Goal: Task Accomplishment & Management: Complete application form

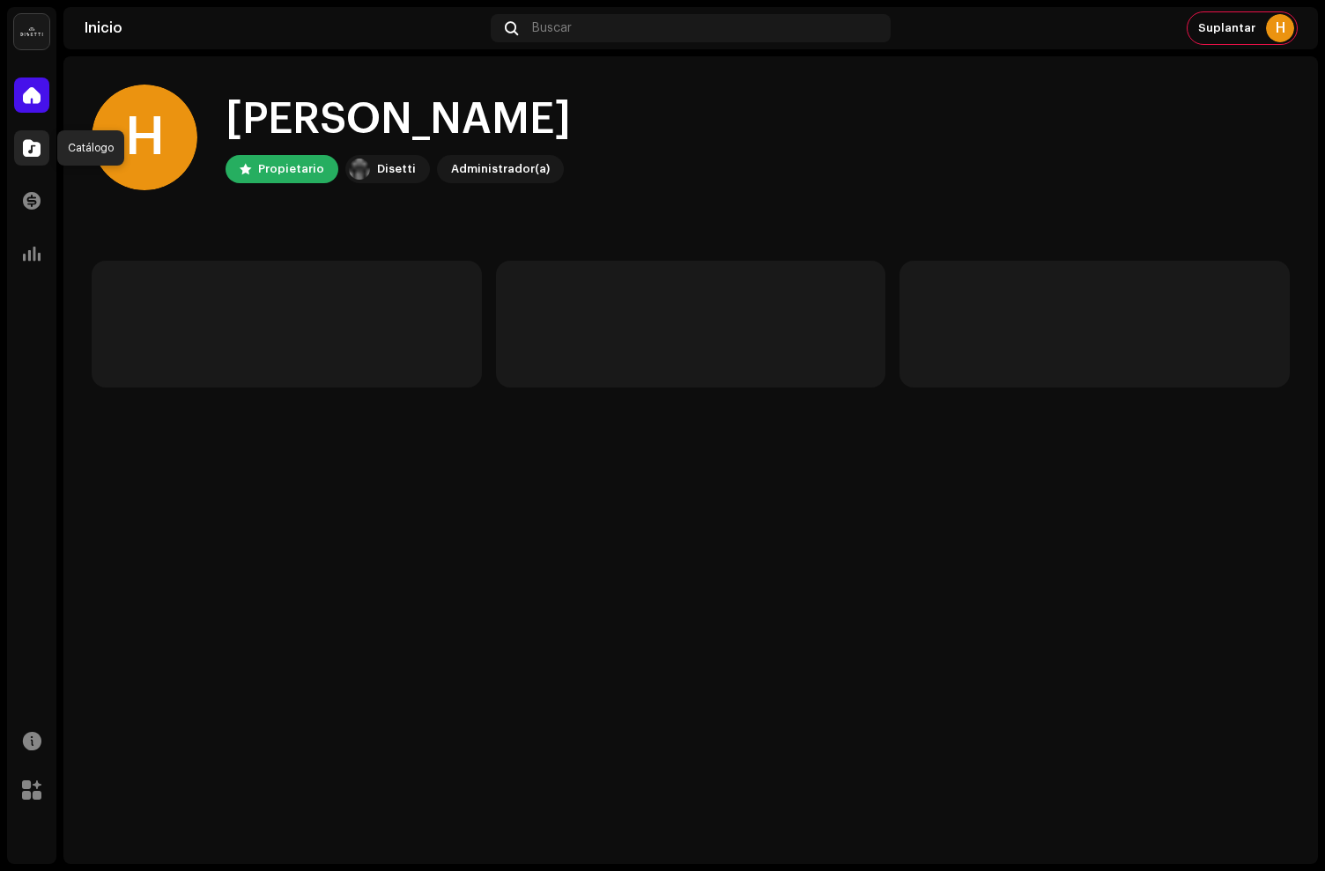
click at [31, 145] on span at bounding box center [32, 148] width 18 height 14
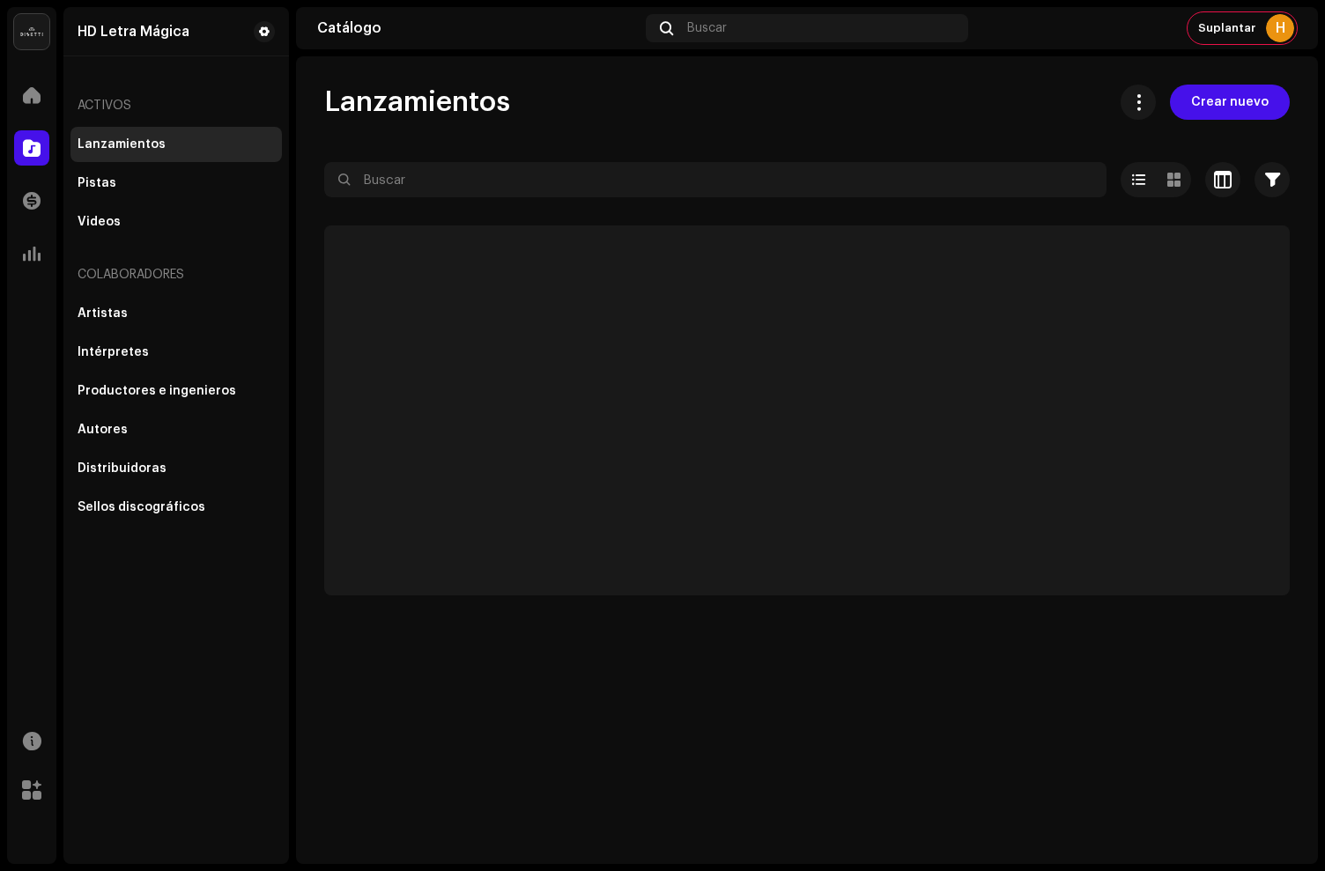
click at [32, 144] on span at bounding box center [32, 148] width 18 height 14
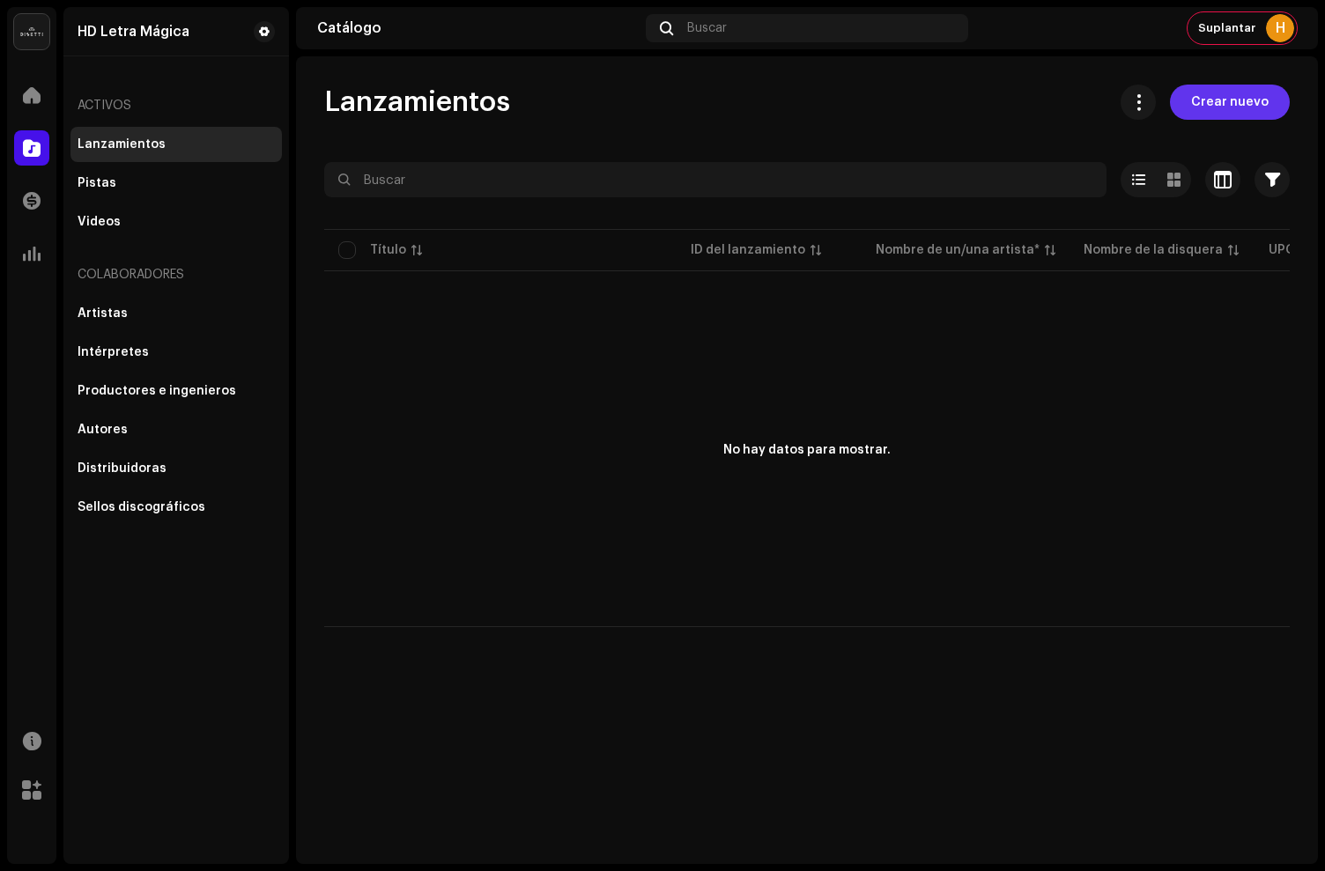
click at [1269, 111] on button "Crear nuevo" at bounding box center [1230, 102] width 120 height 35
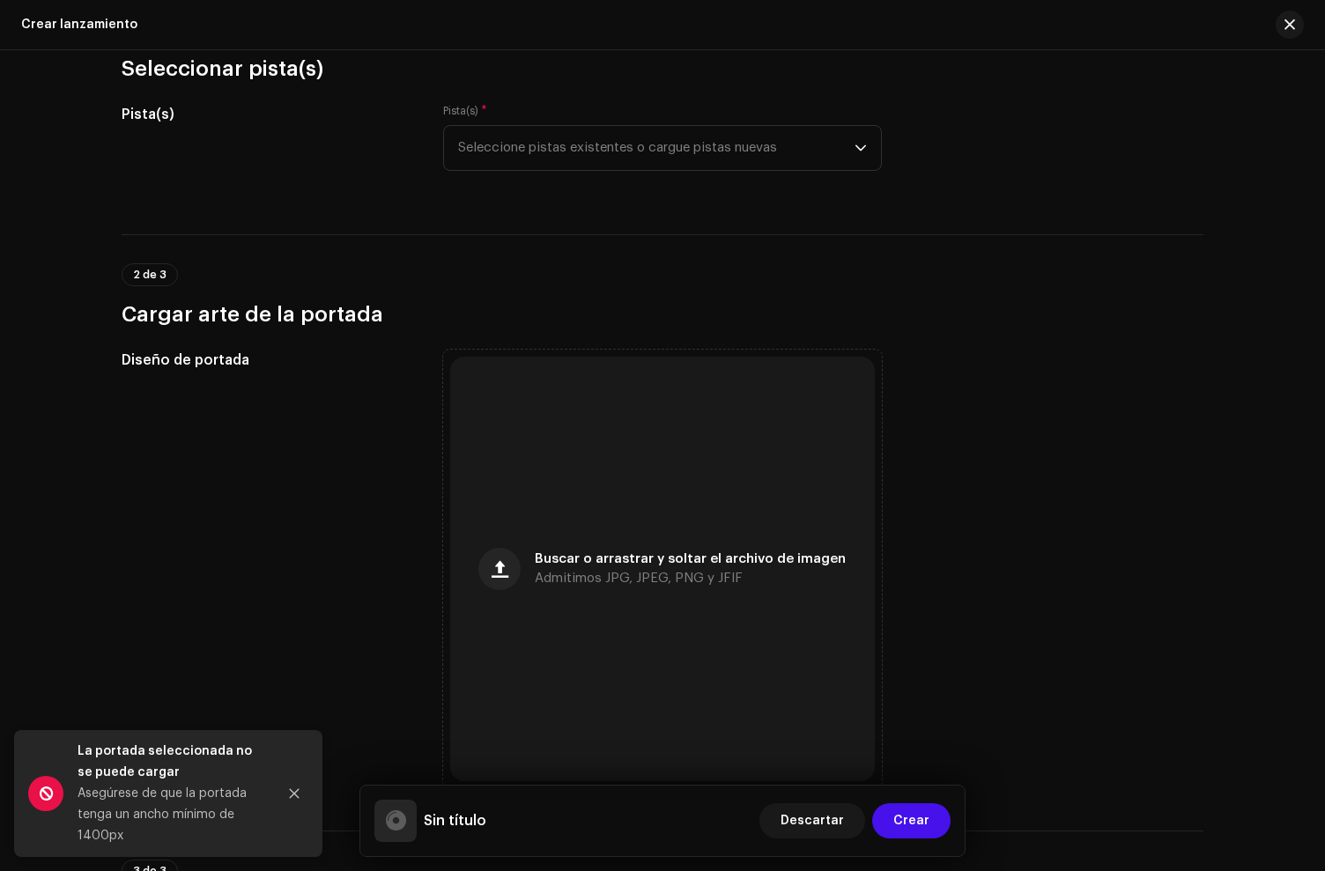
scroll to position [225, 0]
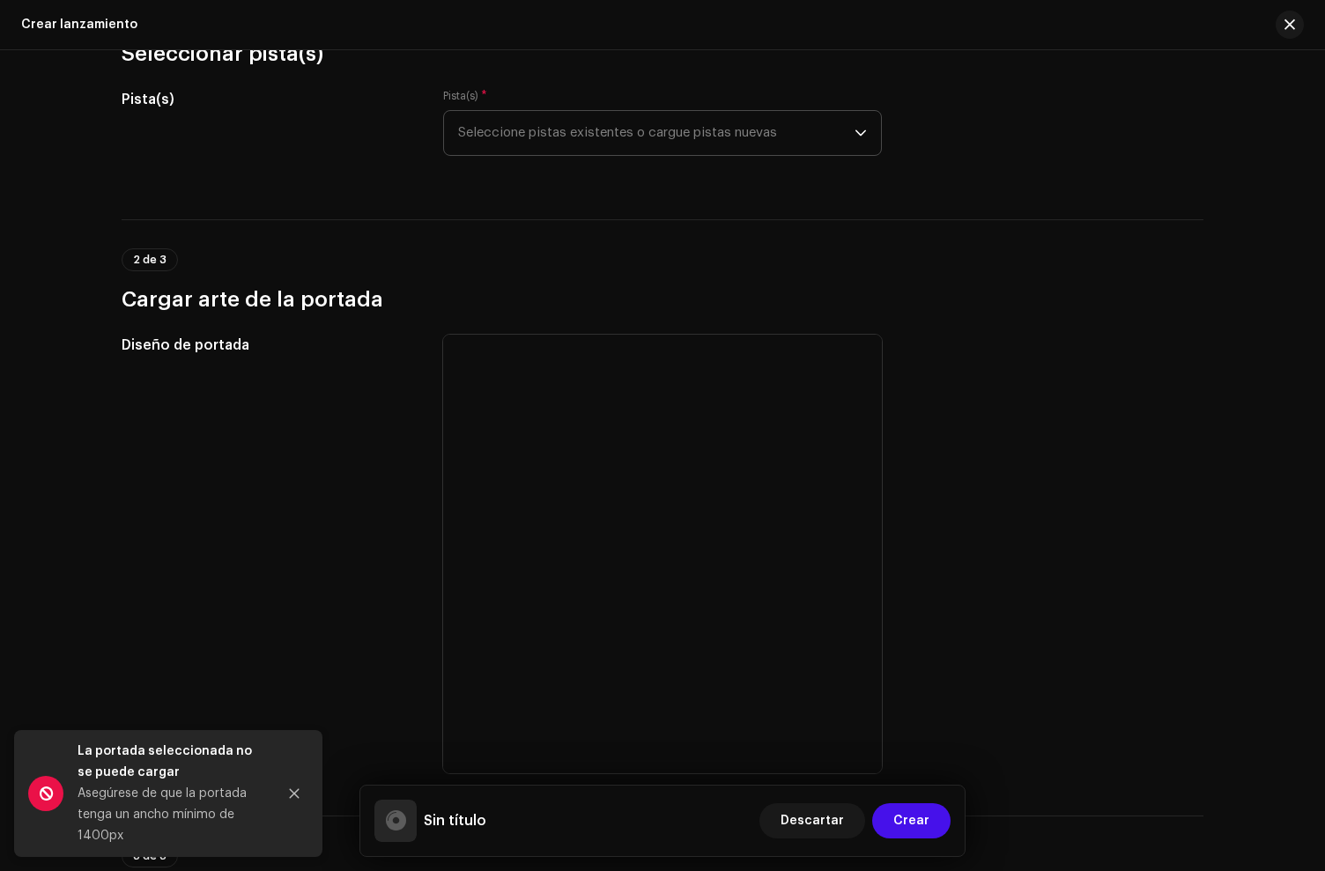
click at [619, 135] on span "Seleccione pistas existentes o cargue pistas nuevas" at bounding box center [656, 133] width 396 height 44
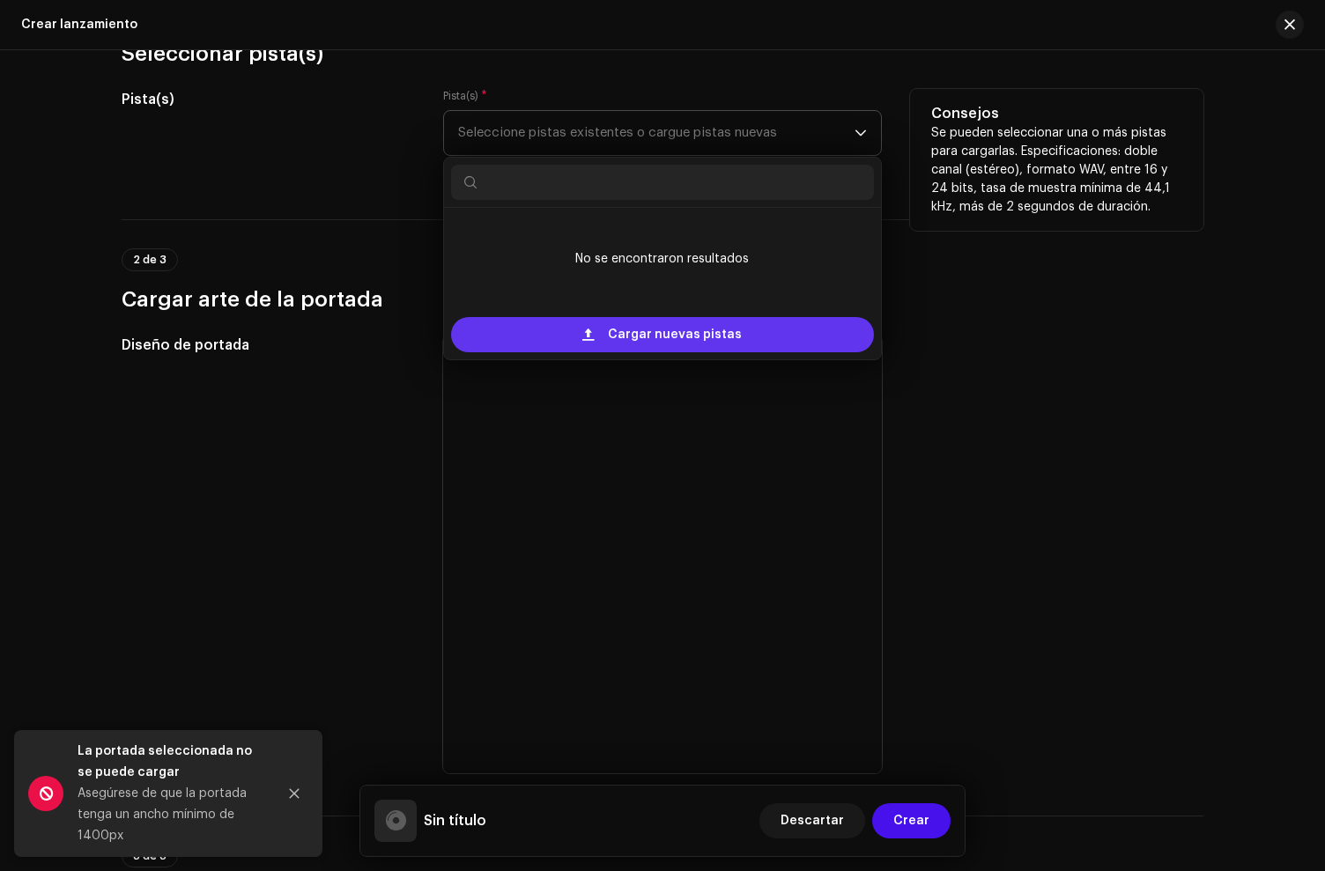
click at [574, 325] on div "Cargar nuevas pistas" at bounding box center [662, 334] width 423 height 35
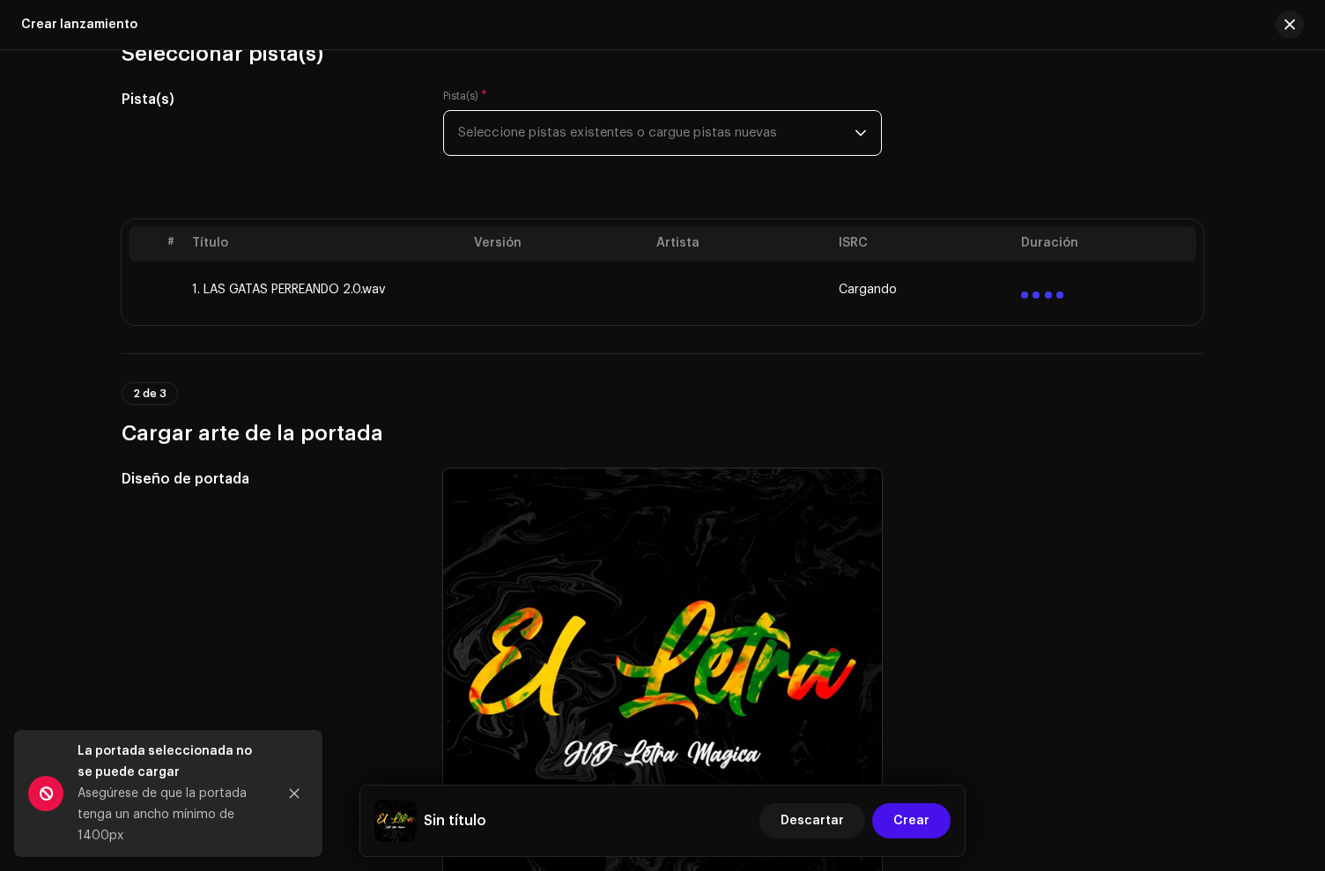
click at [606, 130] on span "Seleccione pistas existentes o cargue pistas nuevas" at bounding box center [656, 133] width 396 height 44
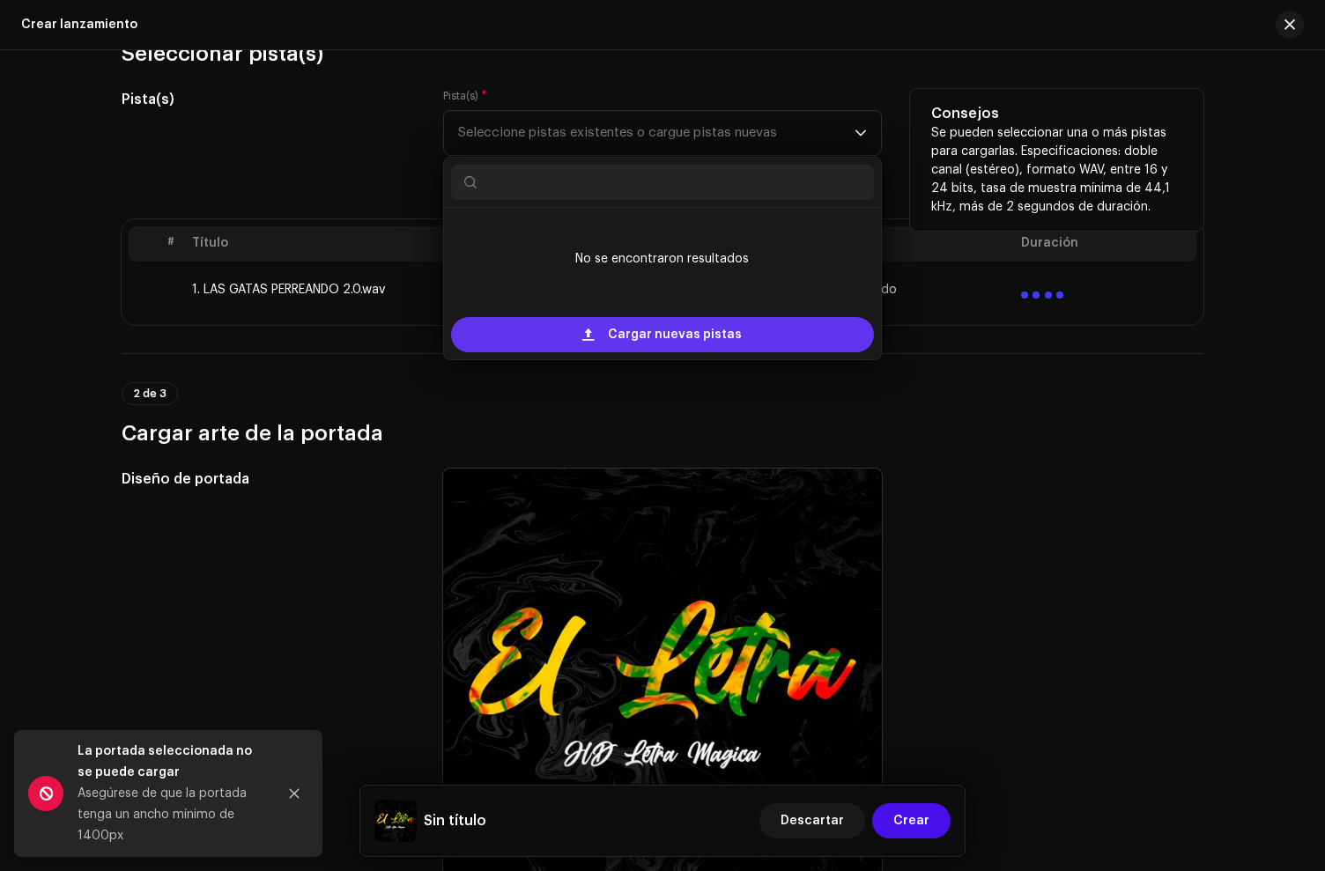
click at [529, 323] on div "Cargar nuevas pistas" at bounding box center [662, 334] width 423 height 35
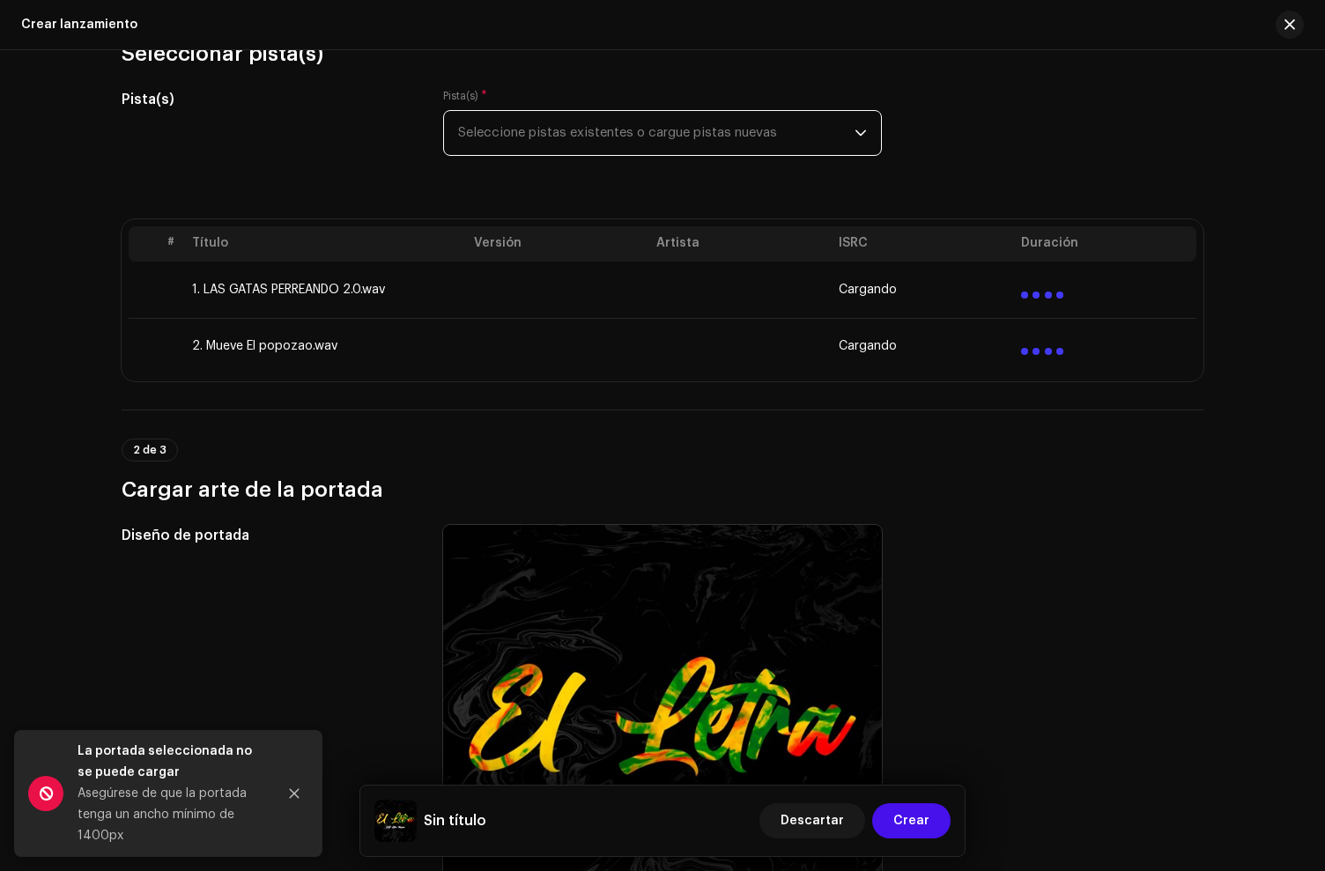
click at [522, 152] on span "Seleccione pistas existentes o cargue pistas nuevas" at bounding box center [656, 133] width 396 height 44
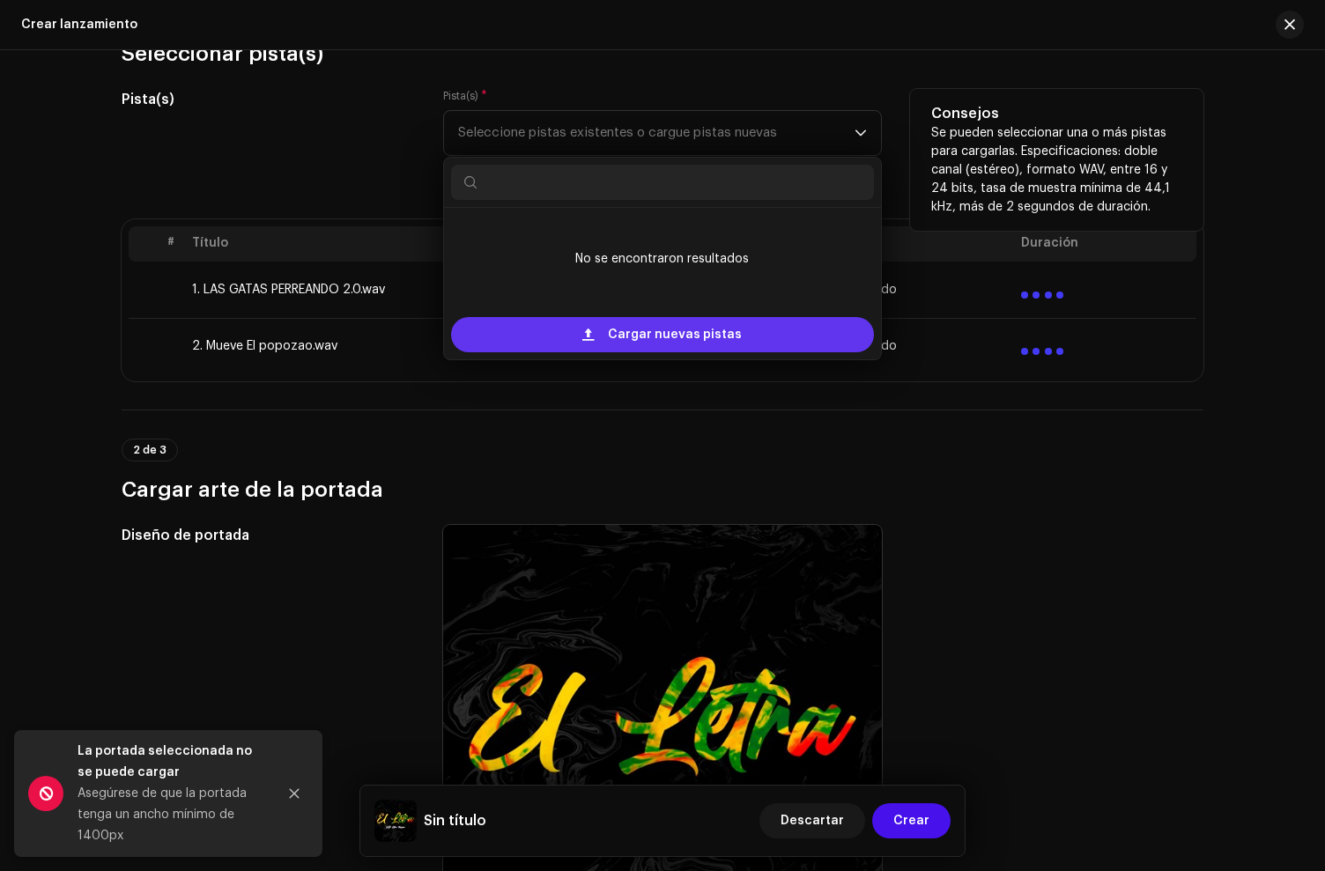
click at [538, 336] on div "Cargar nuevas pistas" at bounding box center [662, 334] width 423 height 35
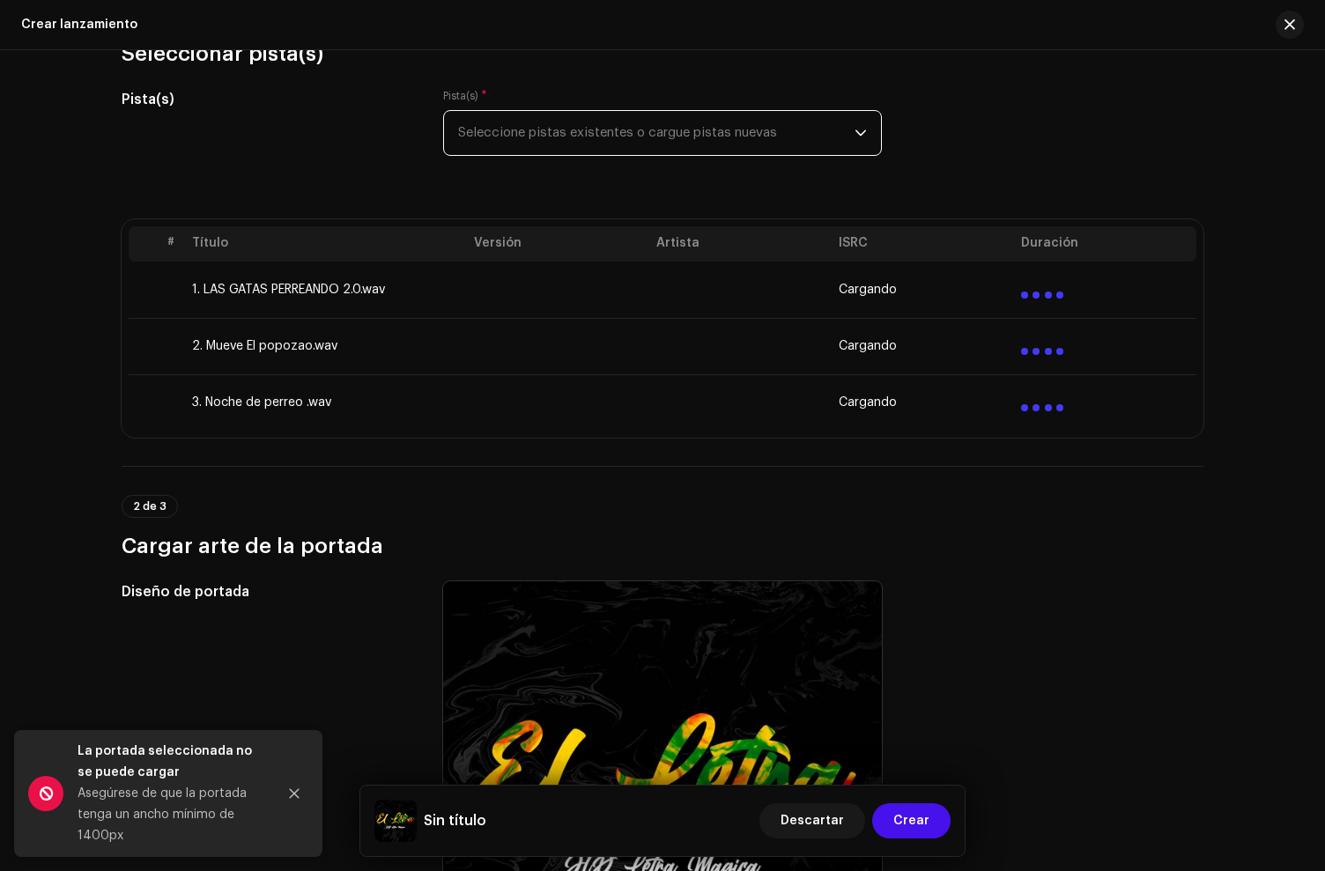
click at [516, 137] on span "Seleccione pistas existentes o cargue pistas nuevas" at bounding box center [656, 133] width 396 height 44
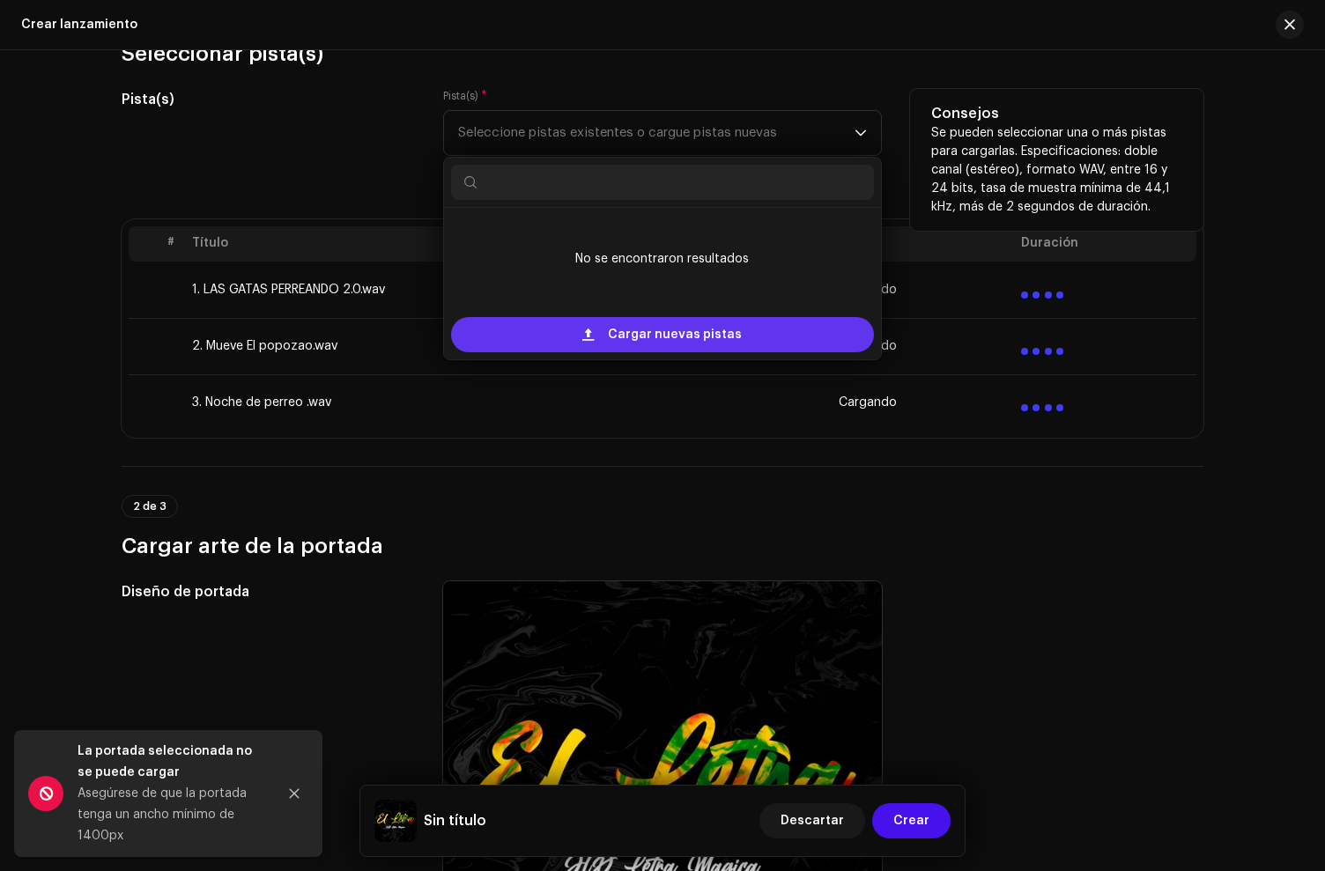
click at [534, 335] on div "Cargar nuevas pistas" at bounding box center [662, 334] width 423 height 35
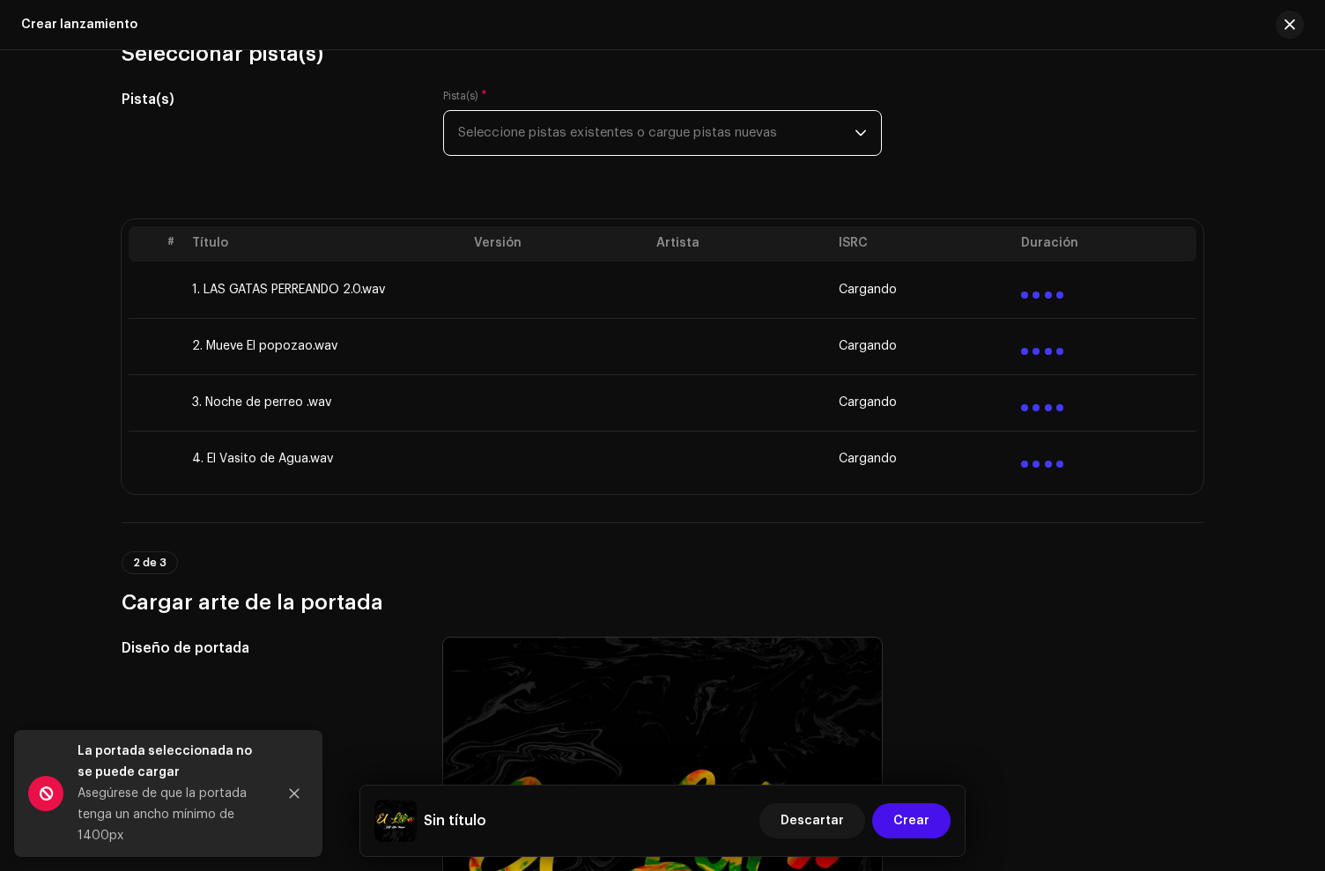
click at [544, 139] on span "Seleccione pistas existentes o cargue pistas nuevas" at bounding box center [656, 133] width 396 height 44
click at [546, 136] on span "Seleccione pistas existentes o cargue pistas nuevas" at bounding box center [656, 131] width 396 height 44
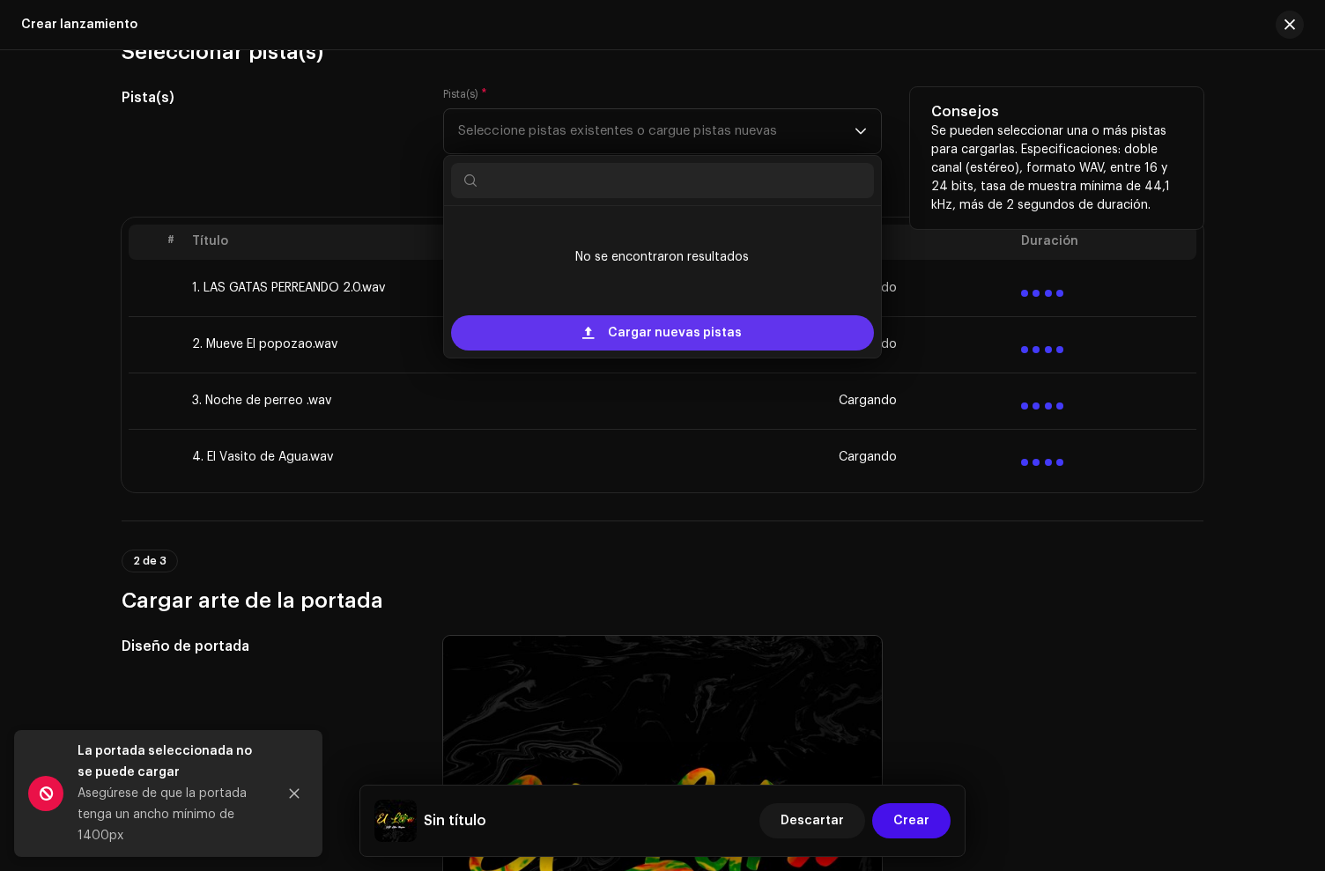
click at [526, 329] on div "Cargar nuevas pistas" at bounding box center [662, 332] width 423 height 35
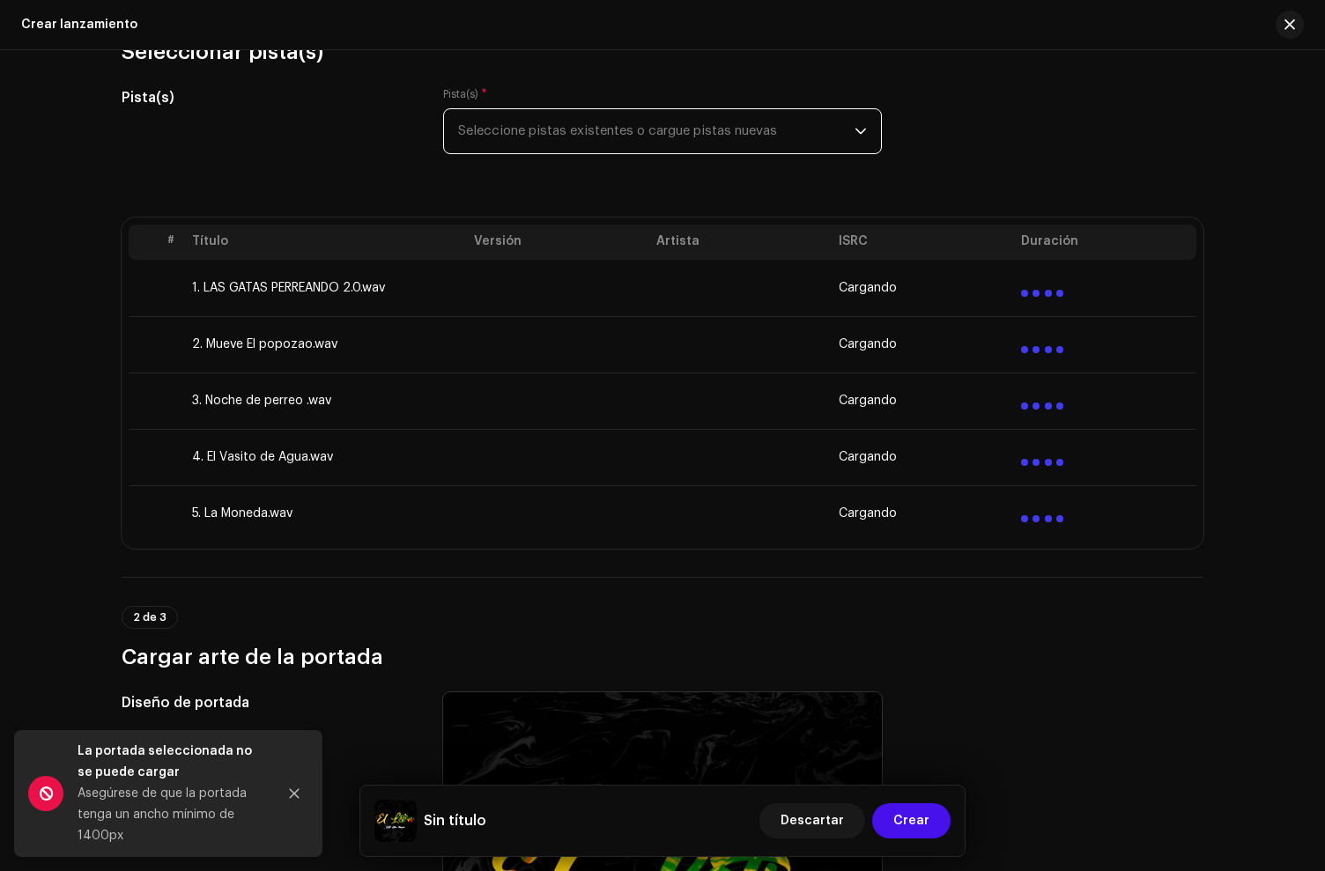
click at [530, 149] on span "Seleccione pistas existentes o cargue pistas nuevas" at bounding box center [656, 131] width 396 height 44
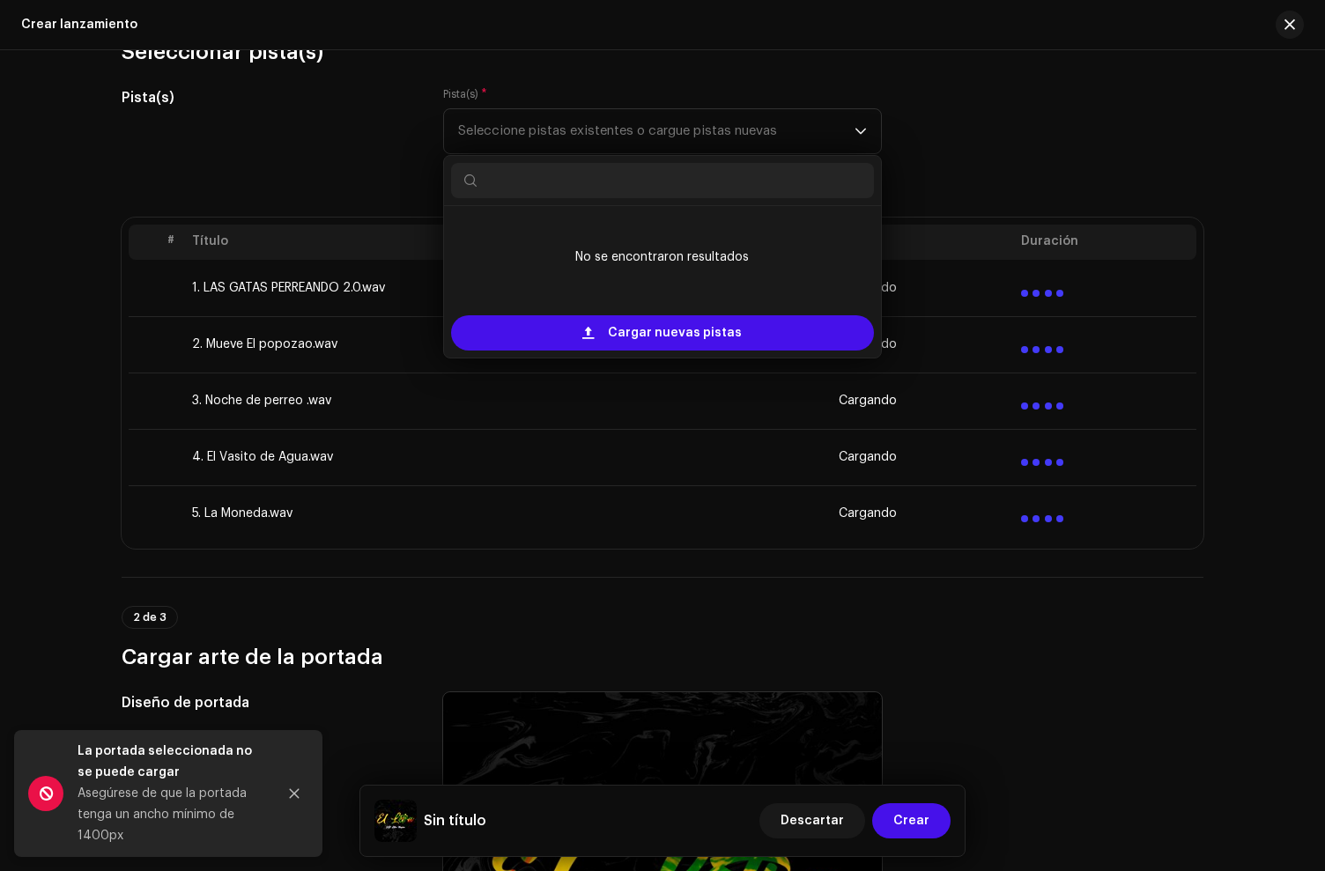
click at [556, 352] on div "Cargar nuevas pistas" at bounding box center [662, 332] width 437 height 49
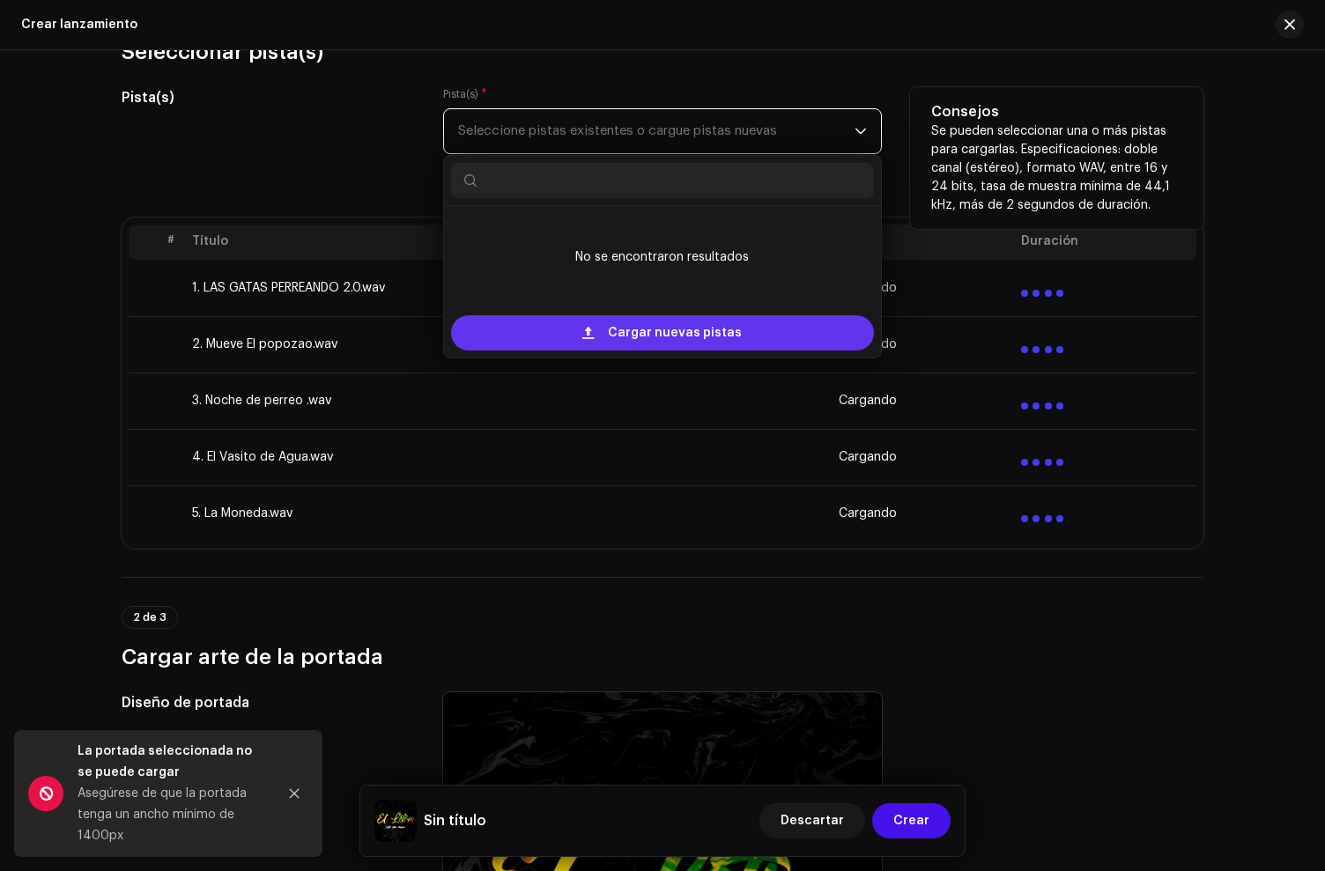
click at [553, 337] on div "Cargar nuevas pistas" at bounding box center [662, 332] width 423 height 35
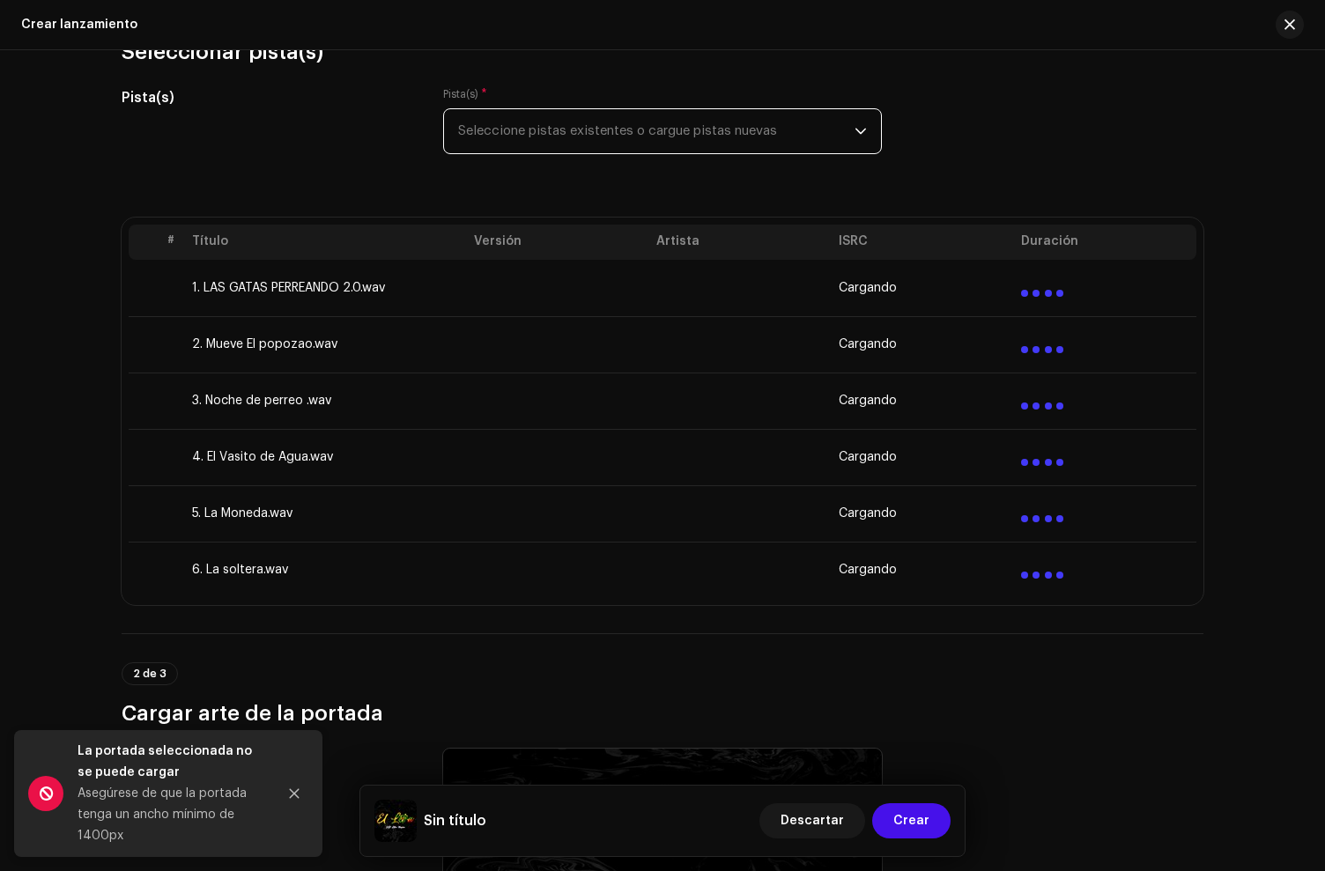
click at [533, 124] on span "Seleccione pistas existentes o cargue pistas nuevas" at bounding box center [656, 131] width 396 height 44
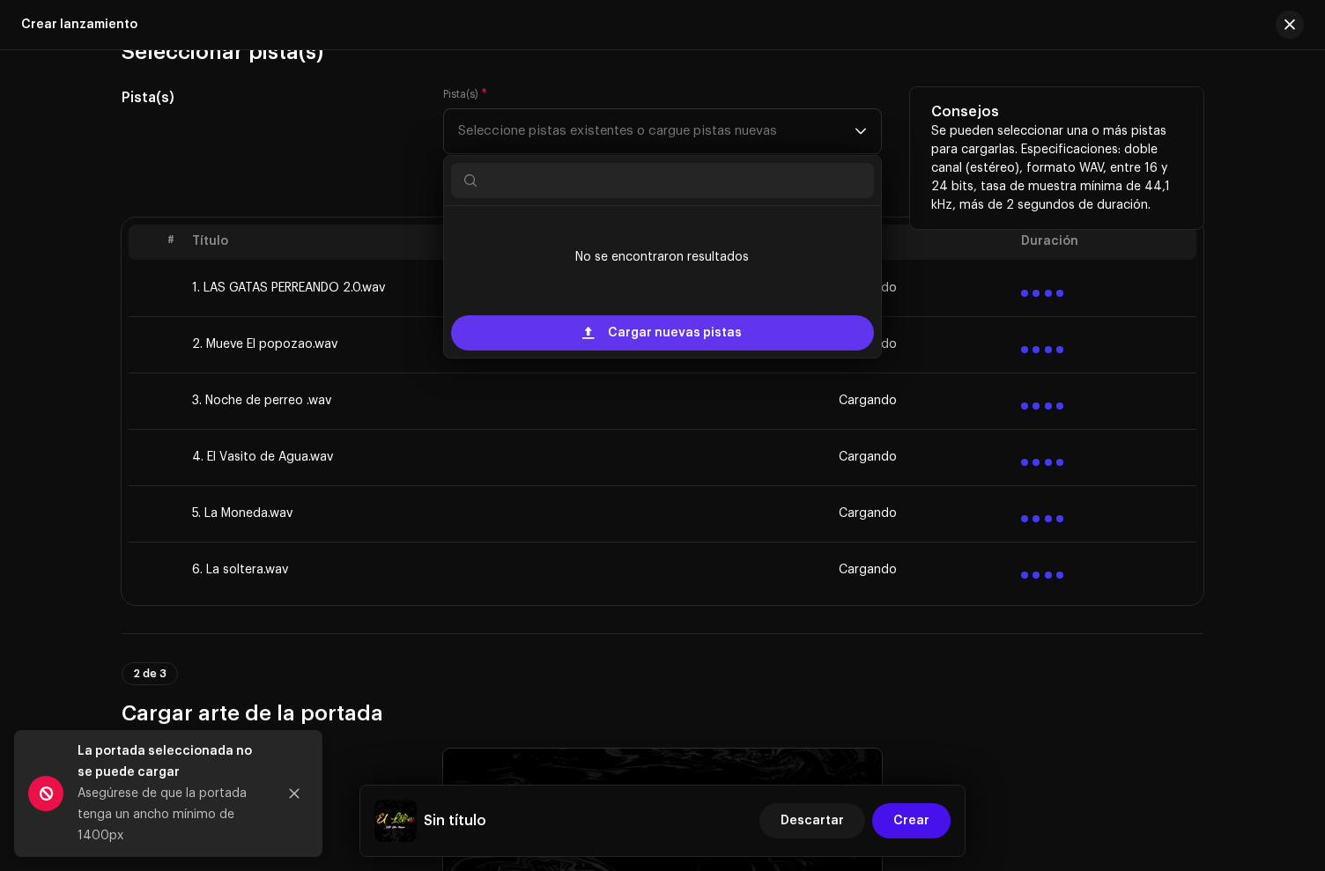
click at [564, 329] on div "Cargar nuevas pistas" at bounding box center [662, 332] width 423 height 35
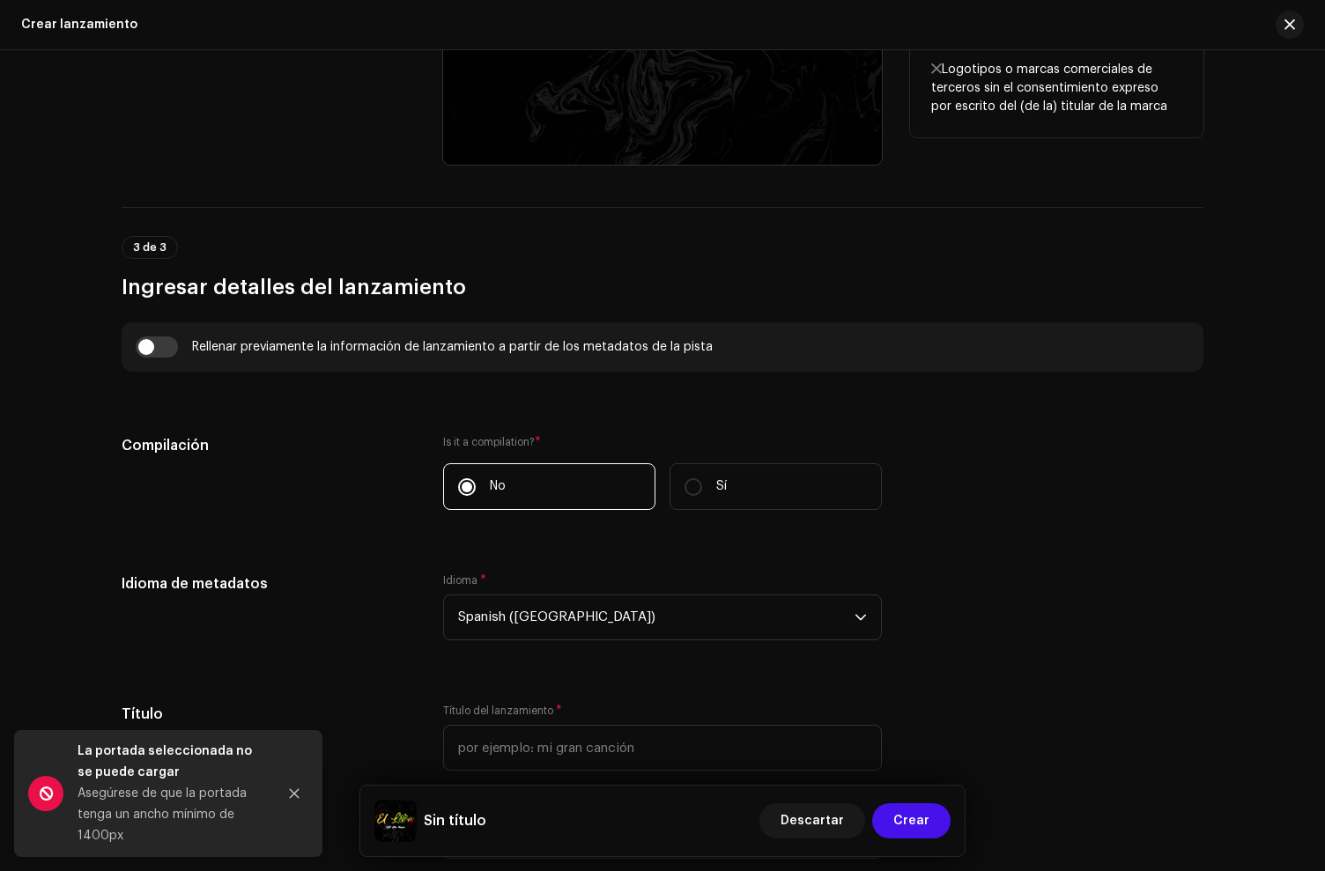
scroll to position [1532, 0]
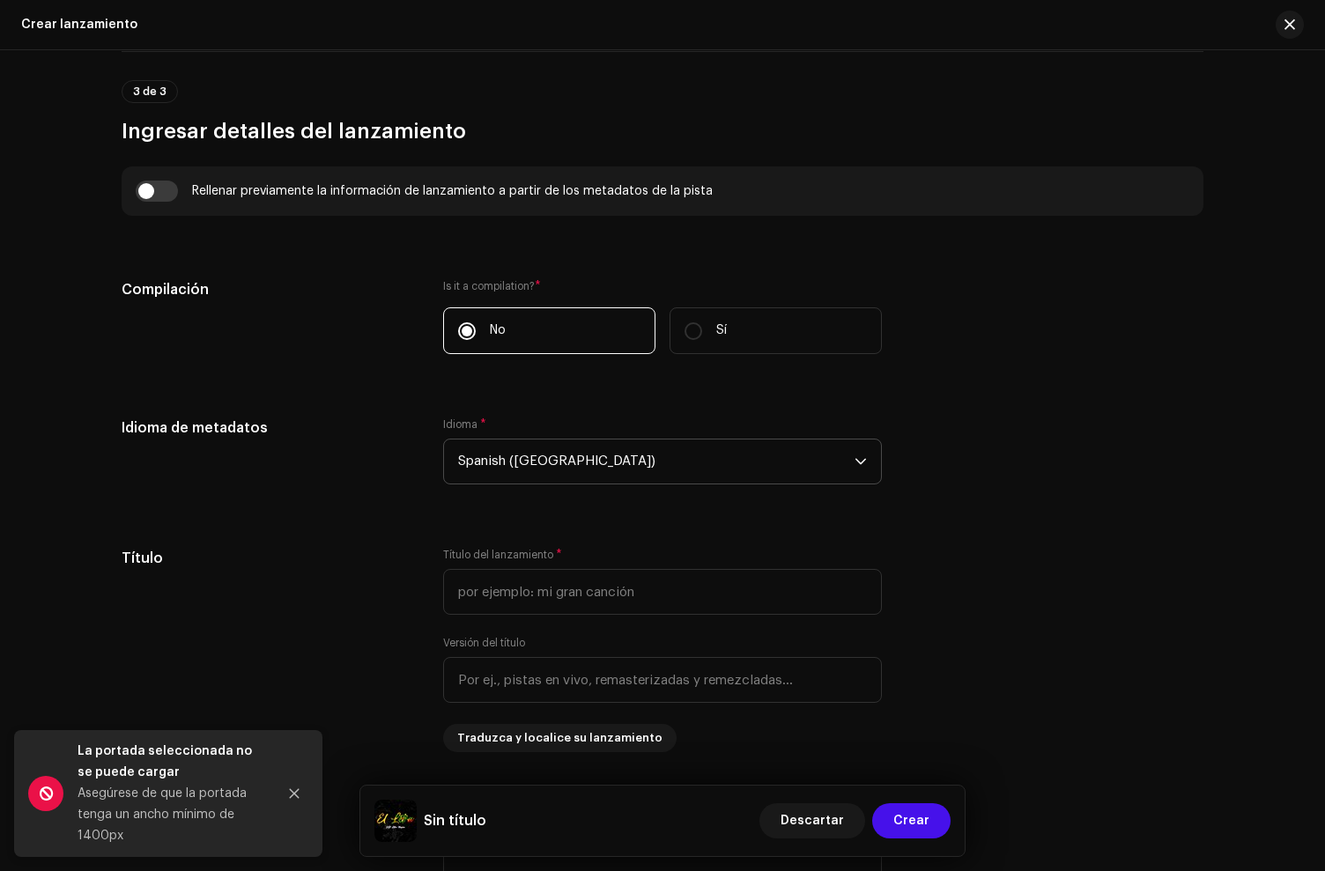
click at [572, 468] on span "Spanish ([GEOGRAPHIC_DATA])" at bounding box center [656, 462] width 396 height 44
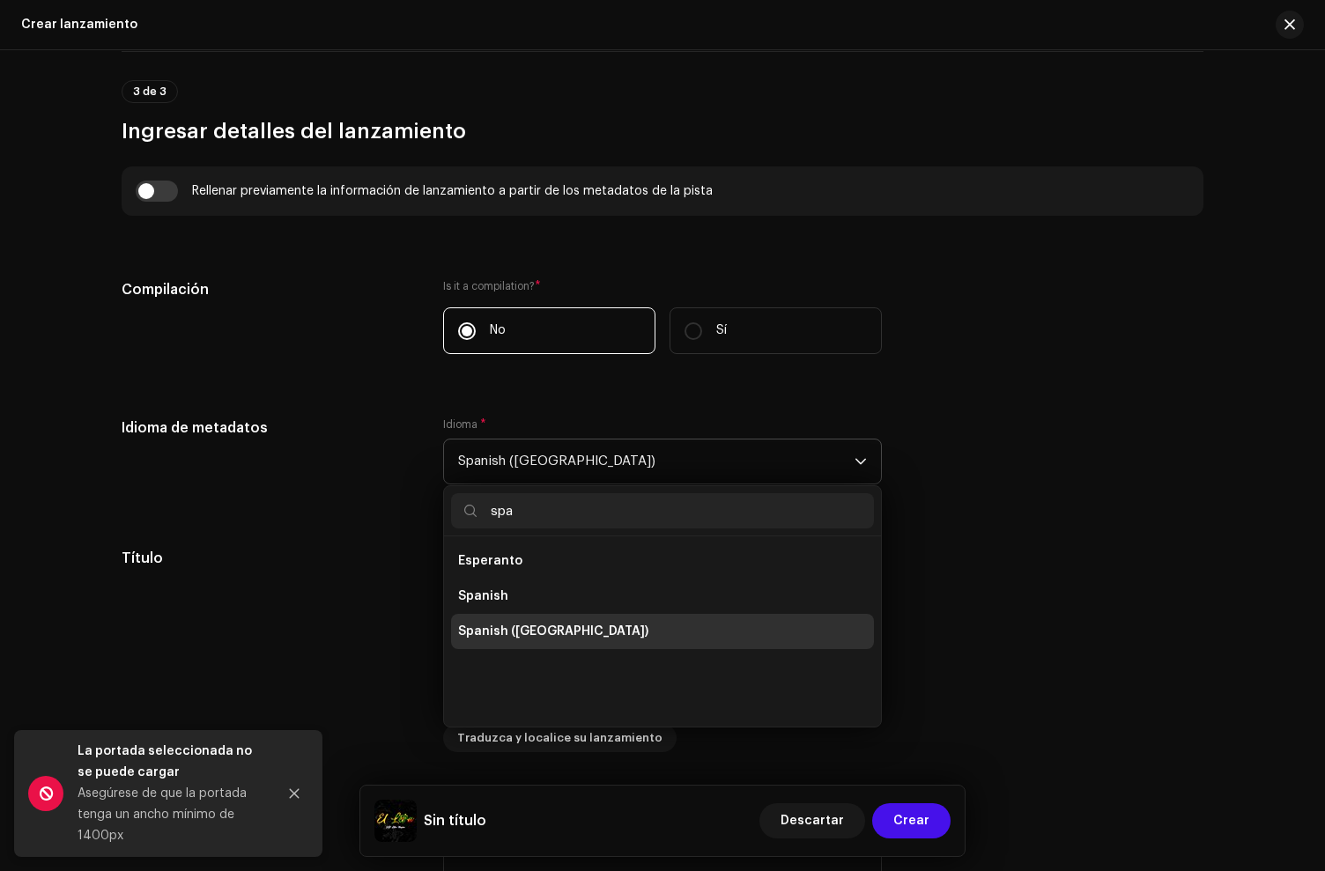
scroll to position [0, 0]
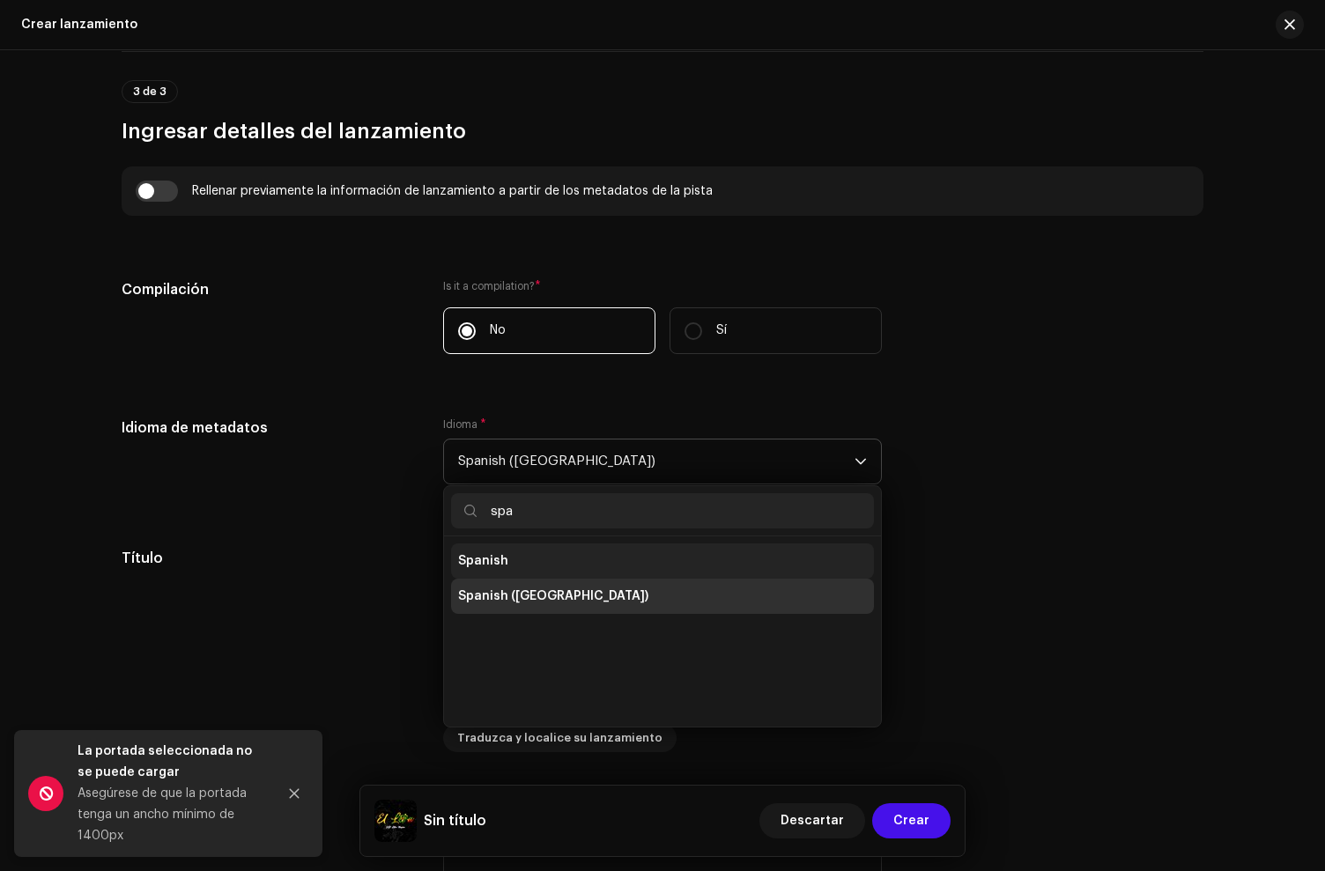
type input "spa"
click at [520, 572] on li "Spanish" at bounding box center [662, 561] width 423 height 35
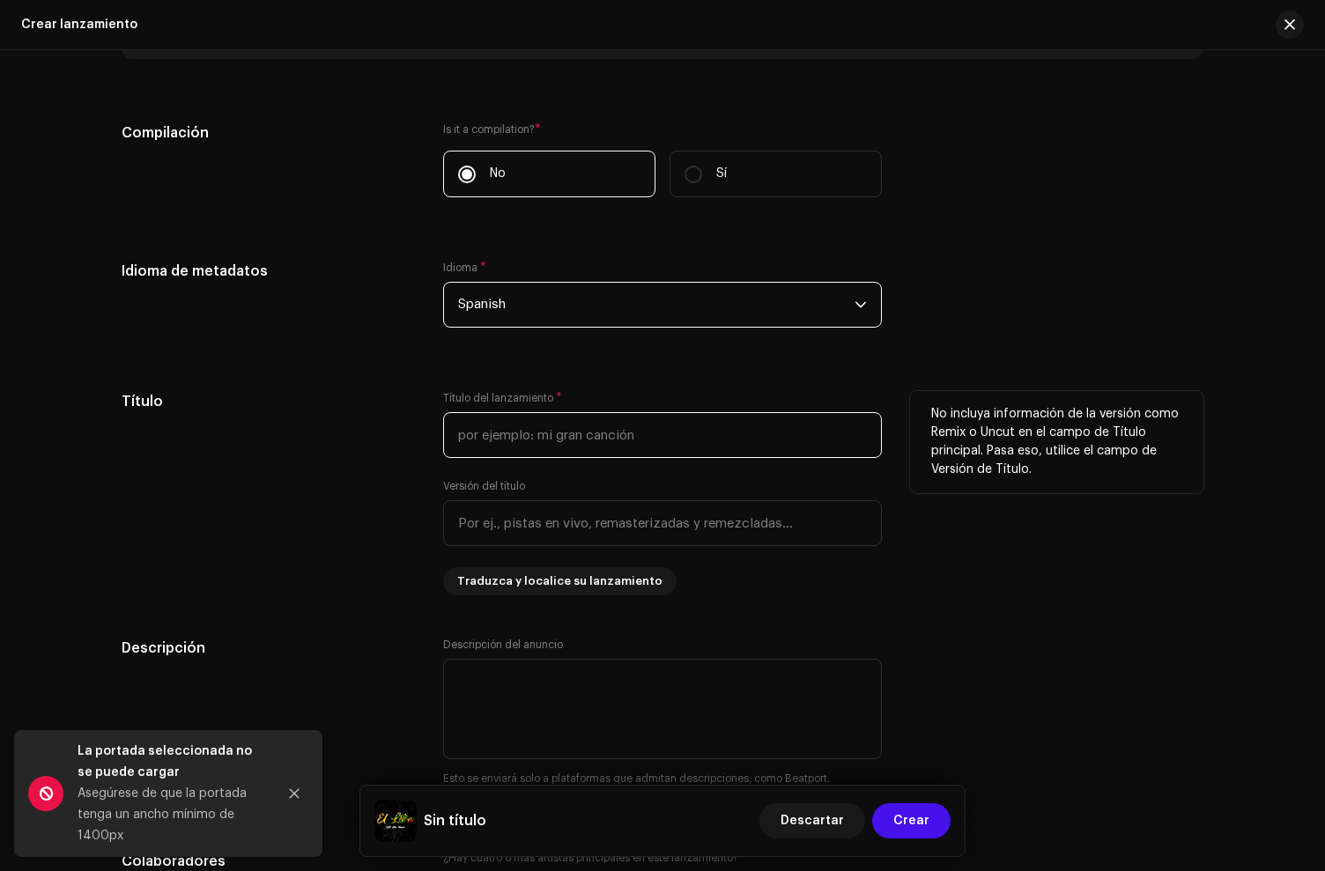
click at [507, 440] on input "text" at bounding box center [662, 435] width 439 height 46
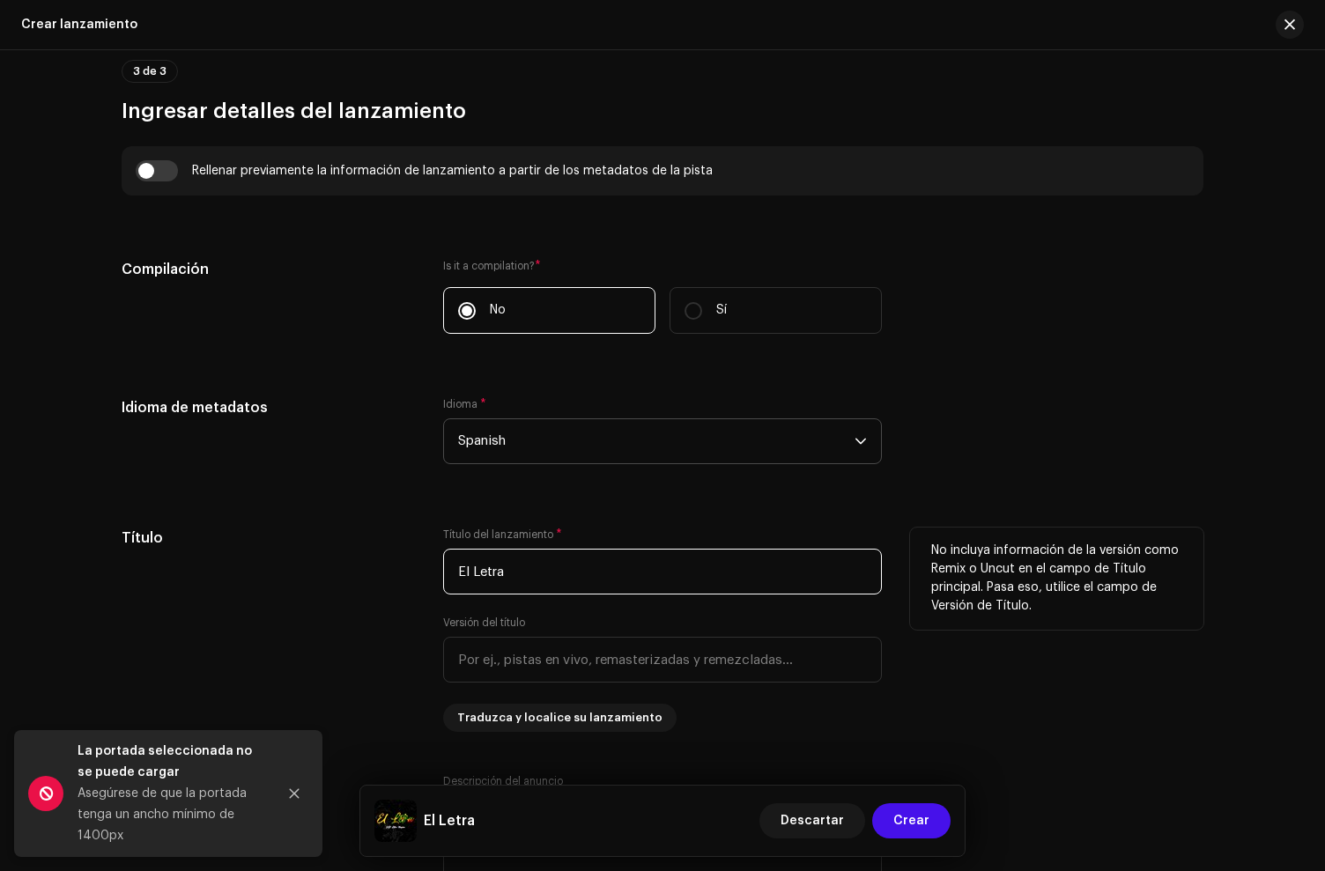
scroll to position [1569, 0]
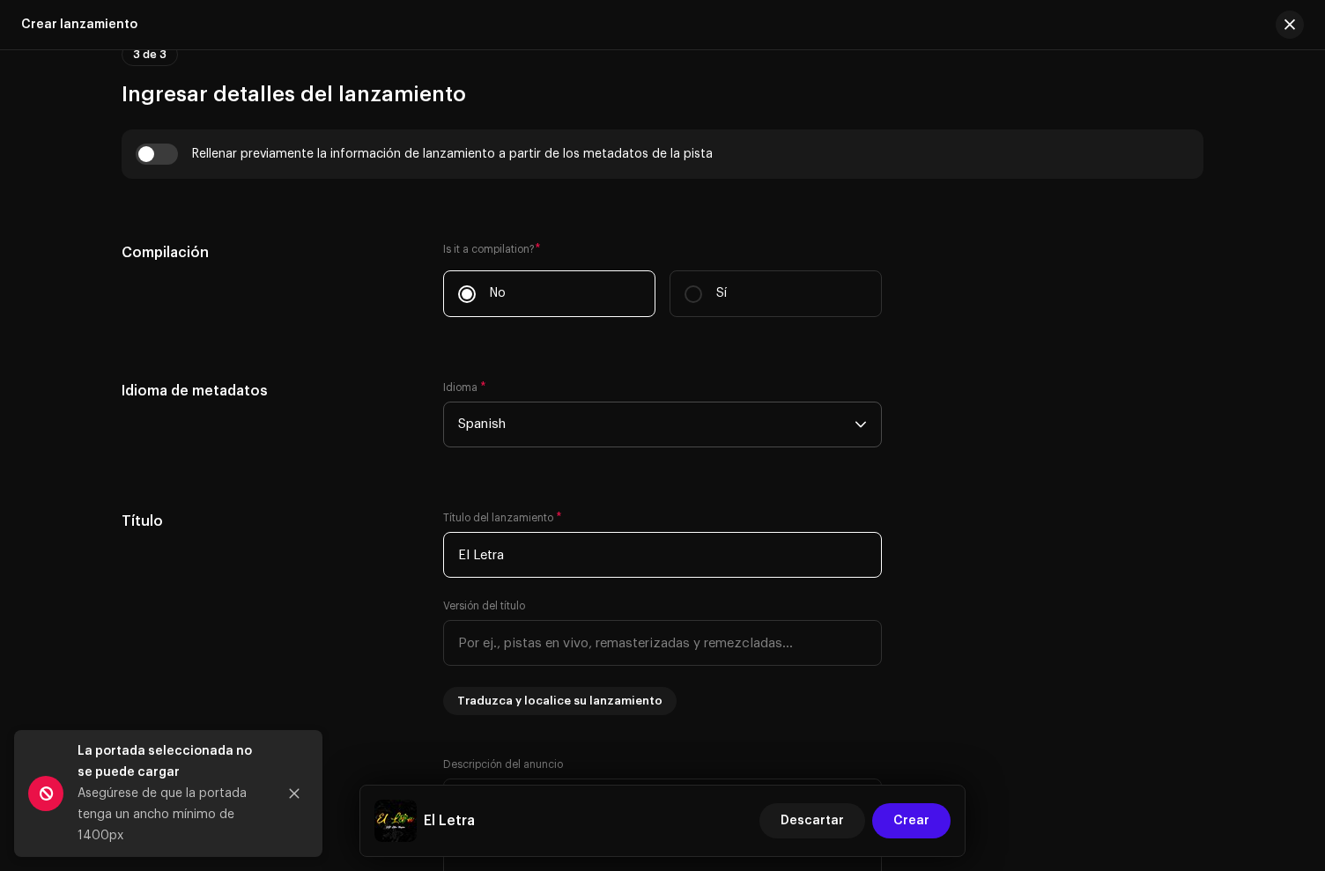
type input "El Letra"
click at [315, 793] on div "La portada seleccionada no se puede cargar Asegúrese de que la portada tenga un…" at bounding box center [168, 793] width 308 height 127
click at [310, 787] on div at bounding box center [294, 793] width 35 height 35
click at [300, 785] on button "Close" at bounding box center [294, 793] width 35 height 35
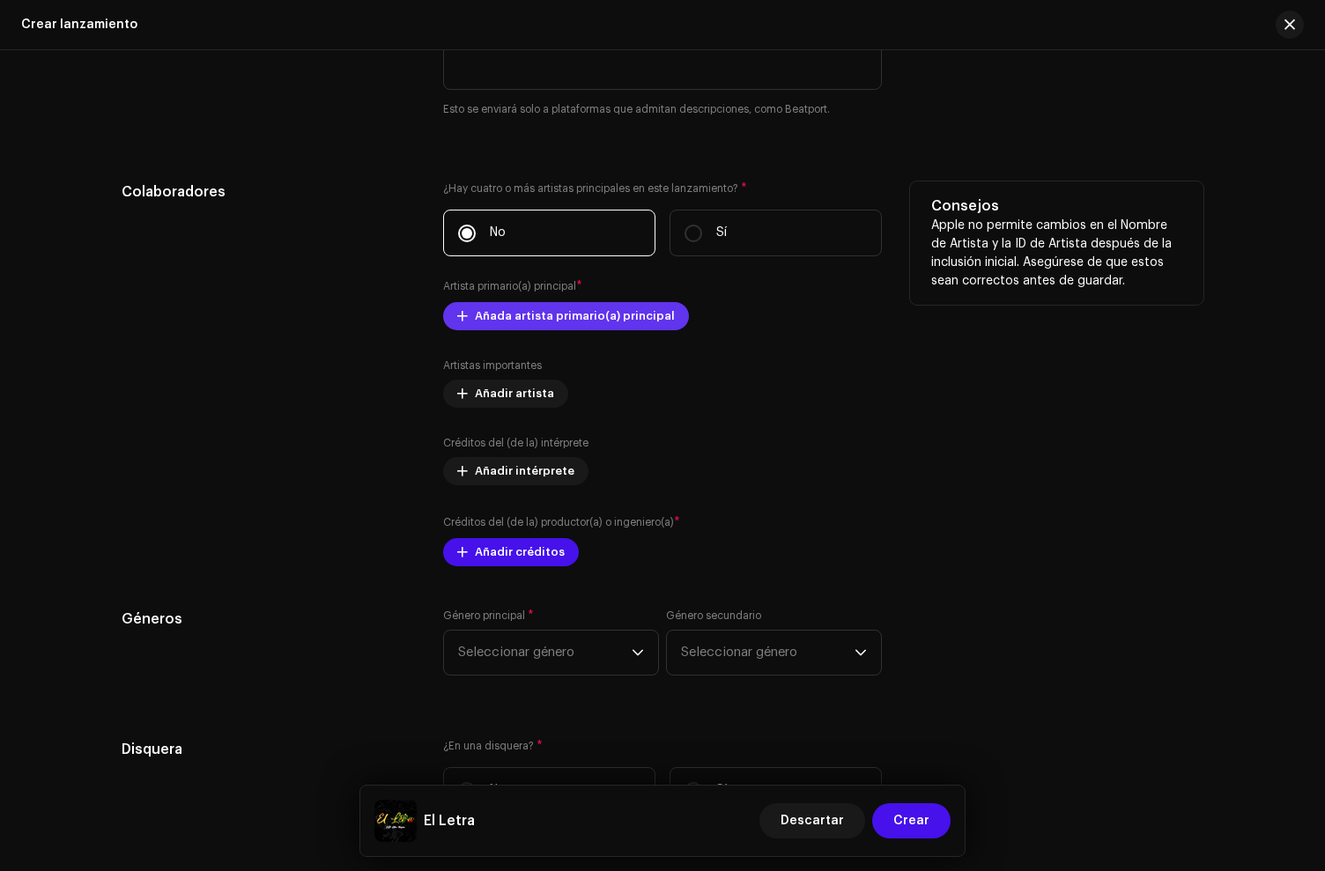
scroll to position [2360, 0]
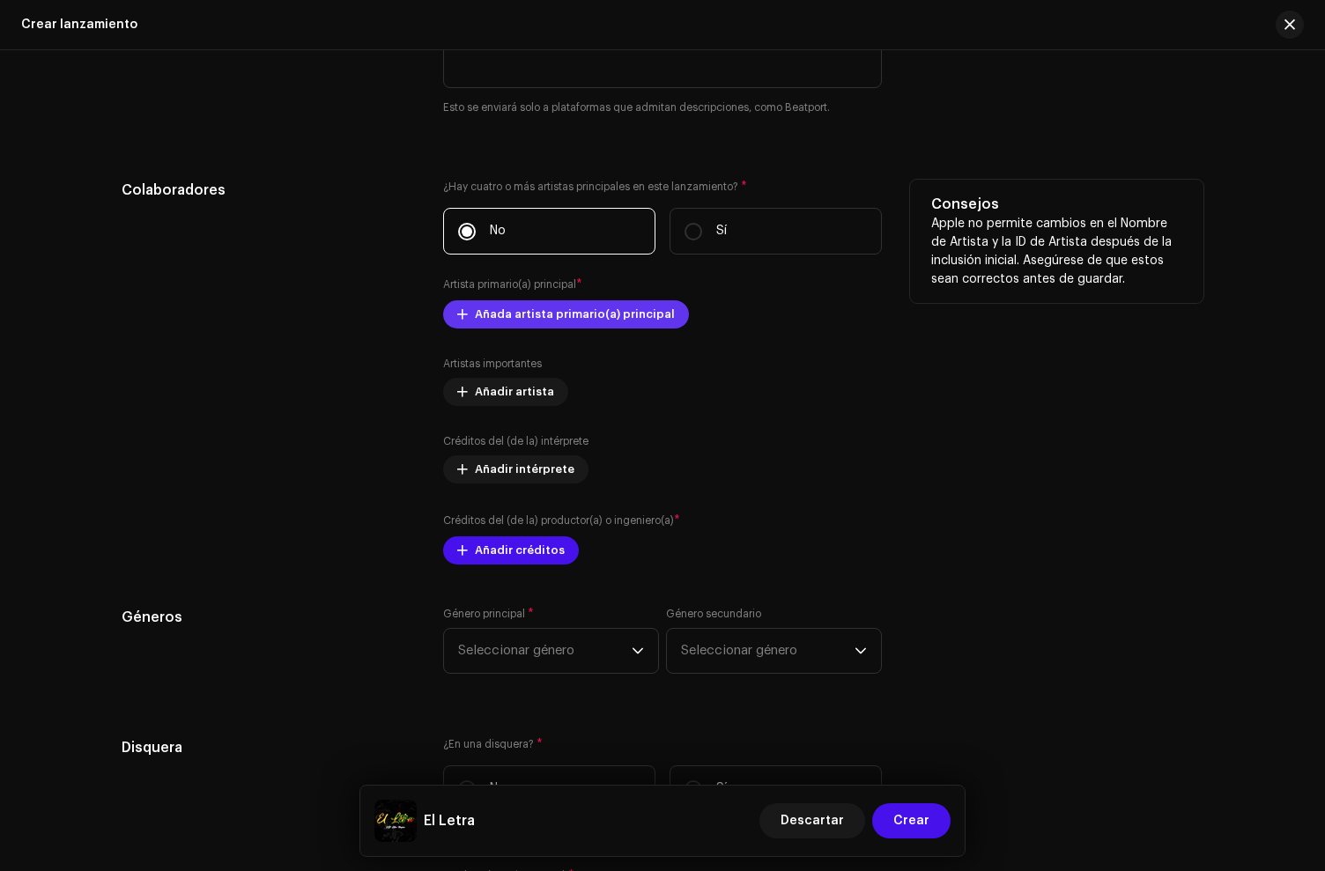
click at [528, 323] on span "Añada artista primario(a) principal" at bounding box center [575, 314] width 200 height 35
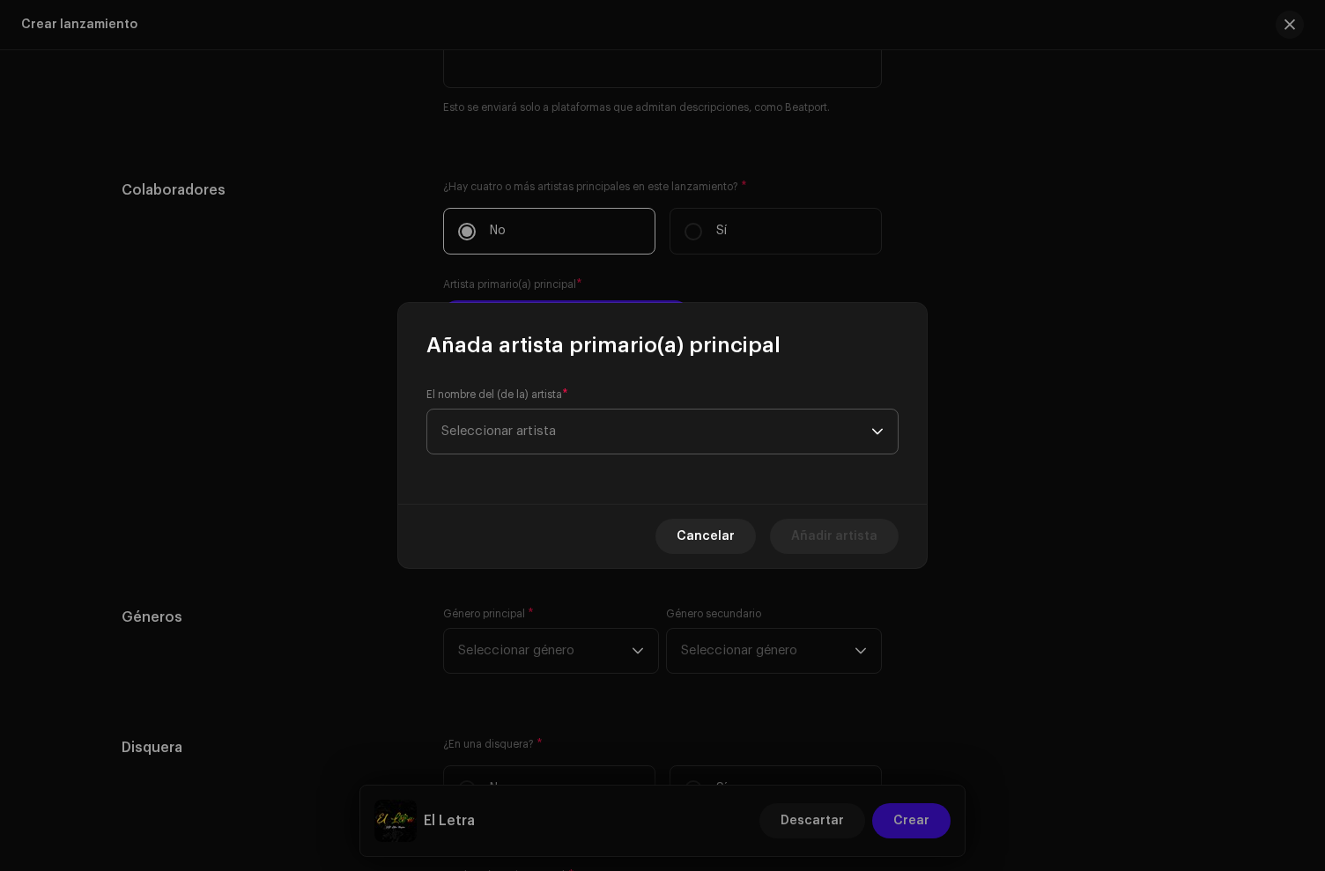
click at [493, 412] on span "Seleccionar artista" at bounding box center [656, 432] width 430 height 44
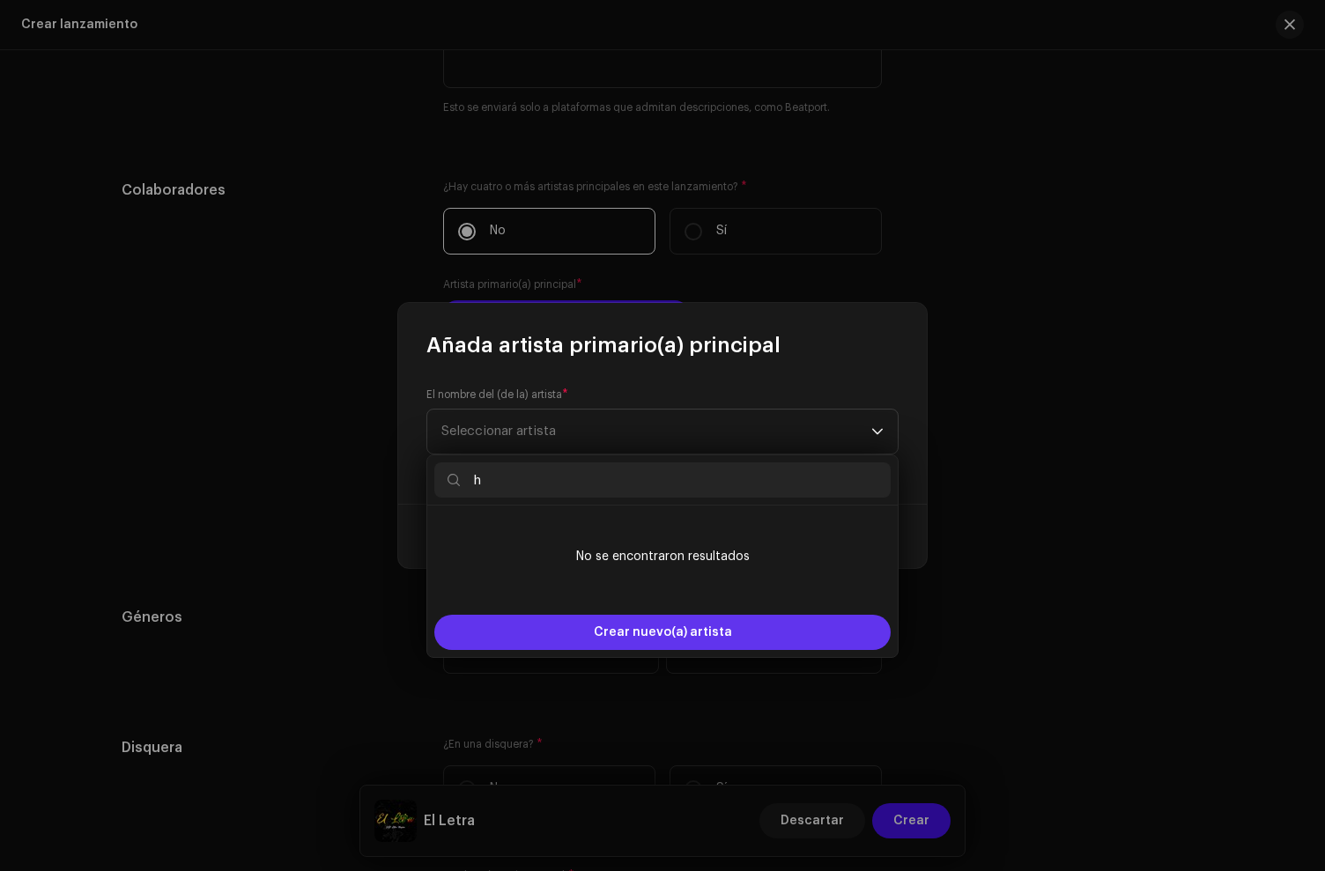
type input "h"
click at [541, 626] on div "Crear nuevo(a) artista" at bounding box center [662, 632] width 456 height 35
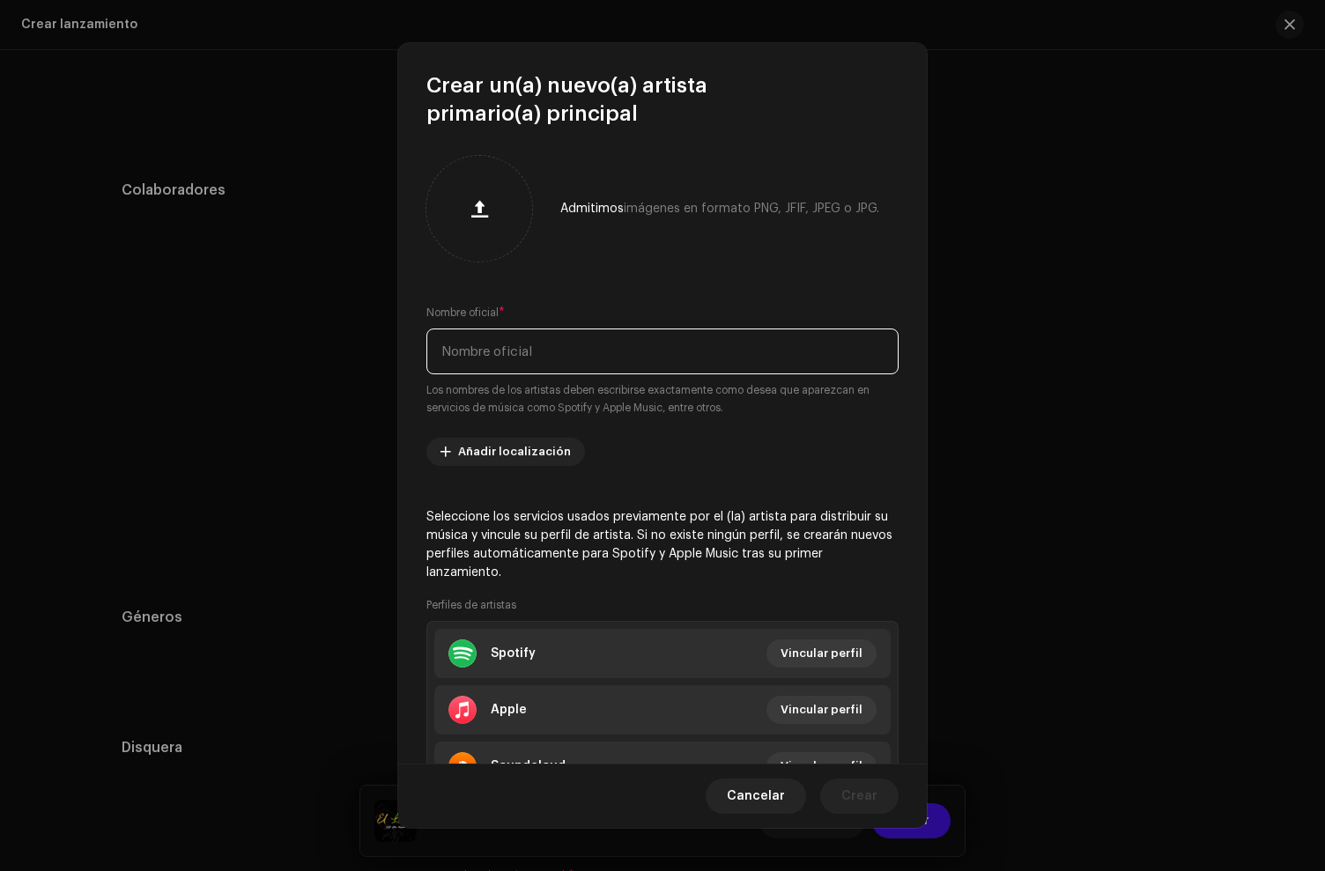
click at [573, 359] on input "text" at bounding box center [662, 352] width 472 height 46
paste input "HD Letra Mágica"
type input "HD Letra Mágica"
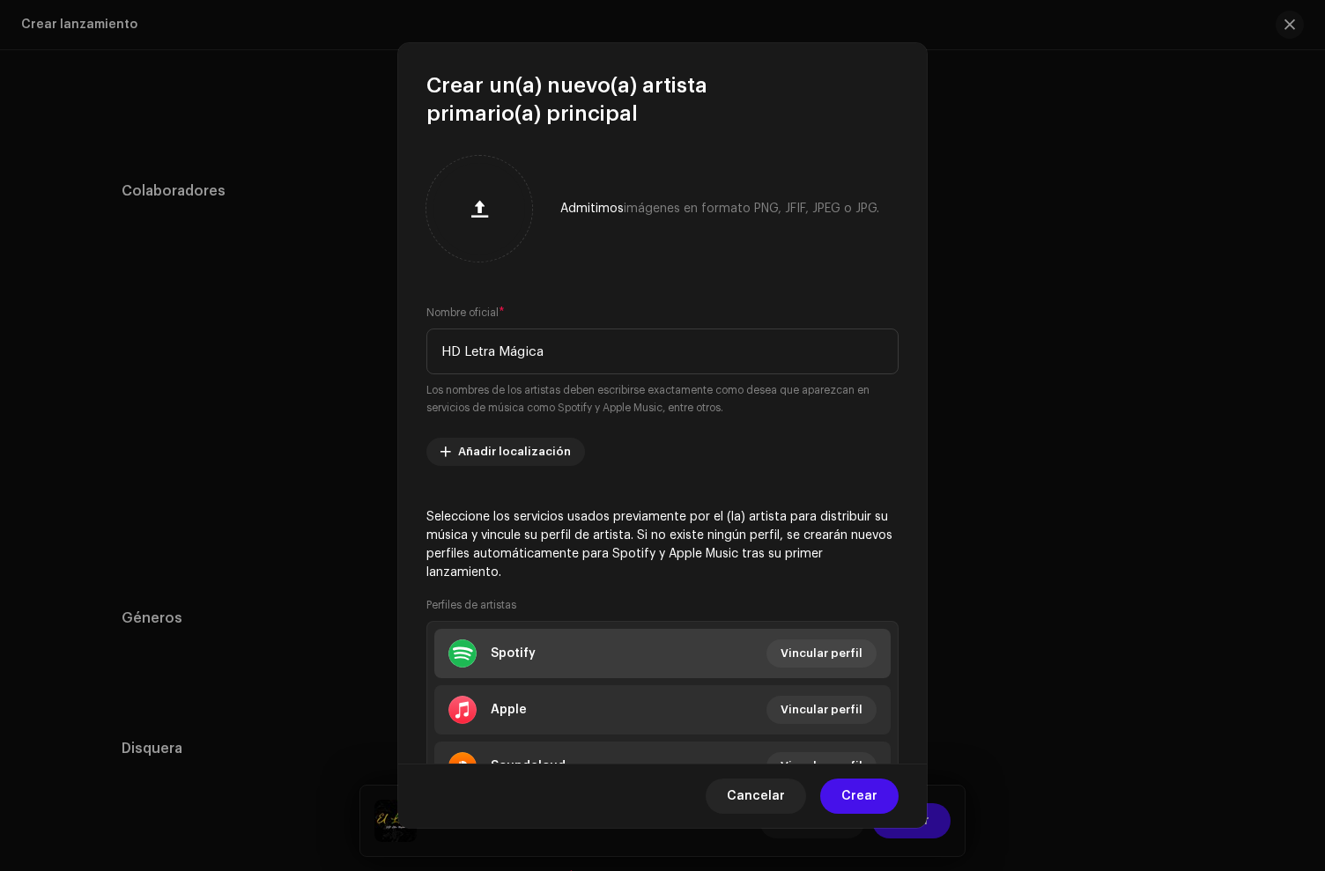
click at [525, 664] on div "Spotify" at bounding box center [491, 654] width 87 height 28
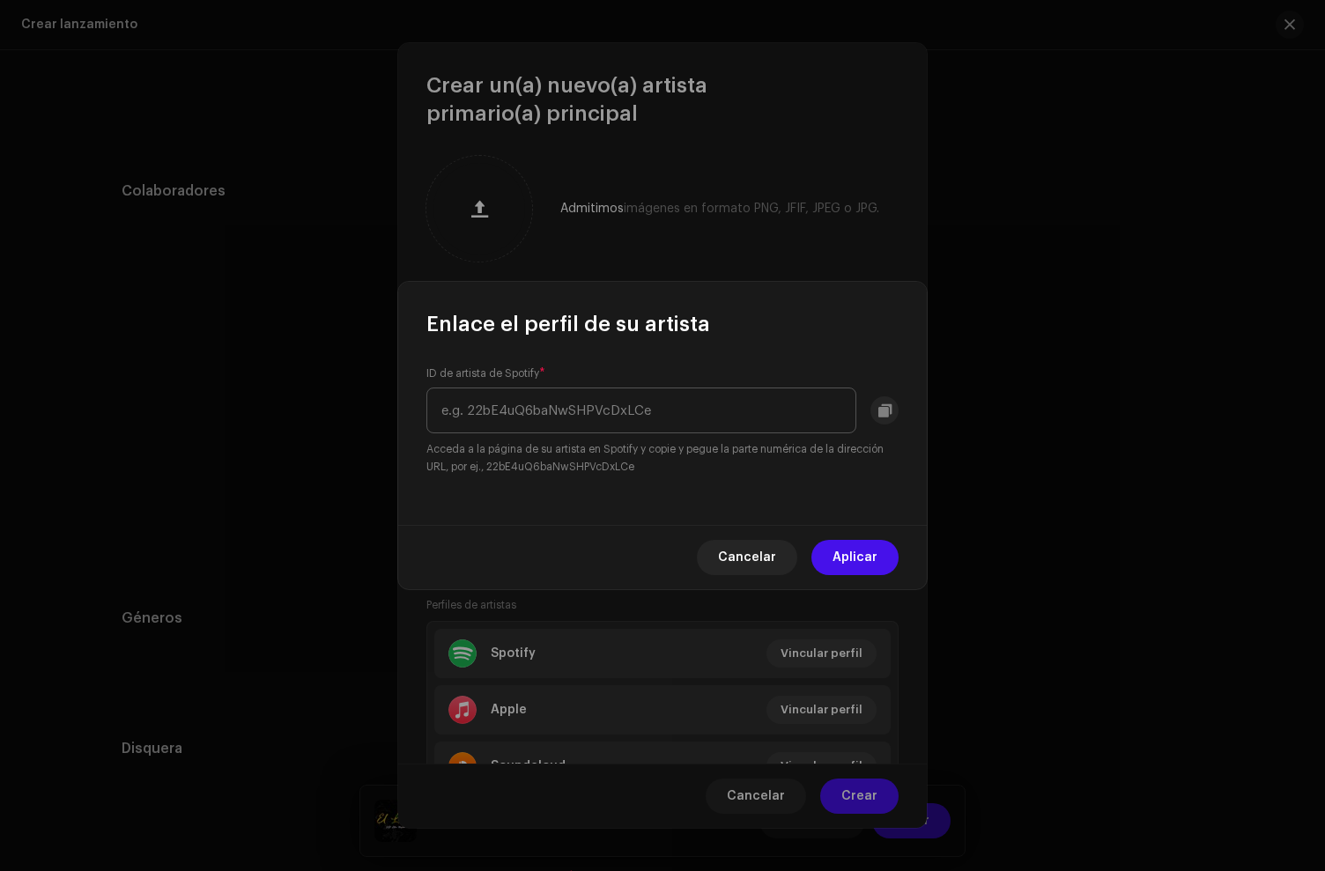
click at [467, 411] on input "text" at bounding box center [641, 411] width 430 height 46
type input "7ajTsepj5Uzch09sU8Opib"
click at [854, 563] on span "Aplicar" at bounding box center [855, 557] width 45 height 35
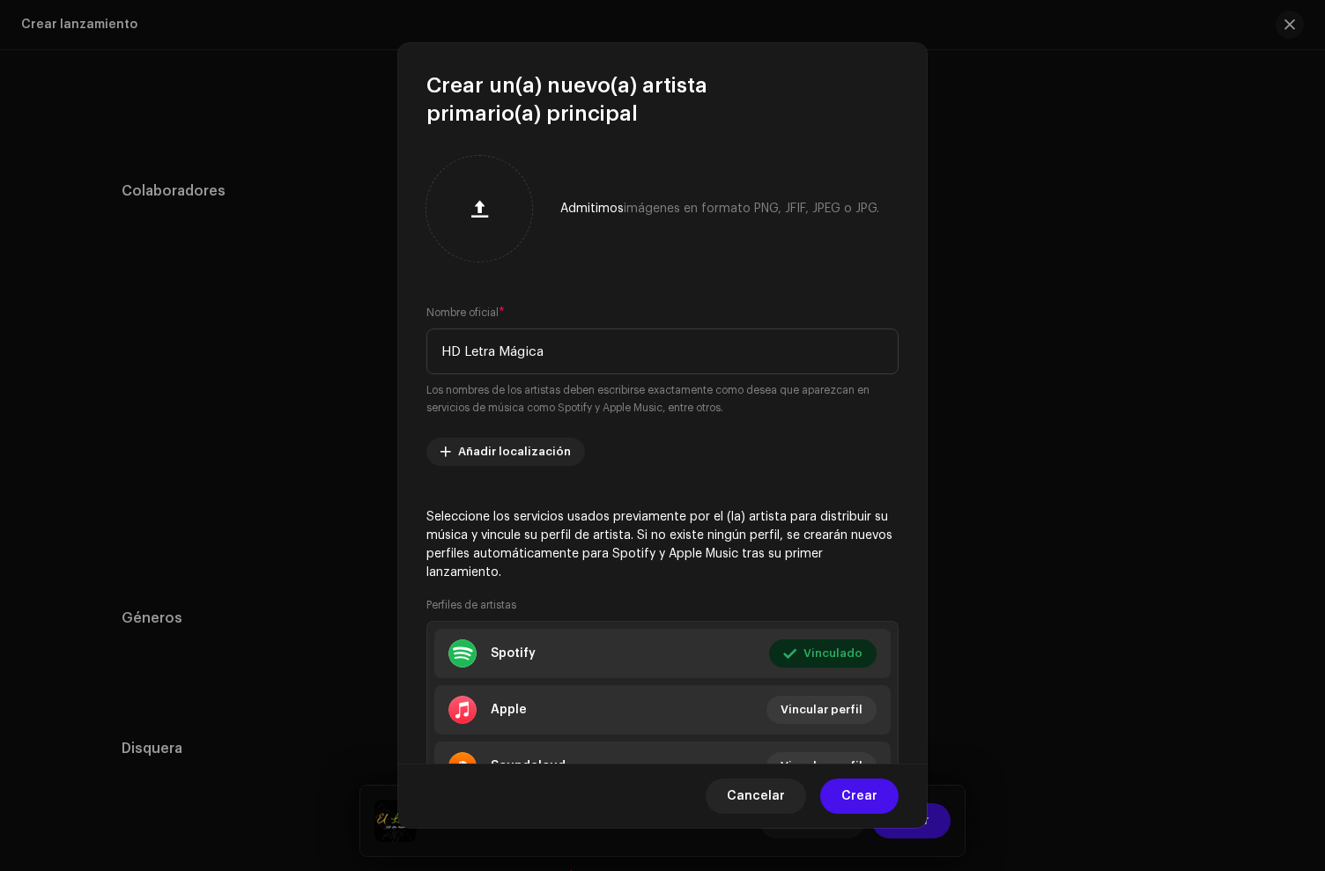
scroll to position [85, 0]
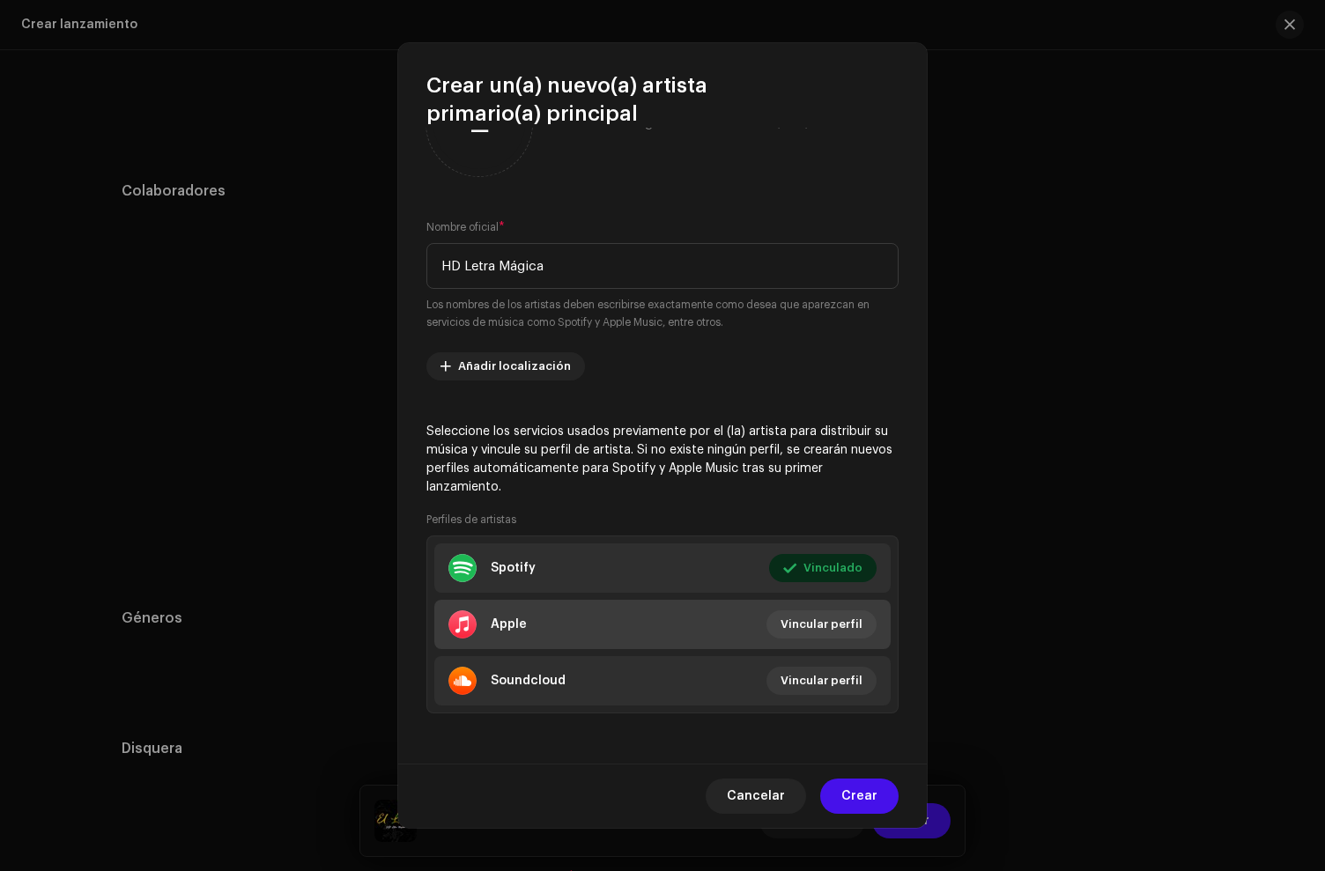
click at [539, 627] on li "Apple Vincular perfil" at bounding box center [662, 624] width 456 height 49
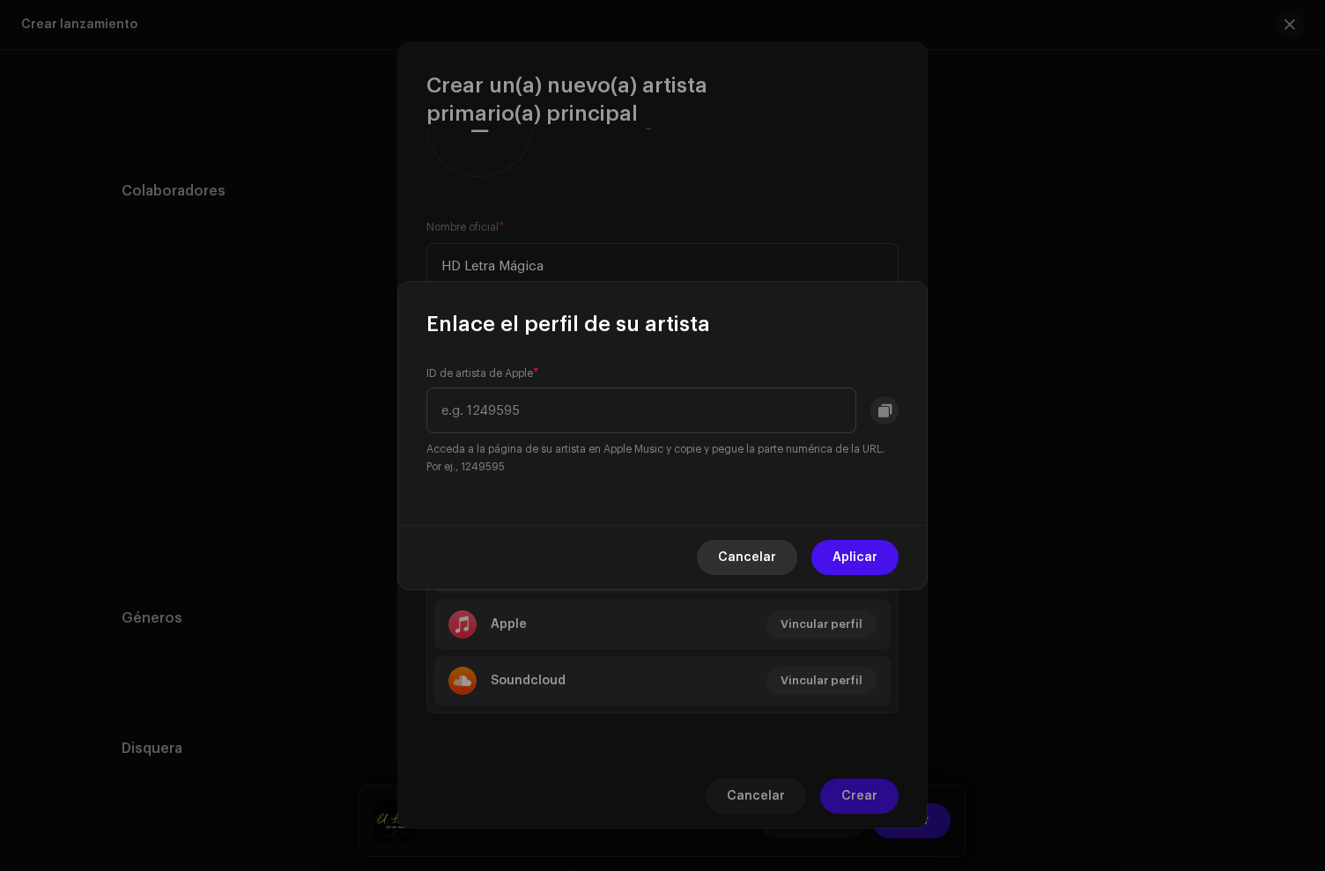
click at [756, 560] on span "Cancelar" at bounding box center [747, 557] width 58 height 35
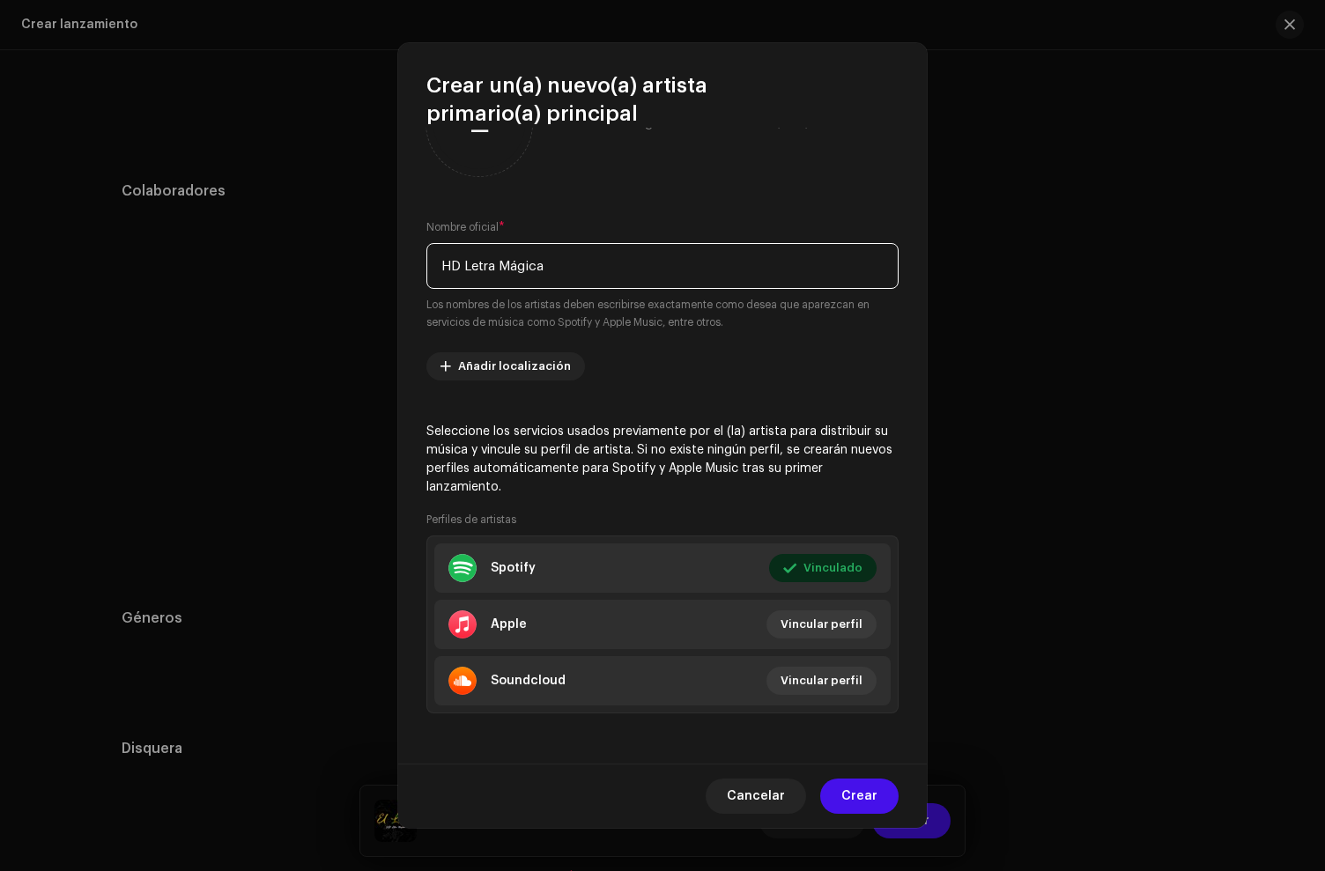
click at [496, 264] on input "HD Letra Mágica" at bounding box center [662, 266] width 472 height 46
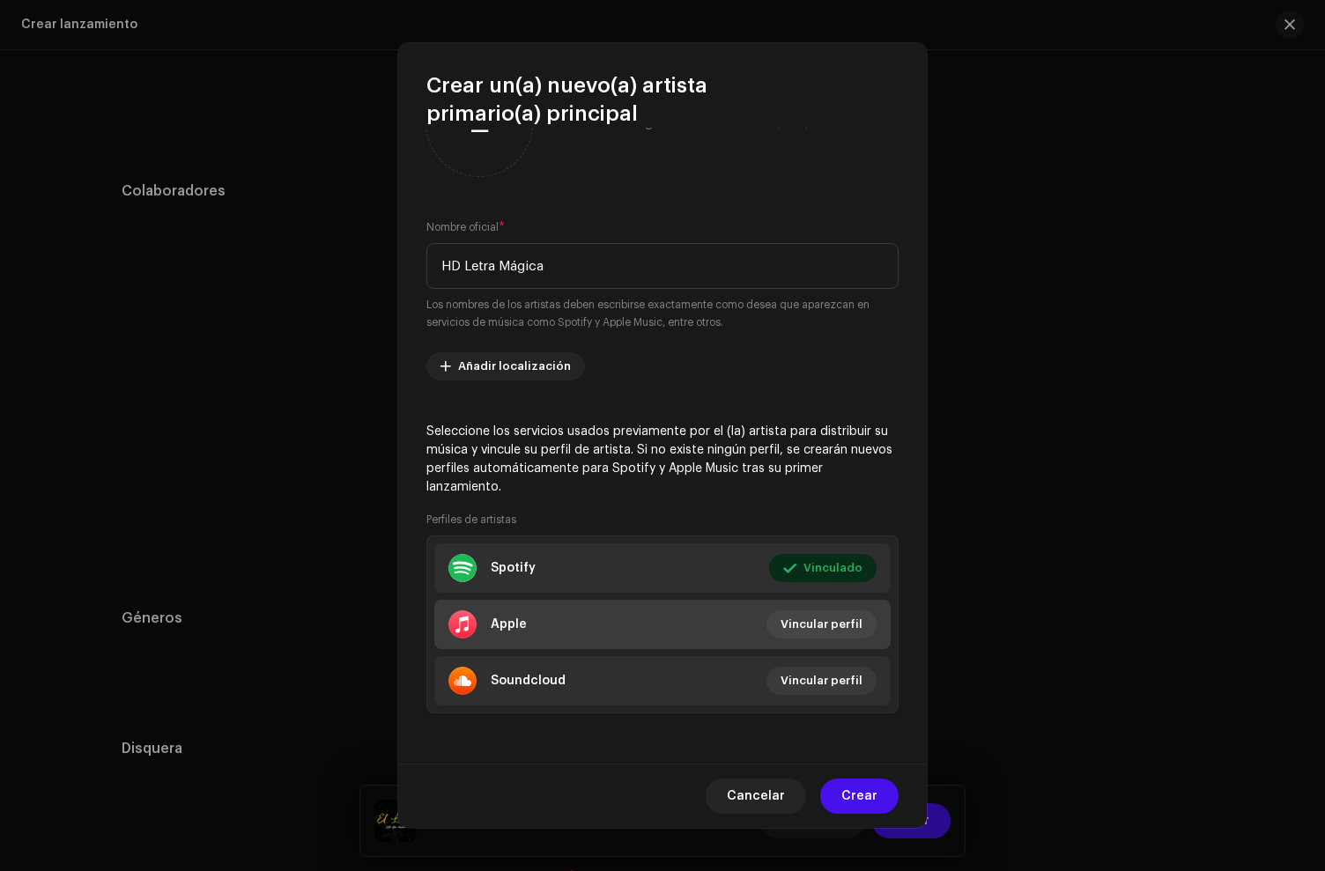
click at [569, 635] on li "Apple Vincular perfil" at bounding box center [662, 624] width 456 height 49
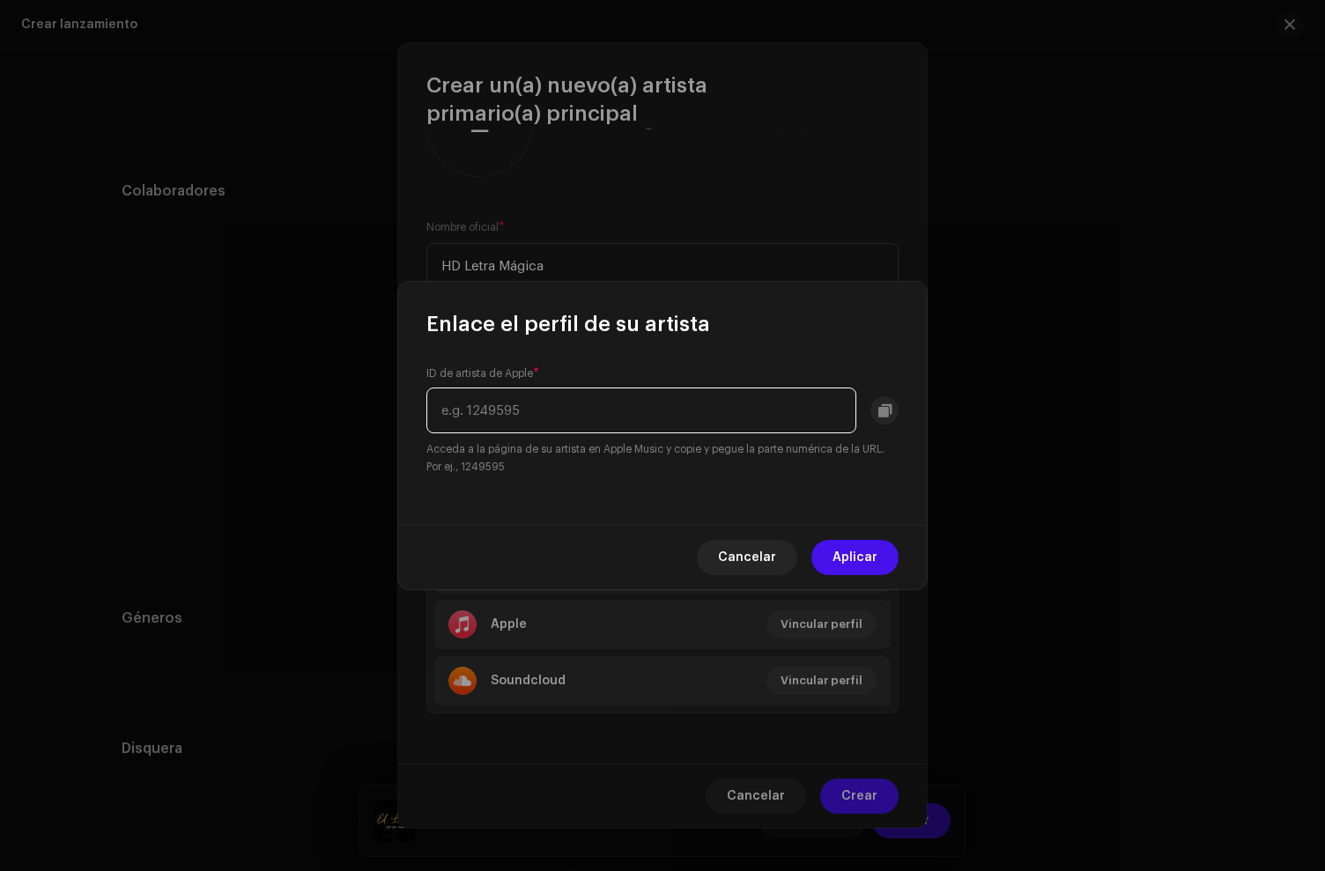
click at [510, 416] on input "text" at bounding box center [641, 411] width 430 height 46
paste input "1125073276"
type input "1125073276"
click at [857, 567] on span "Aplicar" at bounding box center [855, 557] width 45 height 35
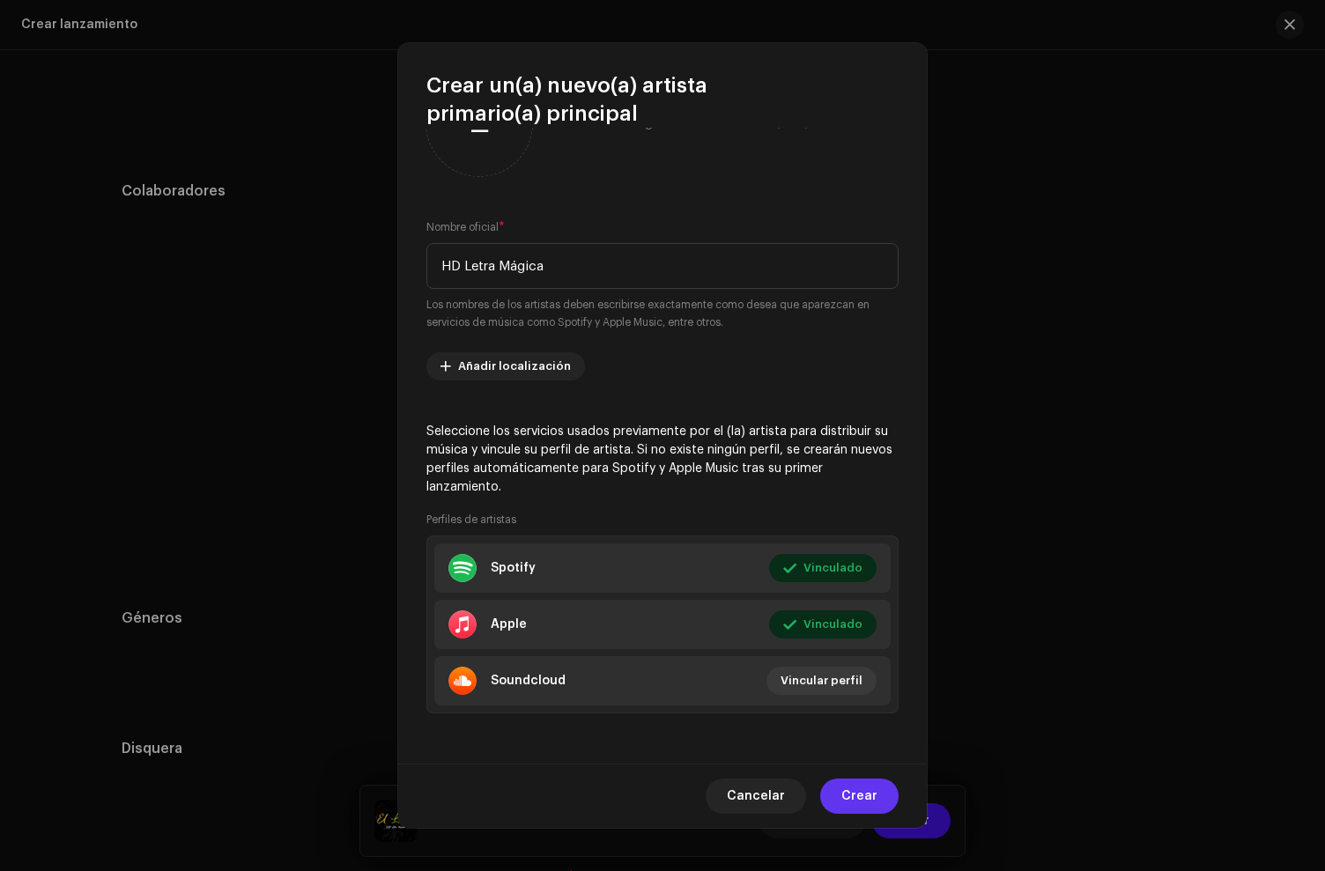
click at [857, 803] on span "Crear" at bounding box center [859, 796] width 36 height 35
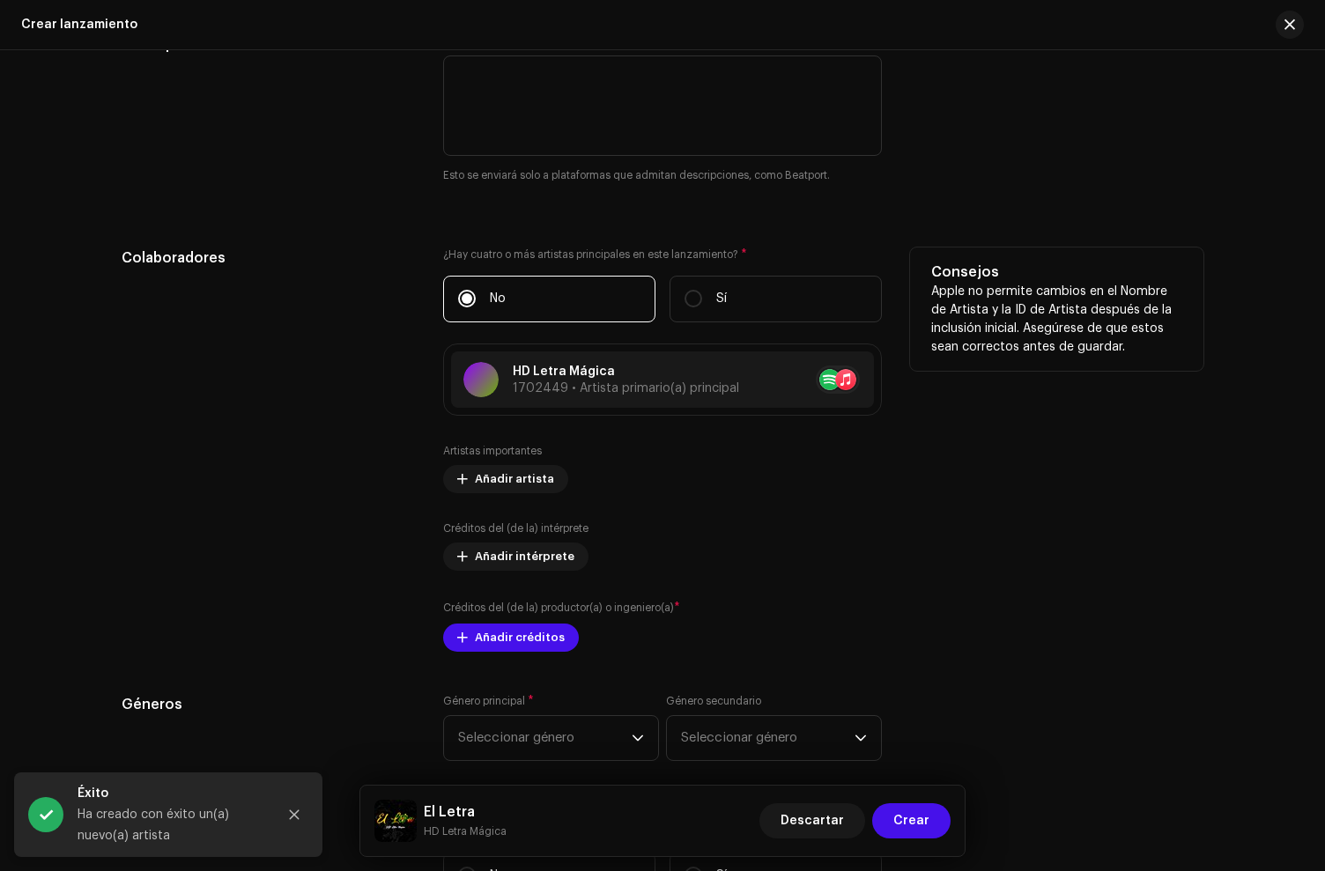
scroll to position [2284, 0]
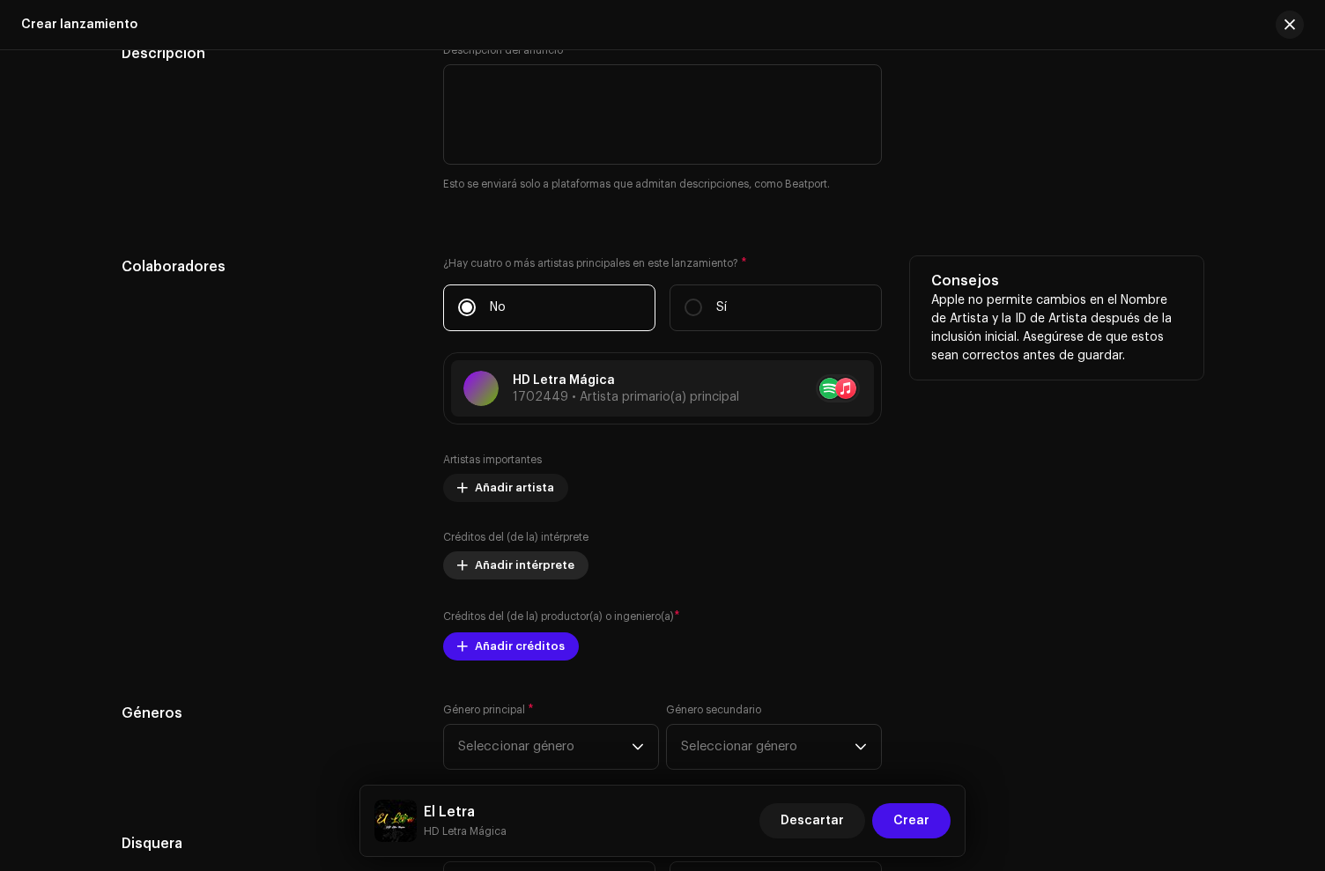
click at [478, 570] on span "Añadir intérprete" at bounding box center [525, 565] width 100 height 35
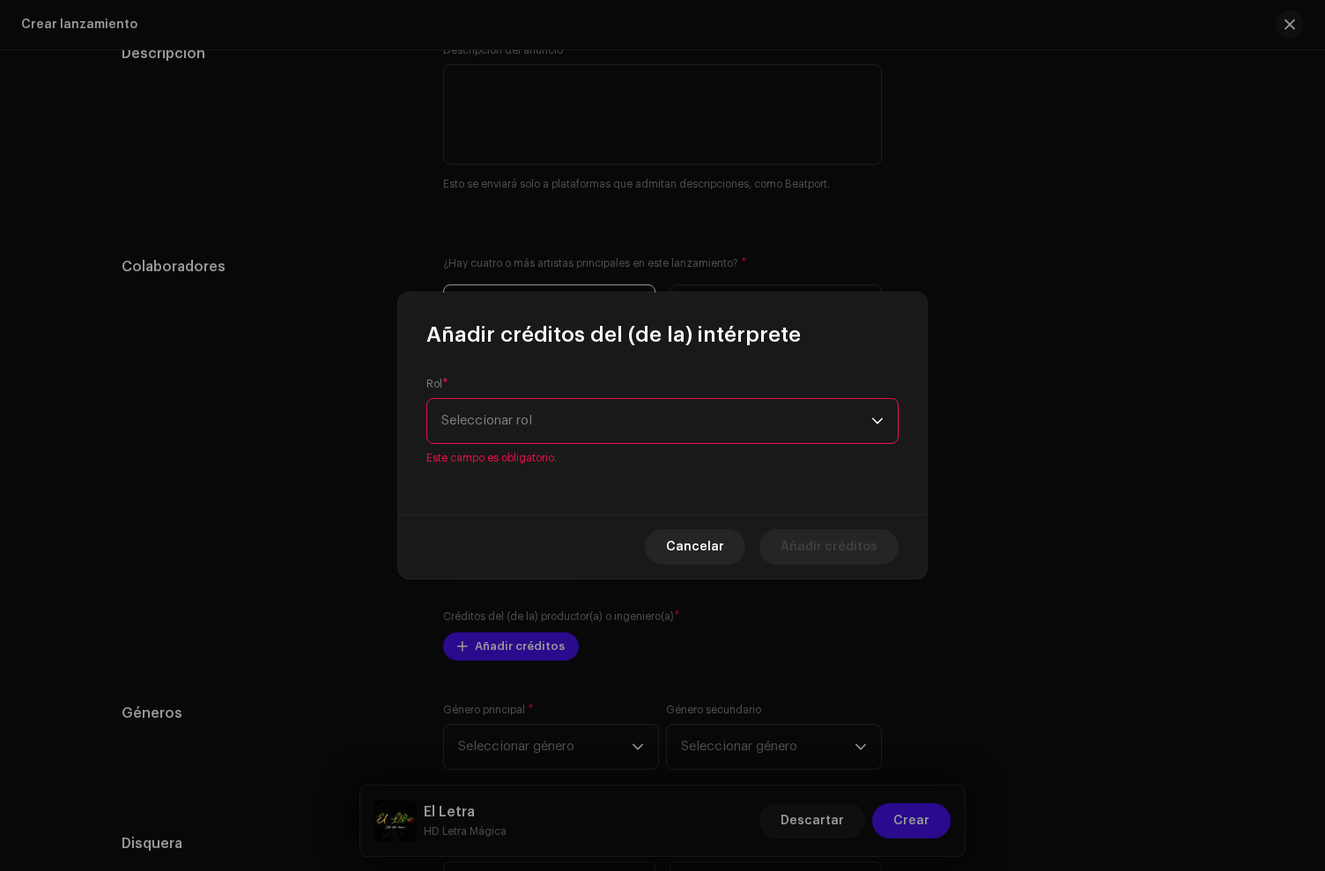
click at [510, 454] on div "Rol * Seleccionar rol Este campo es obligatorio." at bounding box center [662, 421] width 472 height 88
click at [506, 431] on span "Seleccionar rol" at bounding box center [656, 421] width 430 height 44
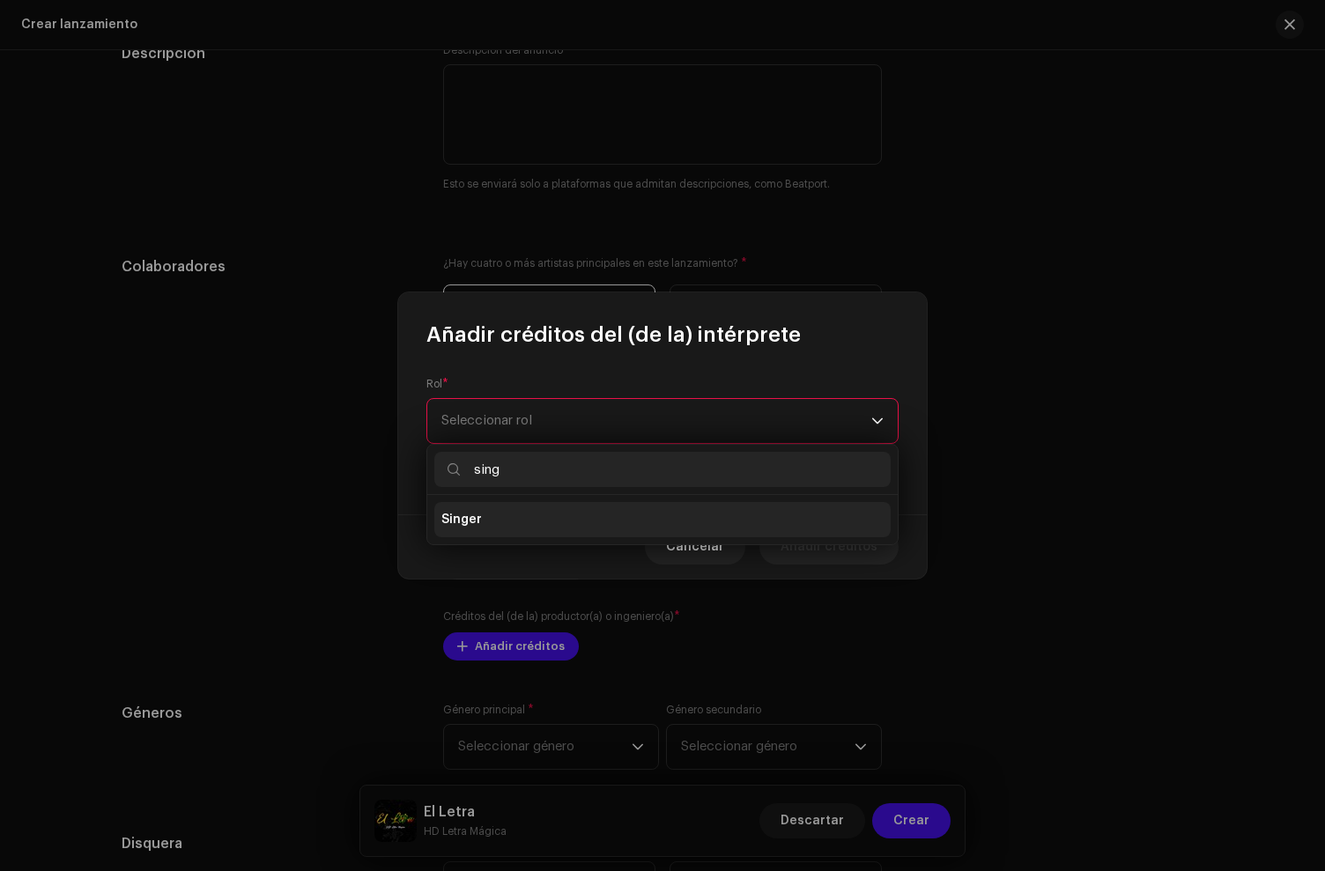
type input "sing"
click at [487, 535] on li "Singer" at bounding box center [662, 519] width 456 height 35
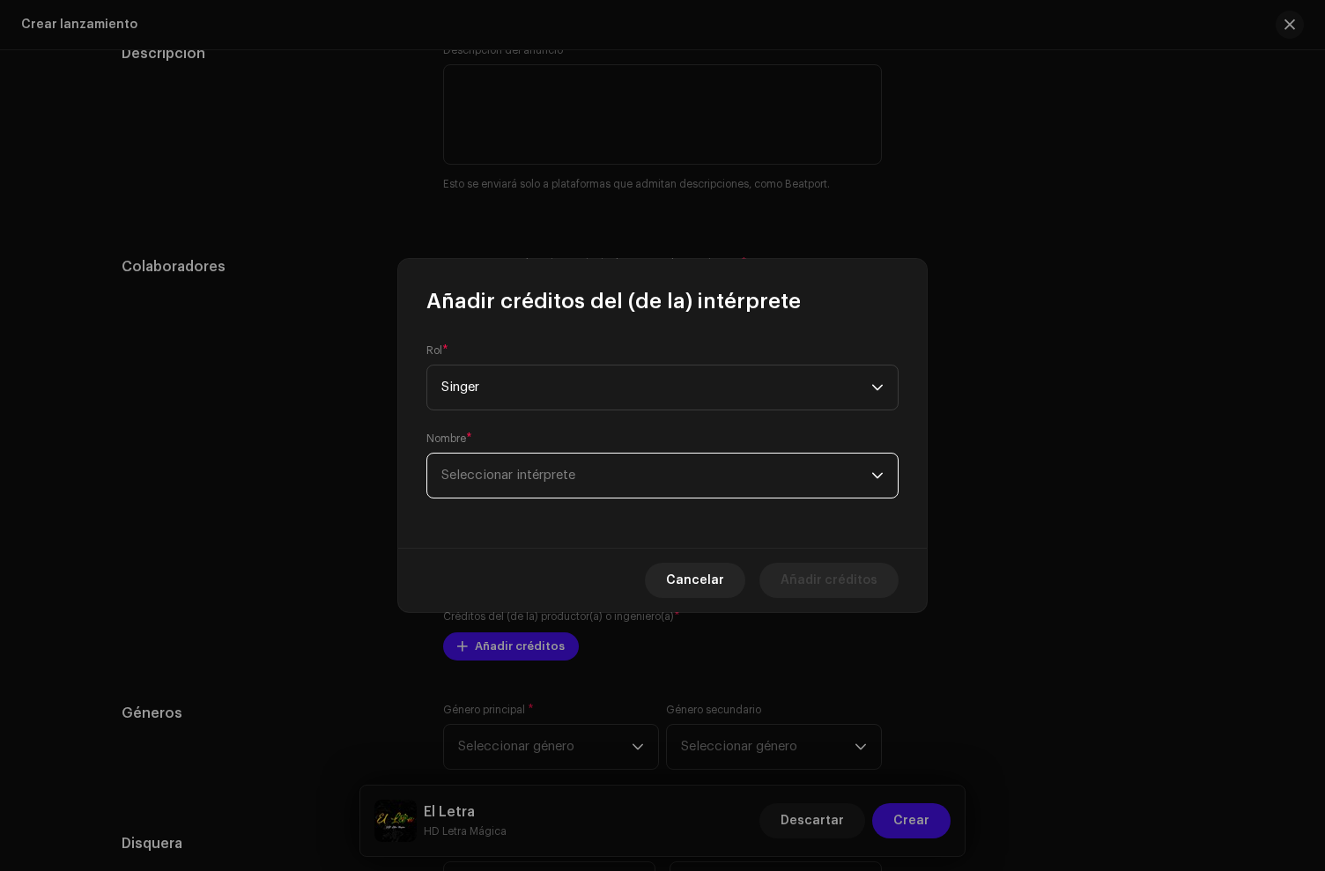
click at [504, 471] on span "Seleccionar intérprete" at bounding box center [508, 475] width 134 height 13
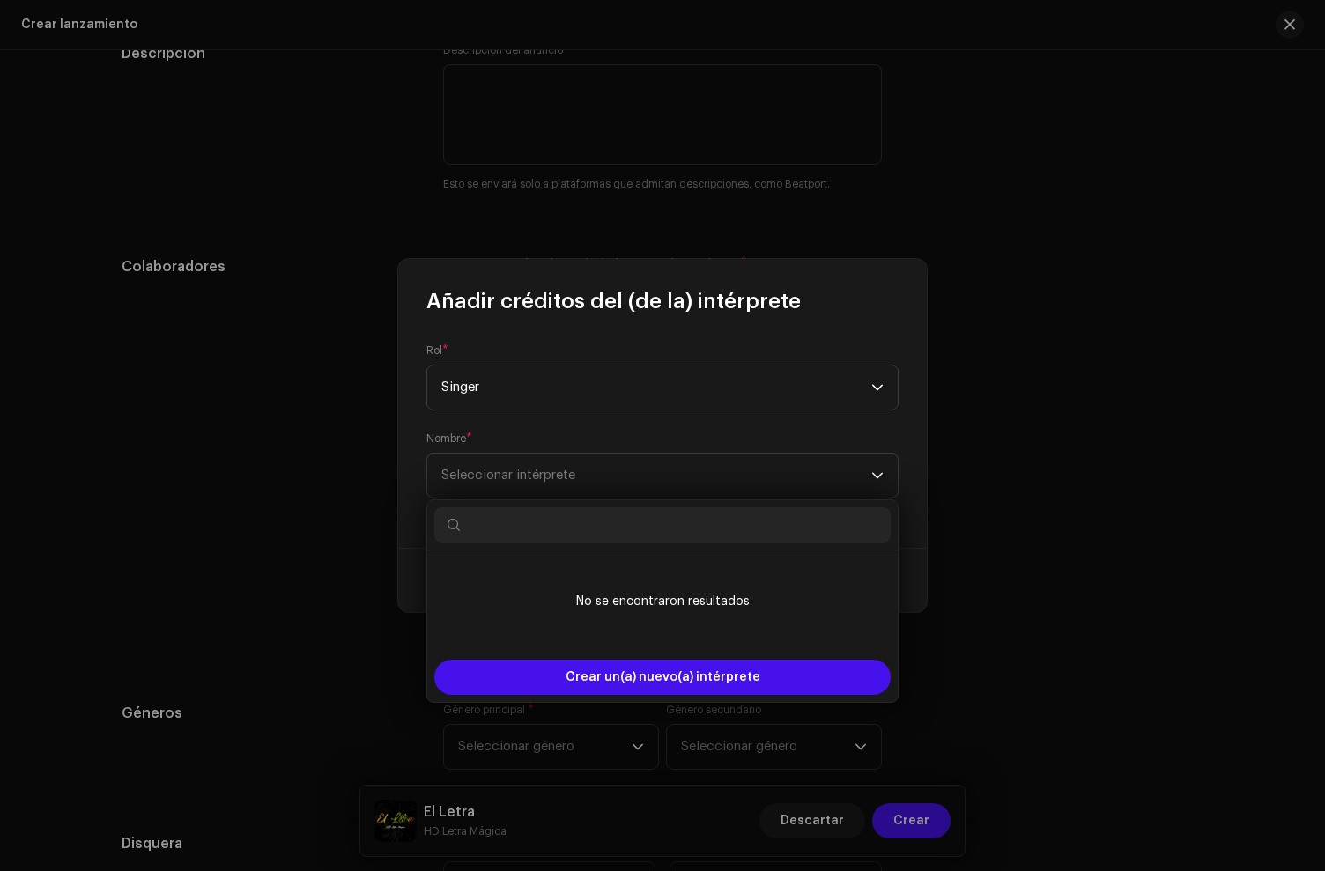
type input "1125073276"
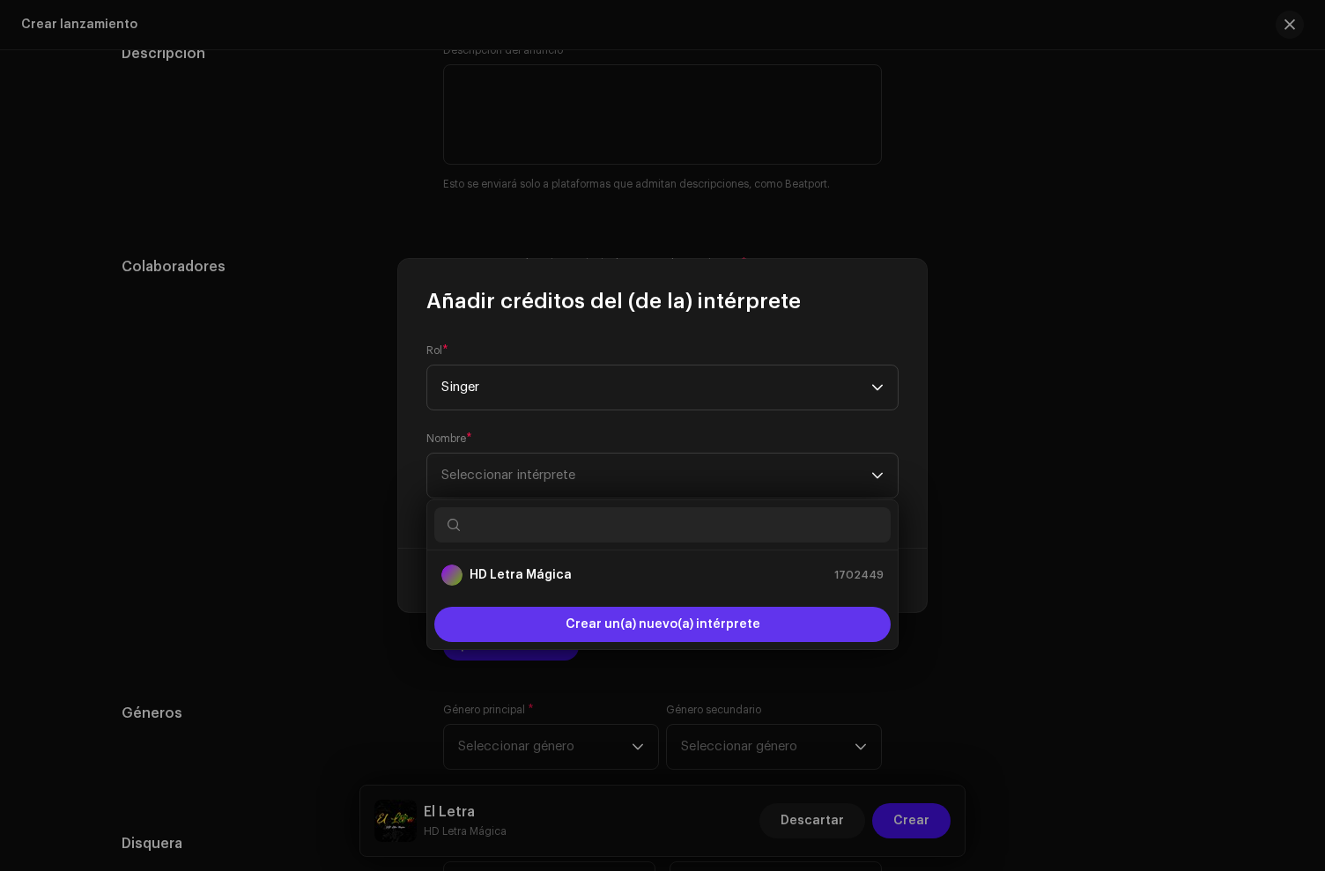
click at [548, 608] on div "Crear un(a) nuevo(a) intérprete" at bounding box center [662, 624] width 456 height 35
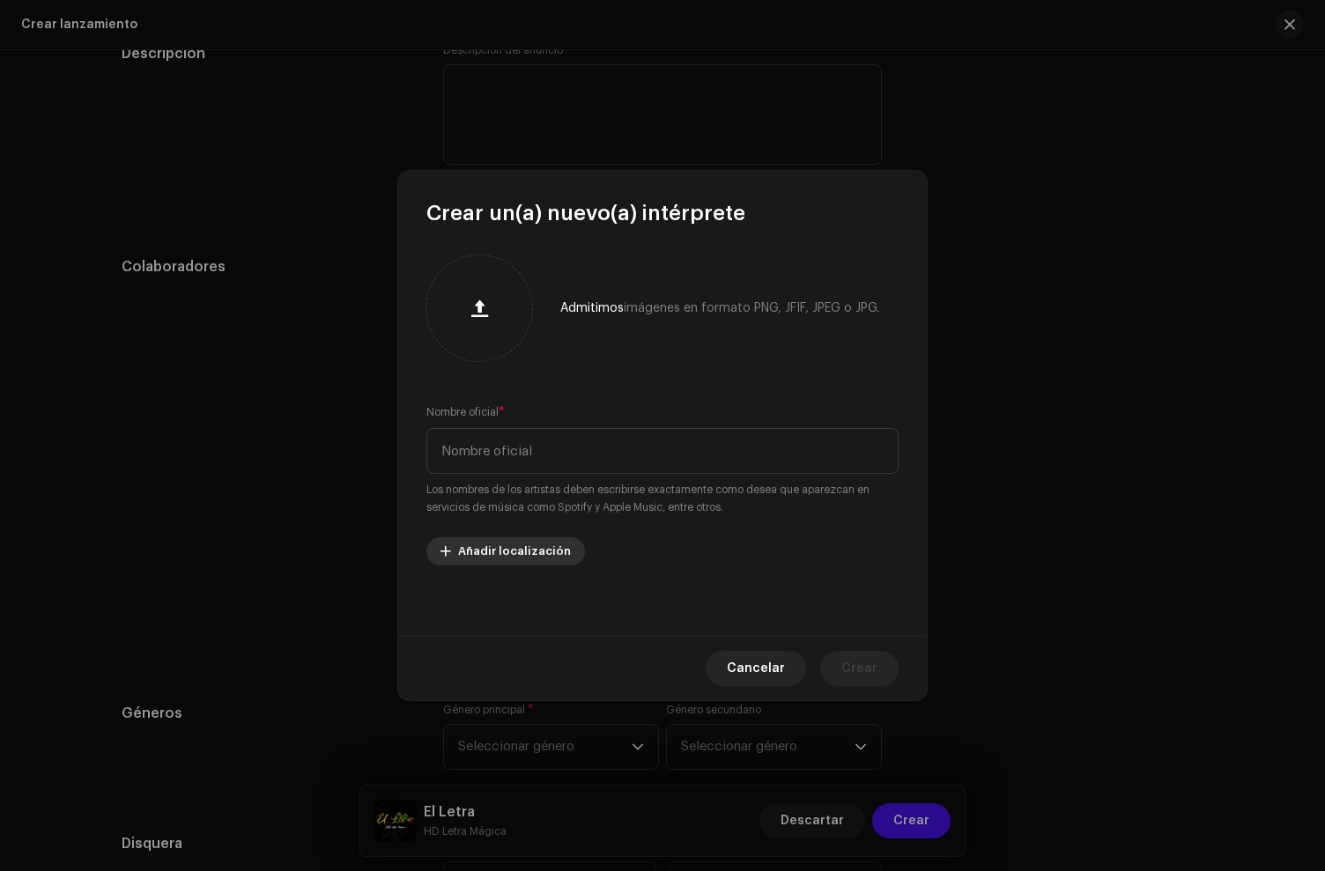
click at [542, 562] on span "Añadir localización" at bounding box center [514, 551] width 113 height 35
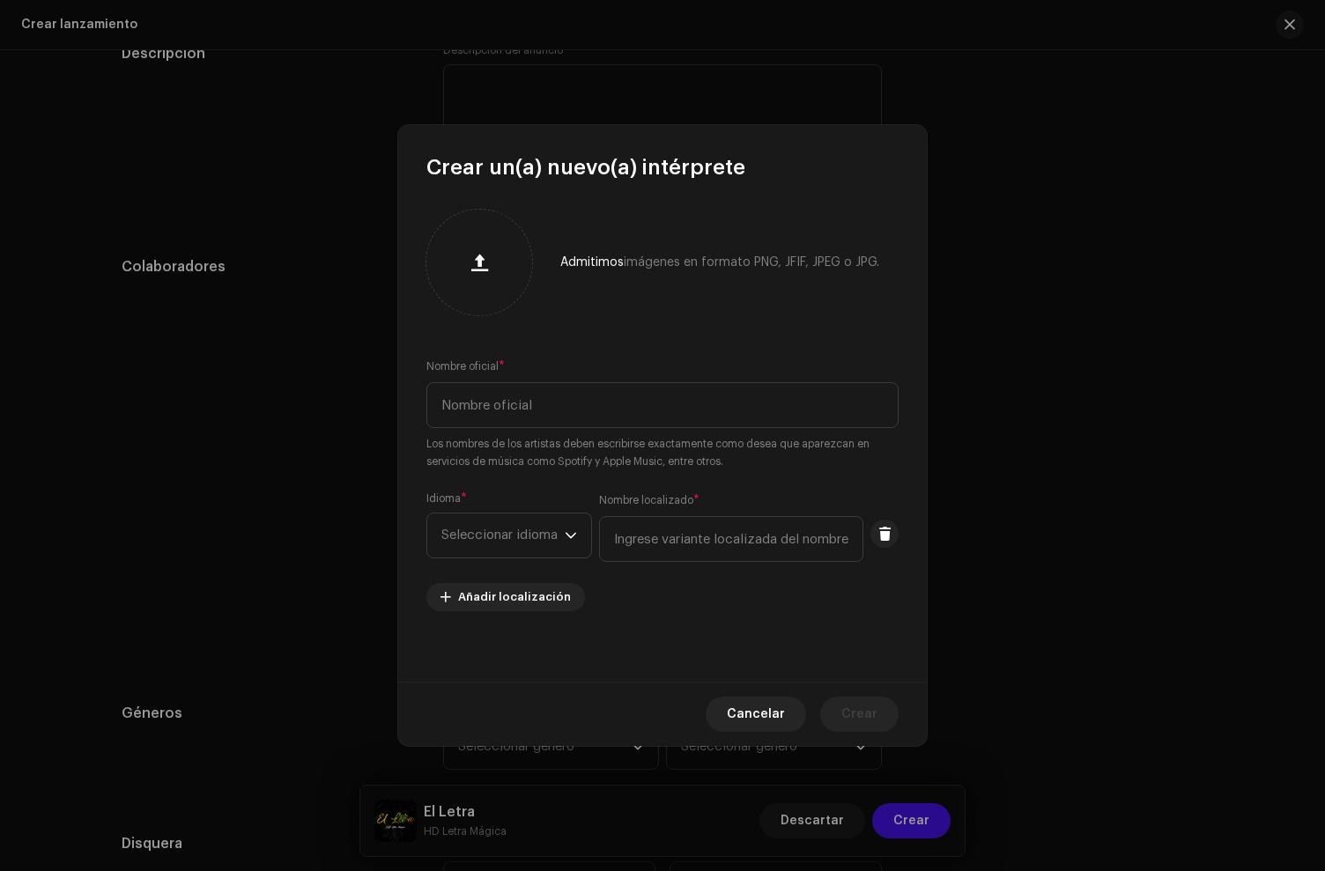
click at [743, 687] on div "Cancelar Crear" at bounding box center [662, 714] width 529 height 64
click at [744, 711] on span "Cancelar" at bounding box center [756, 714] width 58 height 35
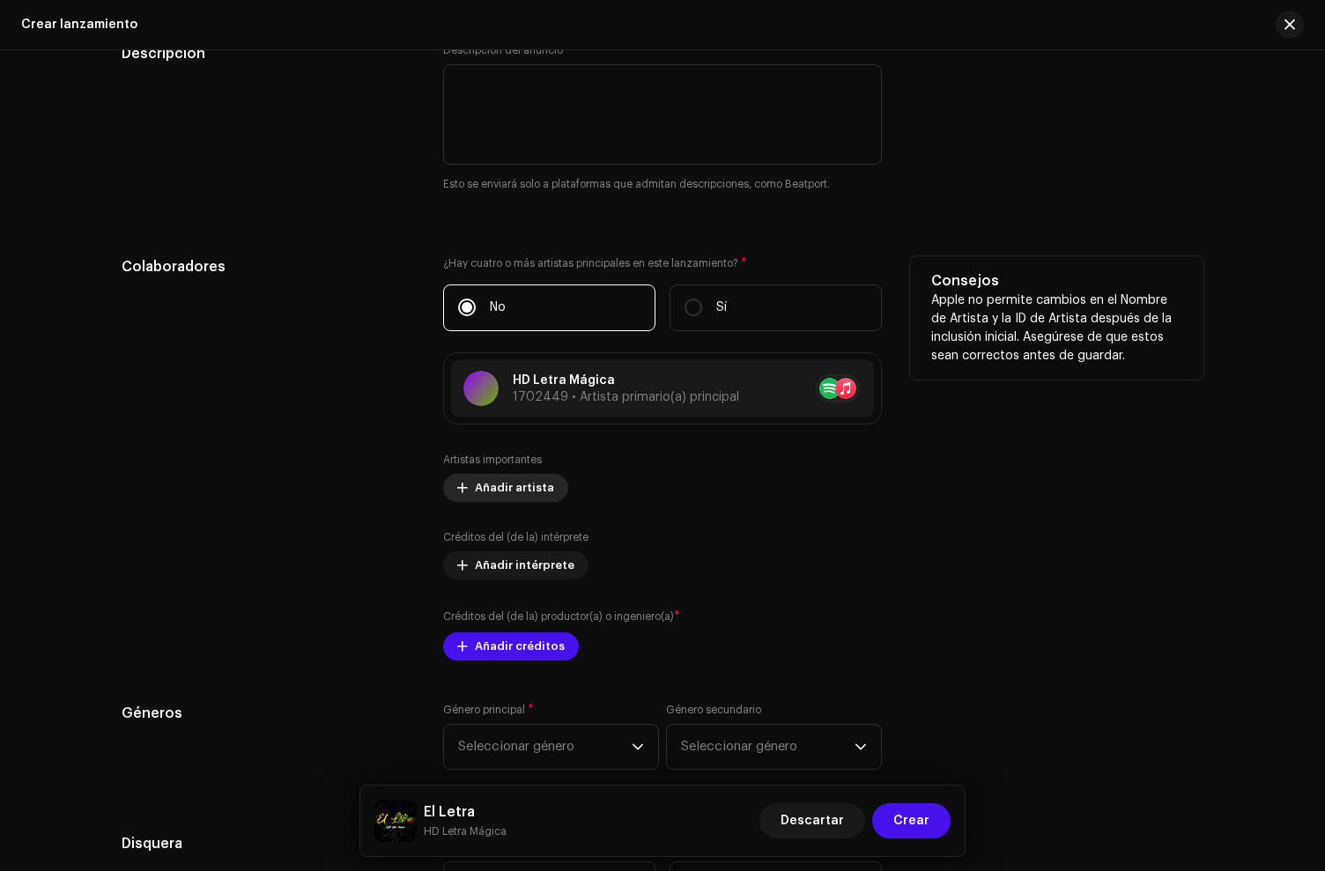
click at [497, 495] on span "Añadir artista" at bounding box center [514, 487] width 79 height 35
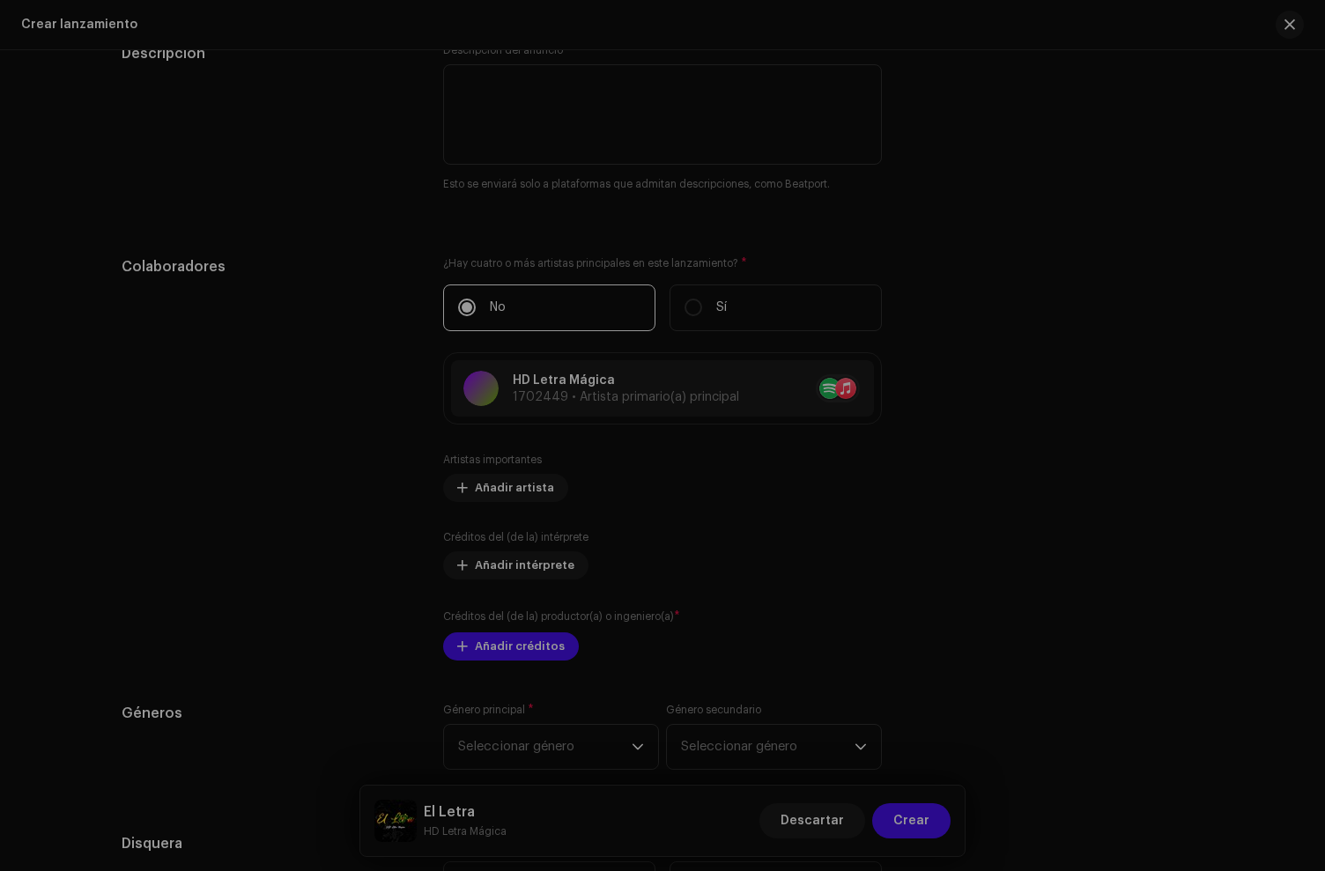
click at [326, 471] on div "Añada artista importante Rol * Seleccionar rol Cancelar Añadir artista" at bounding box center [662, 435] width 1325 height 871
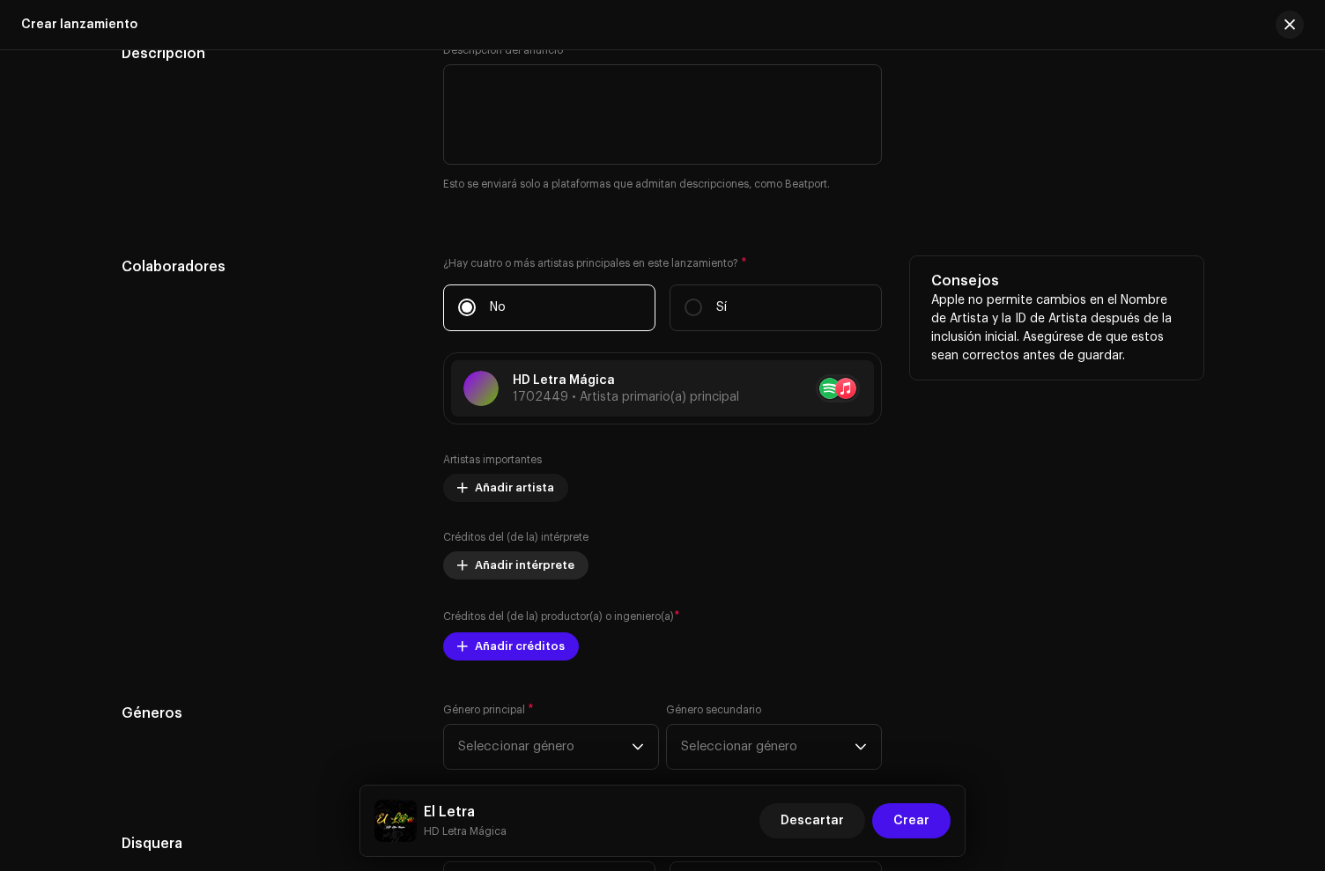
click at [529, 566] on span "Añadir intérprete" at bounding box center [525, 565] width 100 height 35
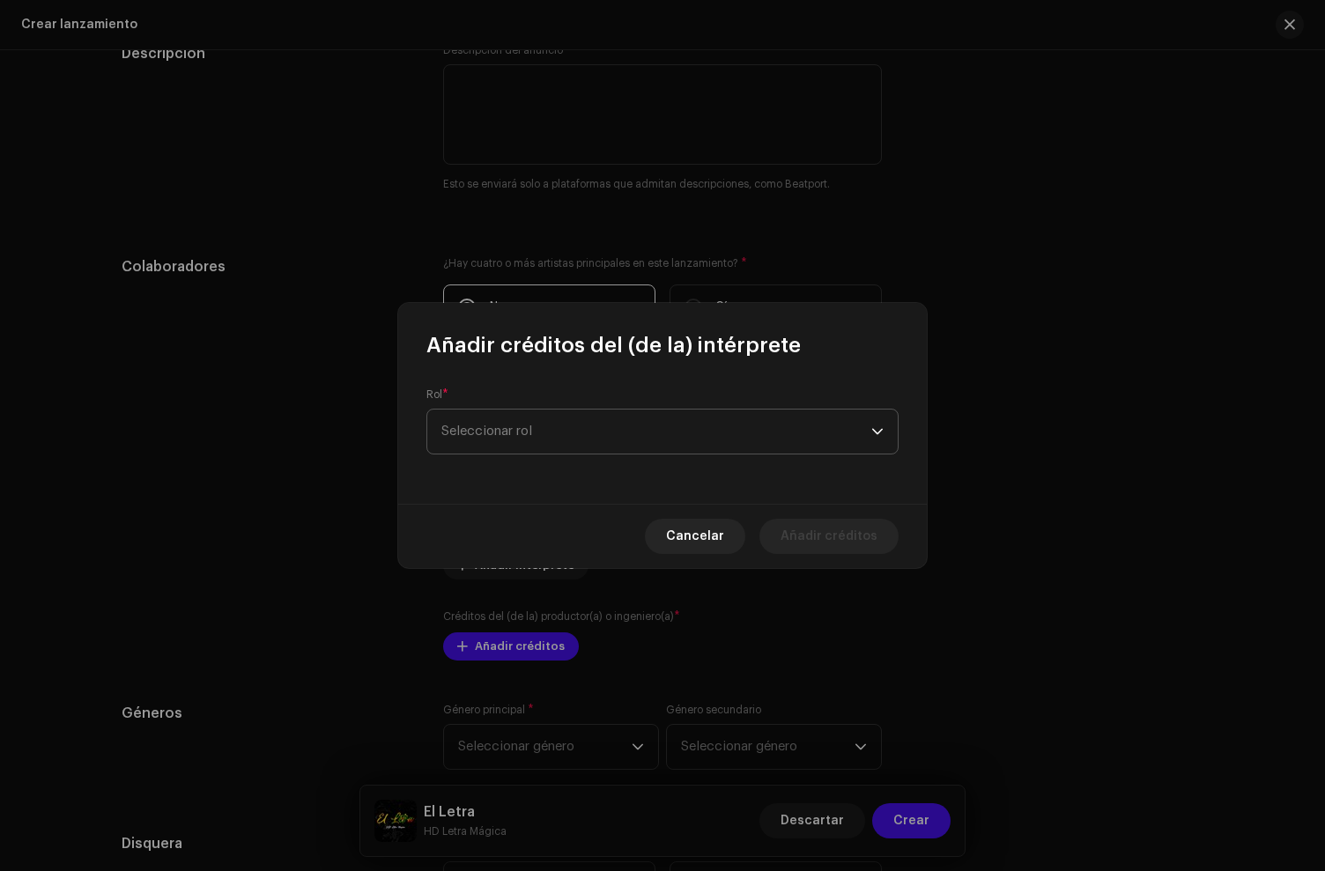
click at [514, 436] on span "Seleccionar rol" at bounding box center [656, 432] width 430 height 44
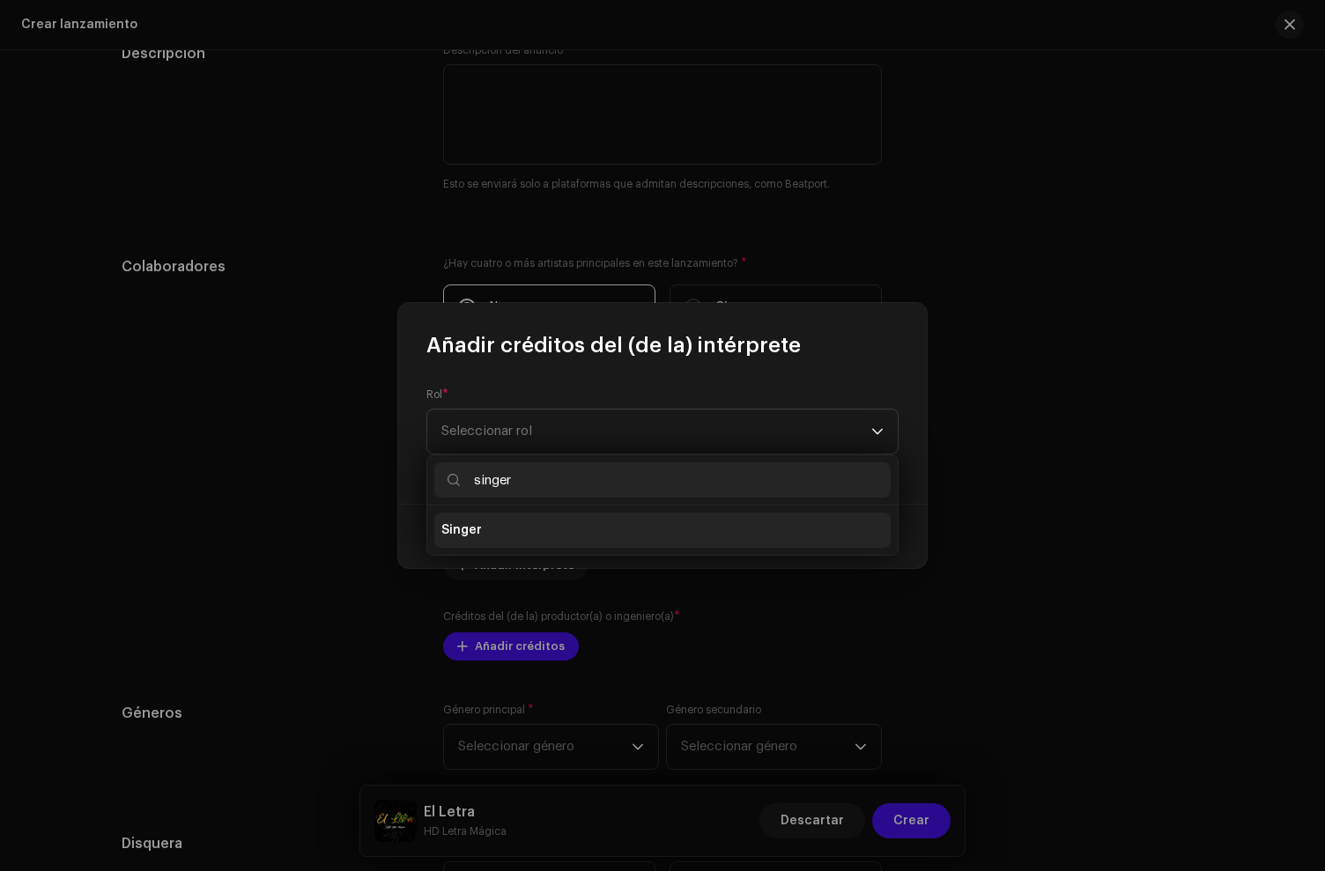
type input "singer"
click at [564, 517] on li "Singer" at bounding box center [662, 530] width 456 height 35
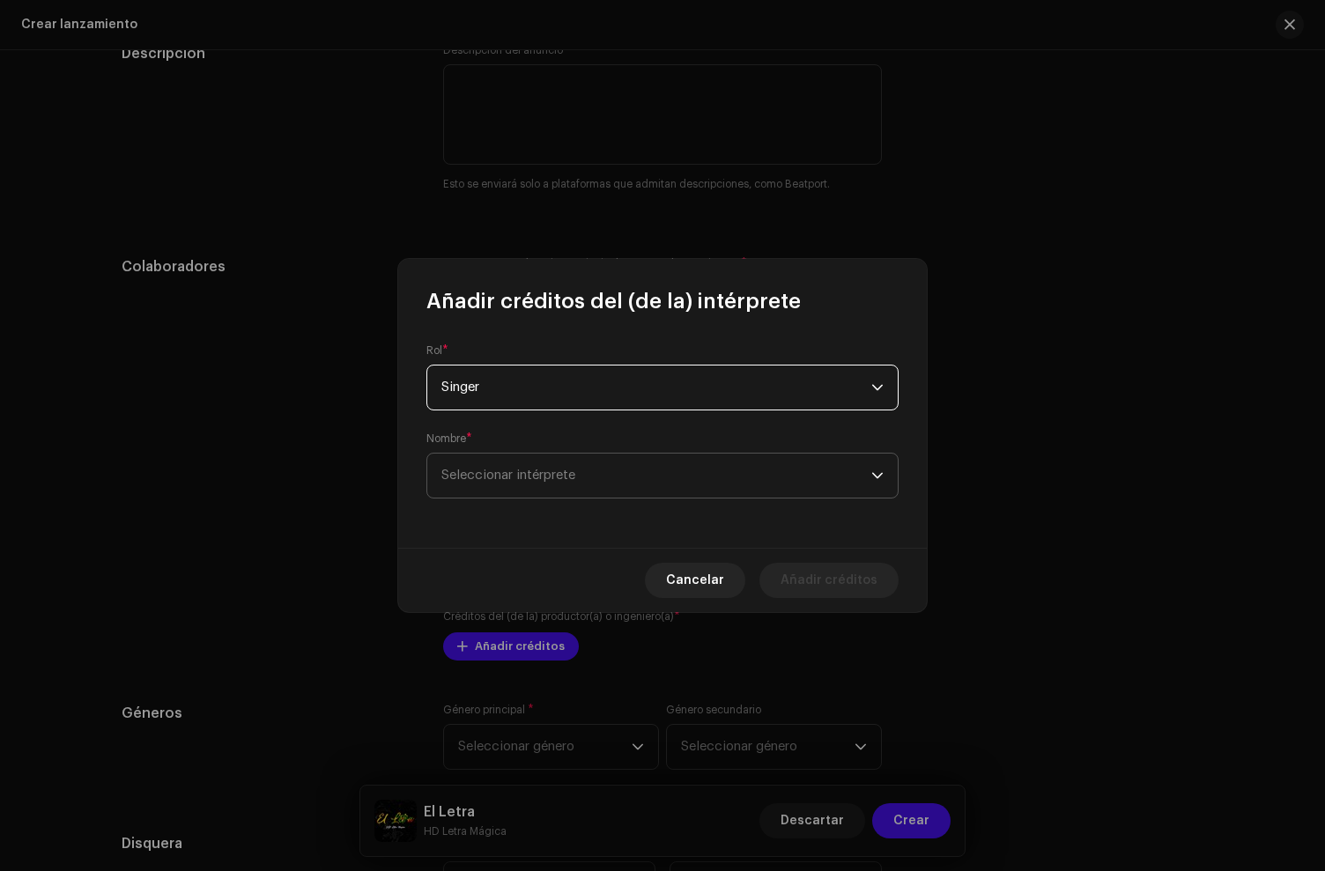
click at [539, 484] on span "Seleccionar intérprete" at bounding box center [656, 476] width 430 height 44
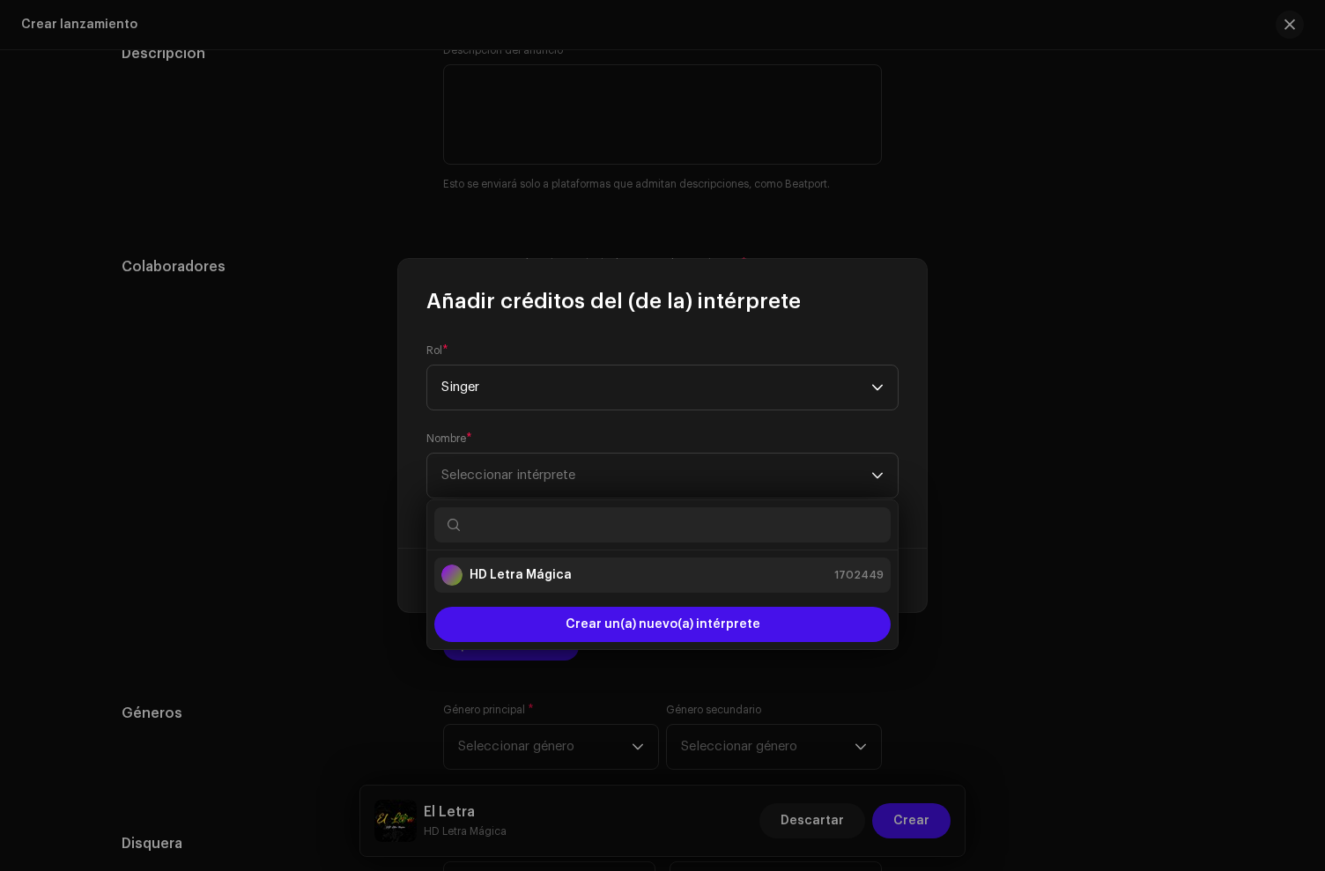
click at [509, 561] on li "HD Letra Mágica 1702449" at bounding box center [662, 575] width 456 height 35
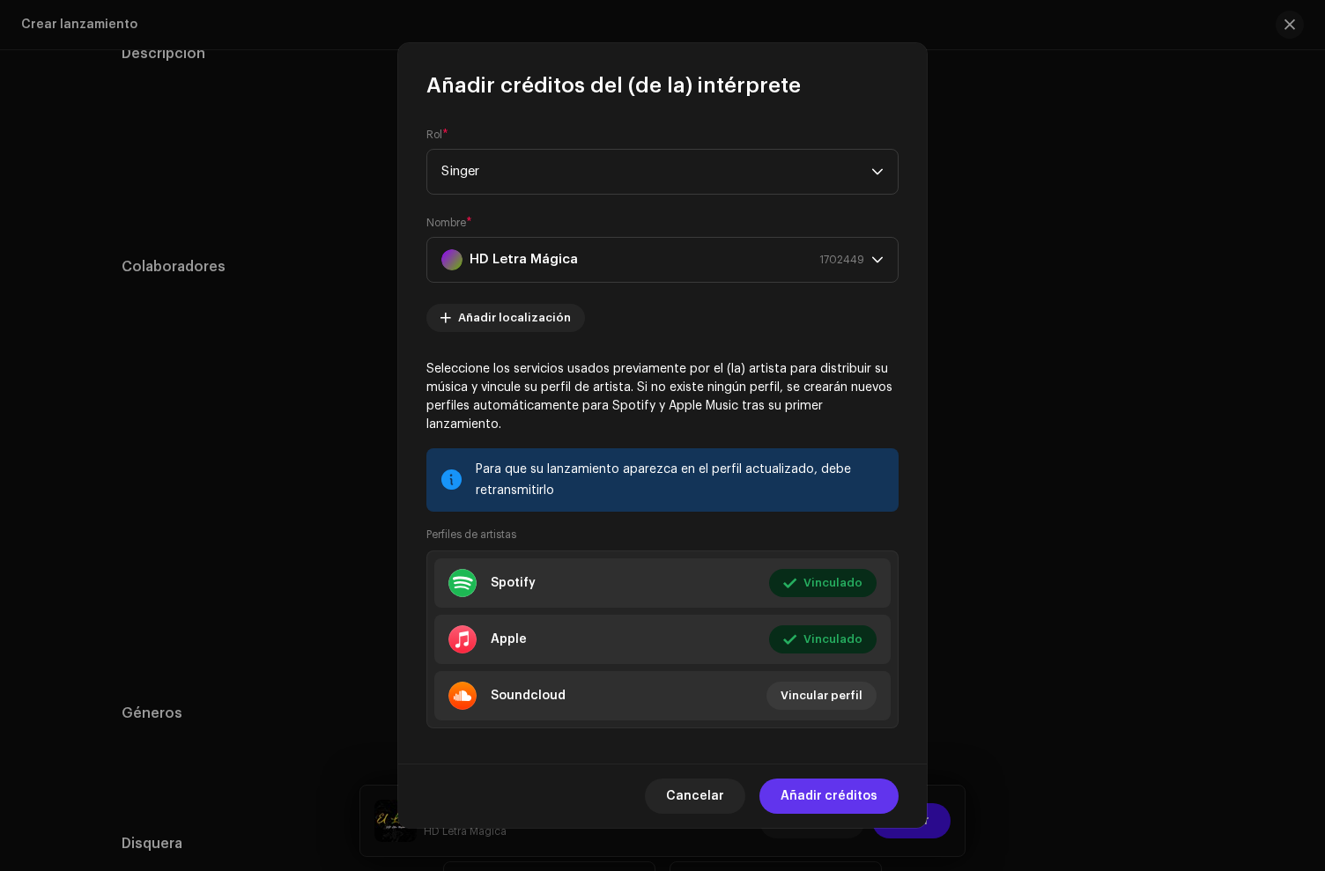
click at [843, 788] on span "Añadir créditos" at bounding box center [829, 796] width 97 height 35
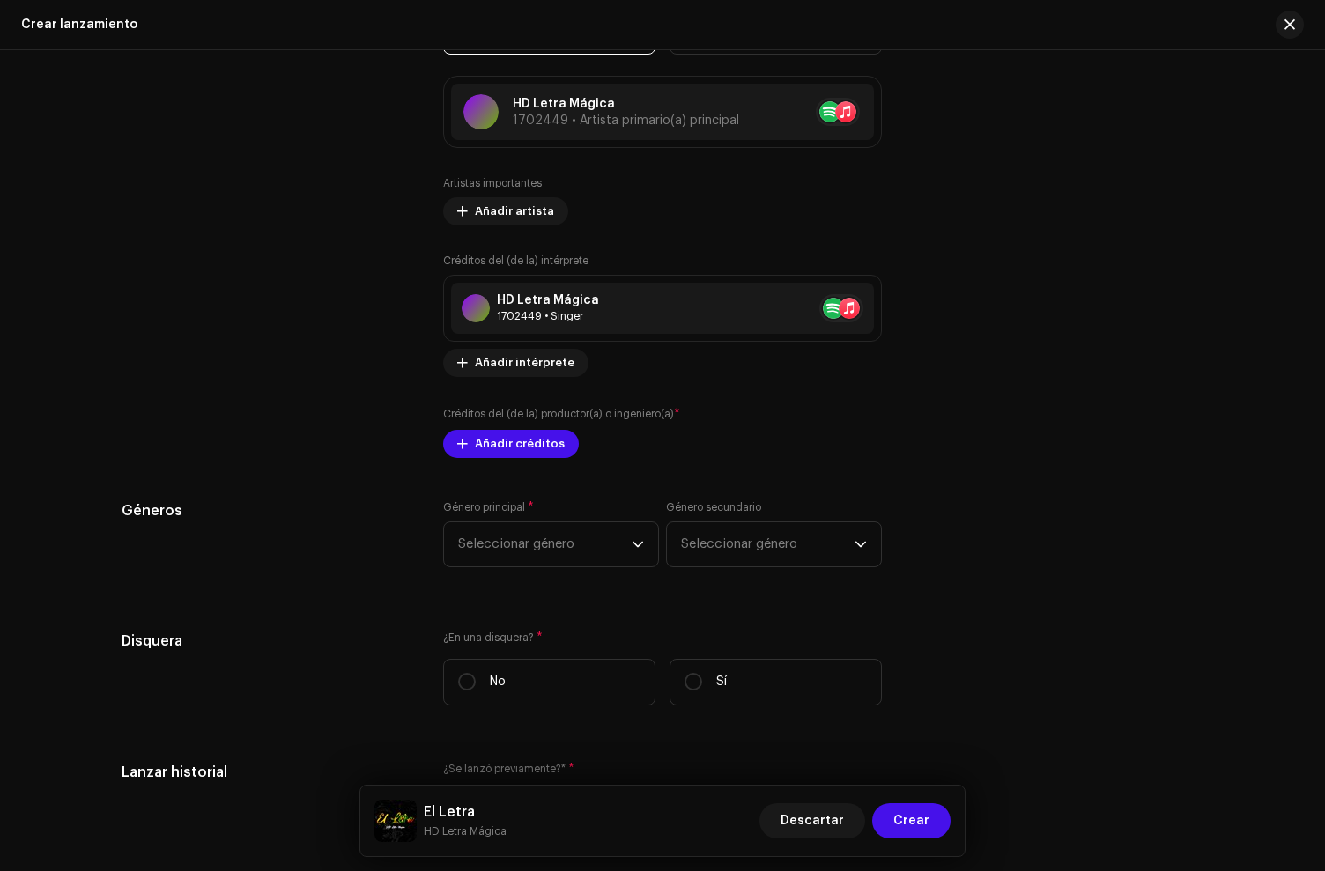
scroll to position [2564, 0]
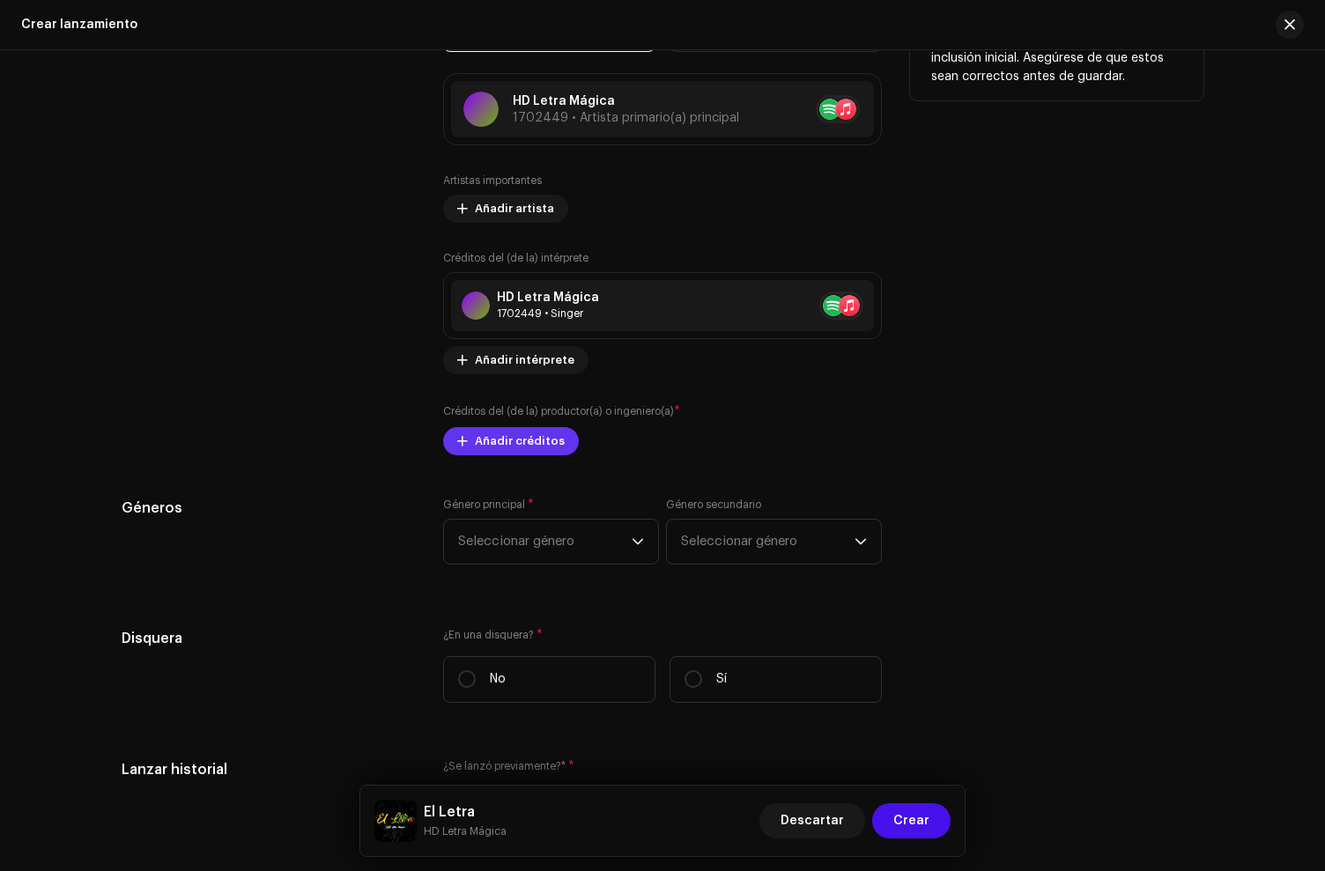
click at [531, 434] on span "Añadir créditos" at bounding box center [520, 441] width 90 height 35
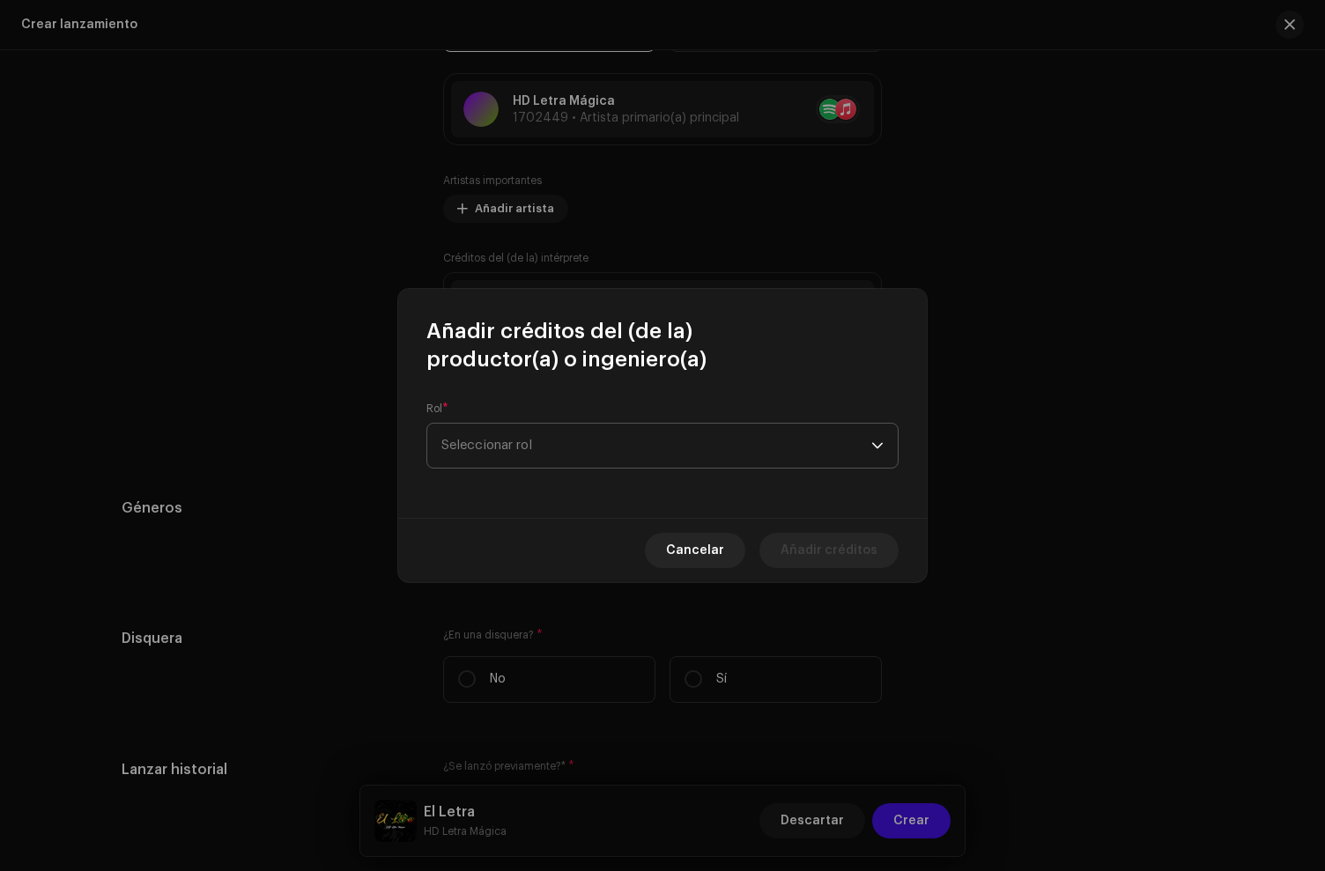
click at [515, 439] on span "Seleccionar rol" at bounding box center [656, 446] width 430 height 44
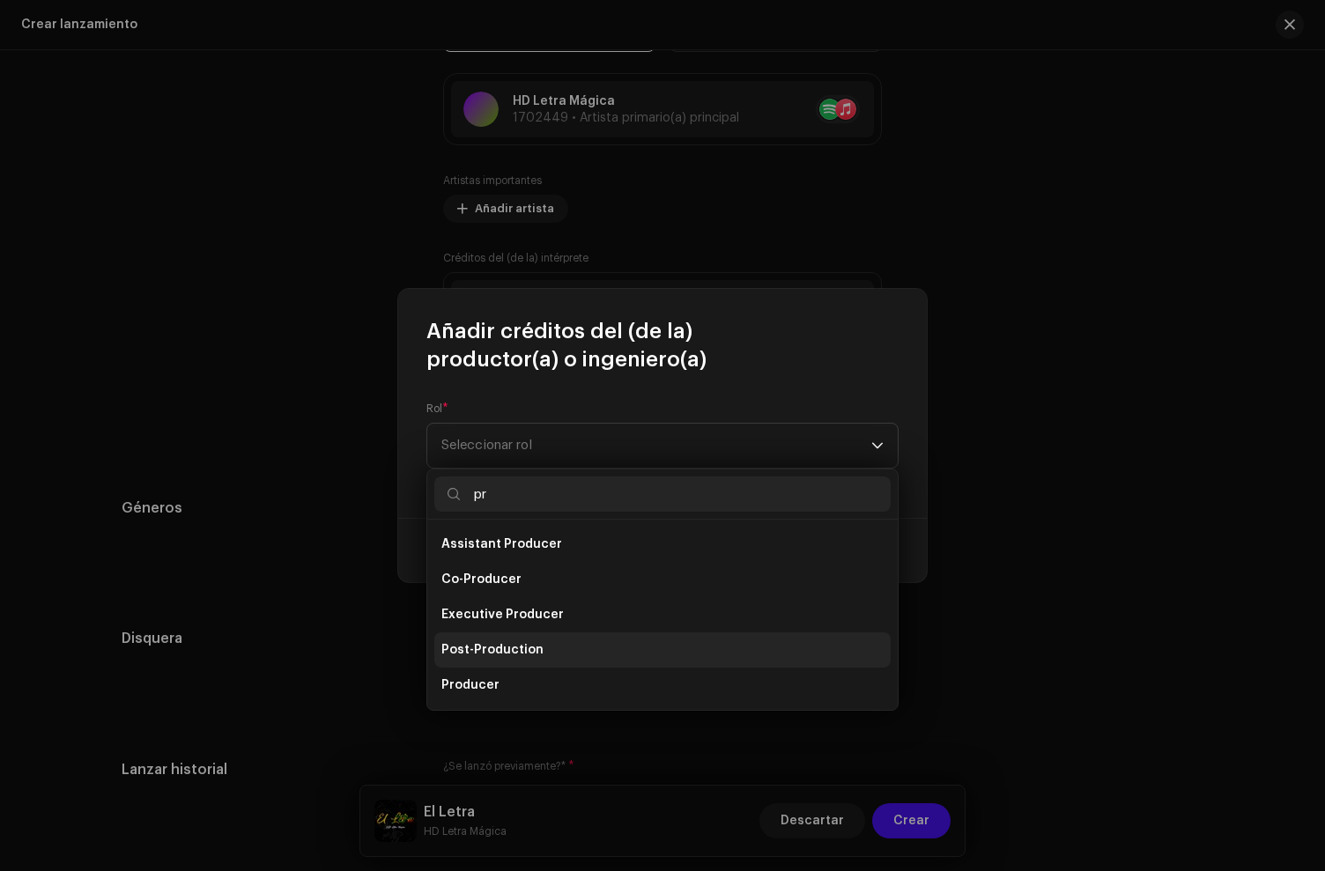
type input "p"
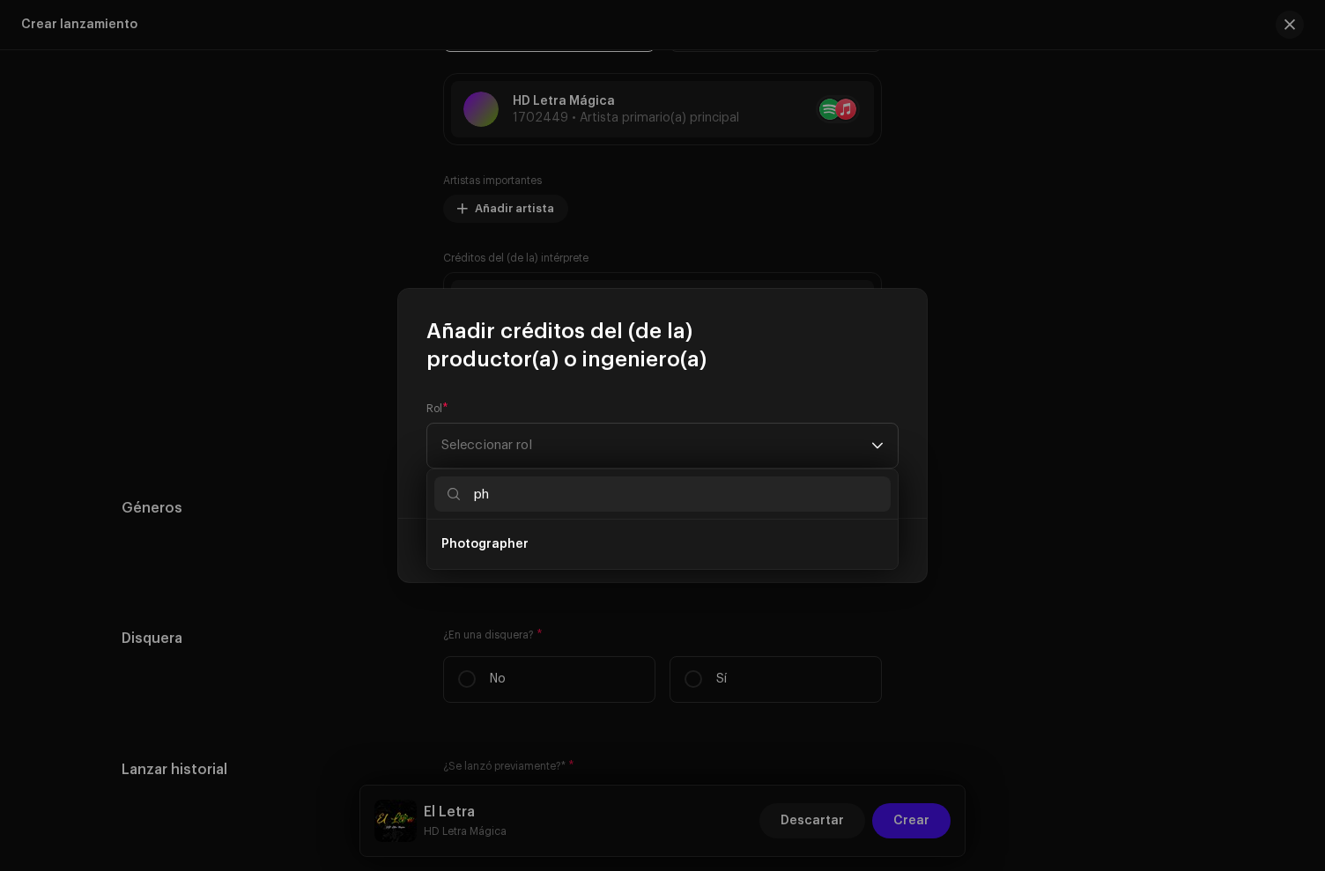
type input "p"
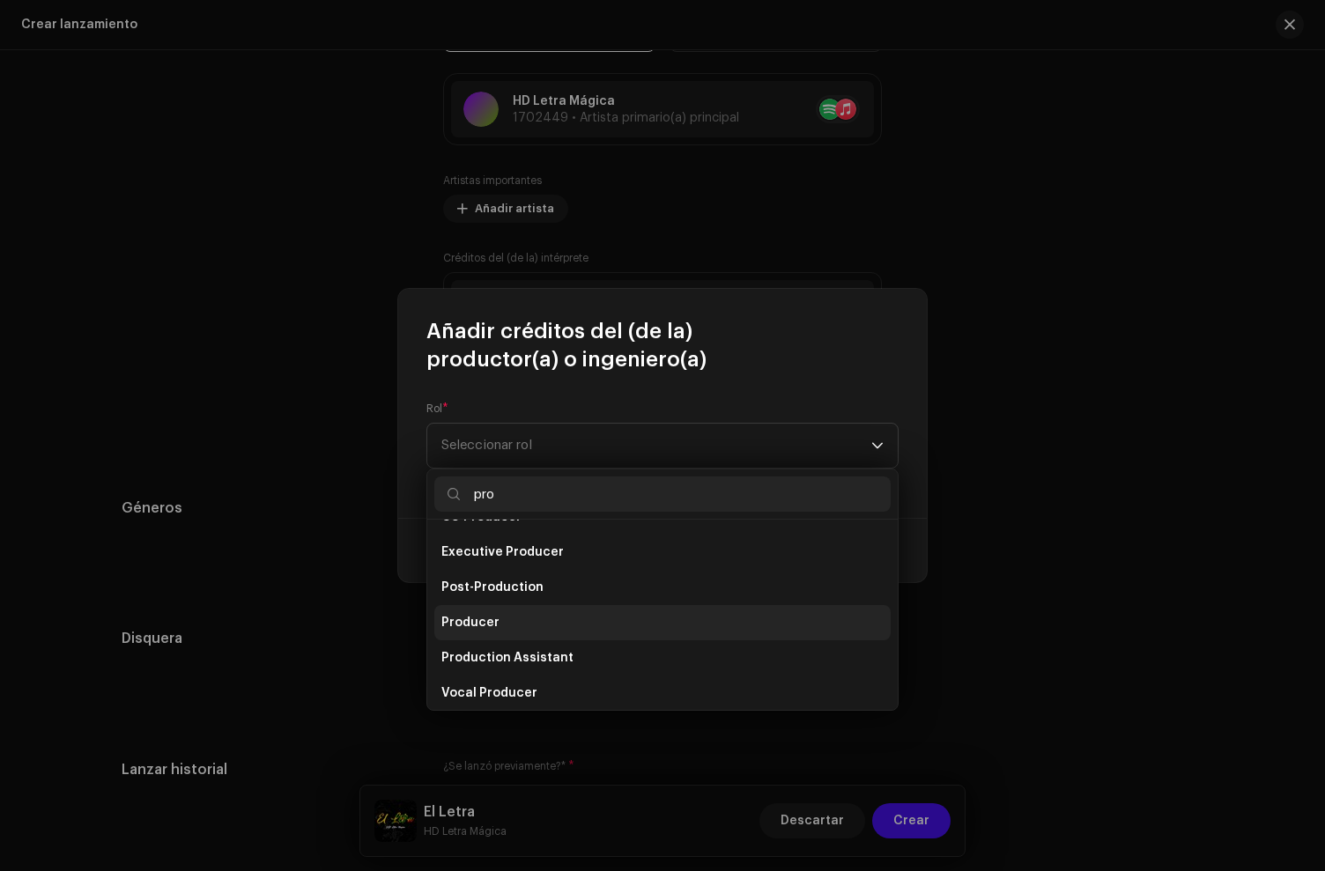
scroll to position [70, 0]
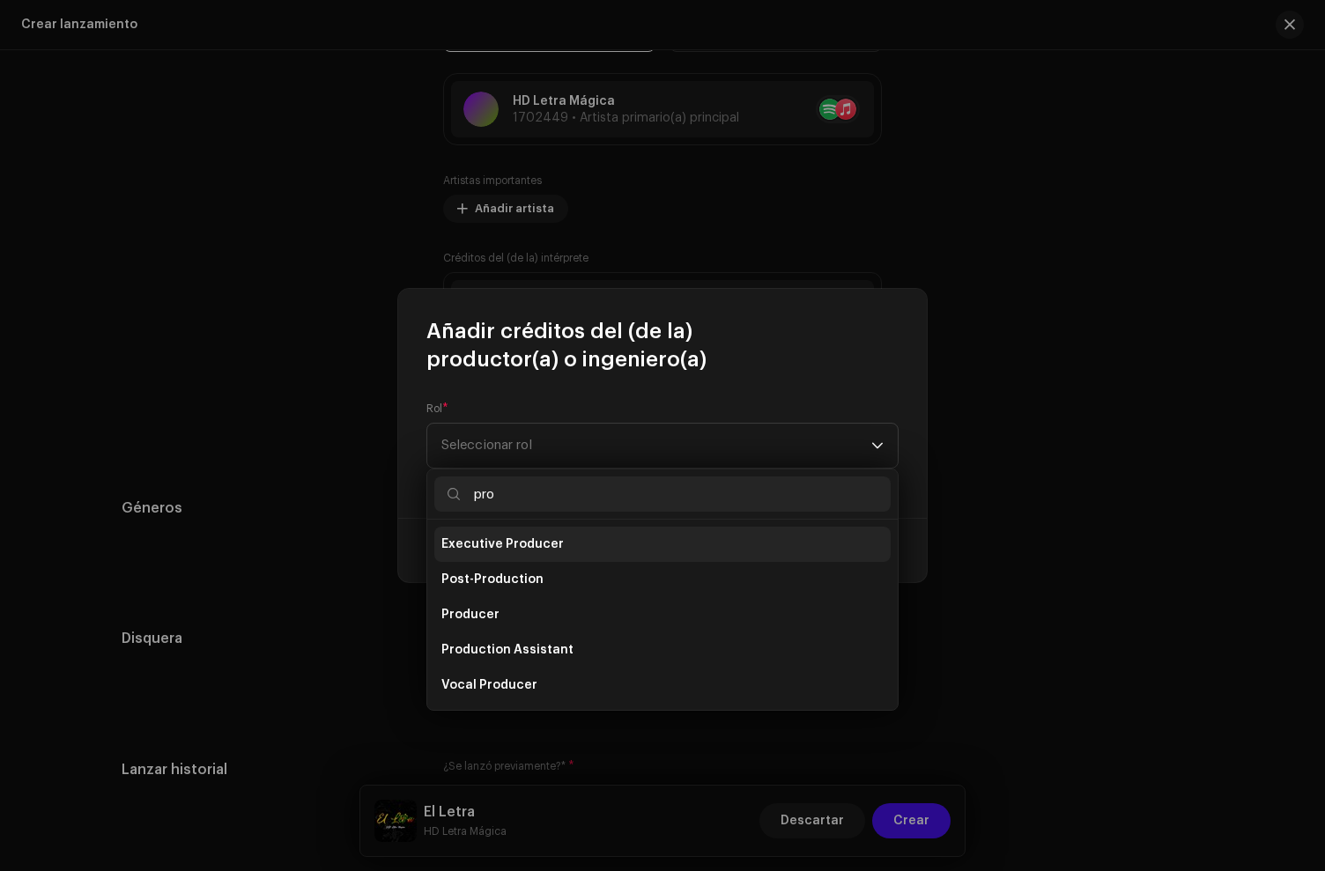
type input "pro"
click at [498, 550] on span "Executive Producer" at bounding box center [502, 545] width 122 height 18
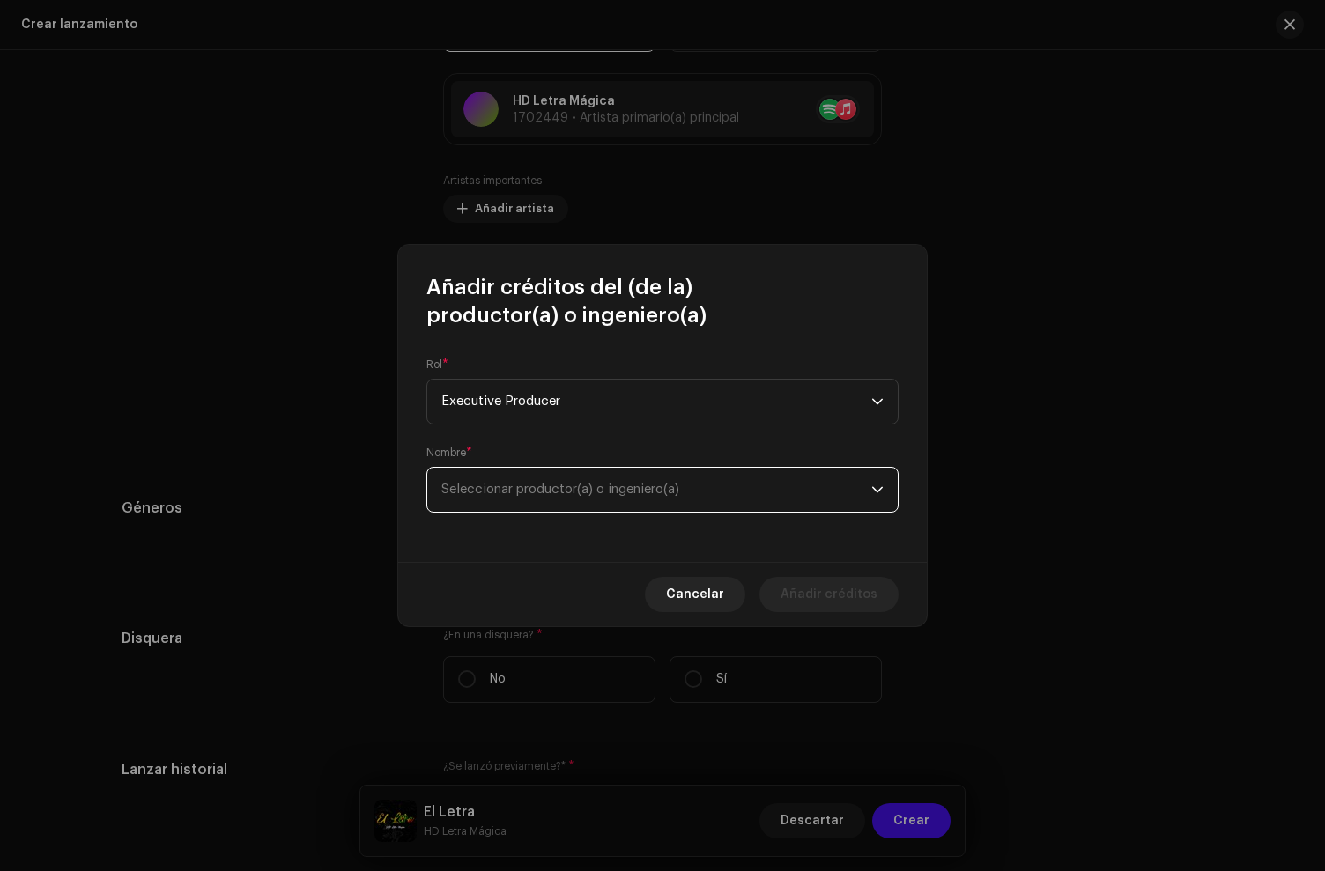
click at [511, 480] on span "Seleccionar productor(a) o ingeniero(a)" at bounding box center [656, 490] width 430 height 44
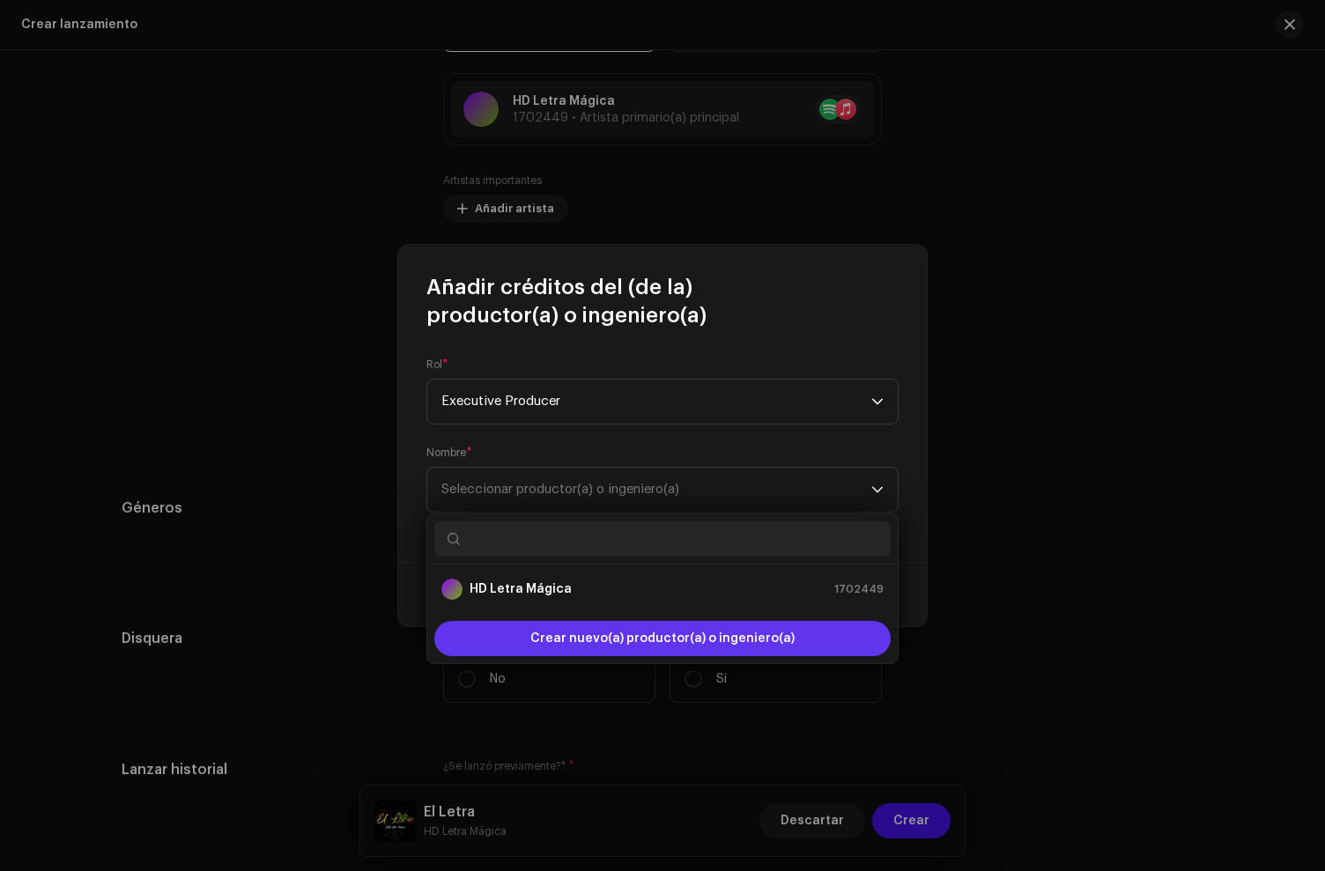
click at [550, 631] on span "Crear nuevo(a) productor(a) o ingeniero(a)" at bounding box center [662, 638] width 264 height 35
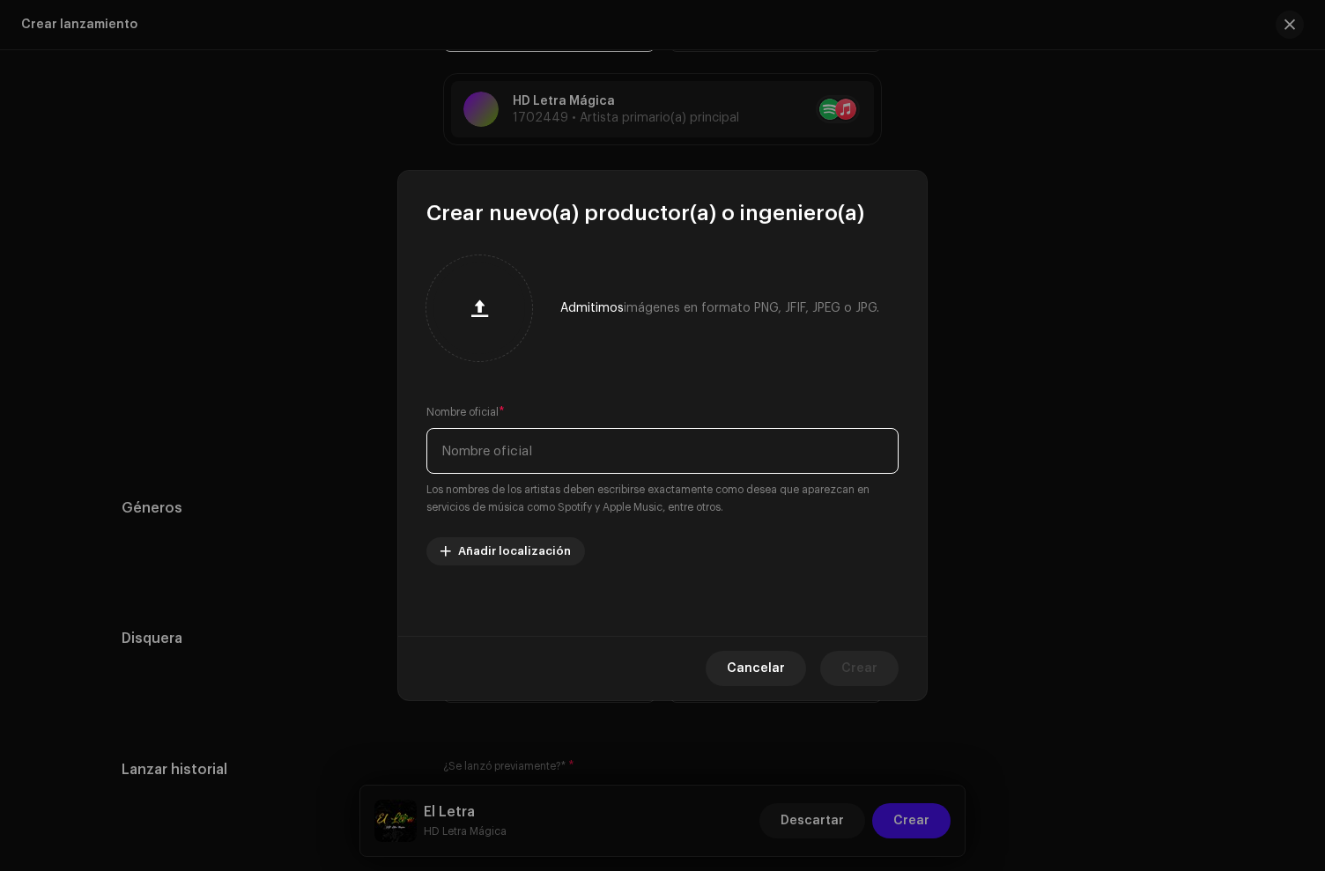
click at [507, 451] on input "text" at bounding box center [662, 451] width 472 height 46
paste input "LM MUSIC"
click at [445, 450] on input "LM MUSIC" at bounding box center [662, 451] width 472 height 46
type input "LM MUSIC"
click at [884, 671] on button "Crear" at bounding box center [859, 668] width 78 height 35
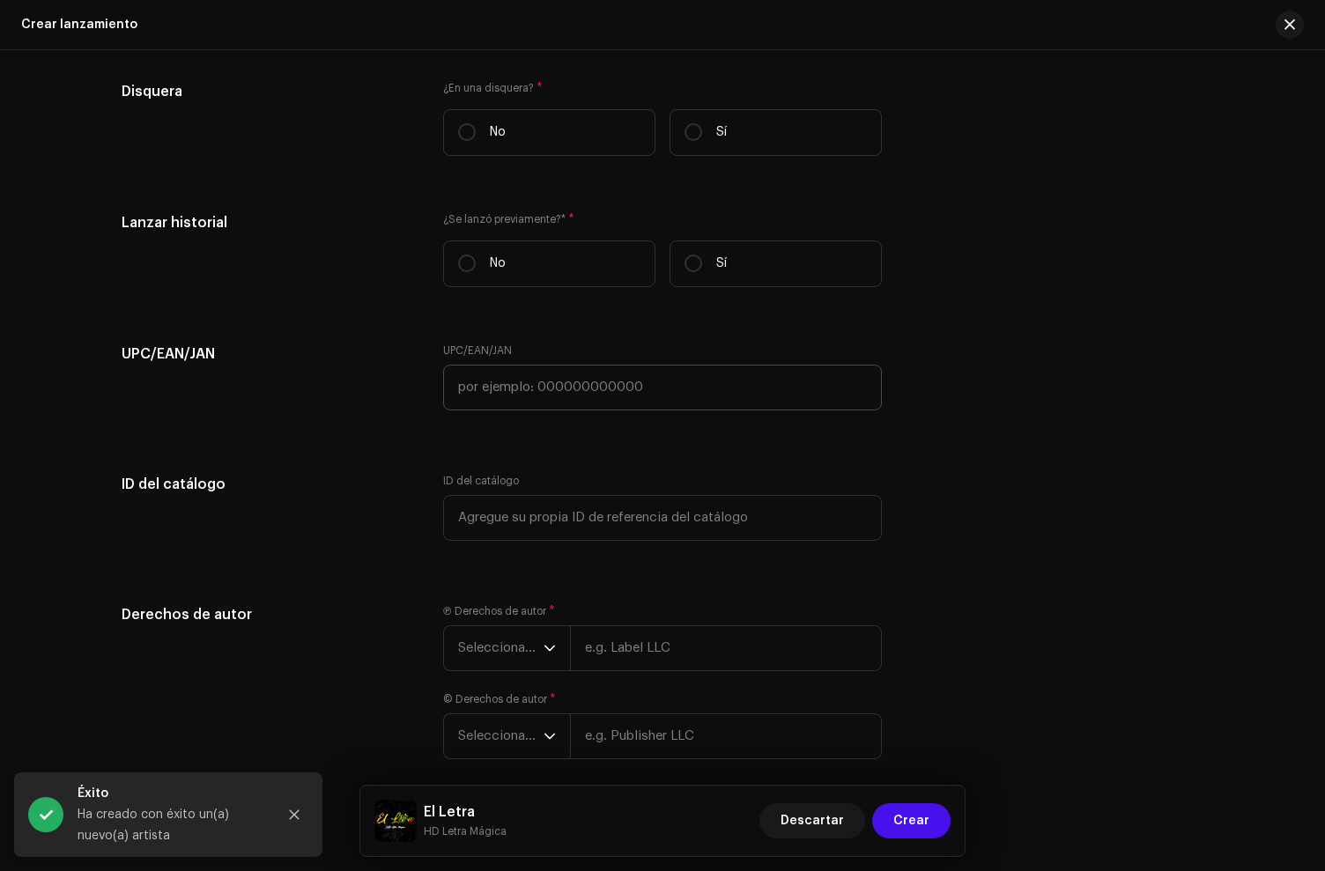
scroll to position [3184, 0]
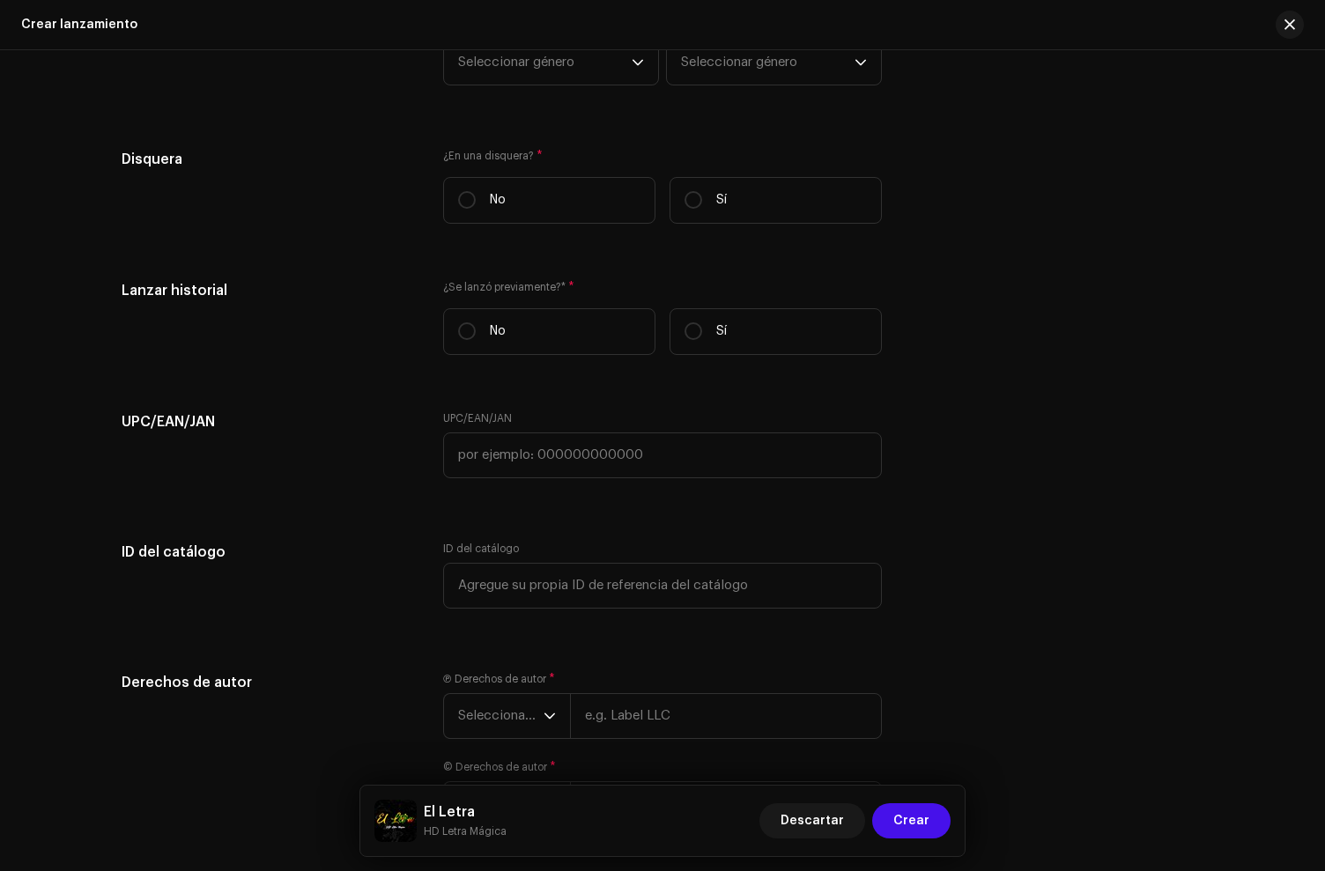
click at [529, 230] on div "¿En una disquera? * No Sí" at bounding box center [662, 193] width 439 height 89
click at [532, 226] on label "No" at bounding box center [549, 203] width 212 height 47
click at [476, 211] on input "No" at bounding box center [467, 203] width 18 height 18
radio input "true"
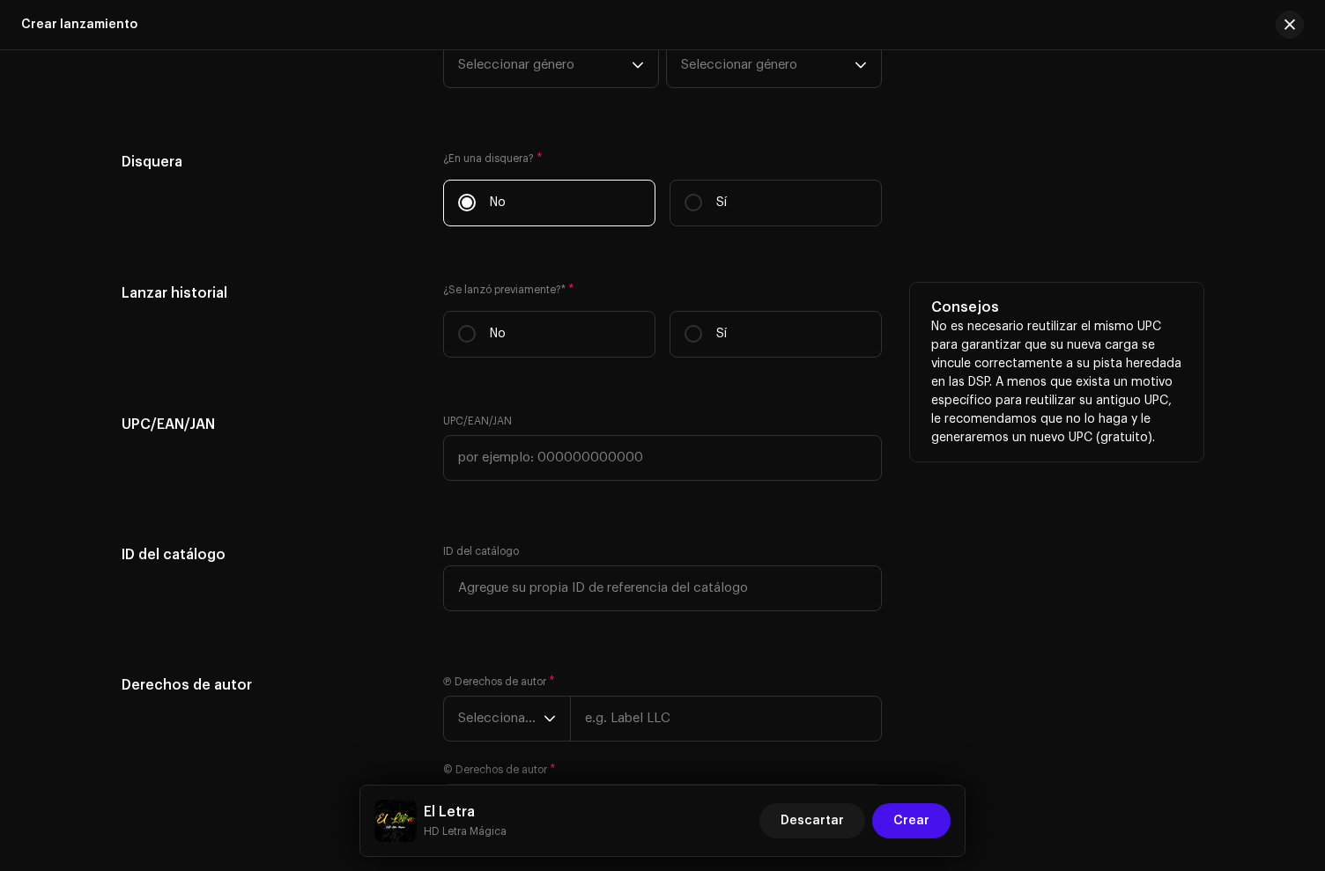
drag, startPoint x: 546, startPoint y: 351, endPoint x: 547, endPoint y: 360, distance: 9.7
click at [547, 352] on label "No" at bounding box center [549, 334] width 212 height 47
click at [476, 343] on input "No" at bounding box center [467, 334] width 18 height 18
radio input "true"
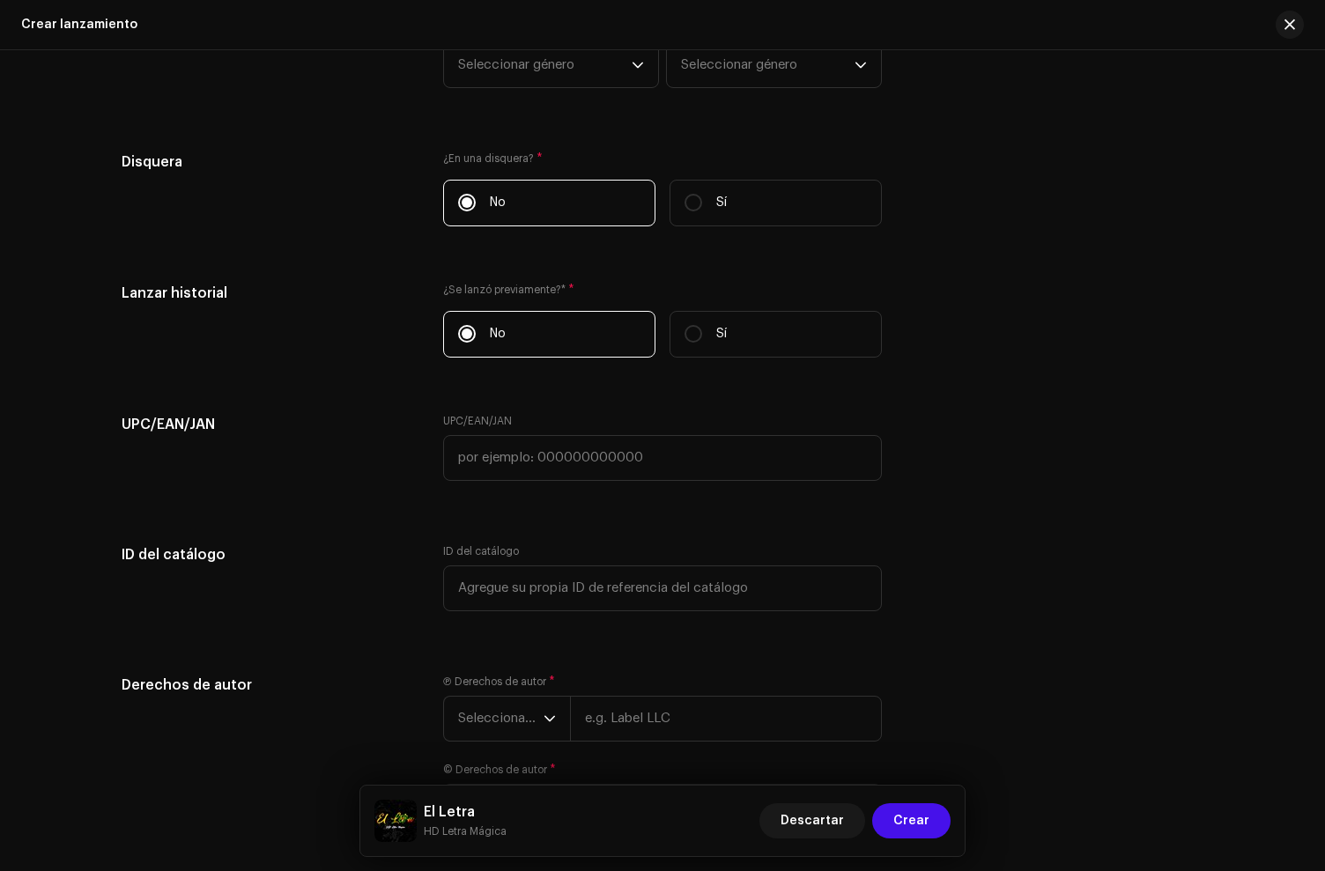
scroll to position [3268, 0]
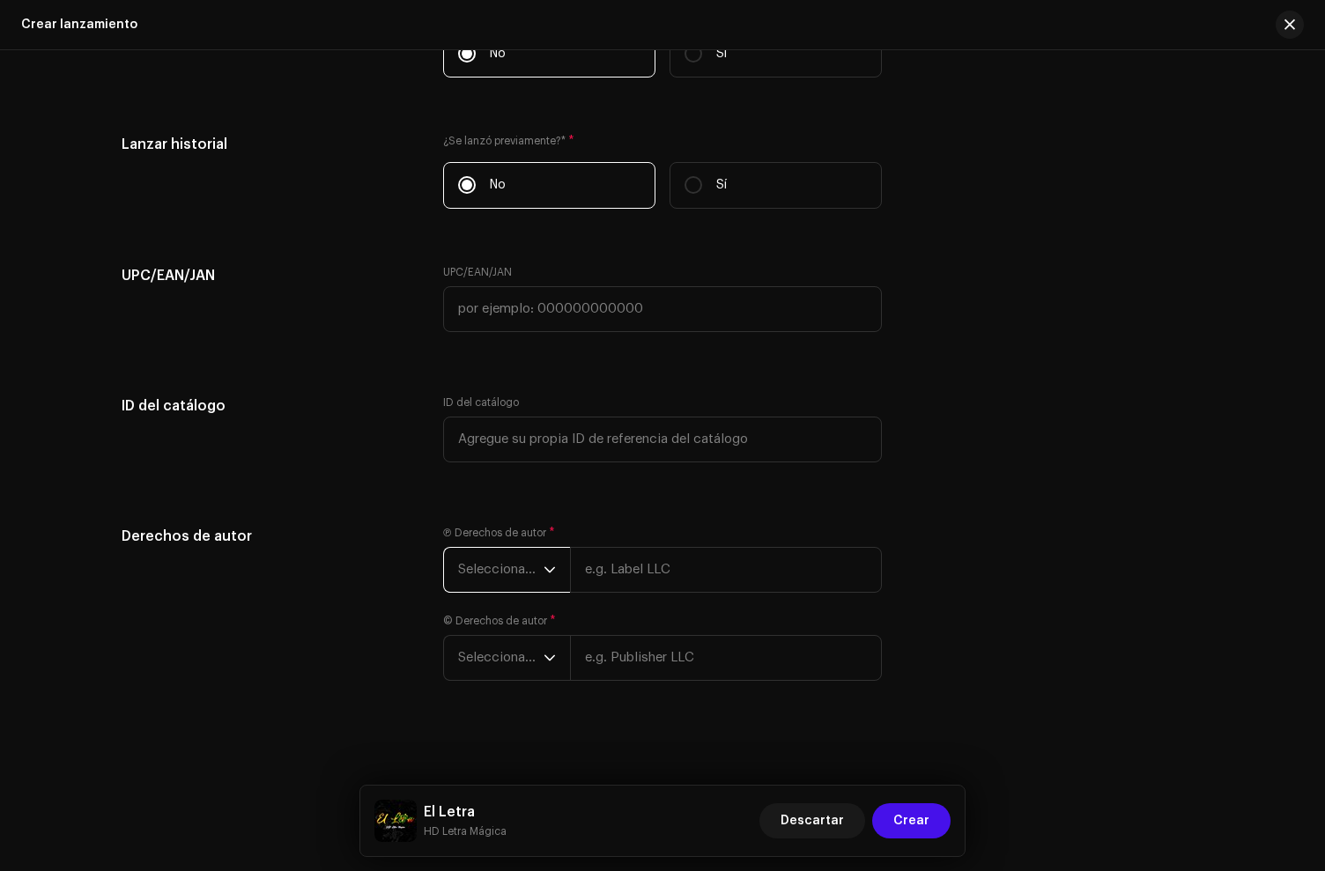
click at [491, 569] on span "Seleccionar año" at bounding box center [500, 570] width 85 height 44
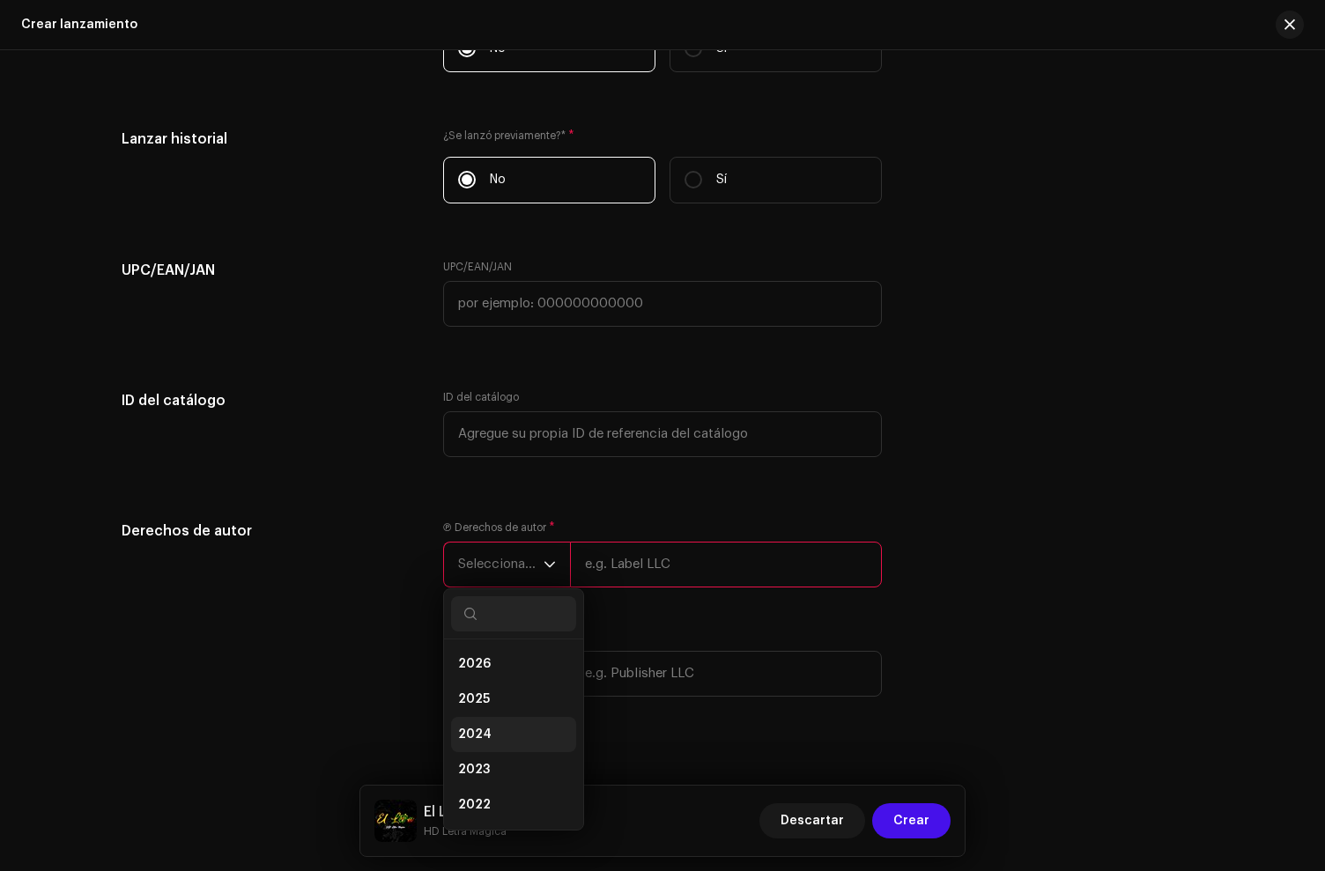
click at [492, 711] on li "2025" at bounding box center [513, 699] width 125 height 35
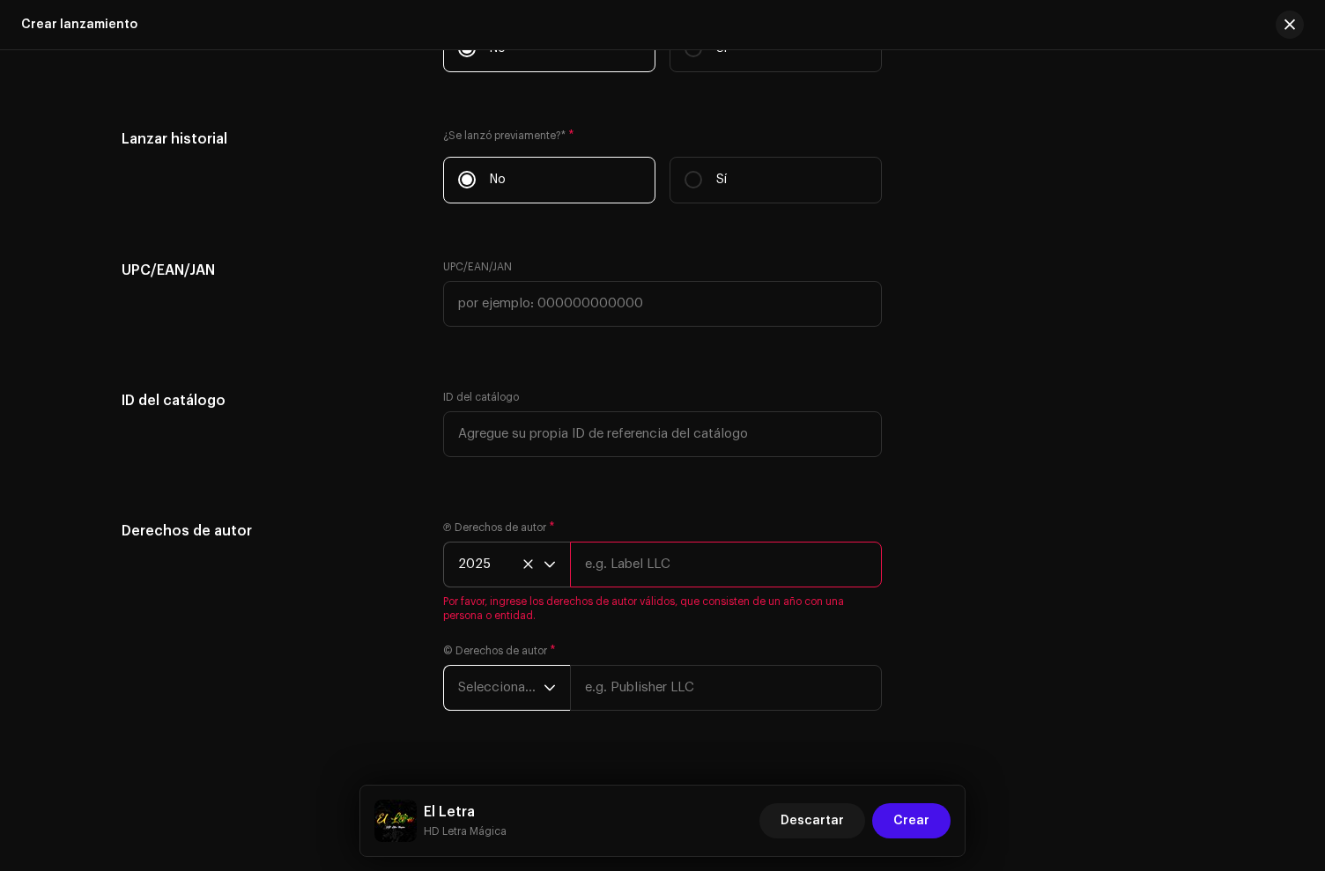
click at [503, 688] on span "Seleccionar año" at bounding box center [500, 688] width 85 height 44
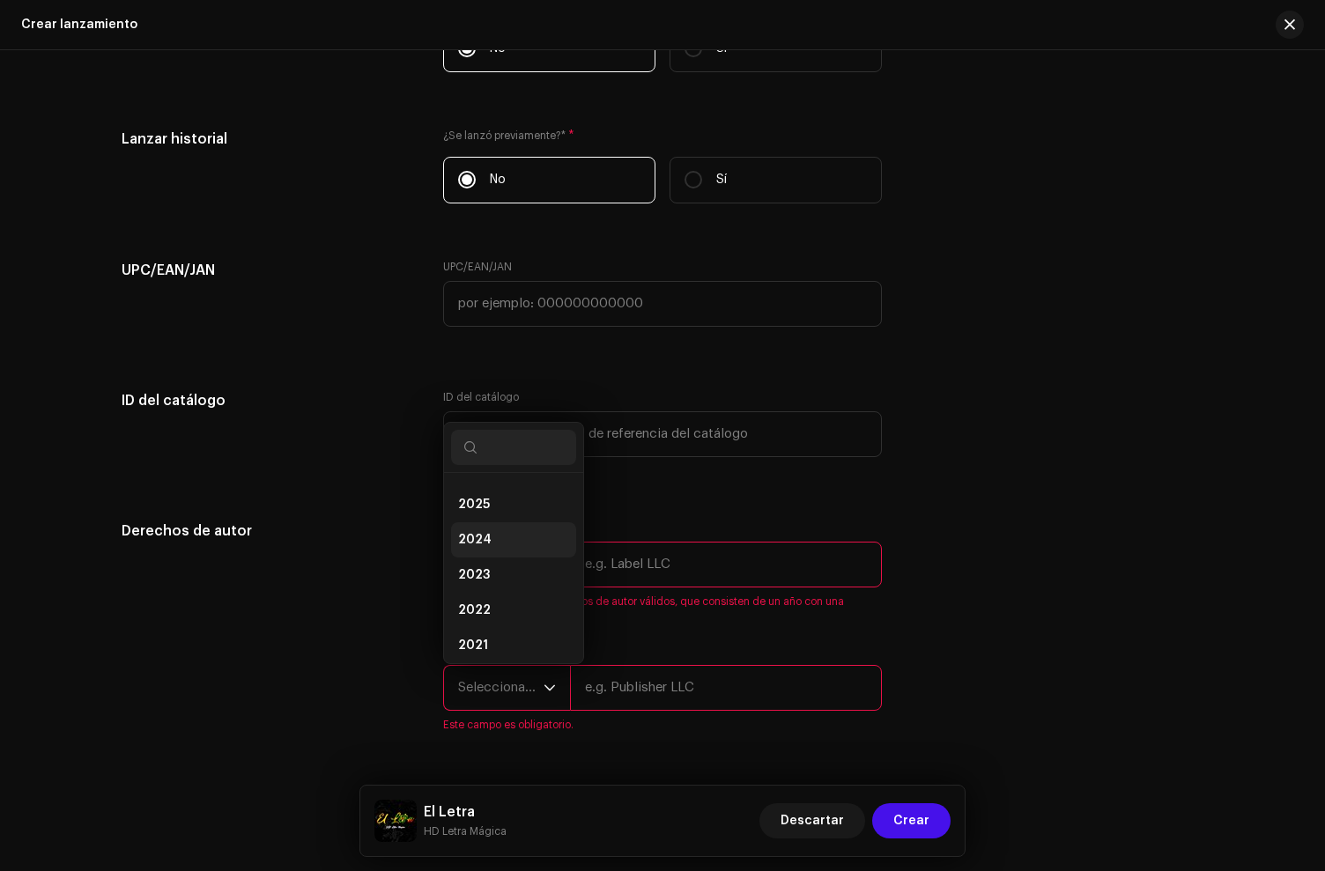
scroll to position [15, 0]
click at [490, 526] on li "2025" at bounding box center [513, 517] width 125 height 35
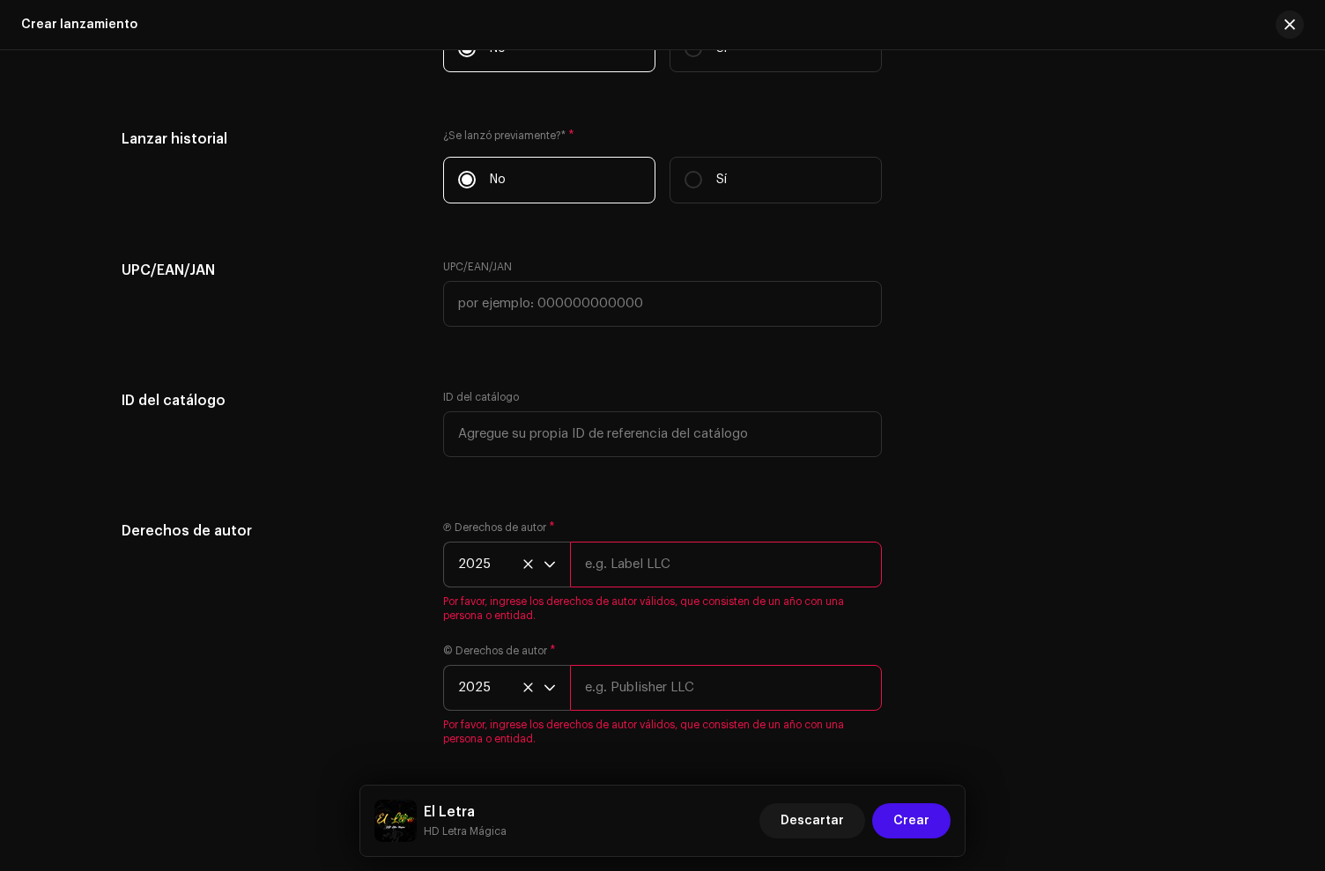
click at [722, 579] on input "text" at bounding box center [726, 565] width 312 height 46
click at [672, 566] on input "text" at bounding box center [726, 562] width 312 height 46
paste input "HD Letra Mágica"
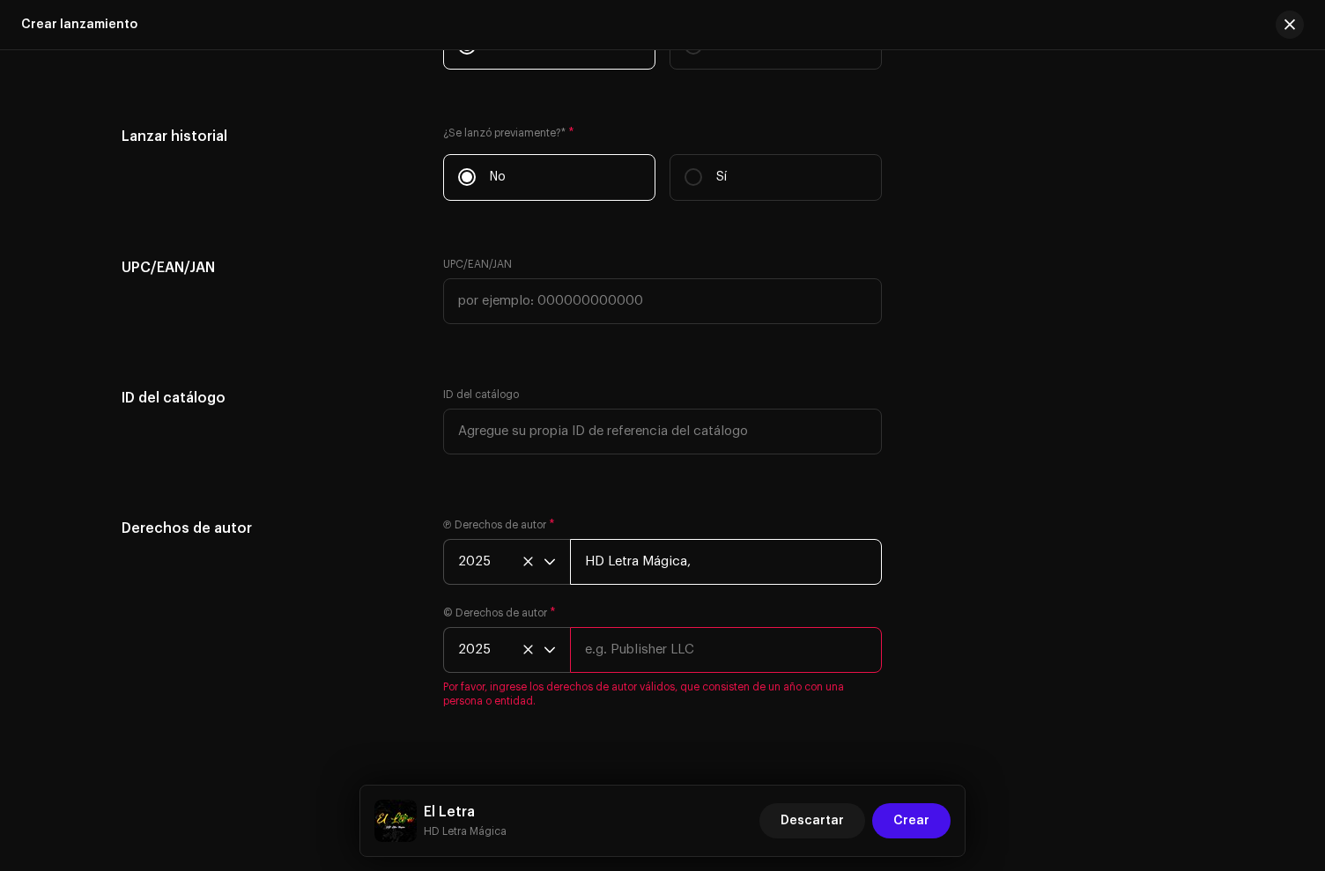
paste input "under exclusive license to Disetti Music LLC"
click at [729, 559] on input "HD Letra Mágica, under exclusive license to [PERSON_NAME] Music LLC" at bounding box center [726, 562] width 312 height 46
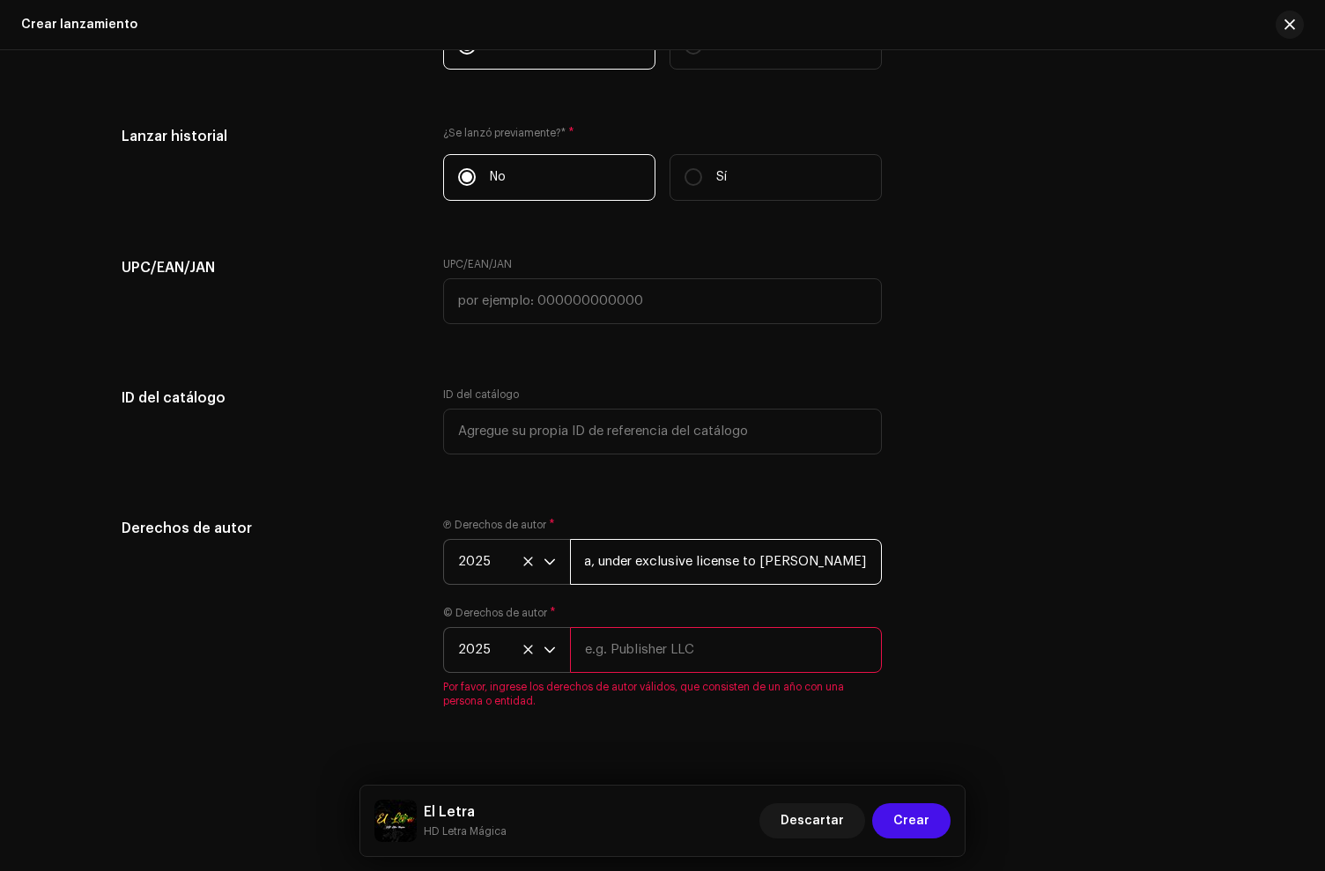
type input "HD Letra Mágica, under exclusive license to [PERSON_NAME] Music LLC"
click at [644, 653] on input "text" at bounding box center [726, 650] width 312 height 46
paste input "HD Letra Mágica, under exclusive license to [PERSON_NAME] Music LLC"
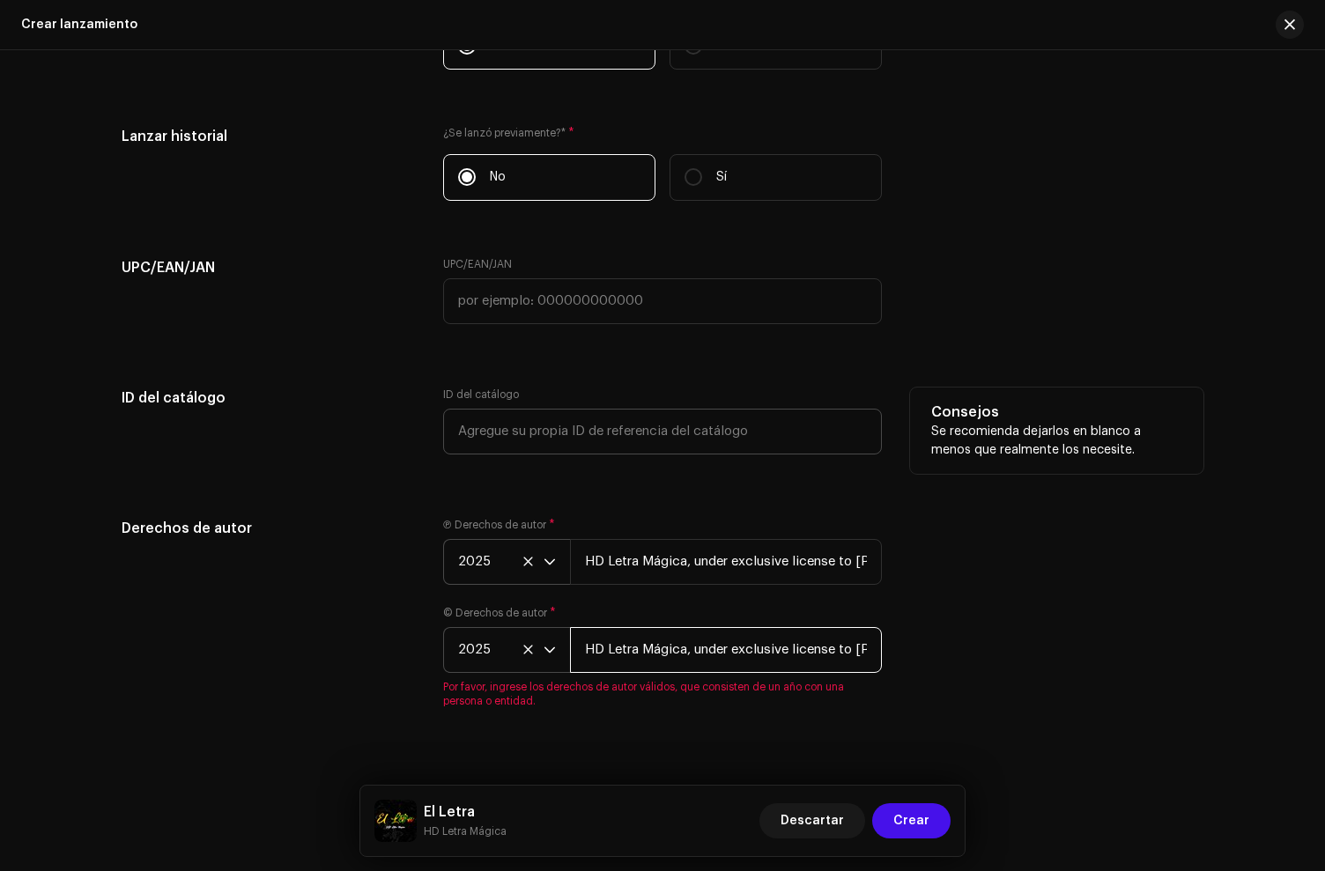
scroll to position [0, 96]
type input "HD Letra Mágica, under exclusive license to [PERSON_NAME] Music LLC"
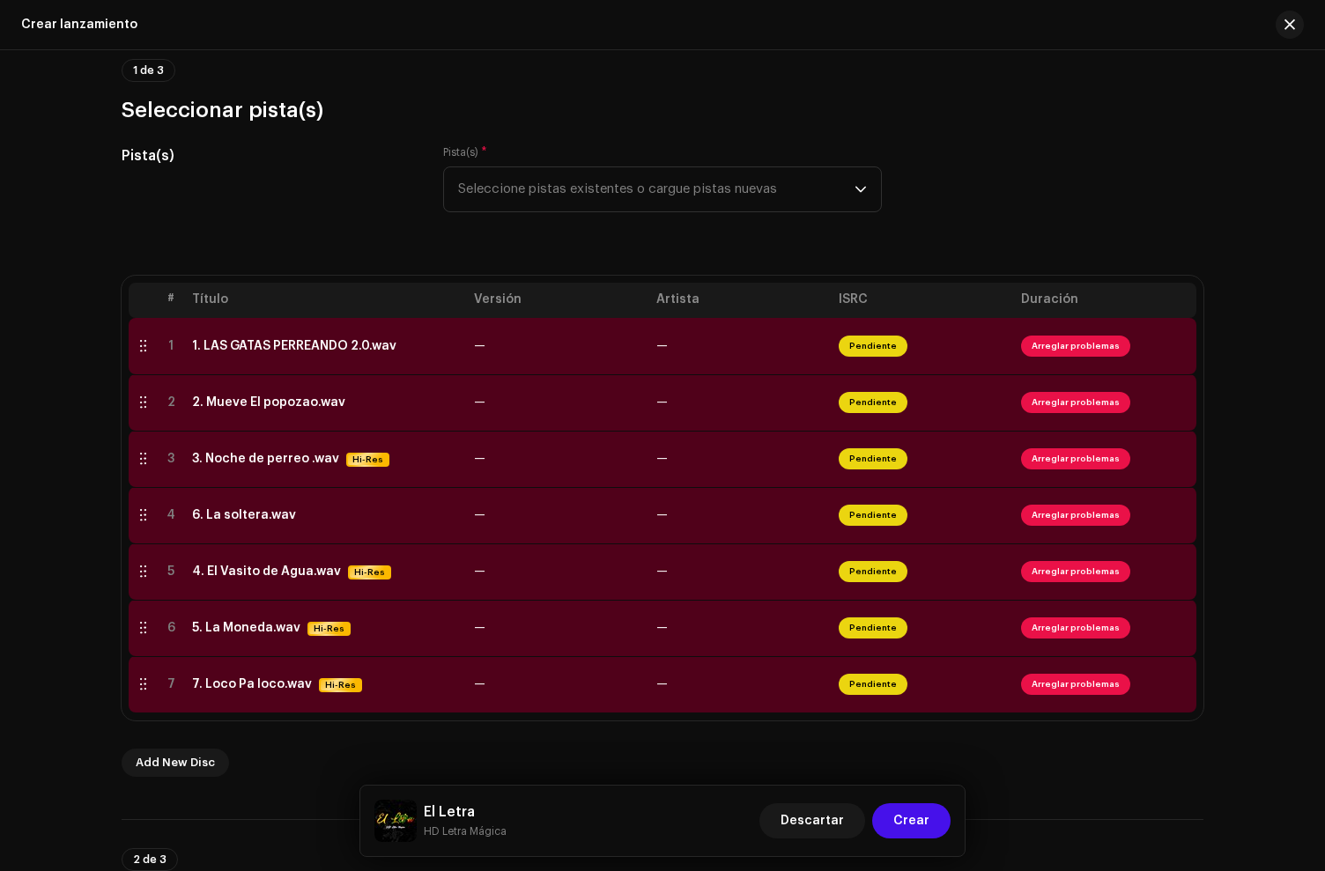
scroll to position [188, 0]
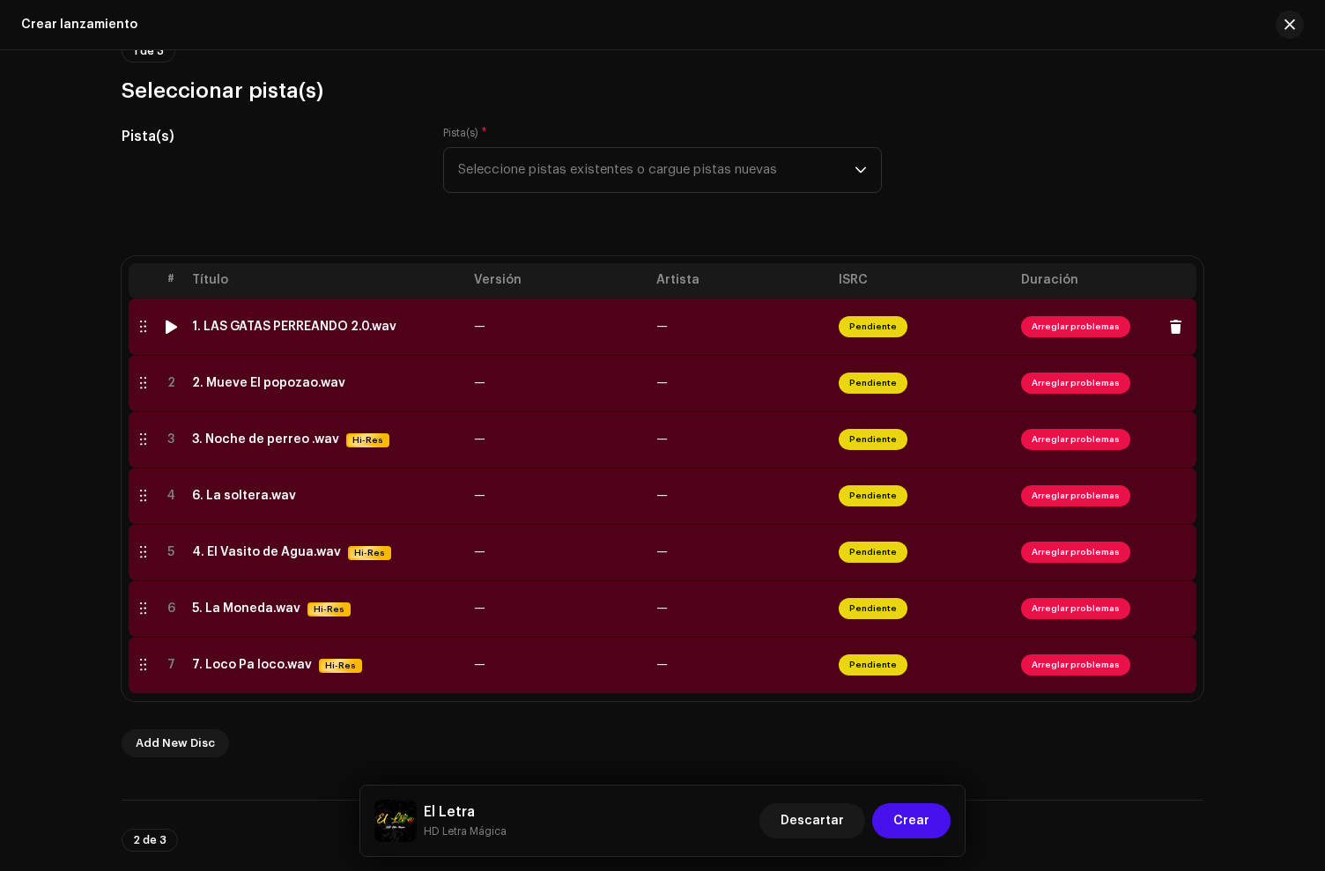
click at [324, 334] on td "1. LAS GATAS PERREANDO 2.0.wav" at bounding box center [326, 327] width 282 height 56
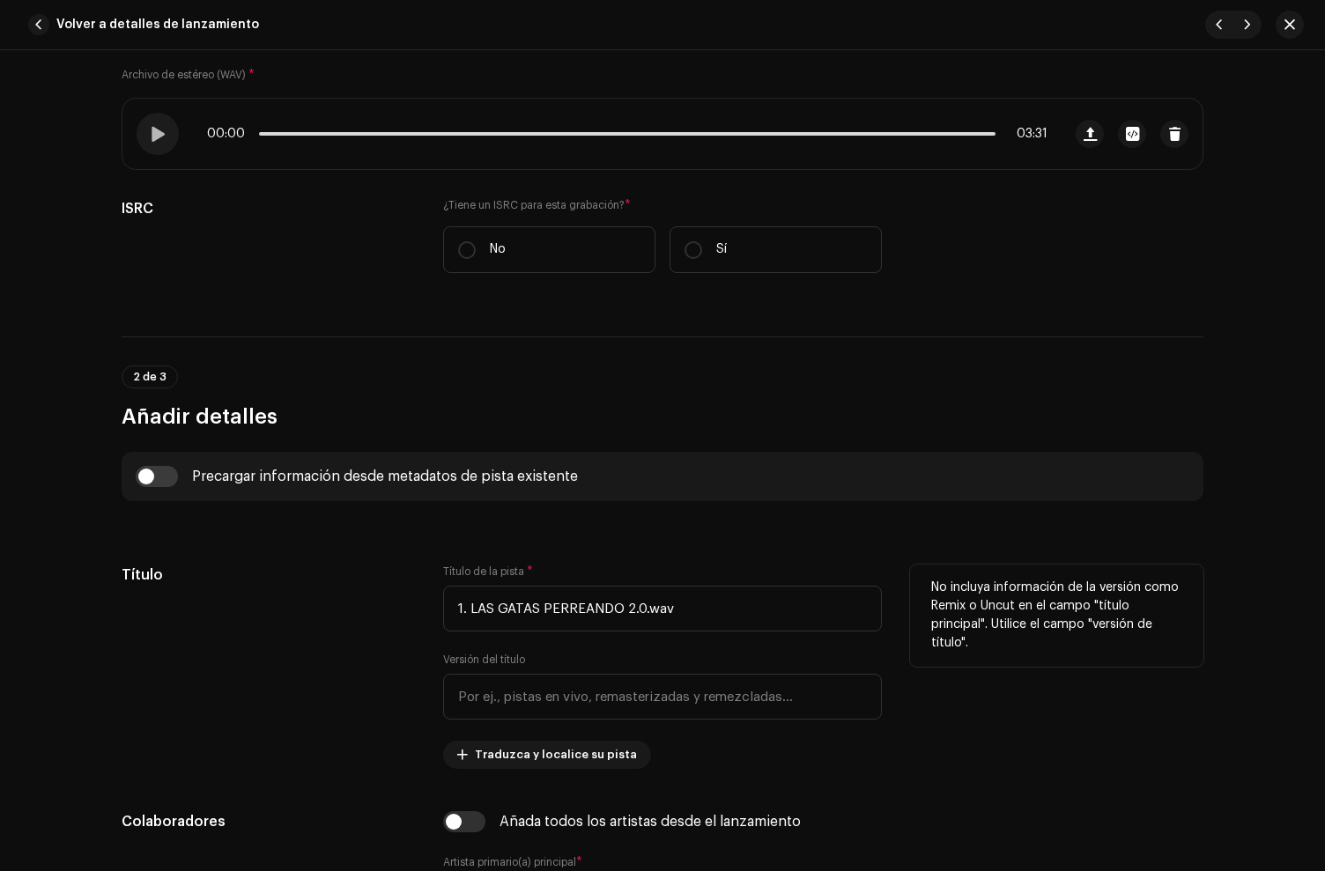
scroll to position [369, 0]
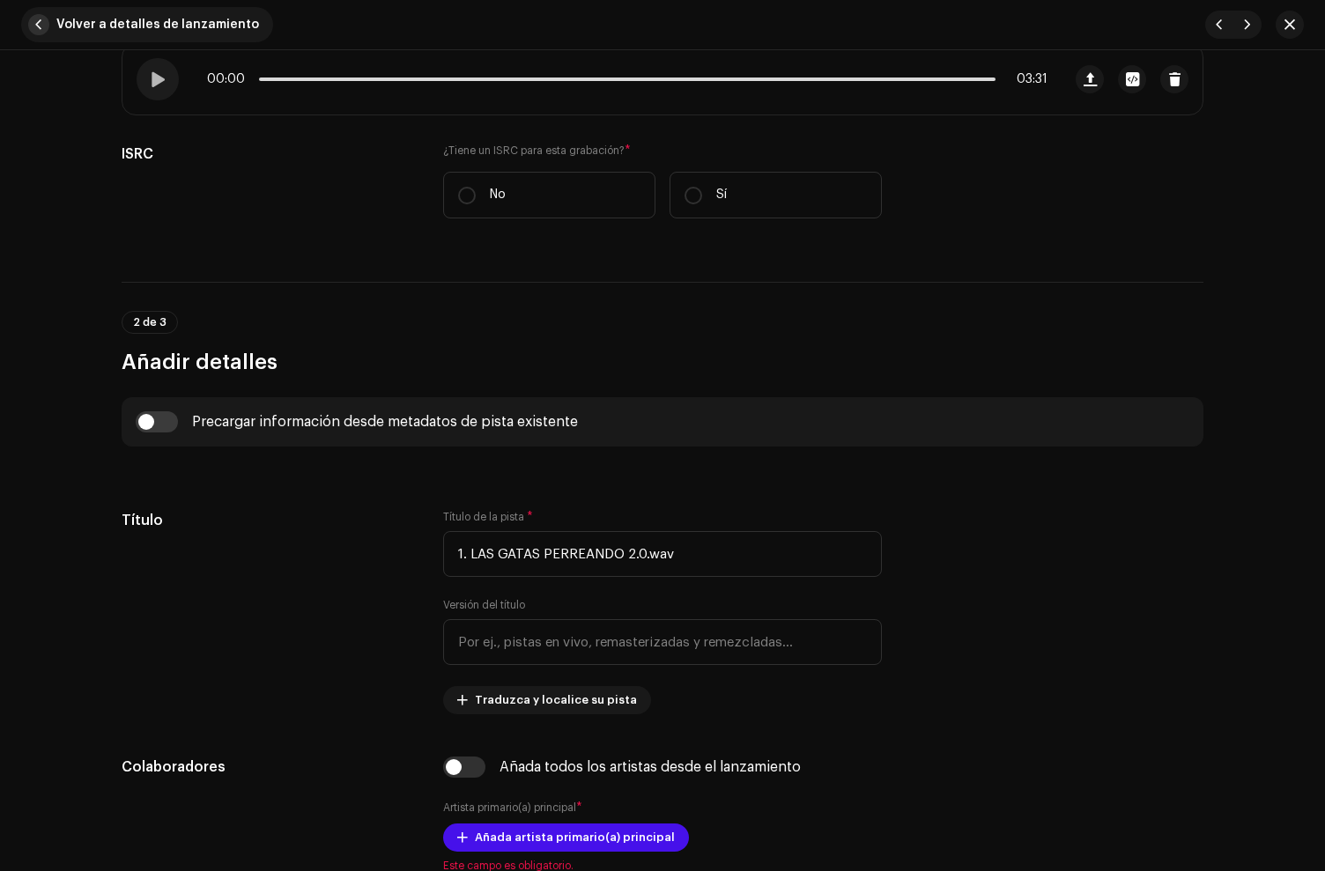
click at [40, 16] on span "button" at bounding box center [38, 24] width 21 height 21
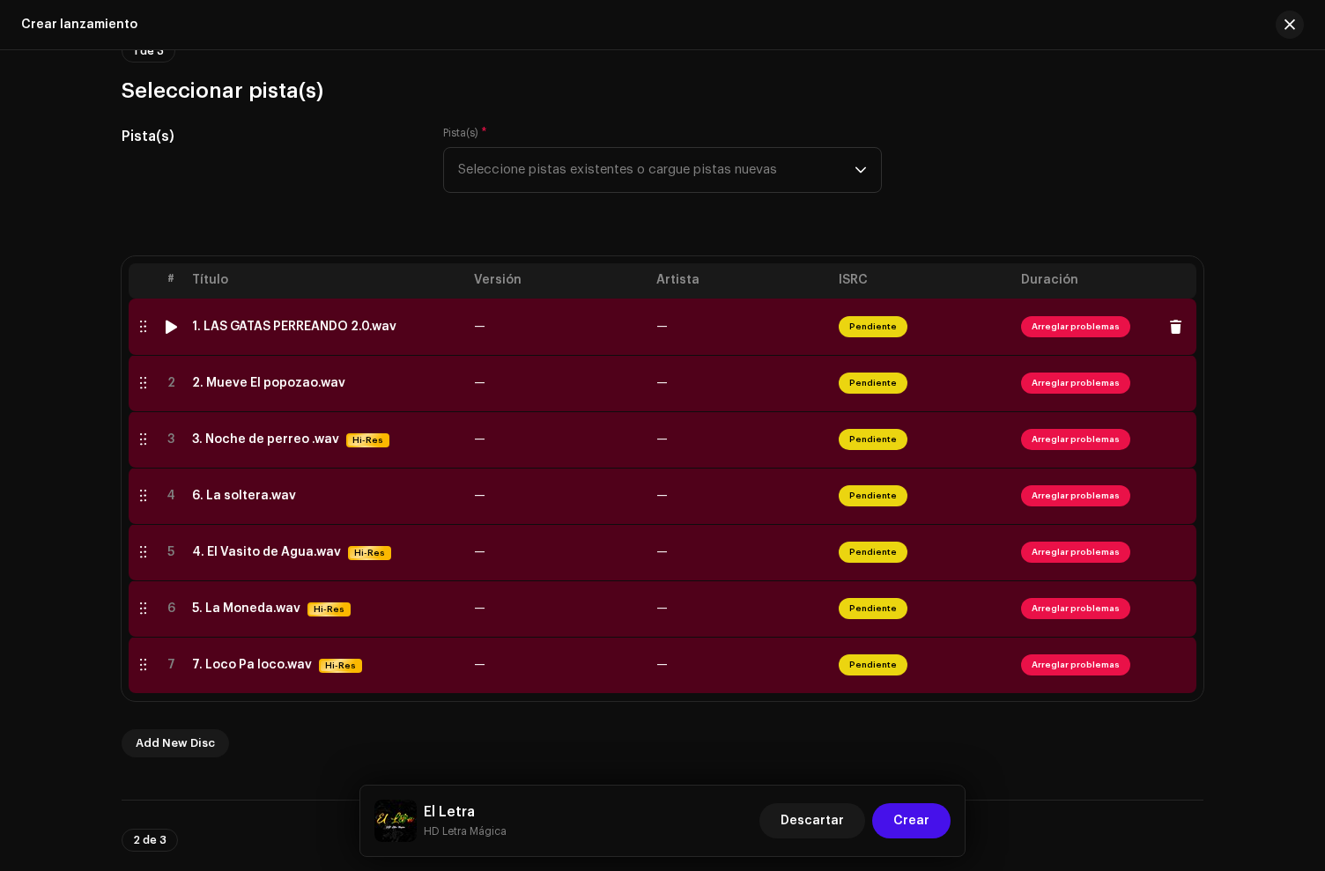
click at [353, 354] on td "1. LAS GATAS PERREANDO 2.0.wav" at bounding box center [326, 327] width 282 height 56
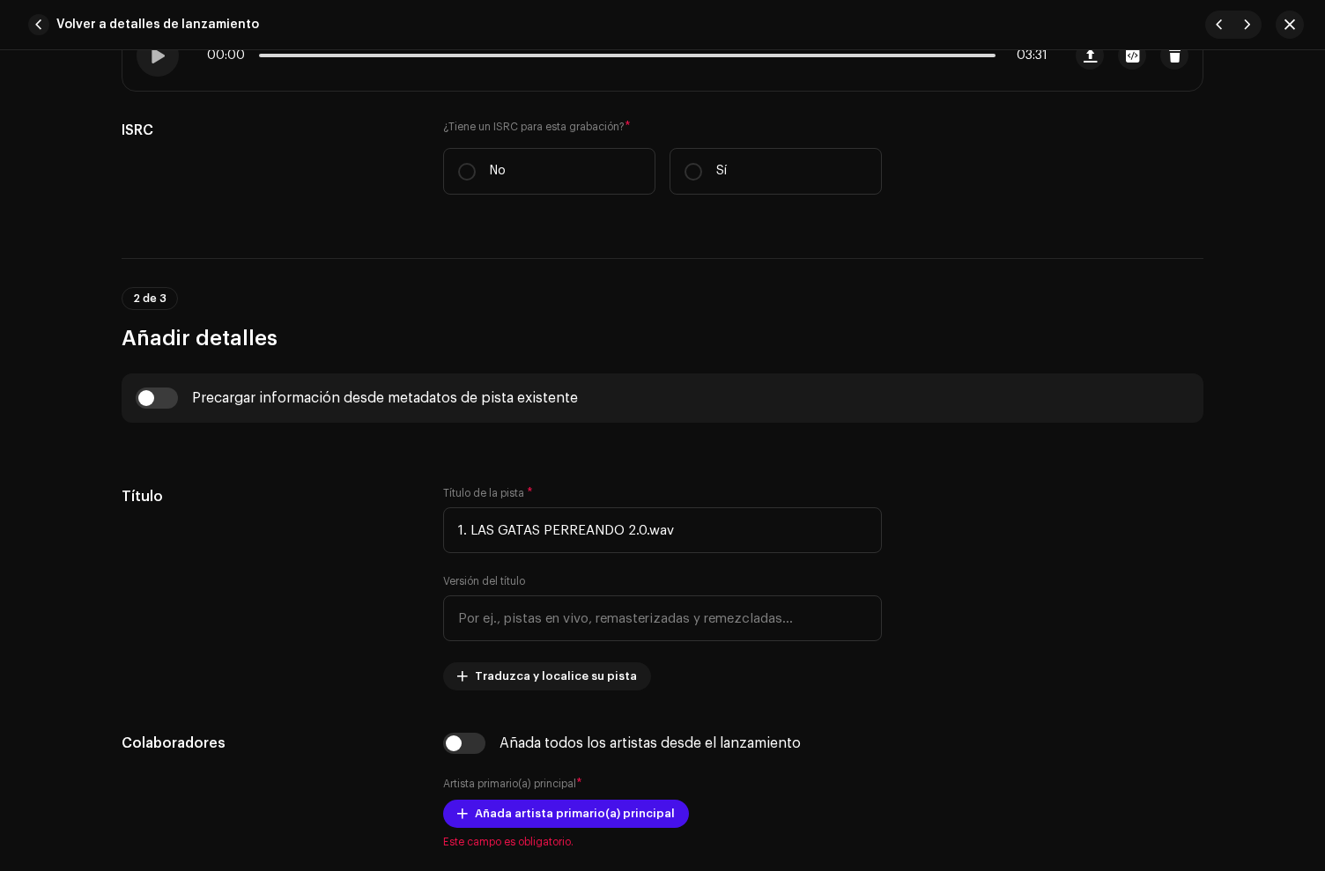
scroll to position [459, 0]
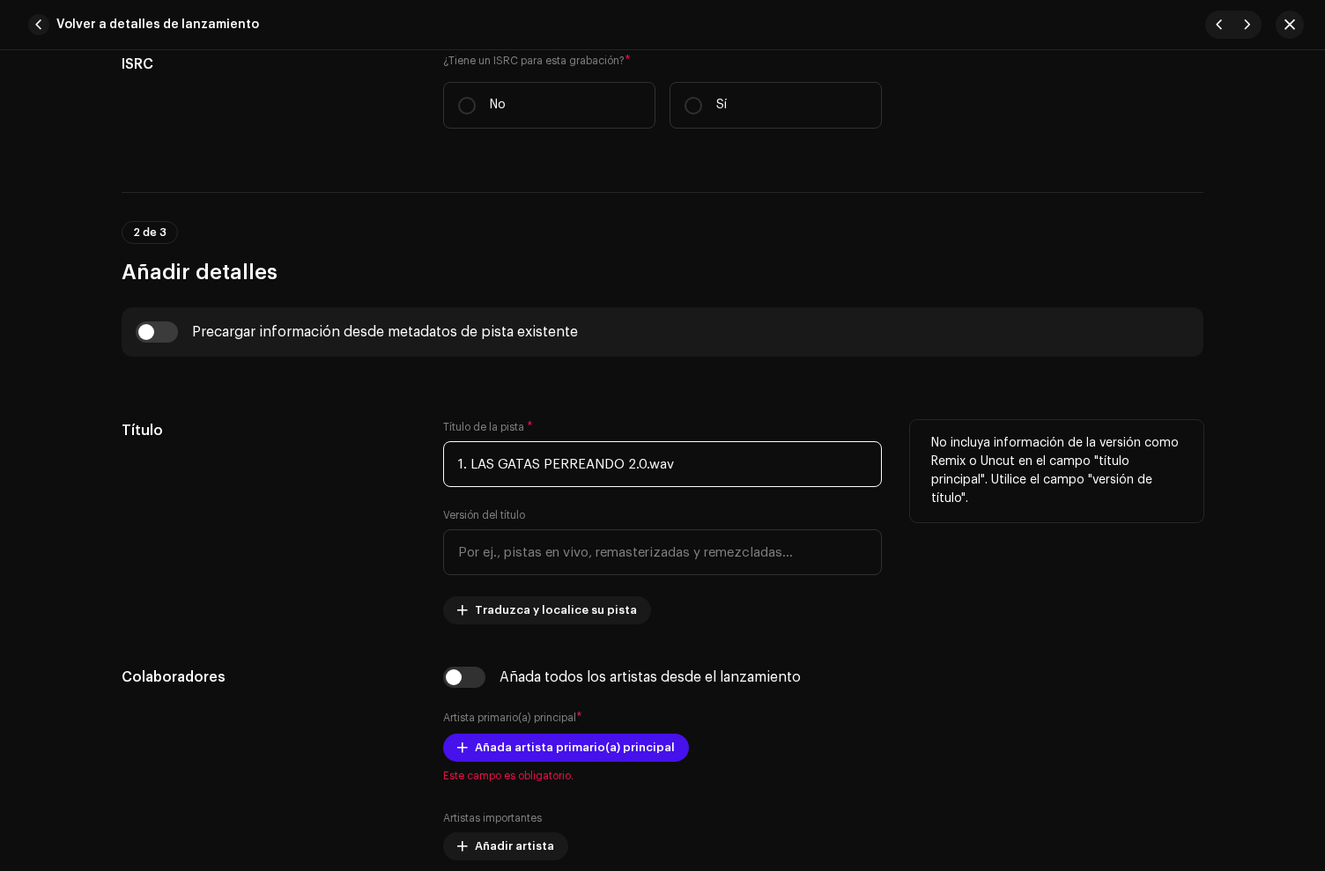
drag, startPoint x: 467, startPoint y: 464, endPoint x: 374, endPoint y: 452, distance: 93.3
click at [374, 452] on div "Título Título de la pista * 1. LAS GATAS PERREANDO 2.0.wav Versión del título T…" at bounding box center [663, 522] width 1082 height 204
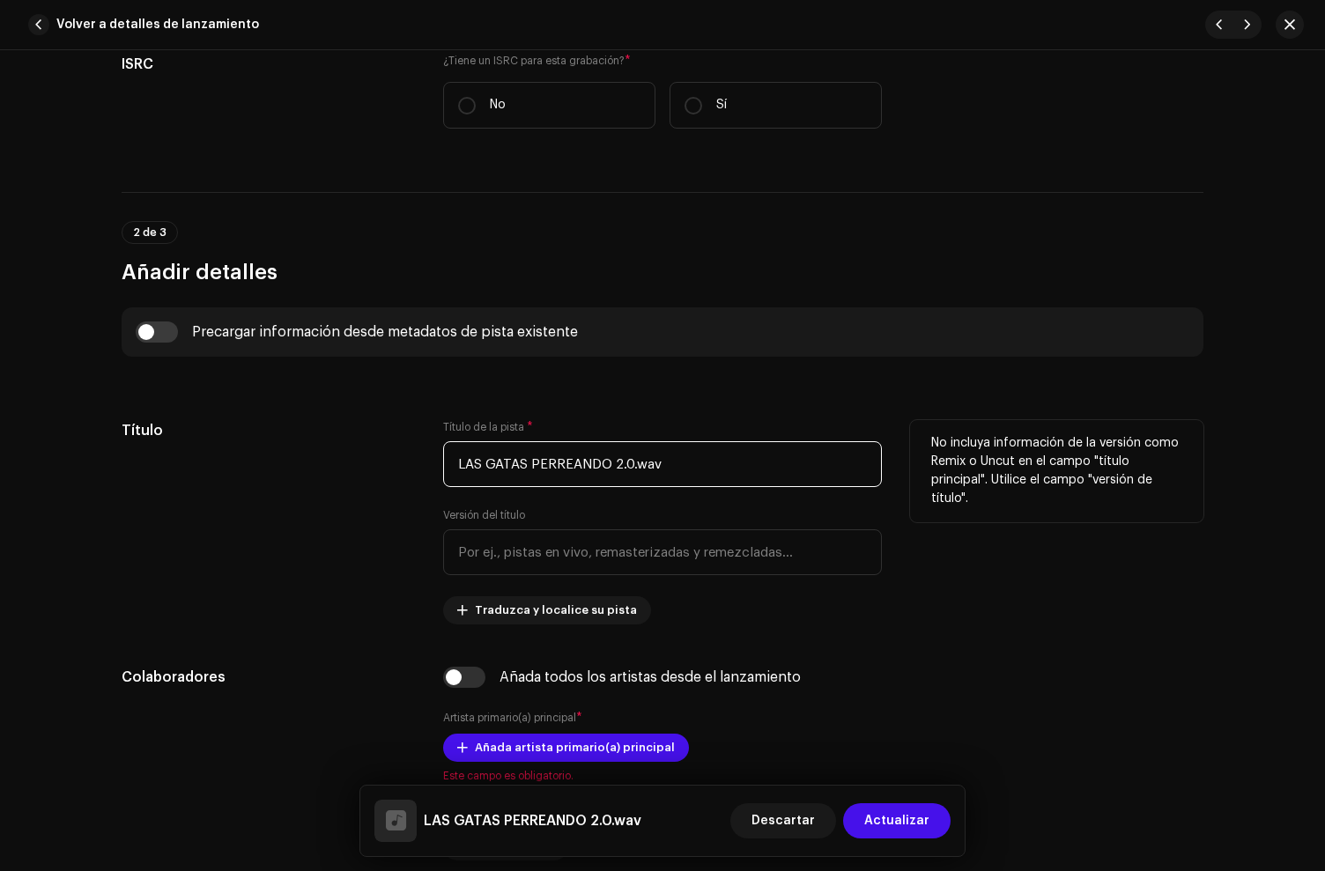
drag, startPoint x: 601, startPoint y: 467, endPoint x: 672, endPoint y: 469, distance: 71.4
click at [671, 469] on input "LAS GATAS PERREANDO 2.0.wav" at bounding box center [662, 464] width 439 height 46
click at [685, 466] on input "LAS GATAS PERREANDO 2.0.wav" at bounding box center [662, 464] width 439 height 46
click at [450, 459] on input "LAS GATAS PERREANDO 2.0" at bounding box center [662, 464] width 439 height 46
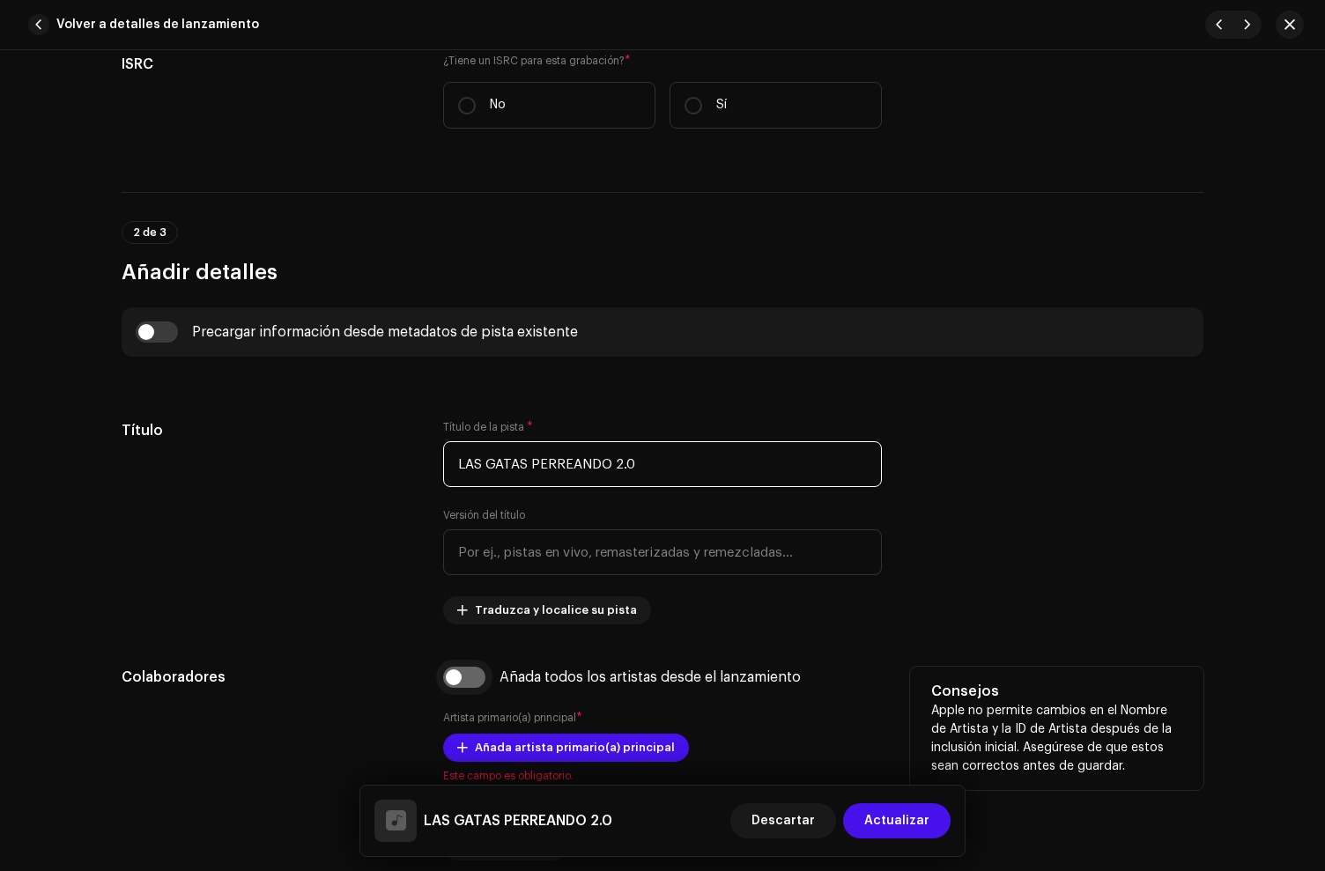
type input "LAS GATAS PERREANDO 2.0"
click at [463, 680] on input "checkbox" at bounding box center [464, 677] width 42 height 21
checkbox input "true"
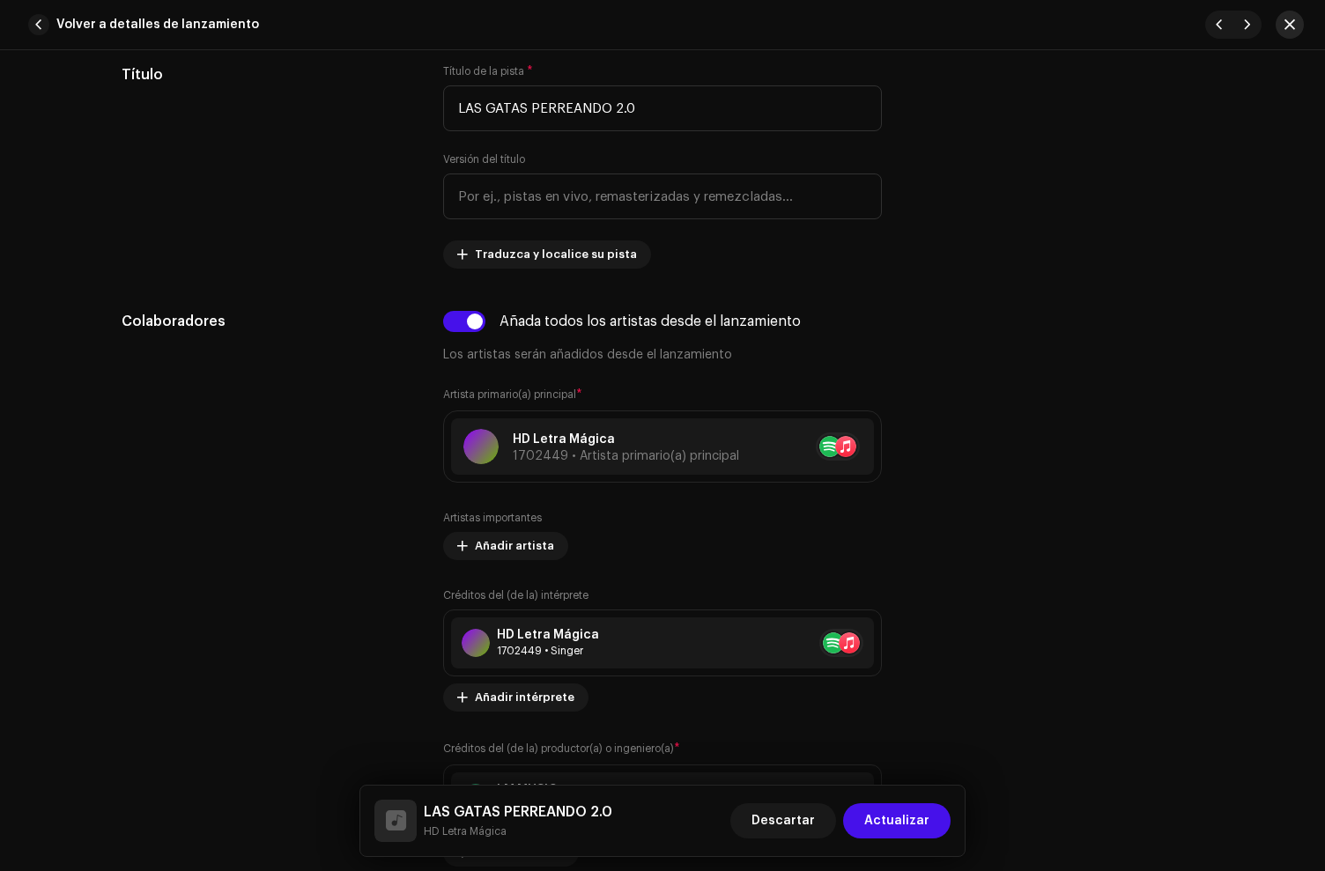
scroll to position [822, 0]
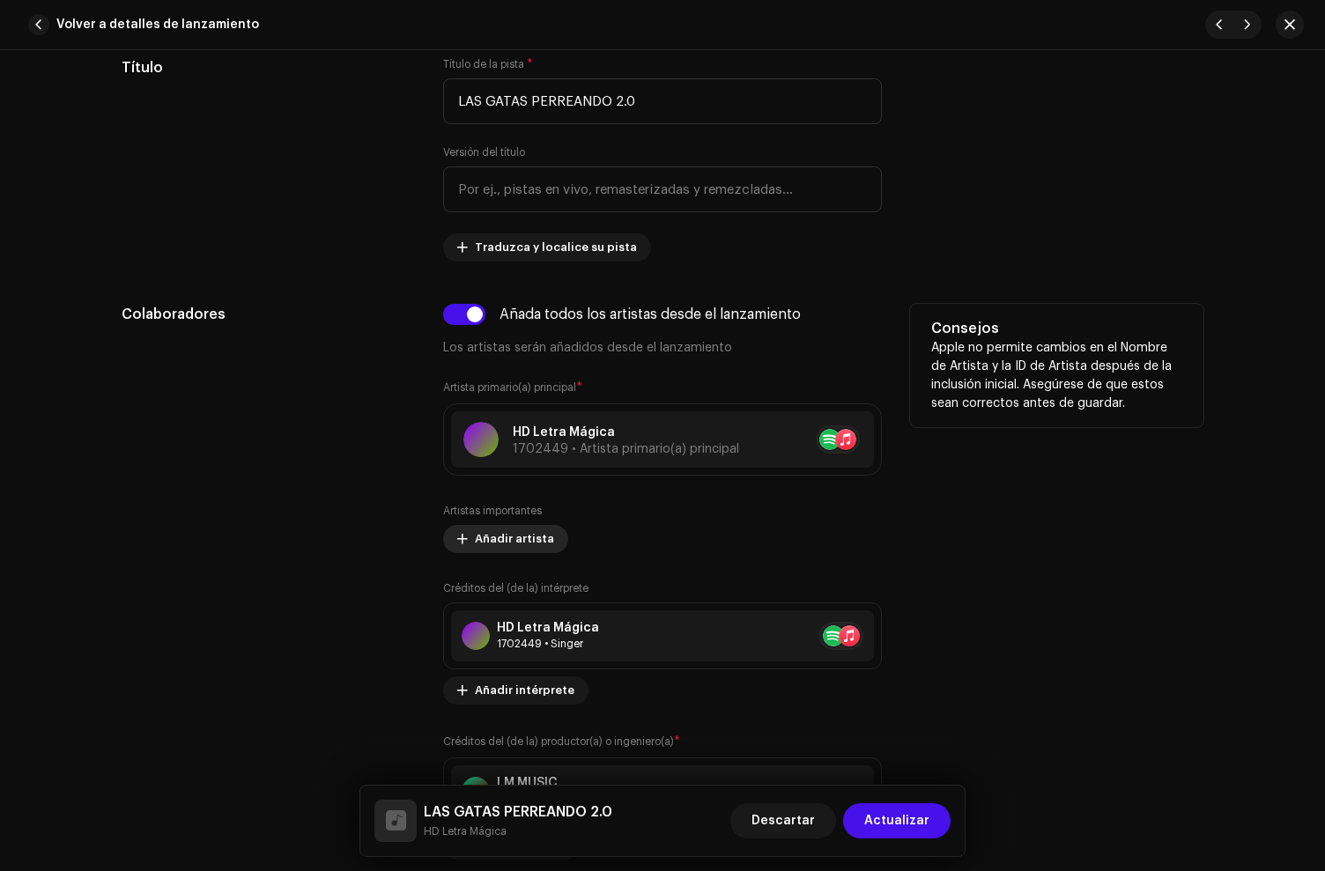
click at [483, 546] on span "Añadir artista" at bounding box center [514, 539] width 79 height 35
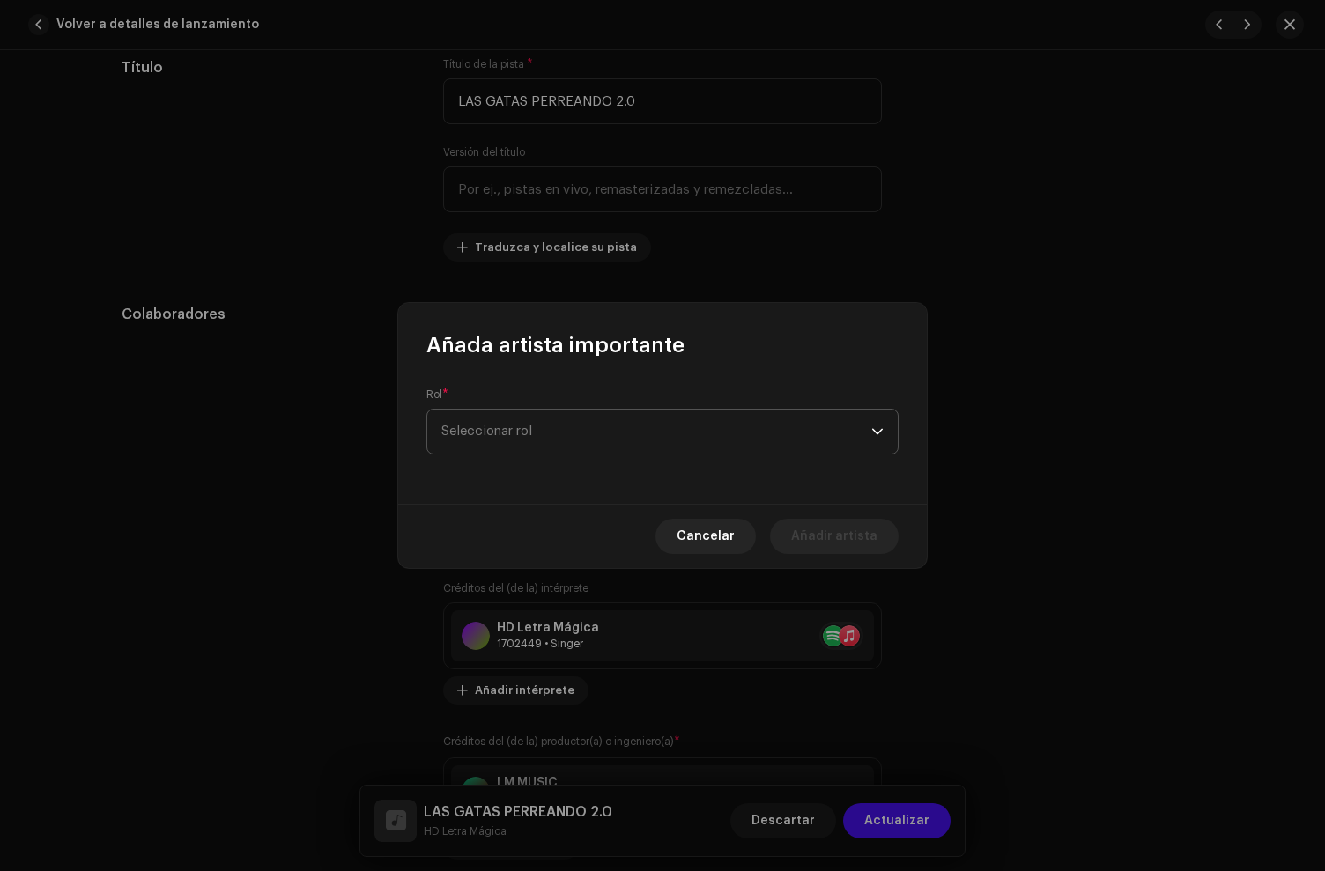
click at [492, 448] on span "Seleccionar rol" at bounding box center [656, 432] width 430 height 44
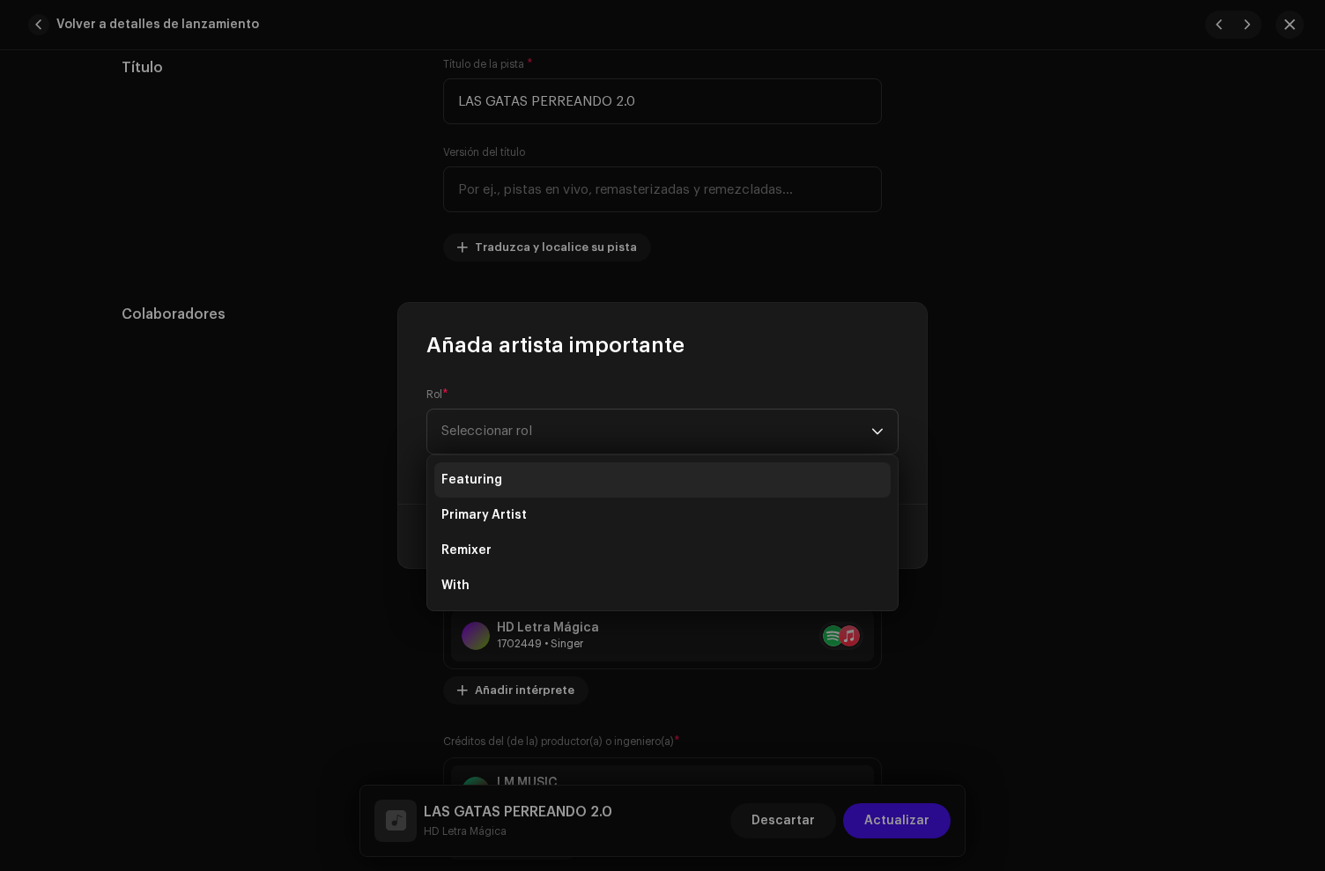
click at [493, 488] on span "Featuring" at bounding box center [471, 480] width 61 height 18
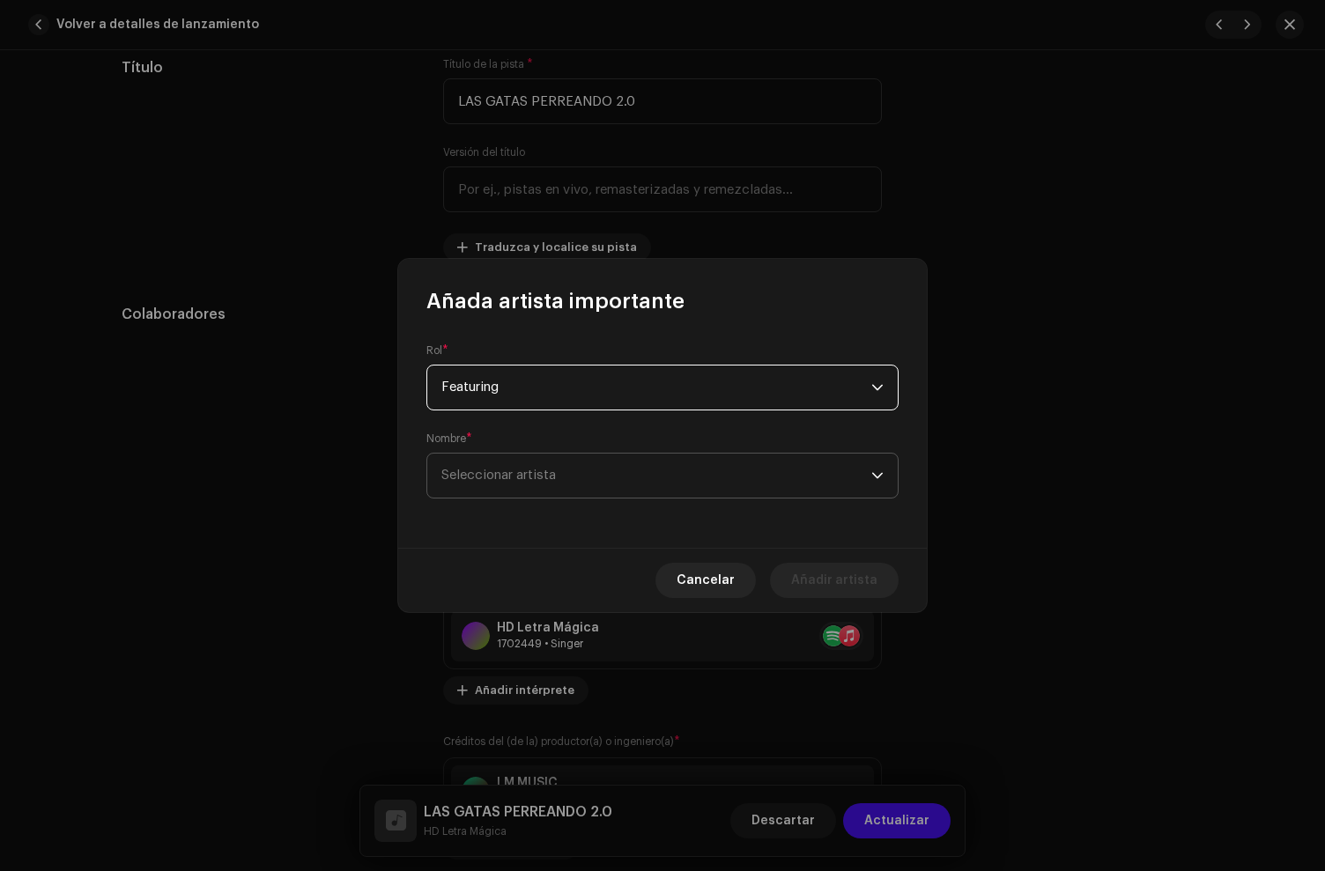
click at [503, 470] on span "Seleccionar artista" at bounding box center [498, 475] width 115 height 13
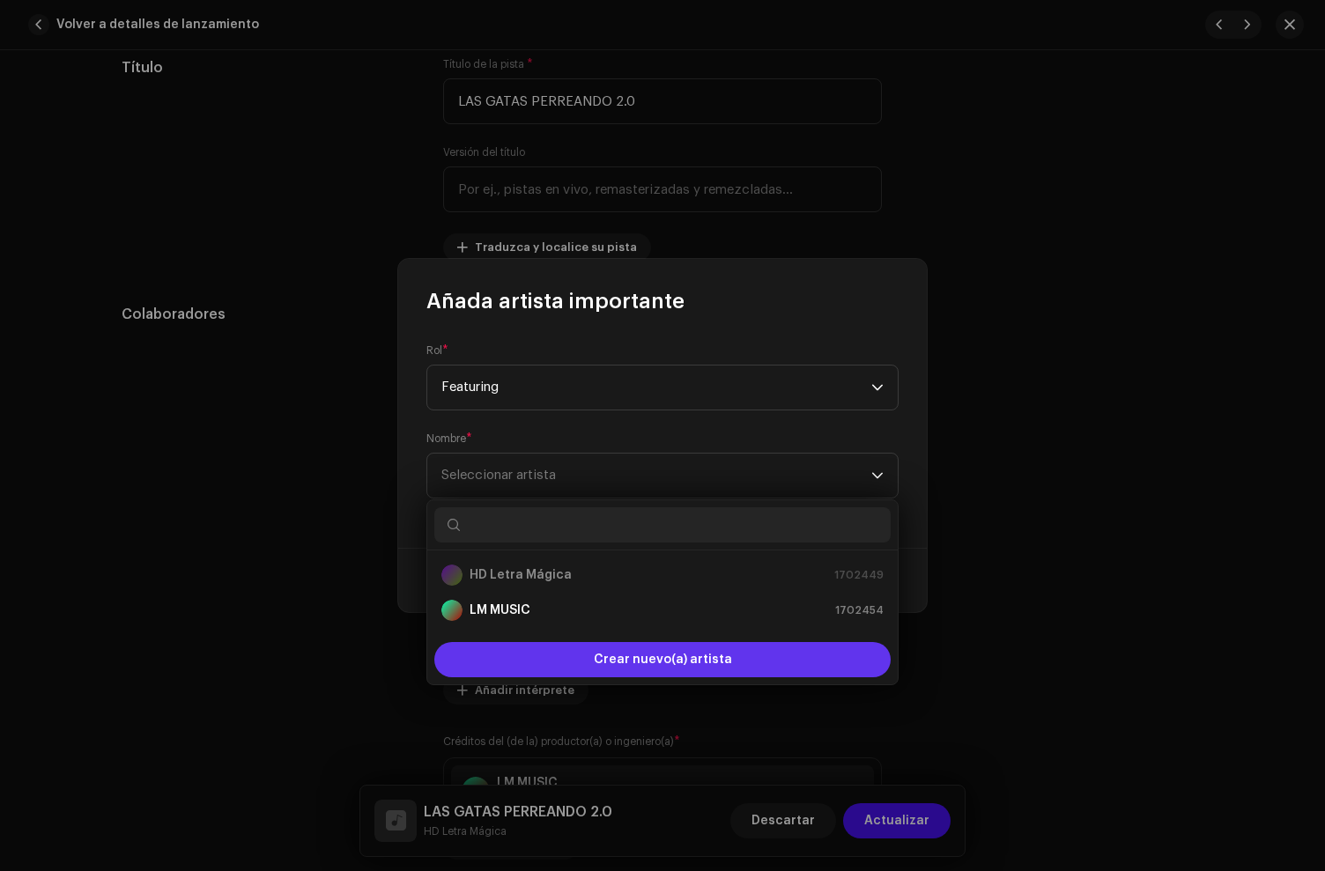
click at [537, 660] on div "Crear nuevo(a) artista" at bounding box center [662, 659] width 456 height 35
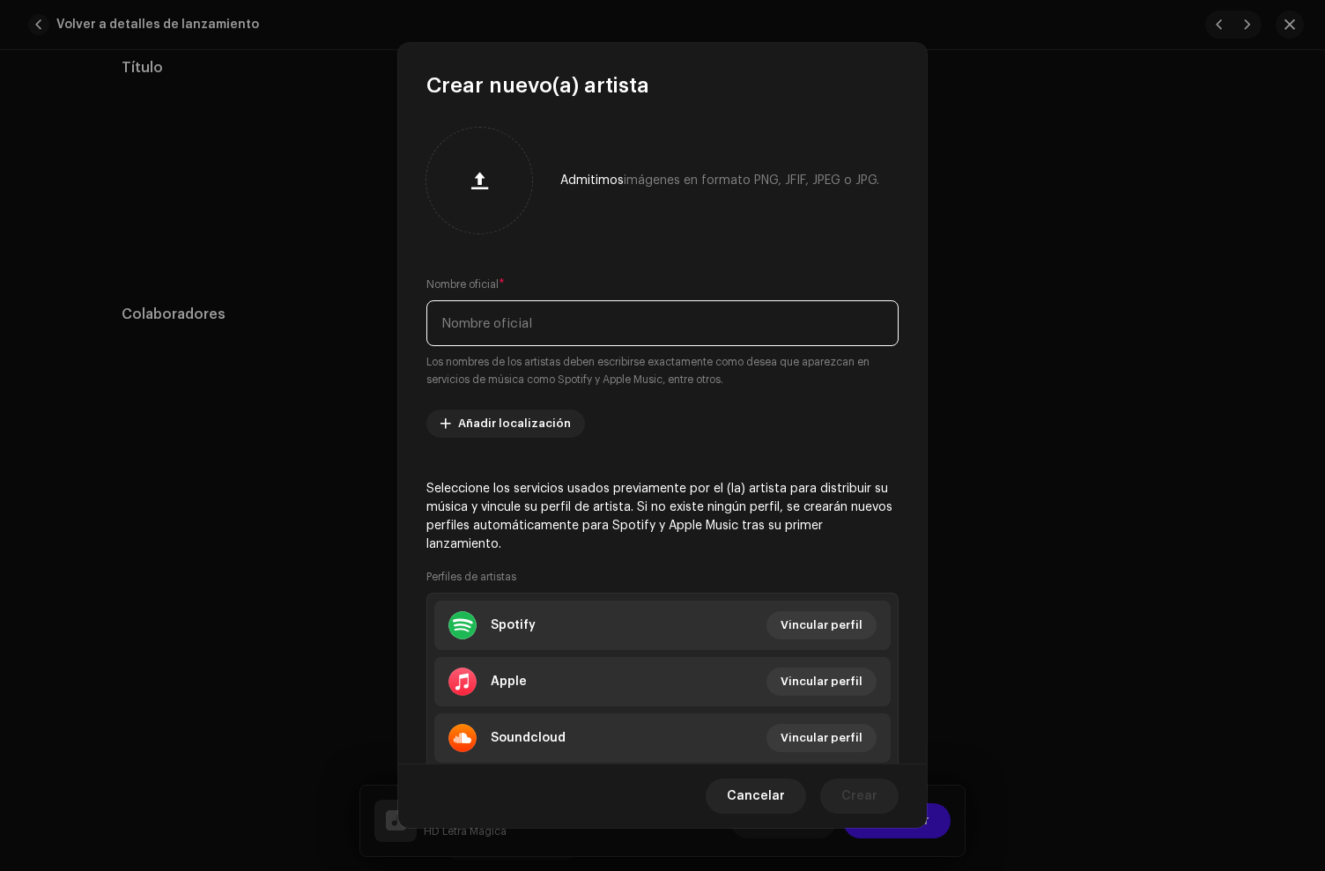
click at [540, 319] on input "text" at bounding box center [662, 323] width 472 height 46
click at [537, 337] on input "Ed" at bounding box center [662, 323] width 472 height 46
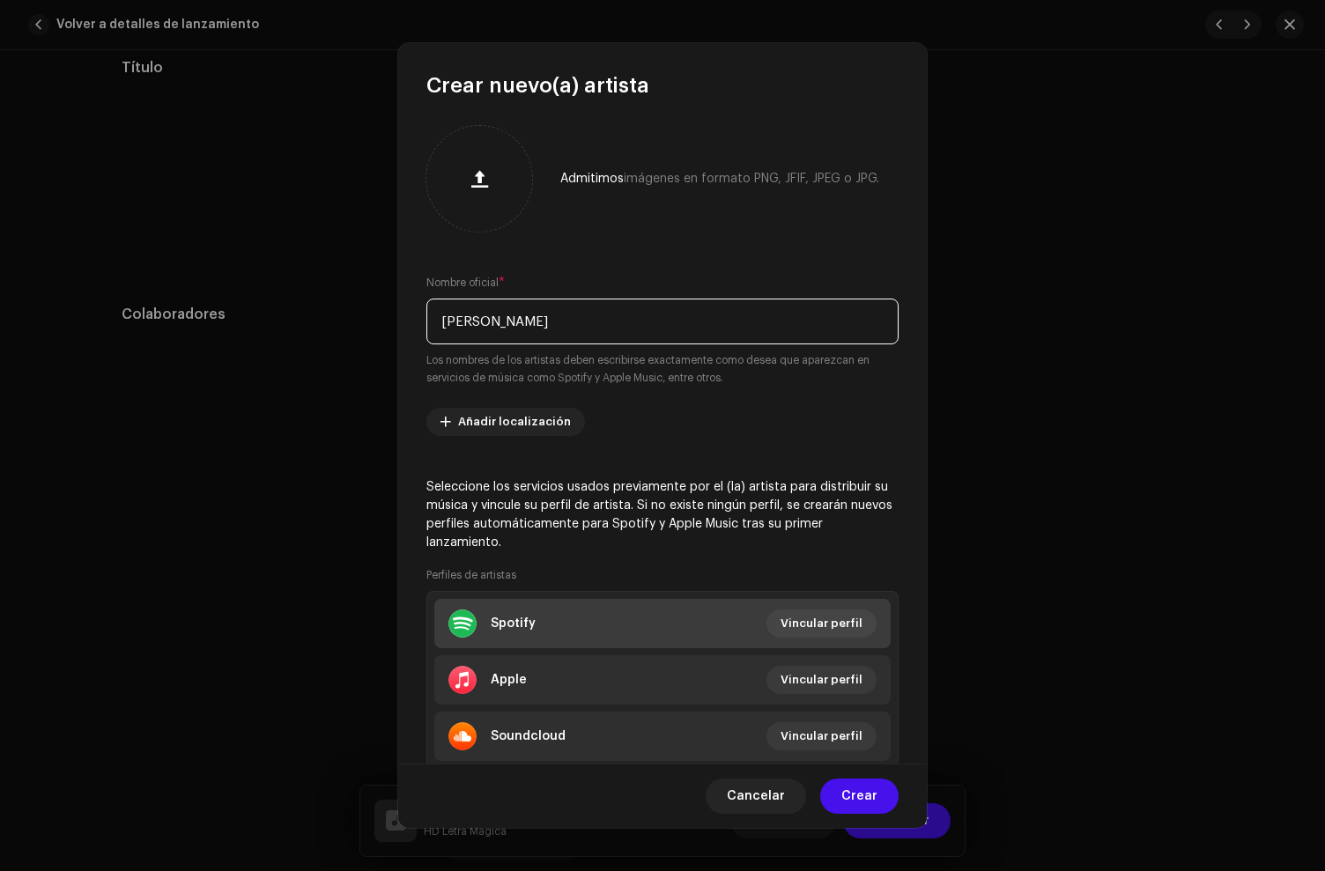
type input "[PERSON_NAME]"
click at [589, 646] on li "Spotify Vincular perfil" at bounding box center [662, 623] width 456 height 49
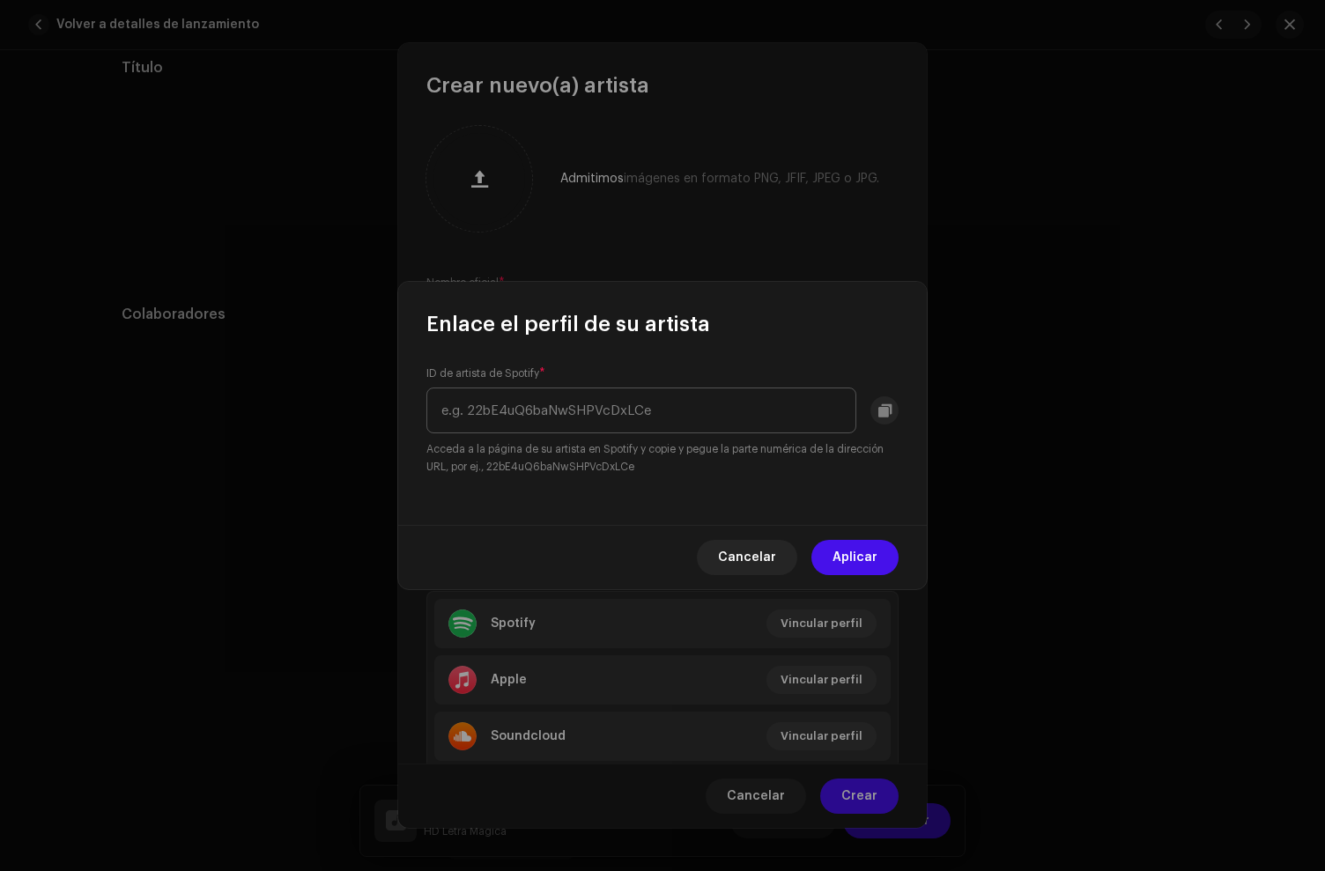
click at [564, 396] on input "text" at bounding box center [641, 411] width 430 height 46
type input "6jlUfX55L3kcBTK5zvLctN"
click at [841, 560] on span "Aplicar" at bounding box center [855, 557] width 45 height 35
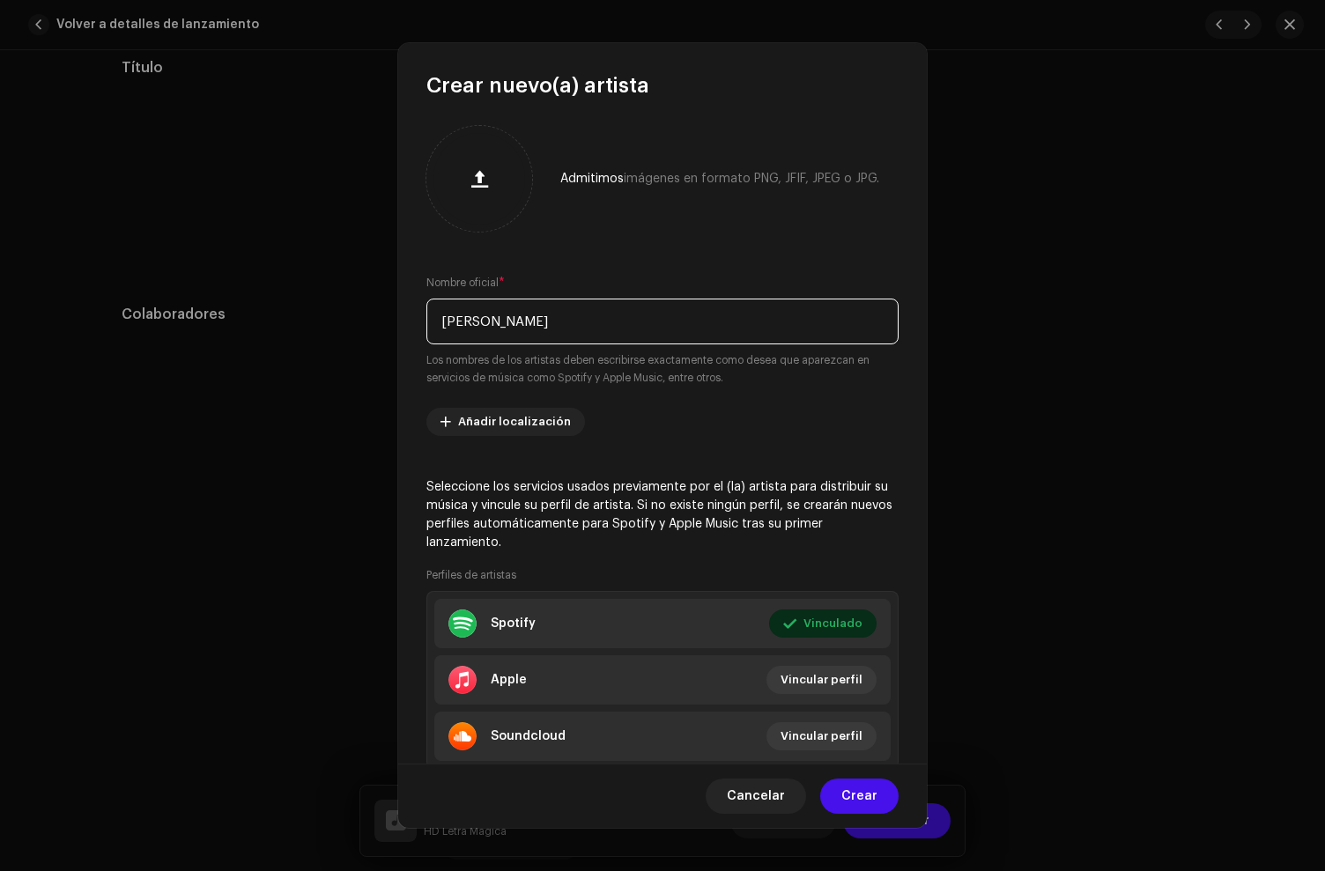
click at [490, 328] on input "[PERSON_NAME]" at bounding box center [662, 322] width 472 height 46
click at [490, 326] on input "[PERSON_NAME]" at bounding box center [662, 322] width 472 height 46
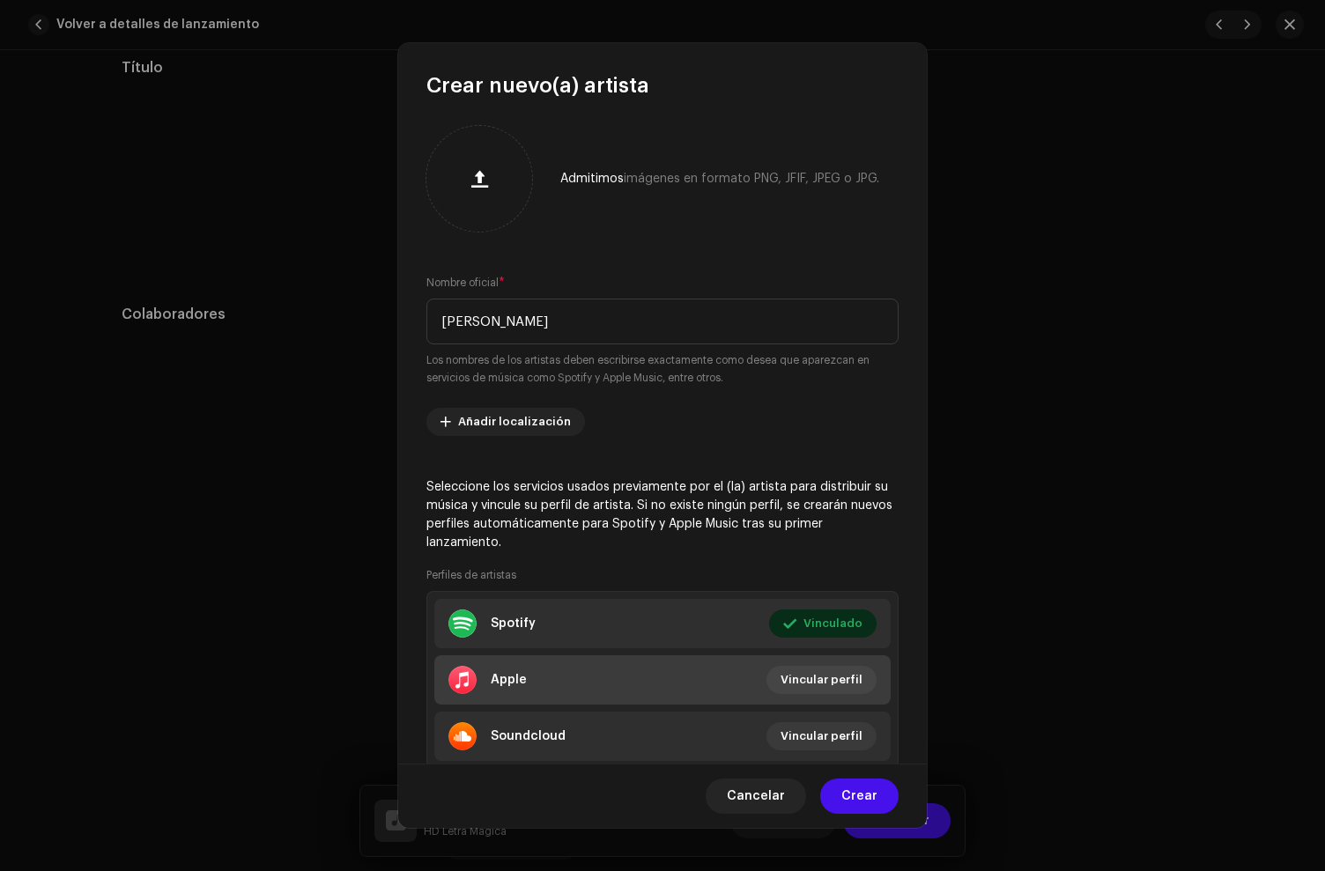
click at [520, 692] on div "Apple" at bounding box center [487, 680] width 78 height 28
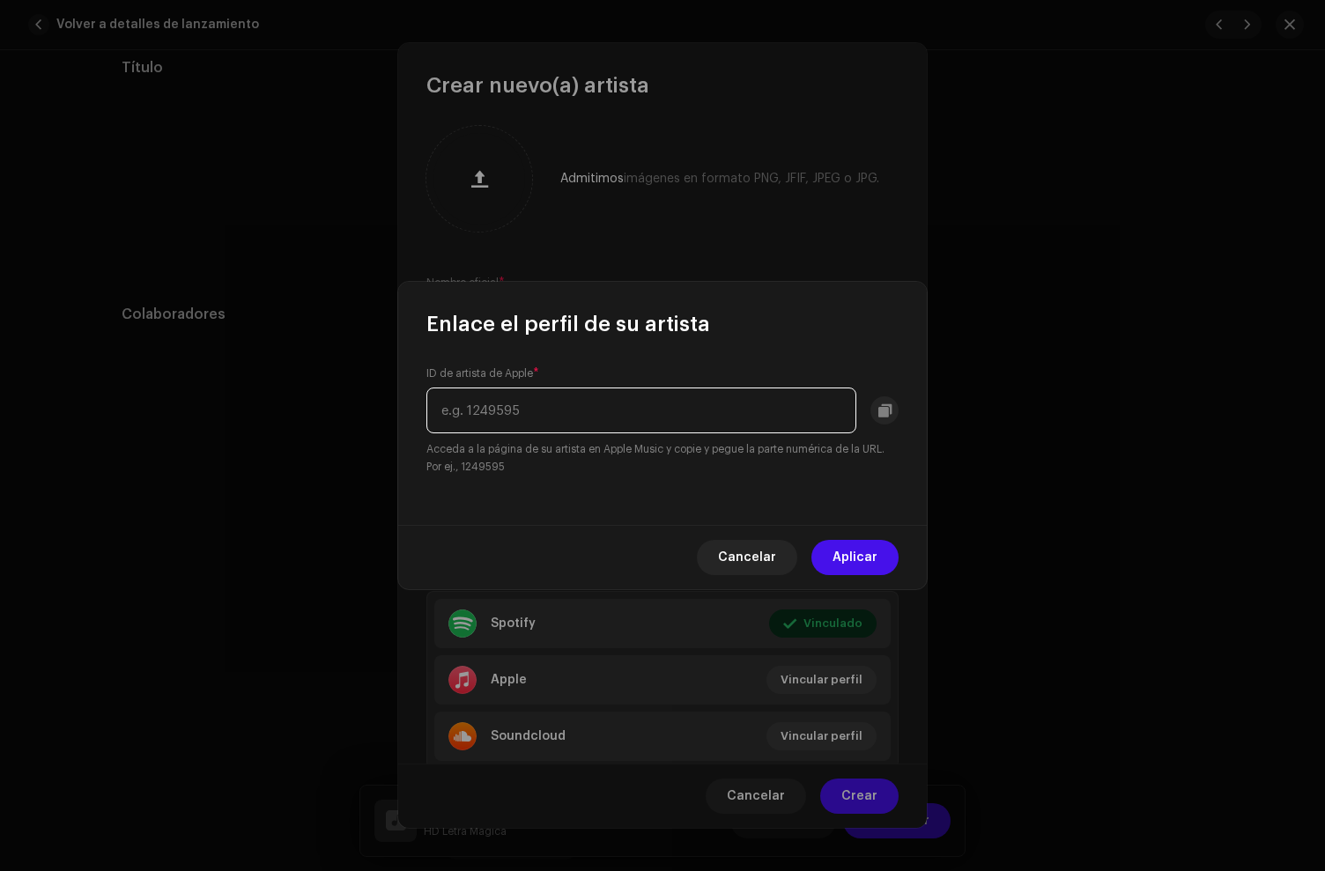
click at [620, 413] on input "text" at bounding box center [641, 411] width 430 height 46
paste input "1173921828"
type input "1173921828"
click at [875, 557] on span "Aplicar" at bounding box center [855, 557] width 45 height 35
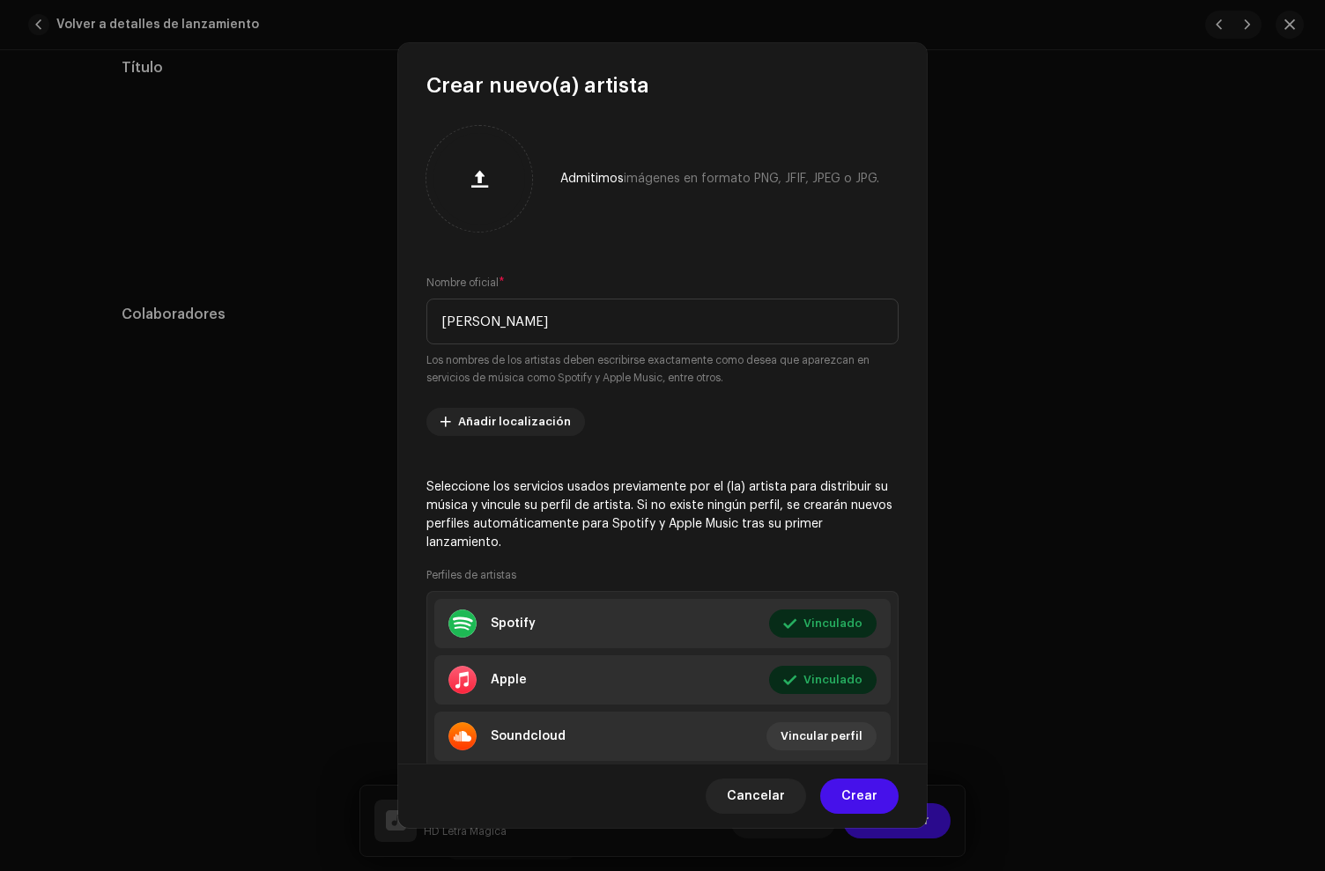
click at [857, 796] on span "Crear" at bounding box center [859, 796] width 36 height 35
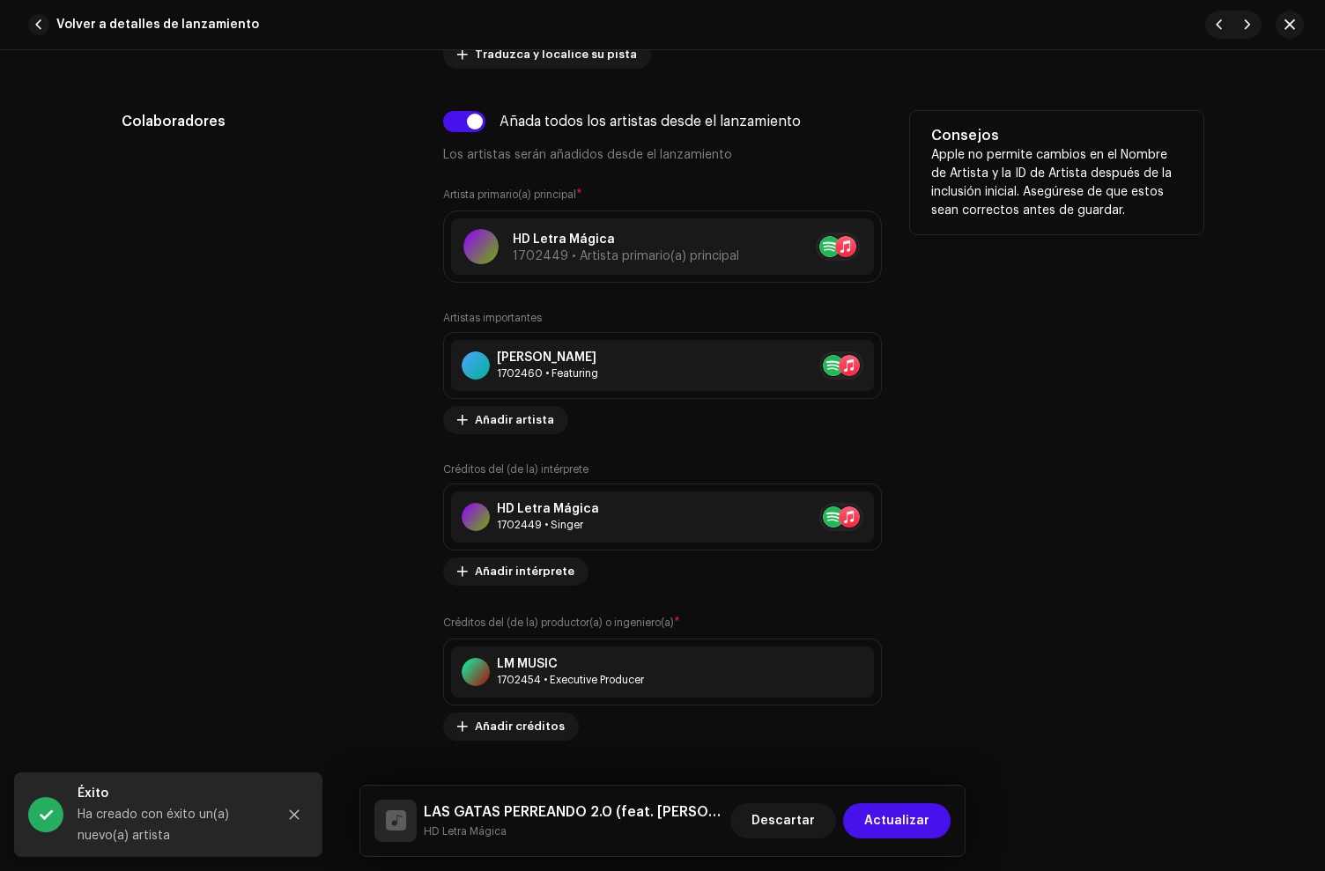
scroll to position [1055, 0]
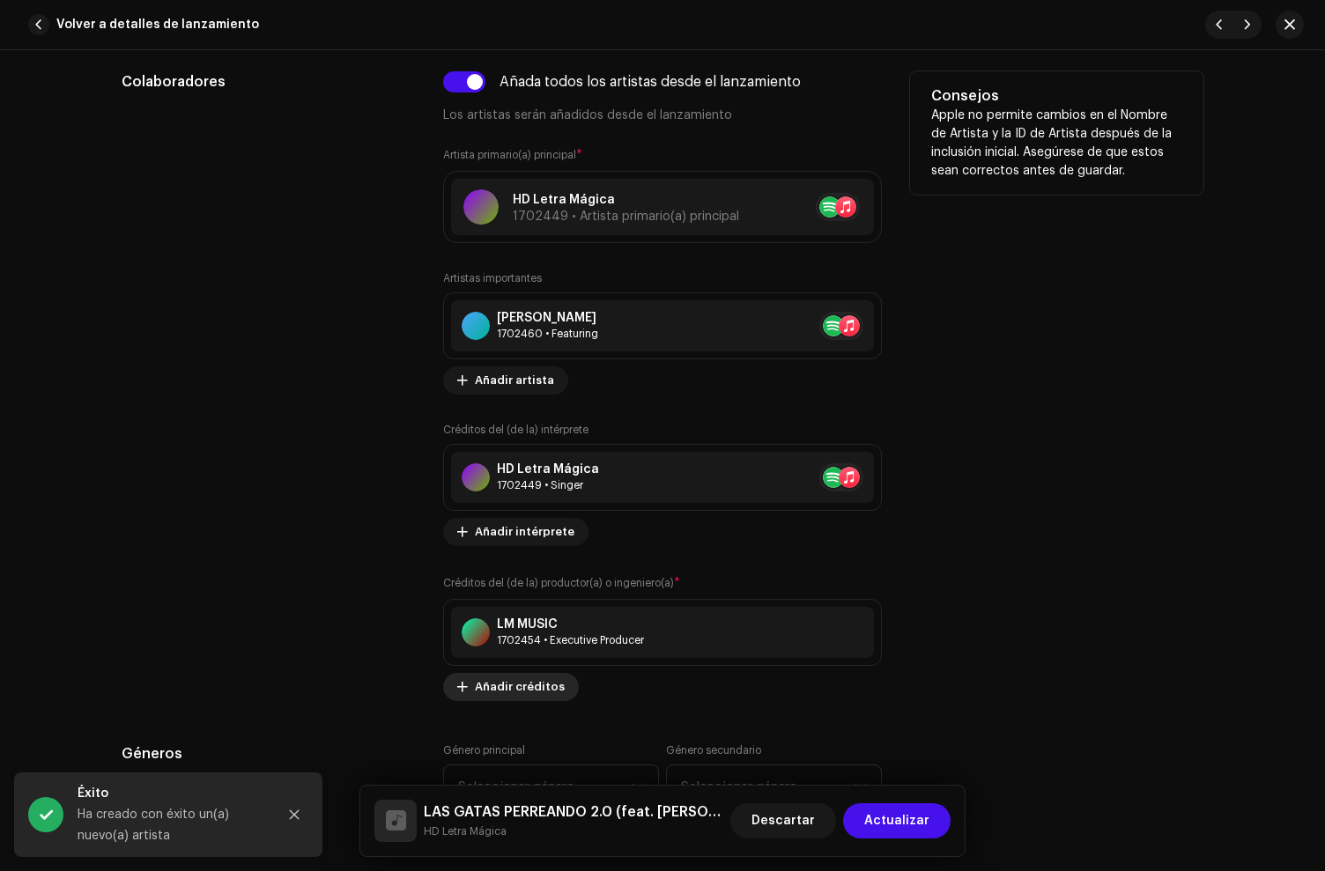
click at [511, 685] on span "Añadir créditos" at bounding box center [520, 687] width 90 height 35
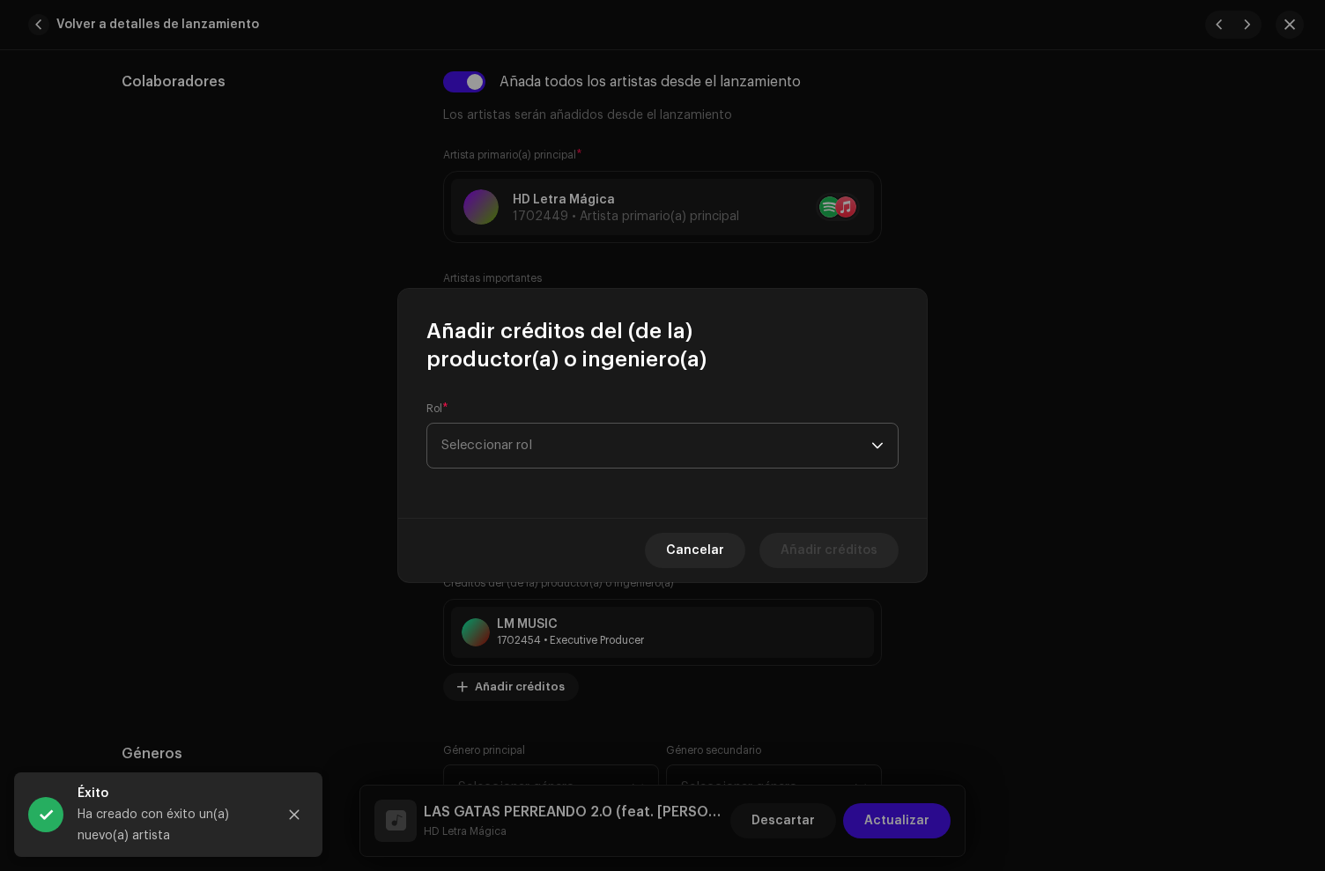
click at [507, 454] on span "Seleccionar rol" at bounding box center [656, 446] width 430 height 44
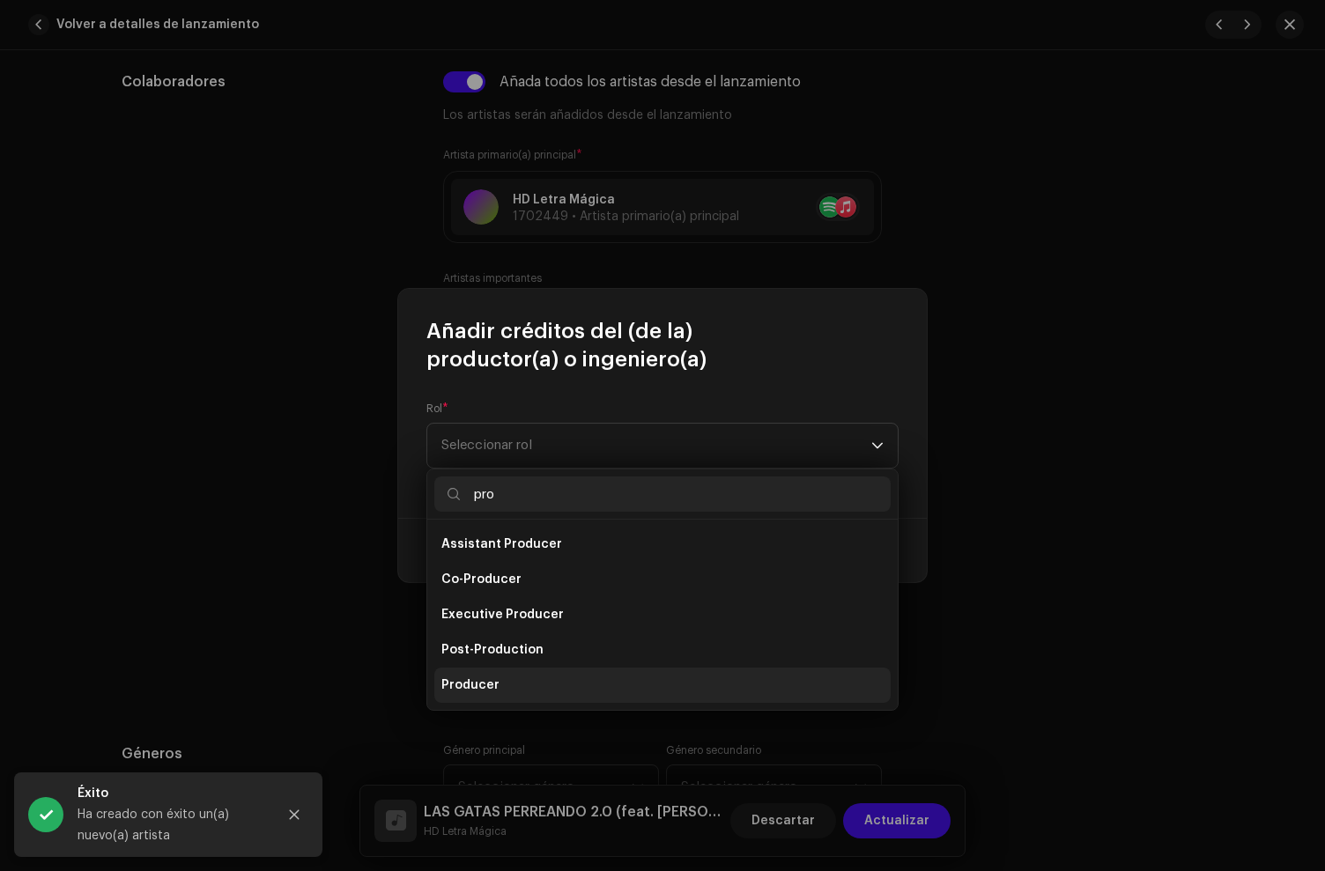
type input "pro"
click at [489, 674] on li "Producer" at bounding box center [662, 685] width 456 height 35
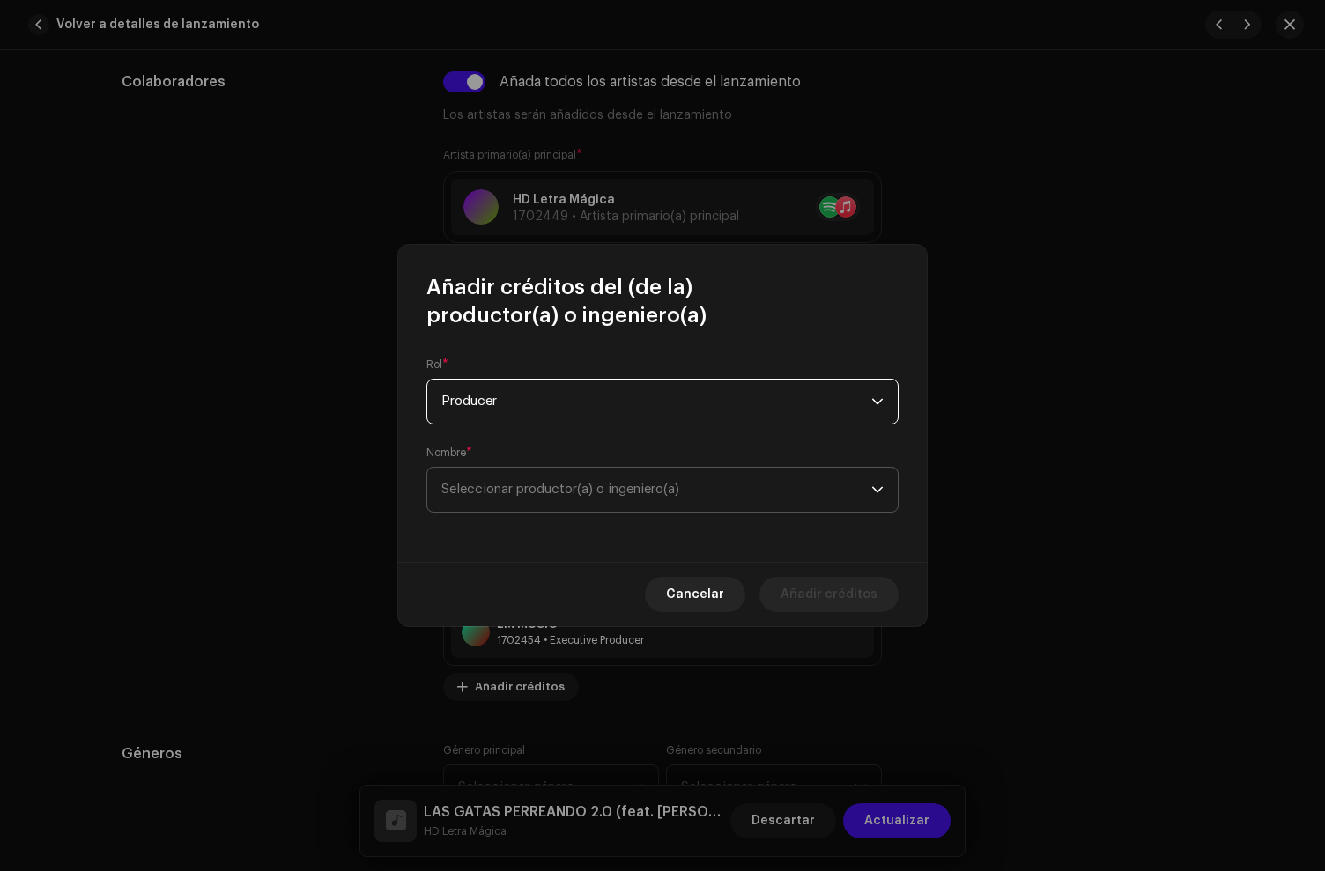
click at [514, 484] on span "Seleccionar productor(a) o ingeniero(a)" at bounding box center [560, 489] width 238 height 13
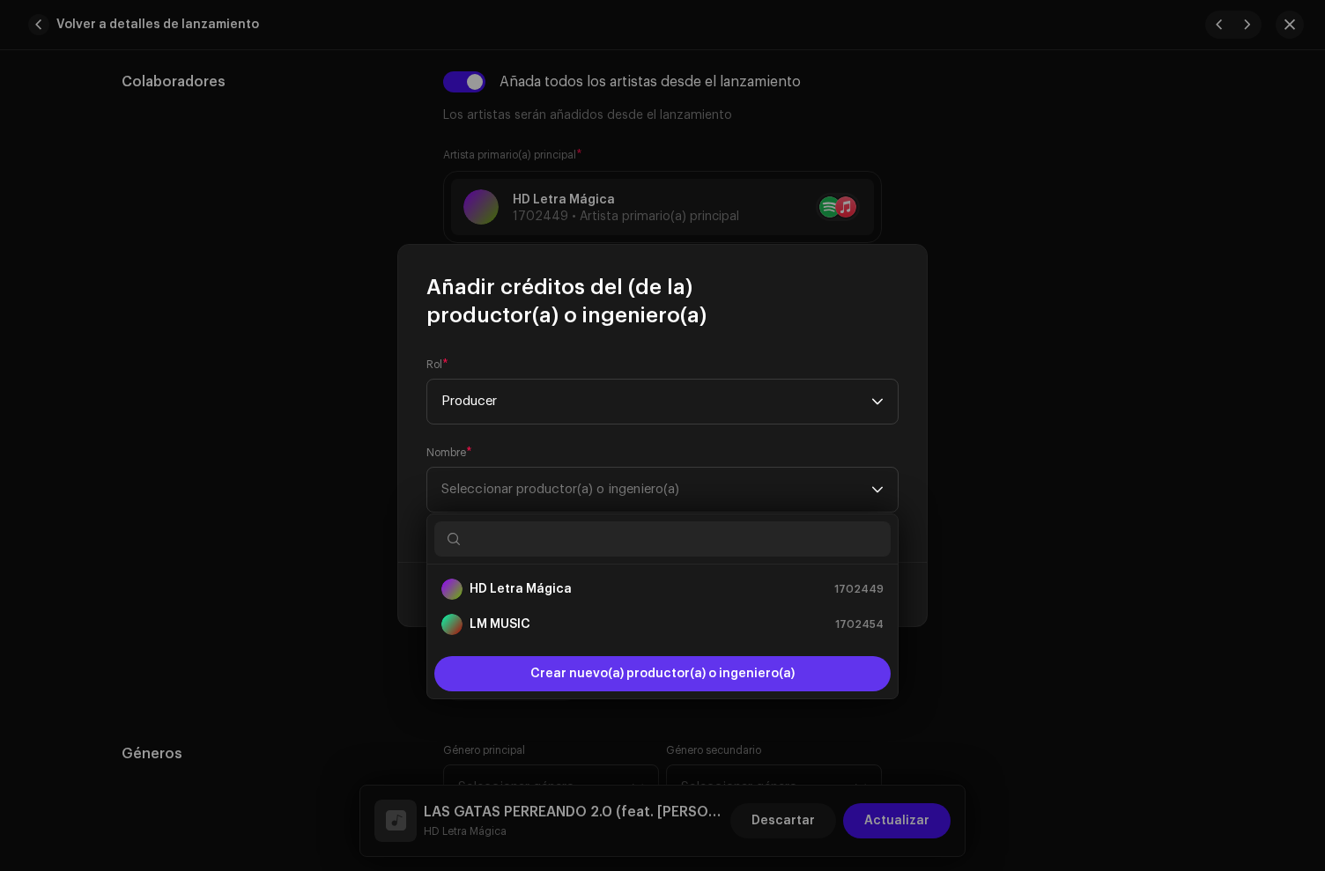
click at [559, 677] on span "Crear nuevo(a) productor(a) o ingeniero(a)" at bounding box center [662, 673] width 264 height 35
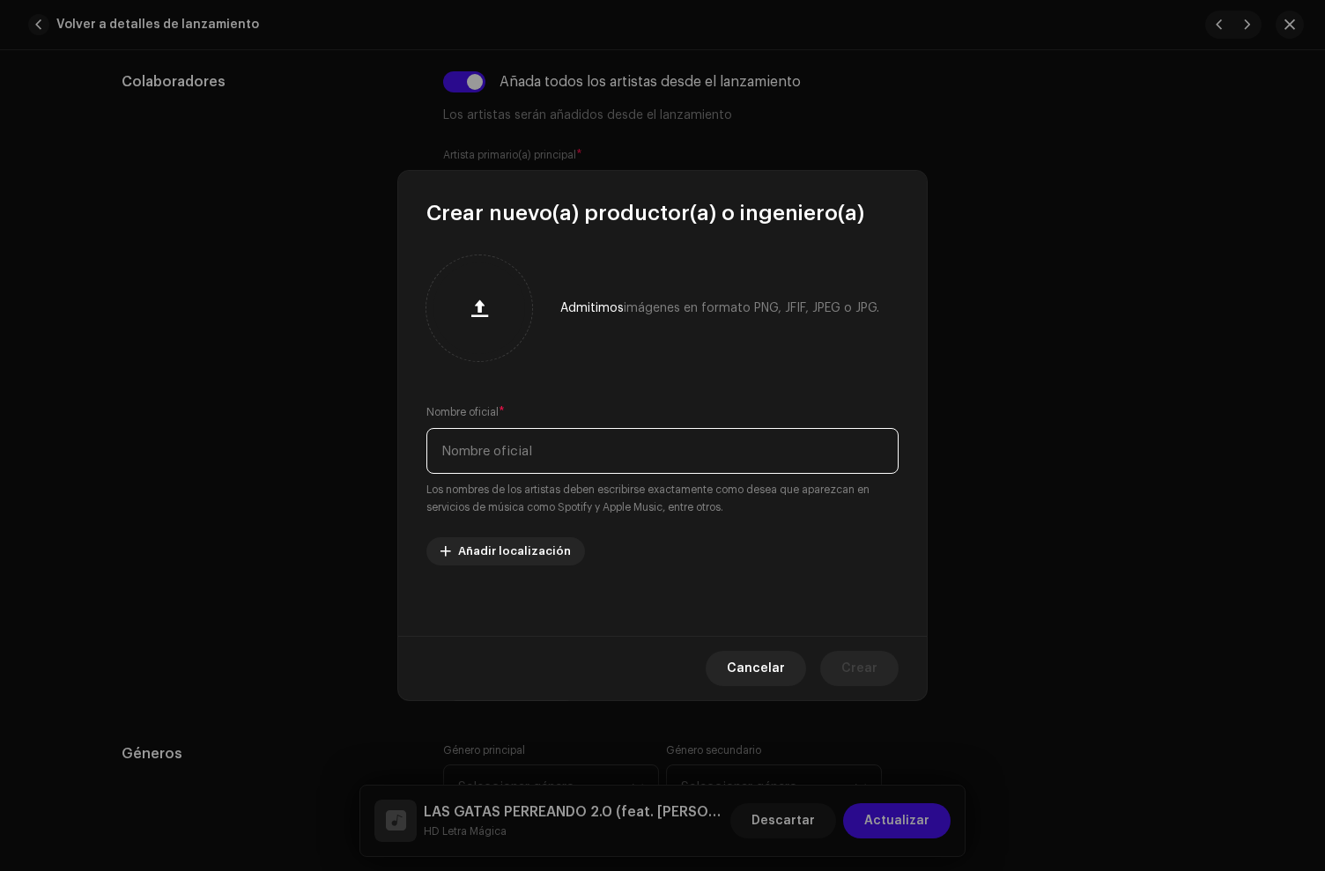
click at [497, 448] on input "text" at bounding box center [662, 451] width 472 height 46
paste input "Luiskii the producer"
click at [489, 453] on input "Luiskii the producer" at bounding box center [662, 451] width 472 height 46
type input "Luiskii The Producer"
click at [855, 670] on span "Crear" at bounding box center [859, 668] width 36 height 35
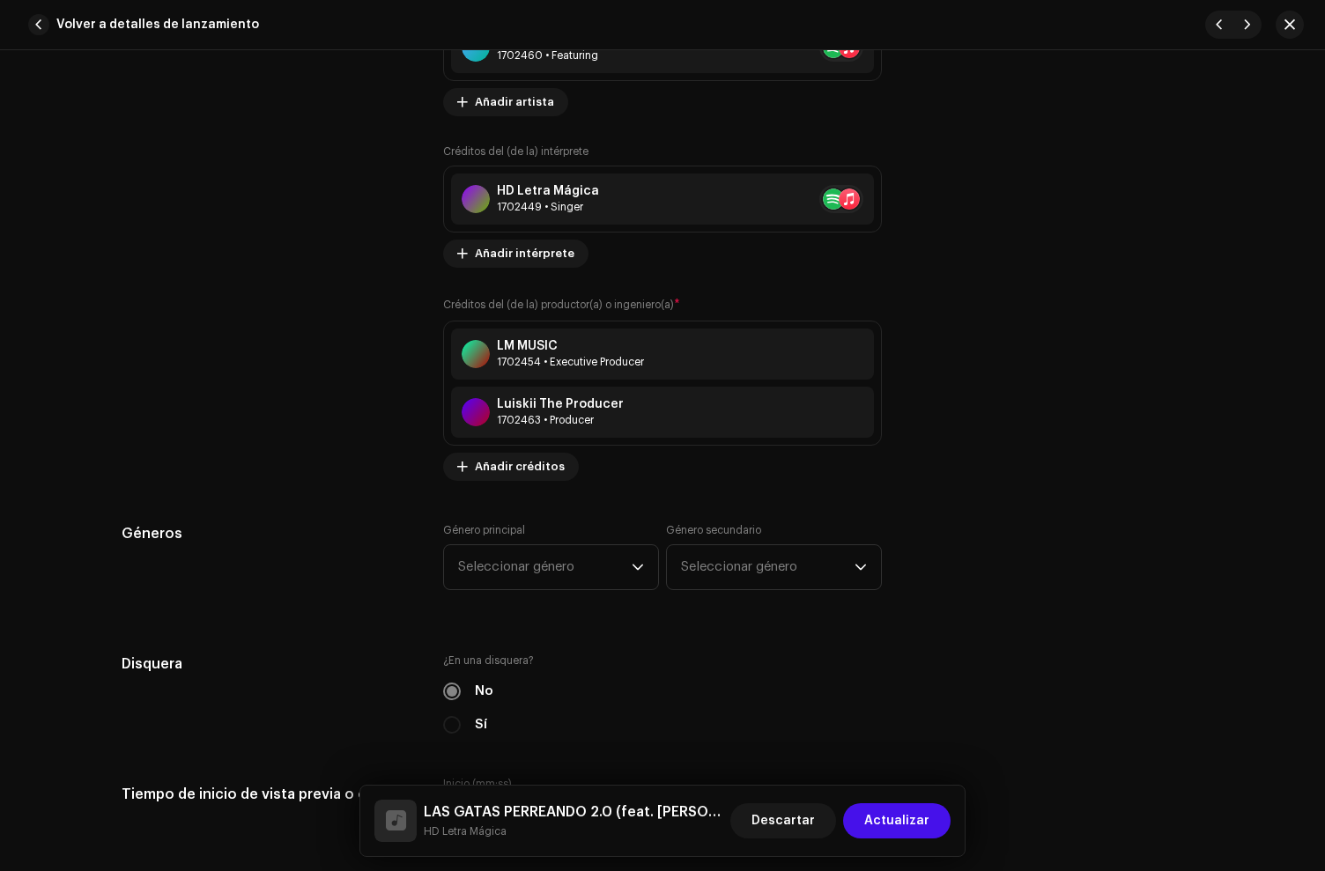
scroll to position [1610, 0]
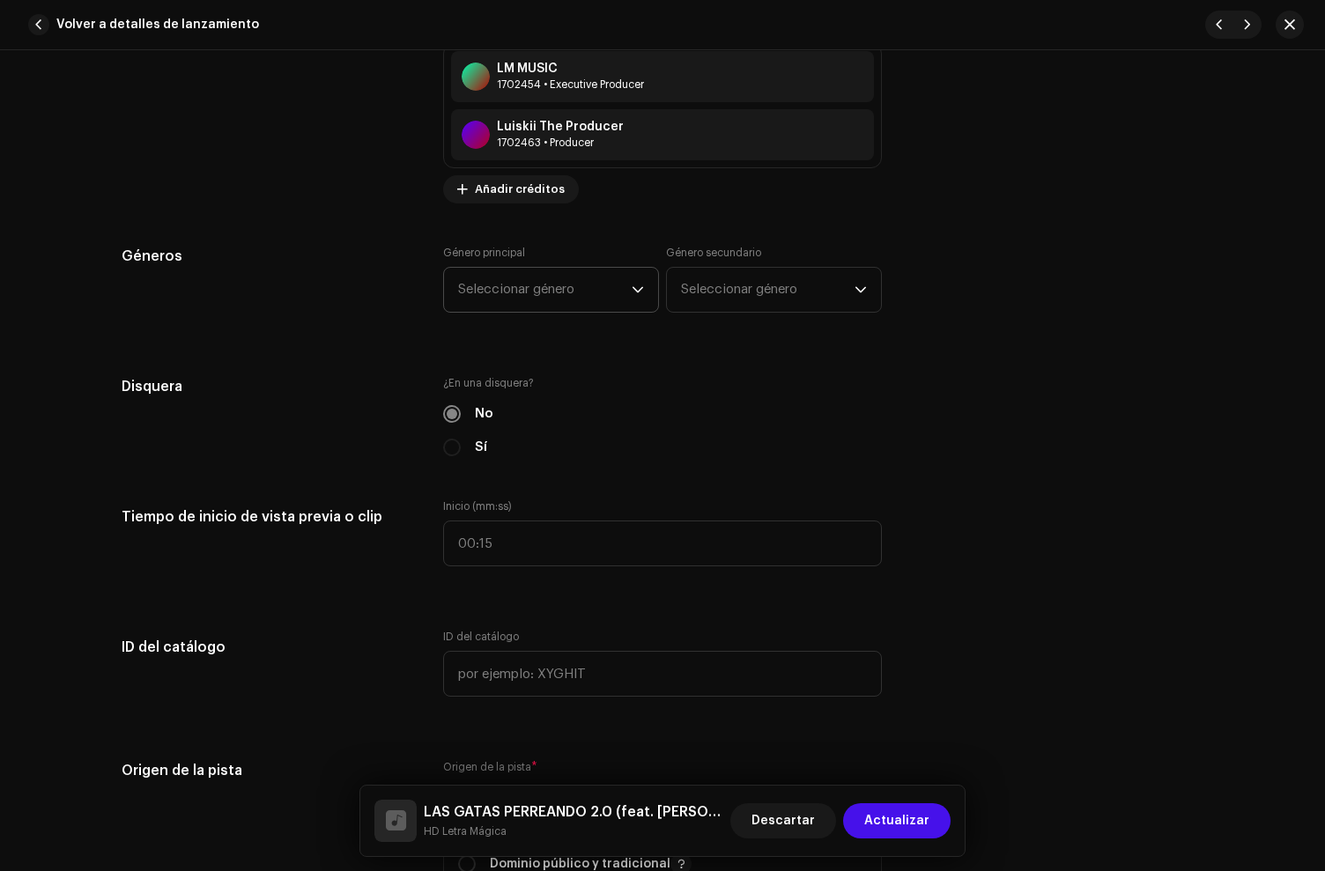
click at [532, 305] on span "Seleccionar género" at bounding box center [545, 290] width 174 height 44
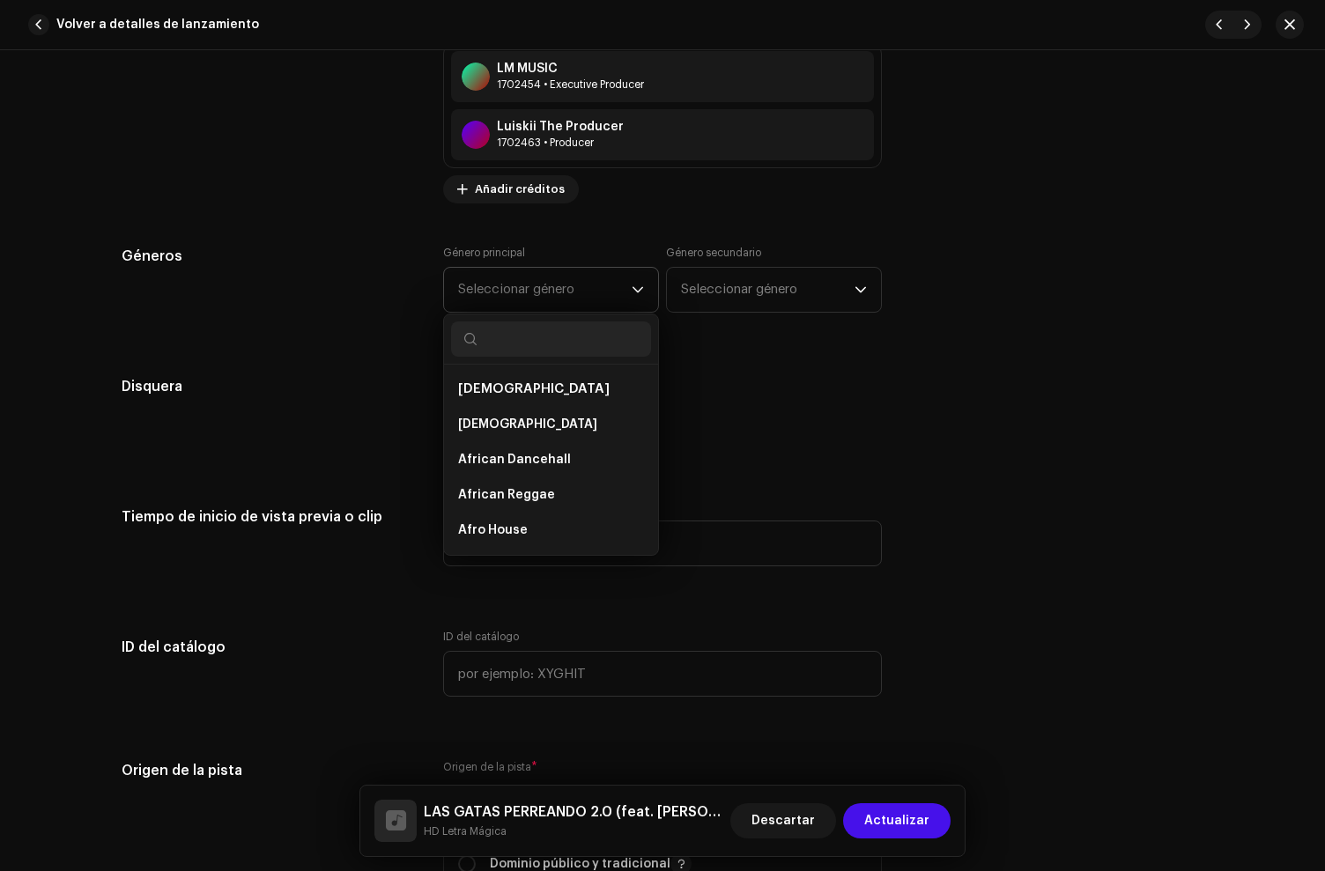
click at [524, 295] on span "Seleccionar género" at bounding box center [545, 290] width 174 height 44
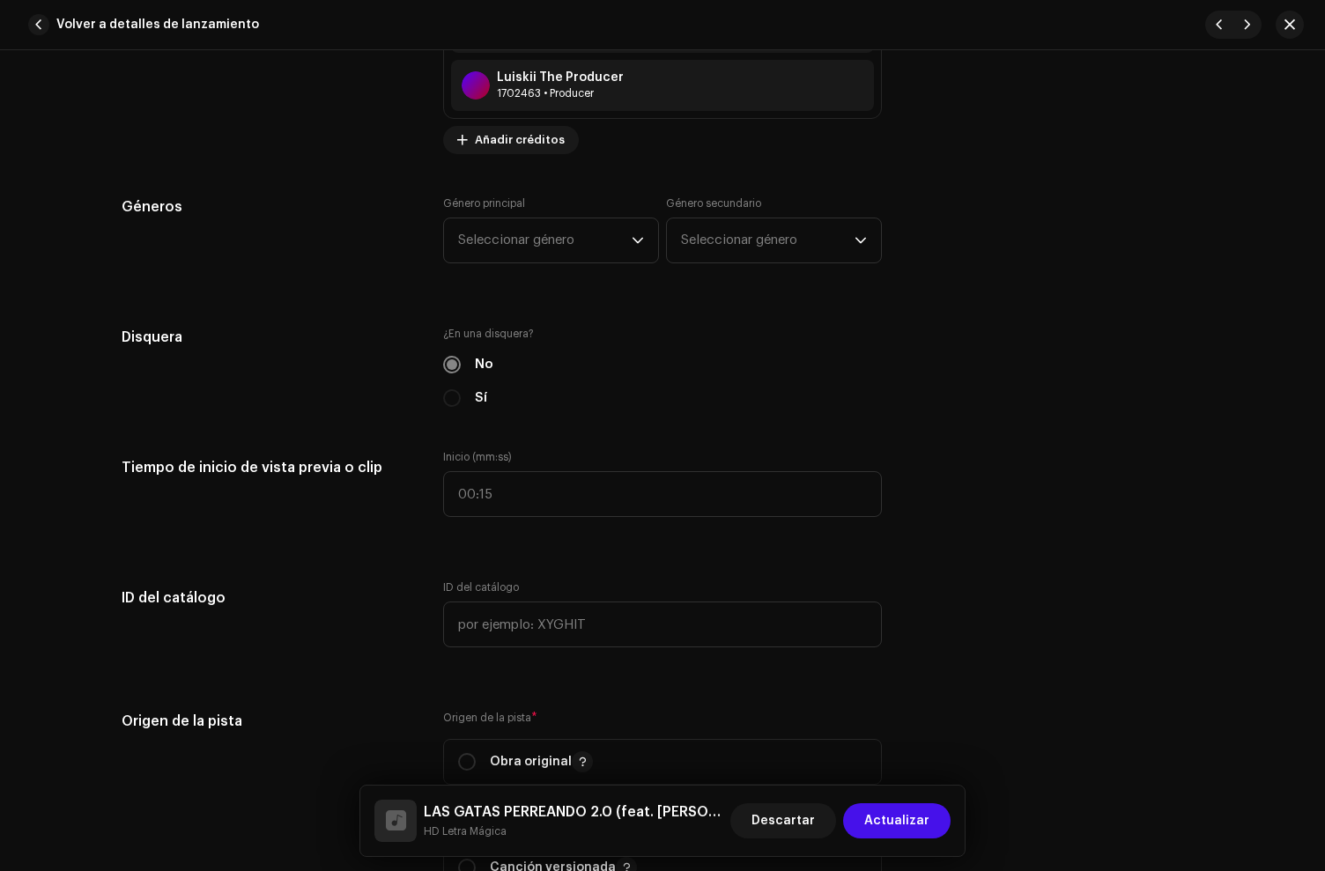
scroll to position [1666, 0]
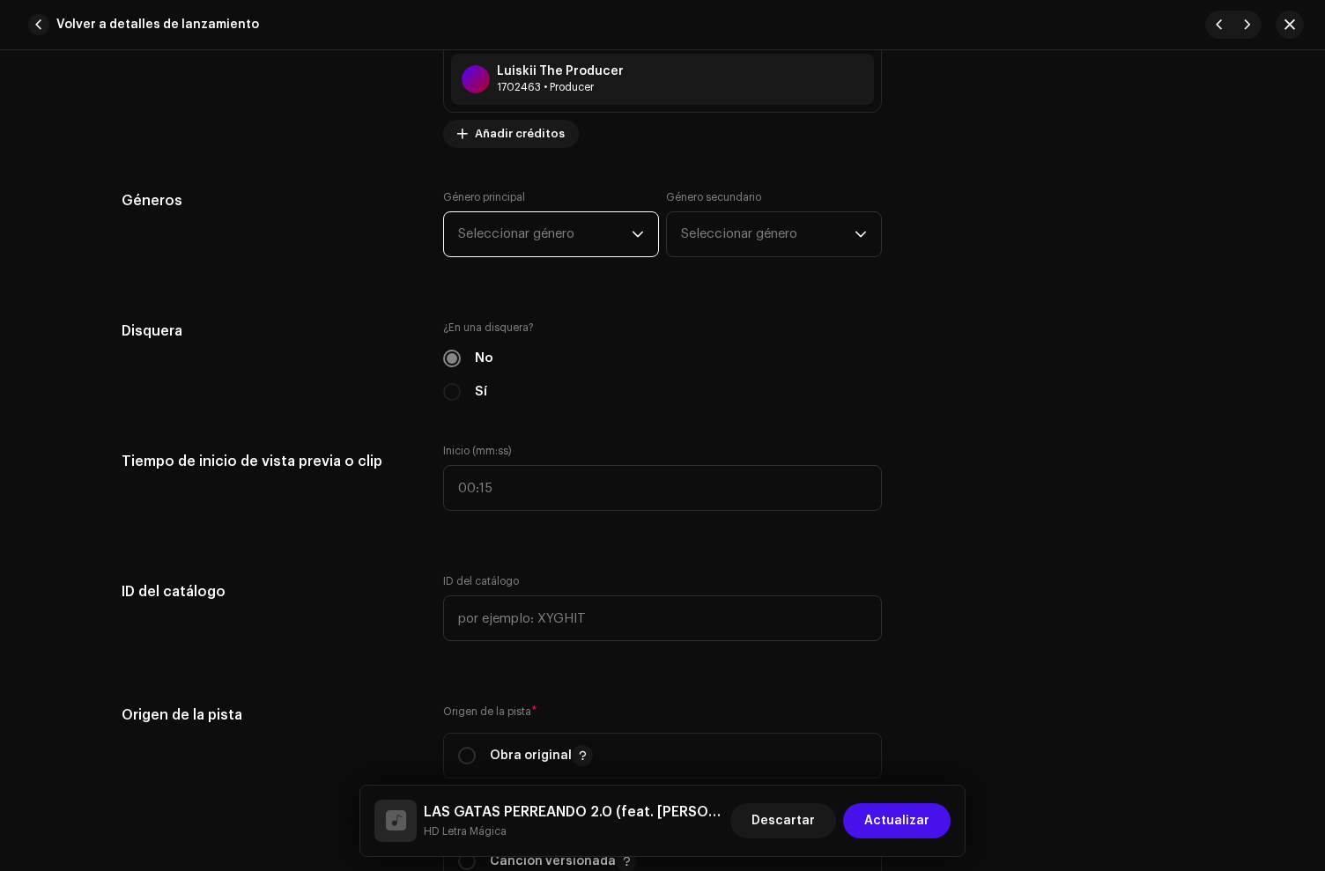
click at [512, 241] on span "Seleccionar género" at bounding box center [545, 234] width 174 height 44
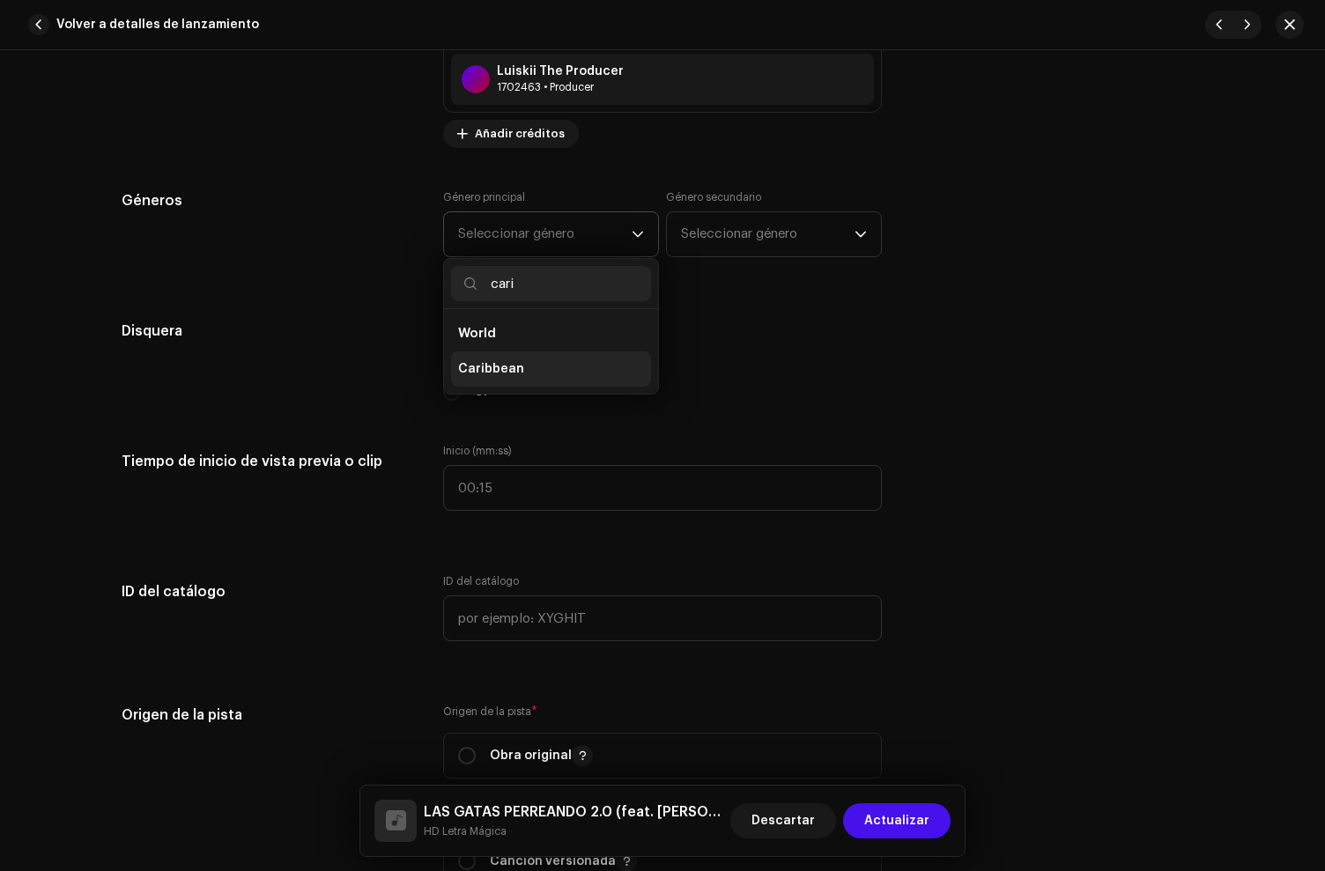
type input "cari"
drag, startPoint x: 515, startPoint y: 365, endPoint x: 703, endPoint y: 270, distance: 210.4
click at [518, 365] on li "Caribbean" at bounding box center [551, 369] width 200 height 35
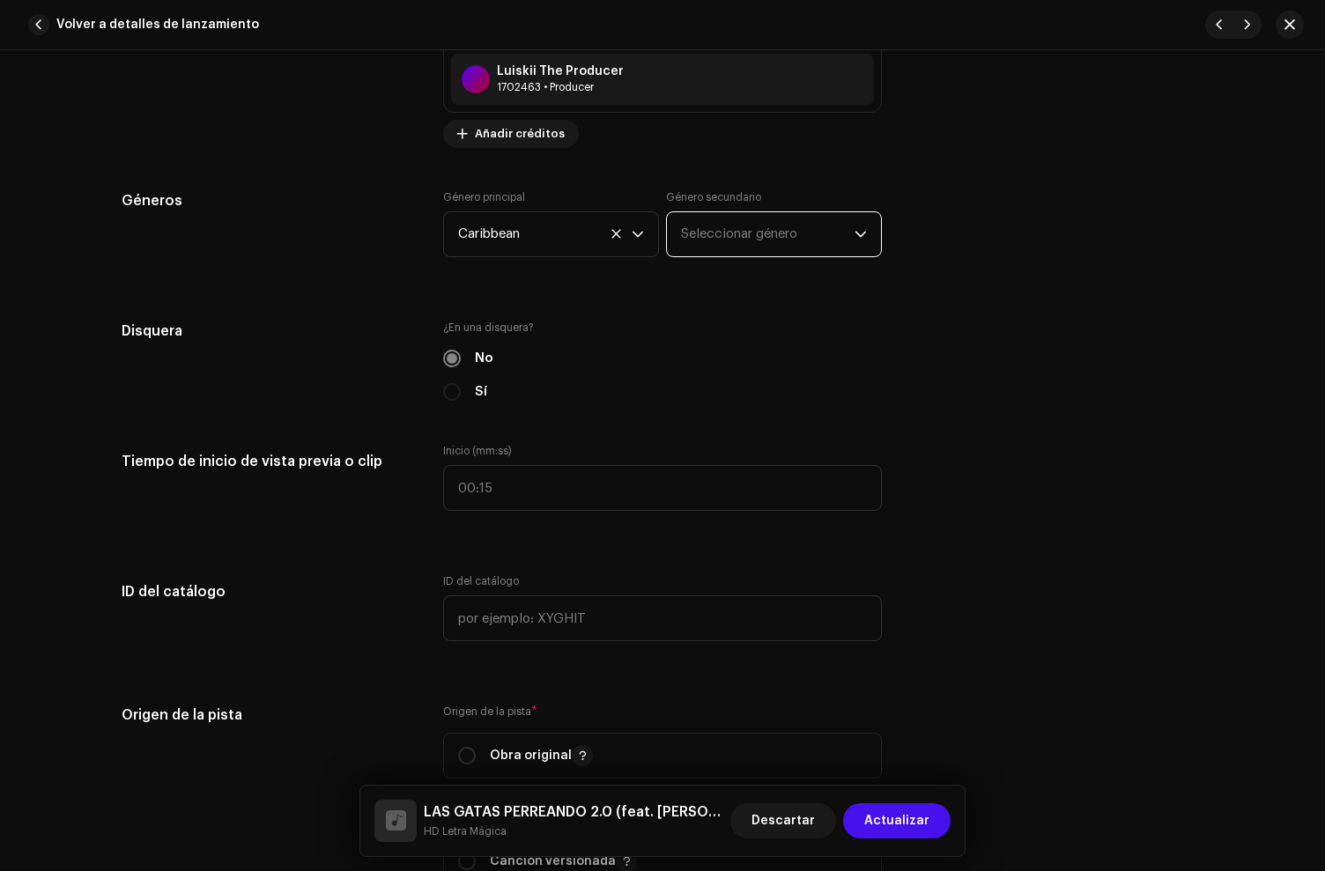
click at [721, 241] on span "Seleccionar género" at bounding box center [768, 234] width 174 height 44
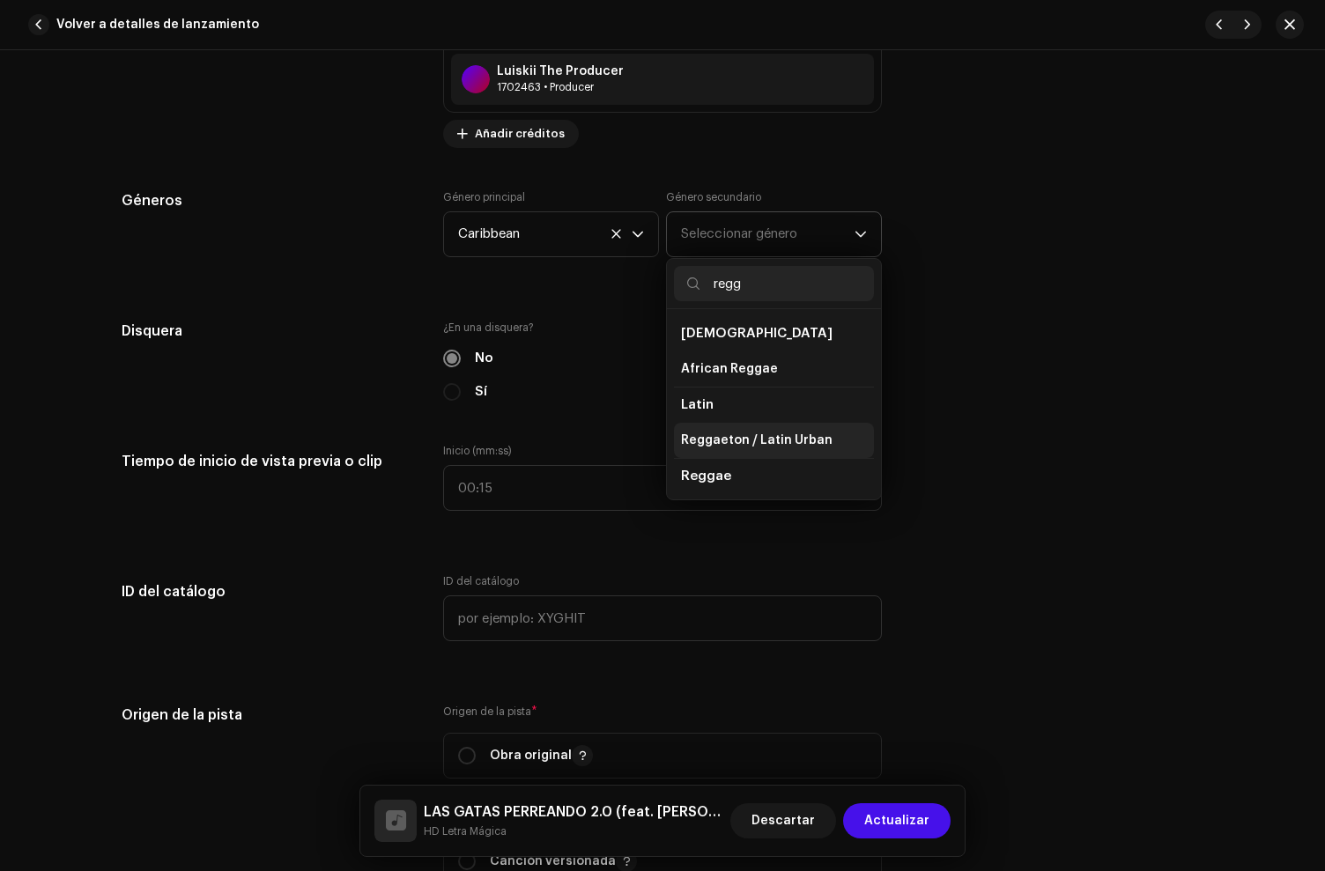
type input "regg"
click at [781, 449] on span "Reggaeton / Latin Urban" at bounding box center [757, 441] width 152 height 18
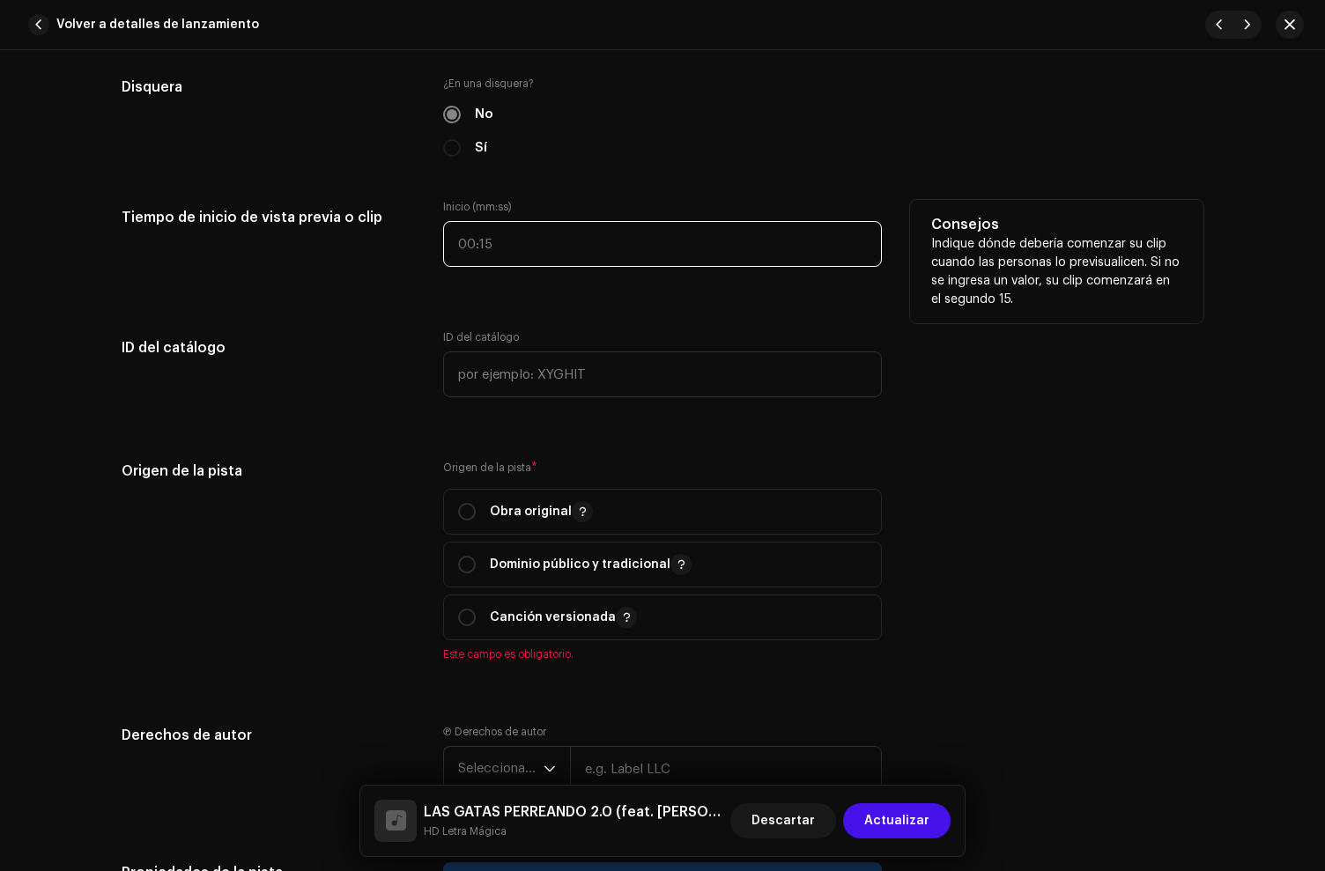
type input ":"
click at [491, 267] on input ":" at bounding box center [662, 244] width 439 height 46
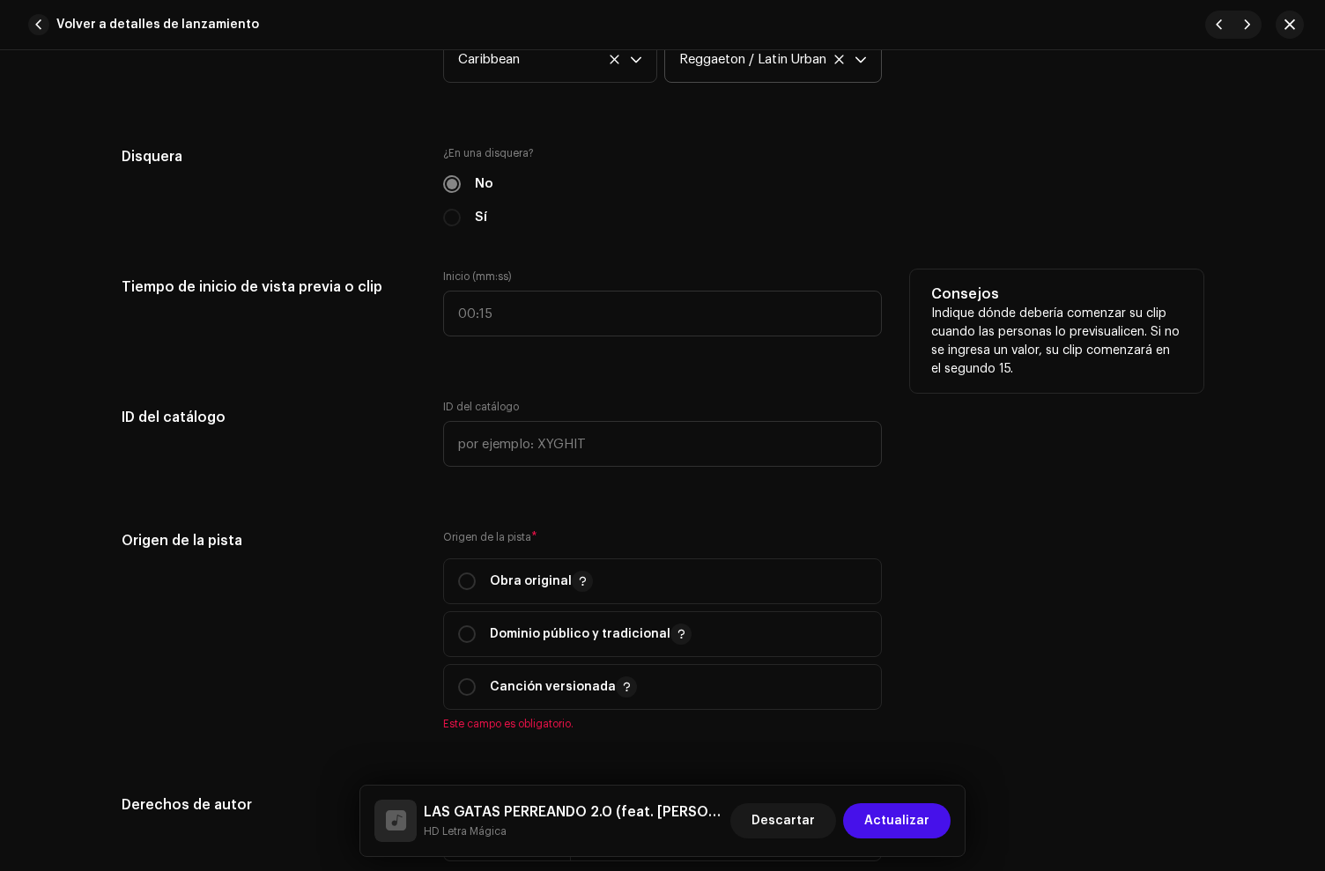
scroll to position [1803, 0]
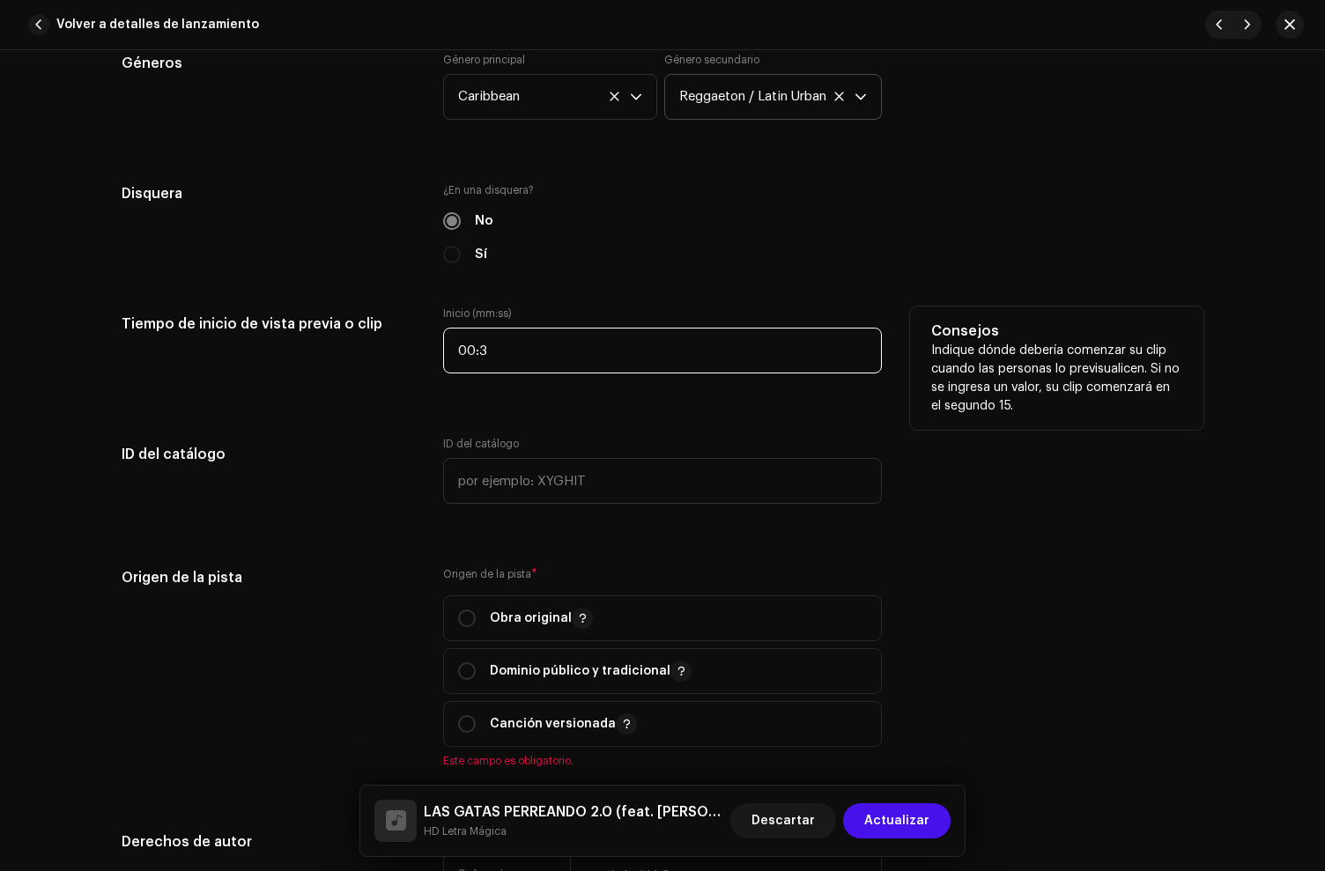
type input "00:30"
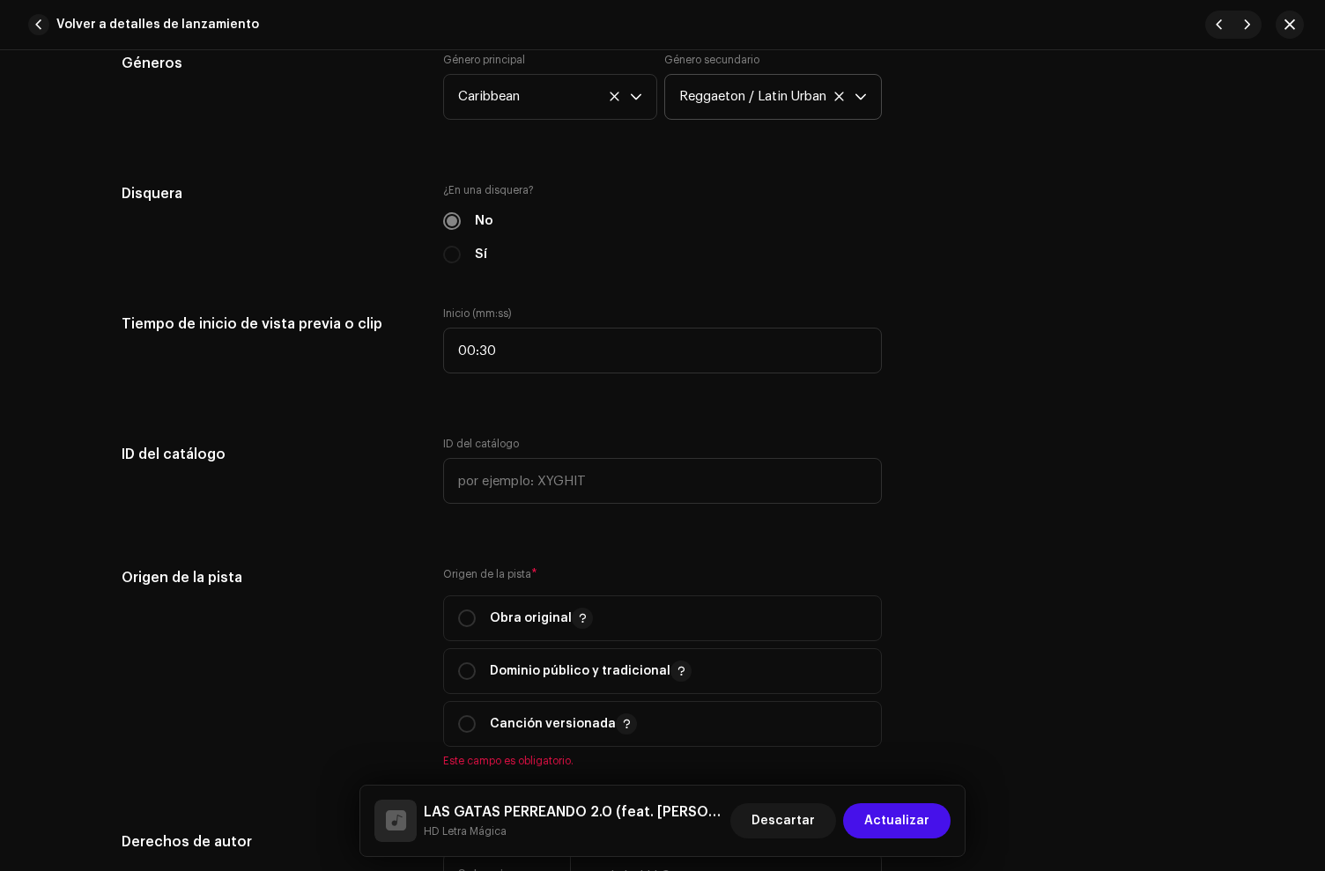
click at [552, 429] on div "Detalles de la pista Complete los siguientes pasos para finalizar su pista. 1 d…" at bounding box center [662, 343] width 1138 height 4108
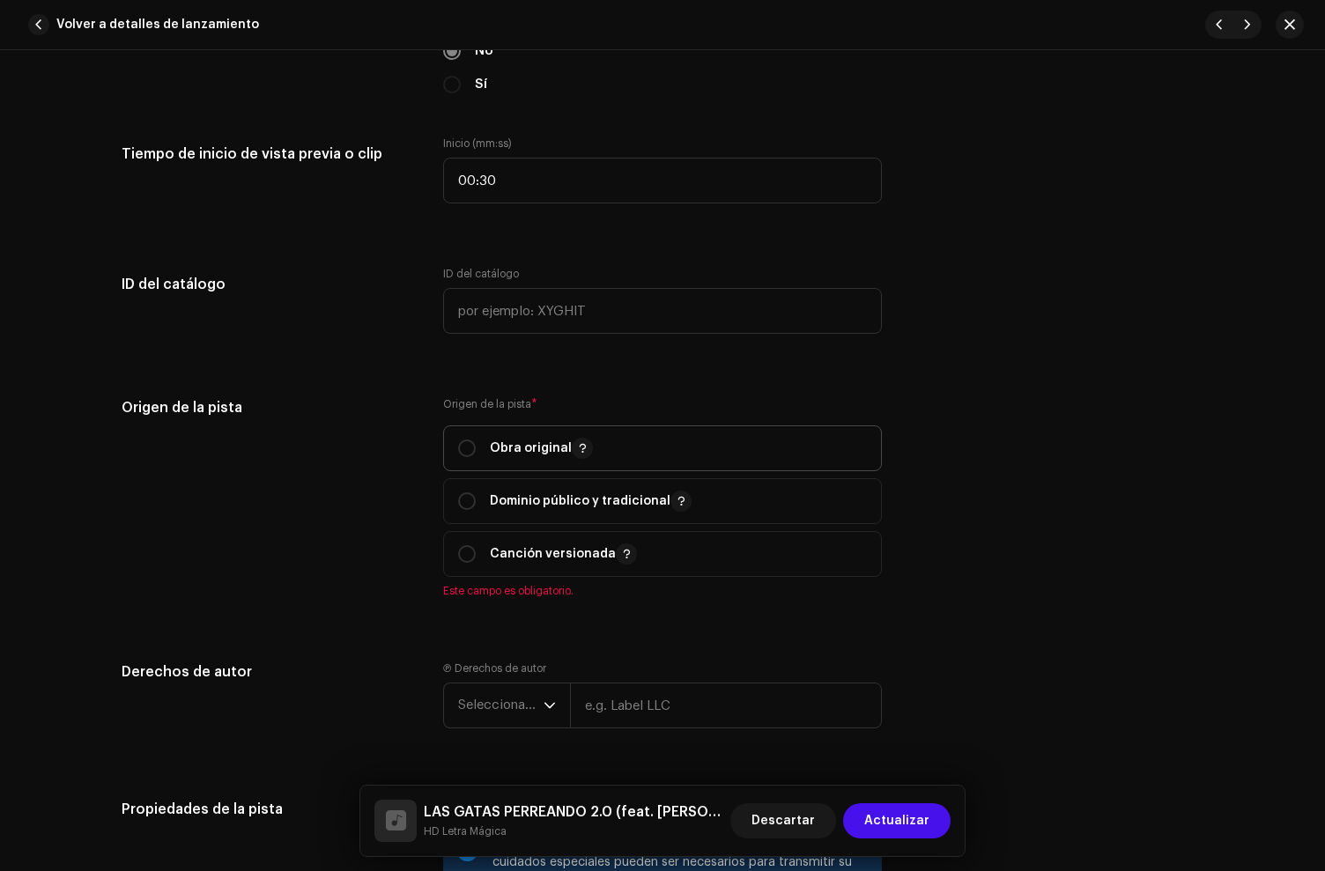
scroll to position [1996, 0]
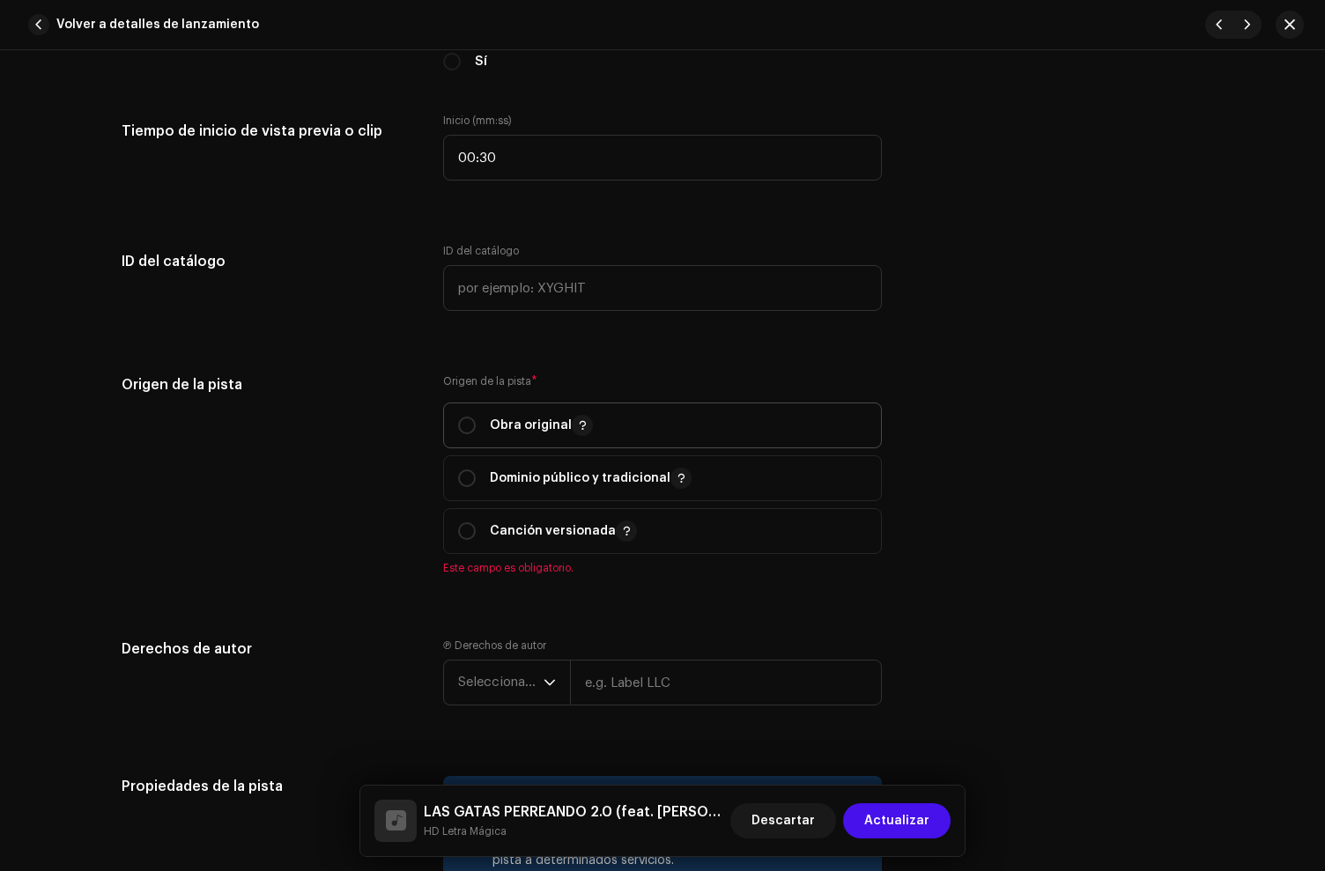
click at [500, 432] on p "Obra original" at bounding box center [541, 425] width 103 height 21
radio input "true"
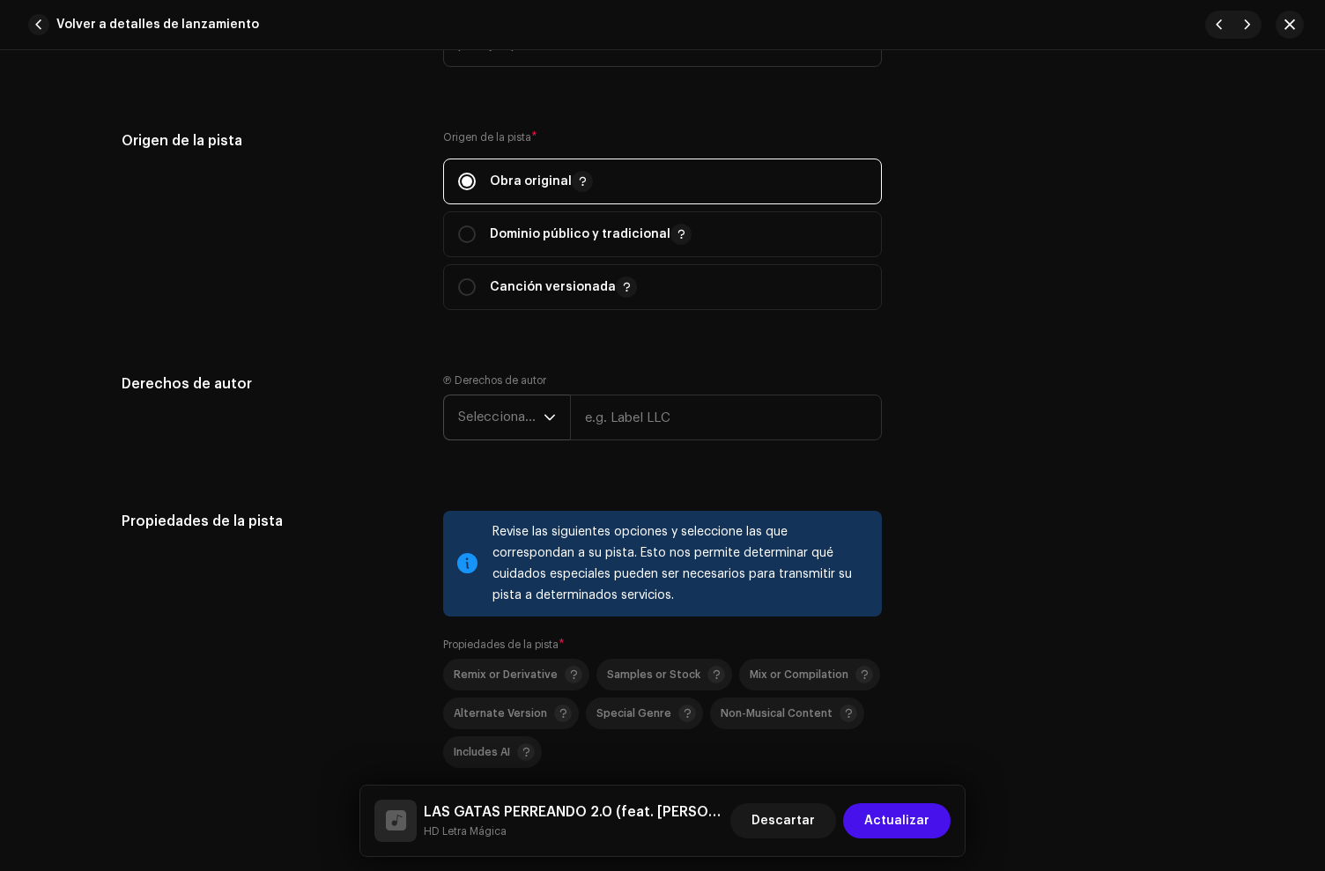
scroll to position [2269, 0]
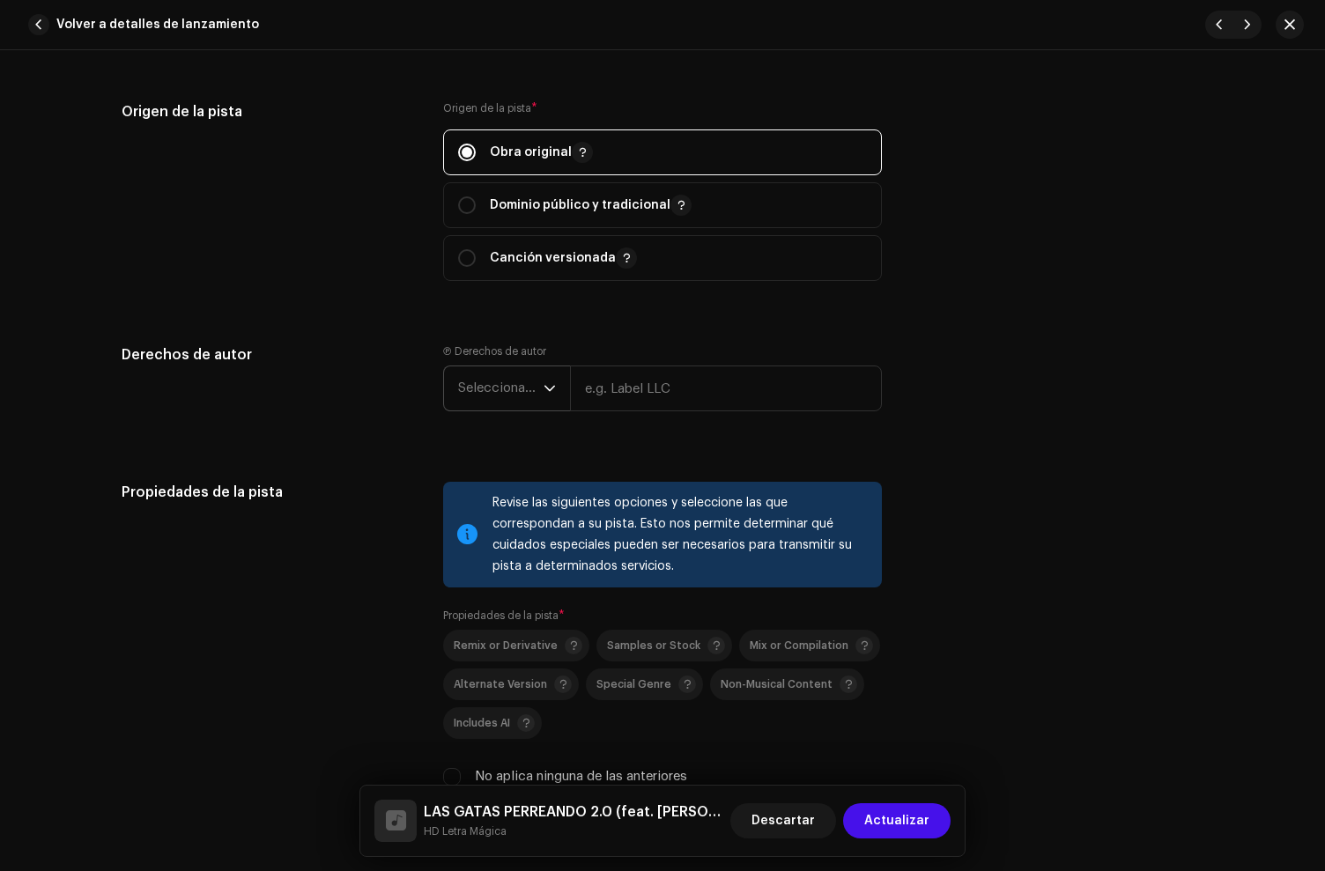
click at [544, 402] on div "dropdown trigger" at bounding box center [550, 388] width 12 height 44
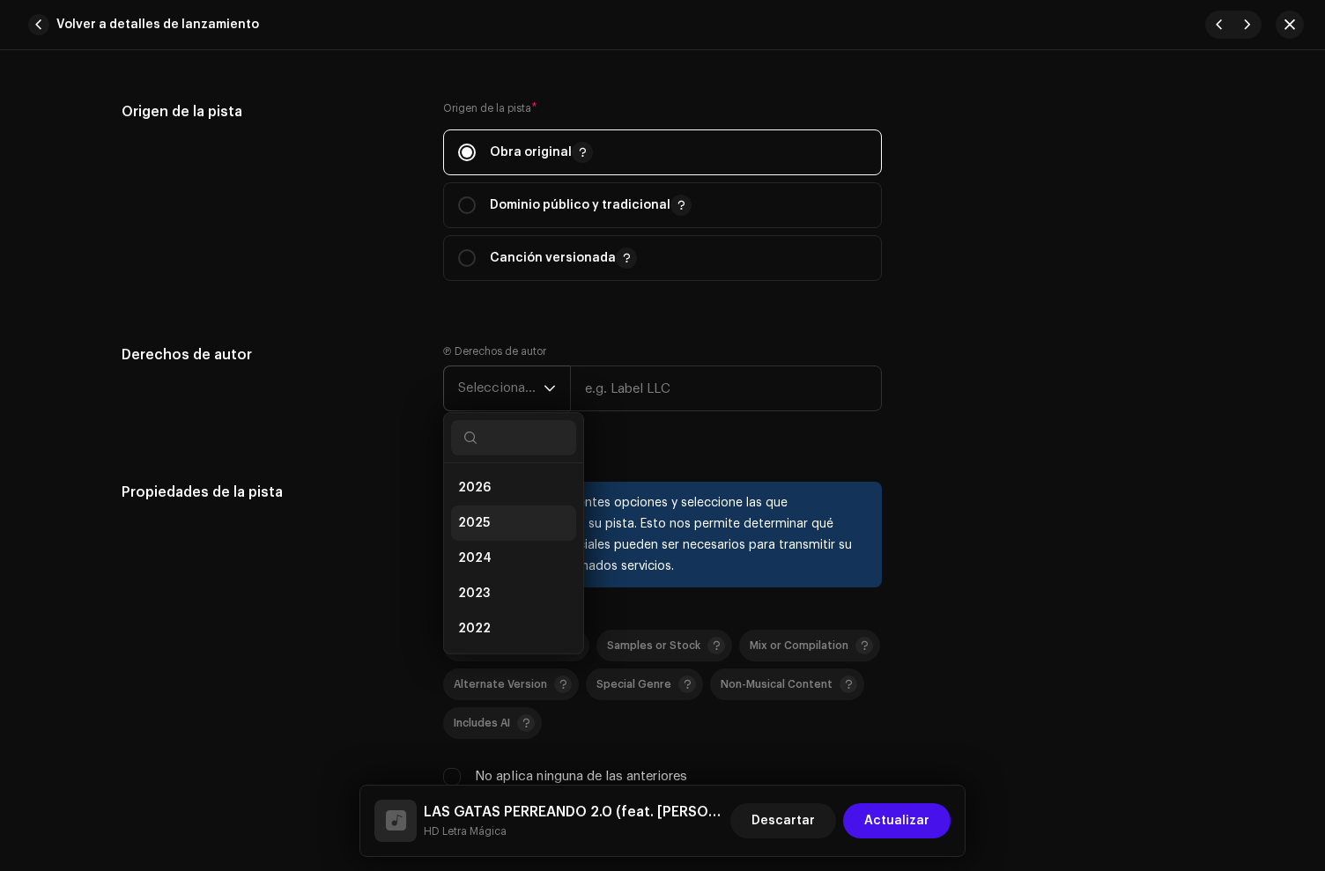
click at [504, 533] on li "2025" at bounding box center [513, 523] width 125 height 35
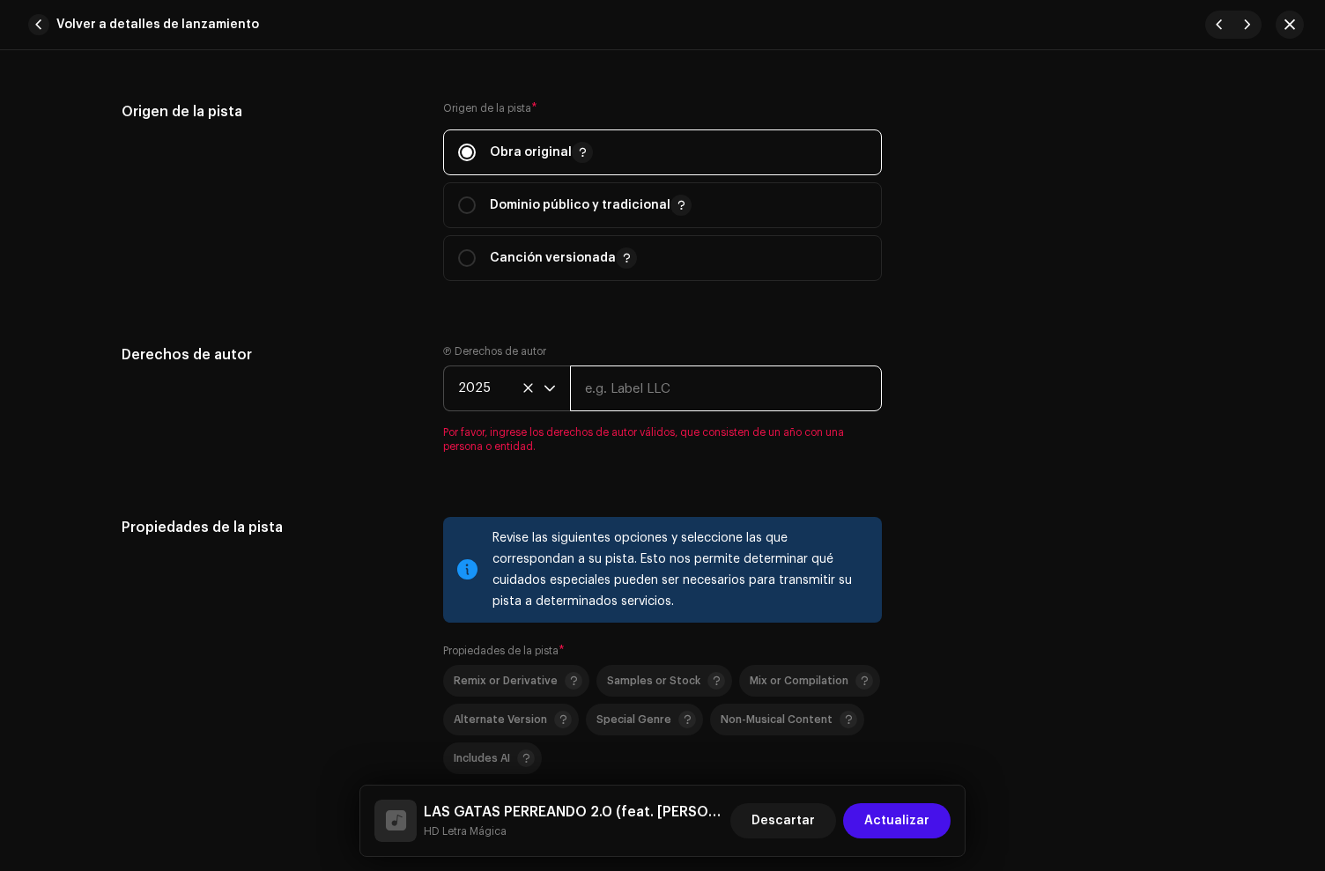
click at [635, 381] on input "text" at bounding box center [726, 389] width 312 height 46
paste input "Luiskii the producer"
type input "Luiskii the producer"
paste input "HD Letra Mágica"
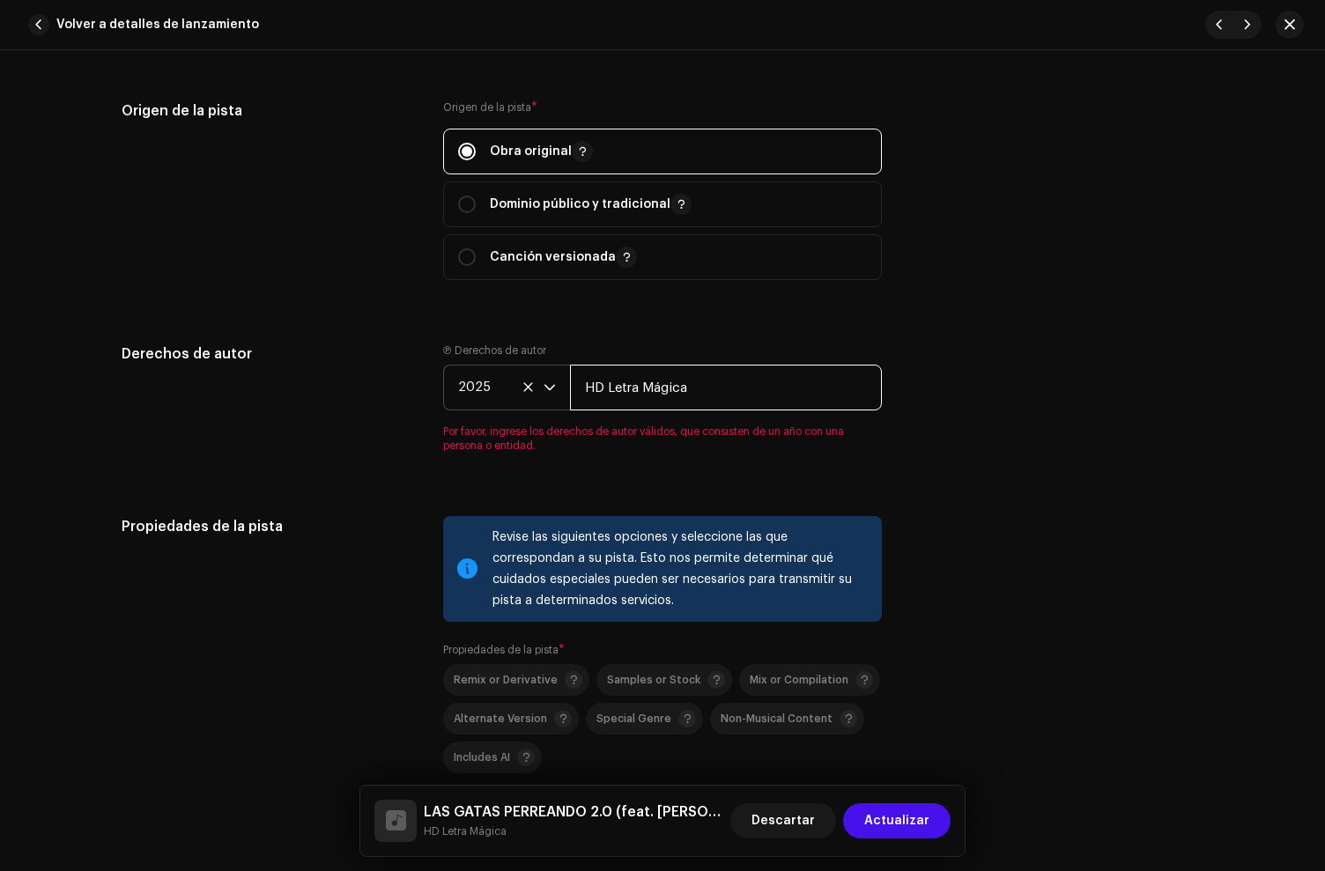
type input "HD Letra Mágica"
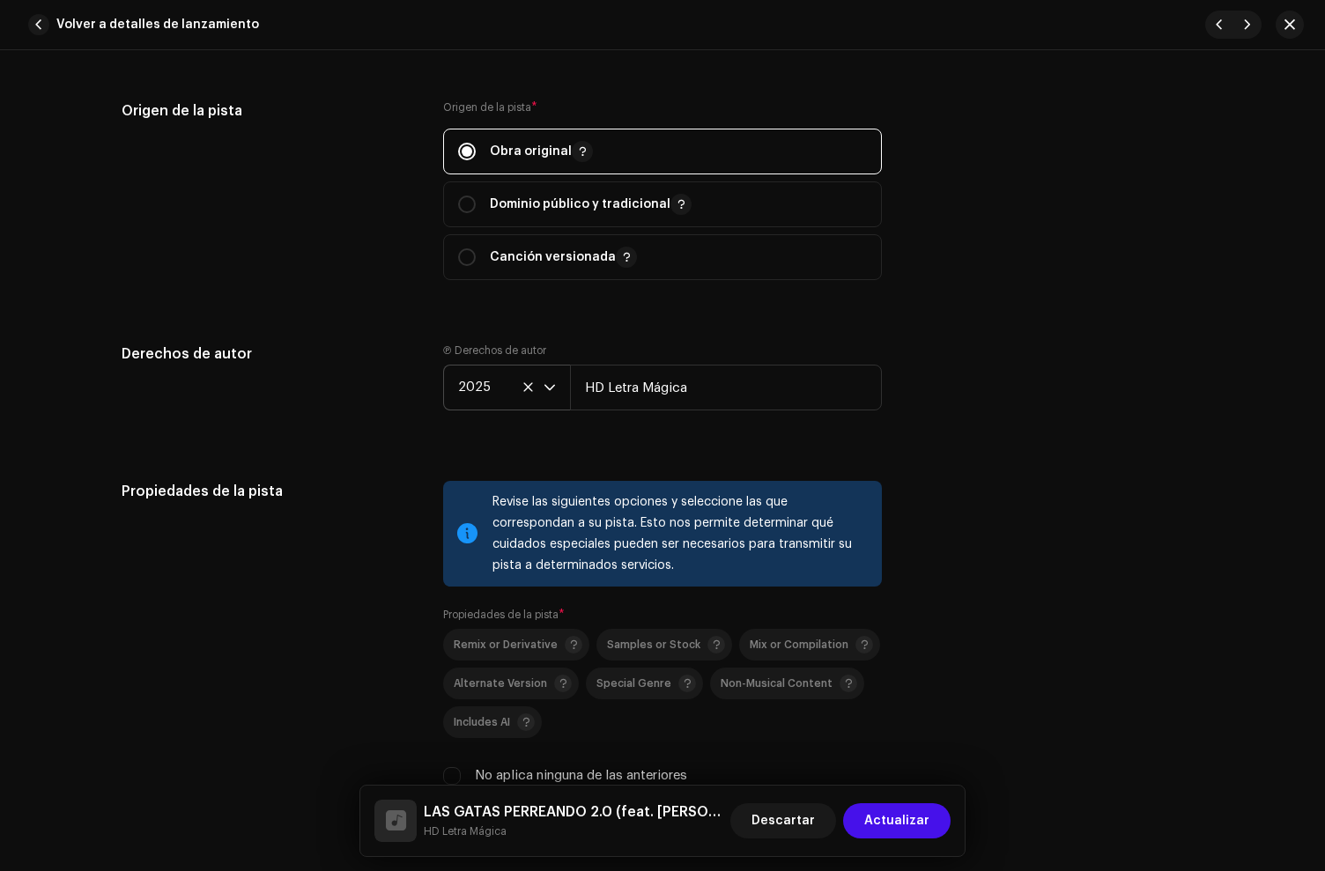
click at [653, 360] on div "Ⓟ Derechos de autor 2025 HD Letra Mágica" at bounding box center [662, 381] width 439 height 74
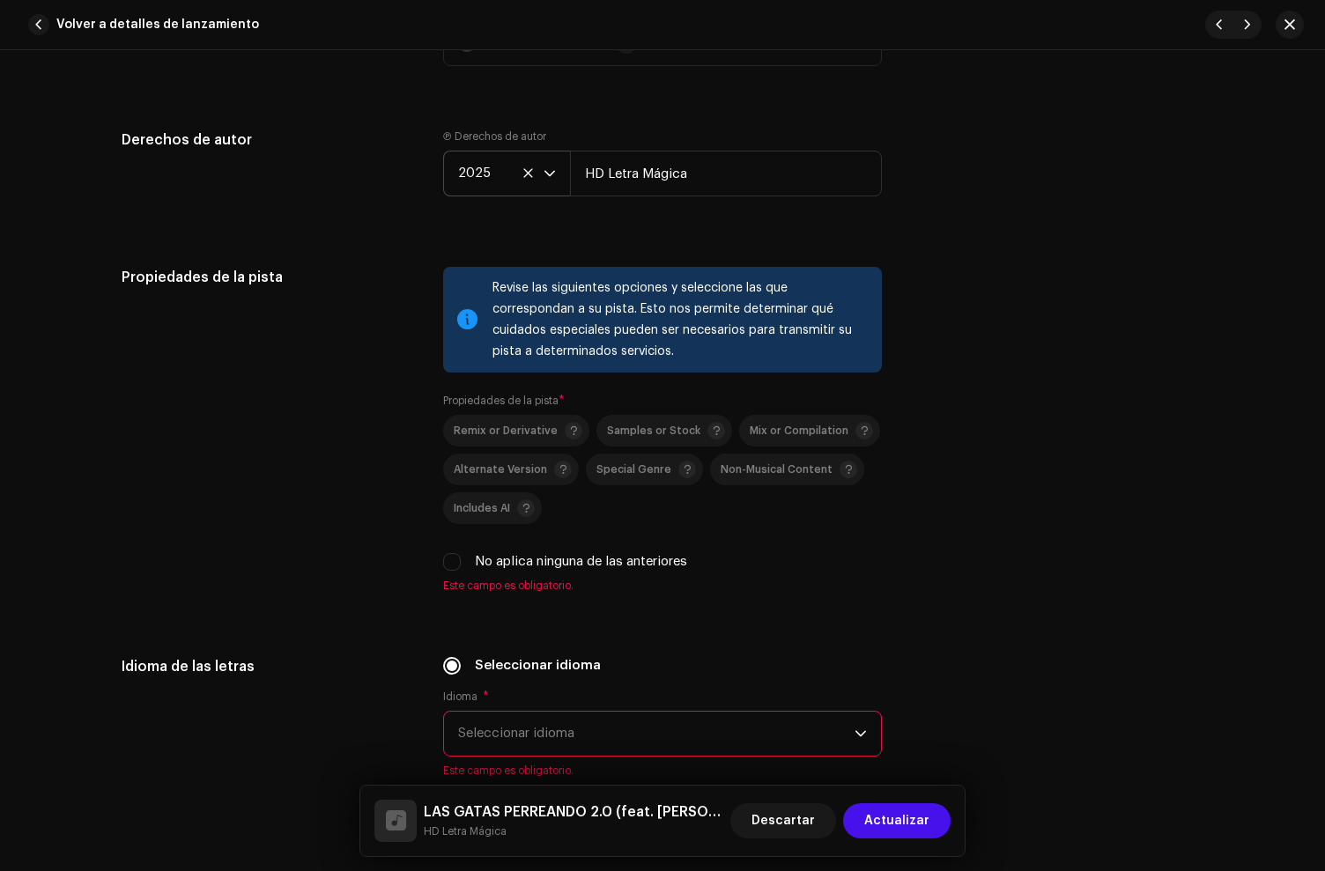
scroll to position [2565, 0]
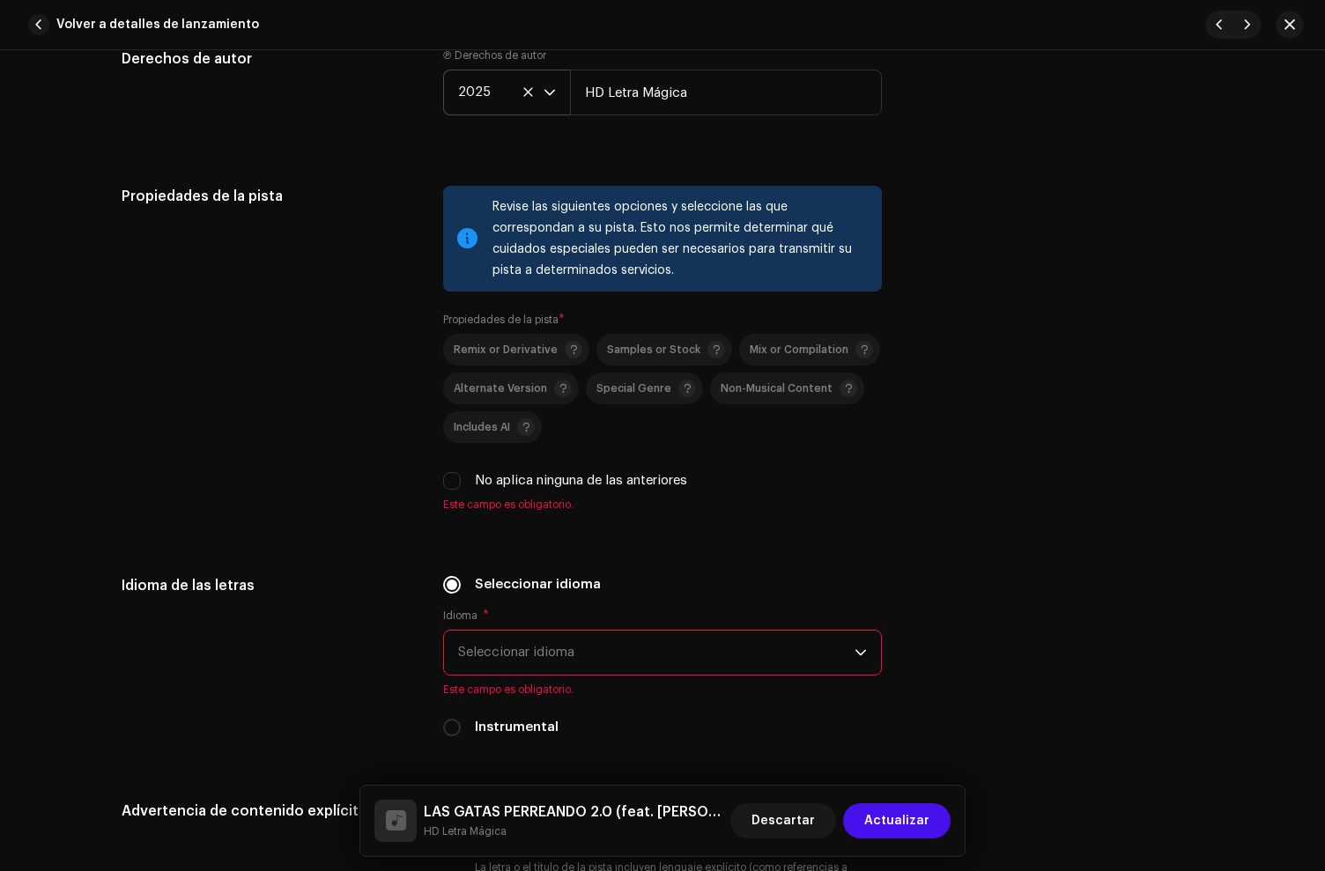
click at [463, 482] on div "No aplica ninguna de las anteriores" at bounding box center [662, 480] width 439 height 19
click at [450, 485] on input "No aplica ninguna de las anteriores" at bounding box center [452, 481] width 18 height 18
checkbox input "true"
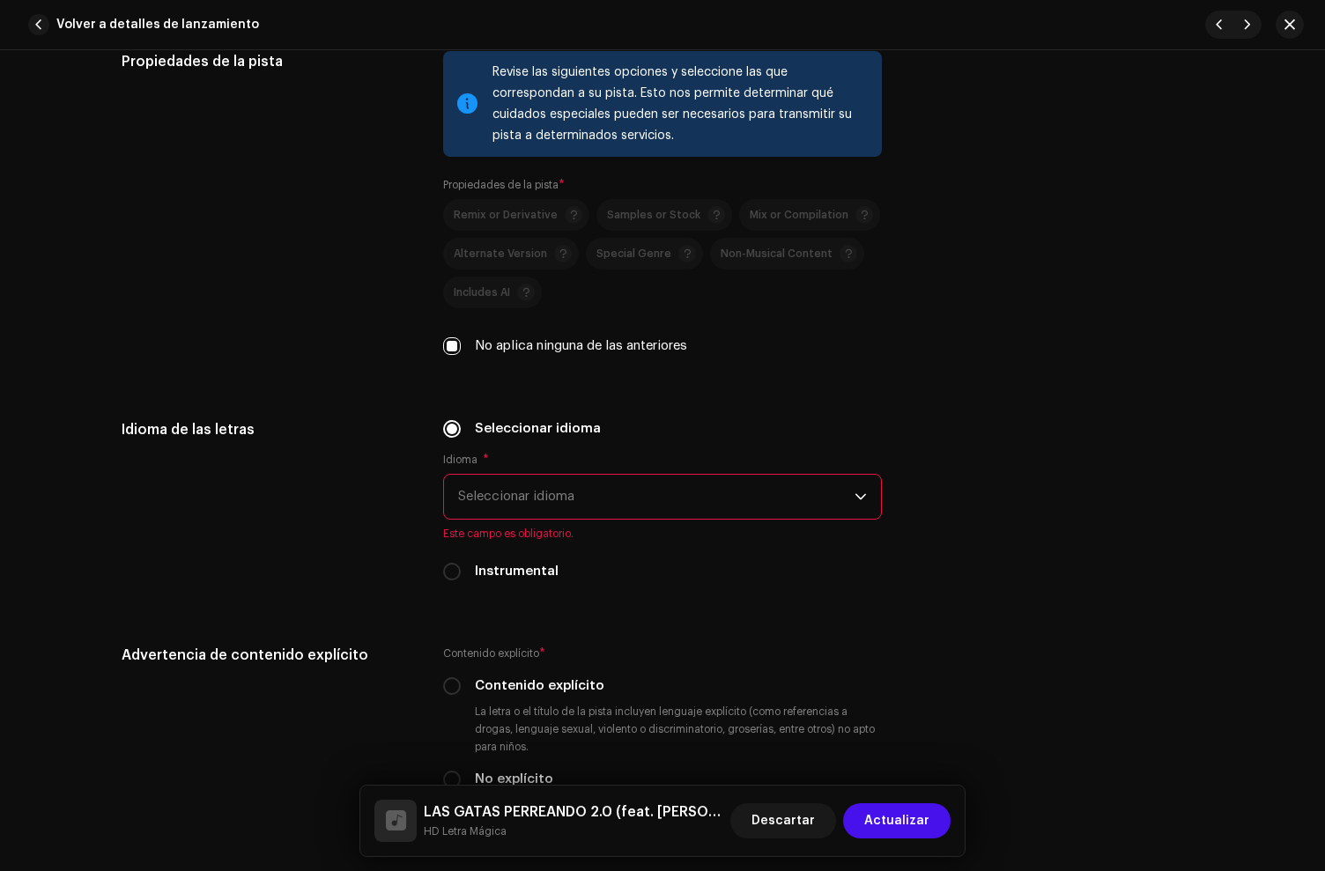
scroll to position [2706, 0]
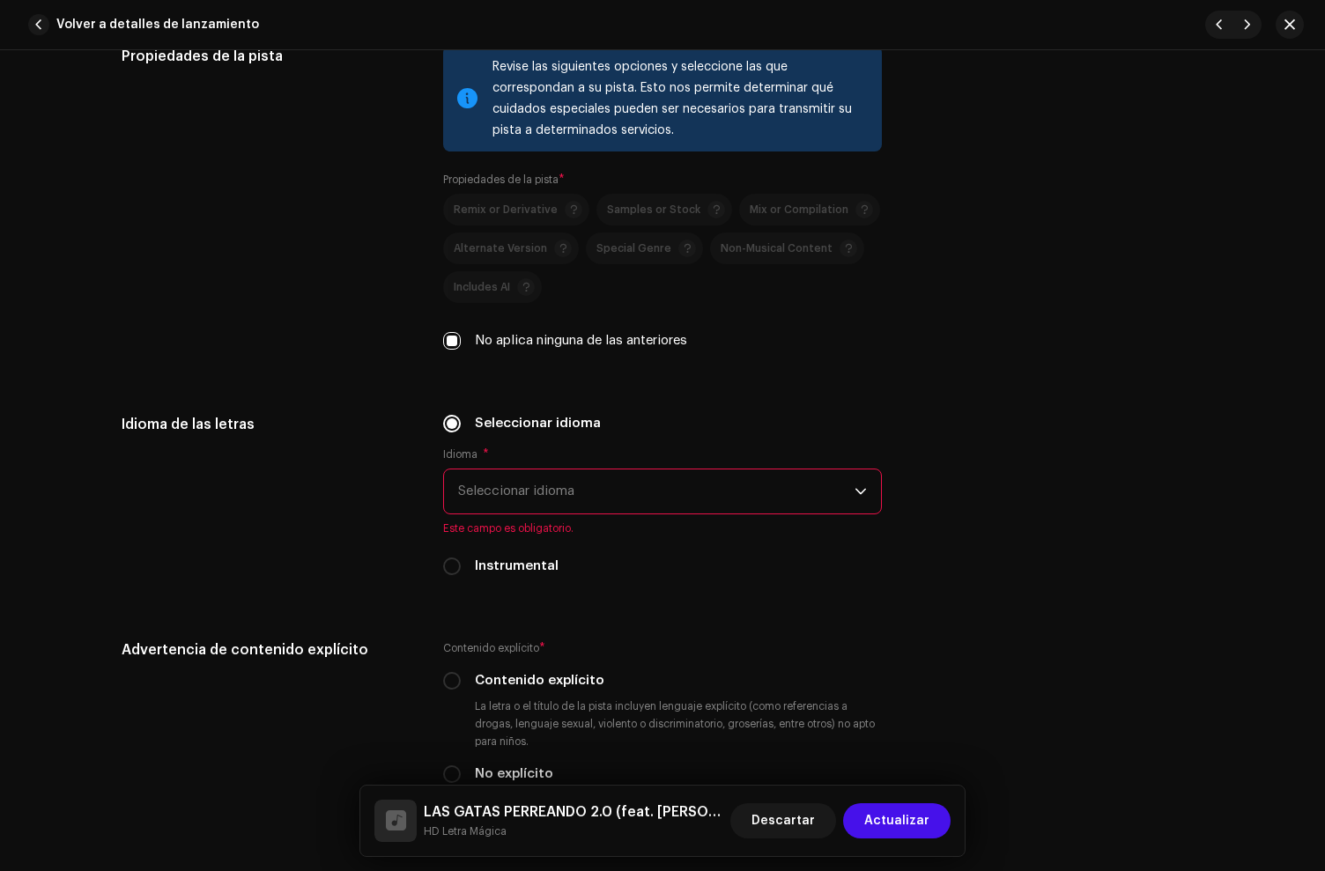
click at [512, 474] on span "Seleccionar idioma" at bounding box center [656, 492] width 396 height 44
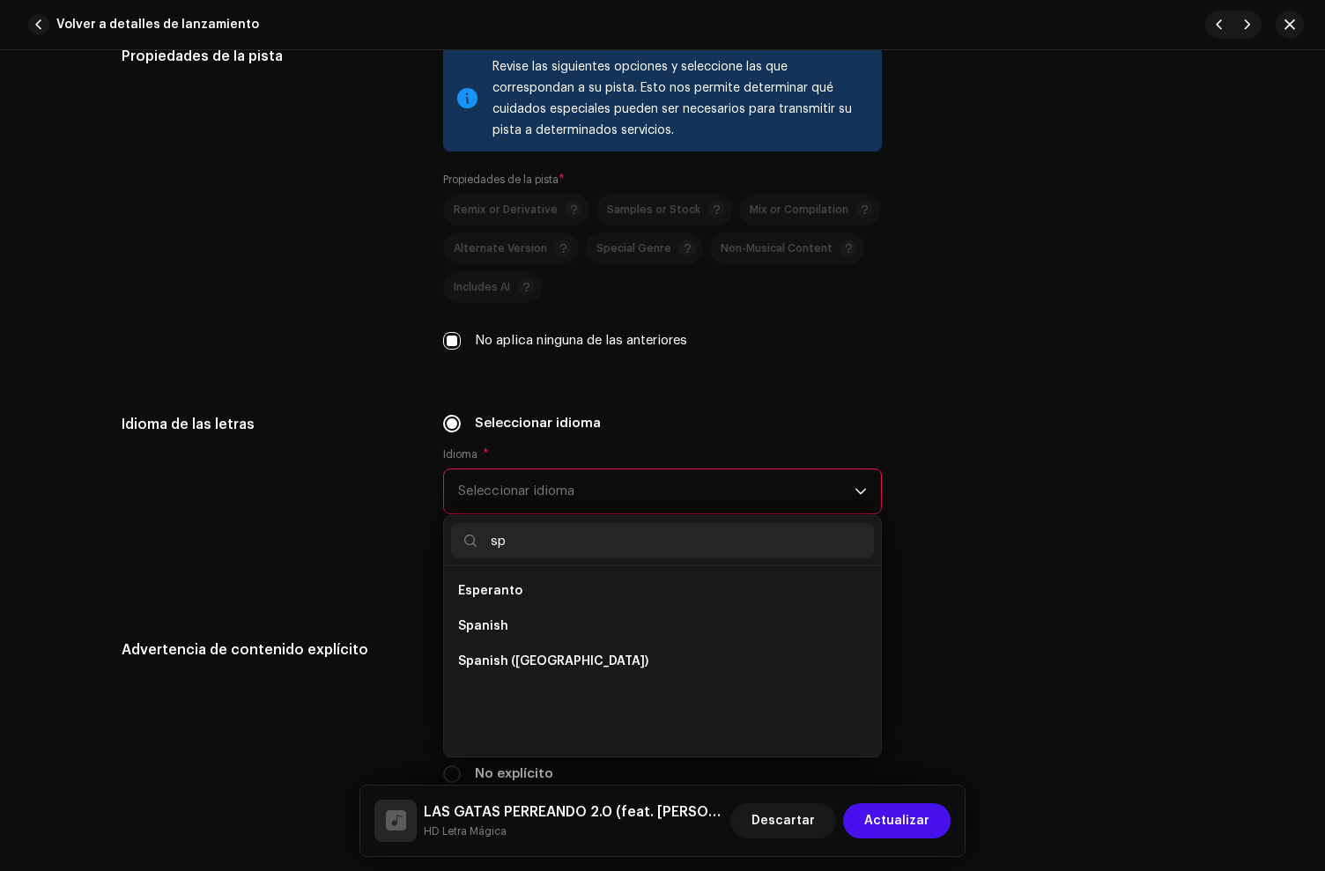
scroll to position [0, 0]
type input "sp"
click at [463, 621] on span "Spanish" at bounding box center [483, 627] width 50 height 18
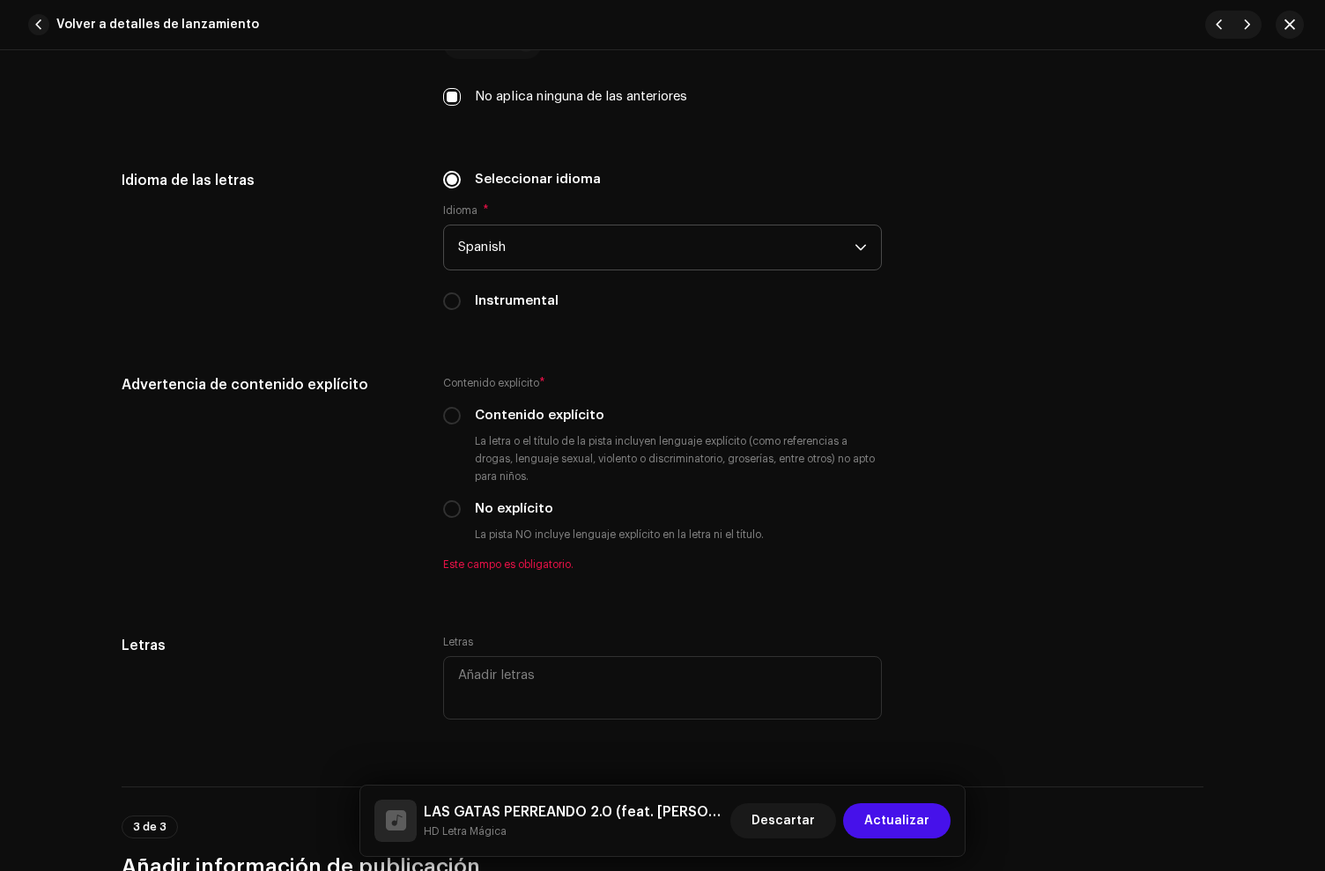
scroll to position [3098, 0]
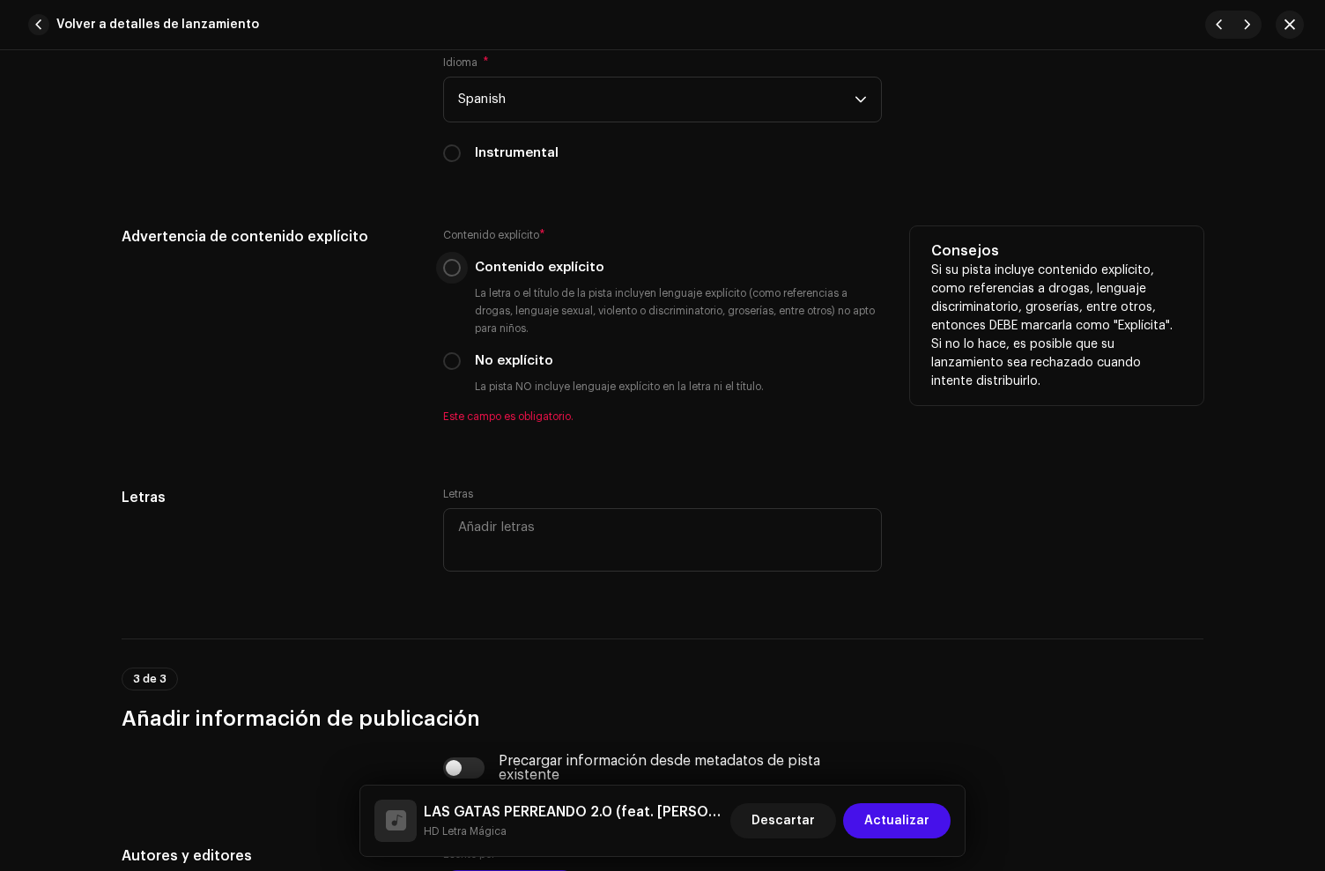
click at [454, 270] on input "Contenido explícito" at bounding box center [452, 268] width 18 height 18
radio input "true"
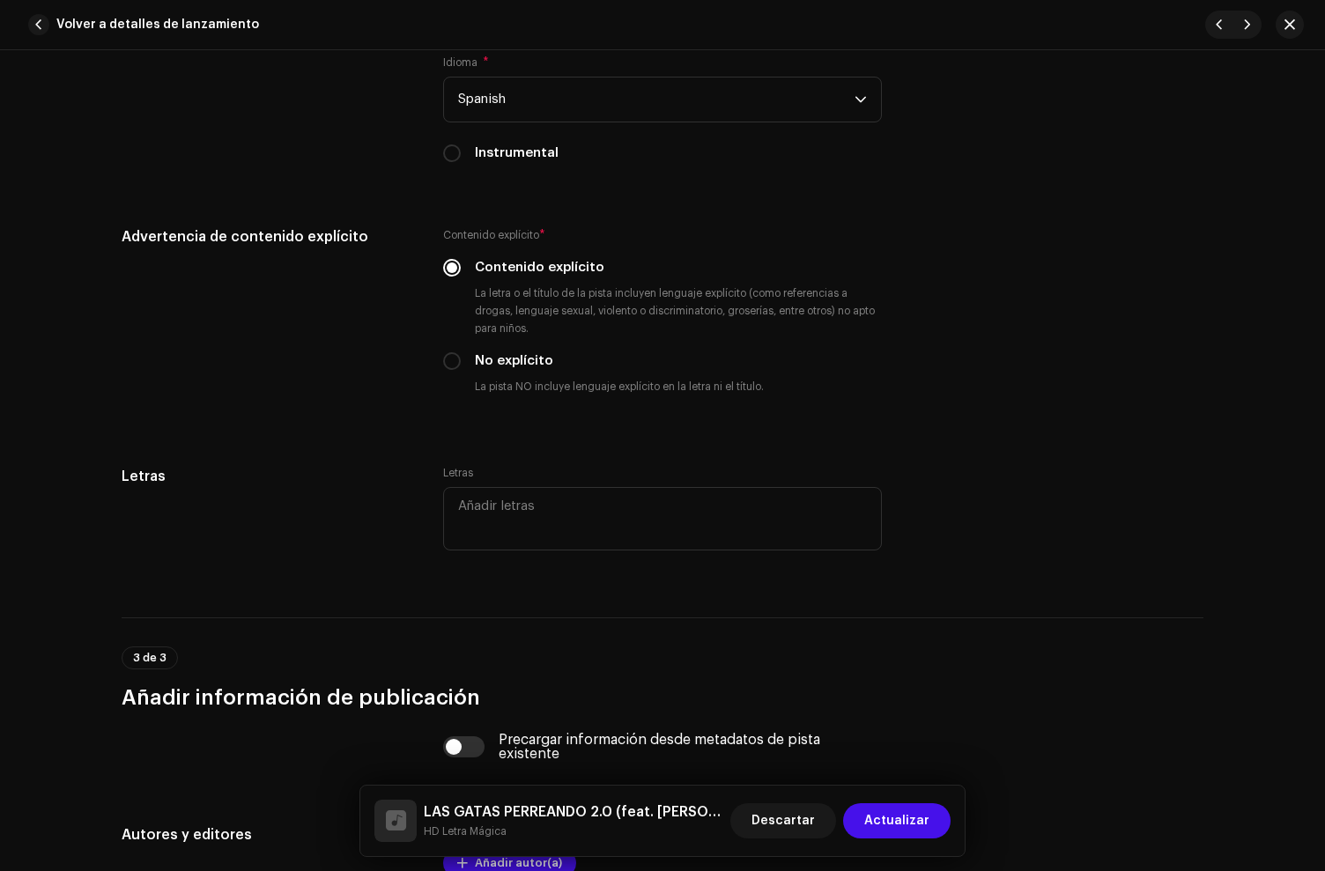
scroll to position [3417, 0]
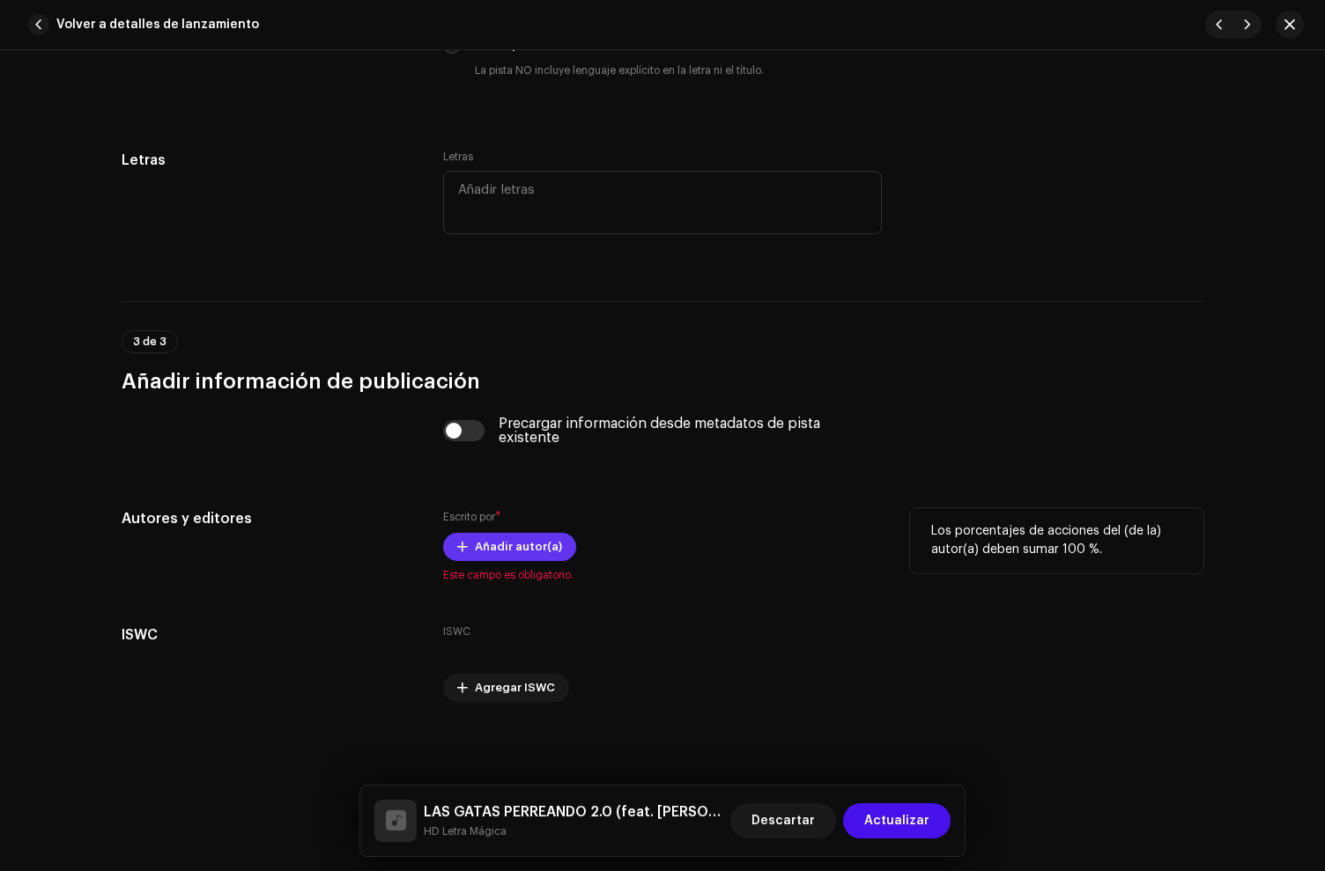
click at [510, 546] on span "Añadir autor(a)" at bounding box center [518, 546] width 87 height 35
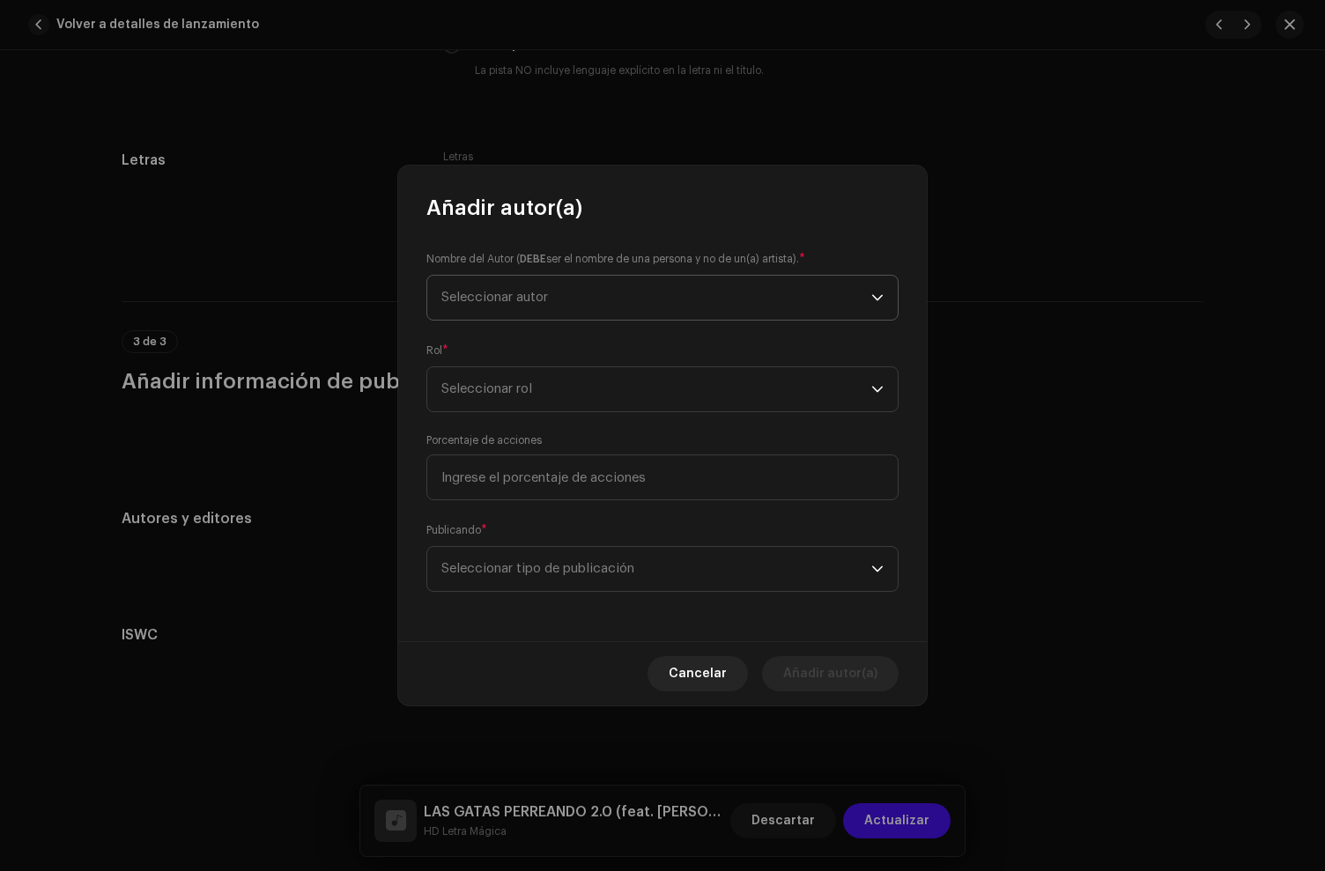
click at [485, 314] on span "Seleccionar autor" at bounding box center [656, 298] width 430 height 44
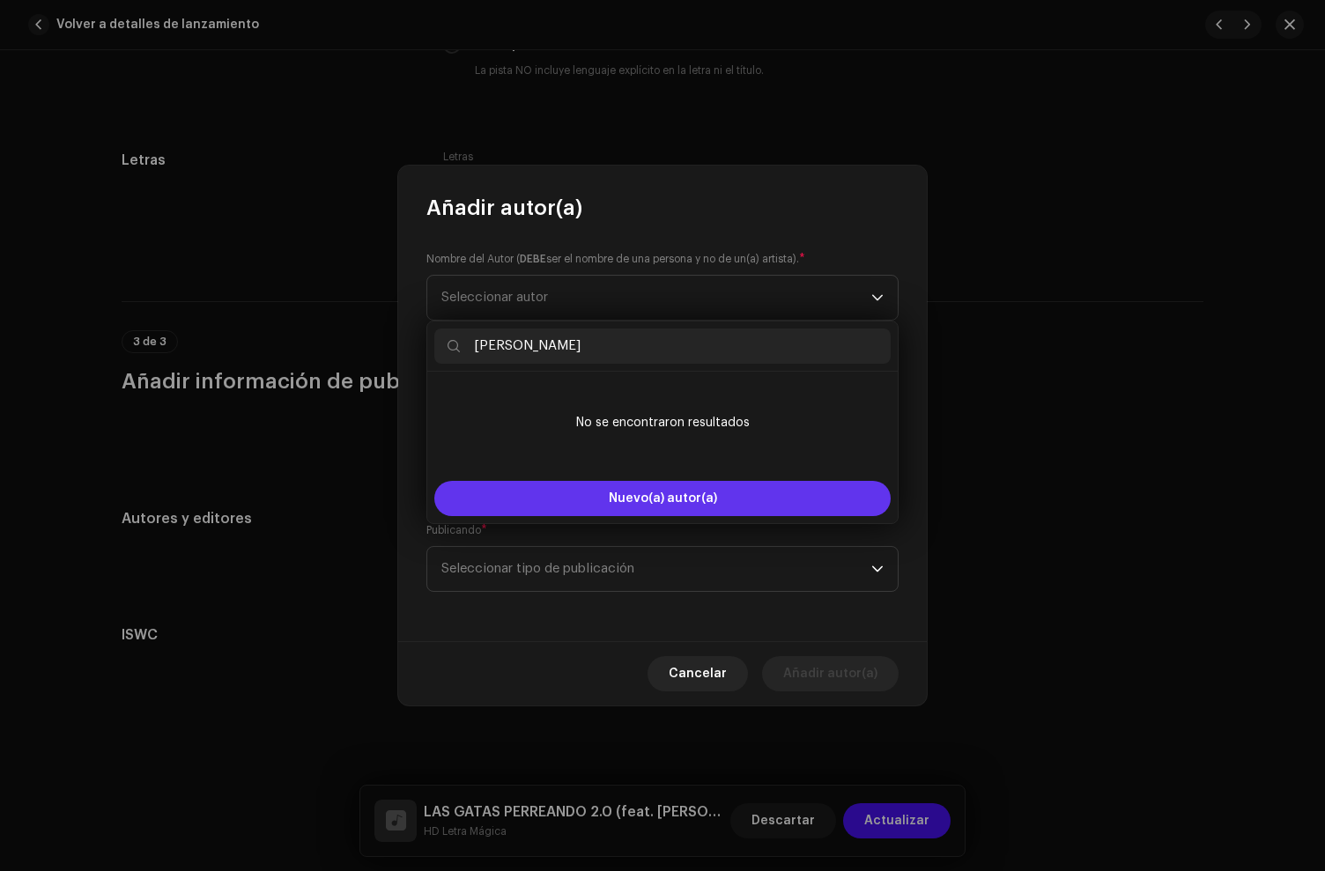
type input "[PERSON_NAME]"
click at [582, 493] on button "Nuevo(a) autor(a)" at bounding box center [662, 498] width 456 height 35
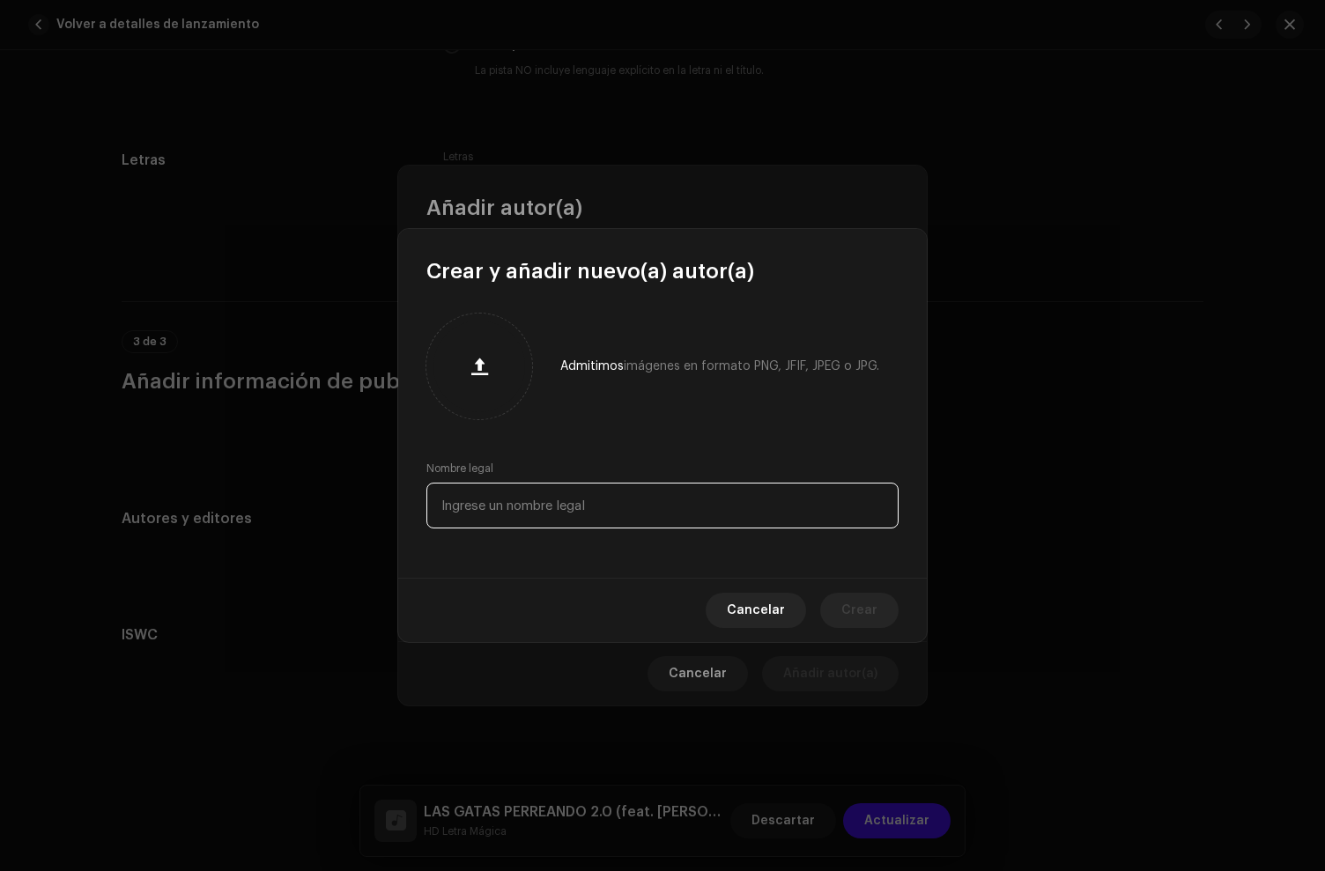
click at [507, 505] on input "text" at bounding box center [662, 506] width 472 height 46
paste input "[PERSON_NAME]"
type input "[PERSON_NAME]"
click at [889, 603] on button "Crear" at bounding box center [859, 610] width 78 height 35
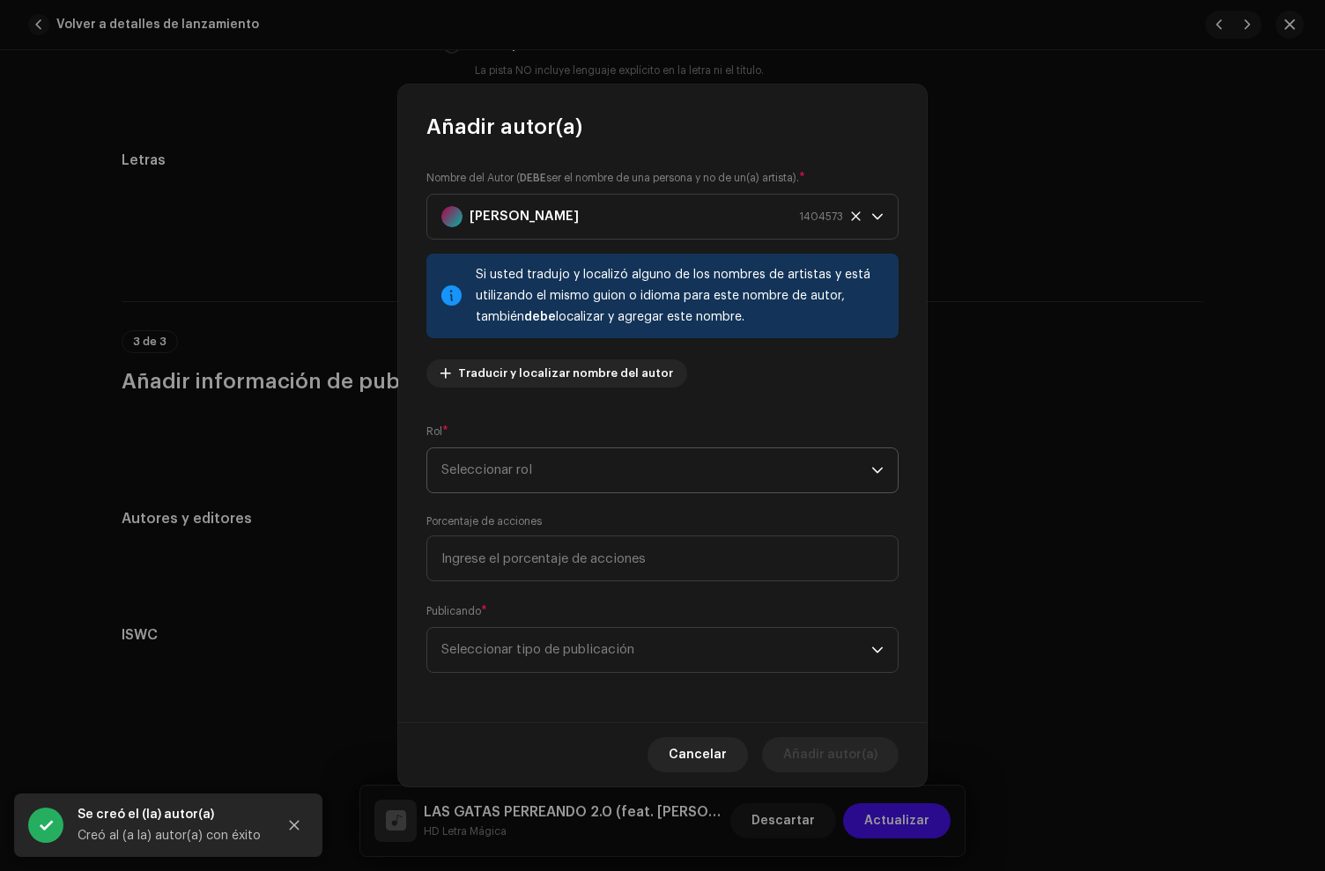
drag, startPoint x: 505, startPoint y: 506, endPoint x: 502, endPoint y: 485, distance: 21.3
click at [505, 504] on div "Nombre del Autor ( DEBE ser el nombre de una persona y no de un(a) artista). * …" at bounding box center [662, 431] width 529 height 581
click at [502, 485] on span "Seleccionar rol" at bounding box center [656, 470] width 430 height 44
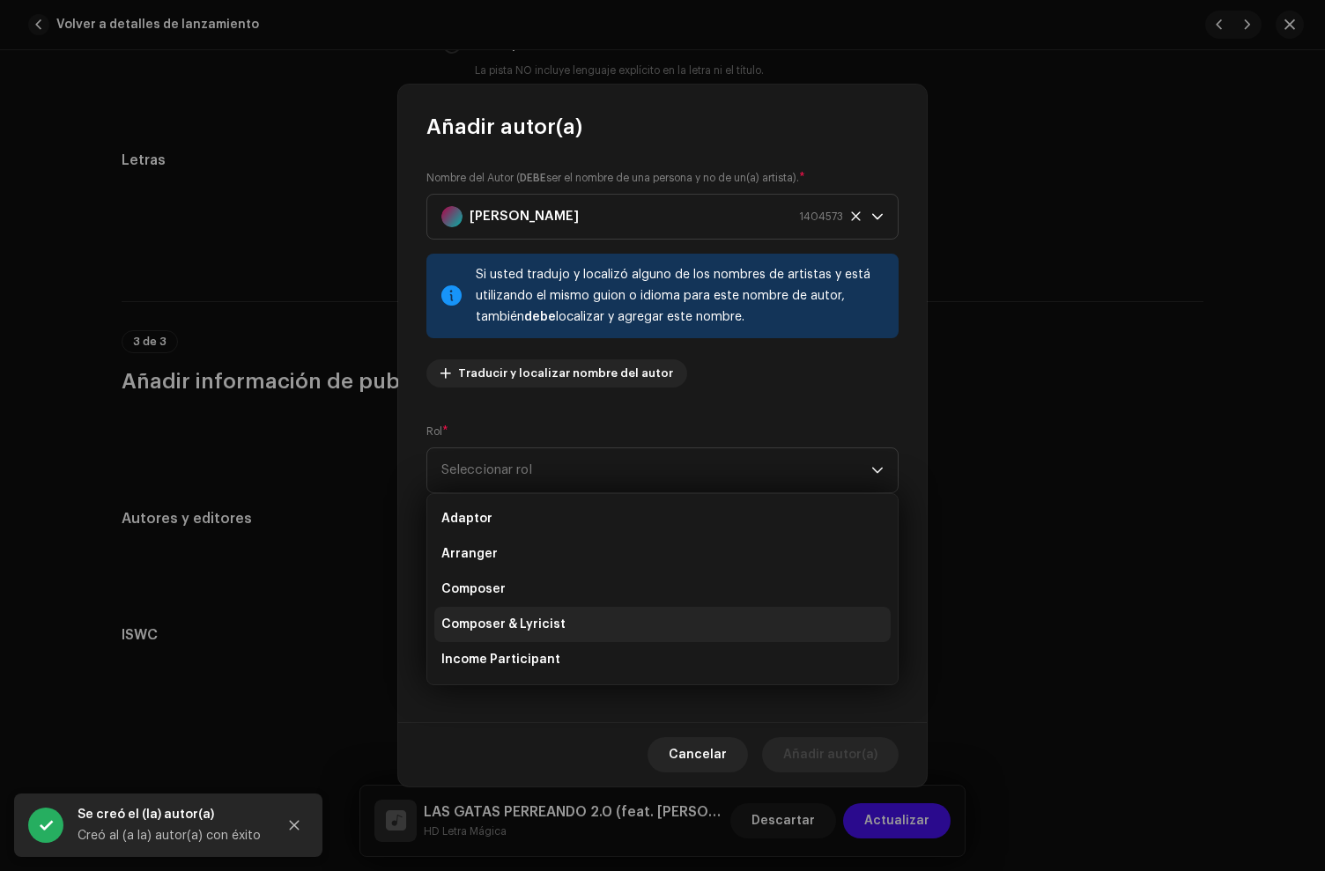
click at [515, 613] on li "Composer & Lyricist" at bounding box center [662, 624] width 456 height 35
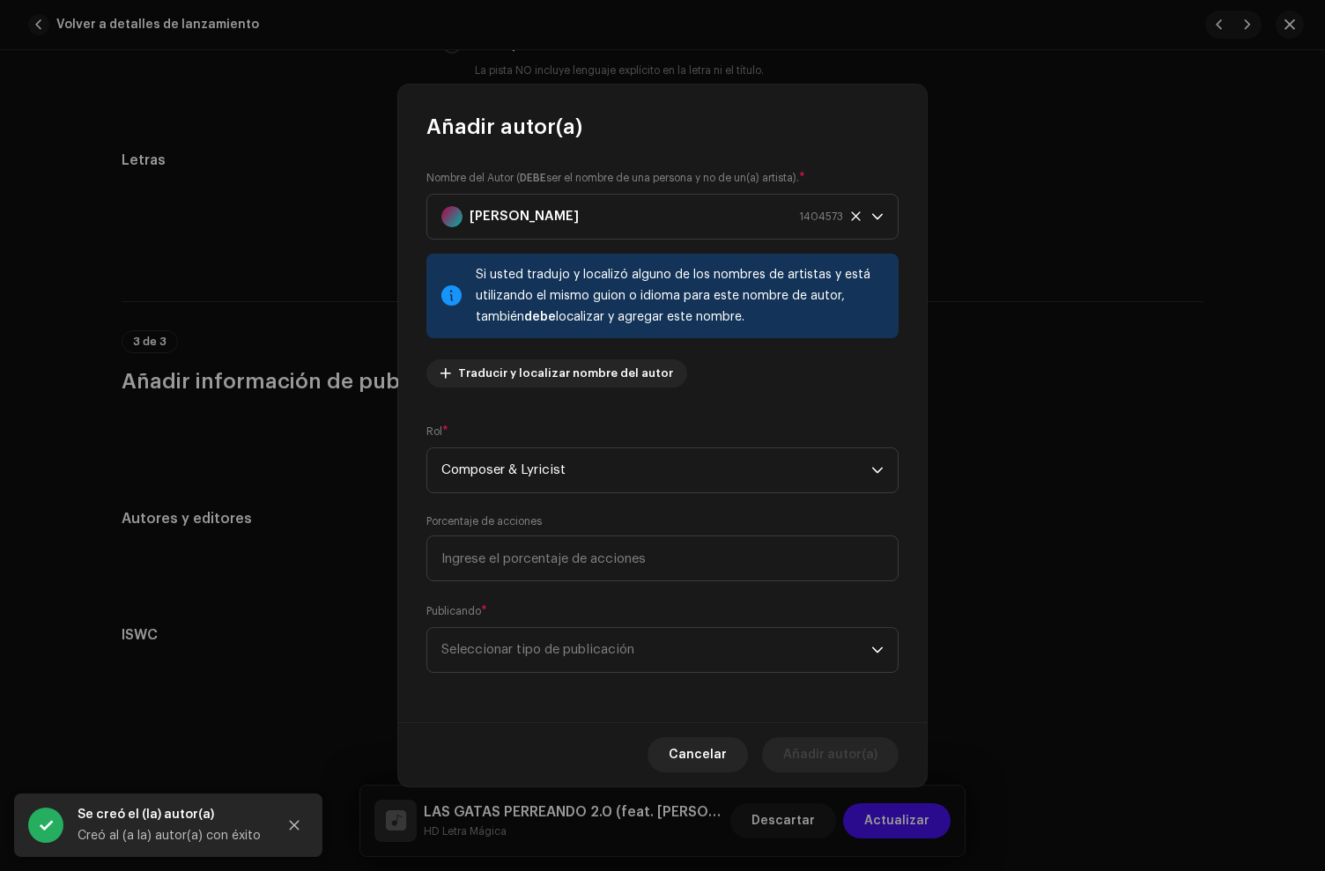
click at [513, 525] on label "Porcentaje de acciones" at bounding box center [483, 521] width 115 height 14
click at [512, 541] on input at bounding box center [662, 559] width 472 height 46
type input "34,00"
click at [544, 643] on span "Seleccionar tipo de publicación" at bounding box center [656, 650] width 430 height 44
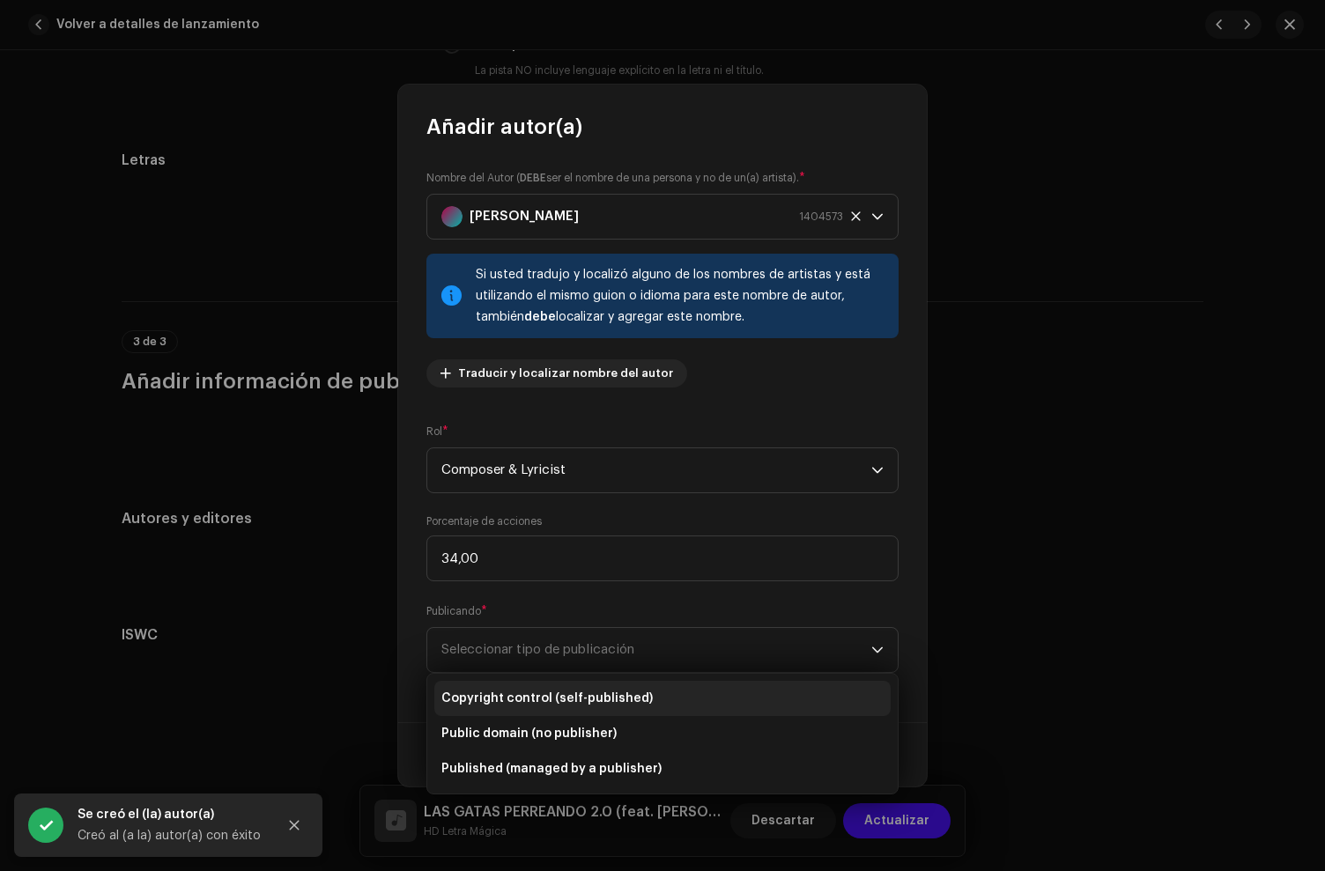
click at [560, 694] on span "Copyright control (self-published)" at bounding box center [546, 699] width 211 height 18
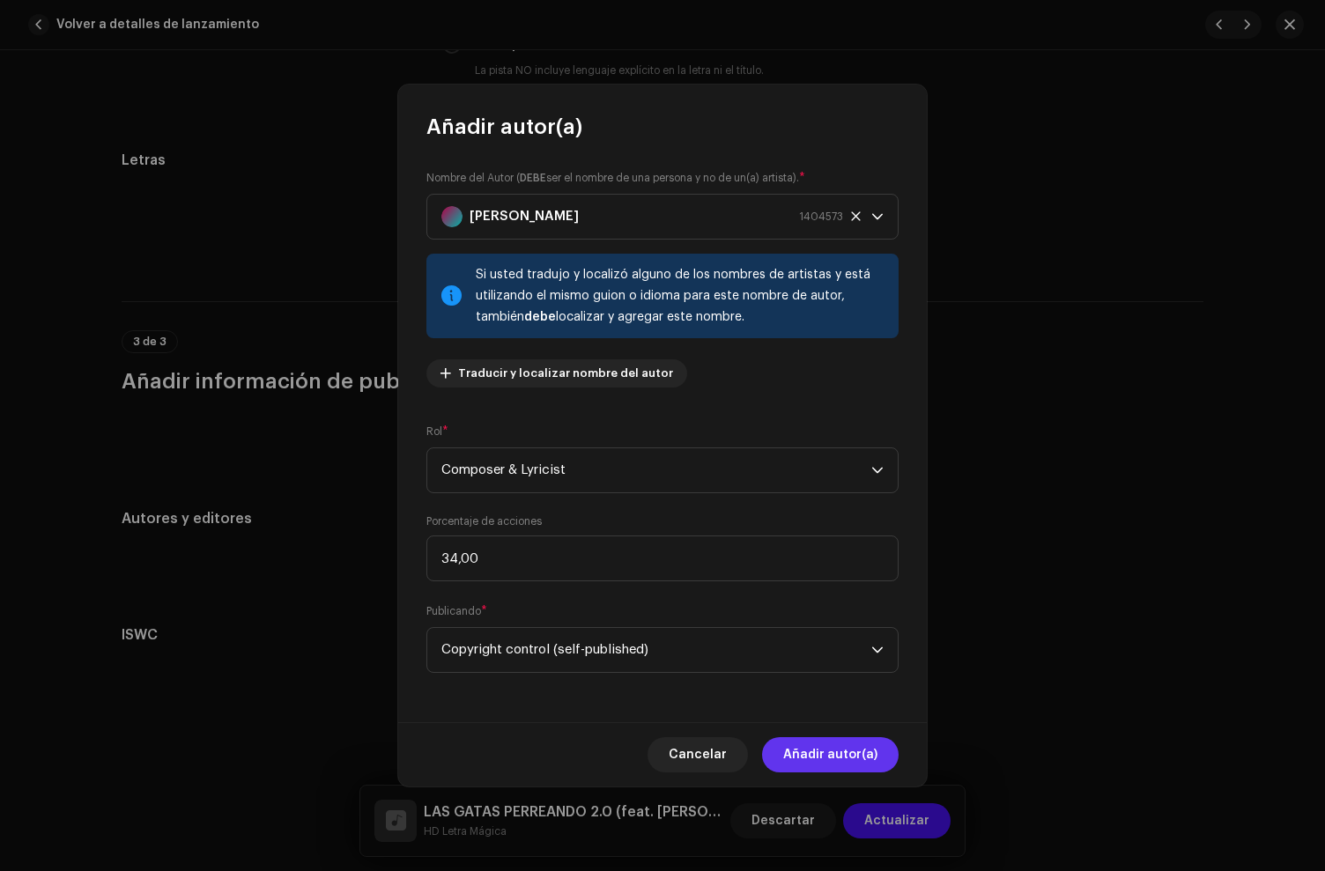
drag, startPoint x: 840, startPoint y: 757, endPoint x: 522, endPoint y: 393, distance: 483.8
click at [840, 754] on span "Añadir autor(a)" at bounding box center [830, 754] width 94 height 35
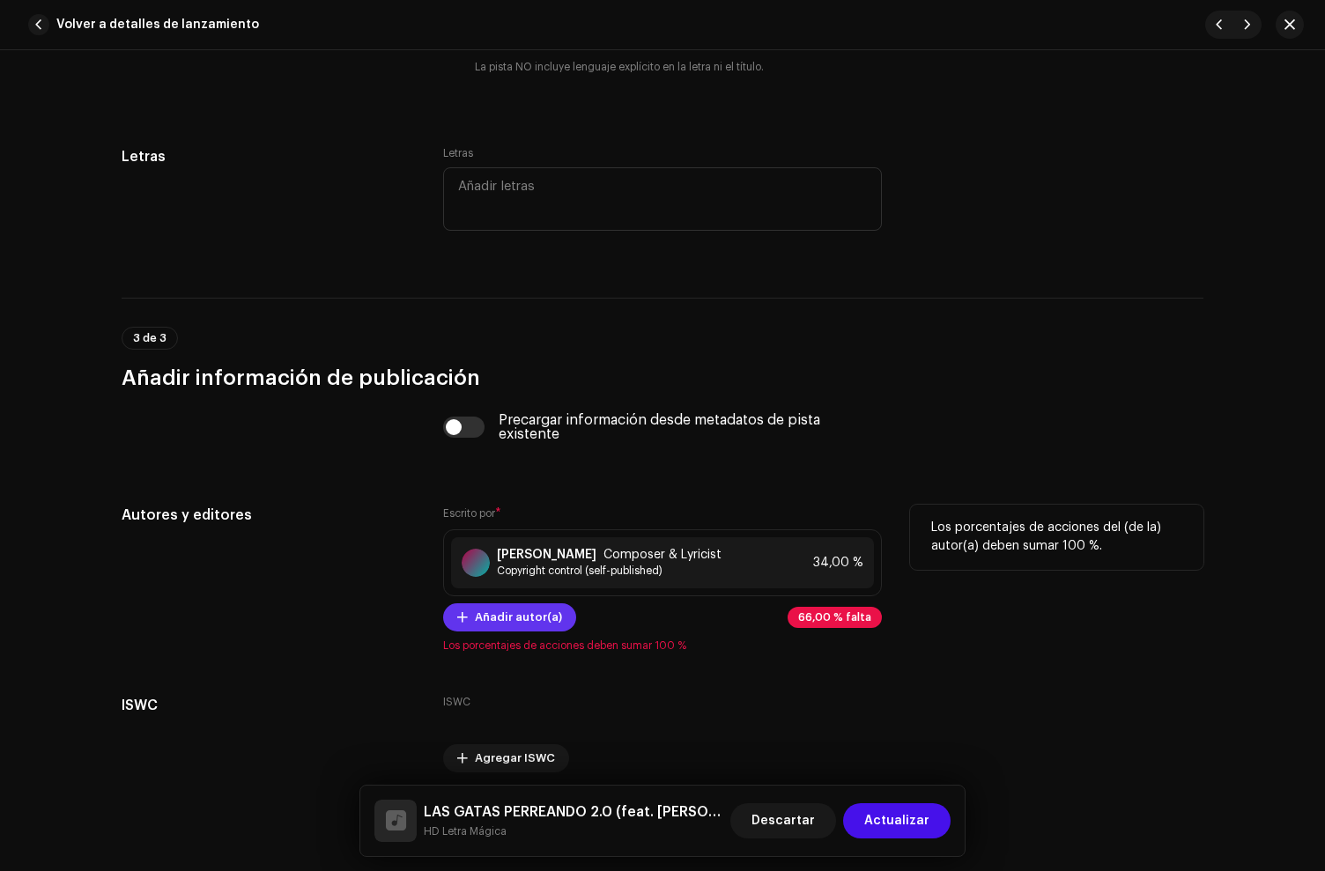
click at [504, 624] on span "Añadir autor(a)" at bounding box center [518, 617] width 87 height 35
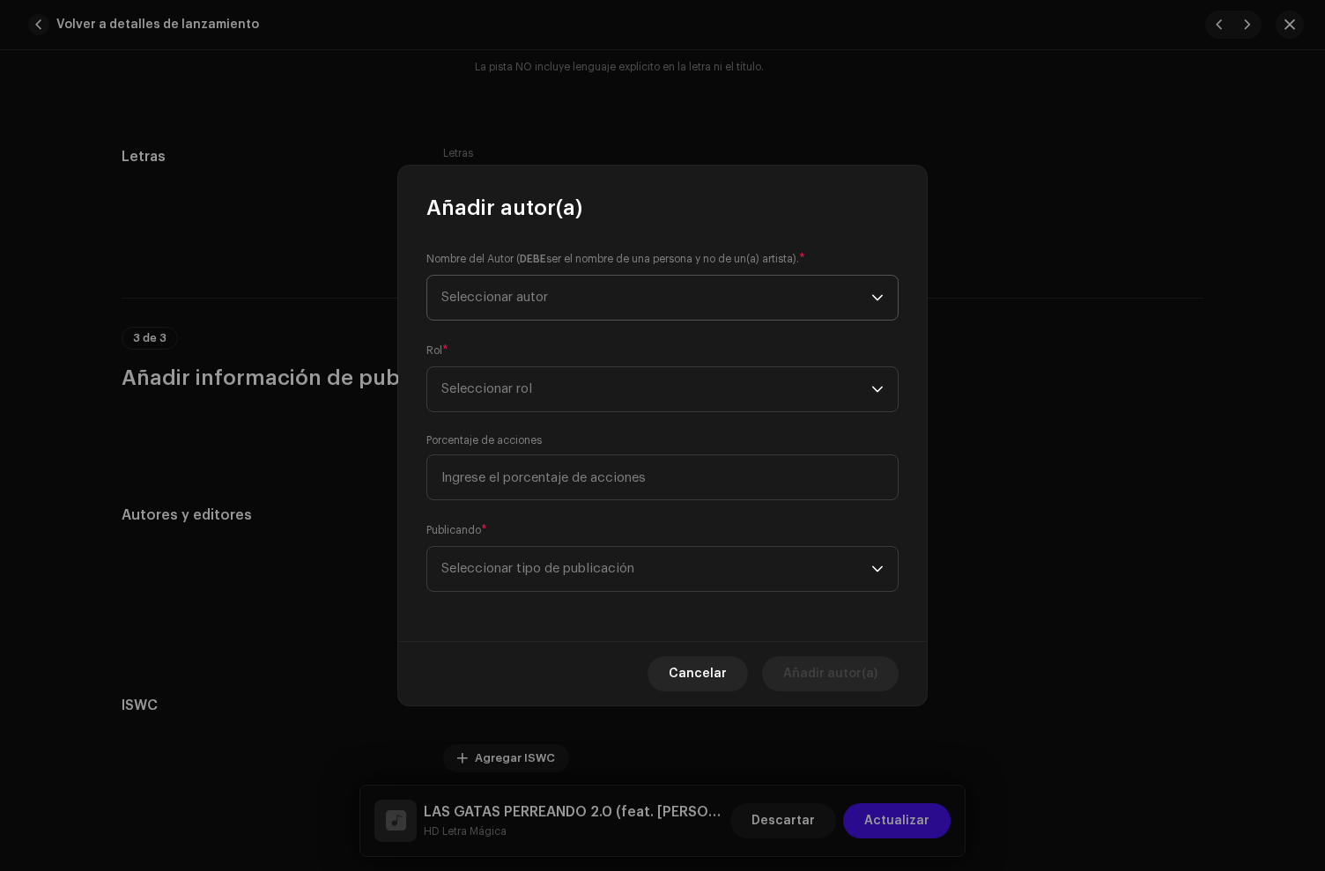
click at [545, 296] on span "Seleccionar autor" at bounding box center [494, 297] width 107 height 13
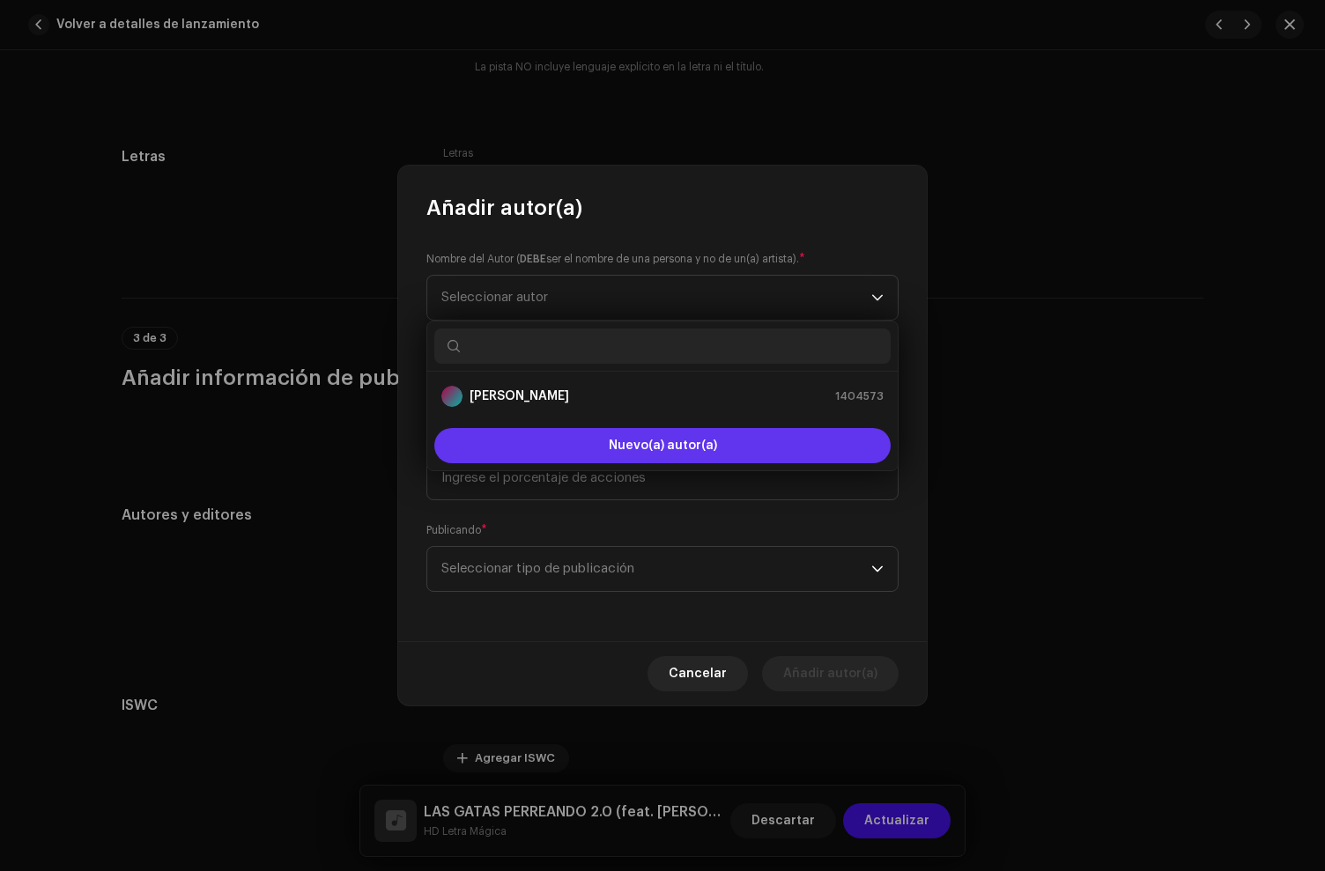
click at [556, 450] on button "Nuevo(a) autor(a)" at bounding box center [662, 445] width 456 height 35
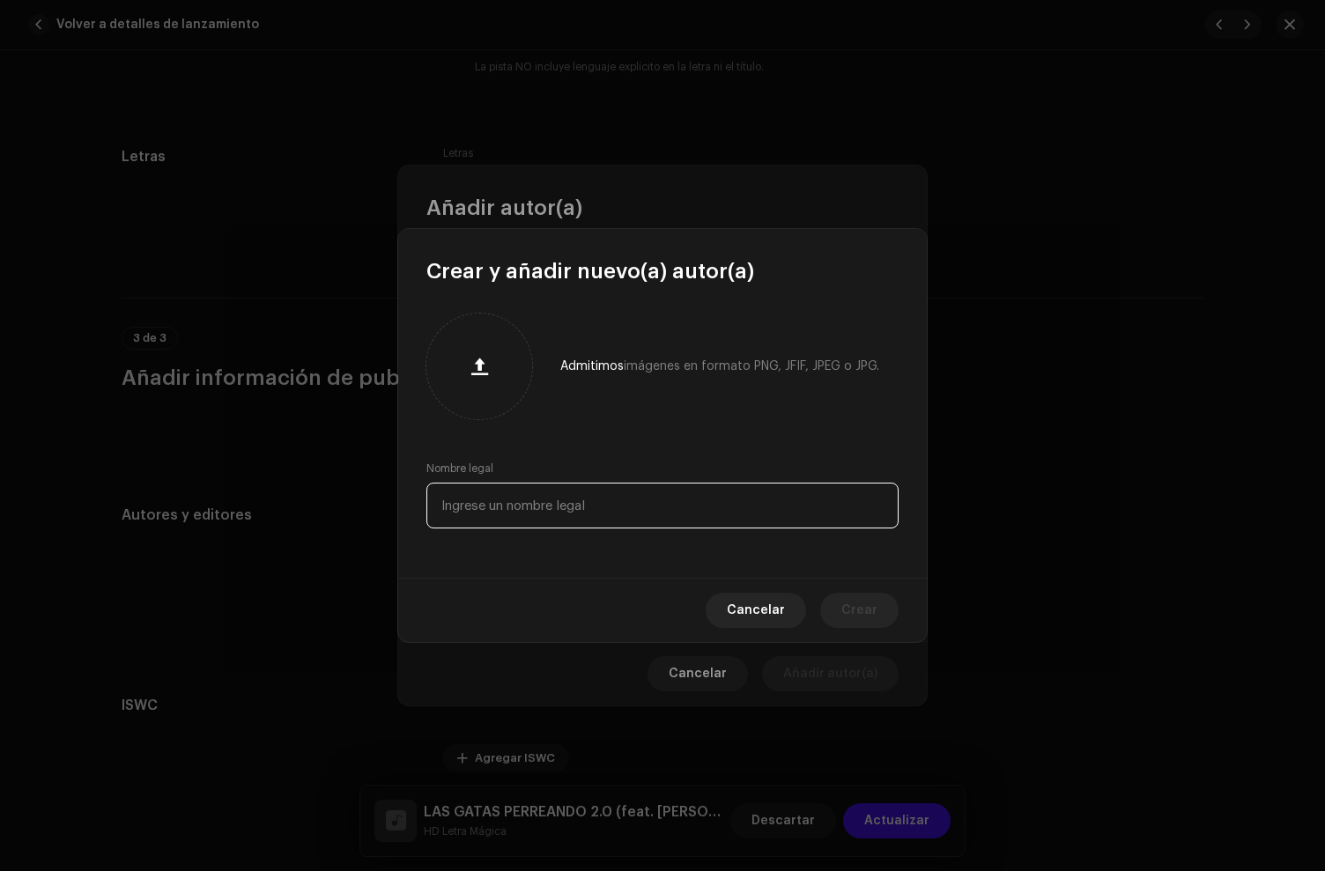
click at [492, 514] on input "text" at bounding box center [662, 506] width 472 height 46
paste input "[PERSON_NAME]"
type input "[PERSON_NAME]"
click at [874, 612] on span "Crear" at bounding box center [859, 610] width 36 height 35
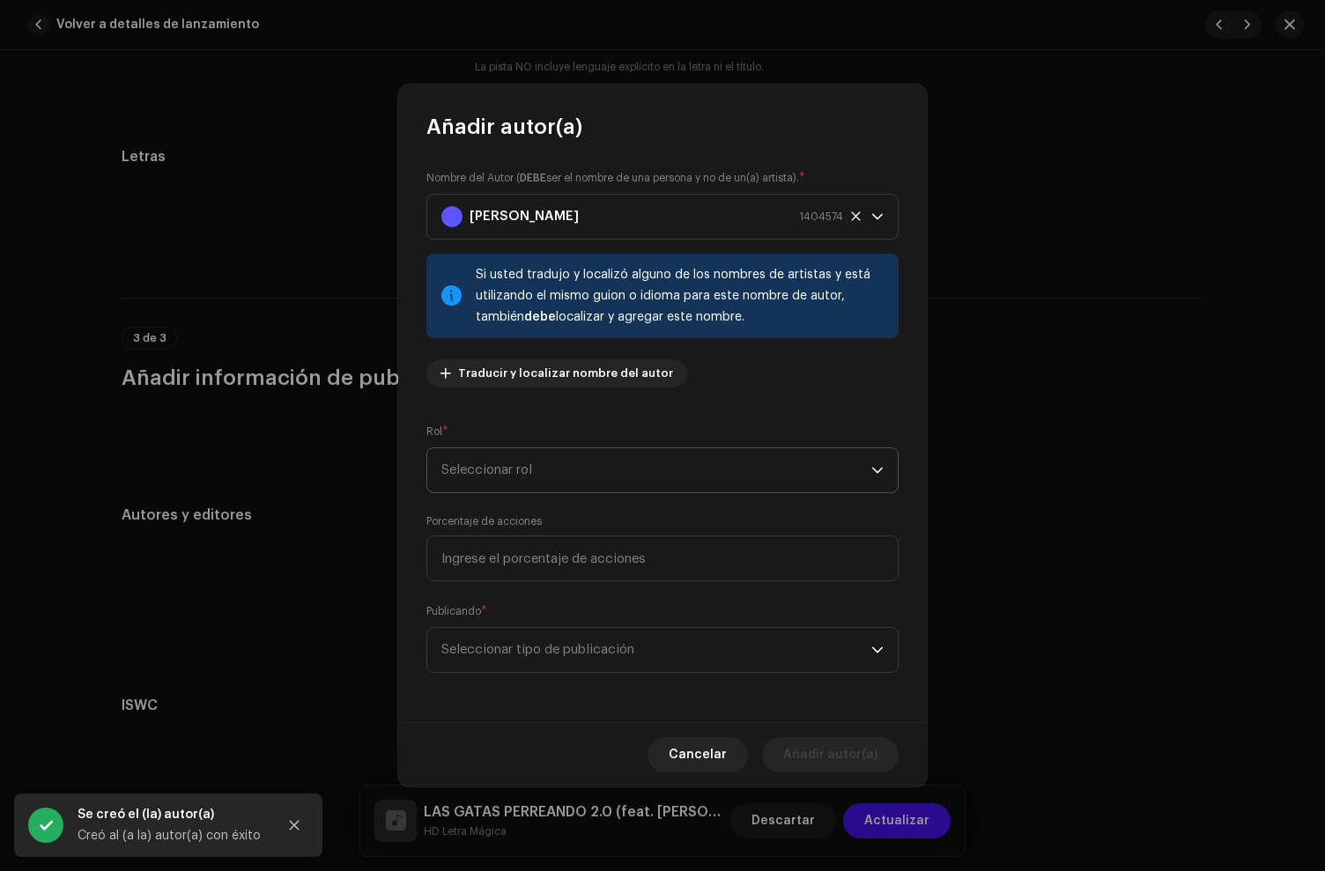
click at [522, 455] on span "Seleccionar rol" at bounding box center [656, 470] width 430 height 44
click at [511, 624] on span "Composer & Lyricist" at bounding box center [503, 625] width 124 height 18
click at [517, 567] on input at bounding box center [662, 559] width 472 height 46
type input "33,00"
click at [603, 658] on span "Seleccionar tipo de publicación" at bounding box center [656, 650] width 430 height 44
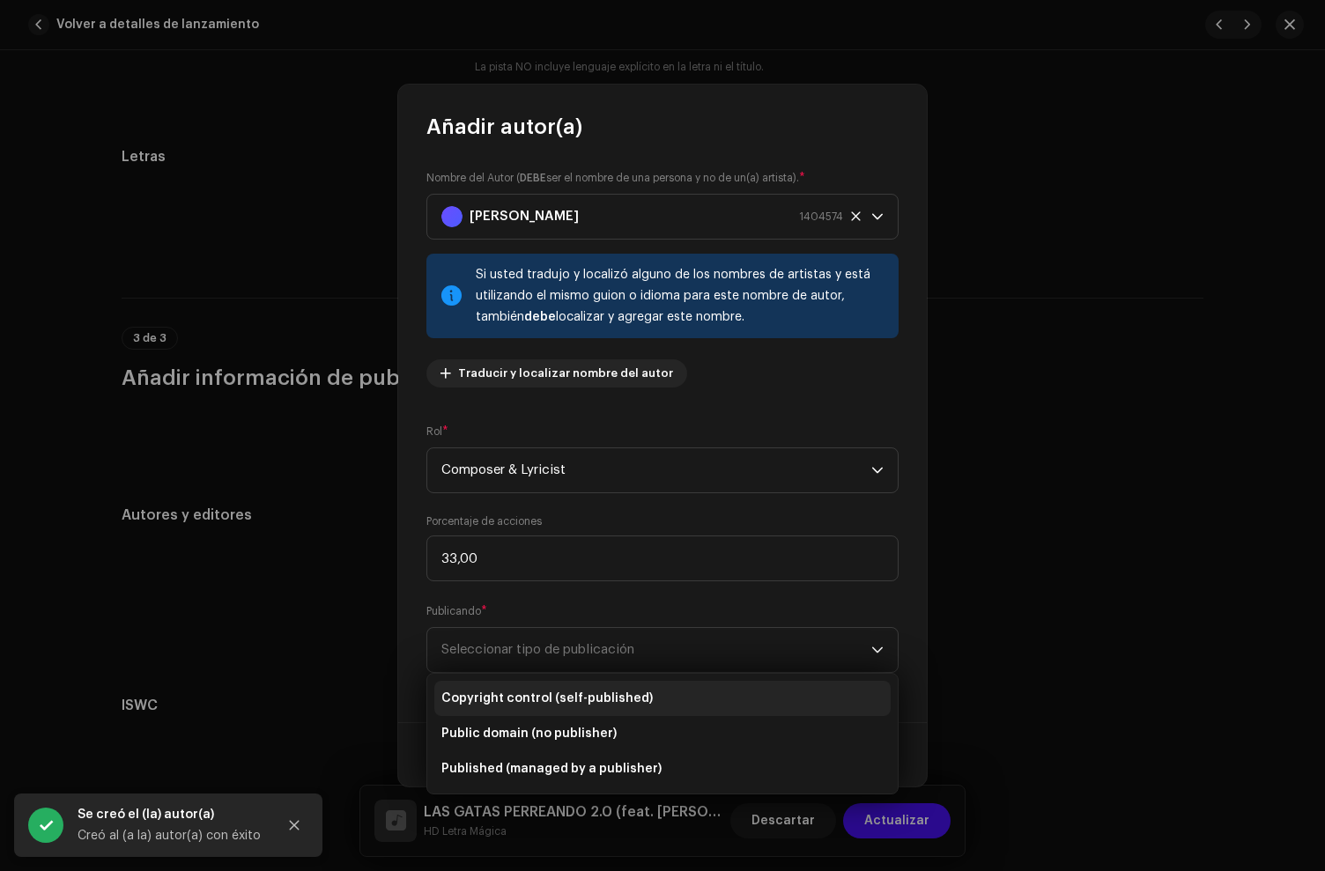
click at [603, 686] on li "Copyright control (self-published)" at bounding box center [662, 698] width 456 height 35
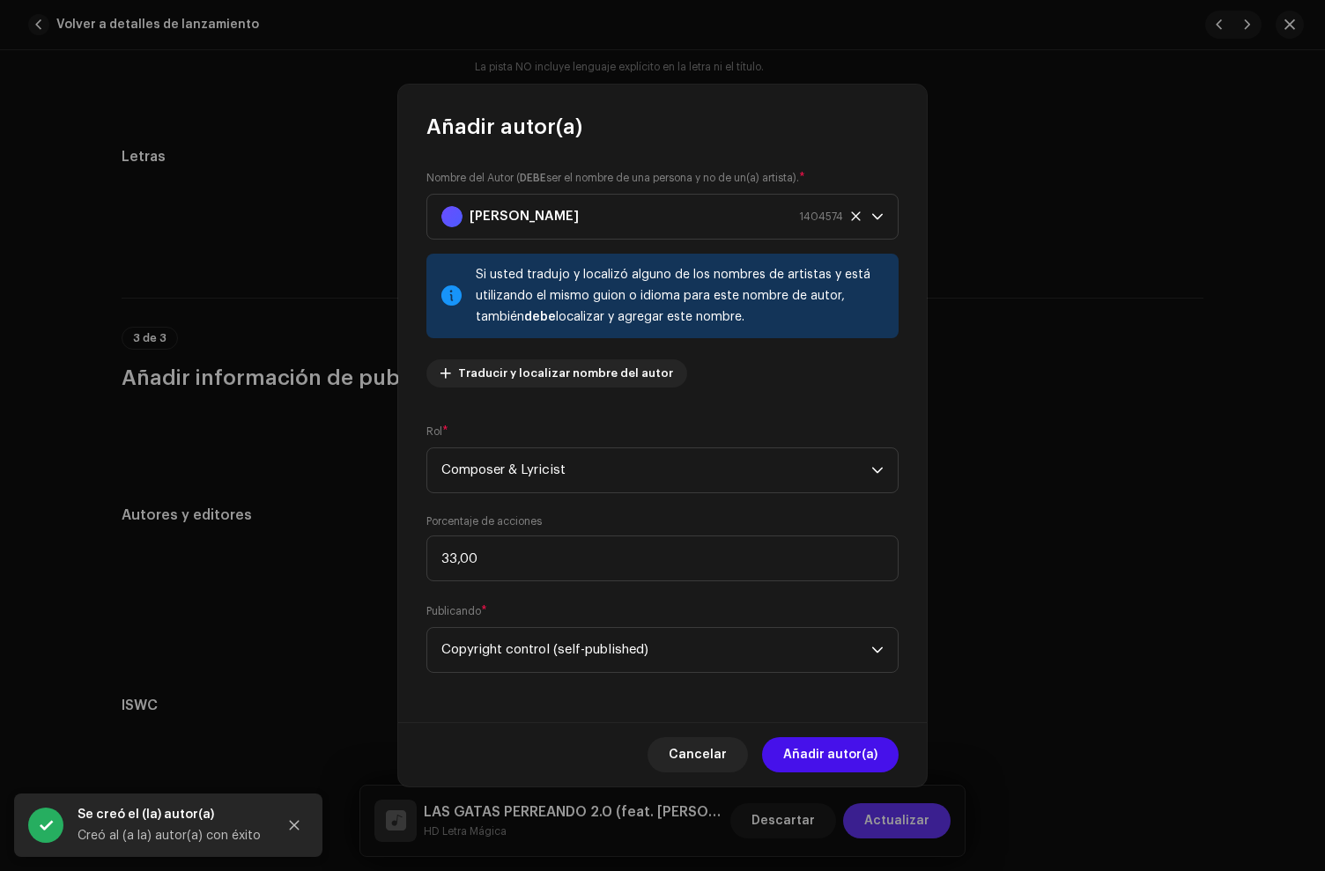
drag, startPoint x: 845, startPoint y: 745, endPoint x: 915, endPoint y: 812, distance: 97.2
click at [846, 746] on span "Añadir autor(a)" at bounding box center [830, 754] width 94 height 35
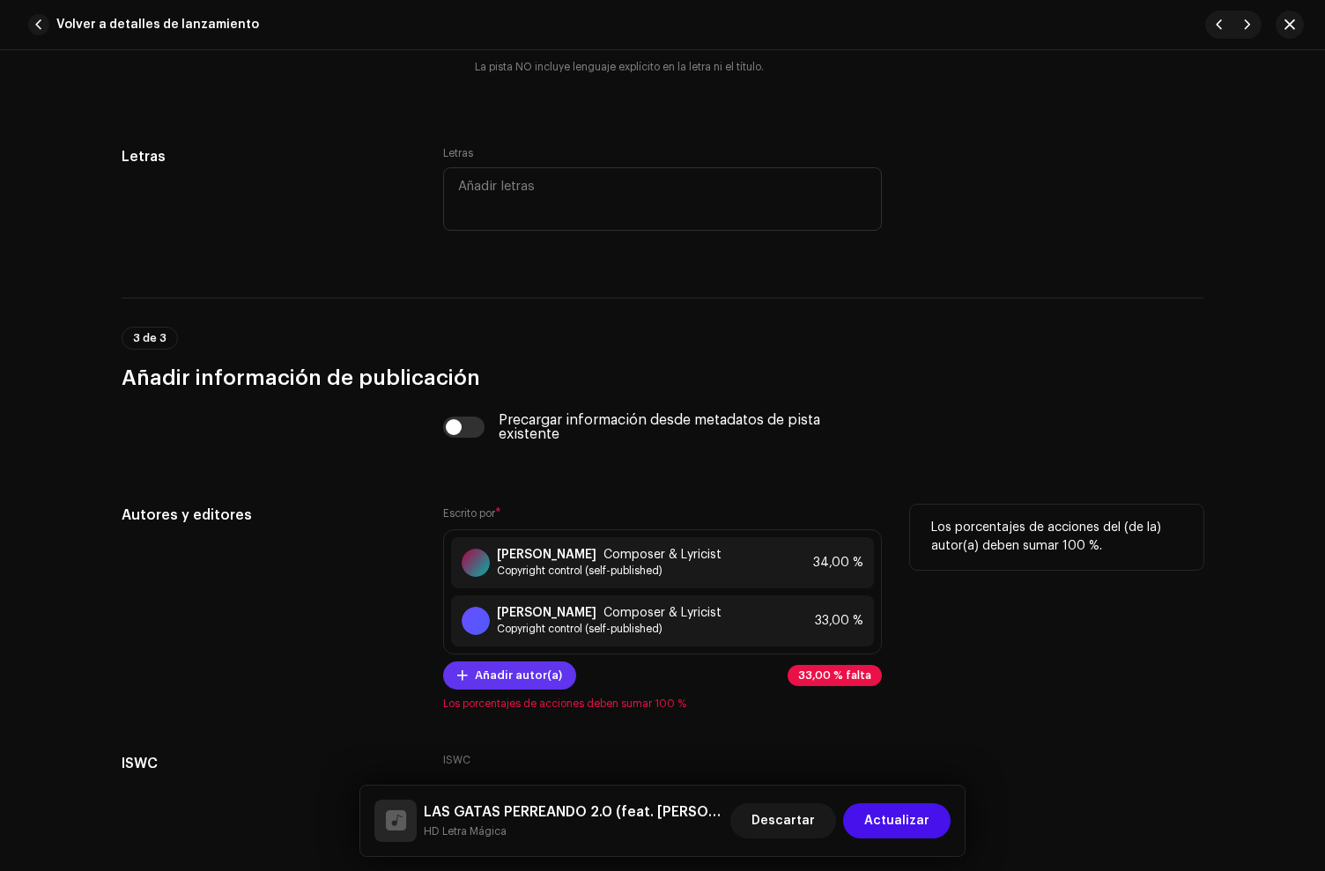
click at [492, 685] on span "Añadir autor(a)" at bounding box center [518, 675] width 87 height 35
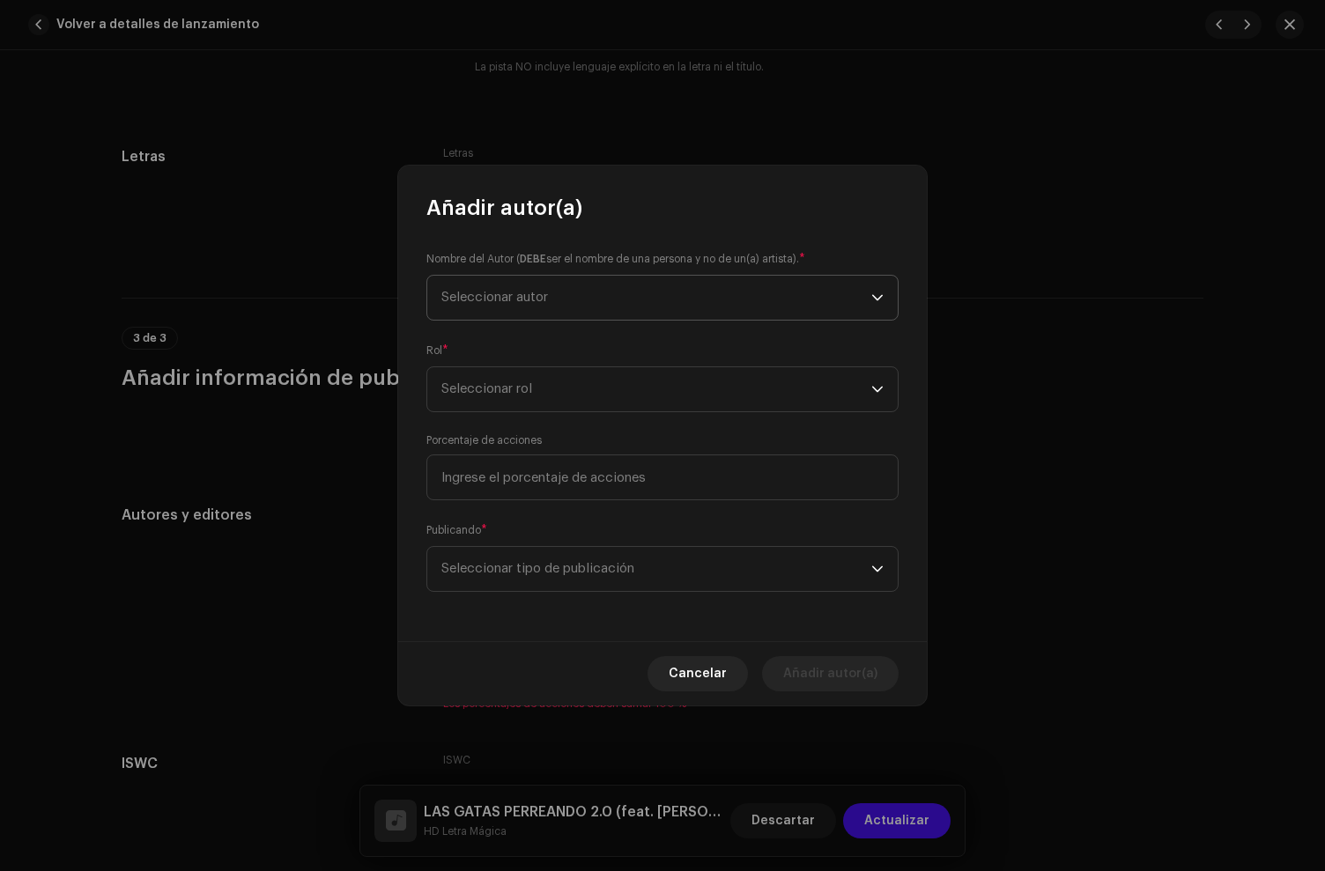
click at [523, 291] on span "Seleccionar autor" at bounding box center [494, 297] width 107 height 13
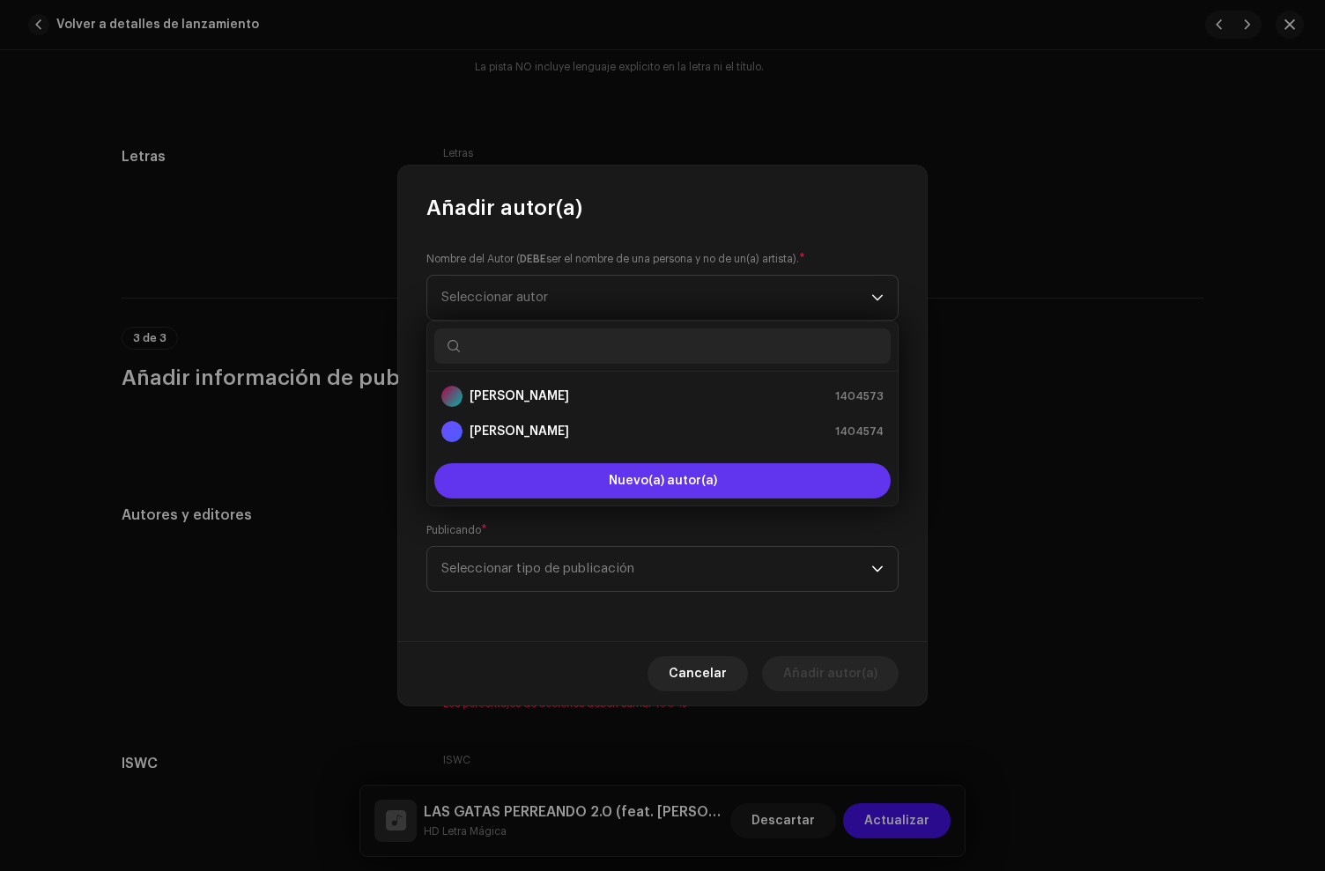
click at [559, 470] on button "Nuevo(a) autor(a)" at bounding box center [662, 480] width 456 height 35
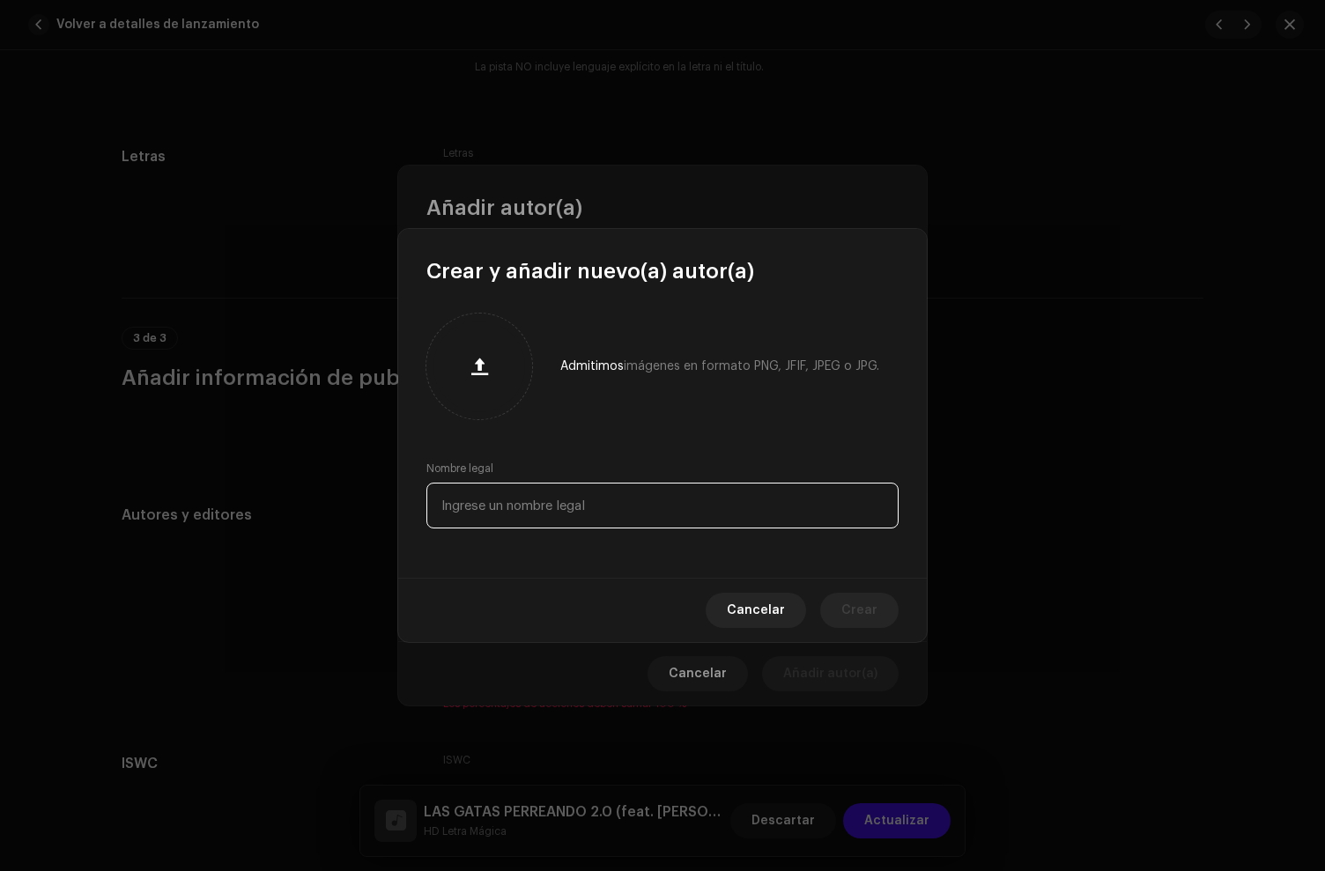
click at [513, 503] on input "text" at bounding box center [662, 506] width 472 height 46
paste input "[PERSON_NAME]"
click at [578, 508] on input "[PERSON_NAME]" at bounding box center [662, 506] width 472 height 46
type input "[PERSON_NAME]"
click at [874, 613] on span "Crear" at bounding box center [859, 610] width 36 height 35
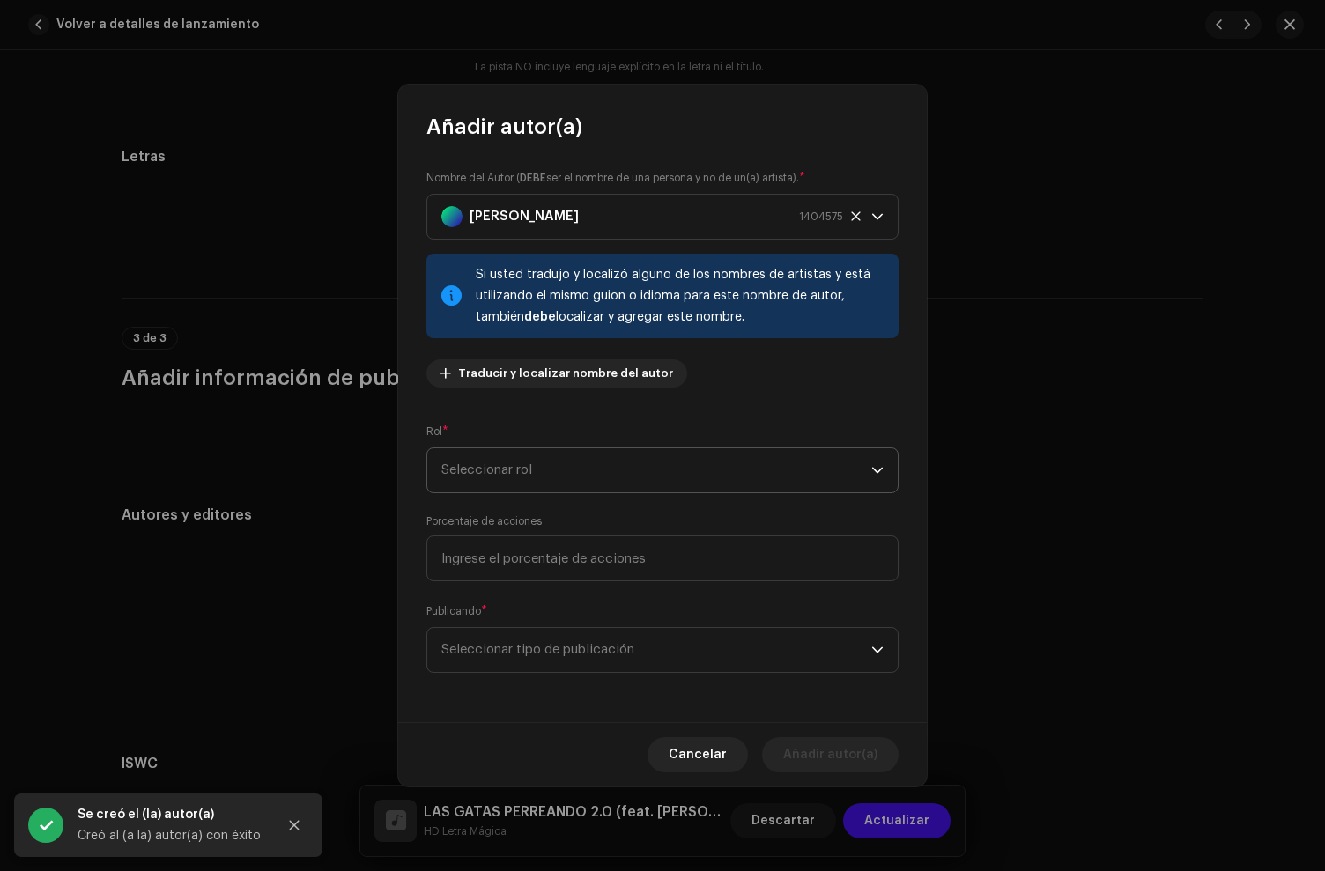
click at [507, 477] on span "Seleccionar rol" at bounding box center [656, 470] width 430 height 44
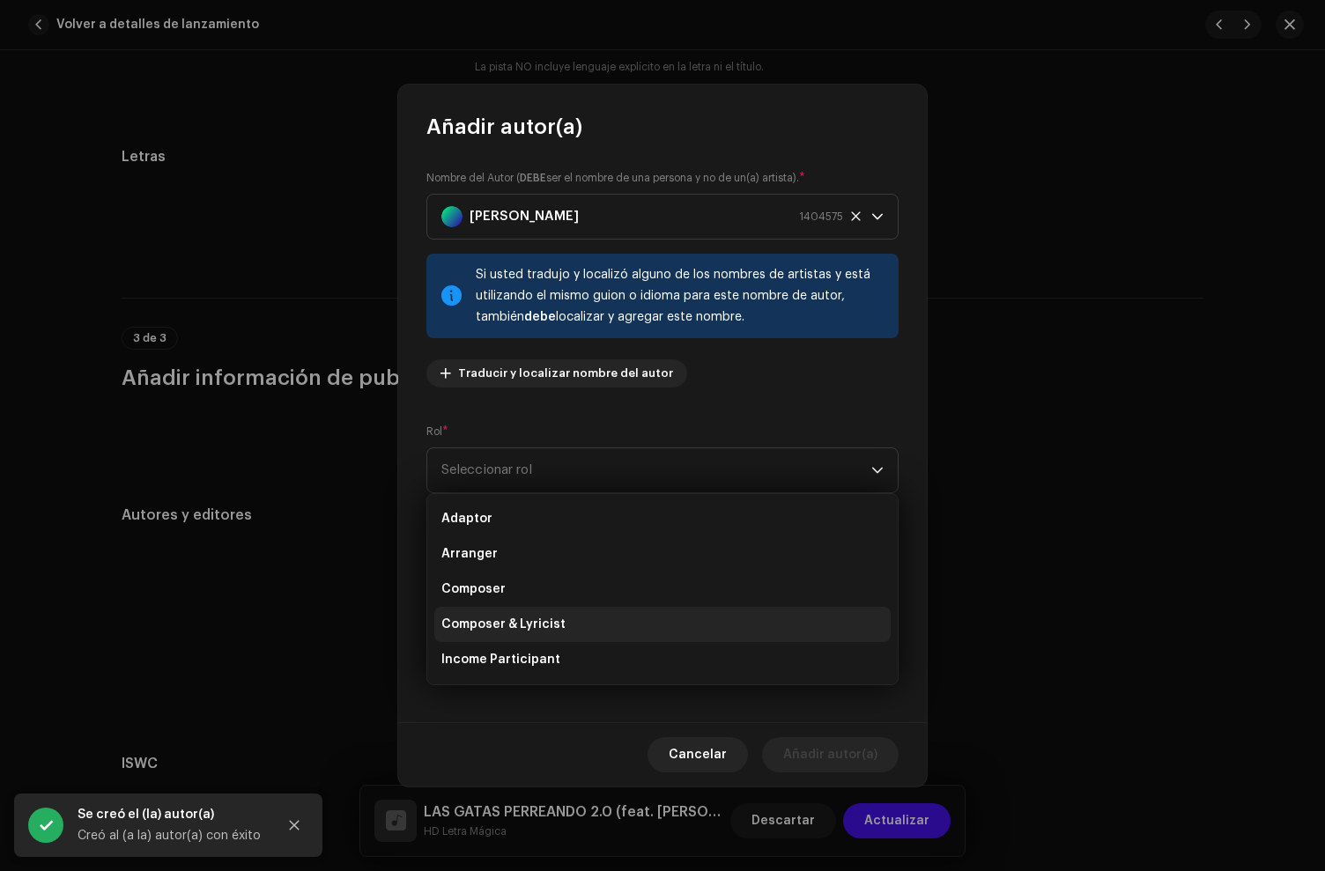
drag, startPoint x: 485, startPoint y: 628, endPoint x: 487, endPoint y: 583, distance: 45.0
click at [485, 628] on span "Composer & Lyricist" at bounding box center [503, 625] width 124 height 18
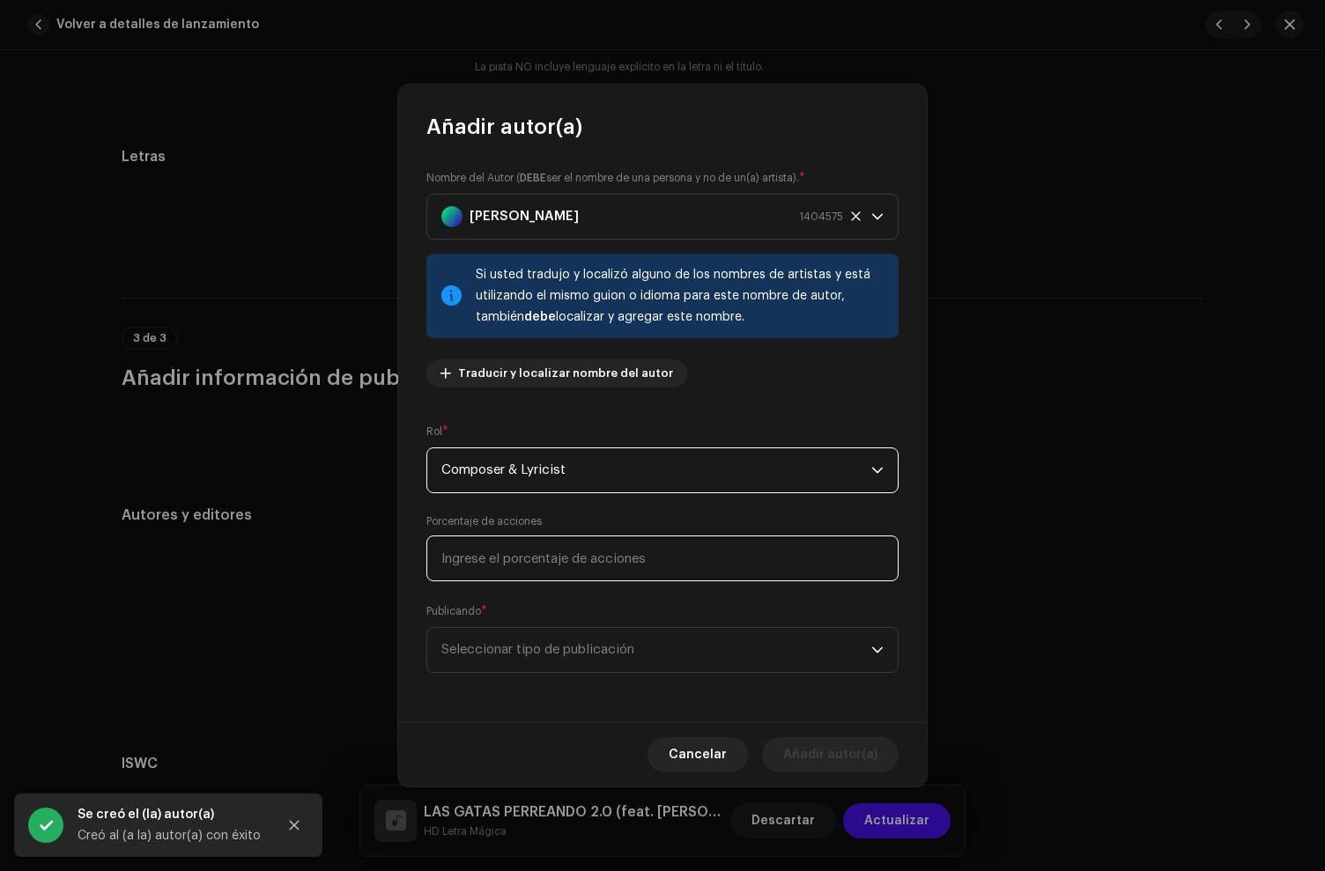
click at [485, 552] on input at bounding box center [662, 559] width 472 height 46
type input "33,00"
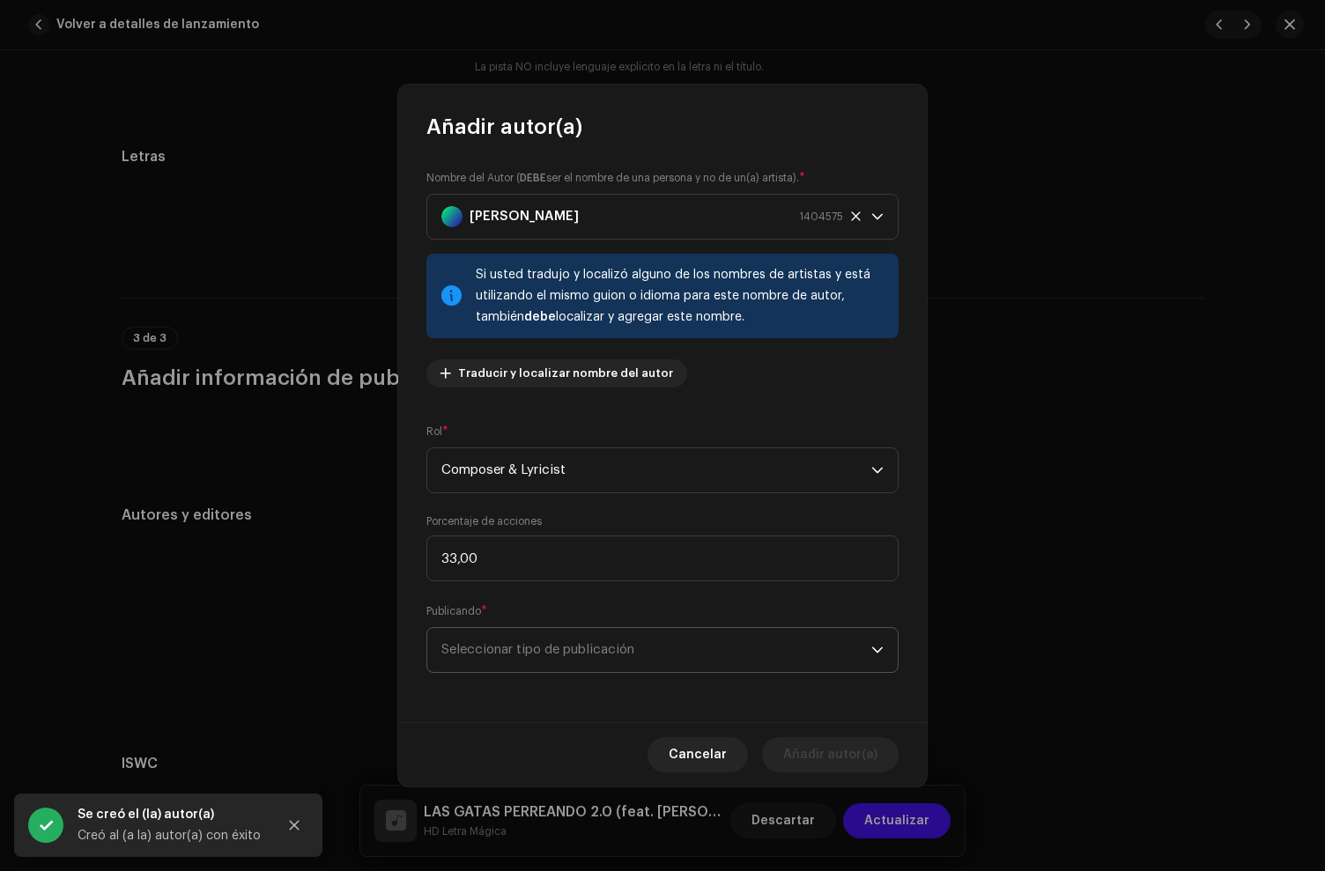
click at [520, 656] on span "Seleccionar tipo de publicación" at bounding box center [656, 650] width 430 height 44
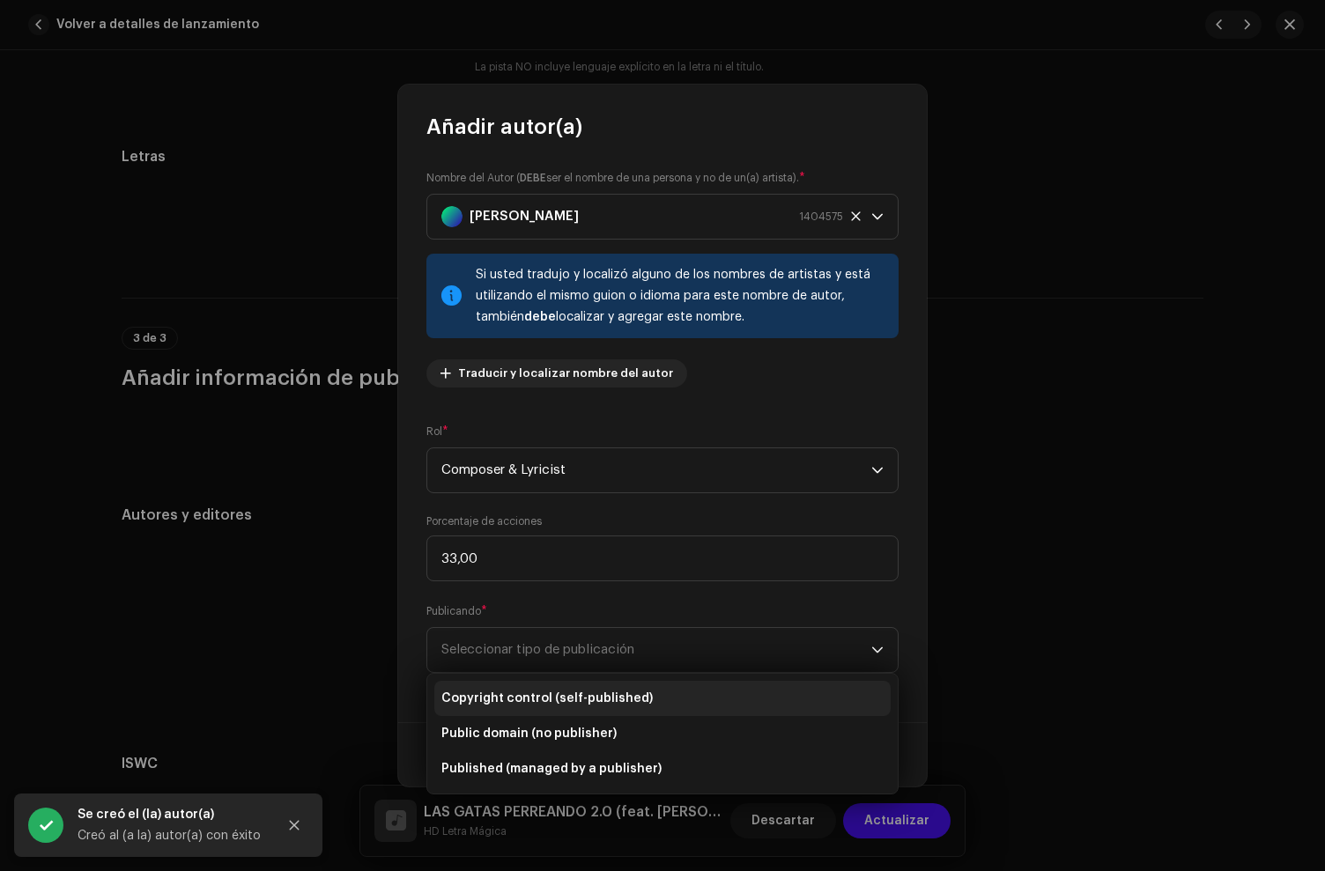
click at [529, 700] on span "Copyright control (self-published)" at bounding box center [546, 699] width 211 height 18
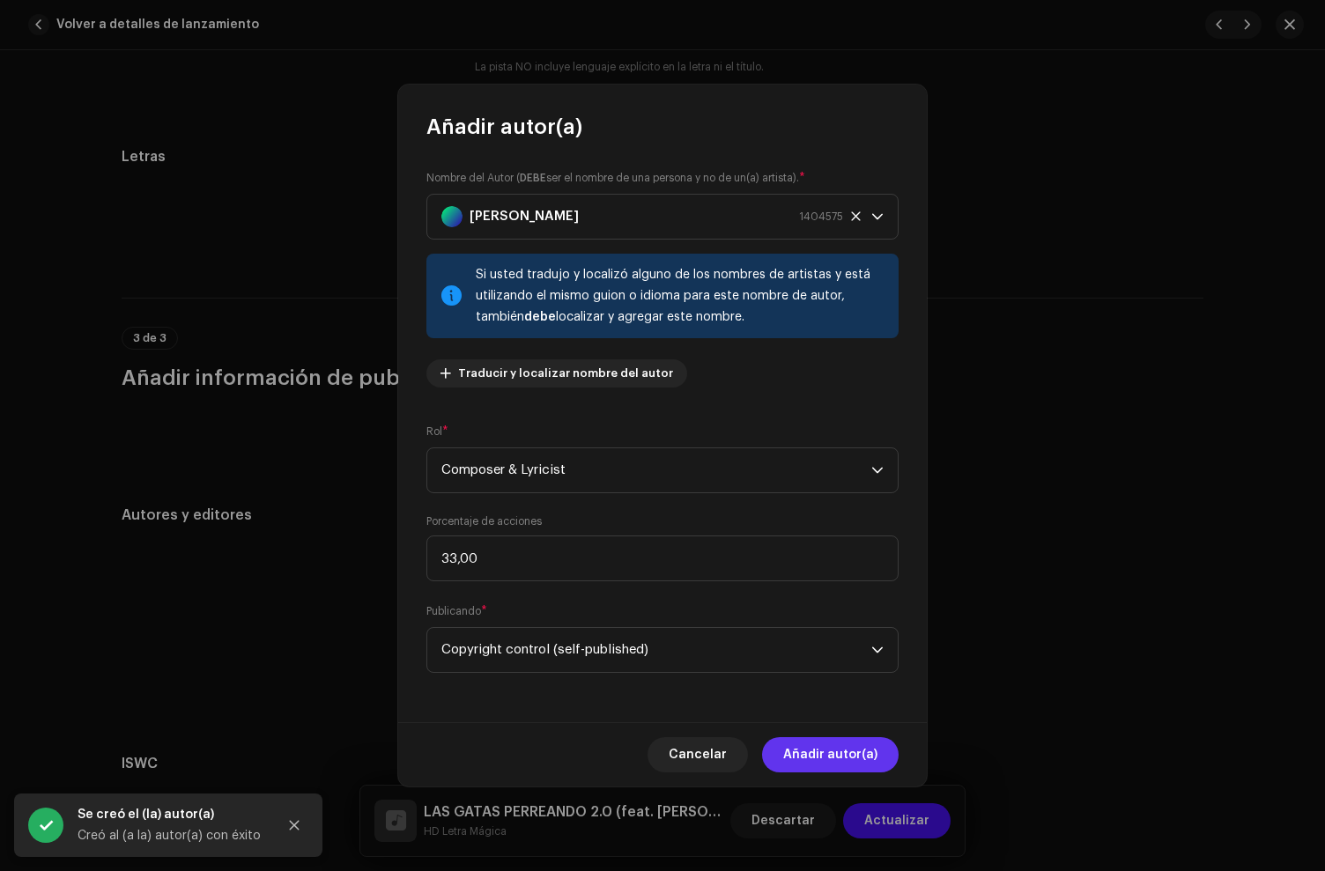
click at [854, 749] on span "Añadir autor(a)" at bounding box center [830, 754] width 94 height 35
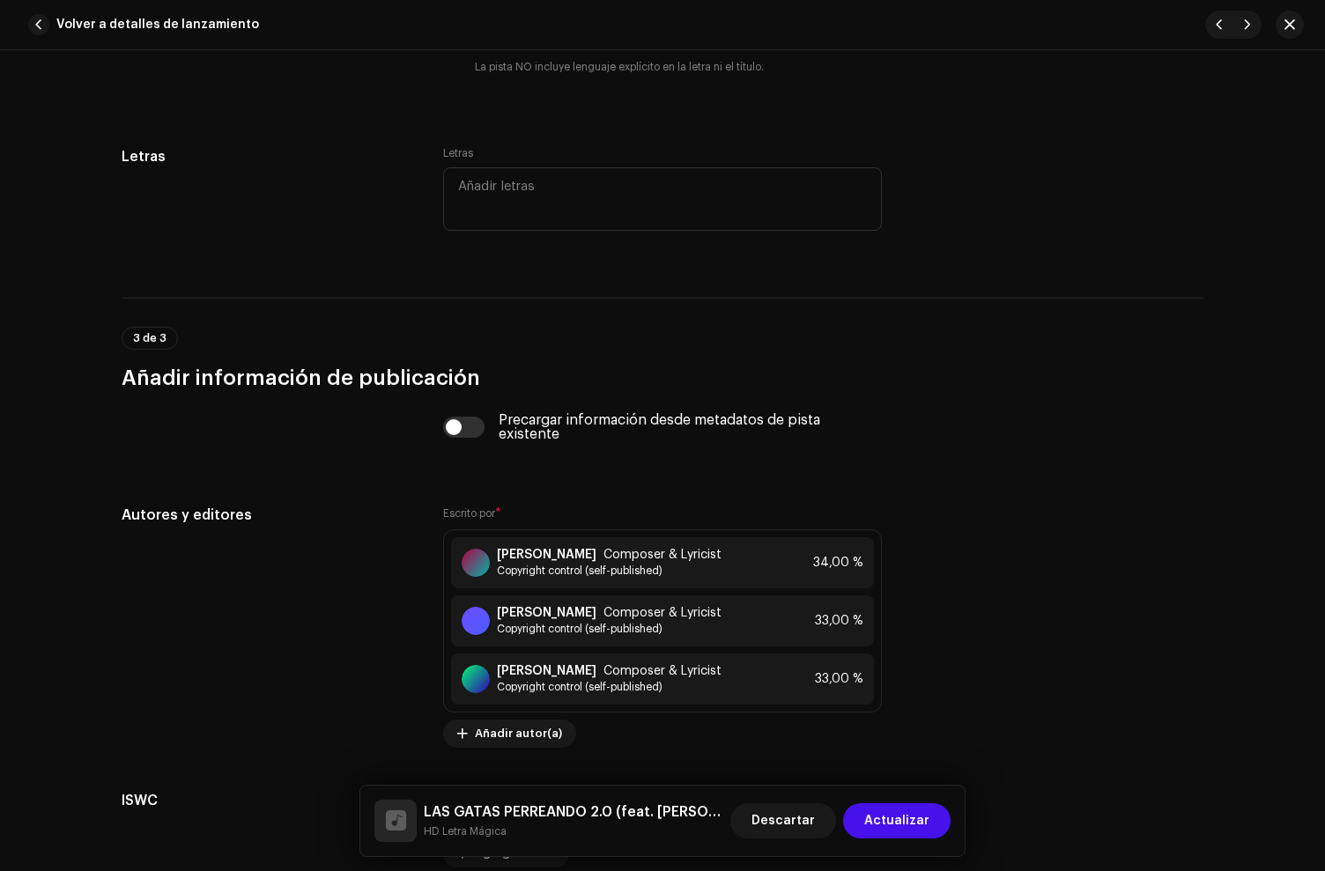
drag, startPoint x: 910, startPoint y: 825, endPoint x: 766, endPoint y: 580, distance: 285.1
click at [910, 825] on span "Actualizar" at bounding box center [896, 820] width 65 height 35
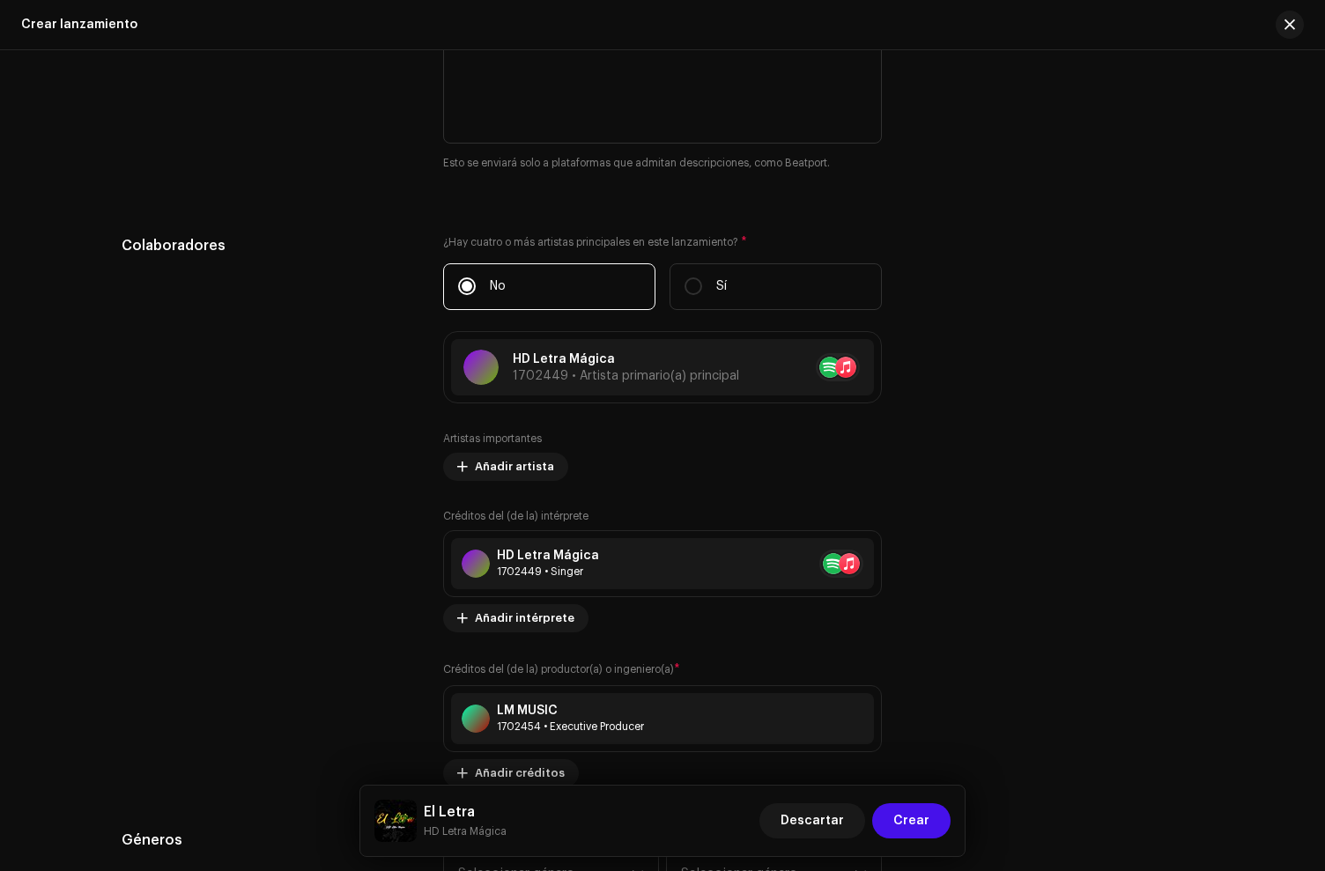
scroll to position [2570, 0]
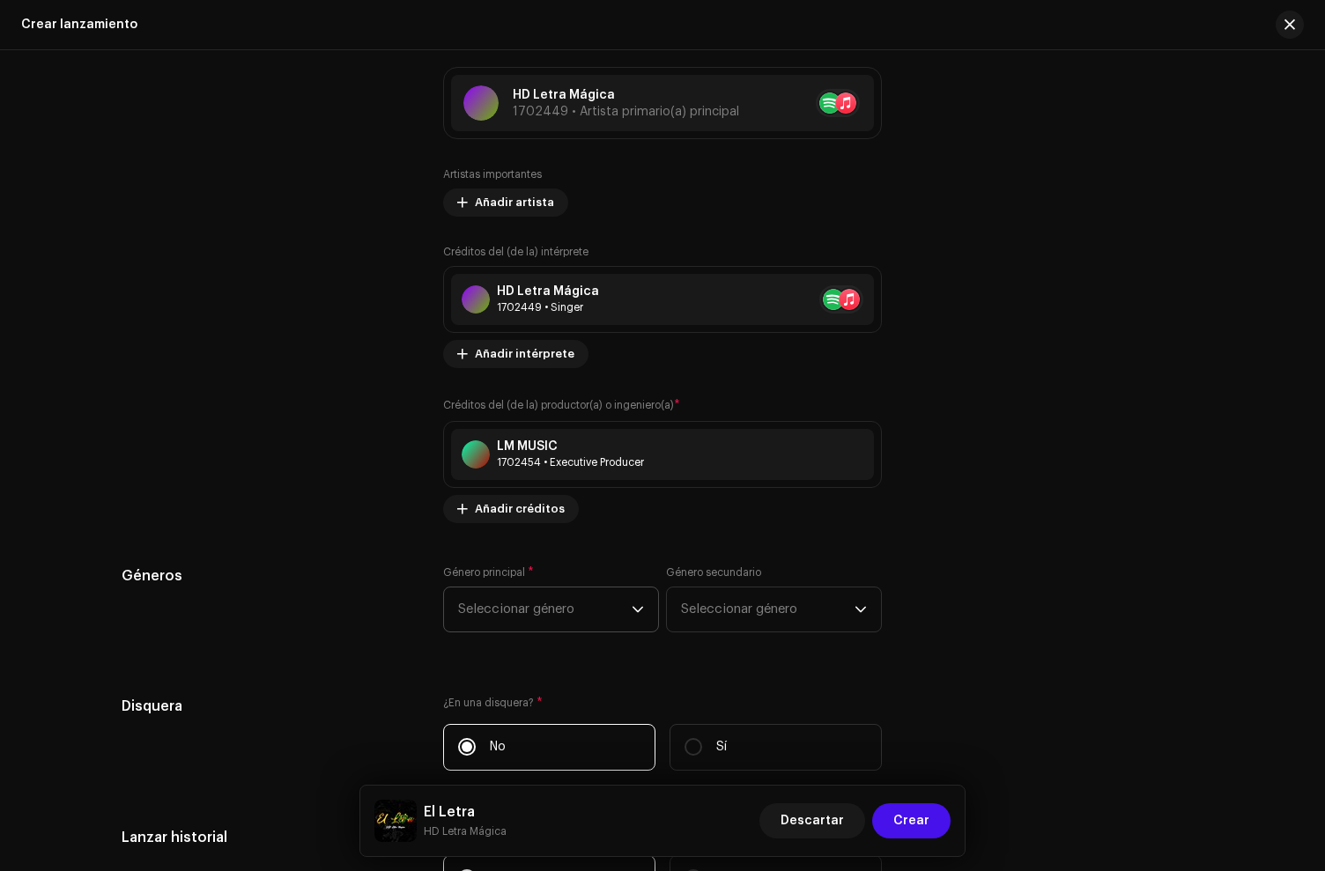
click at [492, 622] on span "Seleccionar género" at bounding box center [545, 610] width 174 height 44
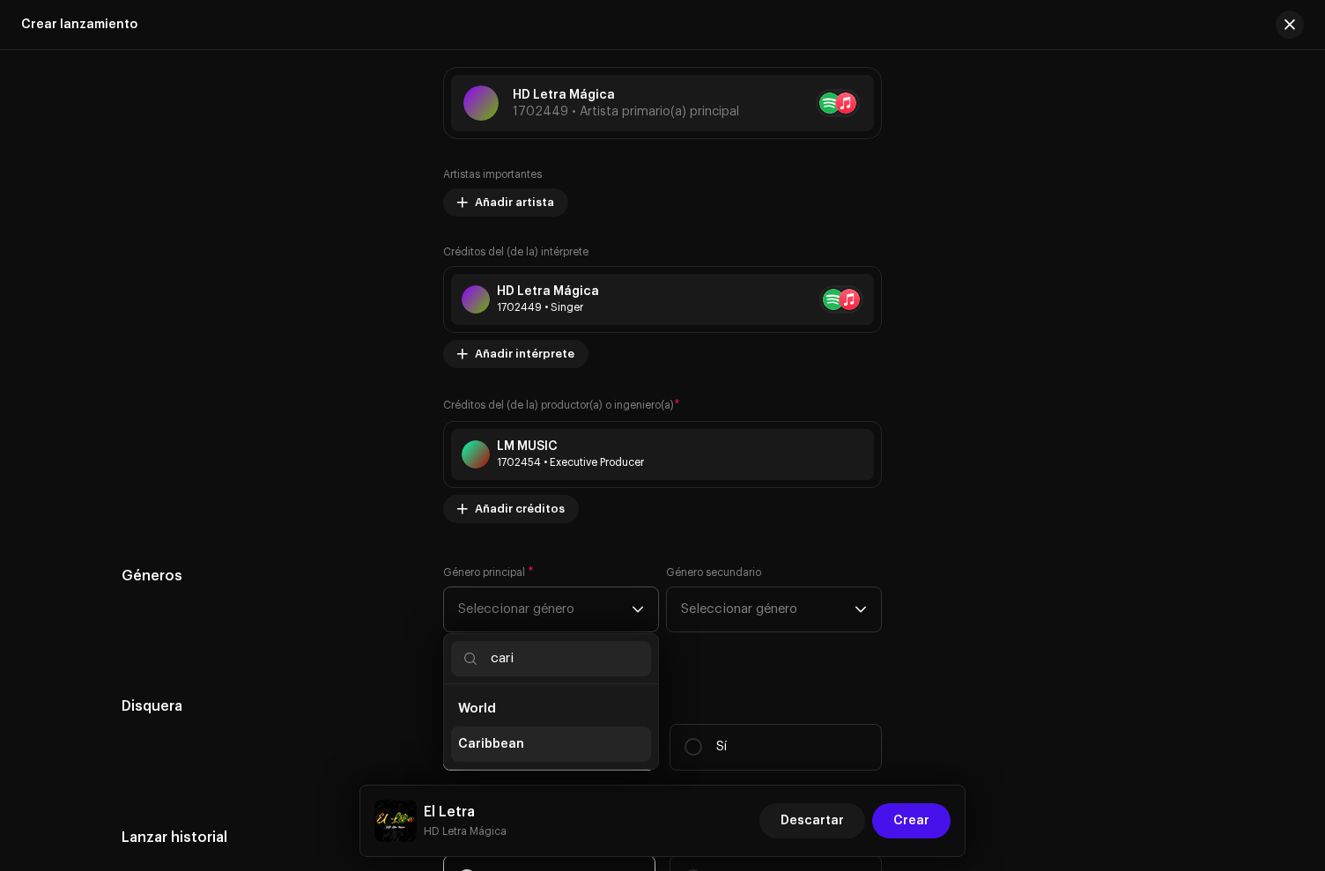
type input "cari"
click at [514, 740] on span "Caribbean" at bounding box center [491, 745] width 66 height 18
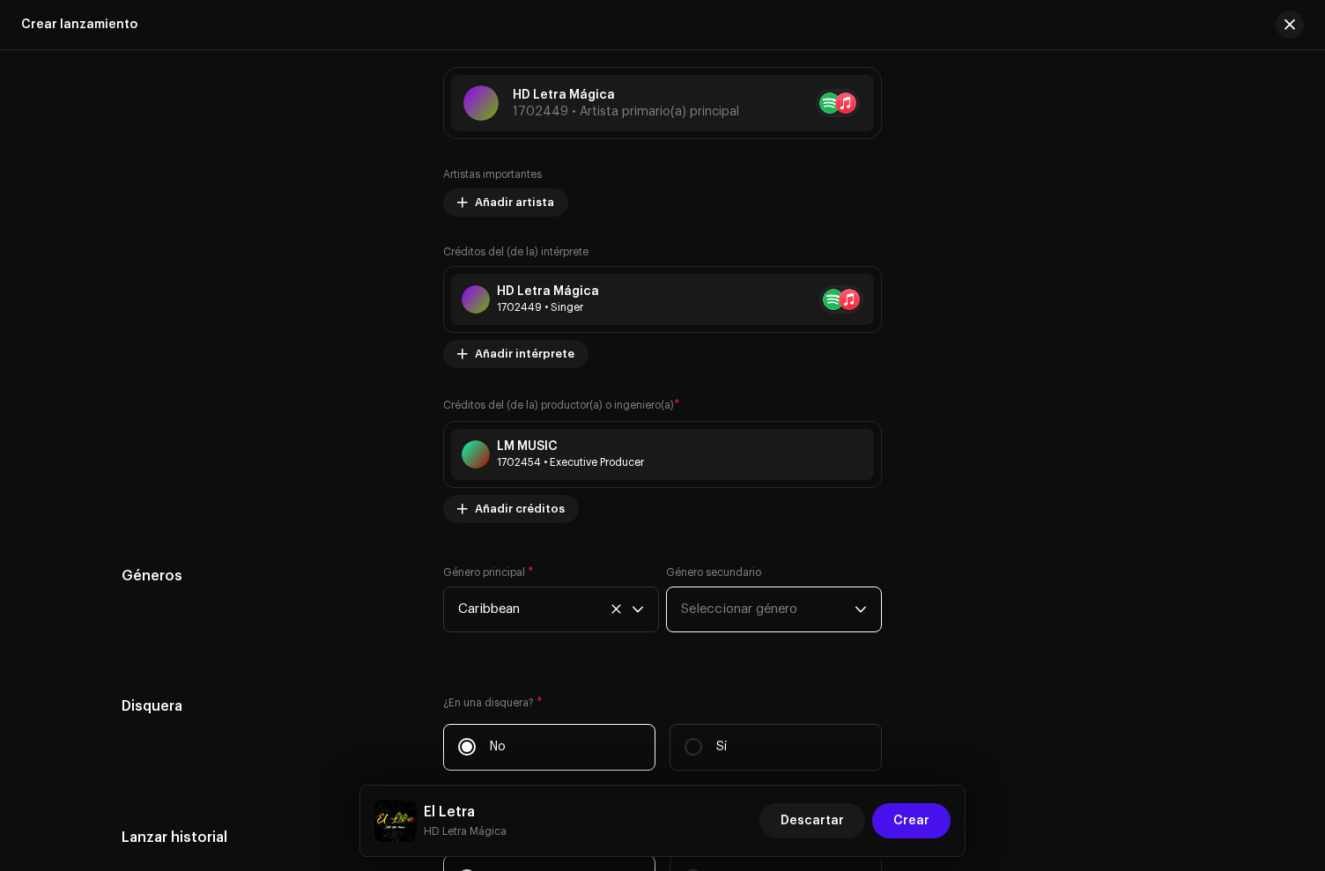
click at [763, 611] on span "Seleccionar género" at bounding box center [768, 610] width 174 height 44
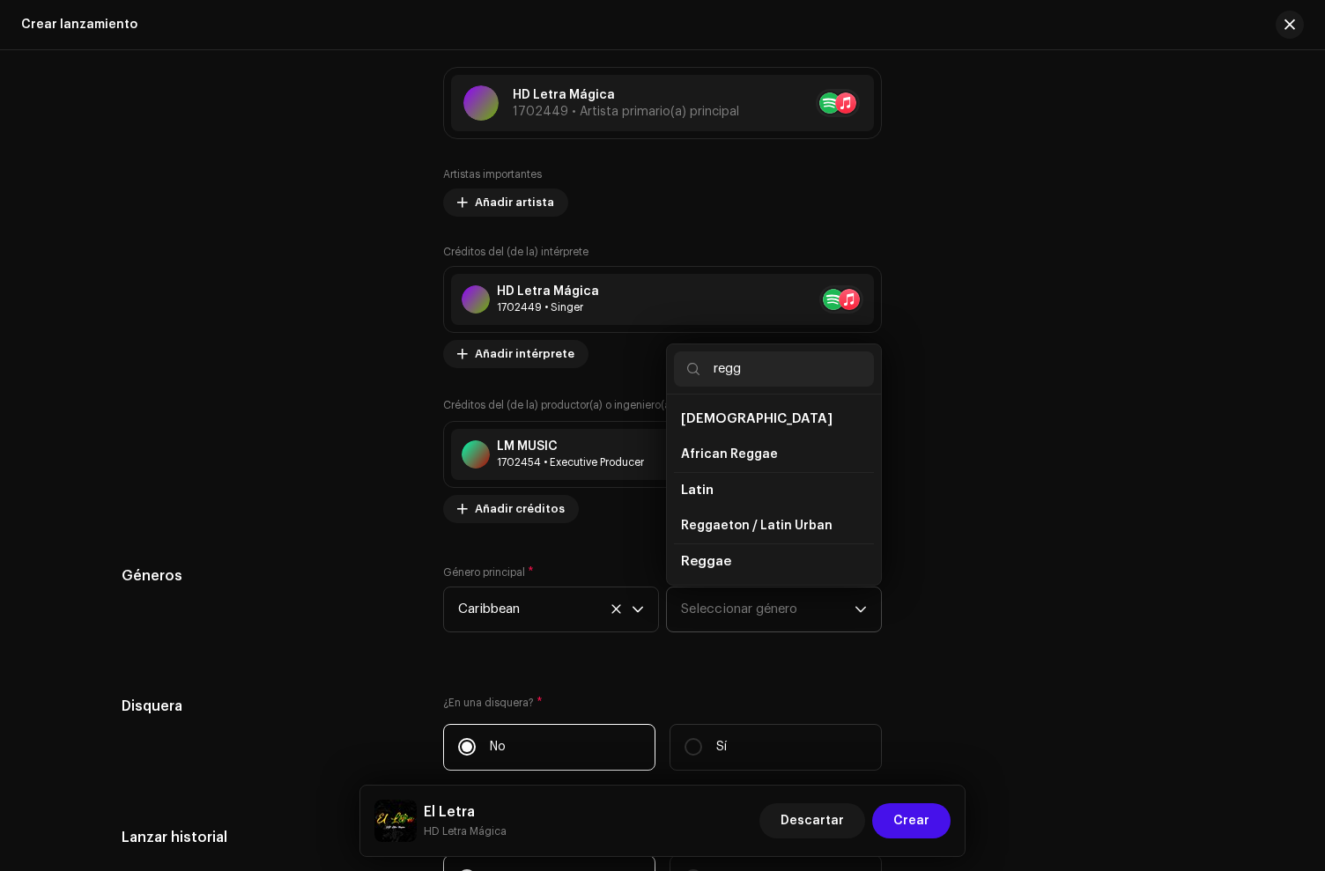
scroll to position [30, 0]
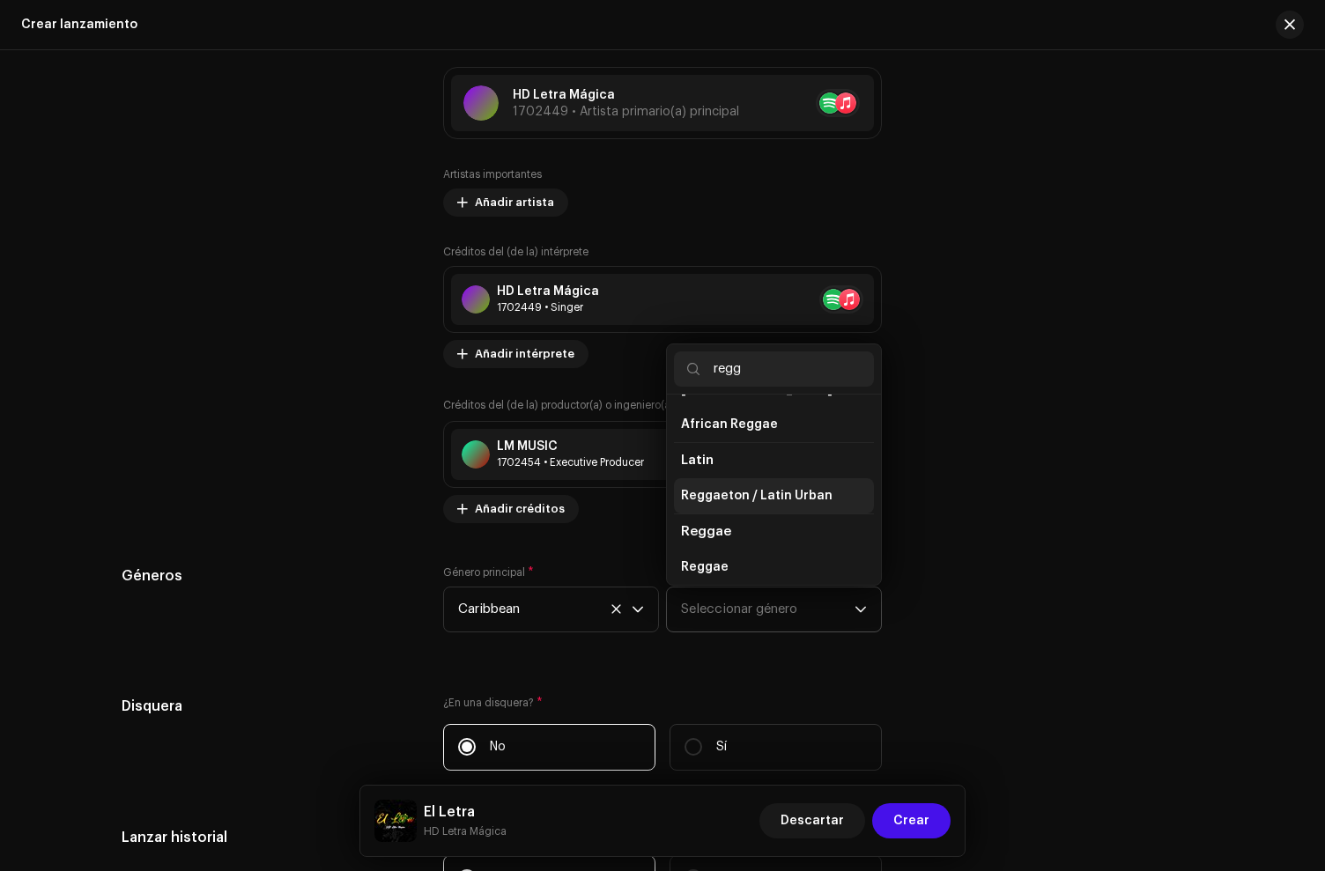
type input "regg"
click at [744, 508] on li "Reggaeton / Latin Urban" at bounding box center [774, 495] width 200 height 35
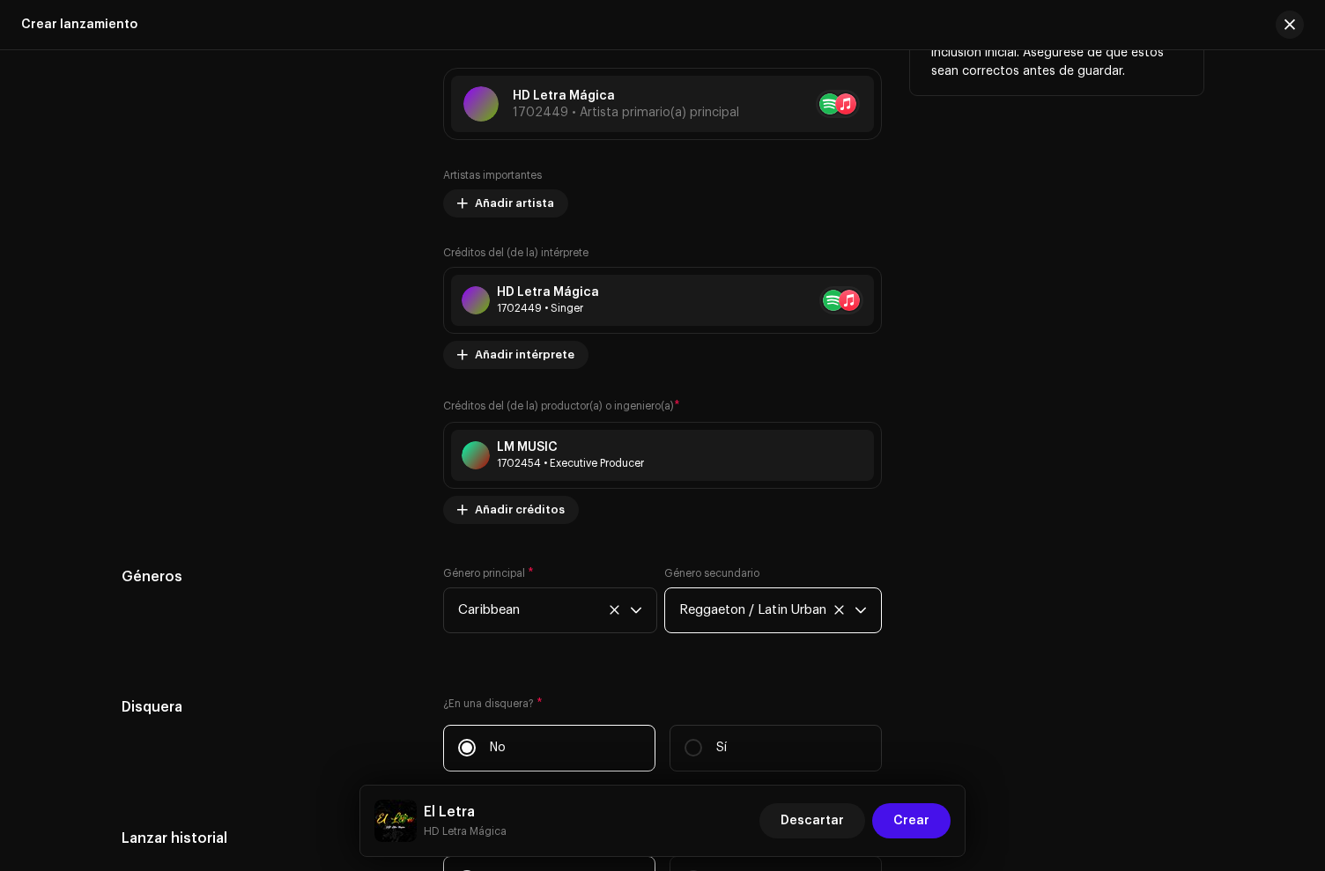
click at [351, 481] on div "Colaboradores" at bounding box center [268, 248] width 293 height 552
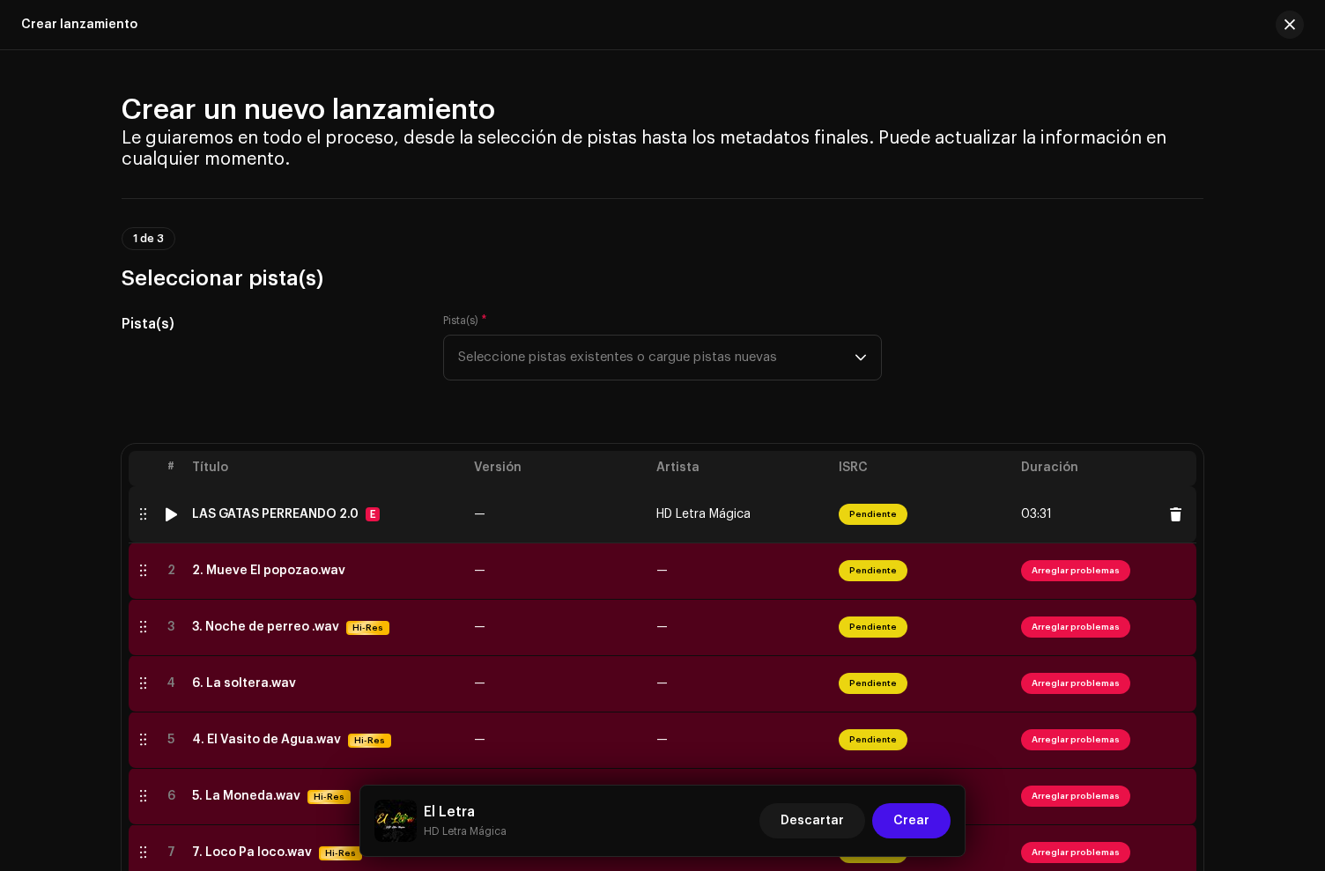
scroll to position [1, 0]
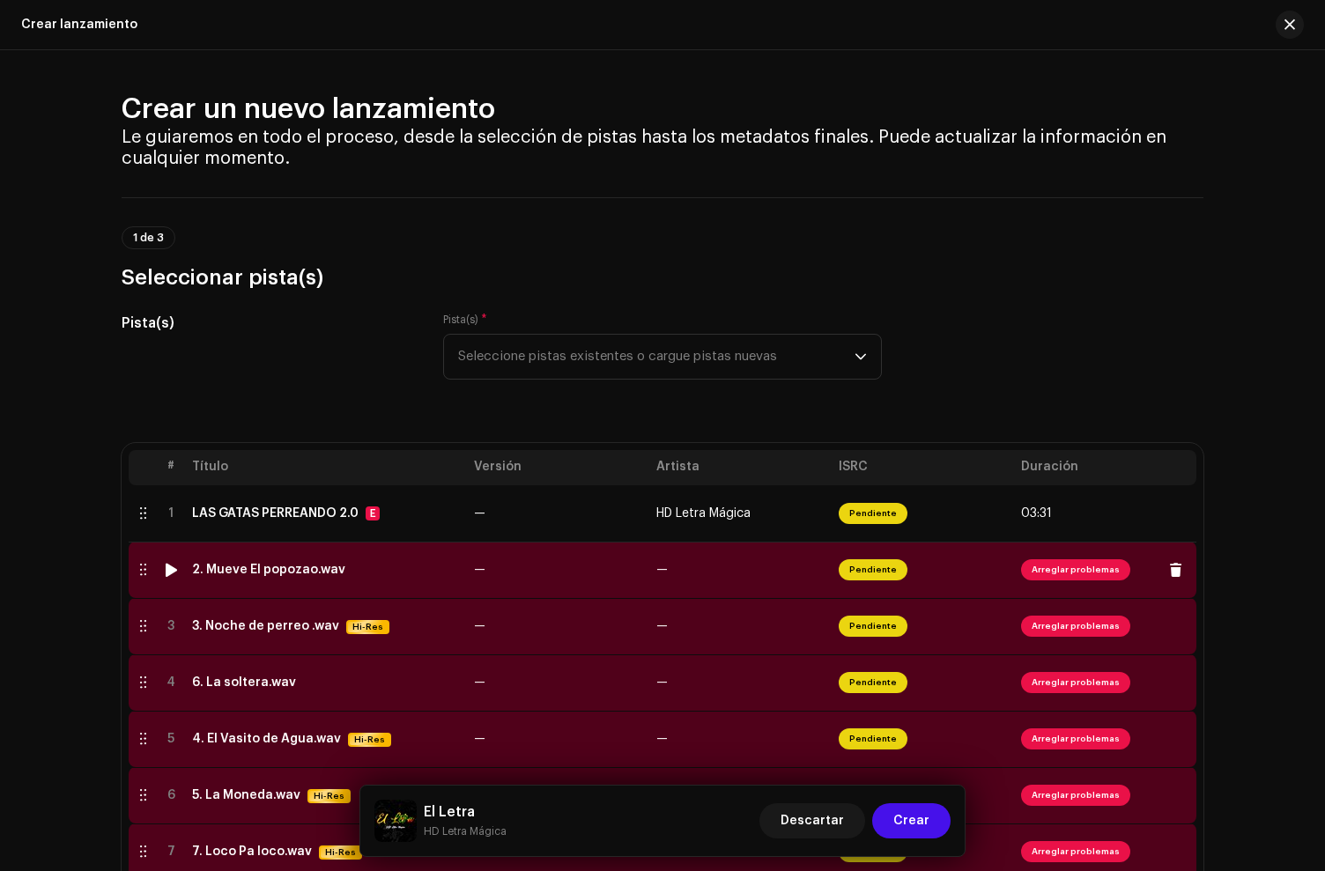
click at [282, 563] on div "2. Mueve El popozao.wav" at bounding box center [268, 570] width 153 height 14
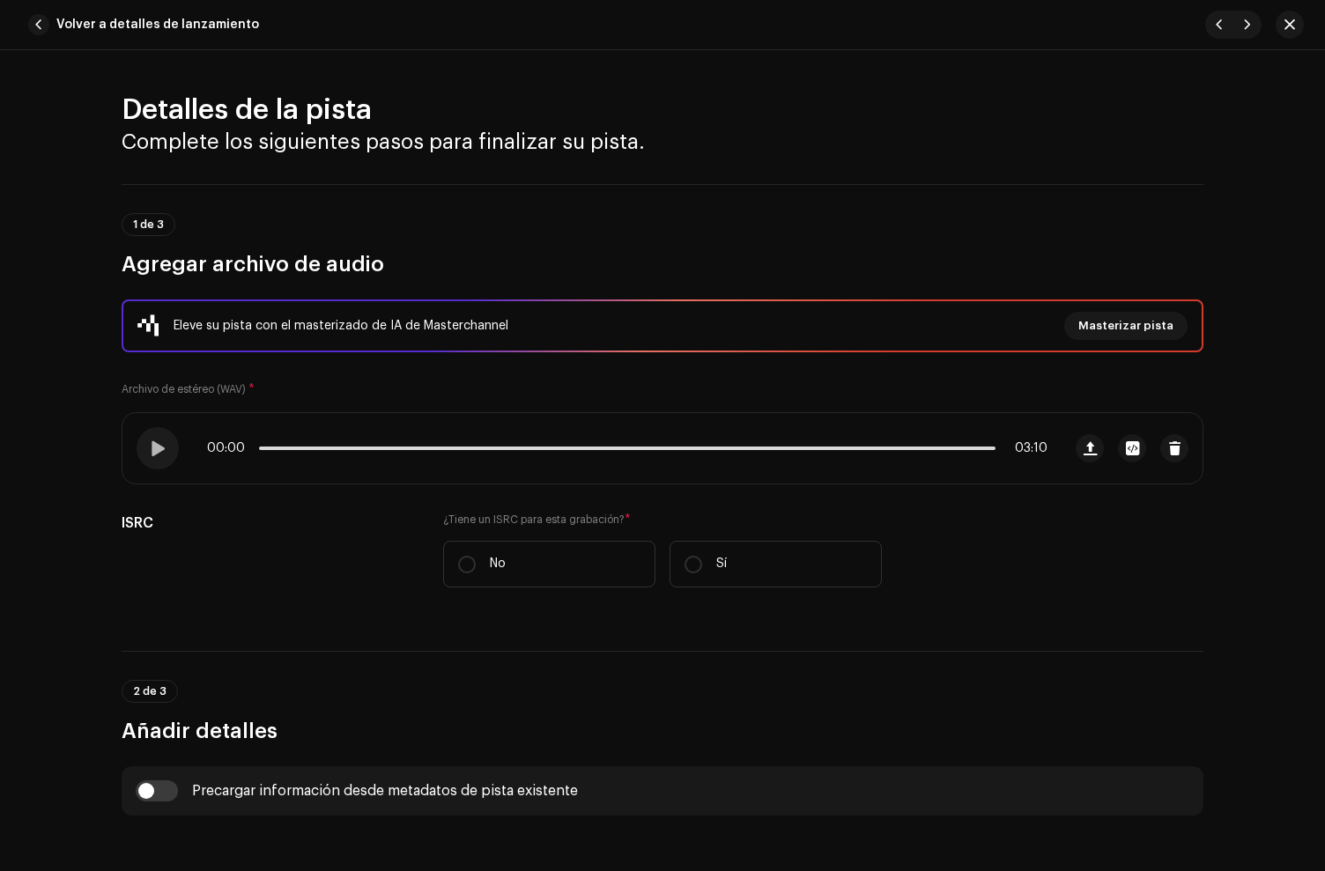
scroll to position [373, 0]
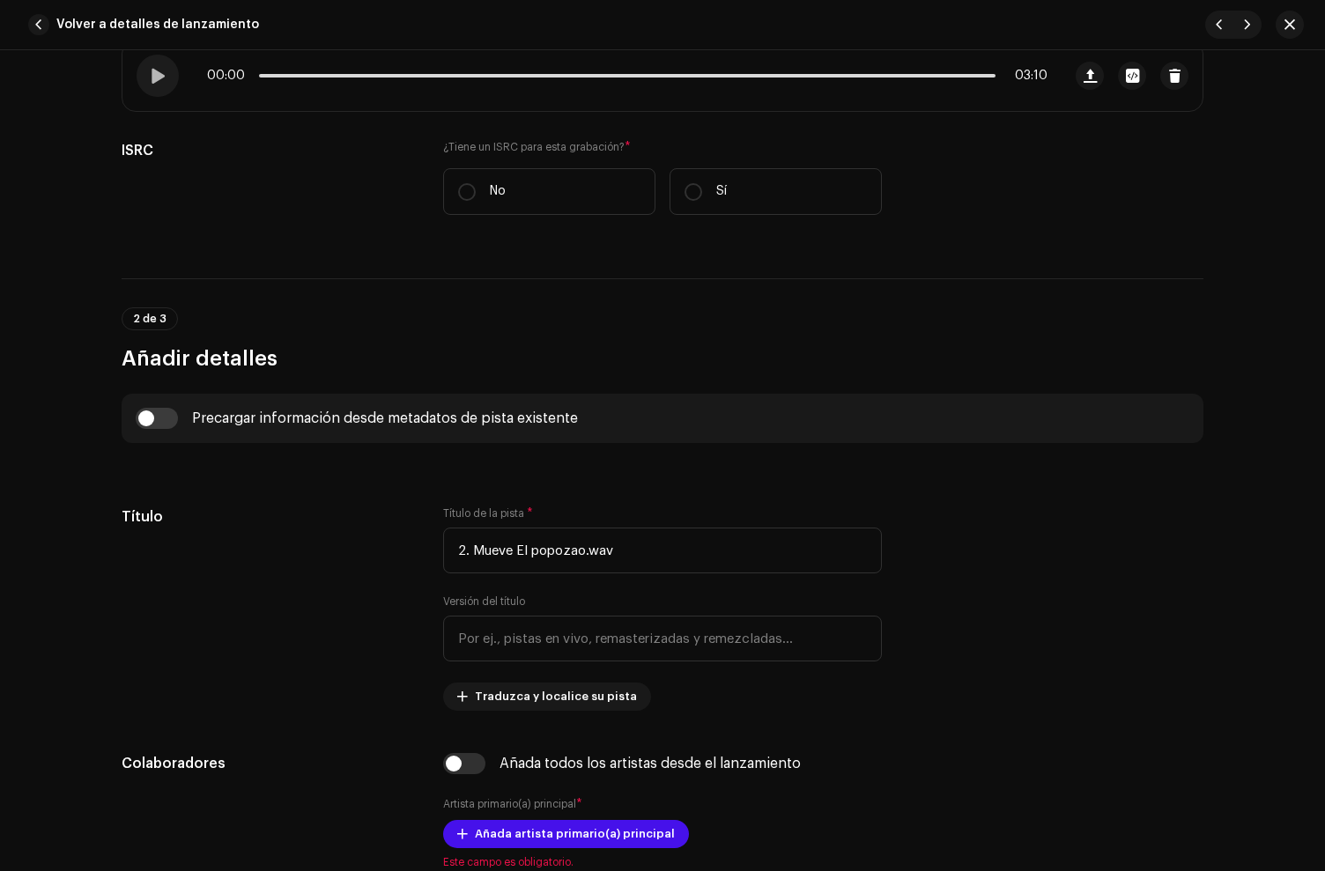
drag, startPoint x: 546, startPoint y: 186, endPoint x: 577, endPoint y: 461, distance: 276.6
click at [547, 186] on label "No" at bounding box center [549, 191] width 212 height 47
click at [476, 186] on input "No" at bounding box center [467, 192] width 18 height 18
radio input "true"
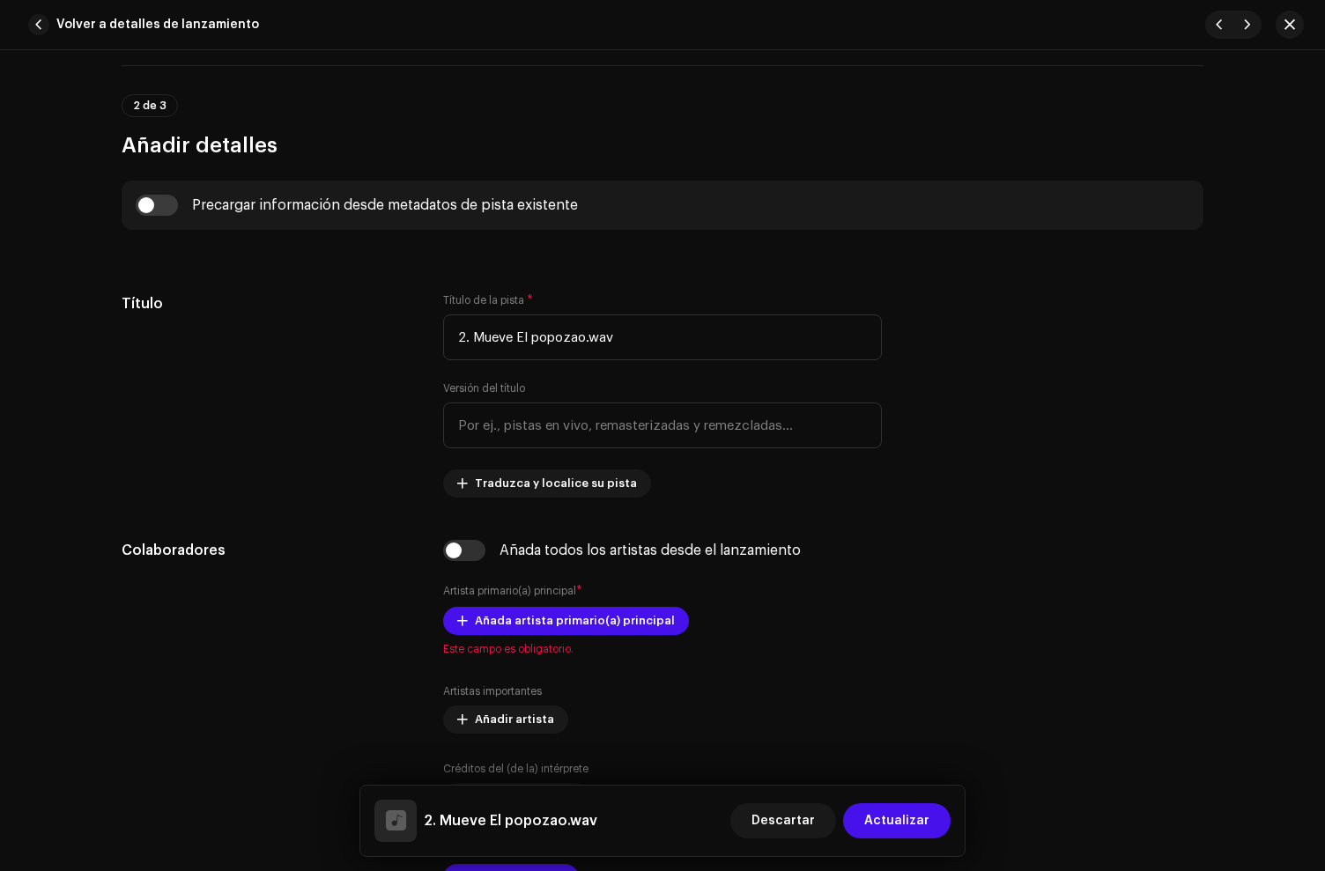
scroll to position [674, 0]
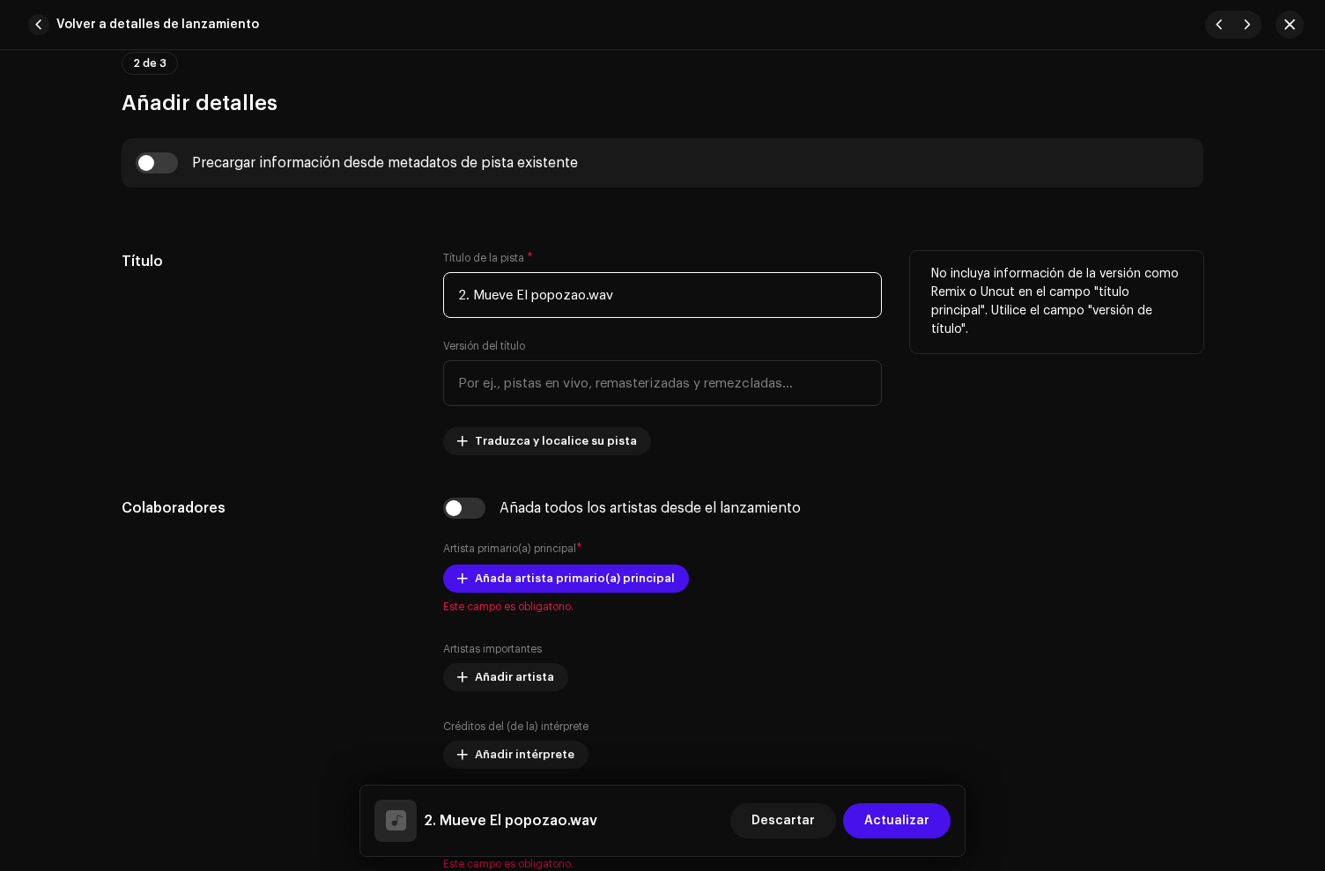
drag, startPoint x: 470, startPoint y: 298, endPoint x: 402, endPoint y: 292, distance: 68.1
click at [402, 292] on div "Título Título de la pista * 2. Mueve El popozao.wav Versión del título Traduzca…" at bounding box center [663, 353] width 1082 height 204
drag, startPoint x: 566, startPoint y: 299, endPoint x: 686, endPoint y: 304, distance: 120.8
click at [686, 304] on input "Mueve El popozao" at bounding box center [662, 295] width 439 height 46
click at [521, 297] on input "Mueve El popozao" at bounding box center [662, 295] width 439 height 46
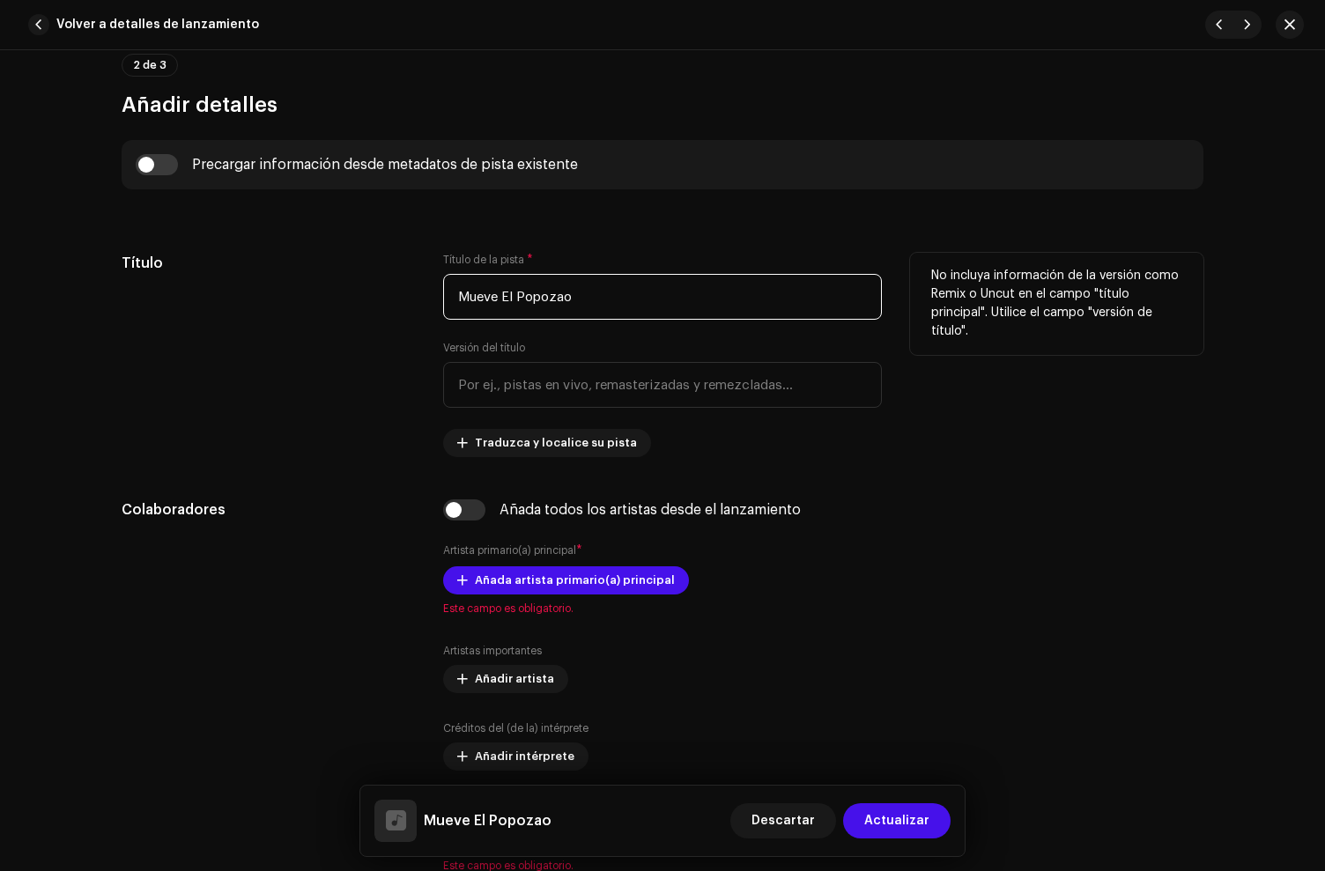
click at [463, 299] on input "Mueve El Popozao" at bounding box center [662, 297] width 439 height 46
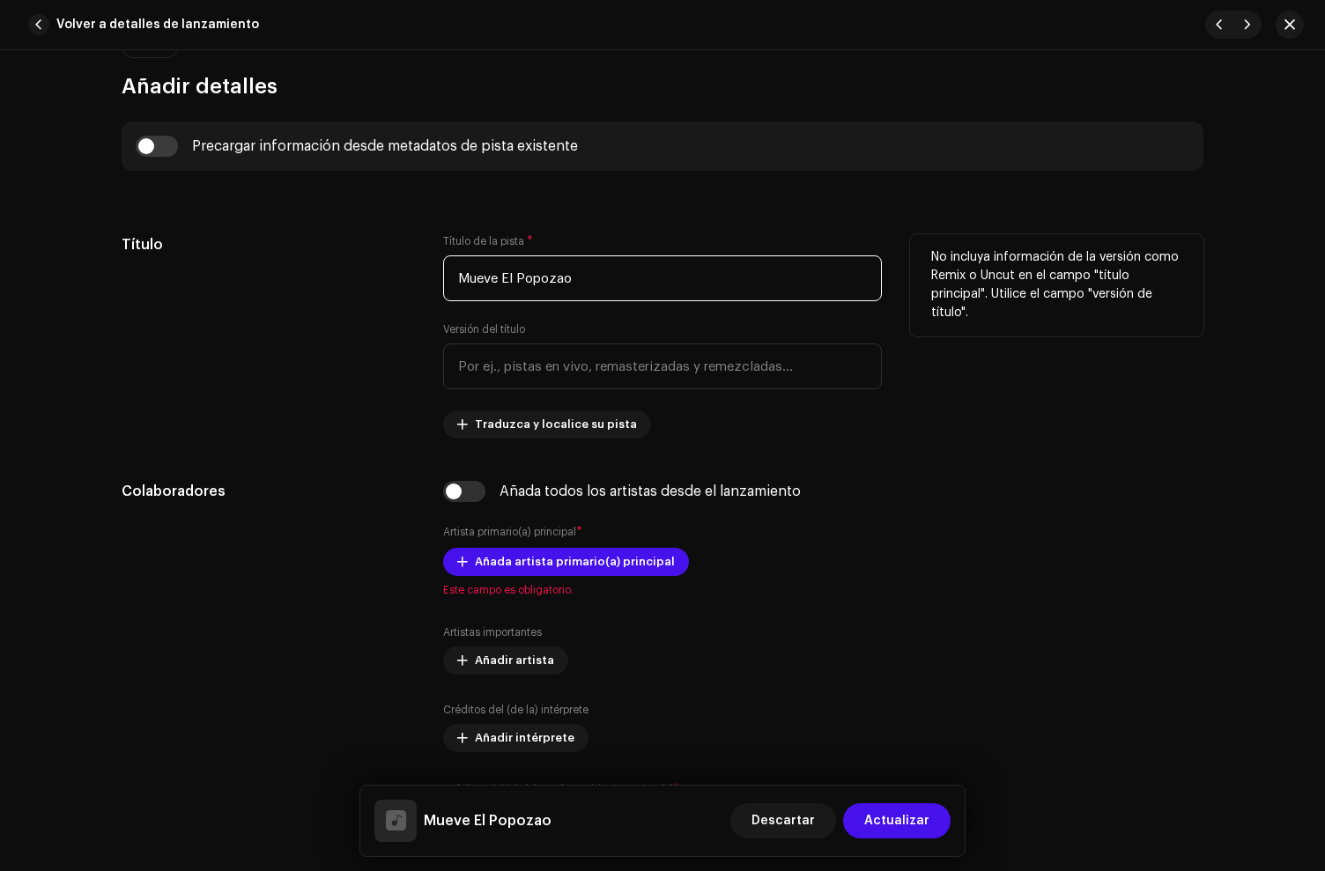
scroll to position [696, 0]
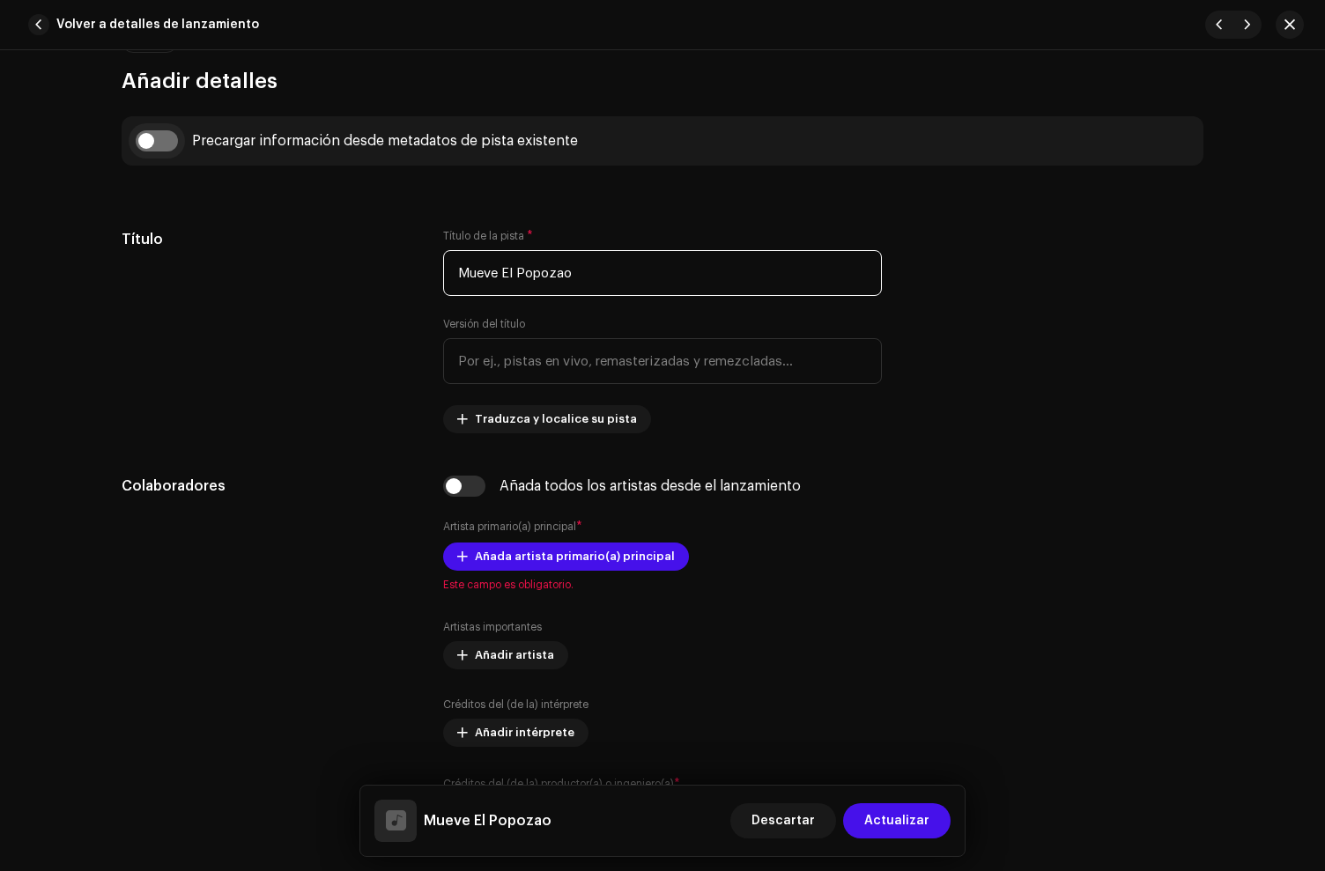
type input "Mueve El Popozao"
click at [147, 144] on input "checkbox" at bounding box center [157, 140] width 42 height 21
checkbox input "true"
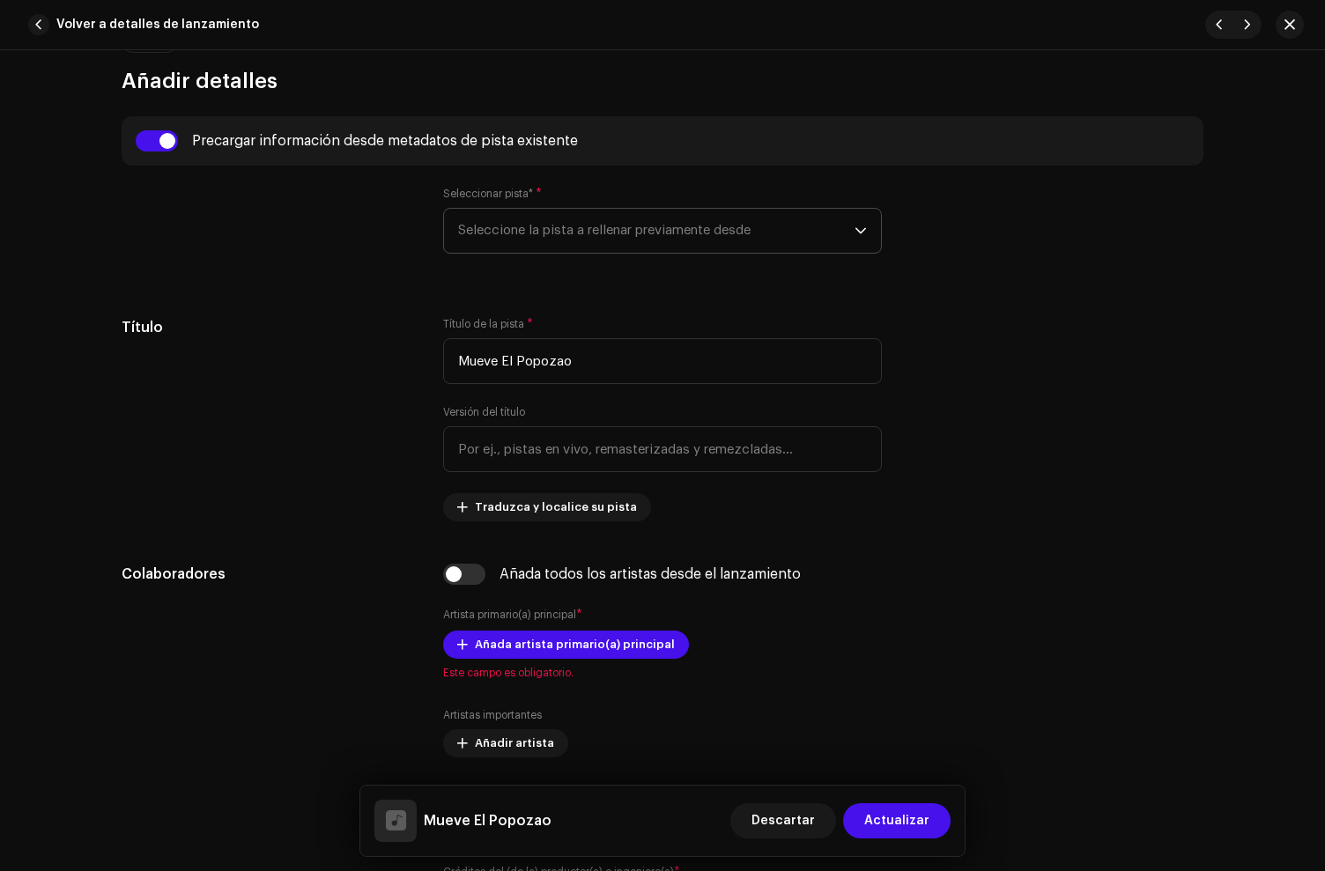
click at [537, 238] on span "Seleccione la pista a rellenar previamente desde" at bounding box center [656, 231] width 396 height 44
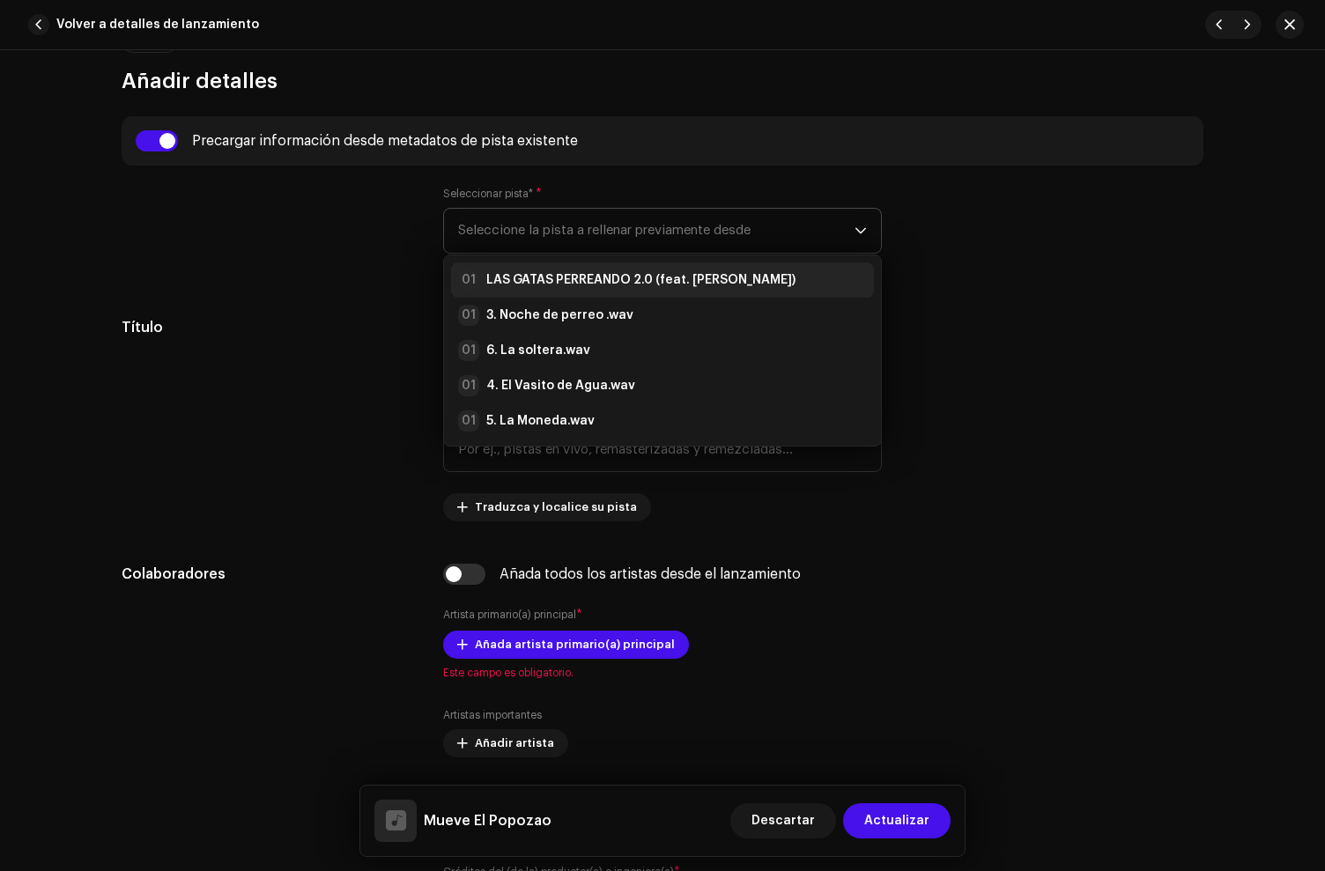
click at [531, 271] on strong "LAS GATAS PERREANDO 2.0 (feat. [PERSON_NAME])" at bounding box center [640, 280] width 309 height 18
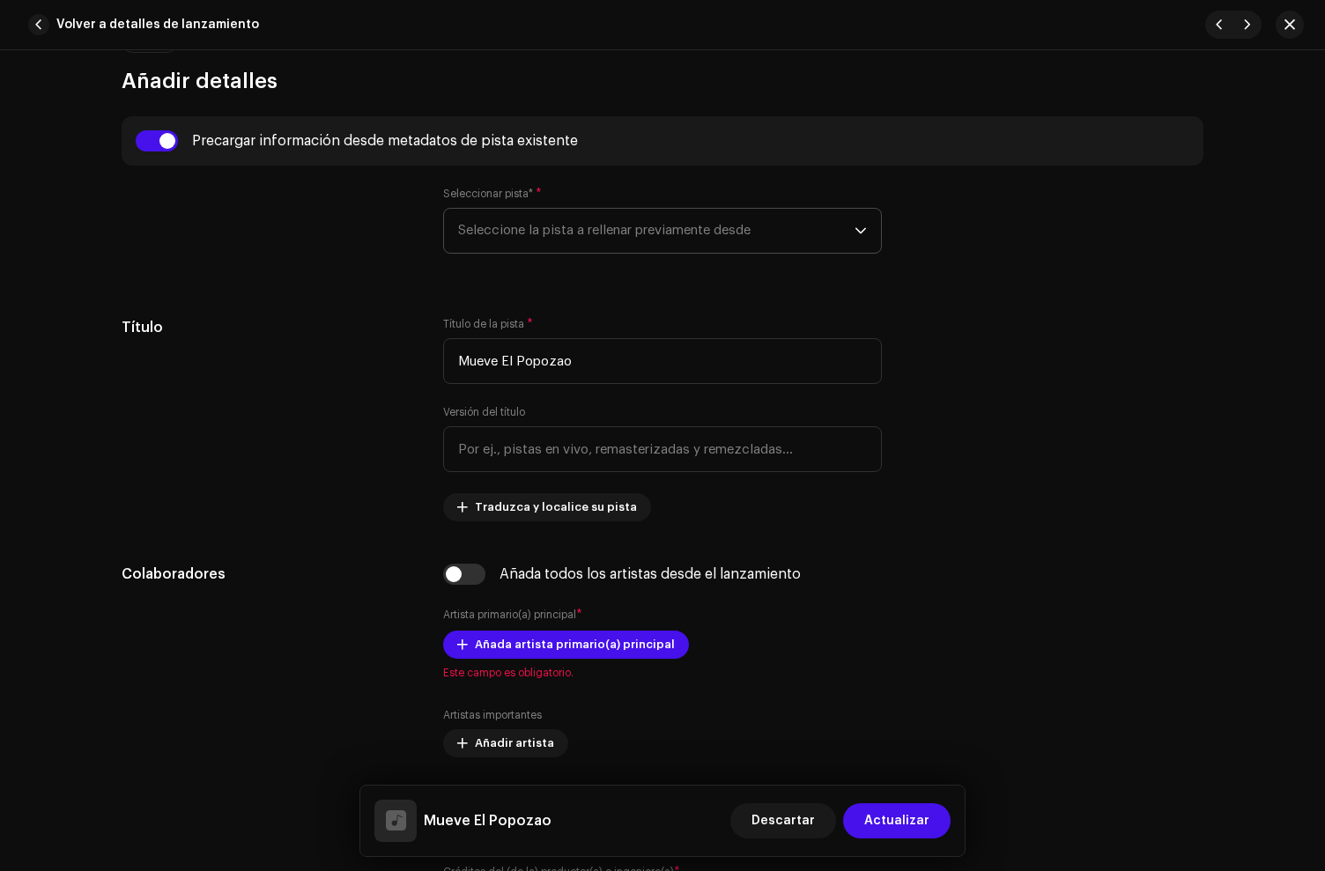
type input "00:30"
radio input "true"
type input "HD Letra Mágica"
checkbox input "true"
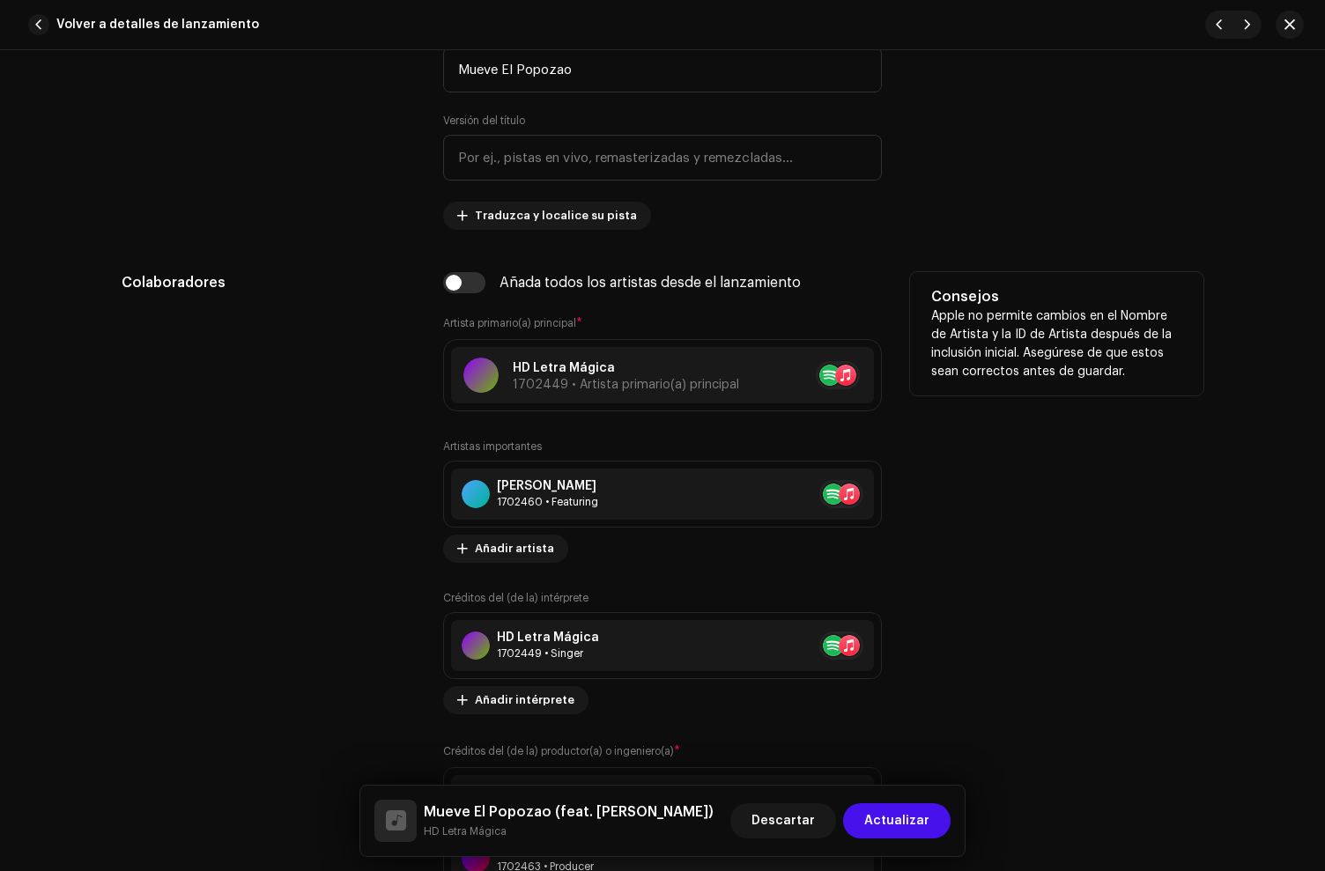
scroll to position [999, 0]
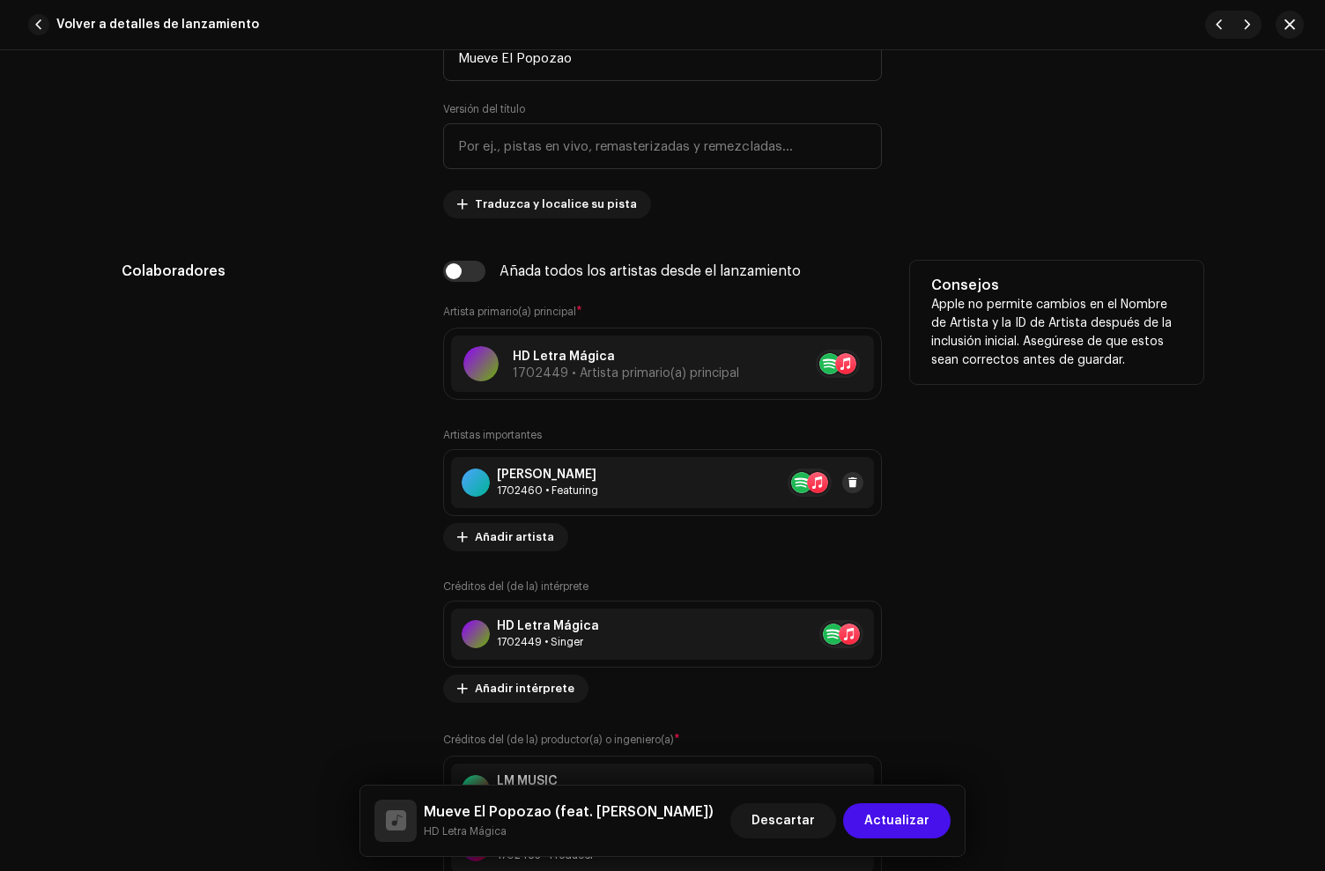
click at [851, 487] on span at bounding box center [853, 483] width 11 height 14
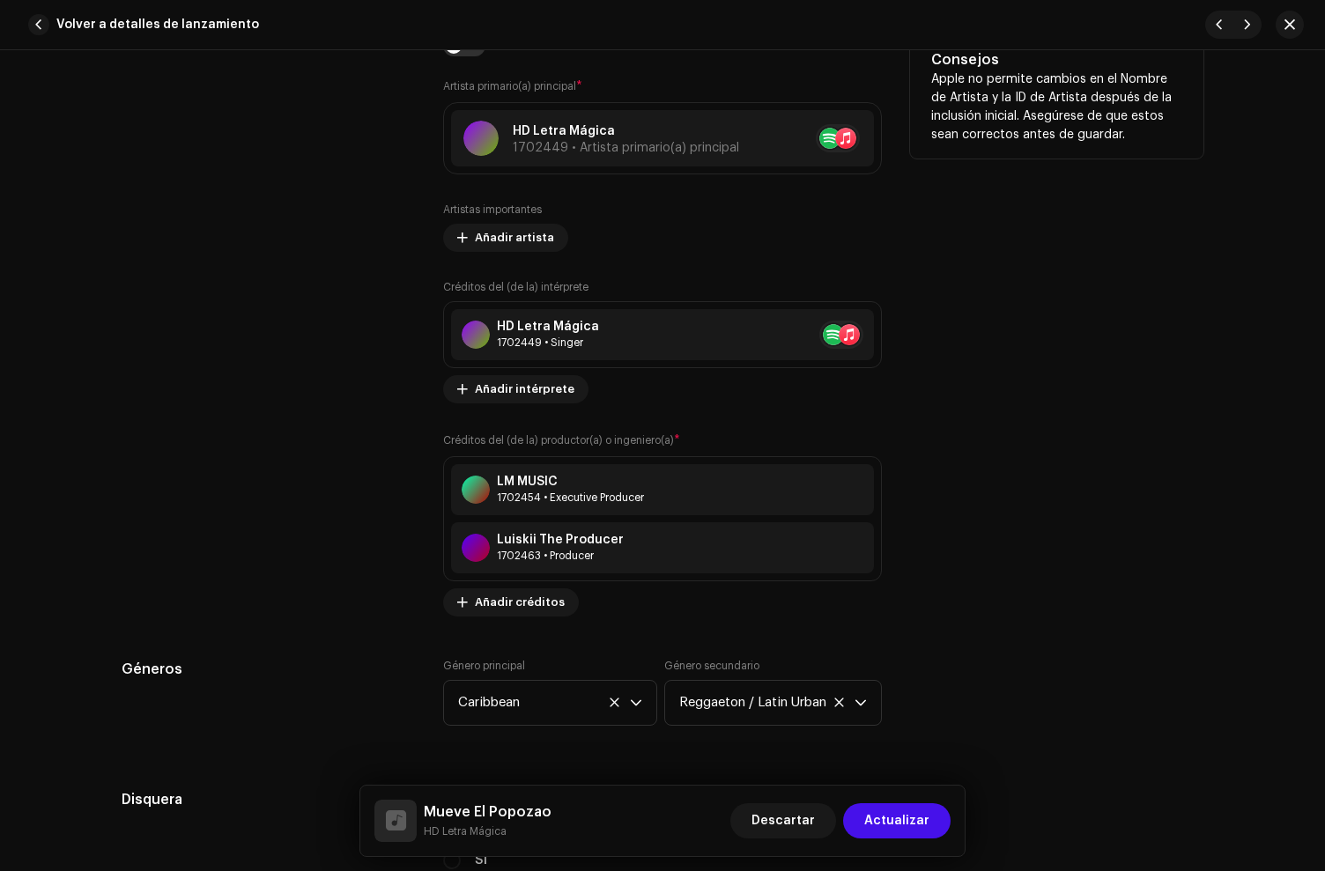
scroll to position [1228, 0]
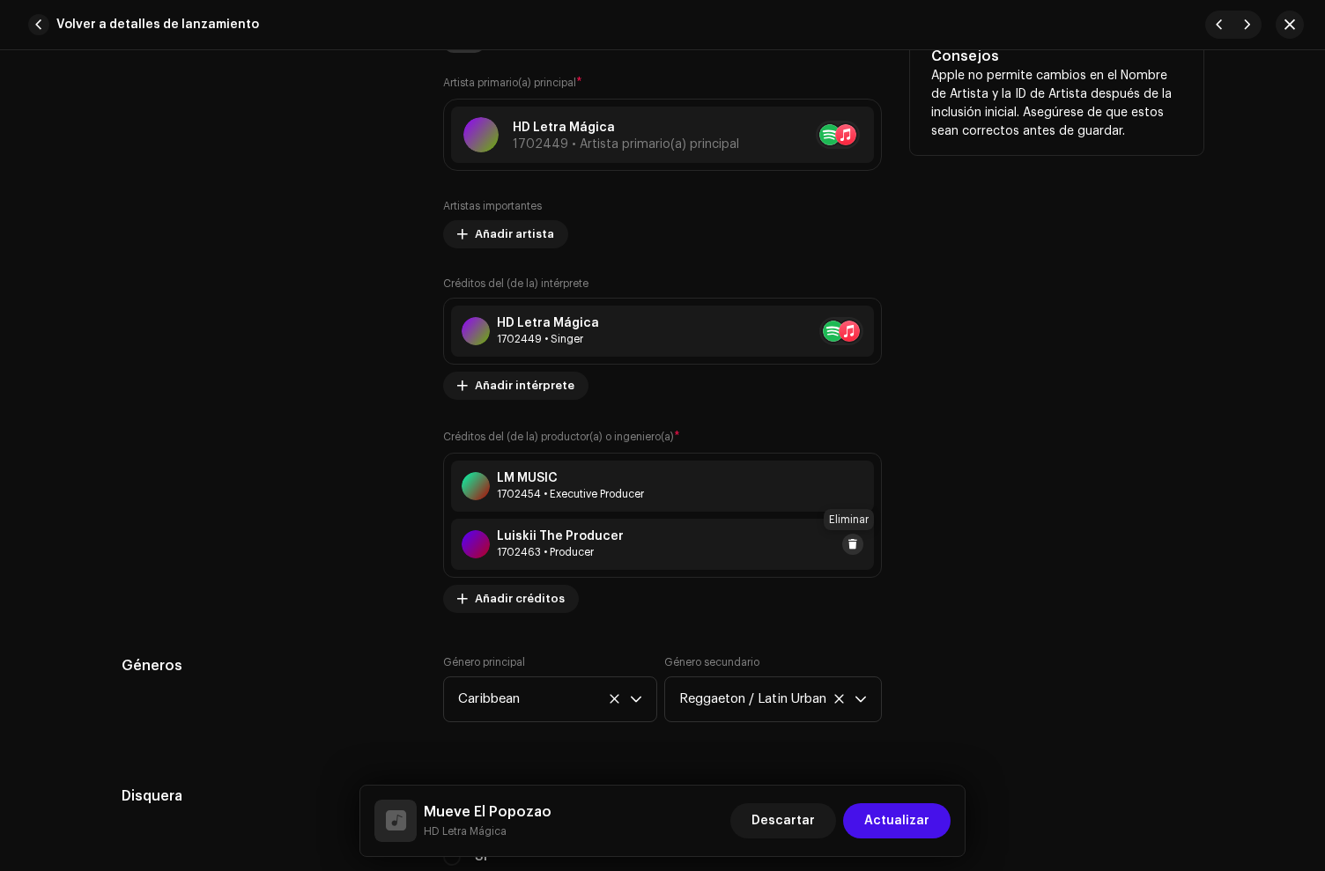
click at [842, 544] on button at bounding box center [852, 544] width 21 height 21
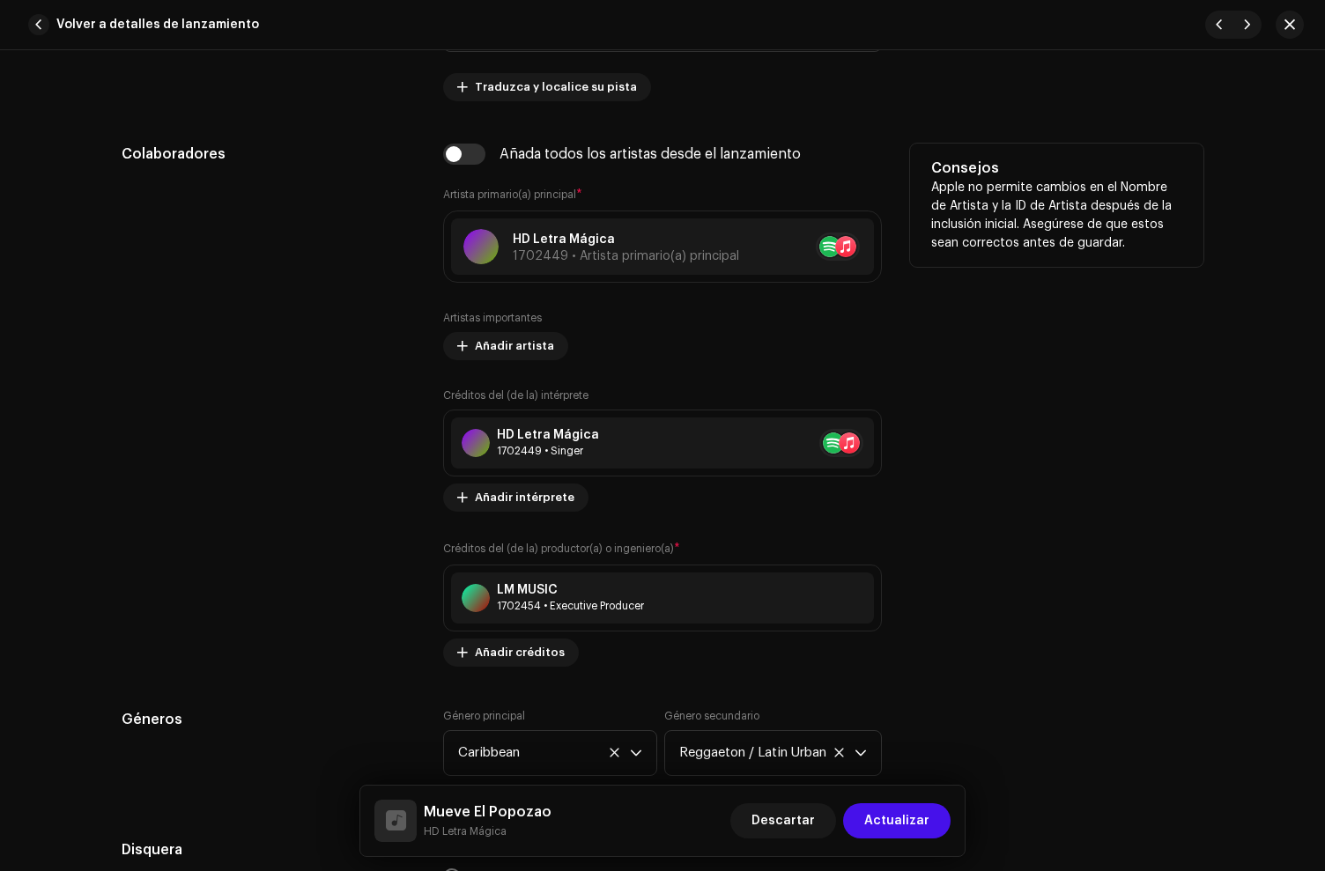
scroll to position [1036, 0]
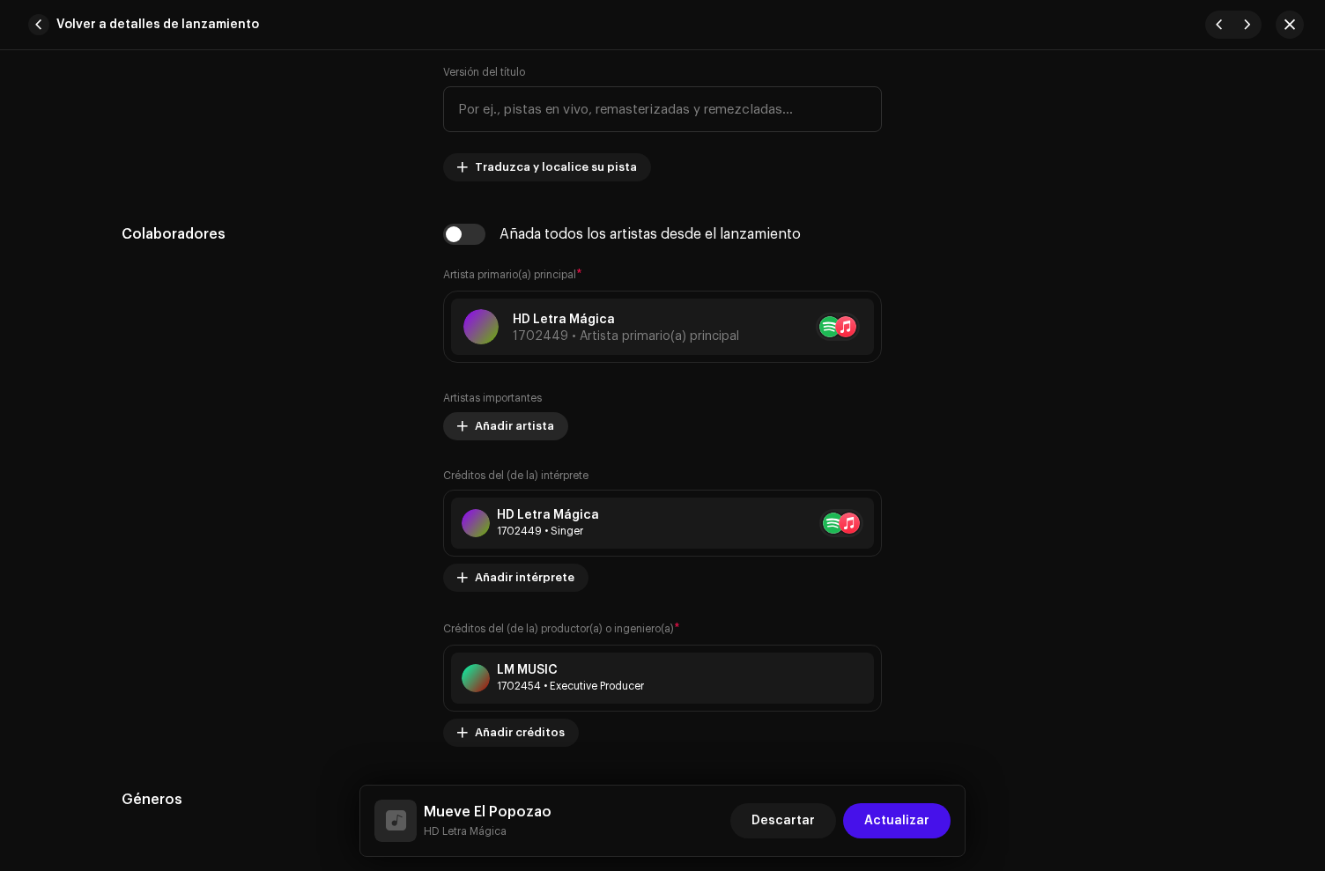
click at [523, 428] on span "Añadir artista" at bounding box center [514, 426] width 79 height 35
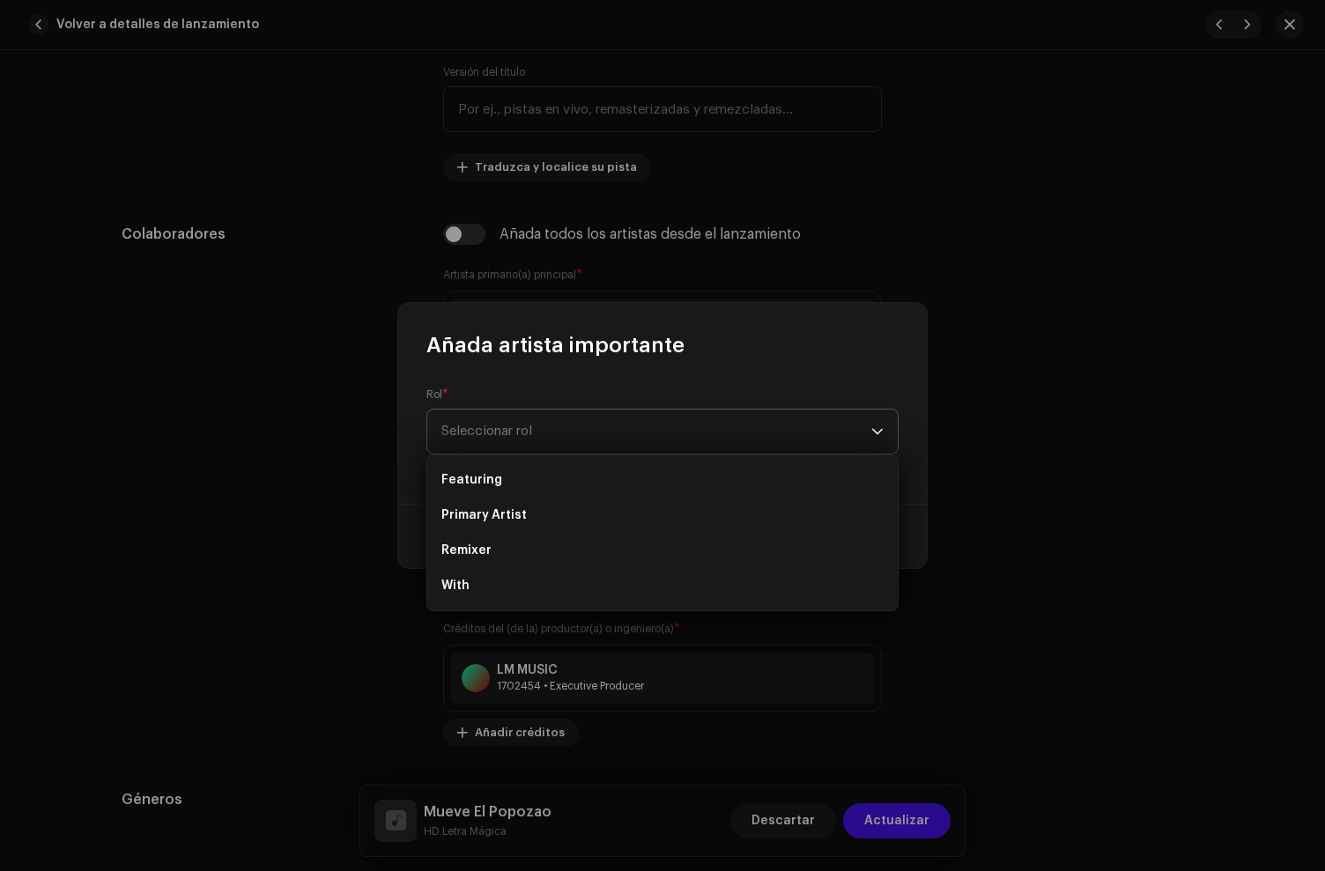
click at [514, 440] on span "Seleccionar rol" at bounding box center [656, 432] width 430 height 44
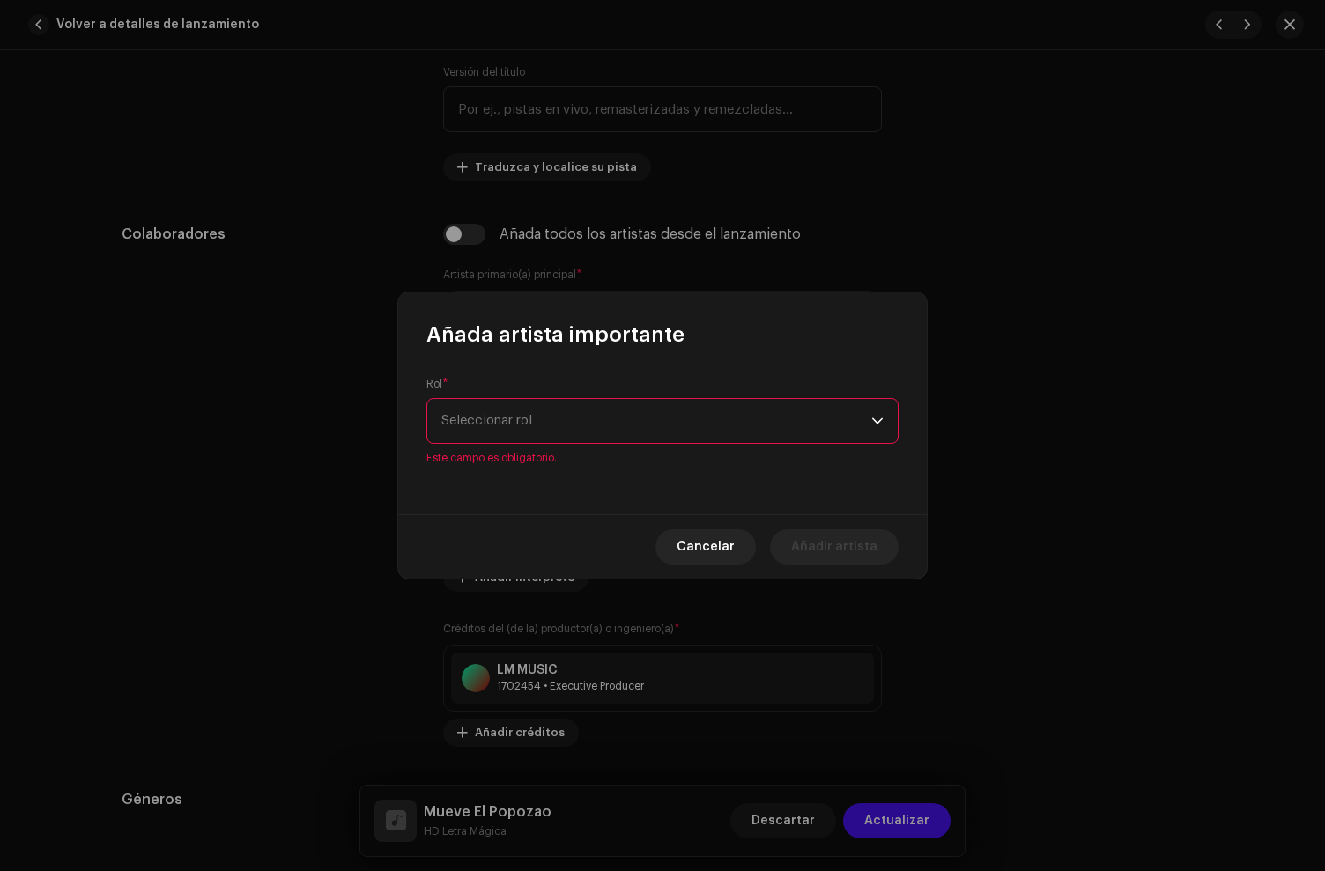
click at [514, 433] on span "Seleccionar rol" at bounding box center [656, 421] width 430 height 44
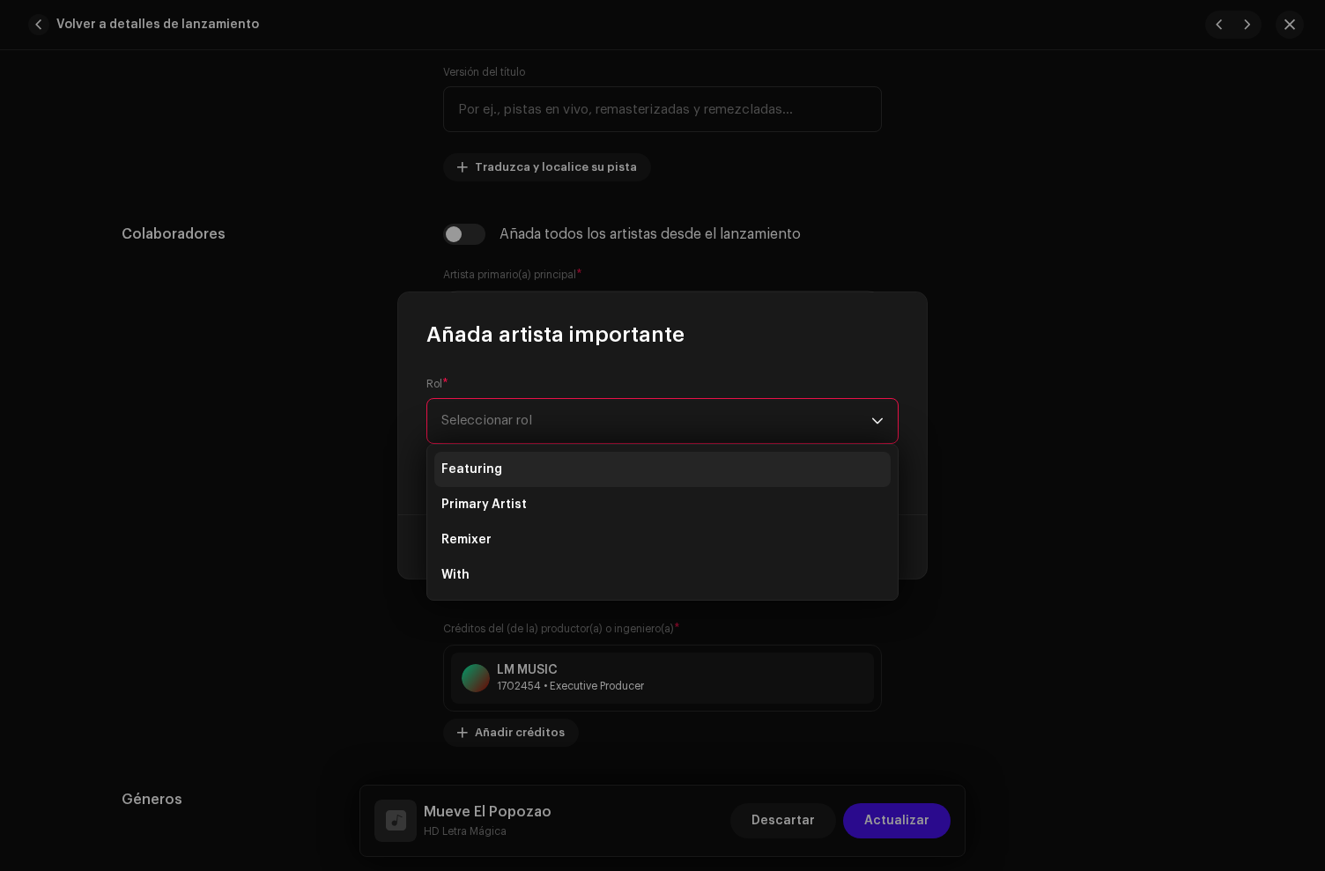
click at [500, 460] on li "Featuring" at bounding box center [662, 469] width 456 height 35
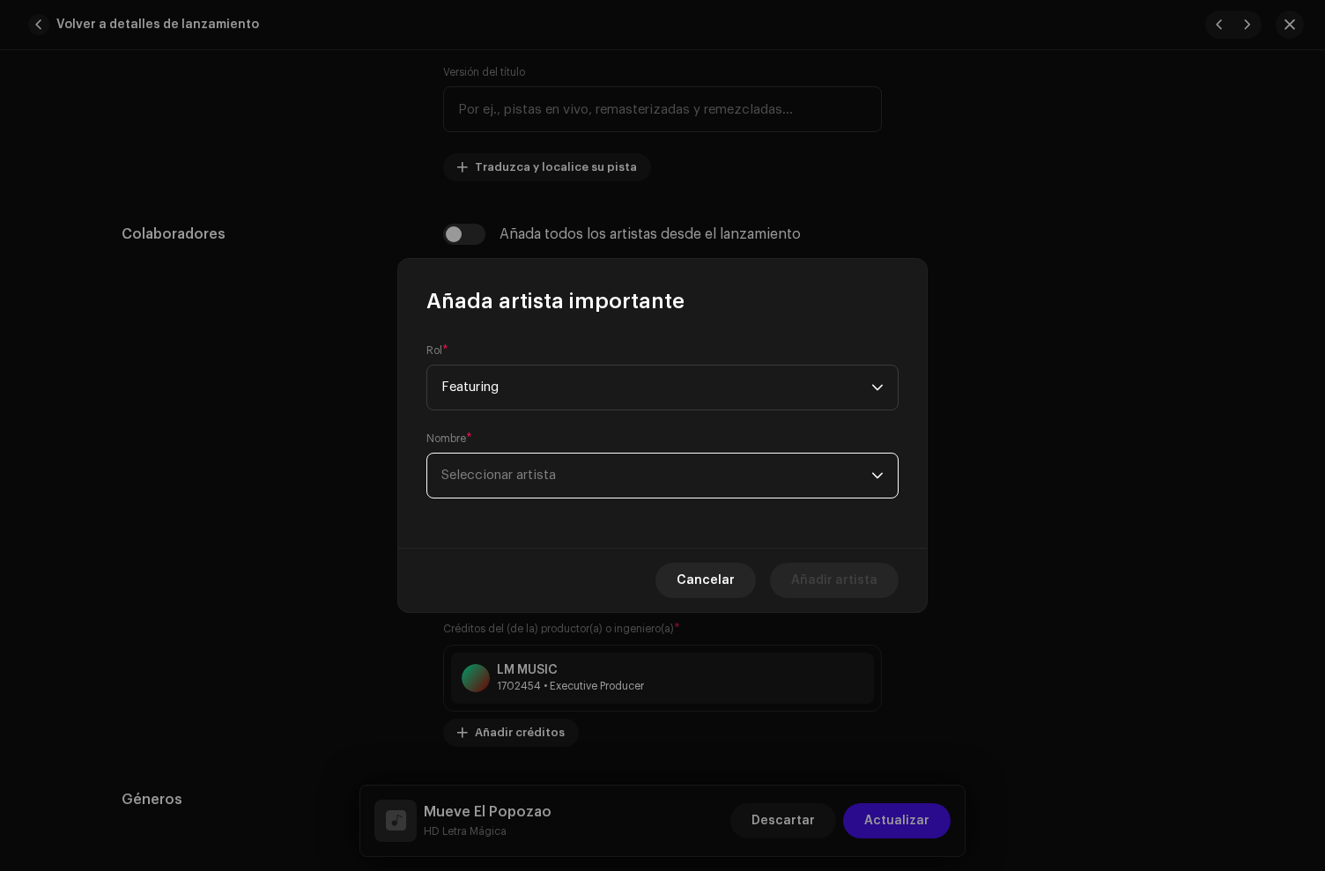
click at [536, 474] on span "Seleccionar artista" at bounding box center [498, 475] width 115 height 13
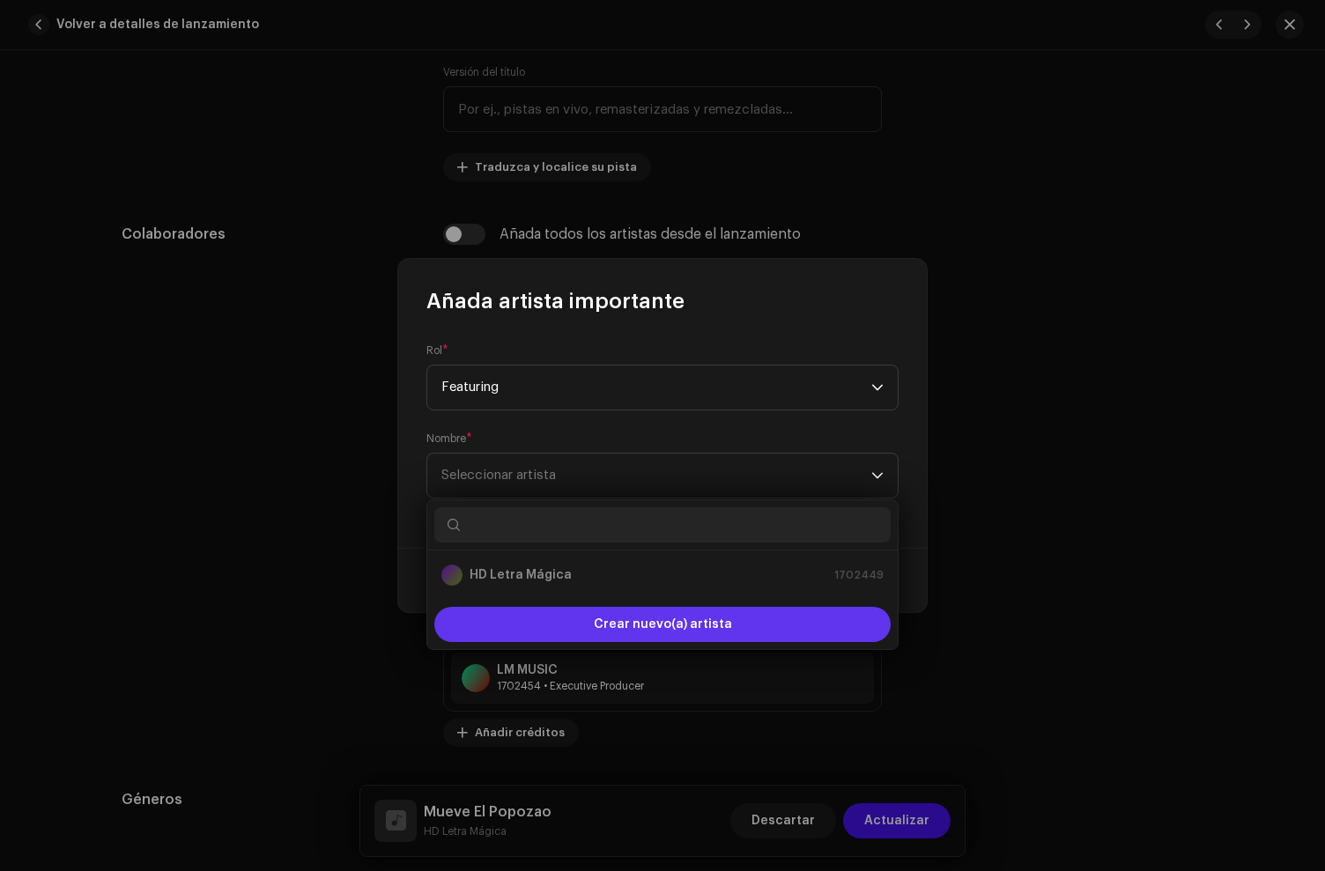
click at [531, 611] on div "Crear nuevo(a) artista" at bounding box center [662, 624] width 456 height 35
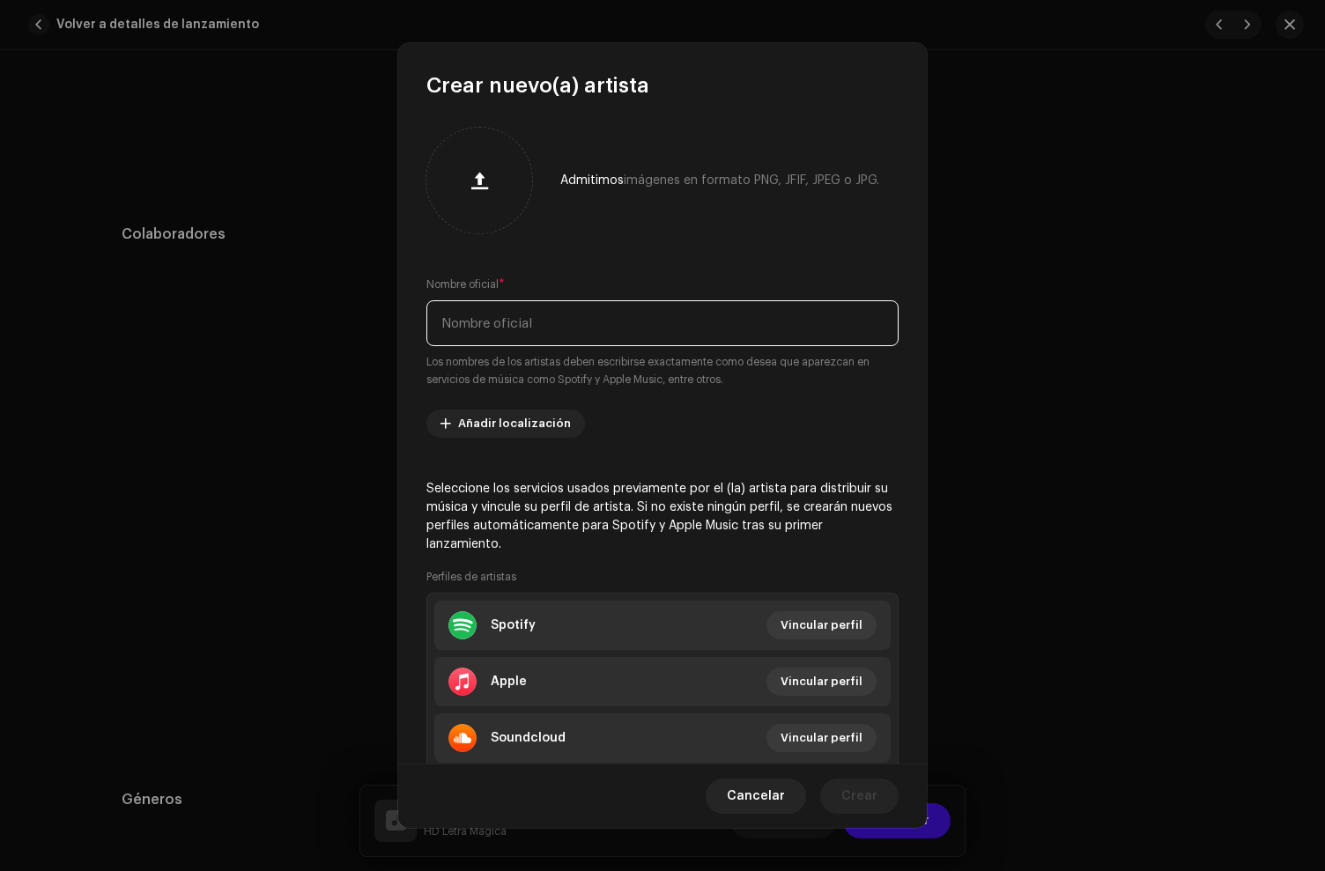
click at [533, 338] on input "text" at bounding box center [662, 323] width 472 height 46
type input "El Yeulin 777"
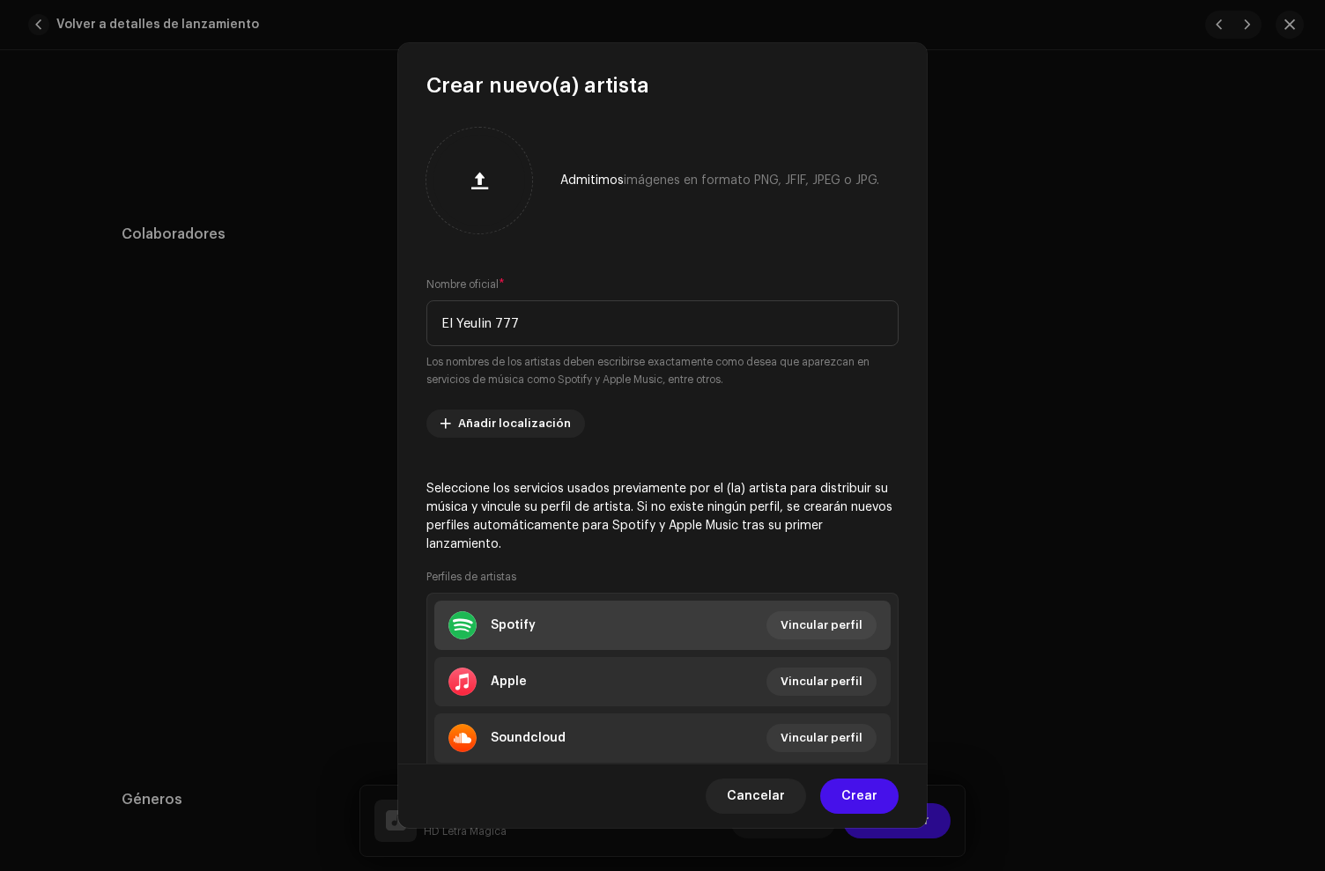
click at [551, 640] on li "Spotify Vincular perfil" at bounding box center [662, 625] width 456 height 49
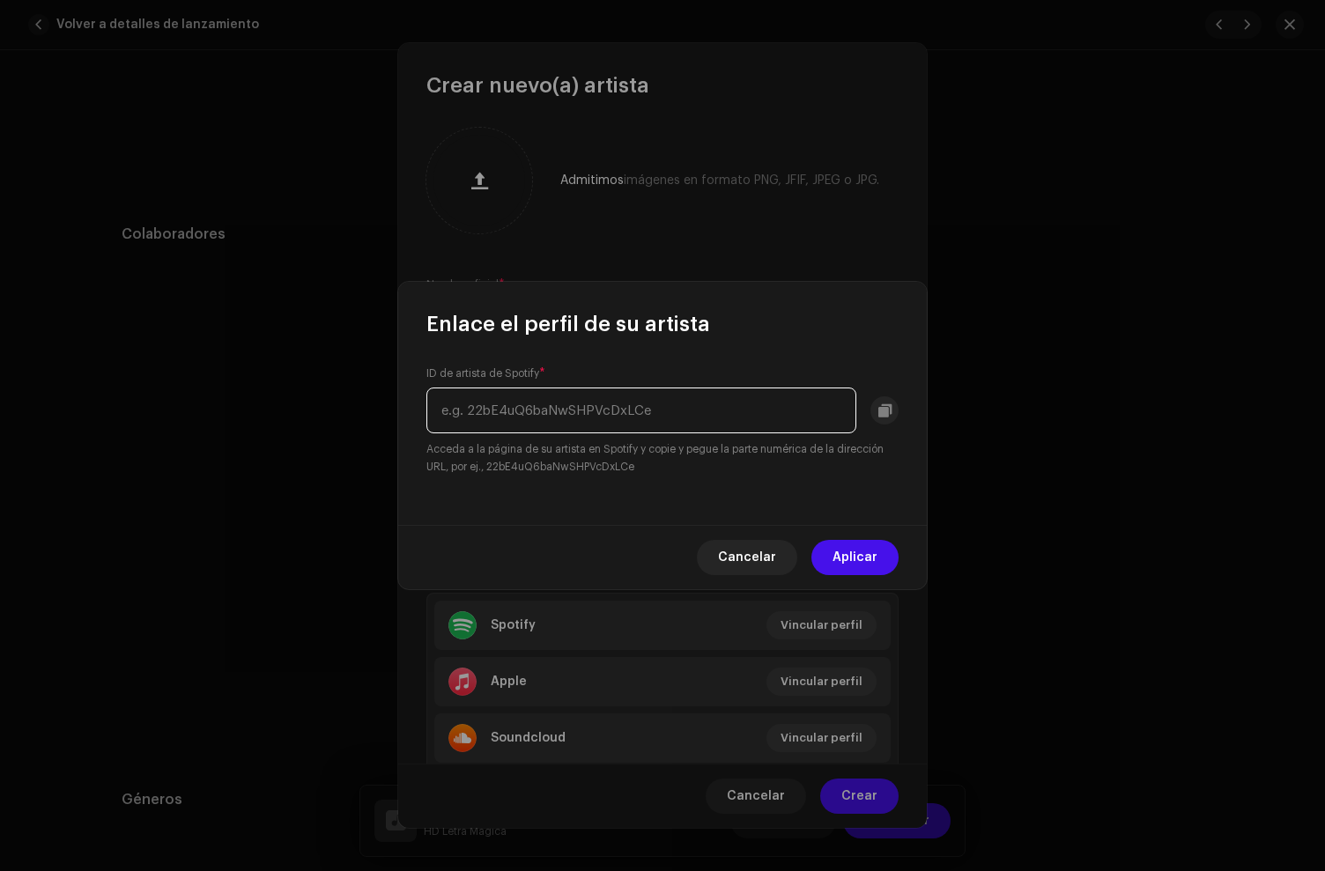
click at [539, 407] on input "text" at bounding box center [641, 411] width 430 height 46
paste input "1P5j2lw8zCWJW0gswf3kSf"
type input "1P5j2lw8zCWJW0gswf3kSf"
click at [856, 554] on span "Aplicar" at bounding box center [855, 557] width 45 height 35
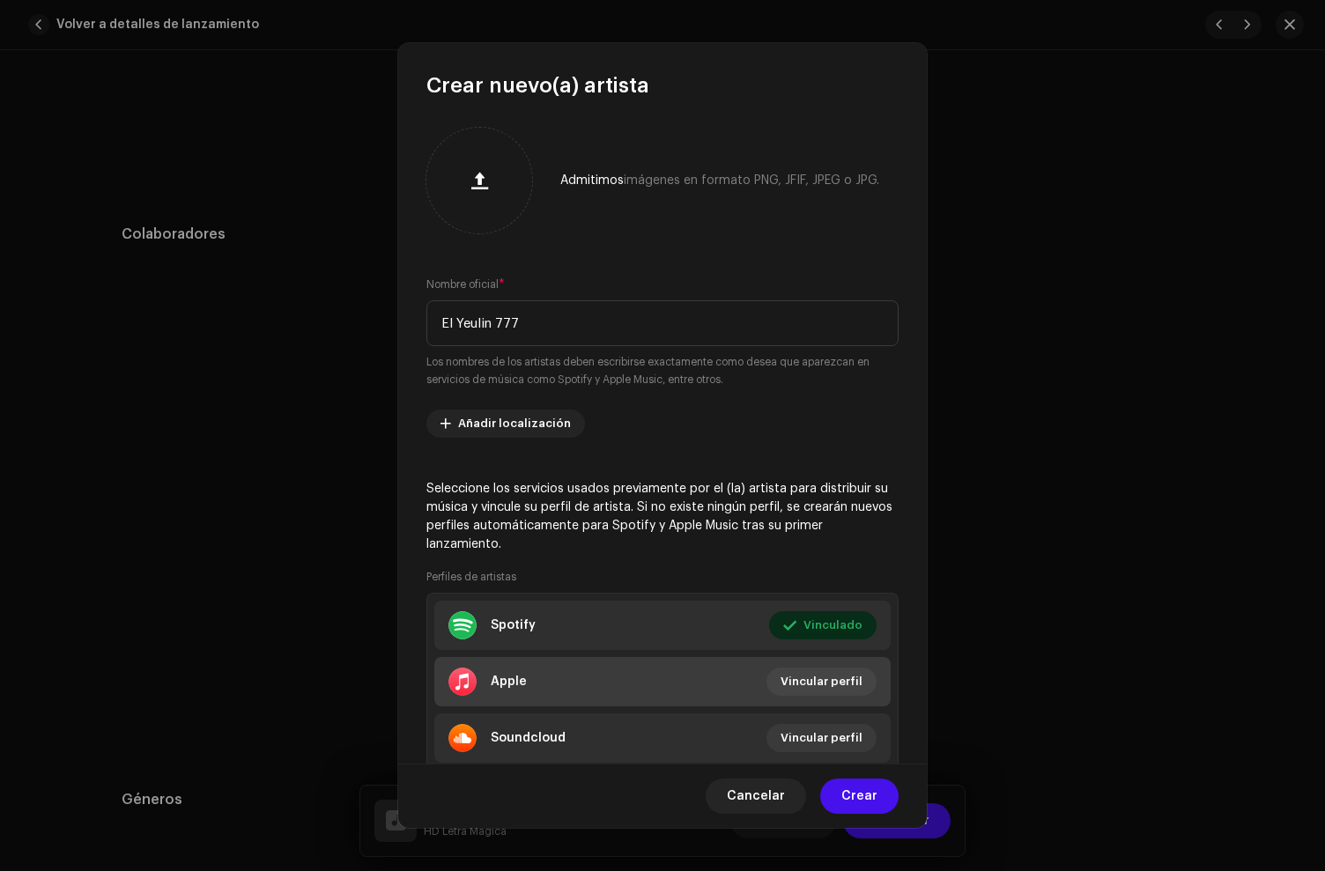
click at [576, 682] on li "Apple Vincular perfil" at bounding box center [662, 681] width 456 height 49
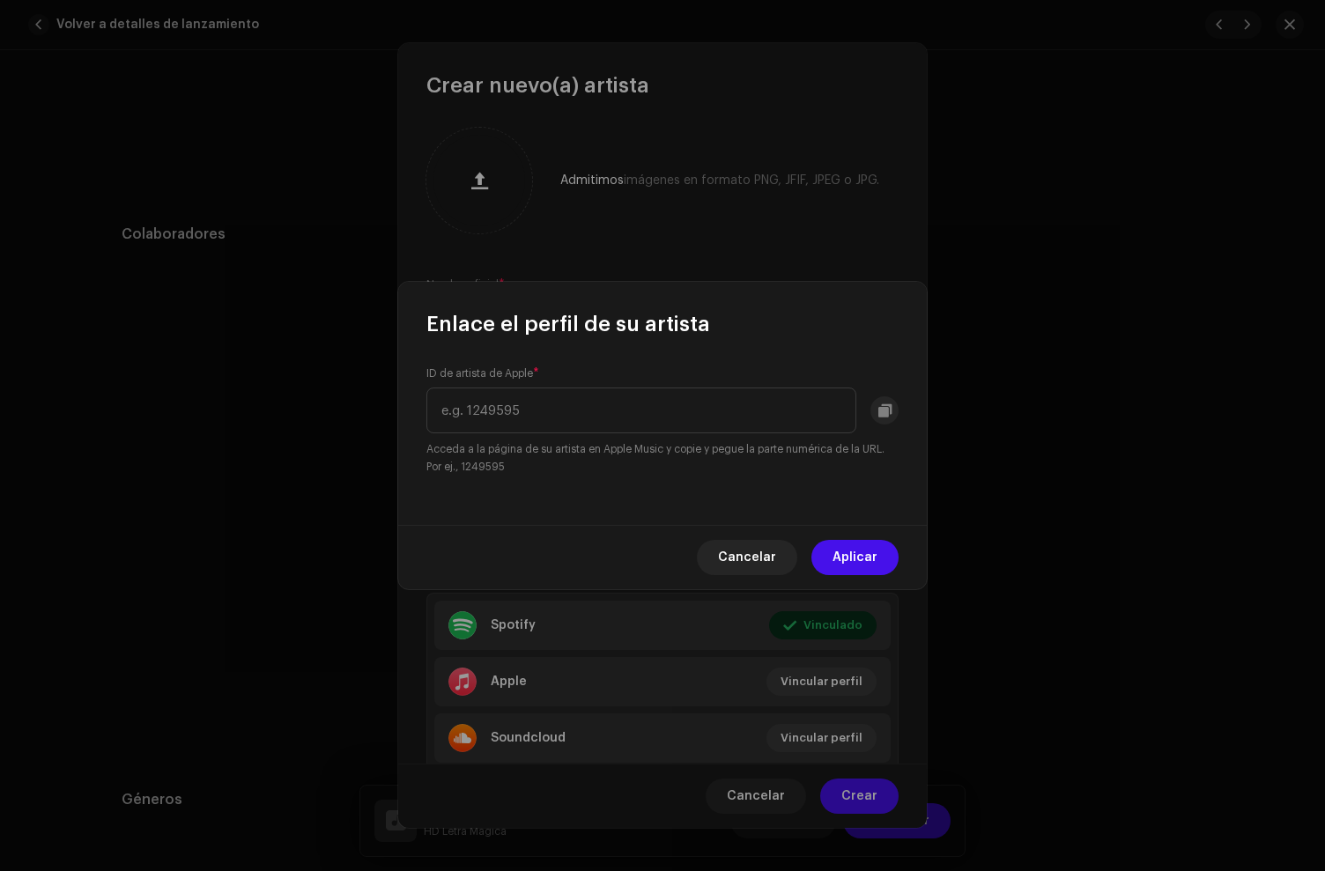
click at [791, 566] on button "Cancelar" at bounding box center [747, 557] width 100 height 35
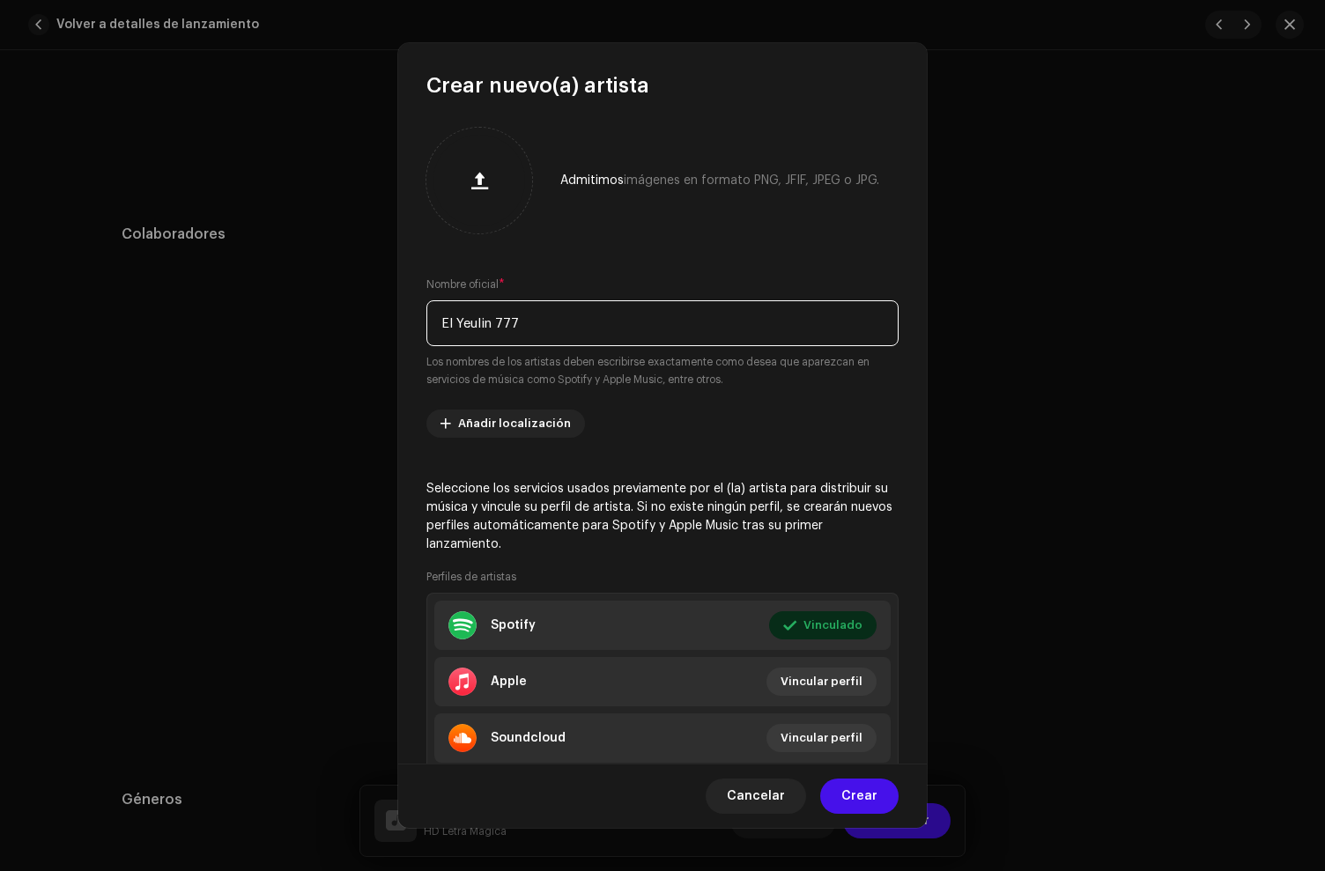
click at [477, 323] on input "El Yeulin 777" at bounding box center [662, 323] width 472 height 46
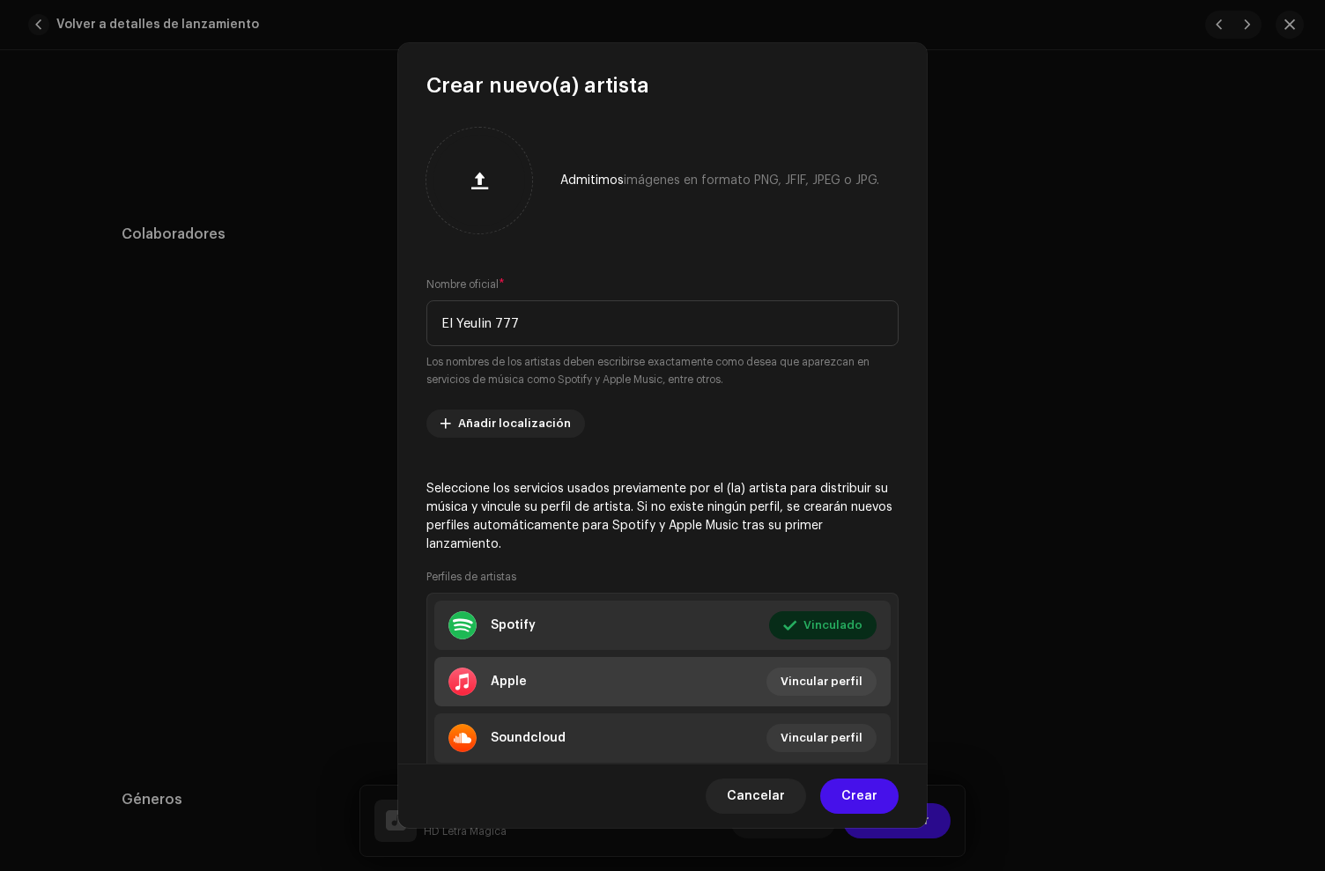
click at [535, 683] on li "Apple Vincular perfil" at bounding box center [662, 681] width 456 height 49
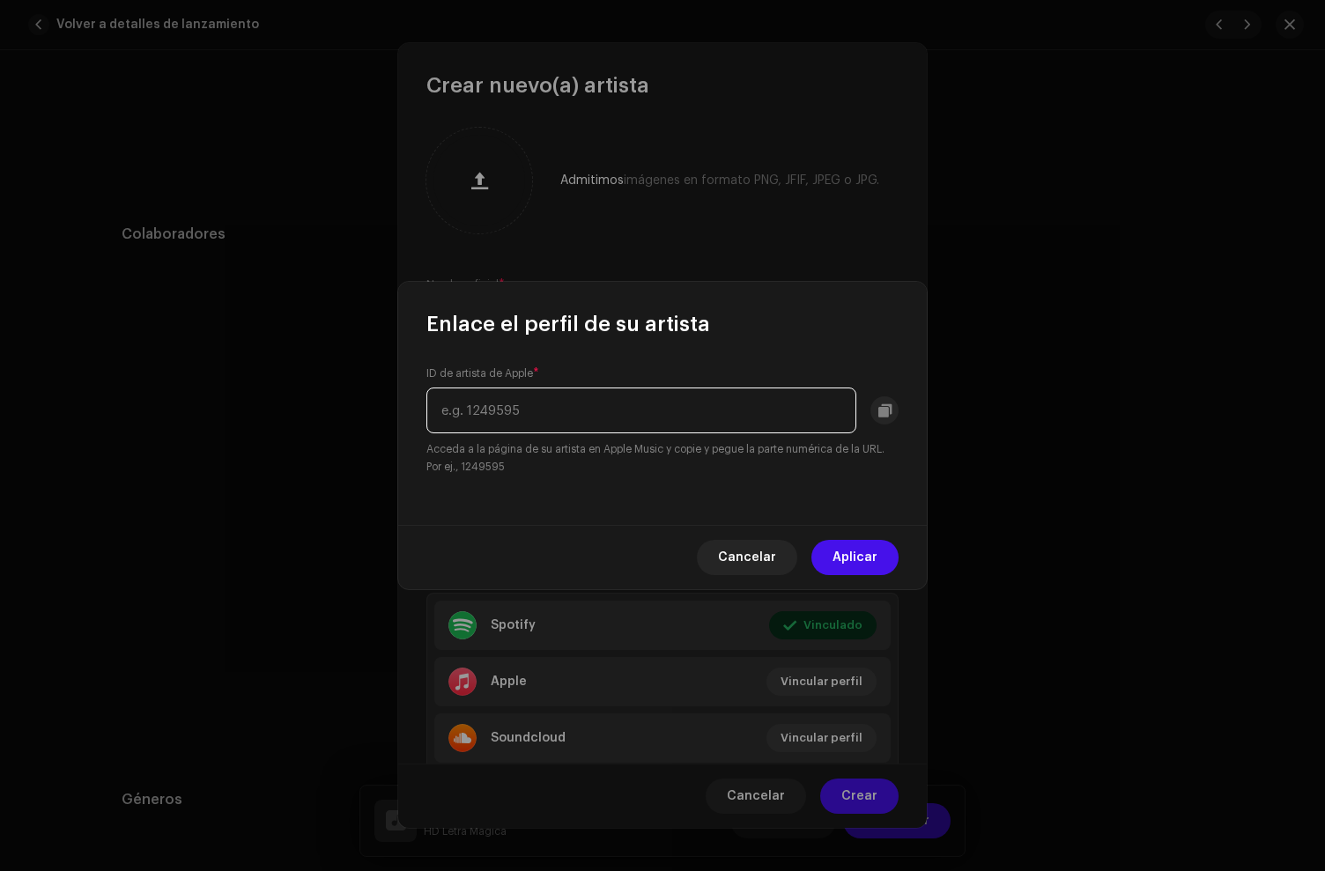
click at [544, 418] on input "text" at bounding box center [641, 411] width 430 height 46
paste input "1688671457"
type input "1688671457"
click at [876, 558] on span "Aplicar" at bounding box center [855, 557] width 45 height 35
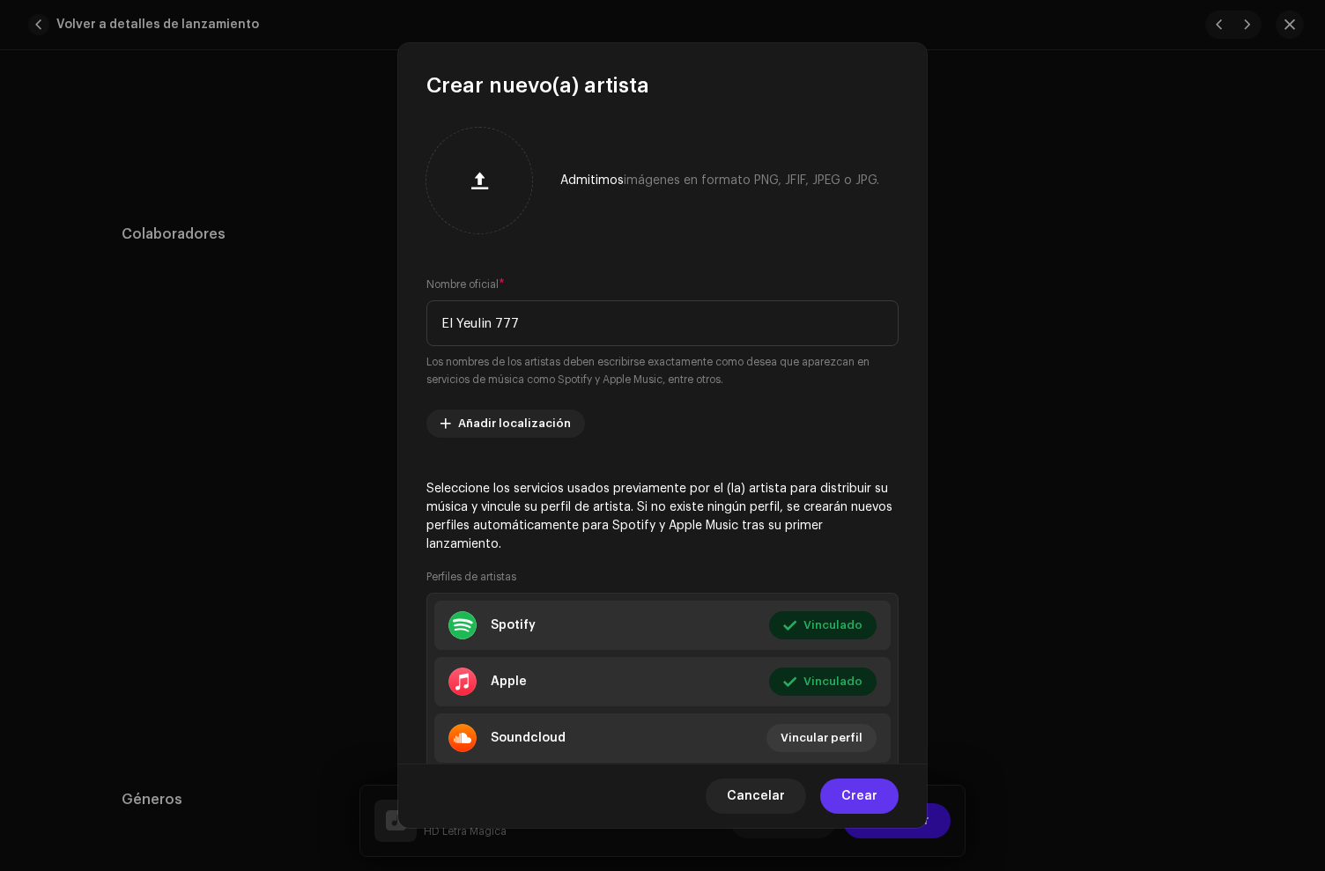
click at [866, 786] on span "Crear" at bounding box center [859, 796] width 36 height 35
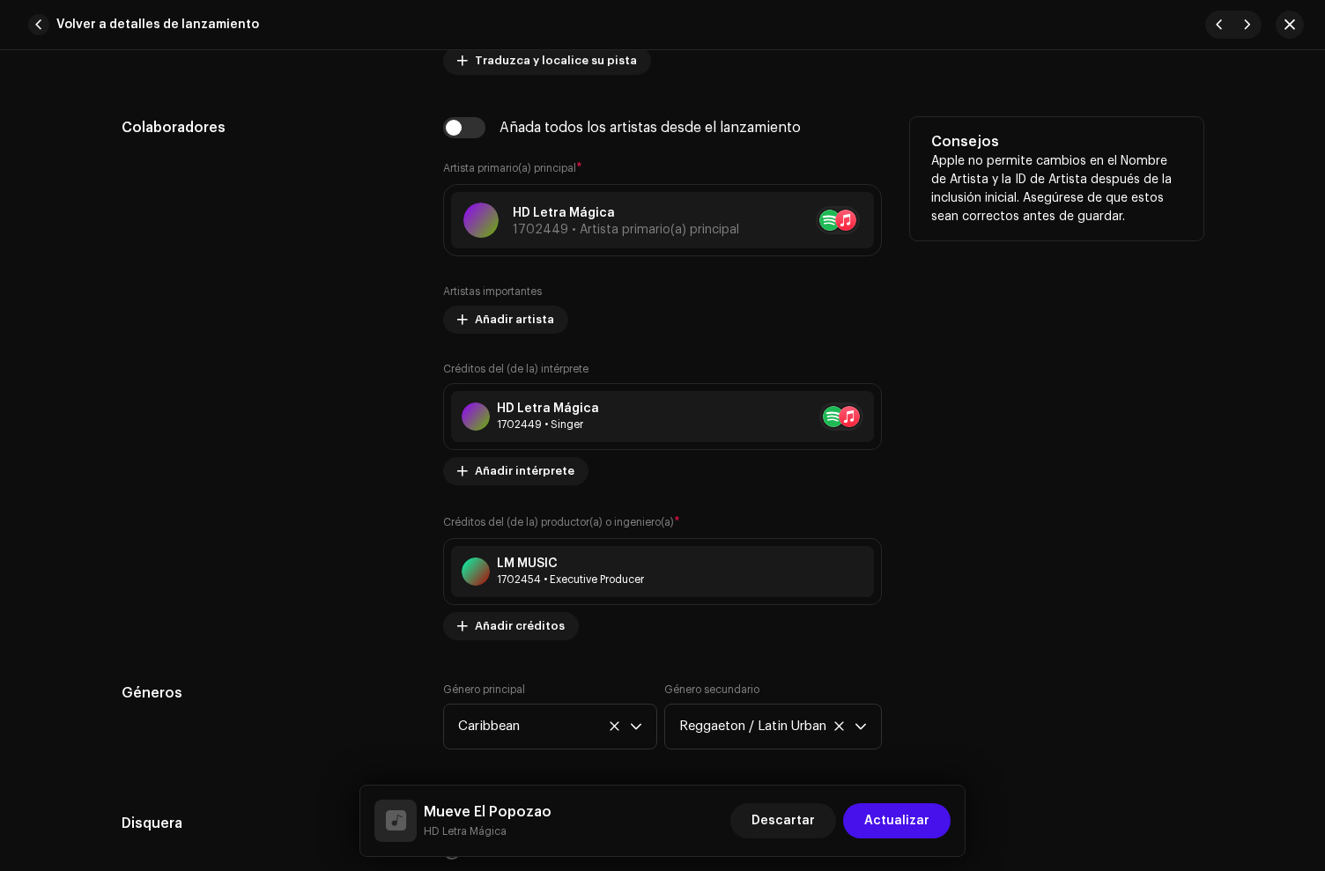
scroll to position [1144, 0]
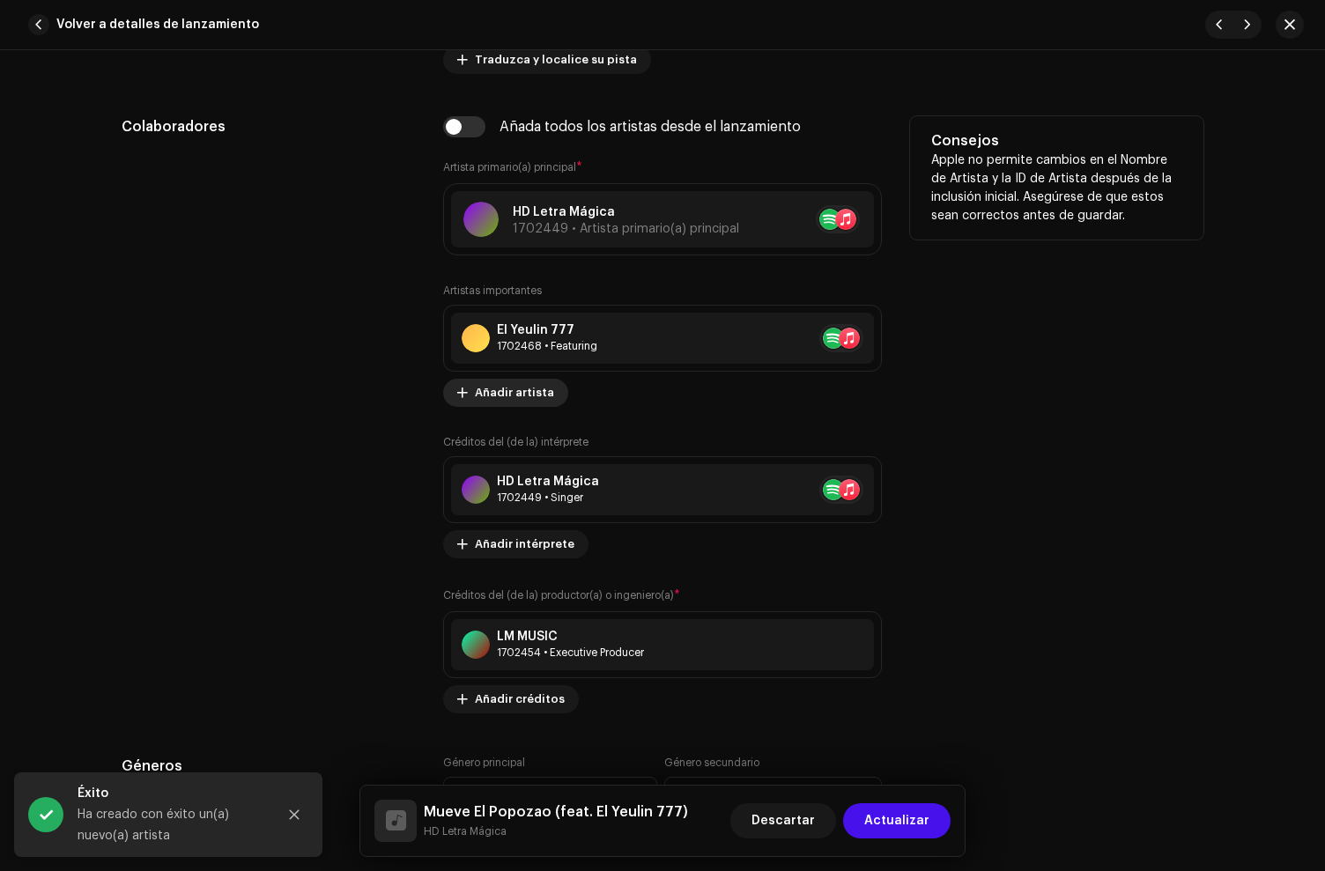
click at [484, 385] on span "Añadir artista" at bounding box center [514, 392] width 79 height 35
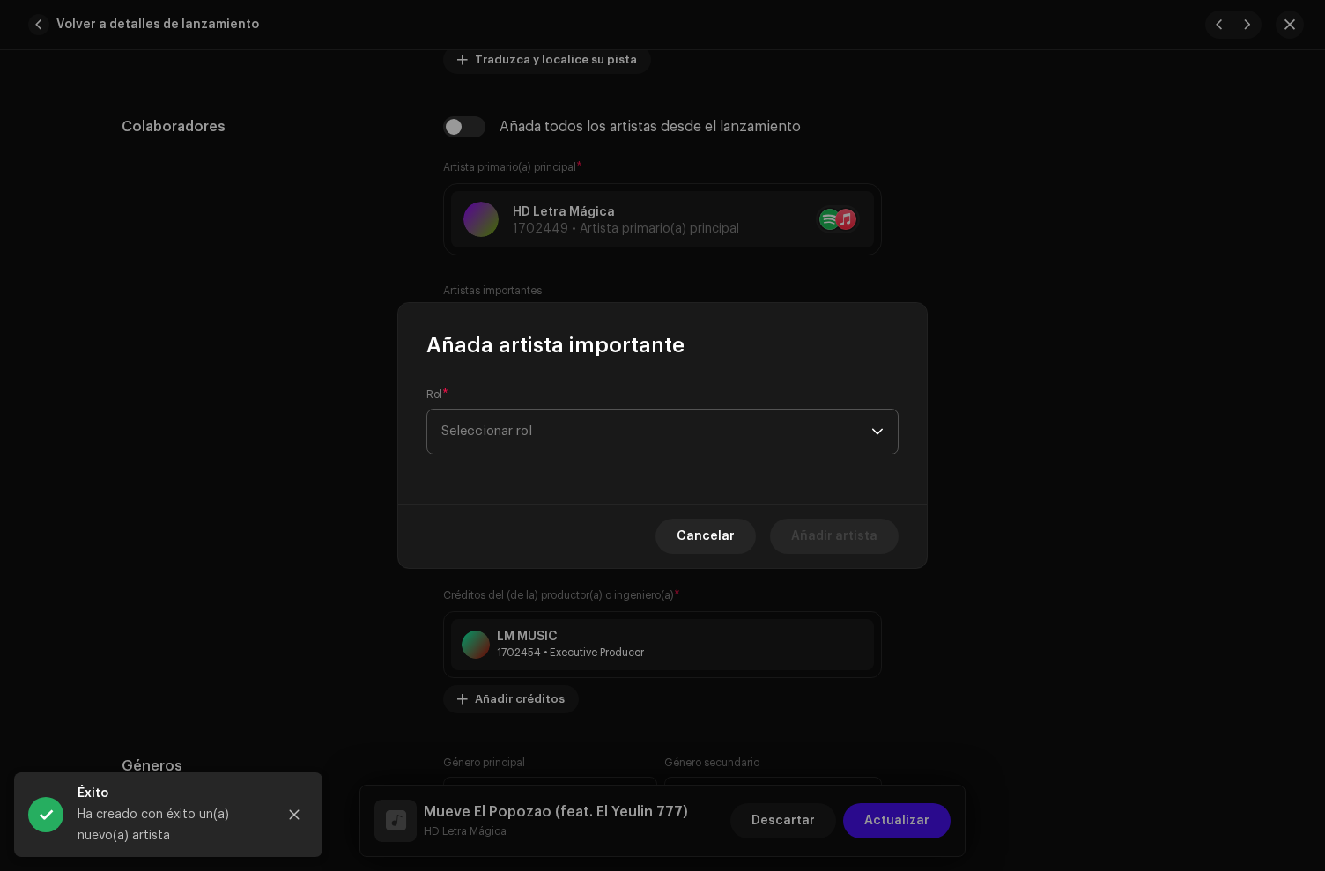
click at [493, 434] on span "Seleccionar rol" at bounding box center [656, 432] width 430 height 44
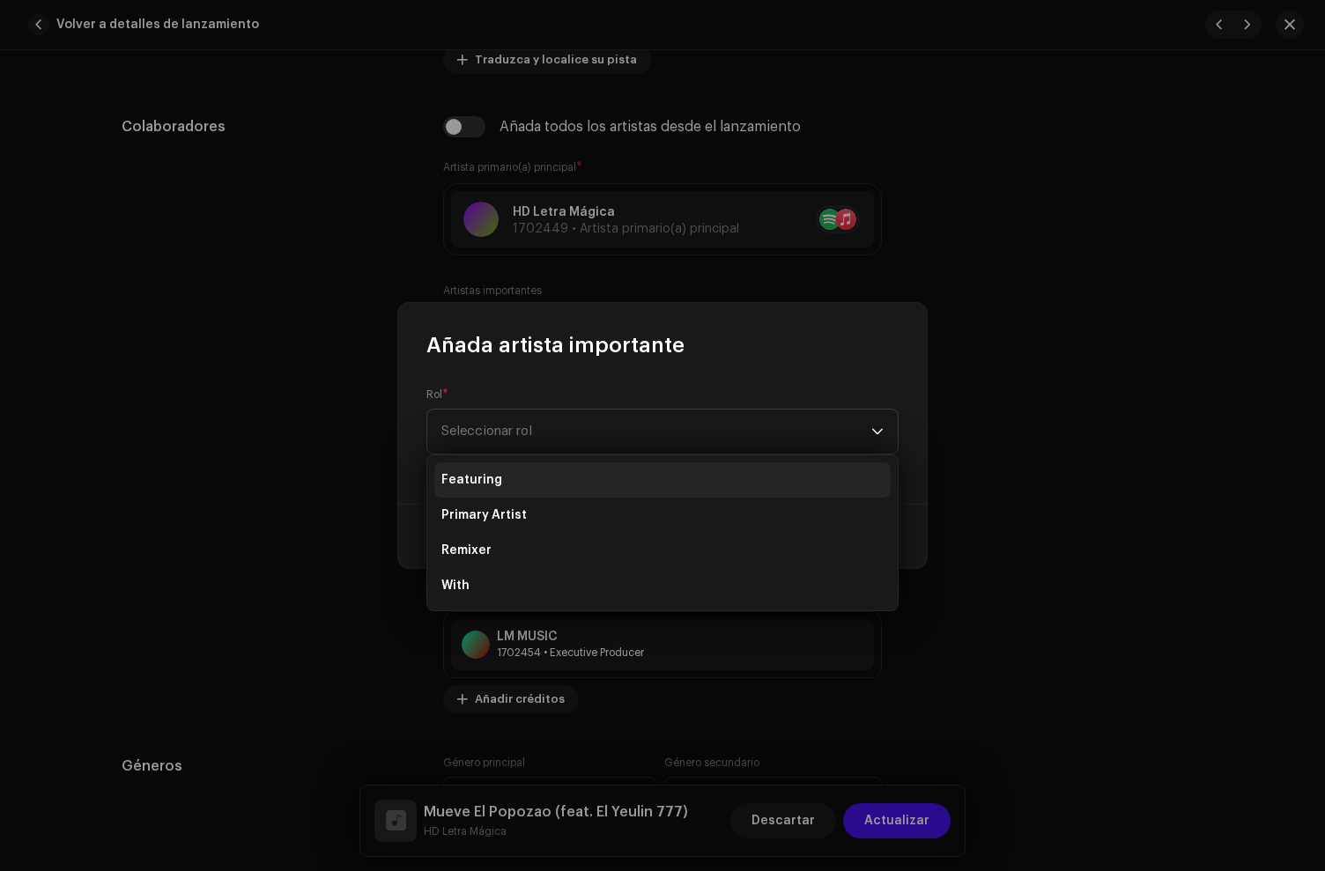
click at [491, 478] on span "Featuring" at bounding box center [471, 480] width 61 height 18
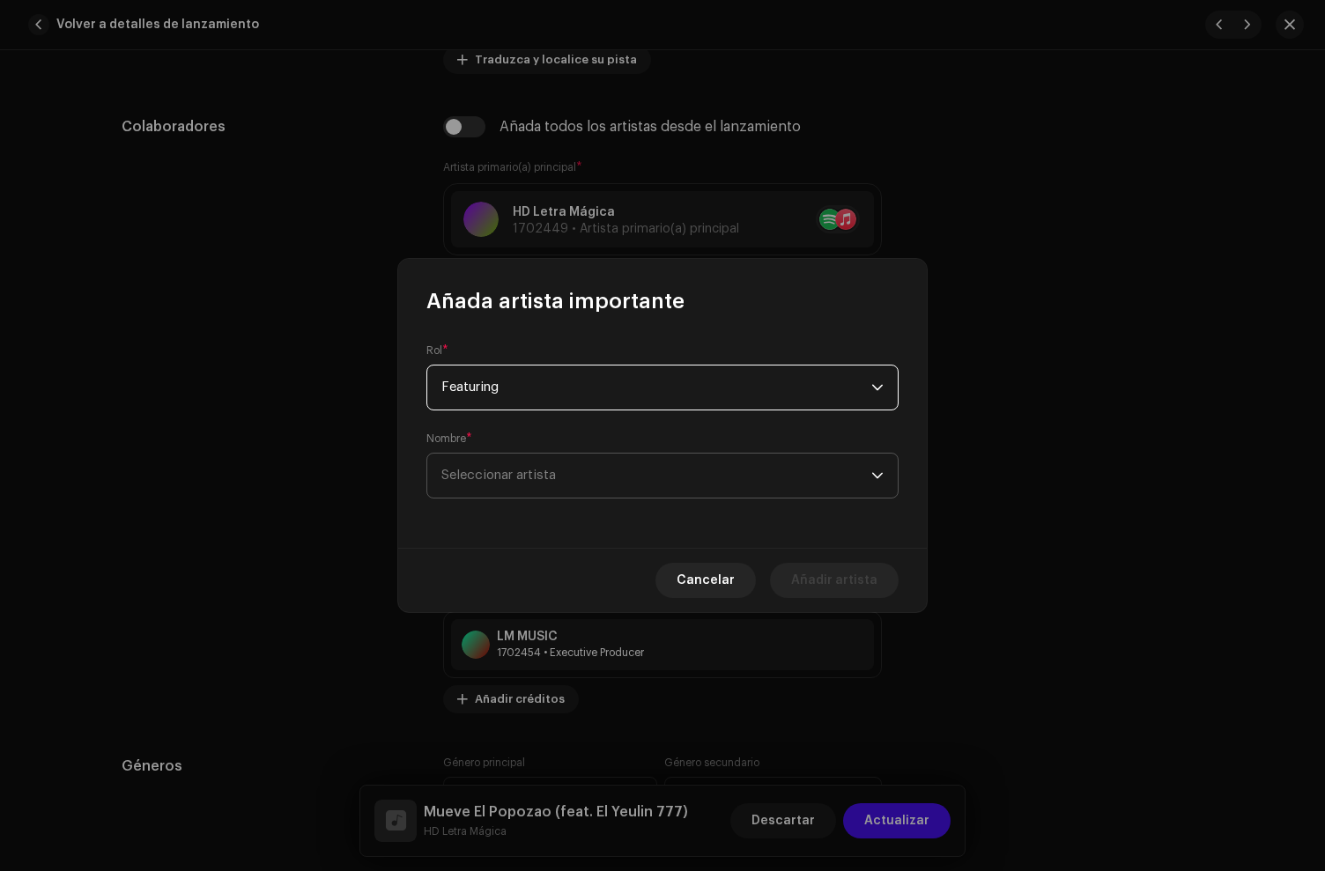
click at [507, 465] on span "Seleccionar artista" at bounding box center [656, 476] width 430 height 44
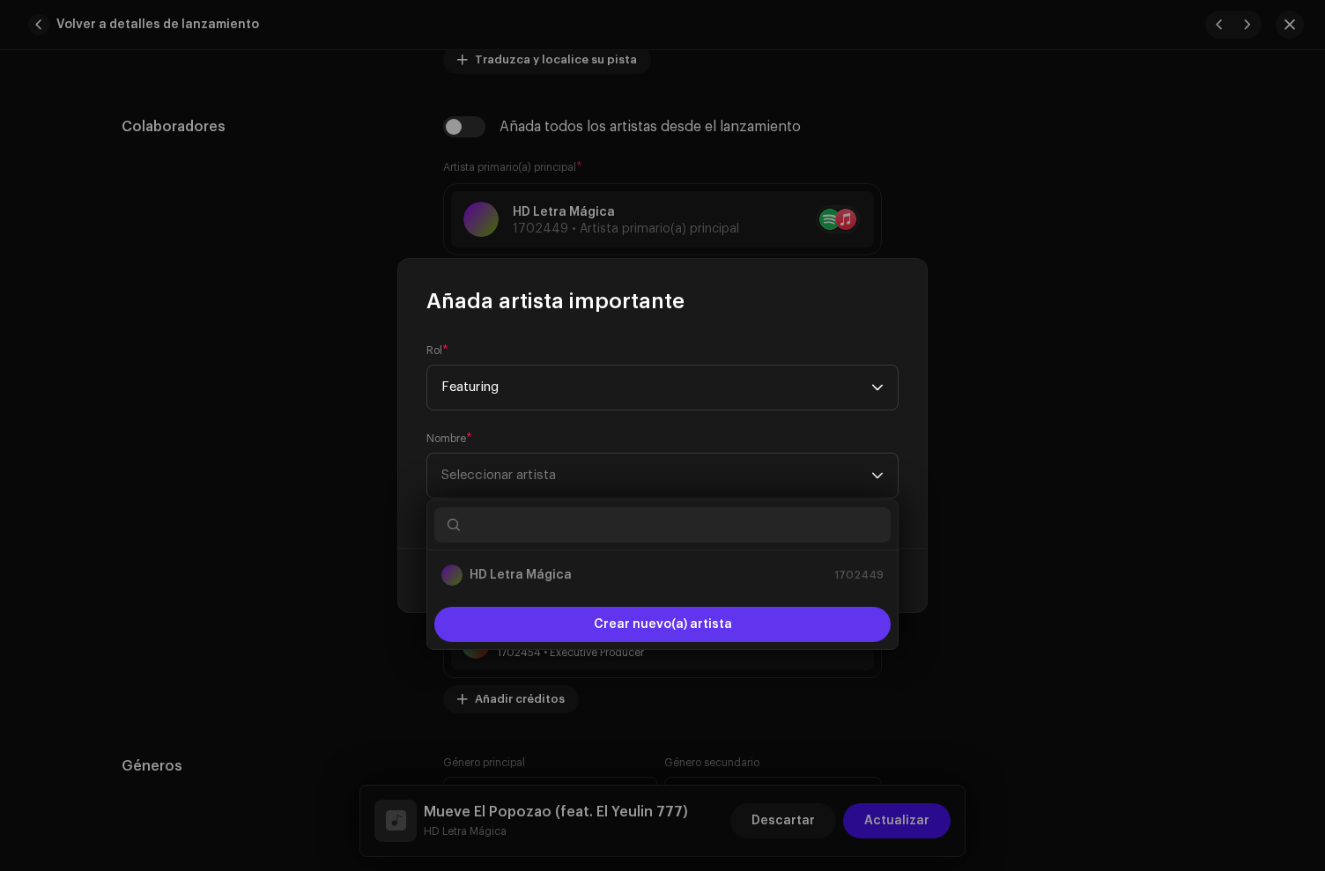
click at [544, 619] on div "Crear nuevo(a) artista" at bounding box center [662, 624] width 456 height 35
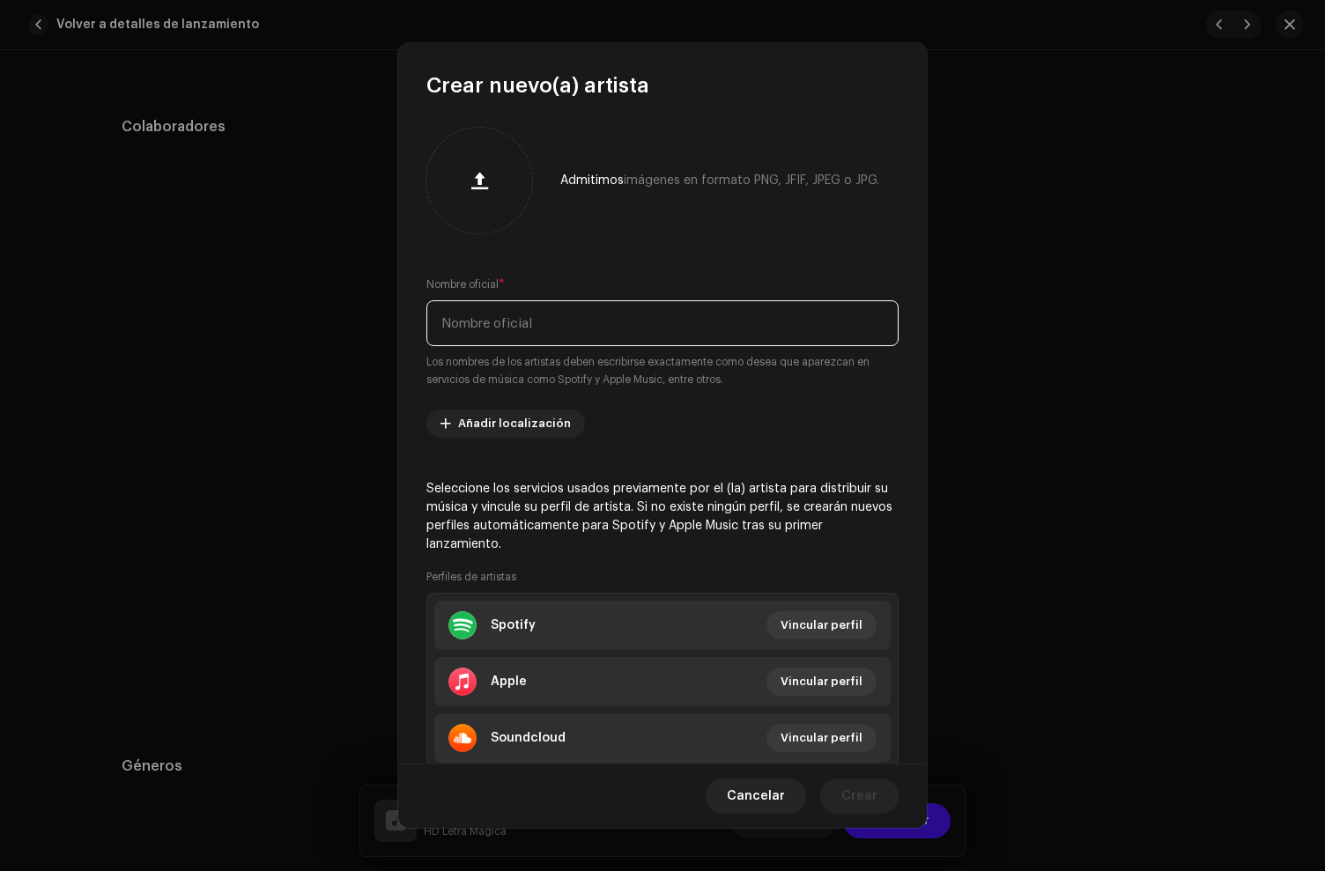
click at [484, 325] on input "text" at bounding box center [662, 323] width 472 height 46
paste input "[PERSON_NAME]"
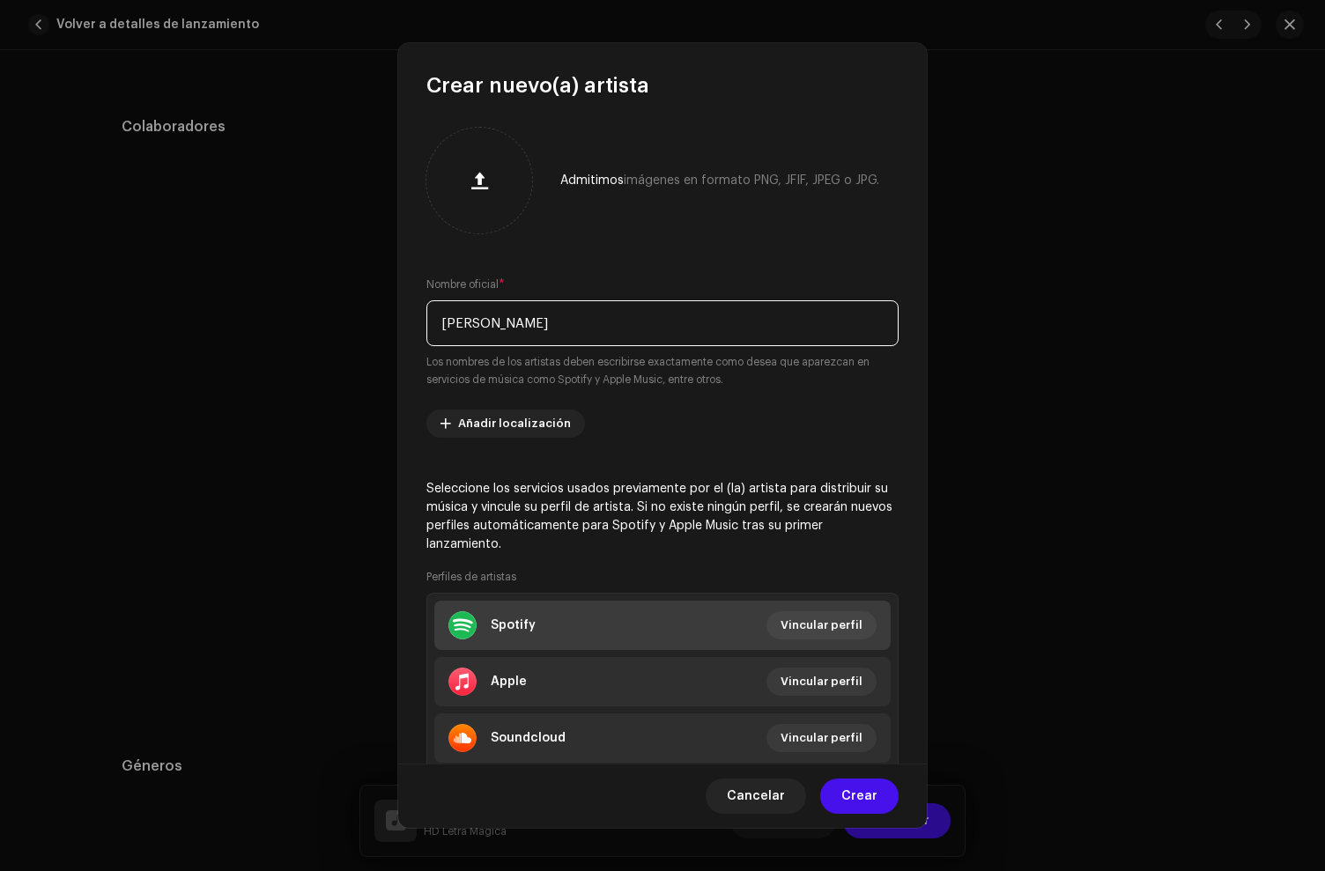
type input "[PERSON_NAME]"
click at [522, 618] on div "Spotify" at bounding box center [513, 625] width 45 height 14
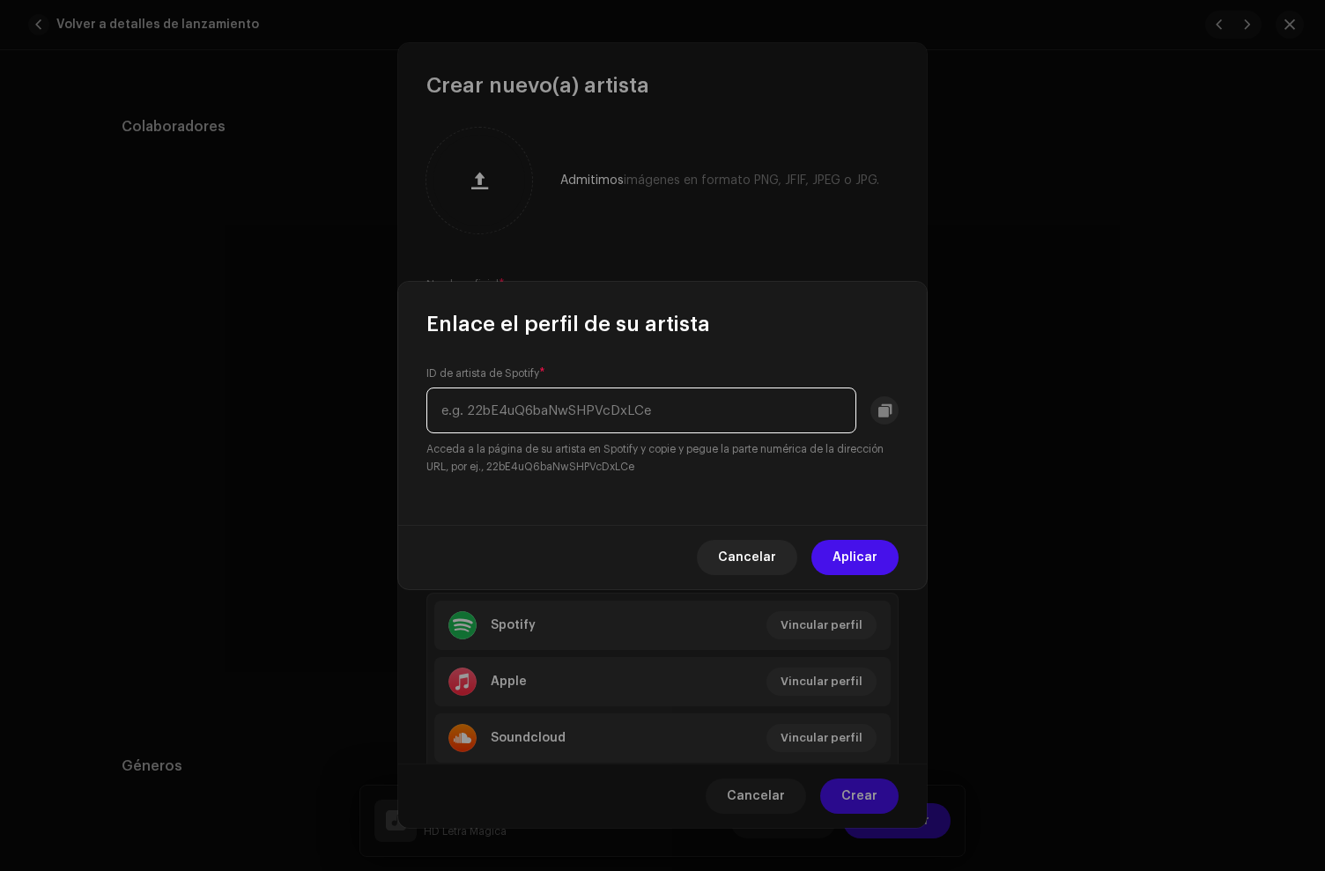
click at [488, 417] on input "text" at bounding box center [641, 411] width 430 height 46
paste input "5eQa1DxVWgIax5lBI4sgLC"
type input "5eQa1DxVWgIax5lBI4sgLC"
click at [855, 572] on span "Aplicar" at bounding box center [855, 557] width 45 height 35
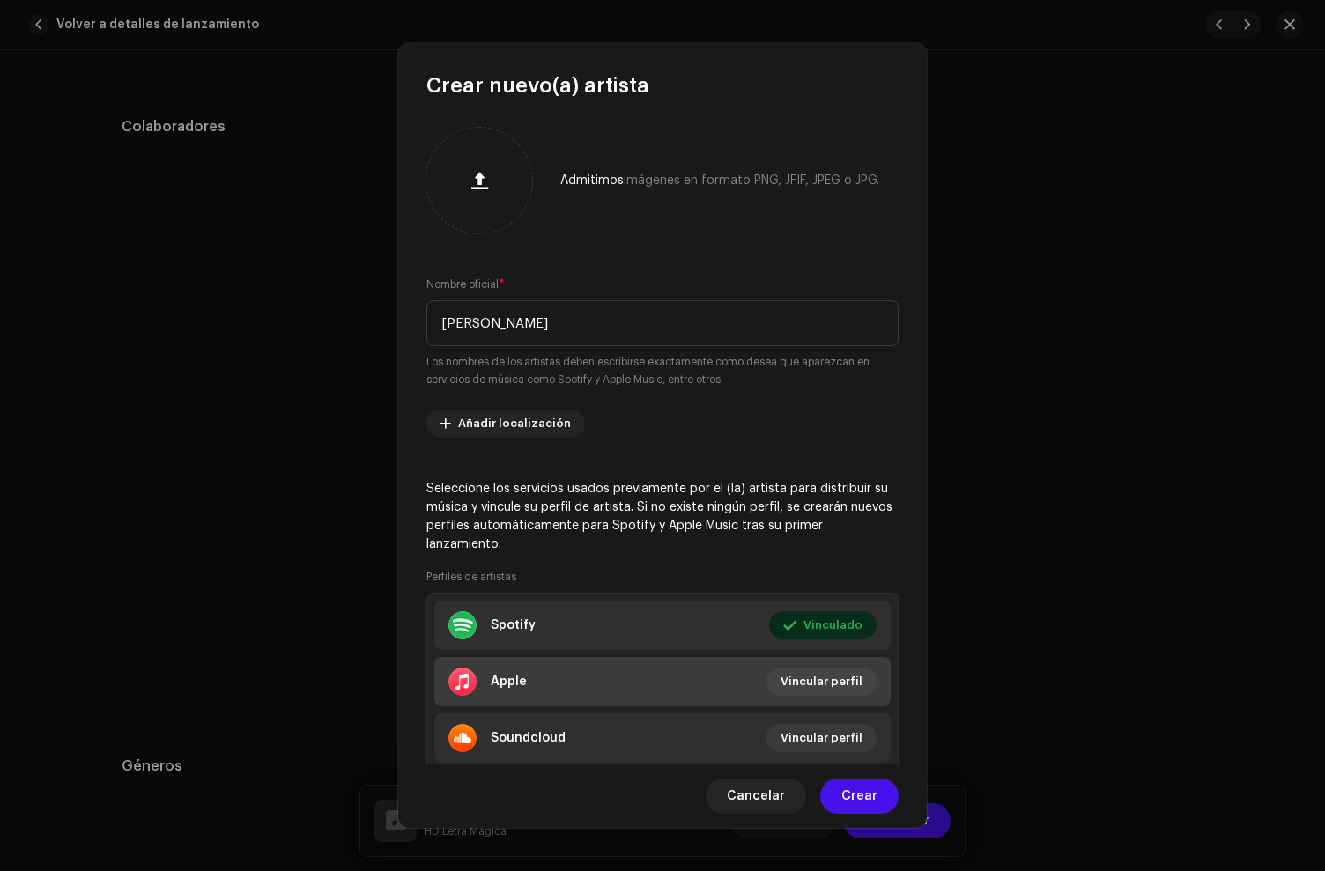
click at [558, 700] on li "Apple Vincular perfil" at bounding box center [662, 681] width 456 height 49
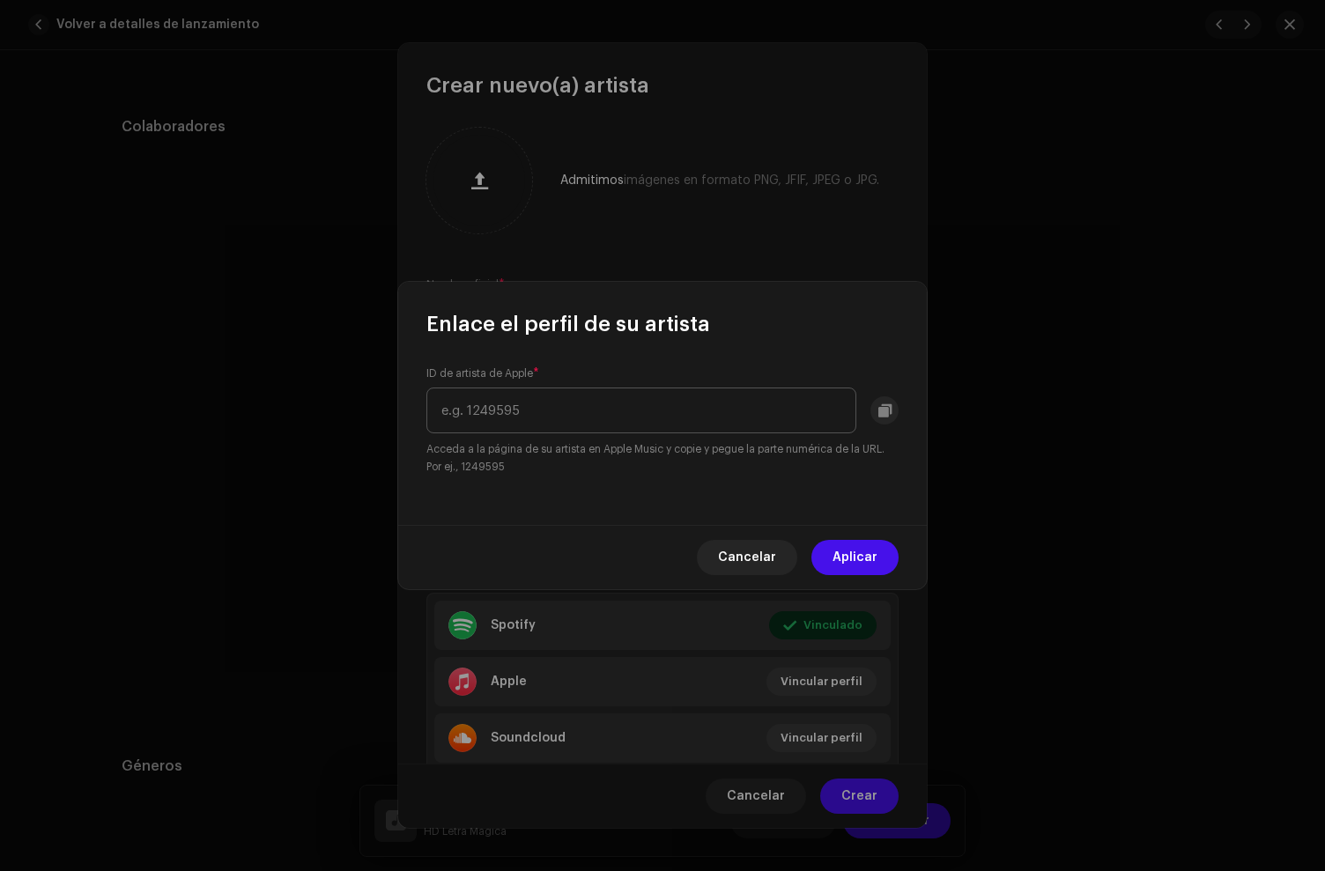
drag, startPoint x: 470, startPoint y: 416, endPoint x: 472, endPoint y: 407, distance: 9.2
click at [470, 415] on input "text" at bounding box center [641, 411] width 430 height 46
click at [510, 408] on input "text" at bounding box center [641, 411] width 430 height 46
paste input "1574049342"
type input "1574049342"
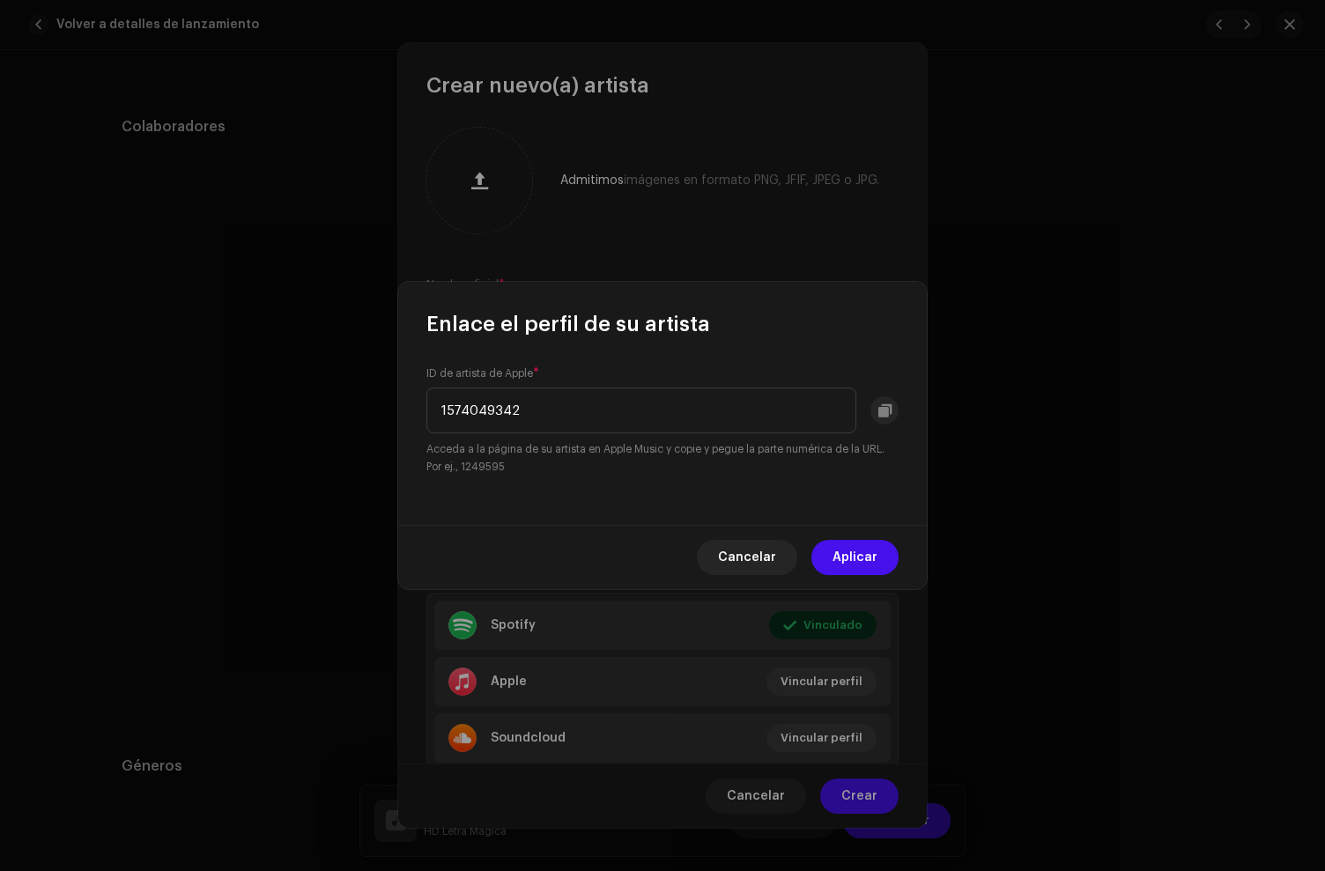
drag, startPoint x: 872, startPoint y: 551, endPoint x: 853, endPoint y: 545, distance: 20.1
click at [872, 550] on span "Aplicar" at bounding box center [855, 557] width 45 height 35
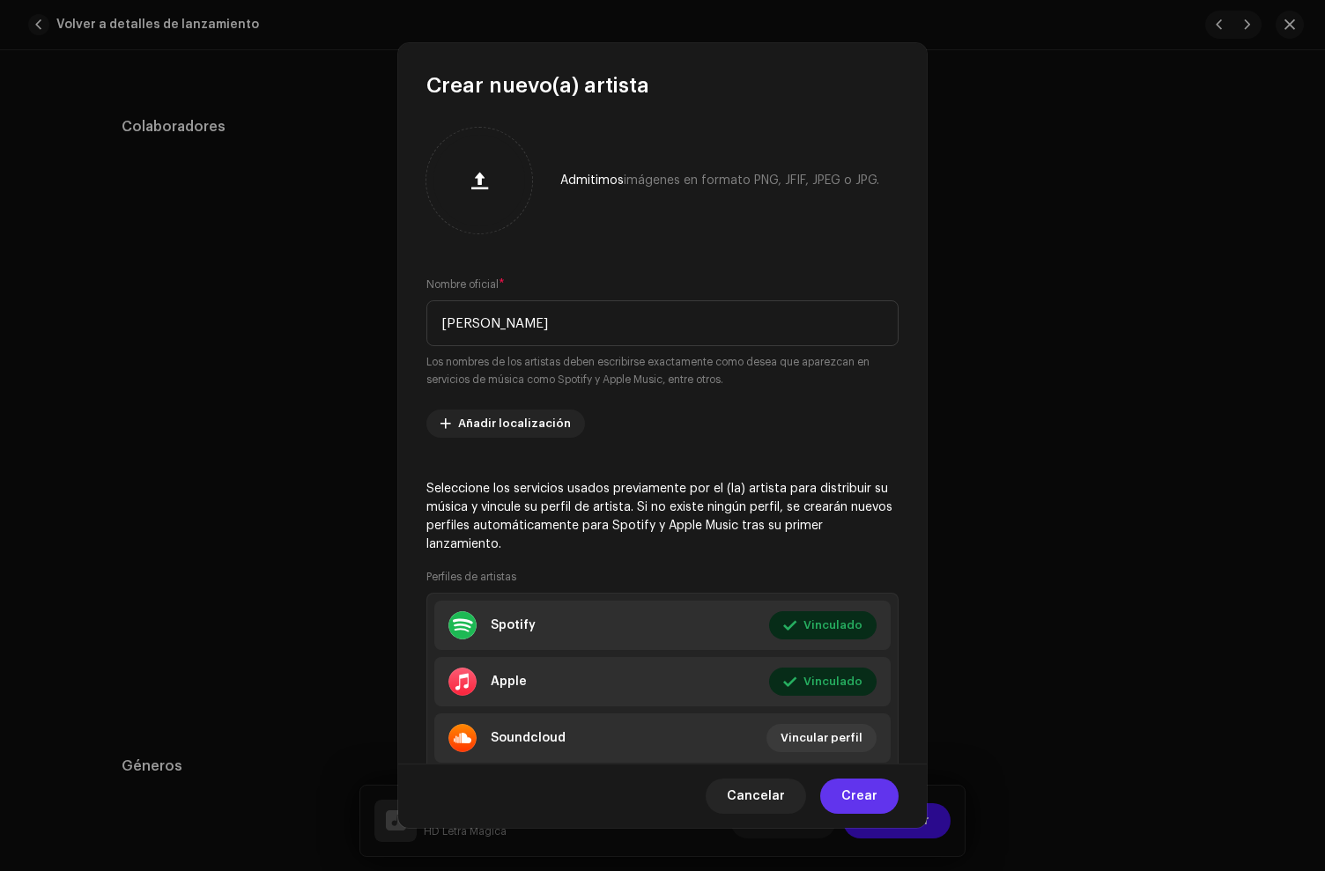
click at [855, 799] on span "Crear" at bounding box center [859, 796] width 36 height 35
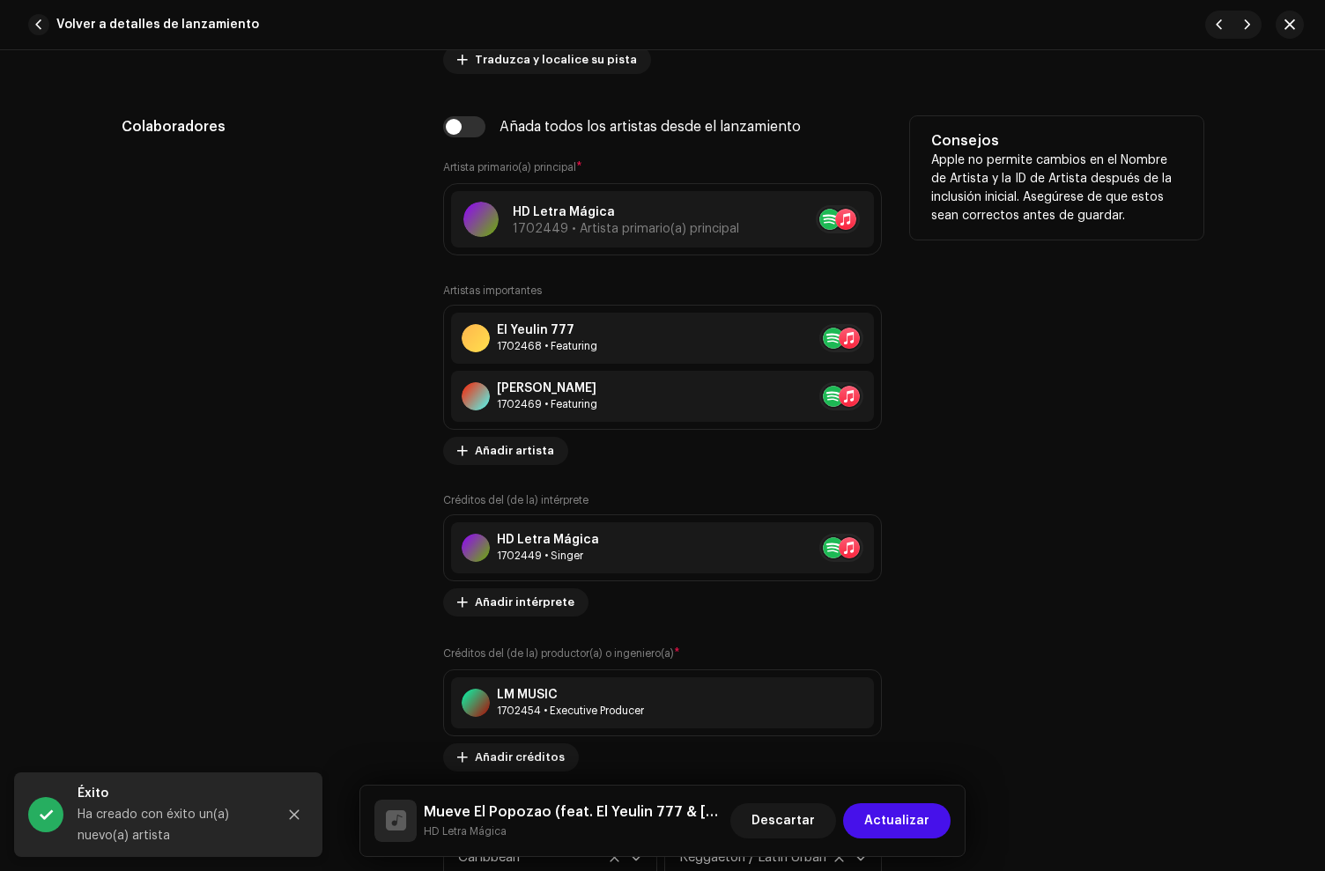
scroll to position [1309, 0]
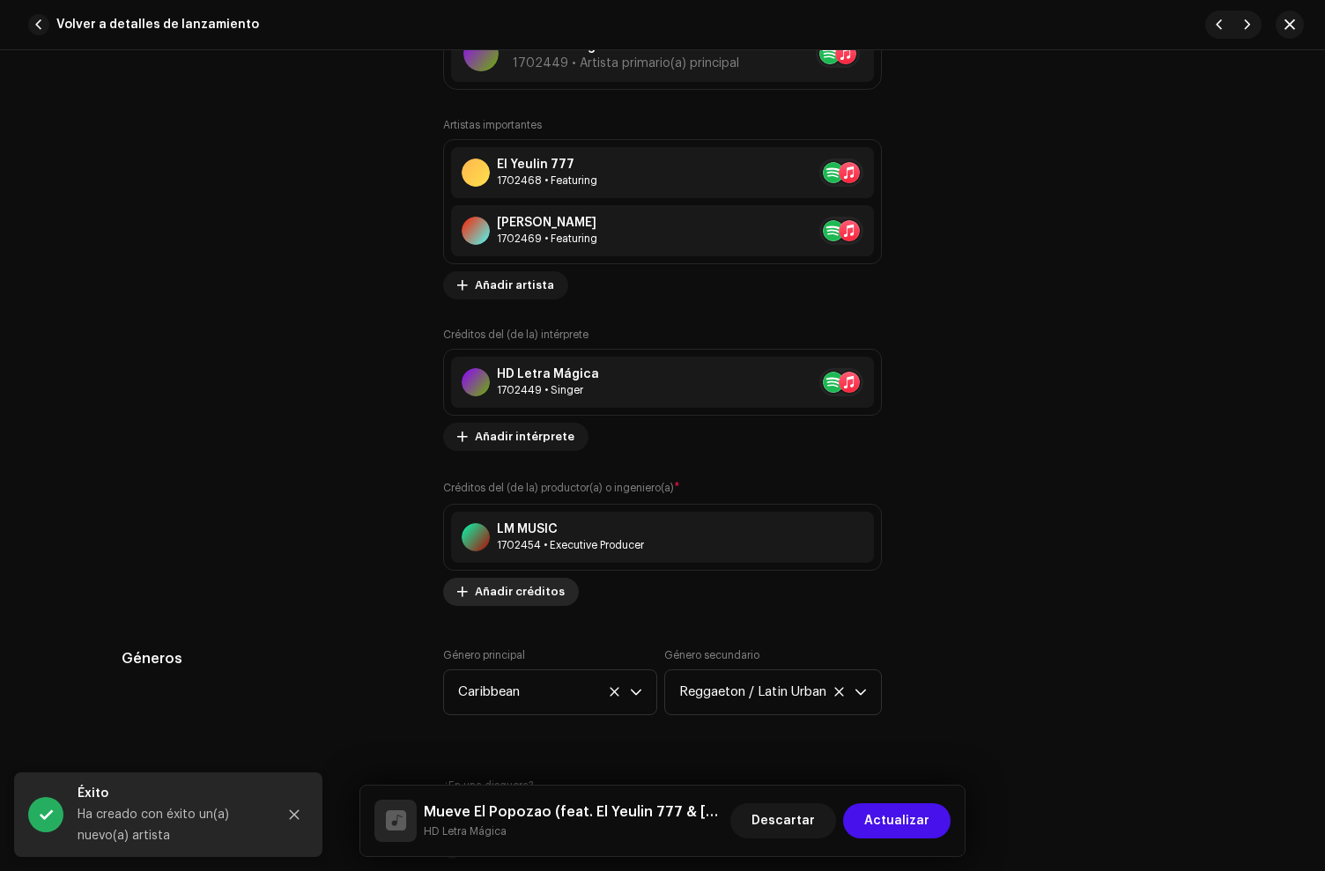
click at [540, 592] on span "Añadir créditos" at bounding box center [520, 591] width 90 height 35
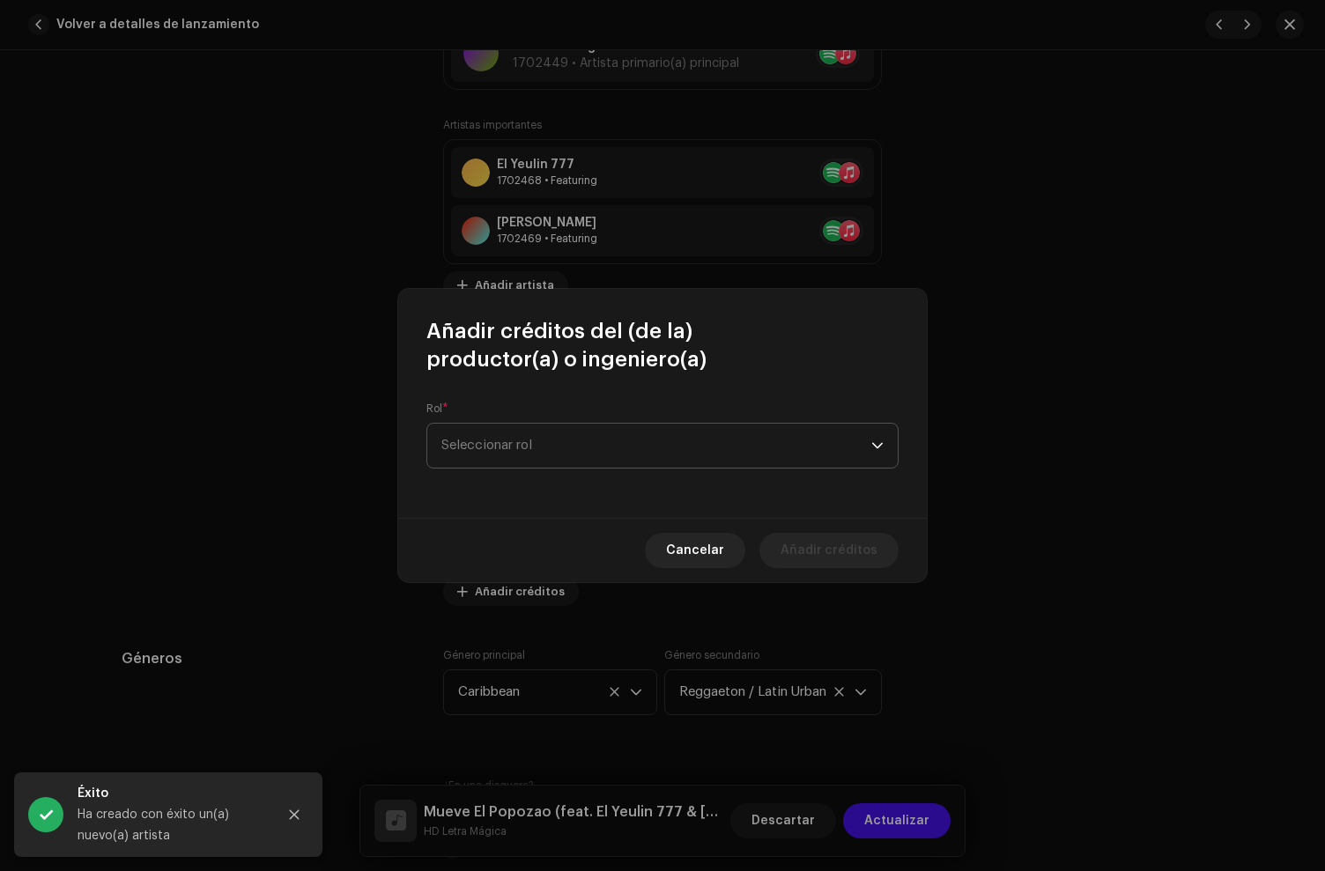
click at [531, 444] on span "Seleccionar rol" at bounding box center [656, 446] width 430 height 44
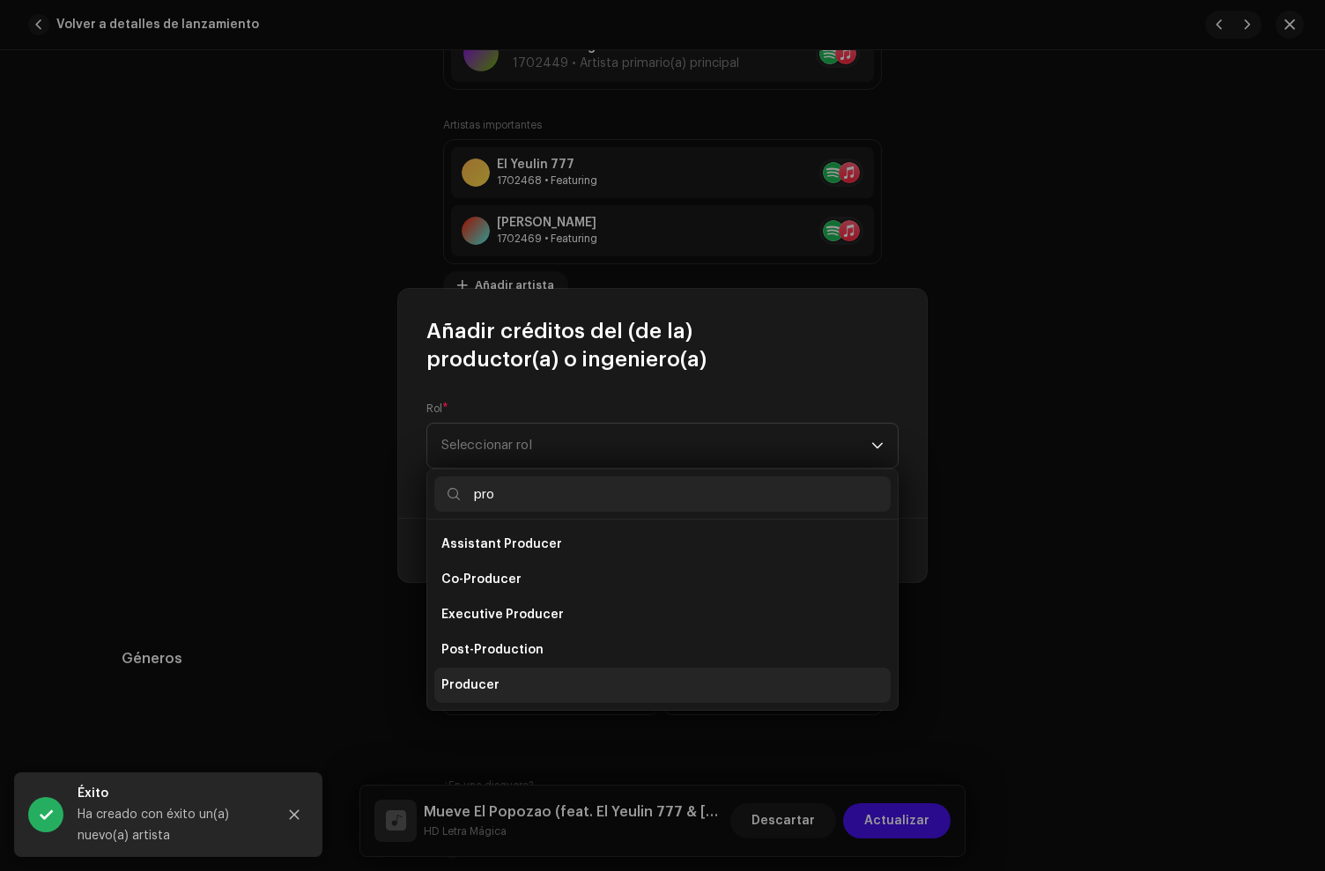
type input "pro"
click at [536, 684] on li "Producer" at bounding box center [662, 685] width 456 height 35
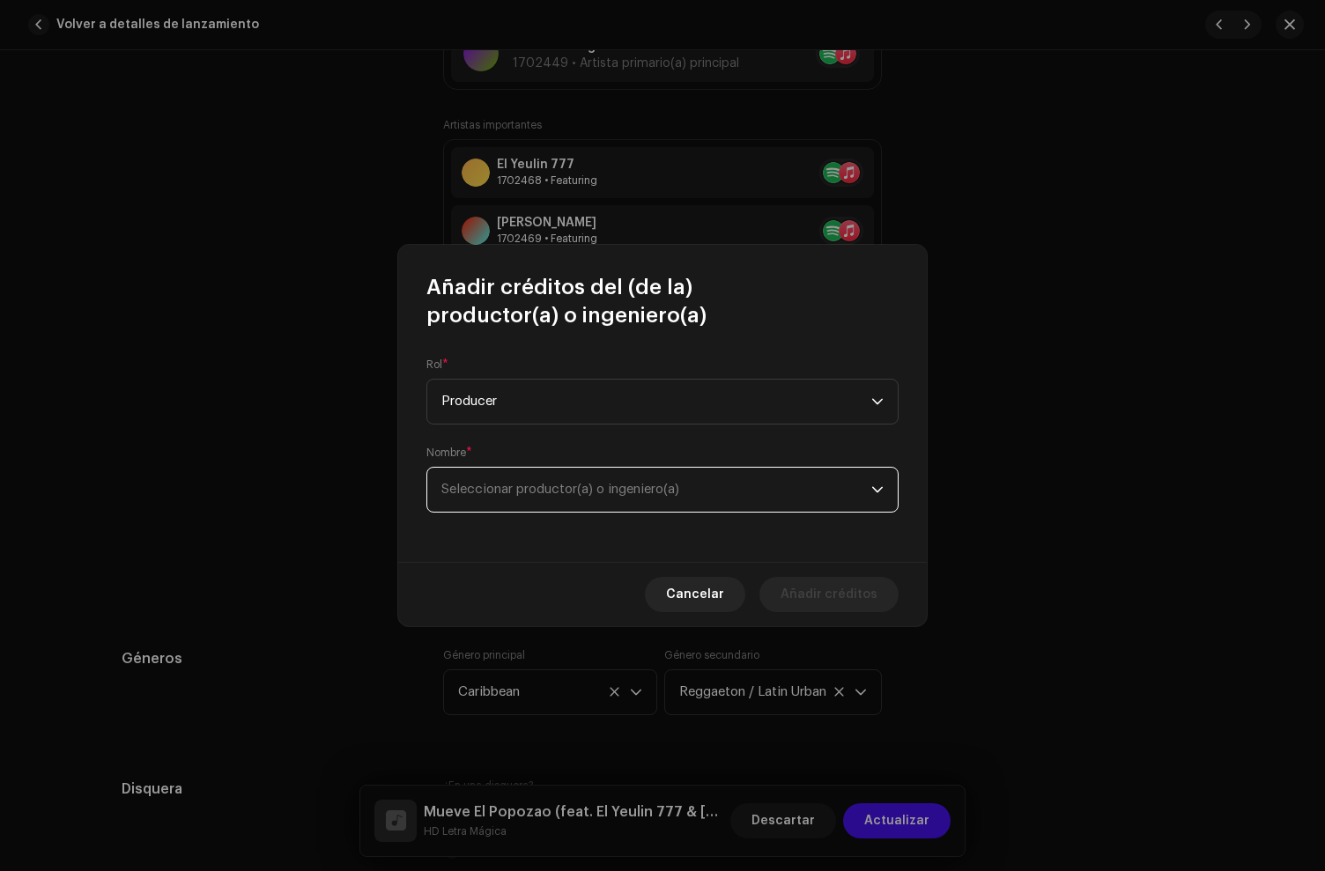
click at [527, 488] on span "Seleccionar productor(a) o ingeniero(a)" at bounding box center [560, 489] width 238 height 13
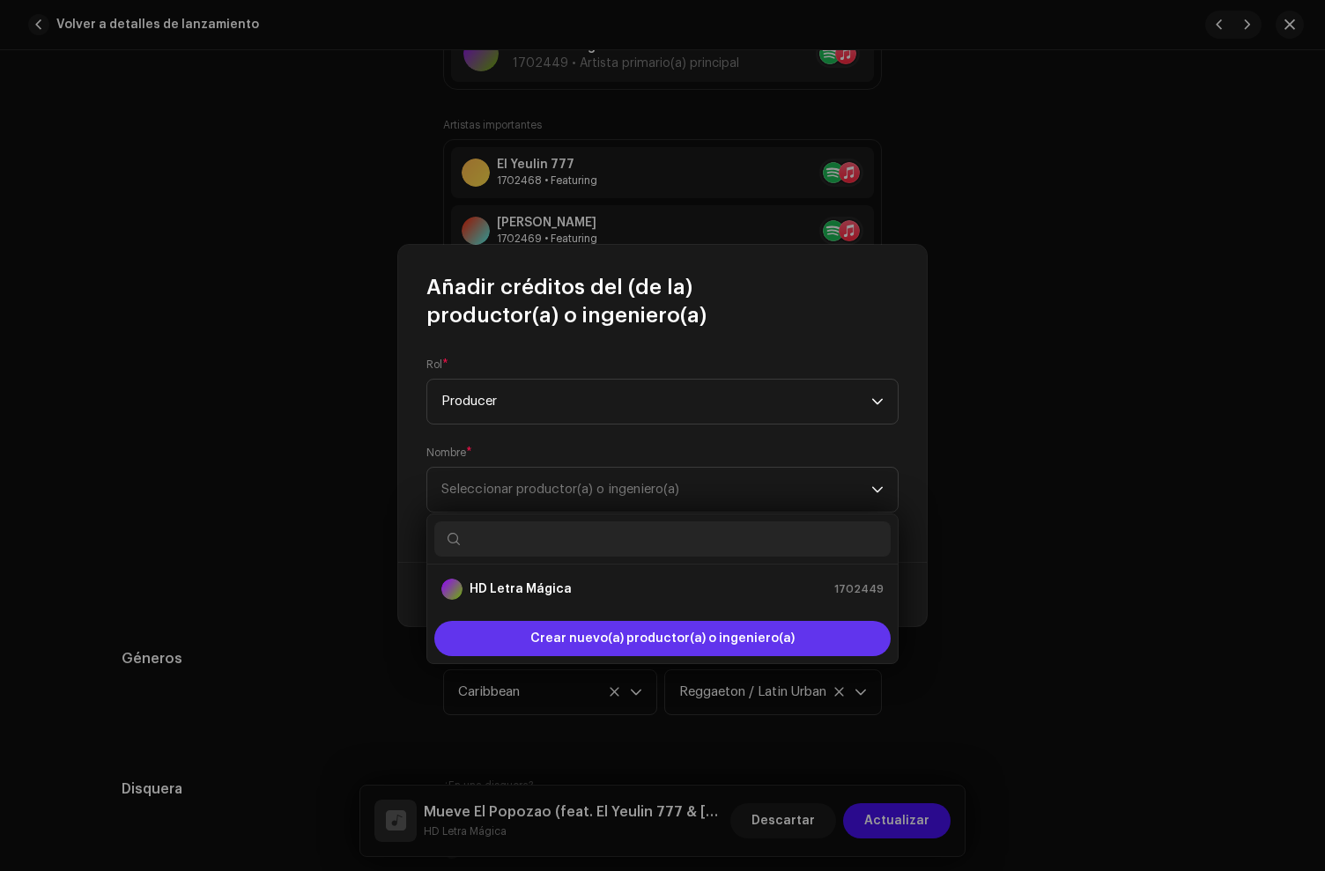
click at [547, 629] on span "Crear nuevo(a) productor(a) o ingeniero(a)" at bounding box center [662, 638] width 264 height 35
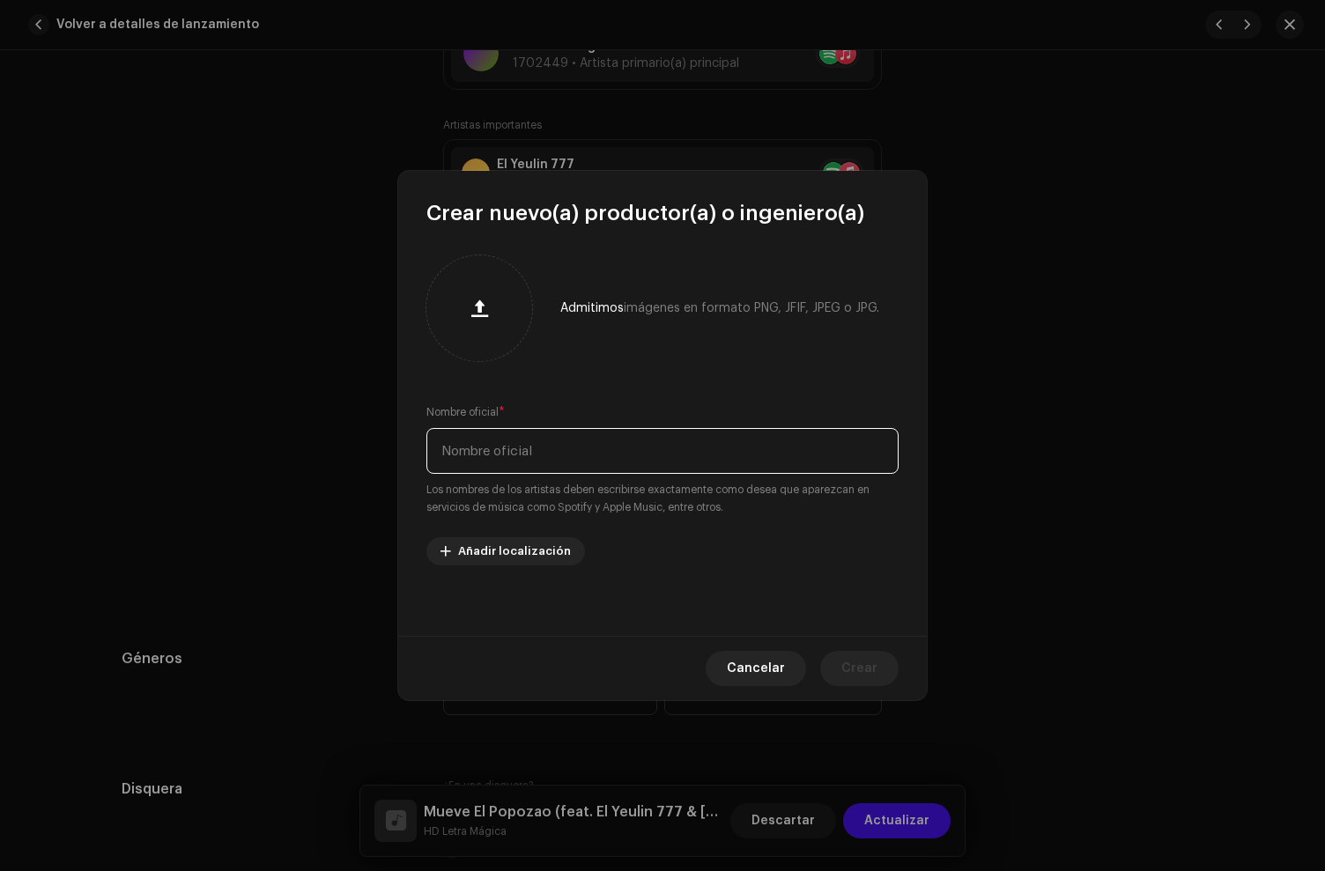
click at [477, 433] on input "text" at bounding box center [662, 451] width 472 height 46
paste input "[PERSON_NAME] the producer"
drag, startPoint x: 482, startPoint y: 448, endPoint x: 564, endPoint y: 523, distance: 111.0
click at [482, 448] on input "[PERSON_NAME] the producer" at bounding box center [662, 451] width 472 height 46
click at [507, 456] on input "[PERSON_NAME] The producer" at bounding box center [662, 451] width 472 height 46
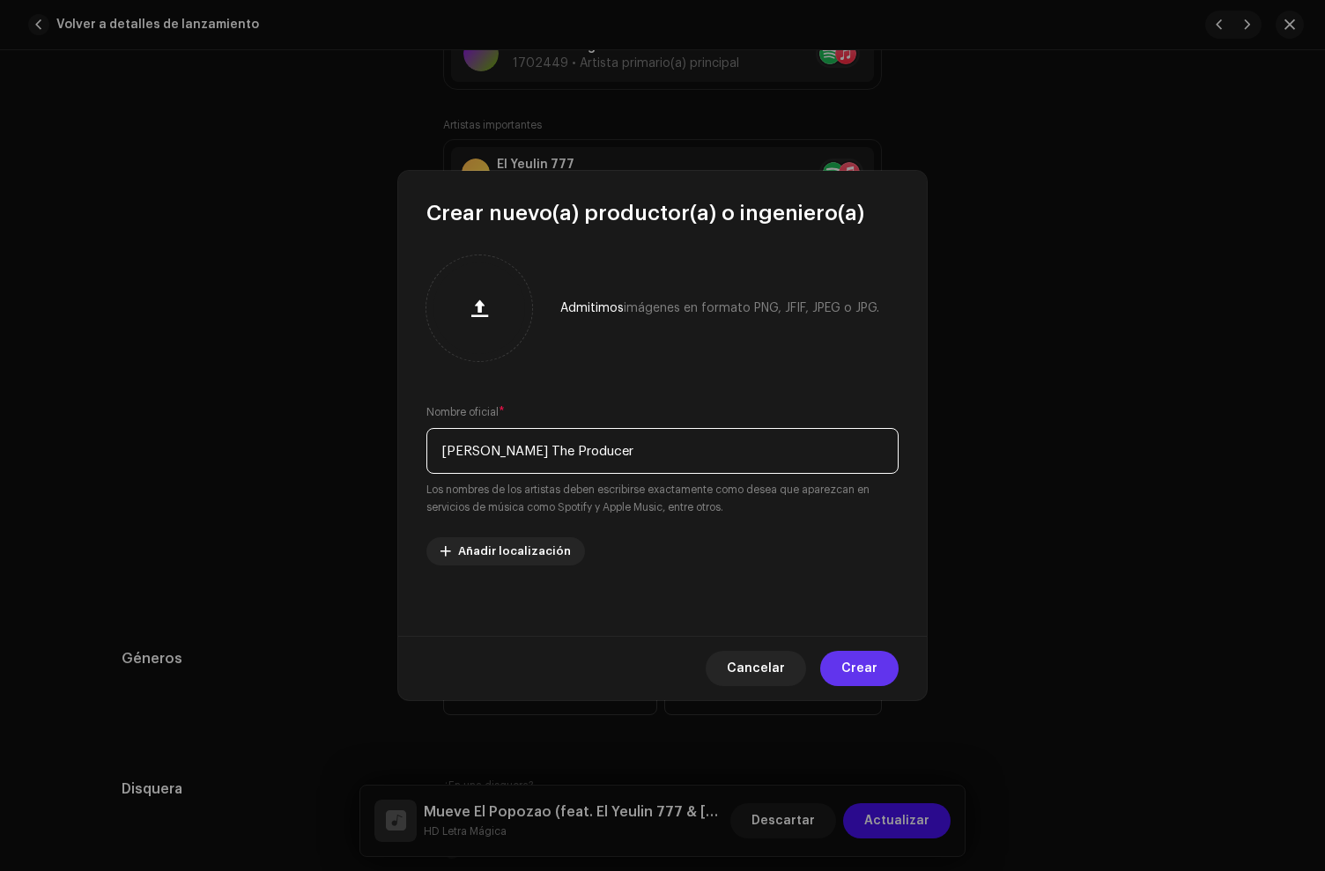
type input "[PERSON_NAME] The Producer"
click at [848, 674] on span "Crear" at bounding box center [859, 668] width 36 height 35
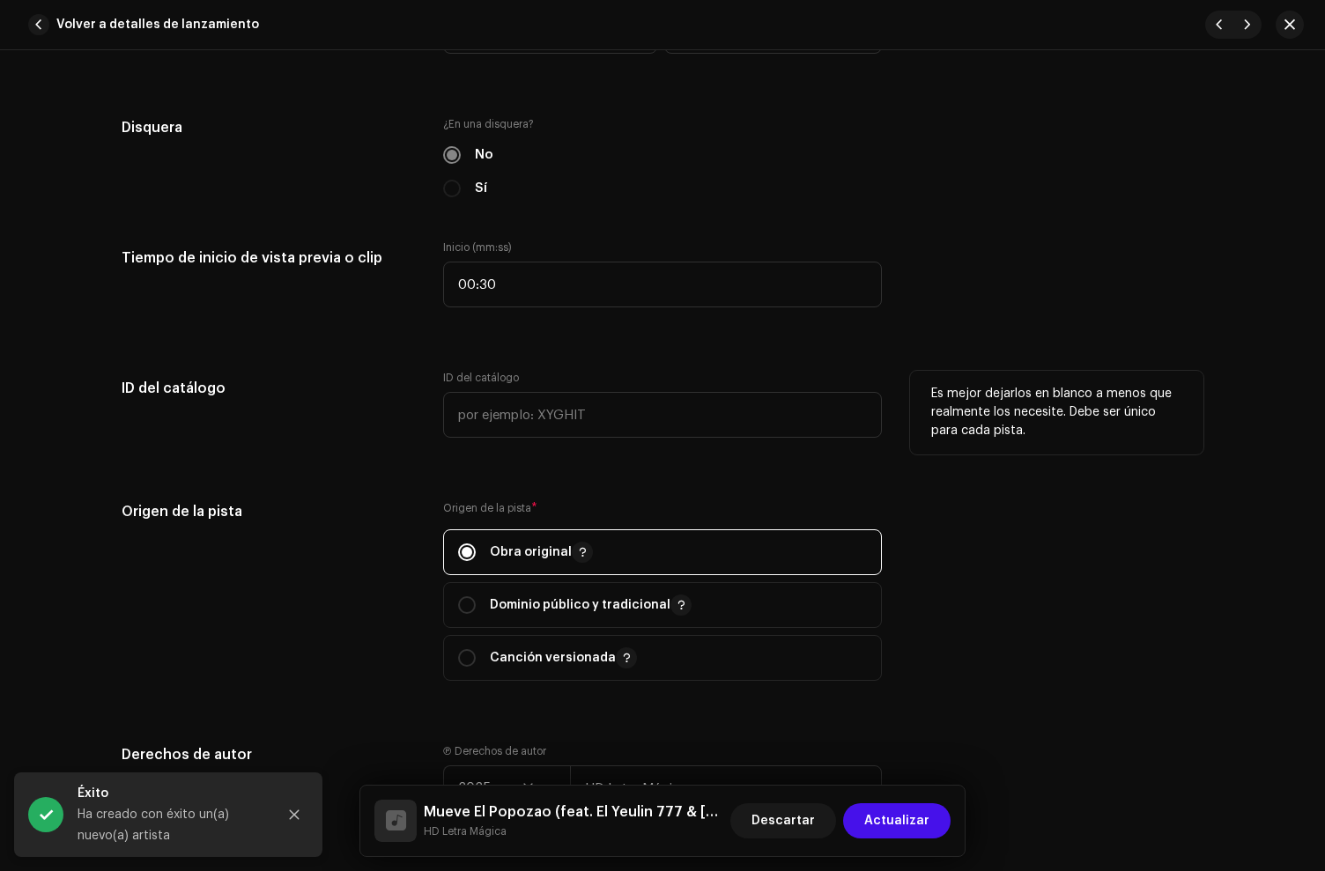
scroll to position [2048, 0]
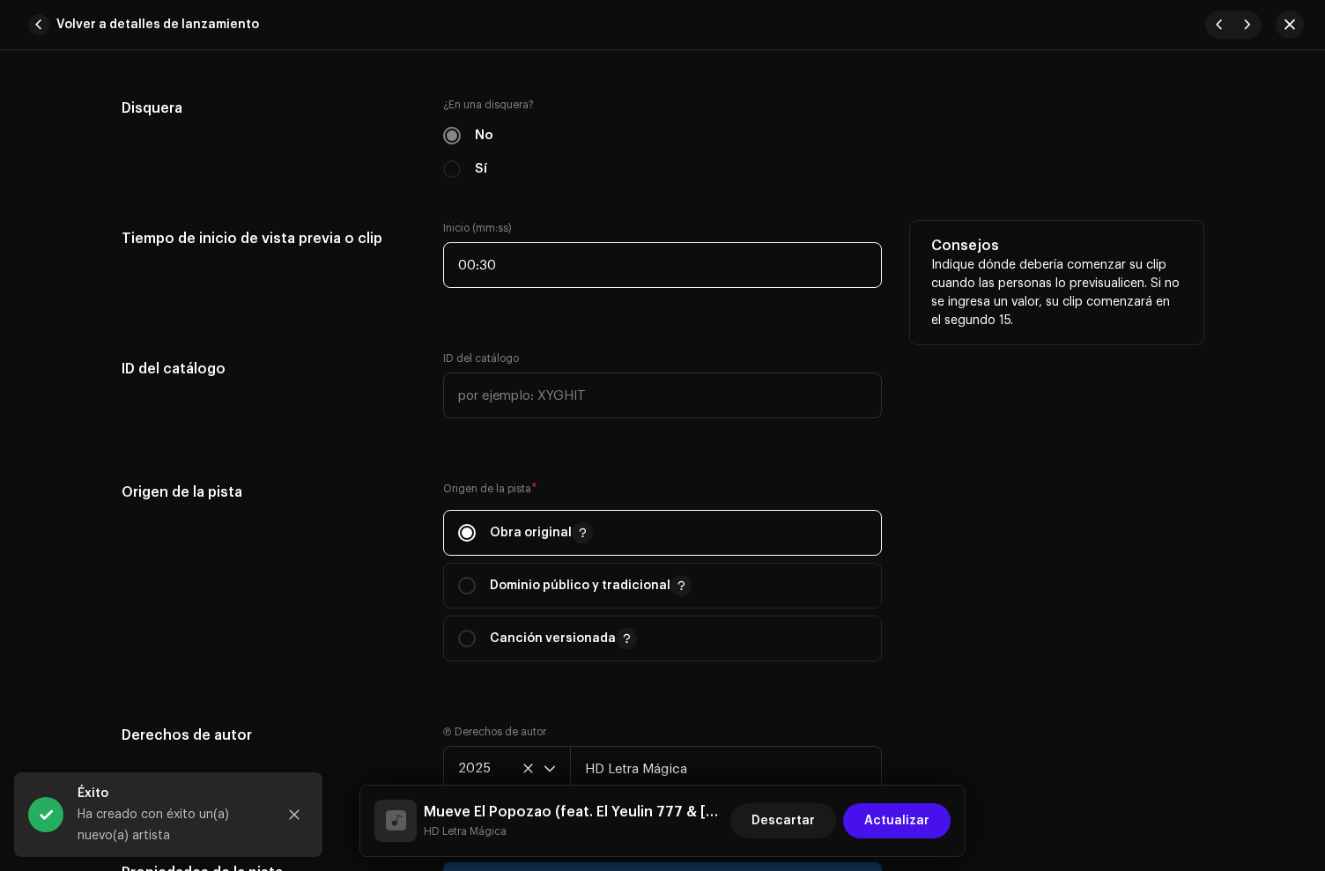
click at [532, 266] on input "00:30" at bounding box center [662, 265] width 439 height 46
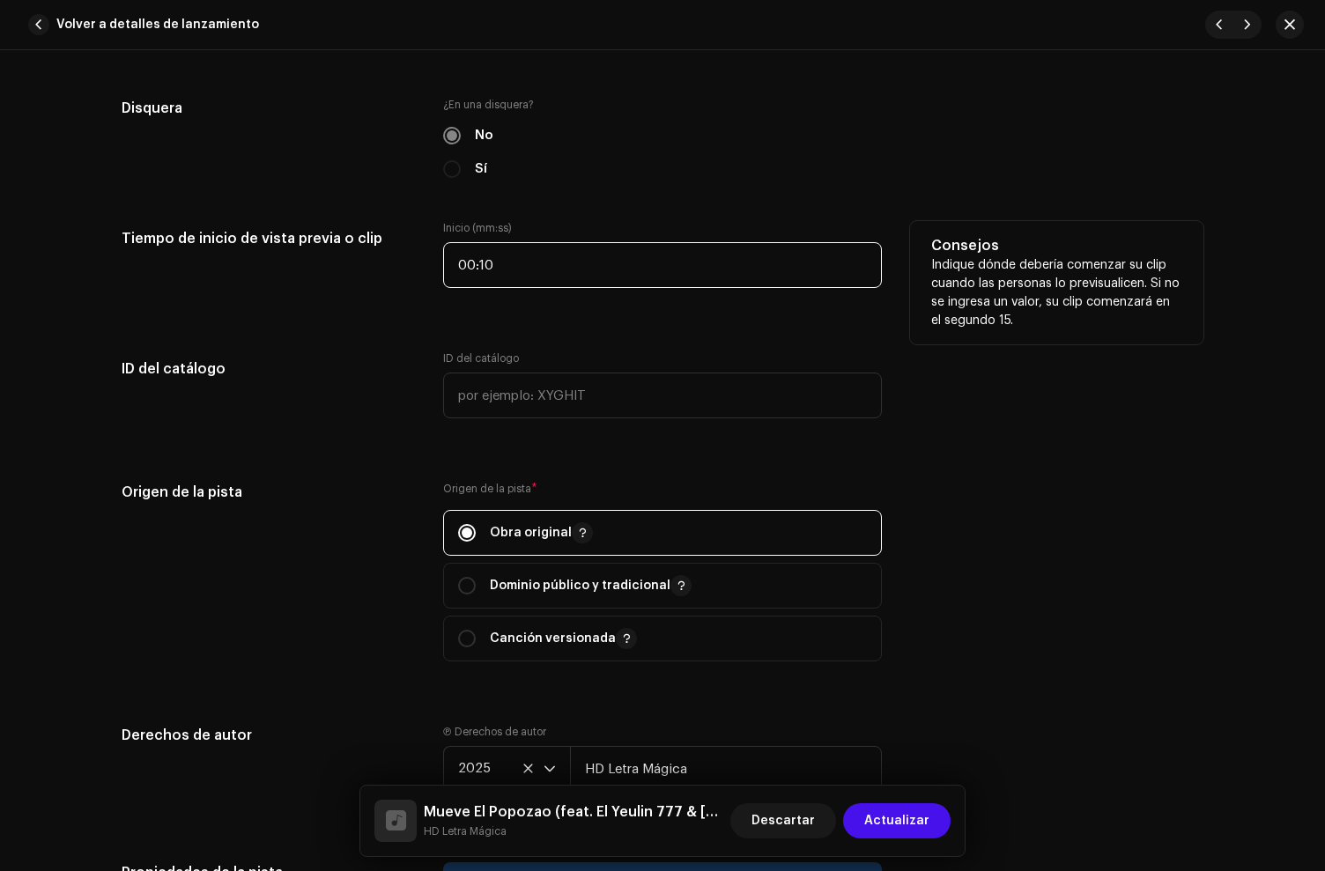
drag, startPoint x: 511, startPoint y: 276, endPoint x: 376, endPoint y: 257, distance: 136.1
click at [376, 257] on div "Tiempo de inicio de vista previa o clip Inicio (mm:ss) 00:10 Consejos Indique d…" at bounding box center [663, 265] width 1082 height 88
type input "00:00"
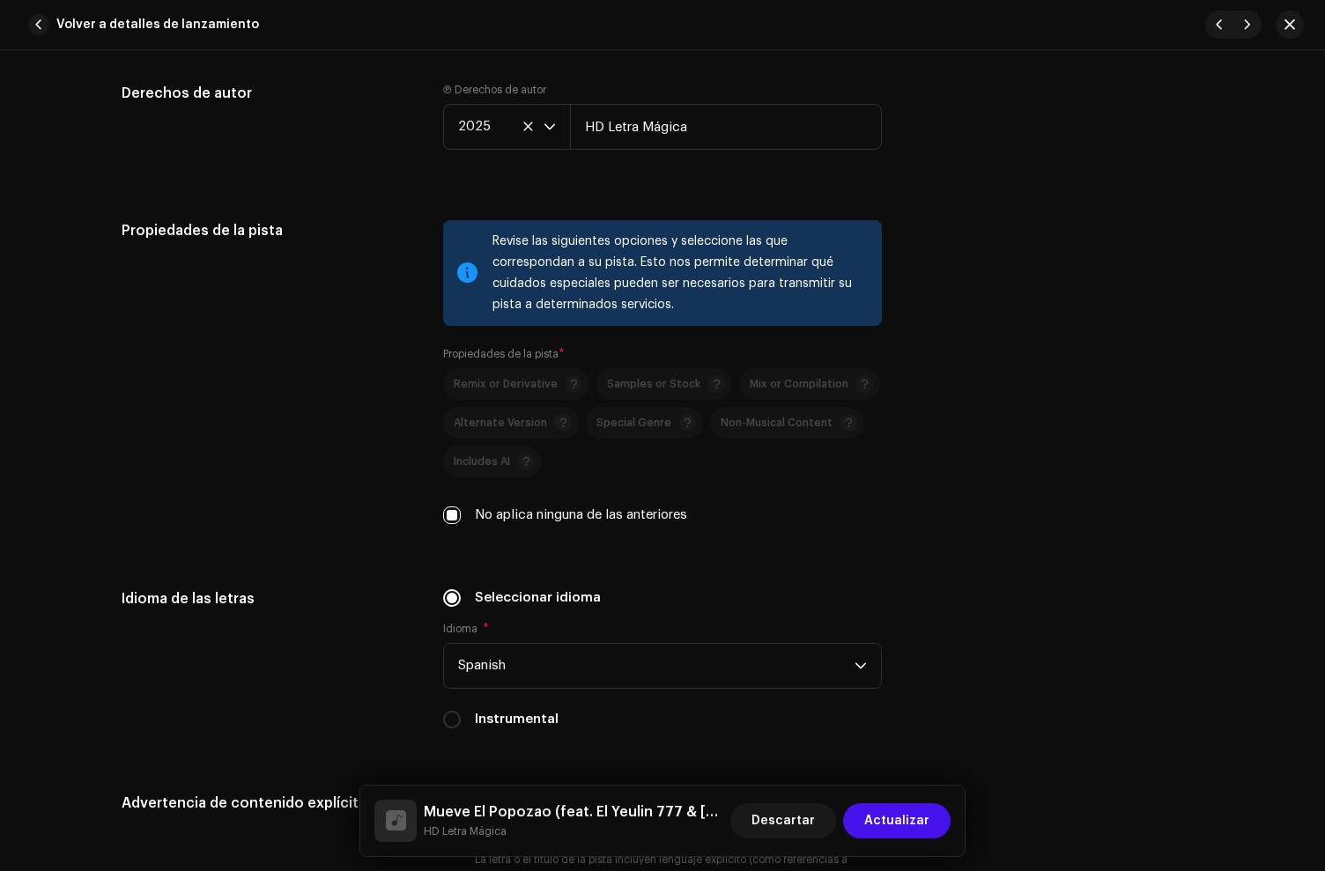
scroll to position [3023, 0]
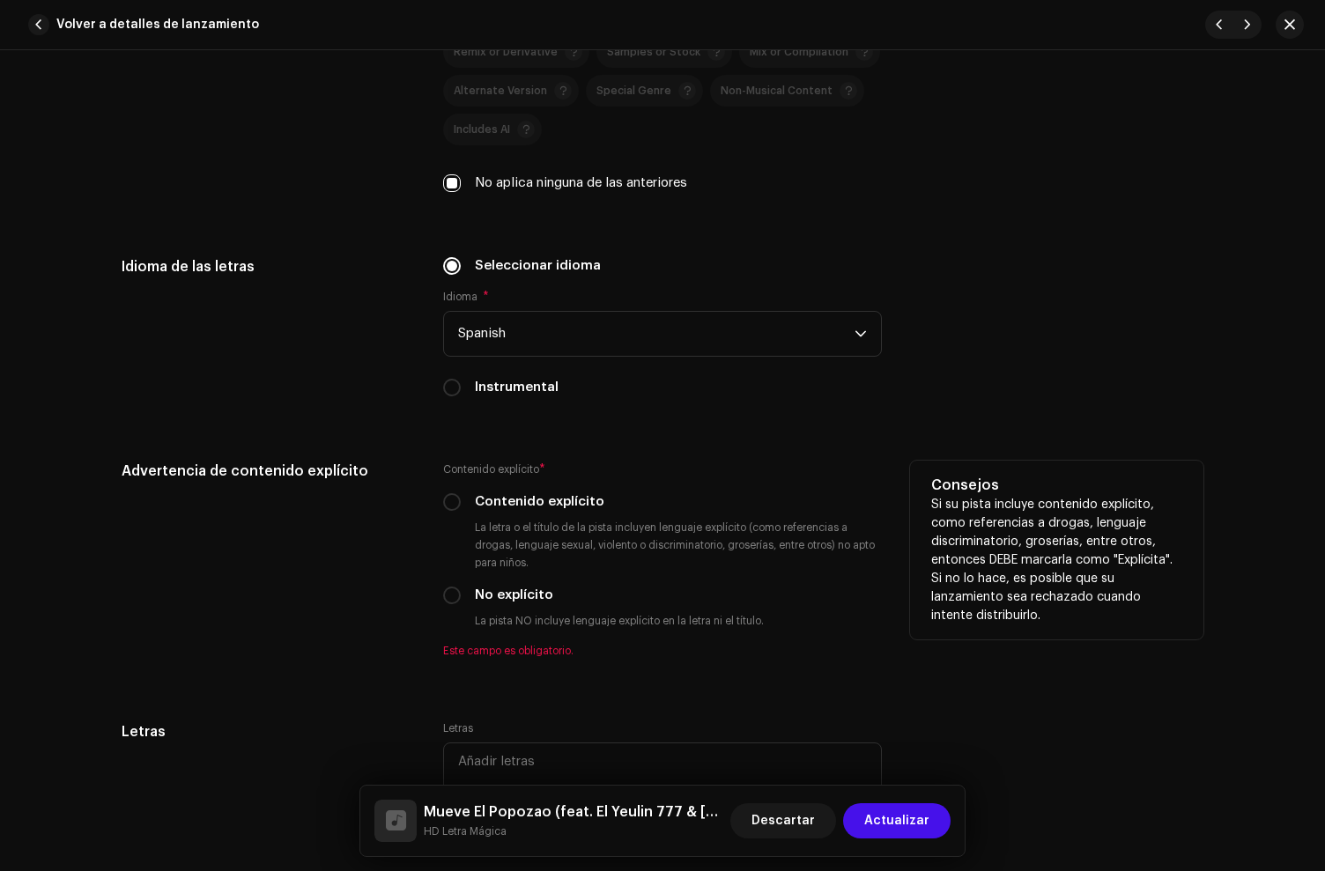
drag, startPoint x: 446, startPoint y: 603, endPoint x: 463, endPoint y: 592, distance: 20.3
click at [446, 603] on input "No explícito" at bounding box center [452, 596] width 18 height 18
radio input "true"
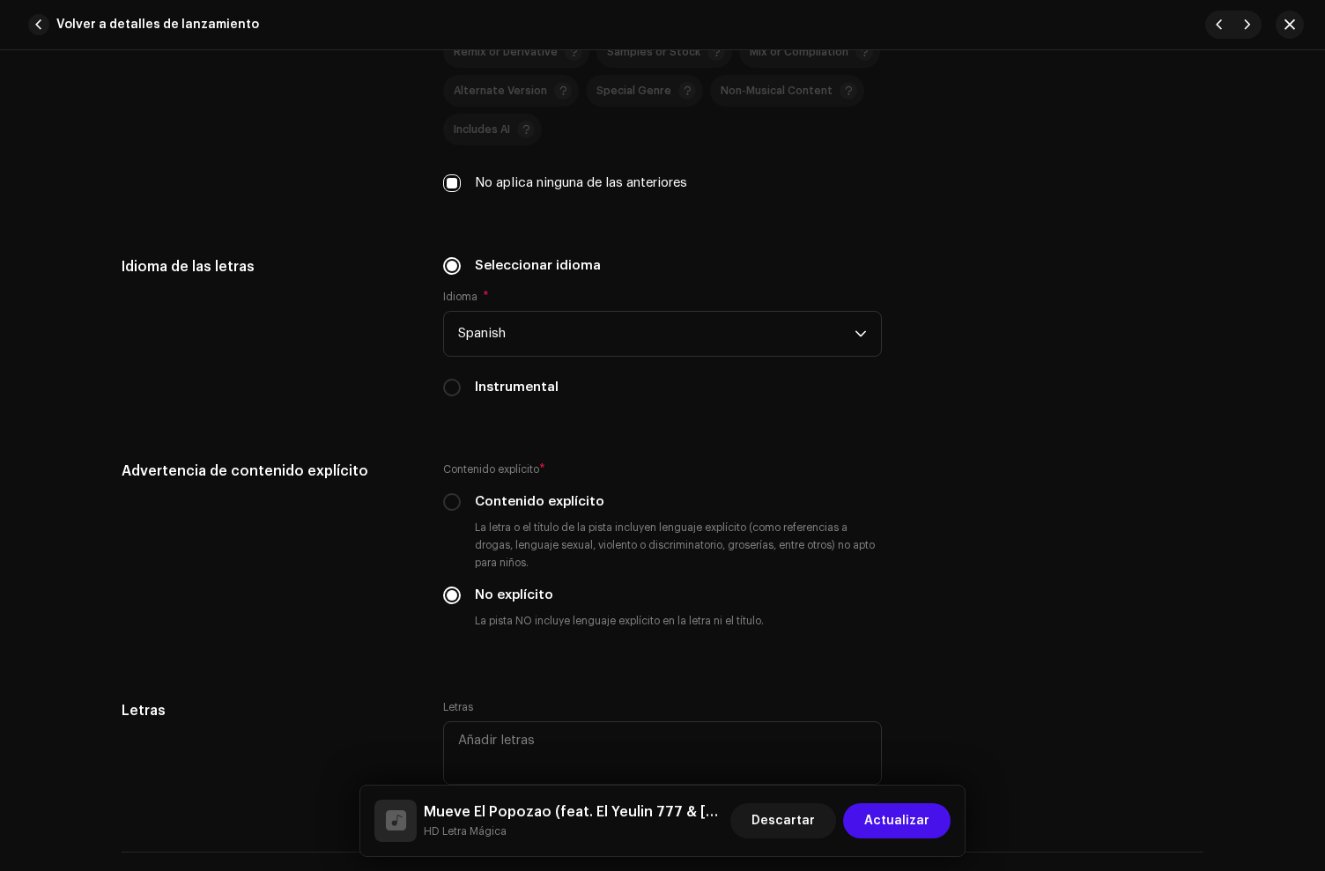
scroll to position [3578, 0]
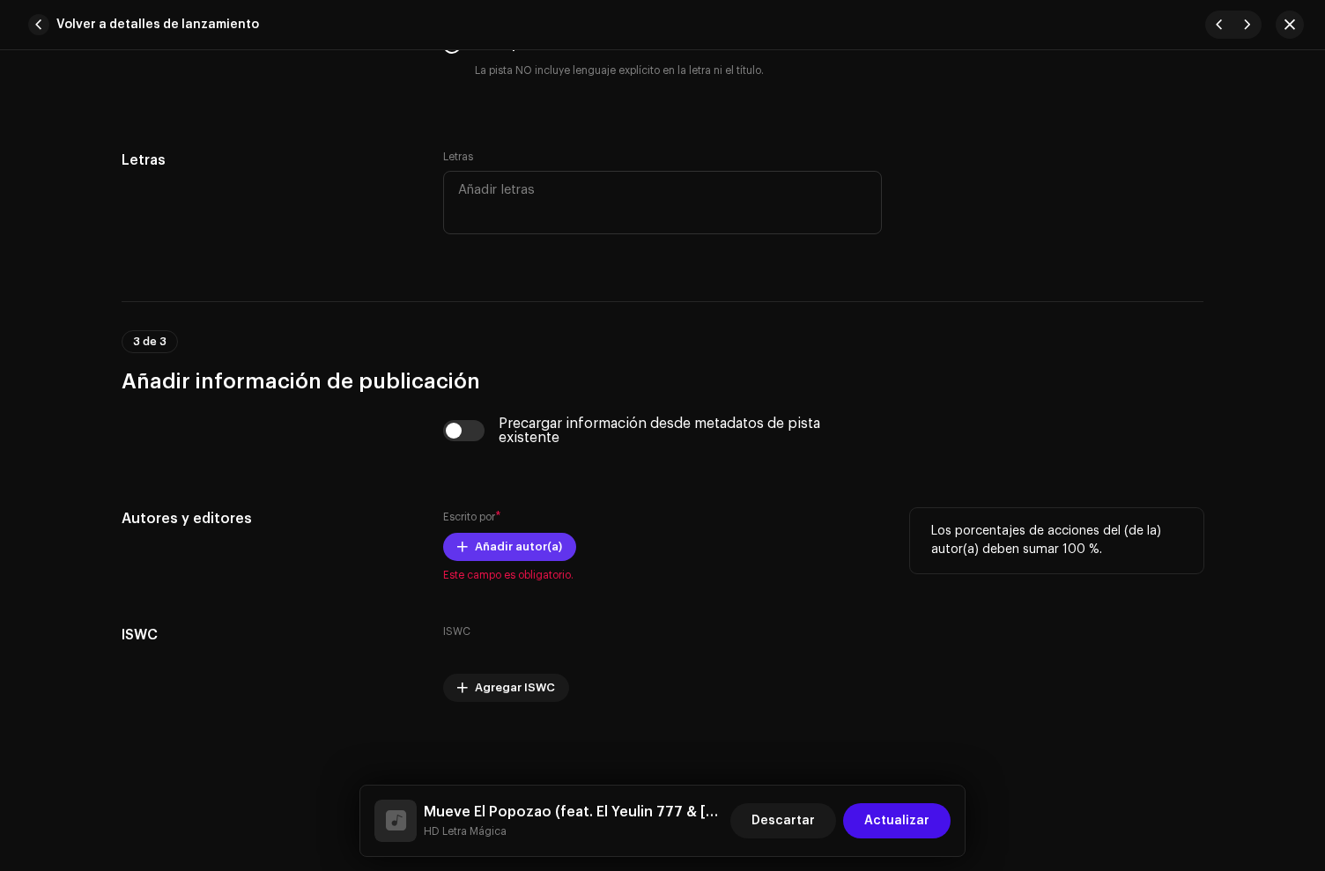
click at [499, 545] on span "Añadir autor(a)" at bounding box center [518, 546] width 87 height 35
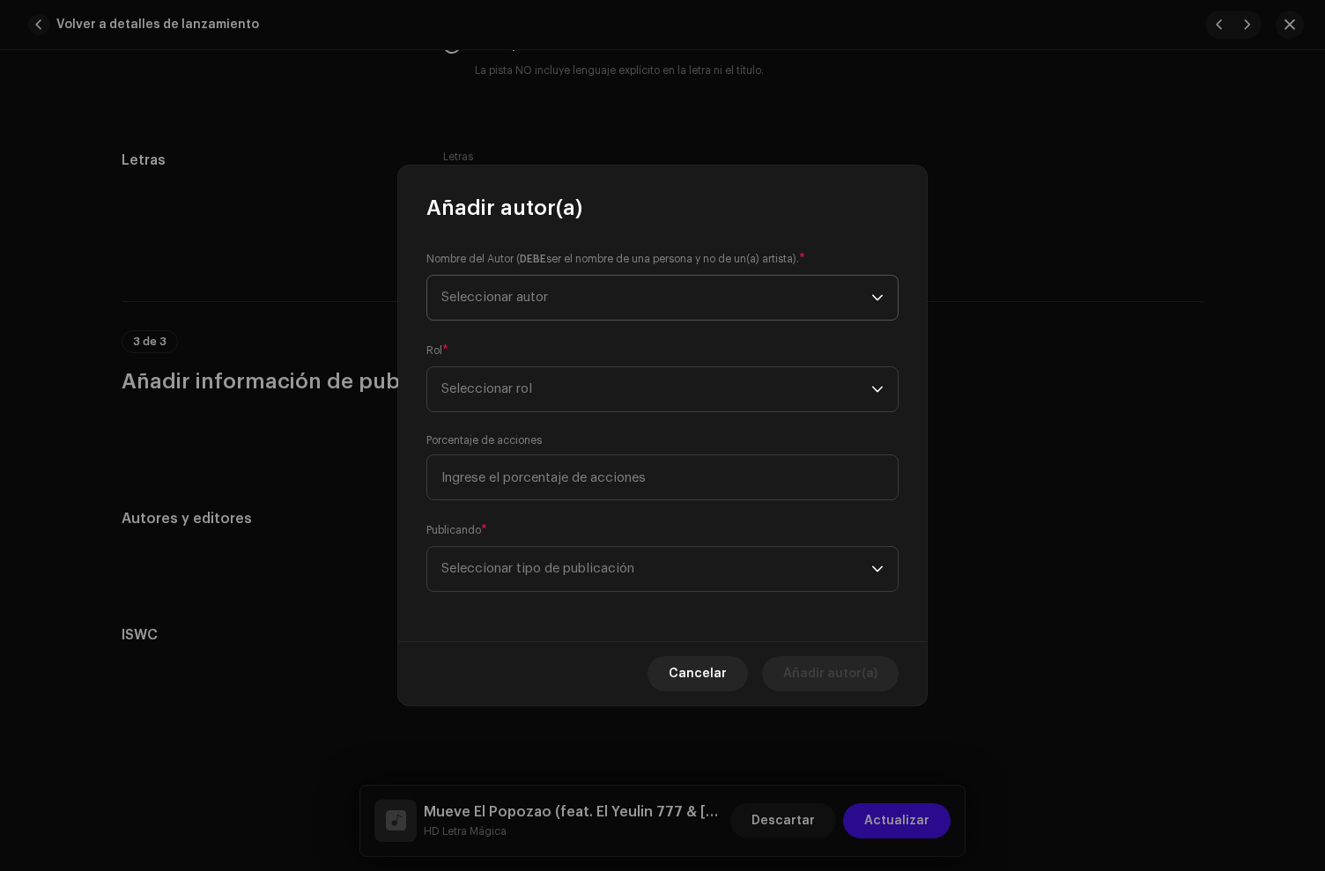
click at [609, 293] on span "Seleccionar autor" at bounding box center [656, 298] width 430 height 44
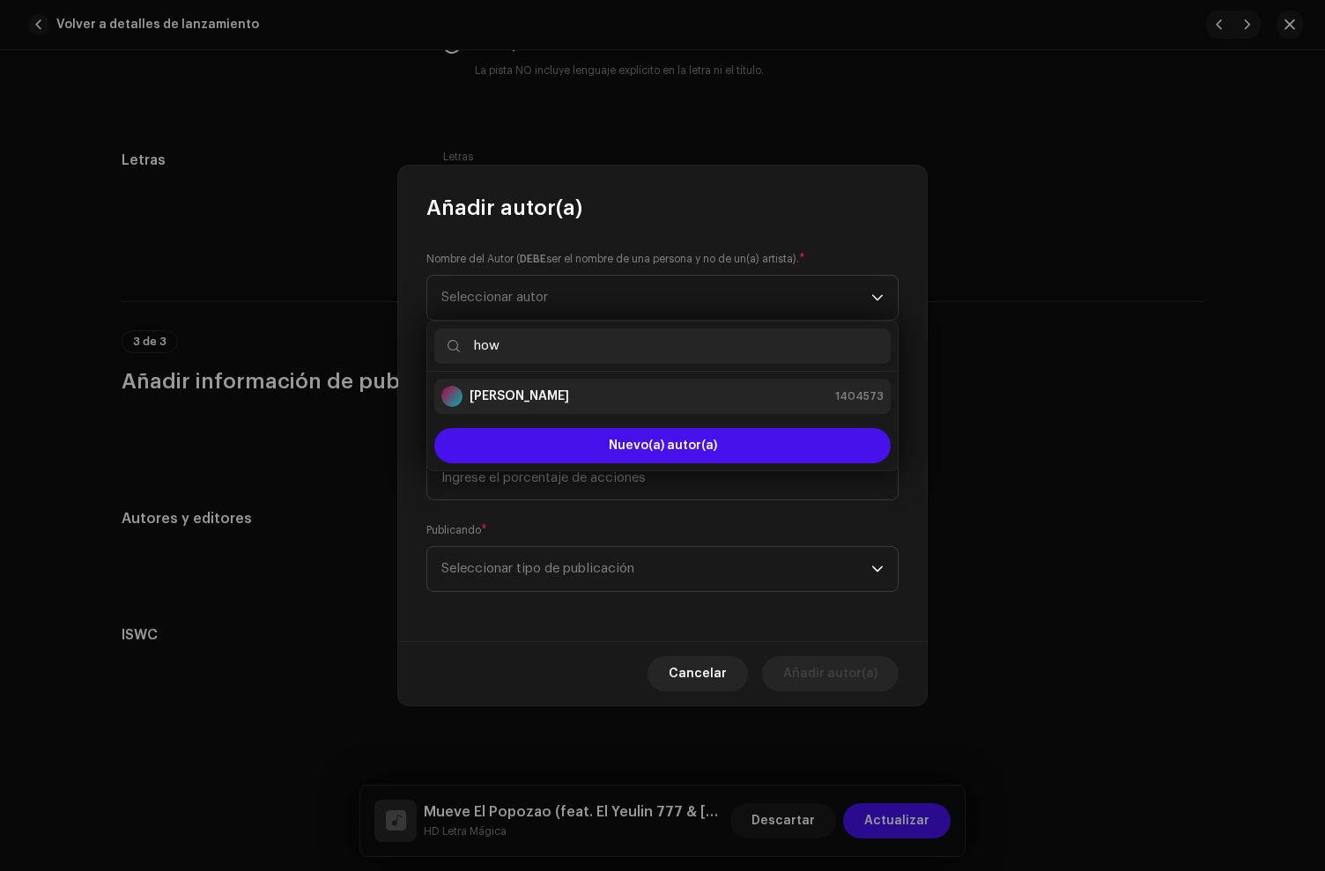
type input "how"
click at [526, 394] on strong "[PERSON_NAME]" at bounding box center [520, 397] width 100 height 18
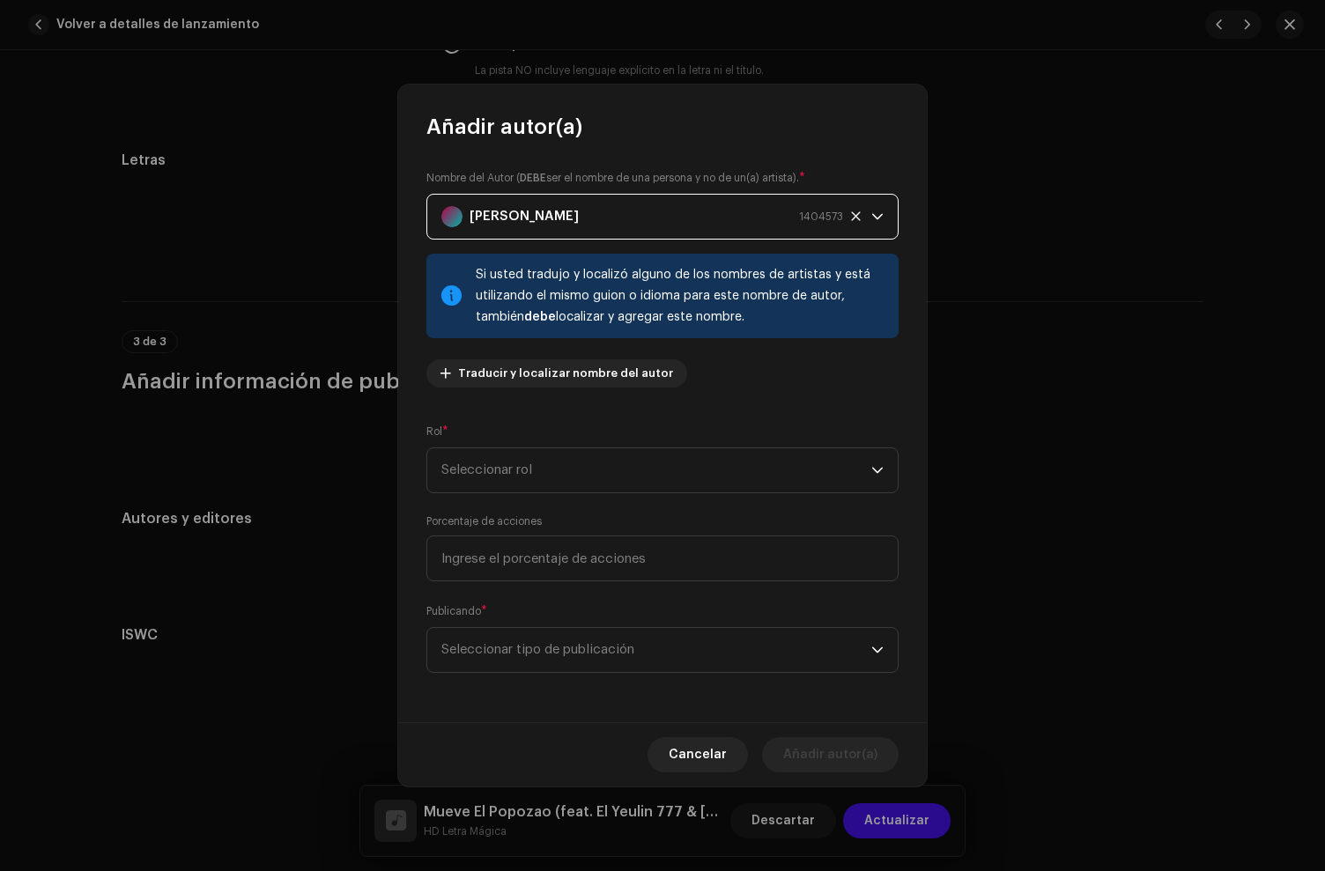
click at [513, 440] on div "Rol * Seleccionar rol" at bounding box center [662, 458] width 472 height 70
click at [501, 472] on span "Seleccionar rol" at bounding box center [656, 470] width 430 height 44
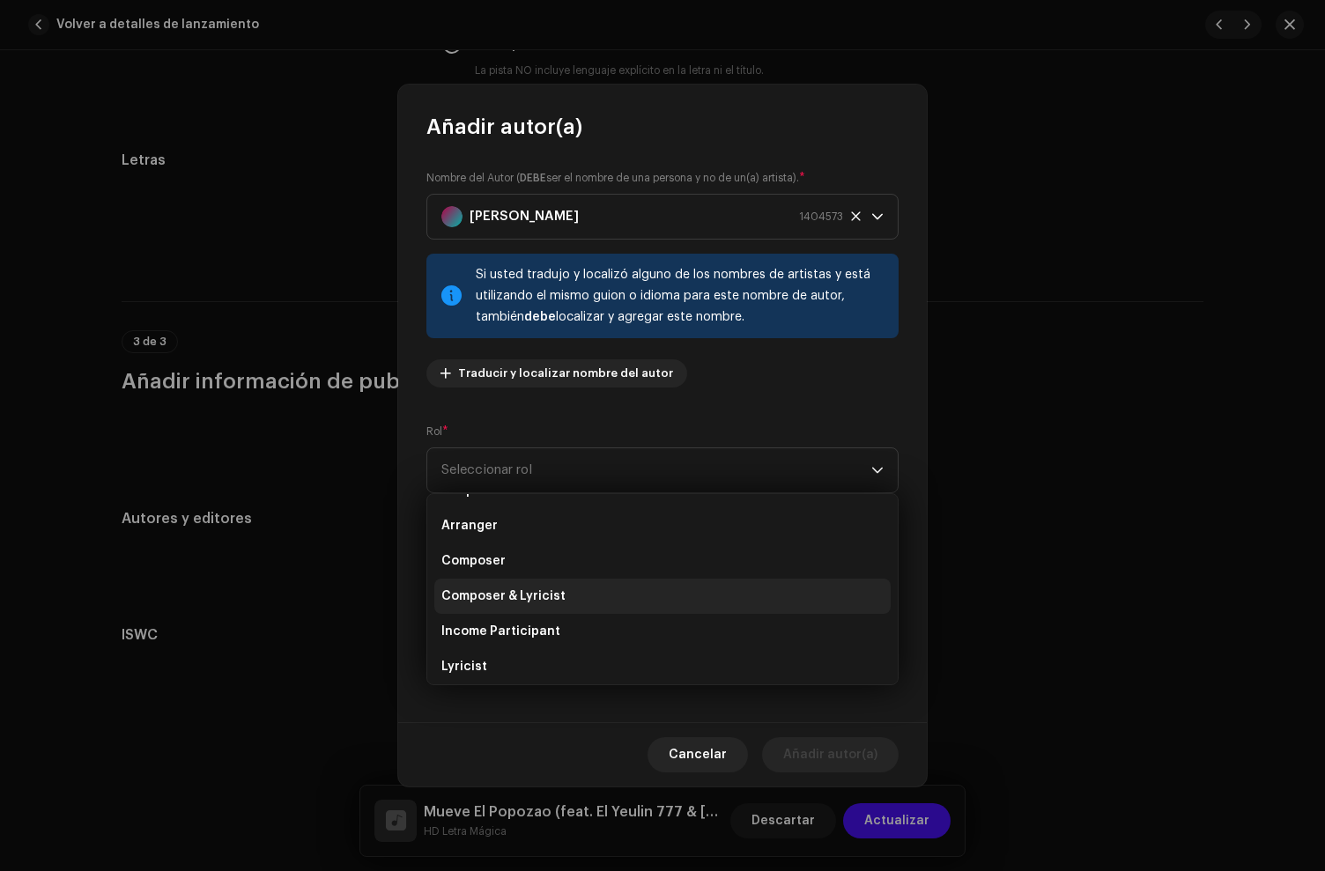
click at [530, 596] on span "Composer & Lyricist" at bounding box center [503, 597] width 124 height 18
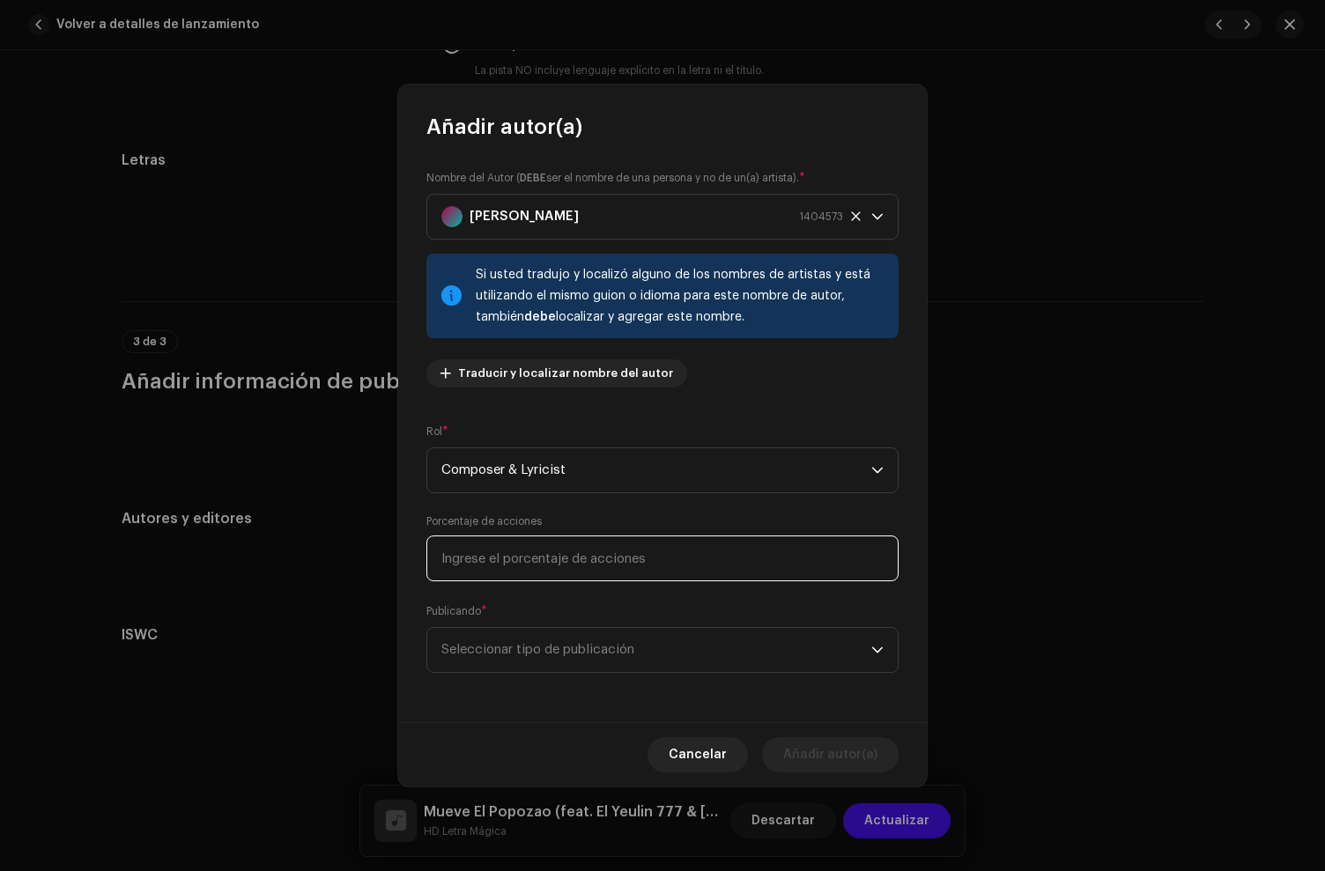
click at [534, 563] on input at bounding box center [662, 559] width 472 height 46
type input "34,00"
click at [692, 669] on span "Seleccionar tipo de publicación" at bounding box center [656, 650] width 430 height 44
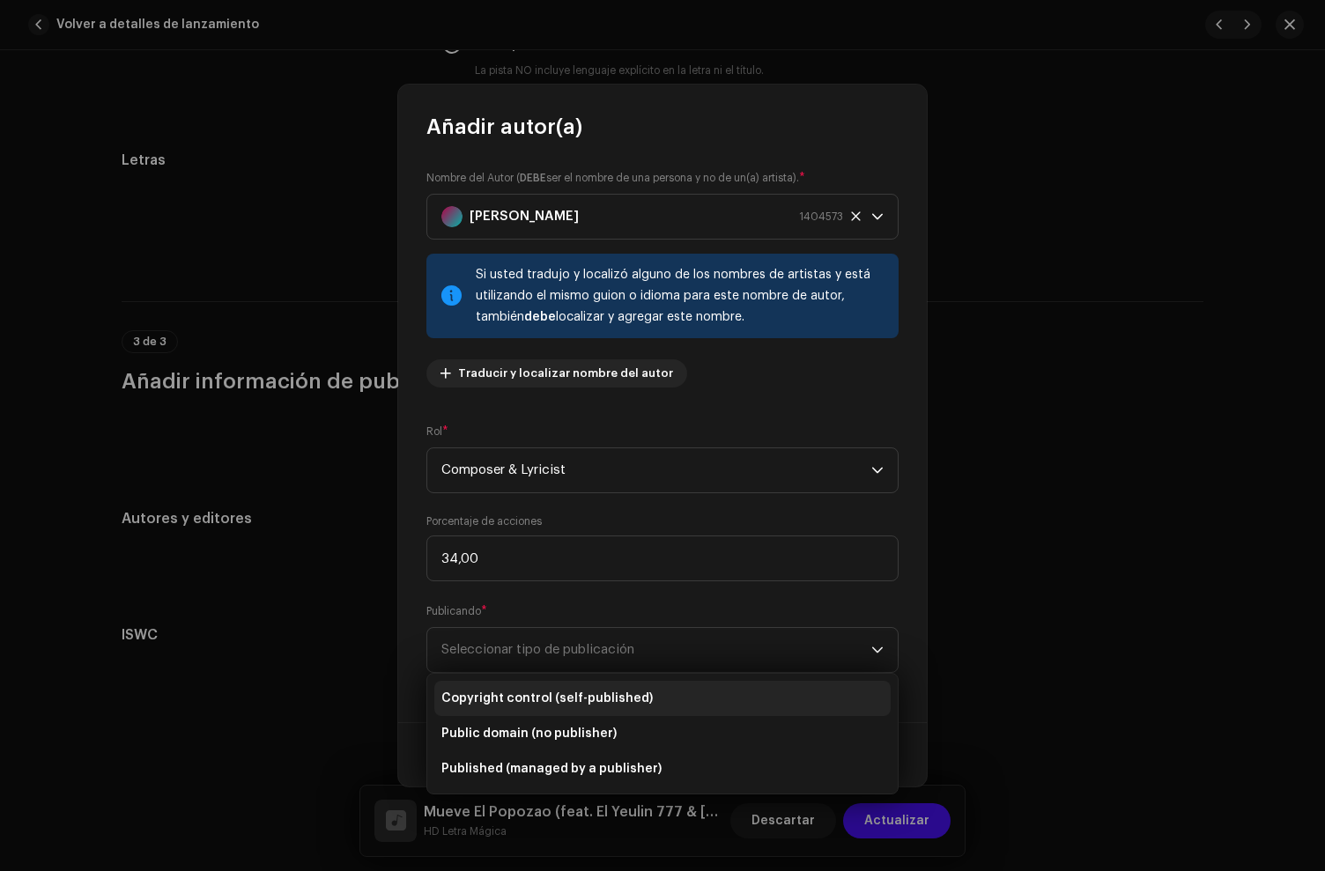
click at [609, 697] on span "Copyright control (self-published)" at bounding box center [546, 699] width 211 height 18
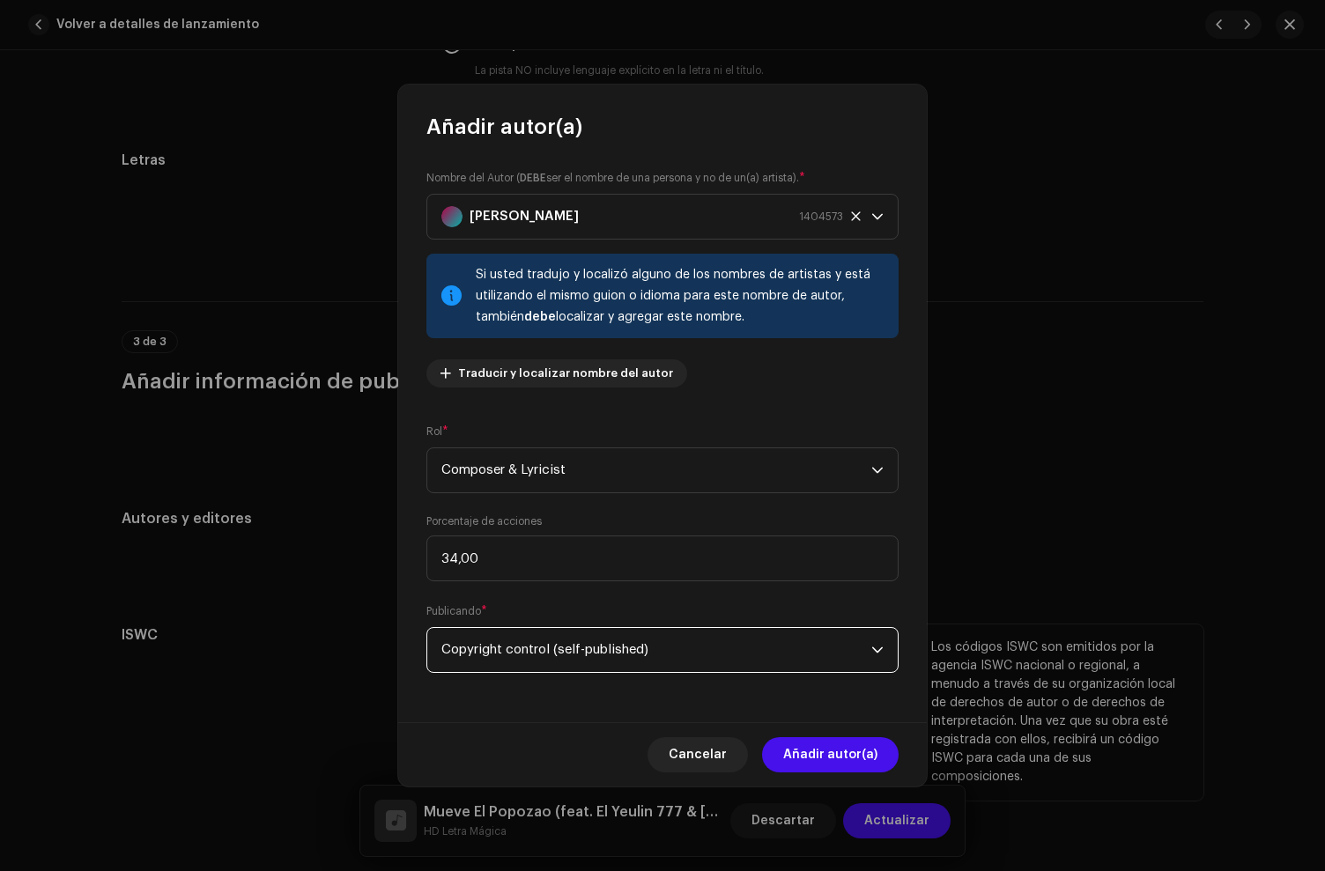
click at [861, 749] on span "Añadir autor(a)" at bounding box center [830, 754] width 94 height 35
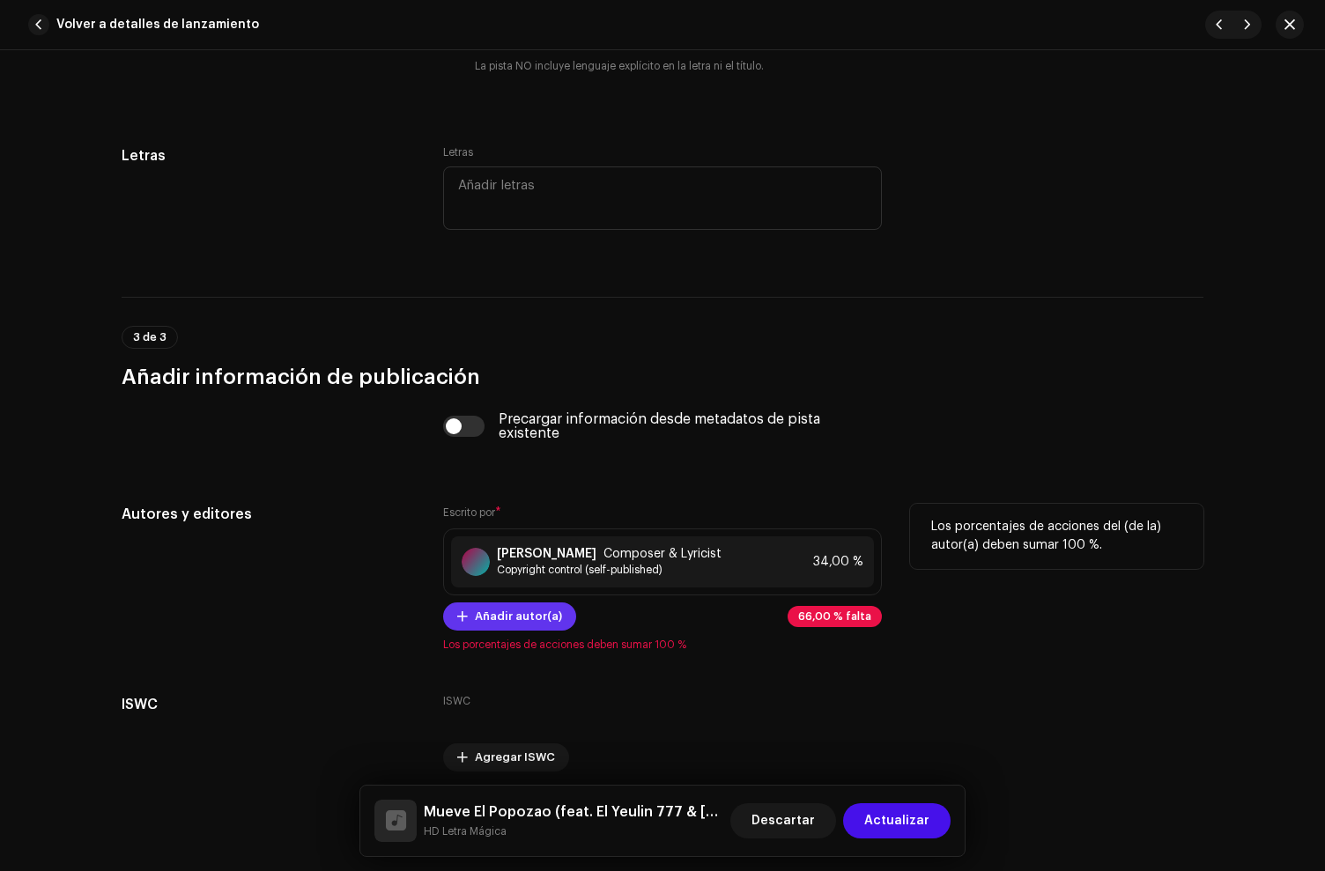
click at [544, 634] on span "Añadir autor(a)" at bounding box center [518, 616] width 87 height 35
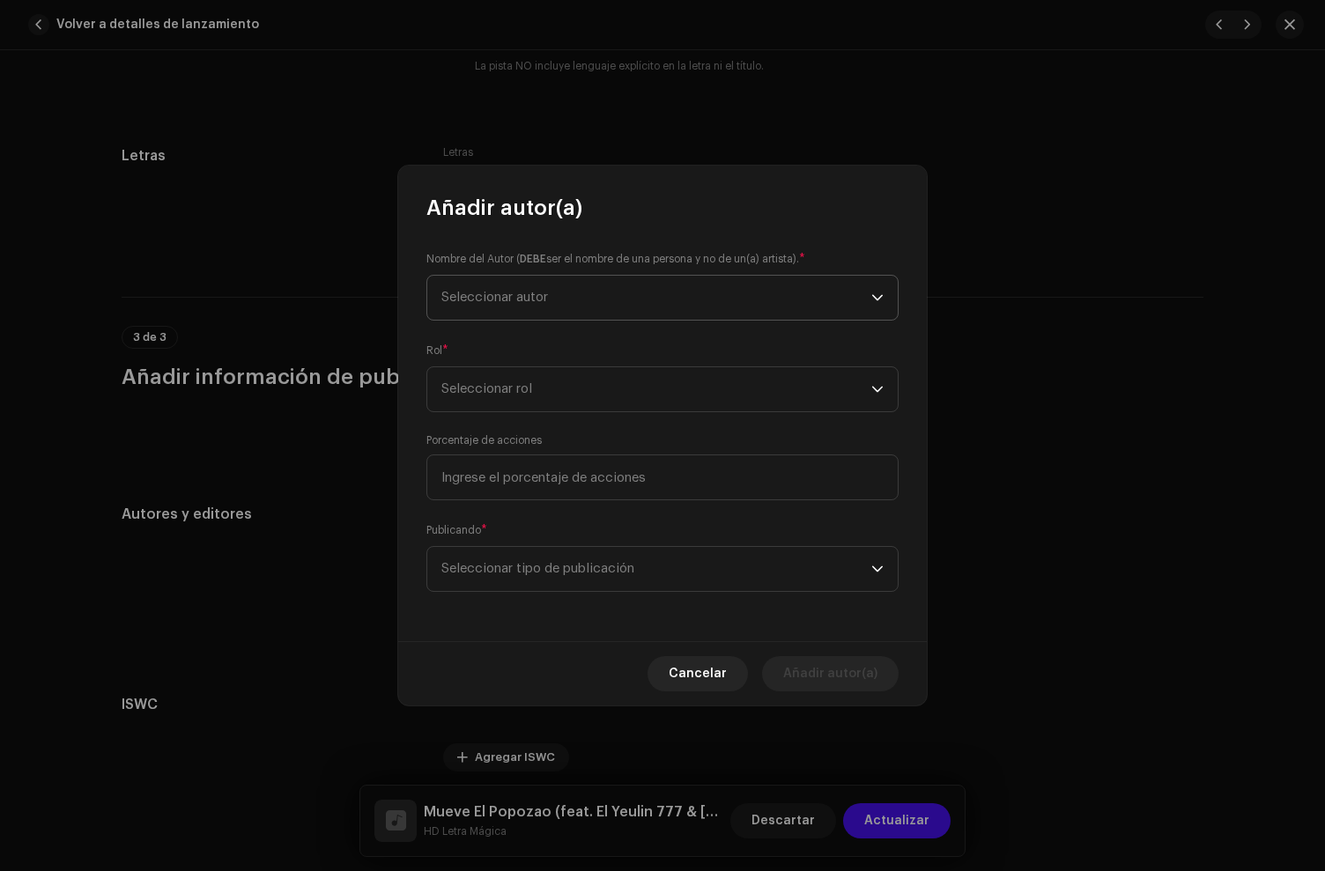
click at [533, 313] on span "Seleccionar autor" at bounding box center [656, 298] width 430 height 44
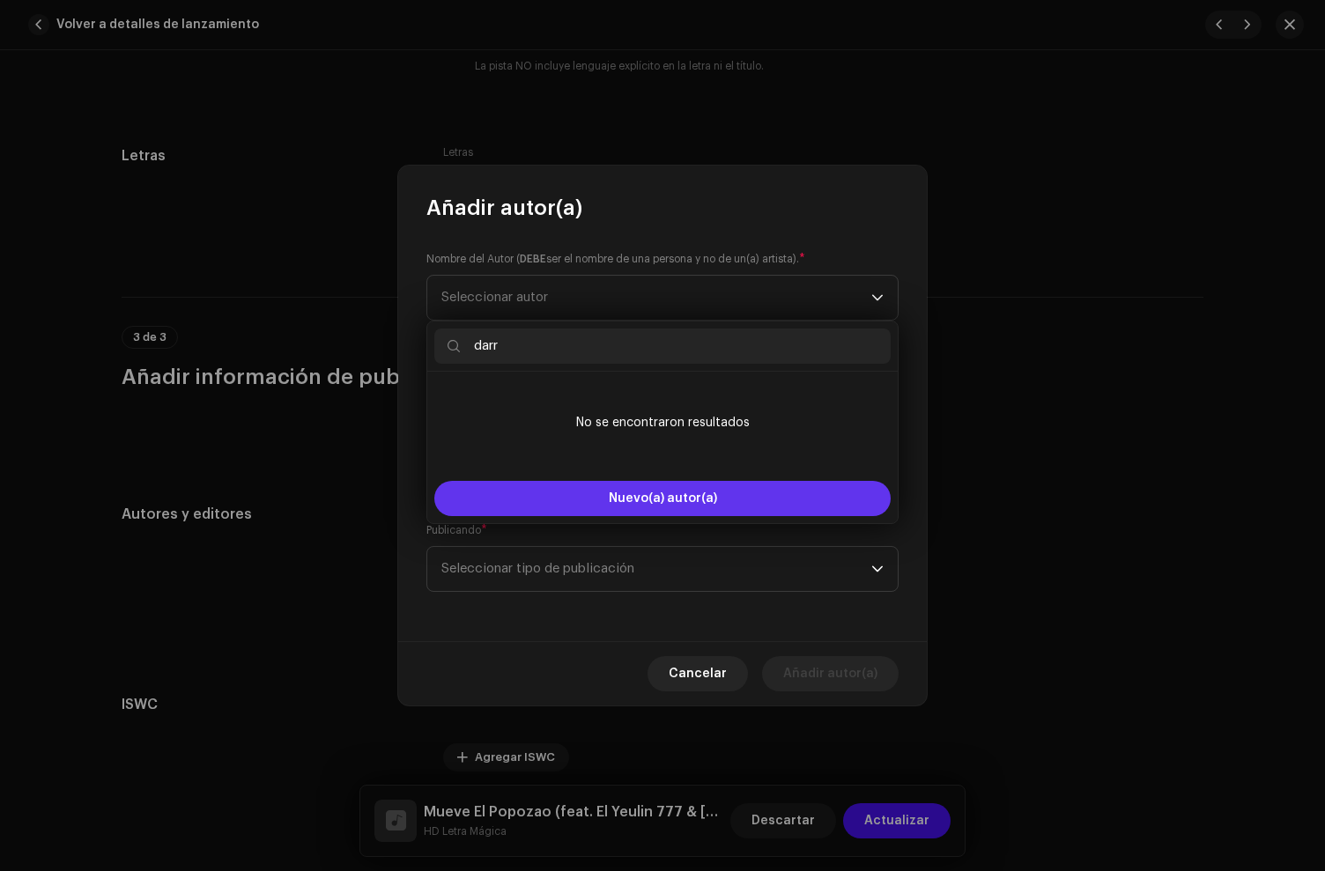
type input "darr"
click at [609, 492] on button "Nuevo(a) autor(a)" at bounding box center [662, 498] width 456 height 35
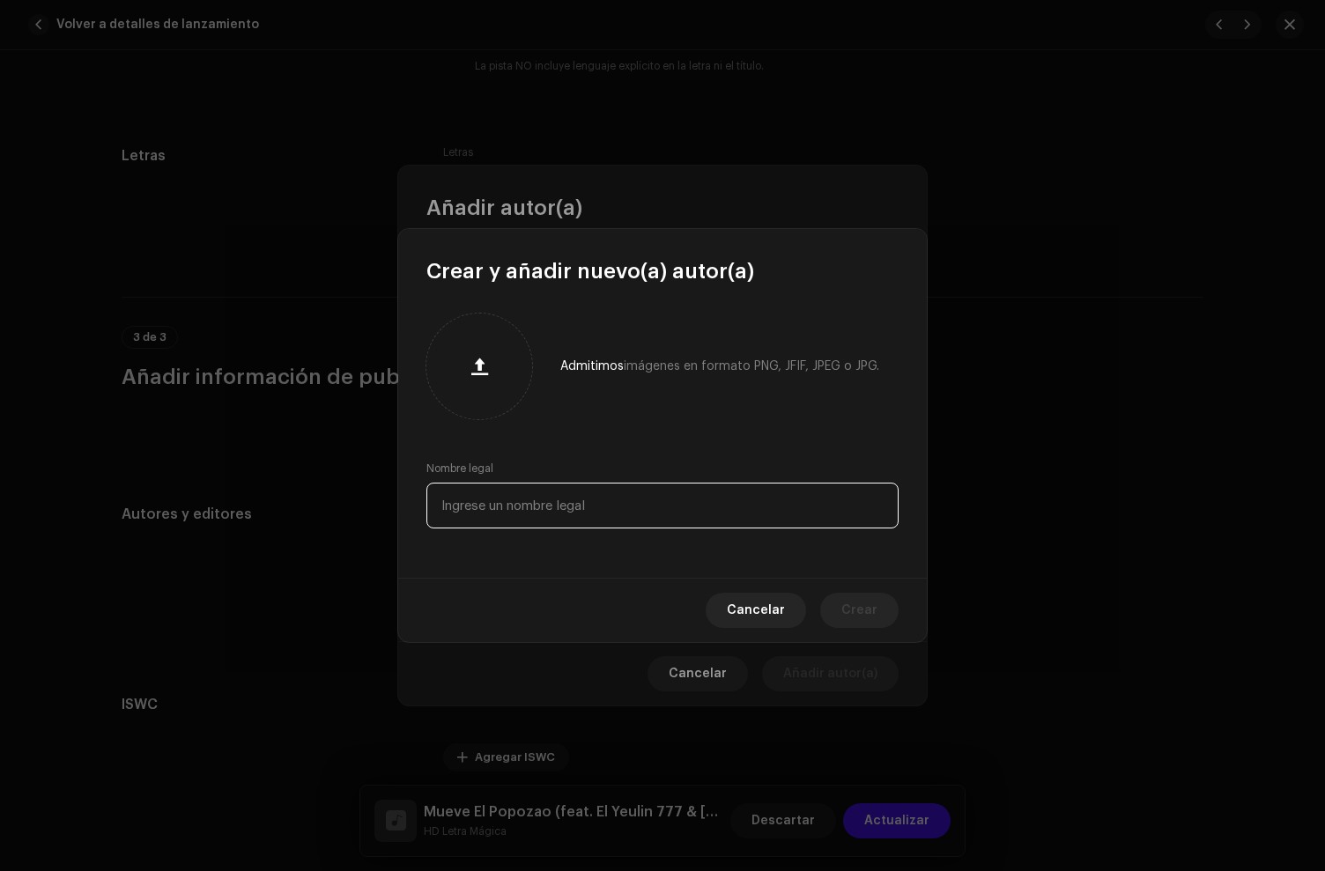
click at [508, 512] on input "text" at bounding box center [662, 506] width 472 height 46
paste input "[PERSON_NAME]"
type input "[PERSON_NAME]"
click at [841, 599] on button "Crear" at bounding box center [859, 610] width 78 height 35
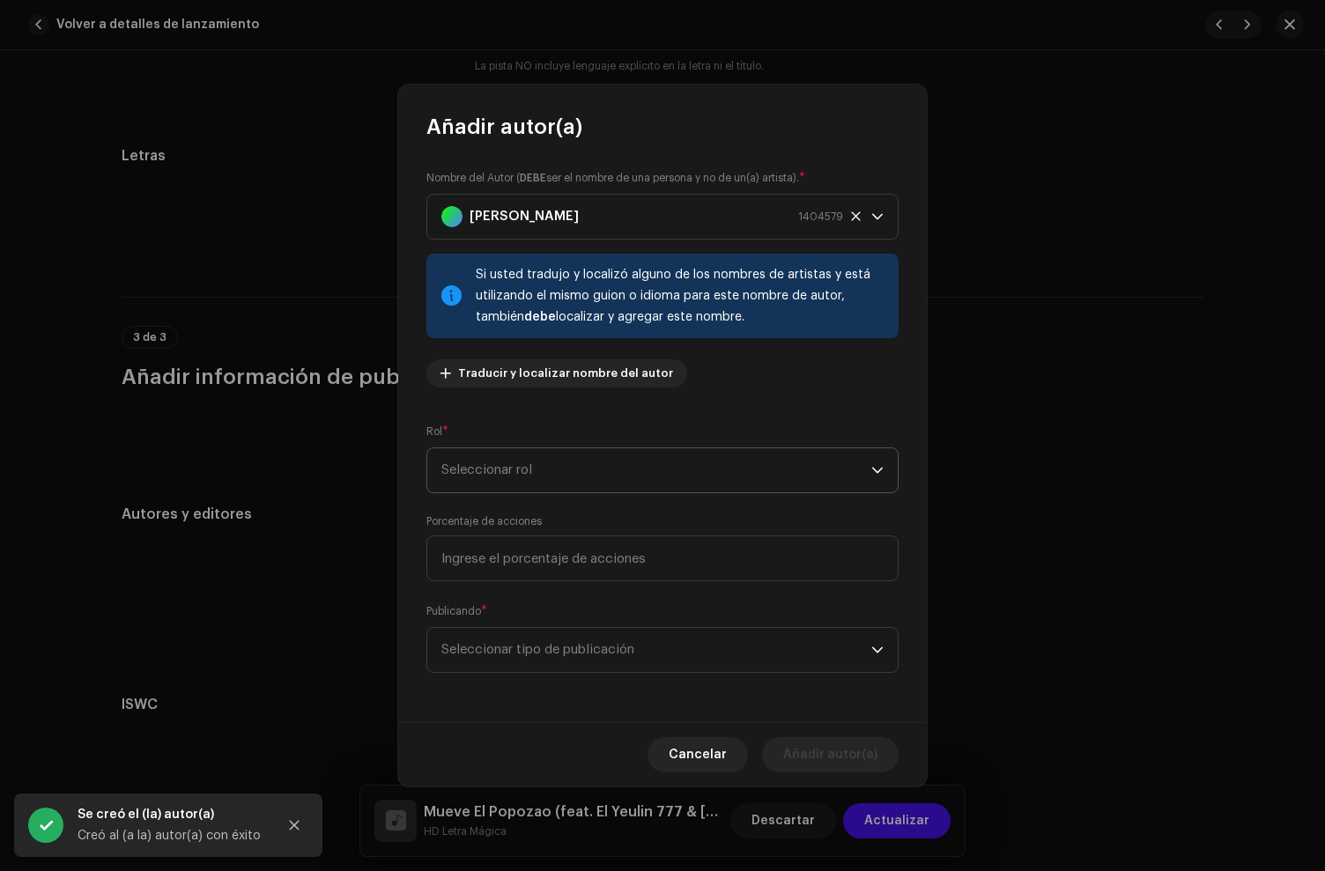
click at [507, 480] on span "Seleccionar rol" at bounding box center [656, 470] width 430 height 44
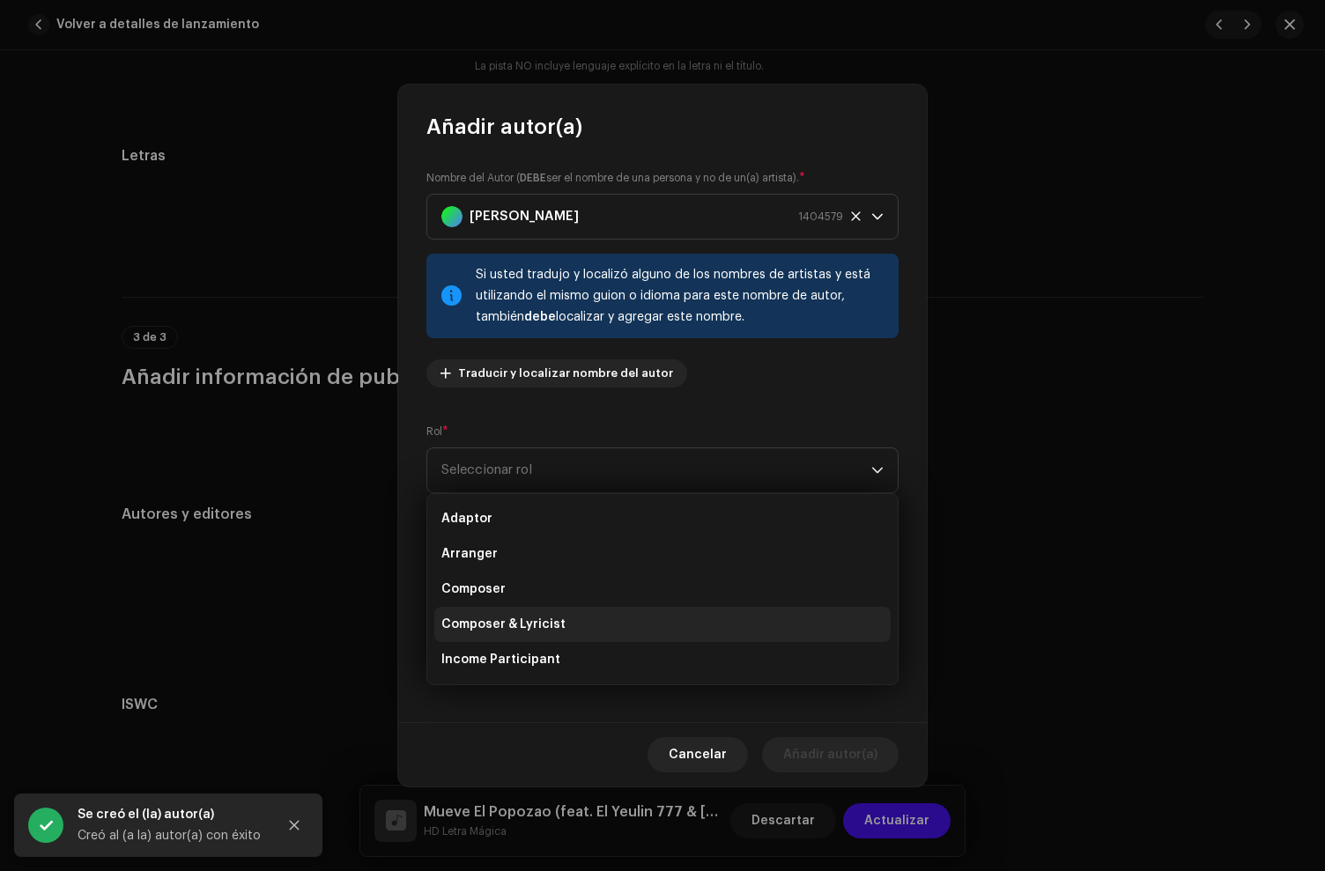
drag, startPoint x: 529, startPoint y: 629, endPoint x: 522, endPoint y: 618, distance: 13.4
click at [529, 629] on span "Composer & Lyricist" at bounding box center [503, 625] width 124 height 18
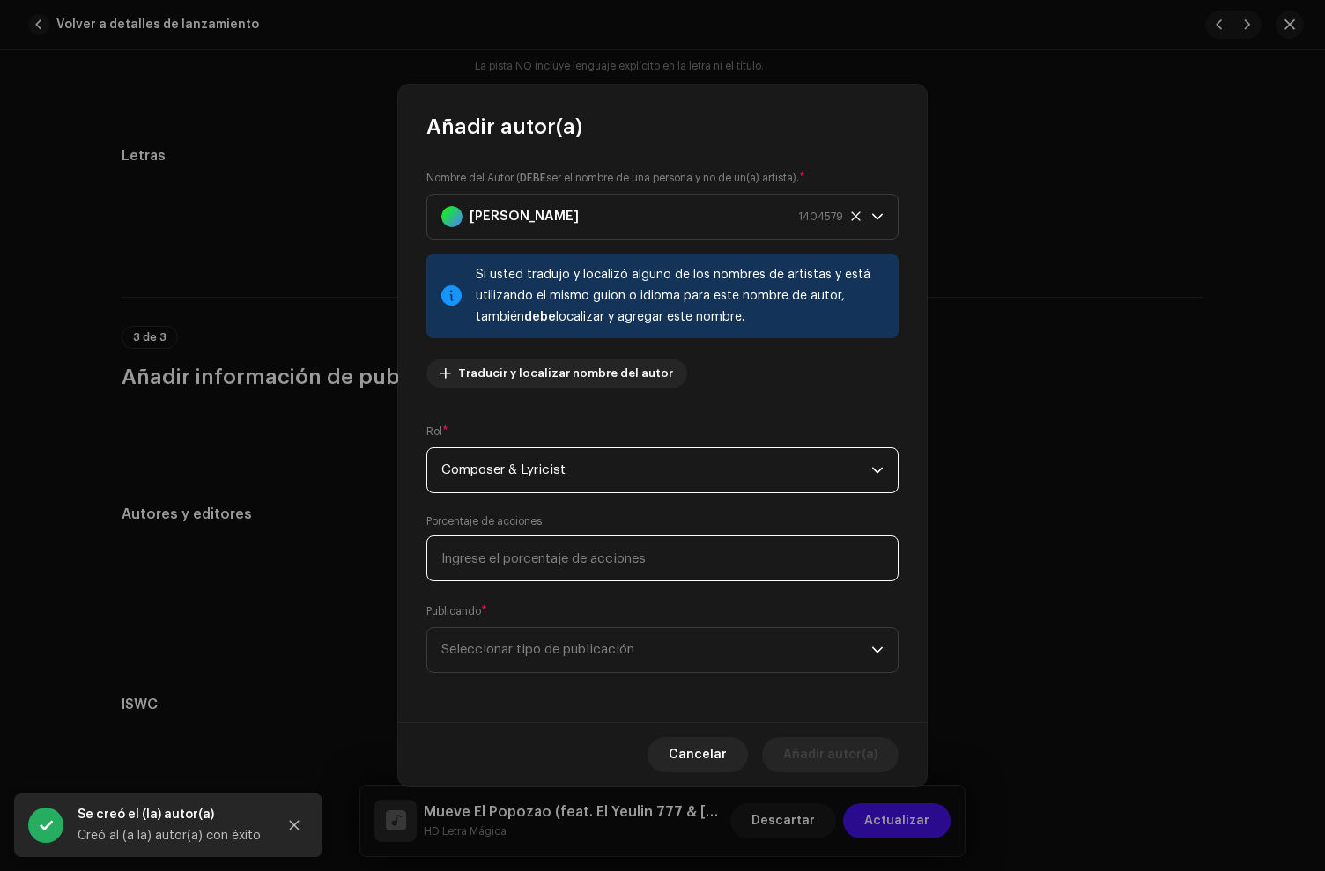
click at [512, 544] on input at bounding box center [662, 559] width 472 height 46
type input "33,00"
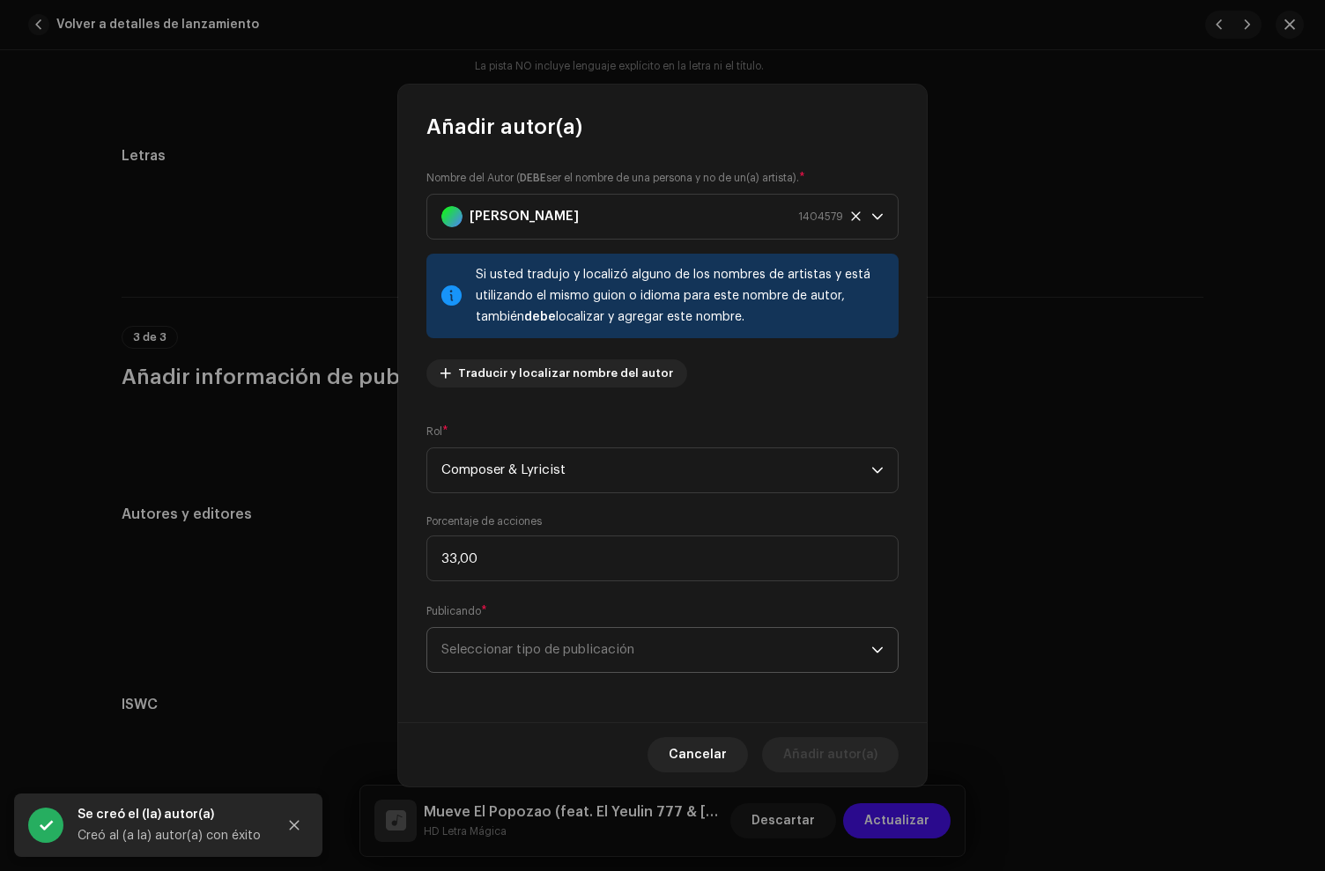
click at [567, 655] on span "Seleccionar tipo de publicación" at bounding box center [656, 650] width 430 height 44
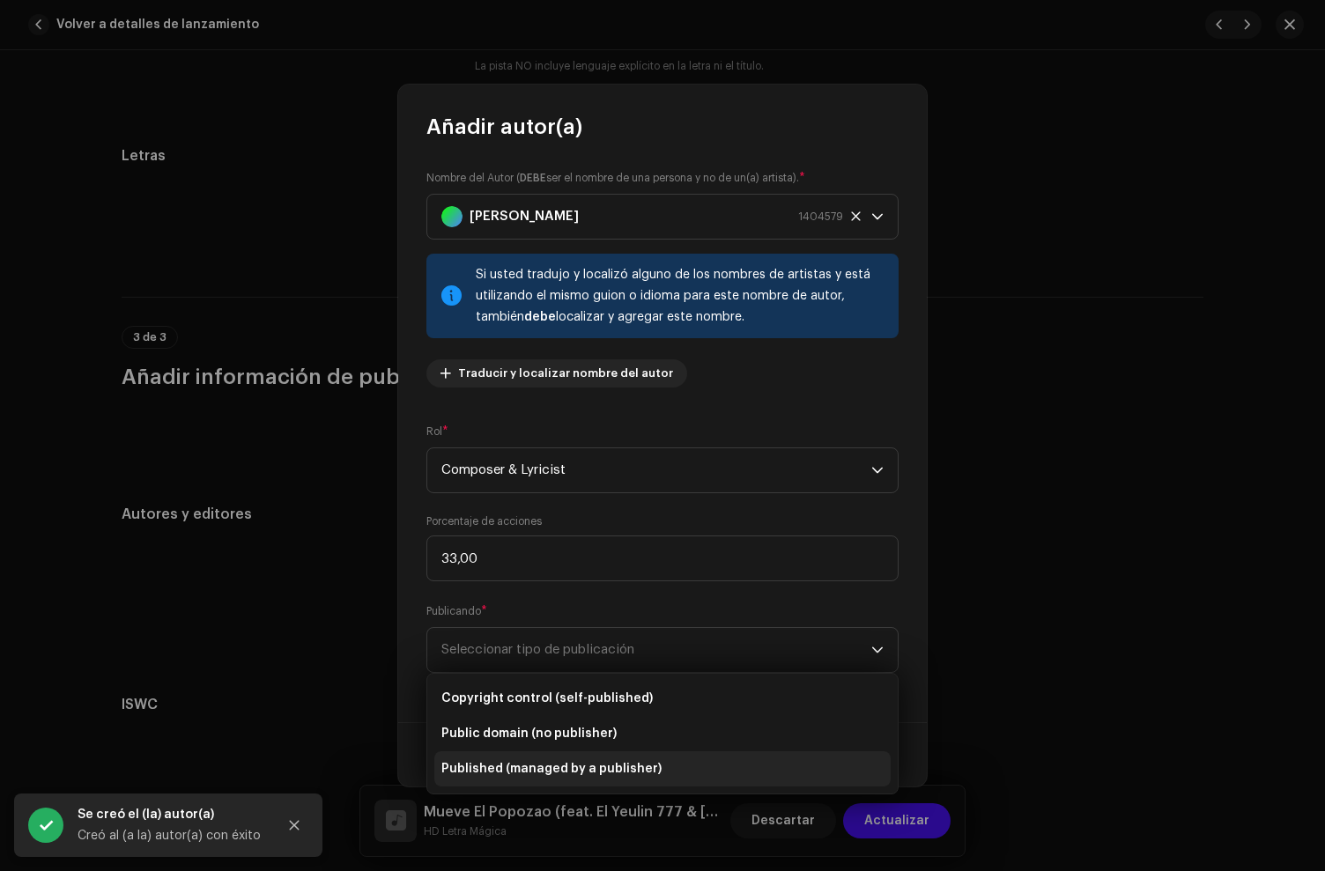
drag, startPoint x: 577, startPoint y: 700, endPoint x: 820, endPoint y: 762, distance: 251.1
click at [579, 700] on span "Copyright control (self-published)" at bounding box center [546, 699] width 211 height 18
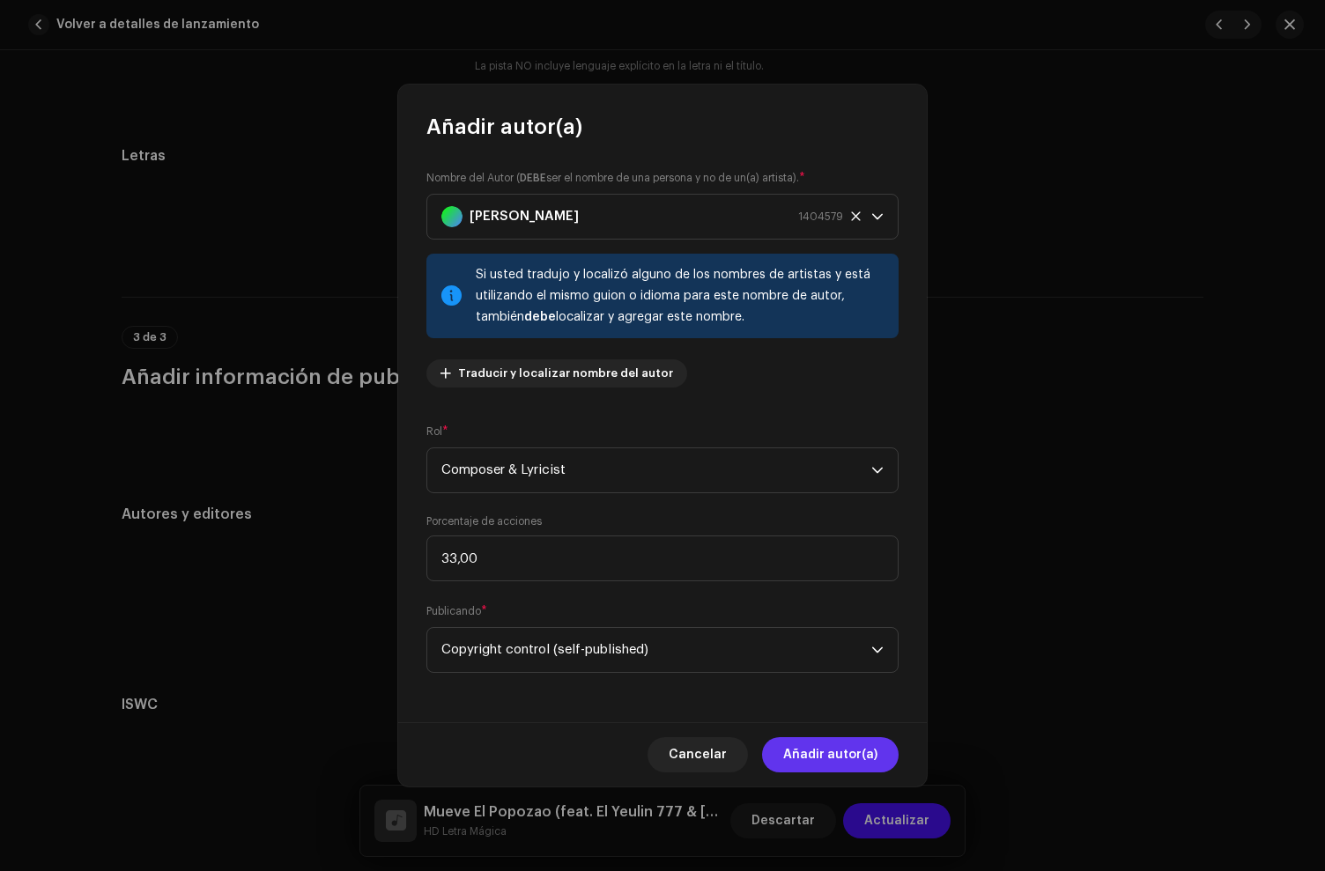
click at [850, 757] on span "Añadir autor(a)" at bounding box center [830, 754] width 94 height 35
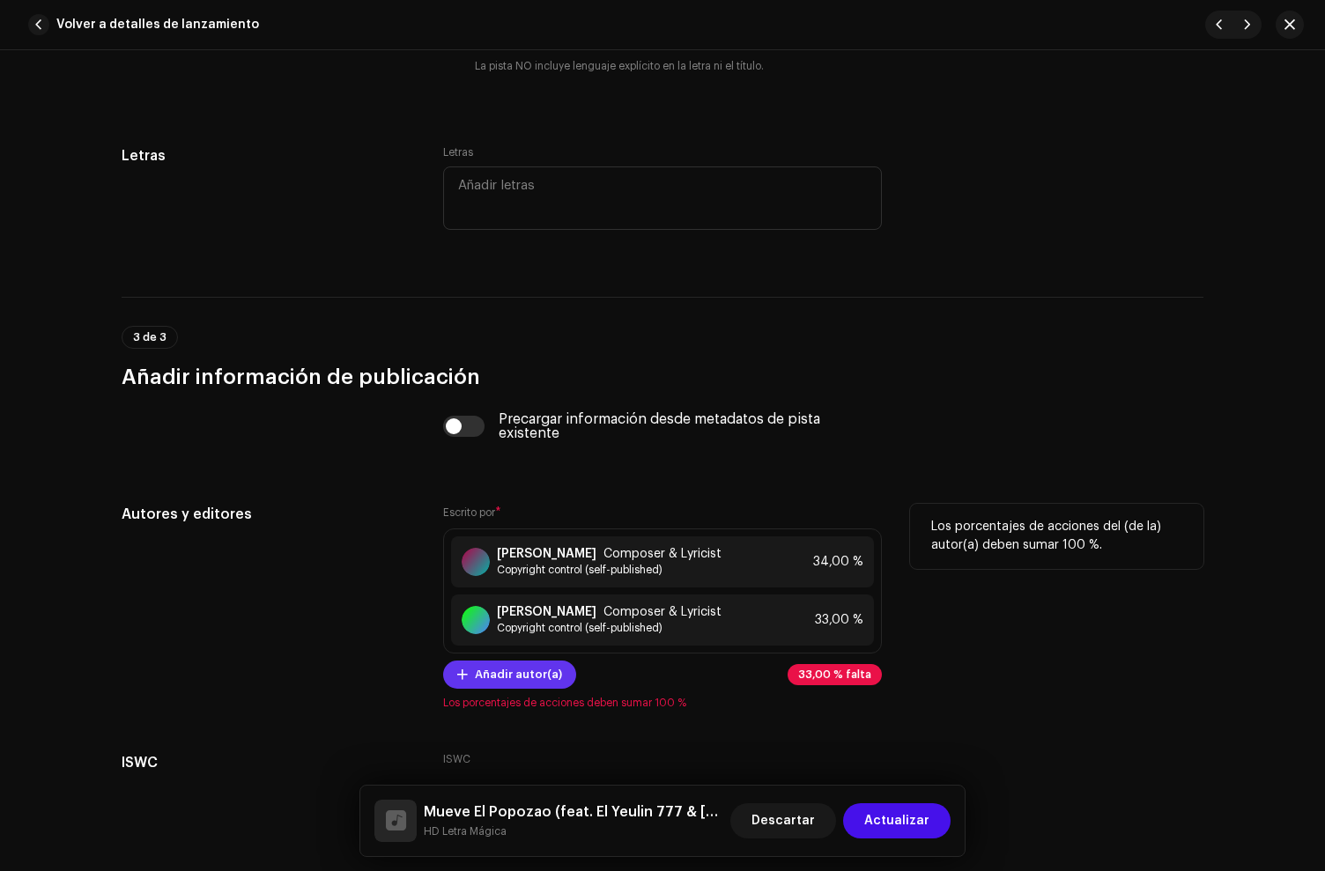
click at [498, 692] on span "Añadir autor(a)" at bounding box center [518, 674] width 87 height 35
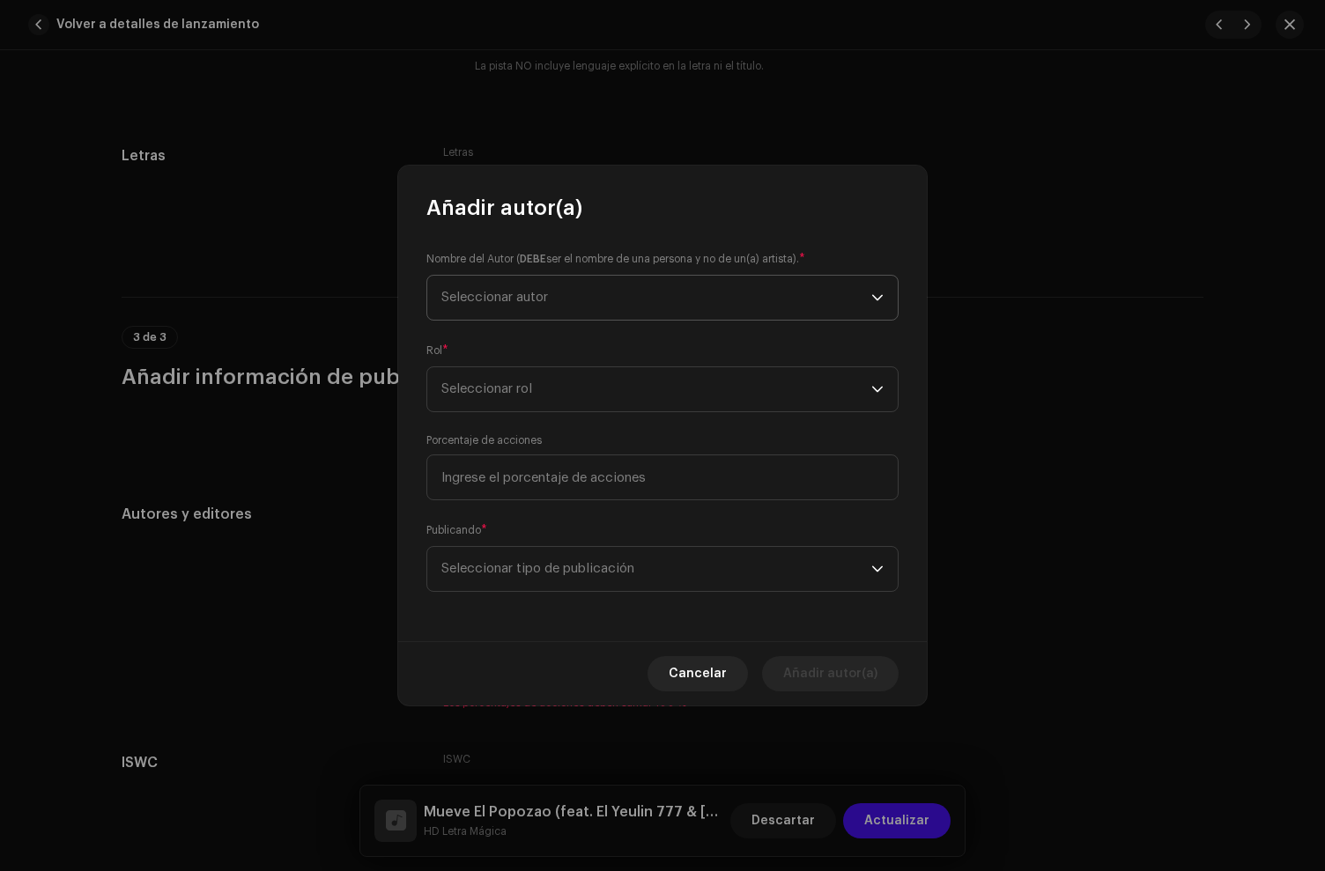
click at [530, 314] on span "Seleccionar autor" at bounding box center [656, 298] width 430 height 44
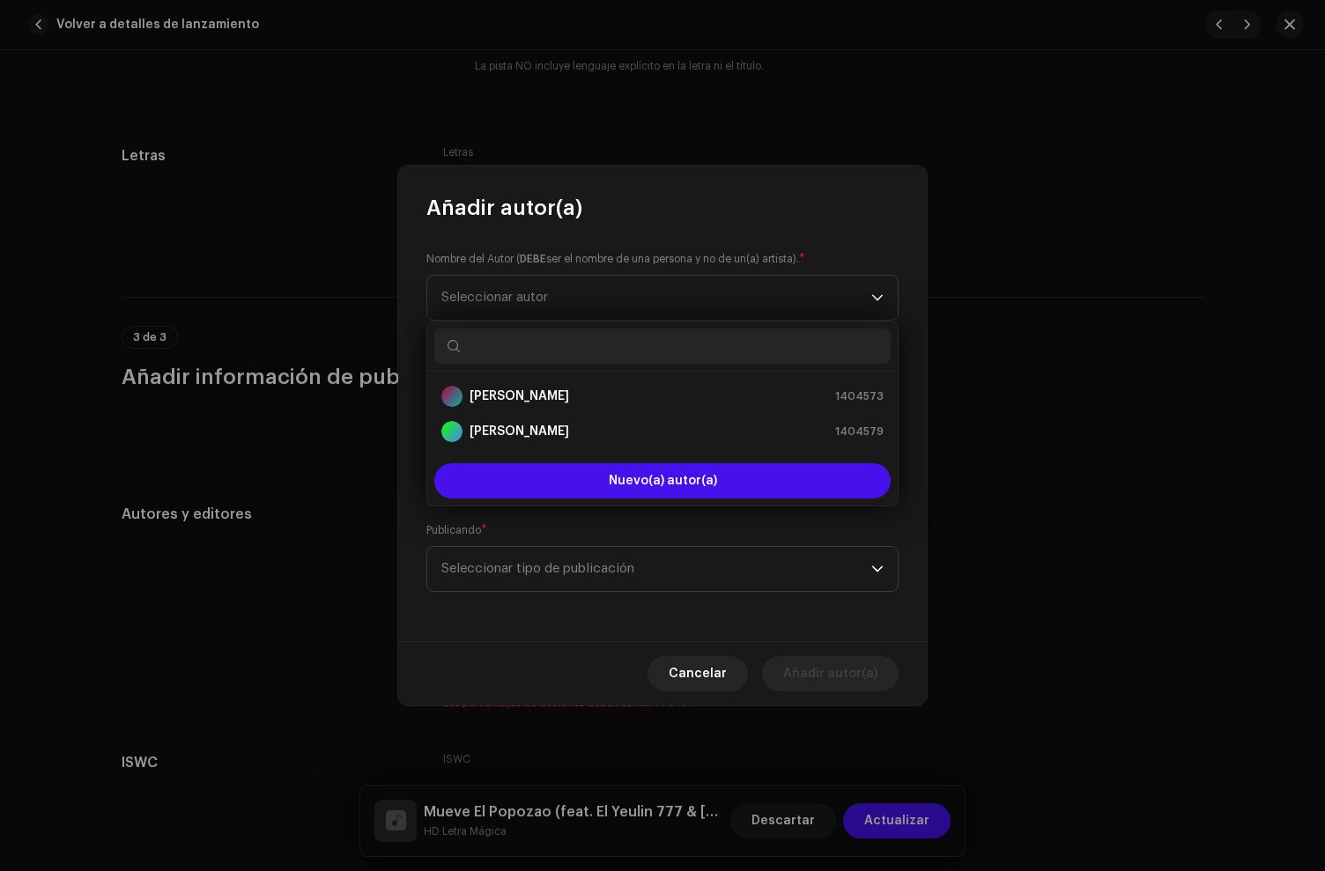
click at [508, 341] on input "text" at bounding box center [662, 346] width 456 height 35
paste input "[PERSON_NAME]"
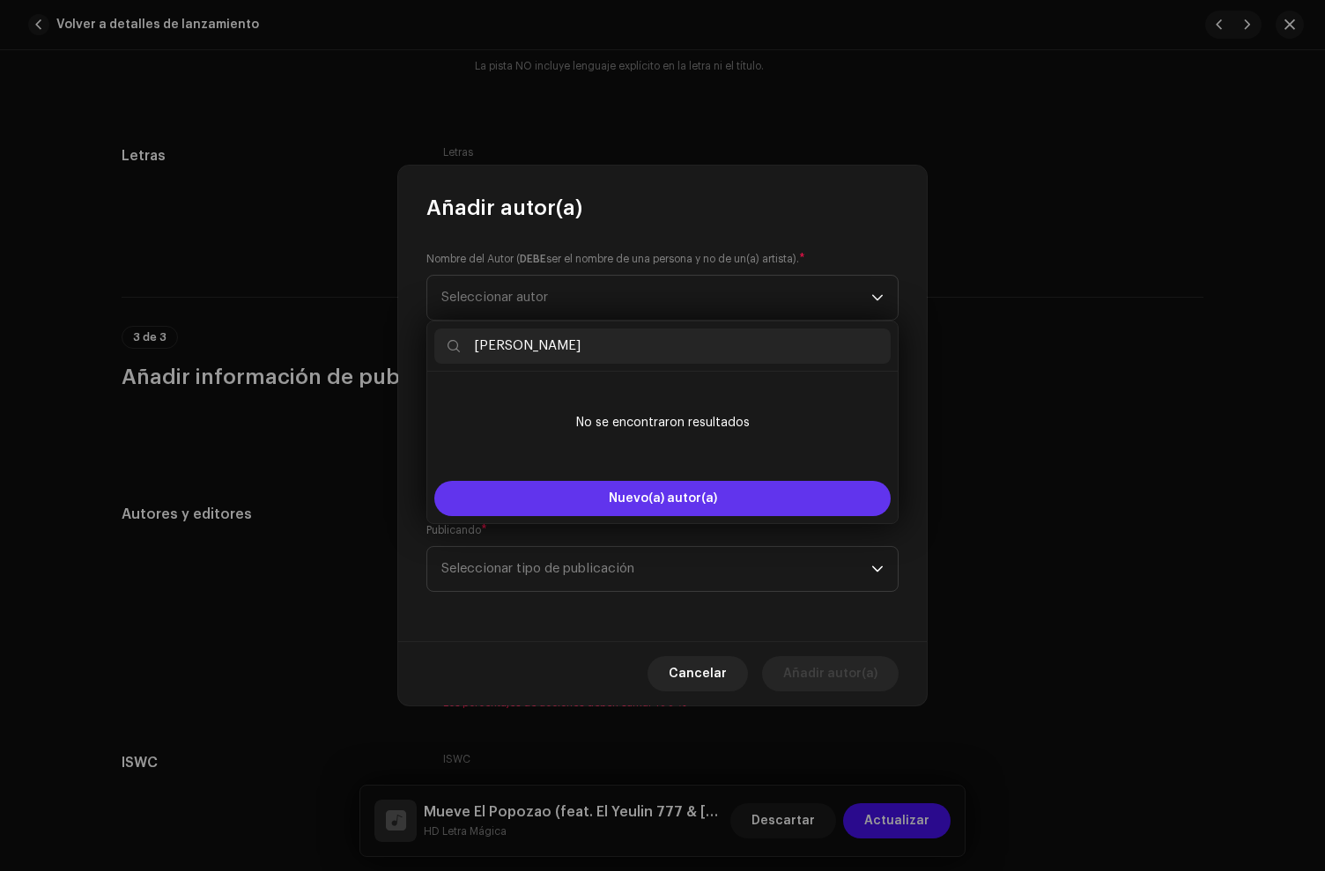
type input "[PERSON_NAME]"
click at [615, 497] on span "Nuevo(a) autor(a)" at bounding box center [663, 498] width 108 height 12
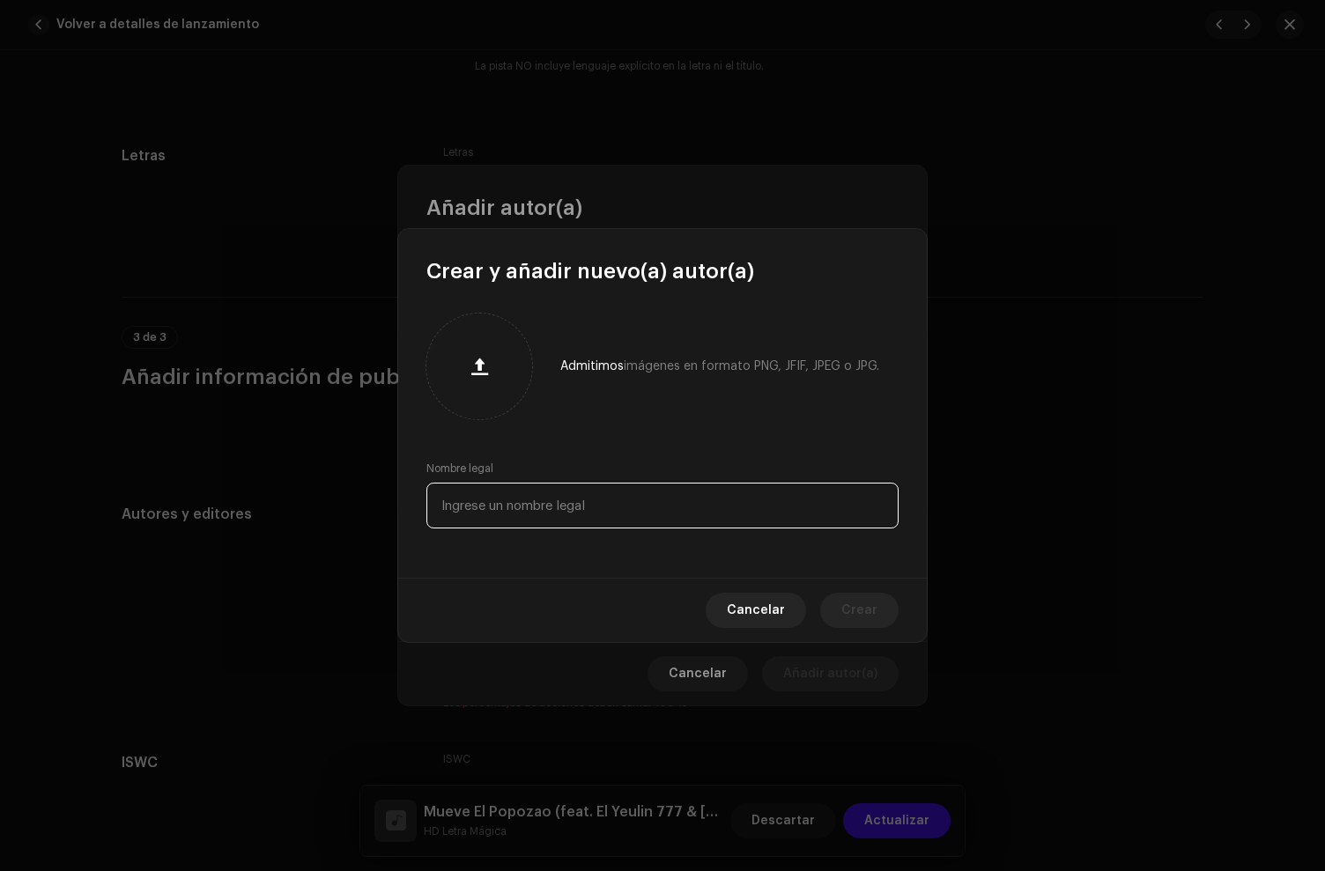
click at [537, 521] on input "text" at bounding box center [662, 506] width 472 height 46
paste input "[PERSON_NAME]"
drag, startPoint x: 678, startPoint y: 500, endPoint x: 652, endPoint y: 522, distance: 33.8
click at [677, 500] on input "[PERSON_NAME]" at bounding box center [662, 506] width 472 height 46
type input "[PERSON_NAME]"
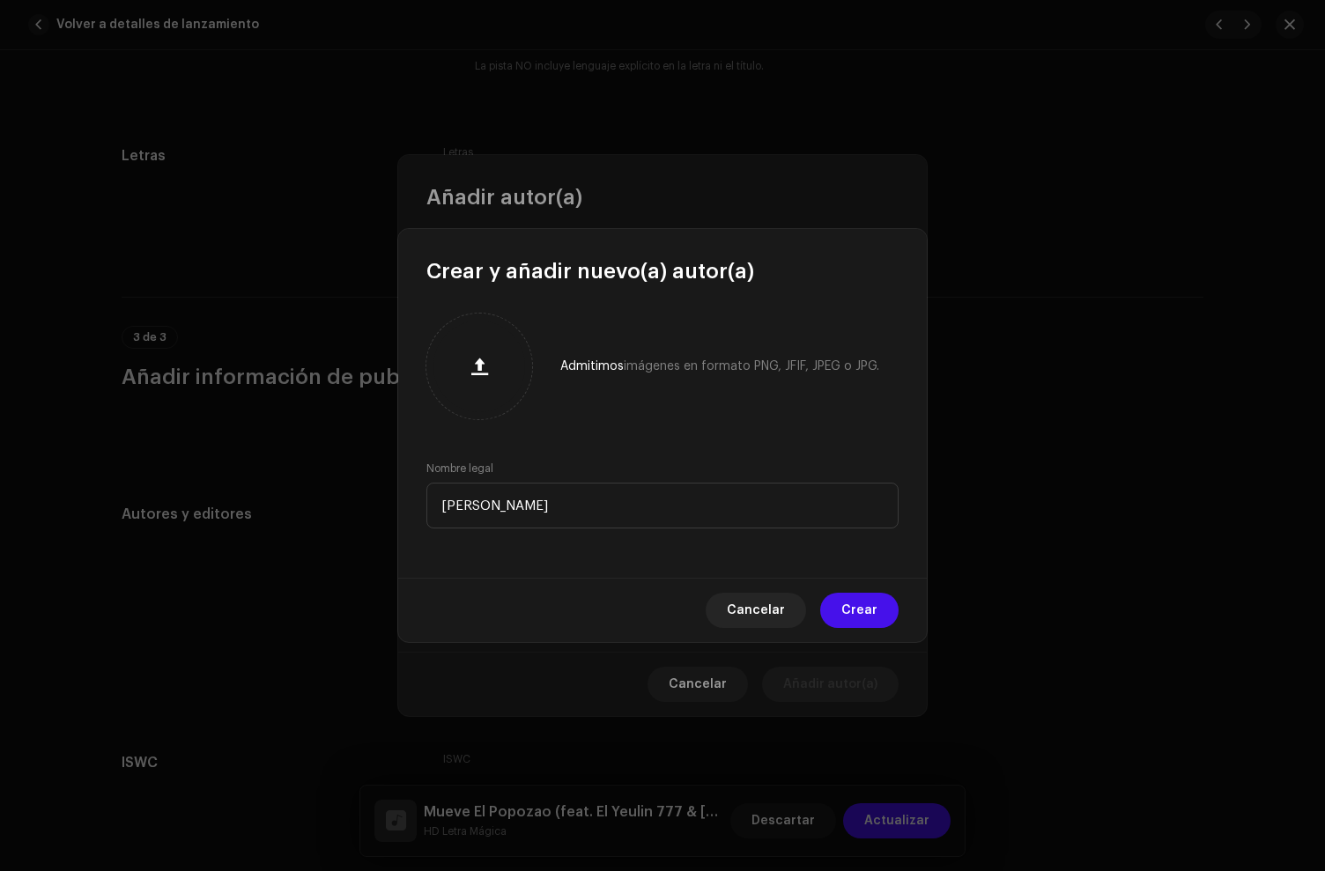
drag, startPoint x: 852, startPoint y: 604, endPoint x: 846, endPoint y: 573, distance: 32.3
click at [856, 602] on span "Crear" at bounding box center [859, 610] width 36 height 35
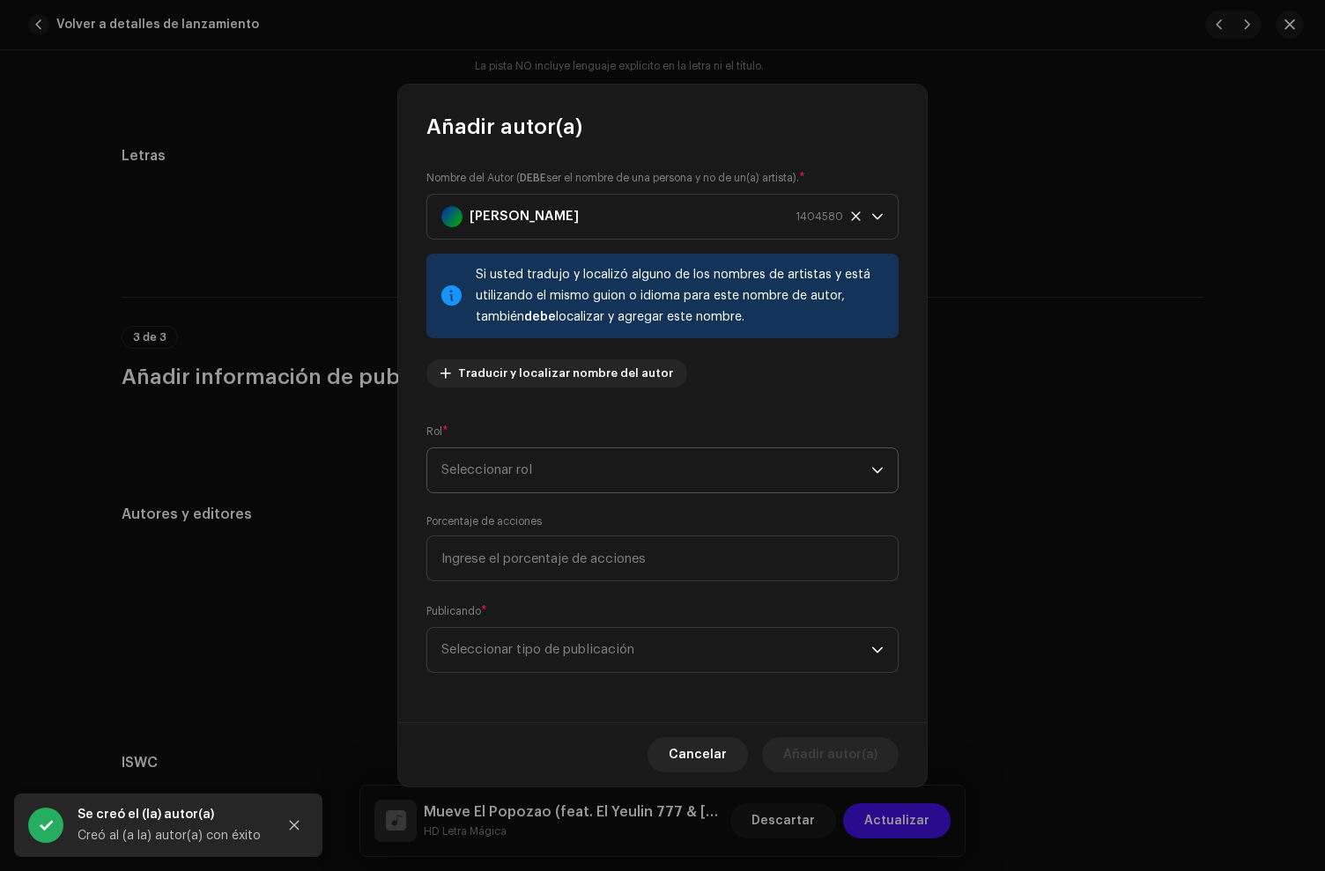
click at [540, 475] on span "Seleccionar rol" at bounding box center [656, 470] width 430 height 44
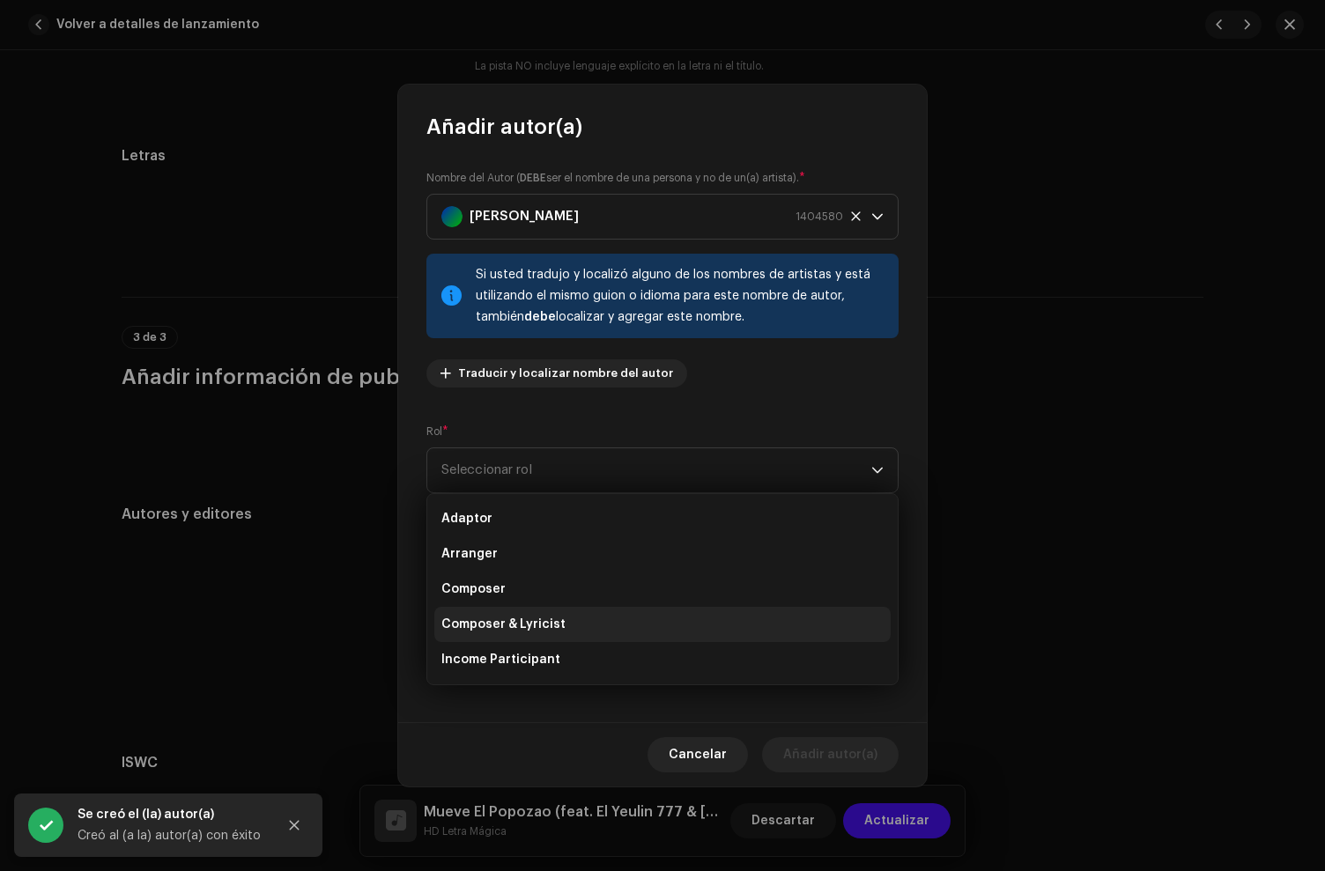
click at [544, 624] on span "Composer & Lyricist" at bounding box center [503, 625] width 124 height 18
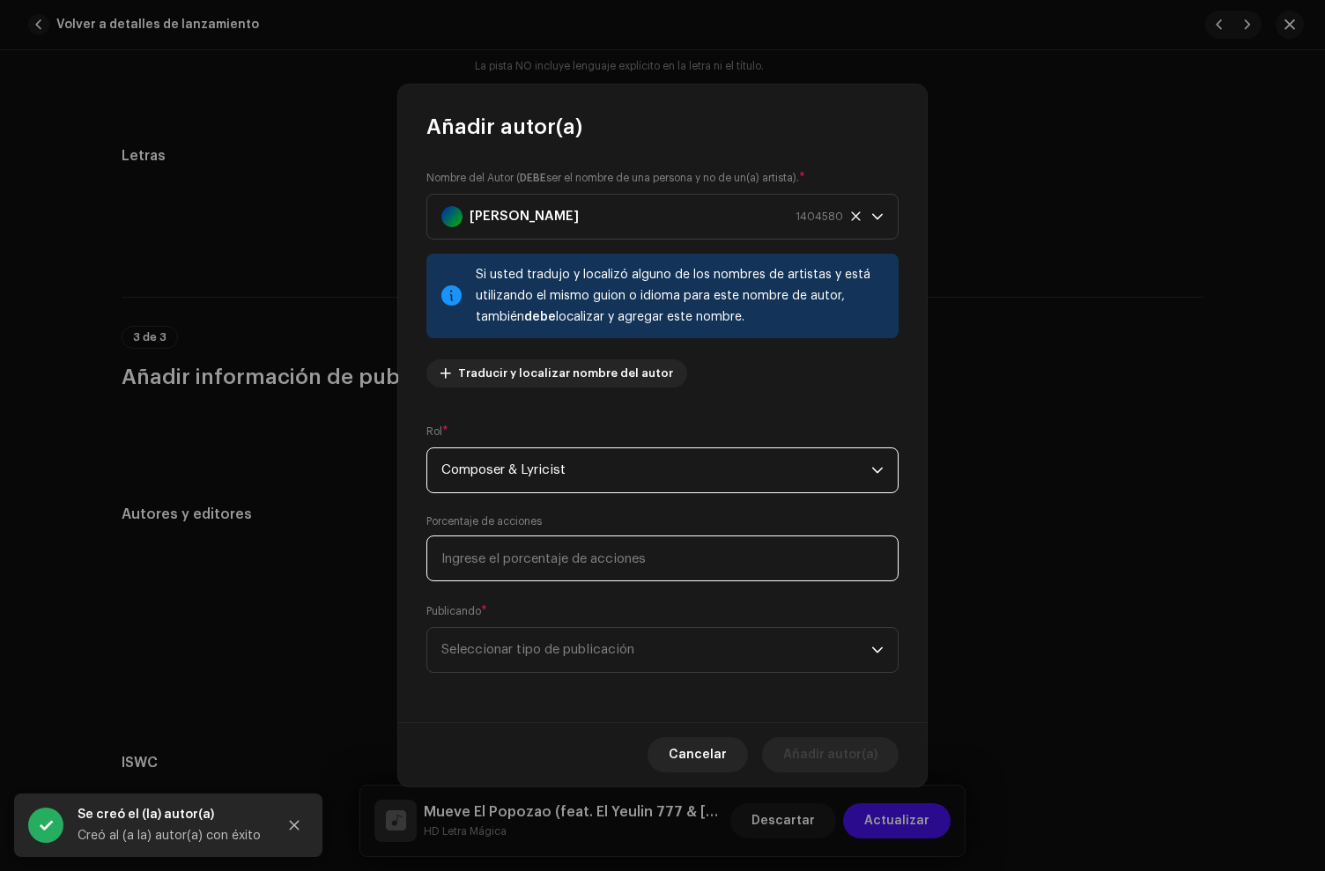
click at [546, 555] on input at bounding box center [662, 559] width 472 height 46
type input "33,00"
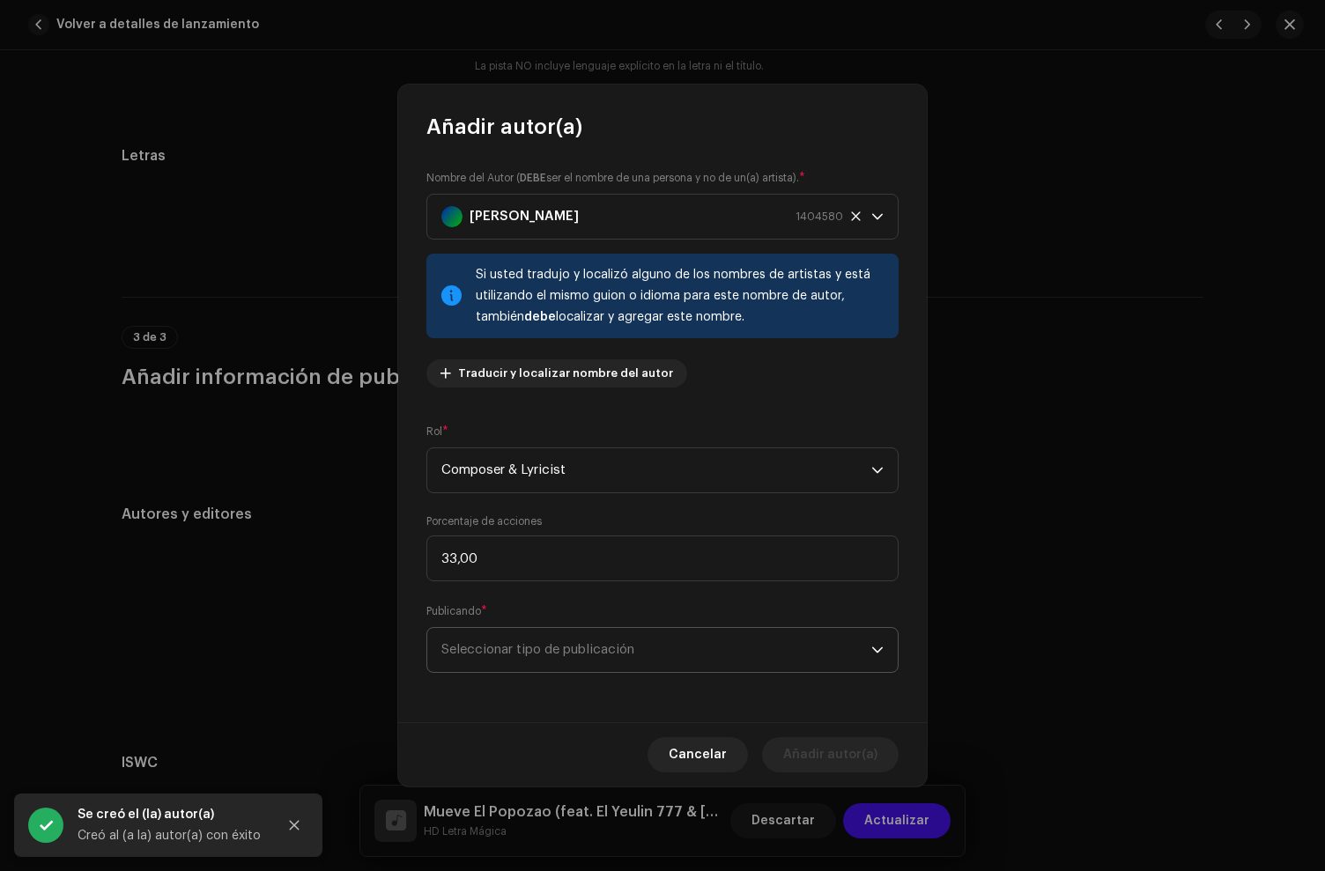
click at [522, 642] on span "Seleccionar tipo de publicación" at bounding box center [656, 650] width 430 height 44
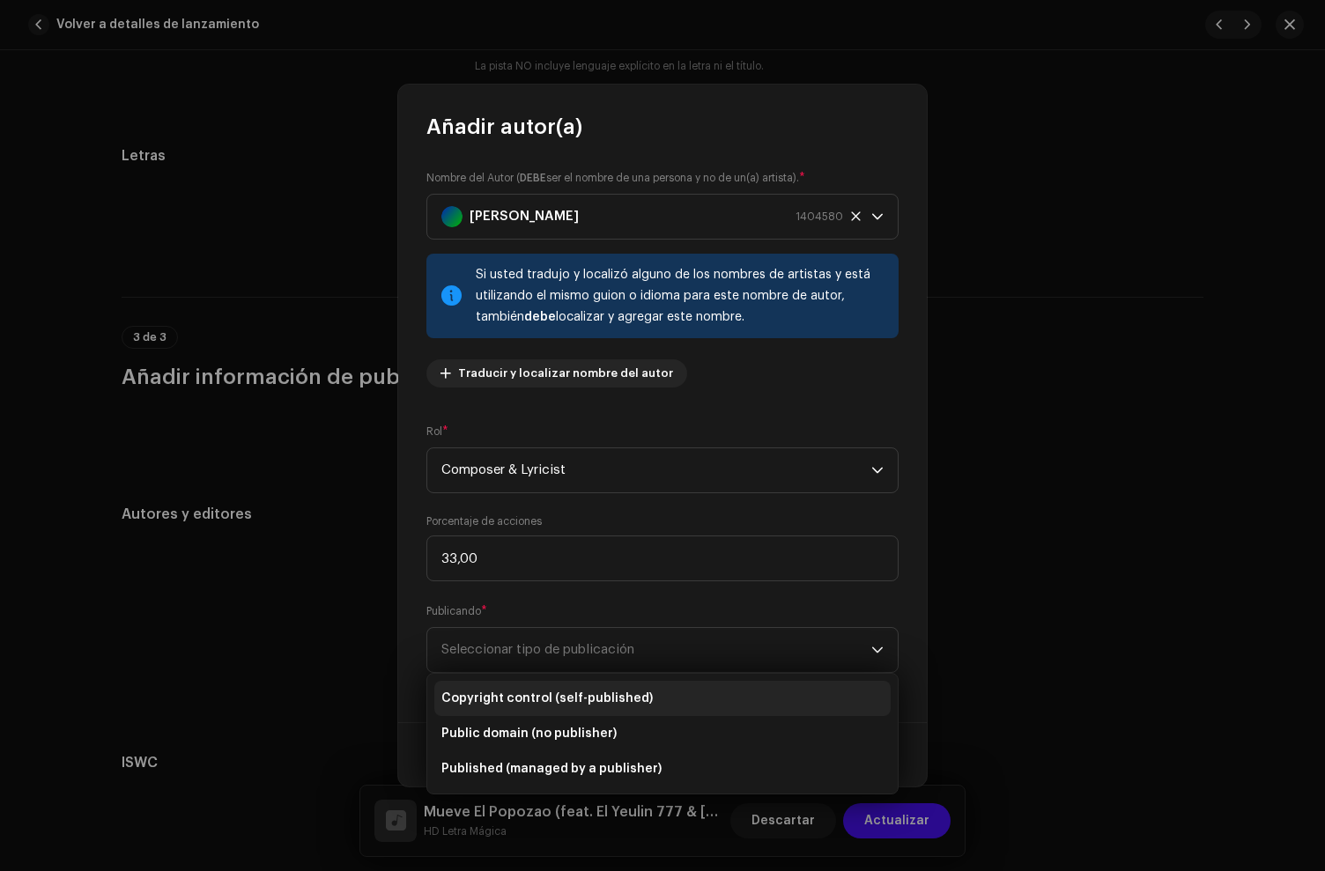
click at [527, 690] on span "Copyright control (self-published)" at bounding box center [546, 699] width 211 height 18
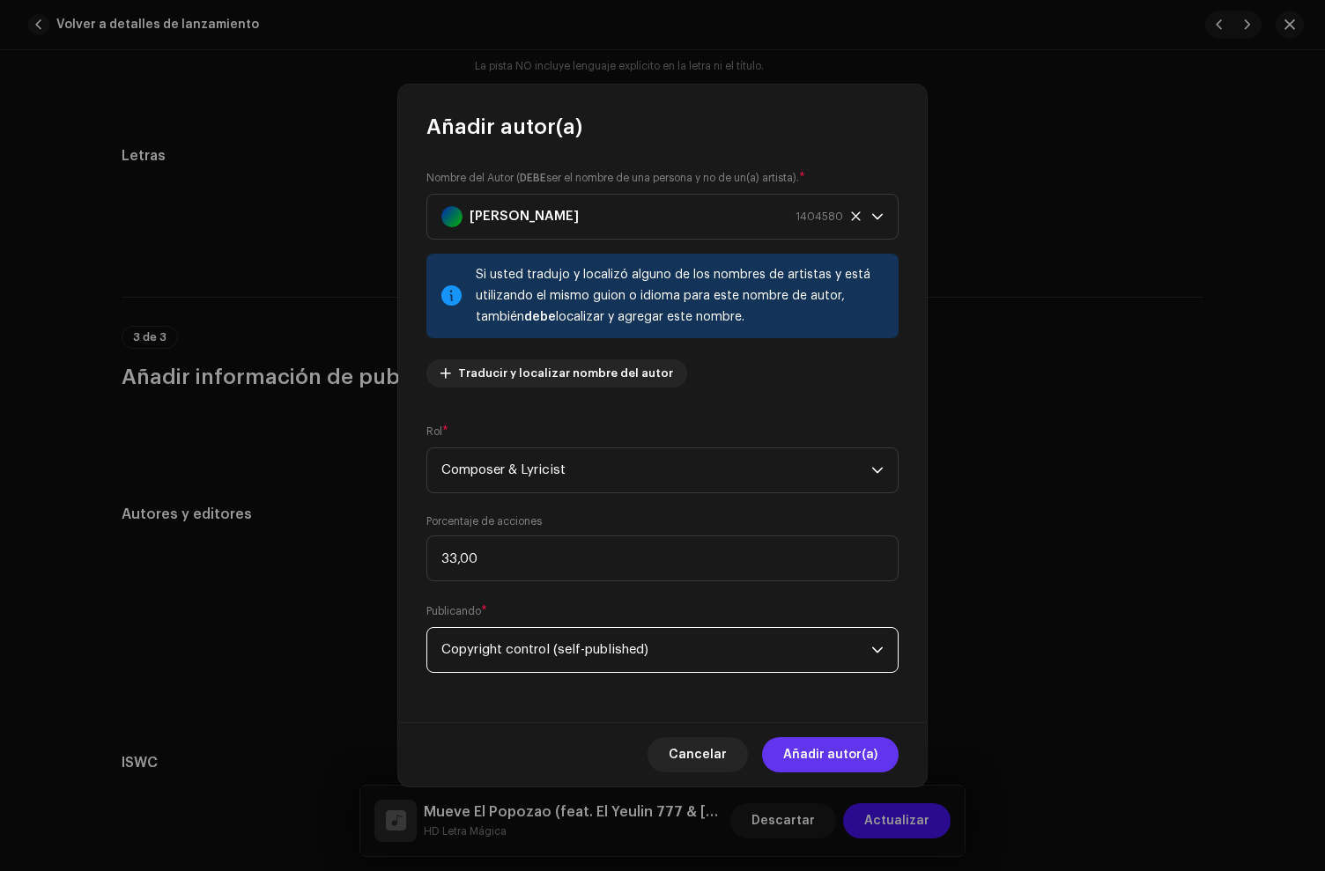
click at [840, 749] on span "Añadir autor(a)" at bounding box center [830, 754] width 94 height 35
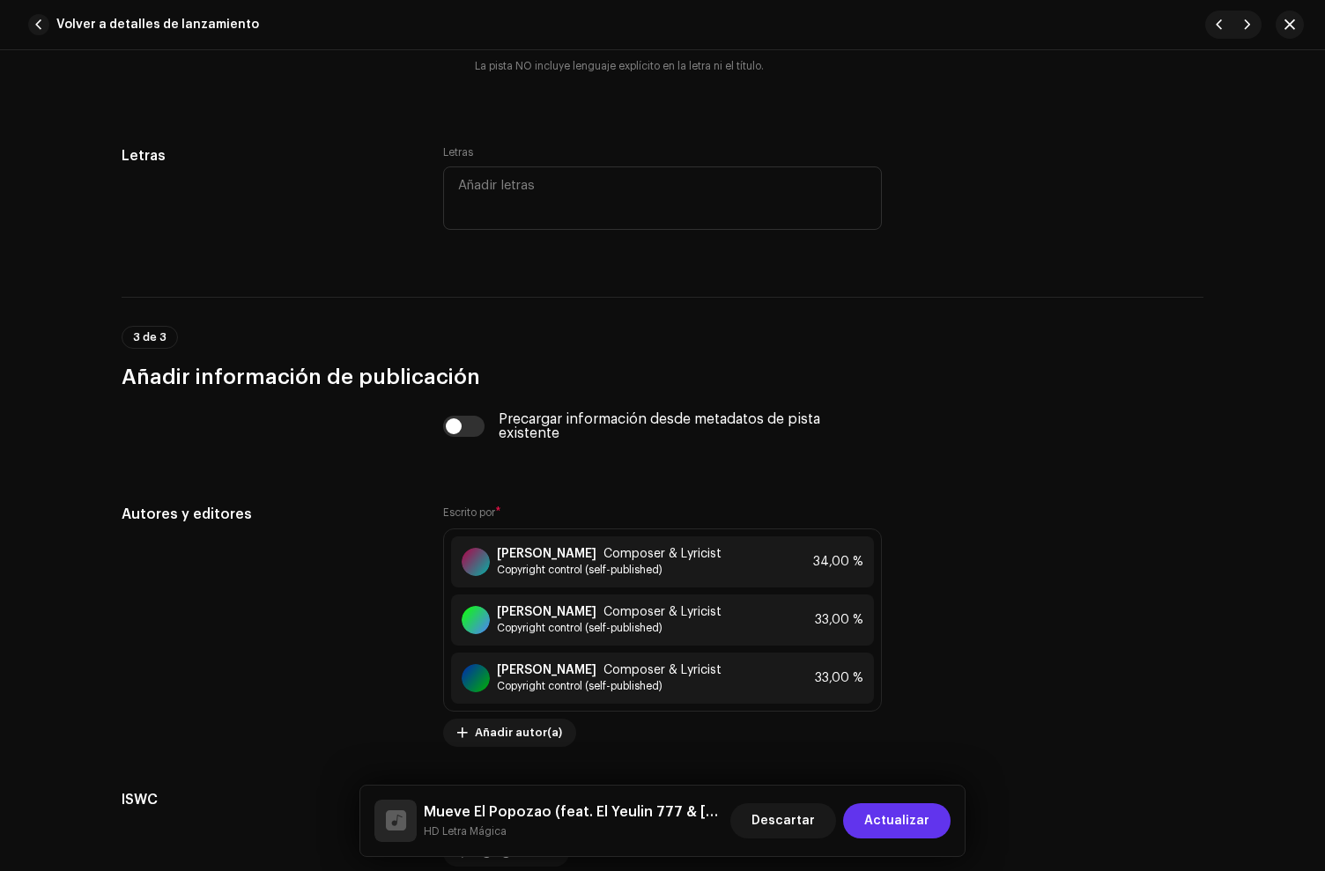
click at [892, 811] on span "Actualizar" at bounding box center [896, 820] width 65 height 35
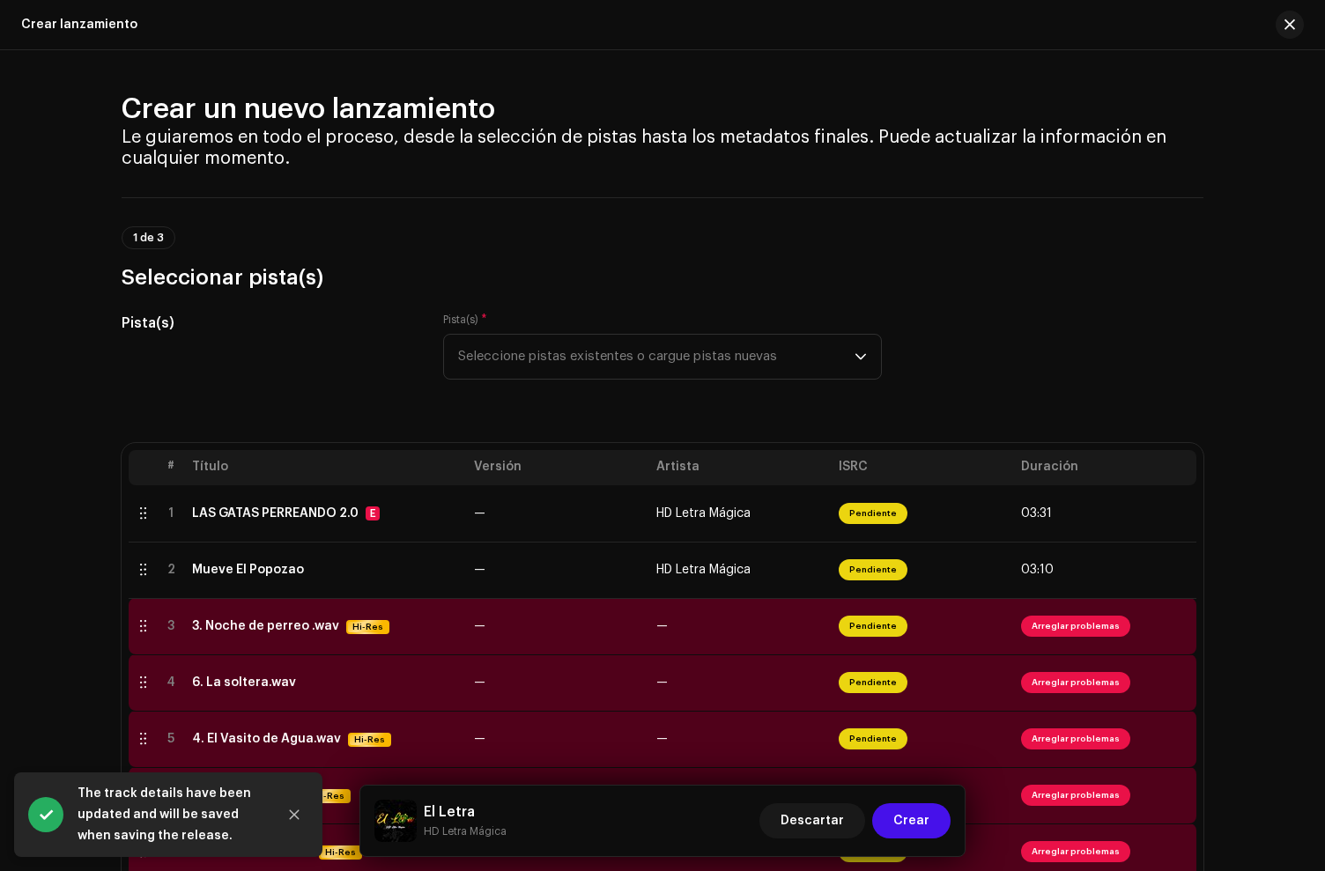
scroll to position [311, 0]
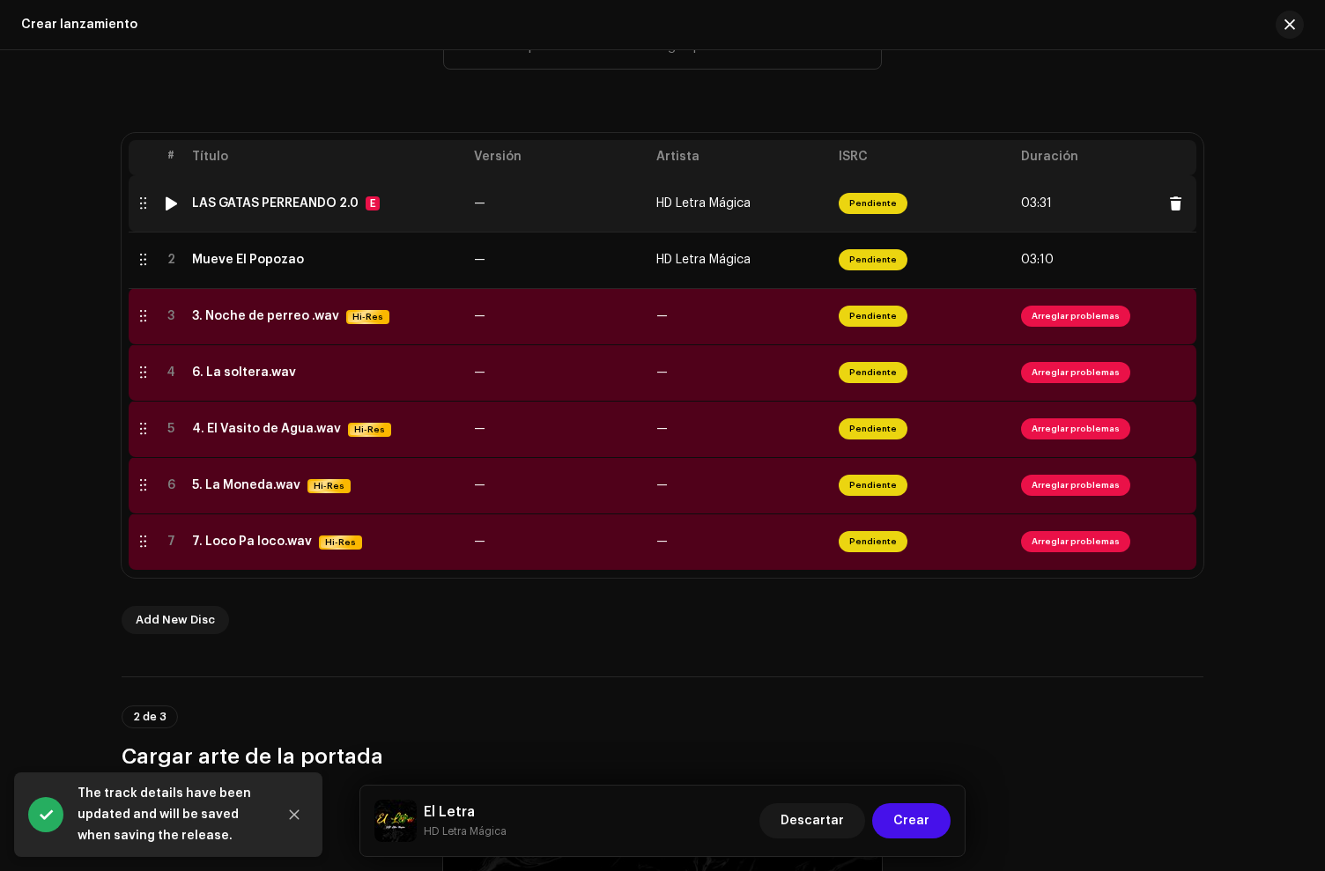
click at [389, 226] on td "LAS GATAS PERREANDO 2.0 E" at bounding box center [326, 203] width 282 height 56
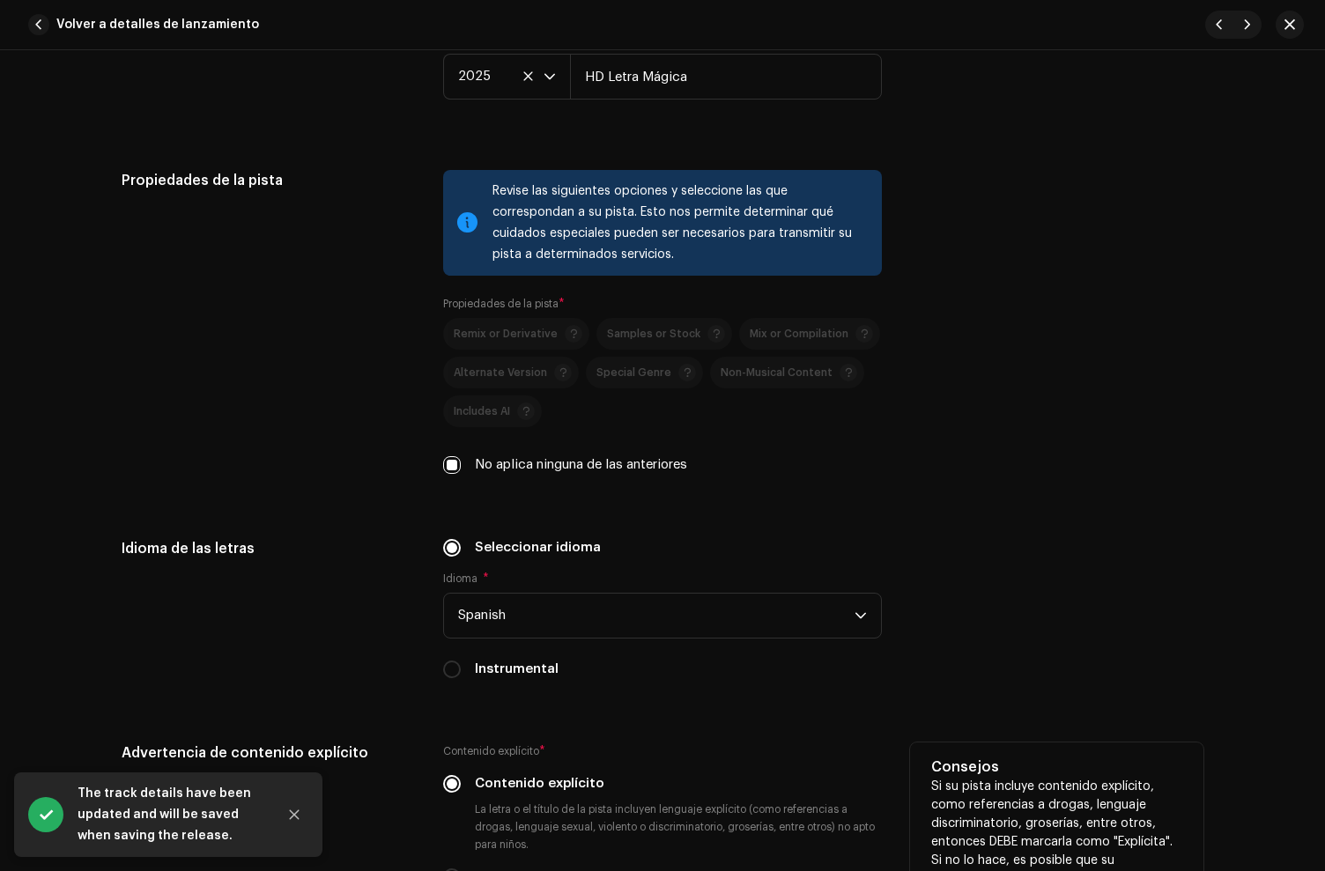
scroll to position [2860, 0]
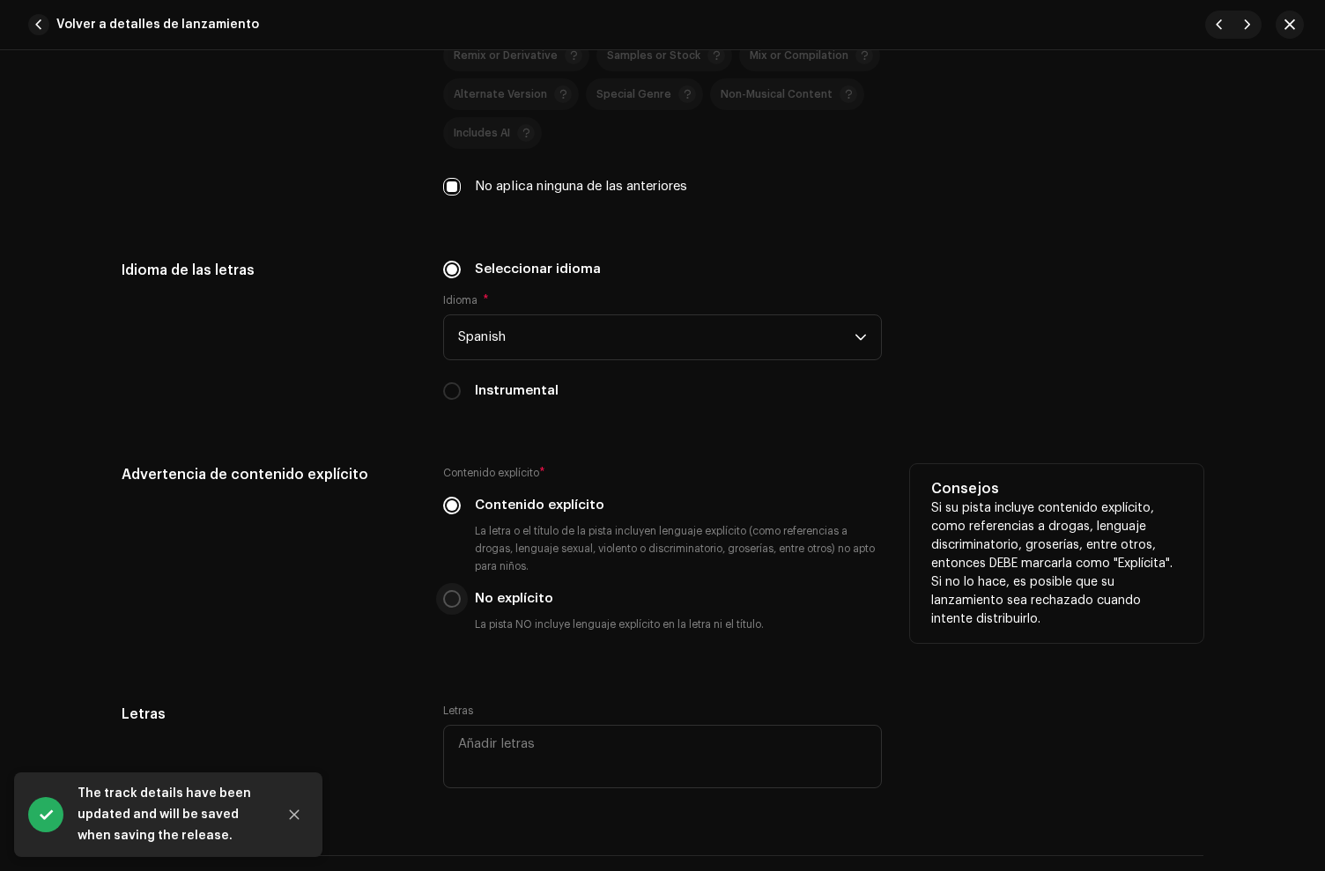
click at [449, 604] on input "No explícito" at bounding box center [452, 599] width 18 height 18
radio input "true"
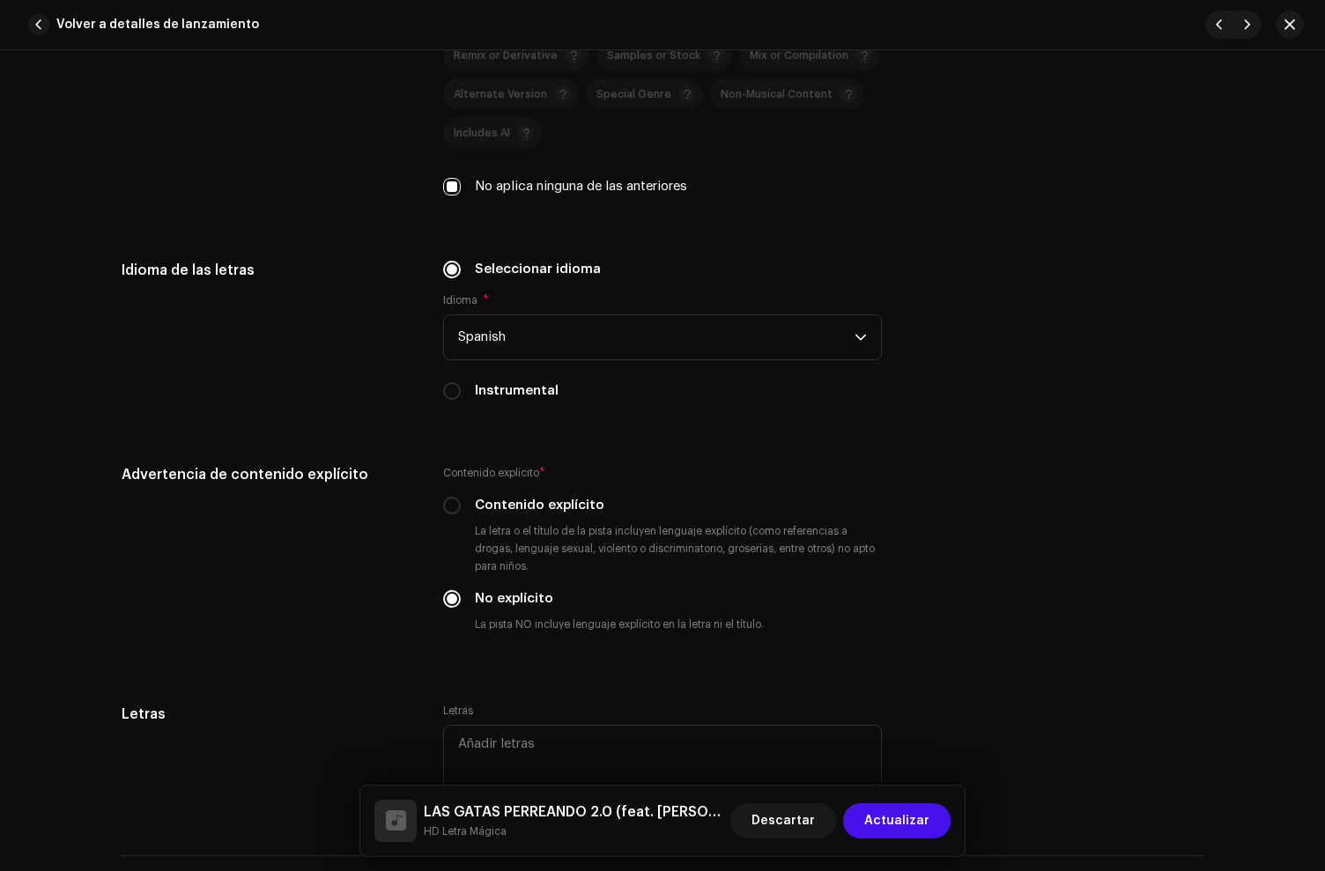
click at [890, 794] on div "LAS GATAS PERREANDO 2.0 (feat. [PERSON_NAME]) HD Letra Mágica Descartar Actuali…" at bounding box center [662, 821] width 604 height 70
click at [899, 828] on span "Actualizar" at bounding box center [896, 820] width 65 height 35
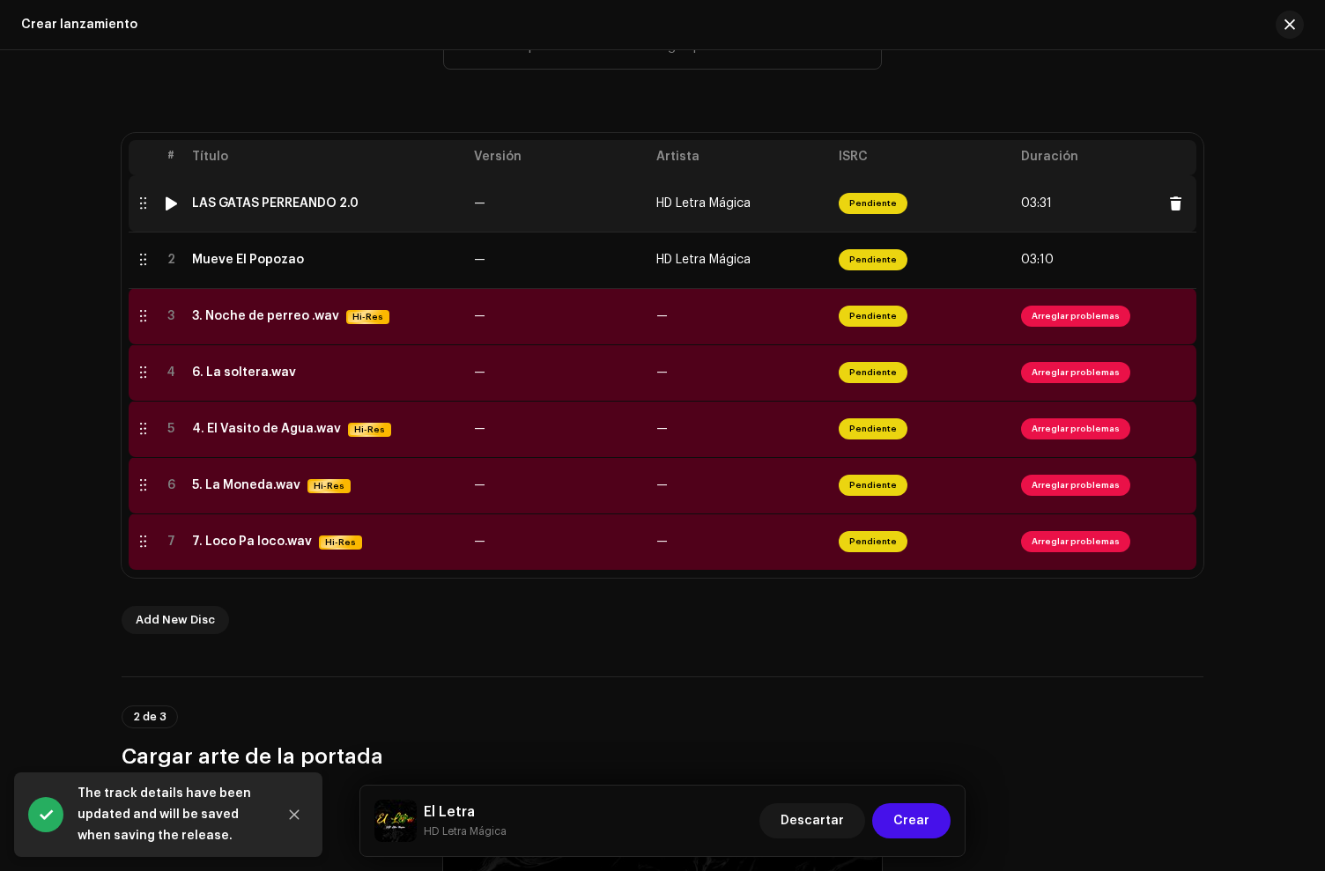
click at [310, 188] on td "LAS GATAS PERREANDO 2.0" at bounding box center [326, 203] width 282 height 56
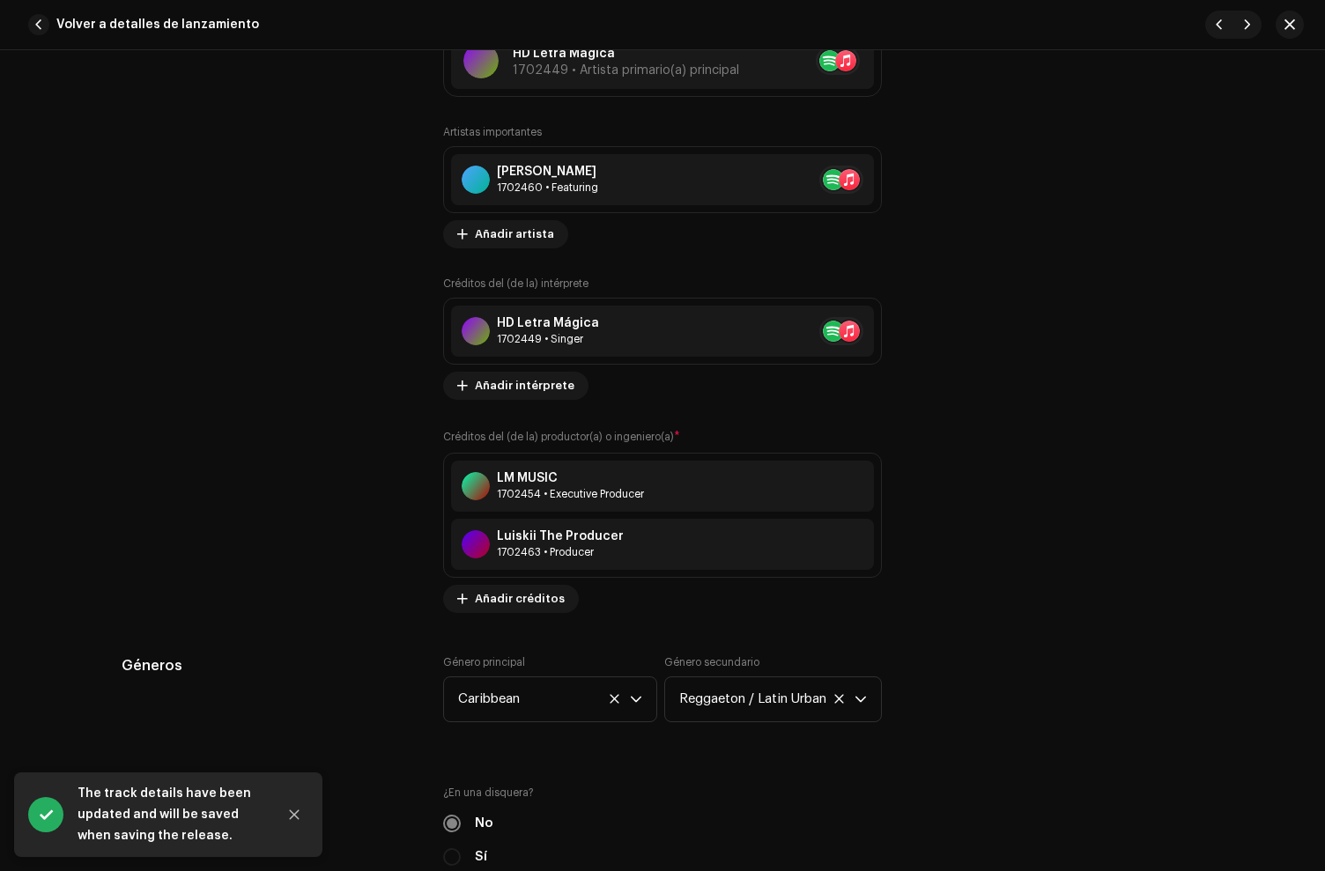
scroll to position [1616, 0]
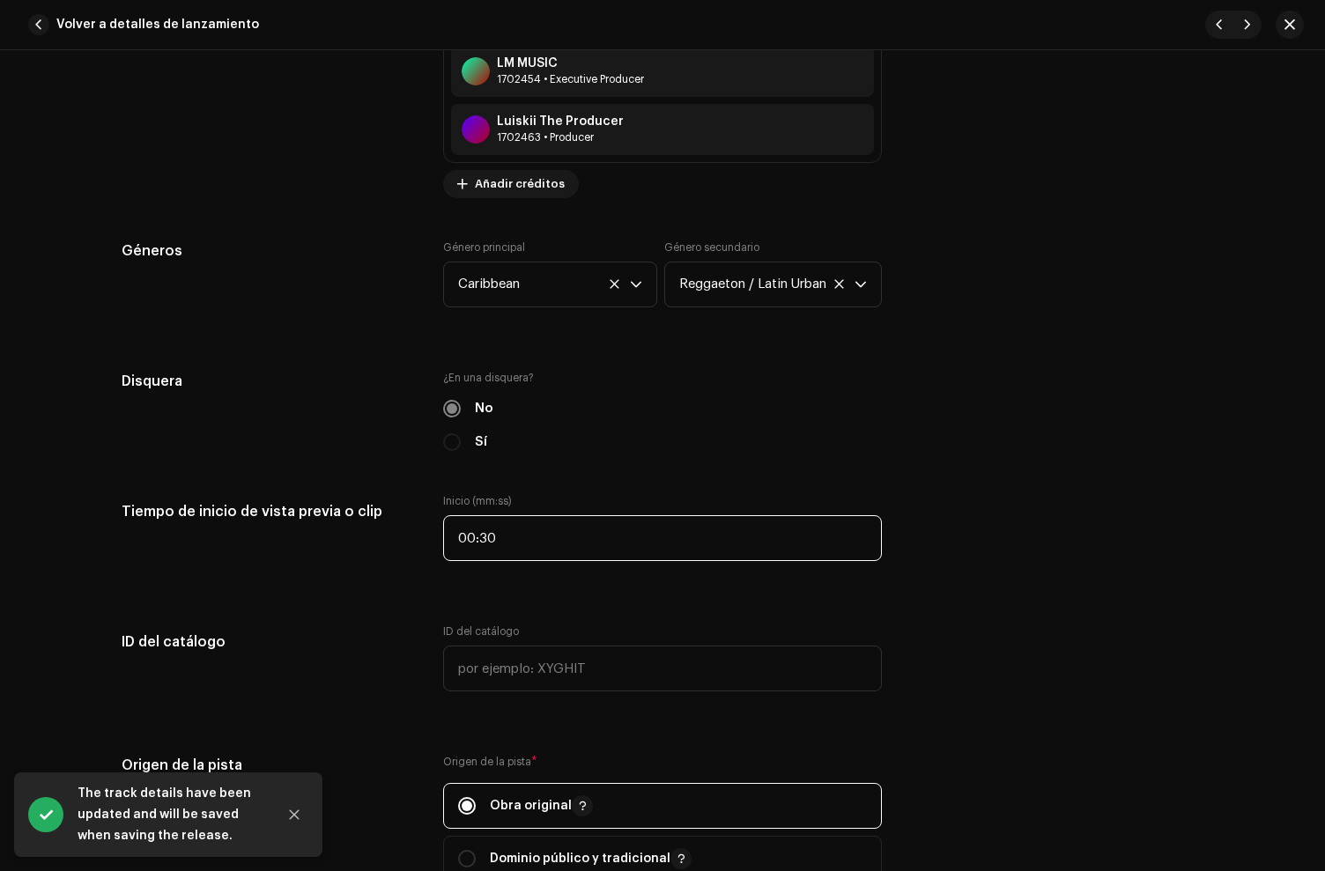
drag, startPoint x: 553, startPoint y: 544, endPoint x: 292, endPoint y: 489, distance: 267.5
click at [292, 489] on div "Detalles de la pista Complete los siguientes pasos para finalizar su pista. 1 d…" at bounding box center [662, 573] width 1138 height 4193
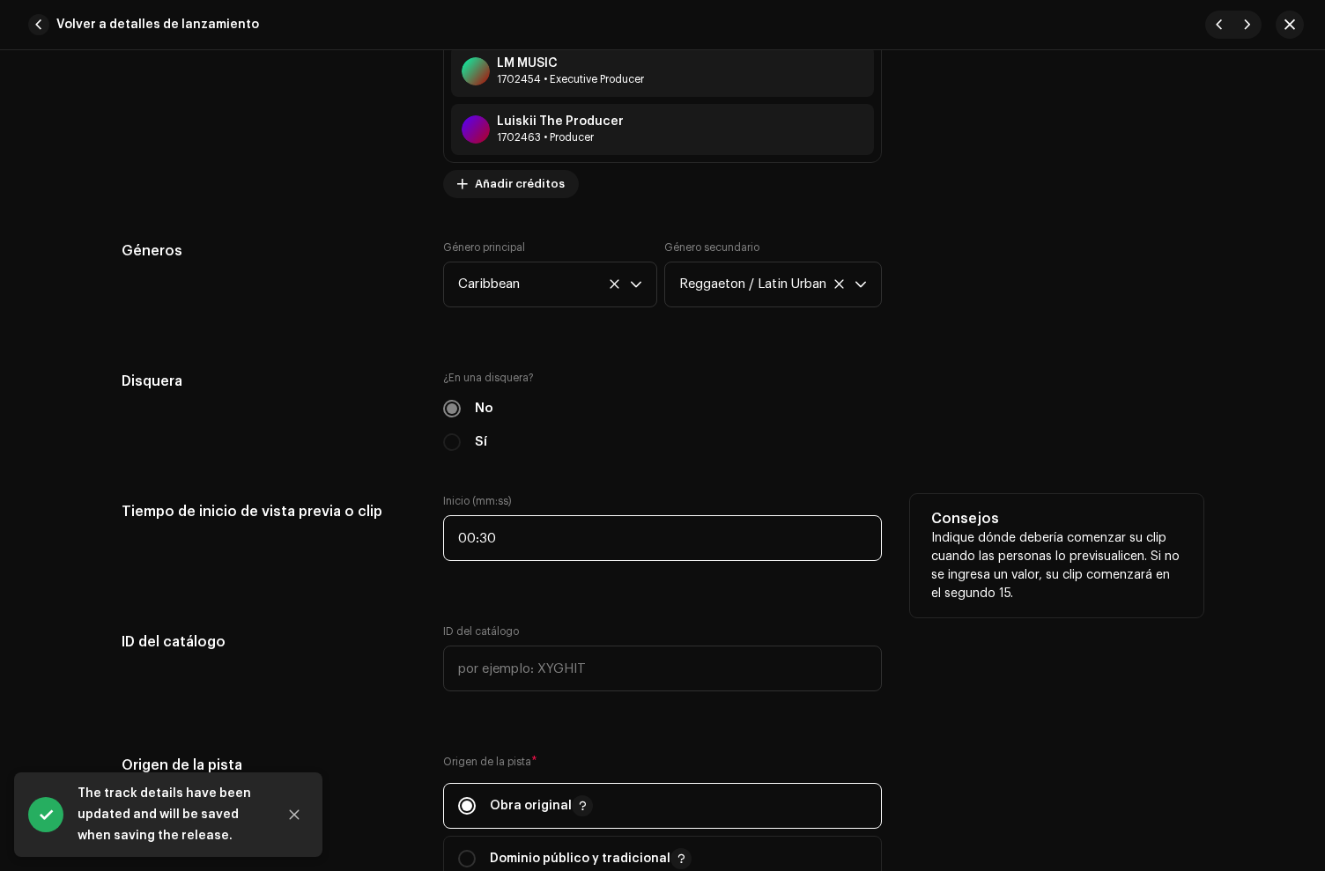
drag, startPoint x: 524, startPoint y: 544, endPoint x: 391, endPoint y: 522, distance: 134.8
click at [391, 522] on div "Tiempo de inicio de vista previa o clip Inicio (mm:ss) 00:30 Consejos Indique d…" at bounding box center [663, 538] width 1082 height 88
type input "00:00"
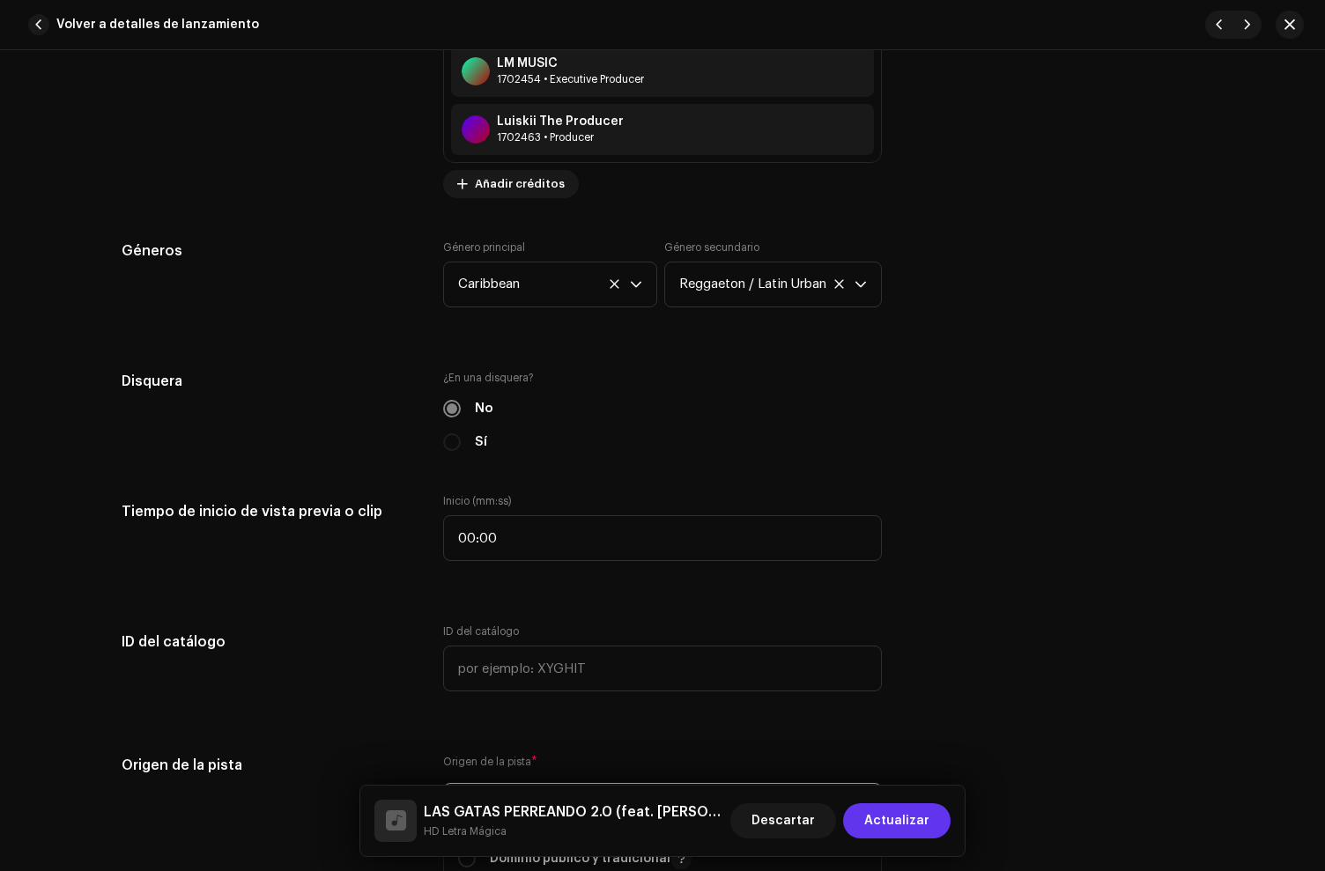
click at [855, 810] on button "Actualizar" at bounding box center [896, 820] width 107 height 35
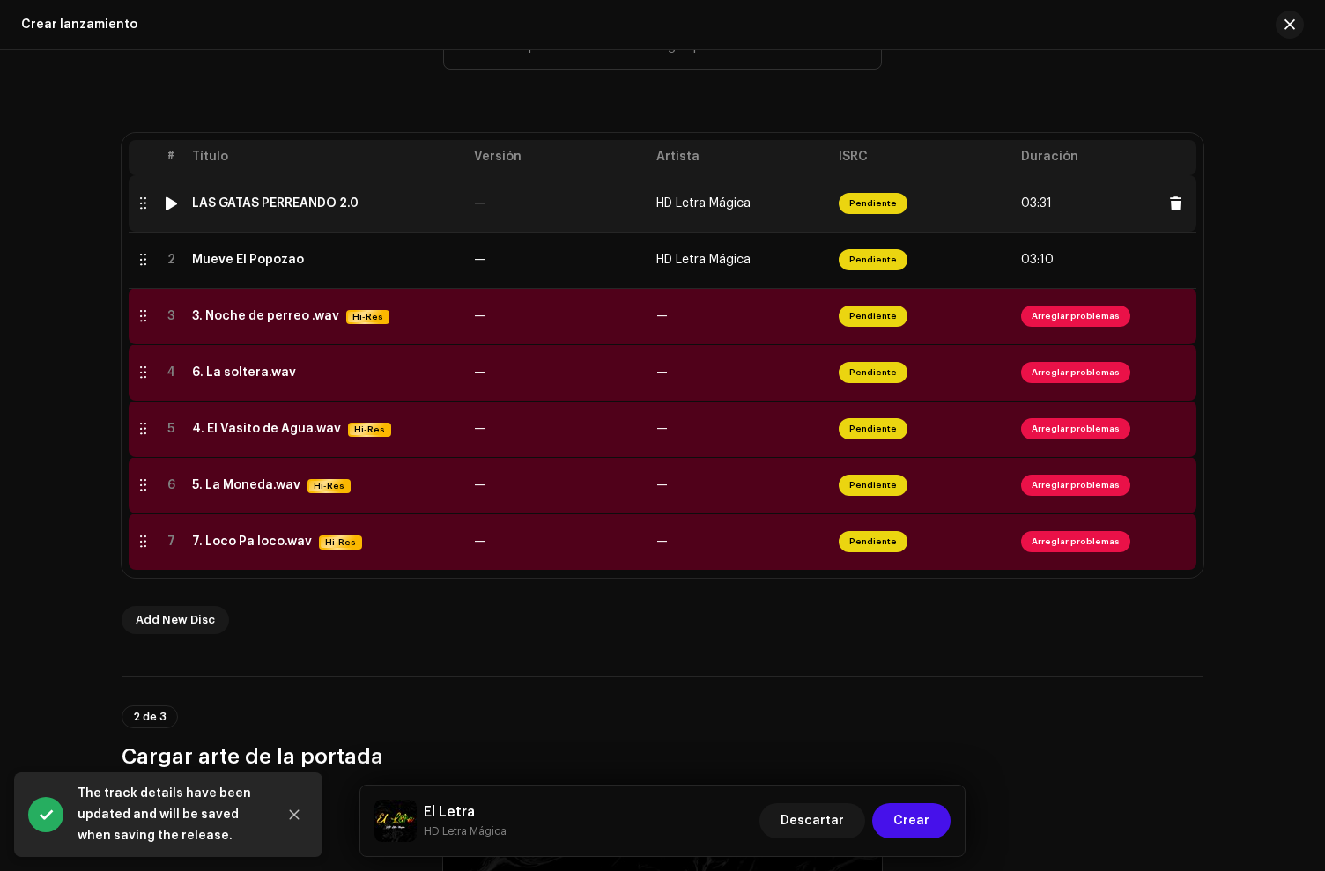
click at [362, 213] on td "LAS GATAS PERREANDO 2.0" at bounding box center [326, 203] width 282 height 56
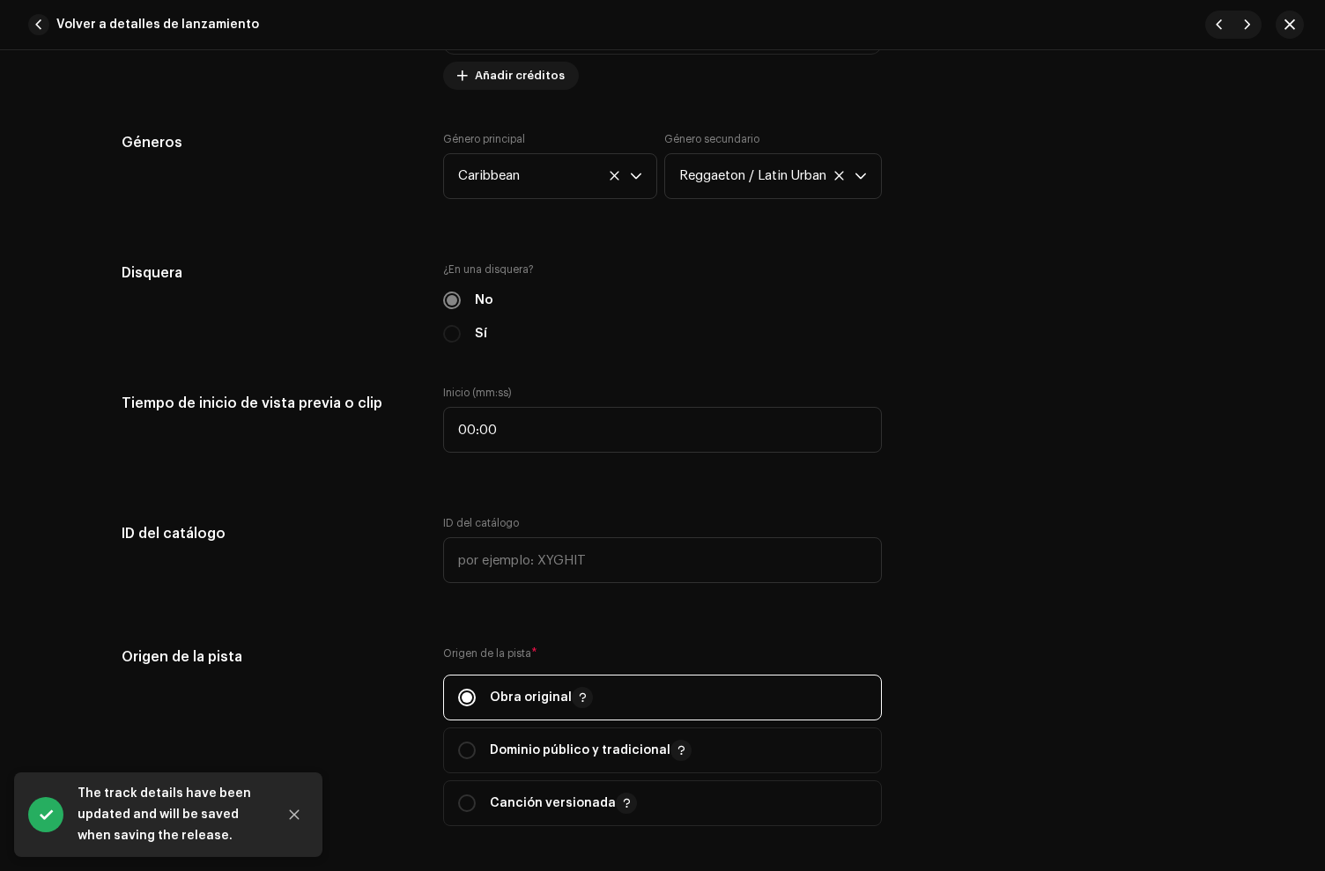
scroll to position [1743, 0]
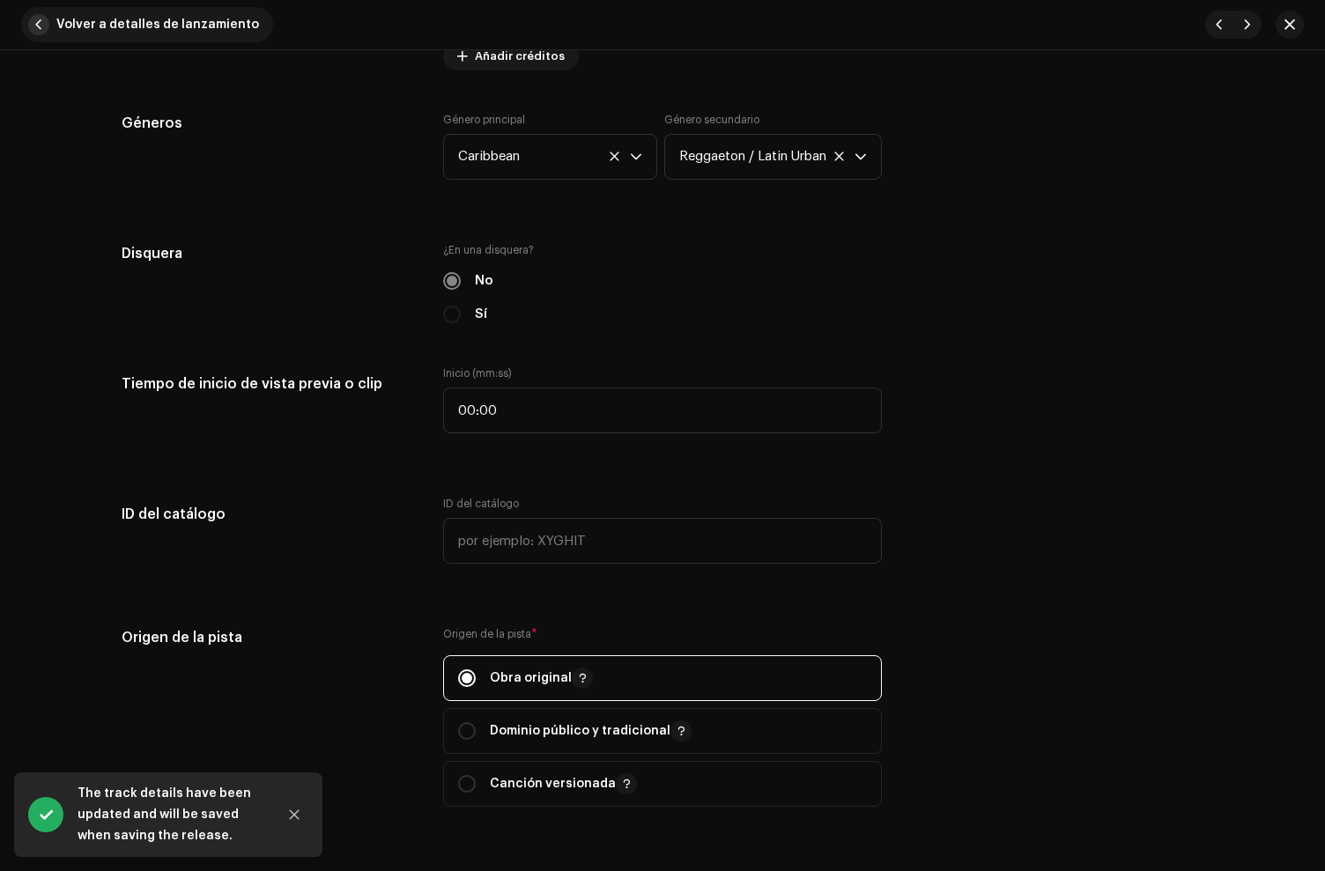
click at [34, 25] on span "button" at bounding box center [38, 24] width 21 height 21
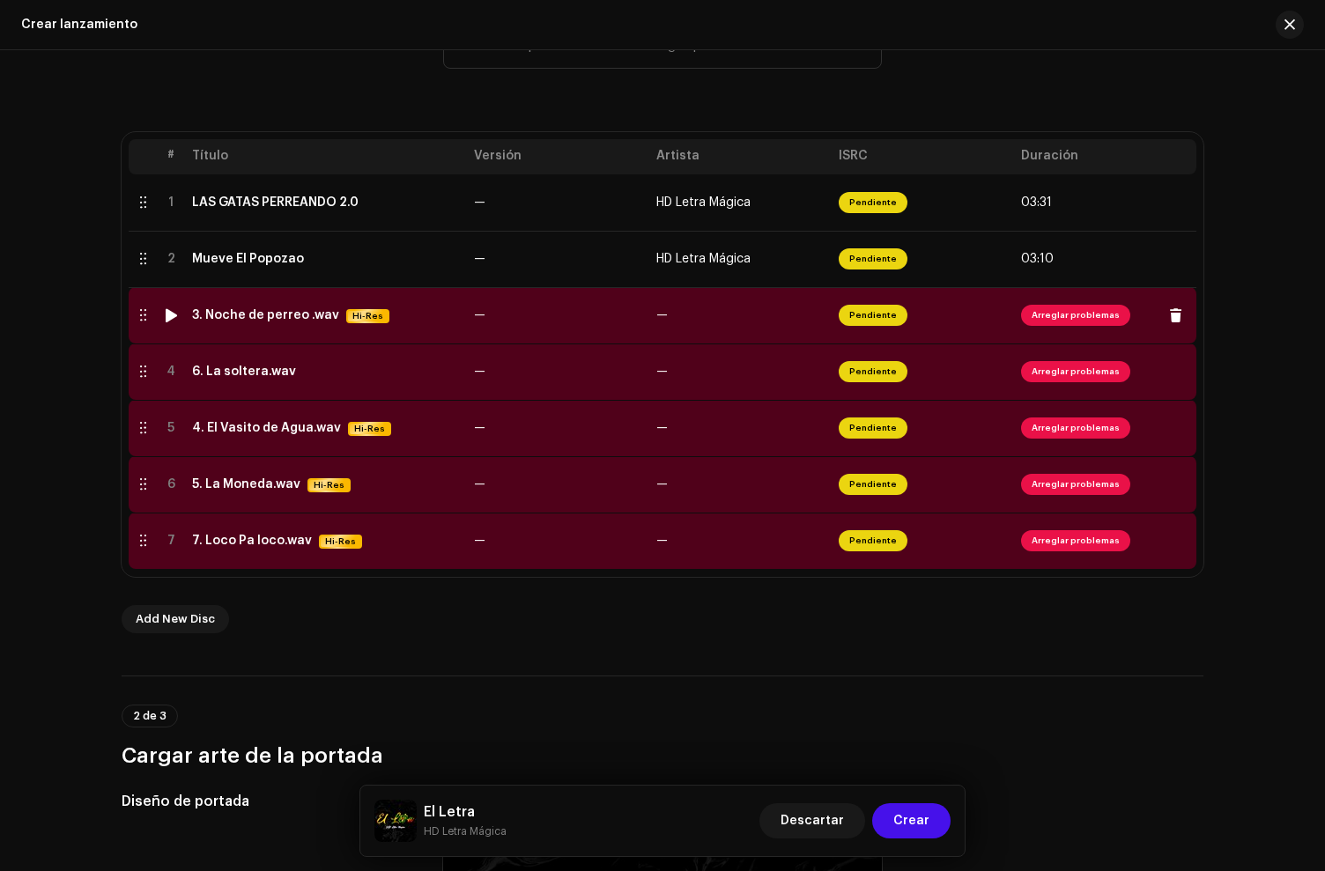
scroll to position [314, 0]
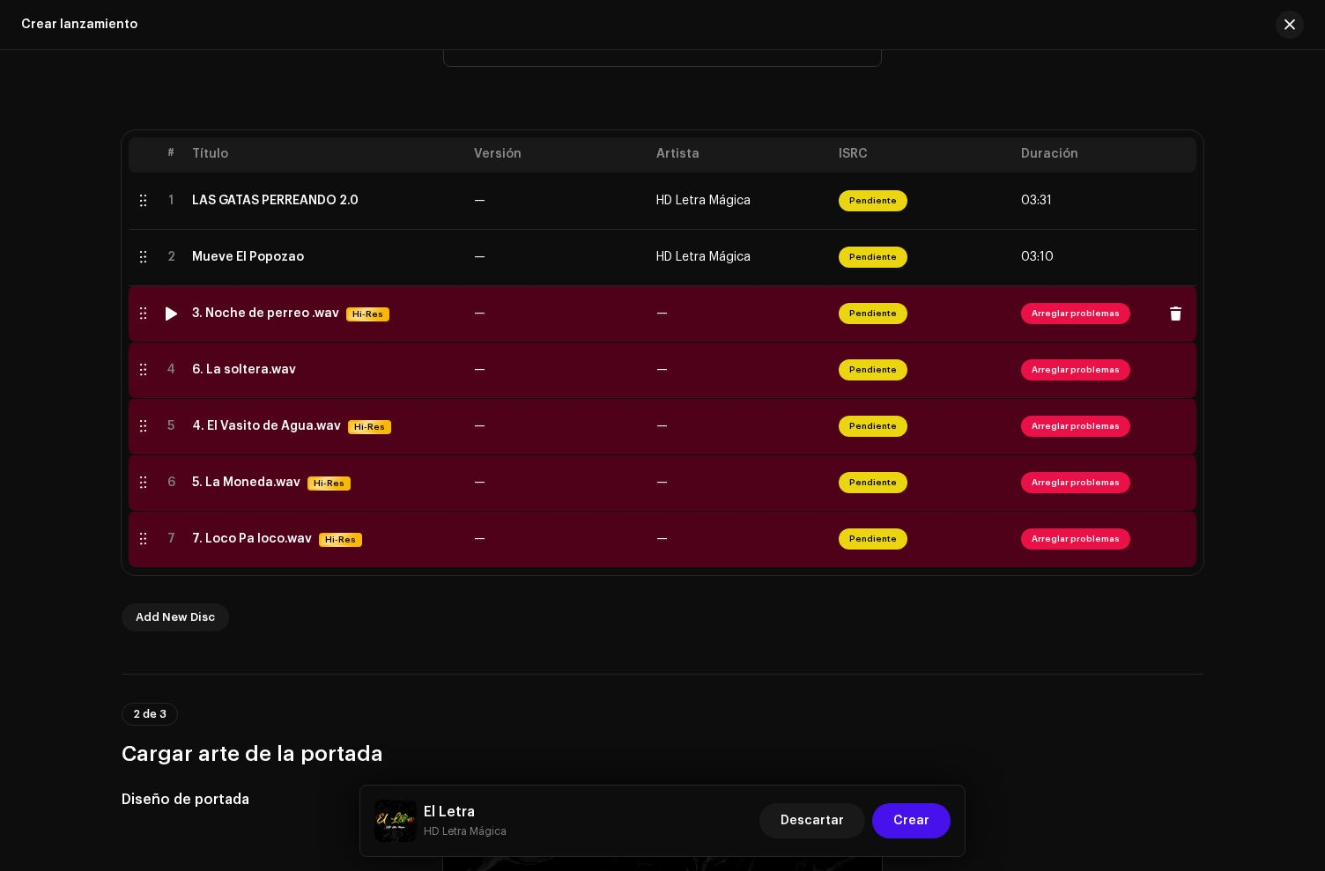
click at [273, 314] on div "3. Noche de perreo .wav" at bounding box center [265, 314] width 147 height 14
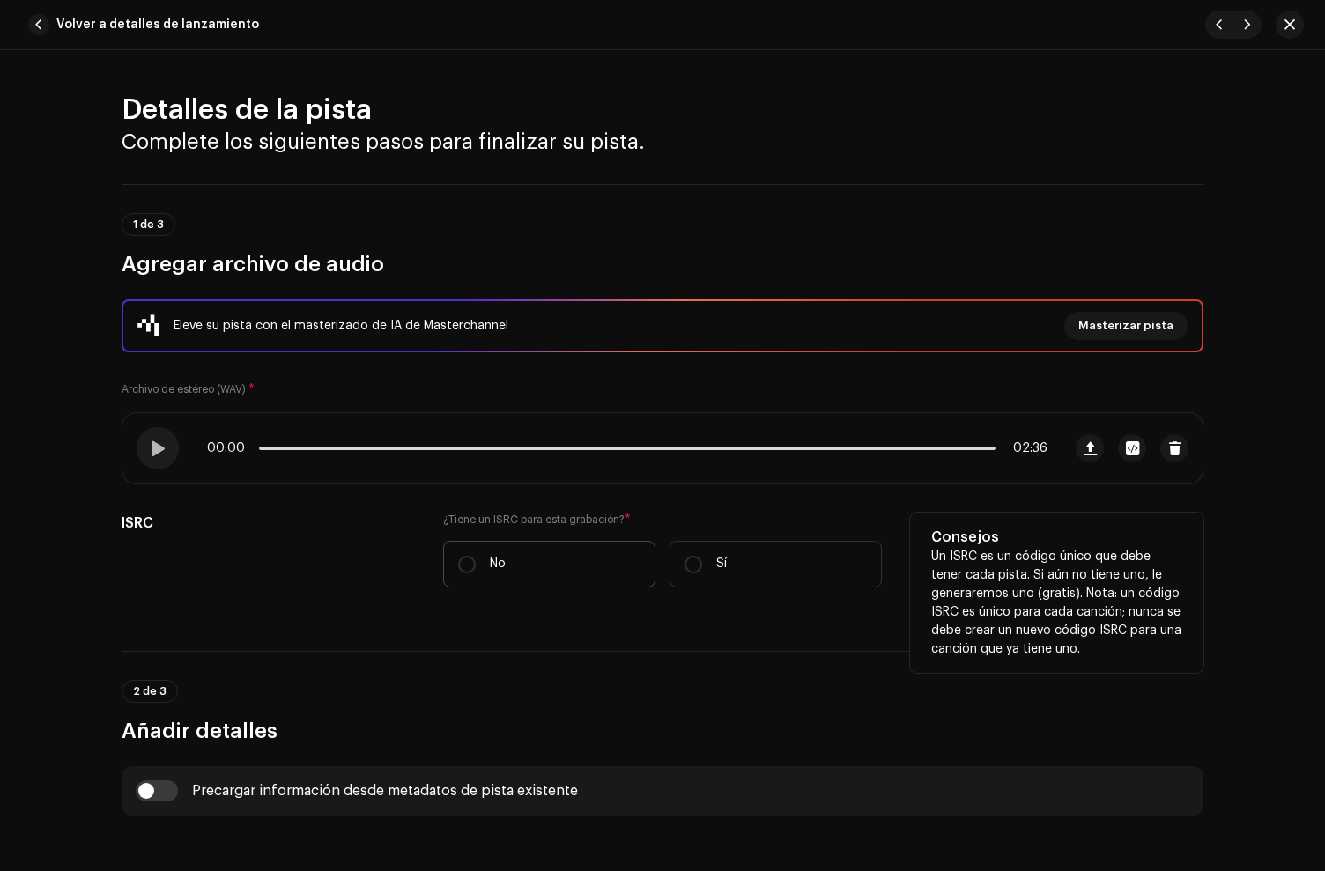
click at [533, 552] on label "No" at bounding box center [549, 564] width 212 height 47
click at [476, 556] on input "No" at bounding box center [467, 565] width 18 height 18
radio input "true"
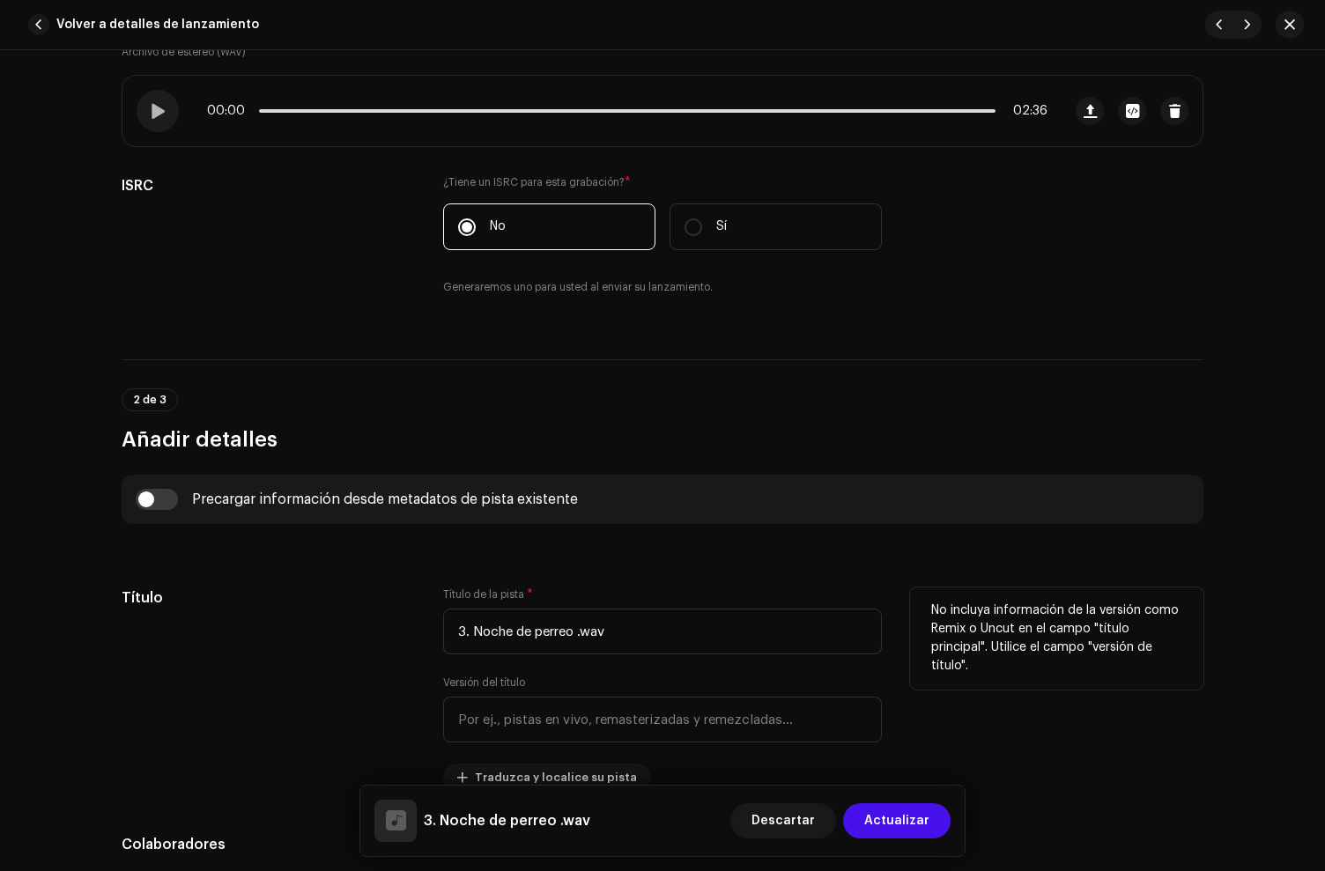
scroll to position [503, 0]
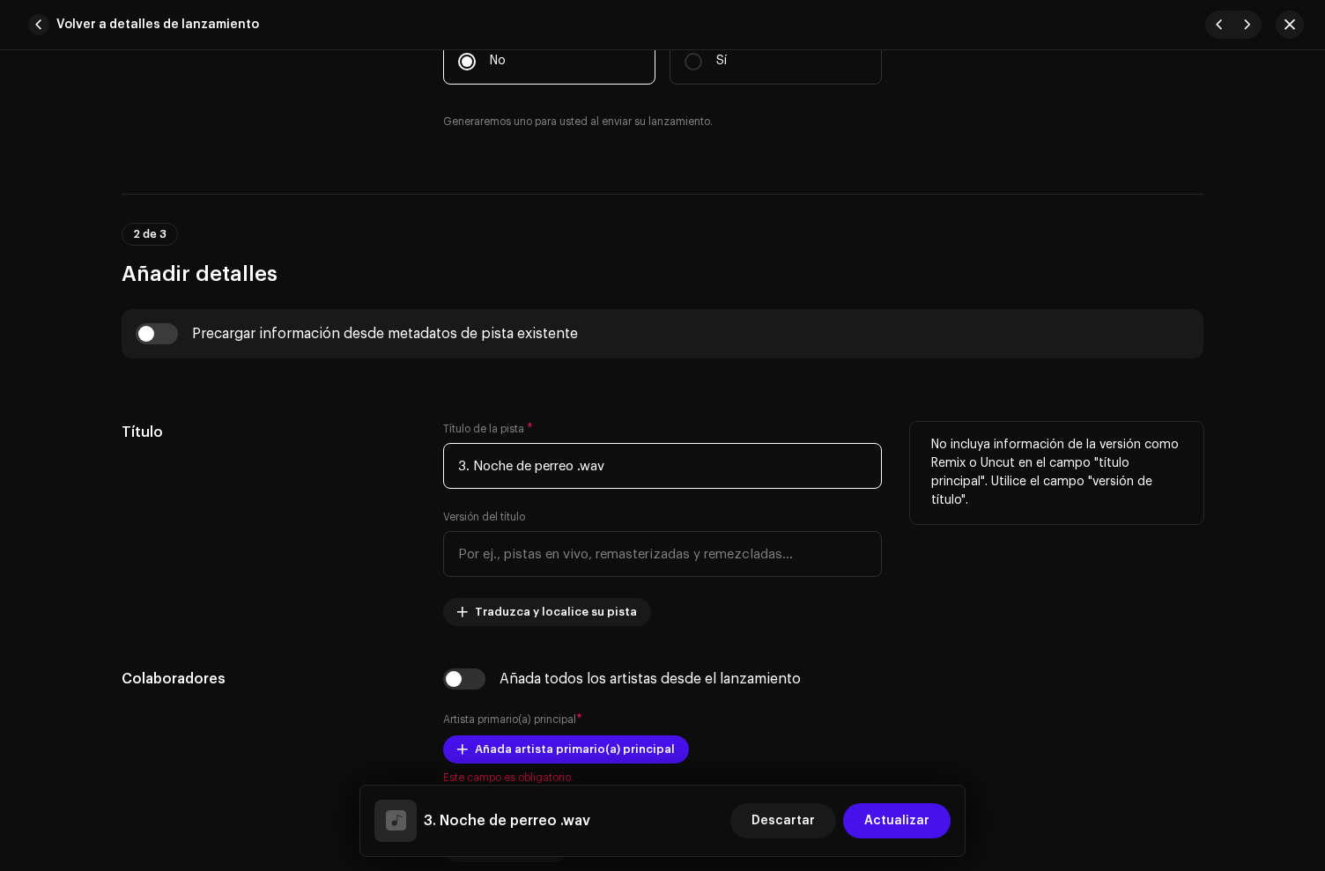
drag, startPoint x: 470, startPoint y: 468, endPoint x: 393, endPoint y: 461, distance: 77.8
click at [393, 461] on div "Título Título de la pista * 3. Noche de perreo .wav Versión del título Traduzca…" at bounding box center [663, 524] width 1082 height 204
click at [508, 469] on input "Noche de perreo .wav" at bounding box center [662, 466] width 439 height 46
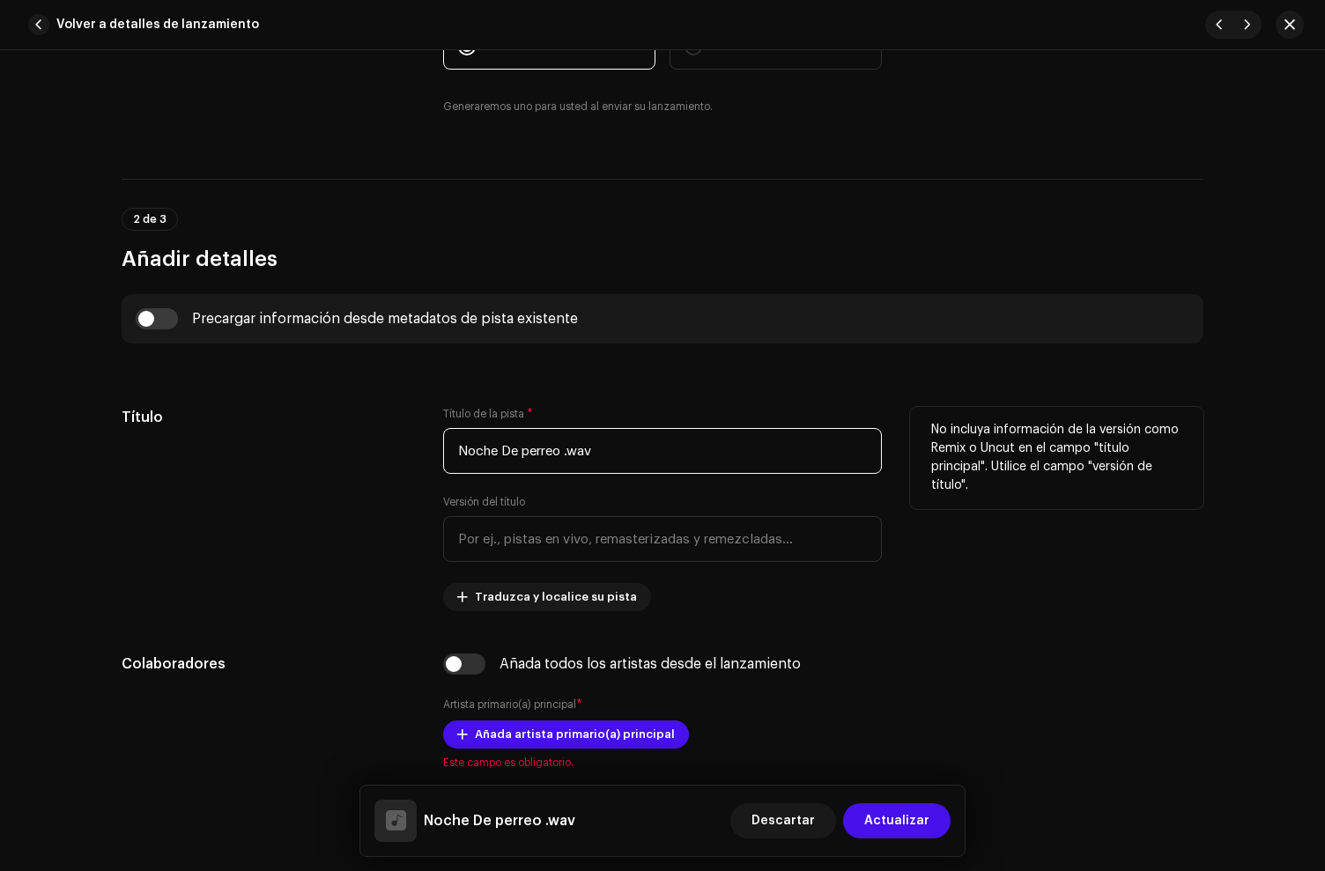
click at [523, 457] on input "Noche De perreo .wav" at bounding box center [662, 451] width 439 height 46
click at [663, 464] on input "Noche De Perreo .wav" at bounding box center [662, 451] width 439 height 46
type input "Noche De Perreo"
click at [253, 434] on div "Título" at bounding box center [268, 509] width 293 height 204
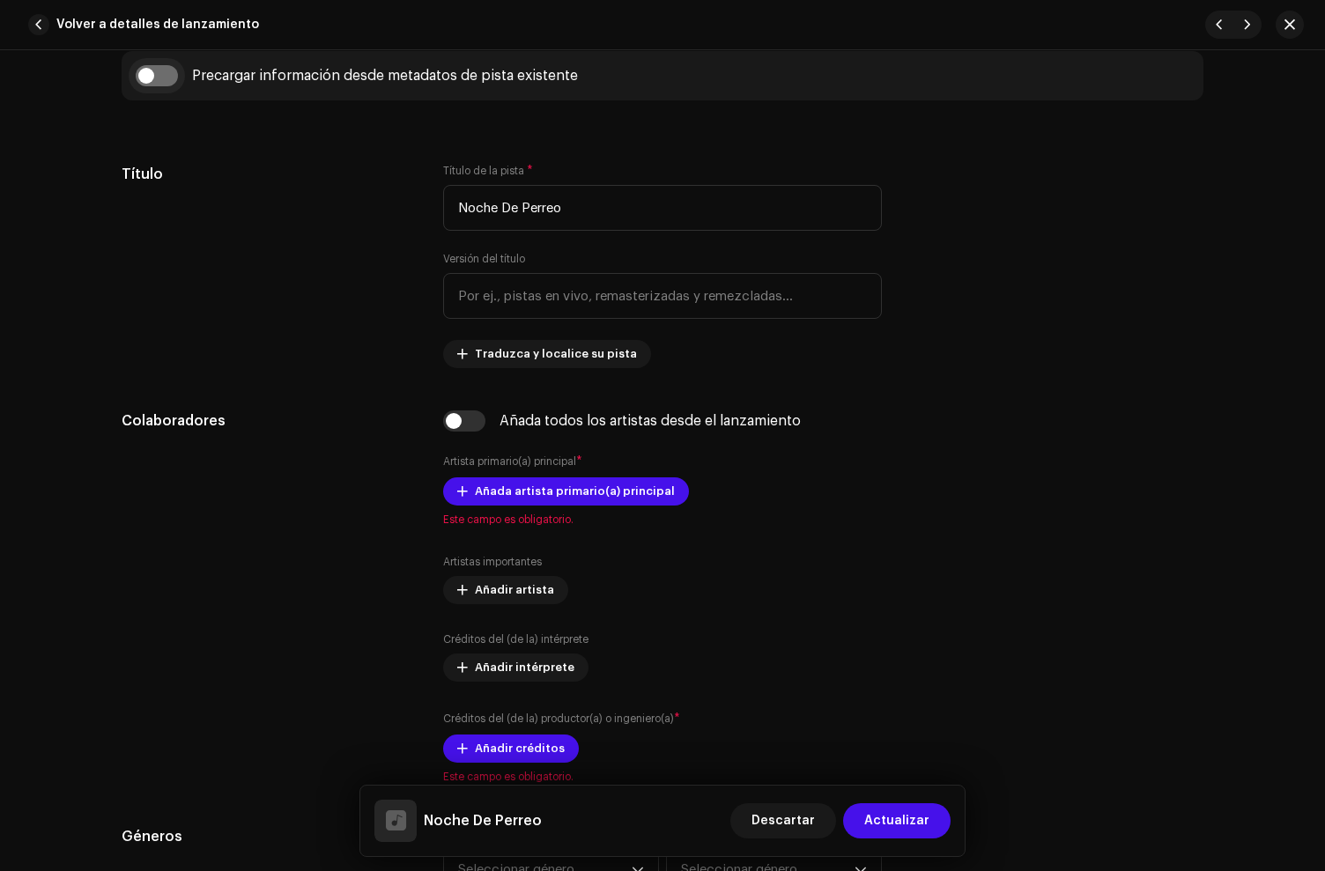
scroll to position [760, 0]
click at [139, 78] on input "checkbox" at bounding box center [157, 76] width 42 height 21
checkbox input "true"
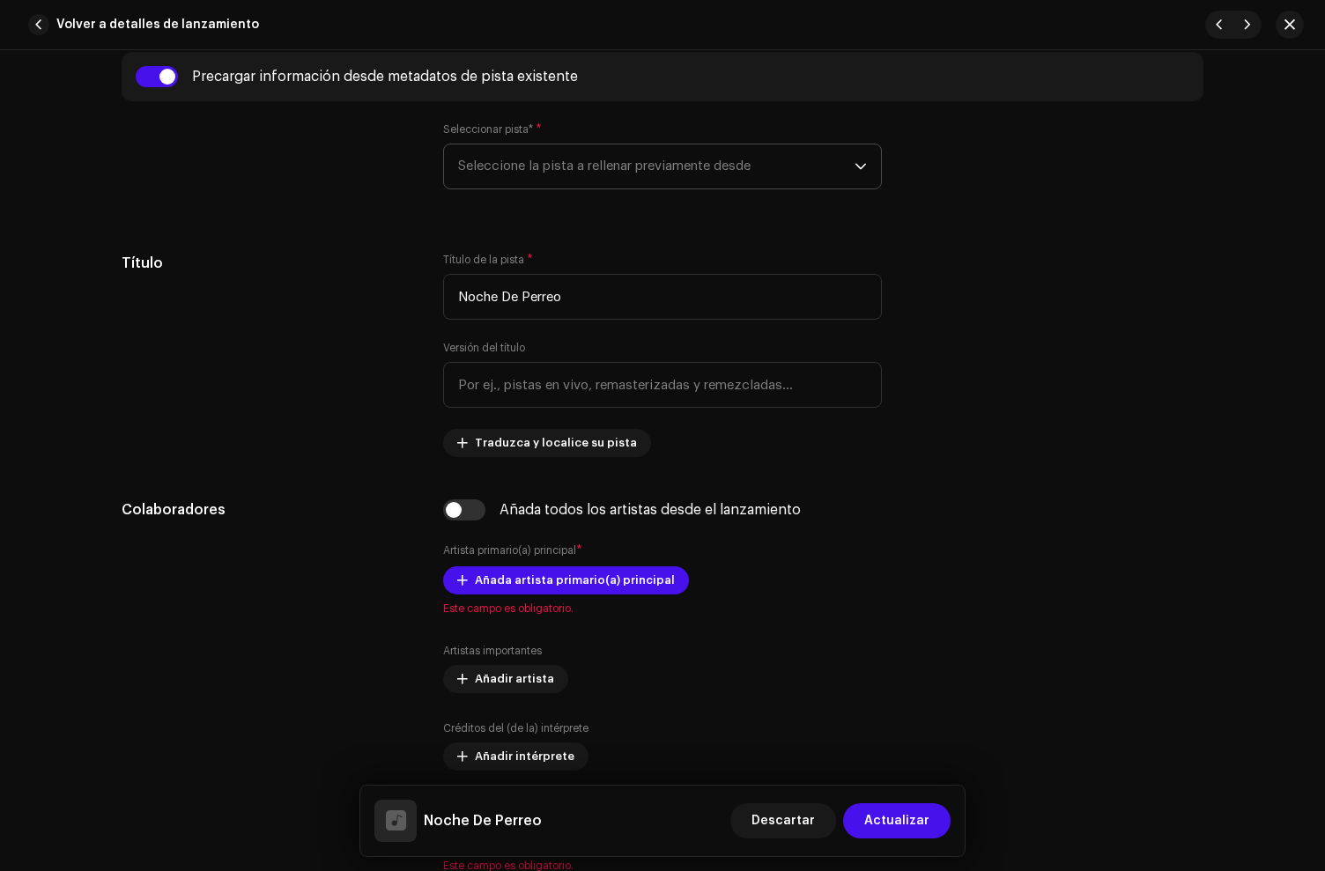
click at [534, 169] on span "Seleccione la pista a rellenar previamente desde" at bounding box center [656, 166] width 396 height 44
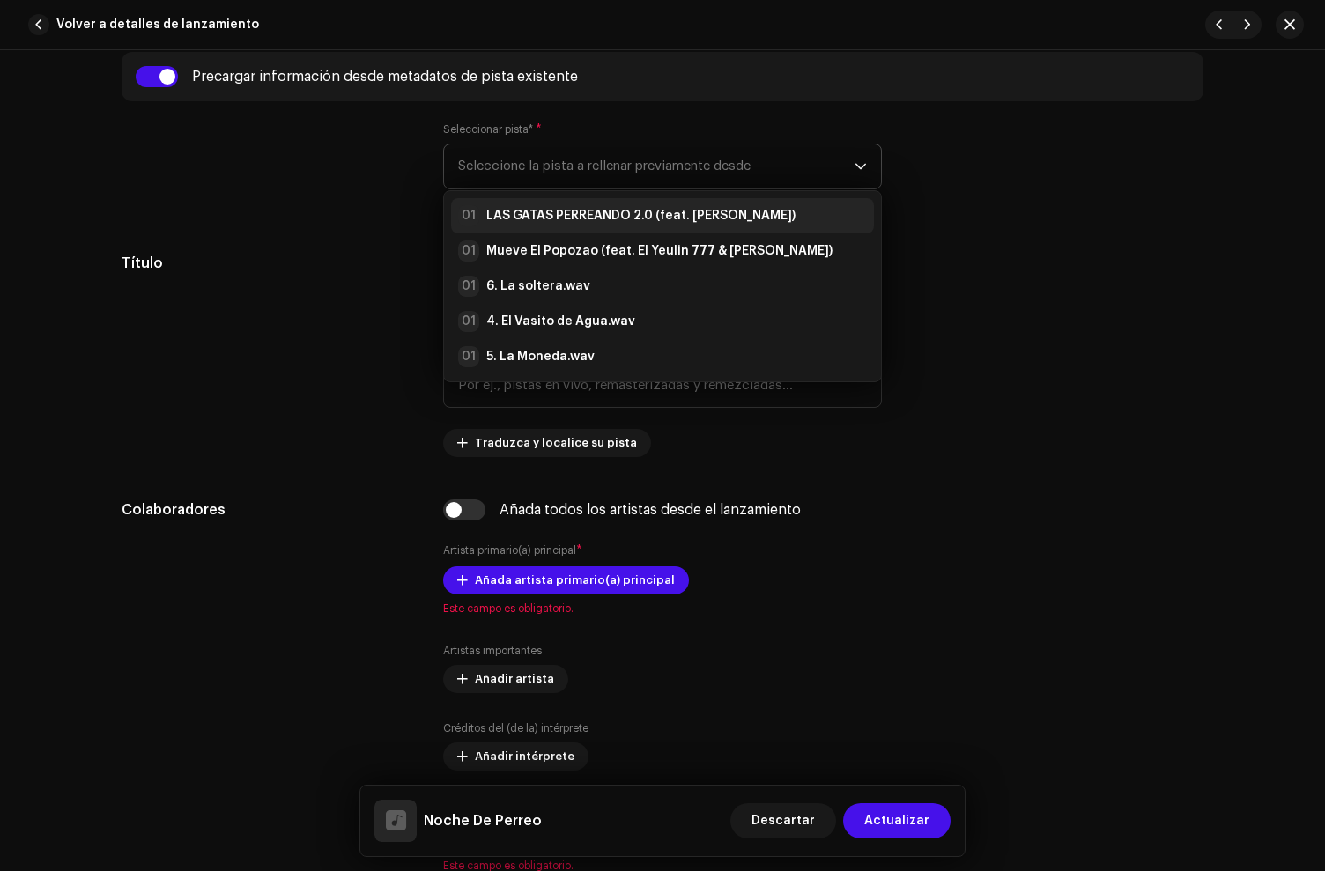
click at [552, 213] on strong "LAS GATAS PERREANDO 2.0 (feat. [PERSON_NAME])" at bounding box center [640, 216] width 309 height 18
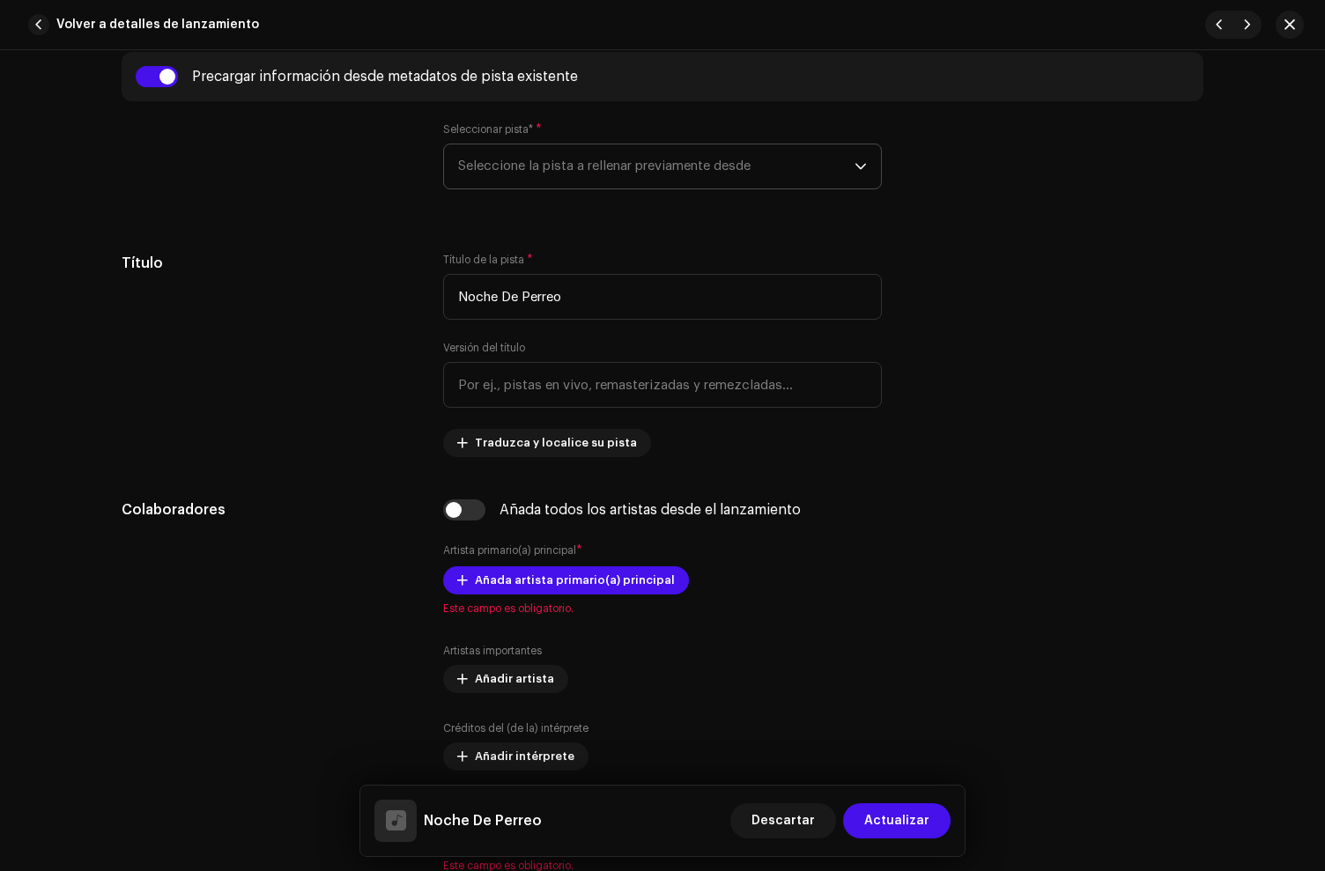
type input "00:00"
radio input "true"
type input "HD Letra Mágica"
checkbox input "true"
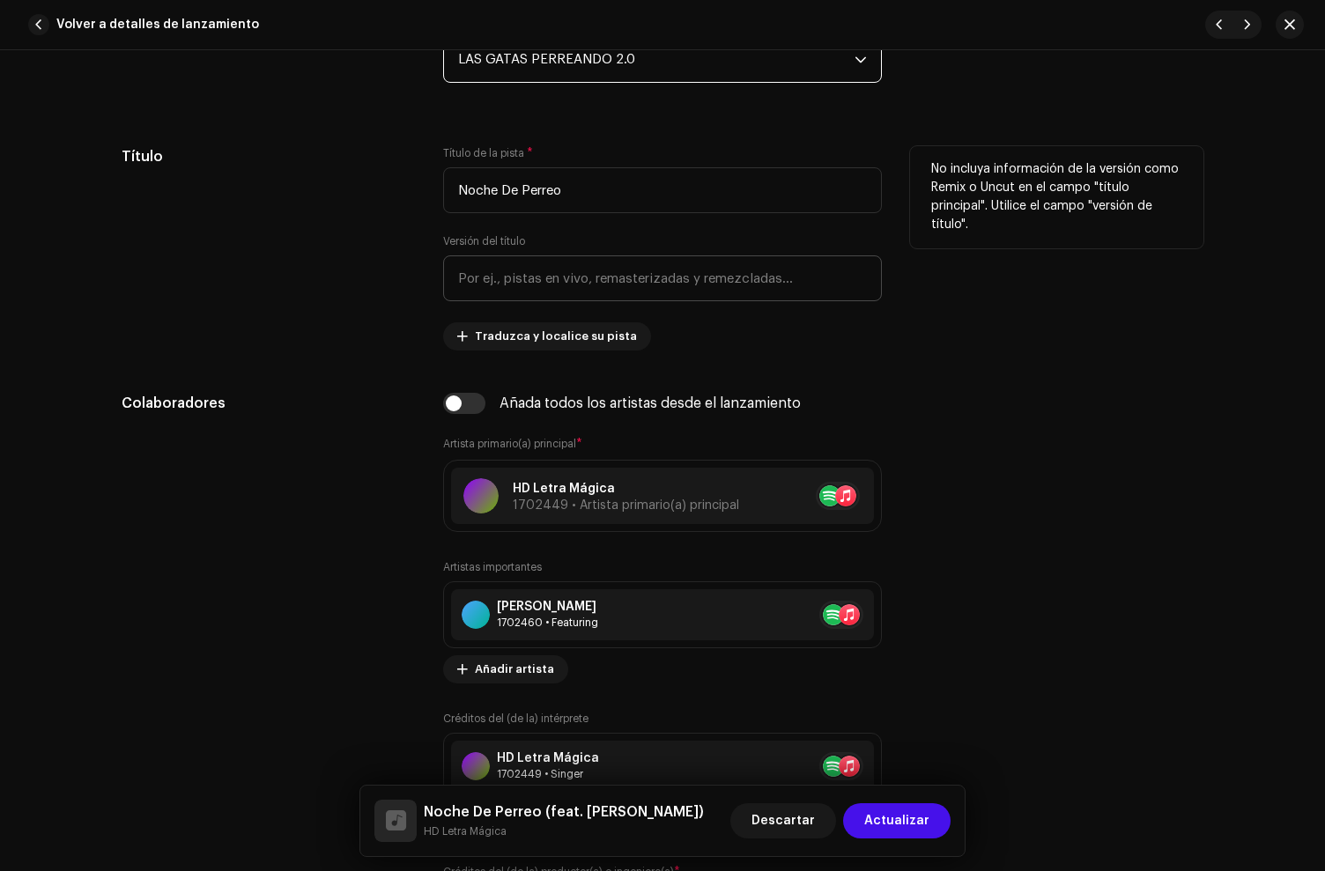
scroll to position [870, 0]
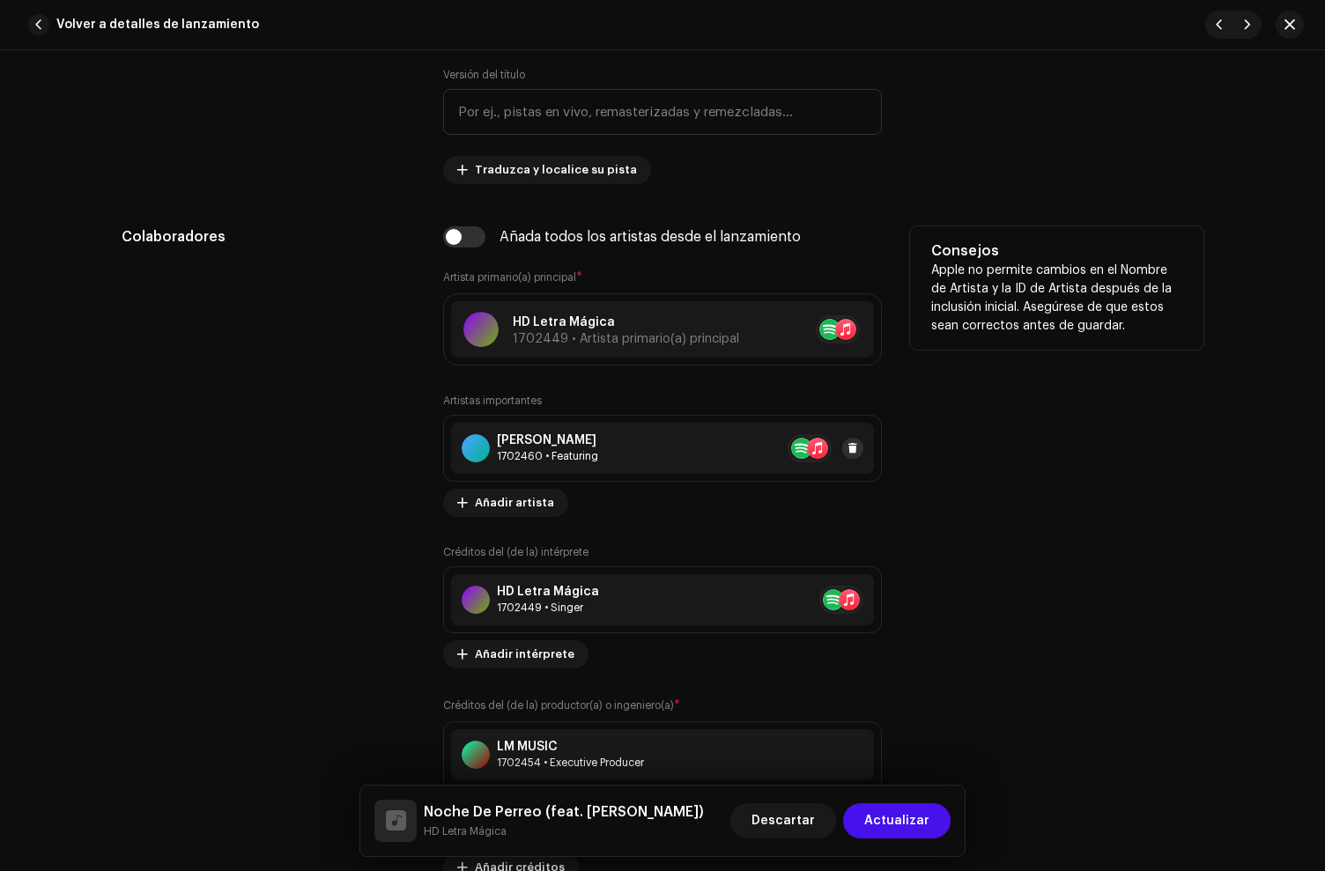
click at [848, 445] on span at bounding box center [853, 448] width 11 height 14
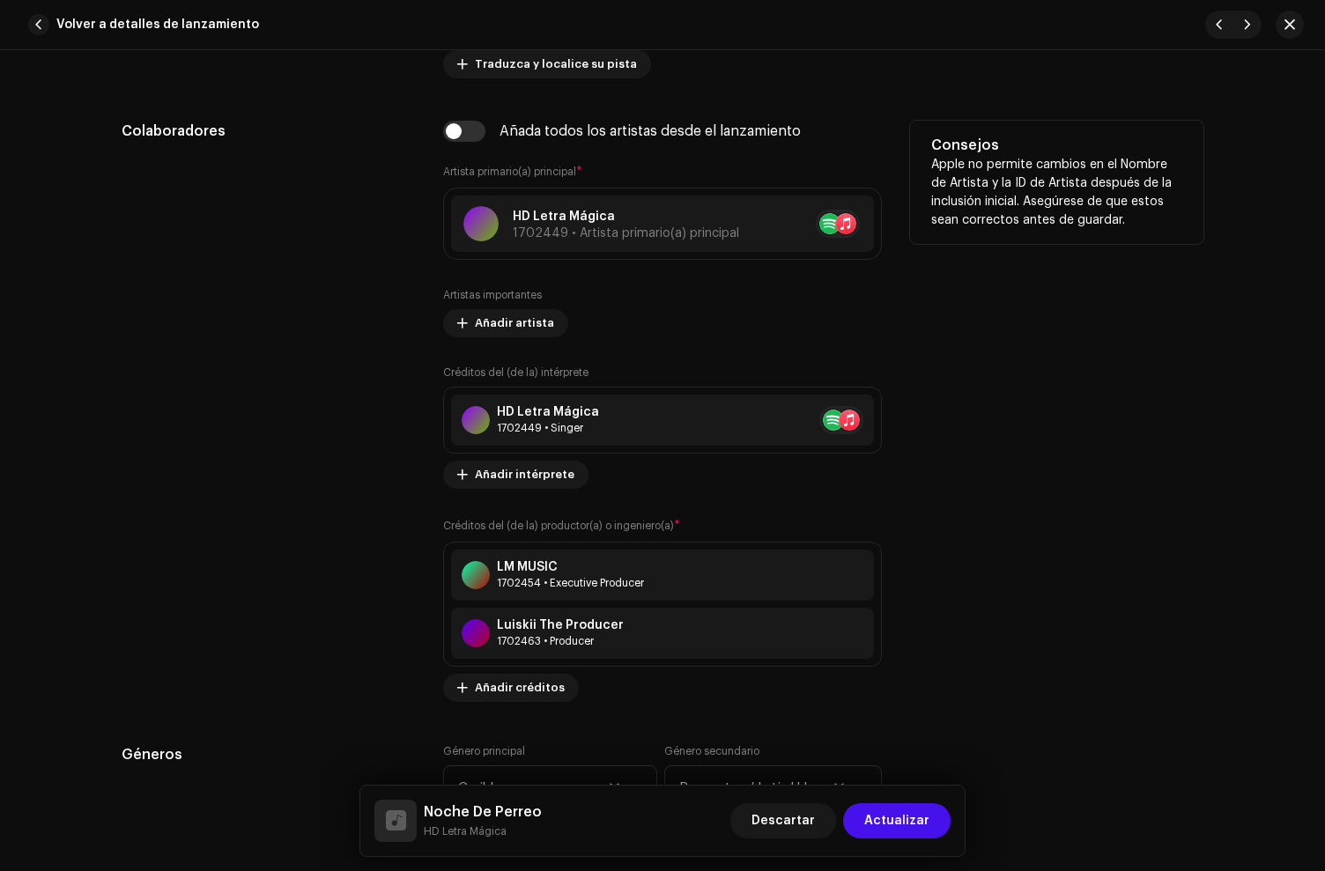
scroll to position [1146, 0]
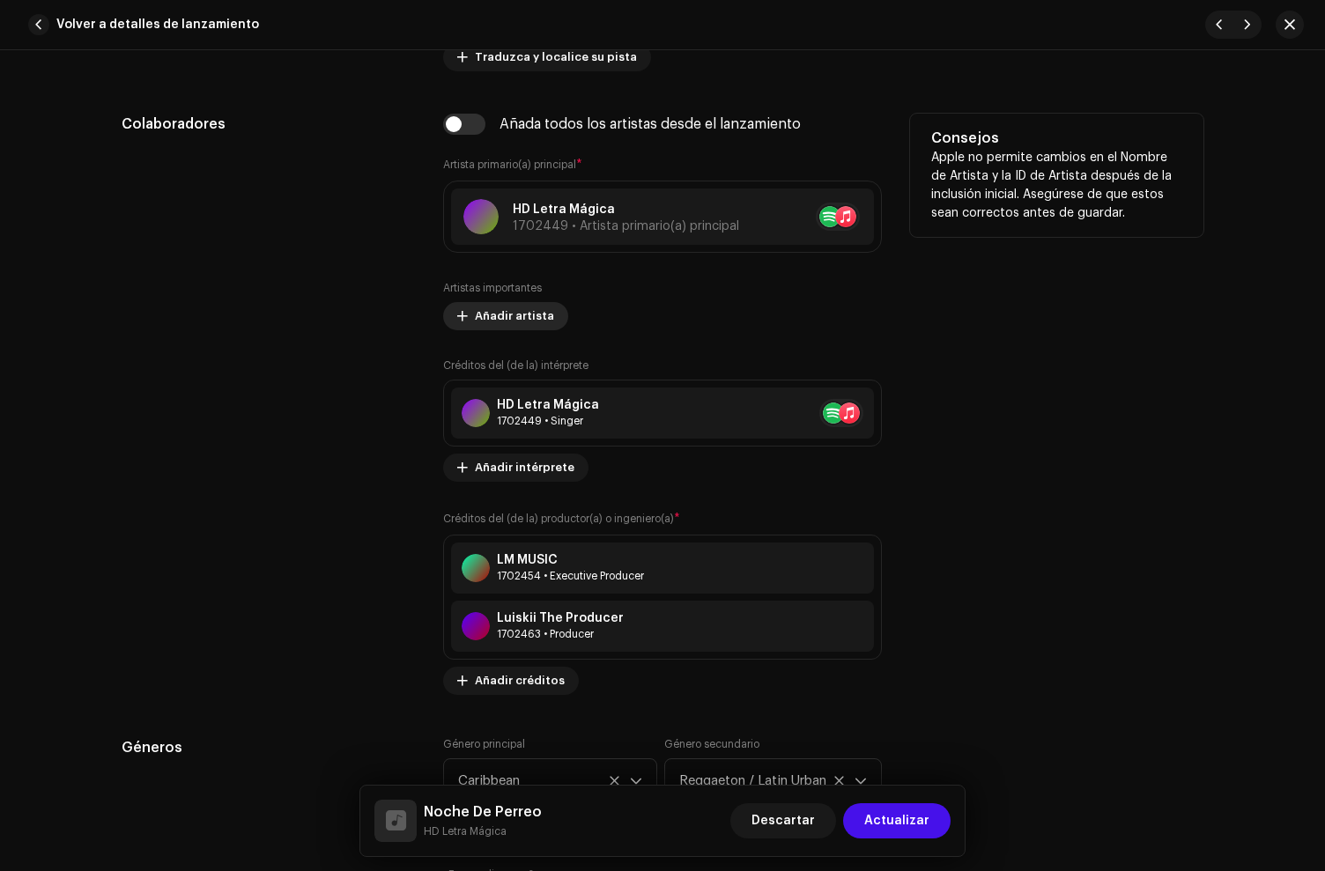
click at [524, 321] on span "Añadir artista" at bounding box center [514, 316] width 79 height 35
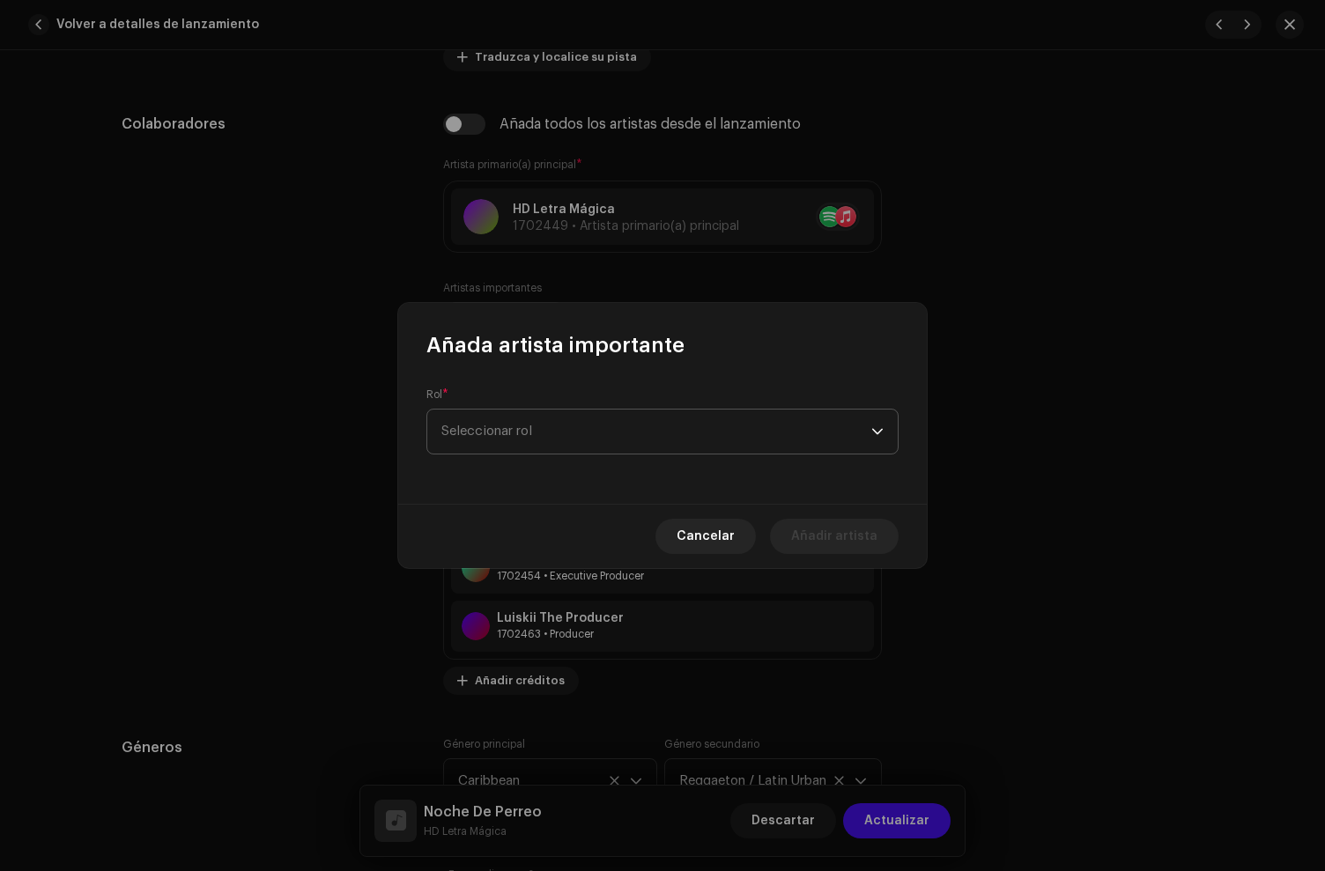
click at [506, 444] on span "Seleccionar rol" at bounding box center [656, 432] width 430 height 44
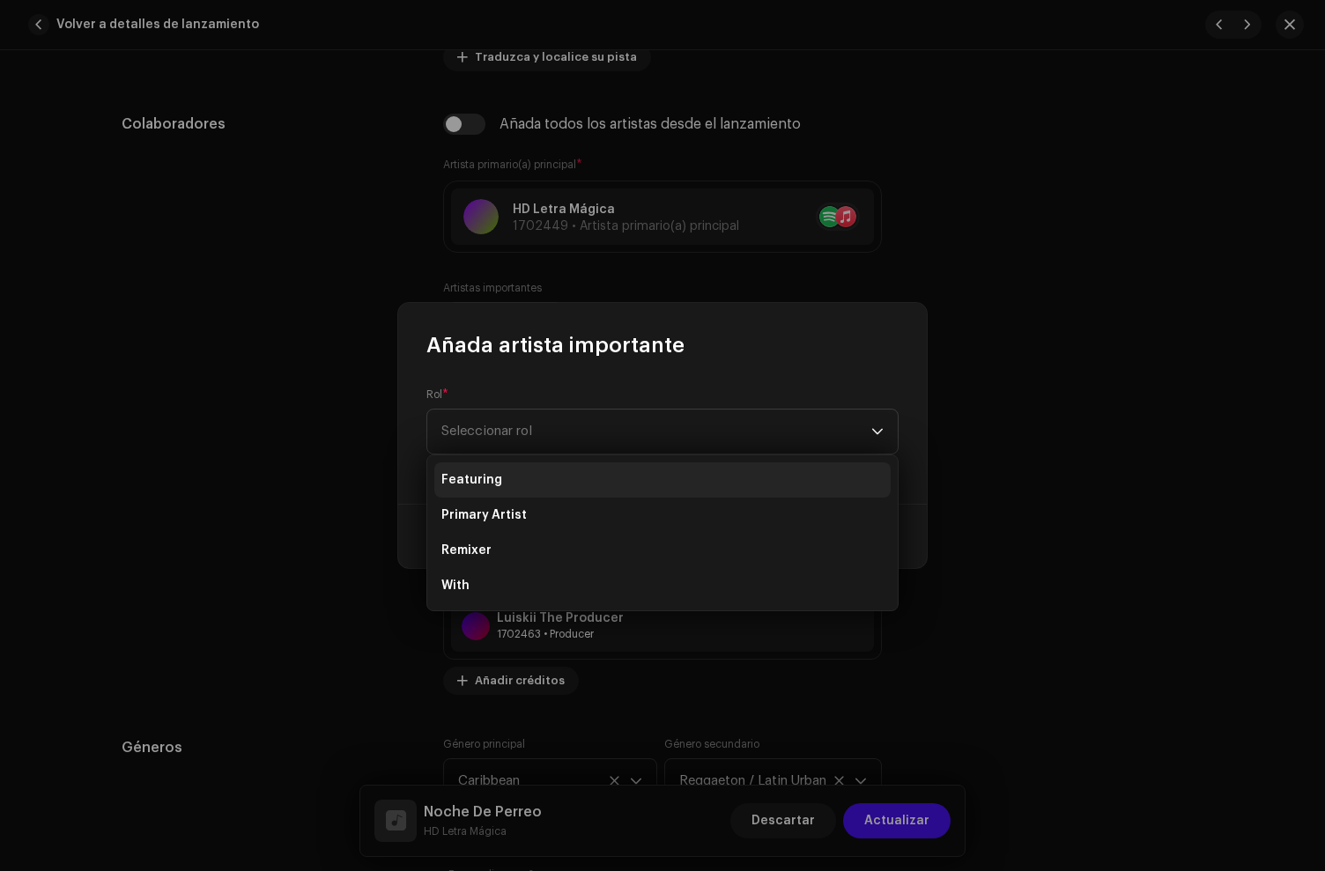
click at [479, 483] on span "Featuring" at bounding box center [471, 480] width 61 height 18
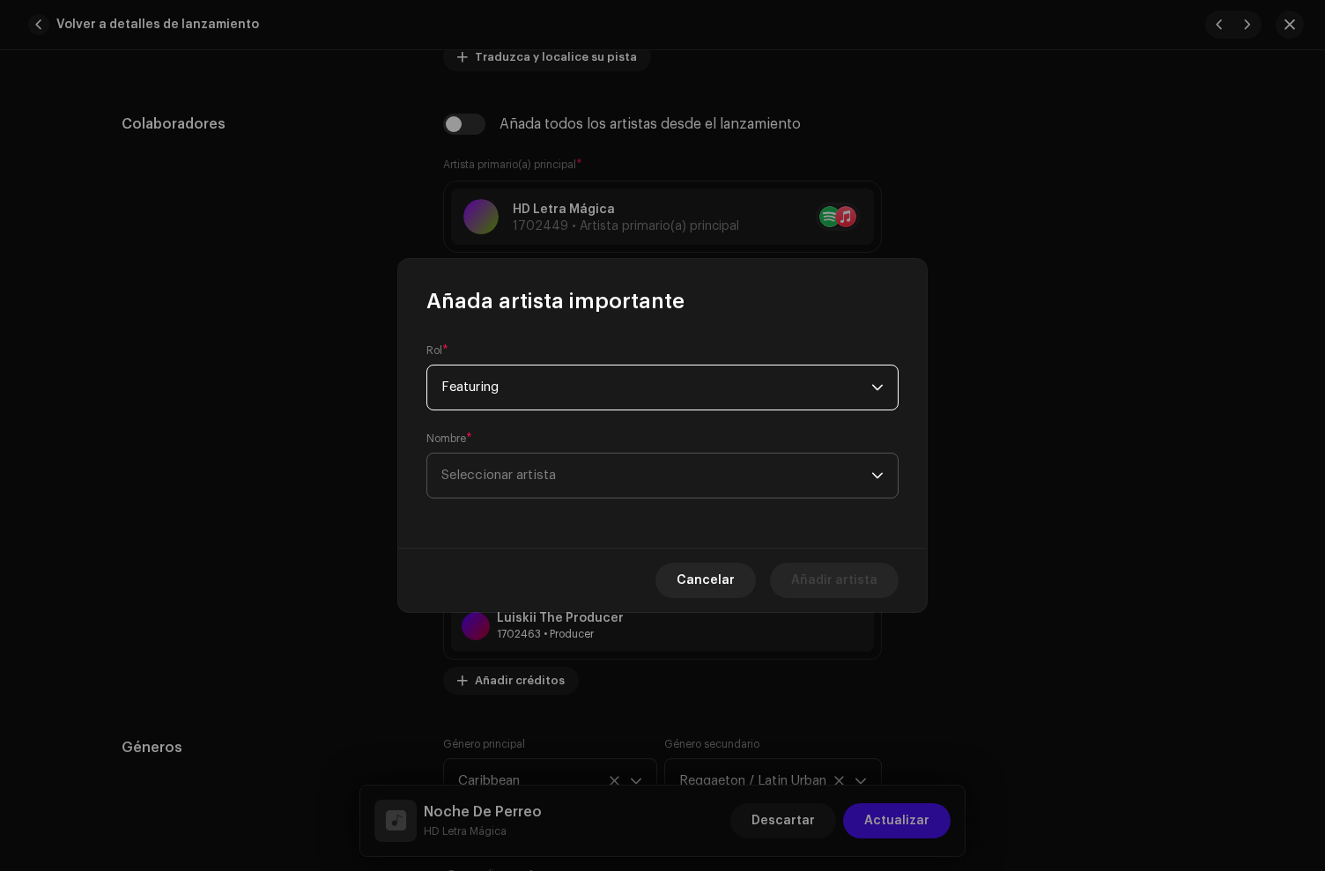
click at [498, 486] on span "Seleccionar artista" at bounding box center [656, 476] width 430 height 44
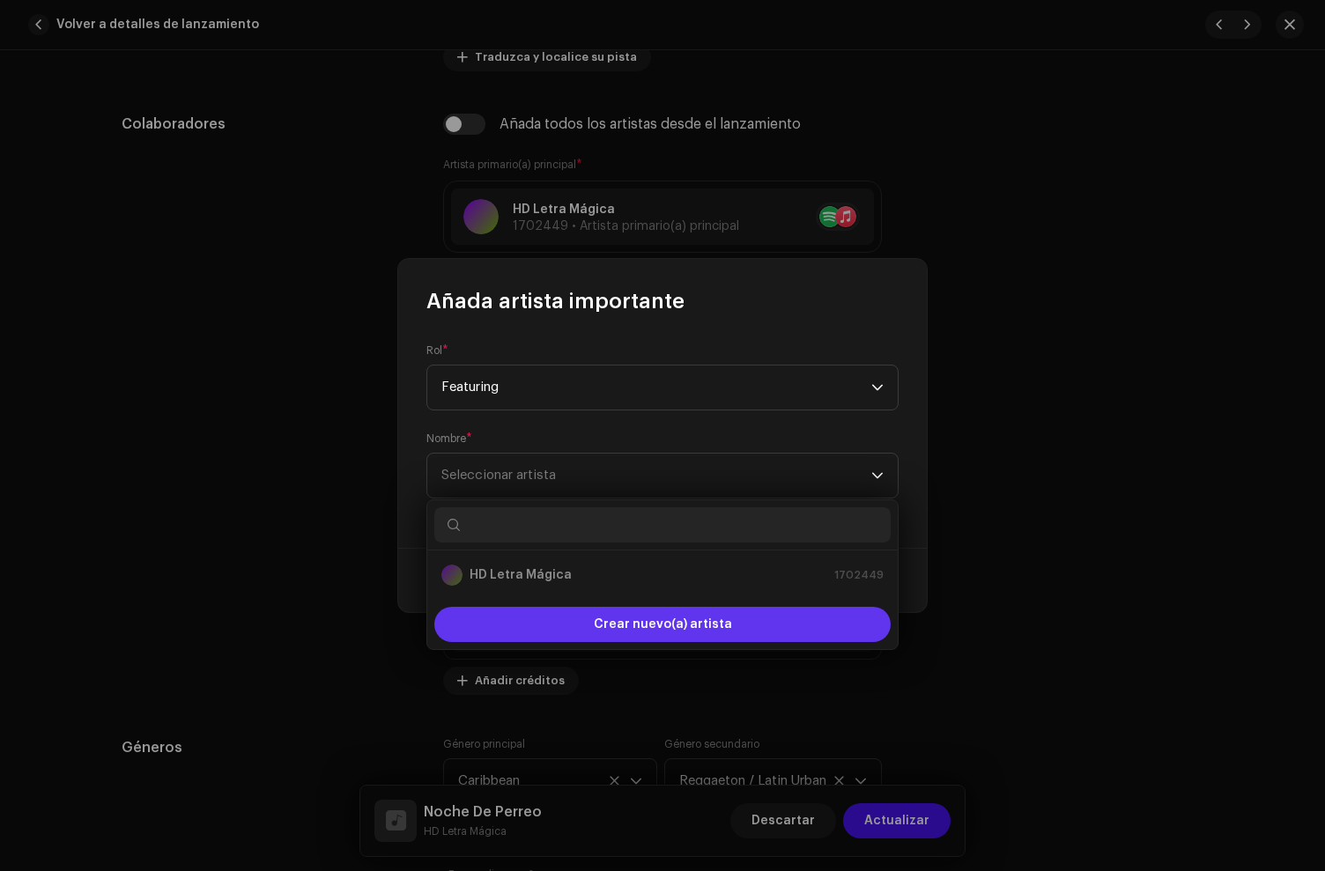
click at [601, 616] on span "Crear nuevo(a) artista" at bounding box center [663, 624] width 138 height 35
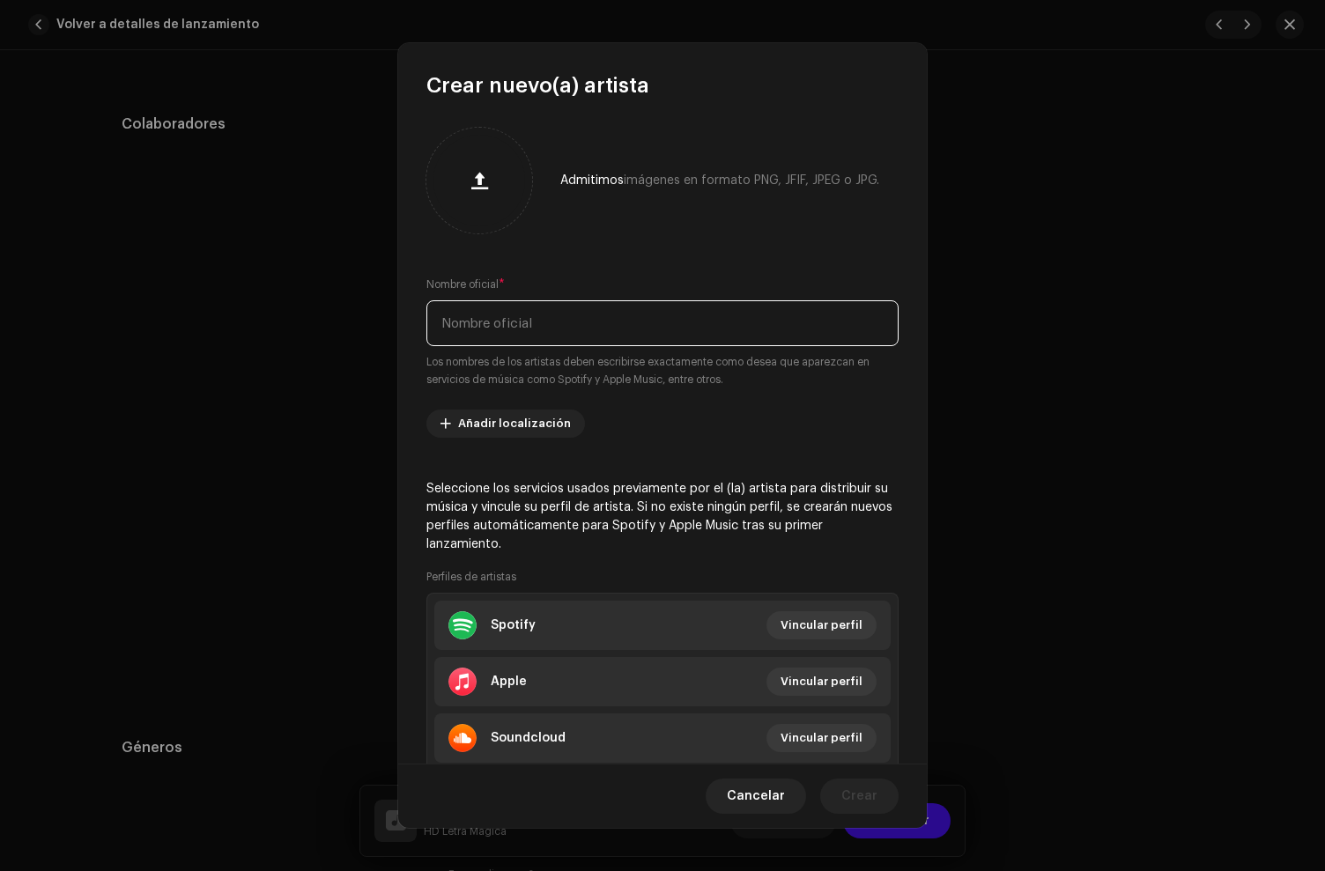
click at [508, 324] on input "text" at bounding box center [662, 323] width 472 height 46
paste input "koffee el kafetero"
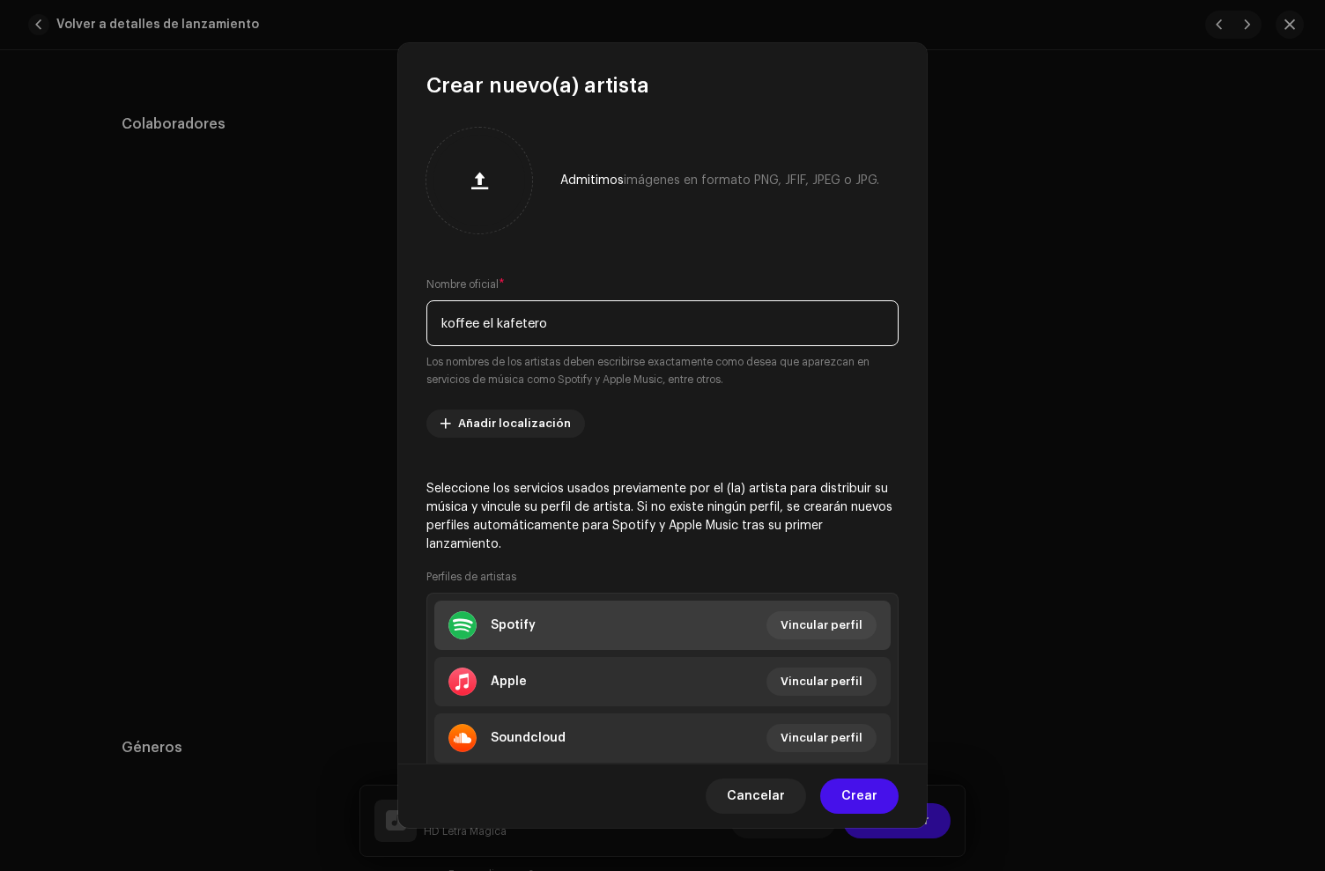
type input "koffee el kafetero"
click at [513, 621] on div "Spotify" at bounding box center [513, 625] width 45 height 14
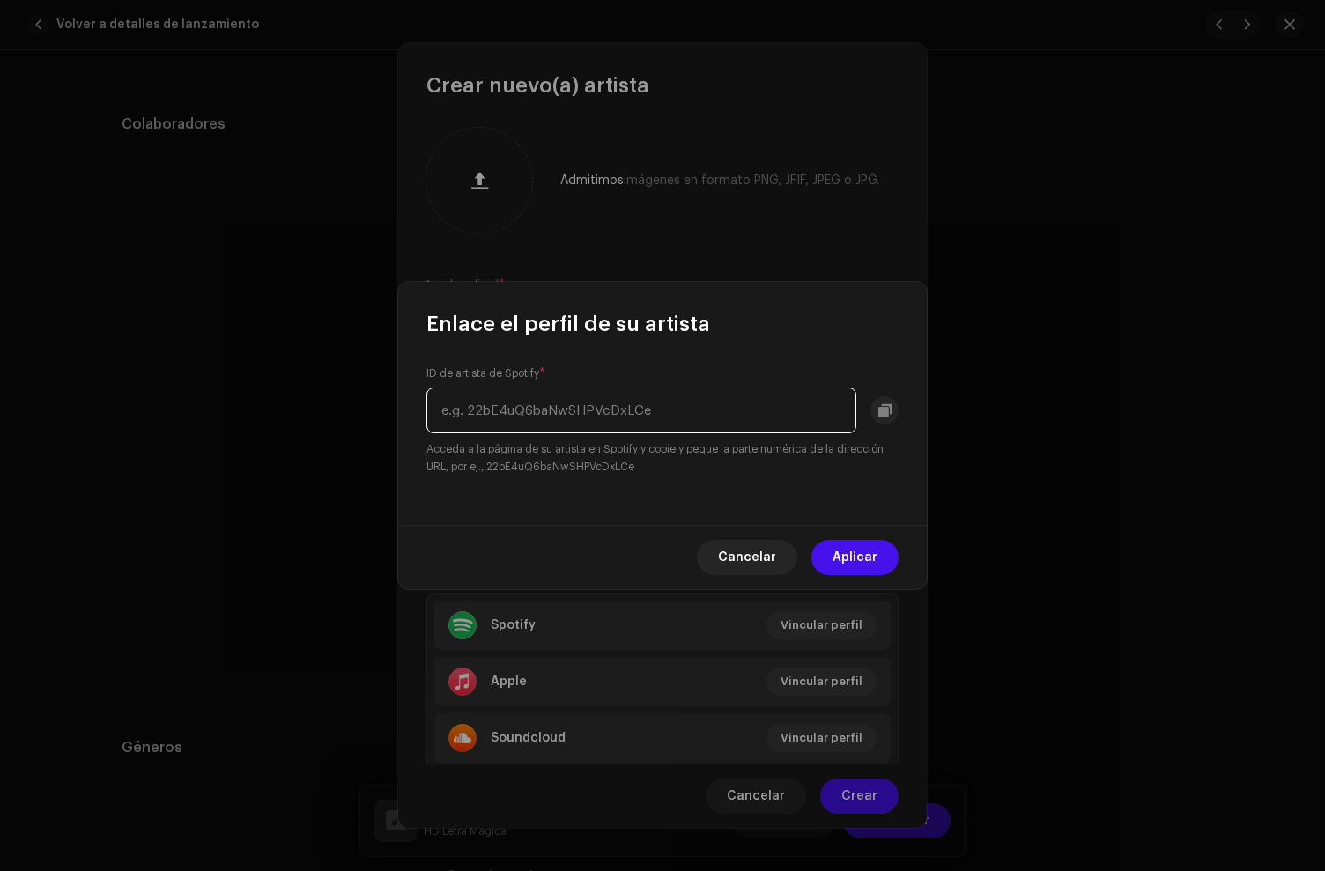
paste input "3O5Pcxr21PC5RMi3wU1Dkm"
type input "3O5Pcxr21PC5RMi3wU1Dkm"
drag, startPoint x: 871, startPoint y: 550, endPoint x: 727, endPoint y: 515, distance: 148.5
click at [871, 550] on span "Aplicar" at bounding box center [855, 557] width 45 height 35
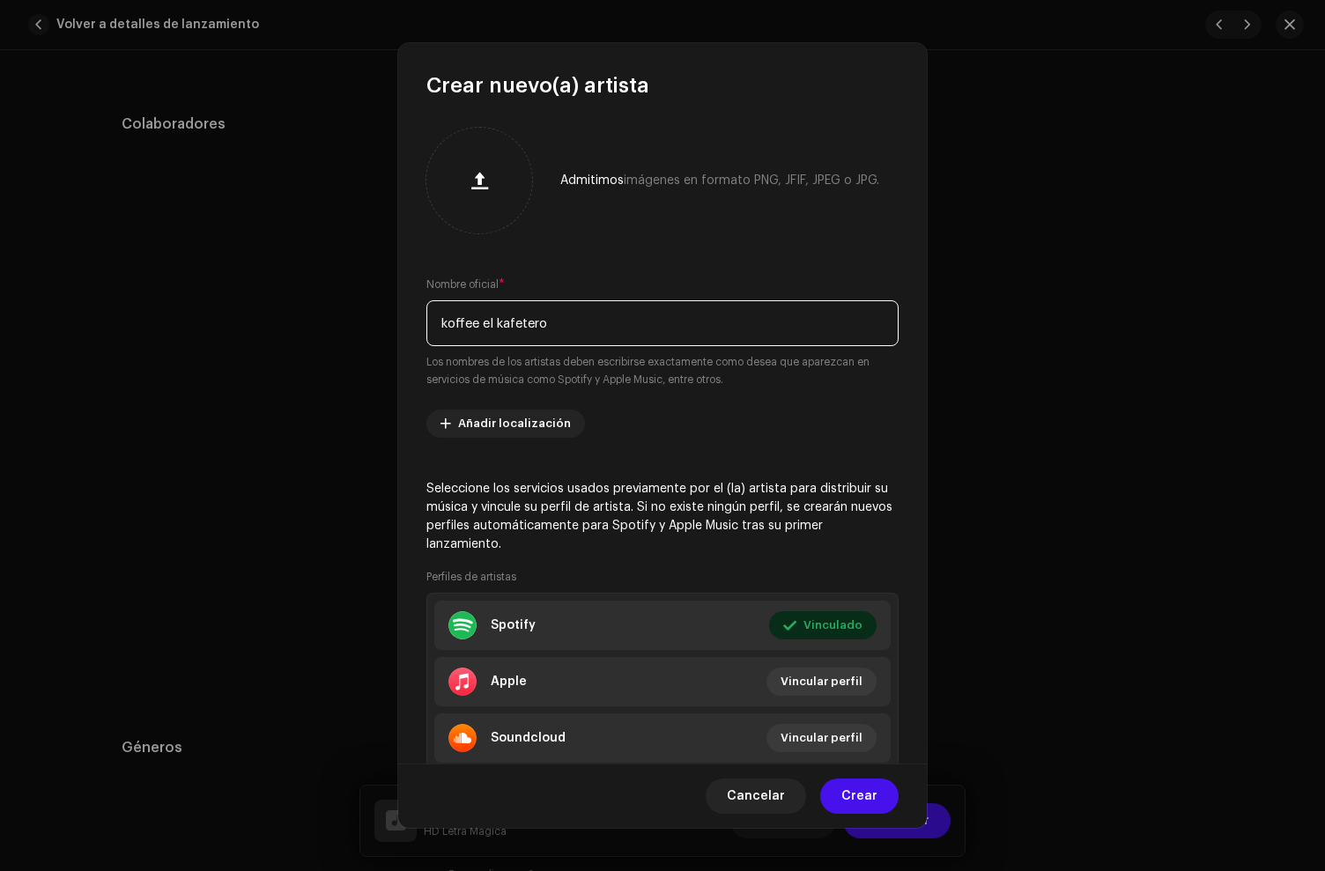
click at [485, 334] on input "koffee el kafetero" at bounding box center [662, 323] width 472 height 46
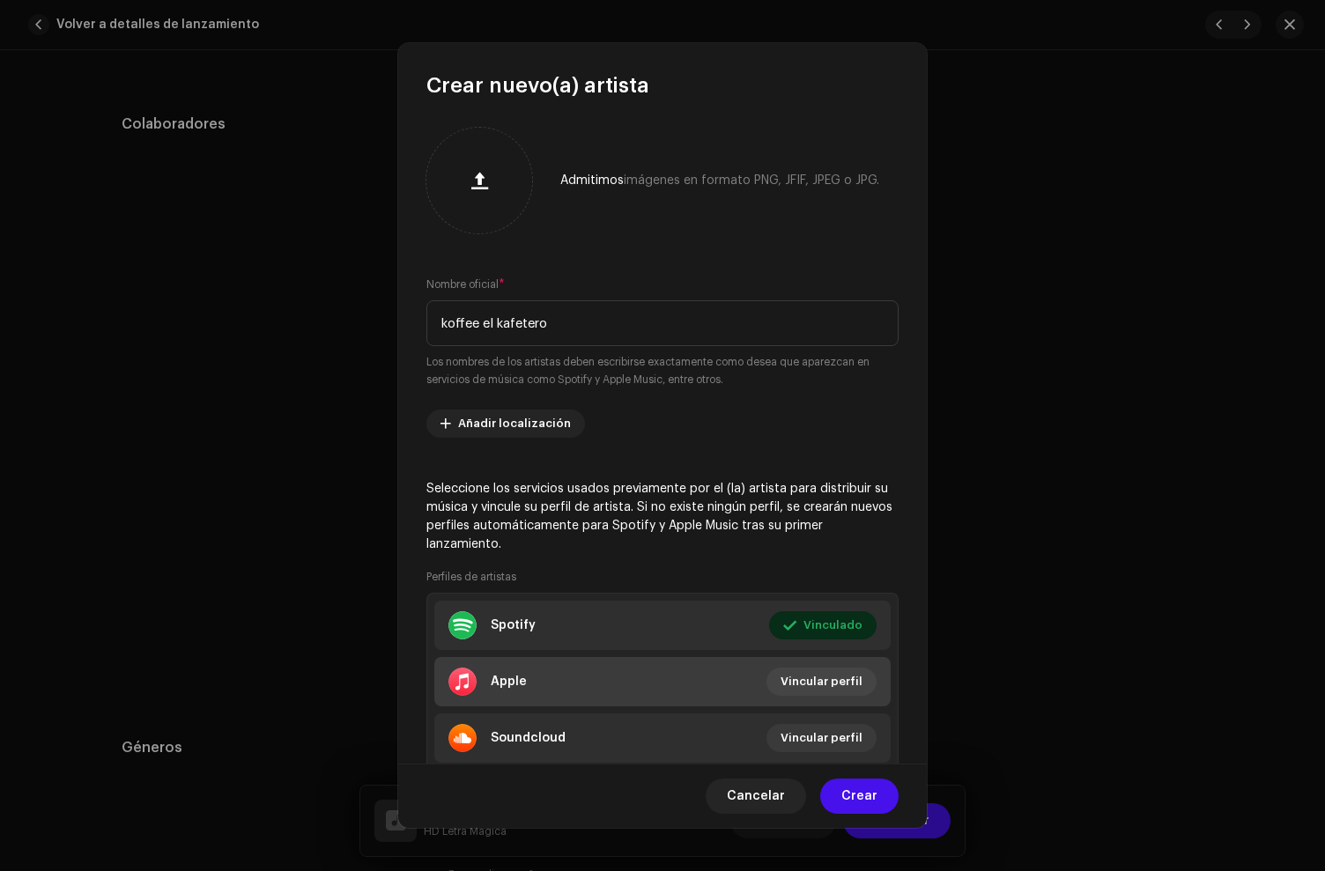
click at [549, 680] on li "Apple Vincular perfil" at bounding box center [662, 681] width 456 height 49
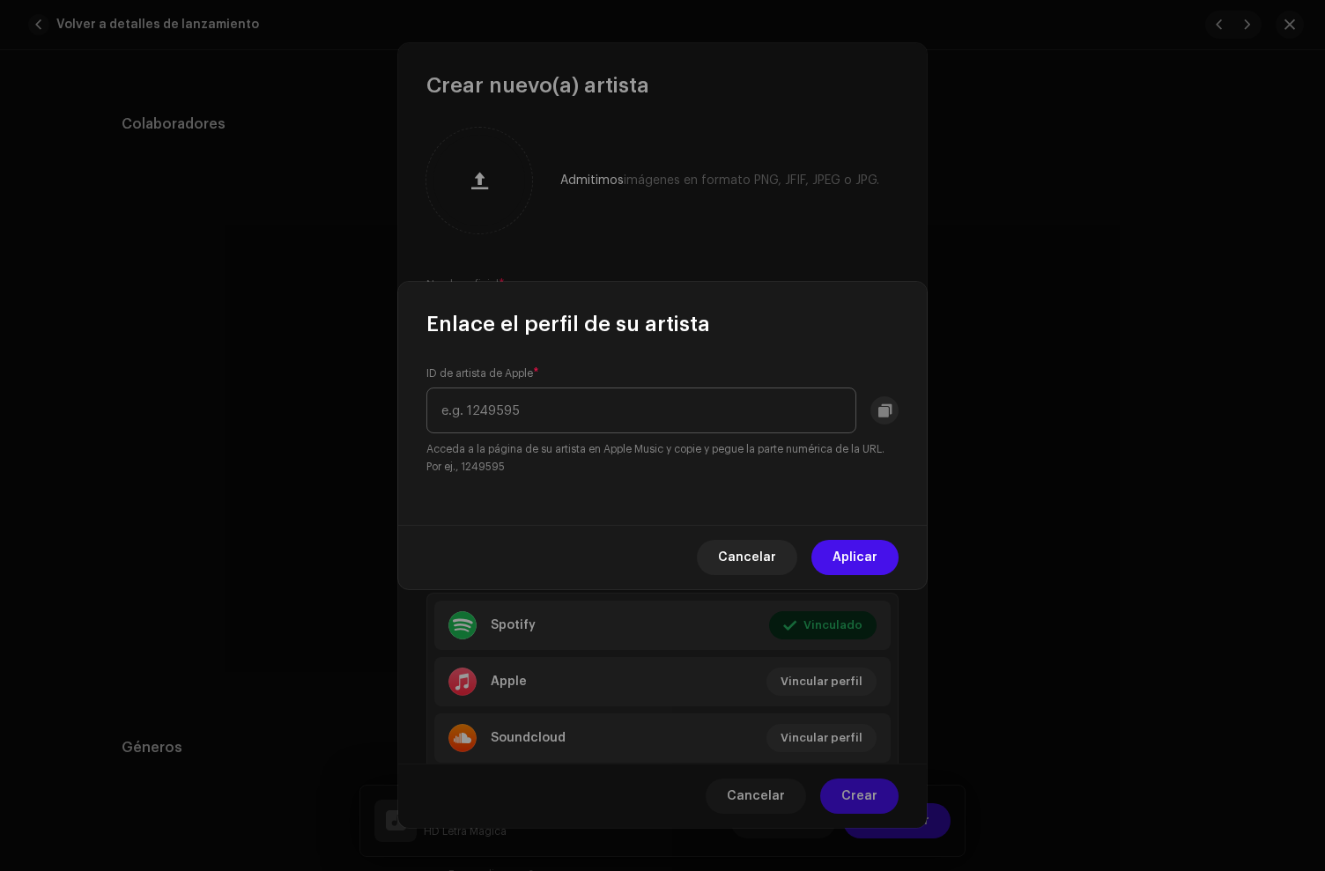
click at [526, 396] on input "text" at bounding box center [641, 411] width 430 height 46
type input "840232770"
drag, startPoint x: 868, startPoint y: 565, endPoint x: 861, endPoint y: 655, distance: 90.1
click at [866, 563] on span "Aplicar" at bounding box center [855, 557] width 45 height 35
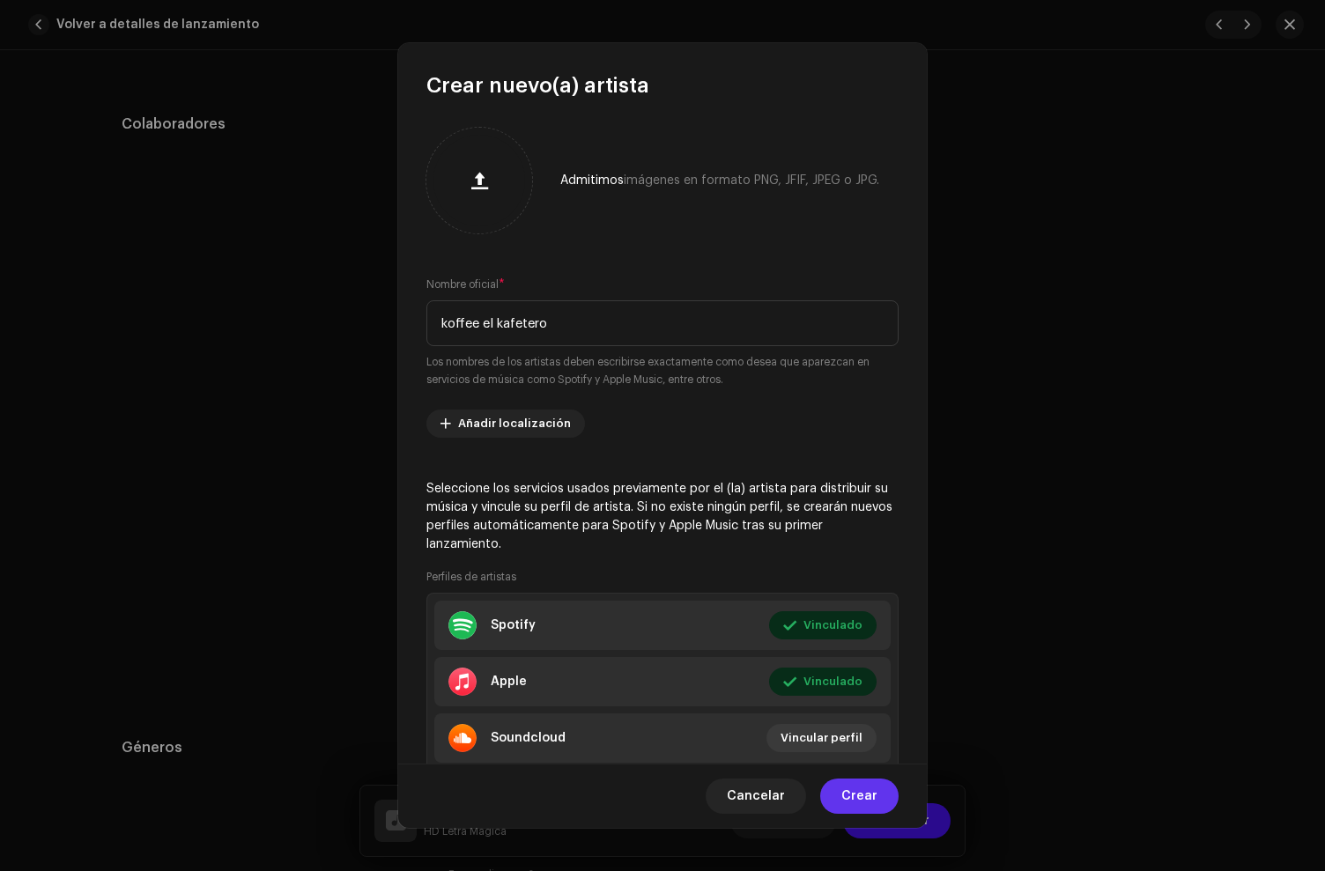
click at [857, 779] on span "Crear" at bounding box center [859, 796] width 36 height 35
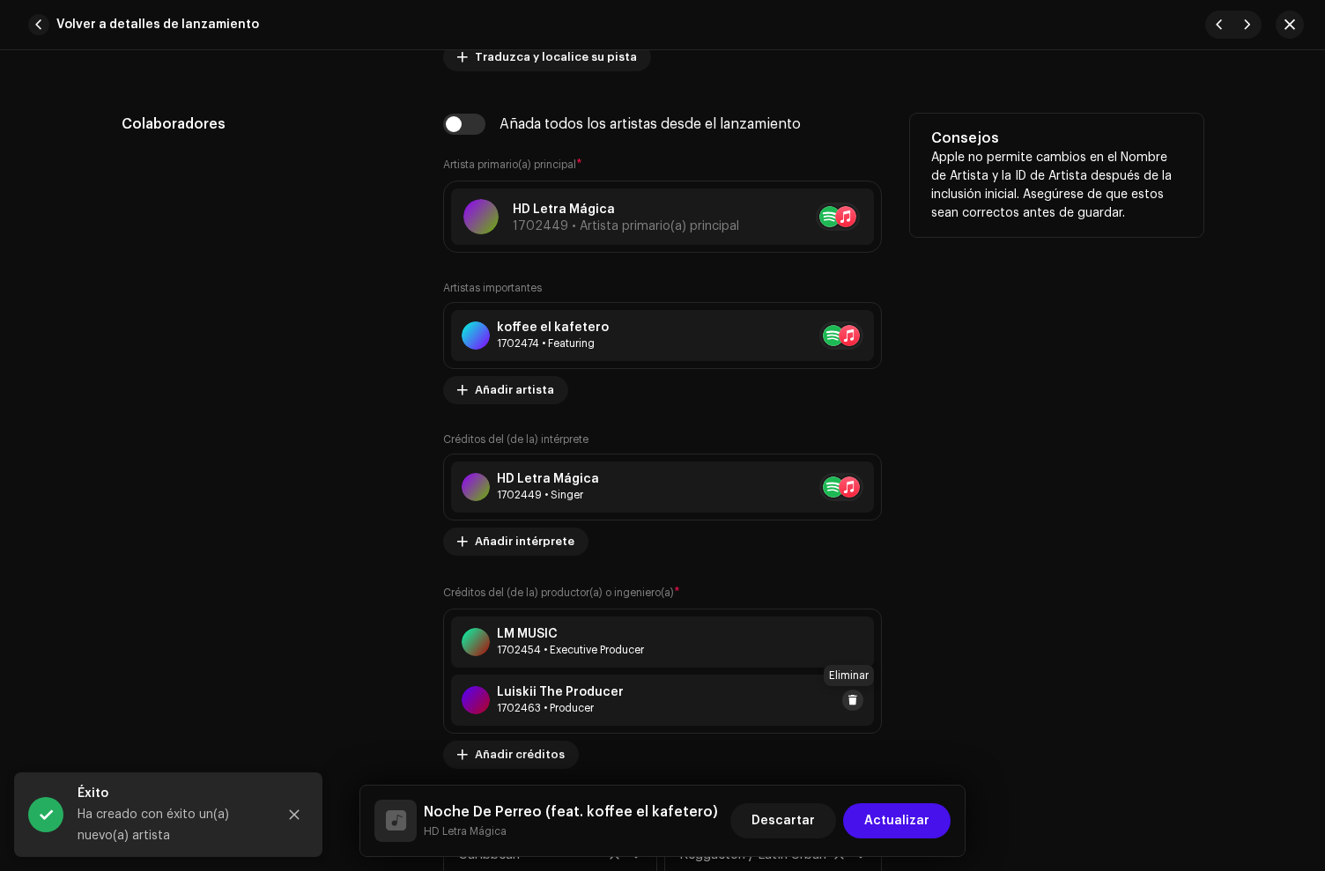
click at [848, 700] on span at bounding box center [853, 700] width 11 height 14
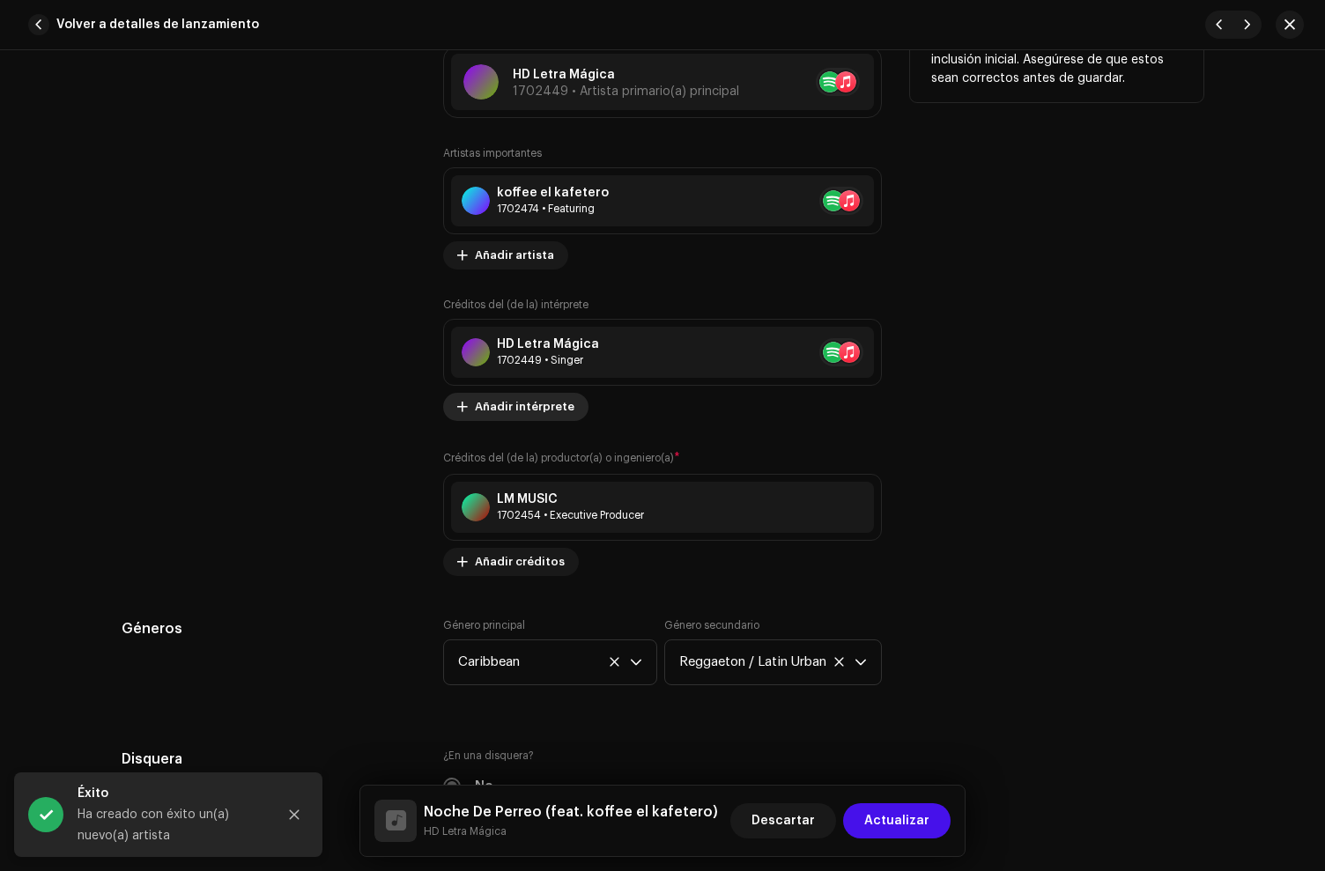
scroll to position [1284, 0]
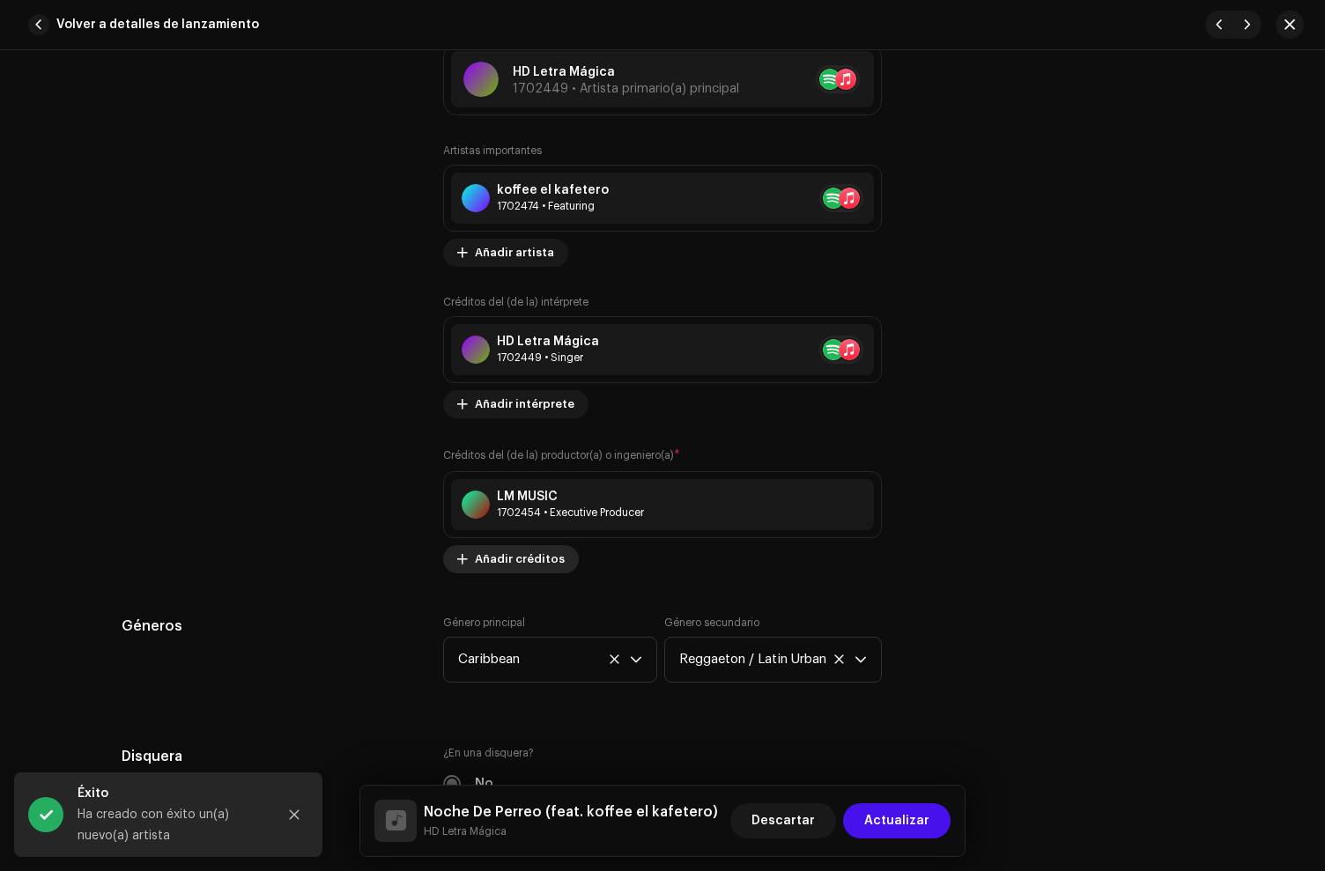
click at [482, 559] on span "Añadir créditos" at bounding box center [520, 559] width 90 height 35
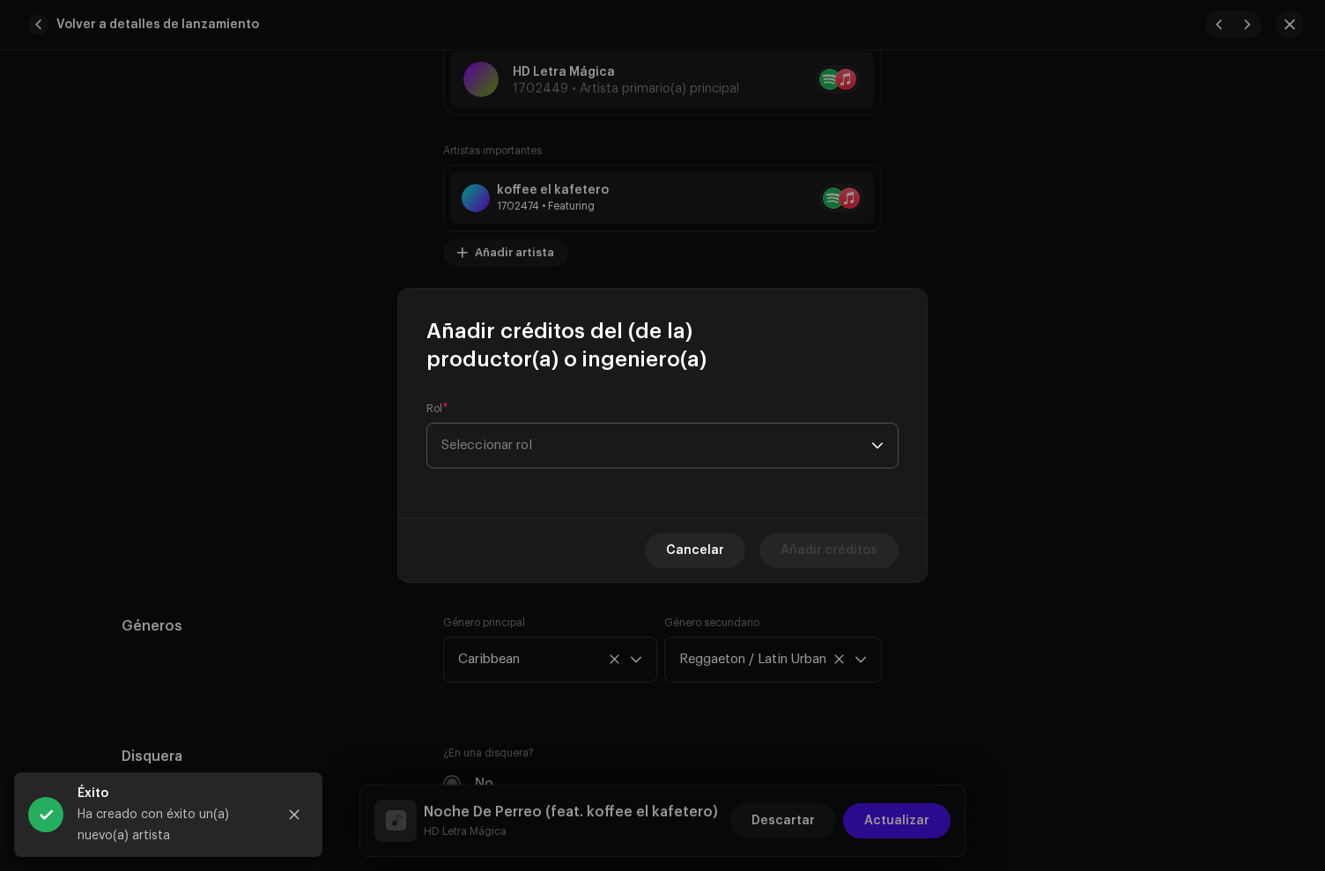
click at [515, 457] on span "Seleccionar rol" at bounding box center [656, 446] width 430 height 44
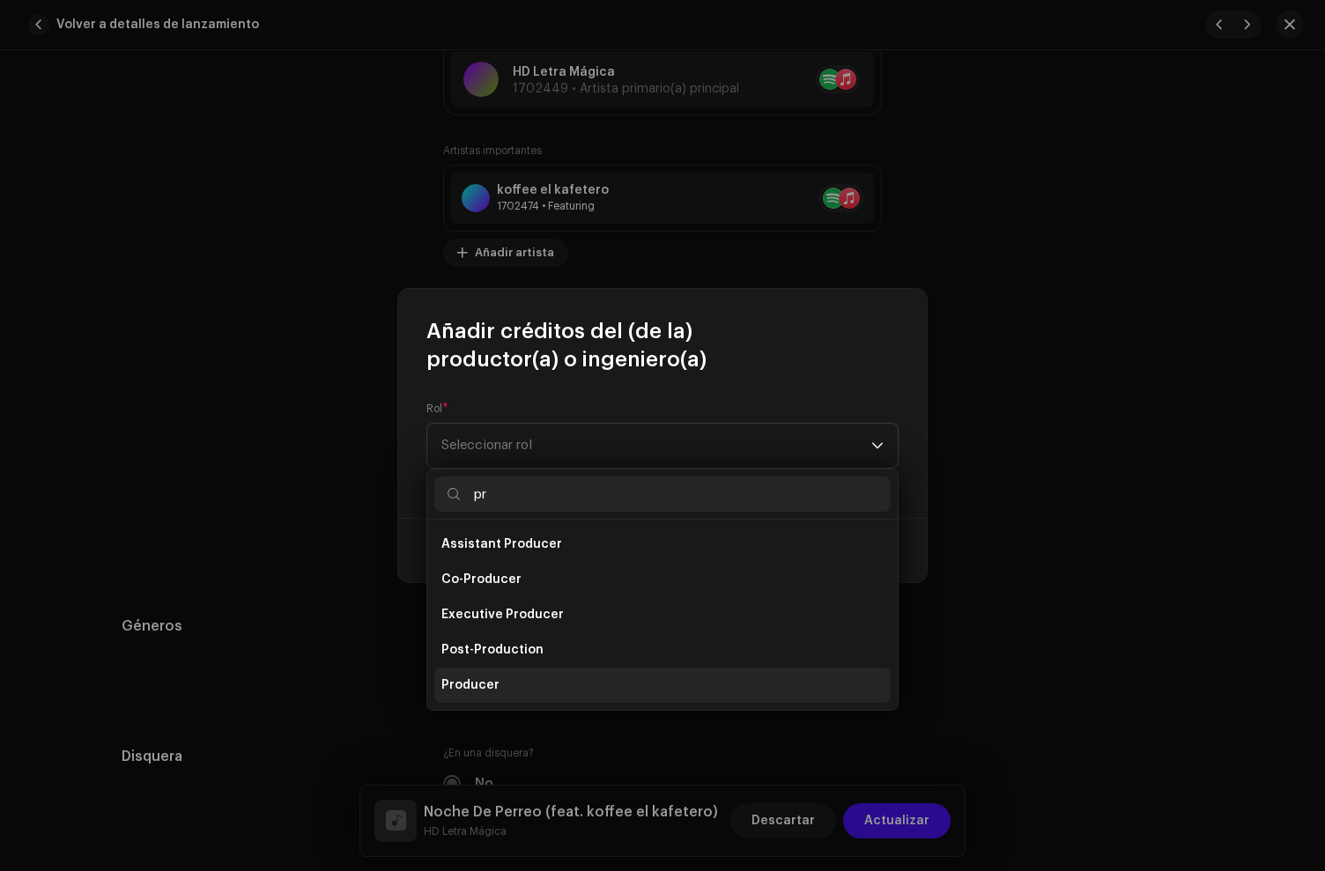
type input "pr"
click at [491, 678] on span "Producer" at bounding box center [470, 686] width 58 height 18
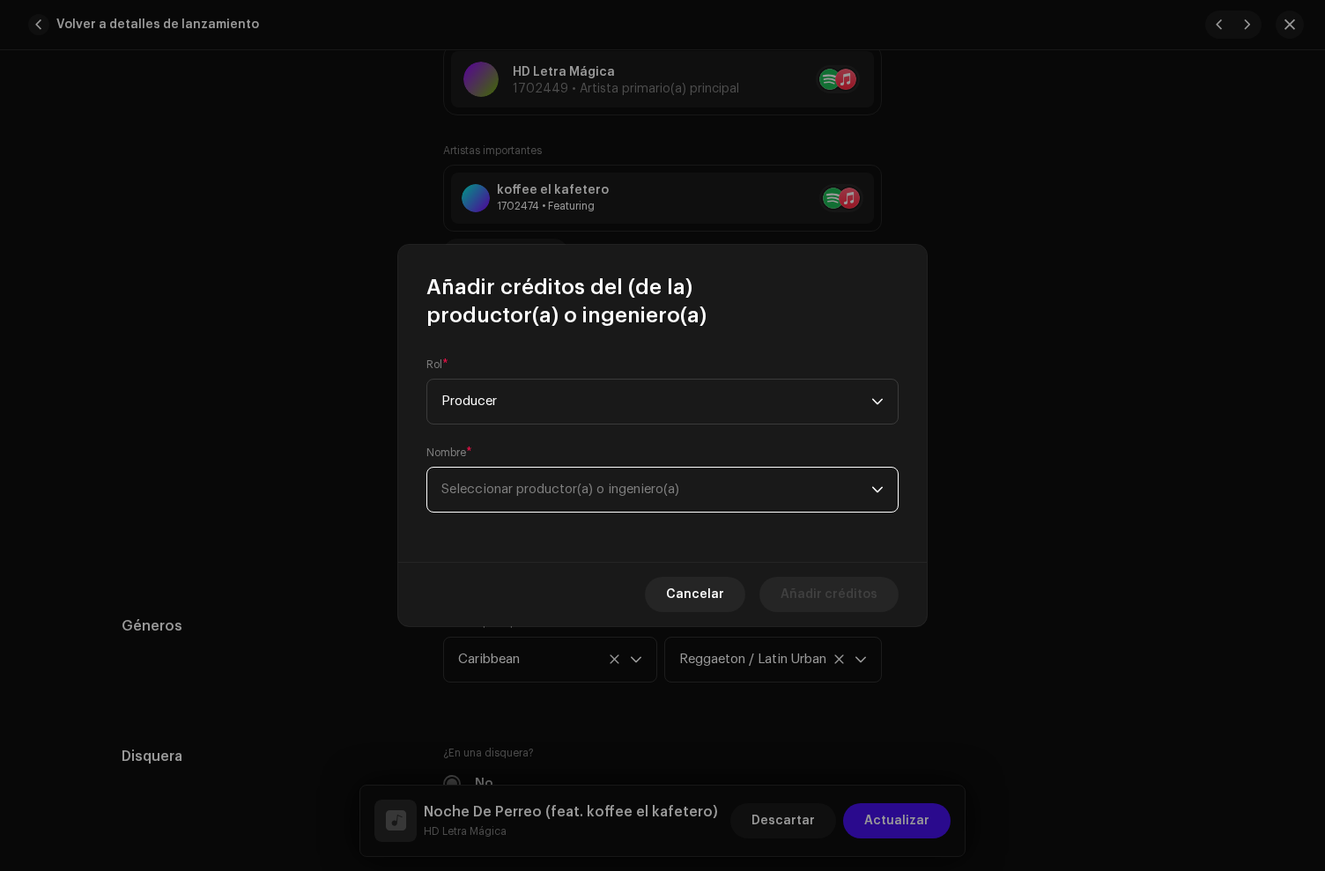
click at [558, 496] on span "Seleccionar productor(a) o ingeniero(a)" at bounding box center [560, 489] width 238 height 13
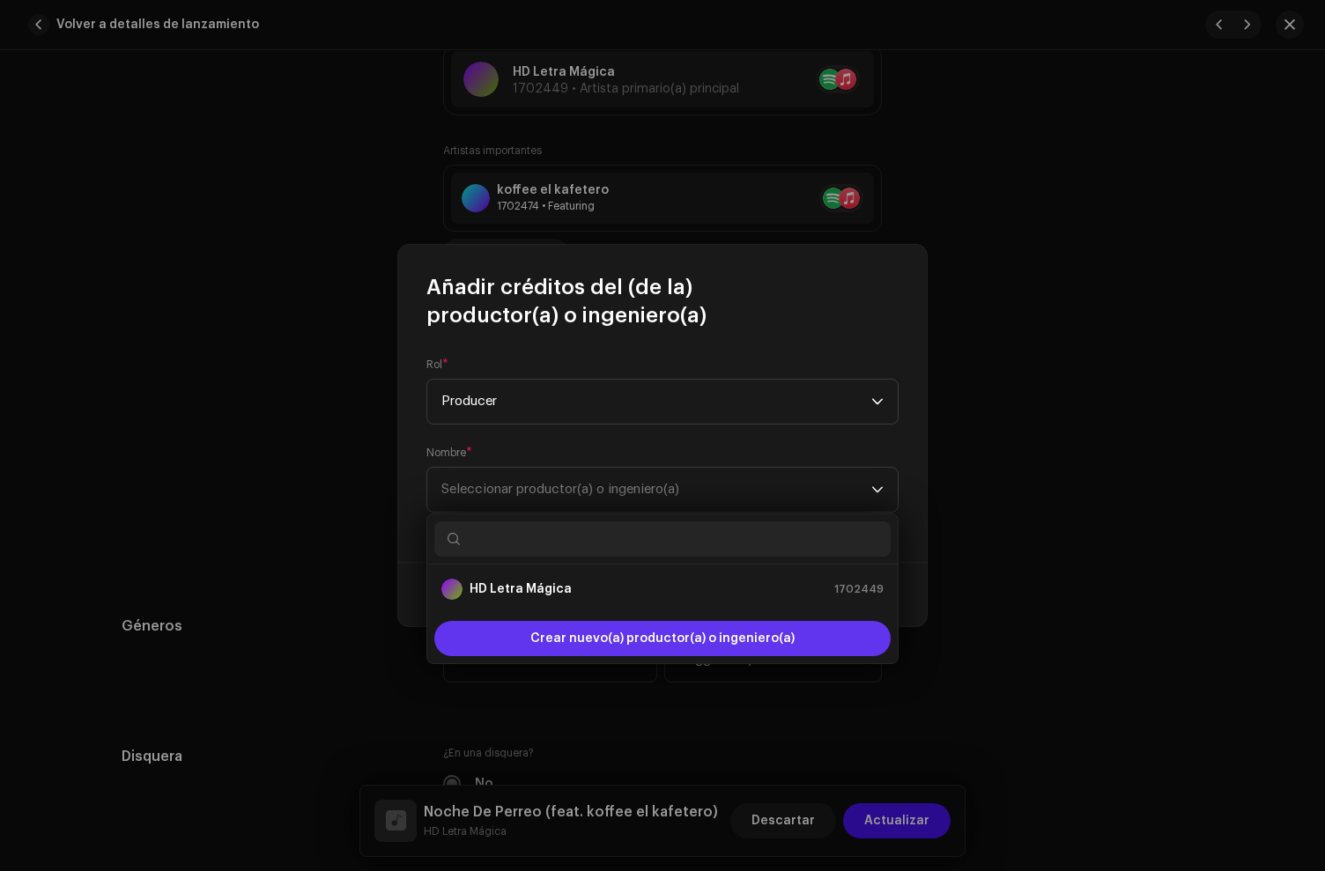
click at [668, 639] on span "Crear nuevo(a) productor(a) o ingeniero(a)" at bounding box center [662, 638] width 264 height 35
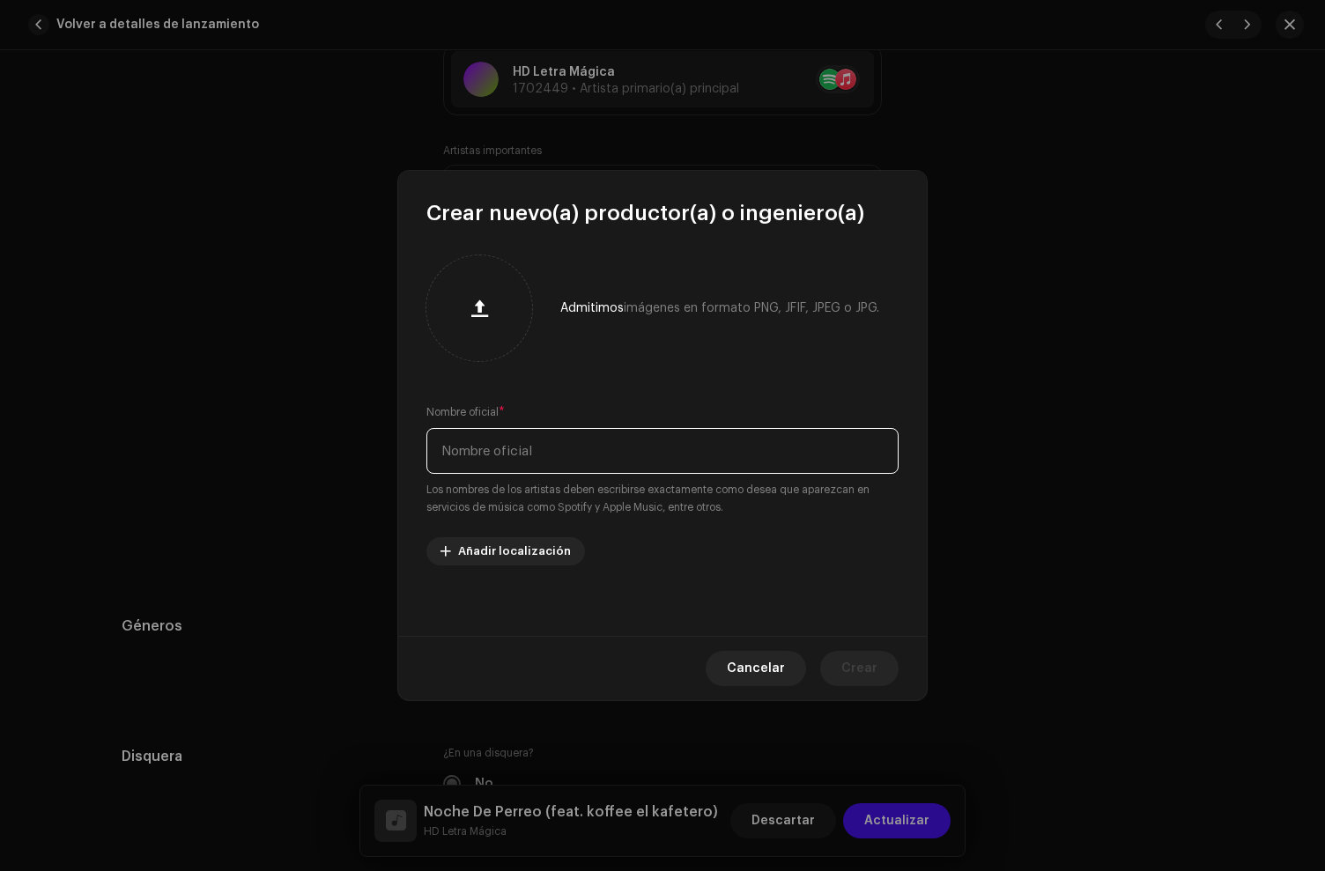
click at [505, 455] on input "text" at bounding box center [662, 451] width 472 height 46
paste input "840232770"
type input "840232770"
drag, startPoint x: 640, startPoint y: 467, endPoint x: 603, endPoint y: 448, distance: 41.4
click at [631, 461] on input "text" at bounding box center [662, 451] width 472 height 46
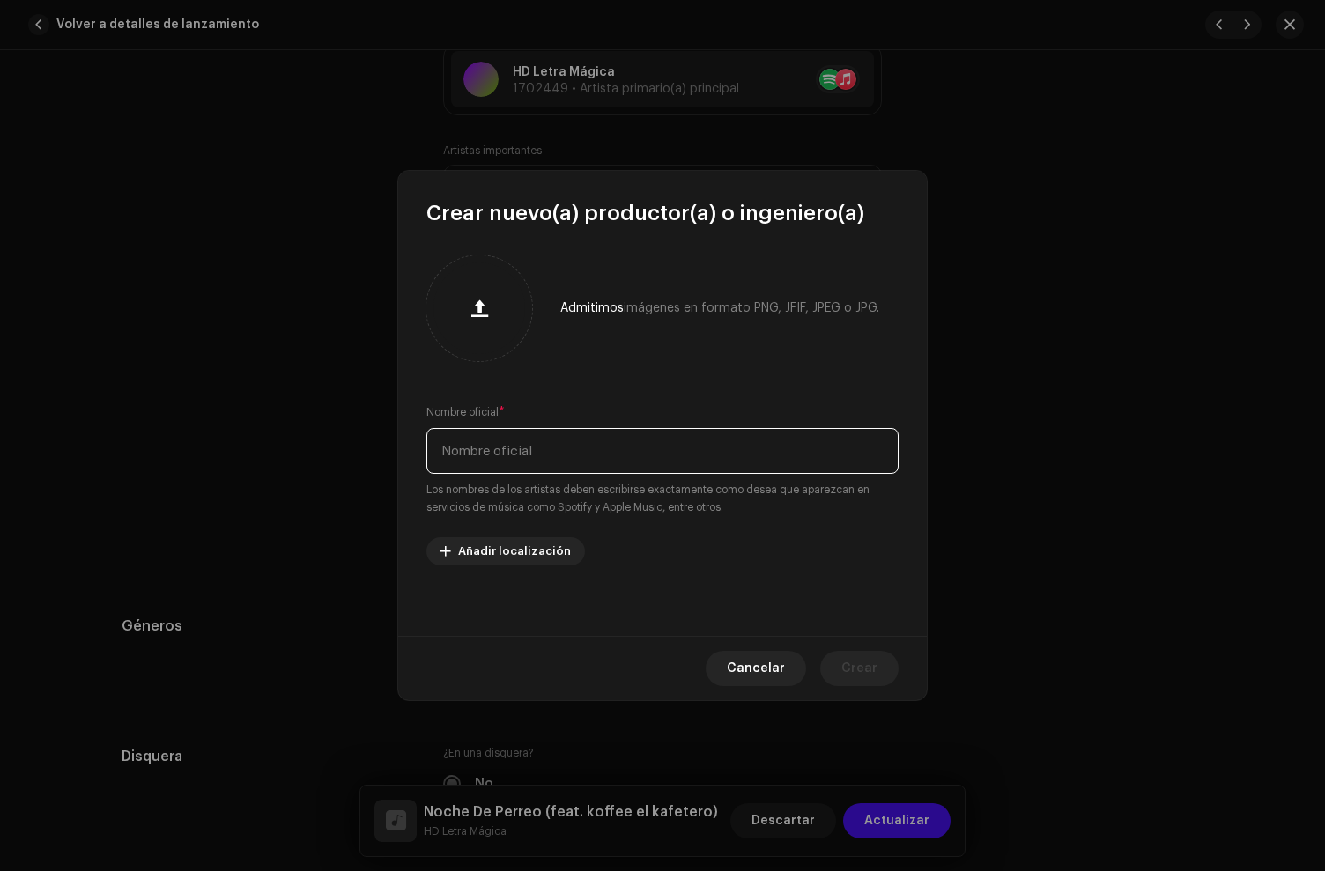
paste input "York [PERSON_NAME] en el Beat"
click at [522, 452] on input "York [PERSON_NAME] en el Beat" at bounding box center [662, 451] width 472 height 46
click at [526, 451] on input "York [PERSON_NAME] en el Beat" at bounding box center [662, 451] width 472 height 46
click at [648, 462] on input "York [PERSON_NAME] en el Beat" at bounding box center [662, 451] width 472 height 46
type input "York [PERSON_NAME] en el Beat"
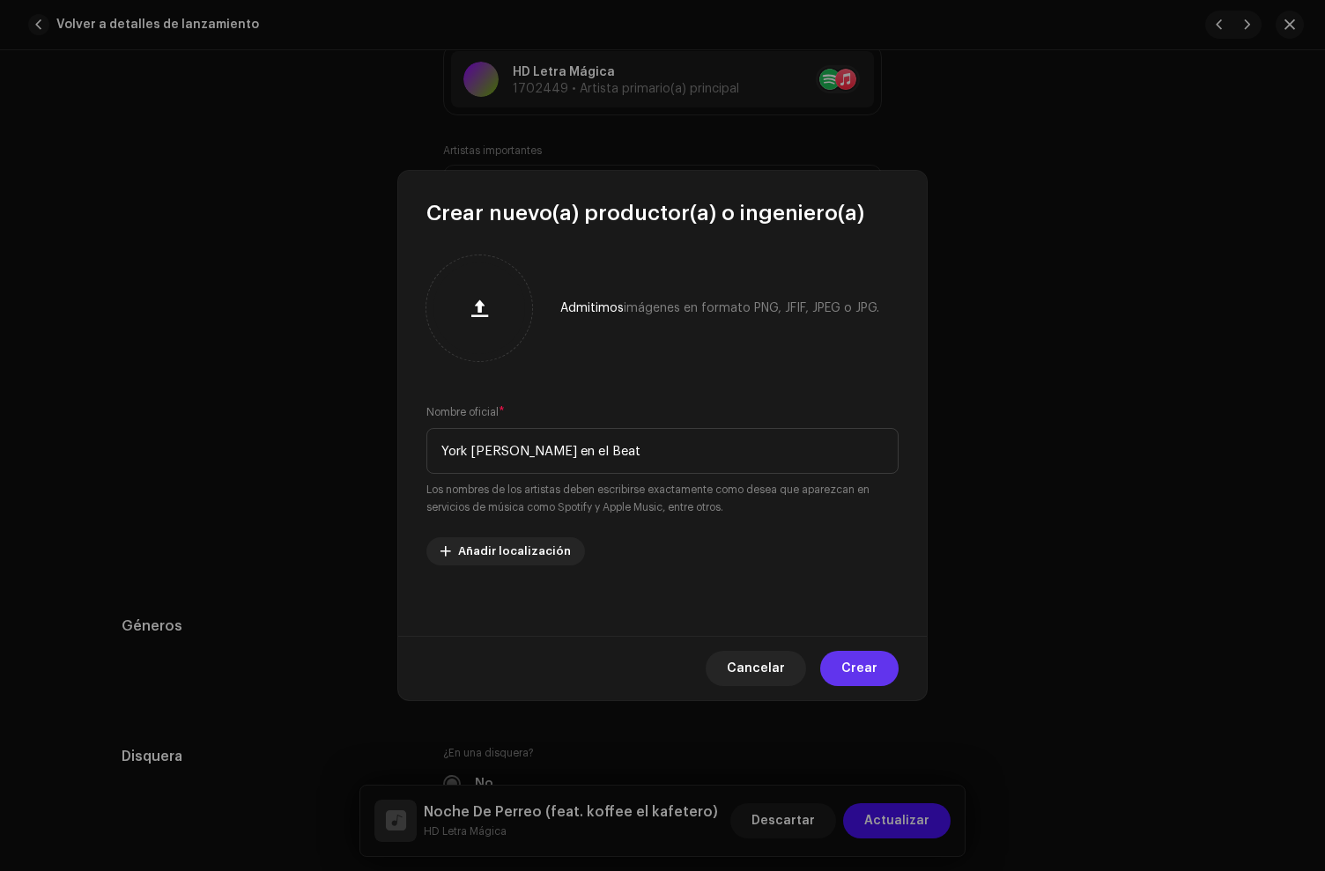
click at [865, 674] on span "Crear" at bounding box center [859, 668] width 36 height 35
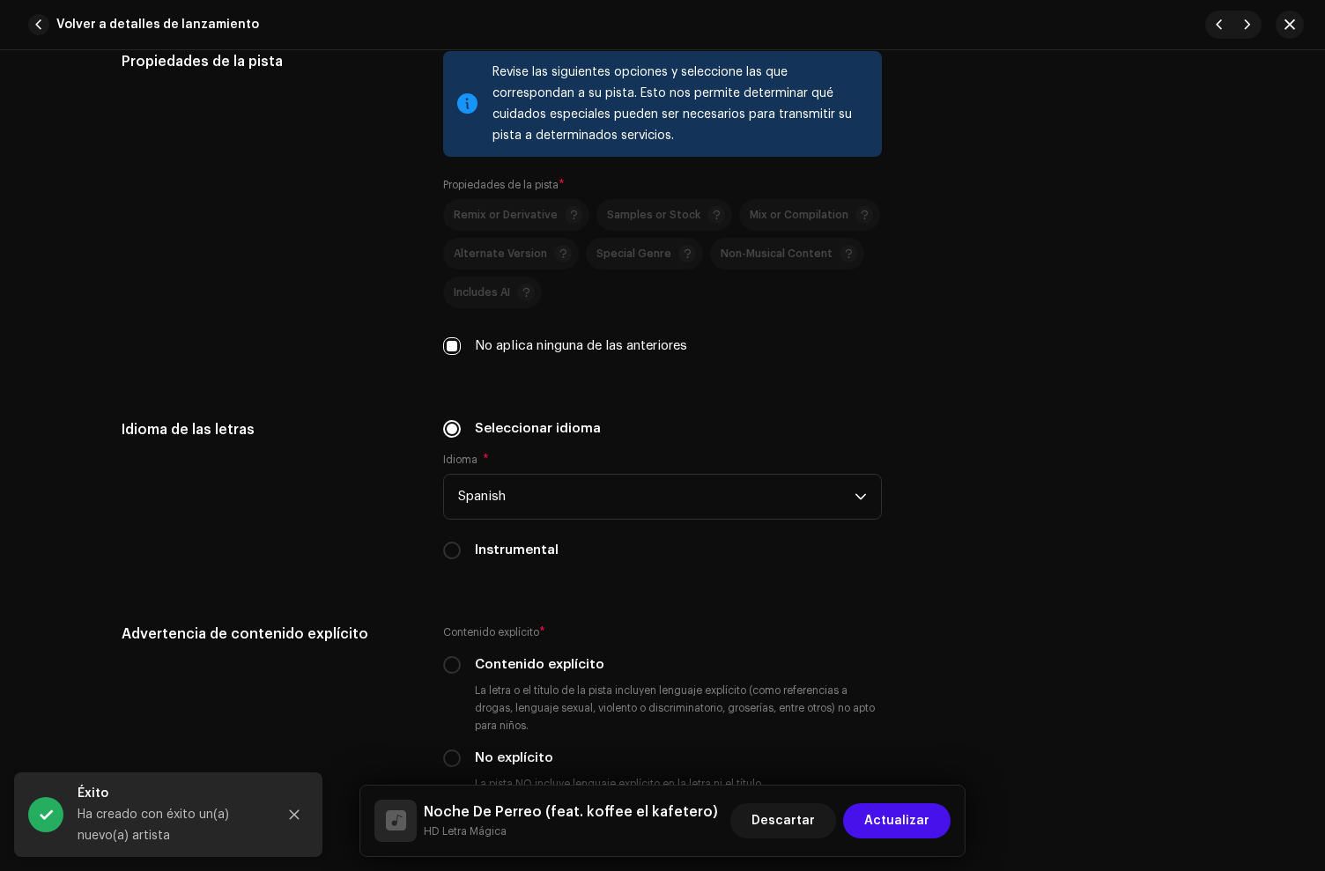
scroll to position [2935, 0]
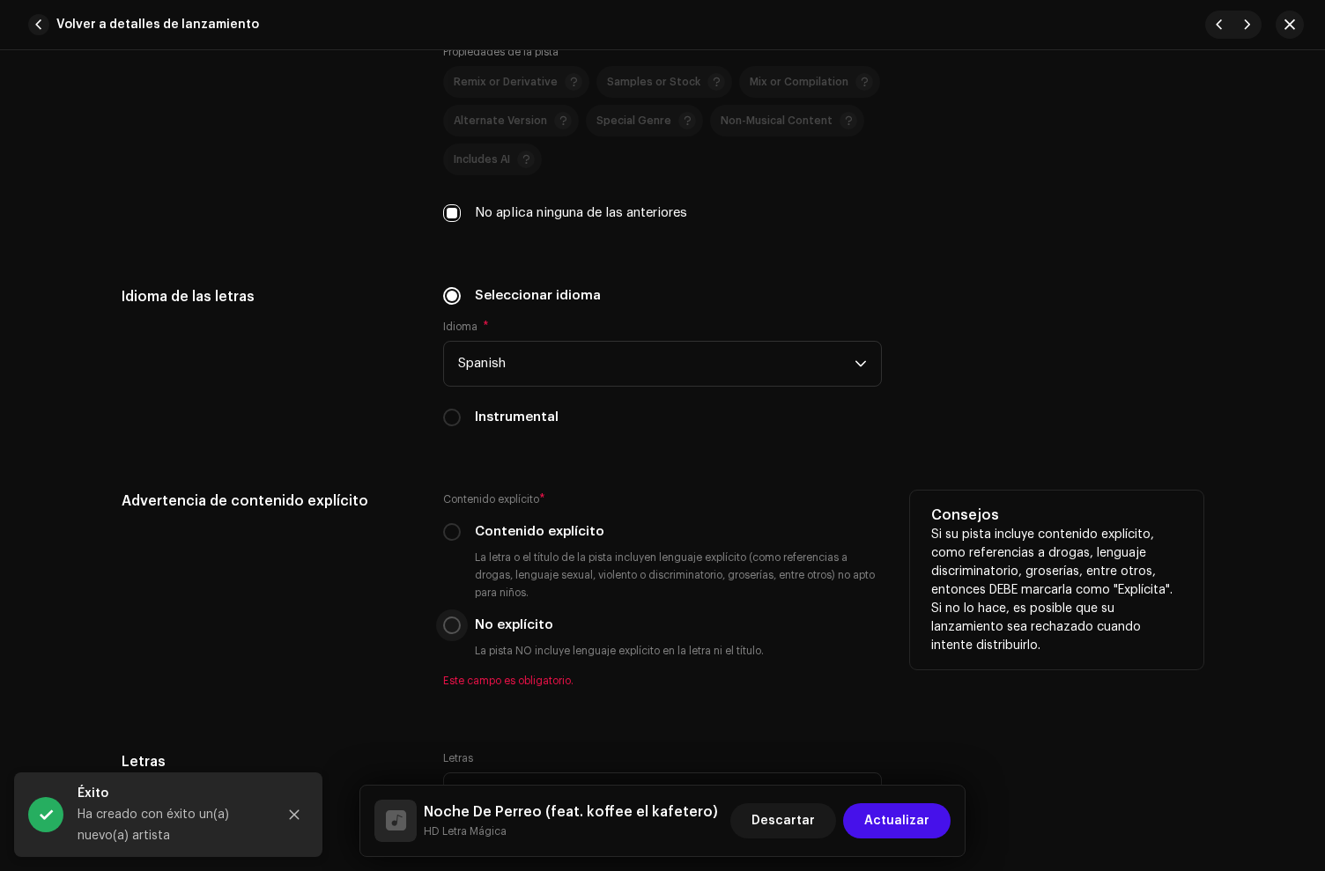
click at [450, 626] on input "No explícito" at bounding box center [452, 626] width 18 height 18
radio input "true"
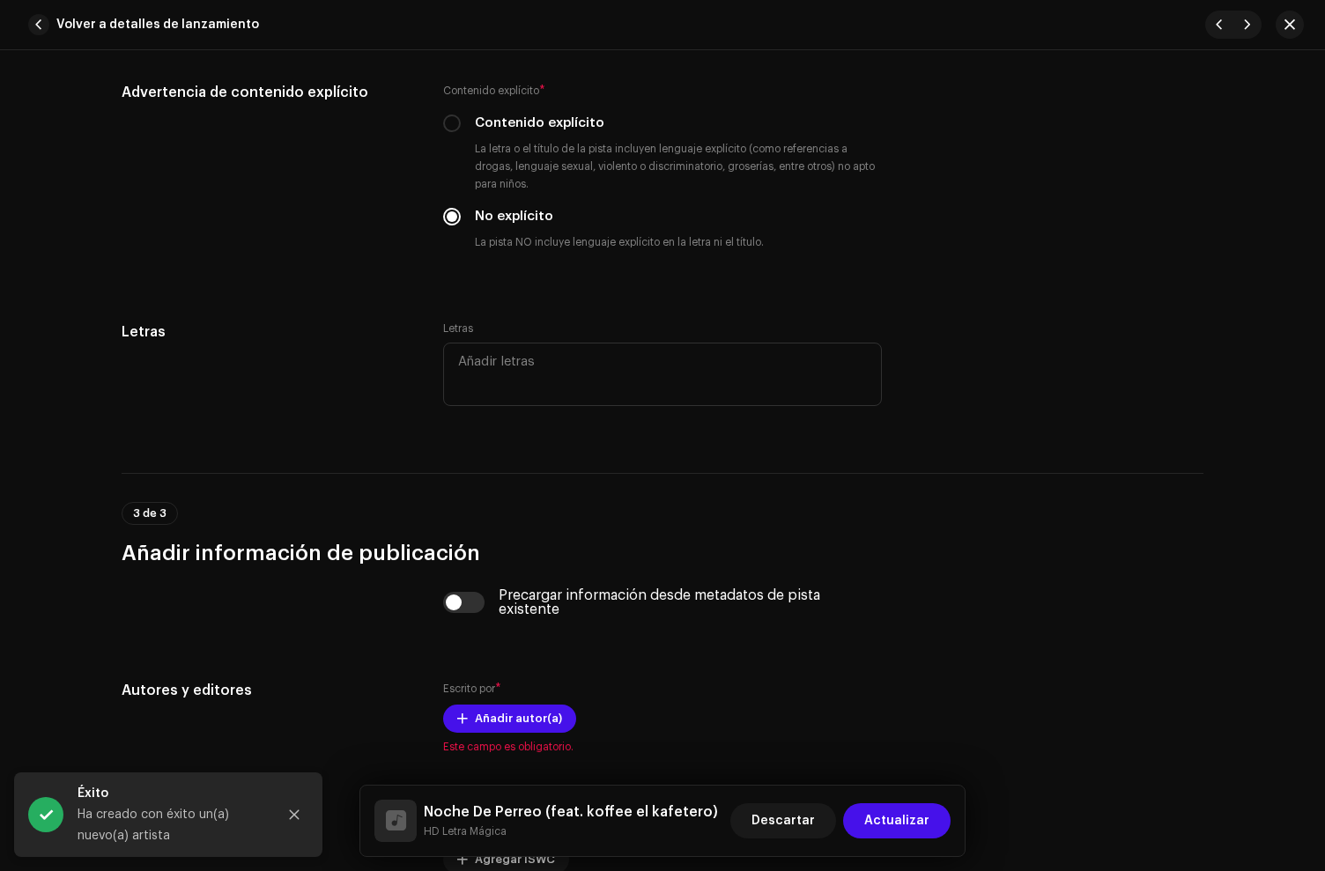
scroll to position [3520, 0]
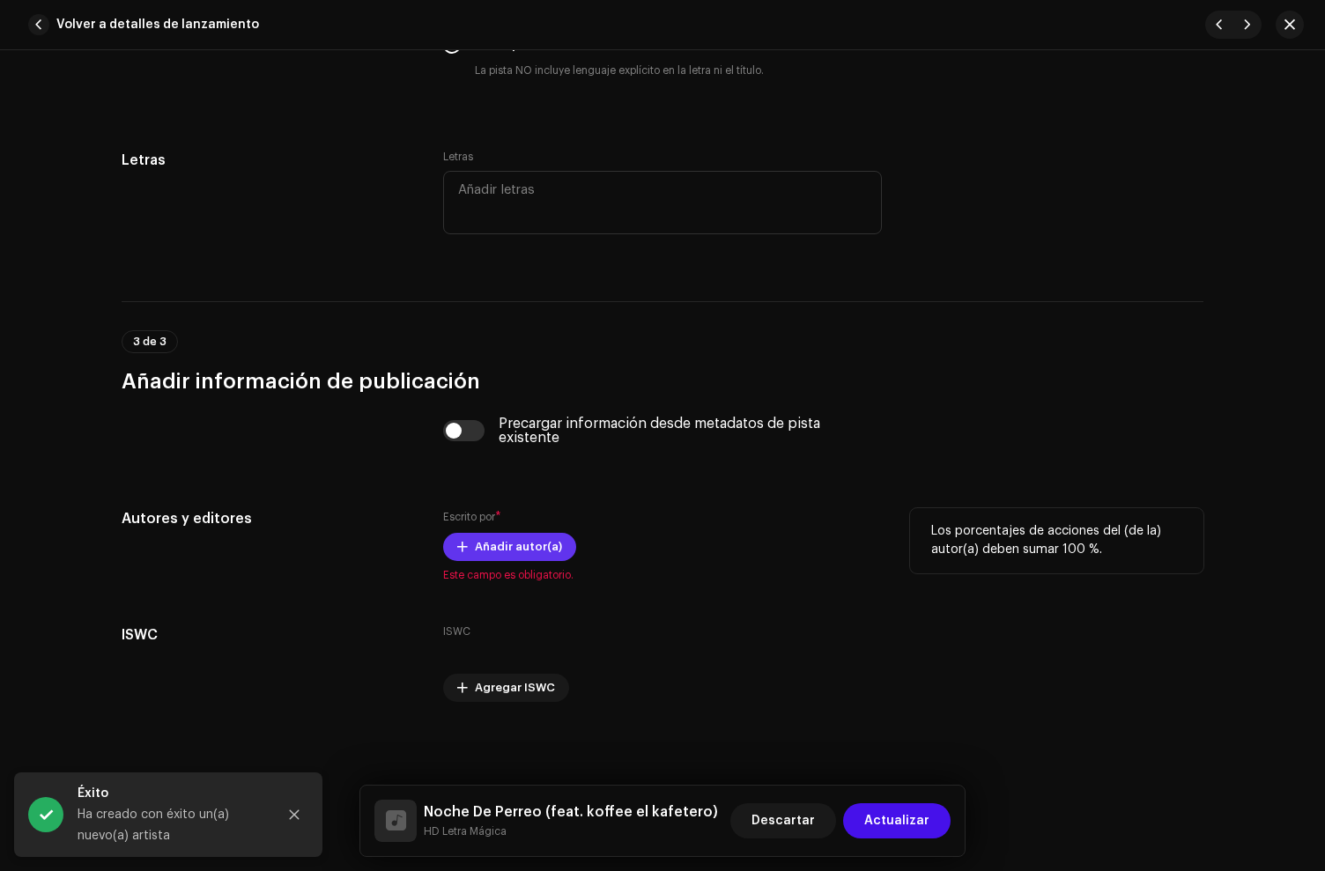
click at [475, 549] on span "Añadir autor(a)" at bounding box center [518, 546] width 87 height 35
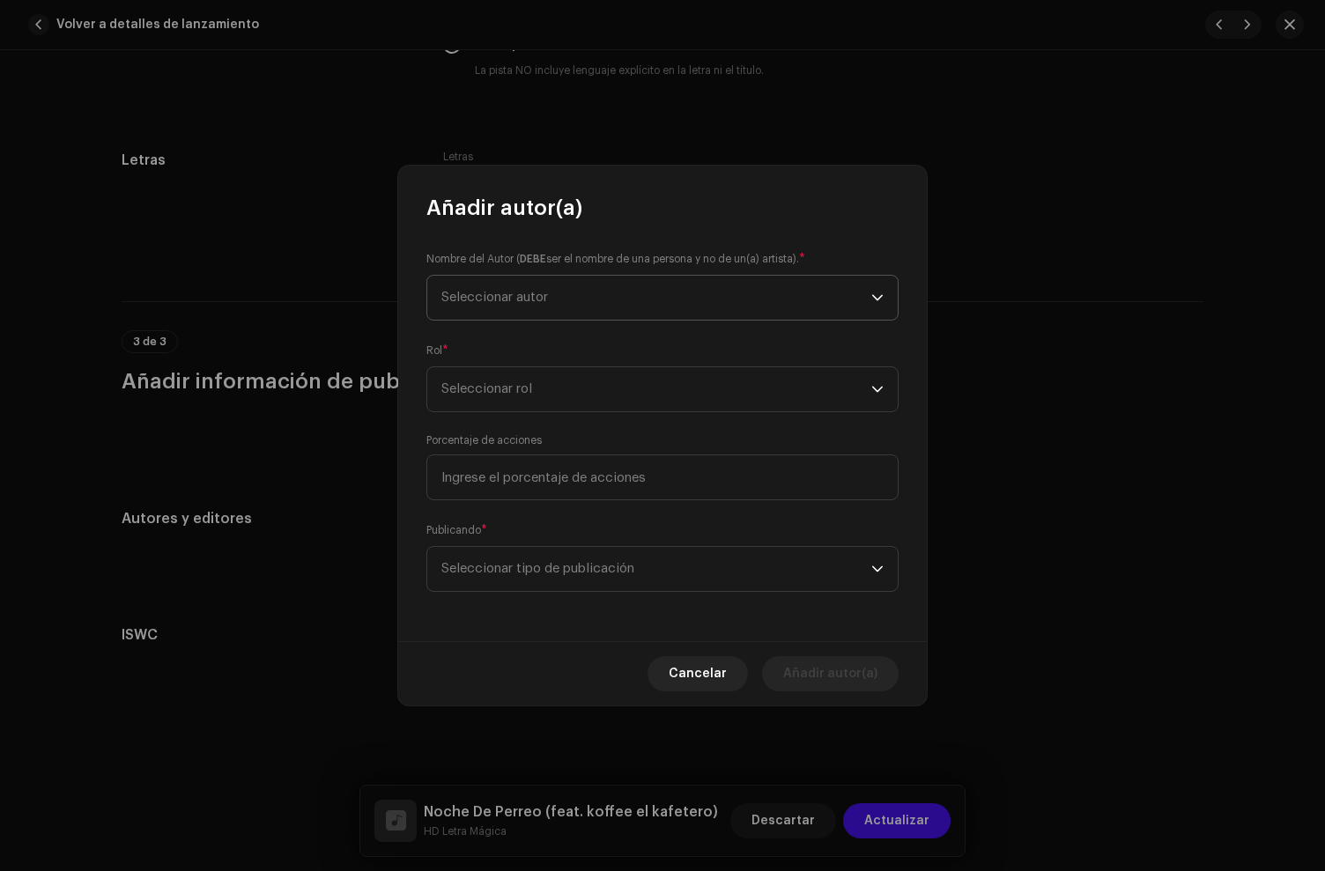
click at [553, 303] on span "Seleccionar autor" at bounding box center [656, 298] width 430 height 44
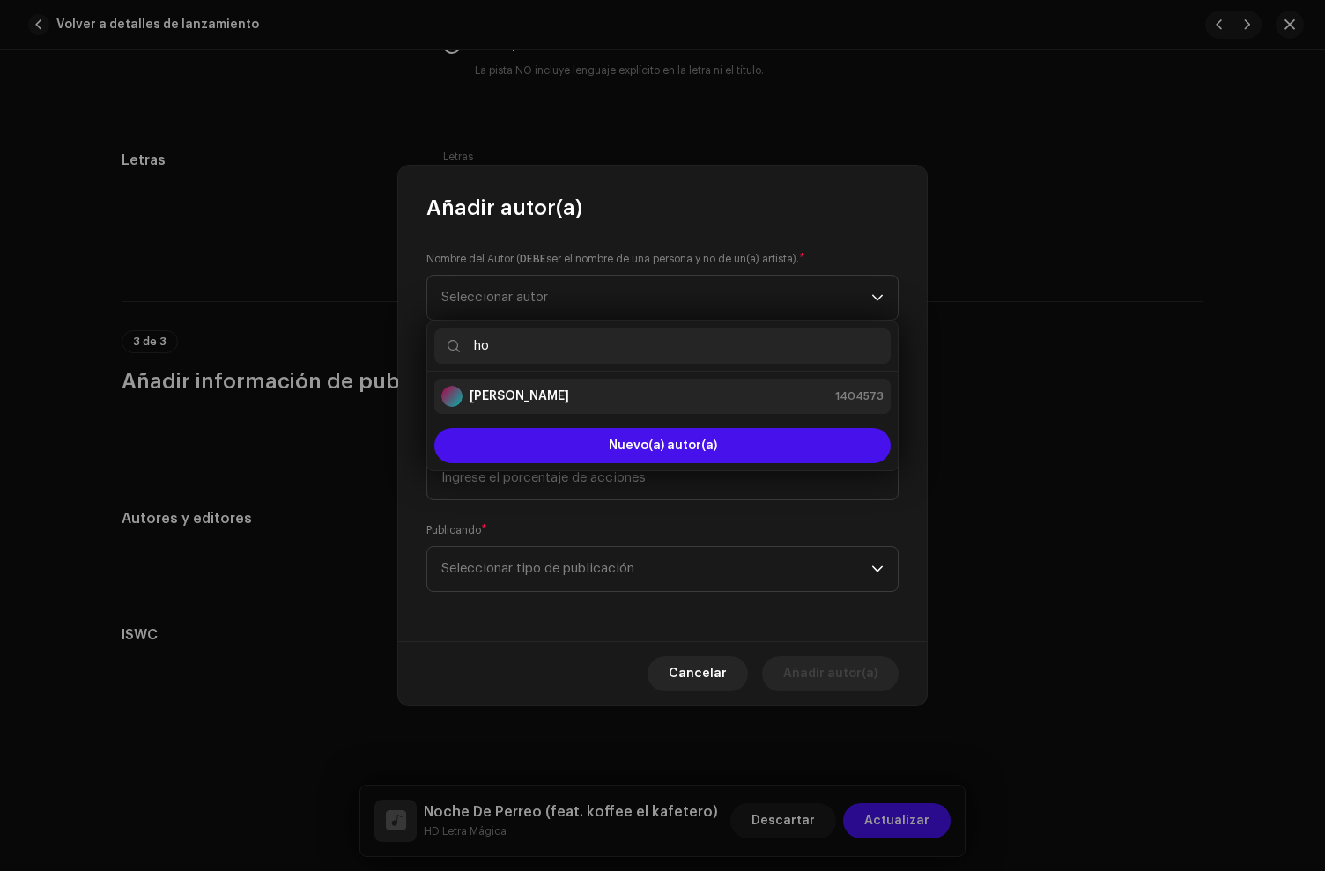
type input "ho"
click at [564, 388] on strong "[PERSON_NAME]" at bounding box center [520, 397] width 100 height 18
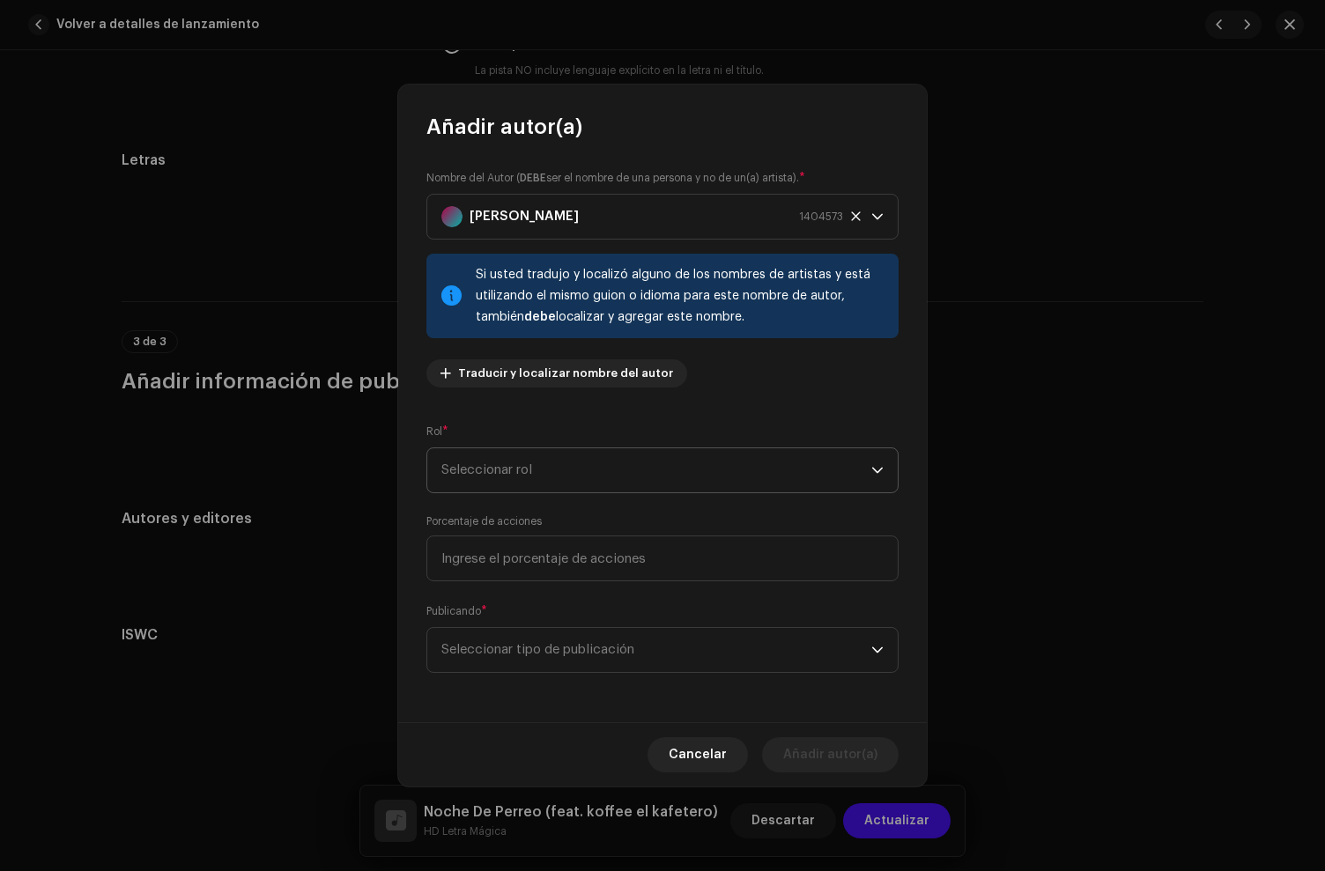
click at [510, 474] on span "Seleccionar rol" at bounding box center [656, 470] width 430 height 44
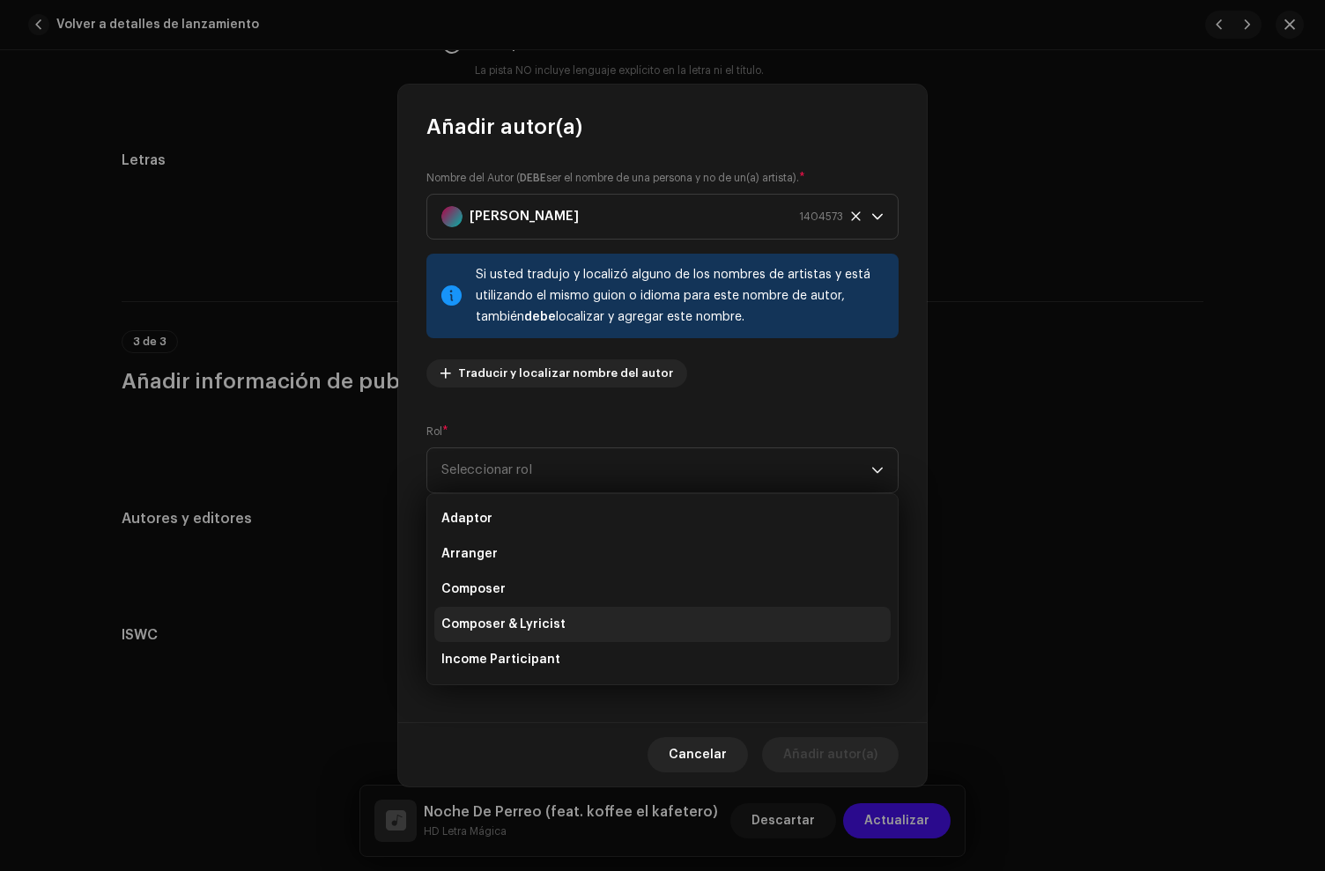
click at [547, 627] on span "Composer & Lyricist" at bounding box center [503, 625] width 124 height 18
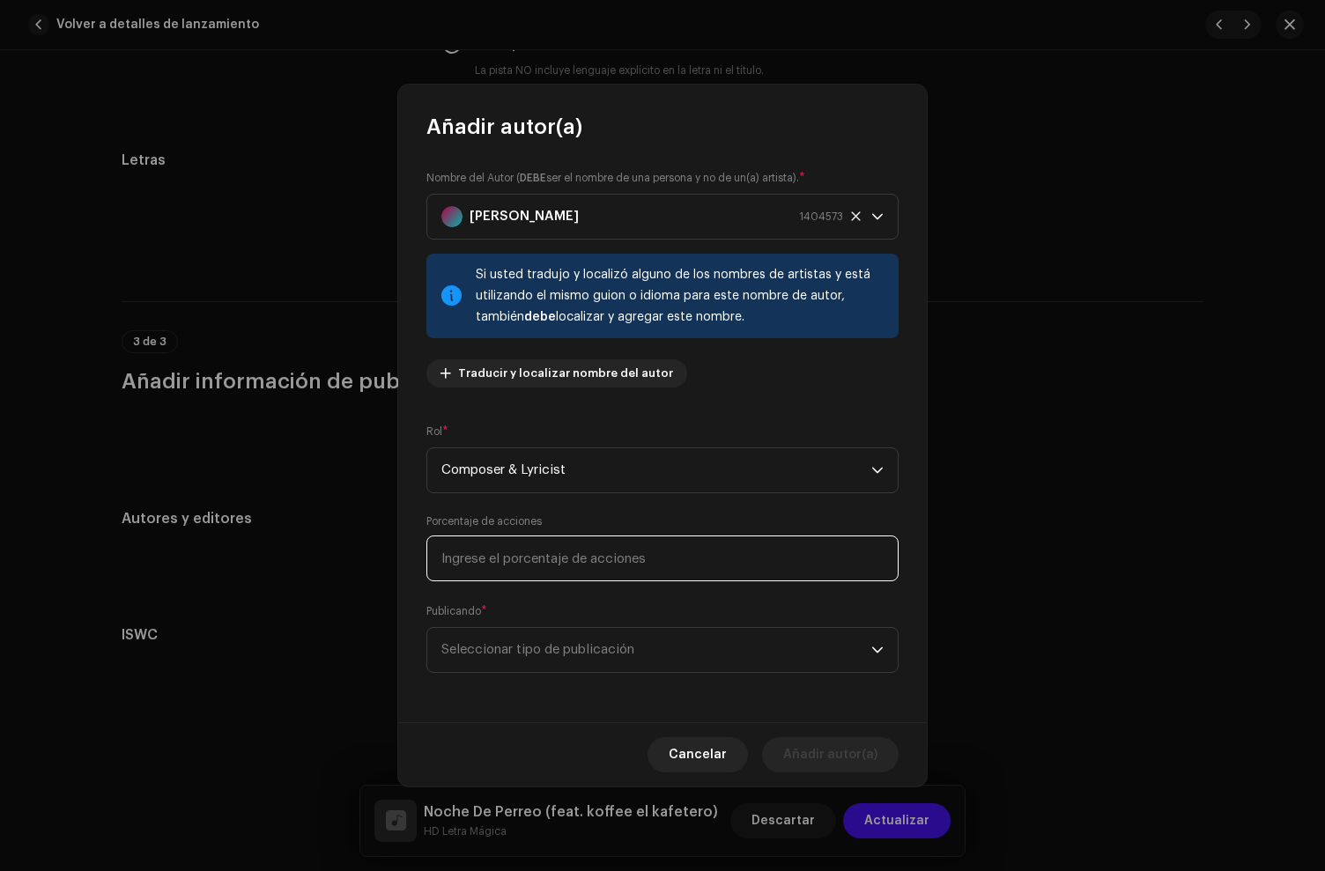
click at [537, 554] on input at bounding box center [662, 559] width 472 height 46
type input "34,00"
drag, startPoint x: 596, startPoint y: 659, endPoint x: 606, endPoint y: 670, distance: 15.0
click at [596, 659] on span "Seleccionar tipo de publicación" at bounding box center [656, 650] width 430 height 44
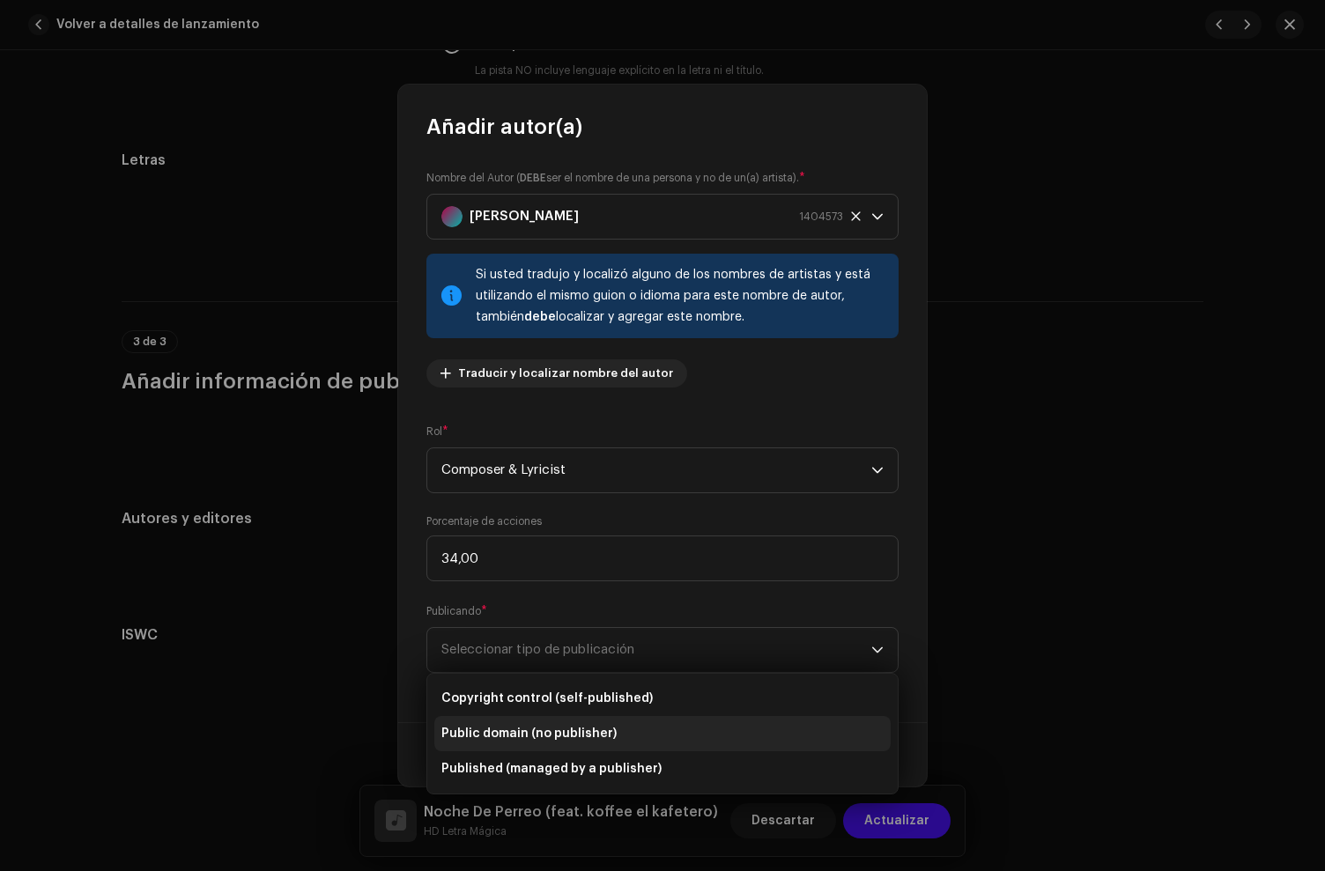
drag, startPoint x: 628, startPoint y: 704, endPoint x: 690, endPoint y: 714, distance: 62.4
click at [629, 704] on span "Copyright control (self-published)" at bounding box center [546, 699] width 211 height 18
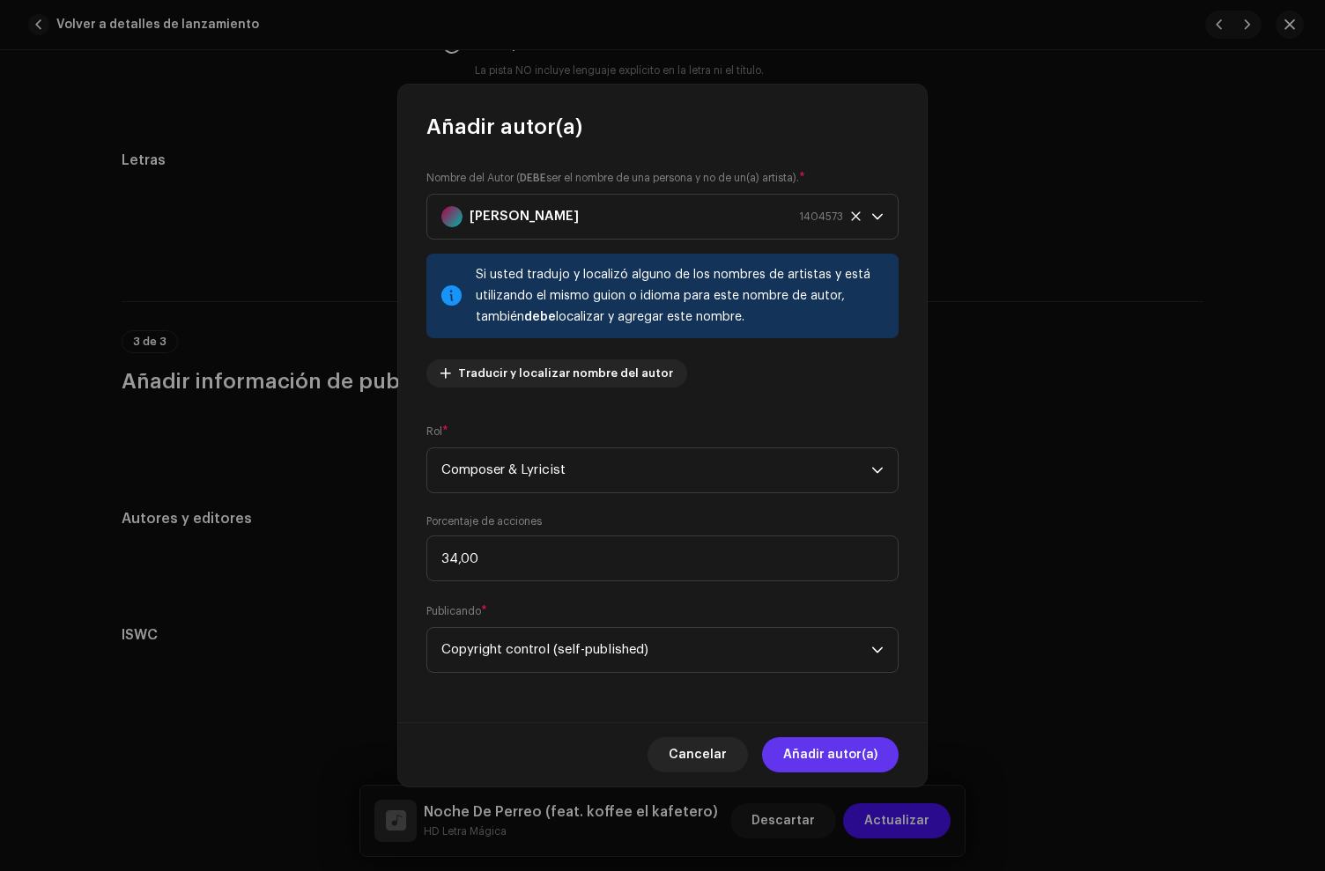
click at [881, 759] on button "Añadir autor(a)" at bounding box center [830, 754] width 137 height 35
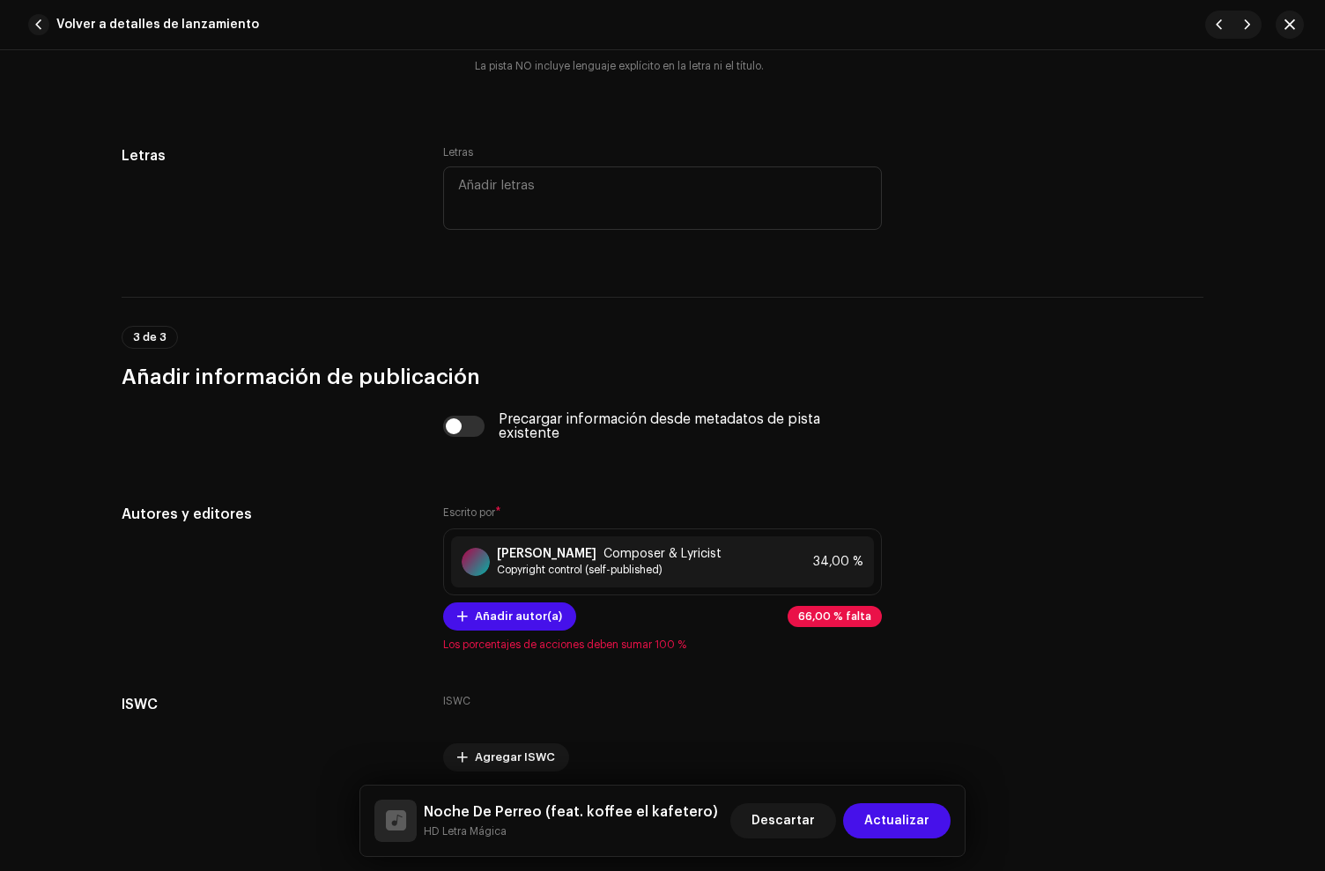
scroll to position [3609, 0]
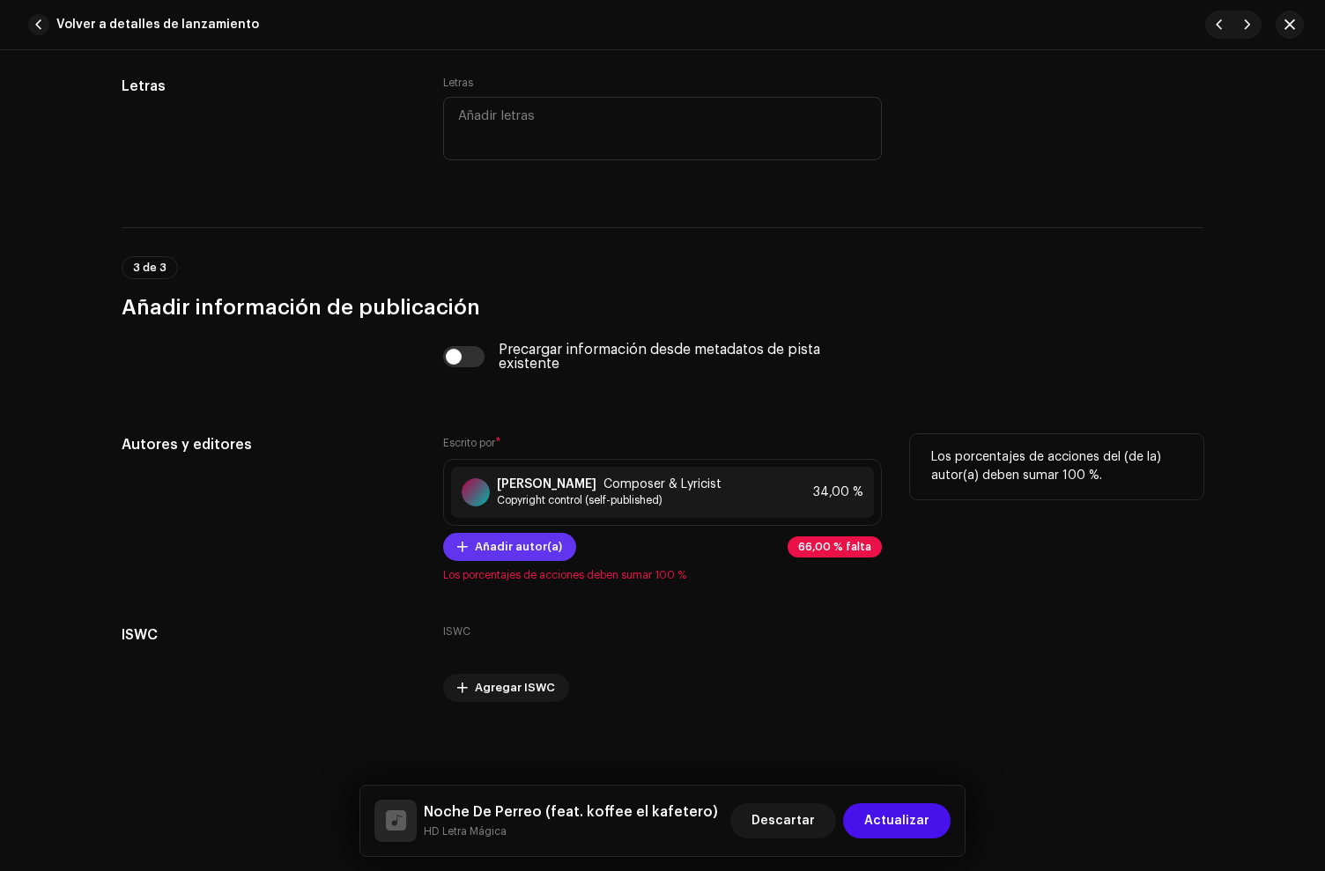
click at [531, 540] on span "Añadir autor(a)" at bounding box center [518, 546] width 87 height 35
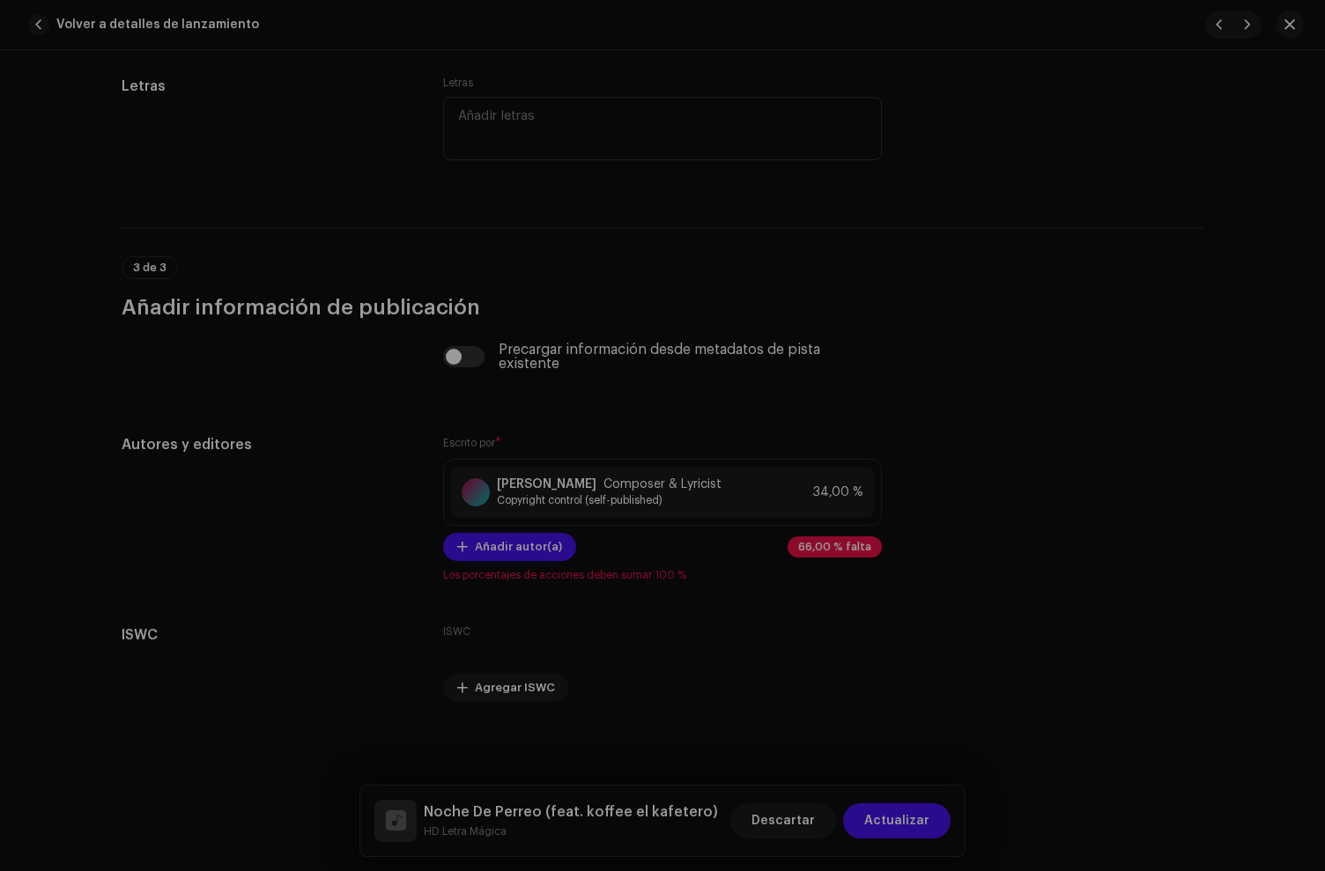
click at [353, 426] on div "Añadir autor(a) Nombre del Autor ( DEBE ser el nombre de una persona y no de un…" at bounding box center [662, 435] width 1325 height 871
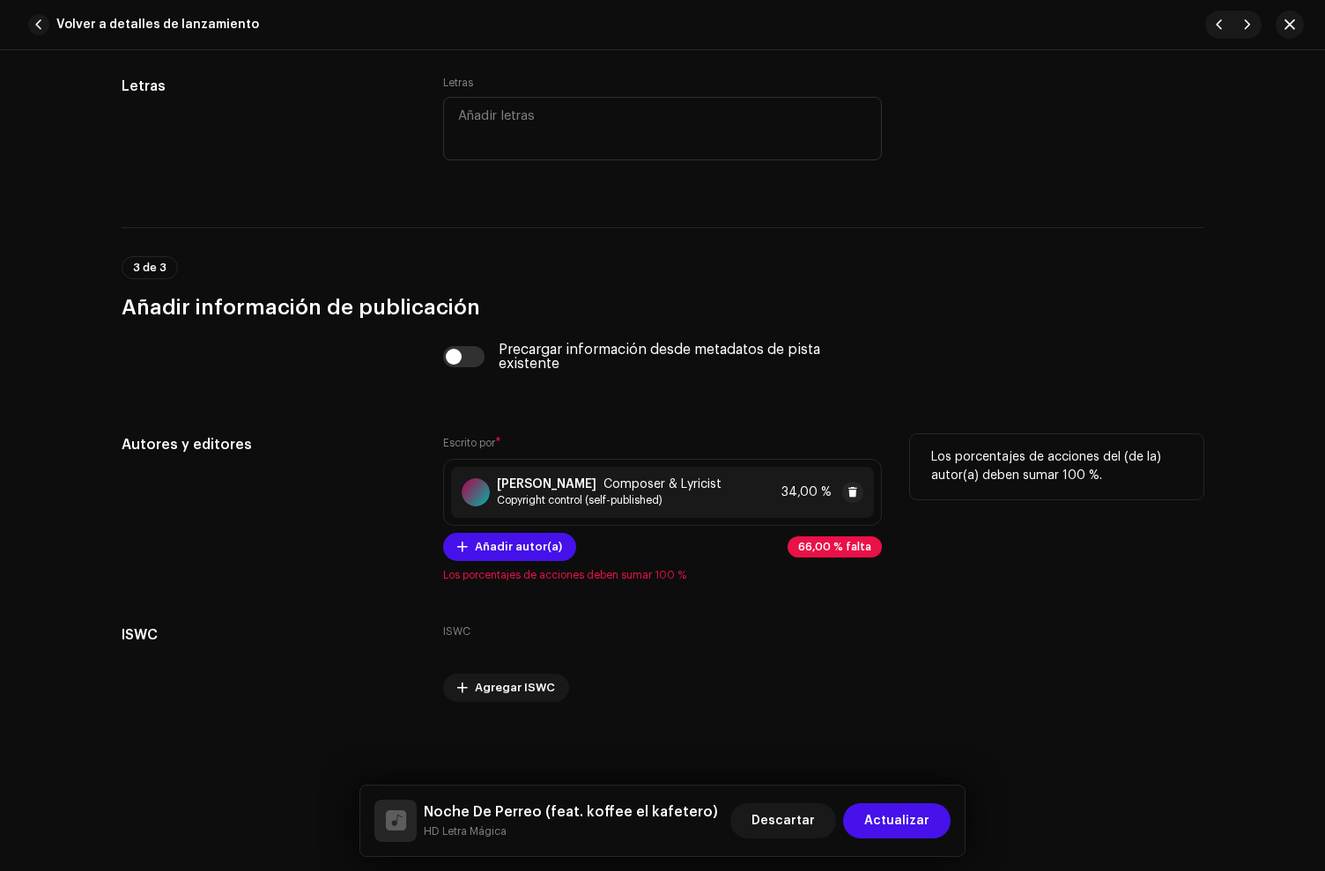
click at [533, 492] on div "[PERSON_NAME] Composer & Lyricist Copyright control (self-published)" at bounding box center [609, 492] width 225 height 30
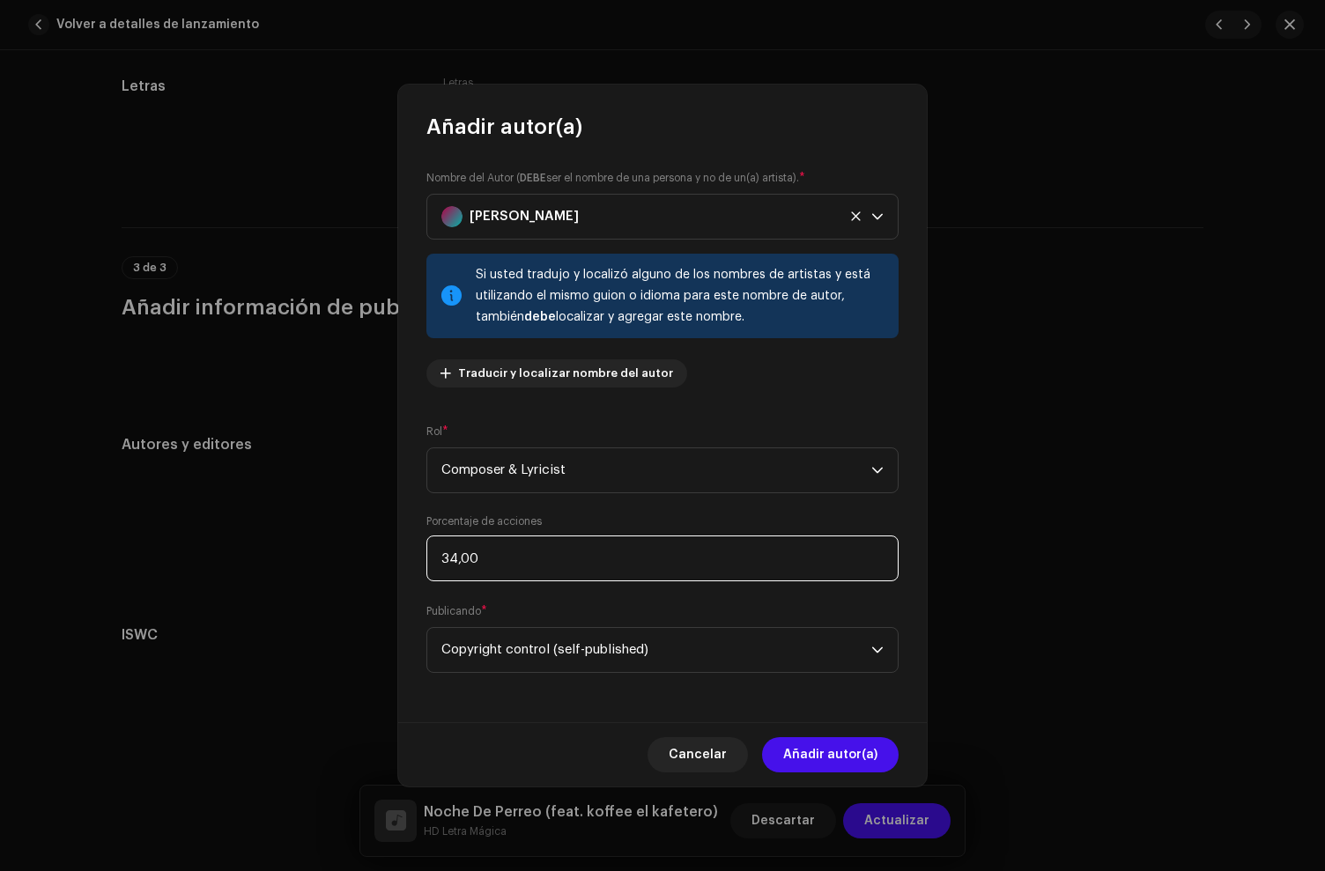
drag, startPoint x: 512, startPoint y: 570, endPoint x: 279, endPoint y: 537, distance: 235.0
click at [279, 537] on div "Añadir autor(a) Nombre del Autor ( DEBE ser el nombre de una persona y no de un…" at bounding box center [662, 435] width 1325 height 871
type input "50,00"
click at [829, 756] on span "Añadir autor(a)" at bounding box center [830, 754] width 94 height 35
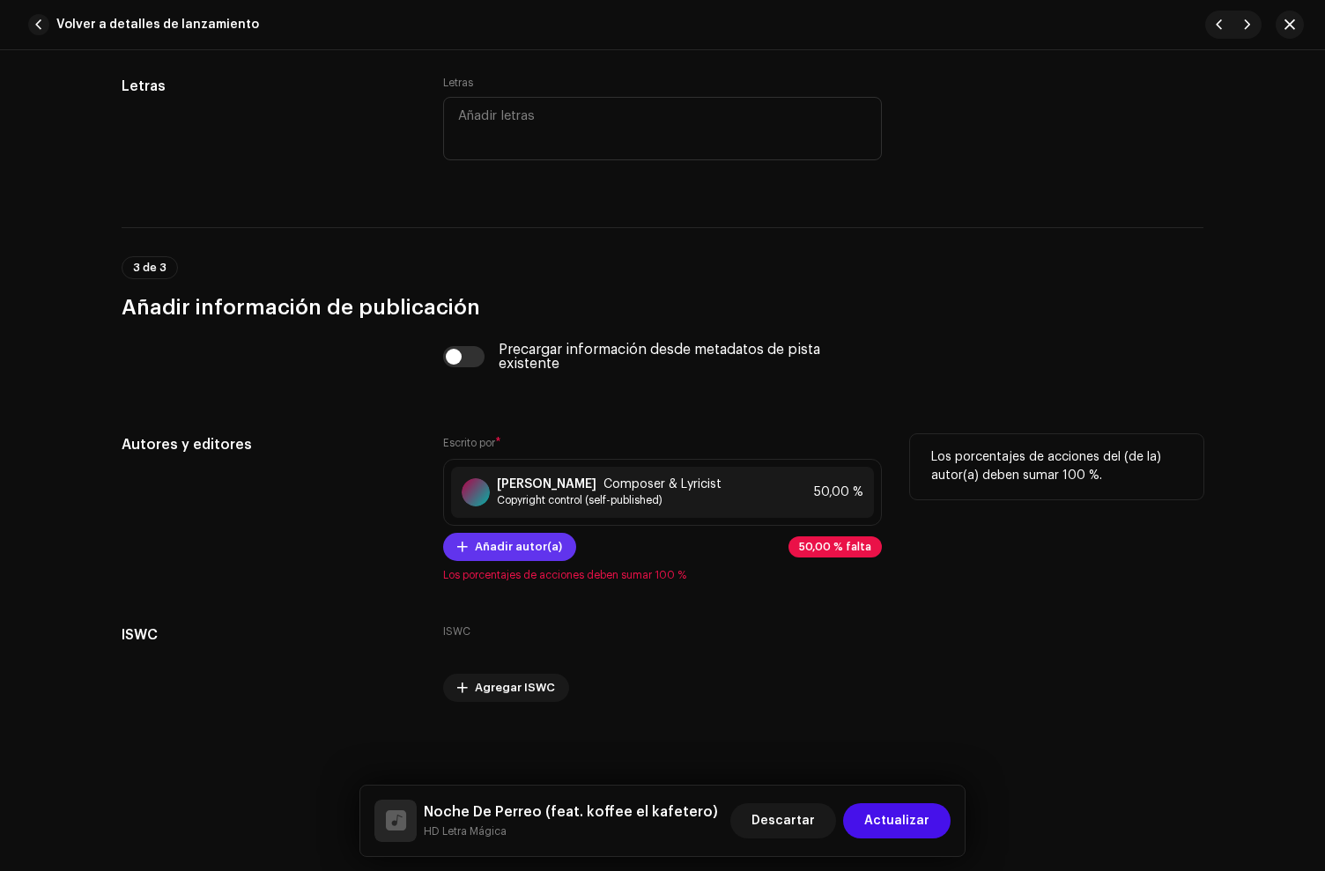
click at [512, 550] on span "Añadir autor(a)" at bounding box center [518, 546] width 87 height 35
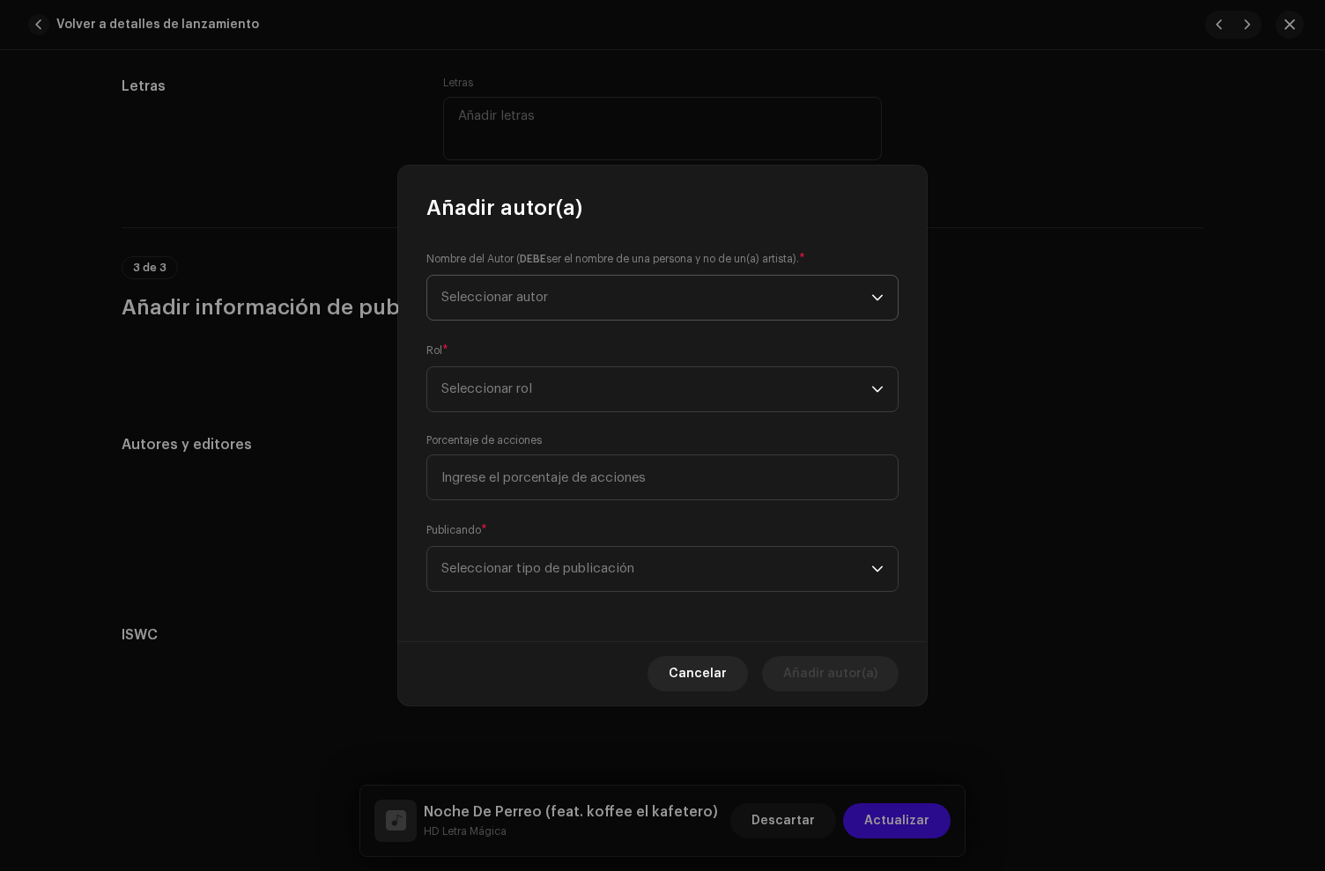
click at [562, 302] on span "Seleccionar autor" at bounding box center [656, 298] width 430 height 44
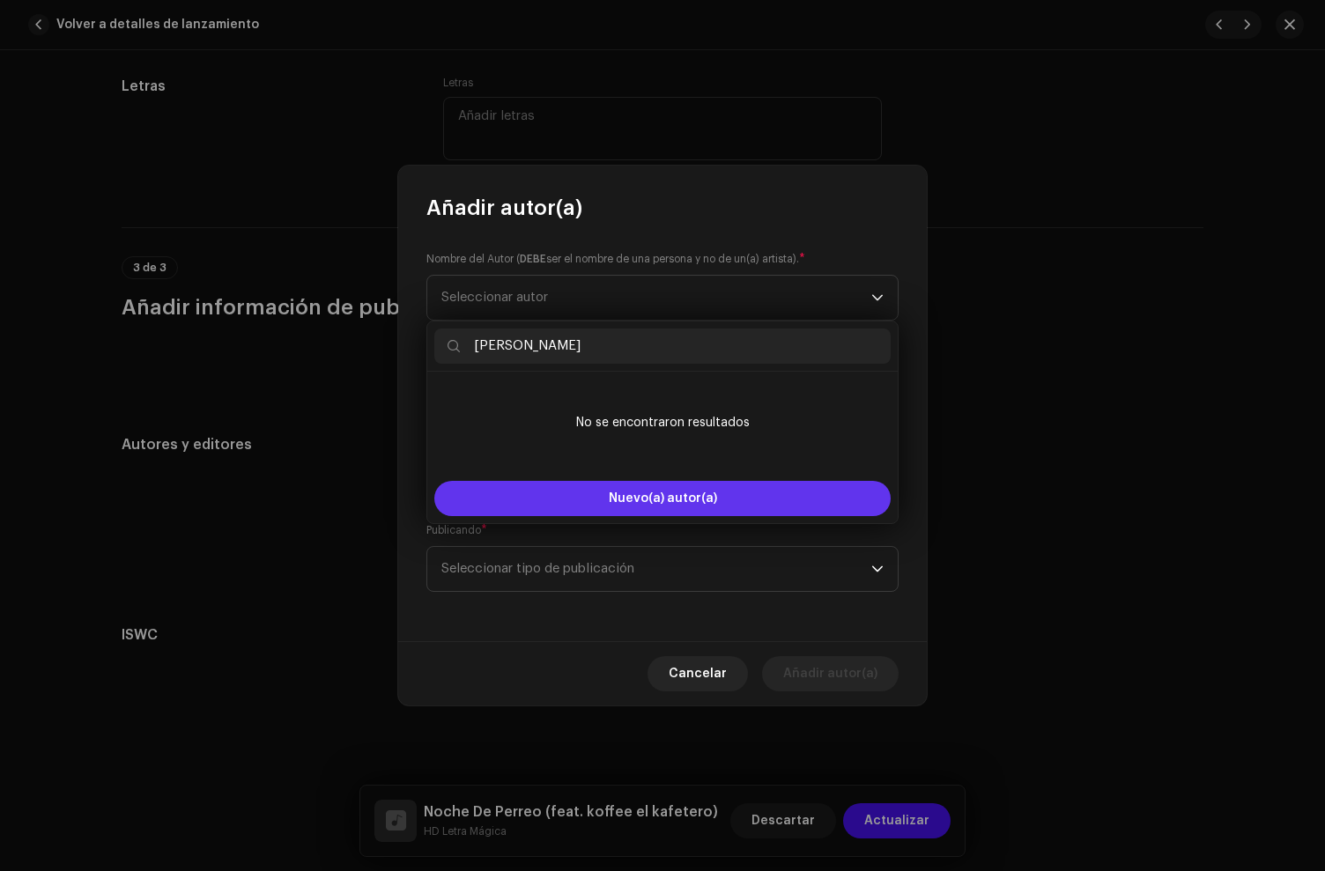
type input "[PERSON_NAME]"
click at [530, 497] on button "Nuevo(a) autor(a)" at bounding box center [662, 498] width 456 height 35
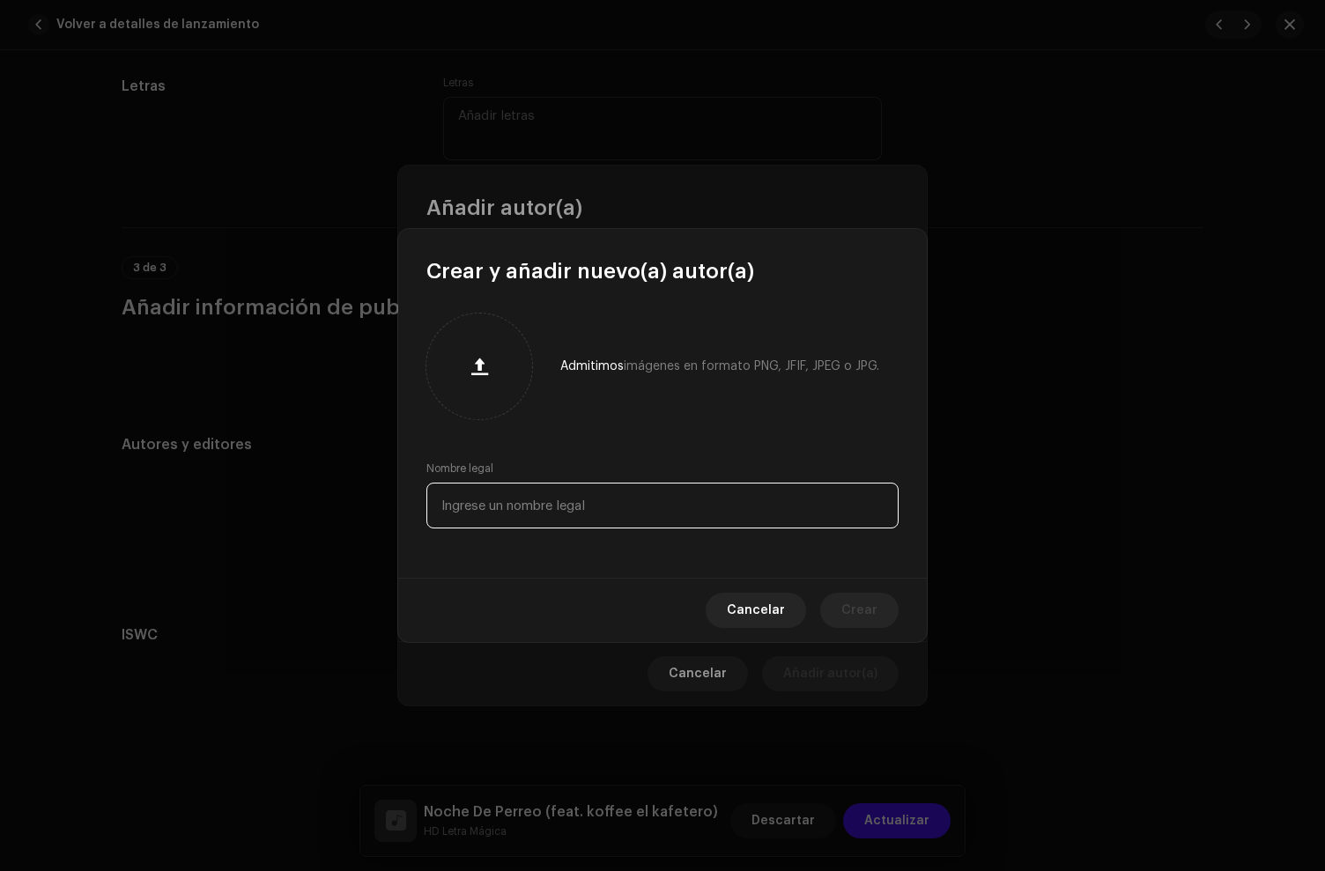
click at [507, 502] on input "text" at bounding box center [662, 506] width 472 height 46
paste input "[PERSON_NAME]"
type input "[PERSON_NAME]"
click at [875, 606] on span "Crear" at bounding box center [859, 610] width 36 height 35
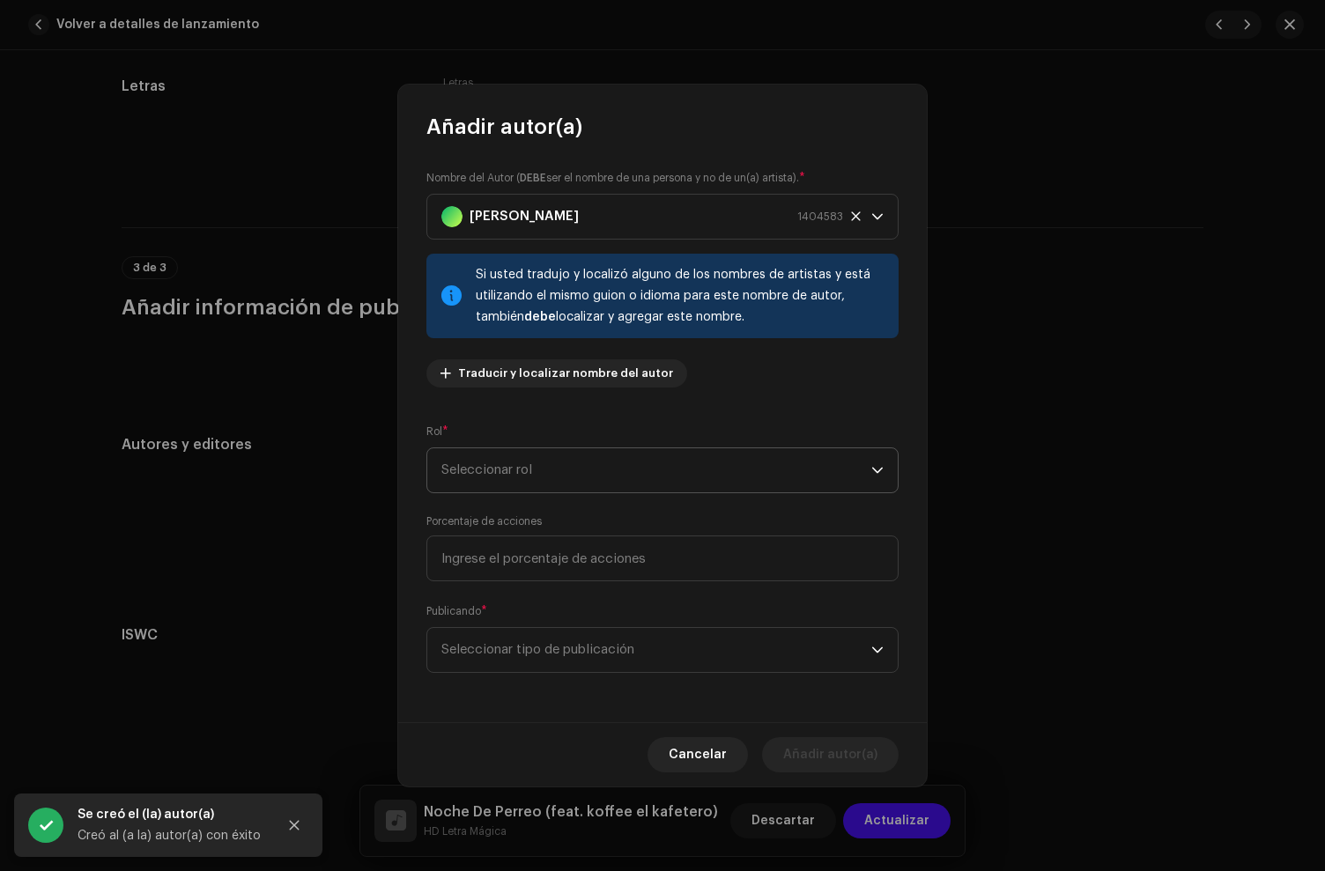
click at [500, 482] on span "Seleccionar rol" at bounding box center [656, 470] width 430 height 44
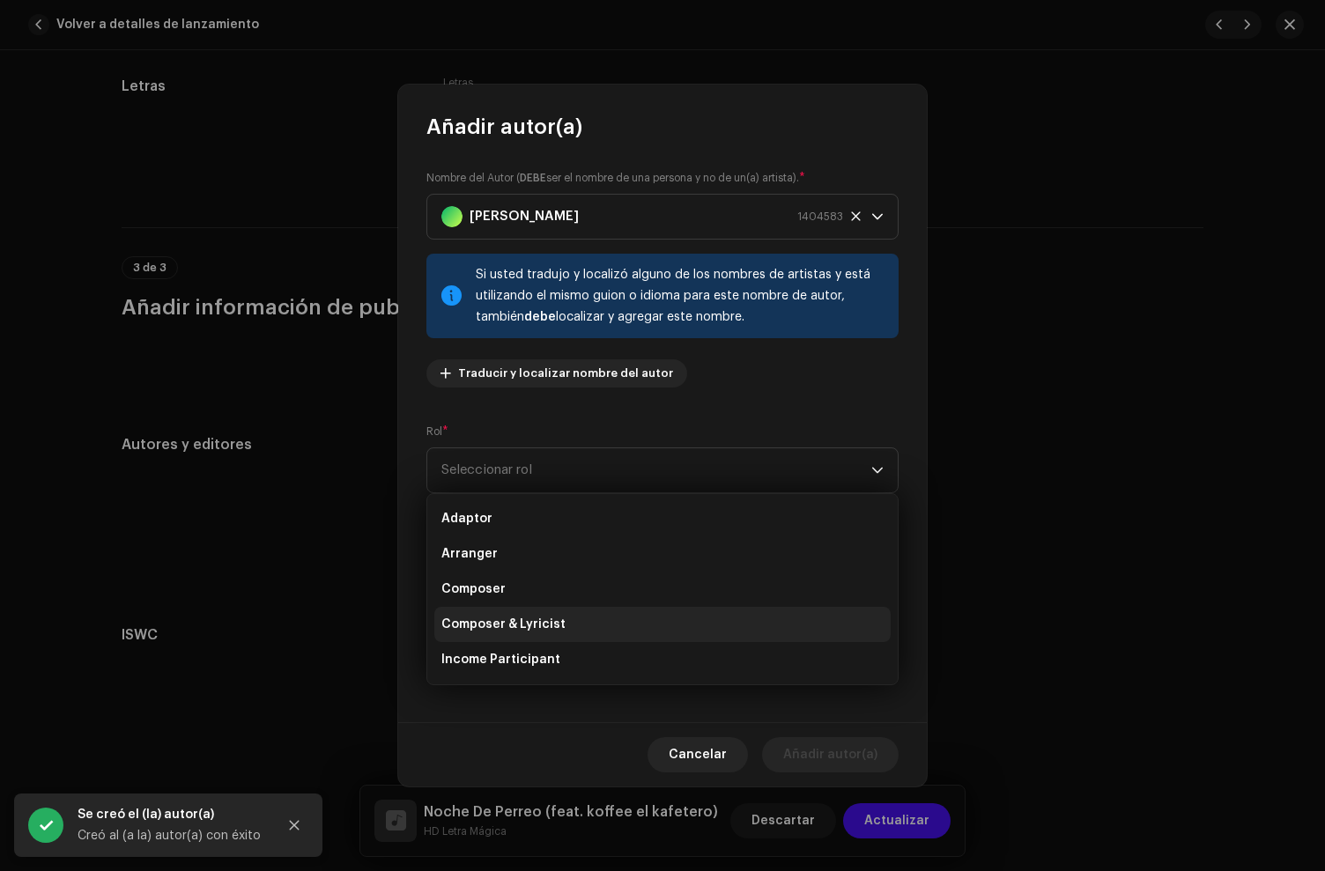
click at [500, 628] on span "Composer & Lyricist" at bounding box center [503, 625] width 124 height 18
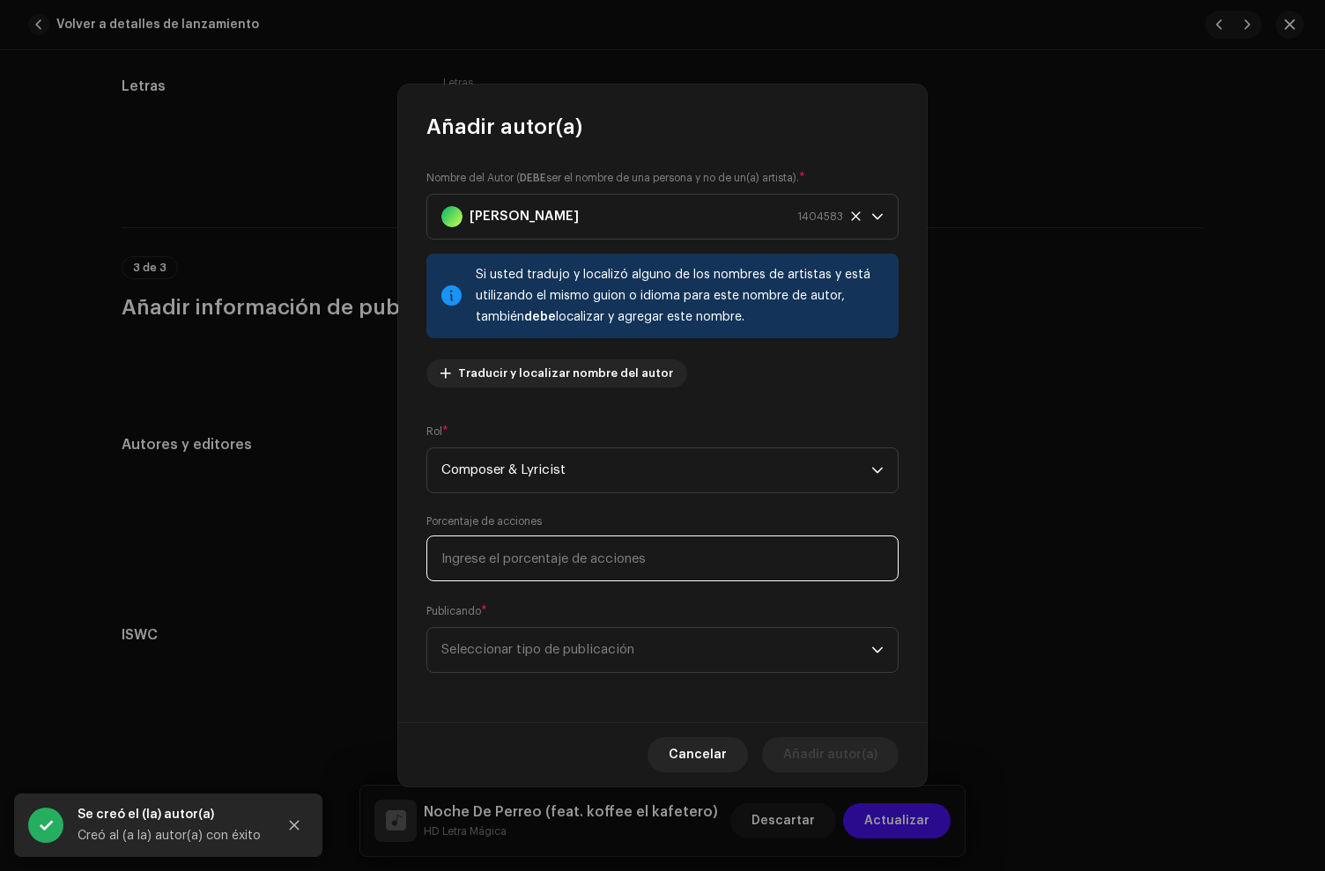
click at [514, 559] on input at bounding box center [662, 559] width 472 height 46
type input "50,00"
click at [559, 642] on span "Seleccionar tipo de publicación" at bounding box center [656, 650] width 430 height 44
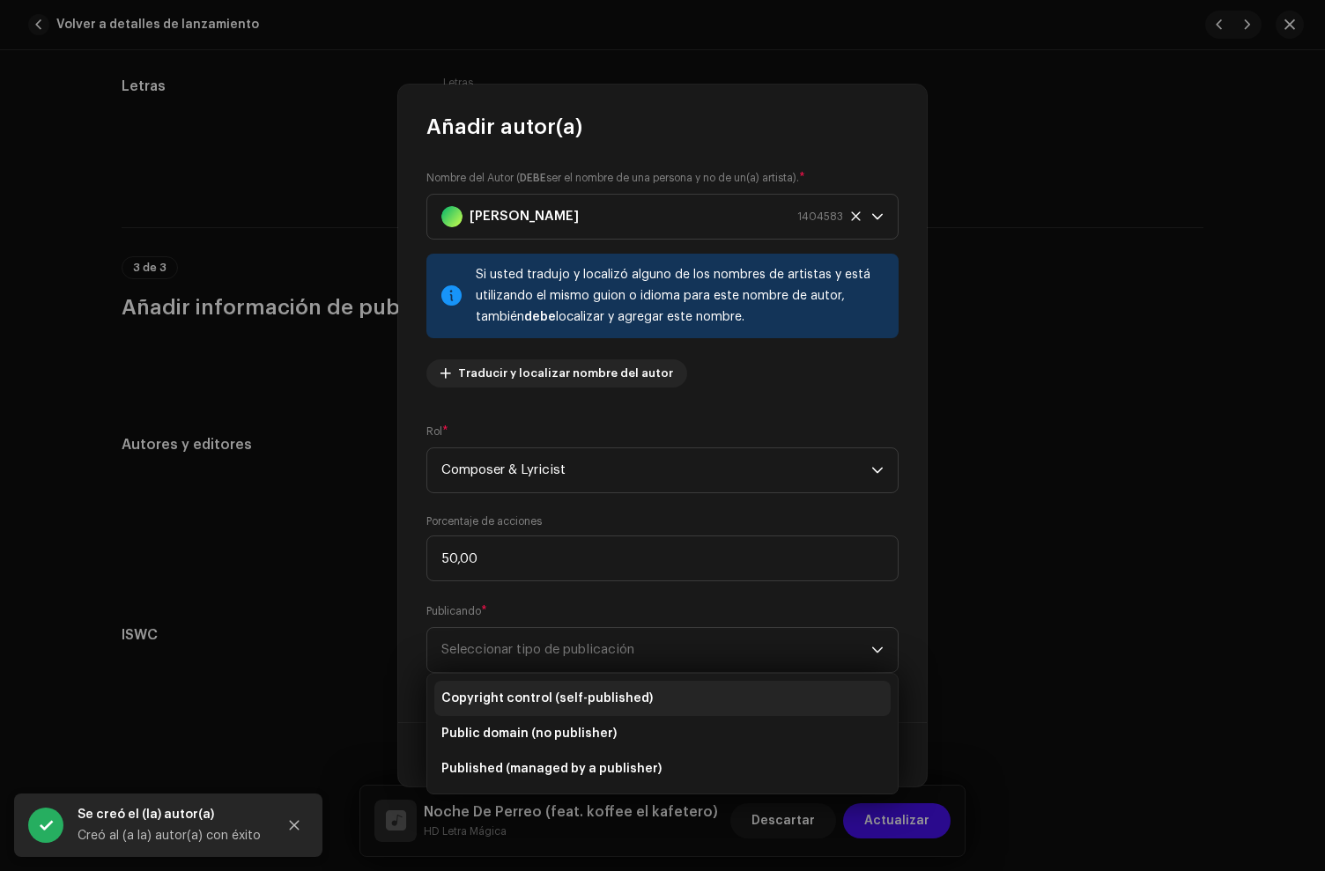
click at [563, 692] on span "Copyright control (self-published)" at bounding box center [546, 699] width 211 height 18
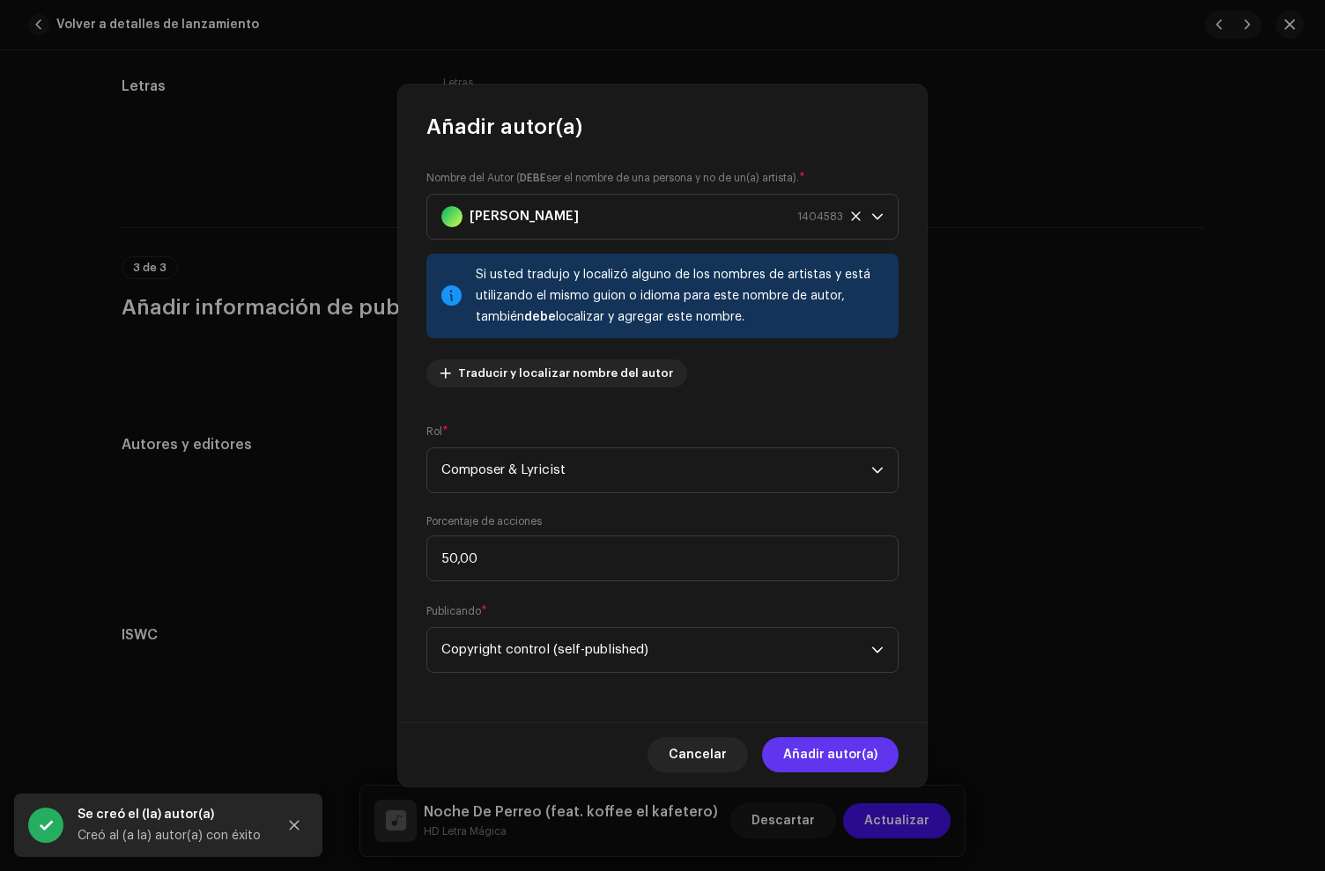
click at [848, 751] on span "Añadir autor(a)" at bounding box center [830, 754] width 94 height 35
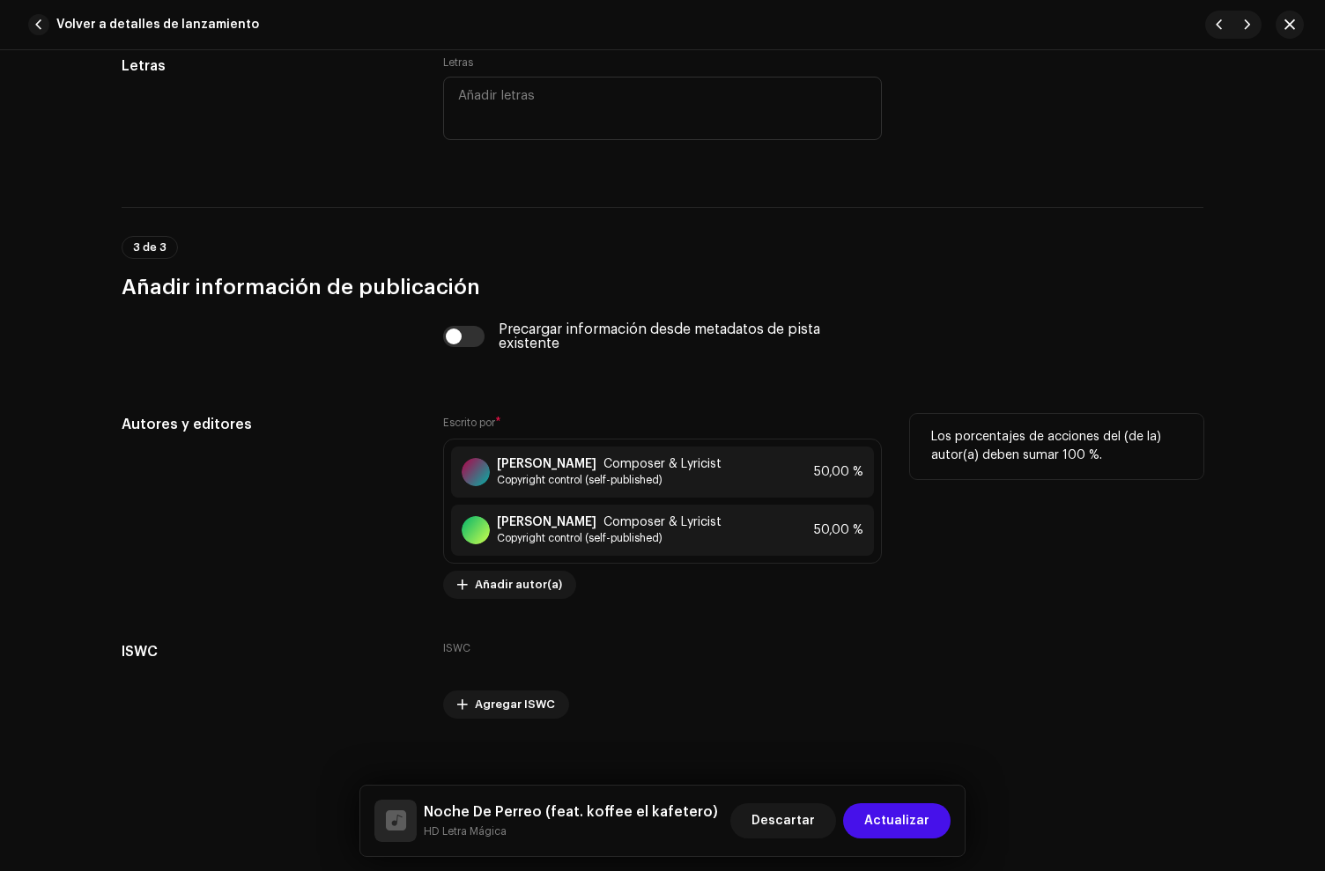
scroll to position [3662, 0]
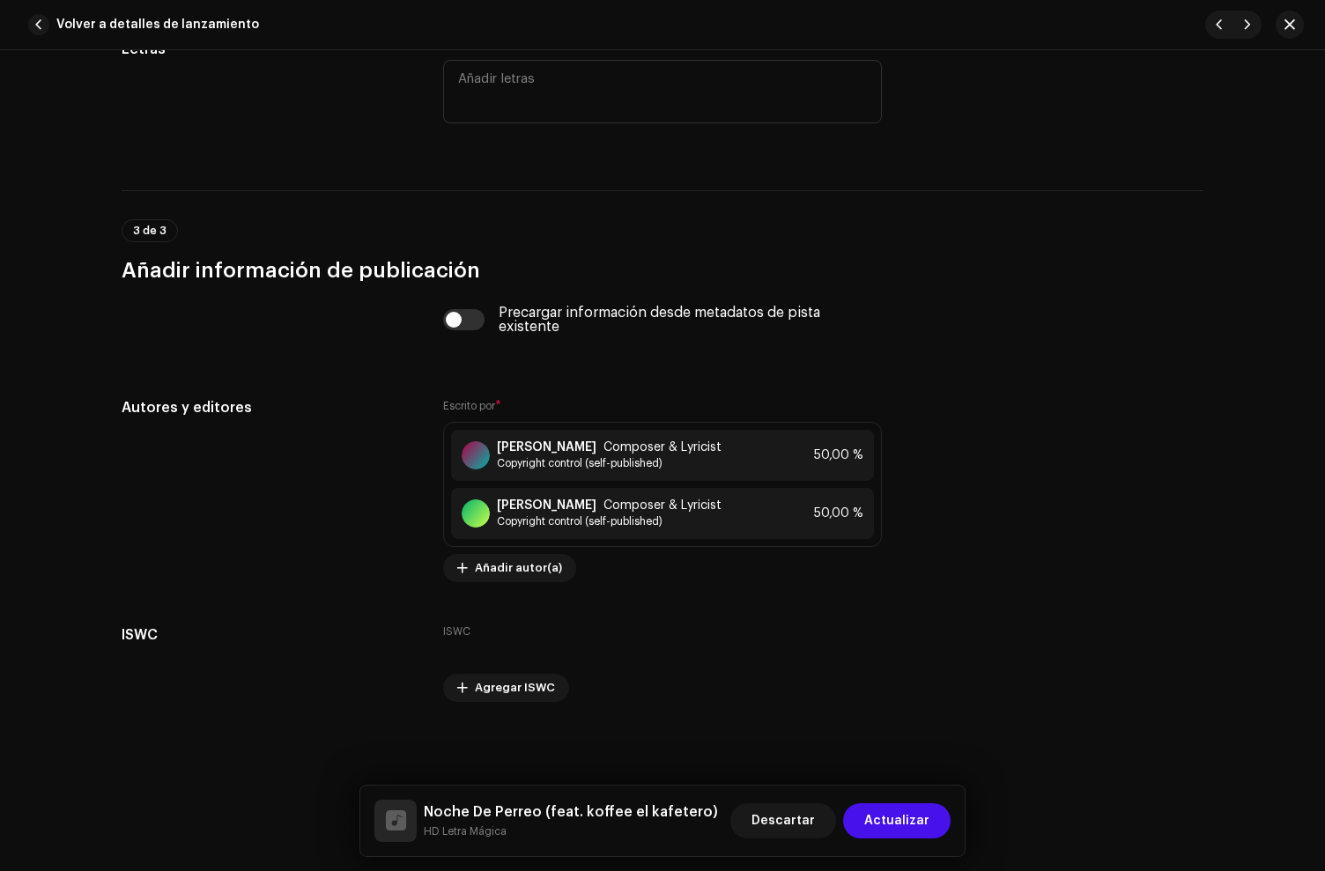
drag, startPoint x: 896, startPoint y: 823, endPoint x: 718, endPoint y: 598, distance: 286.6
click at [896, 820] on span "Actualizar" at bounding box center [896, 820] width 65 height 35
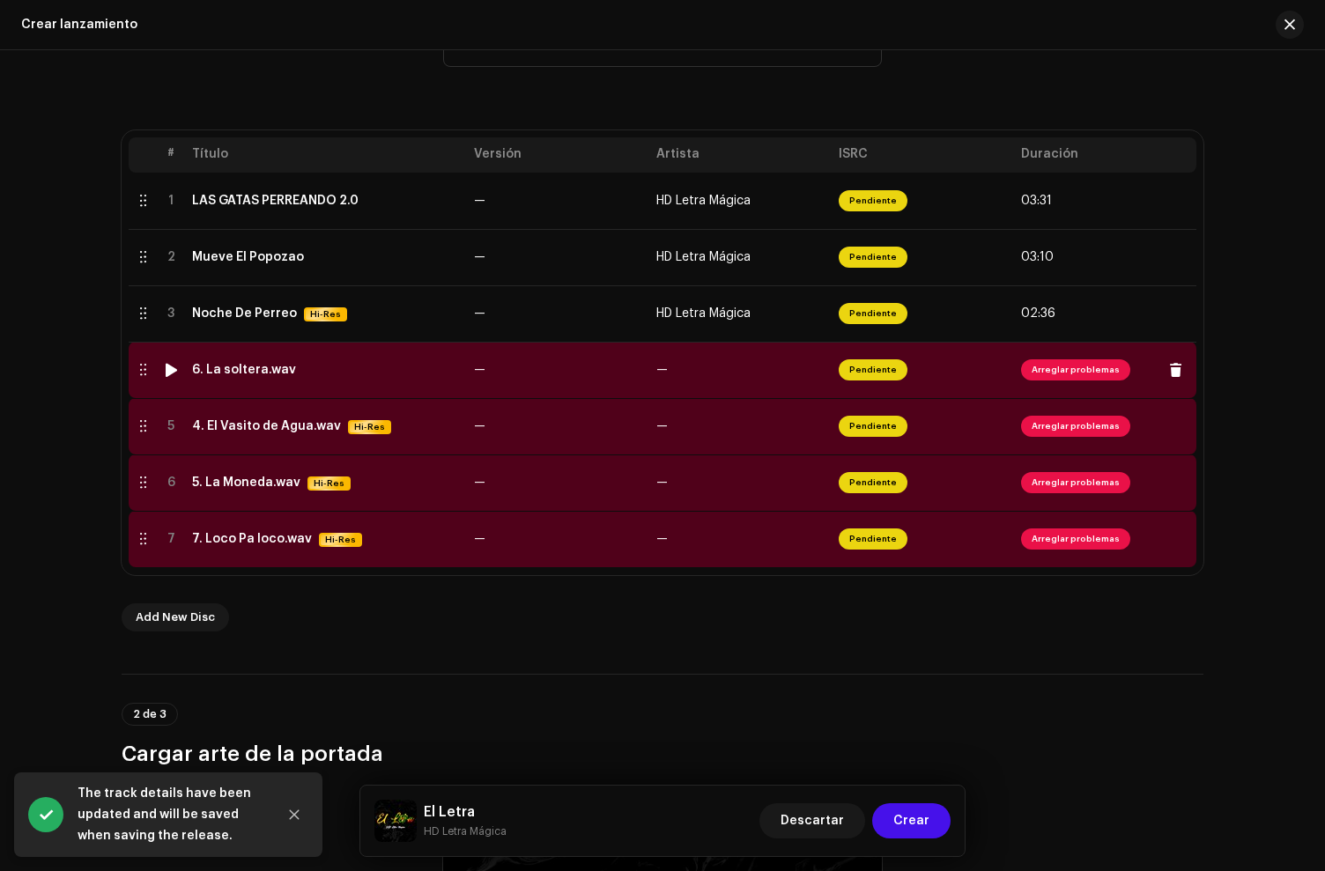
click at [287, 368] on div "6. La soltera.wav" at bounding box center [326, 370] width 268 height 14
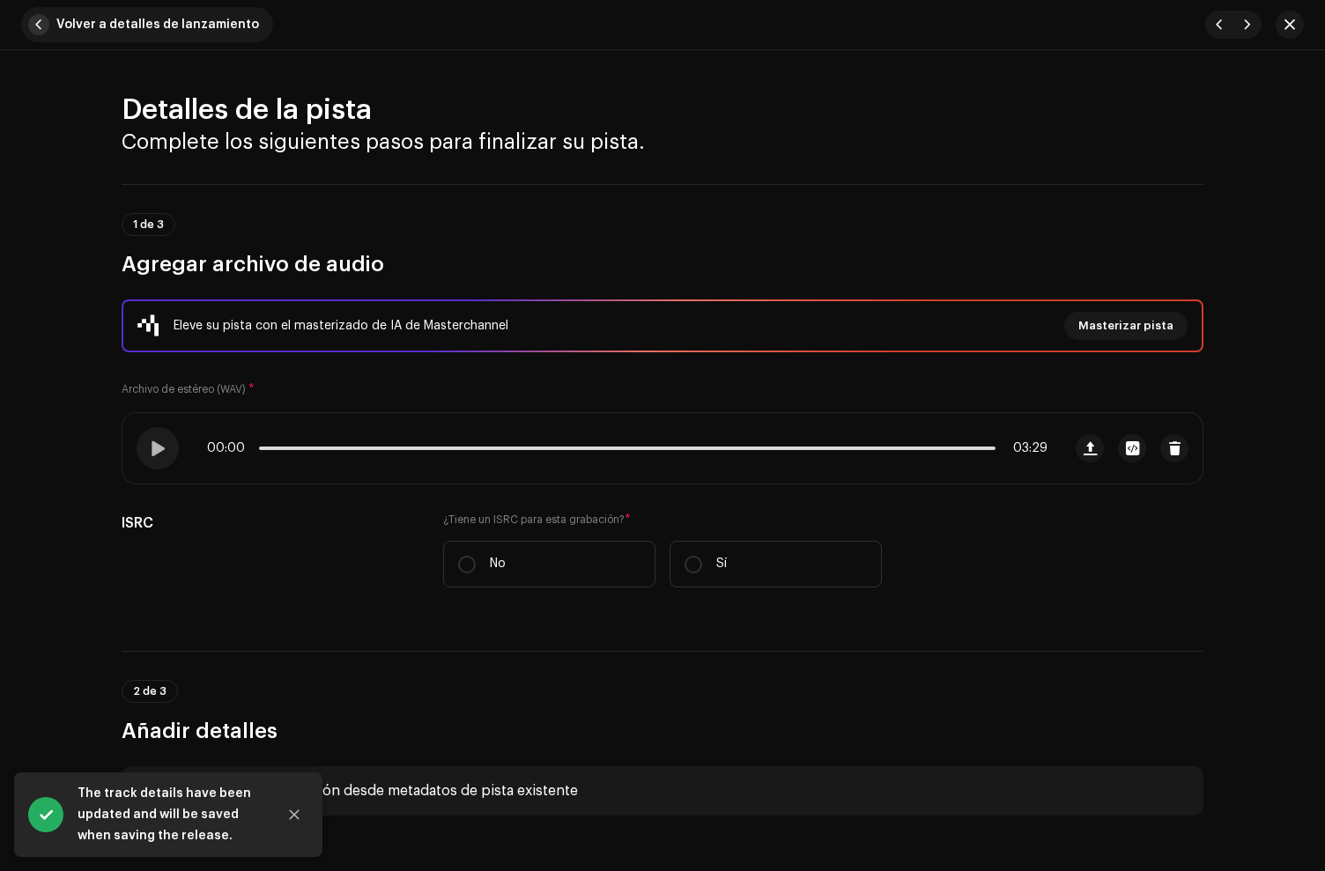
click at [40, 18] on span "button" at bounding box center [38, 24] width 21 height 21
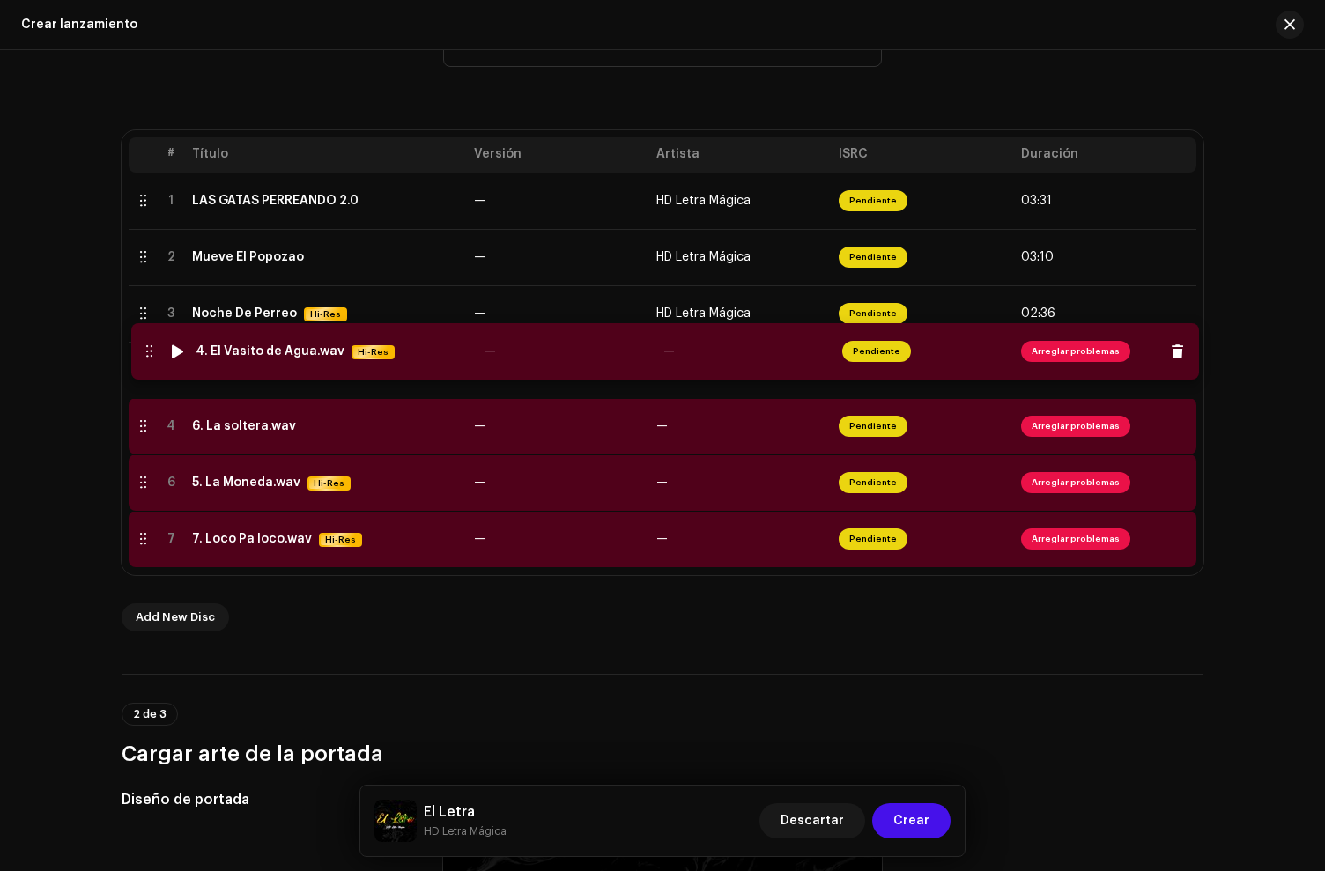
drag, startPoint x: 134, startPoint y: 429, endPoint x: 140, endPoint y: 353, distance: 76.0
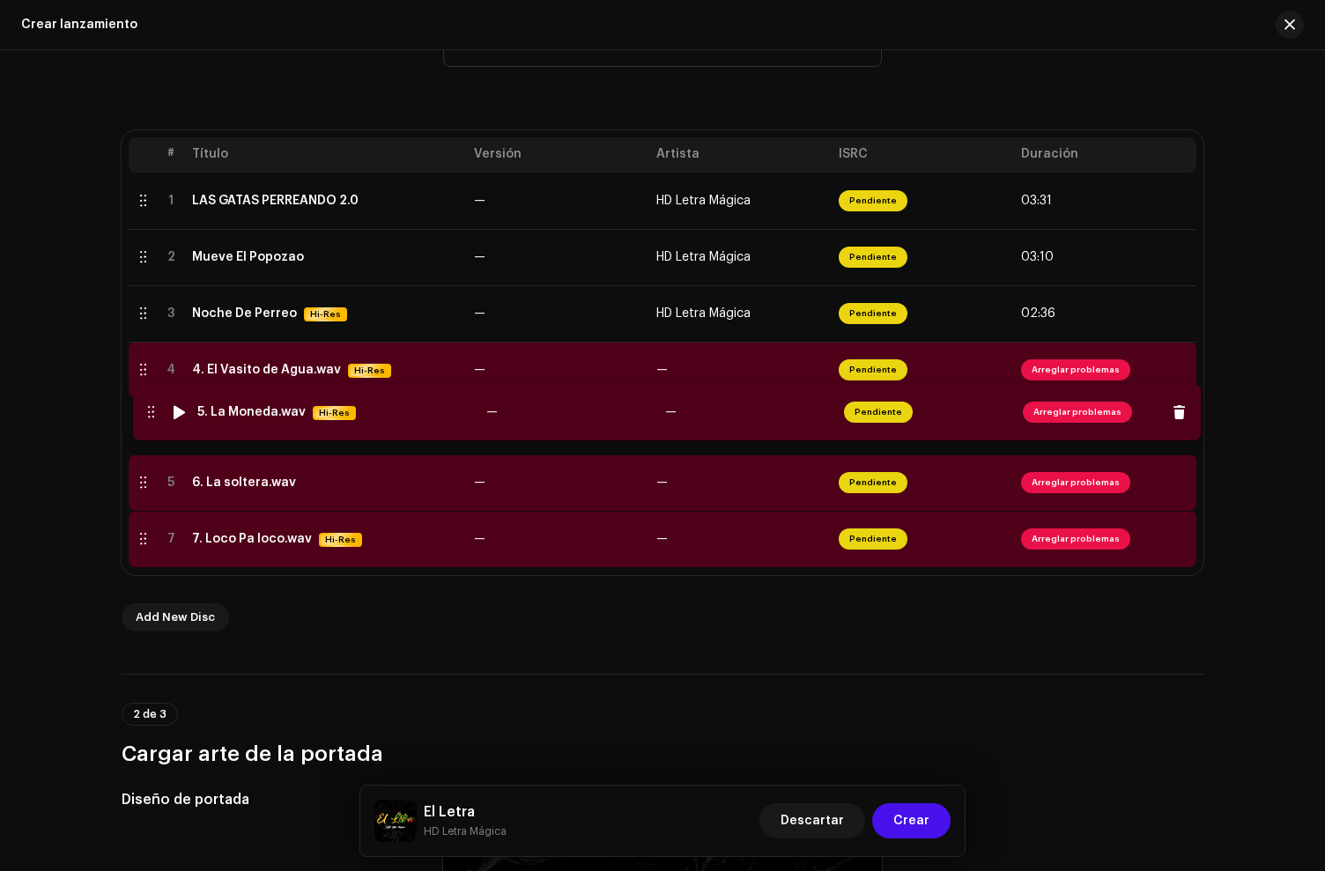
drag, startPoint x: 138, startPoint y: 486, endPoint x: 146, endPoint y: 415, distance: 71.8
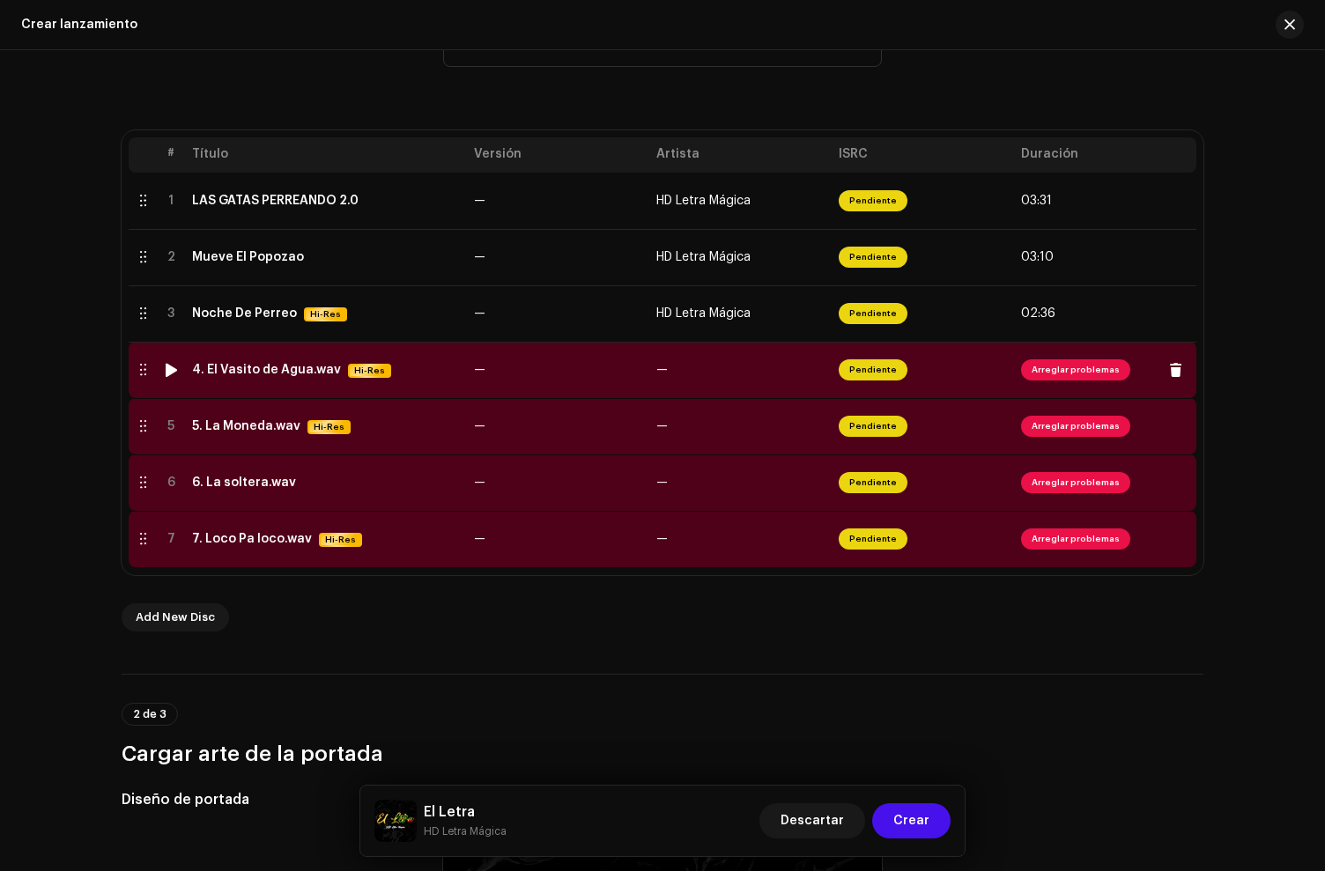
click at [250, 371] on div "4. El Vasito de Agua.wav" at bounding box center [266, 370] width 149 height 14
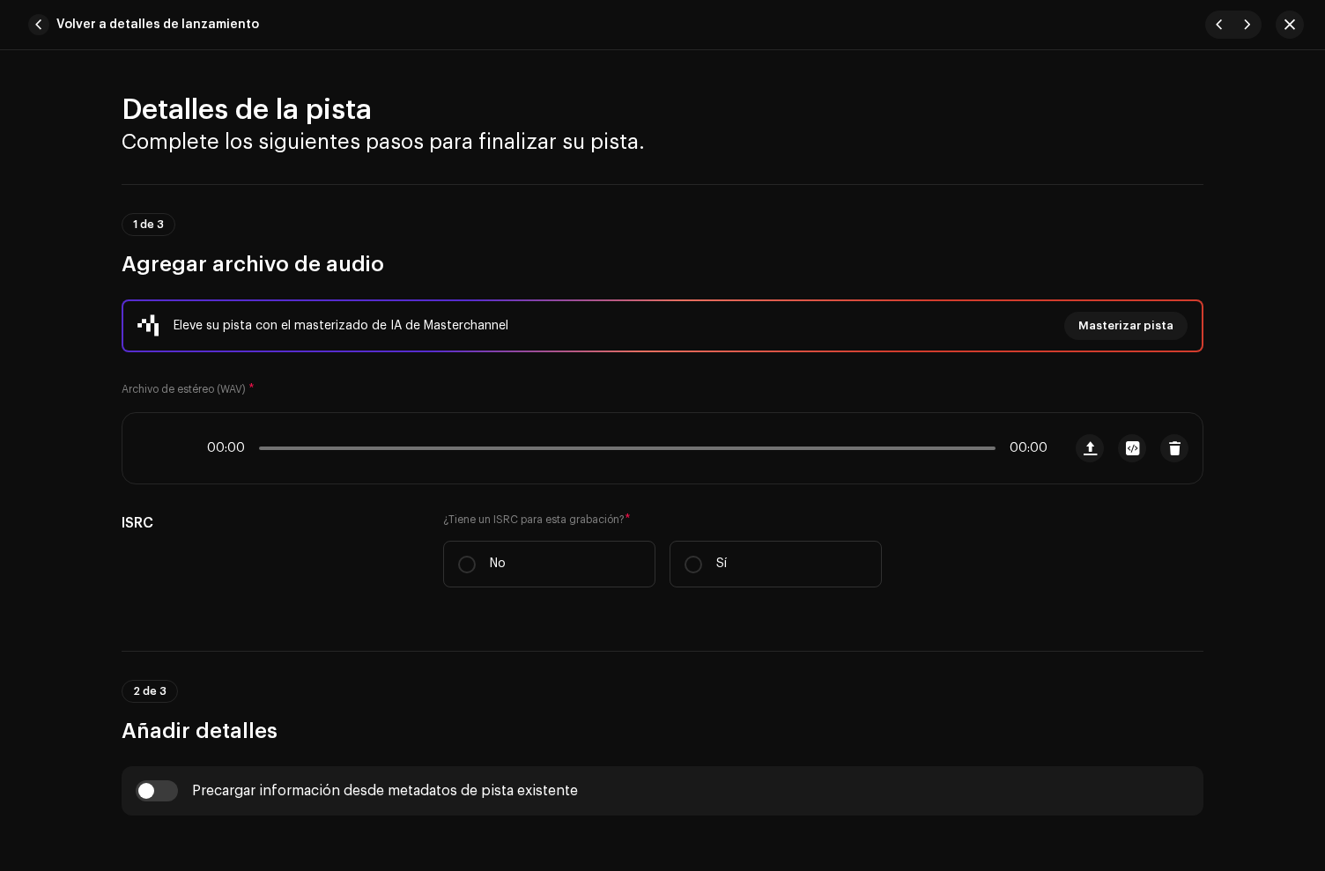
click at [250, 371] on div "Detalles de la pista Complete los siguientes pasos para finalizar su pista. 1 d…" at bounding box center [662, 460] width 1325 height 821
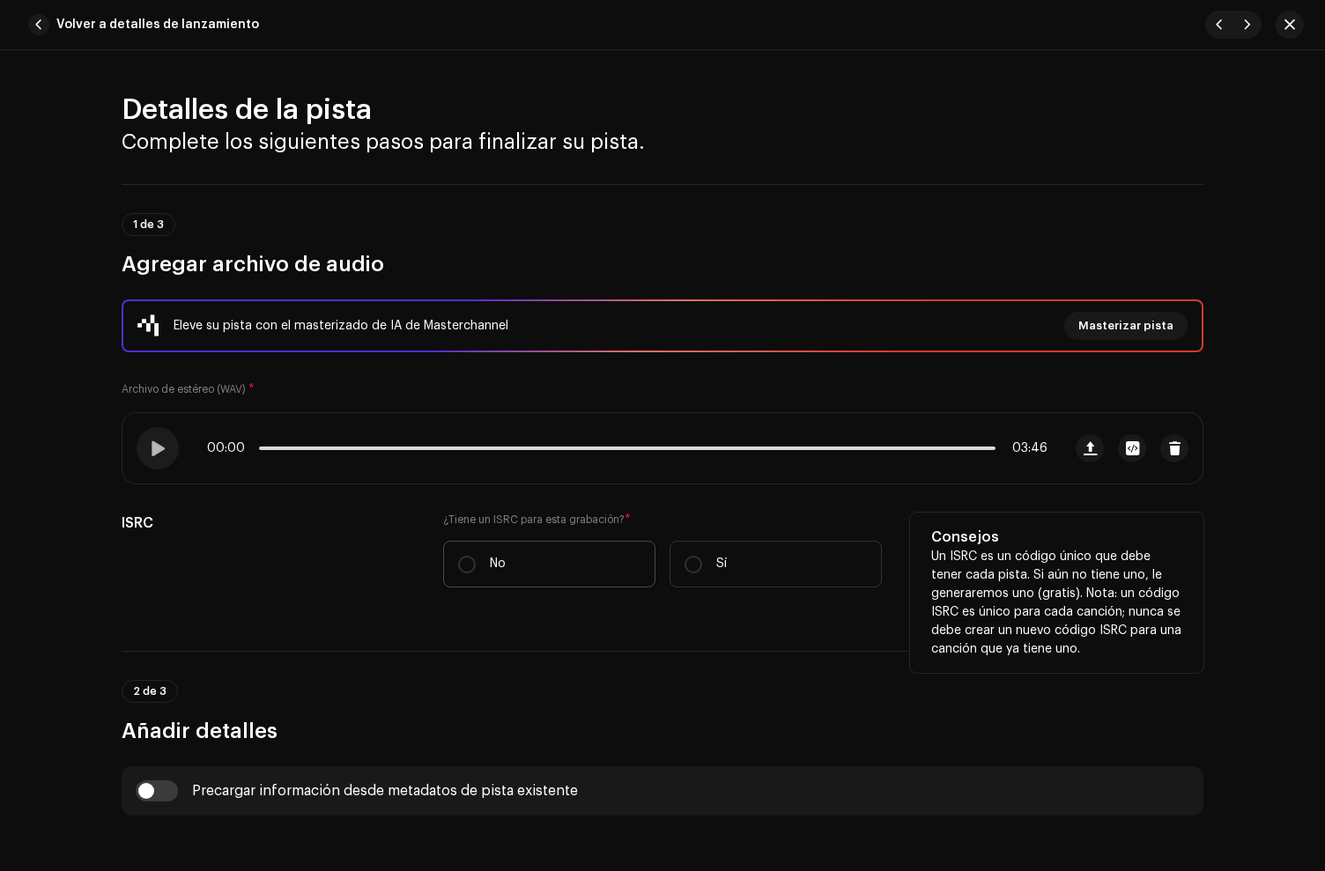
click at [505, 544] on label "No" at bounding box center [549, 564] width 212 height 47
click at [476, 556] on input "No" at bounding box center [467, 565] width 18 height 18
radio input "true"
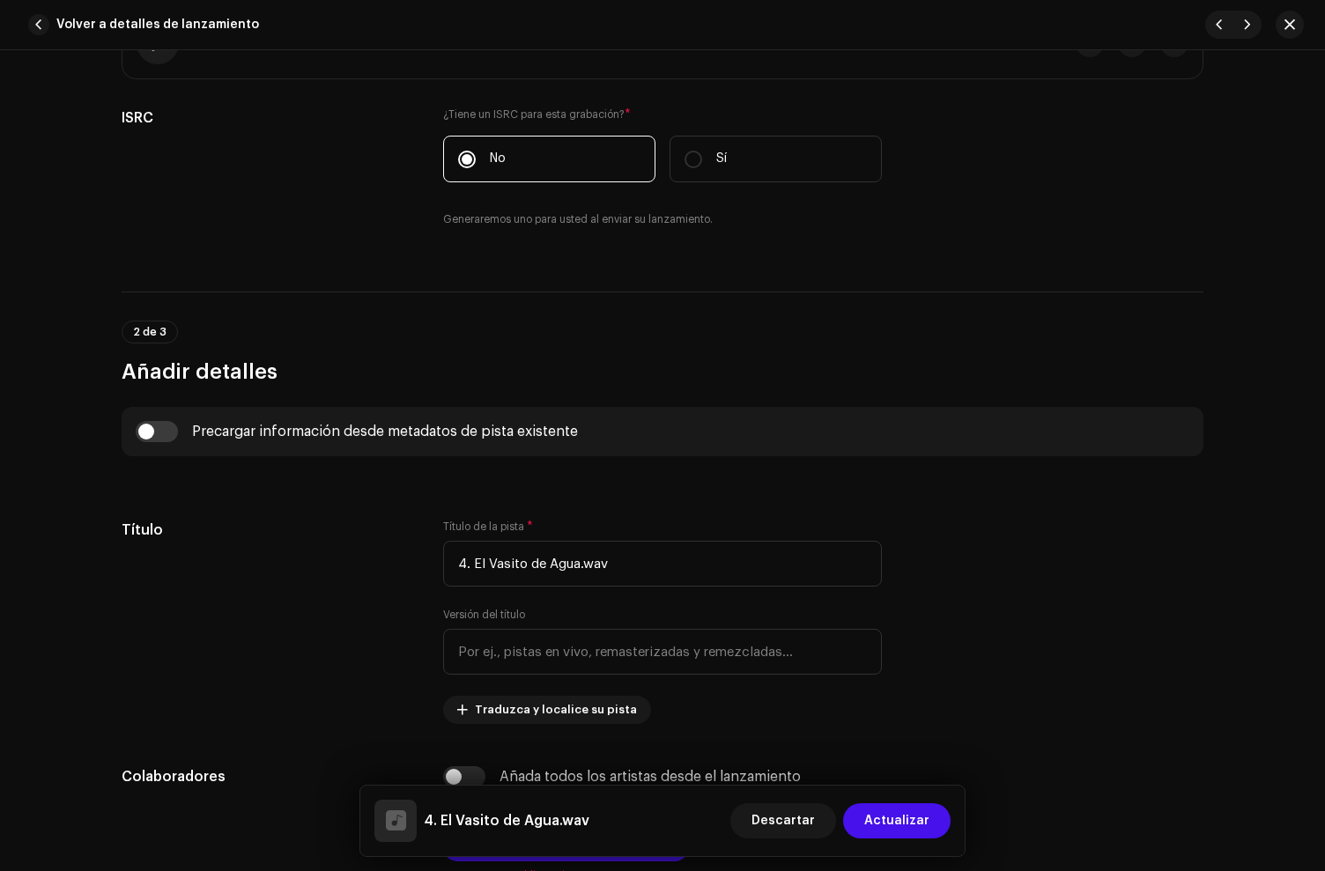
scroll to position [403, 0]
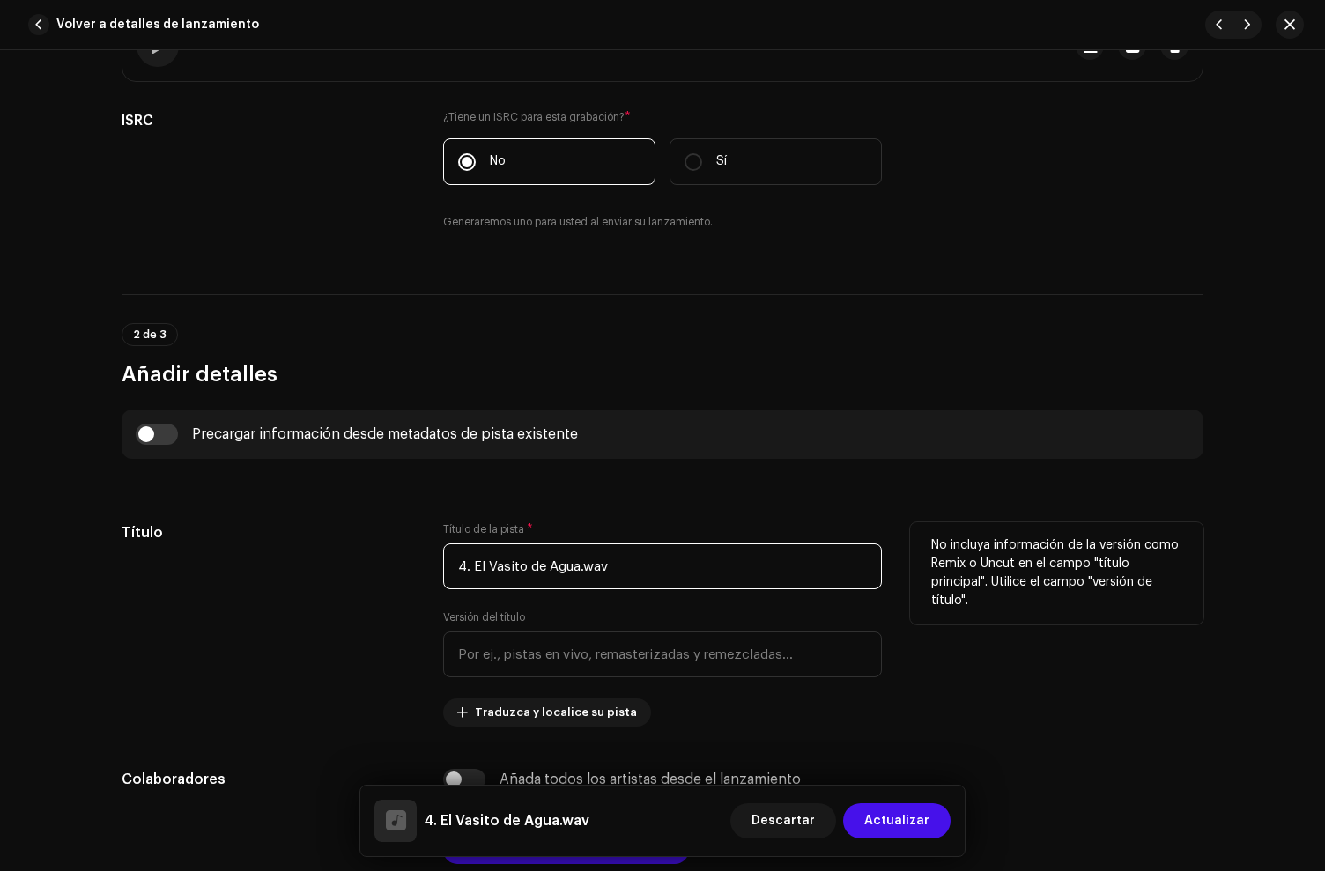
drag, startPoint x: 470, startPoint y: 569, endPoint x: 415, endPoint y: 551, distance: 58.5
click at [418, 551] on div "Título Título de la pista * 4. El Vasito de Agua.wav Versión del título Traduzc…" at bounding box center [663, 624] width 1082 height 204
click at [520, 574] on input "El Vasito e Agua.wav" at bounding box center [662, 567] width 439 height 46
click at [599, 566] on input "El Vasito De Agua.wav" at bounding box center [662, 567] width 439 height 46
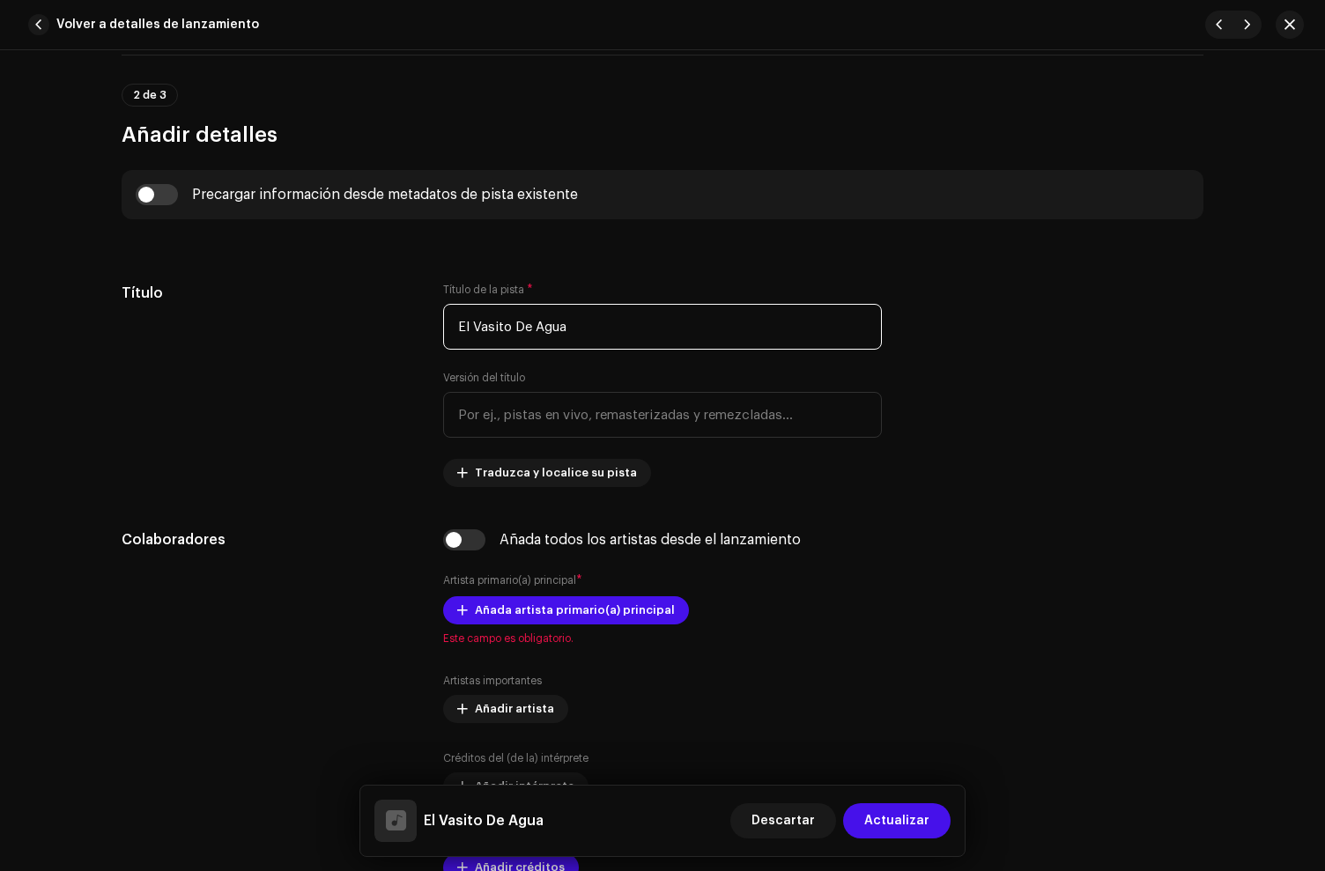
scroll to position [639, 0]
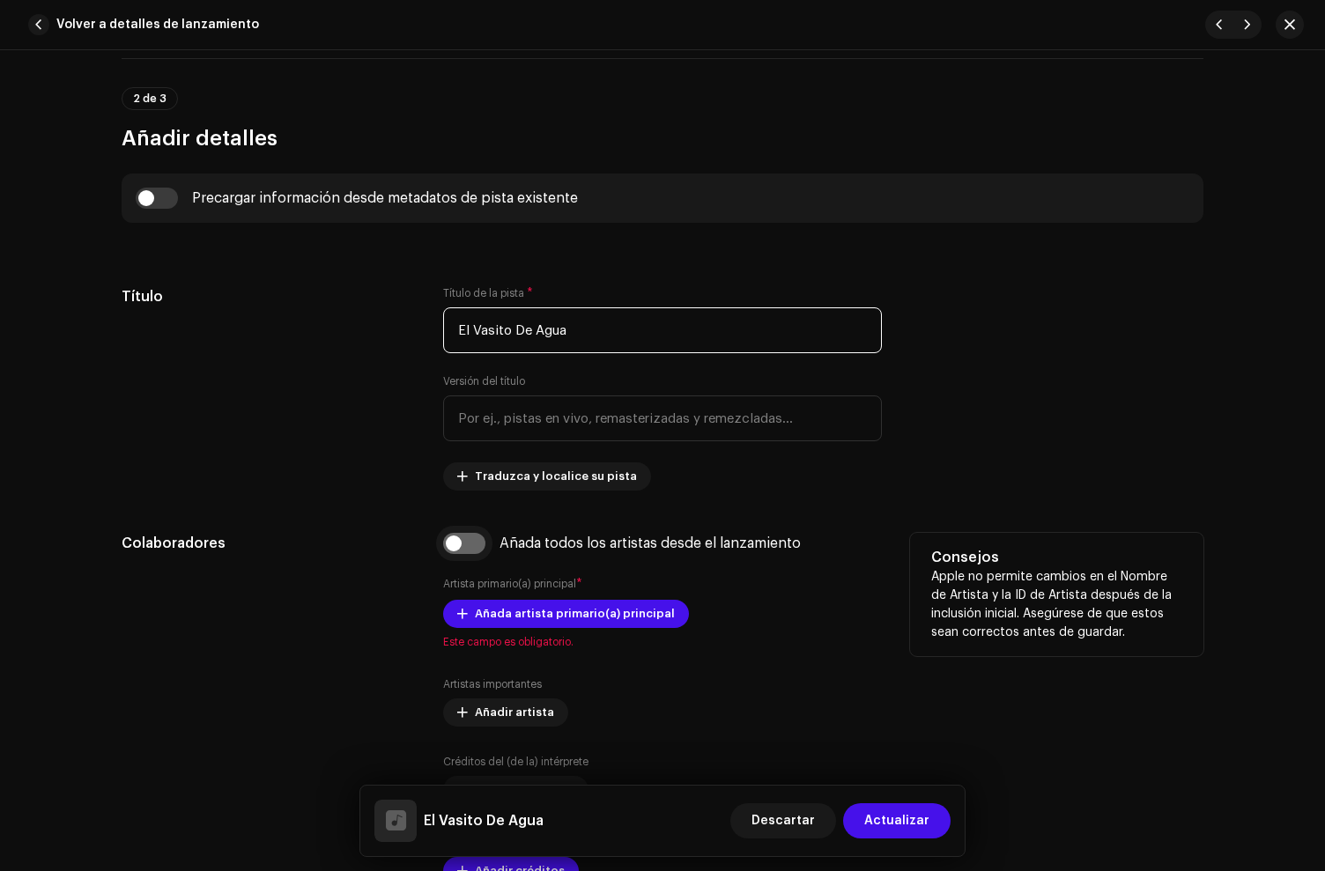
type input "El Vasito De Agua"
click at [465, 538] on input "checkbox" at bounding box center [464, 543] width 42 height 21
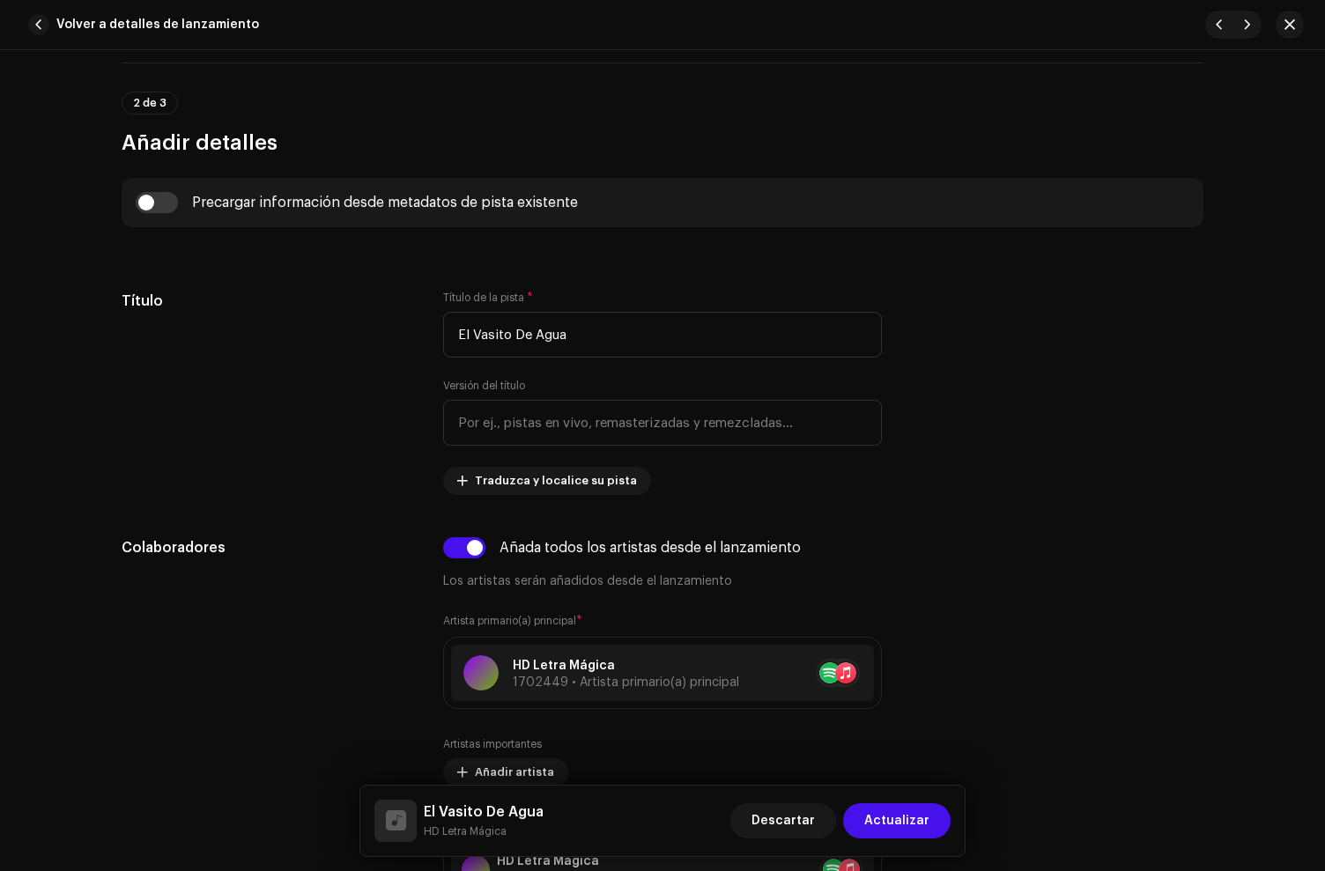
scroll to position [633, 0]
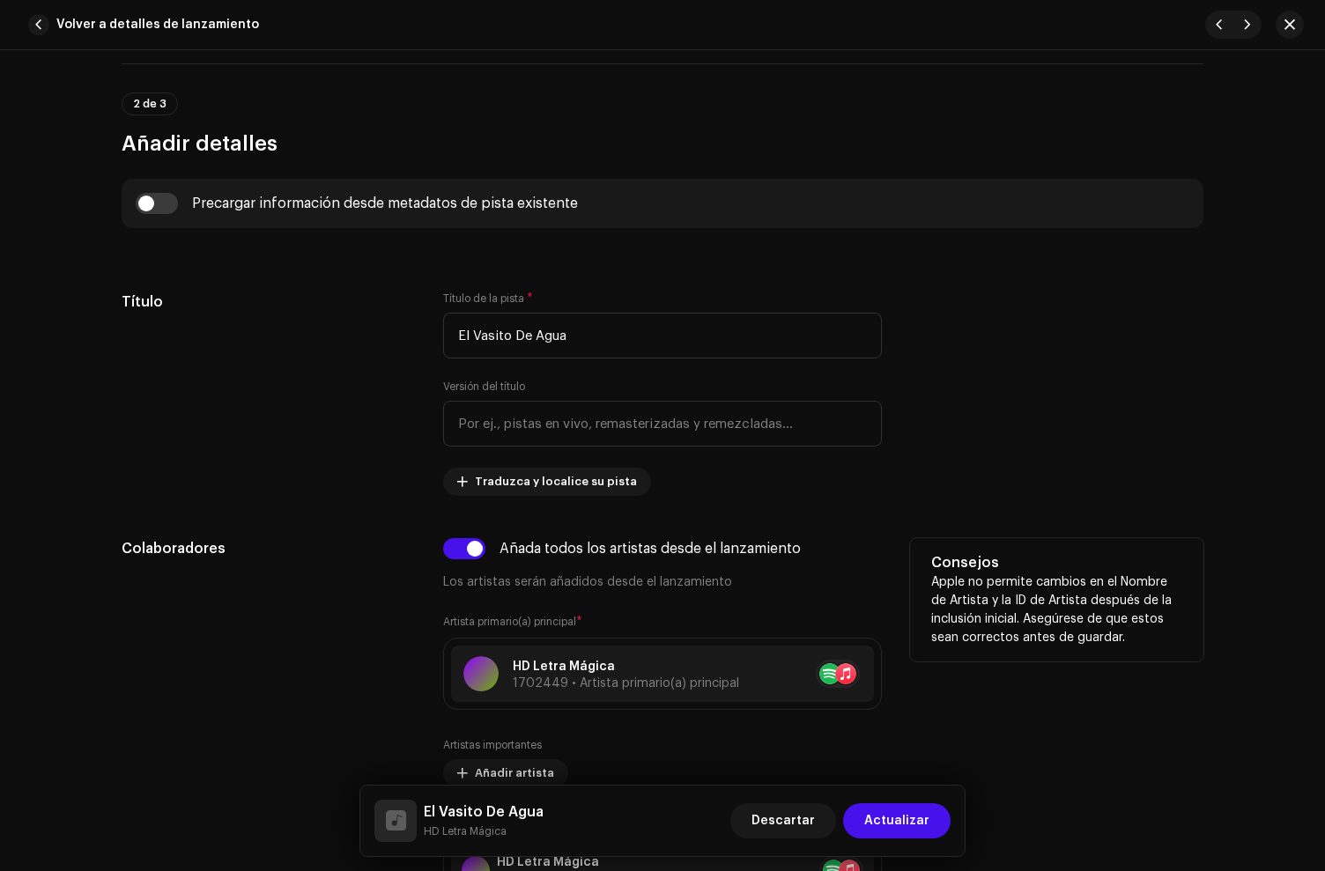
click at [470, 560] on div "Añada todos los artistas desde el lanzamiento Los artistas serán añadidos desde…" at bounding box center [662, 565] width 439 height 54
click at [464, 552] on input "checkbox" at bounding box center [464, 548] width 42 height 21
checkbox input "false"
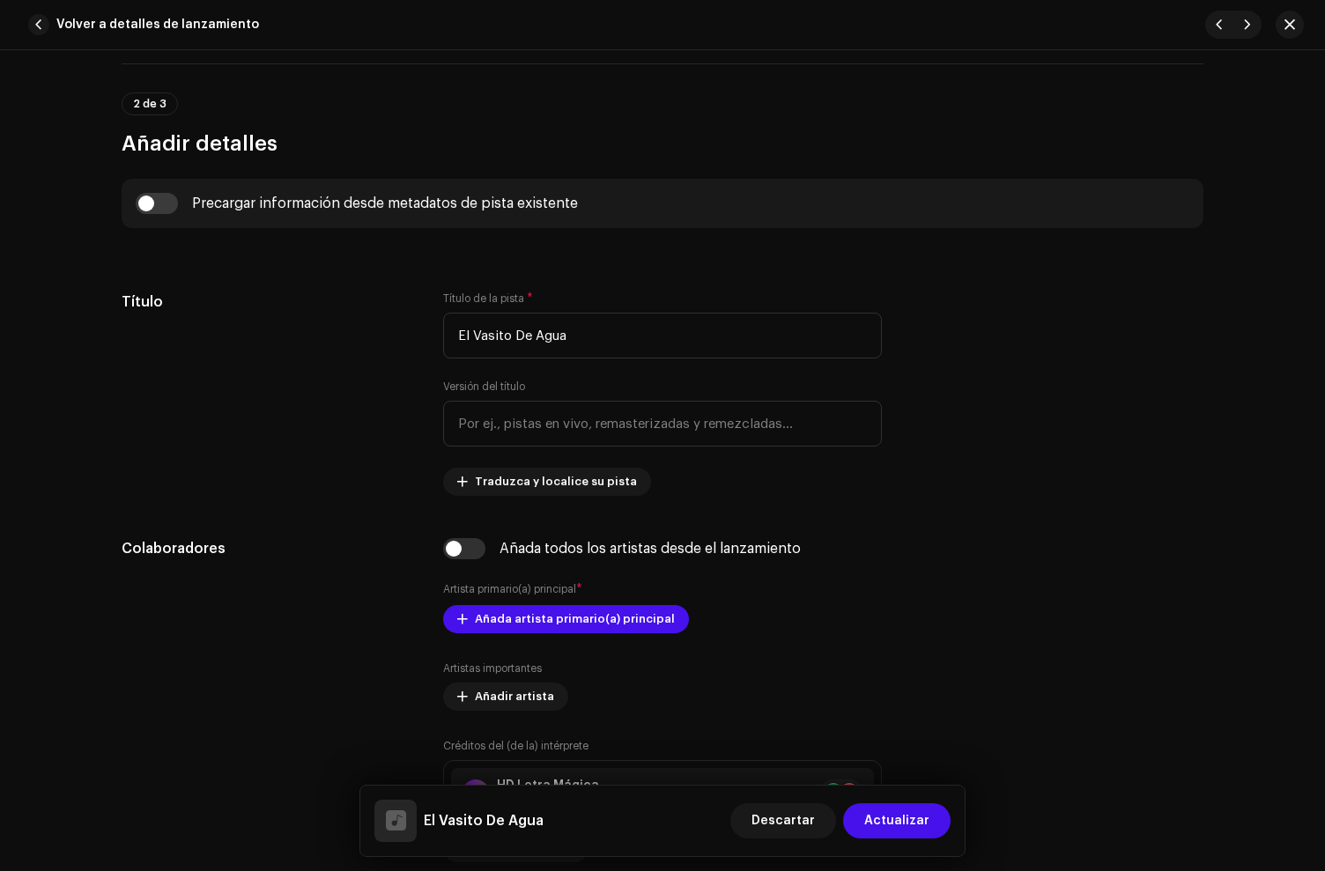
drag, startPoint x: 152, startPoint y: 204, endPoint x: 270, endPoint y: 223, distance: 119.6
click at [153, 204] on input "checkbox" at bounding box center [157, 203] width 42 height 21
checkbox input "true"
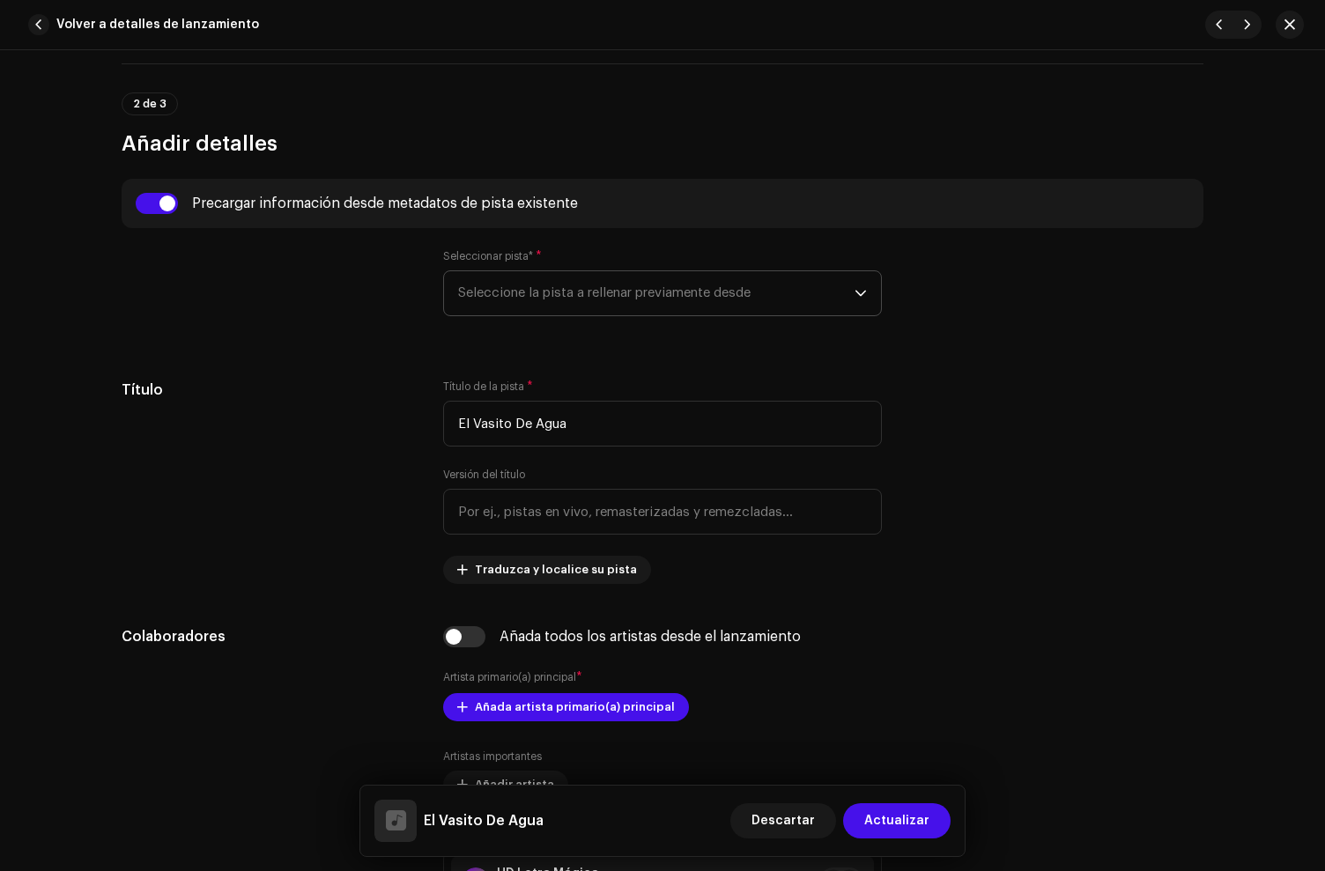
click at [552, 303] on span "Seleccione la pista a rellenar previamente desde" at bounding box center [656, 293] width 396 height 44
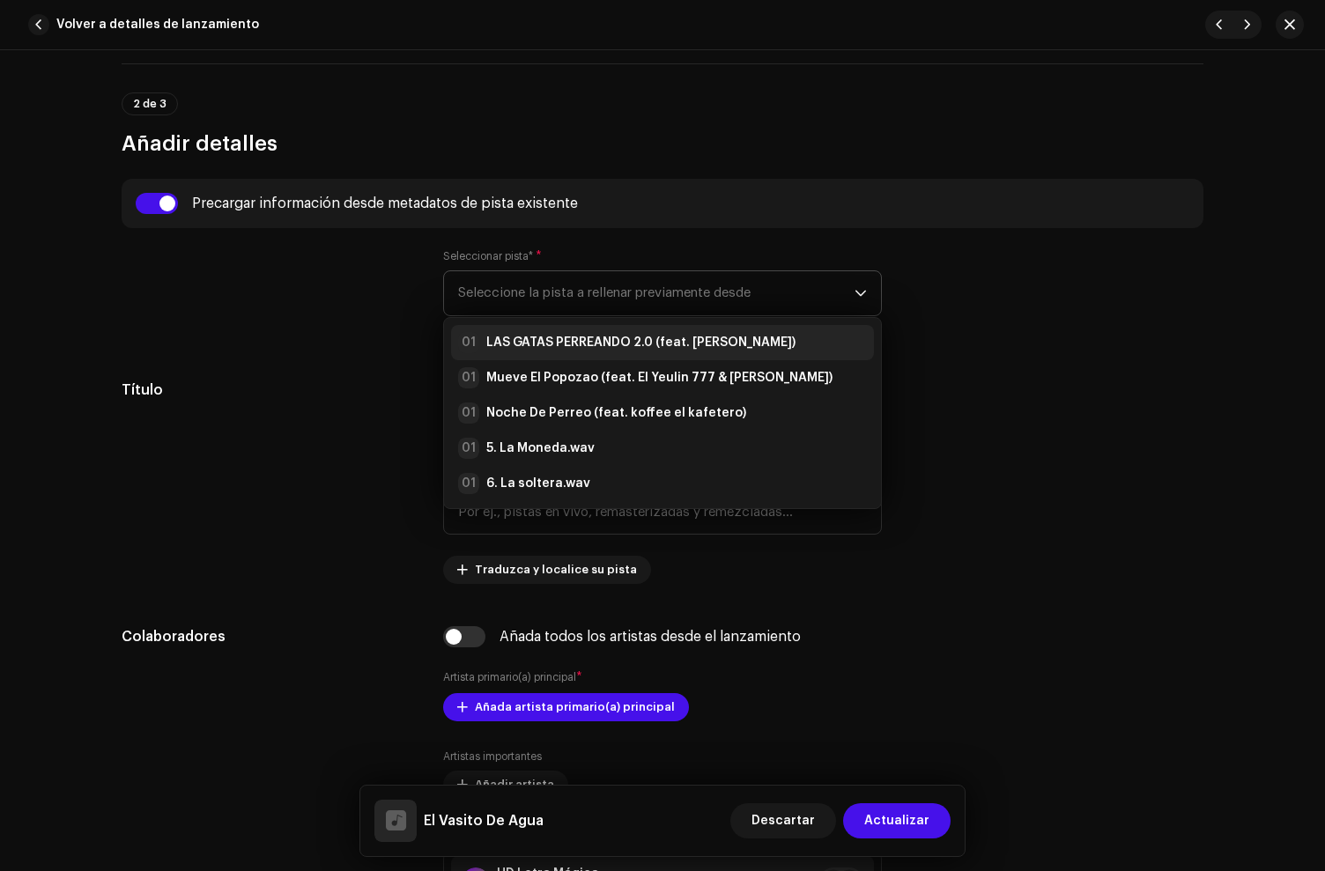
click at [544, 343] on strong "LAS GATAS PERREANDO 2.0 (feat. [PERSON_NAME])" at bounding box center [640, 343] width 309 height 18
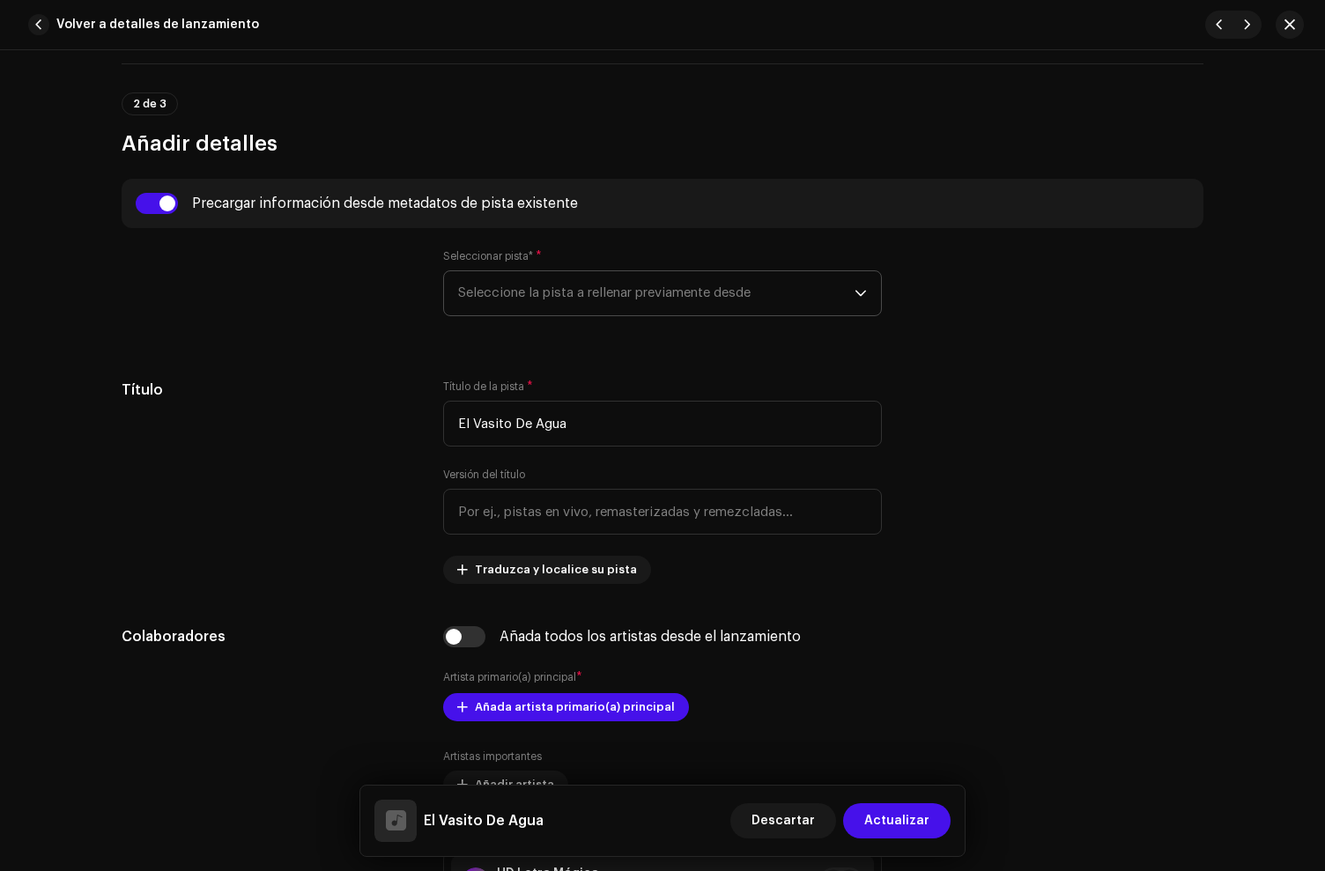
type input "00:00"
radio input "true"
type input "HD Letra Mágica"
checkbox input "true"
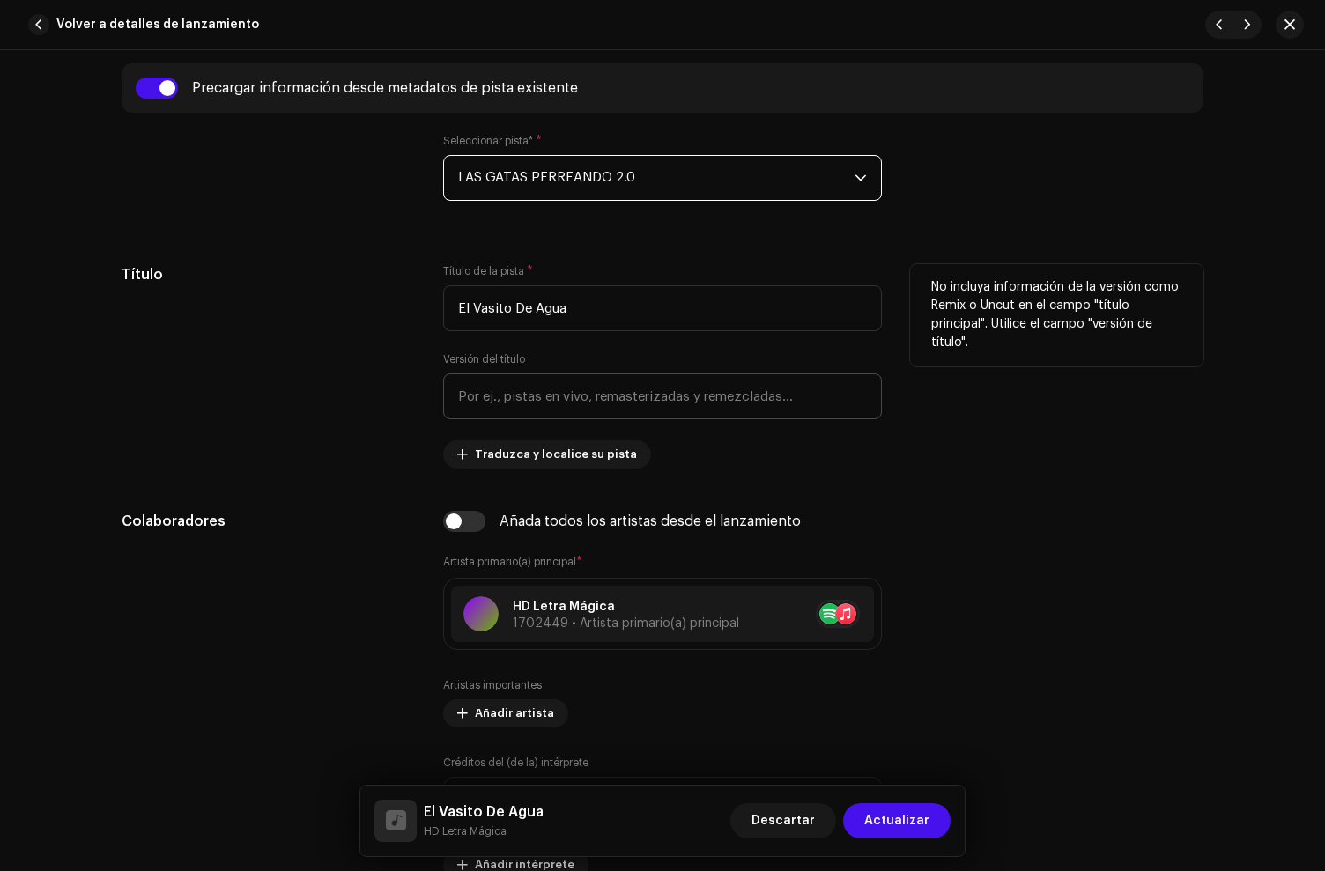
scroll to position [714, 0]
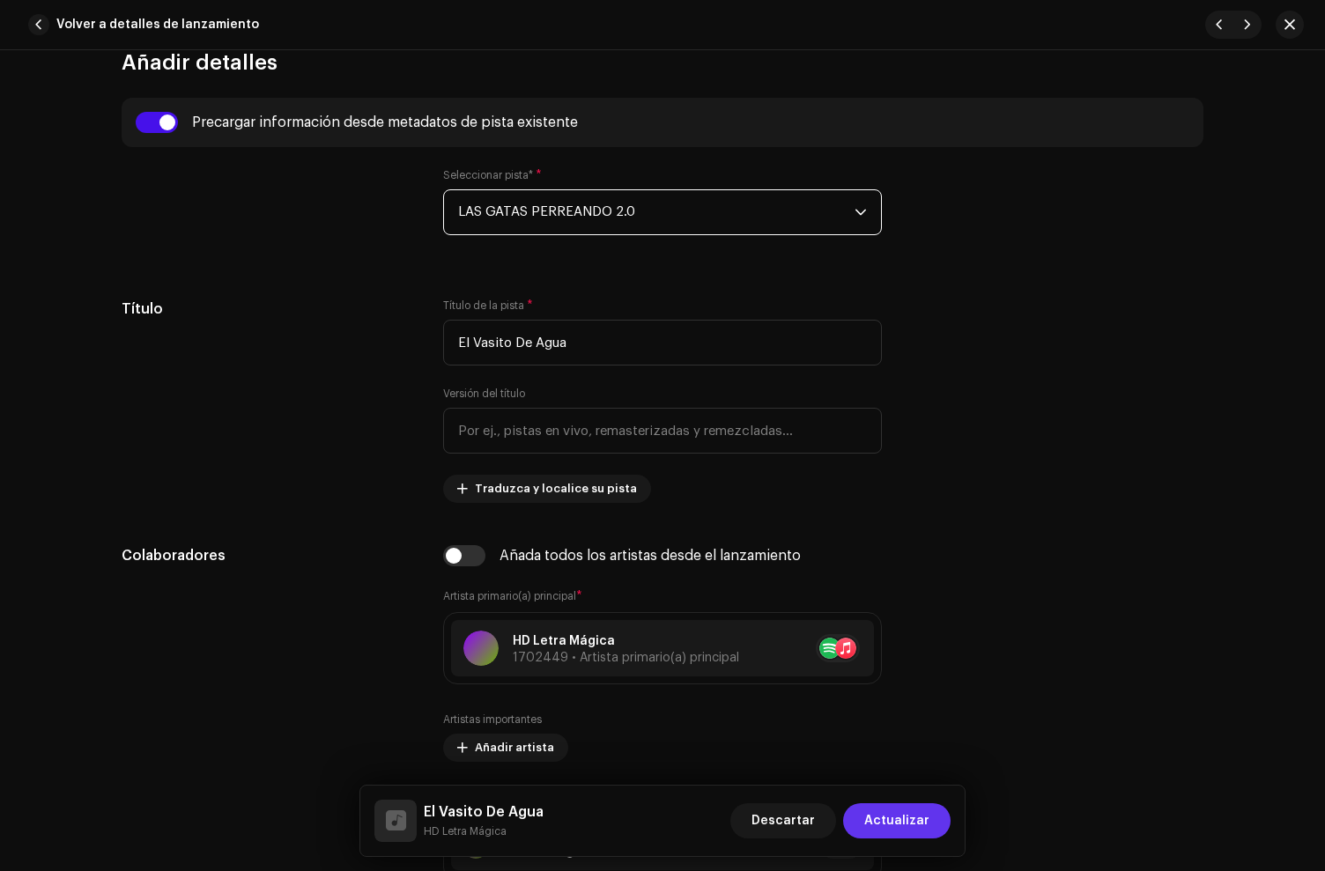
click at [901, 821] on span "Actualizar" at bounding box center [896, 820] width 65 height 35
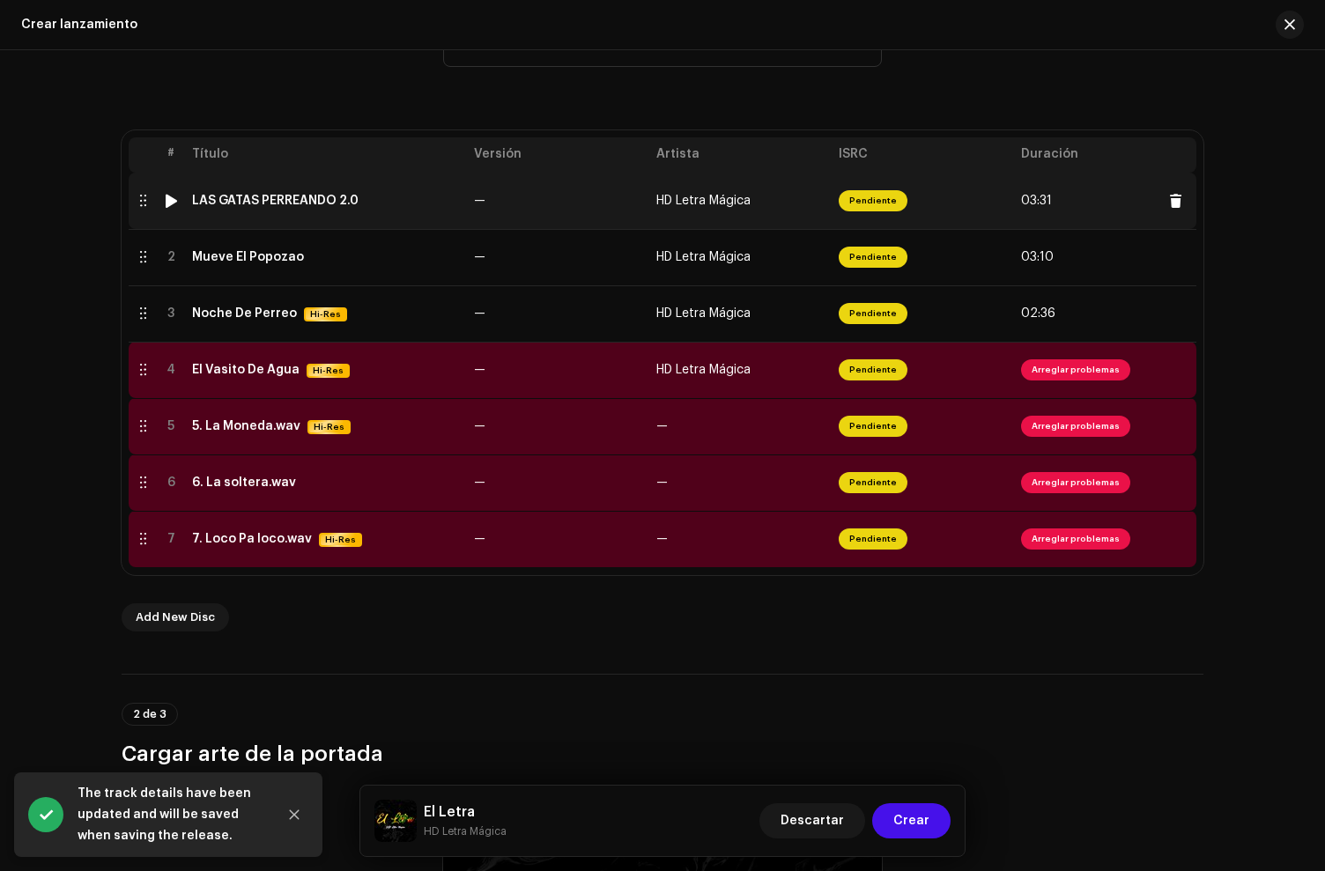
click at [319, 206] on div "LAS GATAS PERREANDO 2.0" at bounding box center [275, 201] width 167 height 14
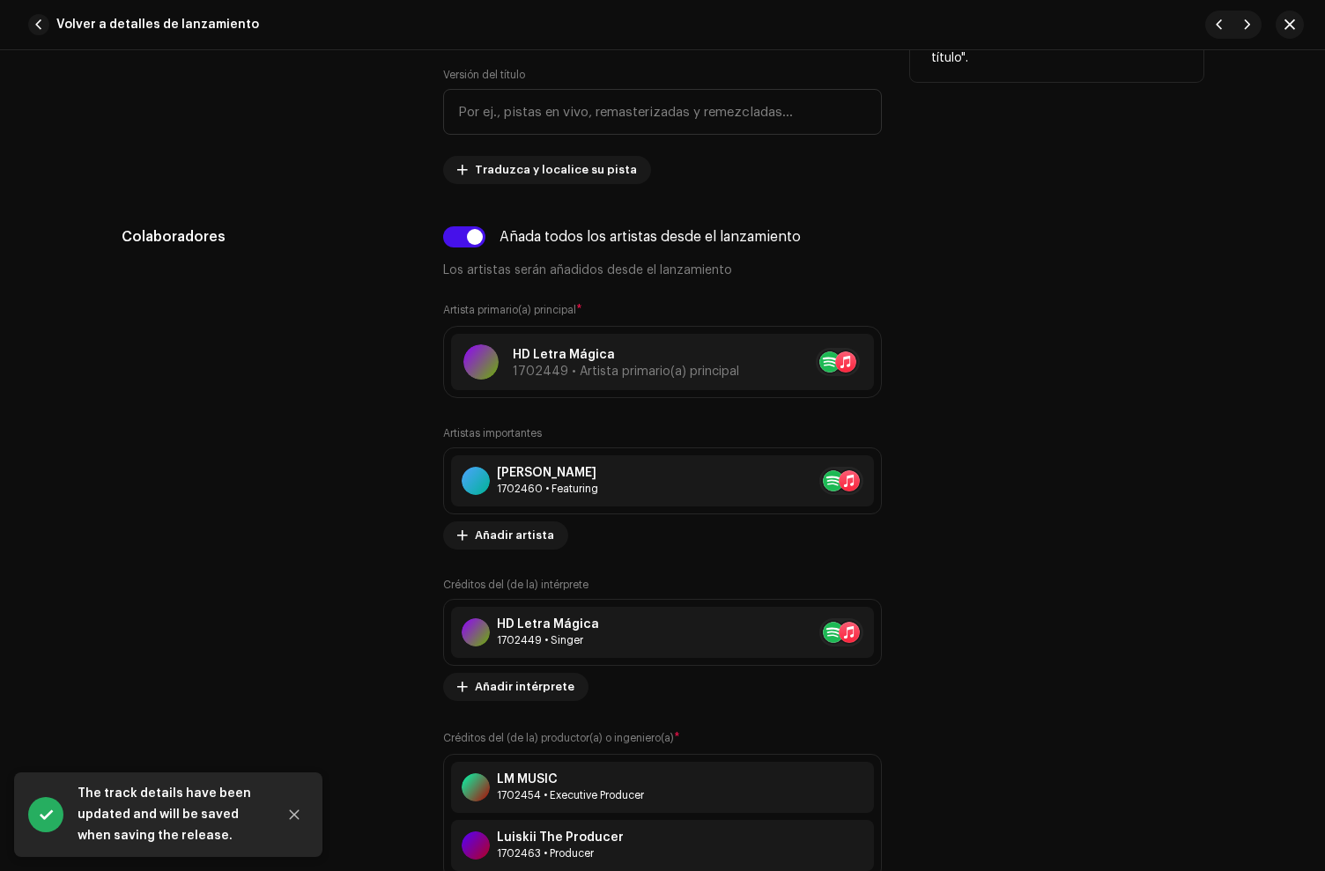
scroll to position [905, 0]
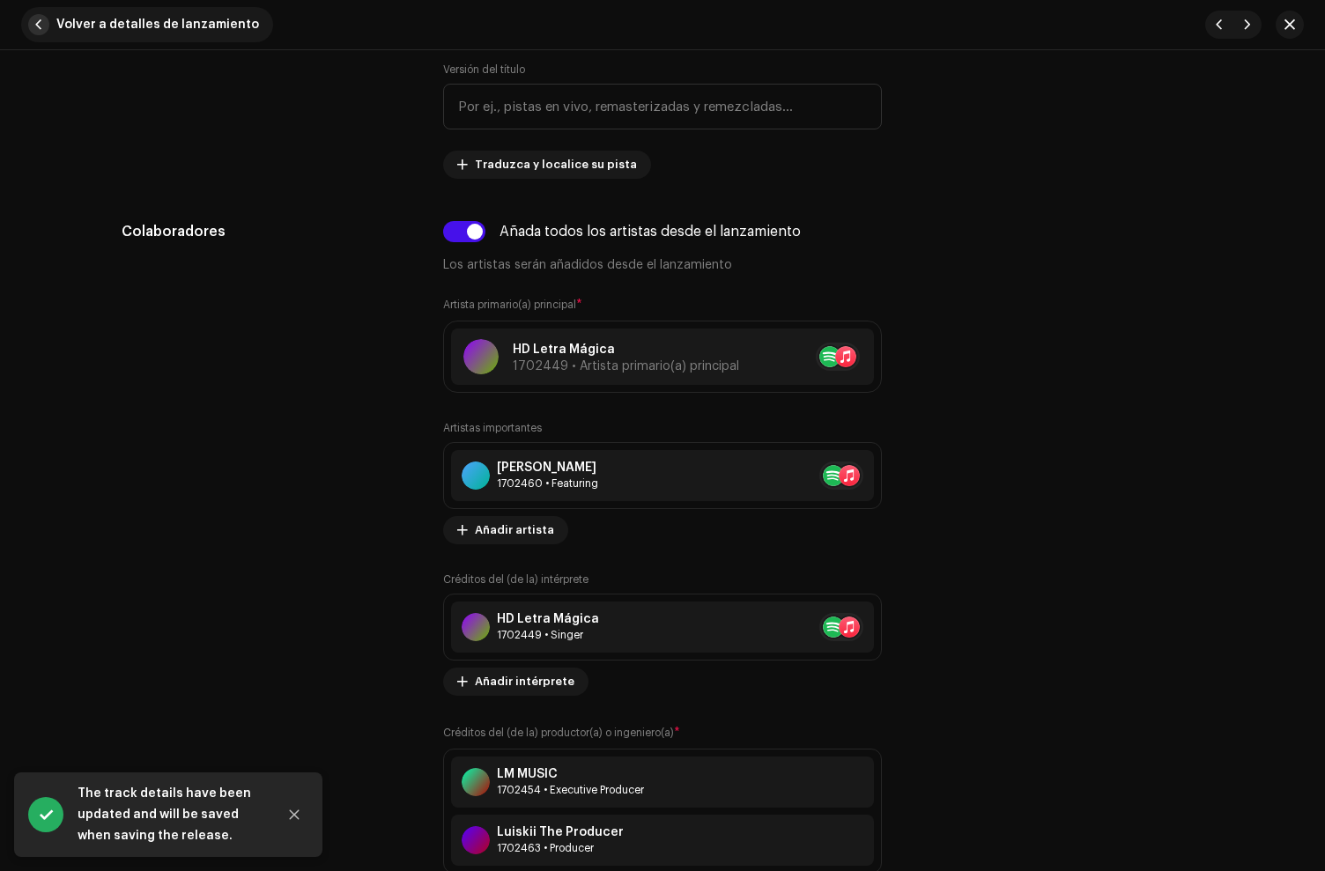
click at [41, 21] on span "button" at bounding box center [38, 24] width 21 height 21
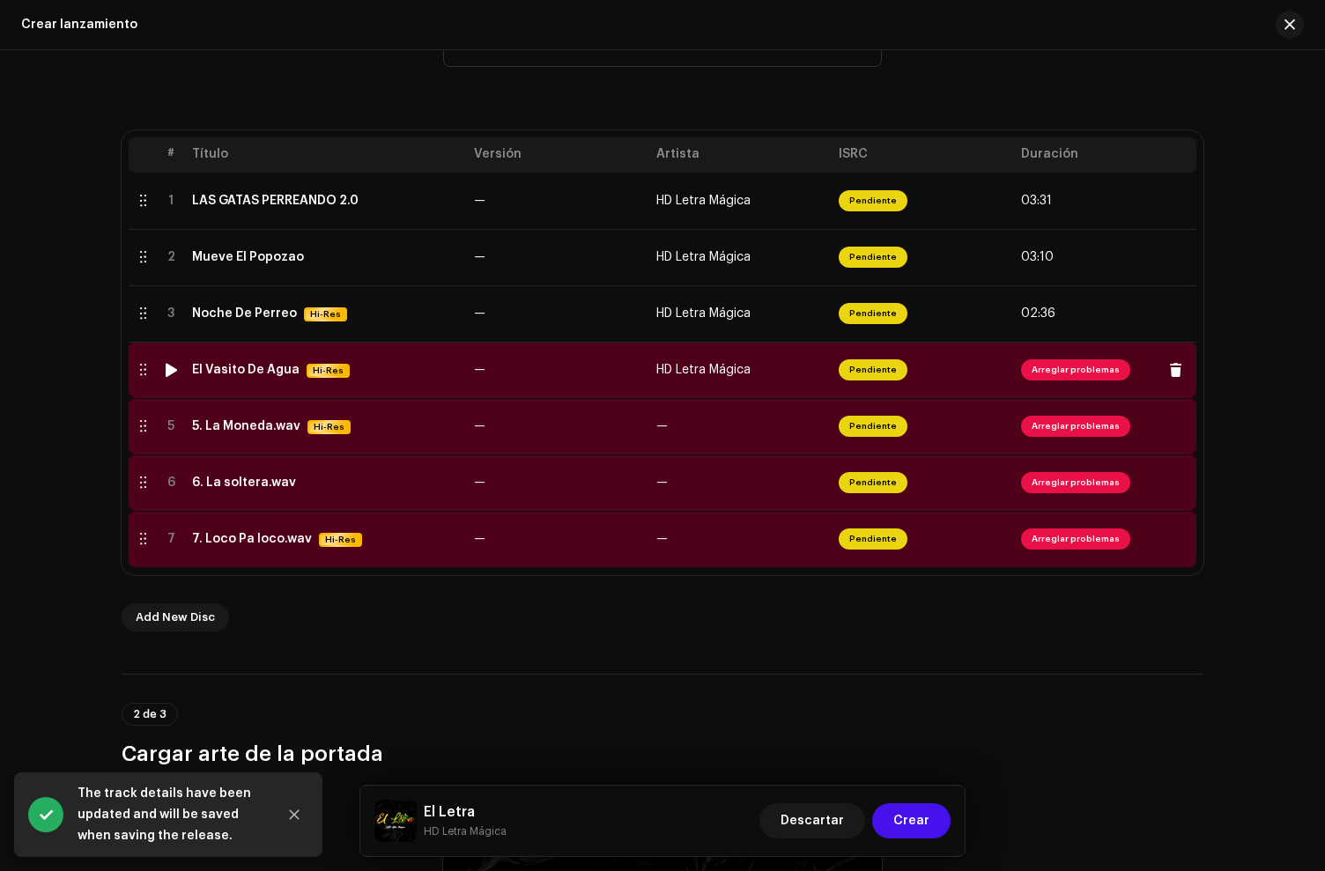
click at [259, 359] on td "El Vasito De Agua Hi-Res" at bounding box center [326, 370] width 282 height 56
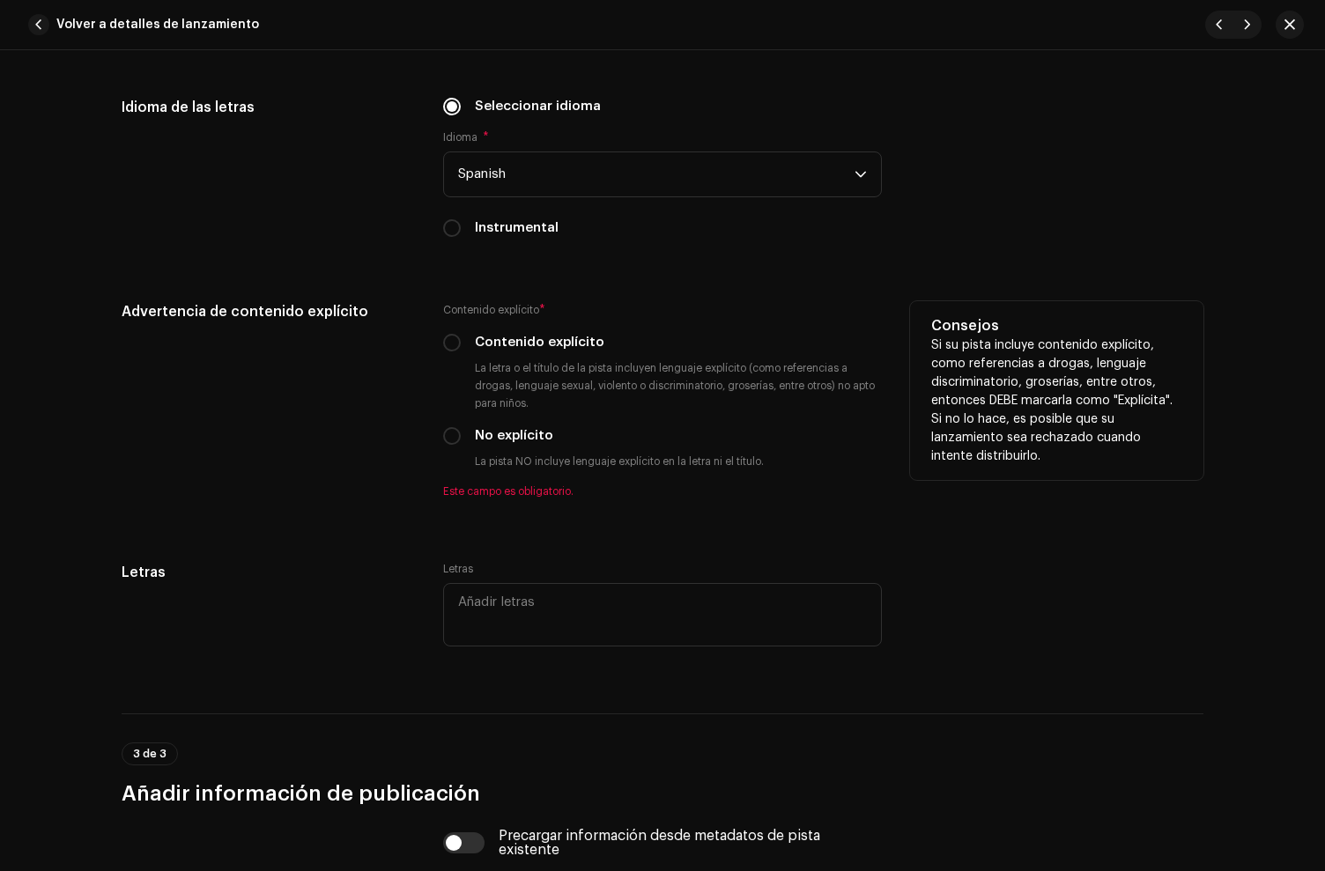
scroll to position [2977, 0]
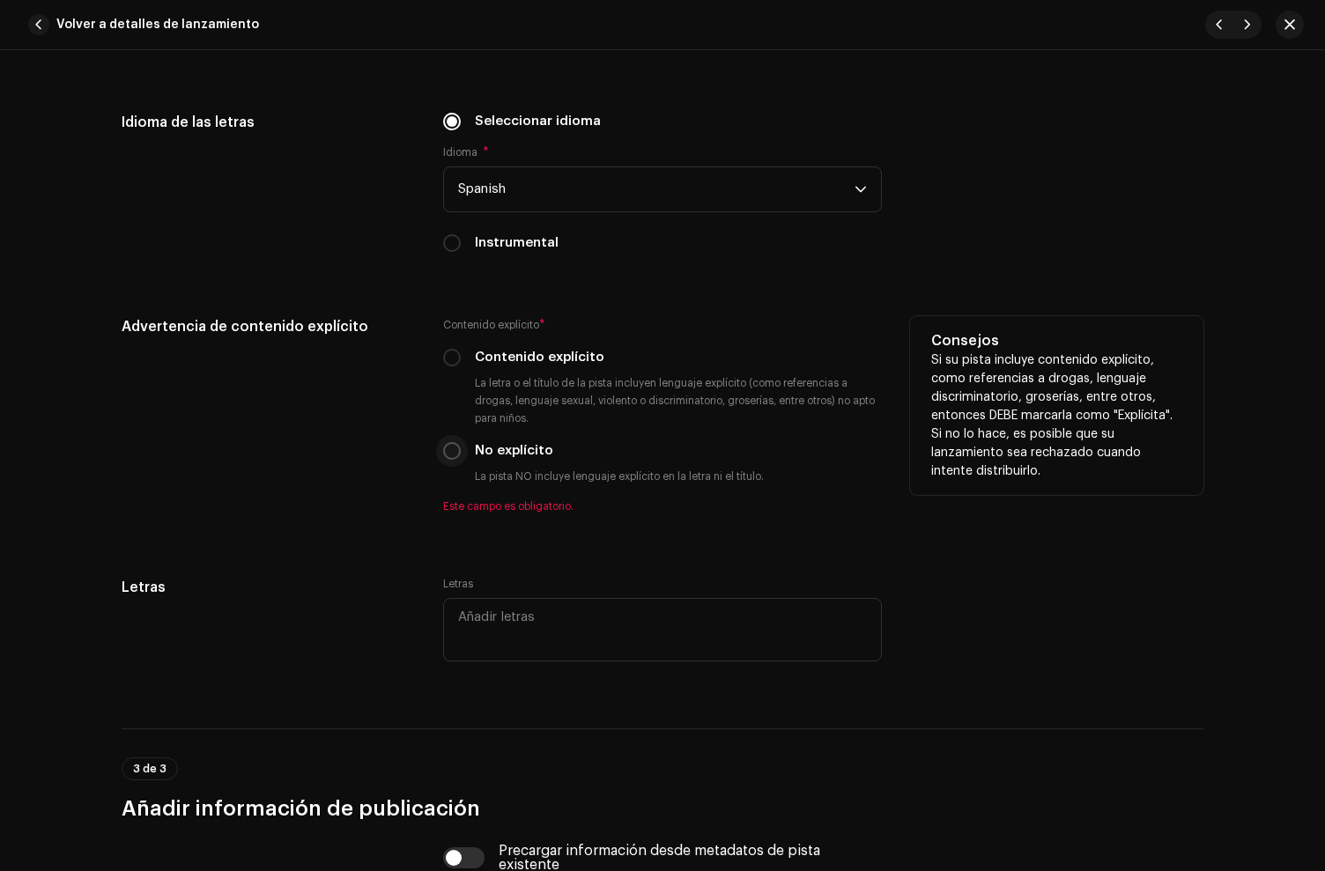
click at [452, 454] on input "No explícito" at bounding box center [452, 451] width 18 height 18
radio input "true"
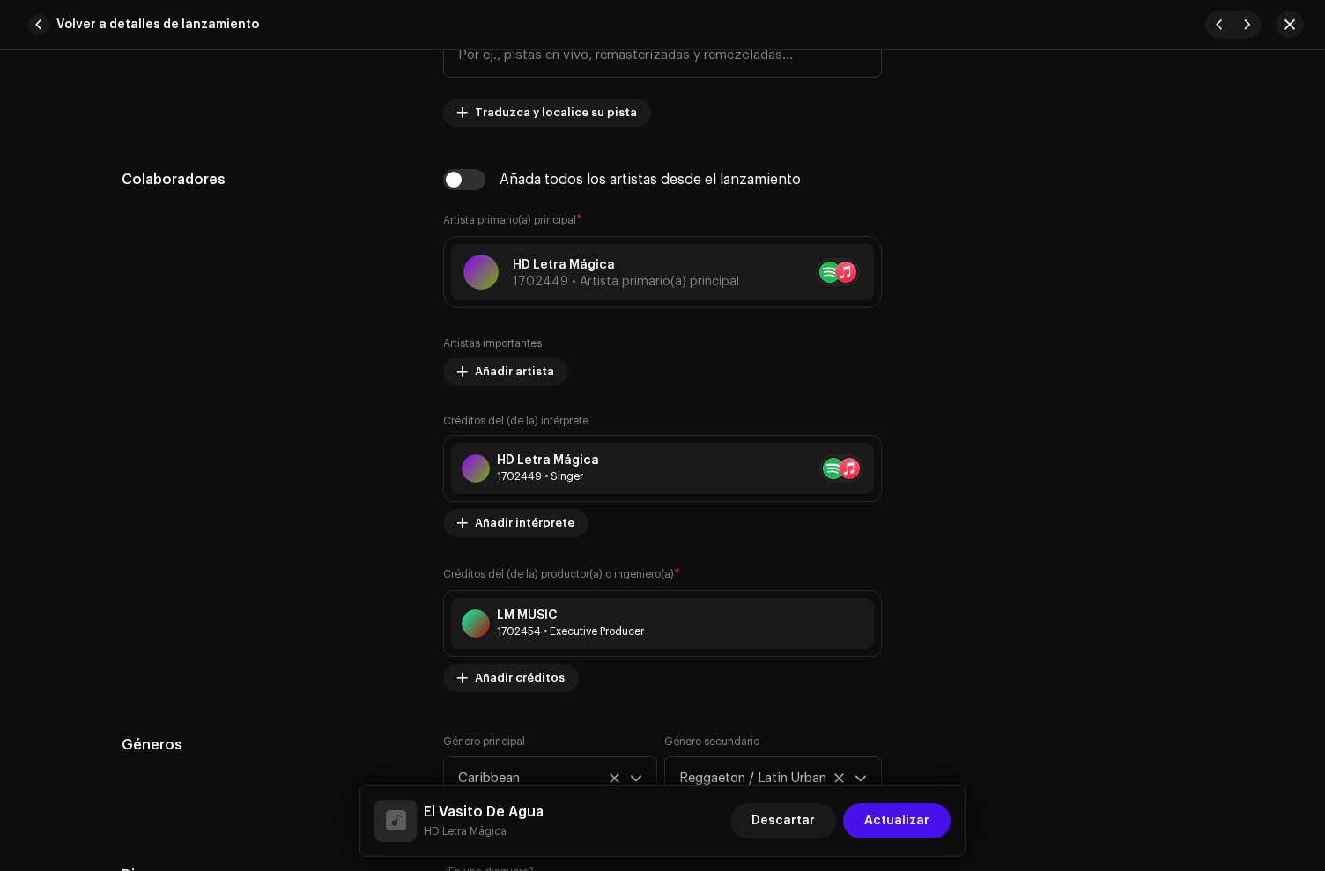
scroll to position [1111, 0]
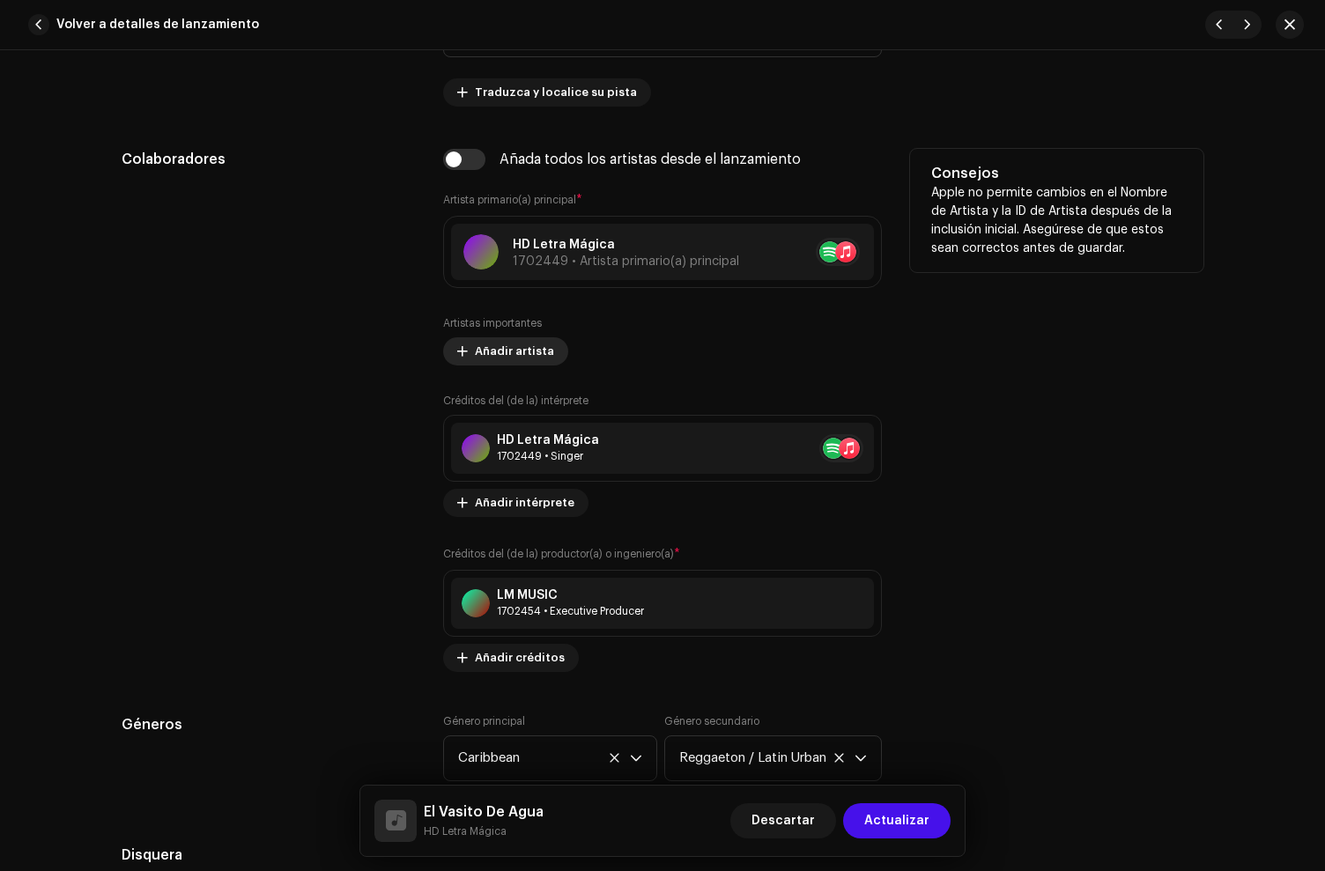
click at [503, 352] on span "Añadir artista" at bounding box center [514, 351] width 79 height 35
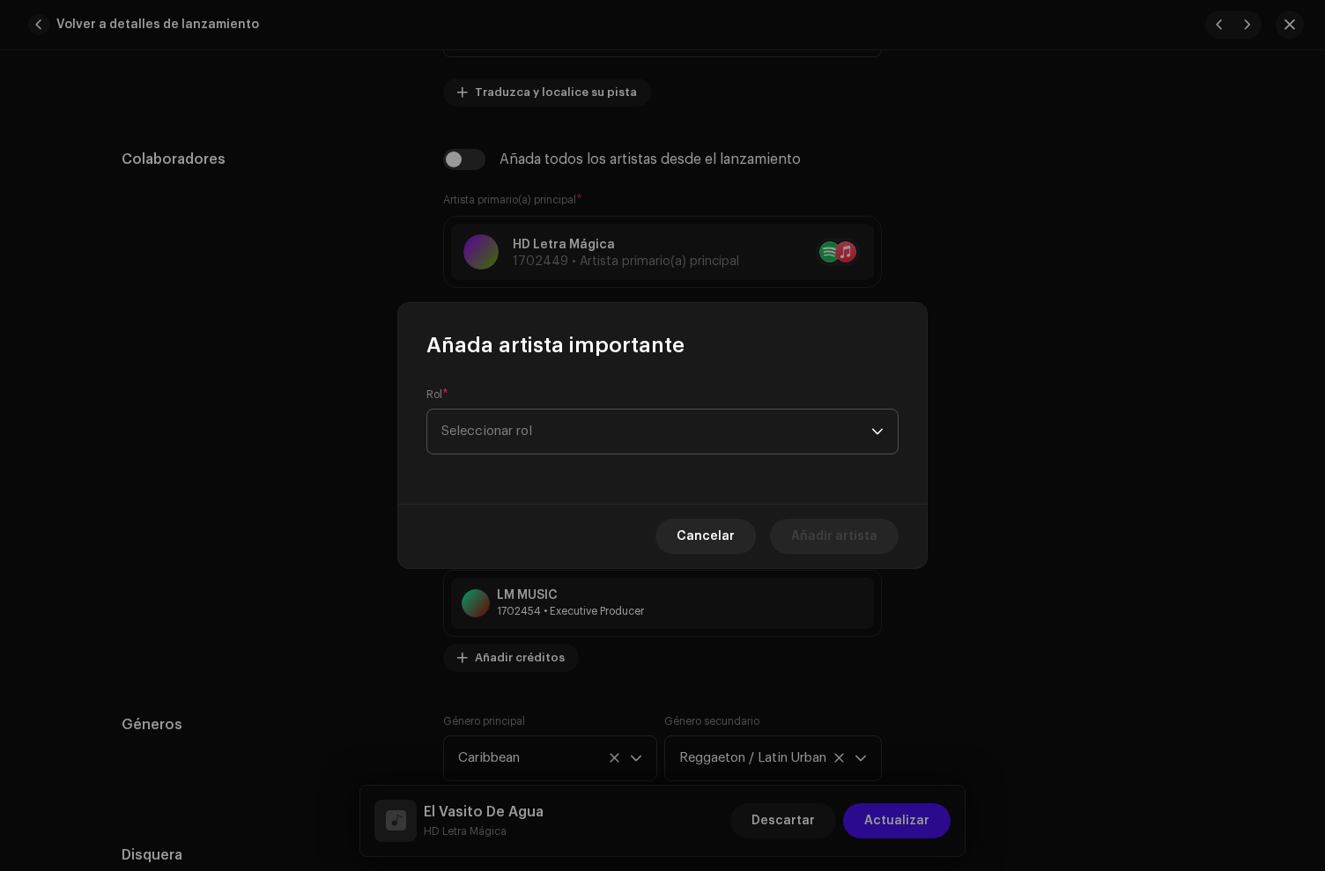
click at [492, 425] on span "Seleccionar rol" at bounding box center [656, 432] width 430 height 44
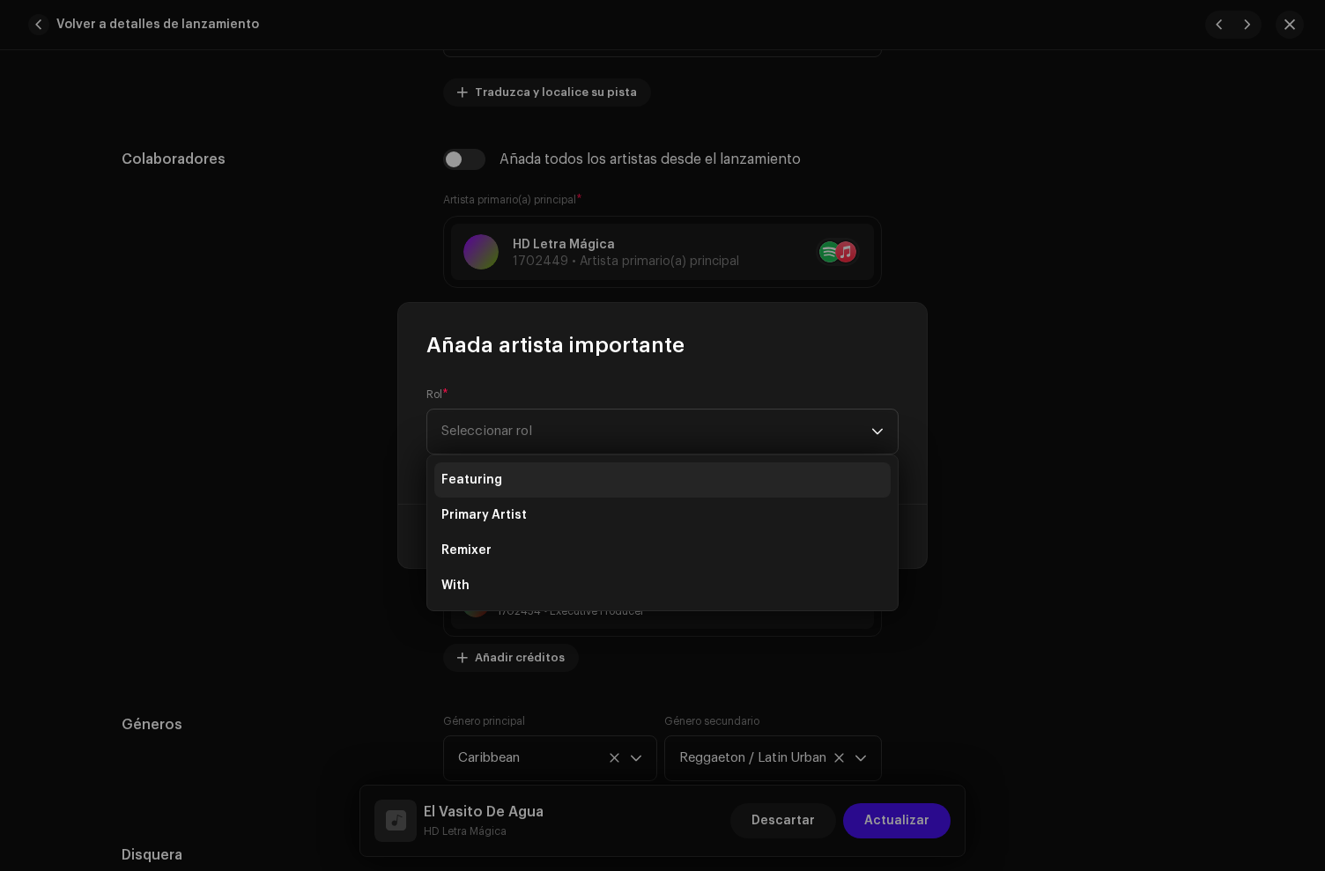
click at [483, 474] on span "Featuring" at bounding box center [471, 480] width 61 height 18
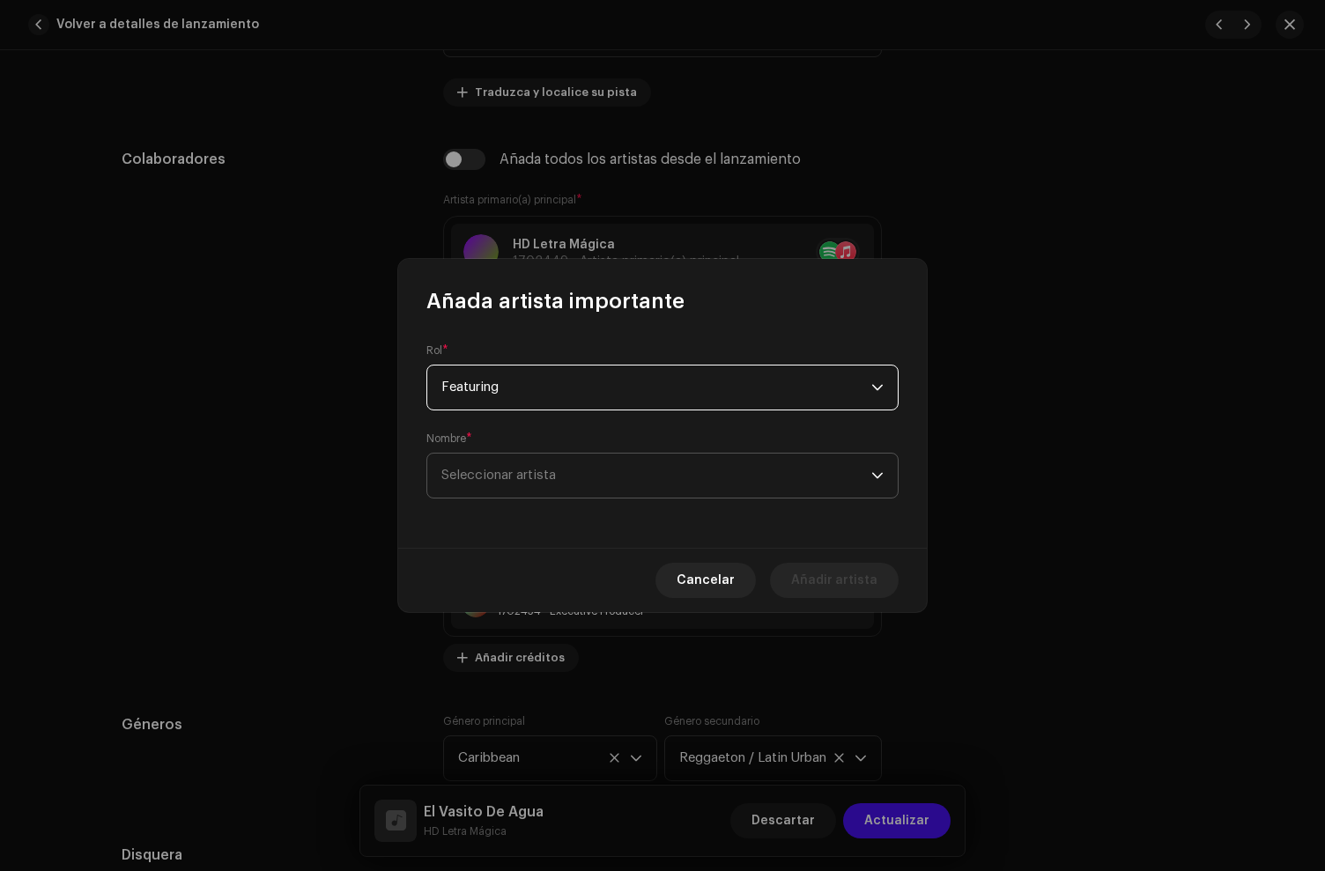
click at [490, 464] on span "Seleccionar artista" at bounding box center [656, 476] width 430 height 44
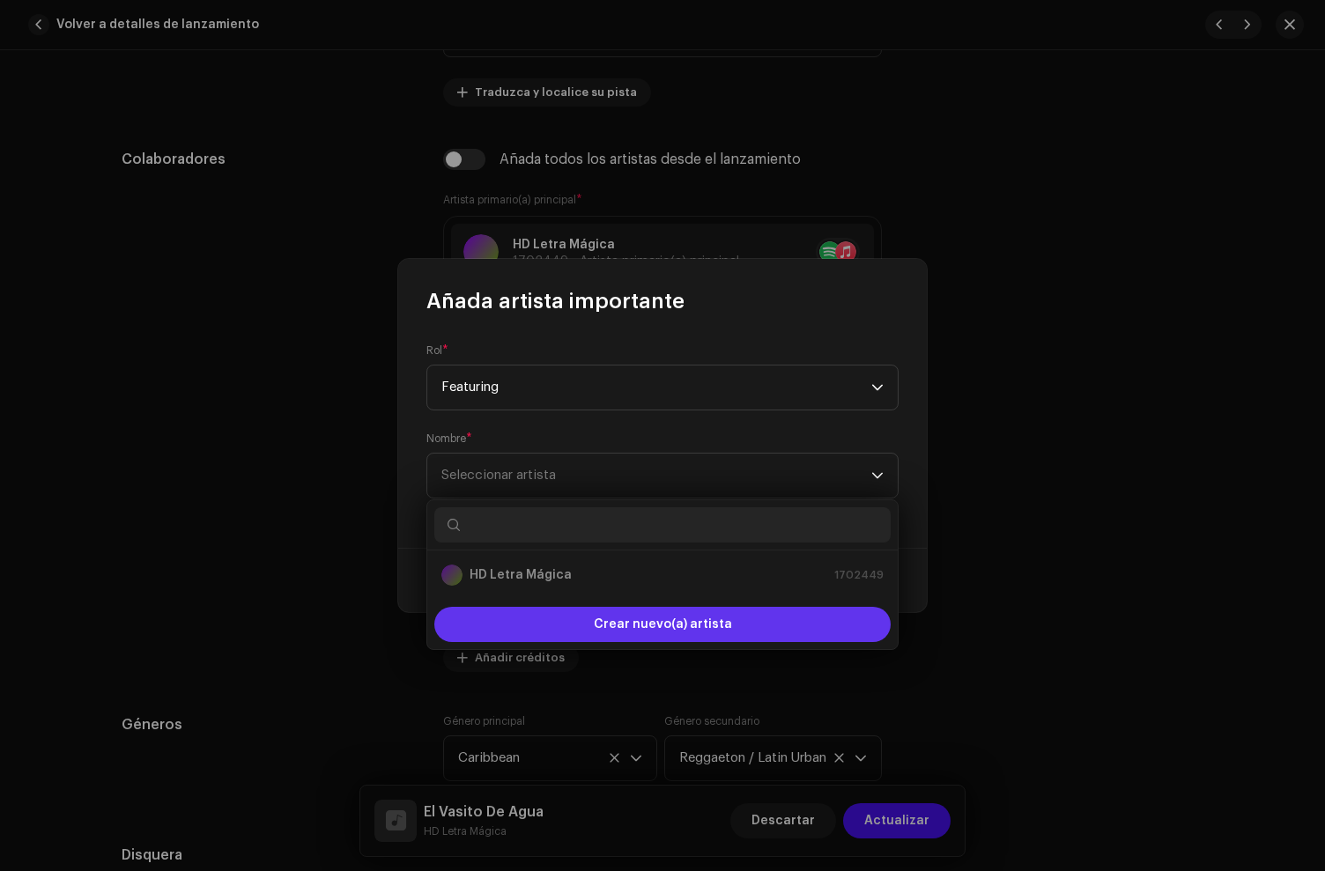
click at [544, 620] on div "Crear nuevo(a) artista" at bounding box center [662, 624] width 456 height 35
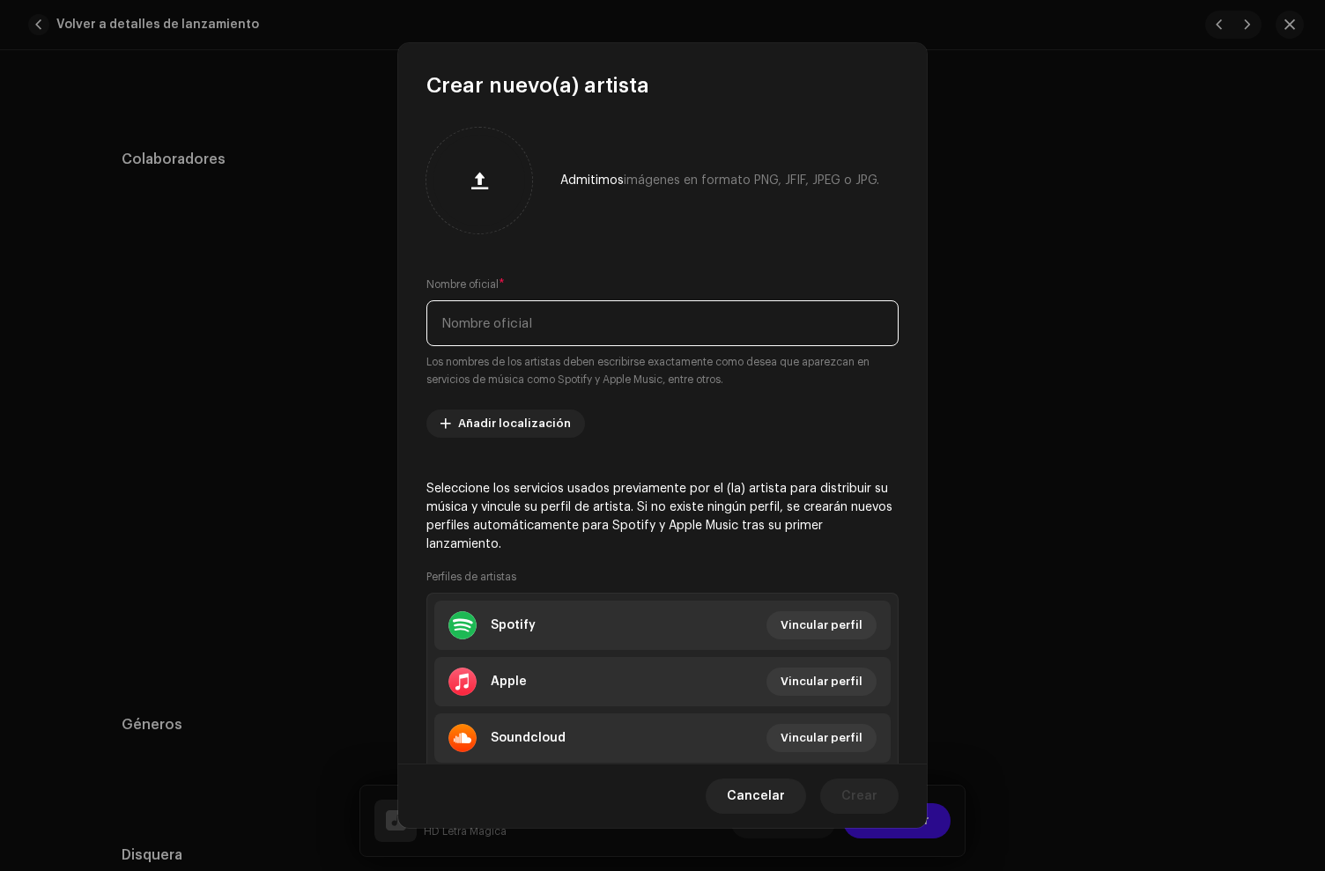
click at [503, 329] on input "text" at bounding box center [662, 323] width 472 height 46
paste input "Young F"
type input "Young F"
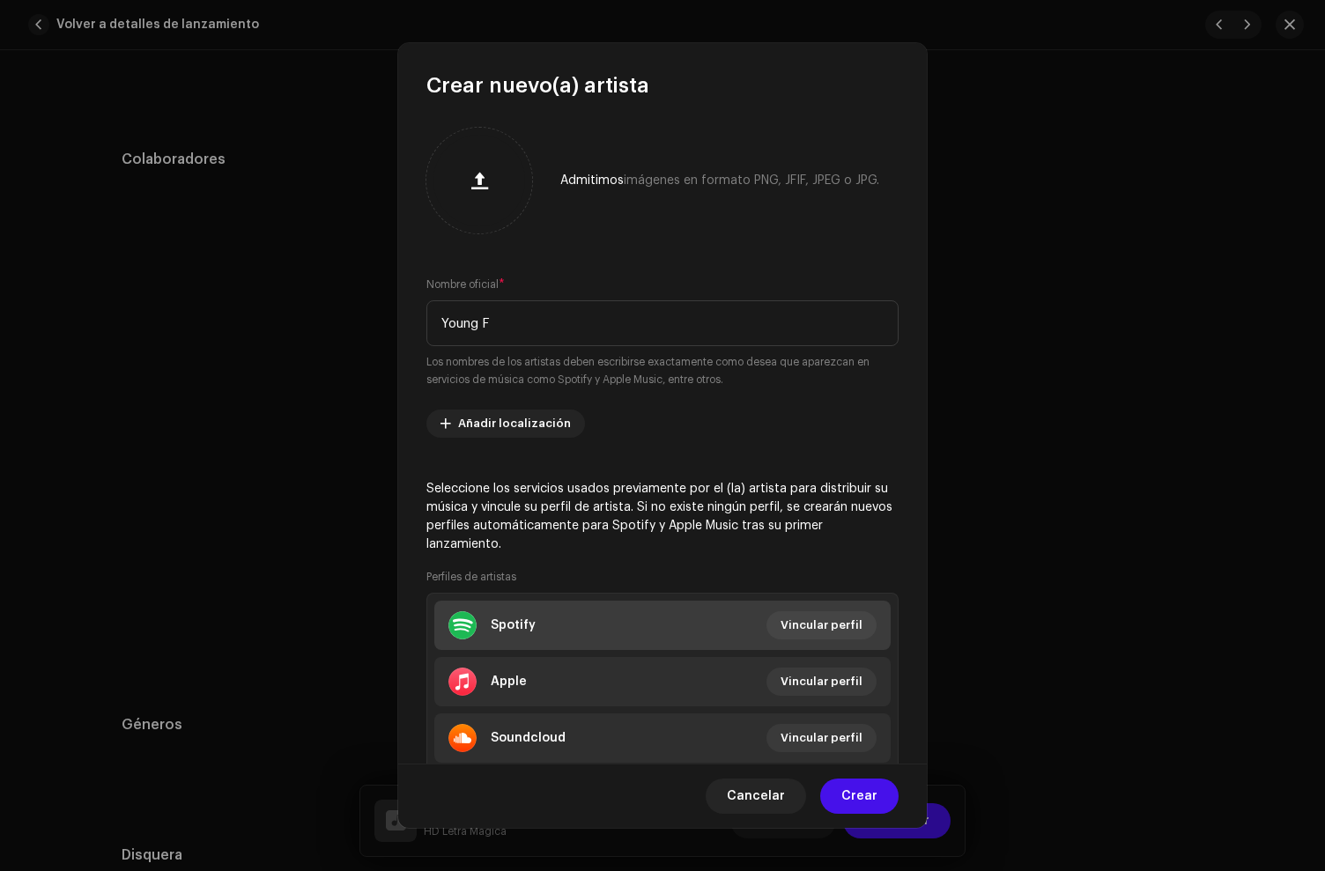
click at [529, 624] on div "Spotify" at bounding box center [513, 625] width 45 height 14
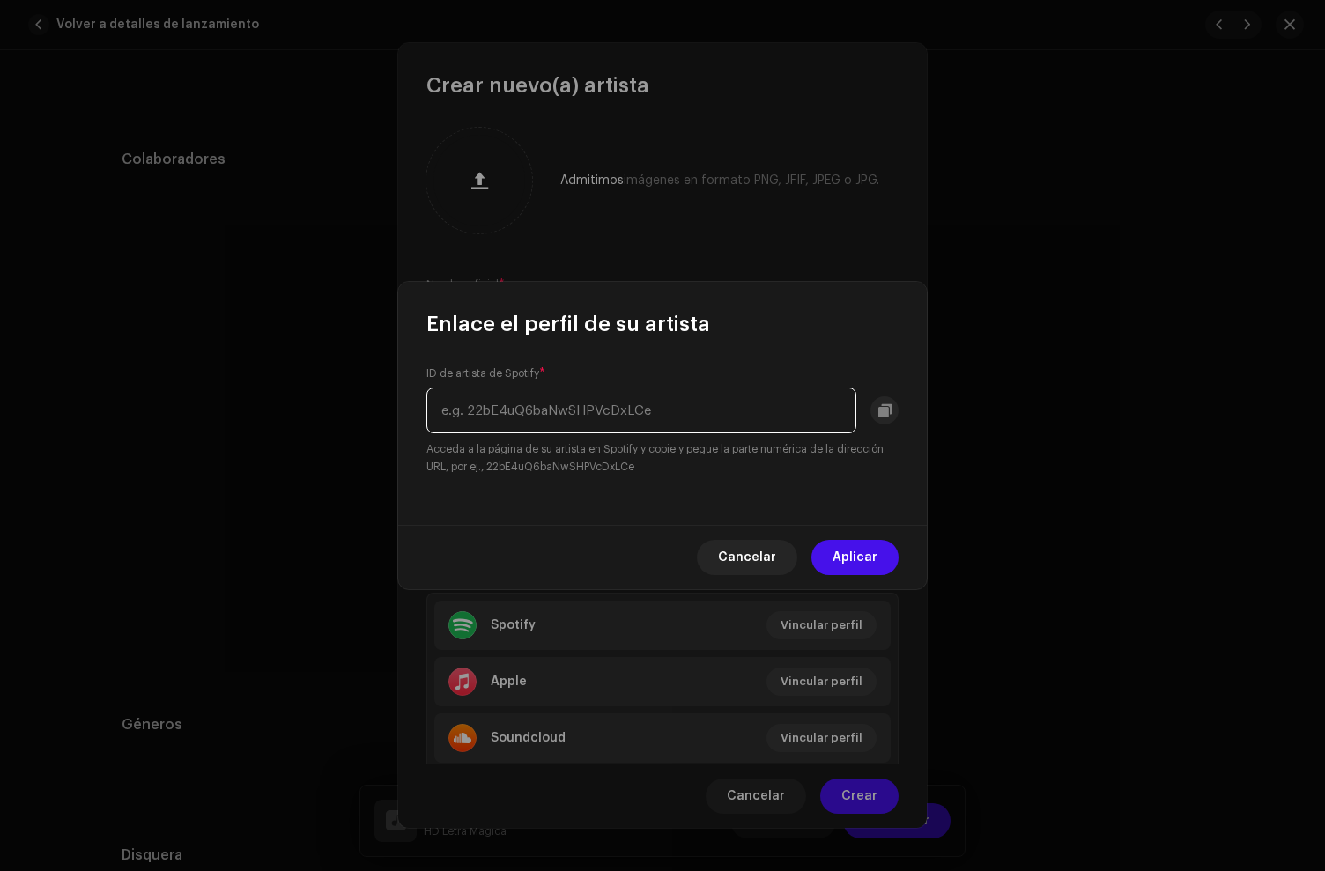
click at [492, 417] on input "text" at bounding box center [641, 411] width 430 height 46
paste input "298Xp5GBq3SNngVmoSPQJM"
type input "298Xp5GBq3SNngVmoSPQJM"
click at [855, 559] on span "Aplicar" at bounding box center [855, 557] width 45 height 35
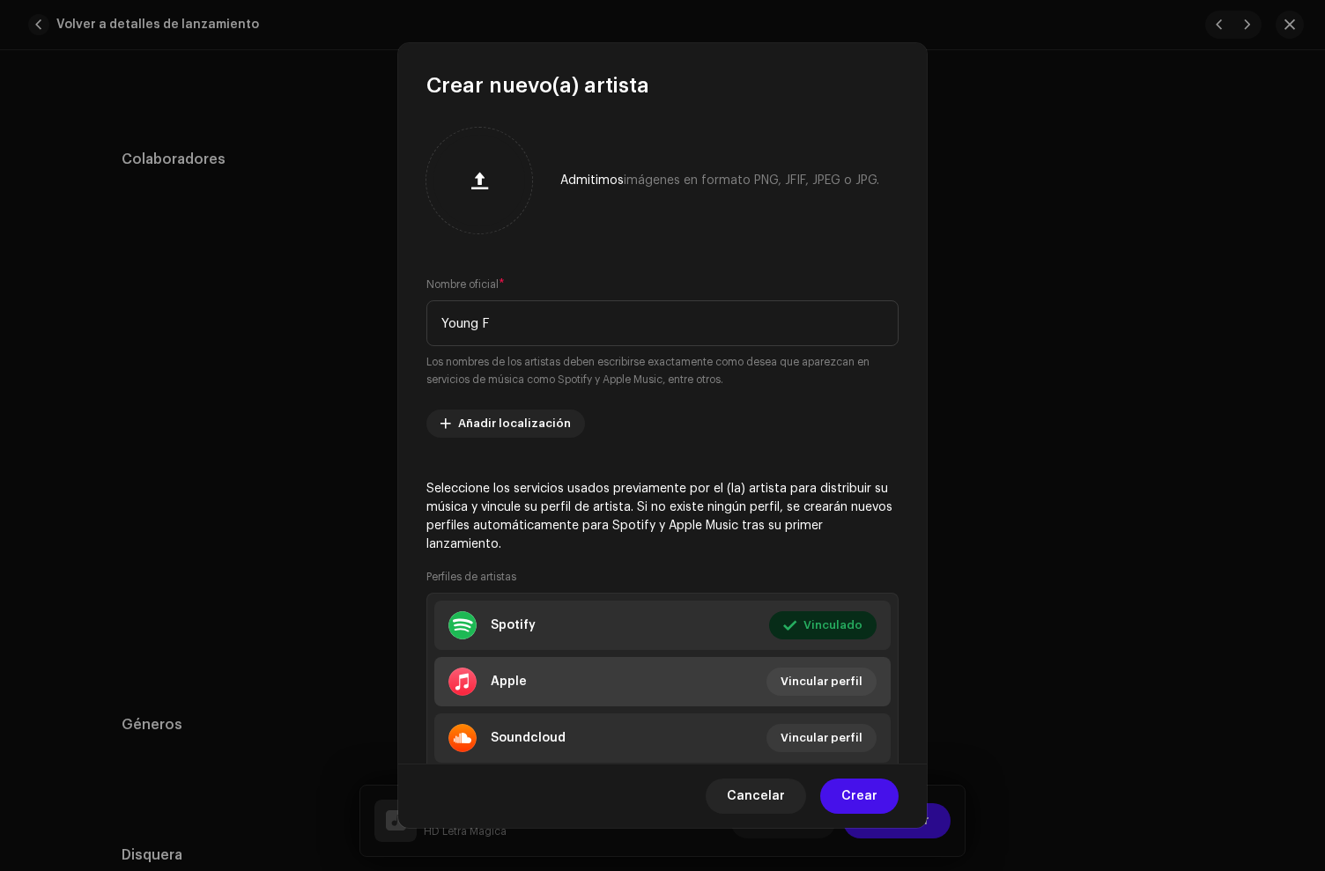
click at [568, 695] on li "Apple Vincular perfil" at bounding box center [662, 681] width 456 height 49
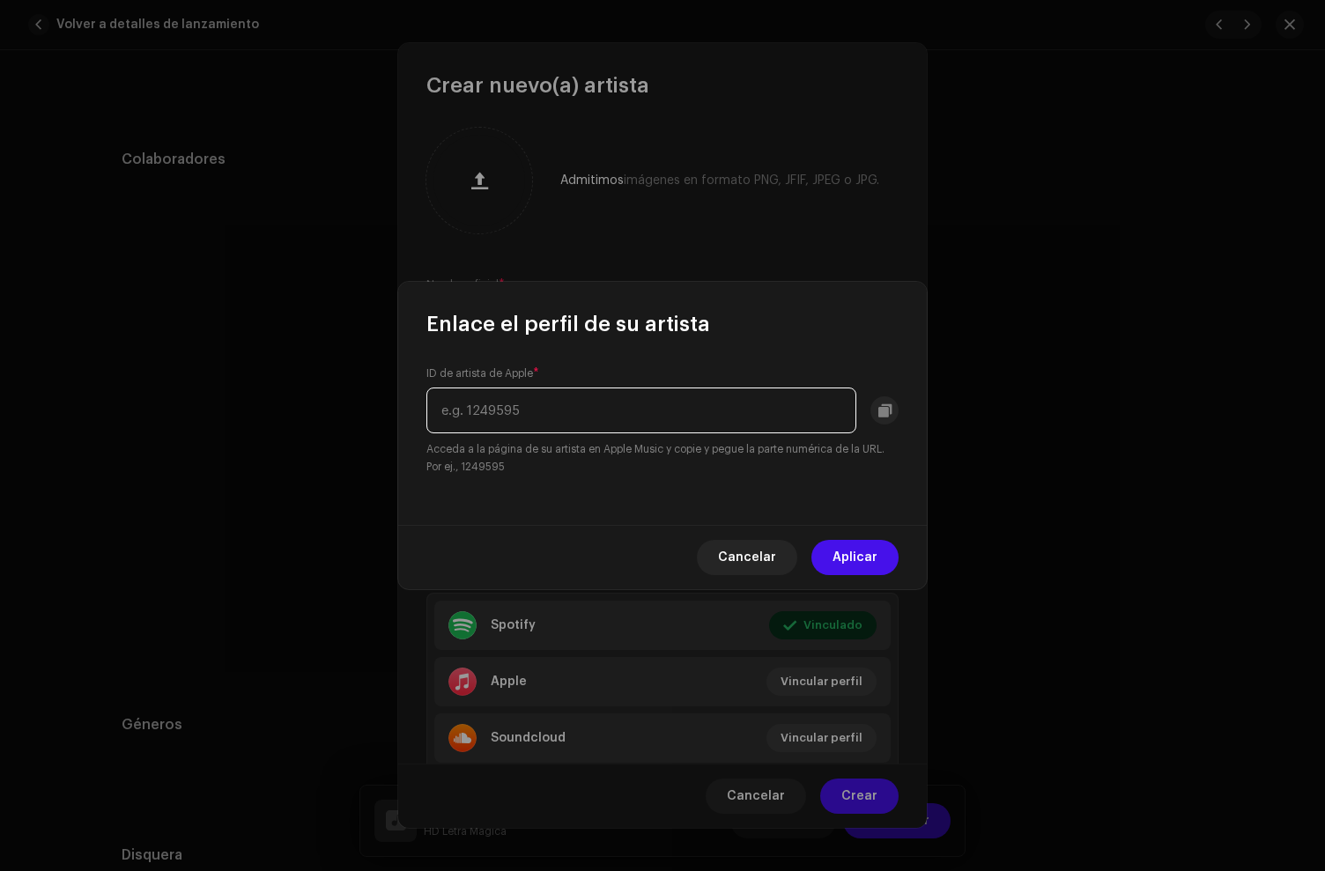
click at [512, 410] on input "text" at bounding box center [641, 411] width 430 height 46
paste input "786361426"
type input "786361426"
click at [859, 561] on span "Aplicar" at bounding box center [855, 557] width 45 height 35
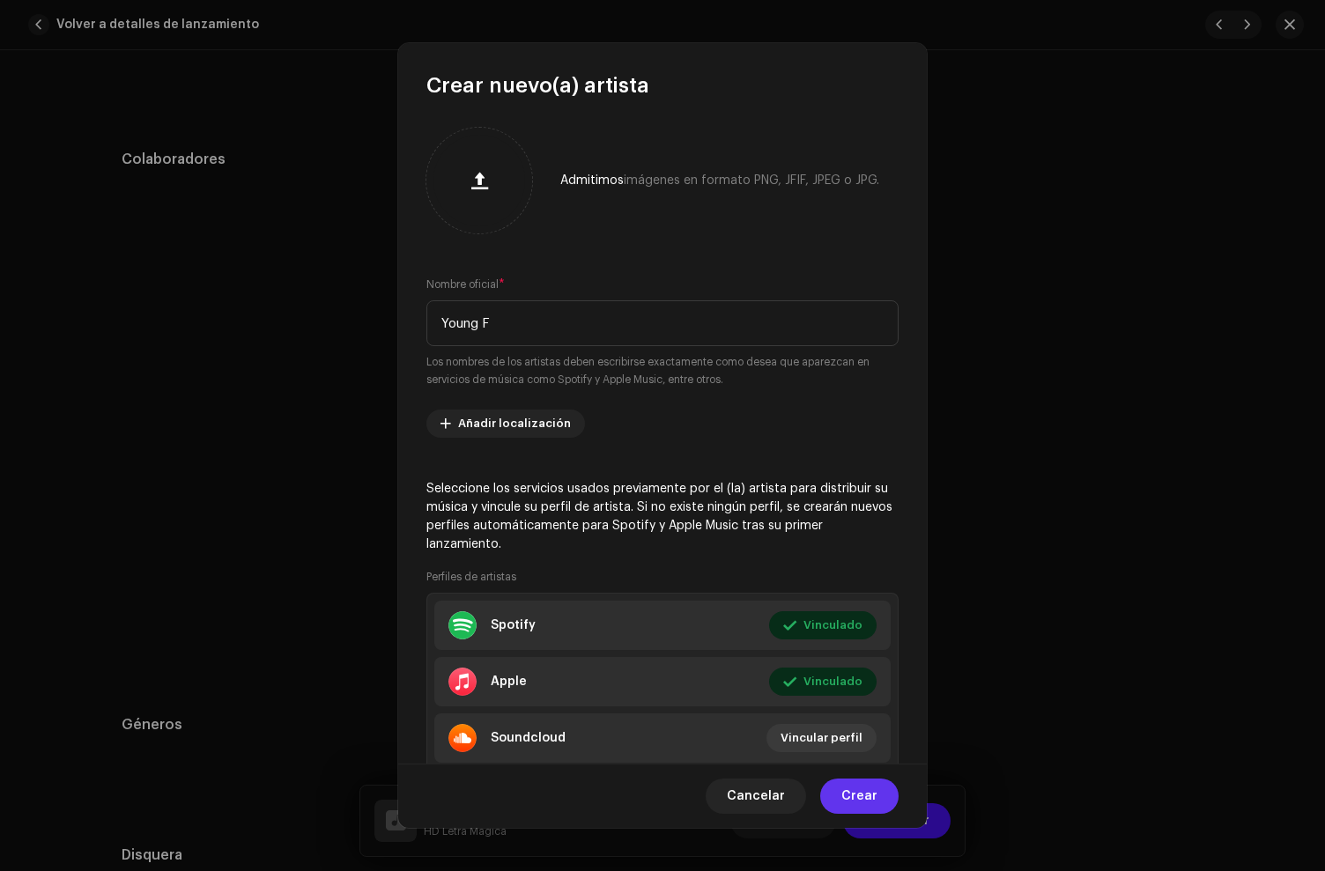
click at [862, 789] on span "Crear" at bounding box center [859, 796] width 36 height 35
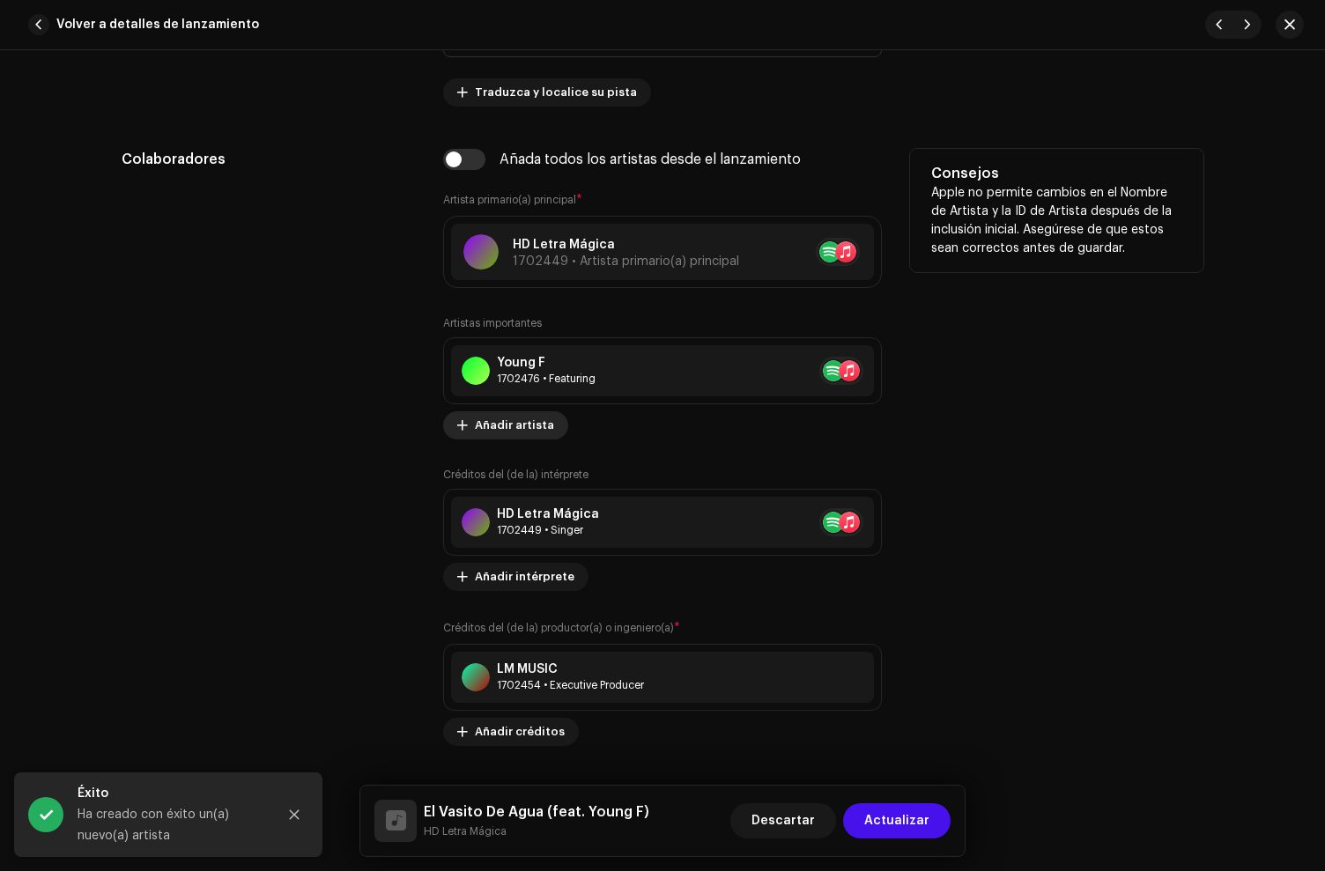
click at [513, 433] on span "Añadir artista" at bounding box center [514, 425] width 79 height 35
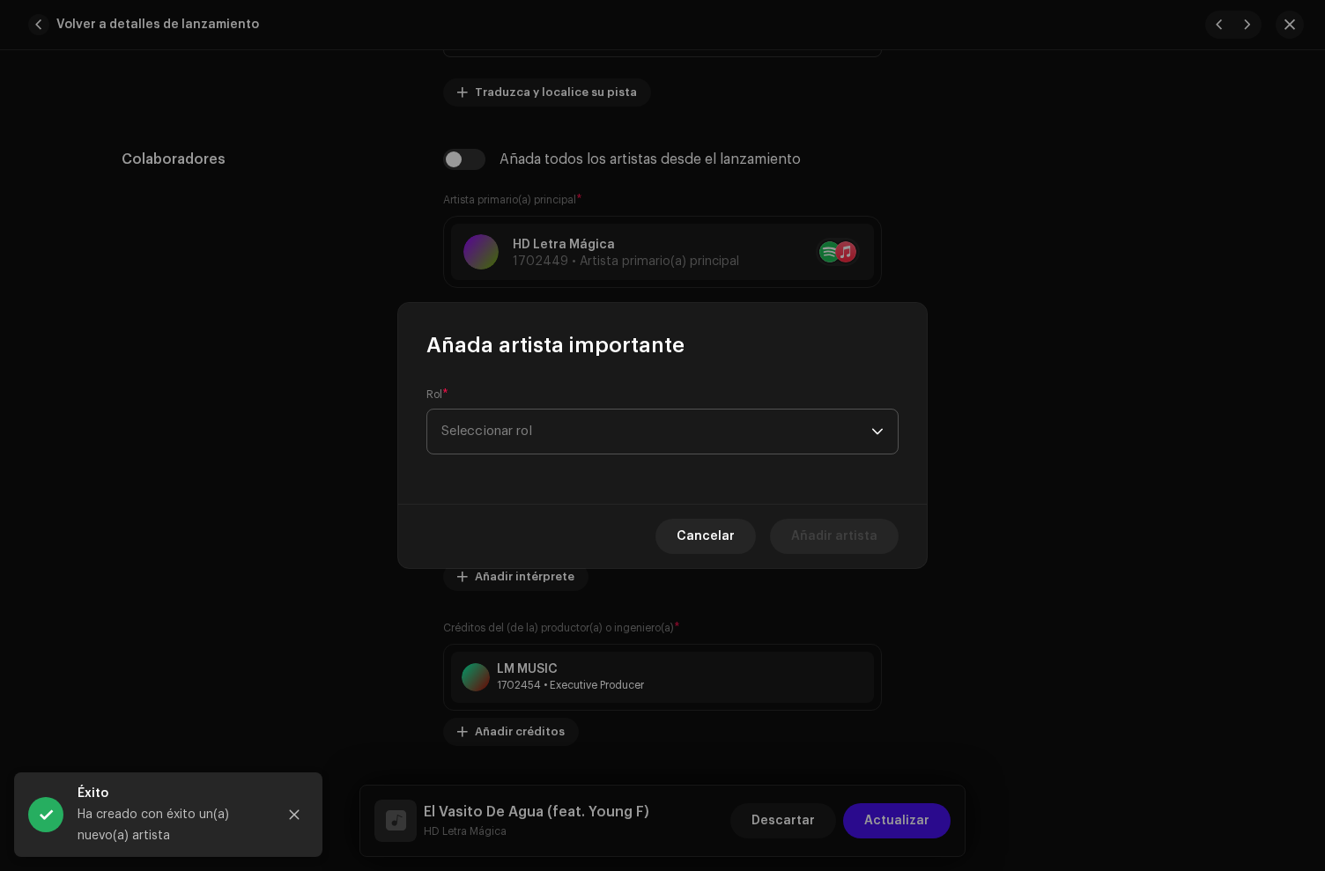
click at [526, 422] on span "Seleccionar rol" at bounding box center [656, 432] width 430 height 44
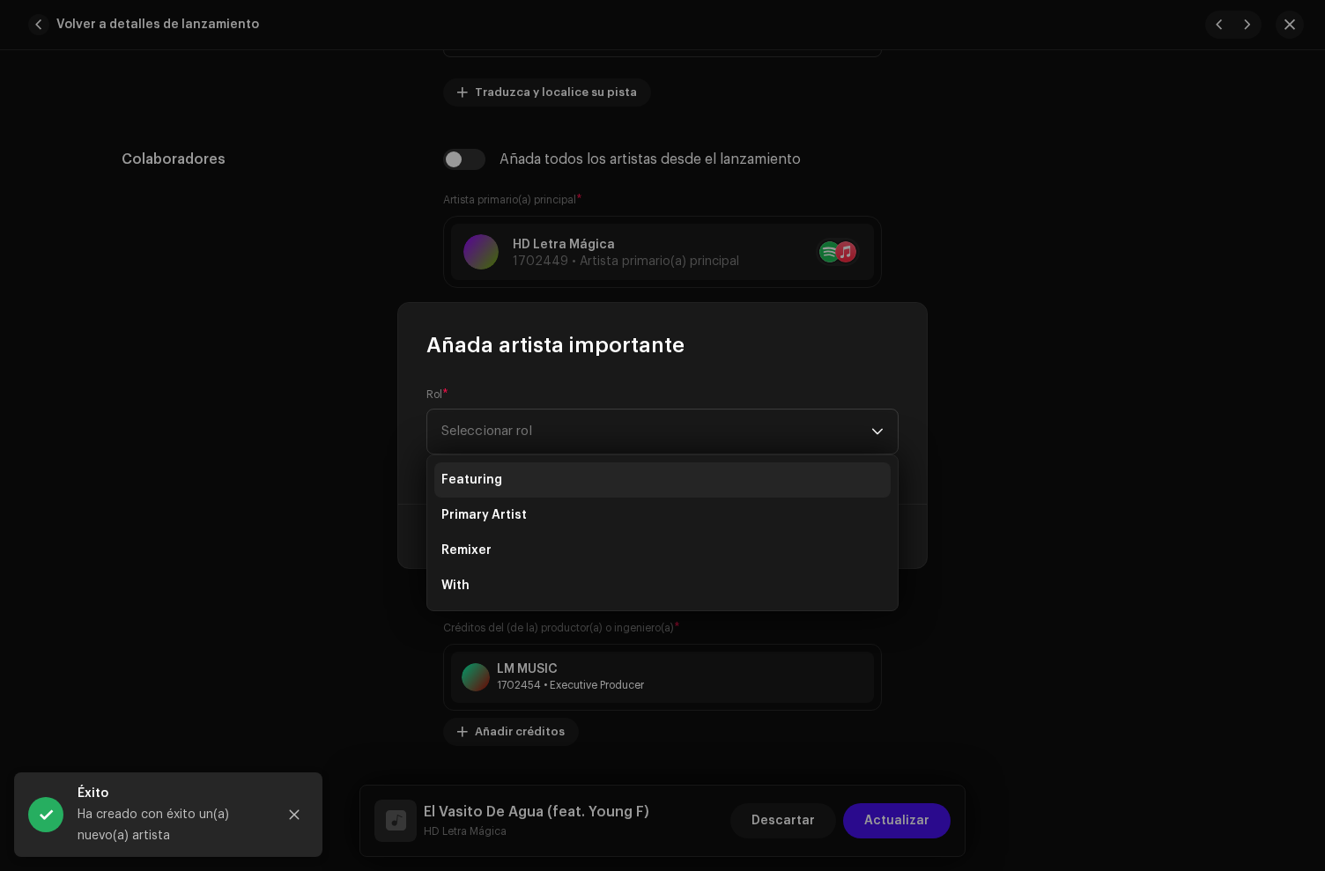
click at [478, 482] on span "Featuring" at bounding box center [471, 480] width 61 height 18
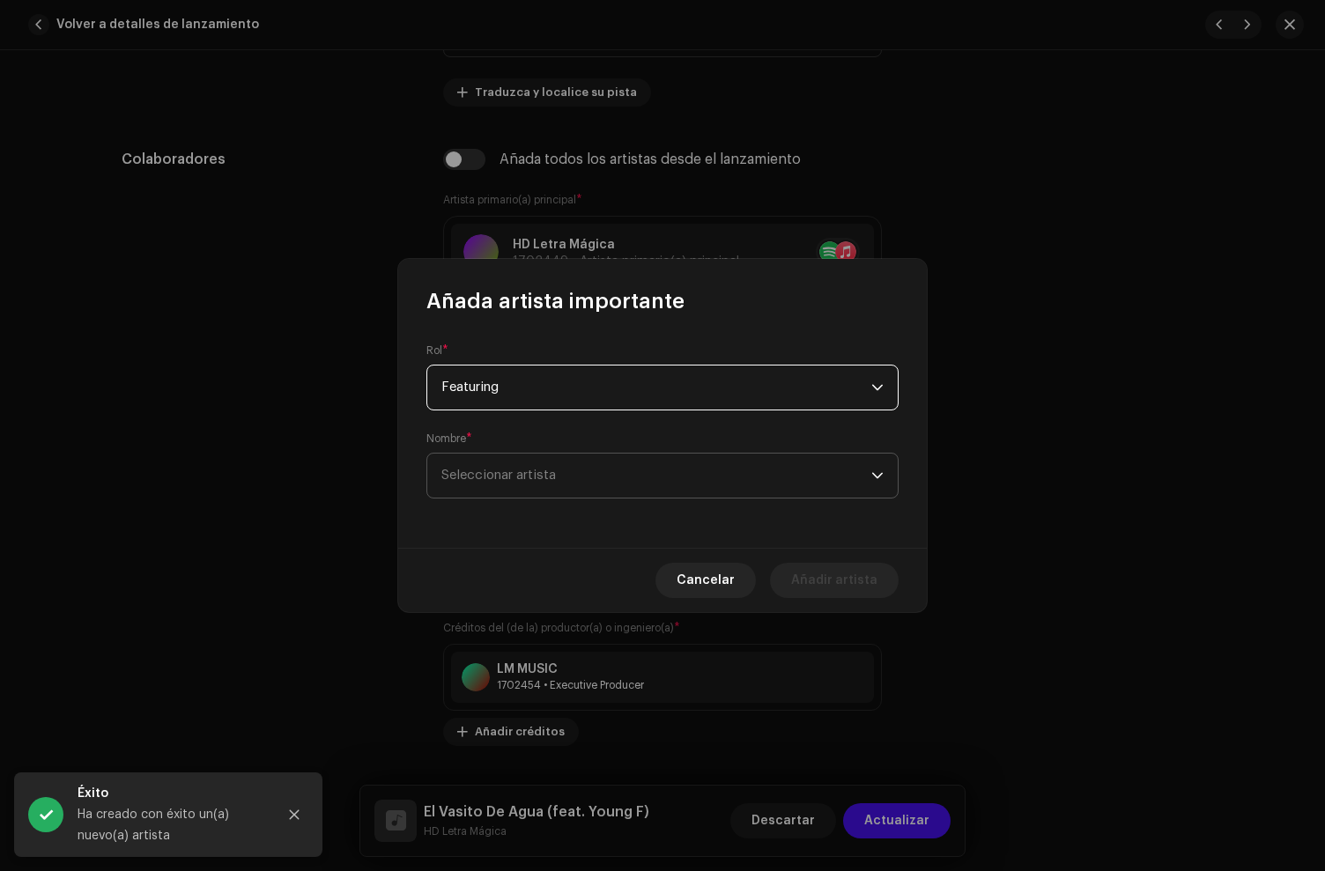
click at [479, 473] on span "Seleccionar artista" at bounding box center [498, 475] width 115 height 13
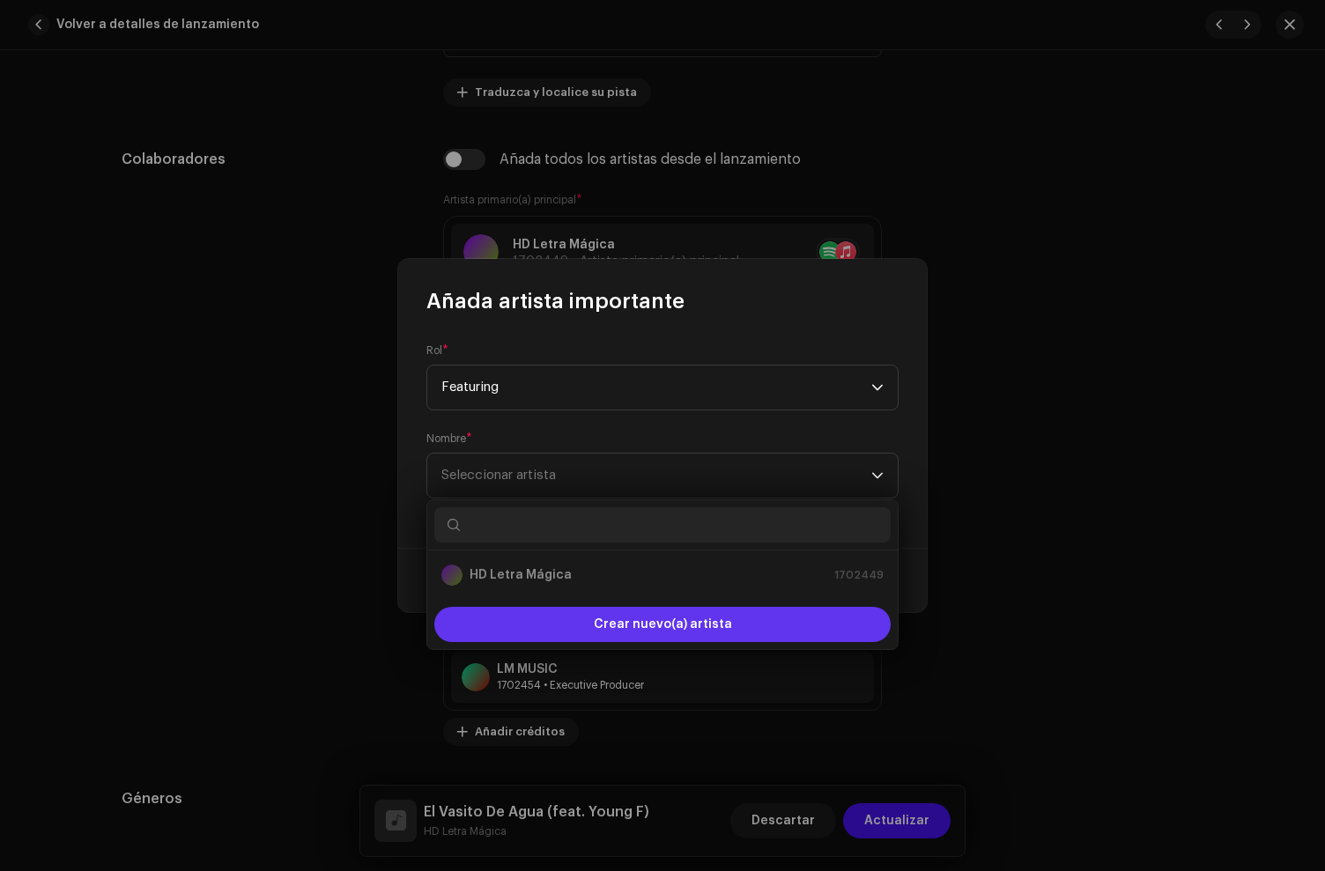
click at [536, 631] on div "Crear nuevo(a) artista" at bounding box center [662, 624] width 456 height 35
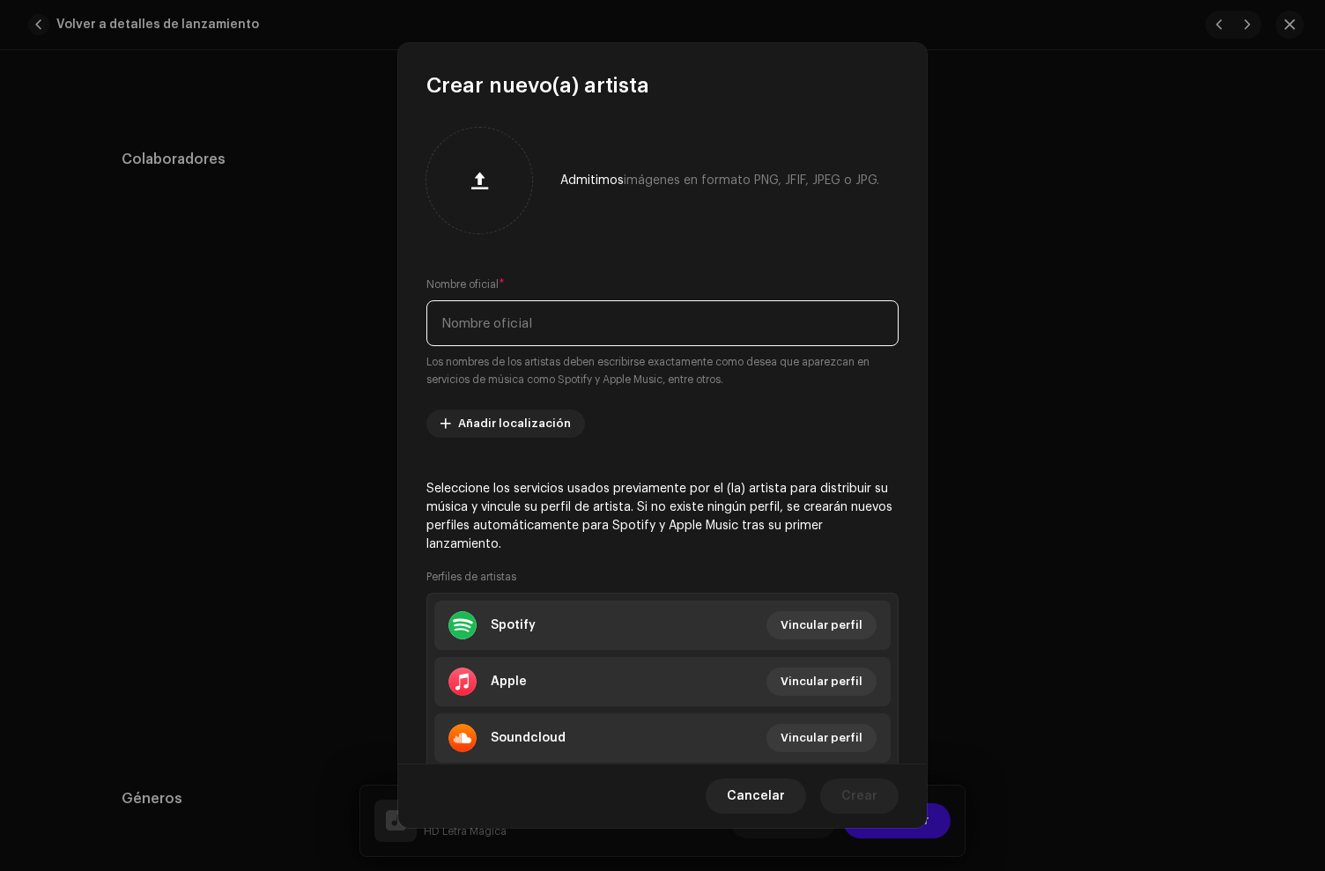
click at [498, 317] on input "text" at bounding box center [662, 323] width 472 height 46
paste input "Jota L"
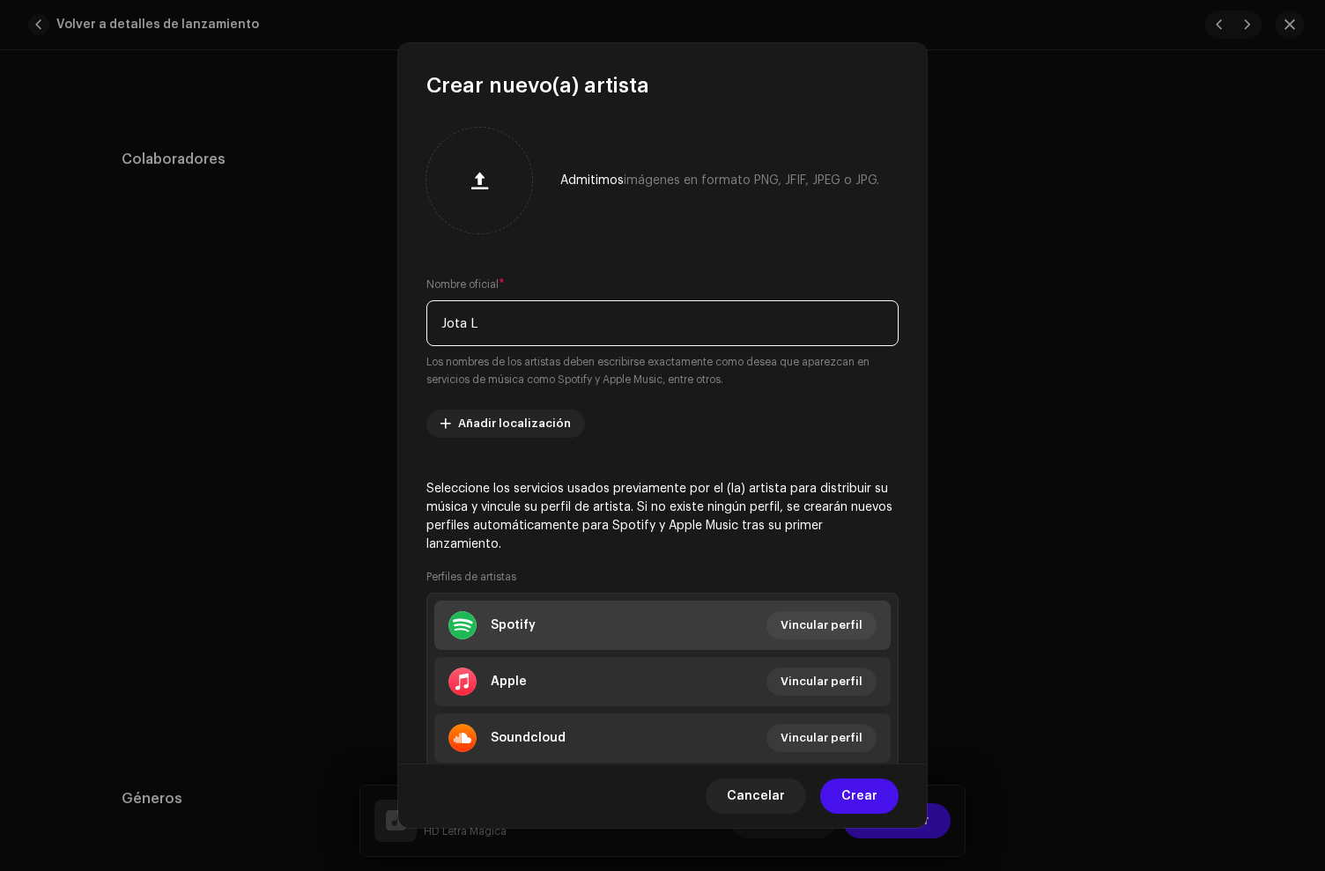
type input "Jota L"
click at [519, 624] on div "Spotify" at bounding box center [513, 625] width 45 height 14
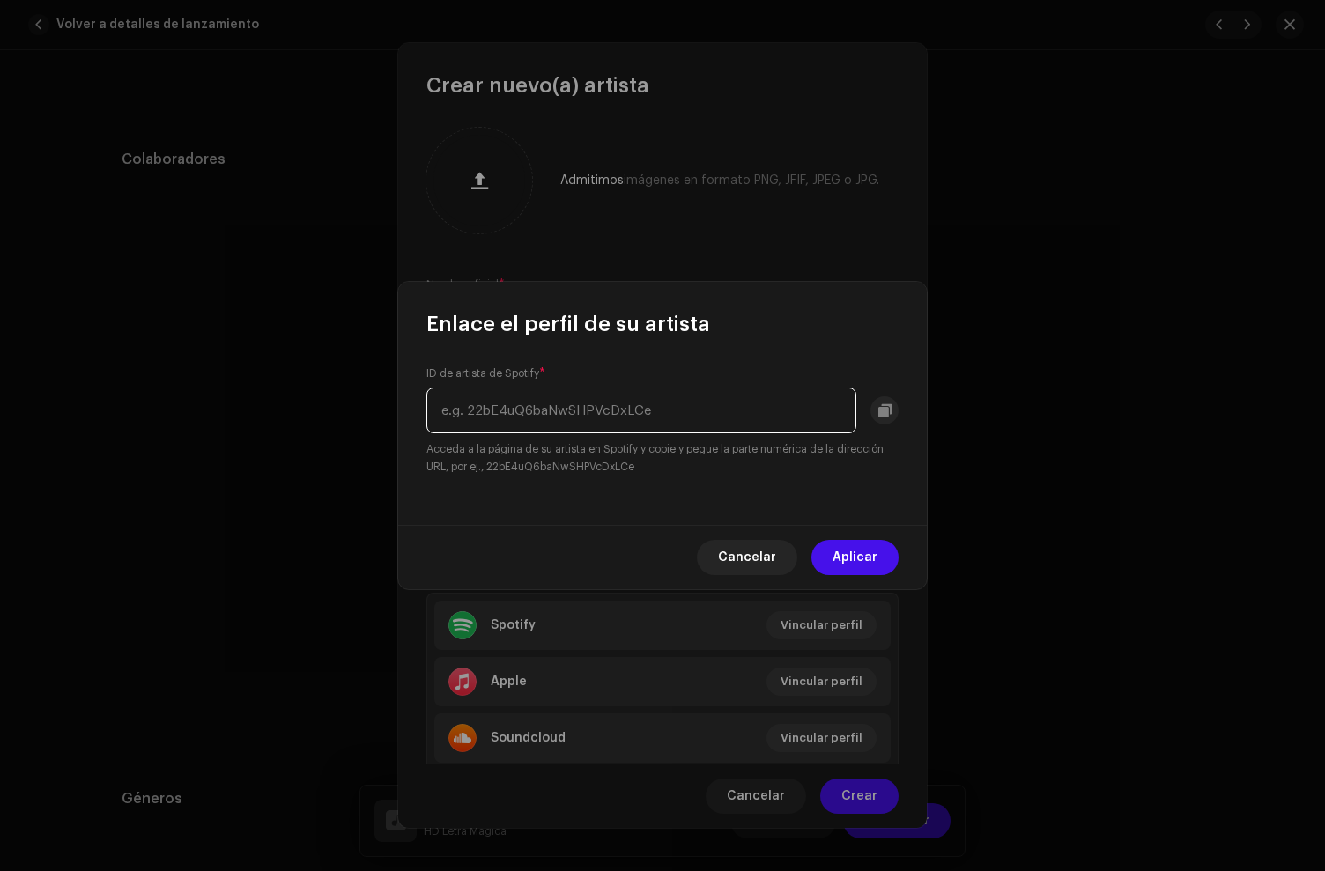
click at [493, 413] on input "text" at bounding box center [641, 411] width 430 height 46
paste input "3SImZqma6zDQ5IogrYfxmW"
type input "3SImZqma6zDQ5IogrYfxmW"
click at [874, 560] on span "Aplicar" at bounding box center [855, 557] width 45 height 35
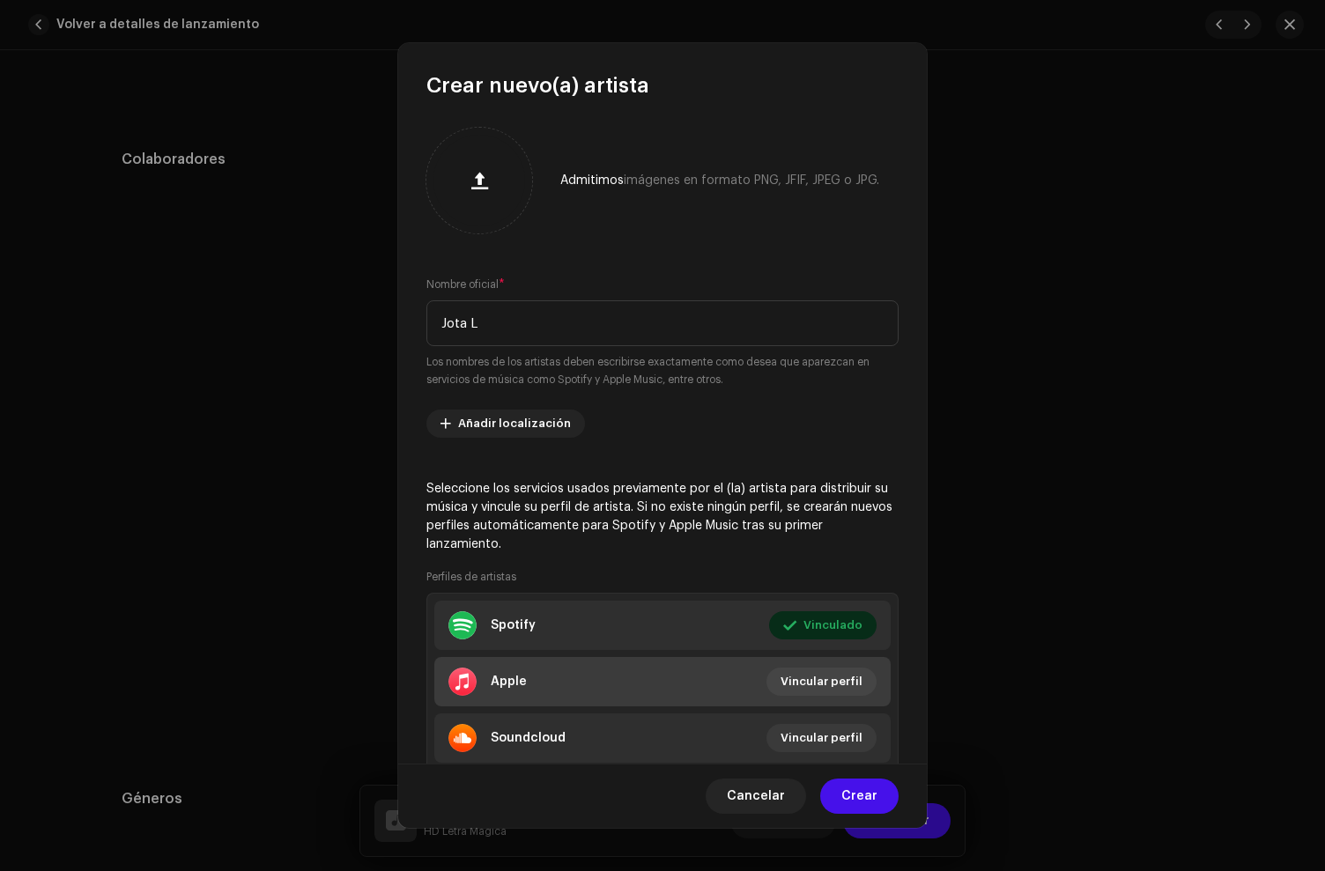
click at [566, 677] on li "Apple Vincular perfil" at bounding box center [662, 681] width 456 height 49
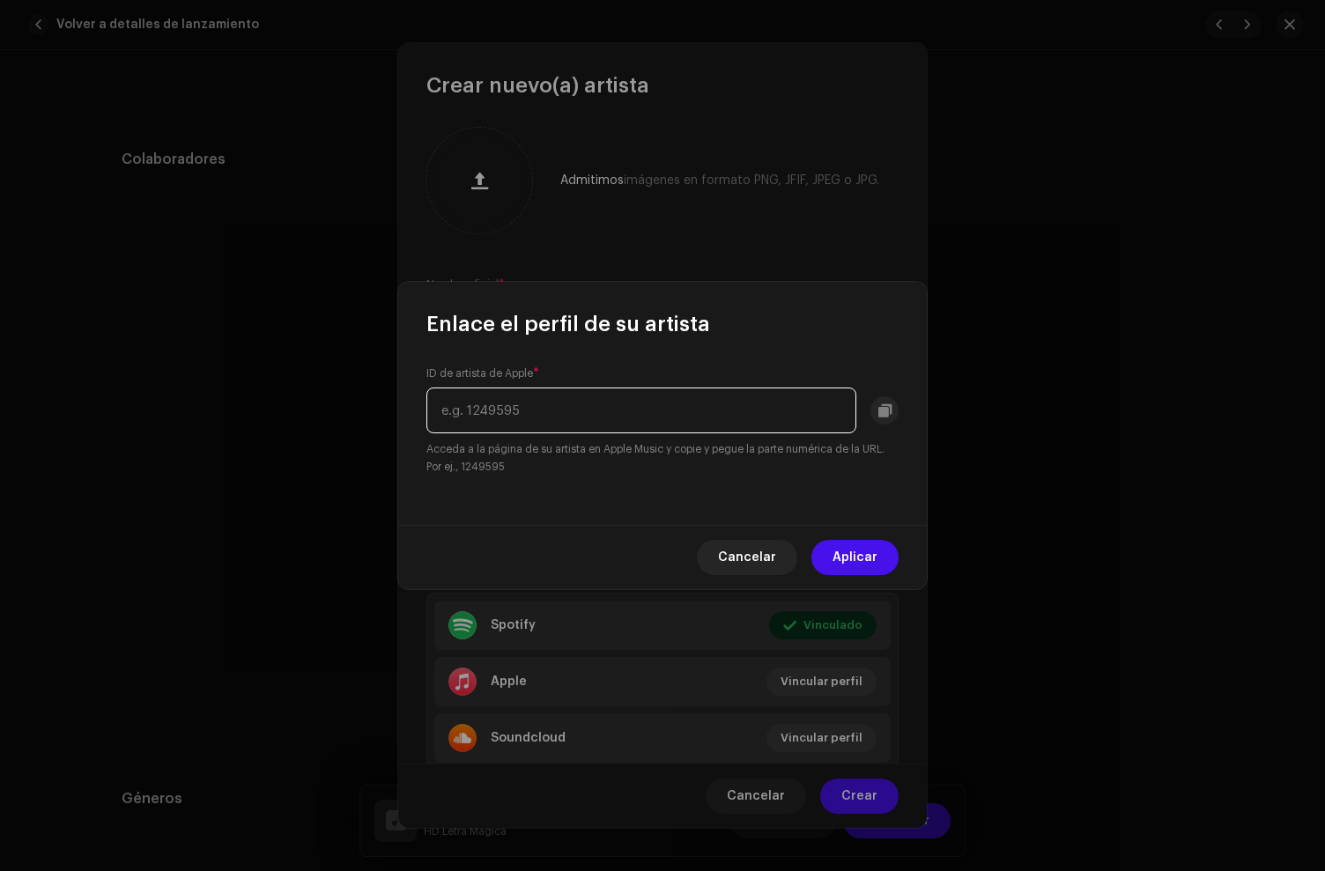
click at [515, 430] on input "text" at bounding box center [641, 411] width 430 height 46
paste input "1241968702"
type input "1241968702"
click at [865, 557] on span "Aplicar" at bounding box center [855, 557] width 45 height 35
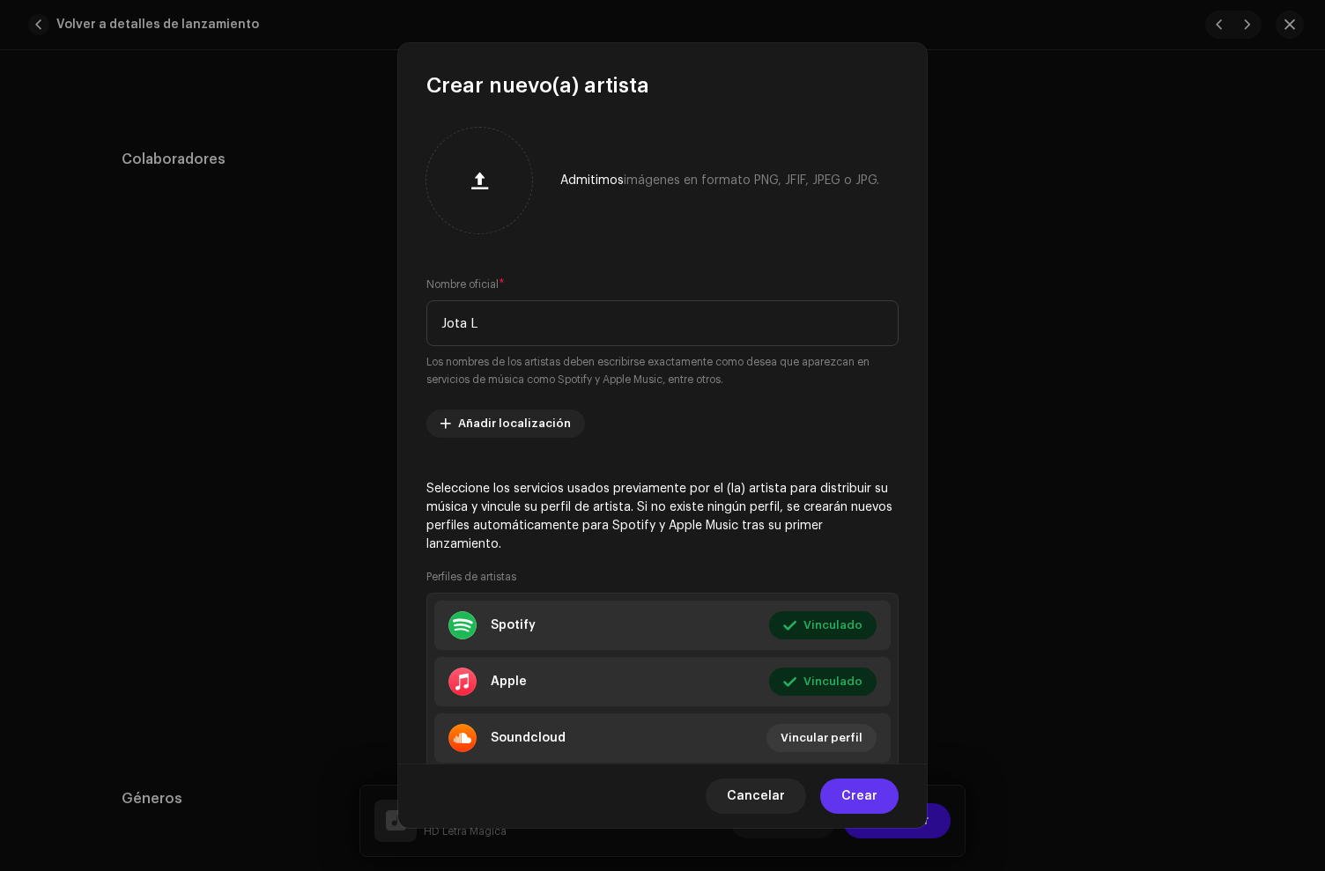
scroll to position [57, 0]
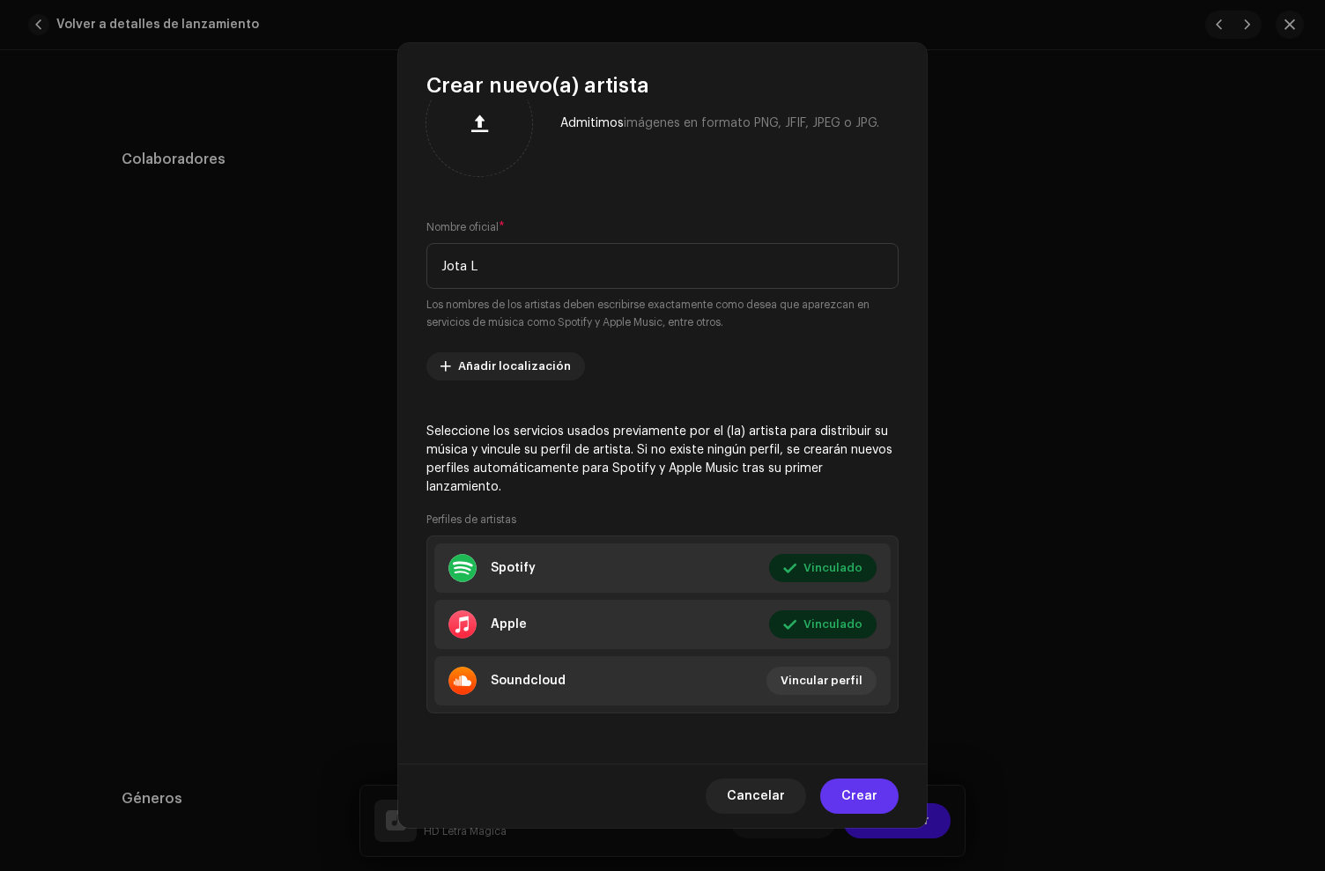
click at [876, 783] on span "Crear" at bounding box center [859, 796] width 36 height 35
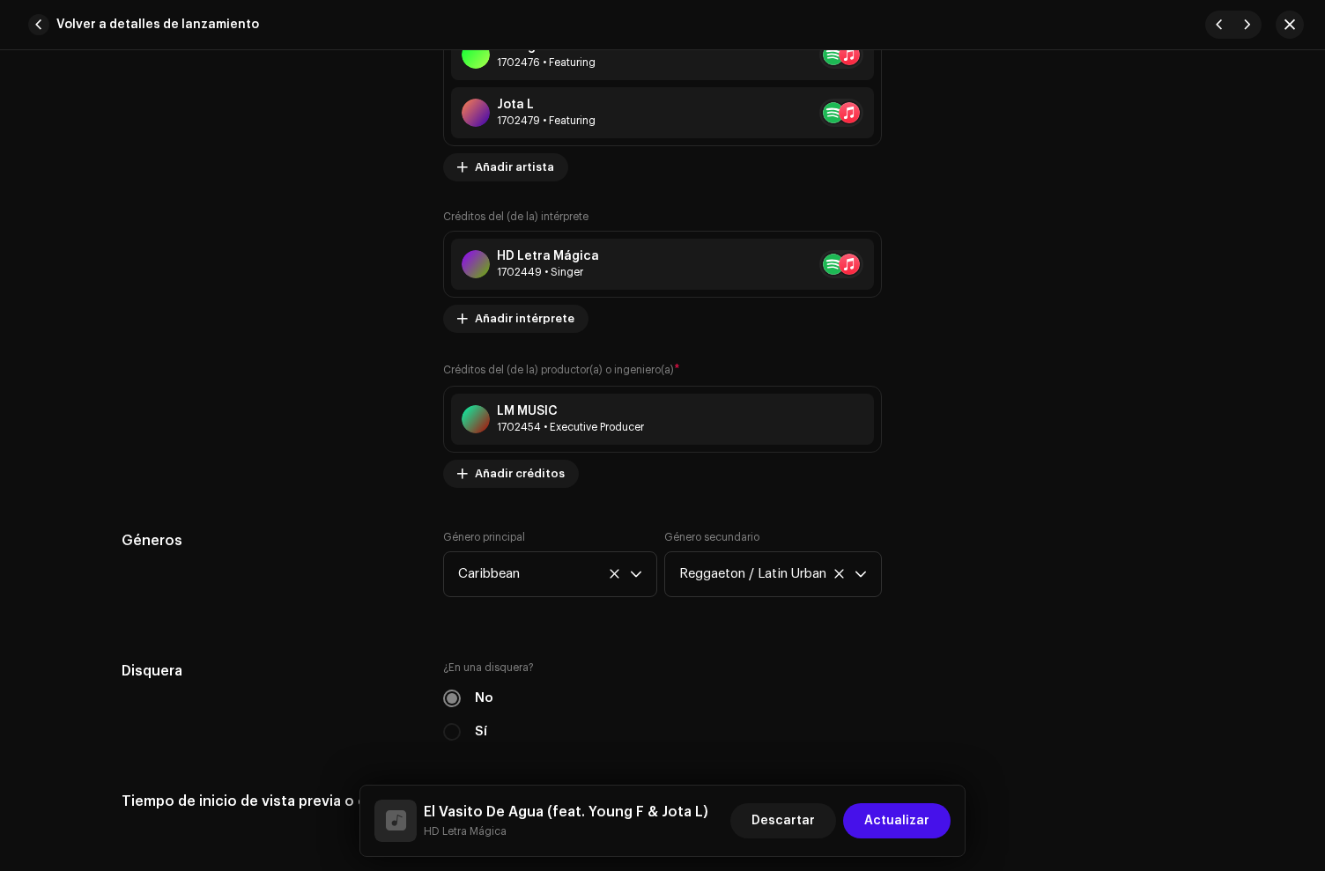
scroll to position [1452, 0]
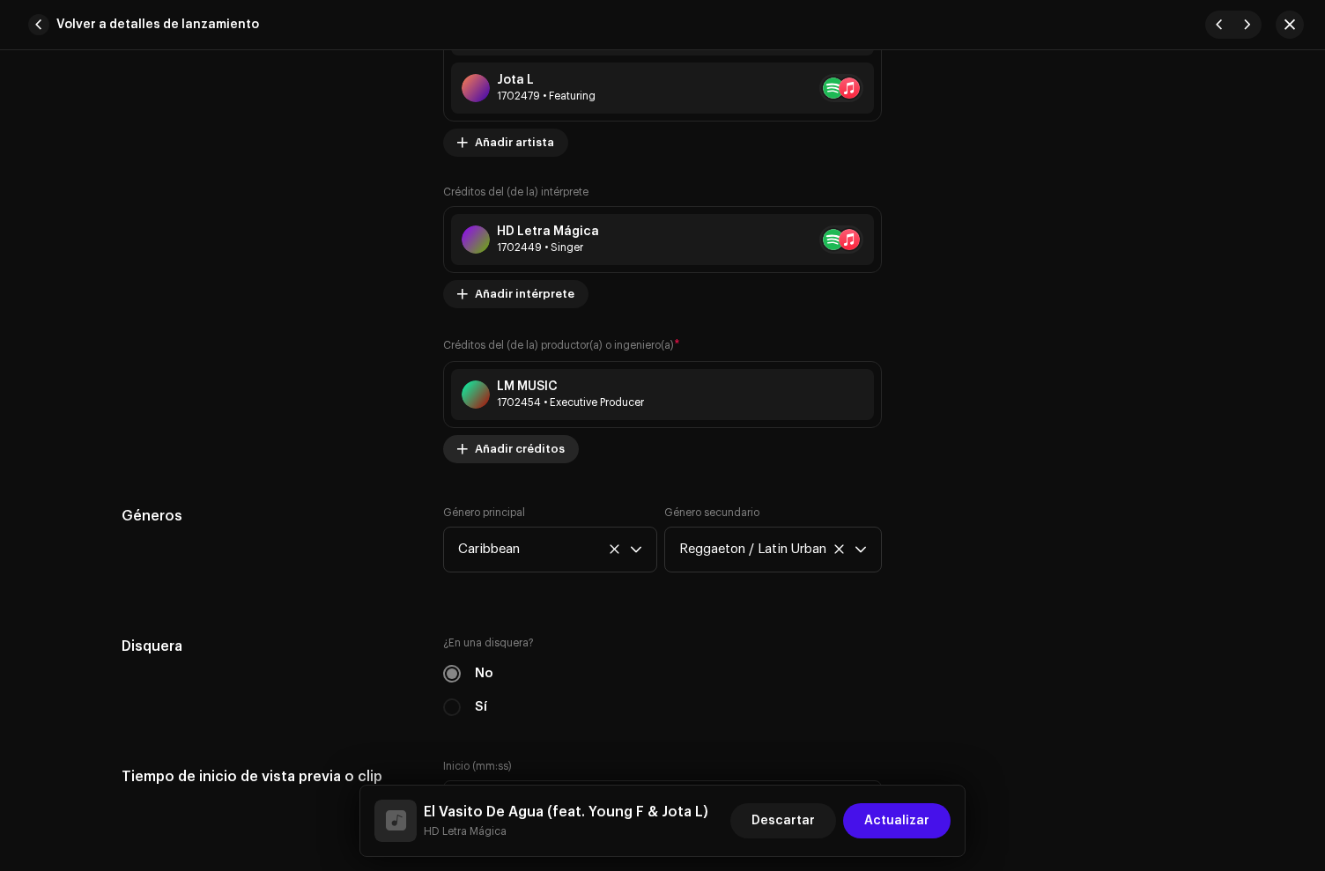
click at [489, 451] on span "Añadir créditos" at bounding box center [520, 449] width 90 height 35
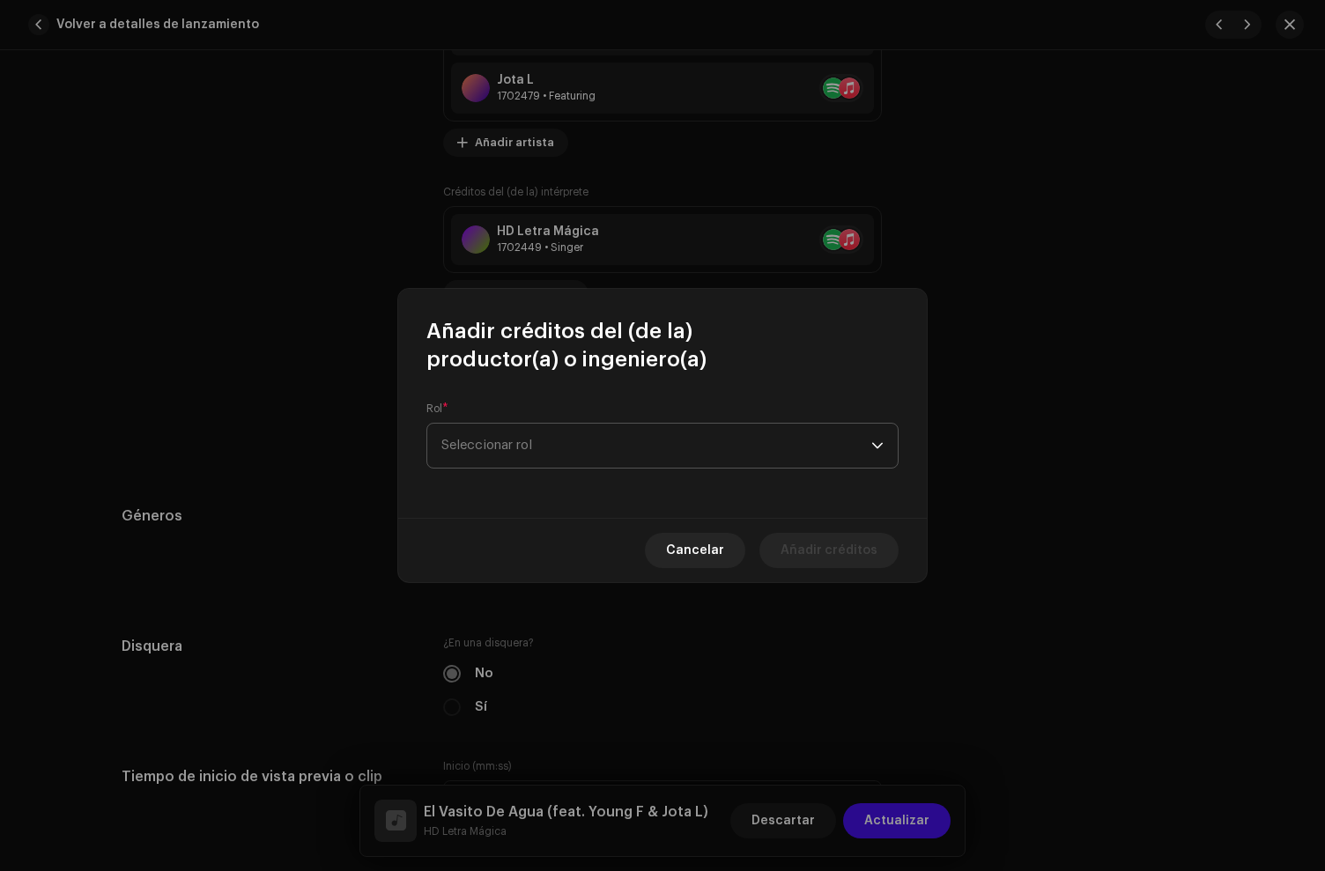
click at [549, 447] on span "Seleccionar rol" at bounding box center [656, 446] width 430 height 44
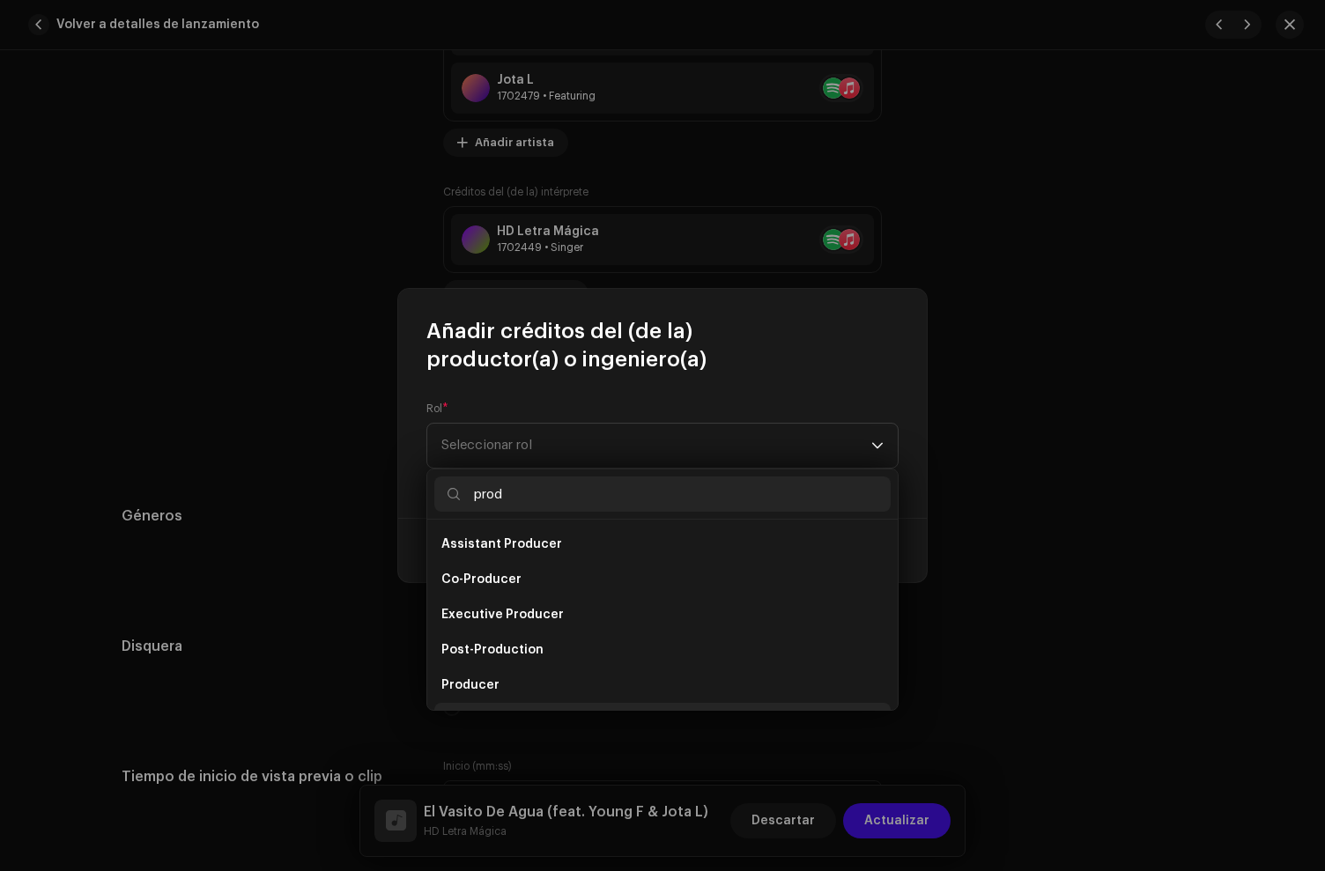
scroll to position [28, 0]
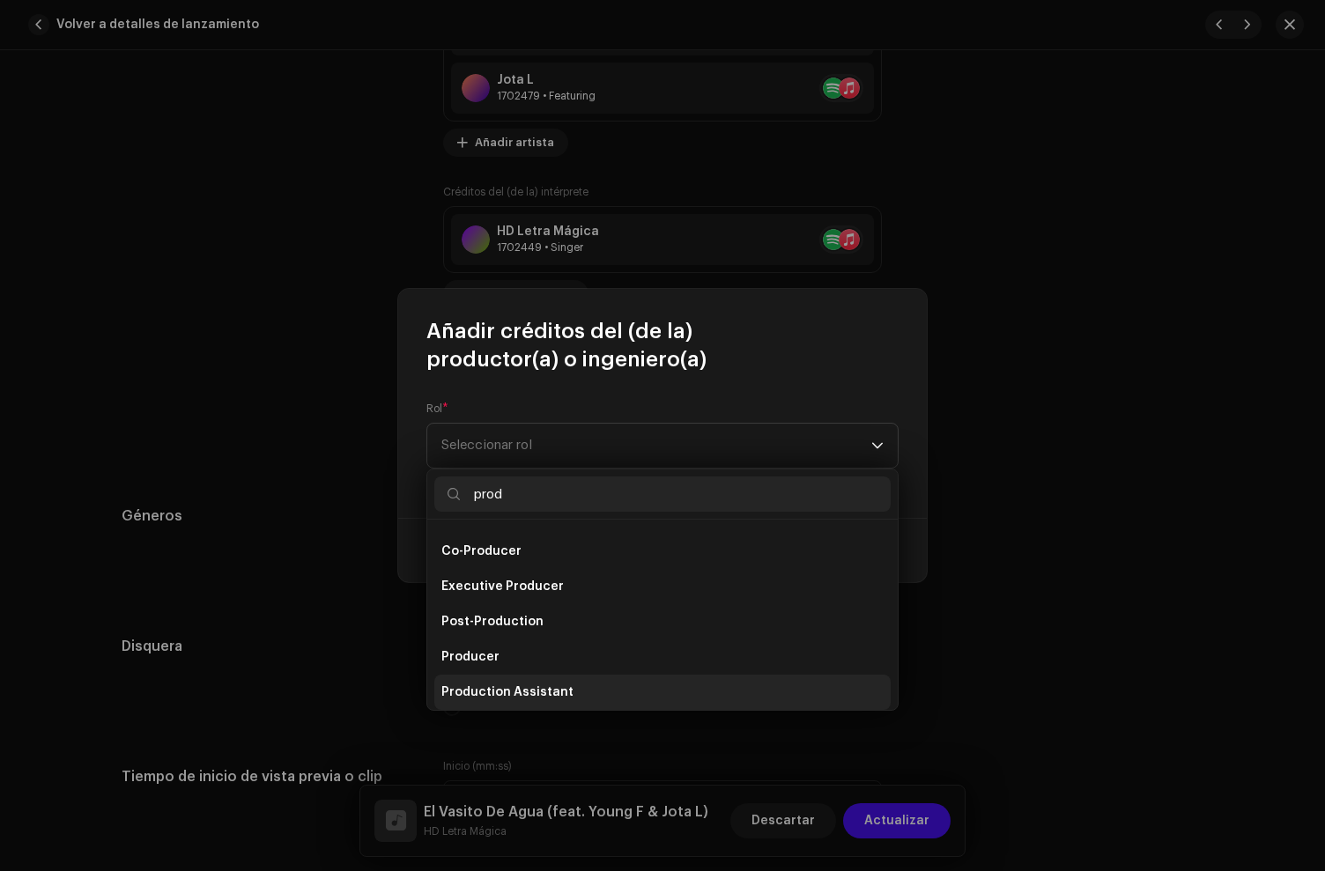
type input "prod"
click at [498, 689] on span "Production Assistant" at bounding box center [507, 693] width 132 height 18
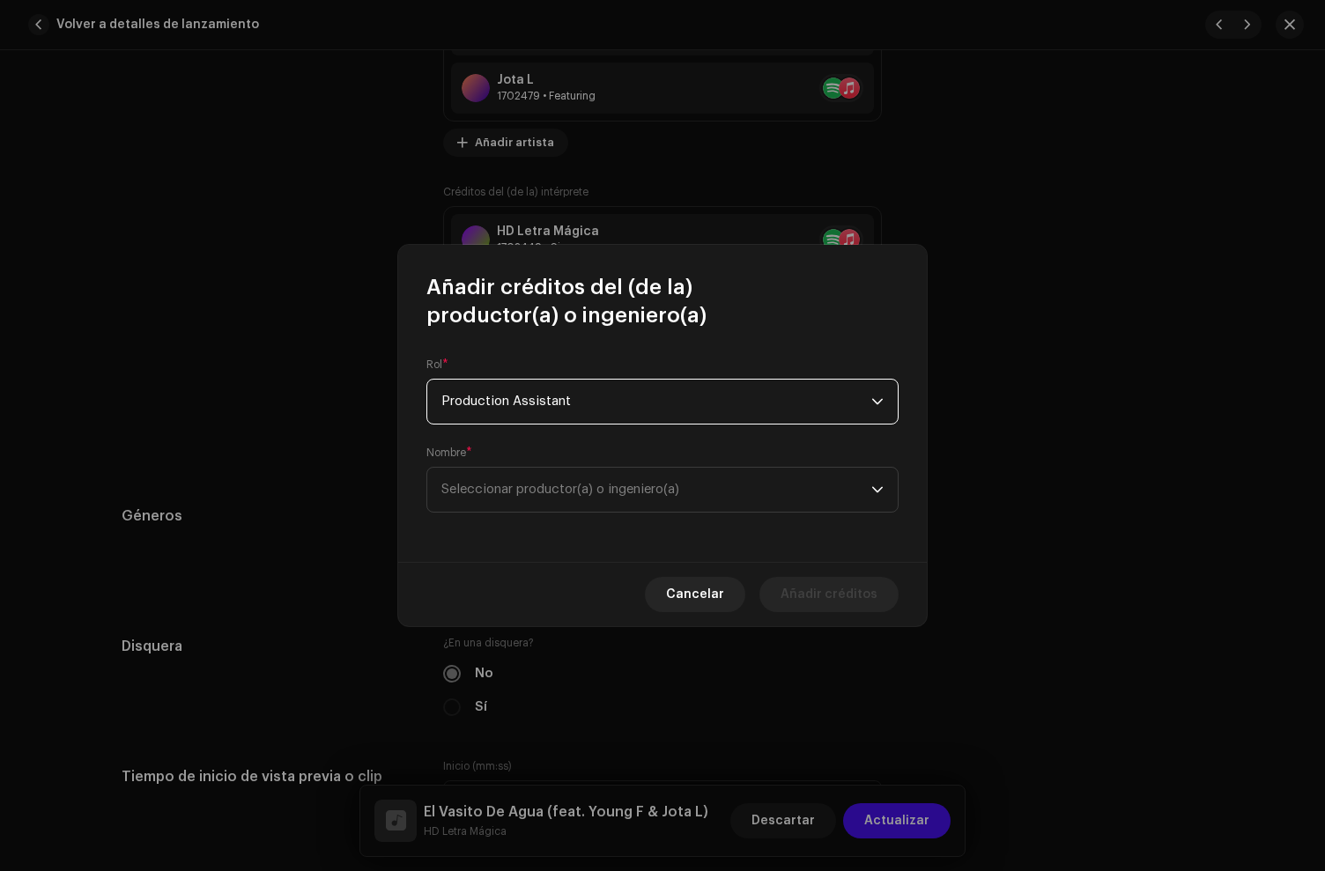
click at [574, 385] on span "Production Assistant" at bounding box center [656, 402] width 430 height 44
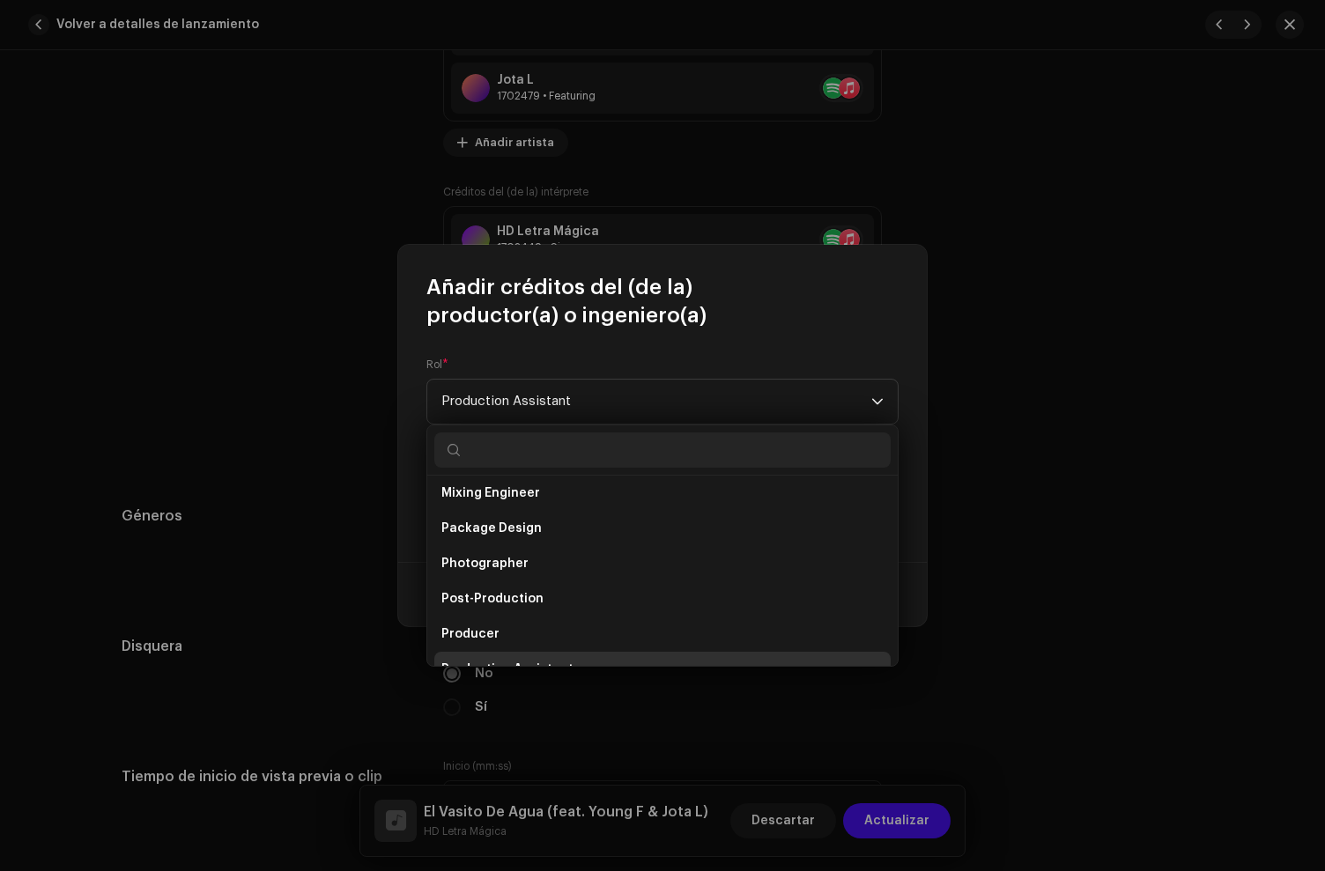
drag, startPoint x: 485, startPoint y: 626, endPoint x: 487, endPoint y: 598, distance: 28.3
click at [484, 626] on span "Producer" at bounding box center [470, 635] width 58 height 18
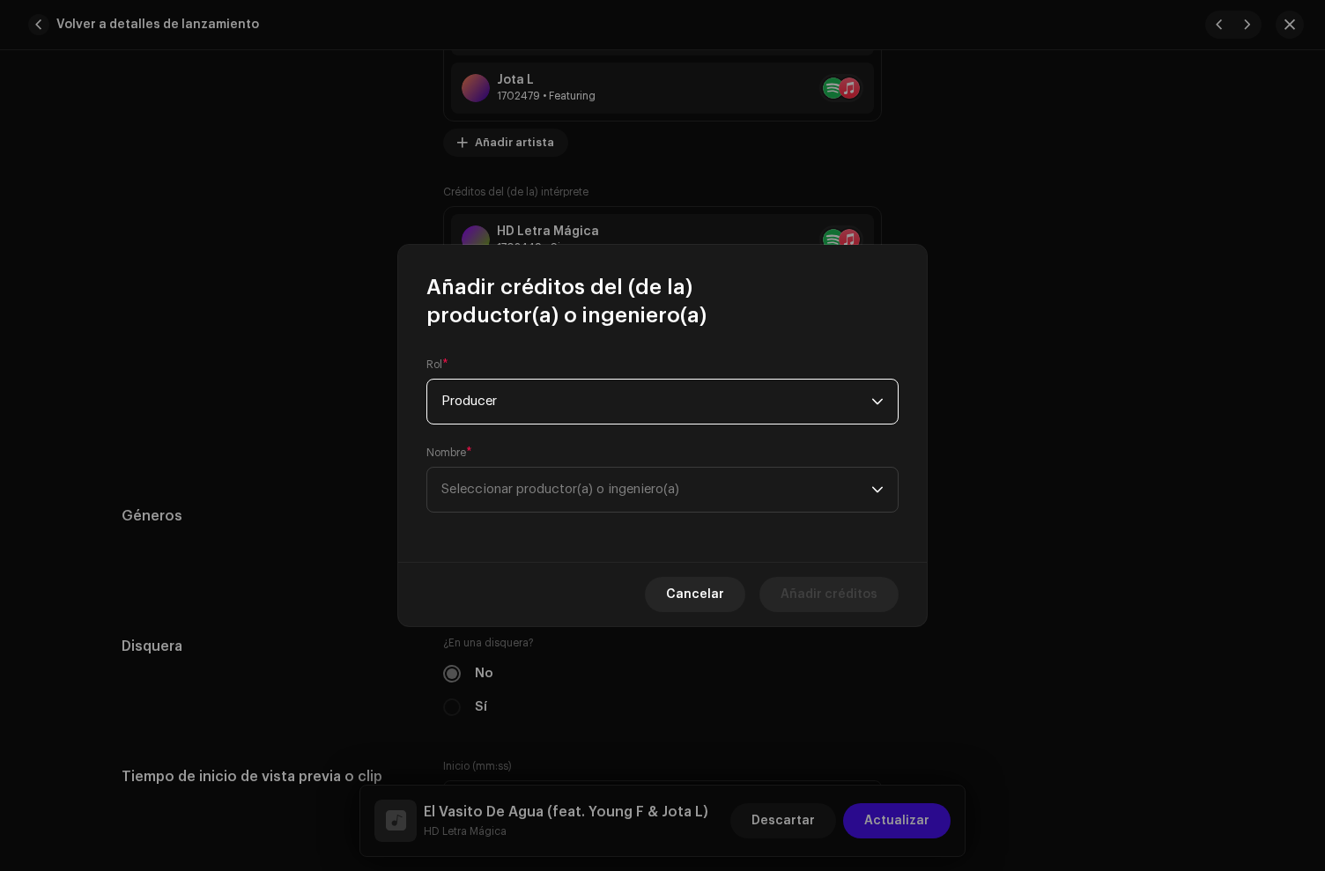
scroll to position [592, 0]
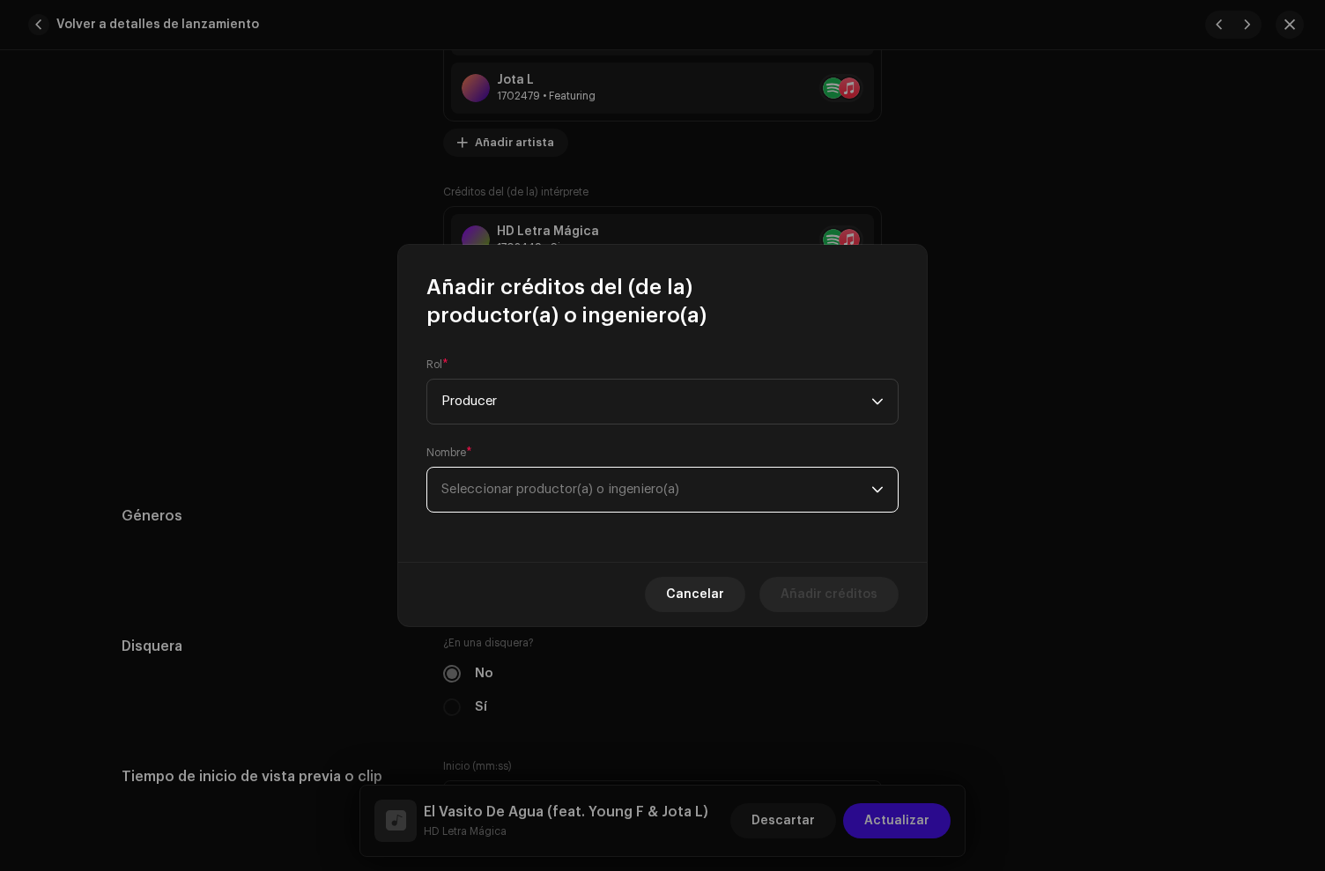
click at [505, 500] on span "Seleccionar productor(a) o ingeniero(a)" at bounding box center [656, 490] width 430 height 44
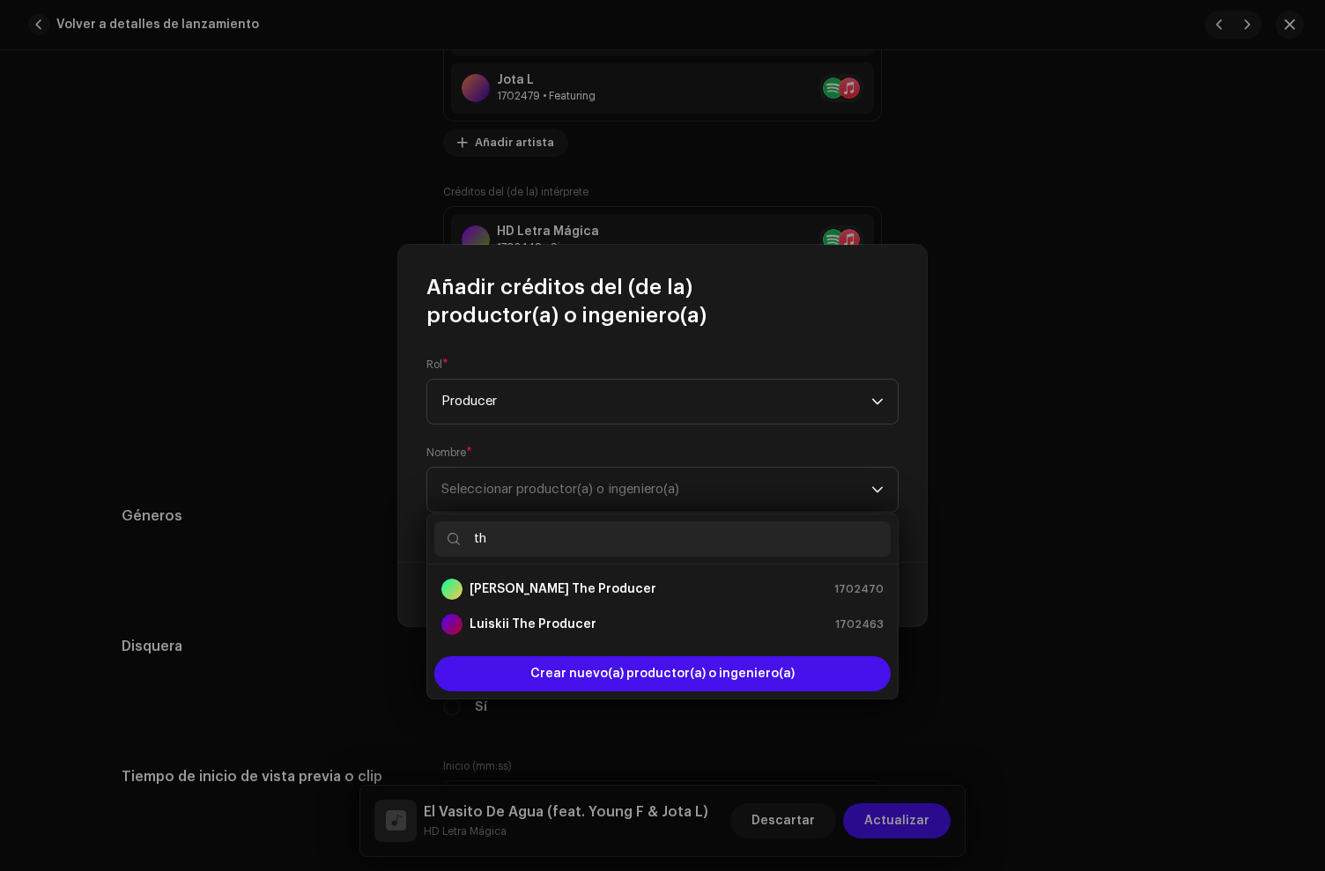
type input "t"
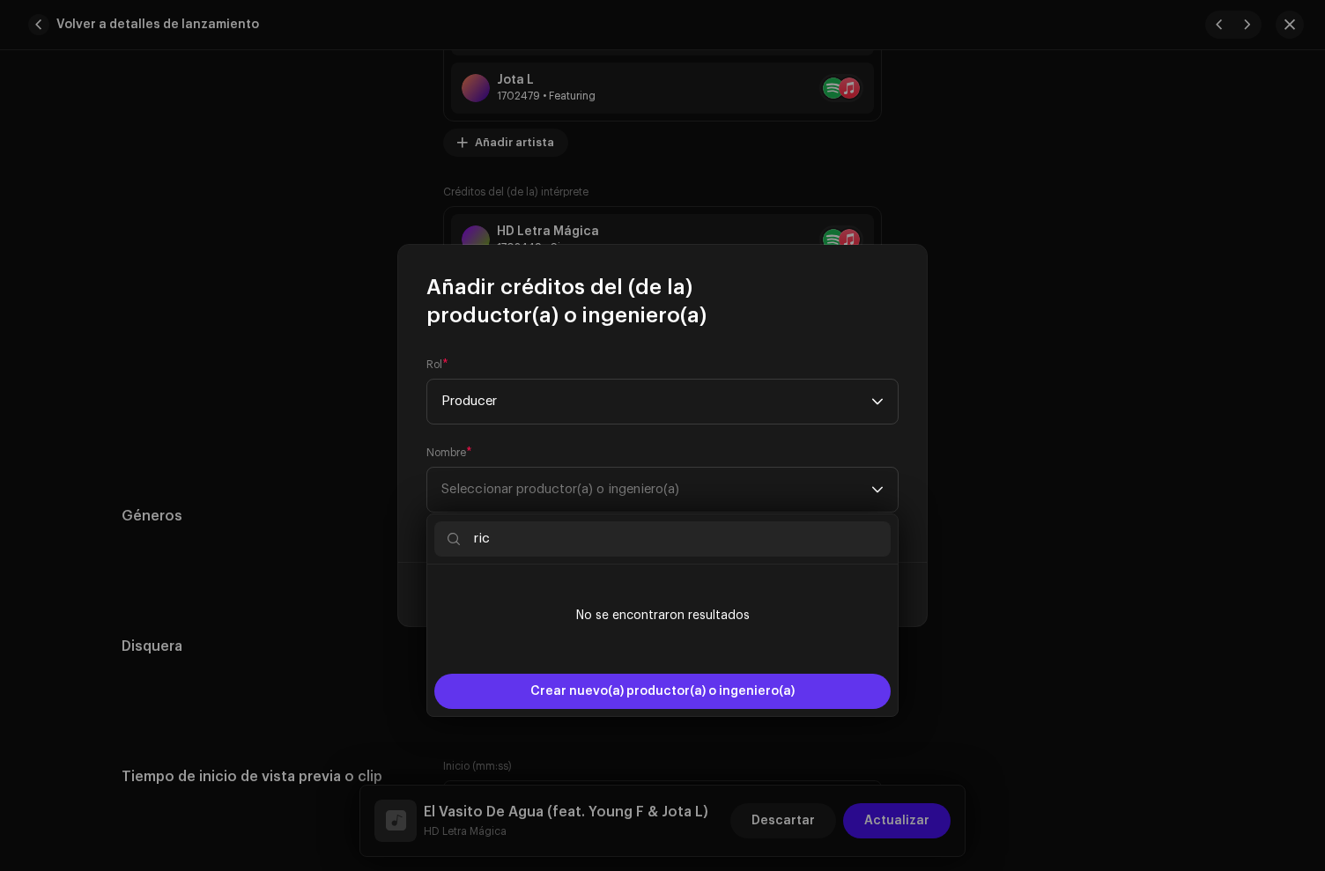
type input "ric"
click at [590, 700] on span "Crear nuevo(a) productor(a) o ingeniero(a)" at bounding box center [662, 691] width 264 height 35
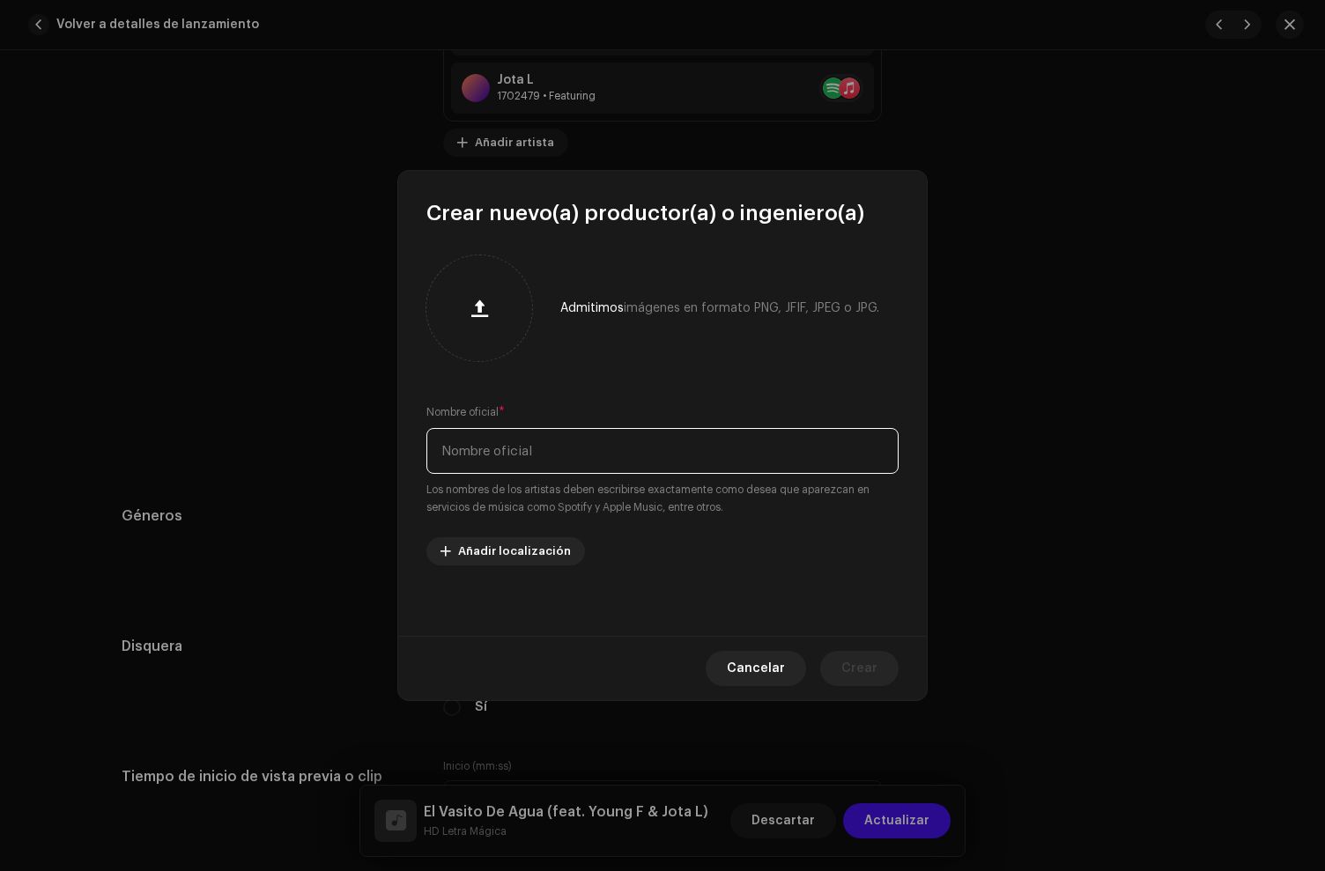
click at [486, 460] on input "text" at bounding box center [662, 451] width 472 height 46
paste input "The [PERSON_NAME] en el Beat"
type input "The [PERSON_NAME] en el Beat"
click at [872, 664] on span "Crear" at bounding box center [859, 668] width 36 height 35
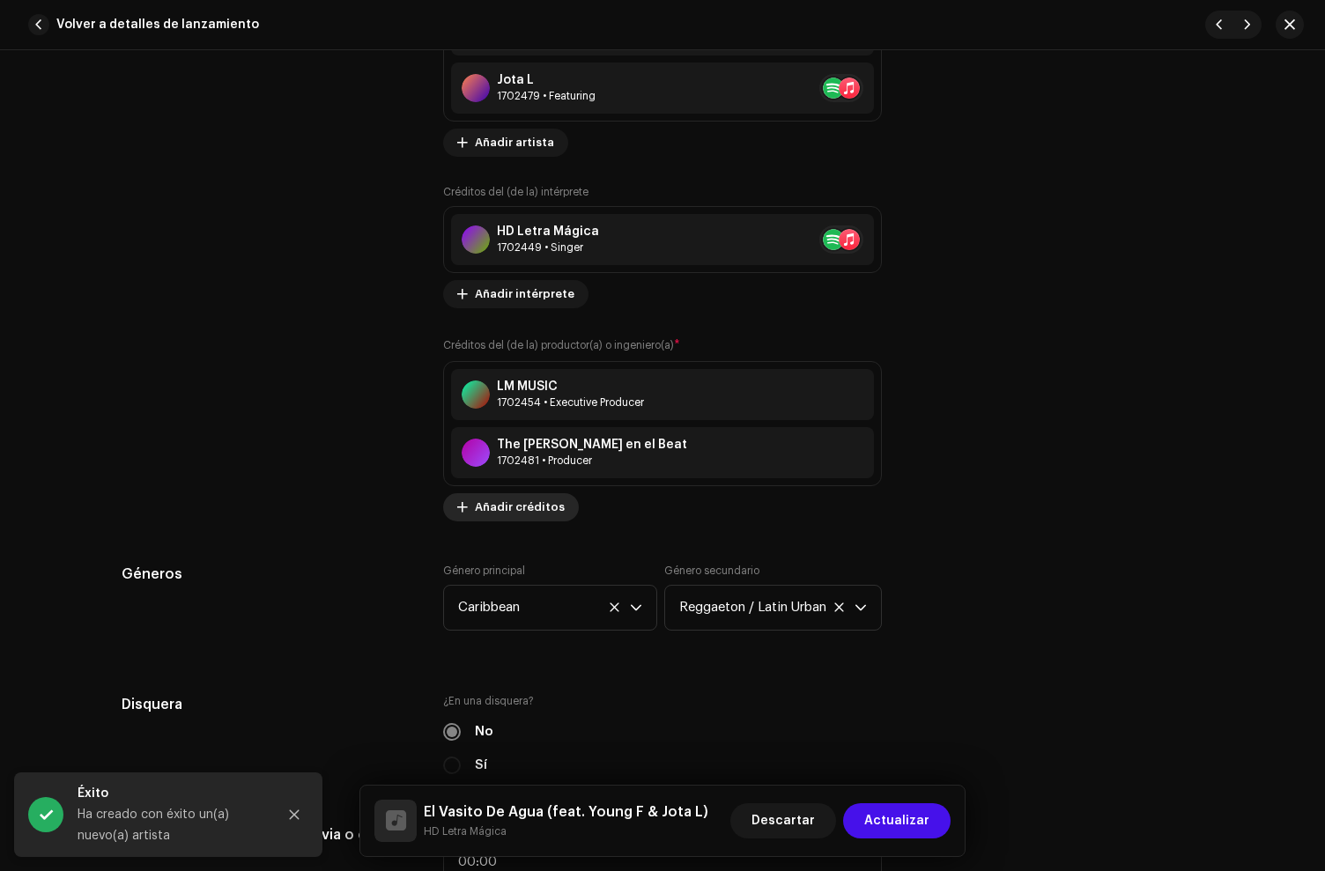
click at [516, 505] on span "Añadir créditos" at bounding box center [520, 507] width 90 height 35
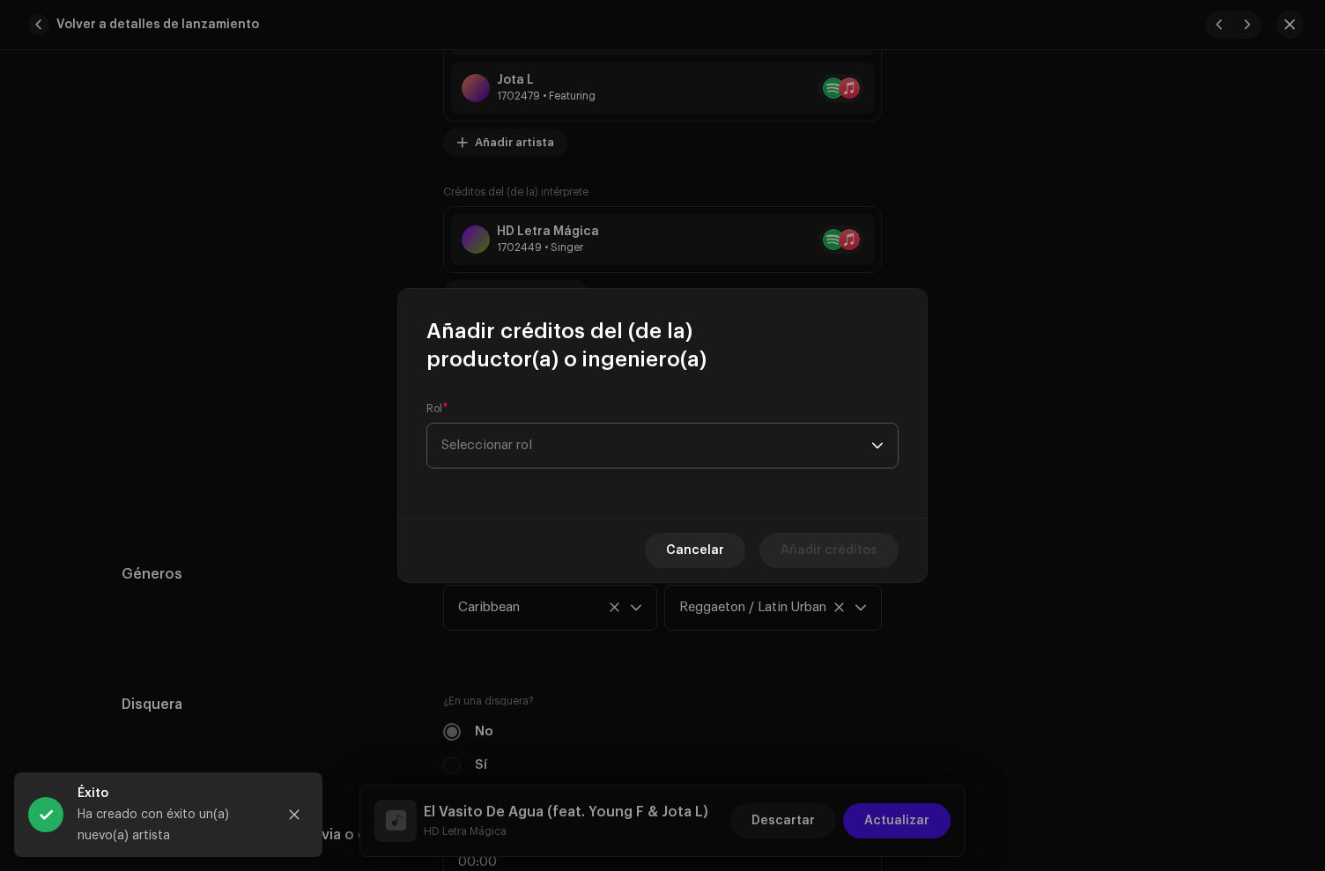
click at [559, 452] on span "Seleccionar rol" at bounding box center [656, 446] width 430 height 44
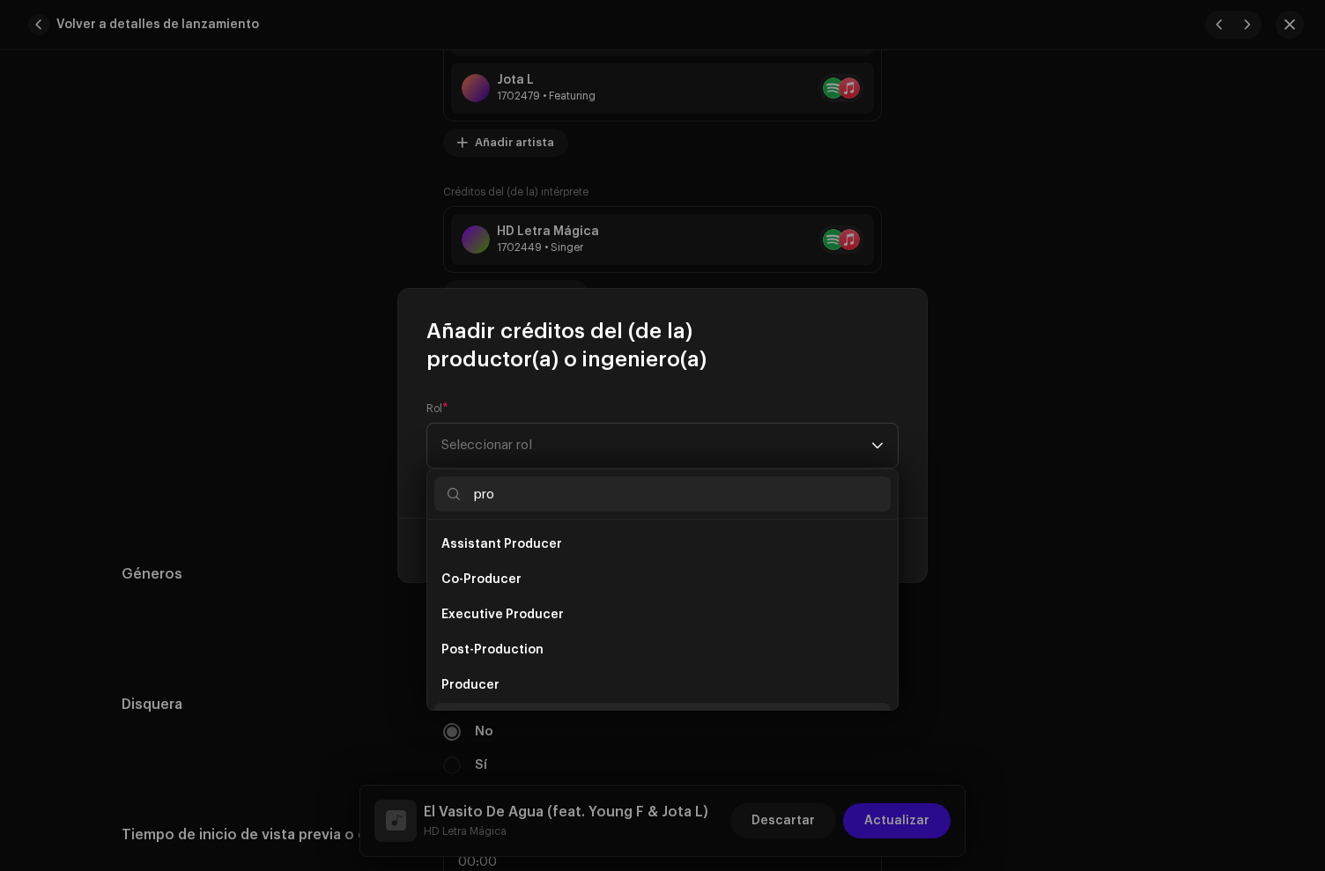
scroll to position [28, 0]
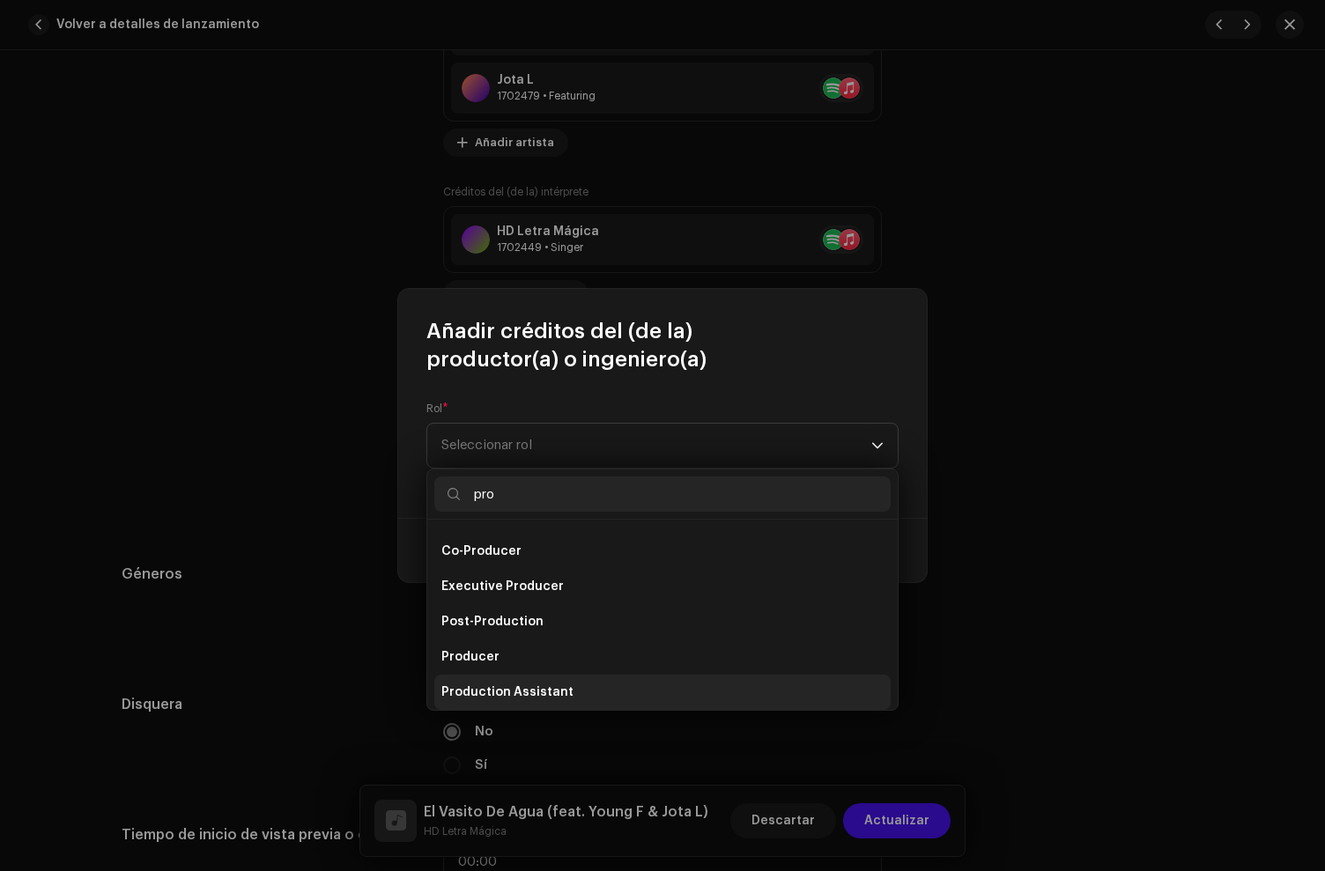
type input "pro"
click at [517, 685] on span "Production Assistant" at bounding box center [507, 693] width 132 height 18
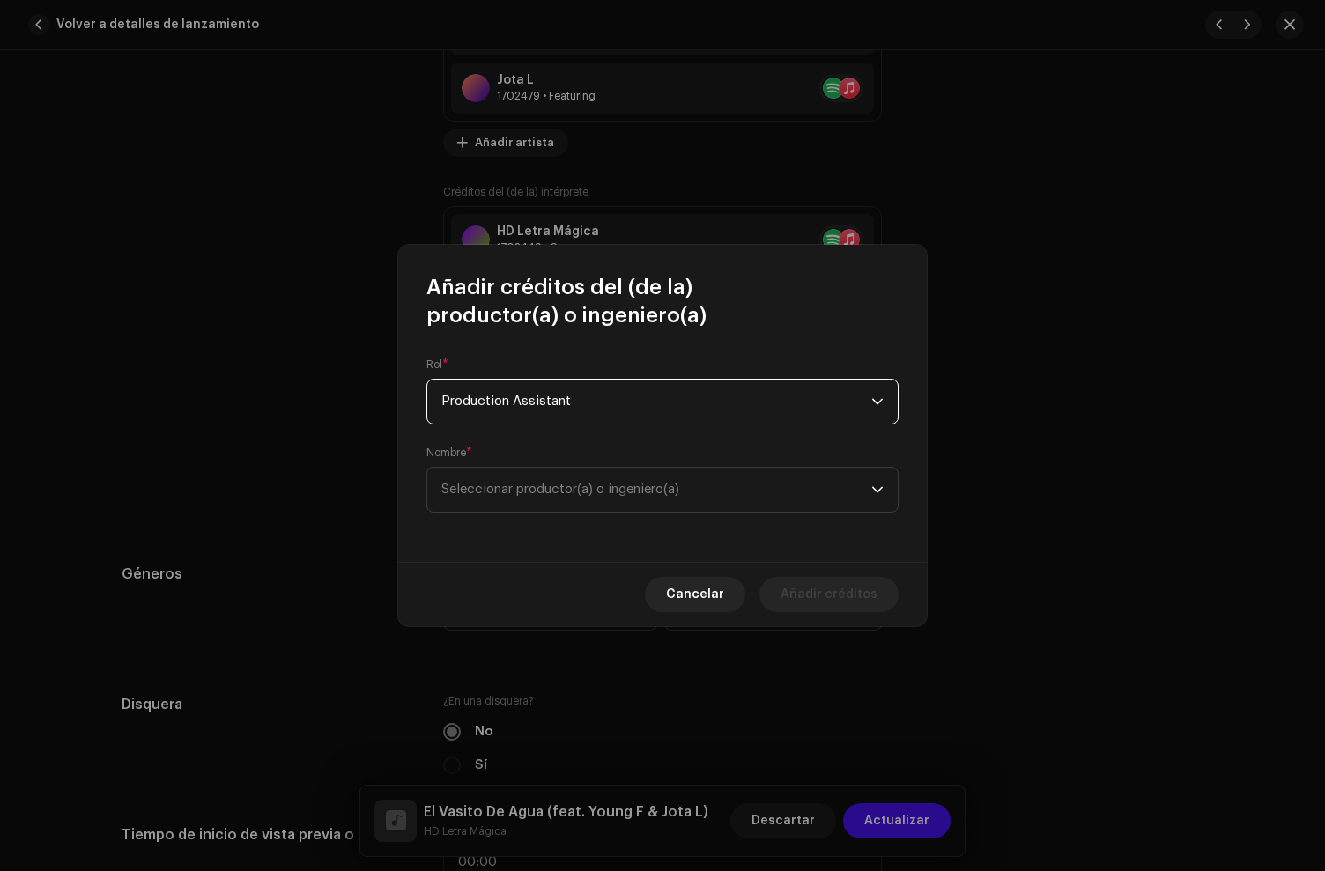
click at [494, 401] on span "Production Assistant" at bounding box center [656, 402] width 430 height 44
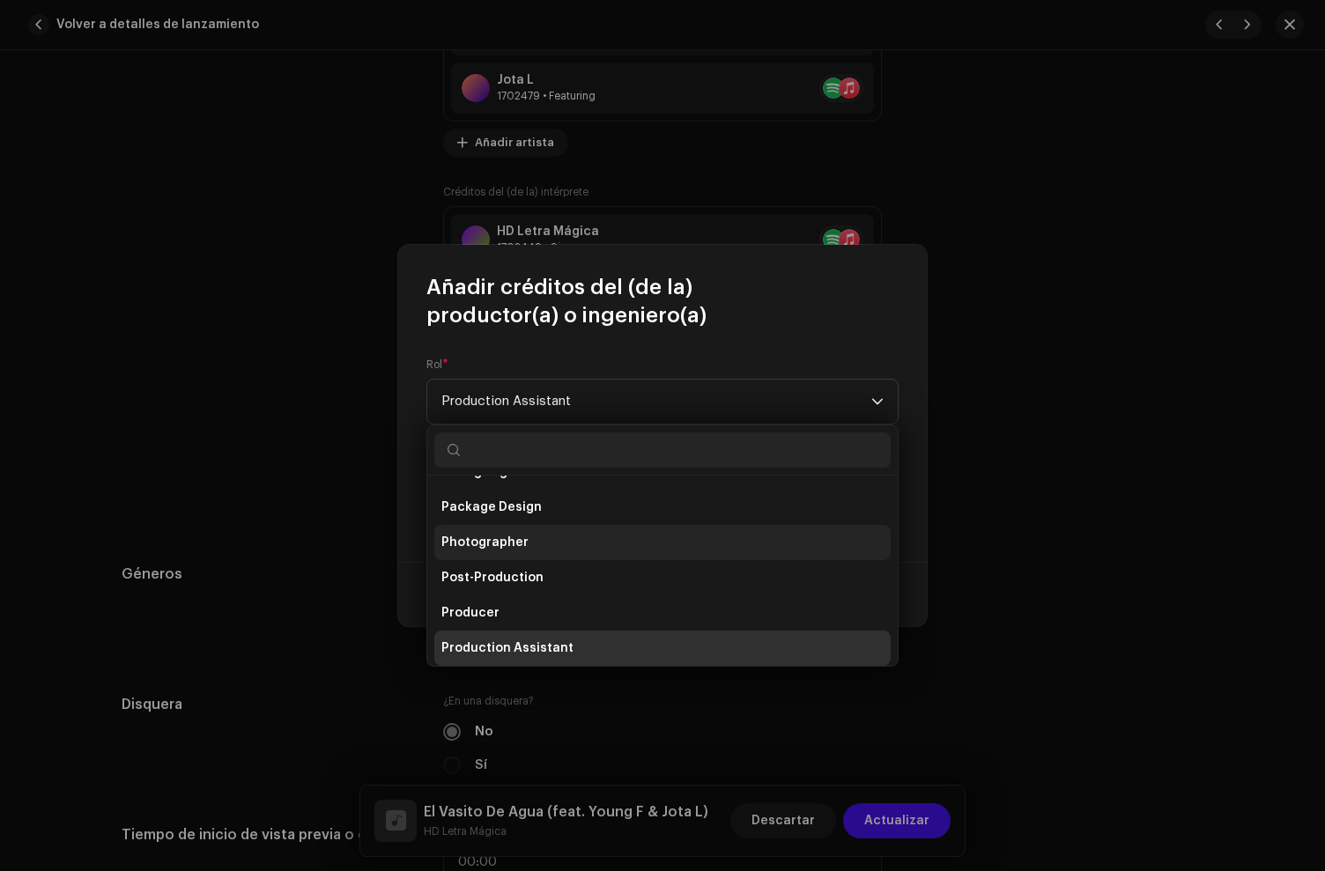
scroll to position [571, 0]
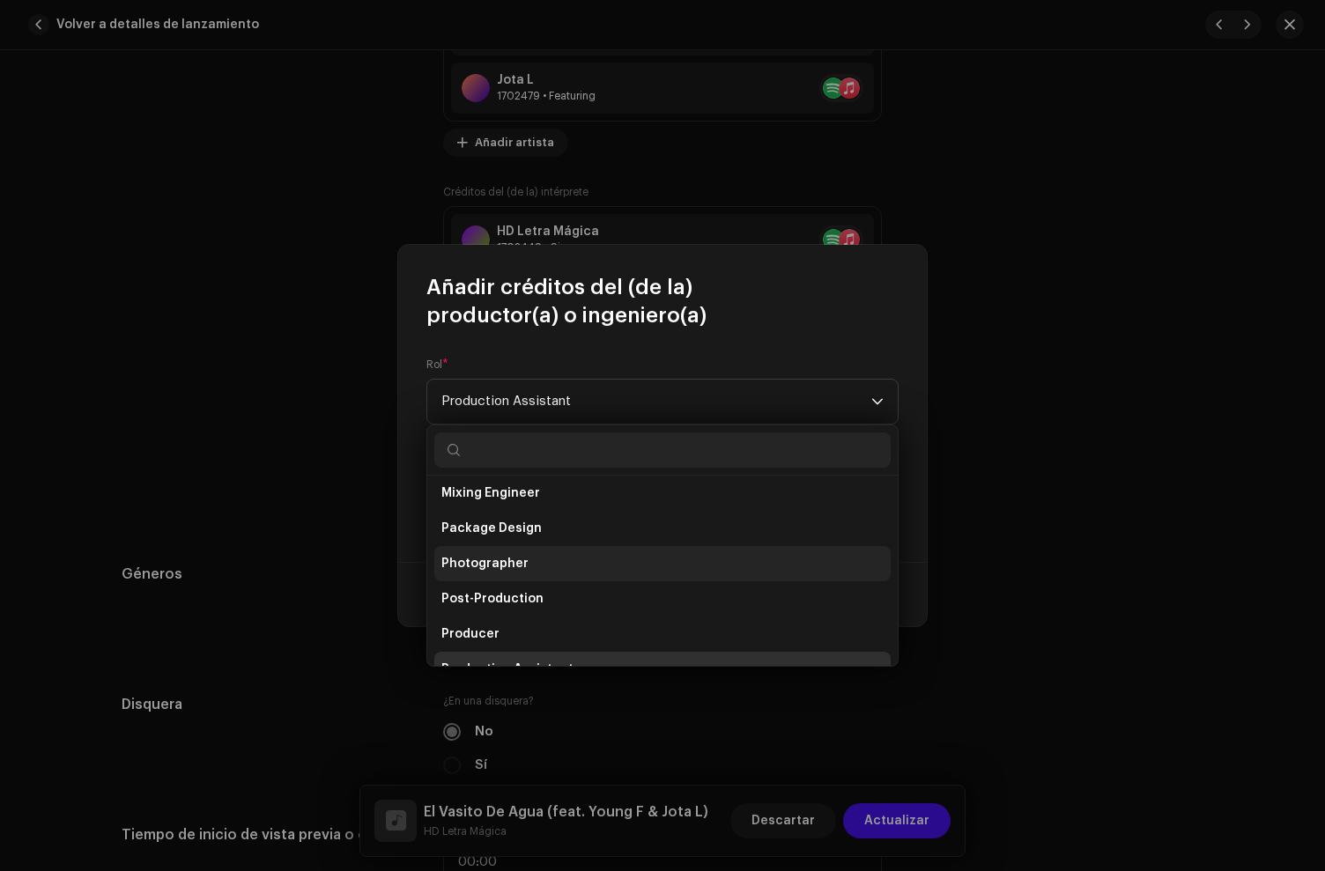
drag, startPoint x: 473, startPoint y: 636, endPoint x: 496, endPoint y: 513, distance: 125.4
click at [473, 636] on span "Producer" at bounding box center [470, 635] width 58 height 18
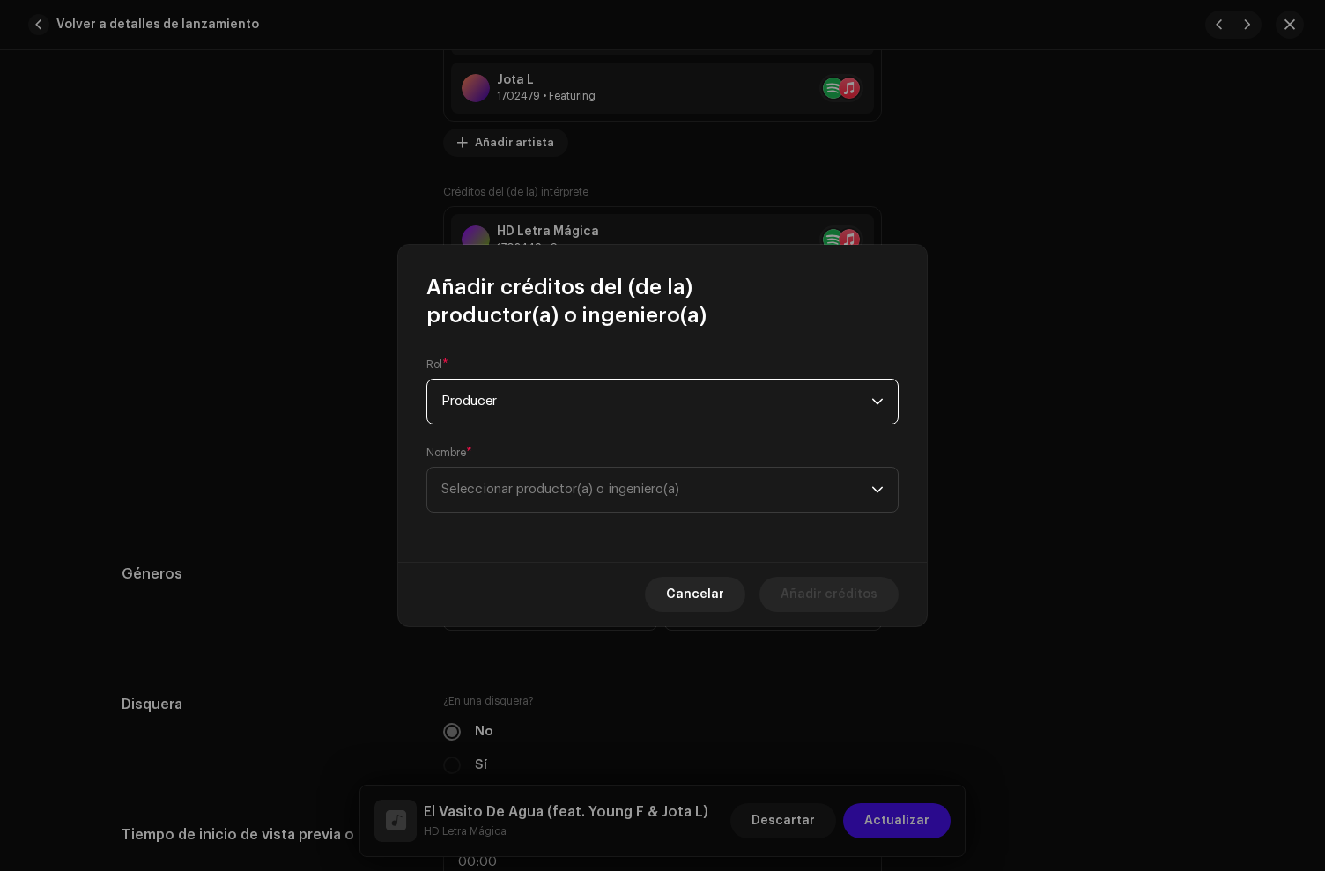
scroll to position [592, 0]
click at [497, 475] on span "Seleccionar productor(a) o ingeniero(a)" at bounding box center [656, 490] width 430 height 44
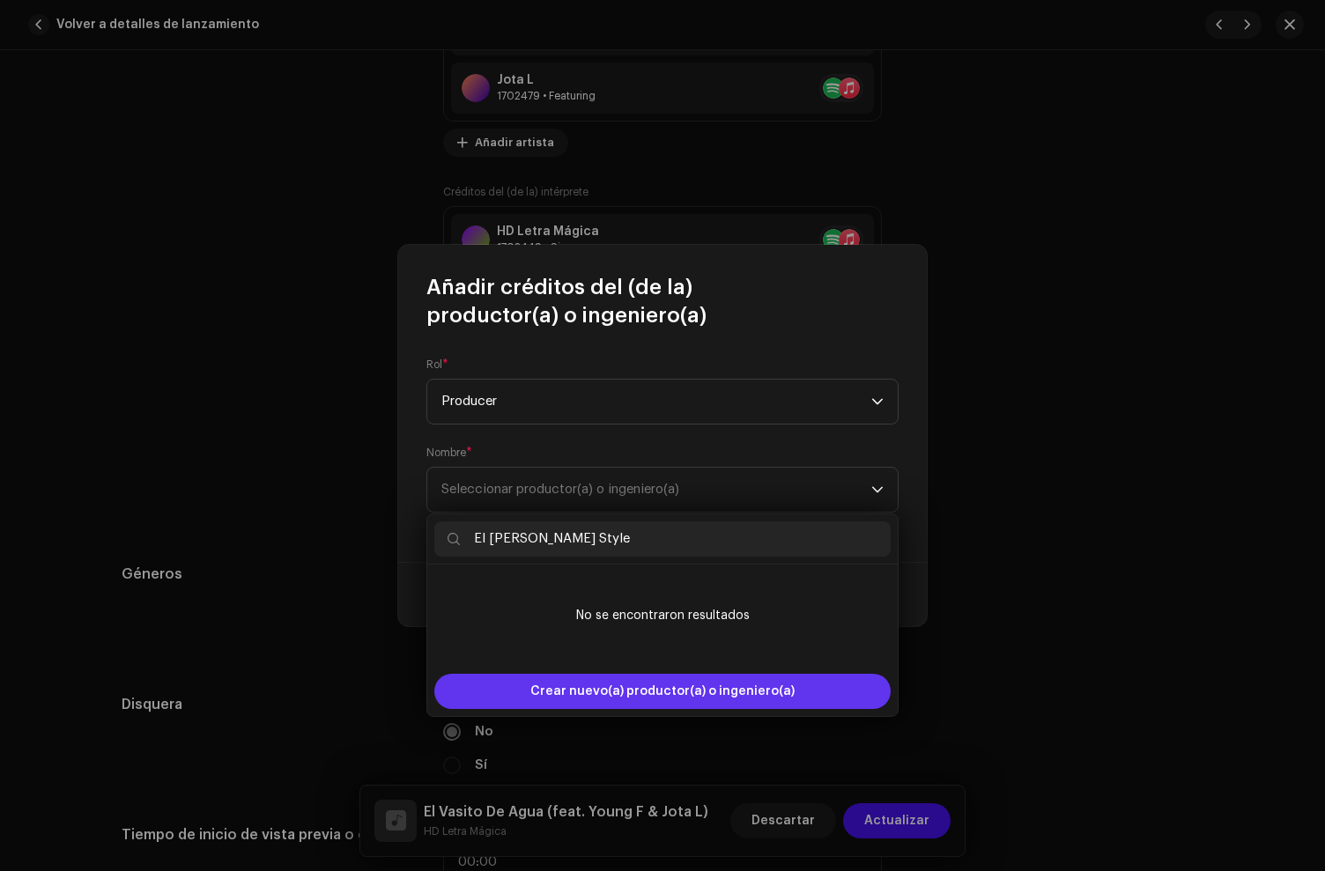
type input "El [PERSON_NAME] Style"
click at [582, 690] on span "Crear nuevo(a) productor(a) o ingeniero(a)" at bounding box center [662, 691] width 264 height 35
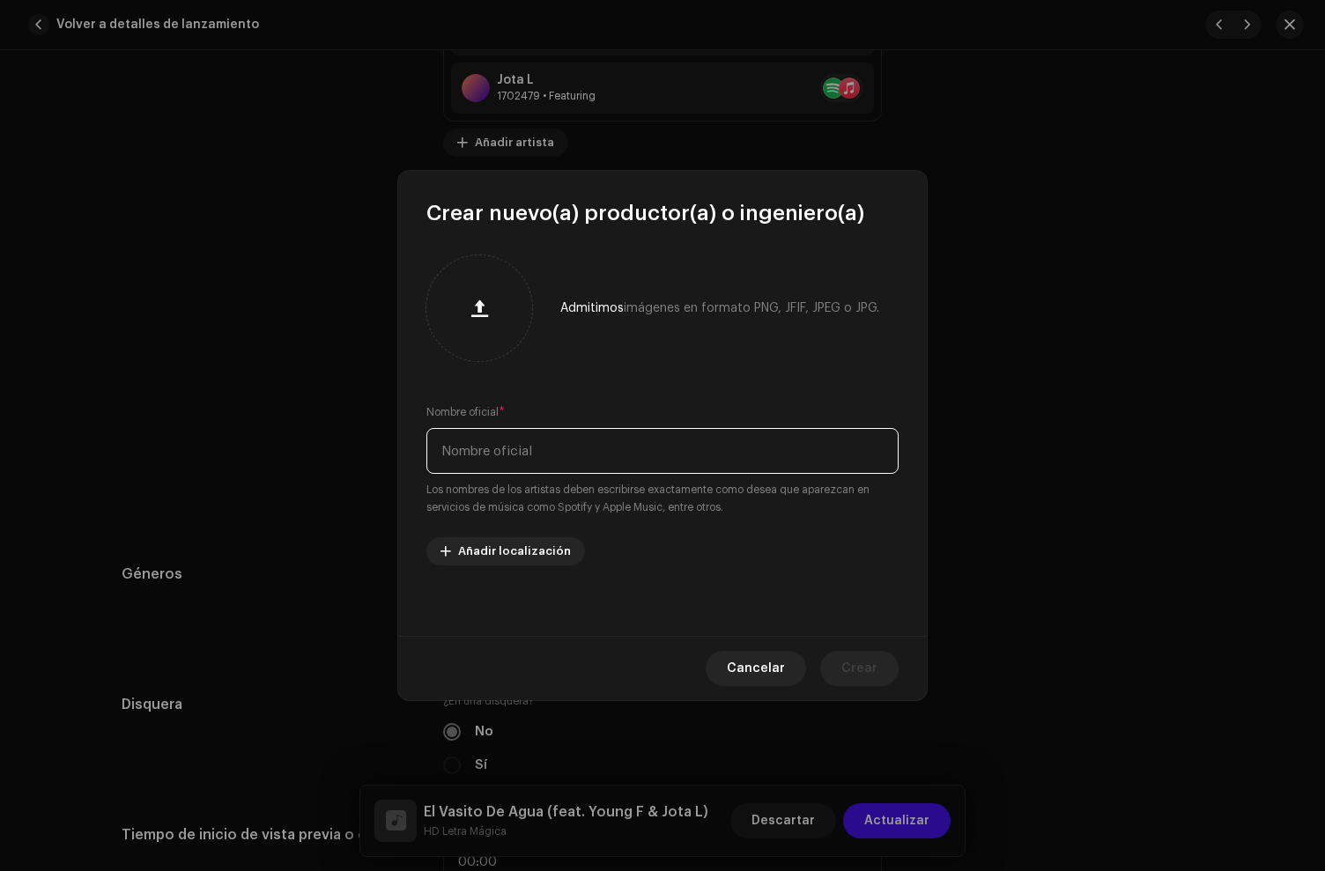
click at [493, 442] on input "text" at bounding box center [662, 451] width 472 height 46
paste input "El [PERSON_NAME] Style"
type input "El [PERSON_NAME] Style"
click at [860, 676] on span "Crear" at bounding box center [859, 668] width 36 height 35
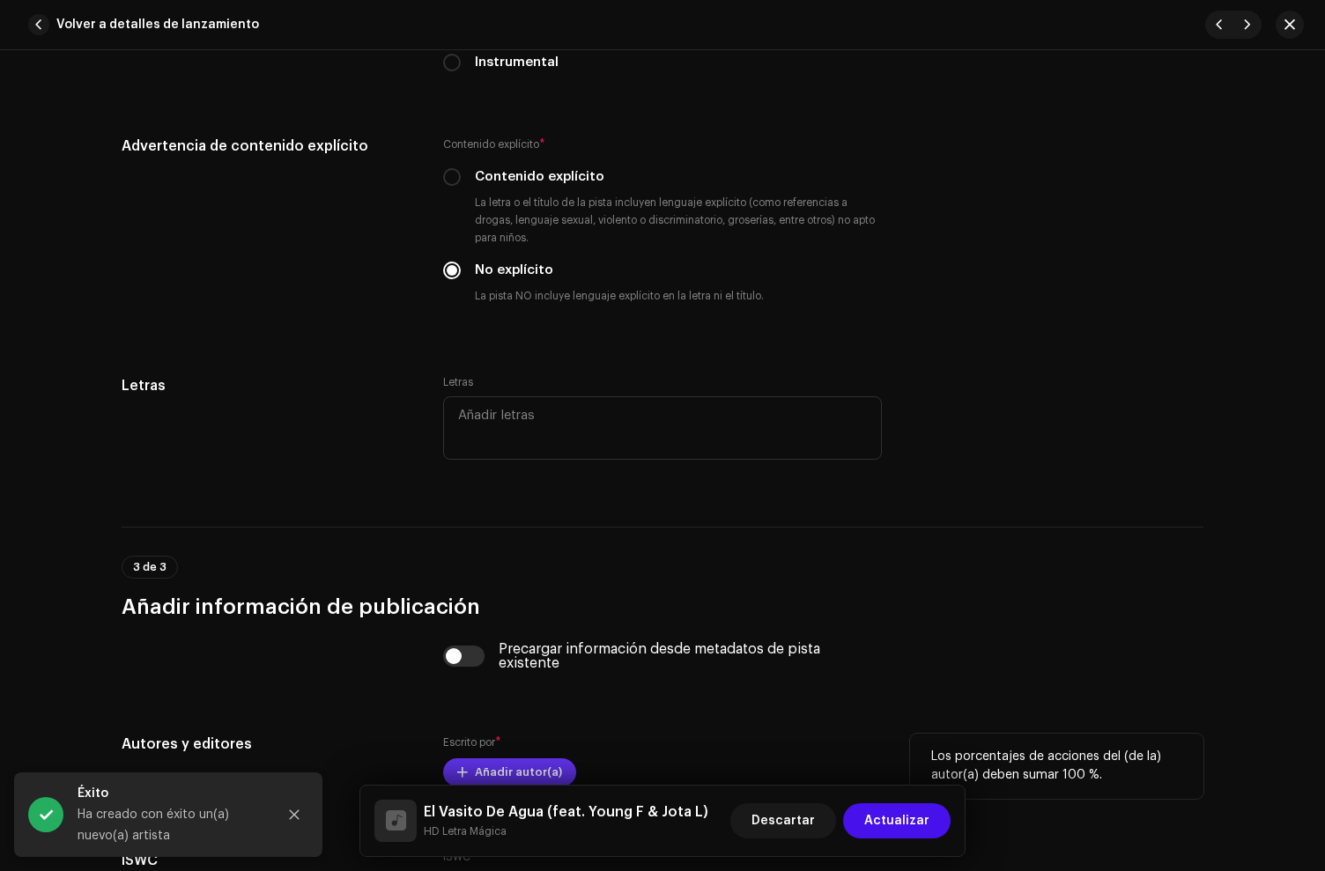
scroll to position [3636, 0]
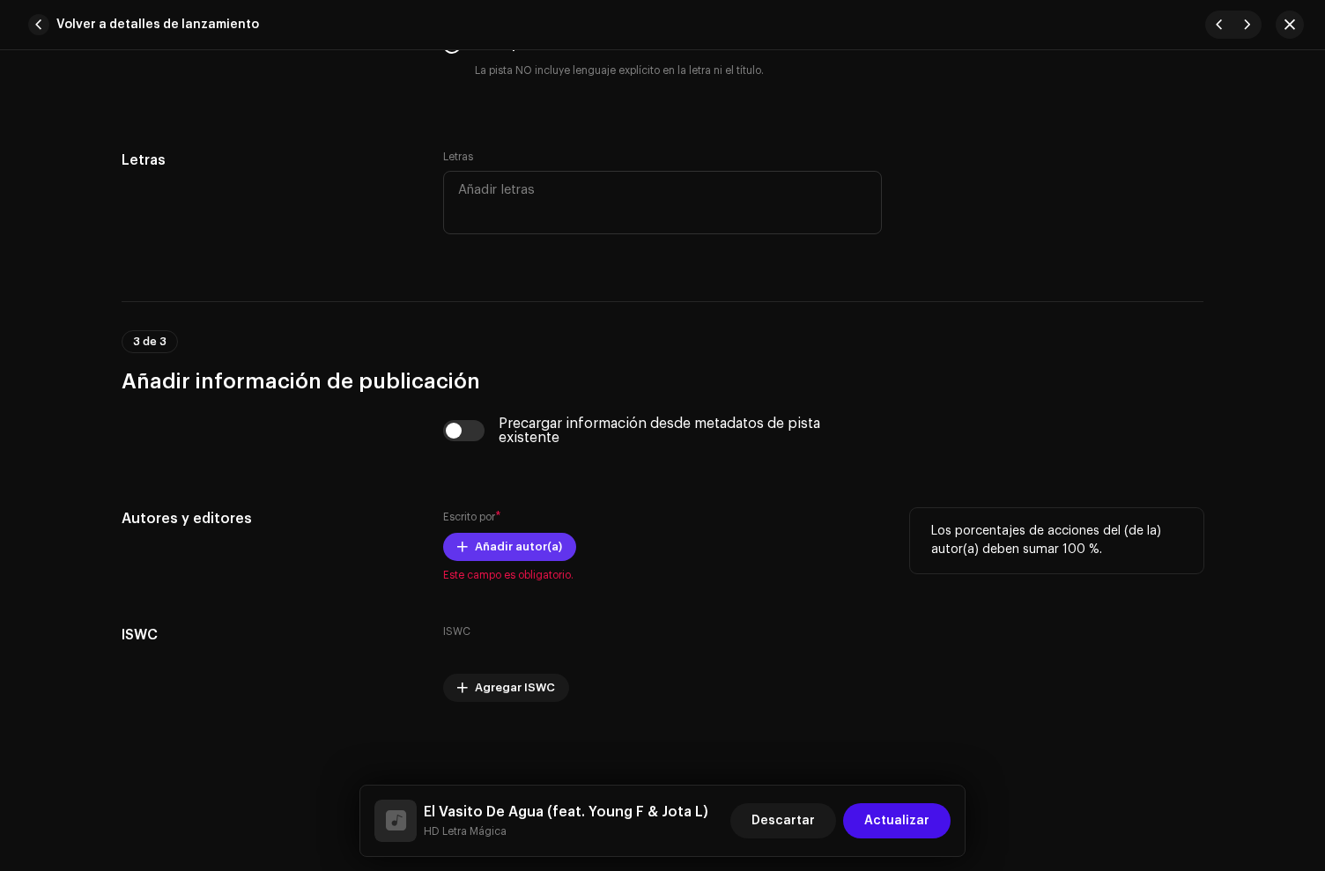
click at [486, 547] on span "Añadir autor(a)" at bounding box center [518, 546] width 87 height 35
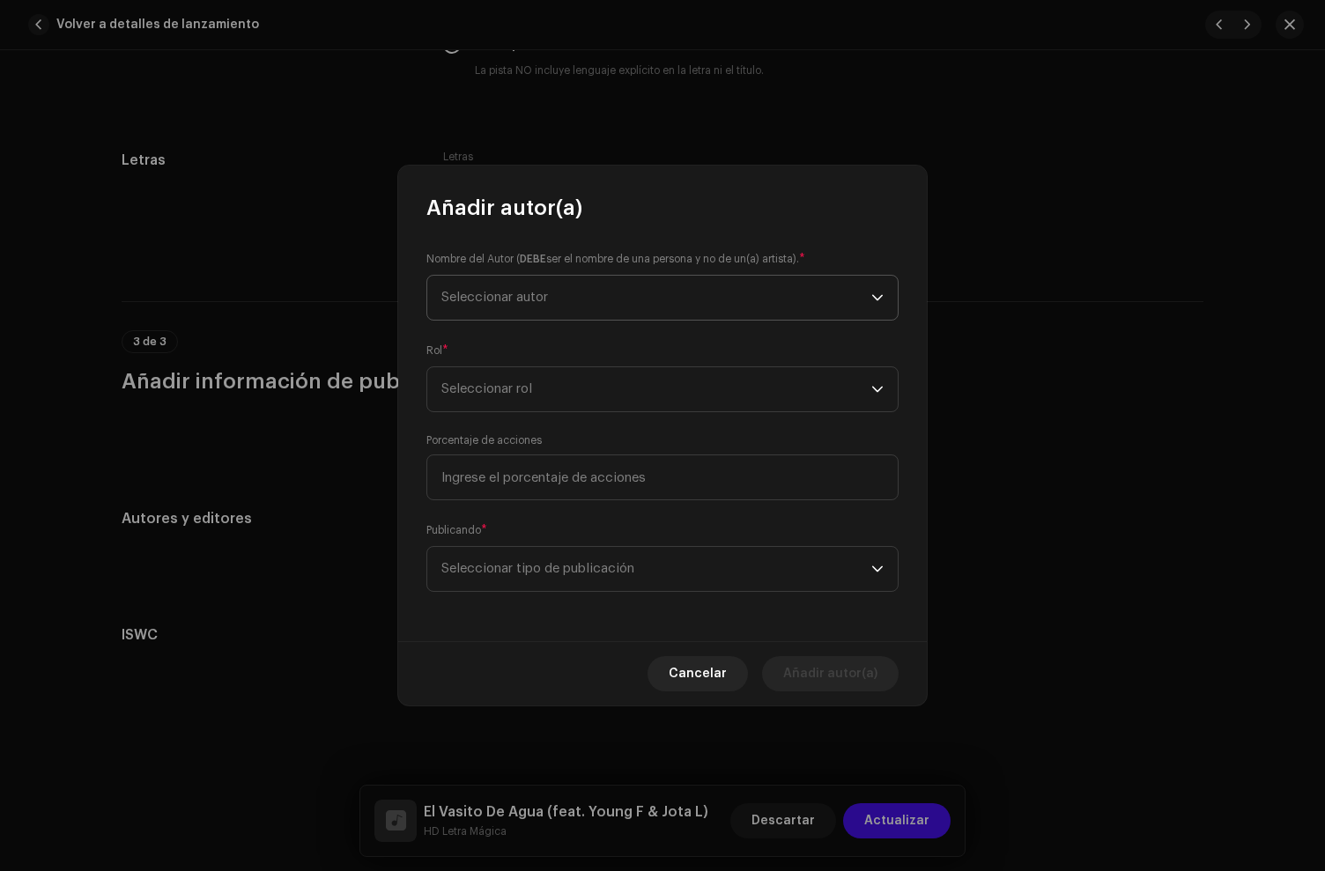
click at [533, 285] on span "Seleccionar autor" at bounding box center [656, 298] width 430 height 44
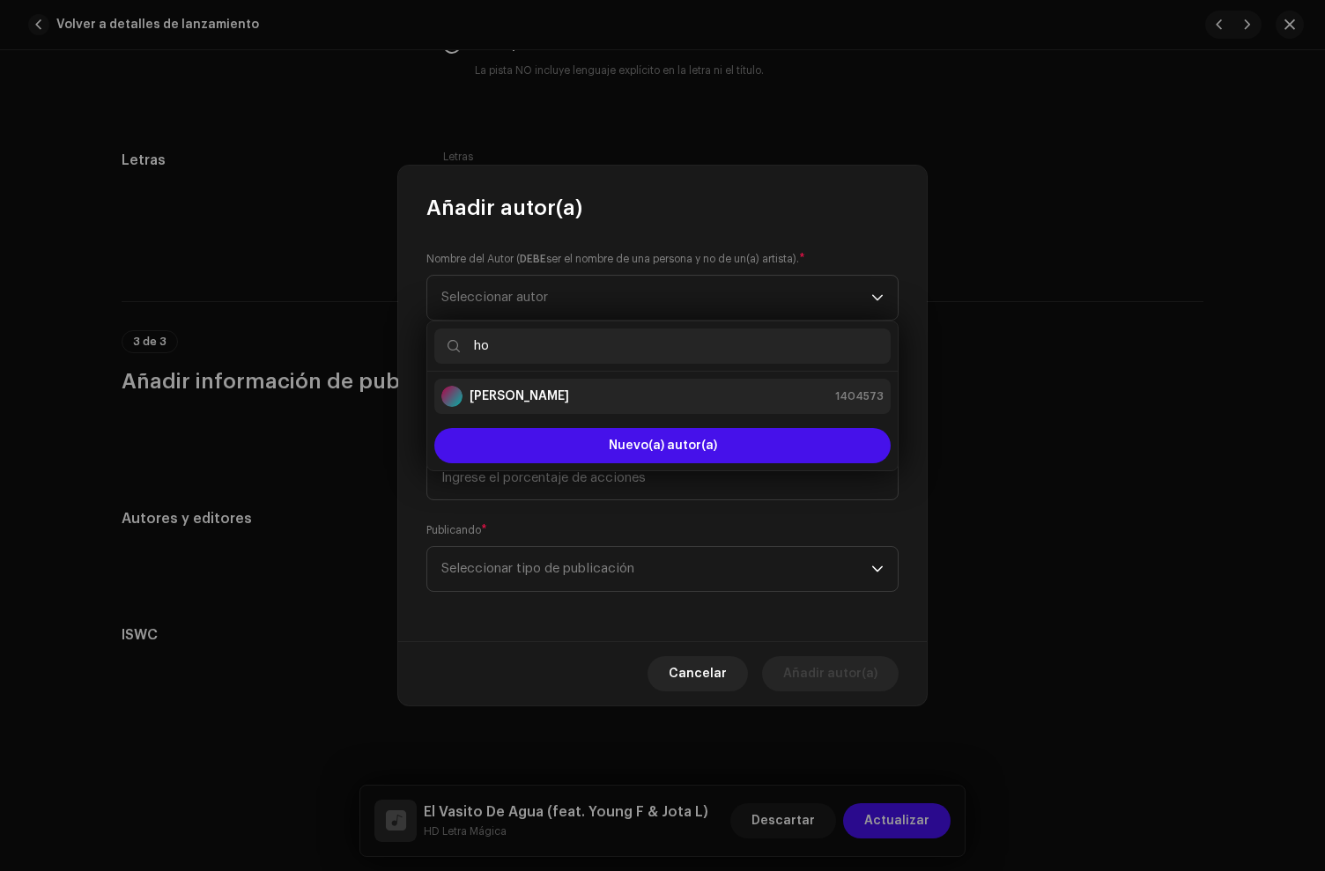
type input "ho"
drag, startPoint x: 555, startPoint y: 392, endPoint x: 521, endPoint y: 440, distance: 58.7
click at [556, 393] on strong "[PERSON_NAME]" at bounding box center [520, 397] width 100 height 18
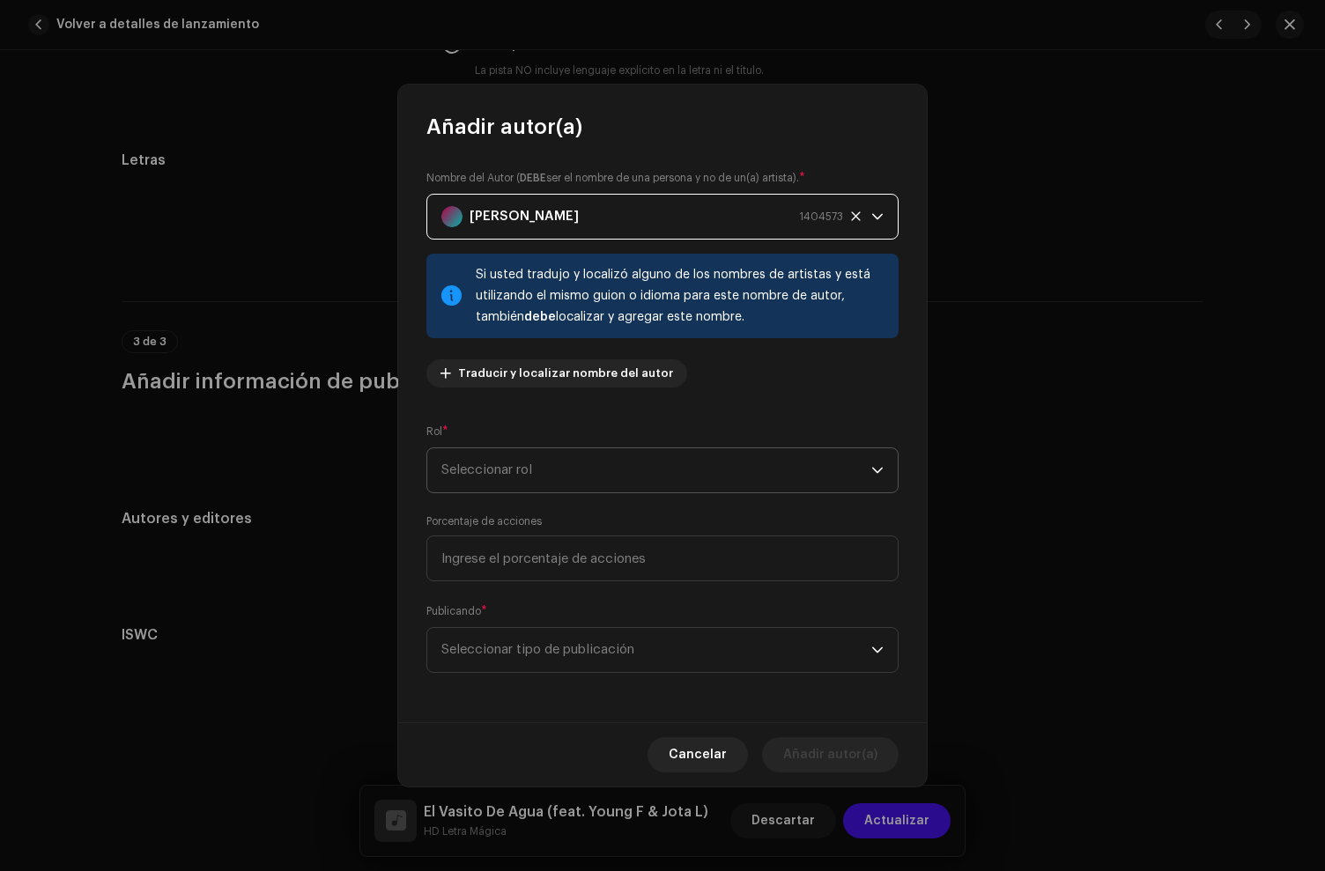
click at [514, 476] on span "Seleccionar rol" at bounding box center [656, 470] width 430 height 44
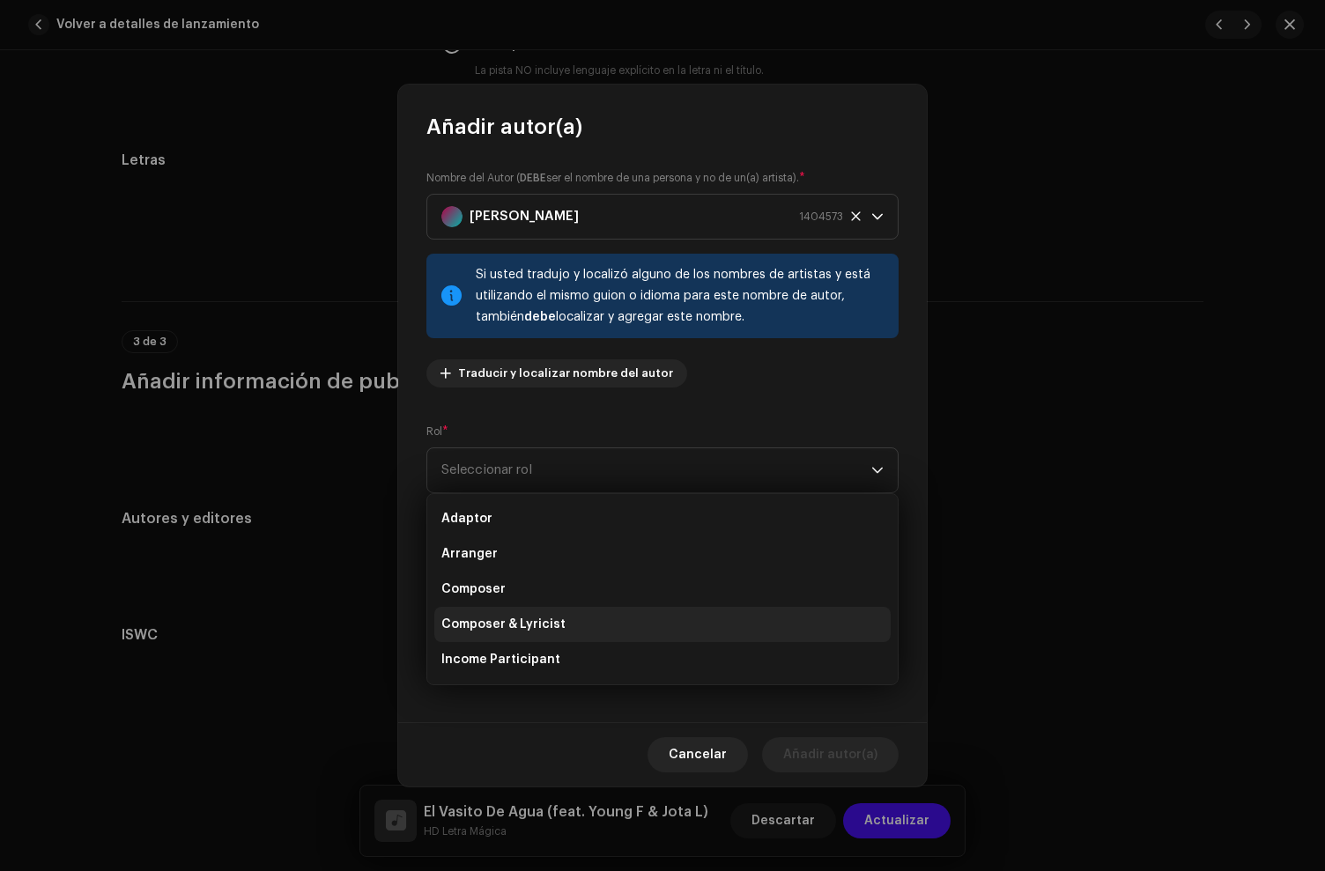
click at [535, 633] on span "Composer & Lyricist" at bounding box center [503, 625] width 124 height 18
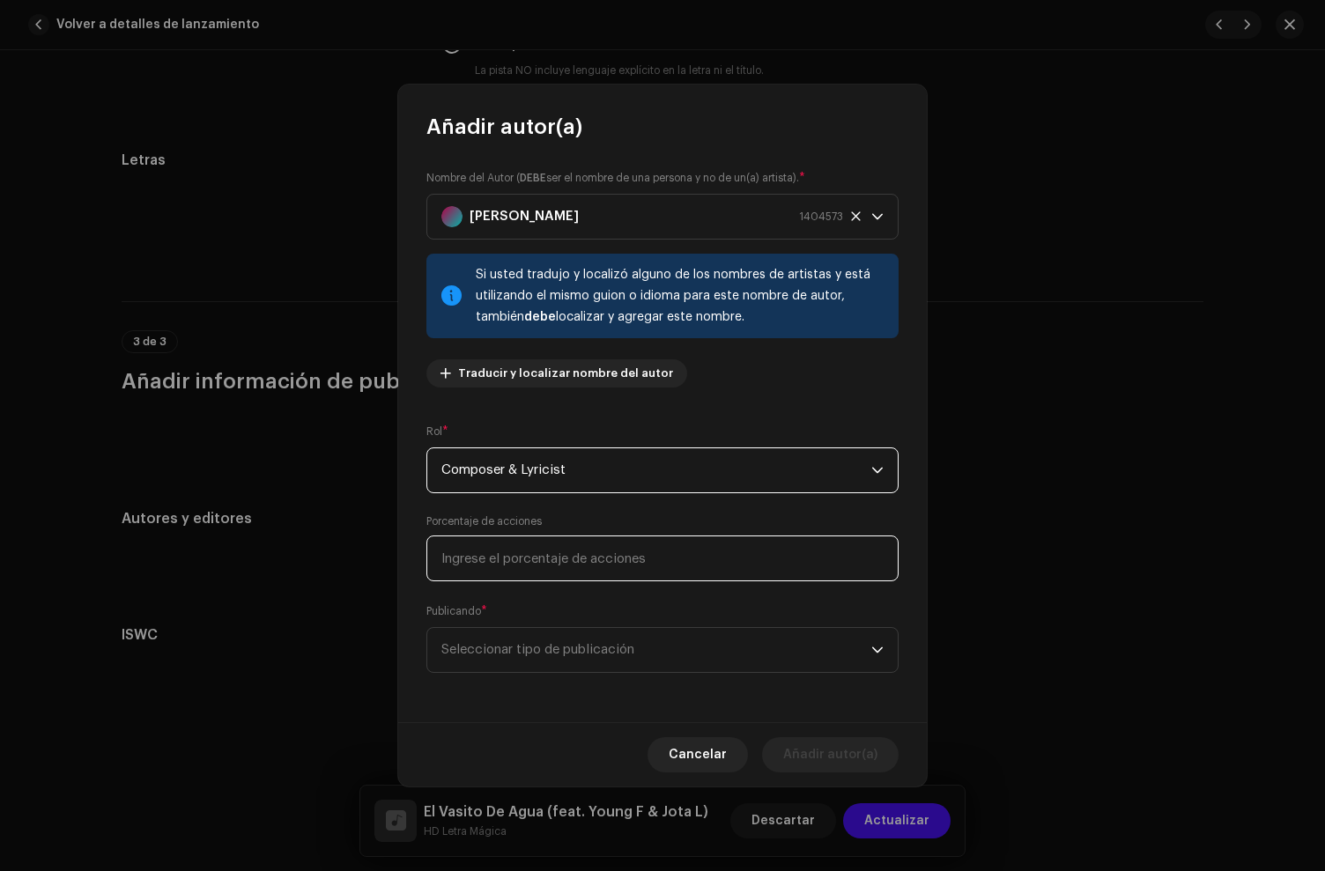
click at [493, 566] on input at bounding box center [662, 559] width 472 height 46
type input "34,00"
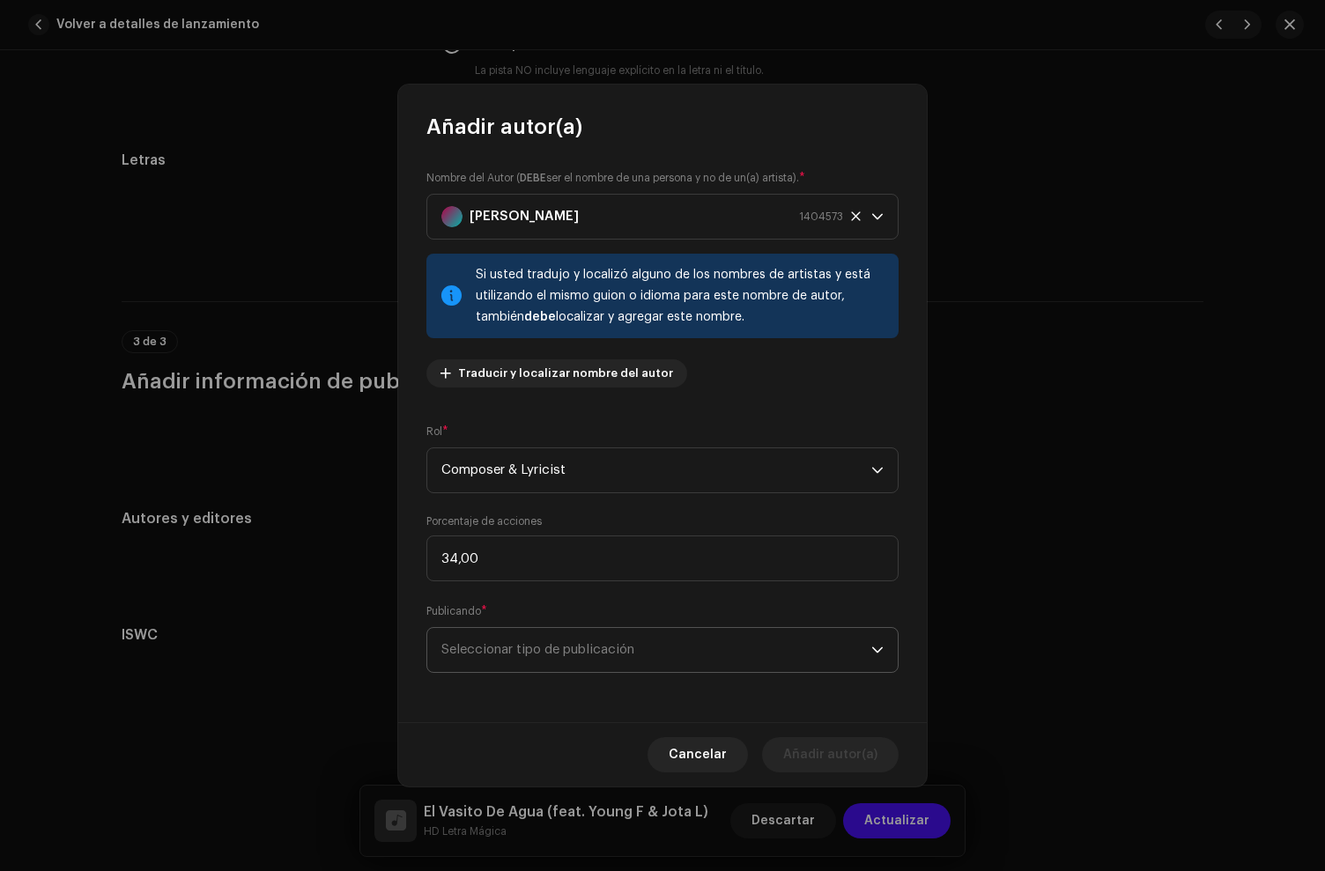
click at [529, 645] on span "Seleccionar tipo de publicación" at bounding box center [656, 650] width 430 height 44
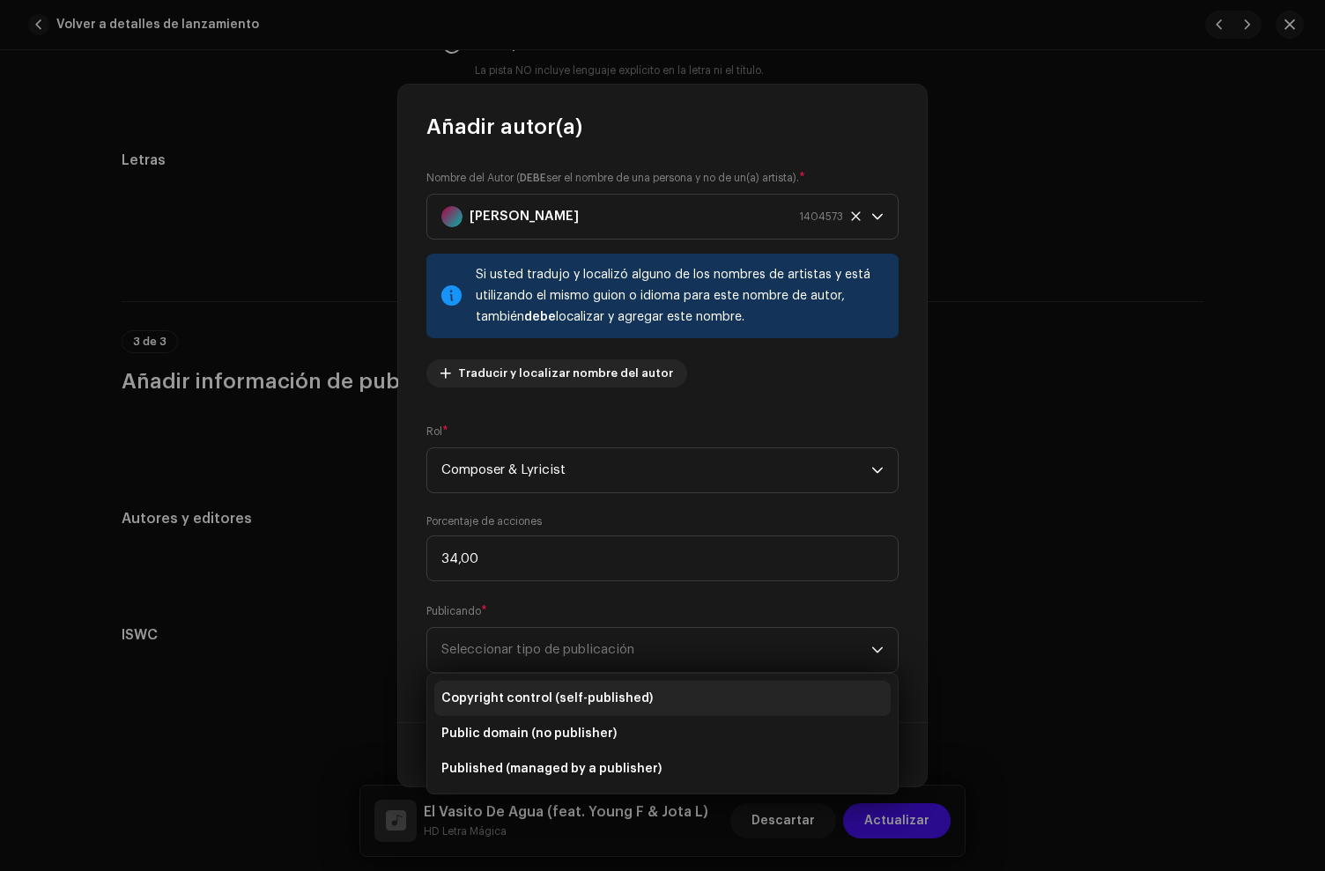
drag, startPoint x: 559, startPoint y: 693, endPoint x: 581, endPoint y: 699, distance: 22.7
click at [559, 693] on span "Copyright control (self-published)" at bounding box center [546, 699] width 211 height 18
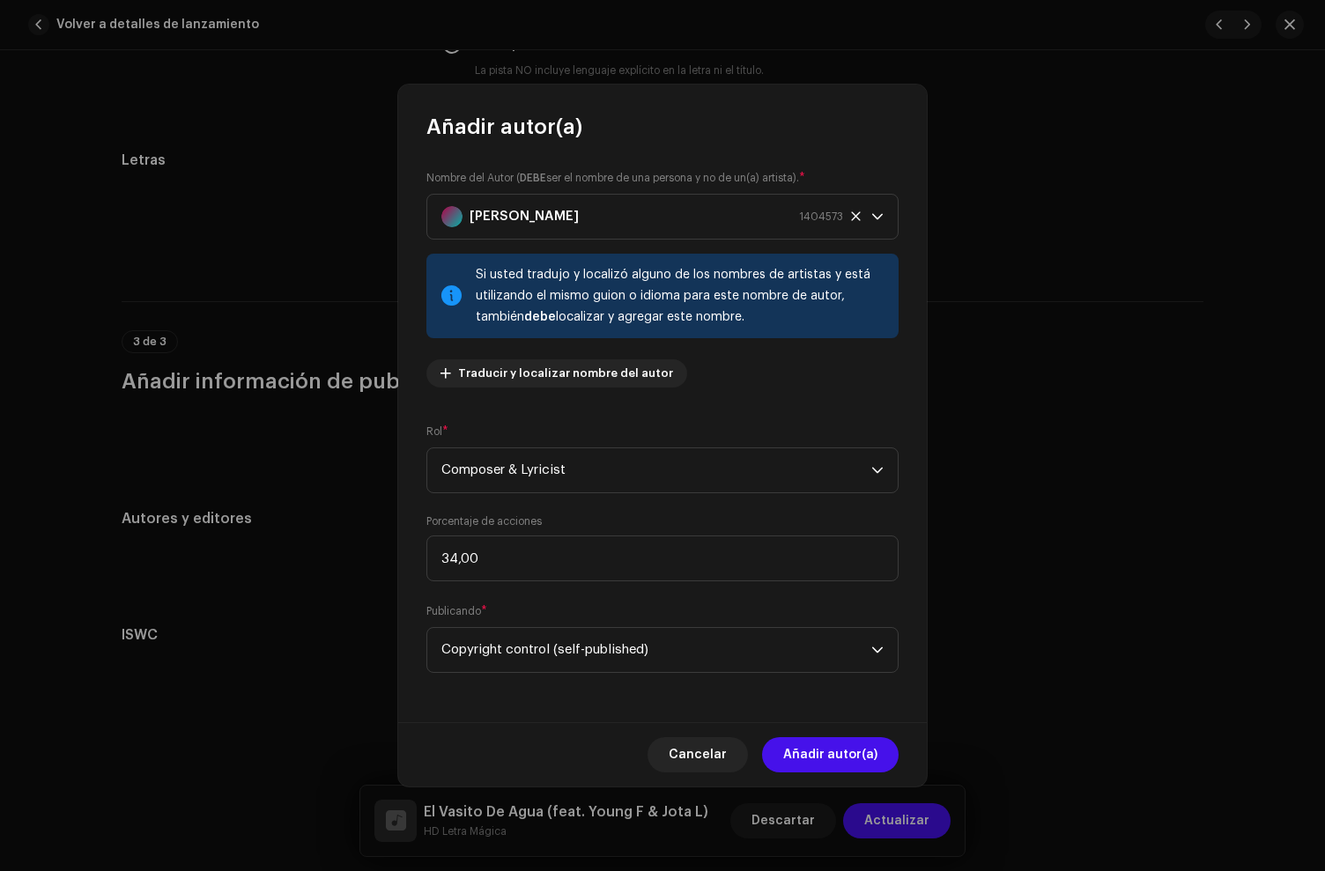
drag, startPoint x: 842, startPoint y: 758, endPoint x: 825, endPoint y: 709, distance: 51.3
click at [842, 758] on span "Añadir autor(a)" at bounding box center [830, 754] width 94 height 35
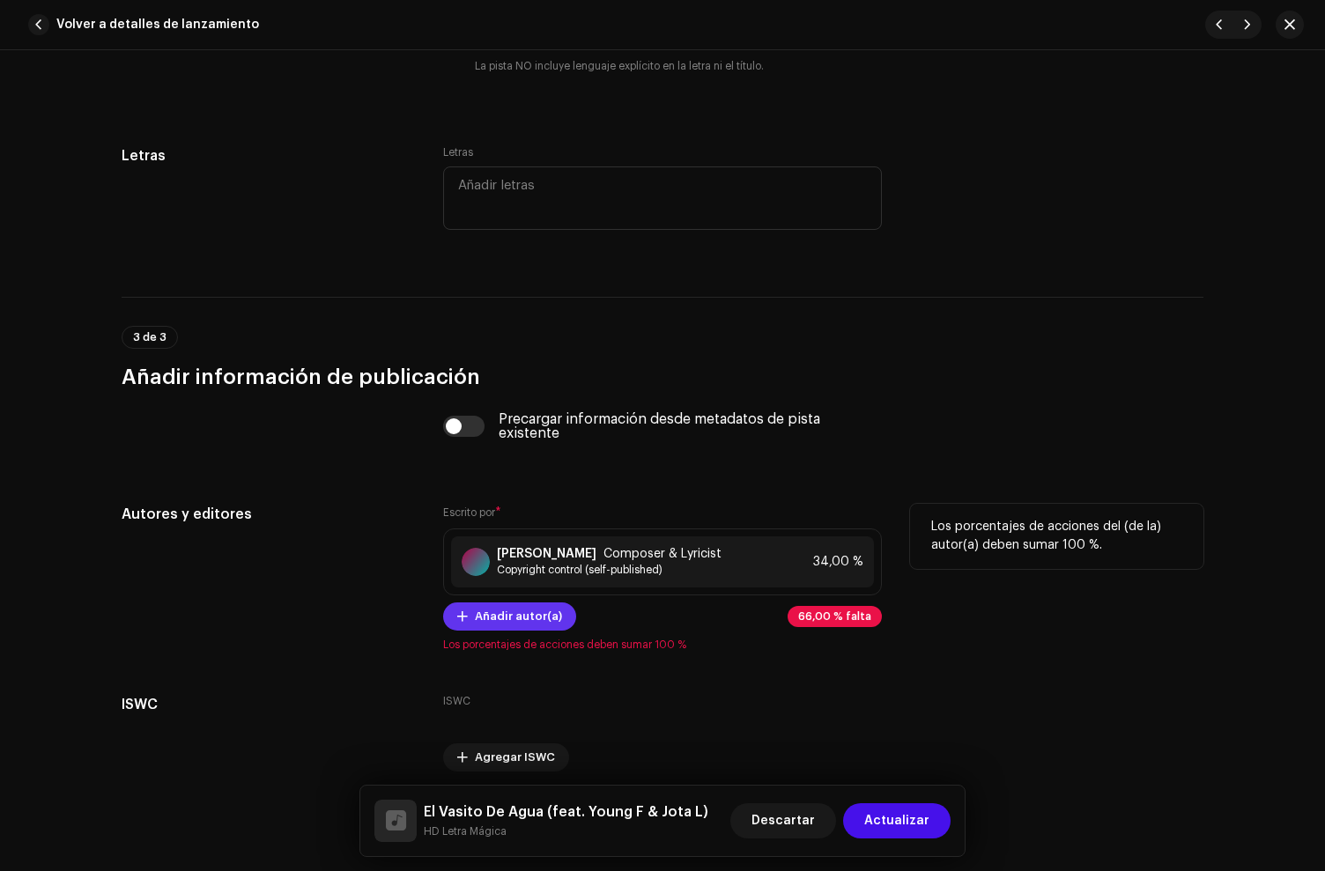
click at [516, 628] on span "Añadir autor(a)" at bounding box center [518, 616] width 87 height 35
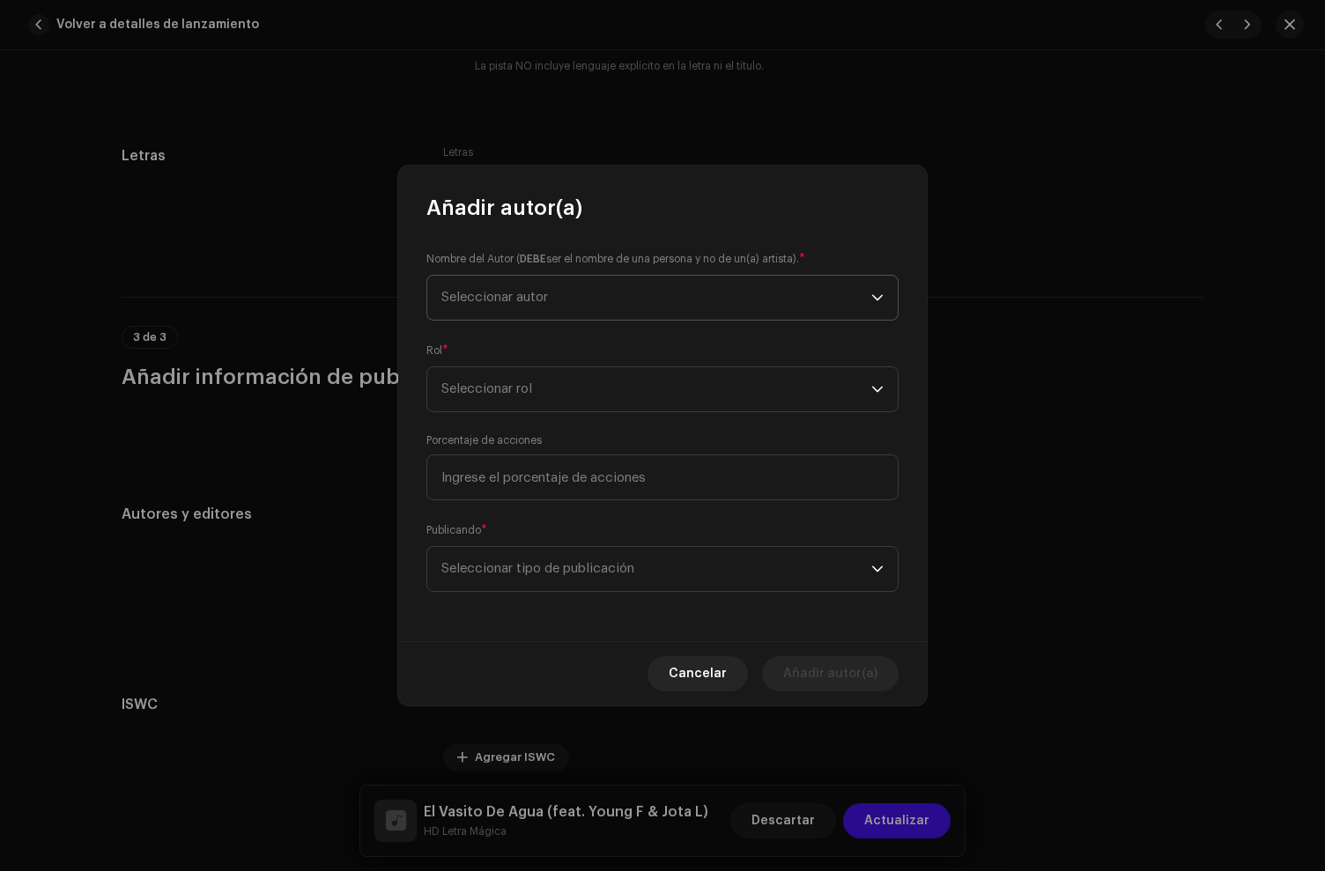
click at [539, 307] on span "Seleccionar autor" at bounding box center [656, 298] width 430 height 44
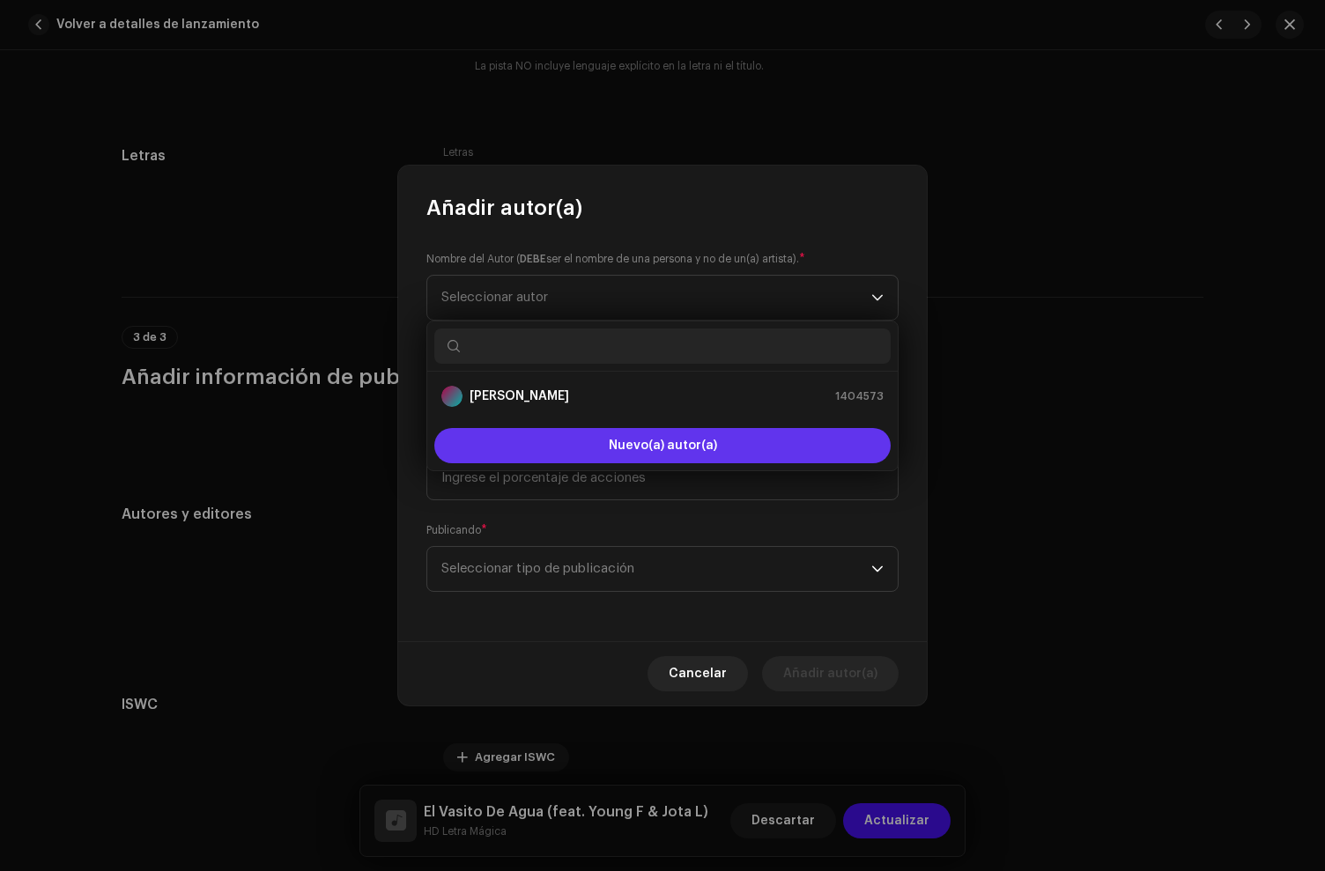
click at [651, 437] on button "Nuevo(a) autor(a)" at bounding box center [662, 445] width 456 height 35
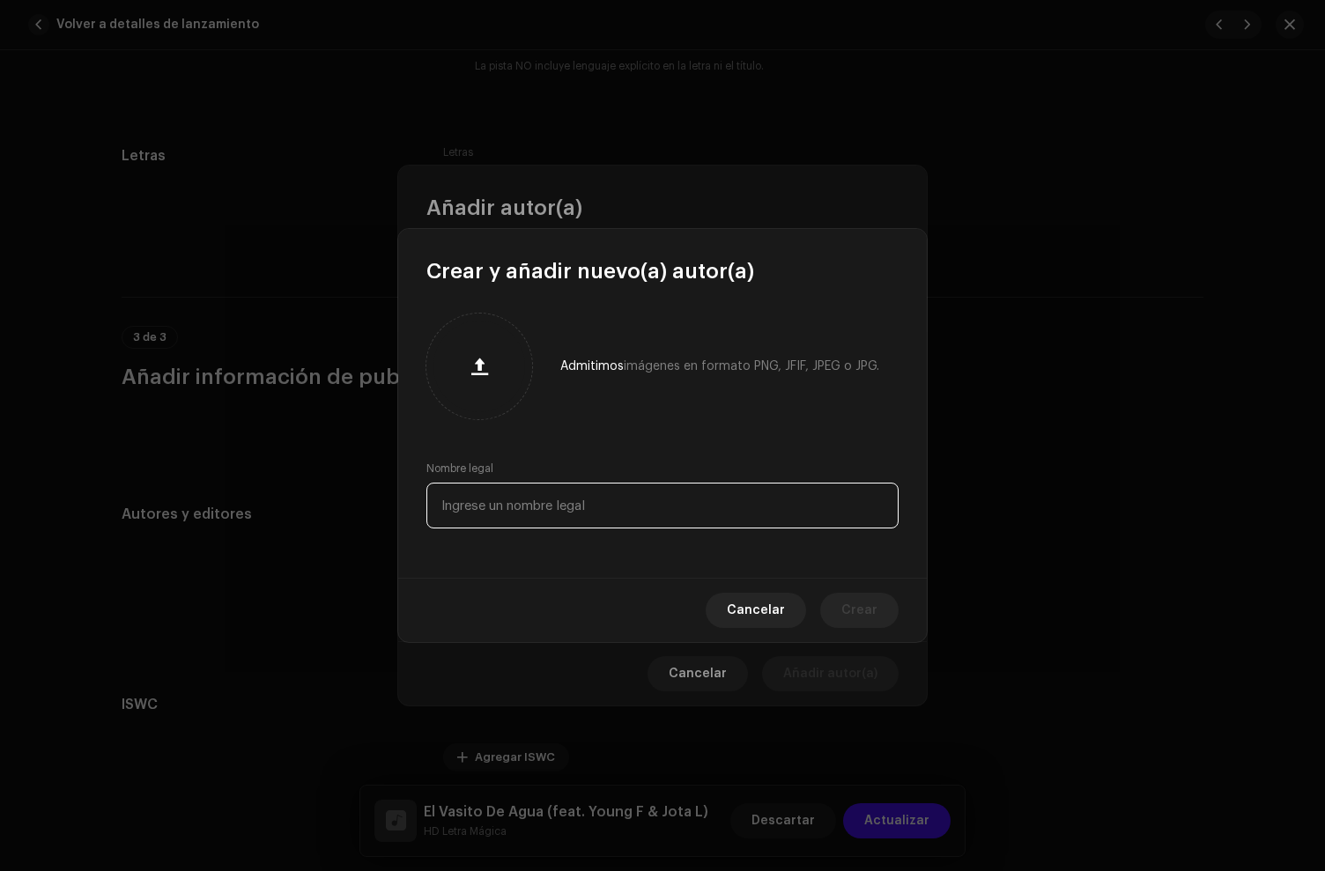
click at [515, 497] on input "text" at bounding box center [662, 506] width 472 height 46
paste input "[PERSON_NAME]"
click at [484, 511] on input "[PERSON_NAME]" at bounding box center [662, 506] width 472 height 46
click at [490, 505] on input "[PERSON_NAME]" at bounding box center [662, 506] width 472 height 46
click at [517, 509] on input "[PERSON_NAME]" at bounding box center [662, 506] width 472 height 46
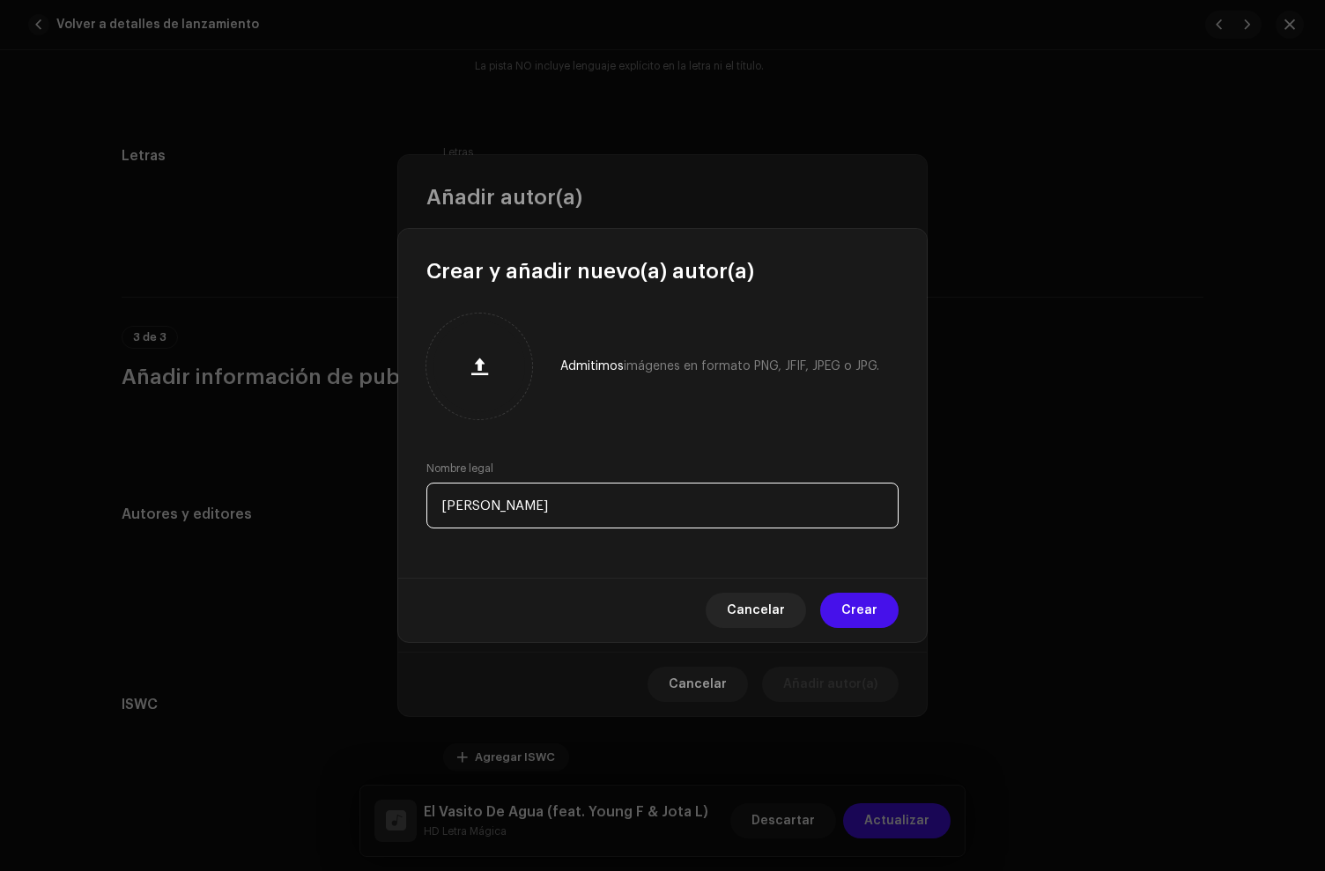
click at [573, 507] on input "[PERSON_NAME]" at bounding box center [662, 506] width 472 height 46
type input "[PERSON_NAME]"
click at [625, 427] on div "Admitimos imágenes en formato PNG, JFIF, JPEG o JPG. Nombre legal [PERSON_NAME]" at bounding box center [662, 431] width 529 height 292
click at [870, 612] on span "Crear" at bounding box center [859, 610] width 36 height 35
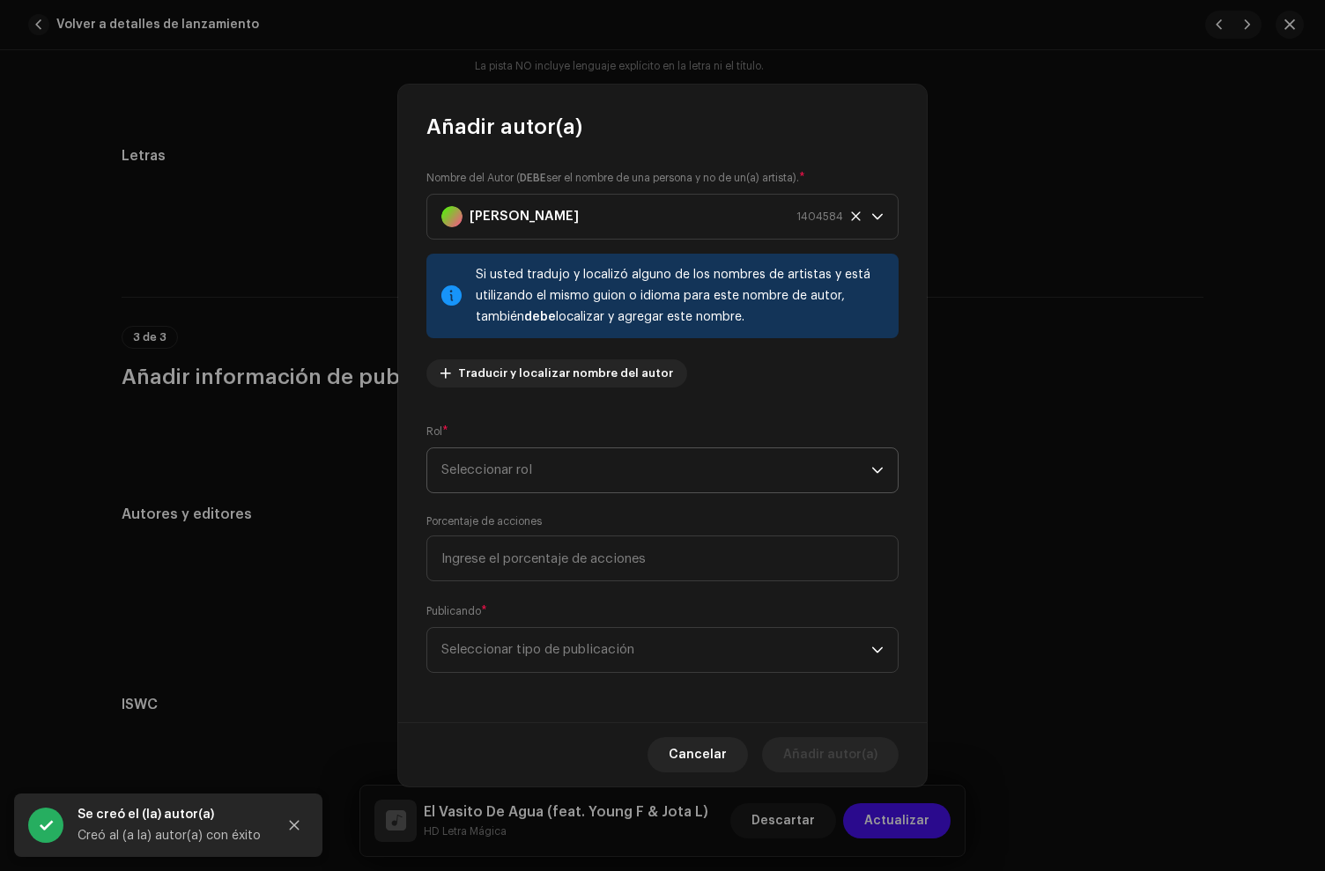
click at [506, 475] on span "Seleccionar rol" at bounding box center [656, 470] width 430 height 44
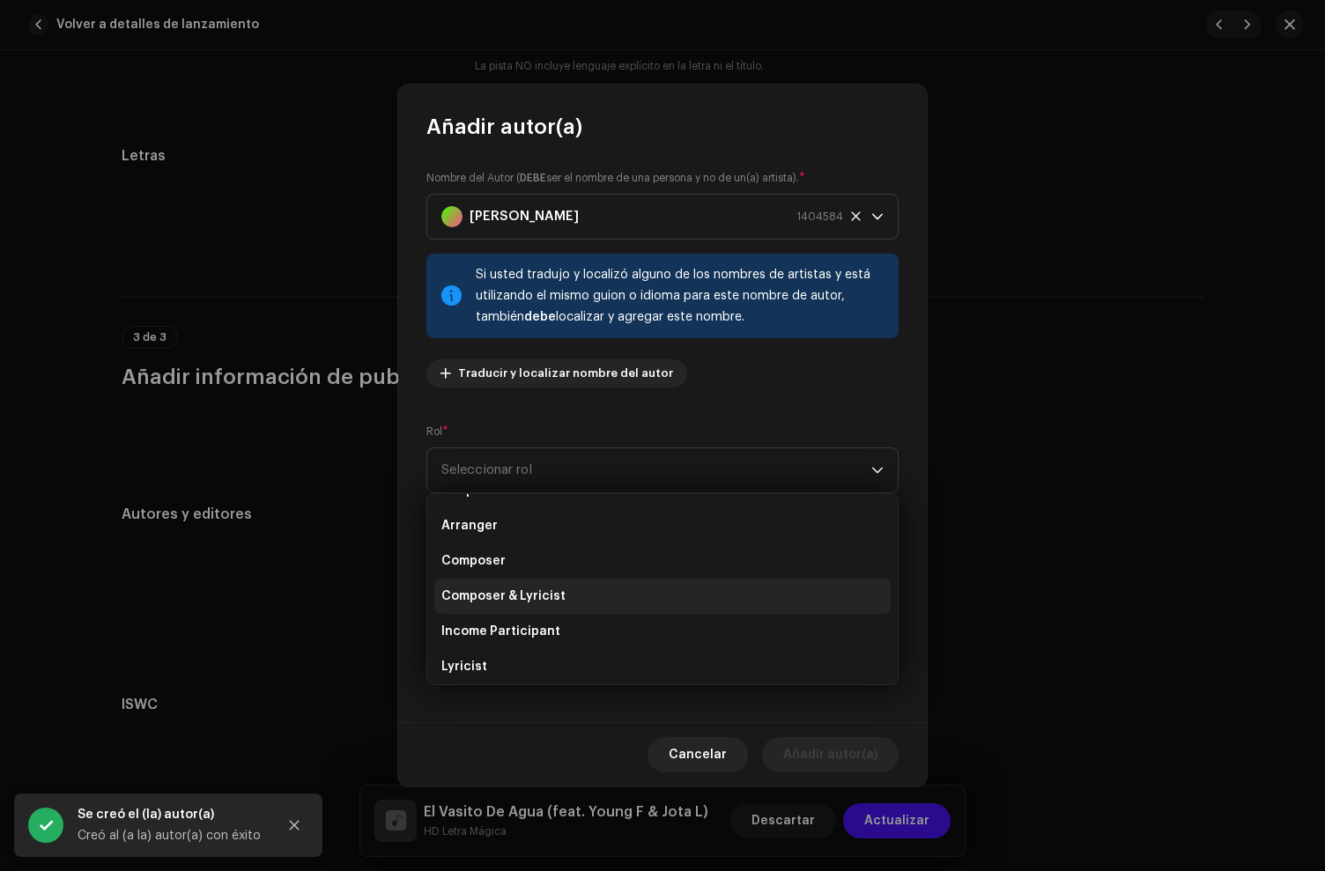
click at [520, 600] on span "Composer & Lyricist" at bounding box center [503, 597] width 124 height 18
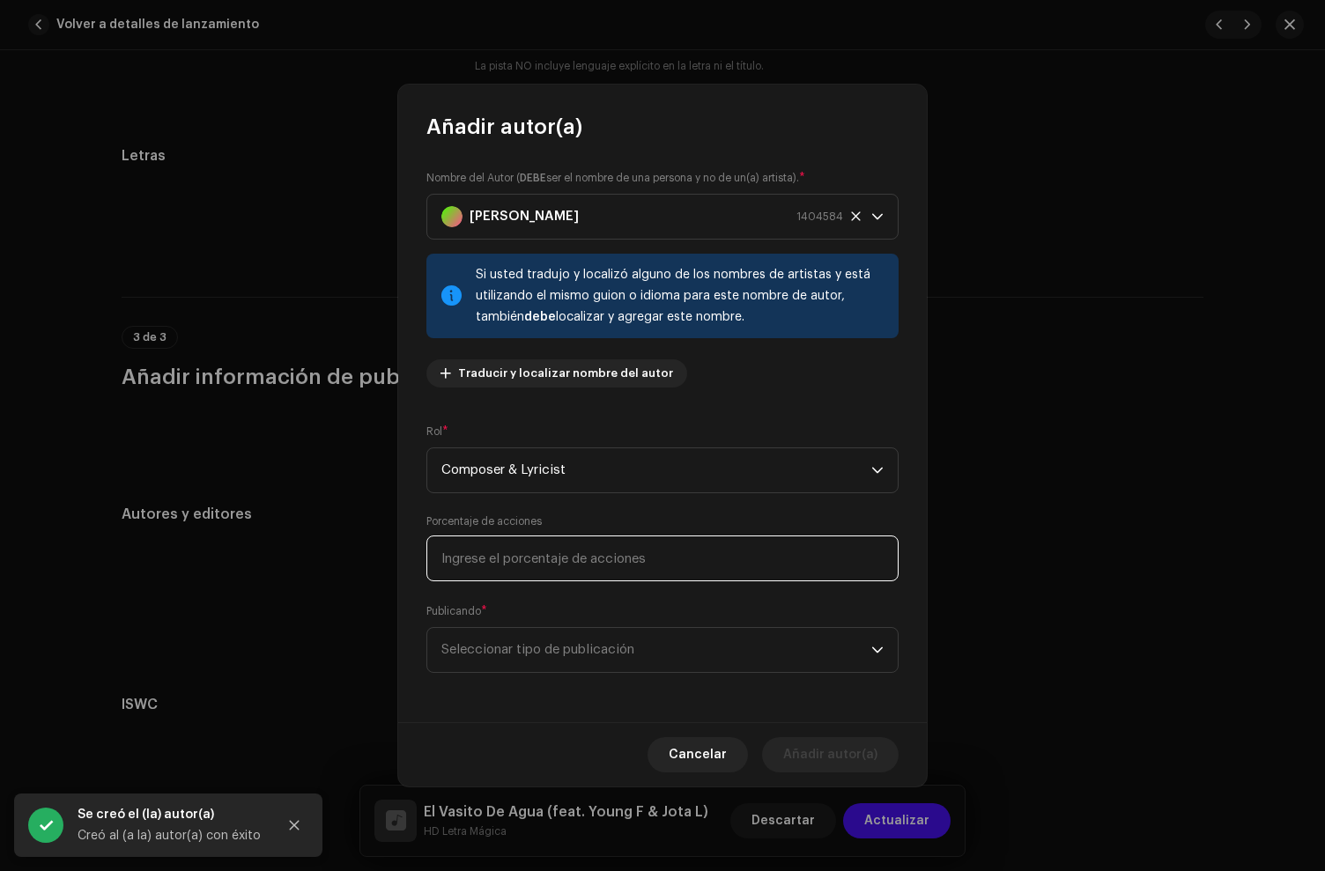
click at [517, 568] on input at bounding box center [662, 559] width 472 height 46
type input "33,00"
click at [554, 652] on span "Seleccionar tipo de publicación" at bounding box center [656, 650] width 430 height 44
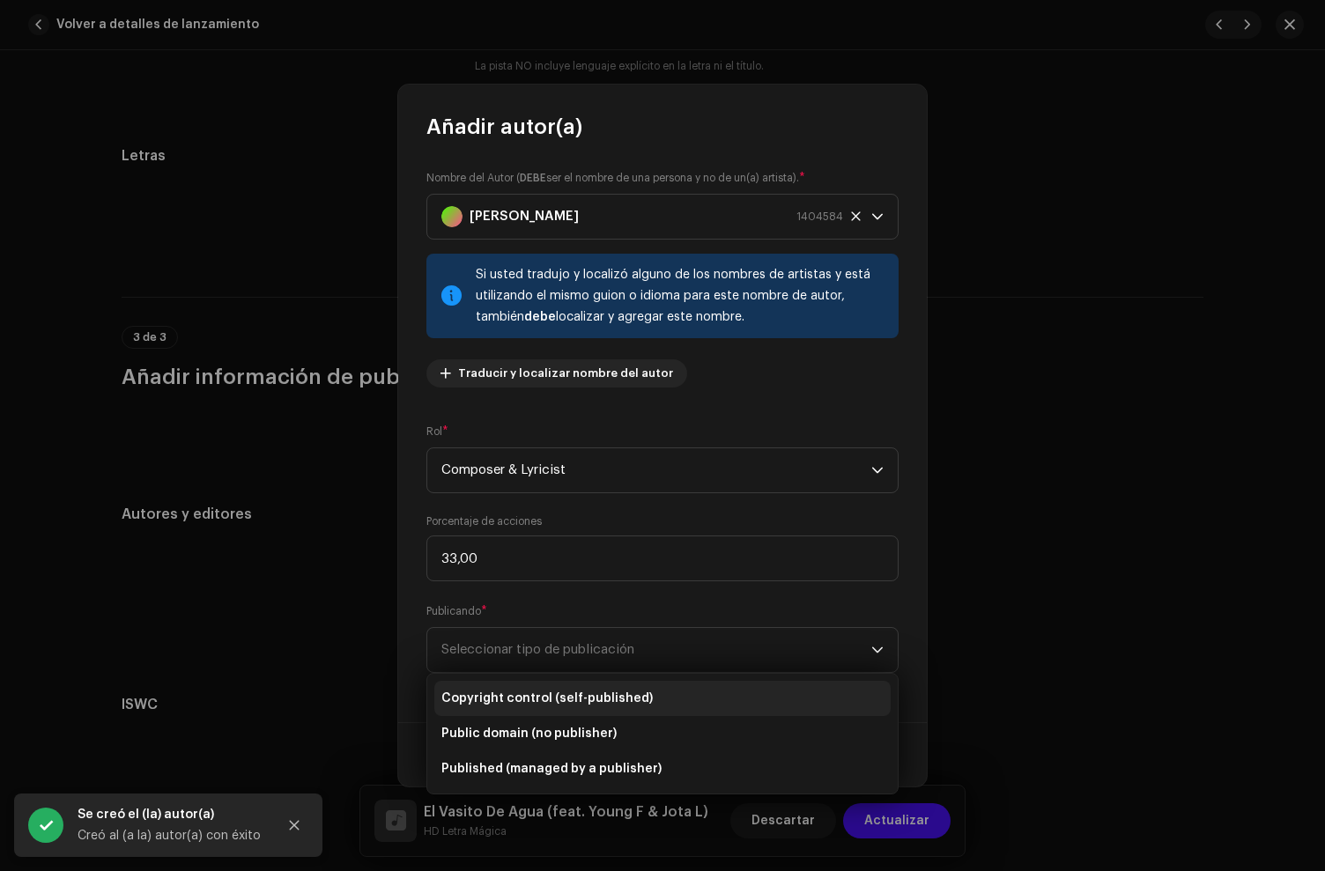
drag, startPoint x: 560, startPoint y: 692, endPoint x: 651, endPoint y: 729, distance: 98.3
click at [561, 692] on span "Copyright control (self-published)" at bounding box center [546, 699] width 211 height 18
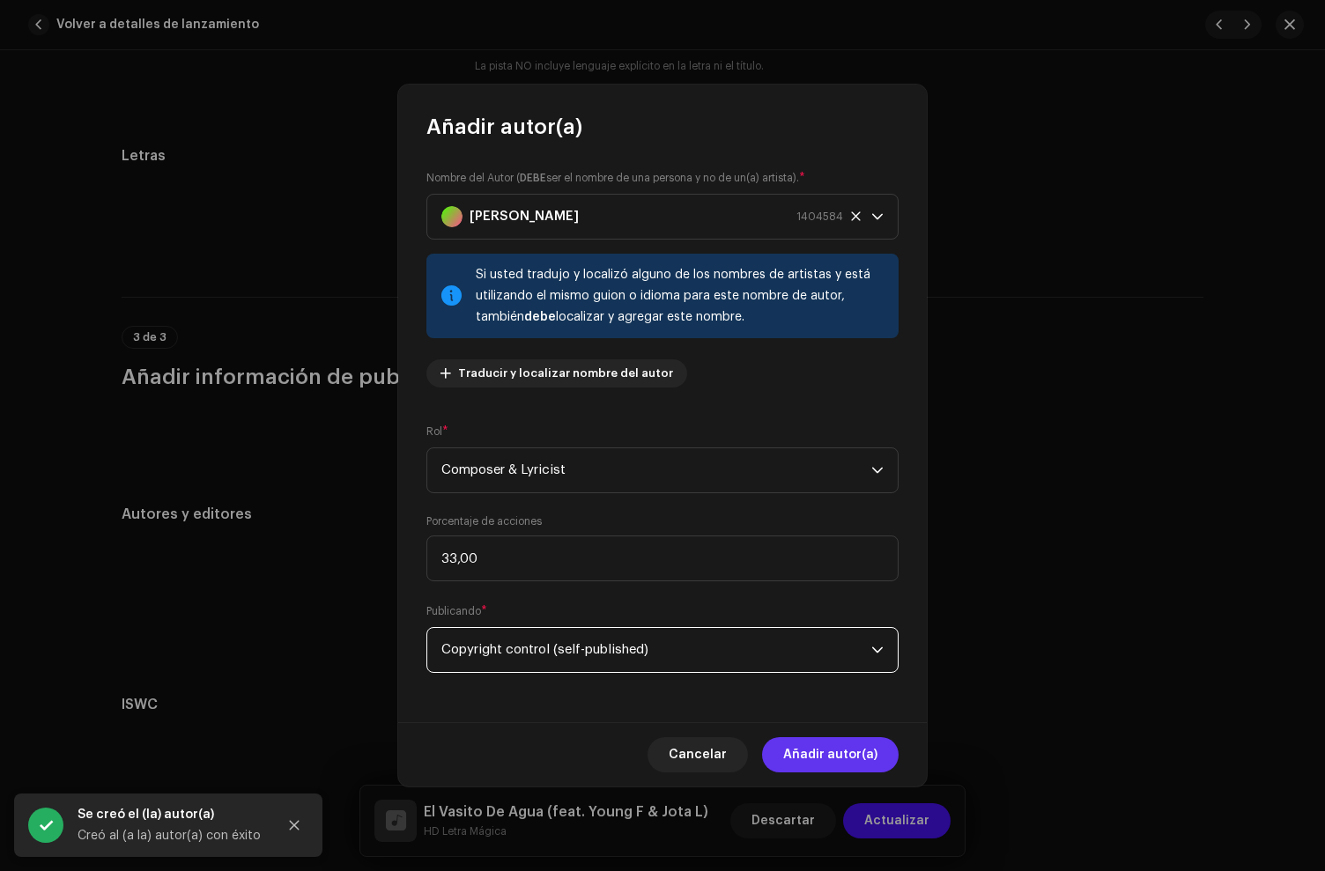
click at [821, 752] on span "Añadir autor(a)" at bounding box center [830, 754] width 94 height 35
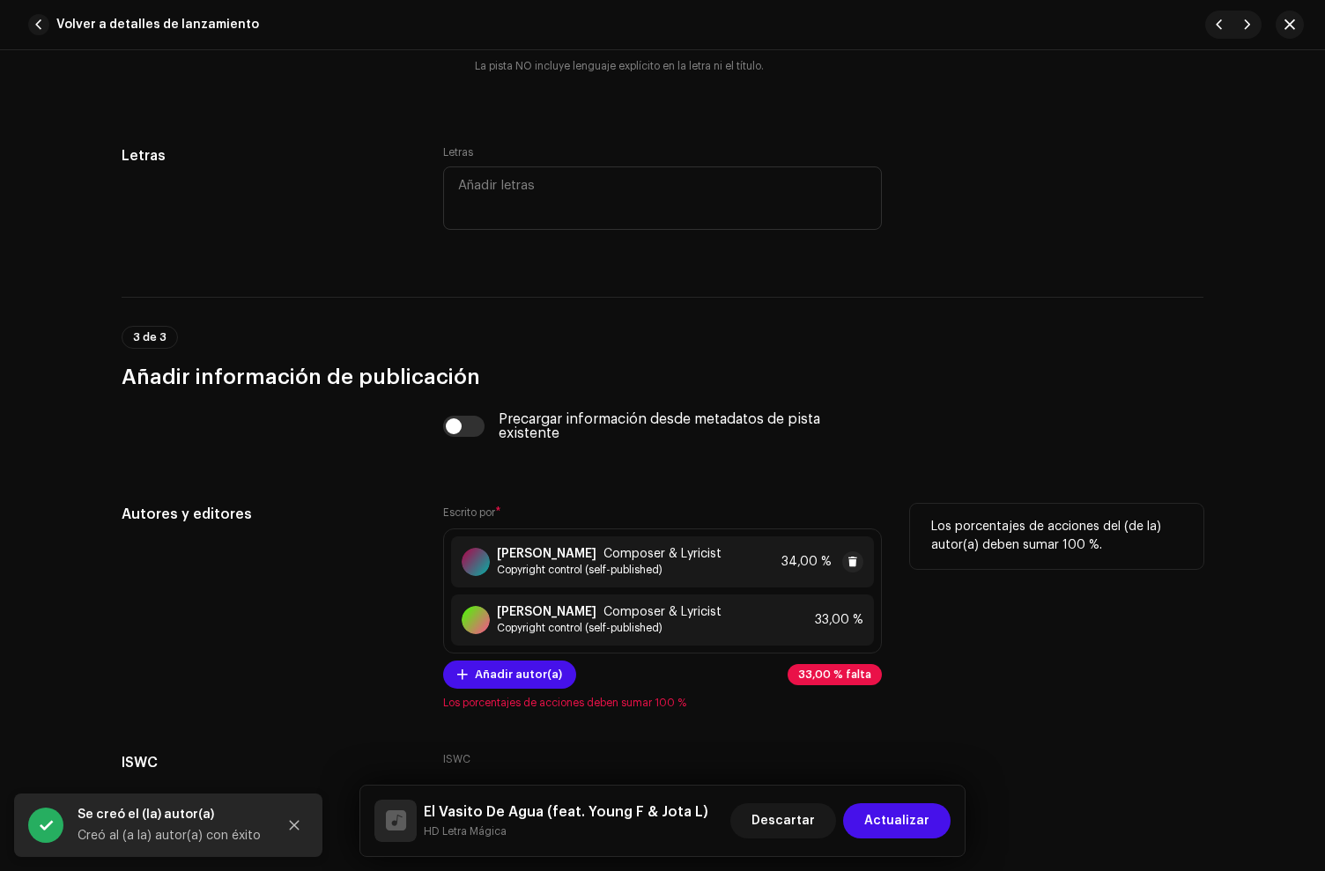
scroll to position [3784, 0]
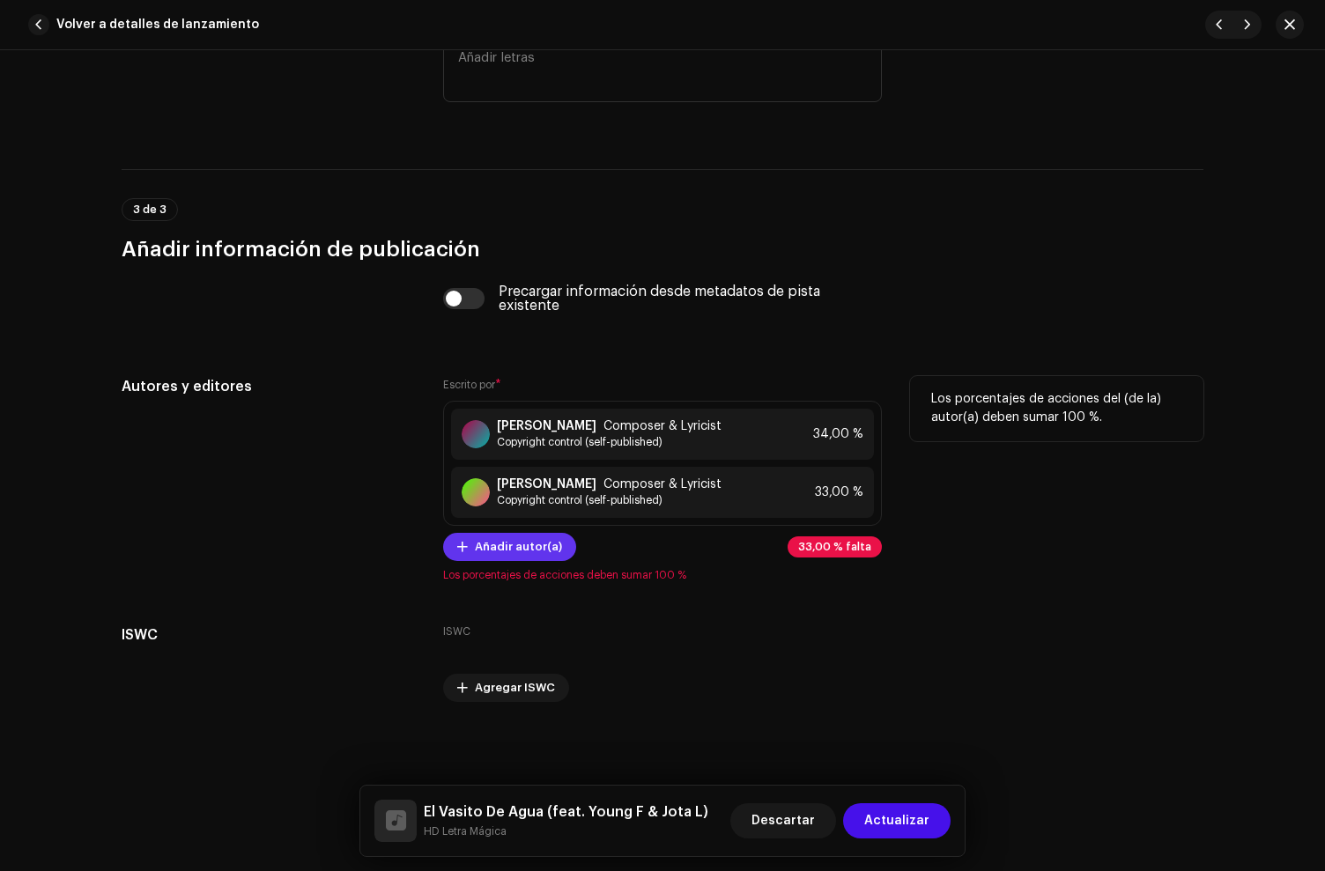
click at [527, 537] on span "Añadir autor(a)" at bounding box center [518, 546] width 87 height 35
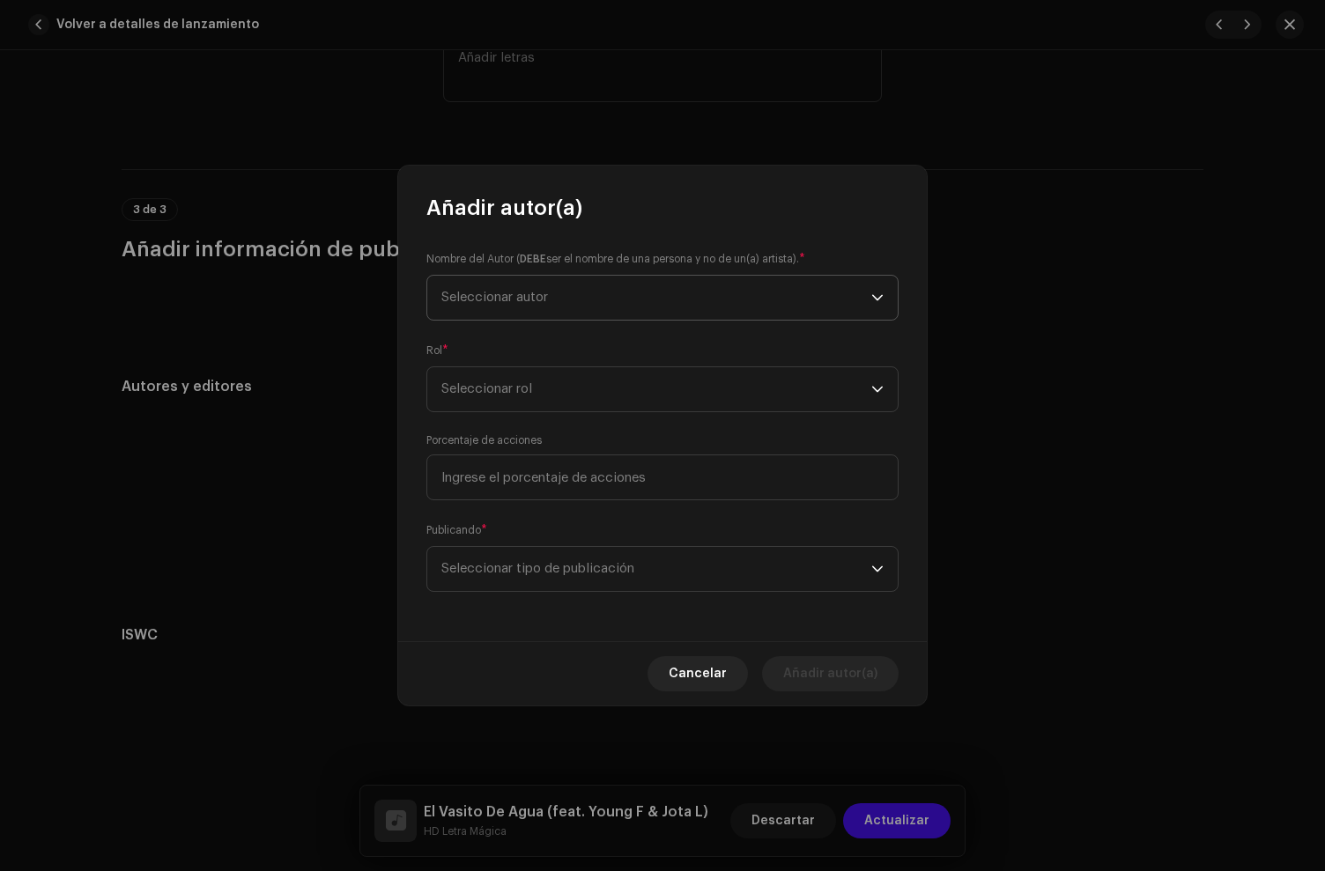
click at [552, 309] on span "Seleccionar autor" at bounding box center [656, 298] width 430 height 44
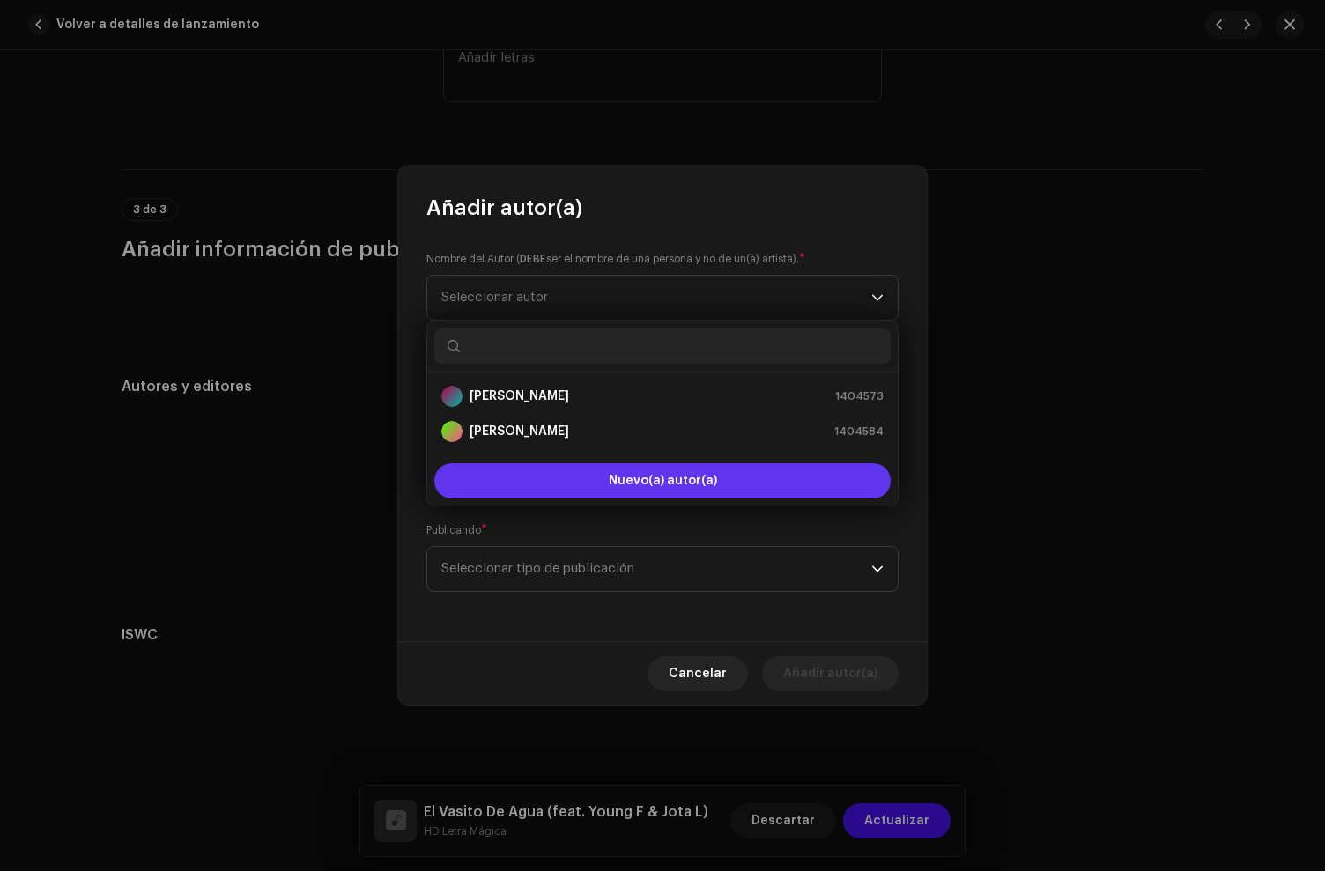
click at [542, 467] on button "Nuevo(a) autor(a)" at bounding box center [662, 480] width 456 height 35
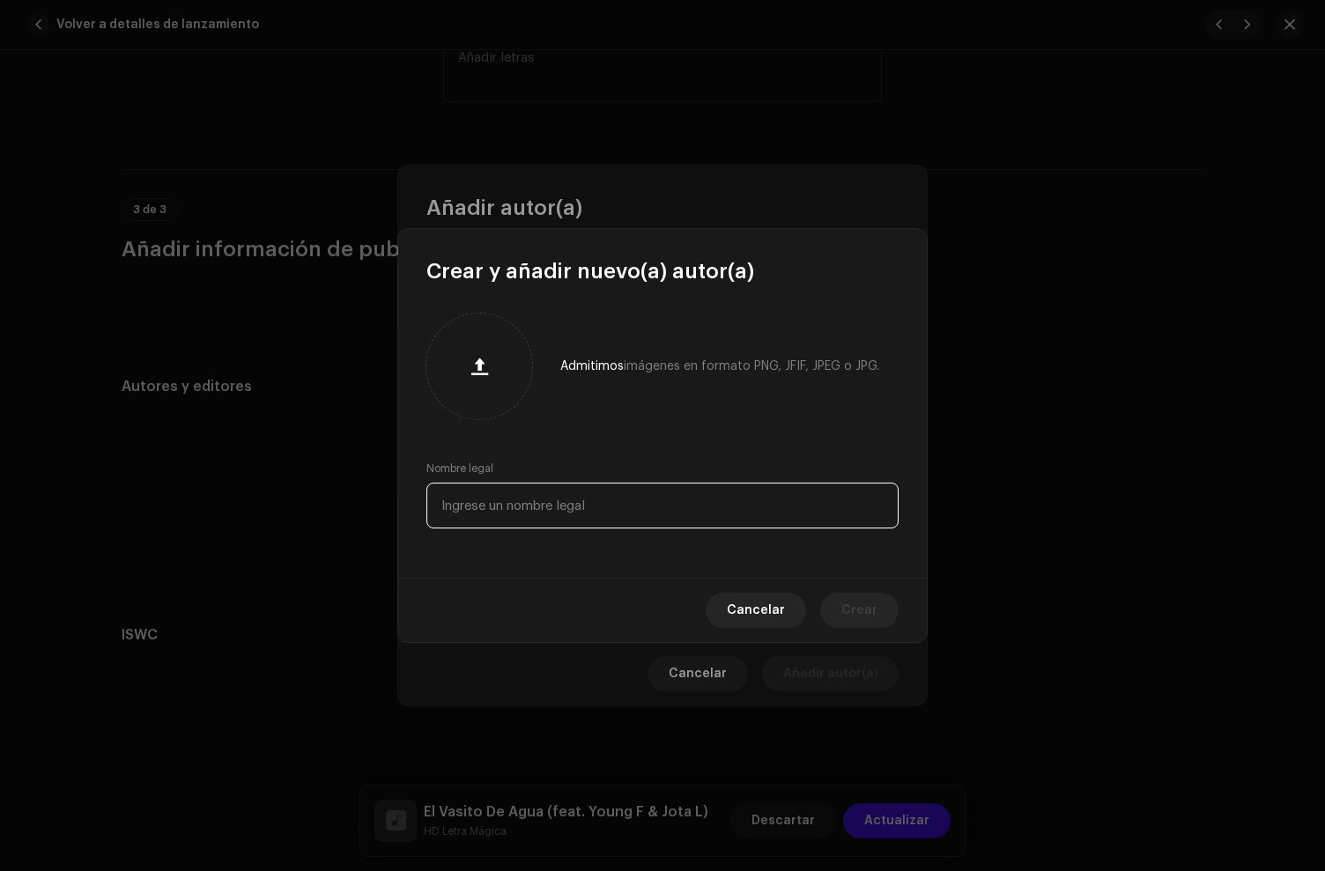
click at [684, 510] on input "text" at bounding box center [662, 506] width 472 height 46
paste input "[PERSON_NAME]"
type input "[PERSON_NAME]"
click at [876, 609] on span "Crear" at bounding box center [859, 610] width 36 height 35
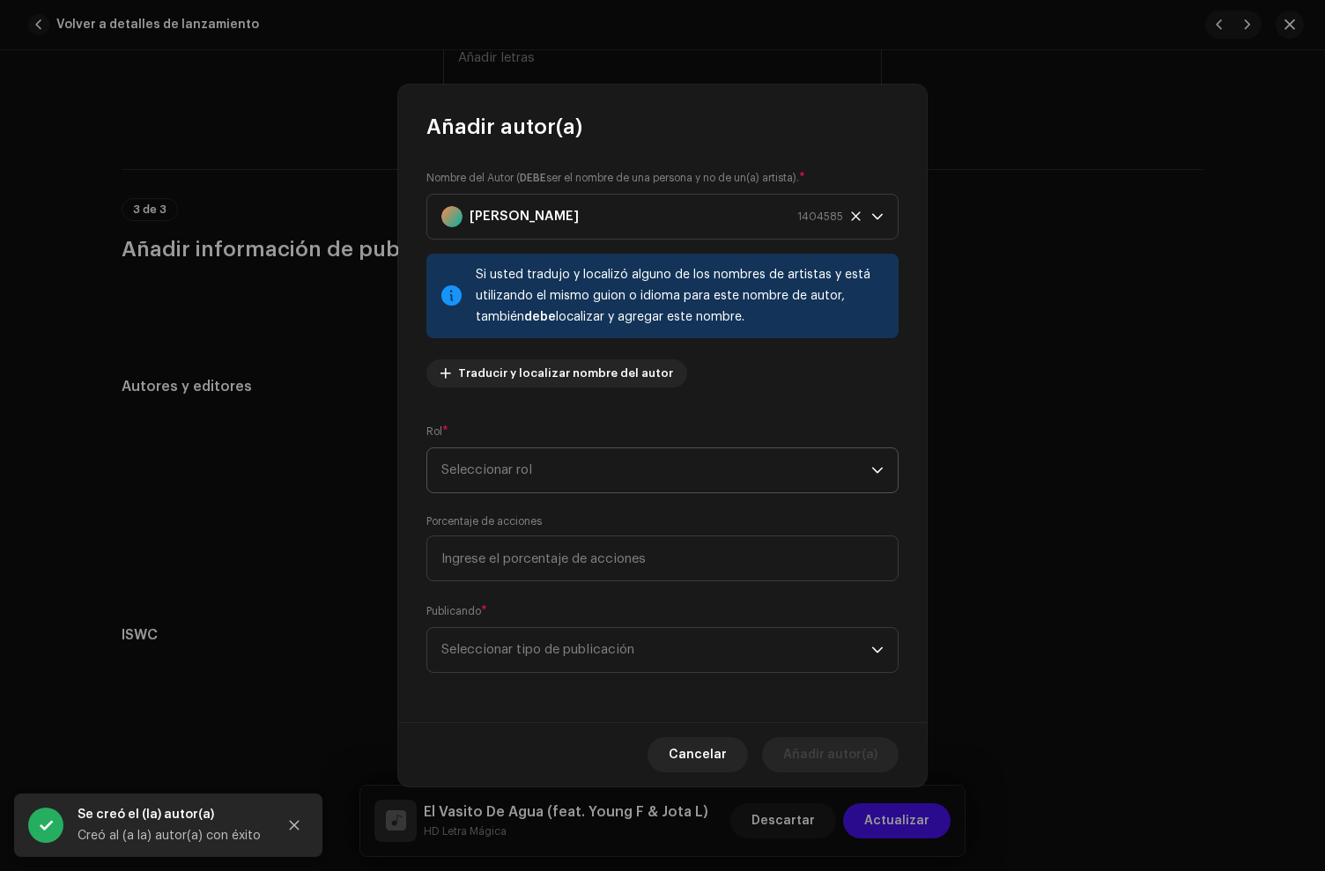
click at [472, 483] on span "Seleccionar rol" at bounding box center [656, 470] width 430 height 44
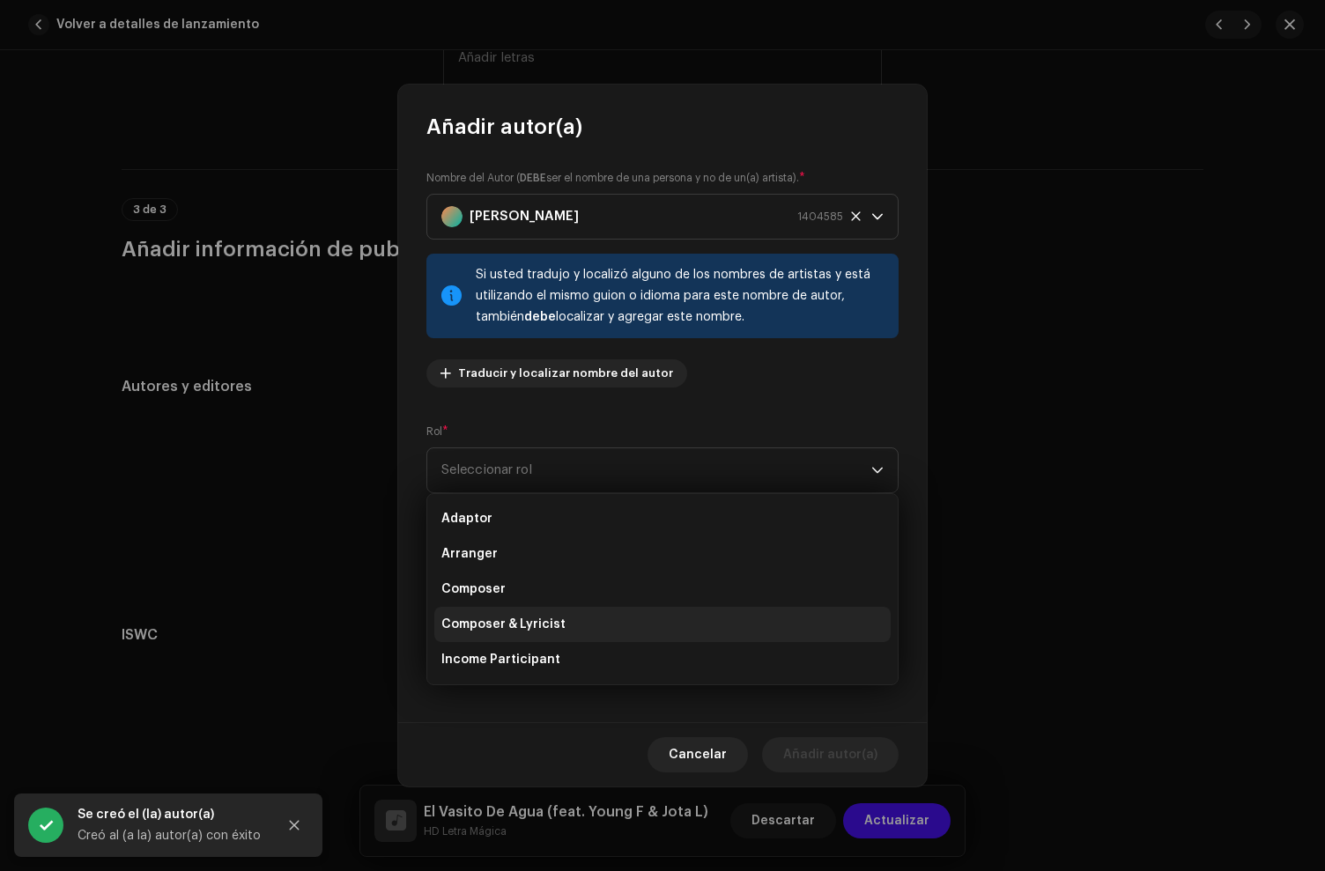
click at [504, 627] on span "Composer & Lyricist" at bounding box center [503, 625] width 124 height 18
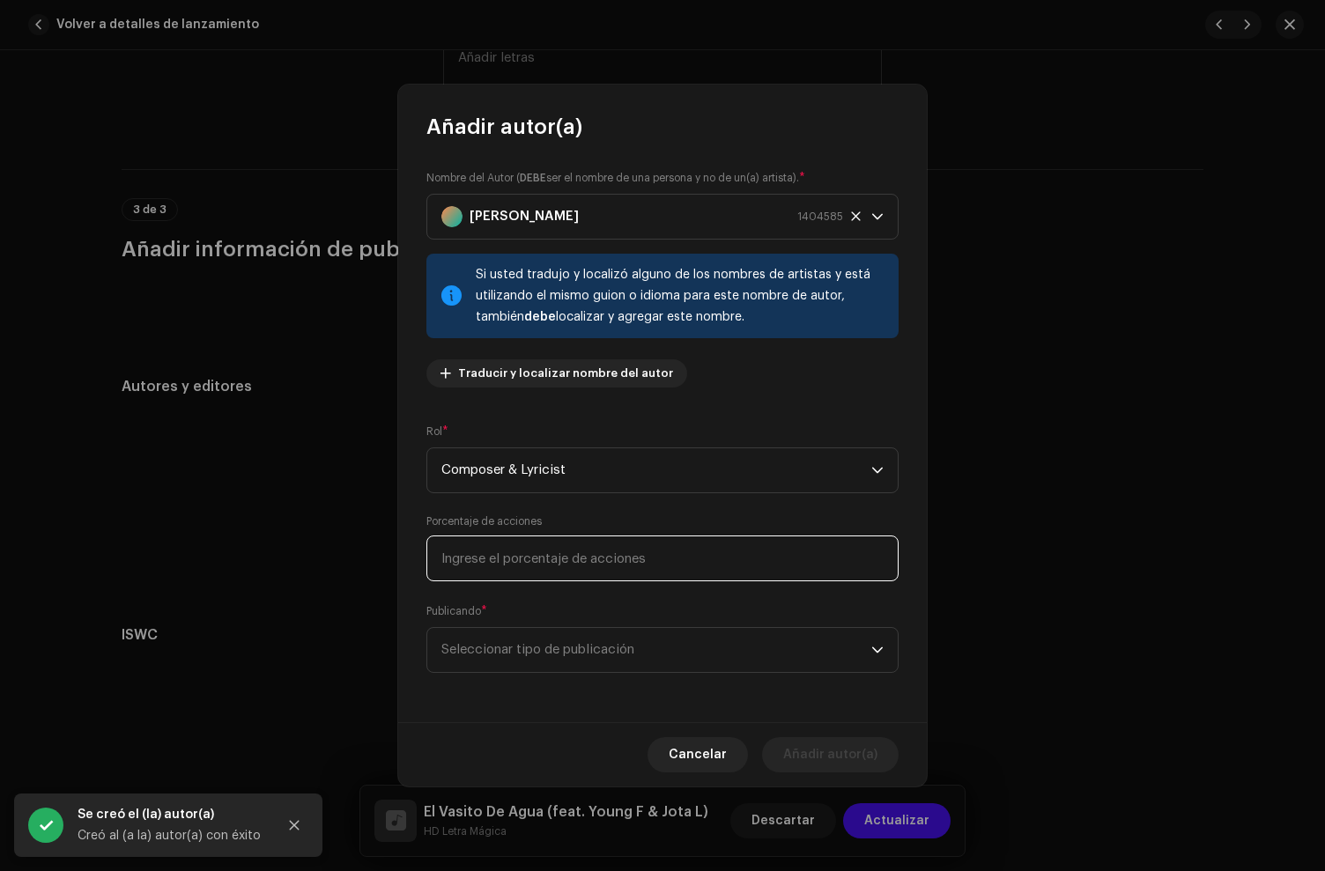
click at [514, 573] on input at bounding box center [662, 559] width 472 height 46
type input "33,00"
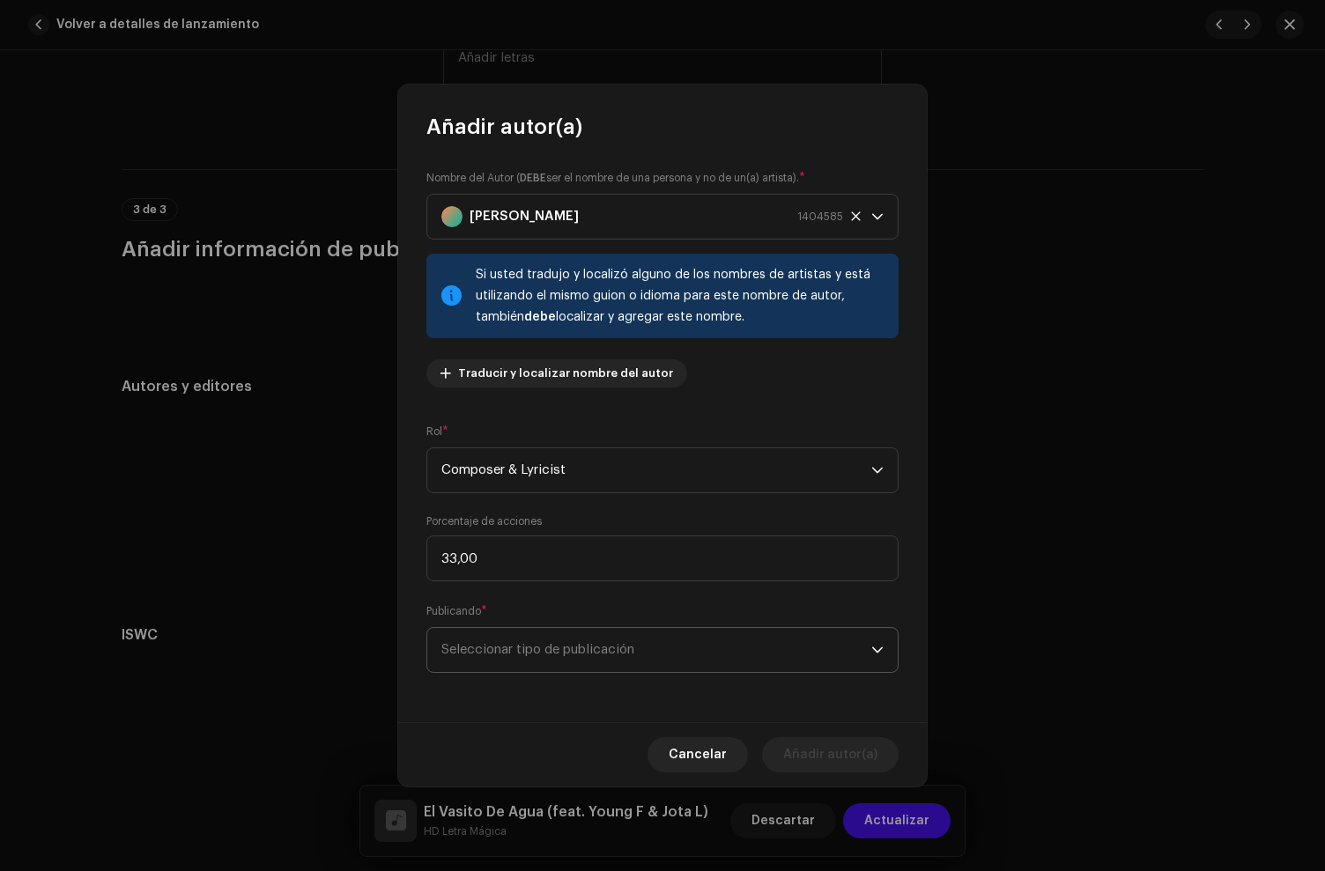
click at [531, 652] on span "Seleccionar tipo de publicación" at bounding box center [656, 650] width 430 height 44
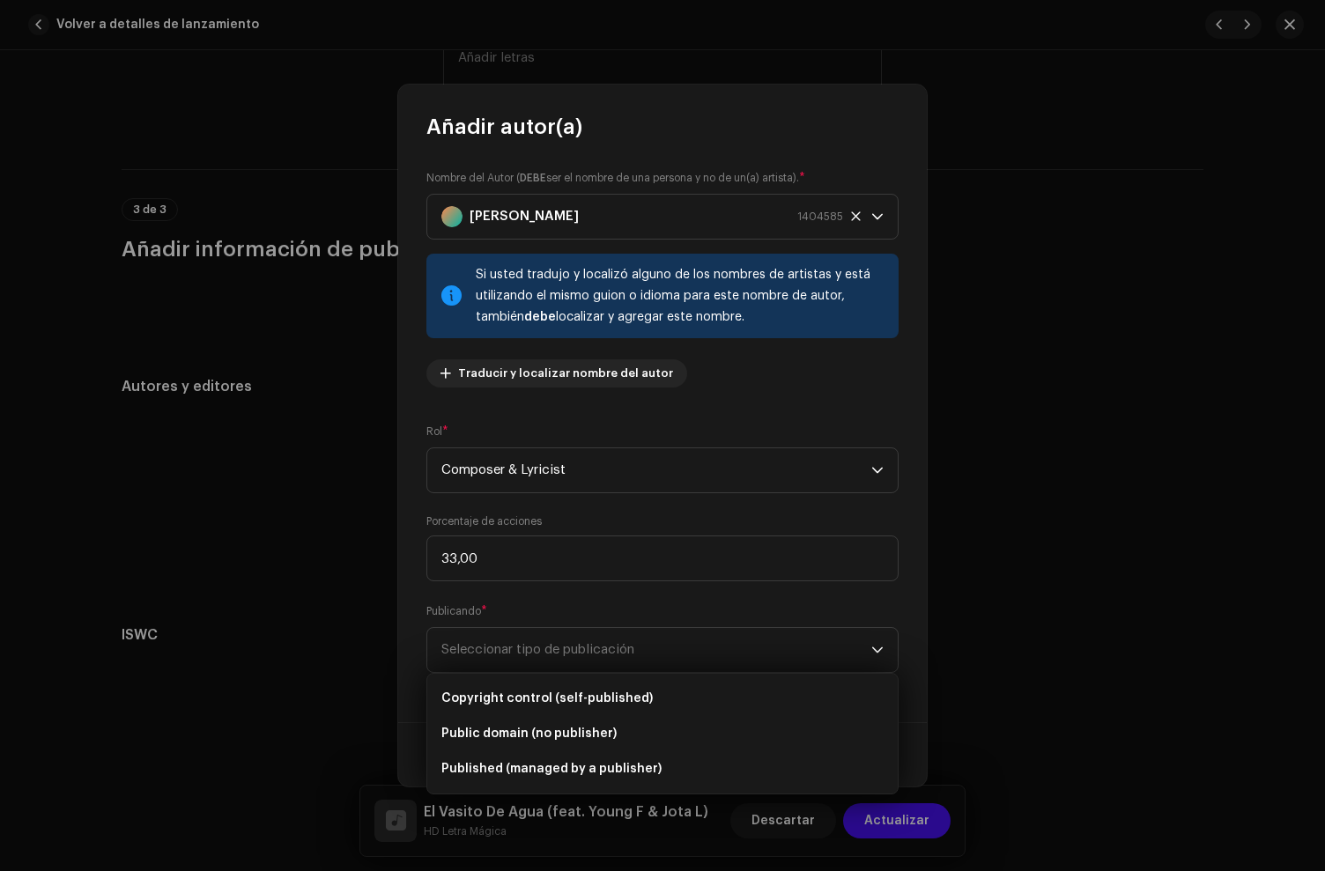
drag, startPoint x: 532, startPoint y: 691, endPoint x: 791, endPoint y: 772, distance: 271.4
click at [532, 691] on span "Copyright control (self-published)" at bounding box center [546, 699] width 211 height 18
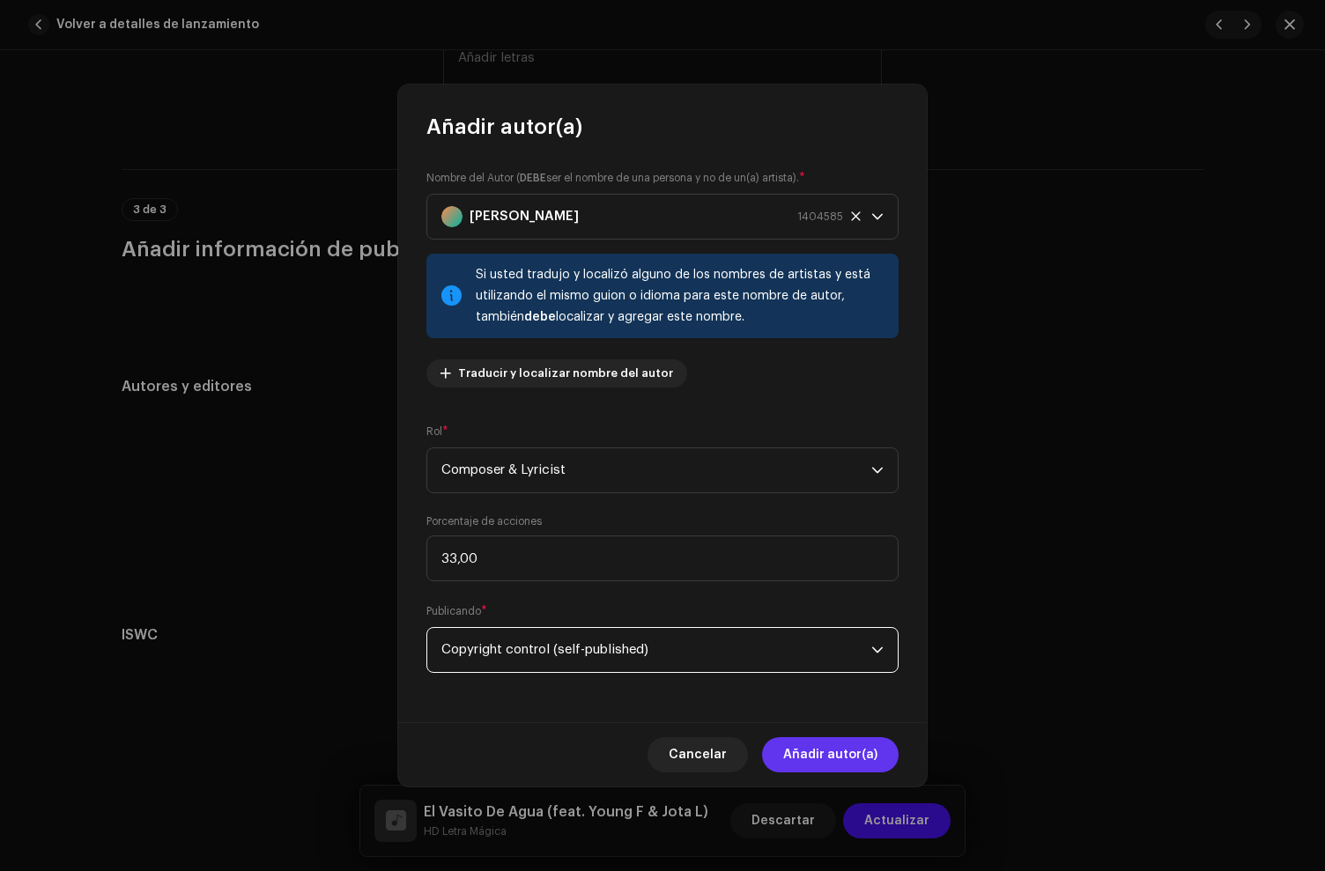
click at [819, 768] on span "Añadir autor(a)" at bounding box center [830, 754] width 94 height 35
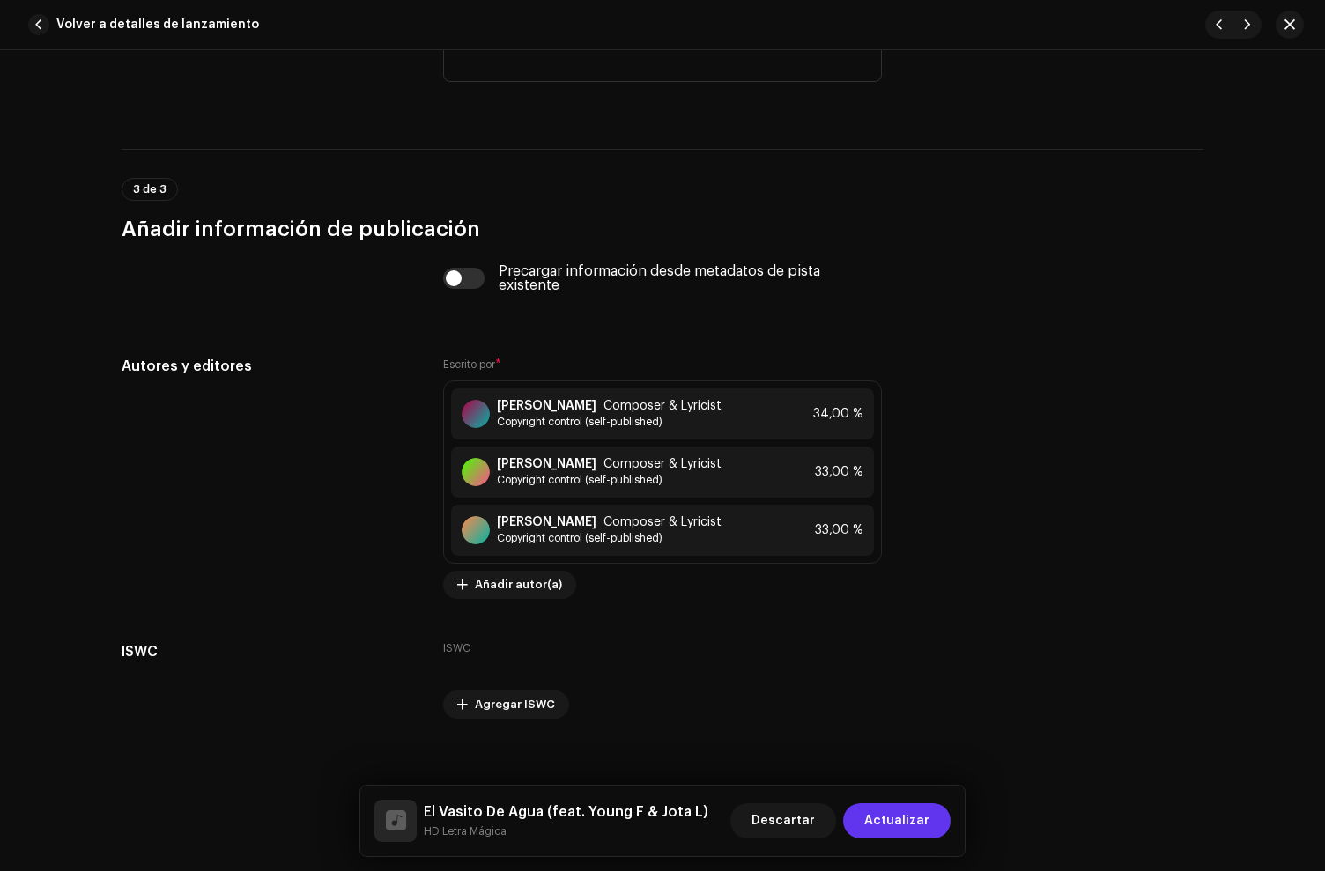
click at [911, 826] on span "Actualizar" at bounding box center [896, 820] width 65 height 35
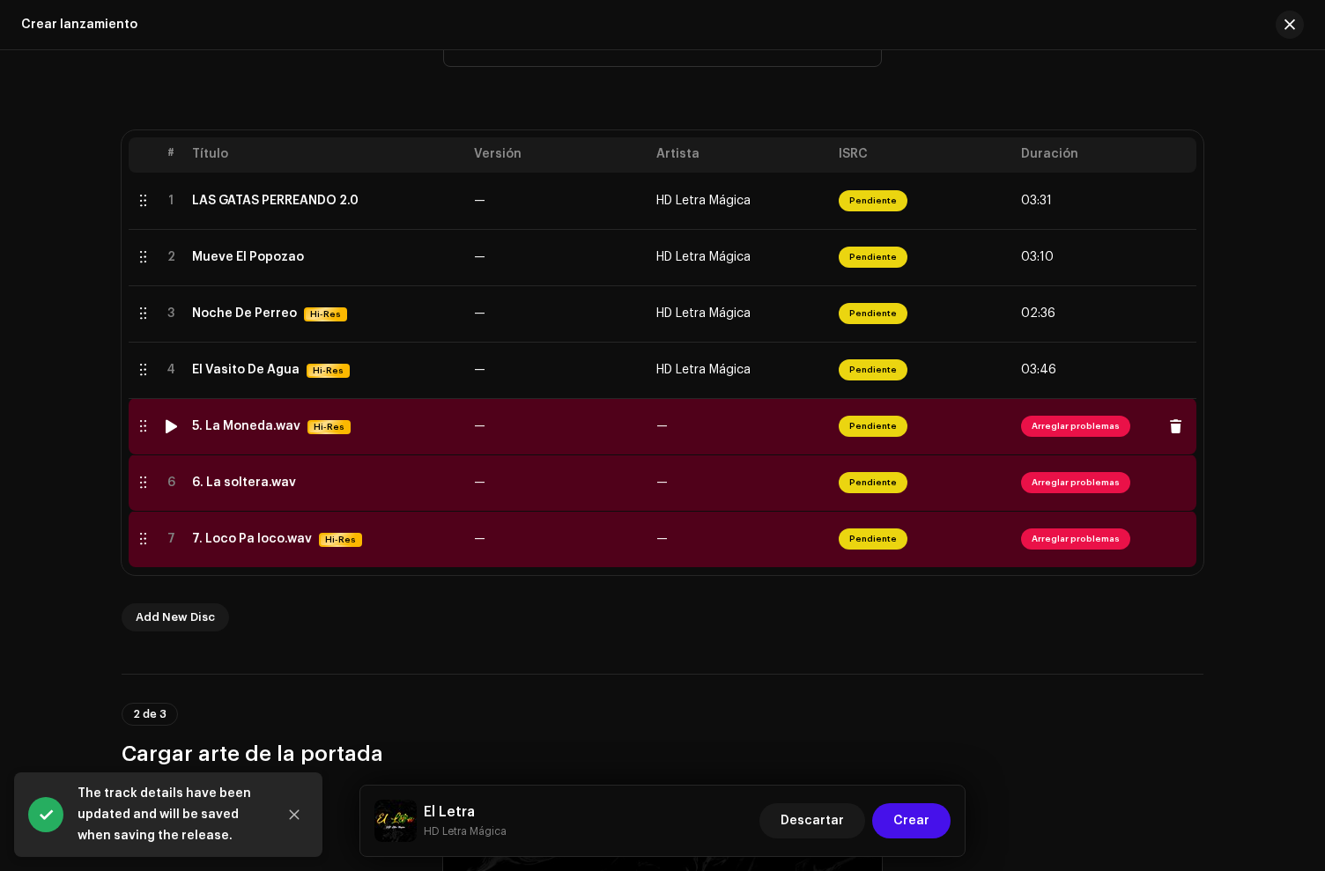
click at [258, 431] on div "5. La Moneda.wav" at bounding box center [246, 426] width 108 height 14
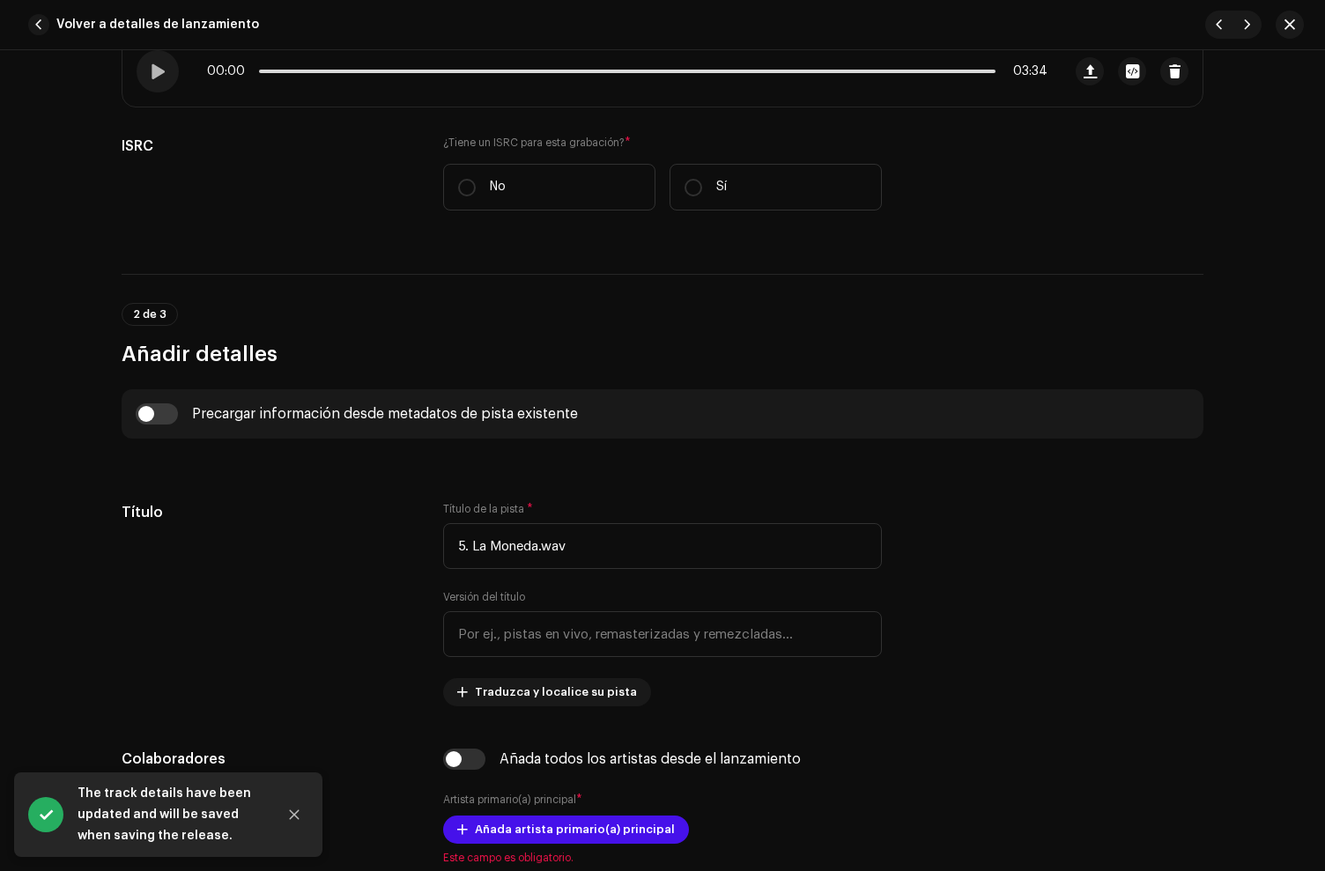
scroll to position [426, 0]
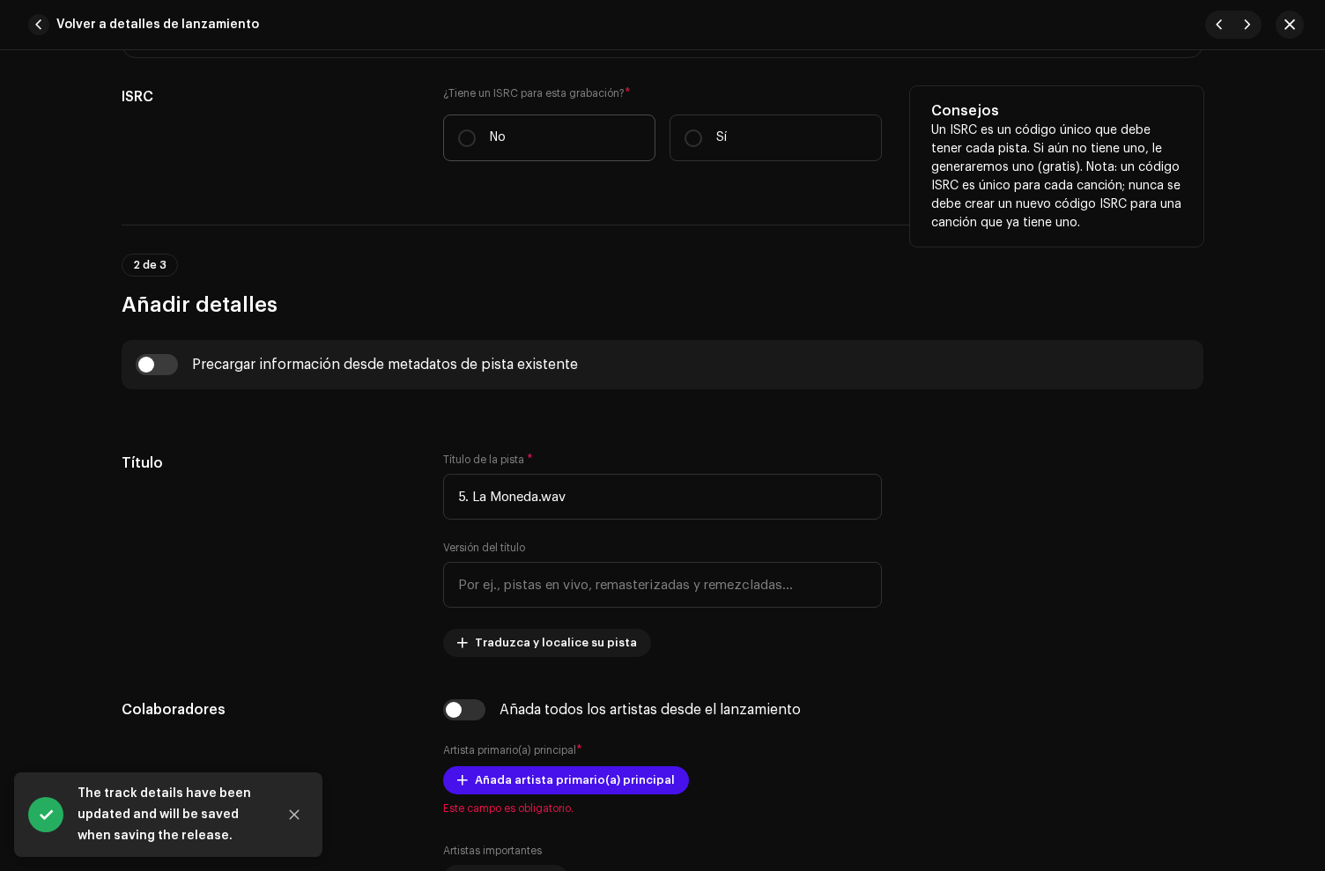
click at [533, 152] on label "No" at bounding box center [549, 138] width 212 height 47
click at [476, 147] on input "No" at bounding box center [467, 139] width 18 height 18
radio input "true"
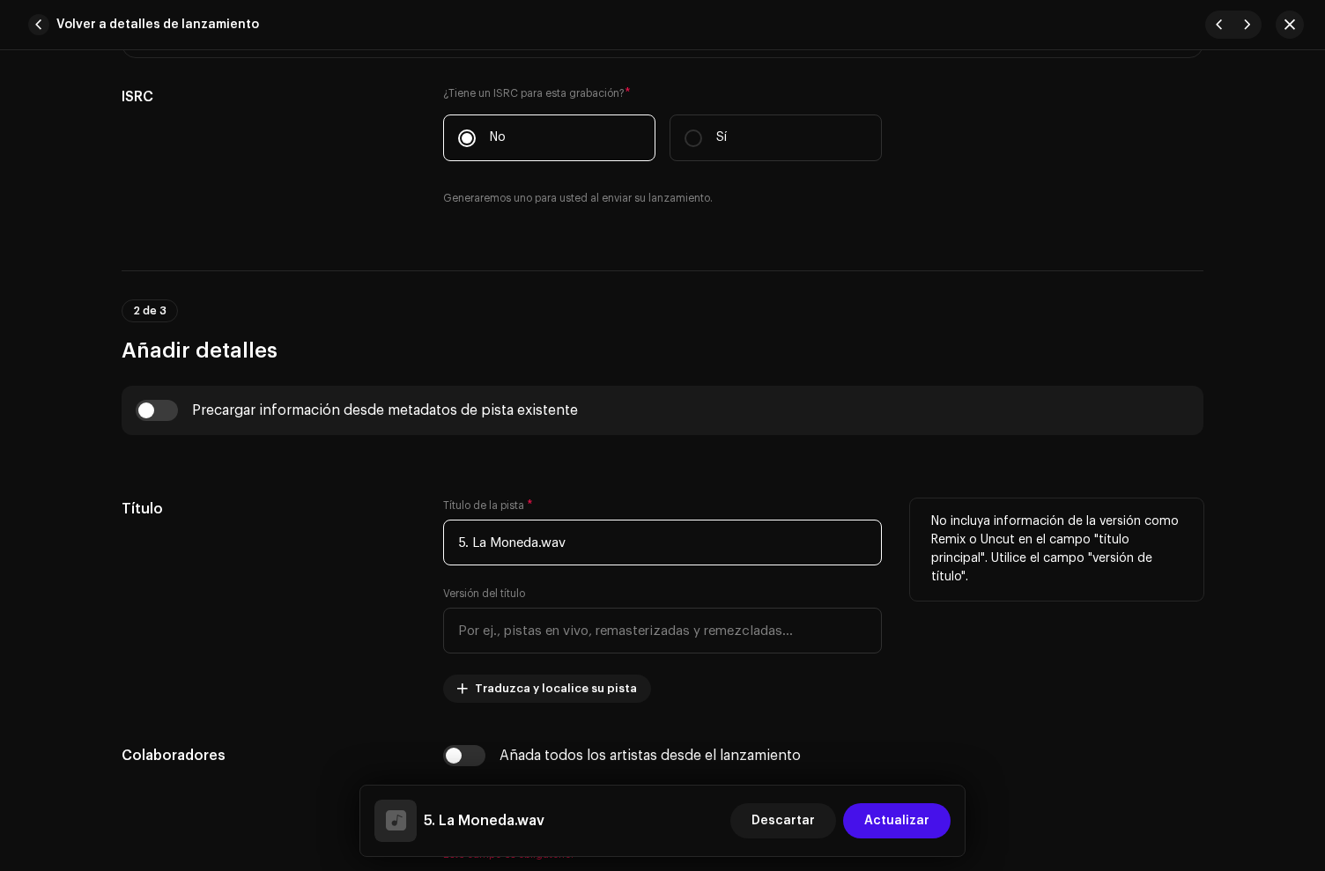
drag, startPoint x: 469, startPoint y: 547, endPoint x: 379, endPoint y: 527, distance: 92.1
click at [379, 527] on div "Título Título de la pista * 5. La Moneda.wav Versión del título Traduzca y loca…" at bounding box center [663, 601] width 1082 height 204
click at [649, 552] on input "La Moneda.wav" at bounding box center [662, 543] width 439 height 46
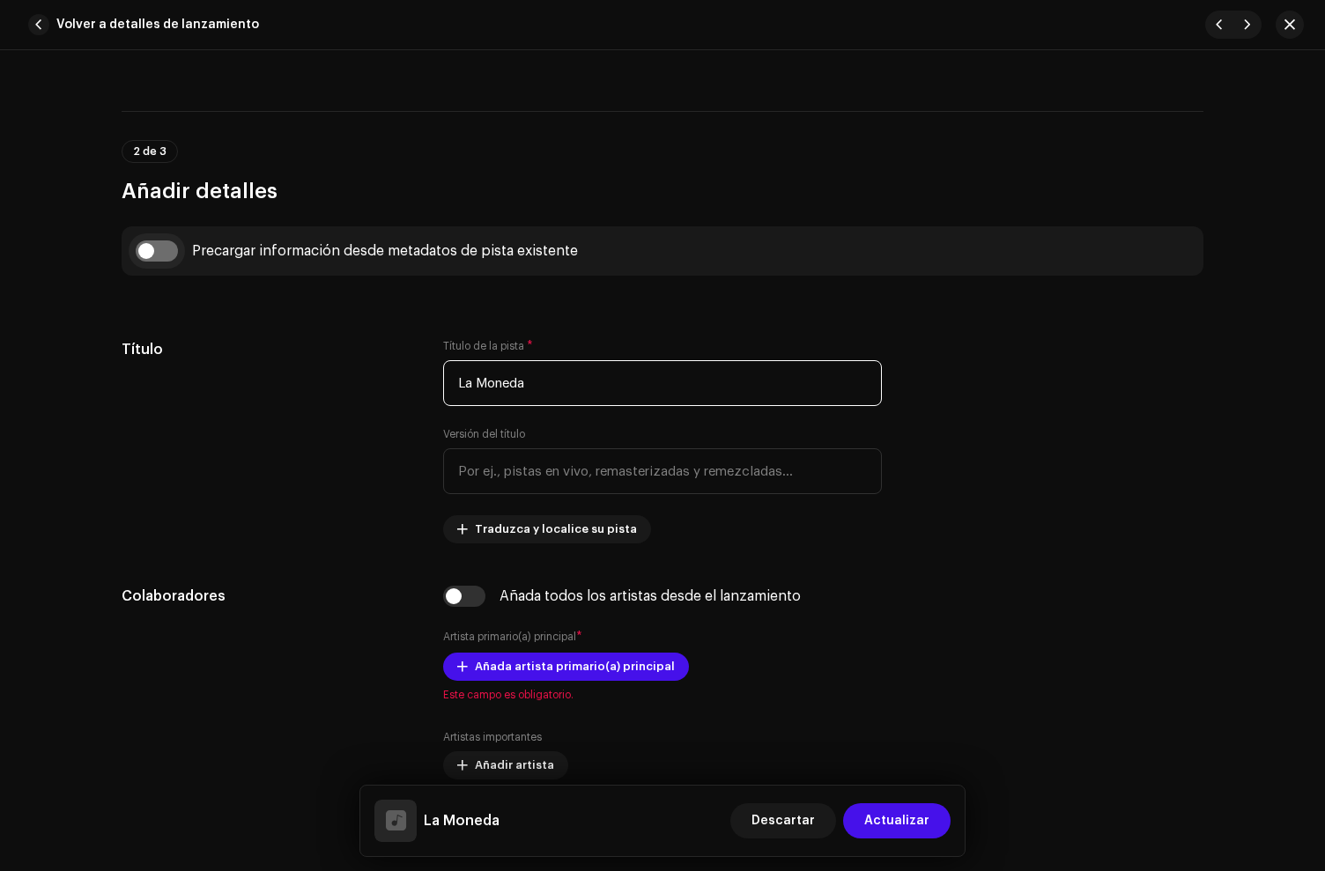
scroll to position [599, 0]
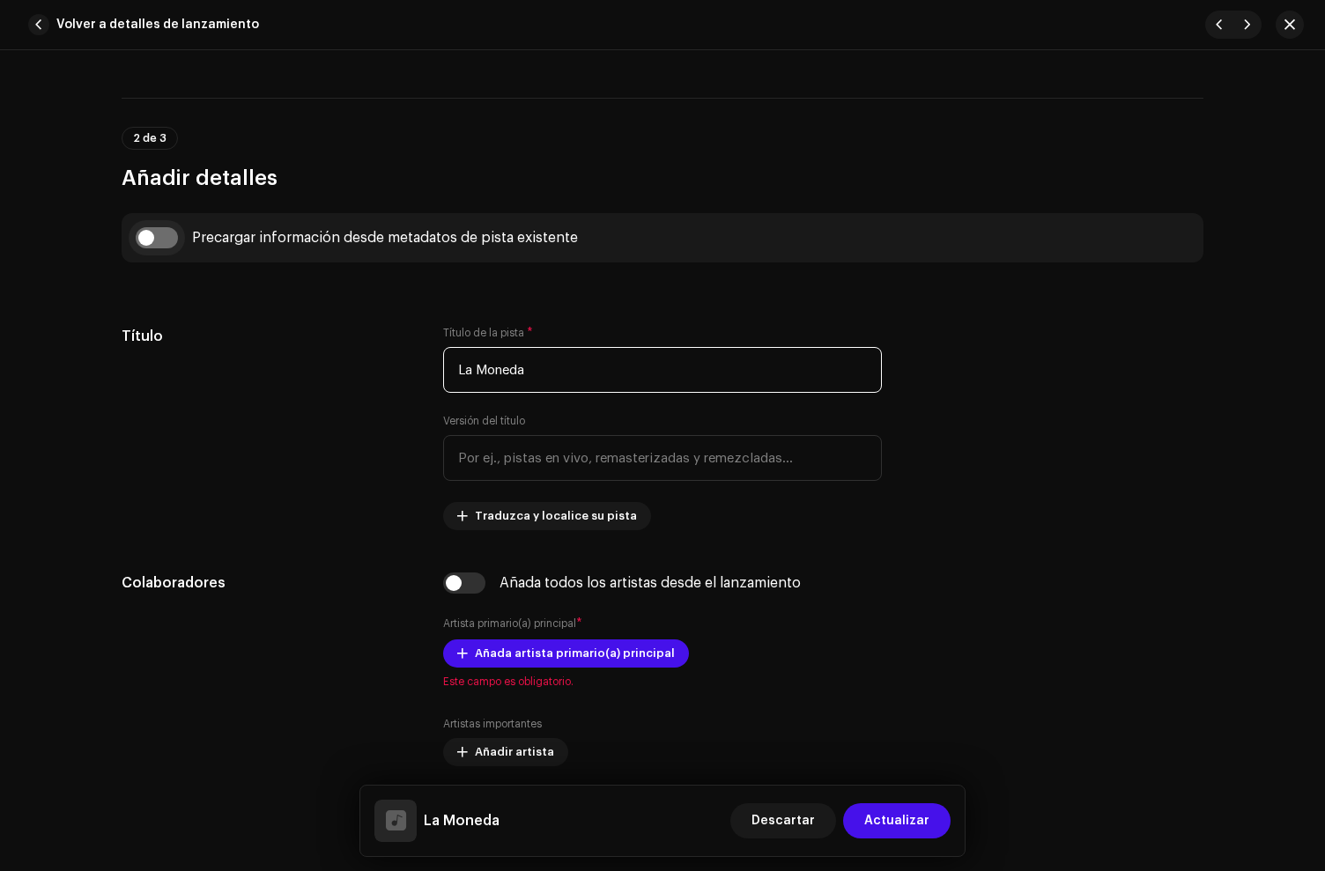
type input "La Moneda"
click at [145, 235] on input "checkbox" at bounding box center [157, 237] width 42 height 21
checkbox input "true"
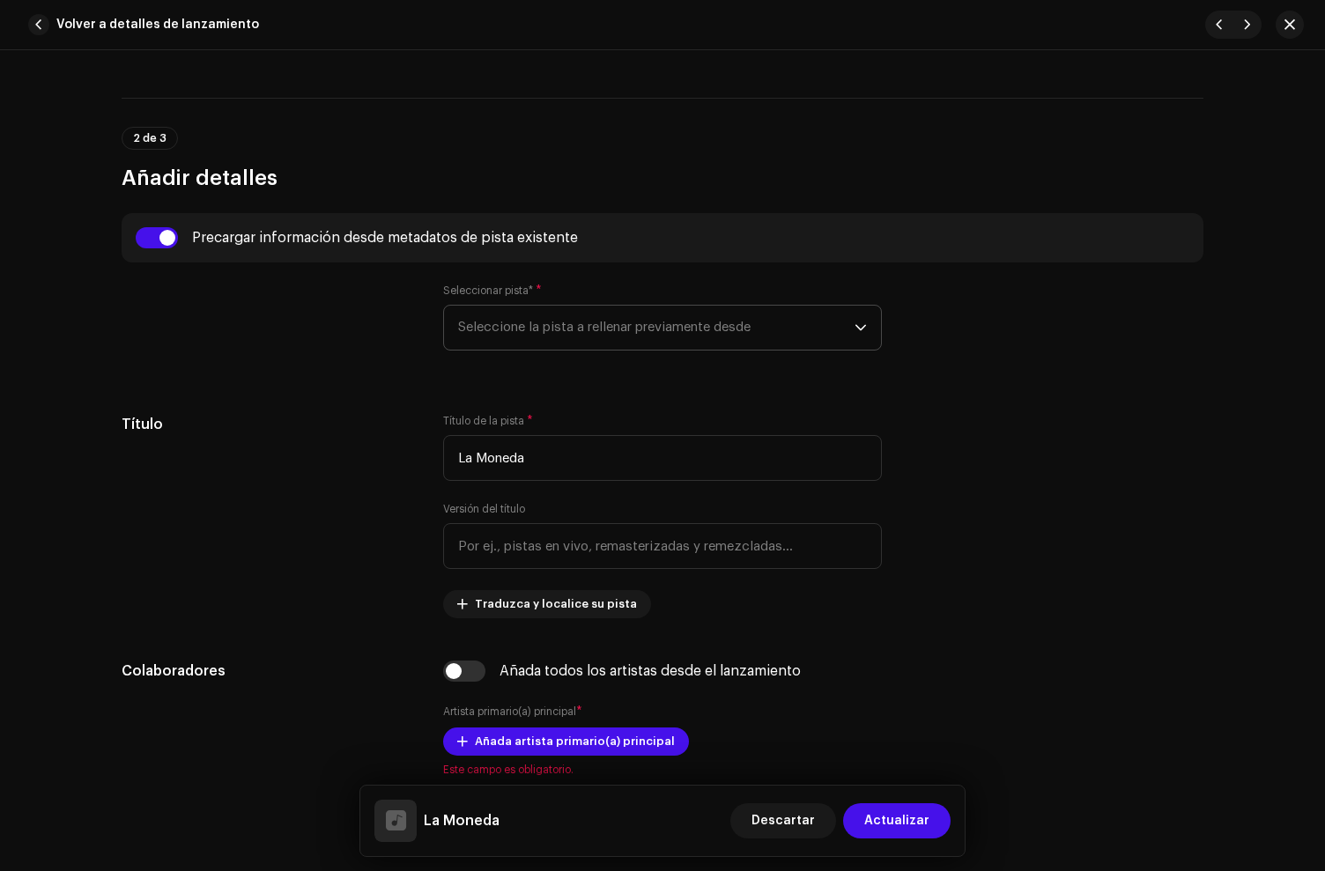
click at [566, 320] on span "Seleccione la pista a rellenar previamente desde" at bounding box center [656, 328] width 396 height 44
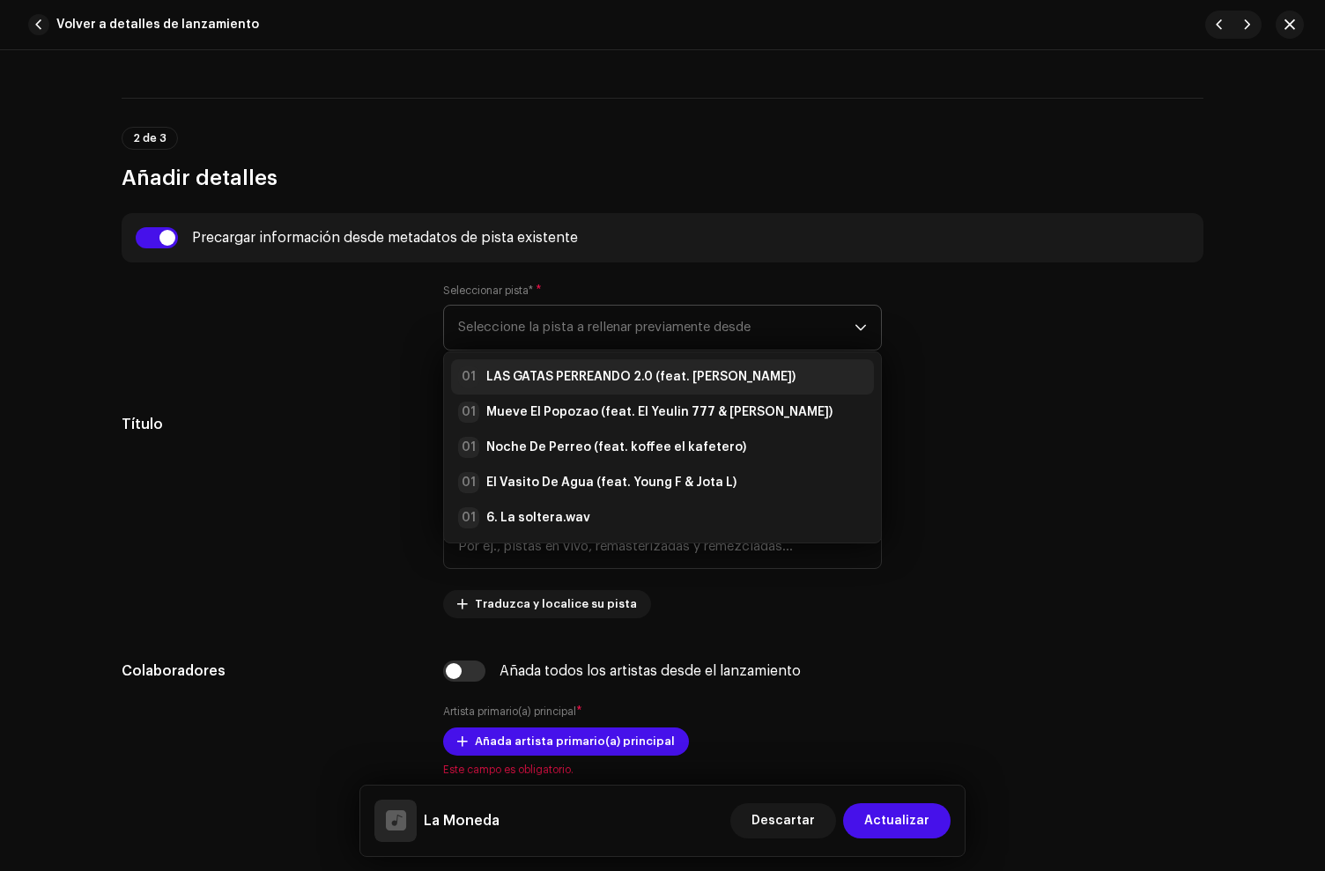
click at [579, 378] on strong "LAS GATAS PERREANDO 2.0 (feat. [PERSON_NAME])" at bounding box center [640, 377] width 309 height 18
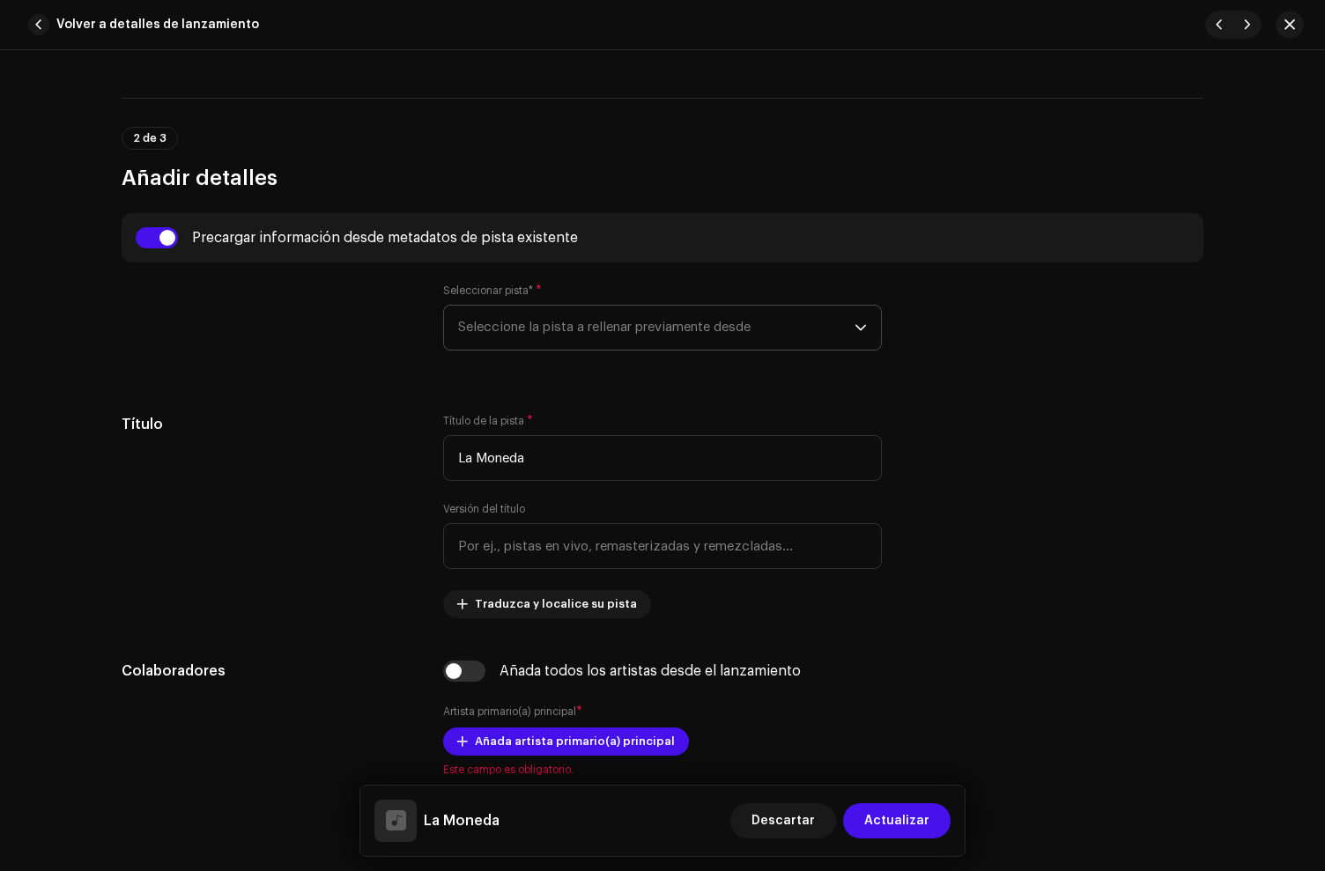
type input "00:00"
radio input "true"
type input "HD Letra Mágica"
checkbox input "true"
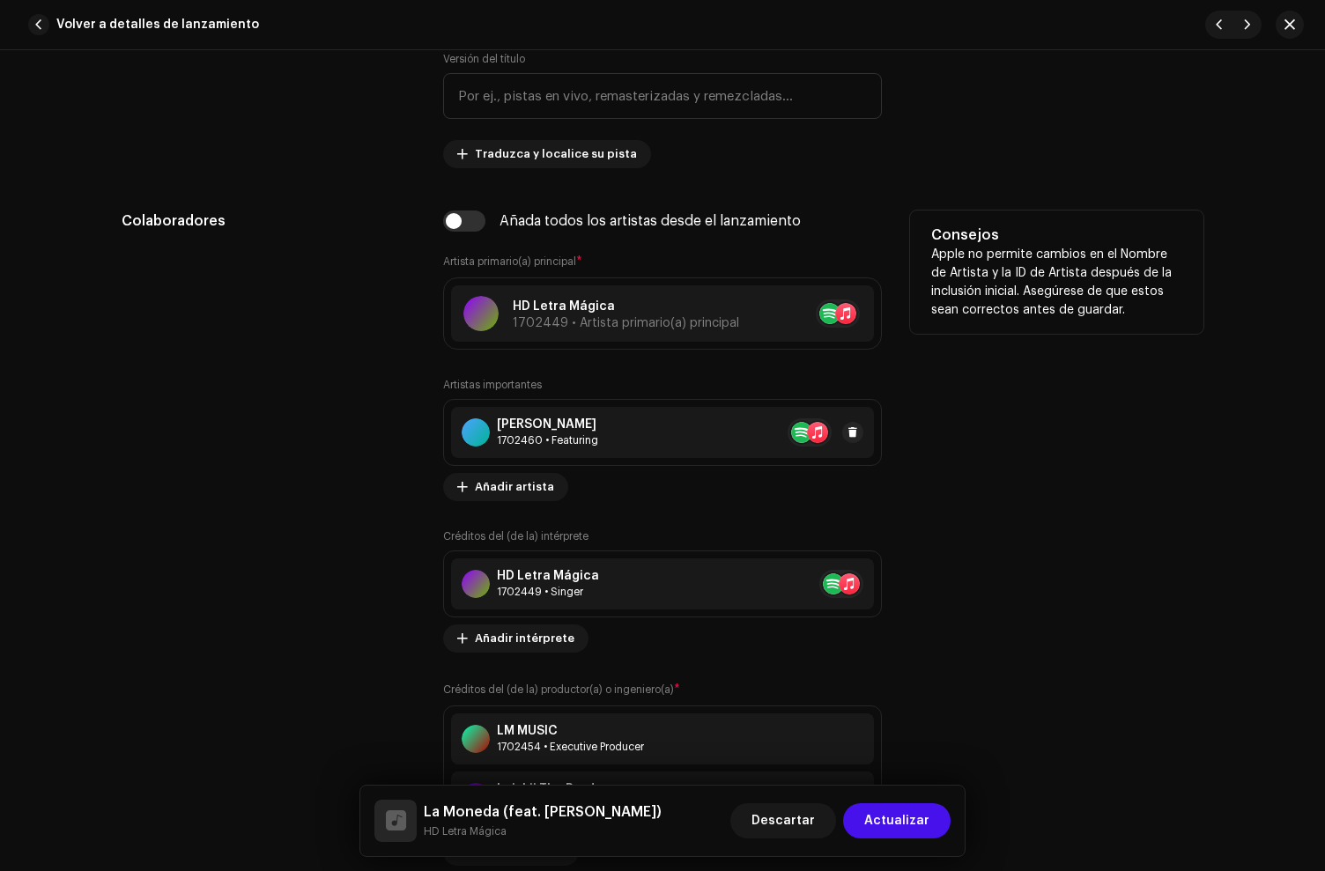
scroll to position [1050, 0]
click at [850, 428] on span at bounding box center [853, 432] width 11 height 14
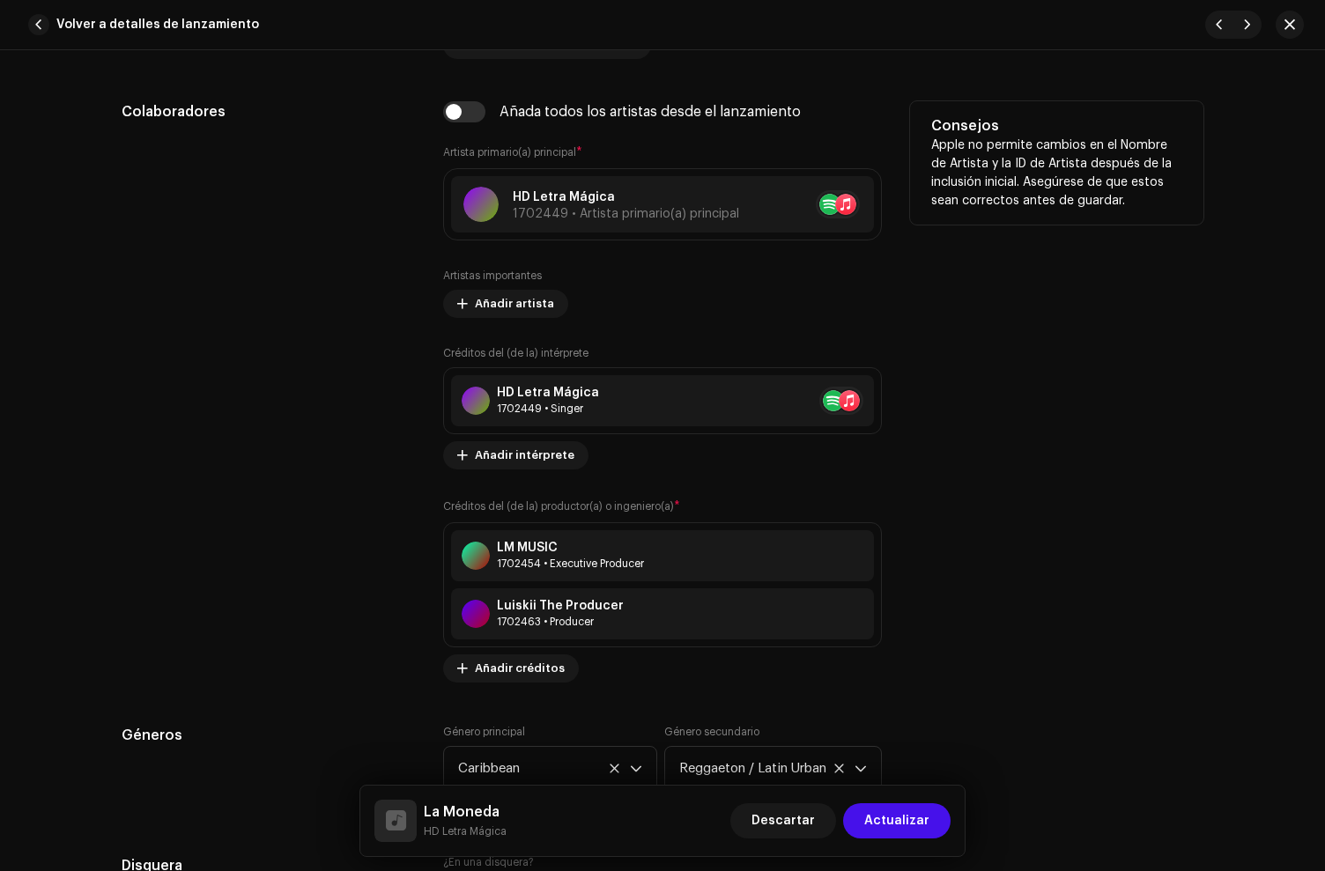
scroll to position [1191, 0]
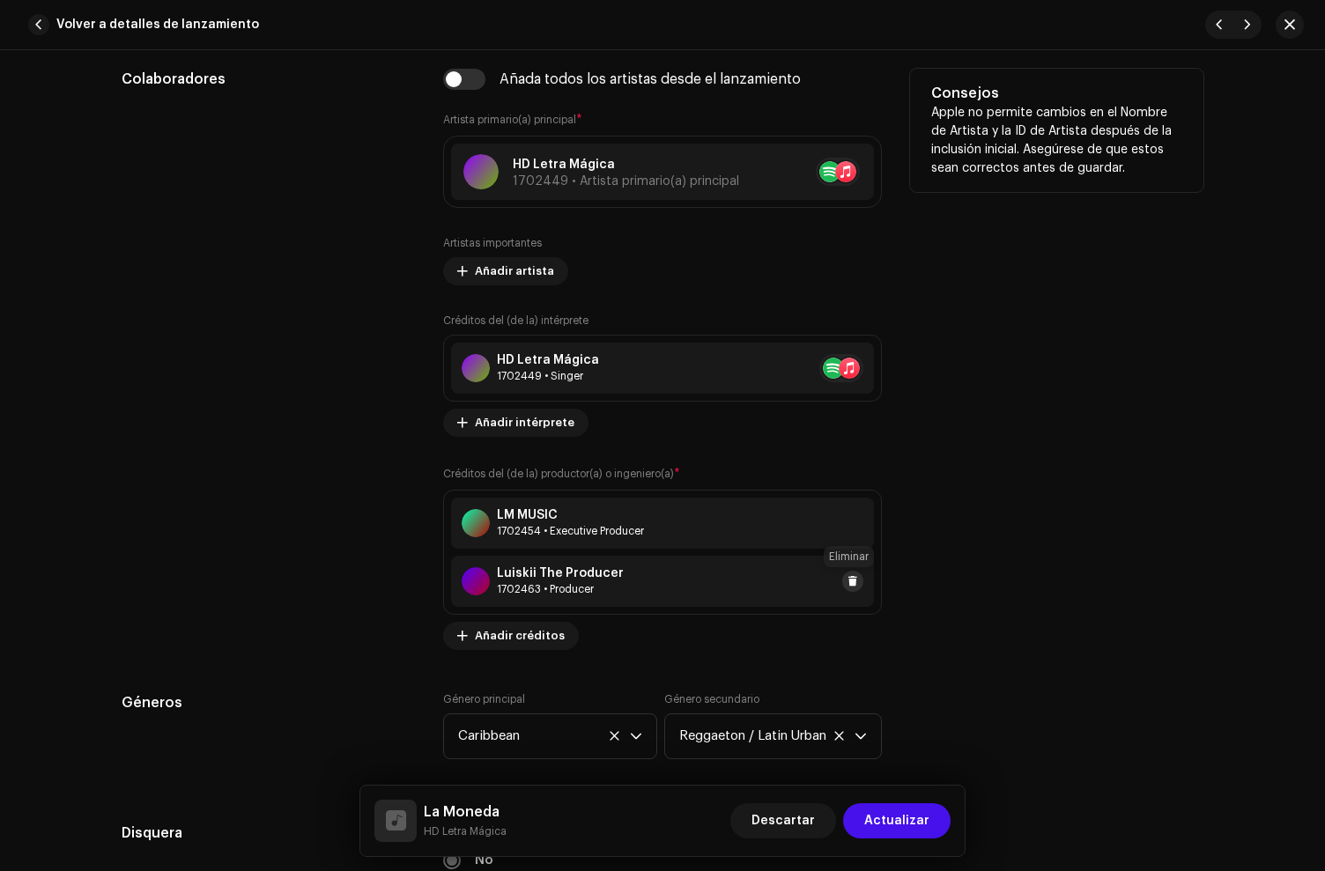
click at [849, 581] on span at bounding box center [853, 581] width 11 height 14
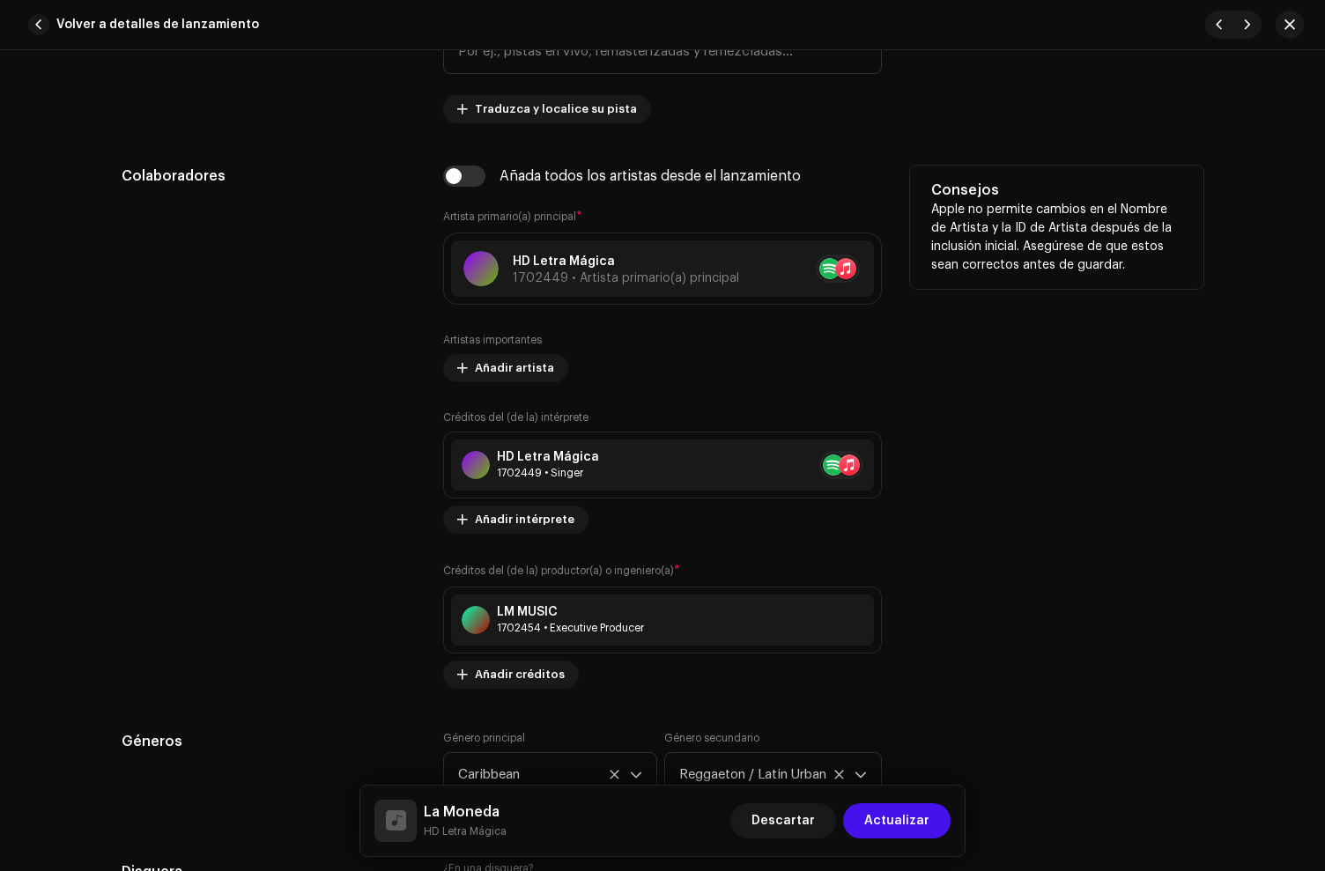
scroll to position [1107, 0]
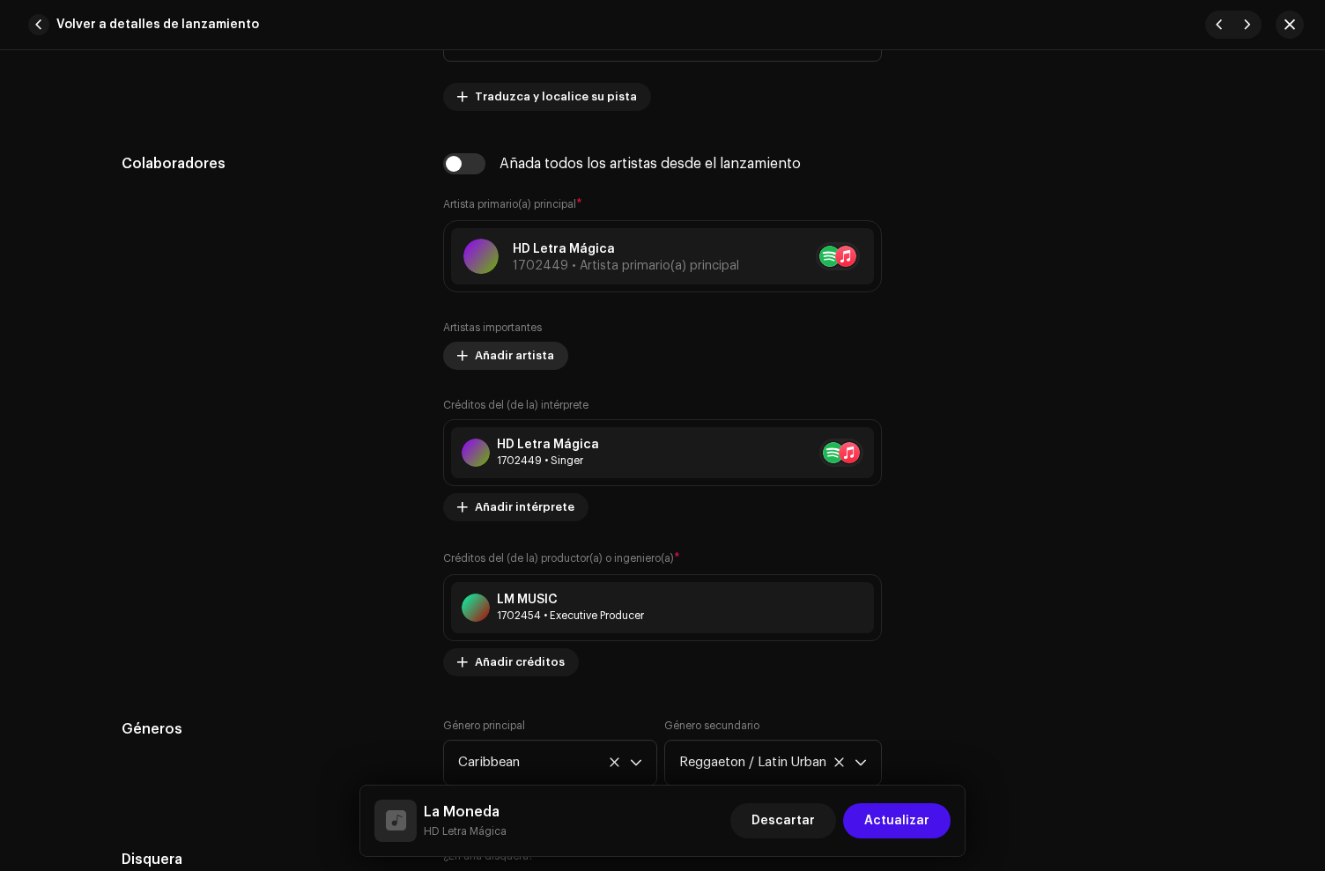
click at [532, 363] on span "Añadir artista" at bounding box center [514, 355] width 79 height 35
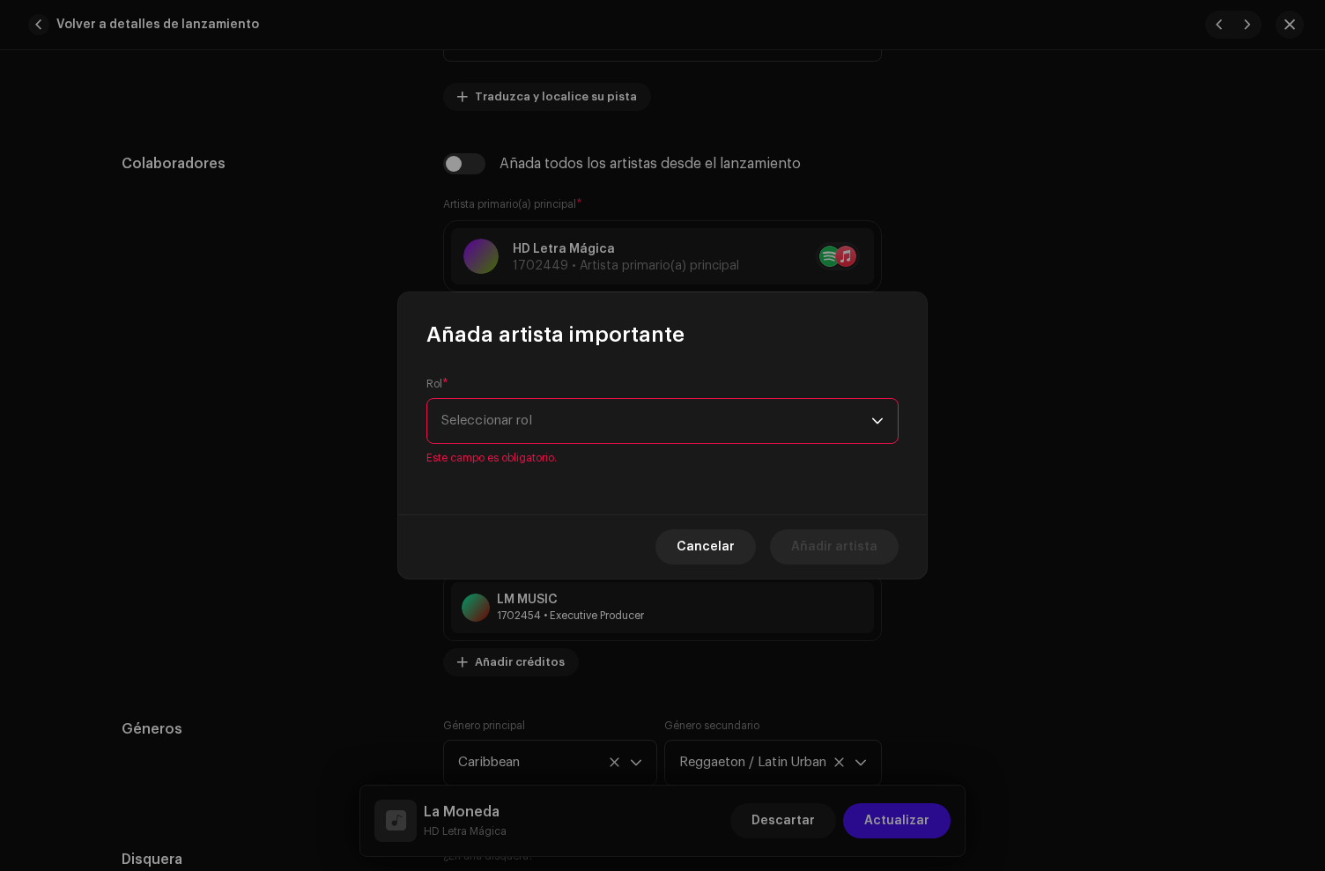
click at [613, 424] on span "Seleccionar rol" at bounding box center [656, 421] width 430 height 44
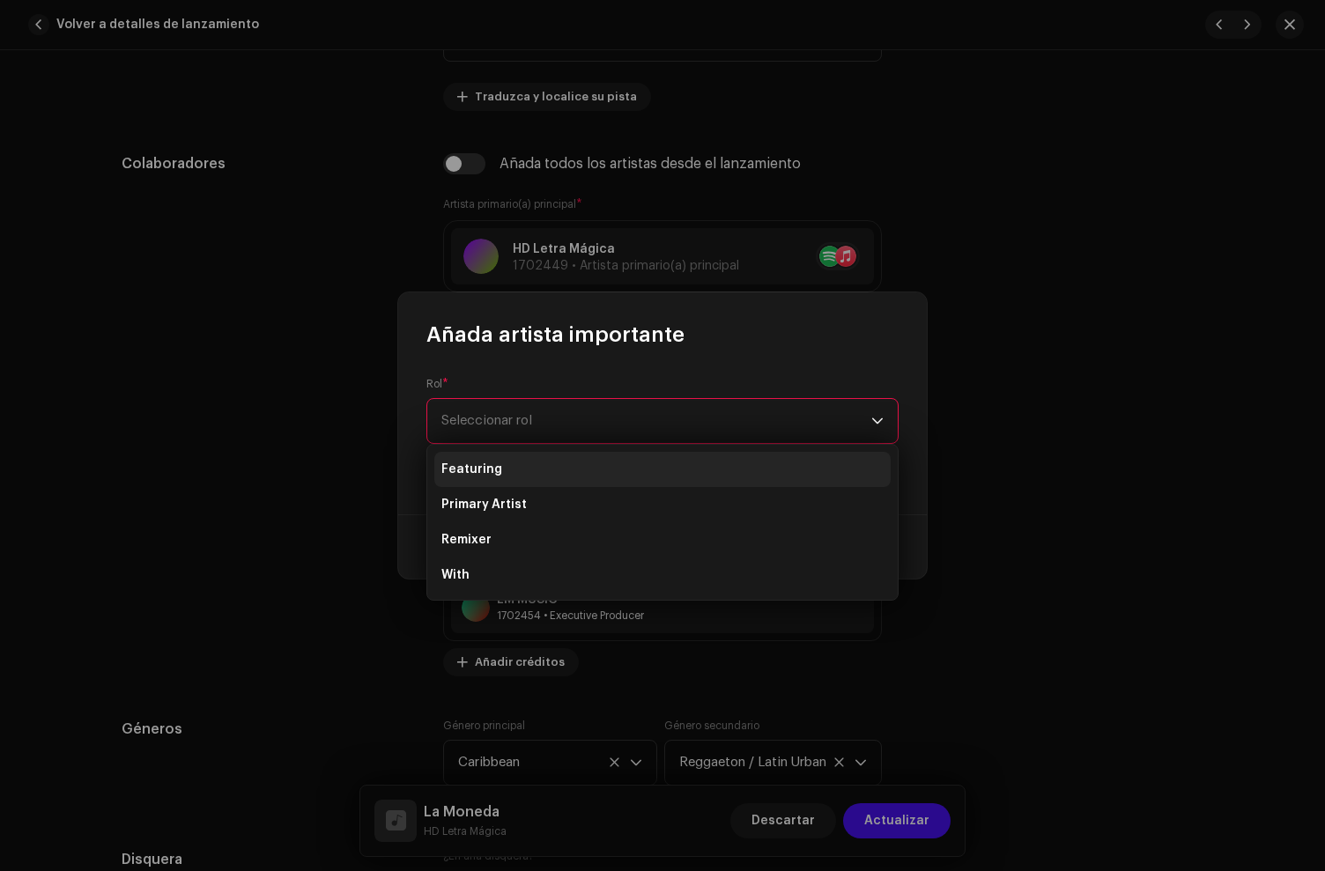
click at [475, 475] on span "Featuring" at bounding box center [471, 470] width 61 height 18
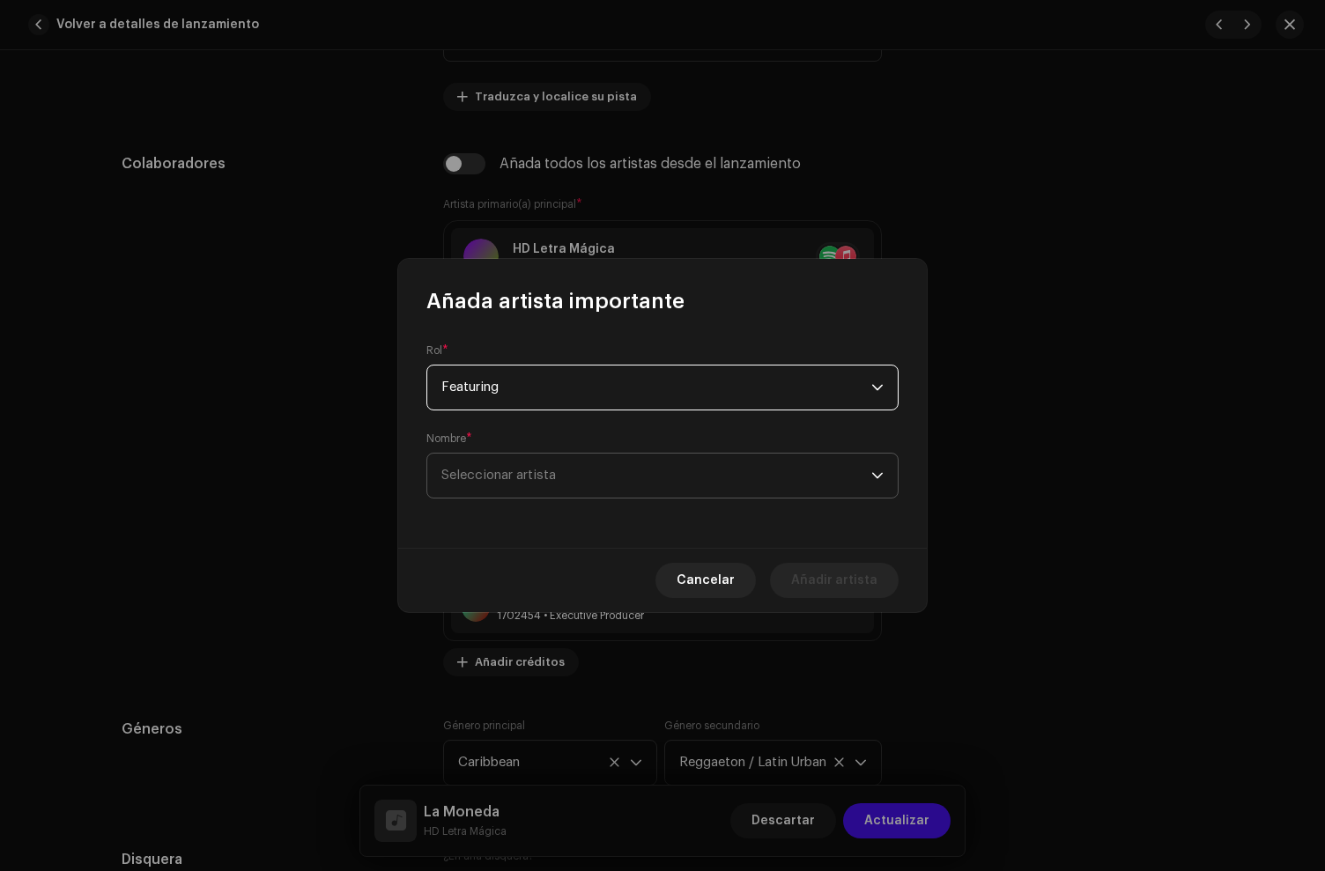
click at [515, 476] on span "Seleccionar artista" at bounding box center [498, 475] width 115 height 13
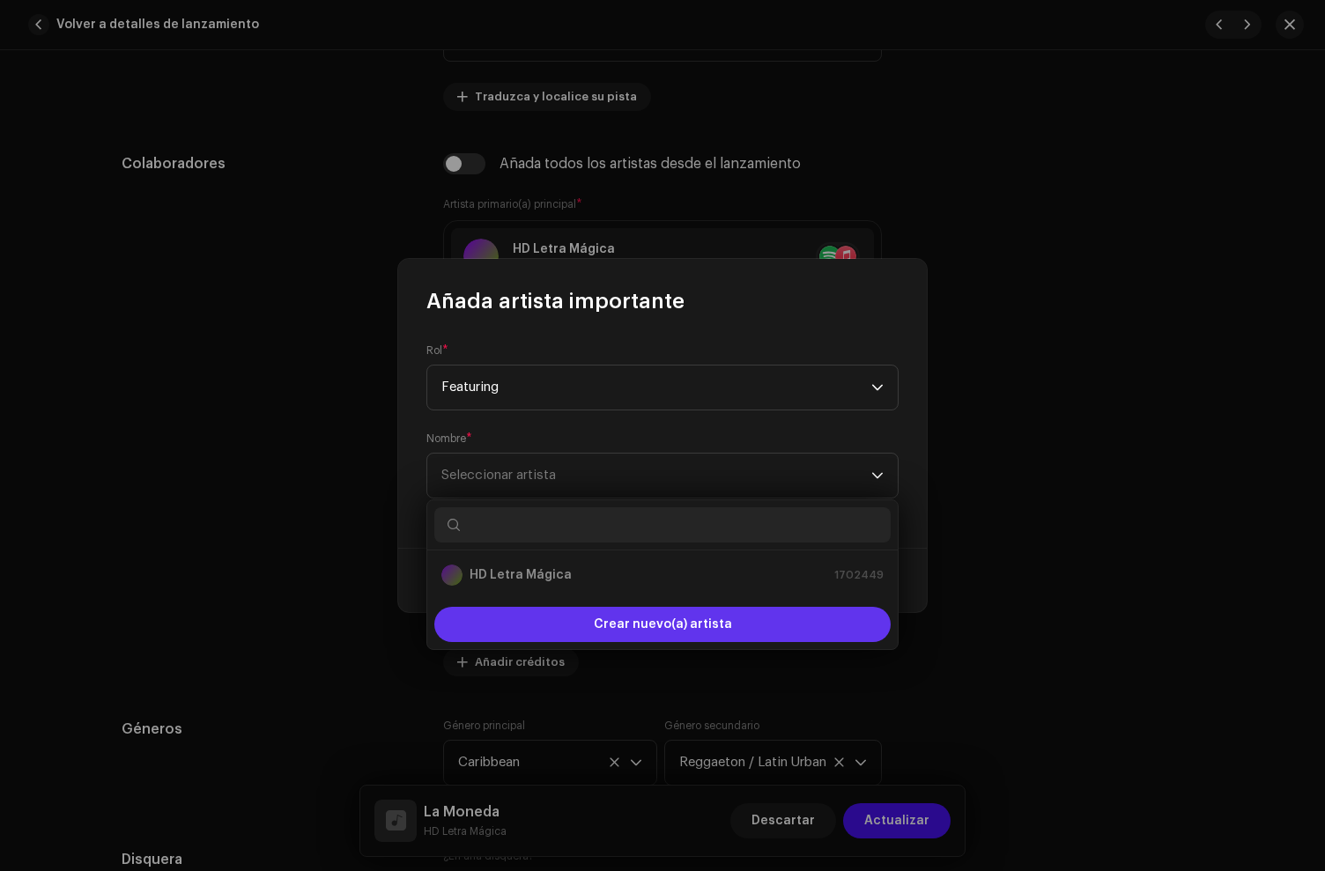
click at [562, 629] on div "Crear nuevo(a) artista" at bounding box center [662, 624] width 456 height 35
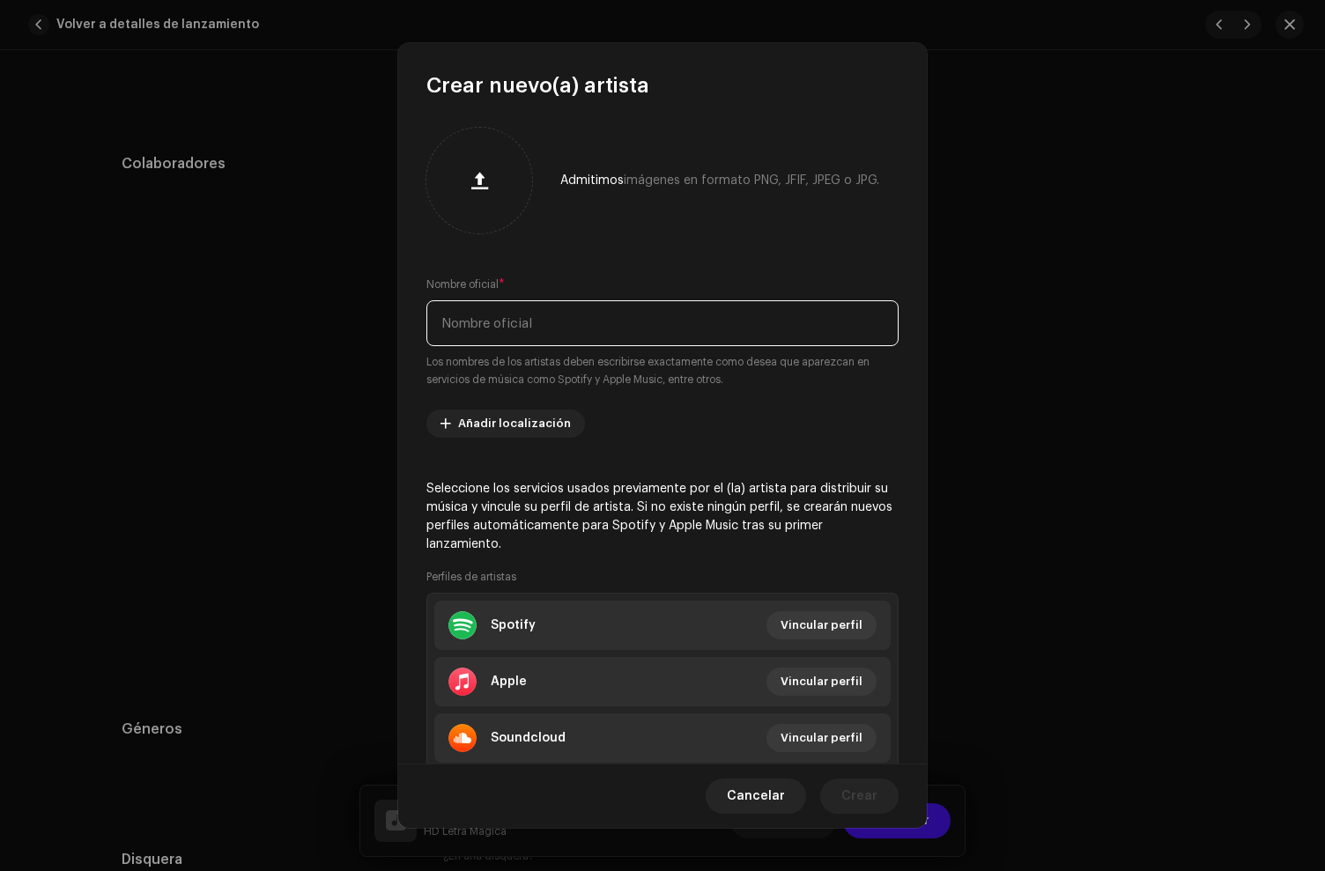
click at [520, 337] on input "text" at bounding box center [662, 323] width 472 height 46
paste input "[PERSON_NAME]"
type input "[PERSON_NAME]"
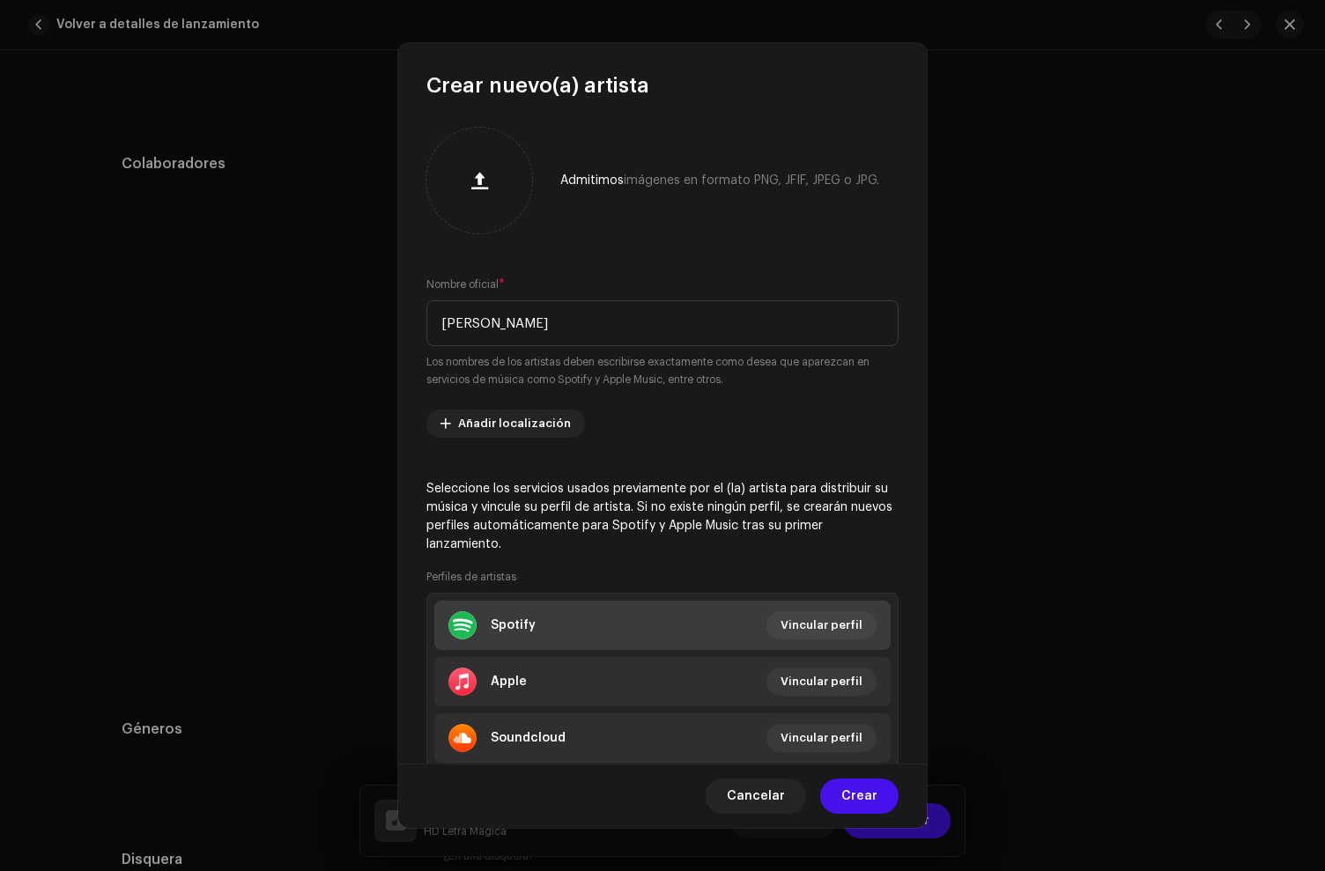
click at [567, 640] on li "Spotify Vincular perfil" at bounding box center [662, 625] width 456 height 49
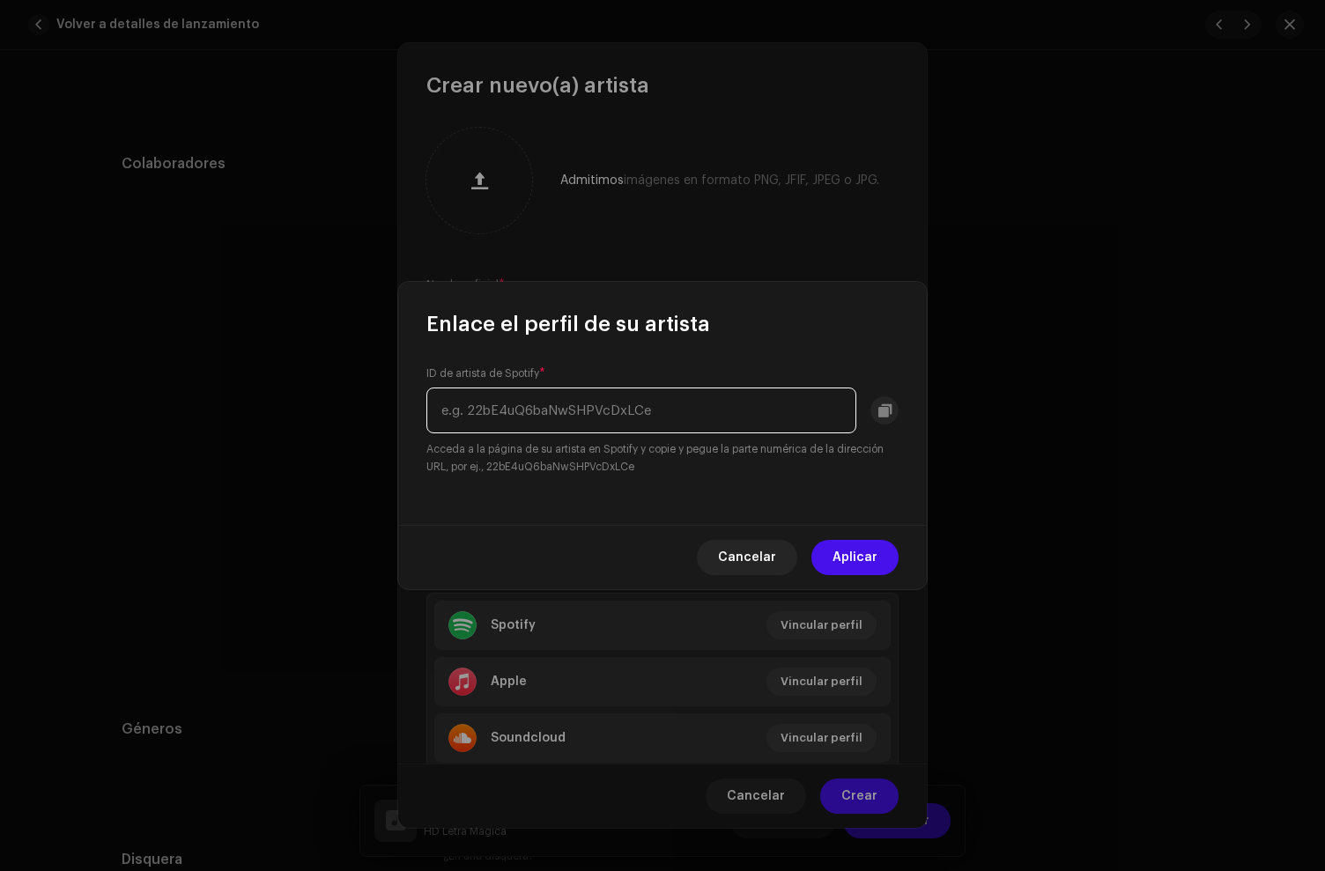
click at [473, 417] on input "text" at bounding box center [641, 411] width 430 height 46
paste input "2s18oxMbalVpJPJhyWleuQ"
type input "2s18oxMbalVpJPJhyWleuQ"
click at [852, 559] on span "Aplicar" at bounding box center [855, 557] width 45 height 35
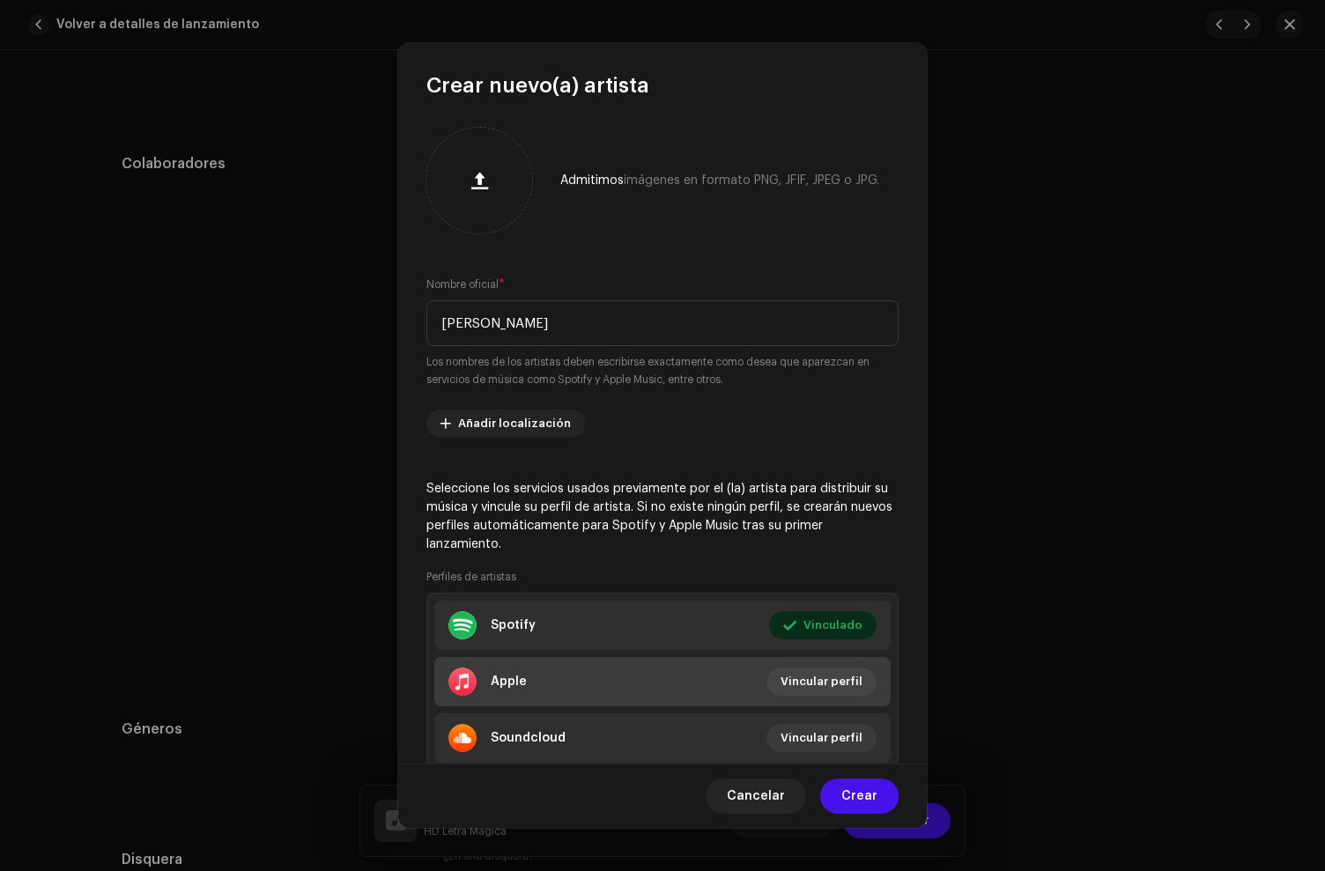
click at [594, 675] on li "Apple Vincular perfil" at bounding box center [662, 681] width 456 height 49
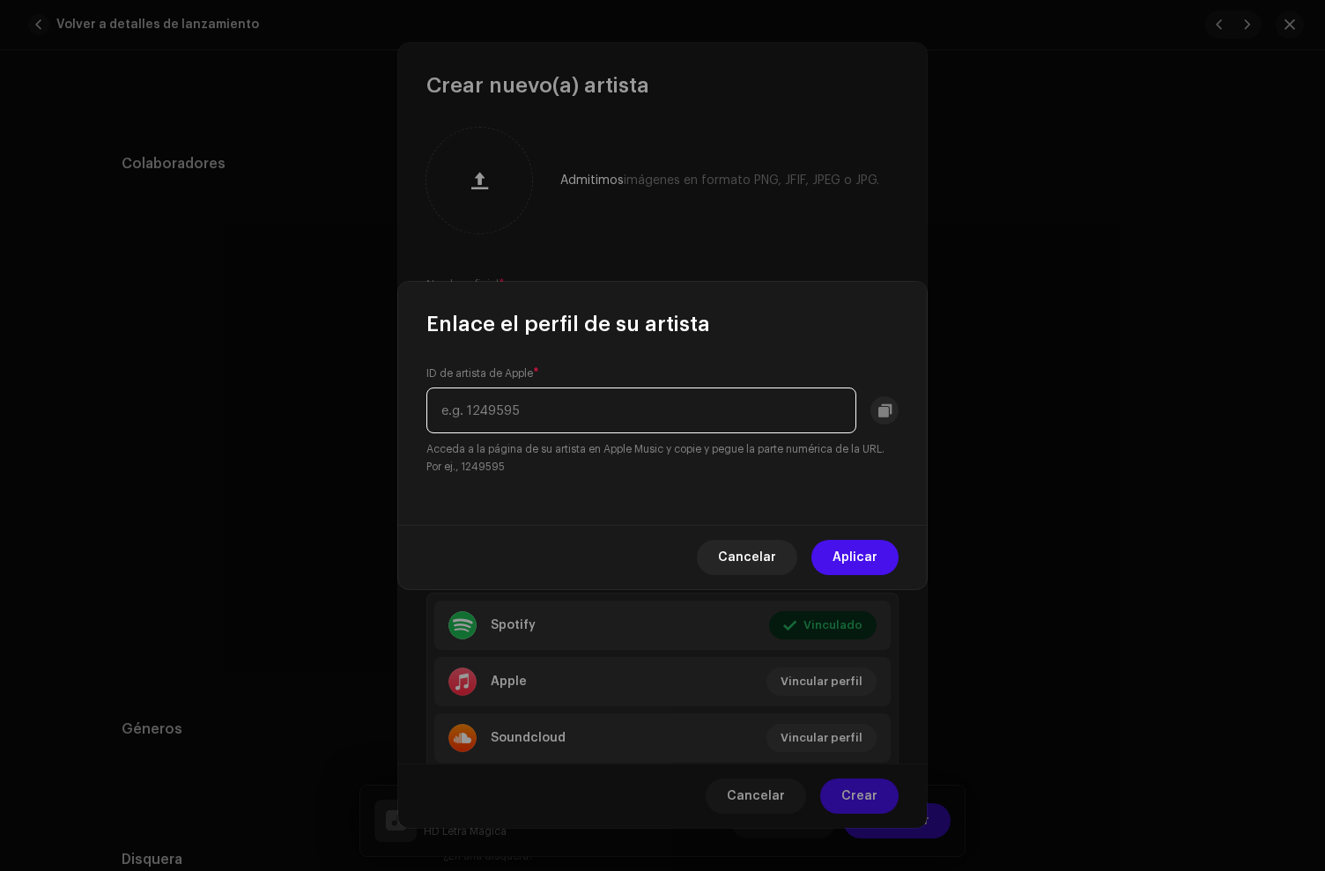
click at [569, 402] on input "text" at bounding box center [641, 411] width 430 height 46
paste input "365694906"
type input "365694906"
click at [859, 558] on span "Aplicar" at bounding box center [855, 557] width 45 height 35
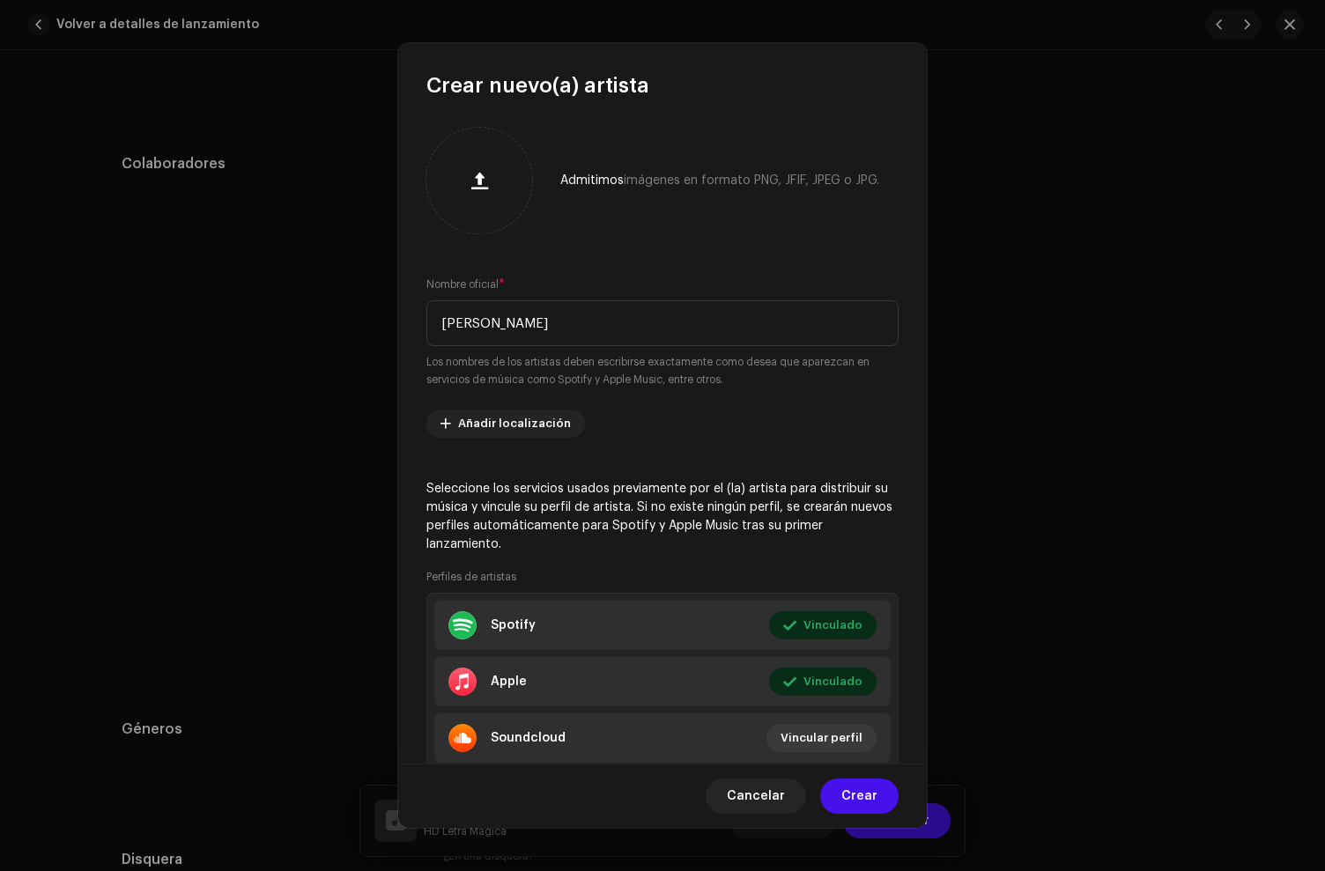
click at [854, 794] on span "Crear" at bounding box center [859, 796] width 36 height 35
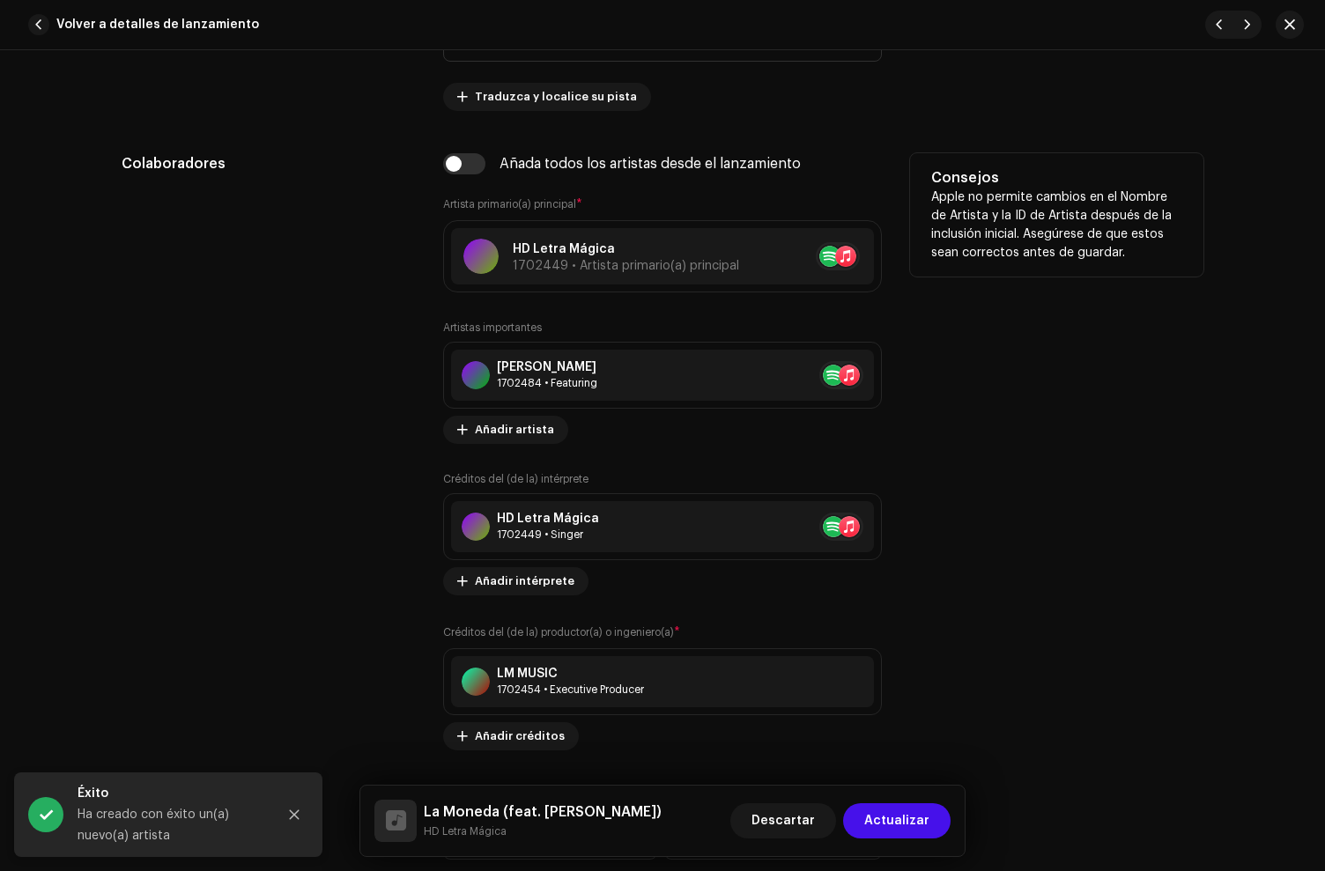
scroll to position [1214, 0]
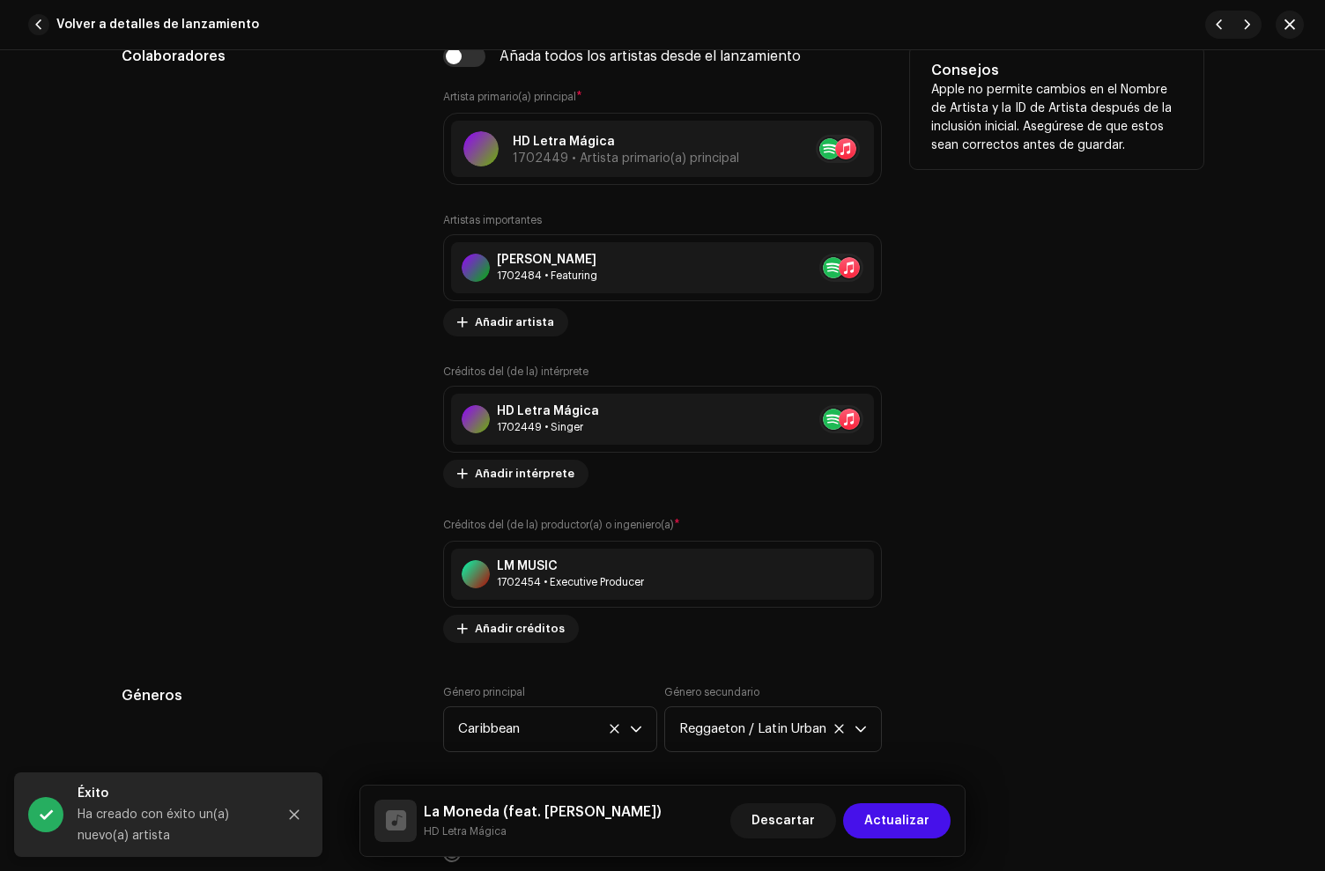
click at [426, 479] on div "Colaboradores Añada todos los artistas desde el lanzamiento Artista primario(a)…" at bounding box center [663, 344] width 1082 height 597
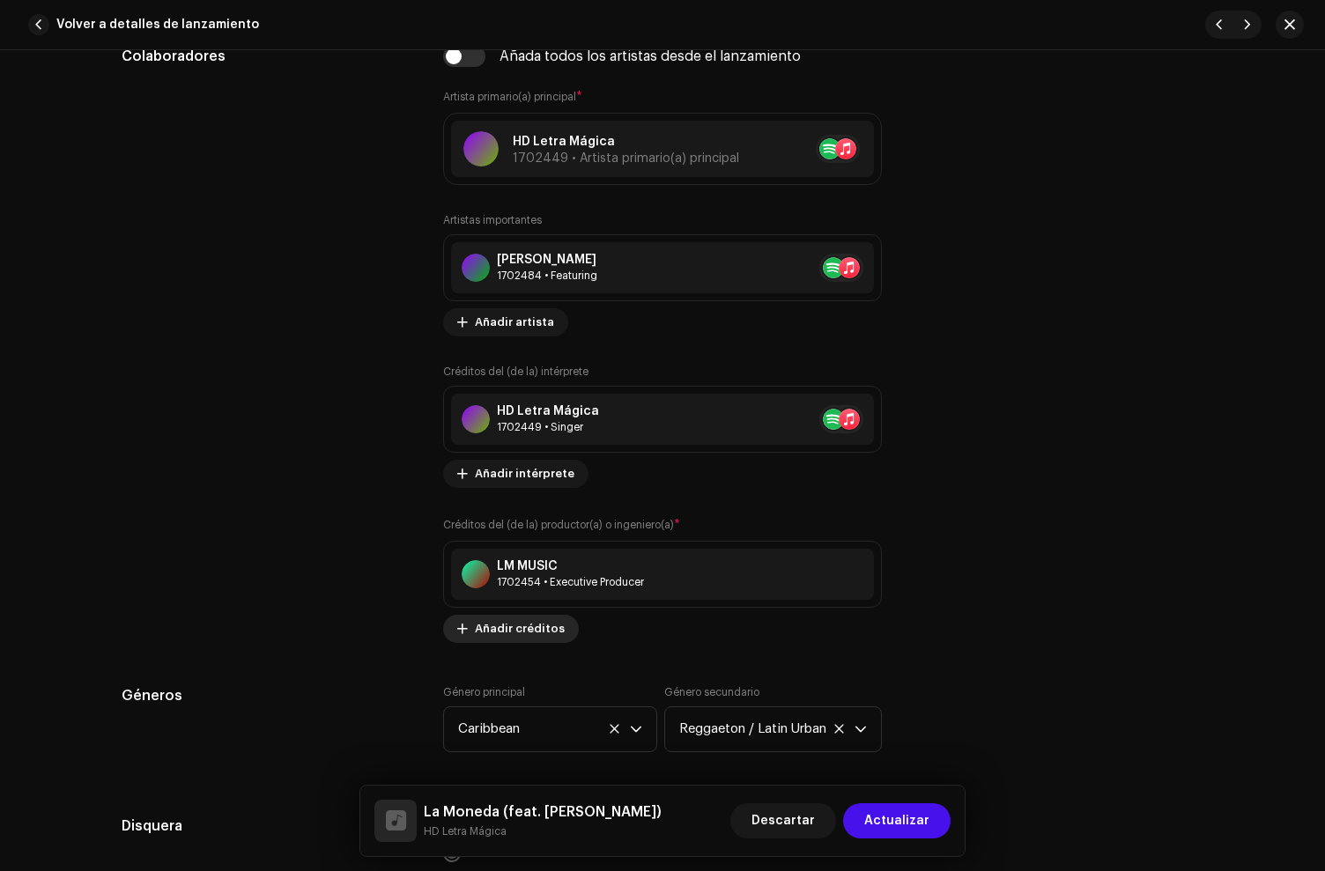
click at [505, 635] on span "Añadir créditos" at bounding box center [520, 628] width 90 height 35
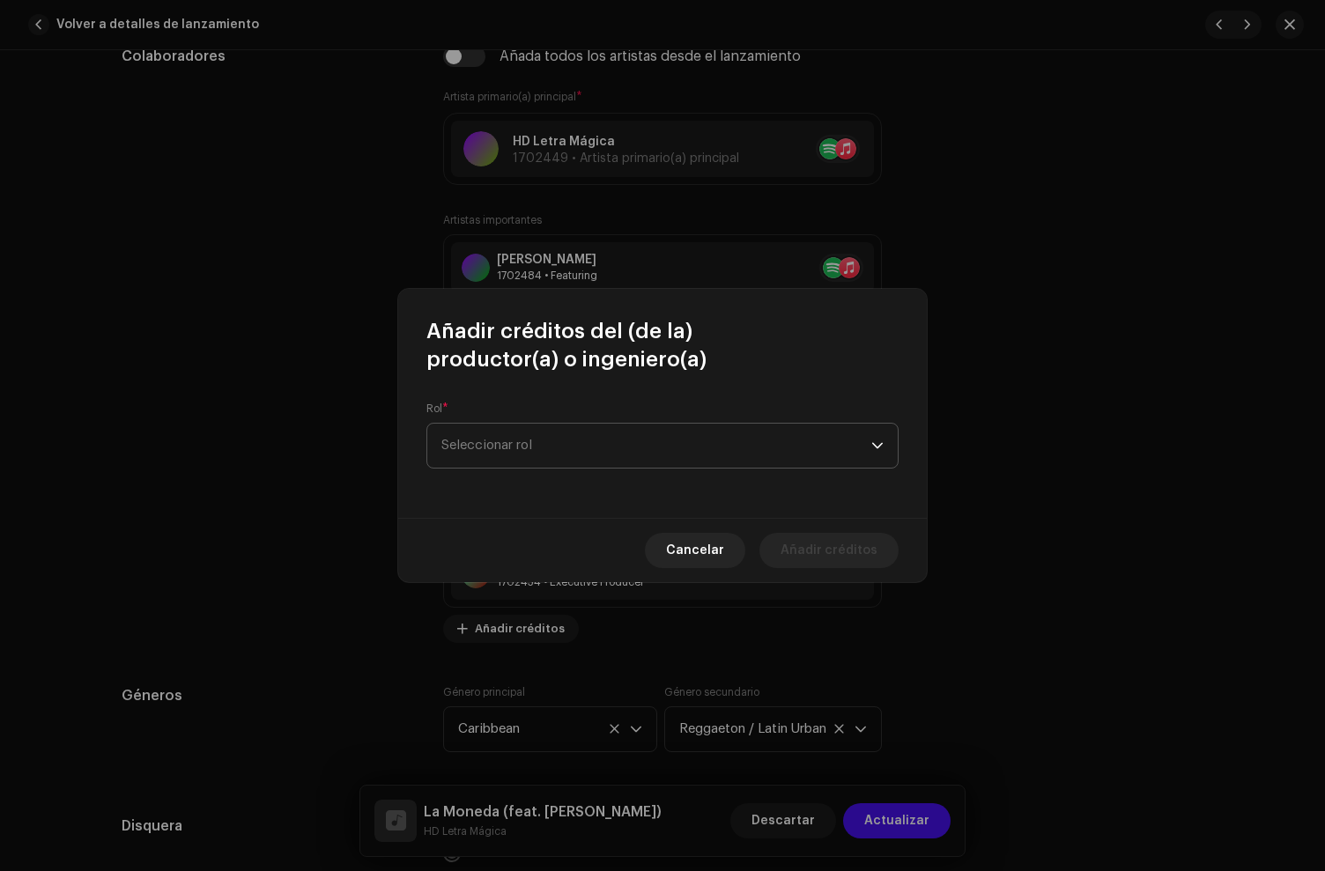
drag, startPoint x: 509, startPoint y: 415, endPoint x: 508, endPoint y: 426, distance: 10.6
click at [508, 418] on div "Rol * Seleccionar rol" at bounding box center [662, 435] width 472 height 67
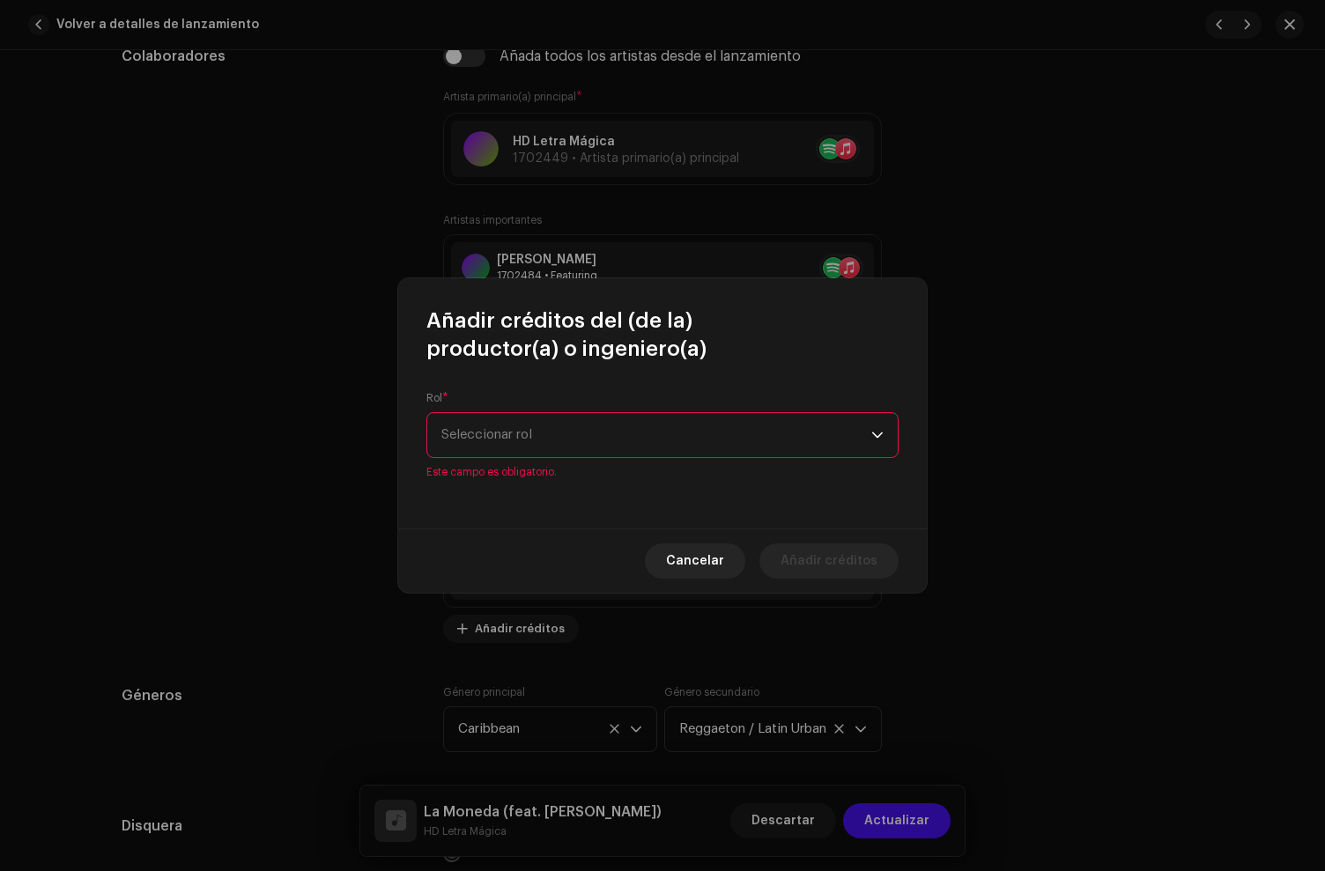
click at [506, 447] on span "Seleccionar rol" at bounding box center [656, 435] width 430 height 44
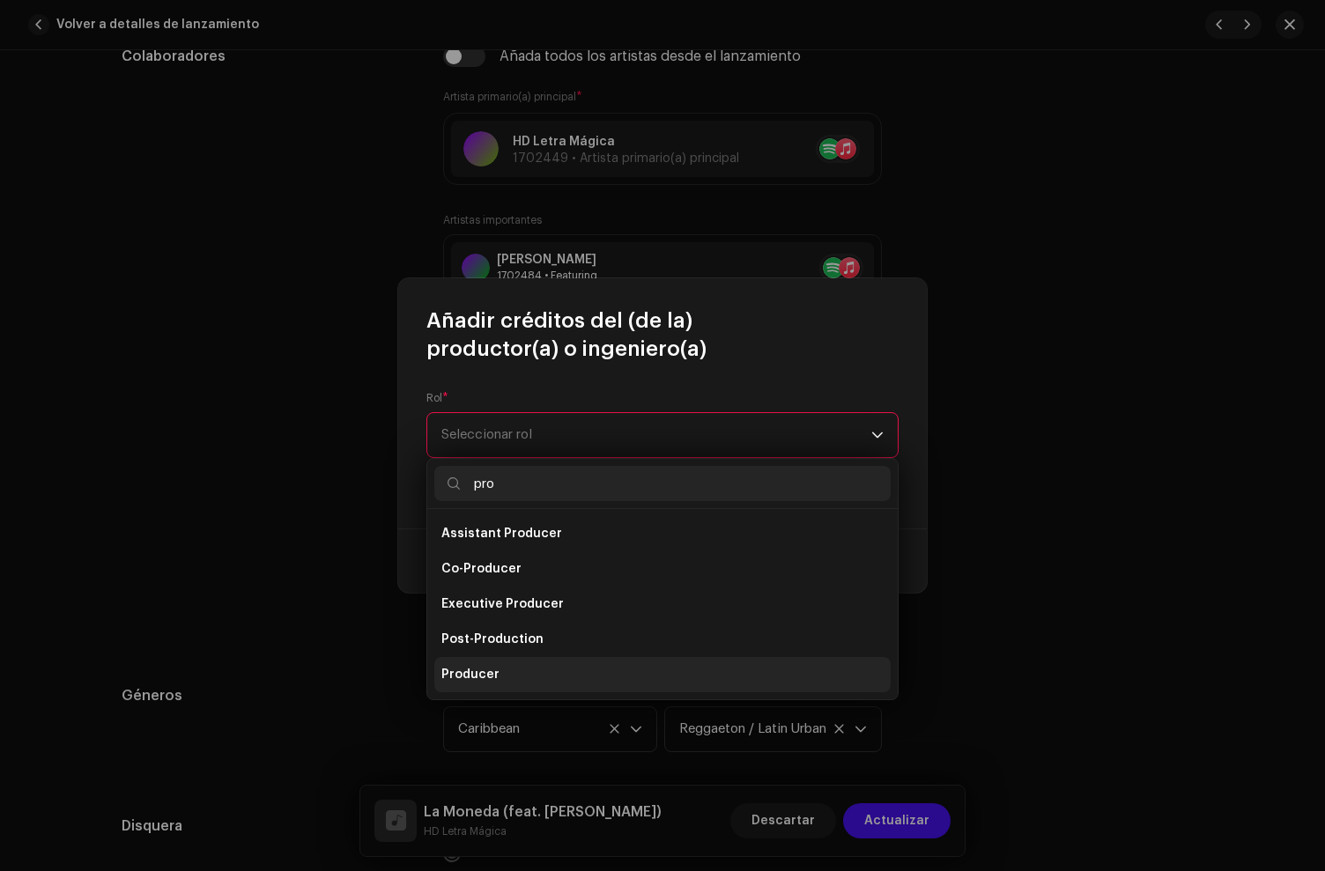
type input "pro"
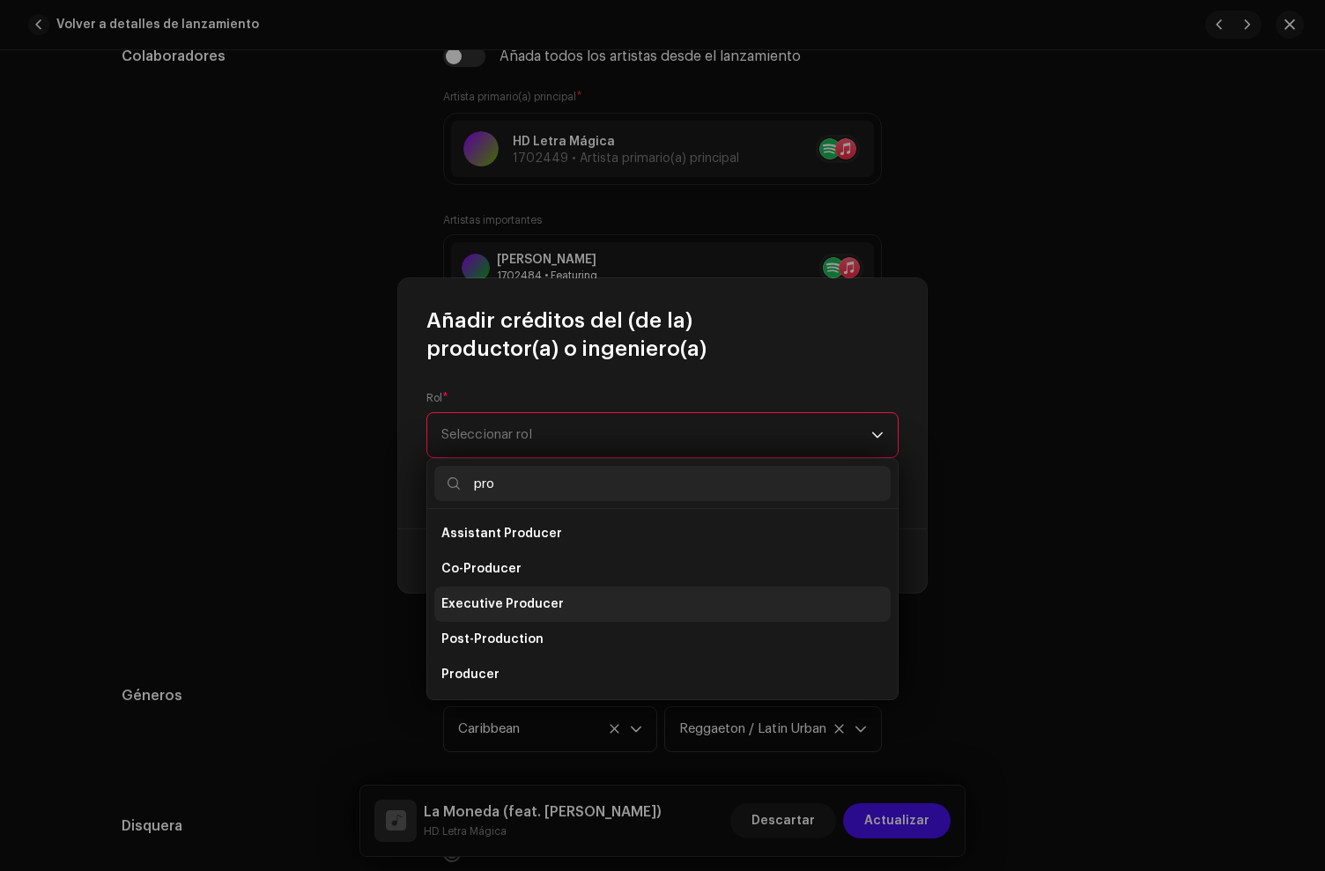
drag, startPoint x: 481, startPoint y: 676, endPoint x: 485, endPoint y: 586, distance: 90.0
click at [481, 673] on span "Producer" at bounding box center [470, 675] width 58 height 18
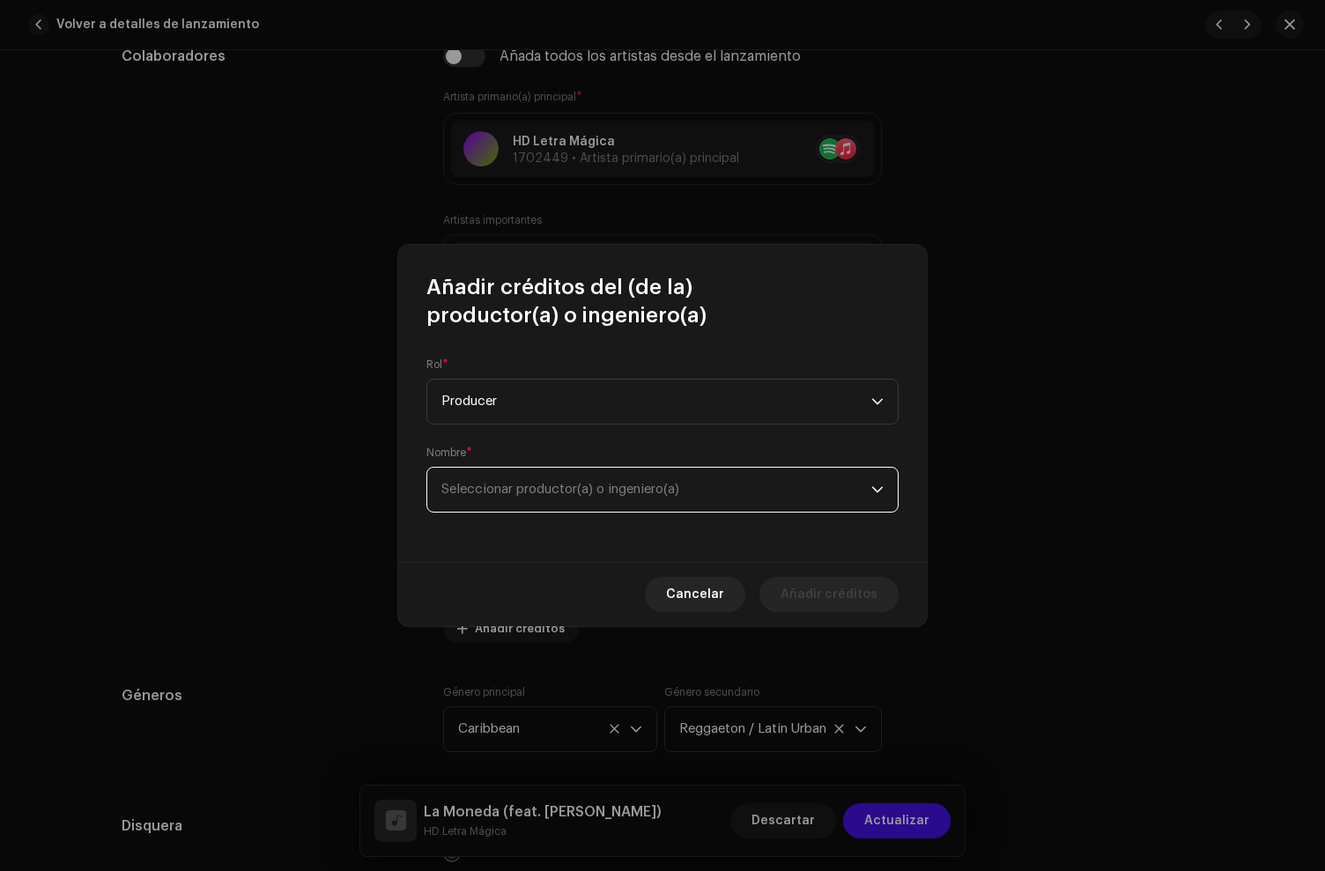
click at [492, 507] on span "Seleccionar productor(a) o ingeniero(a)" at bounding box center [656, 490] width 430 height 44
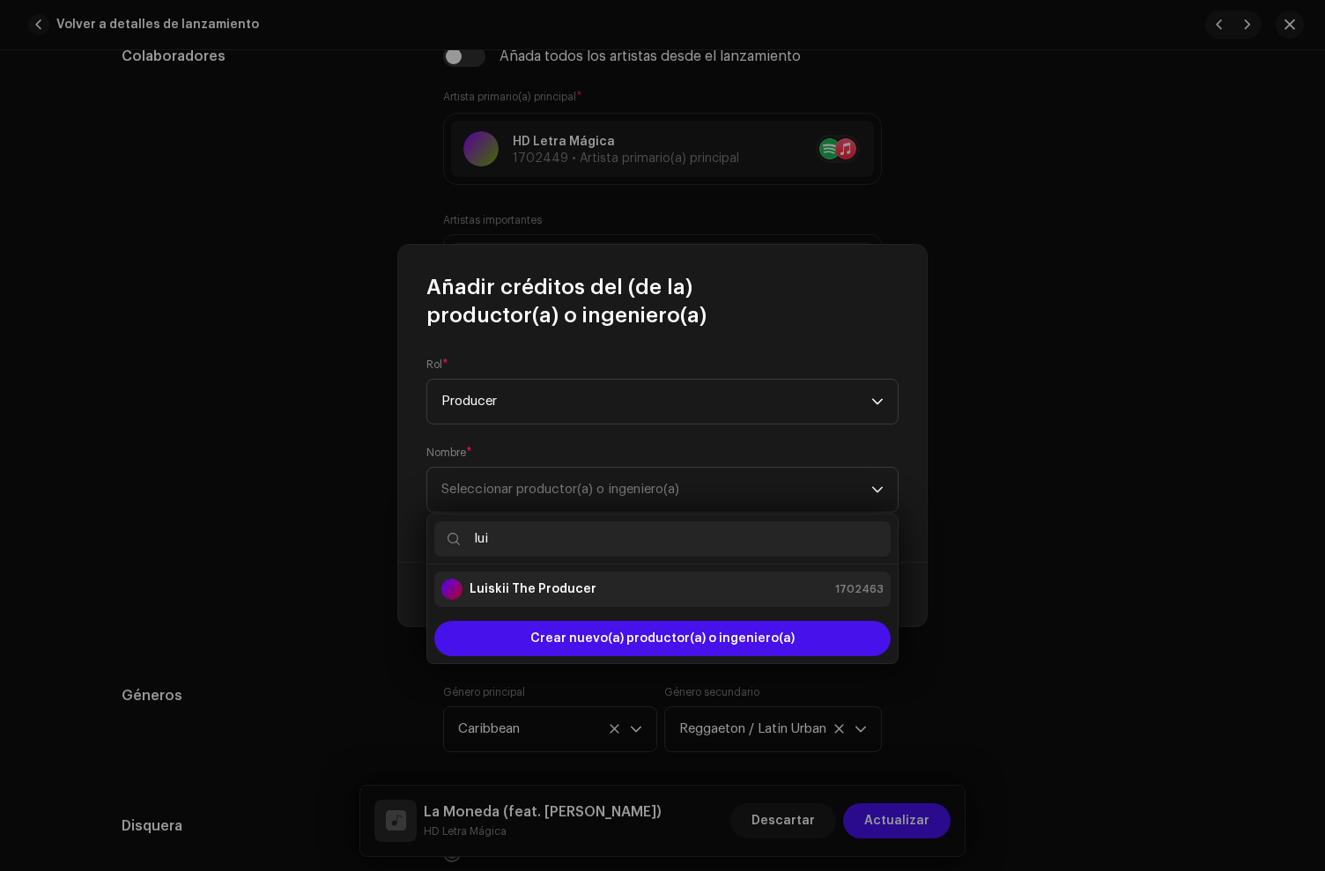
type input "lui"
click at [507, 591] on strong "Luiskii The Producer" at bounding box center [533, 590] width 127 height 18
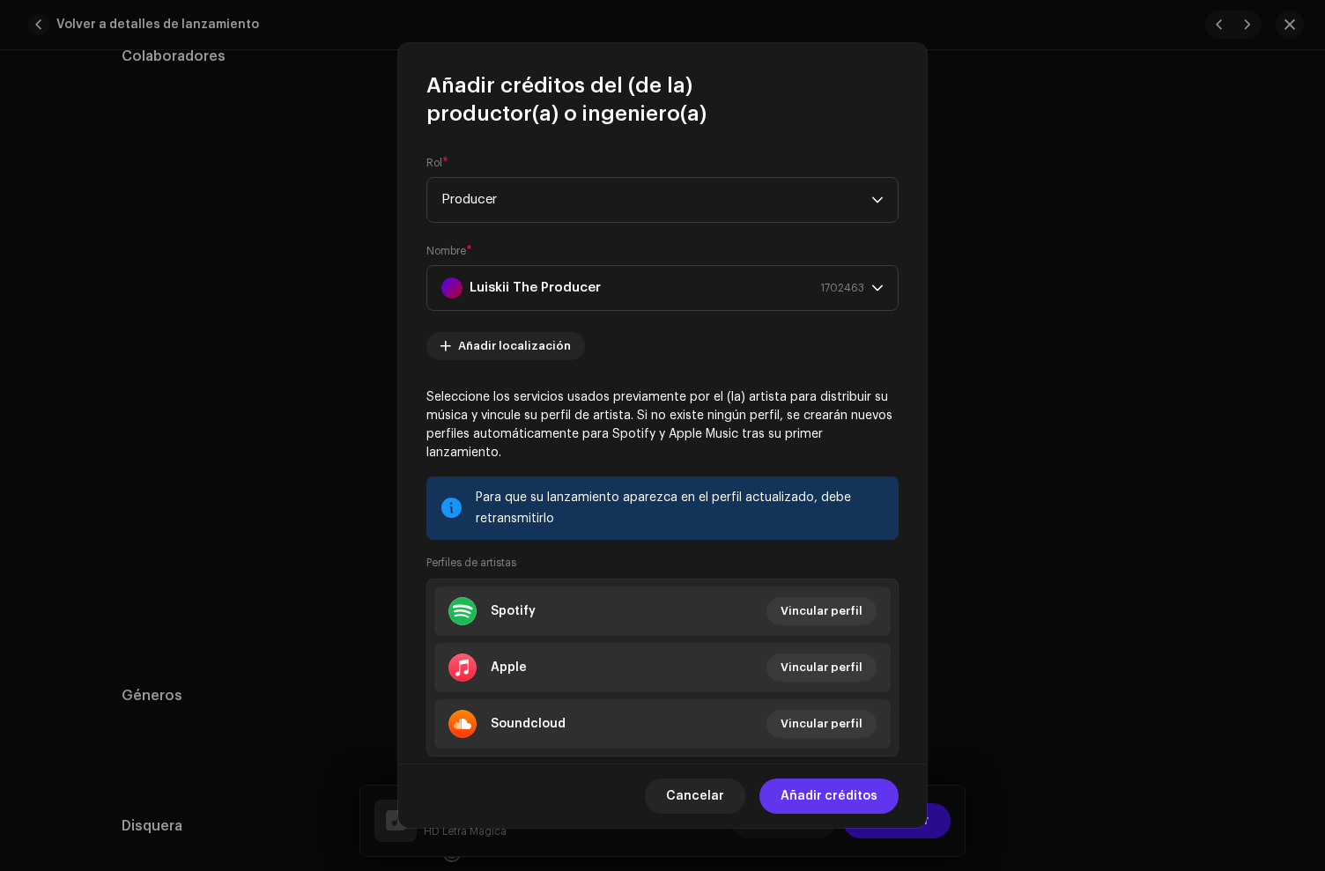
click at [829, 796] on span "Añadir créditos" at bounding box center [829, 796] width 97 height 35
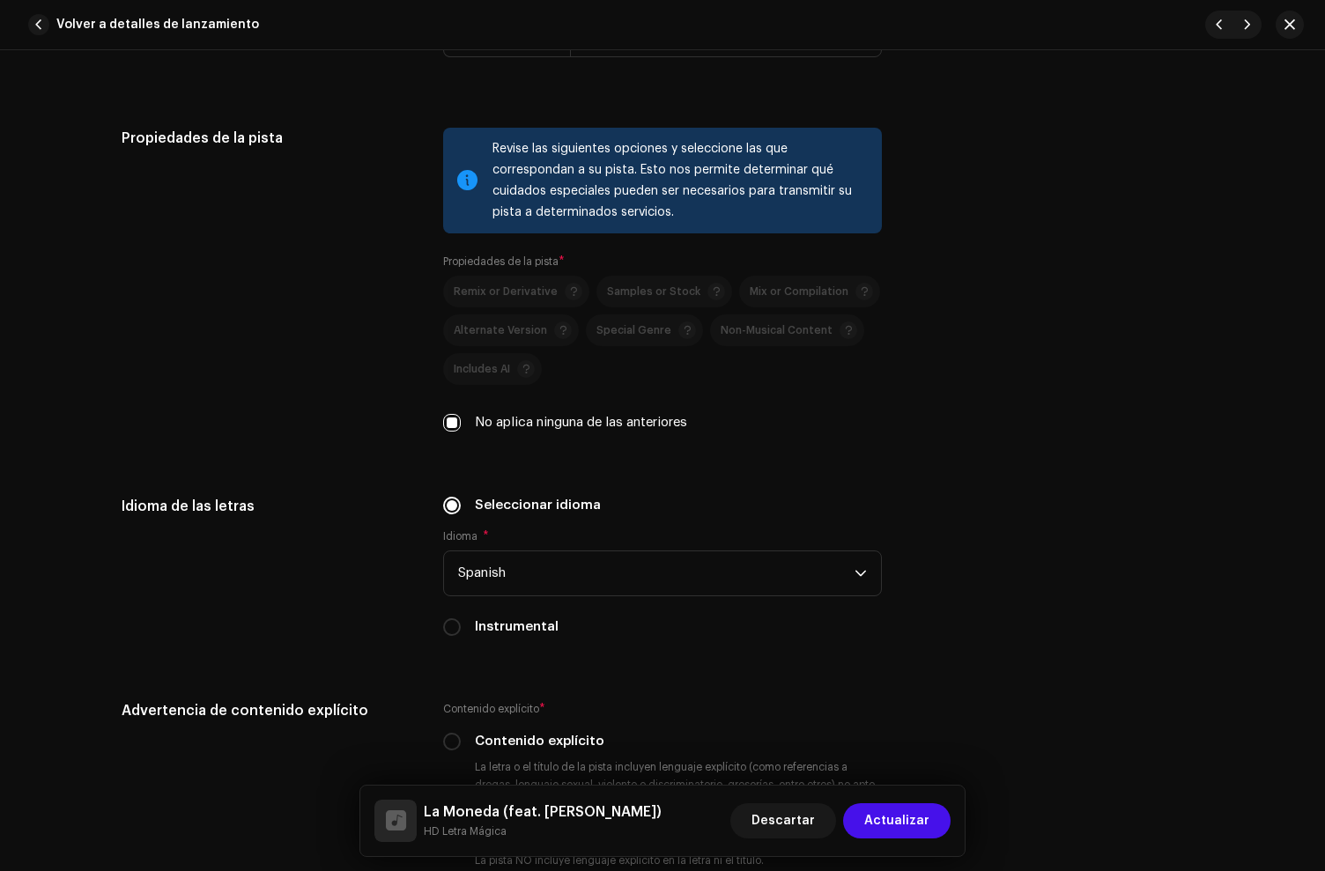
scroll to position [3178, 0]
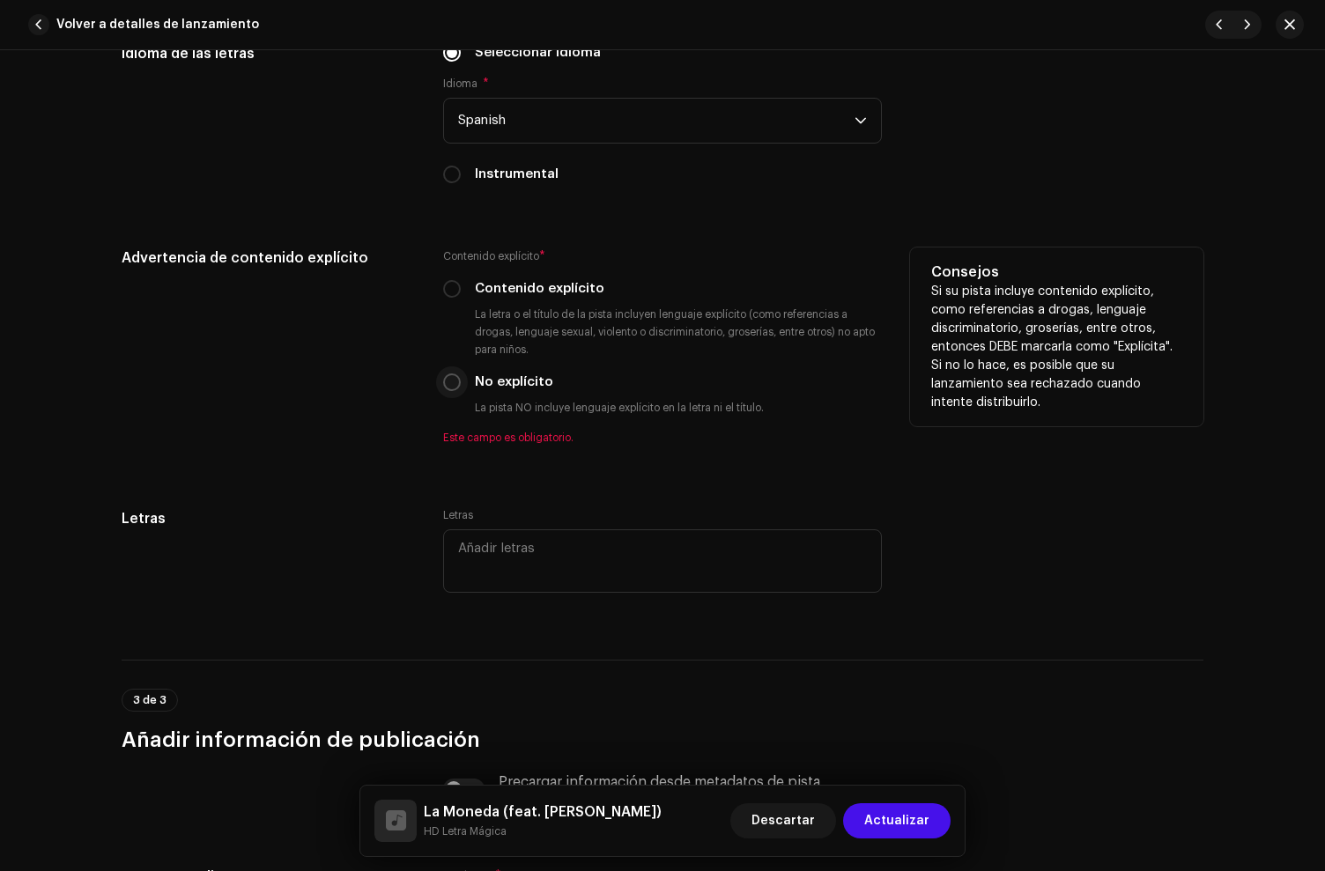
click at [446, 390] on input "No explícito" at bounding box center [452, 383] width 18 height 18
radio input "true"
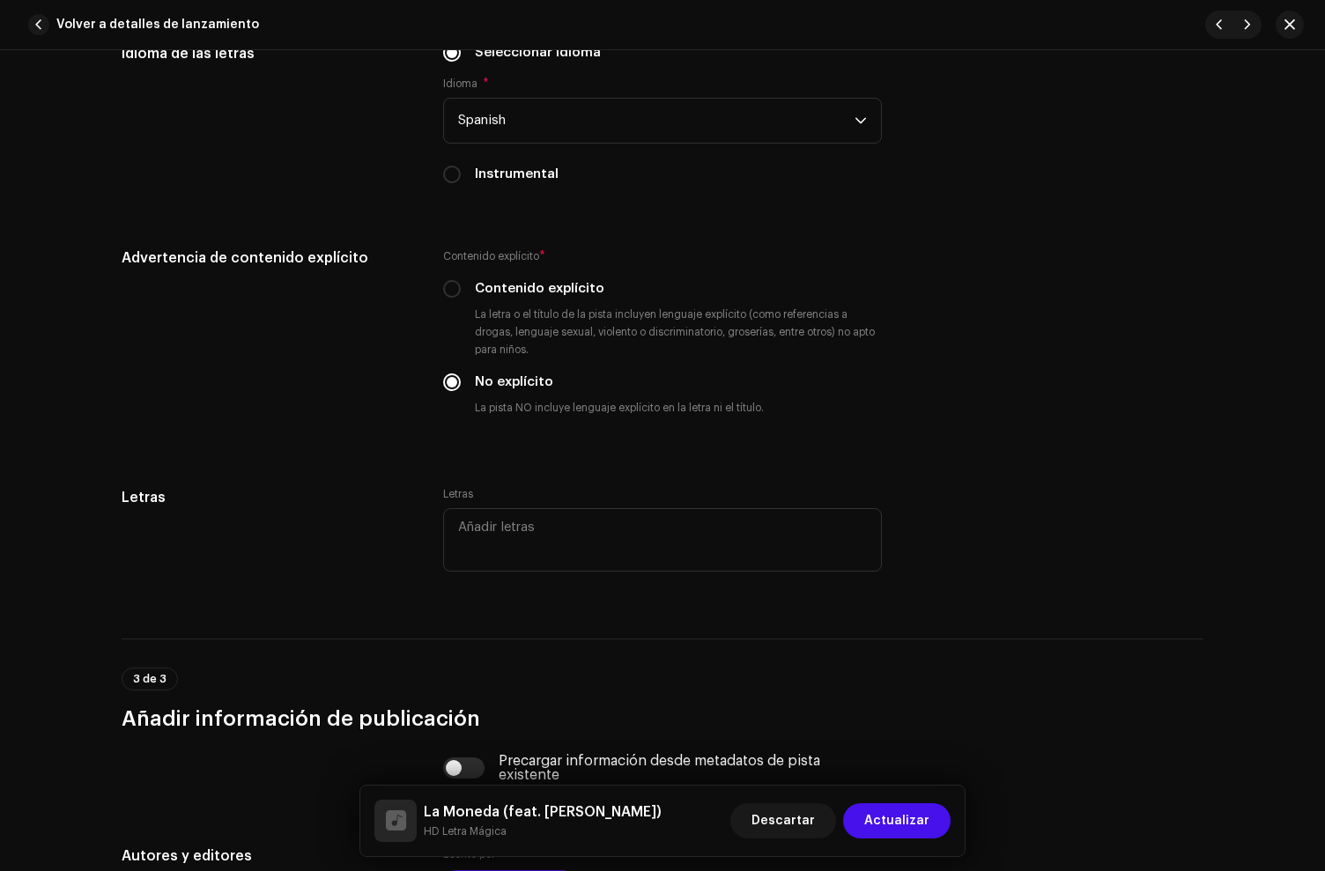
scroll to position [3466, 0]
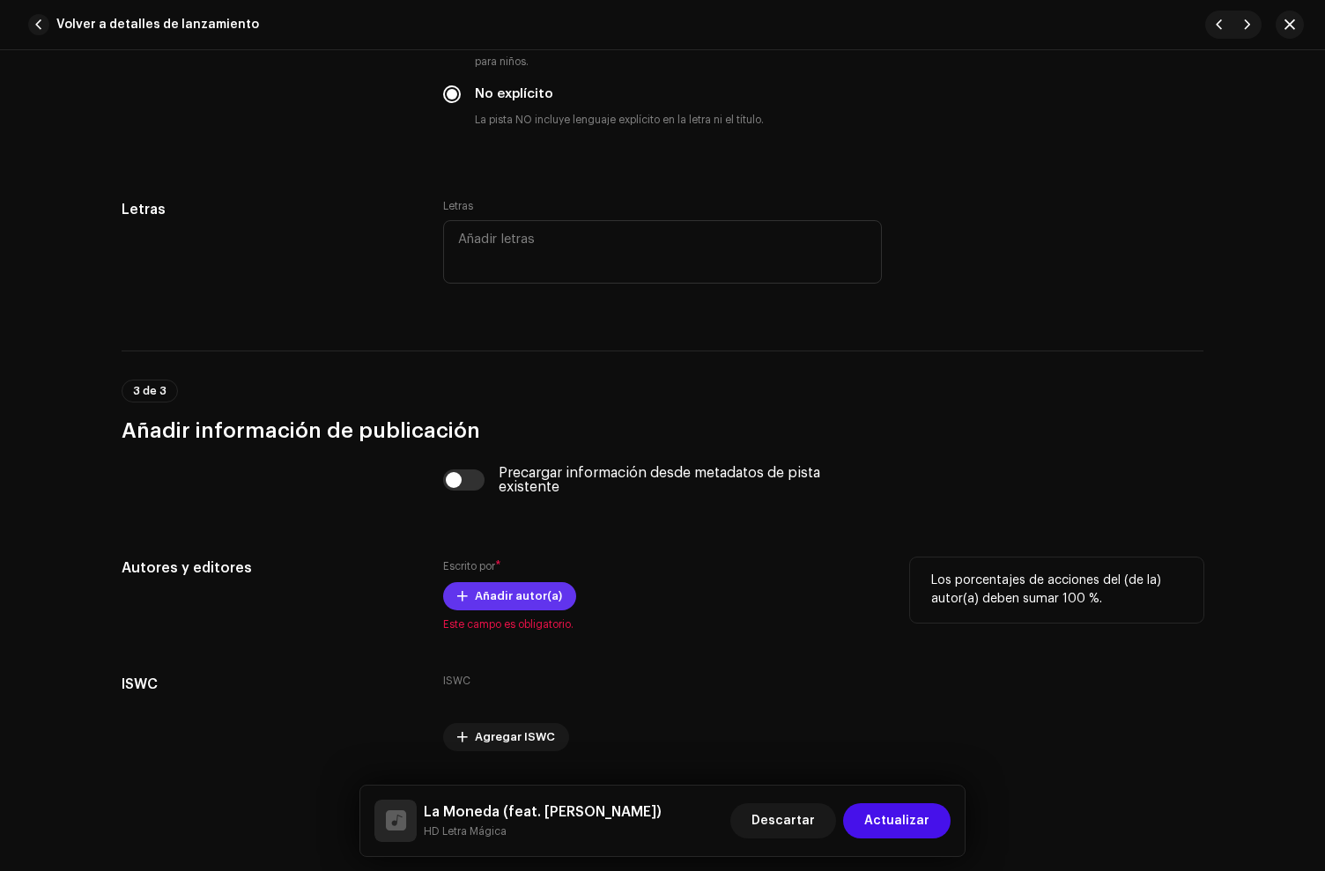
click at [503, 596] on span "Añadir autor(a)" at bounding box center [518, 596] width 87 height 35
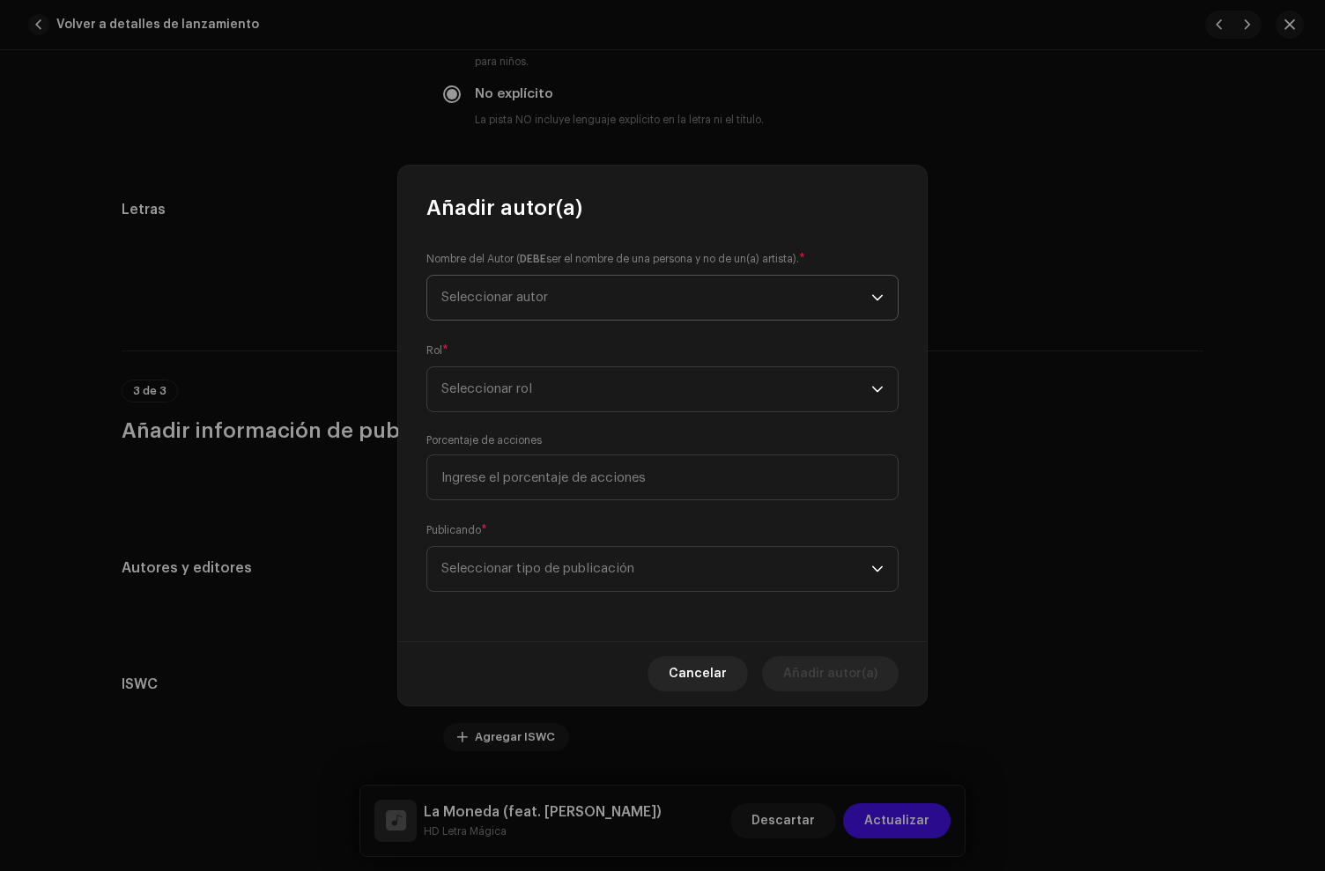
click at [544, 295] on span "Seleccionar autor" at bounding box center [494, 297] width 107 height 13
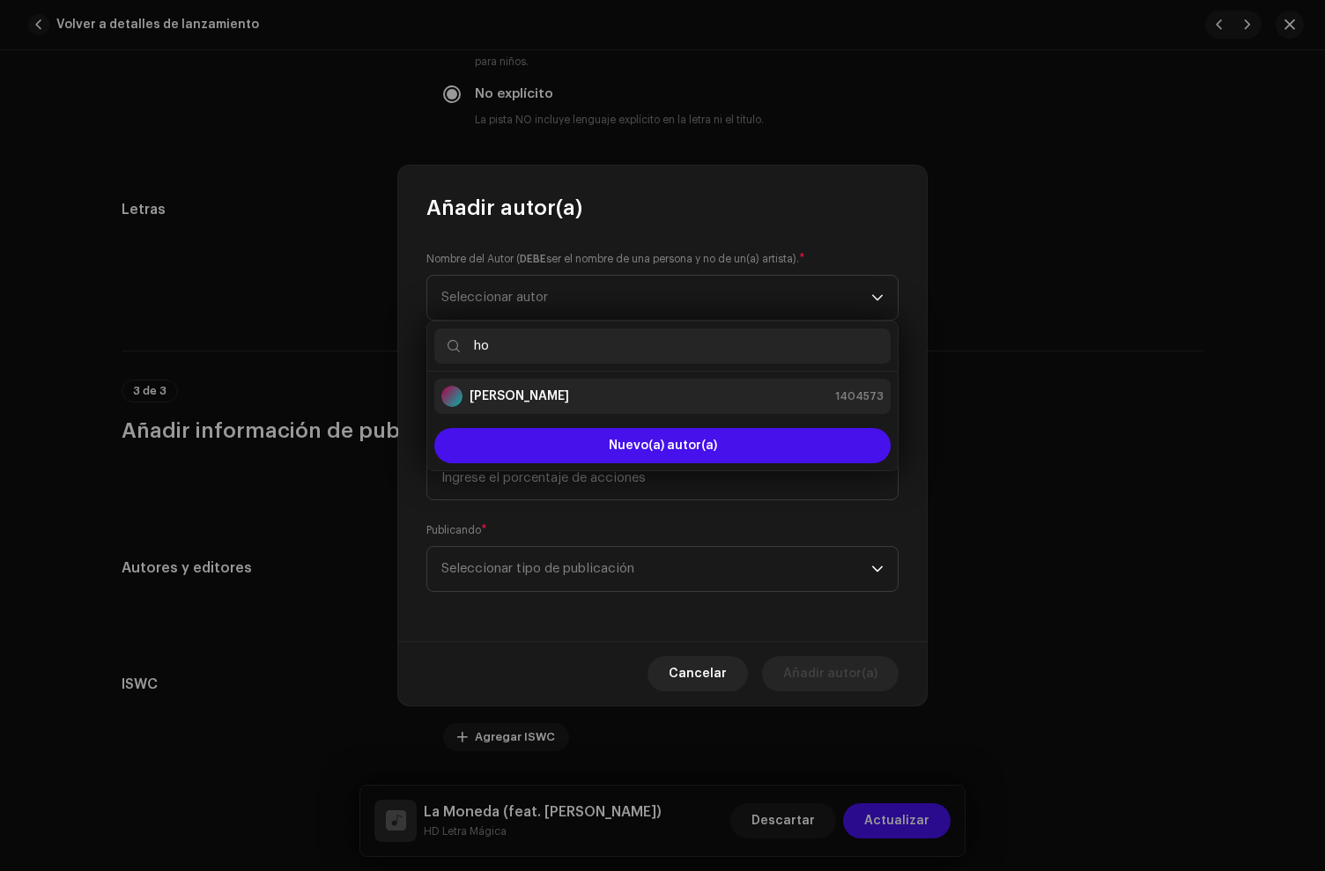
type input "ho"
click at [527, 396] on strong "[PERSON_NAME]" at bounding box center [520, 397] width 100 height 18
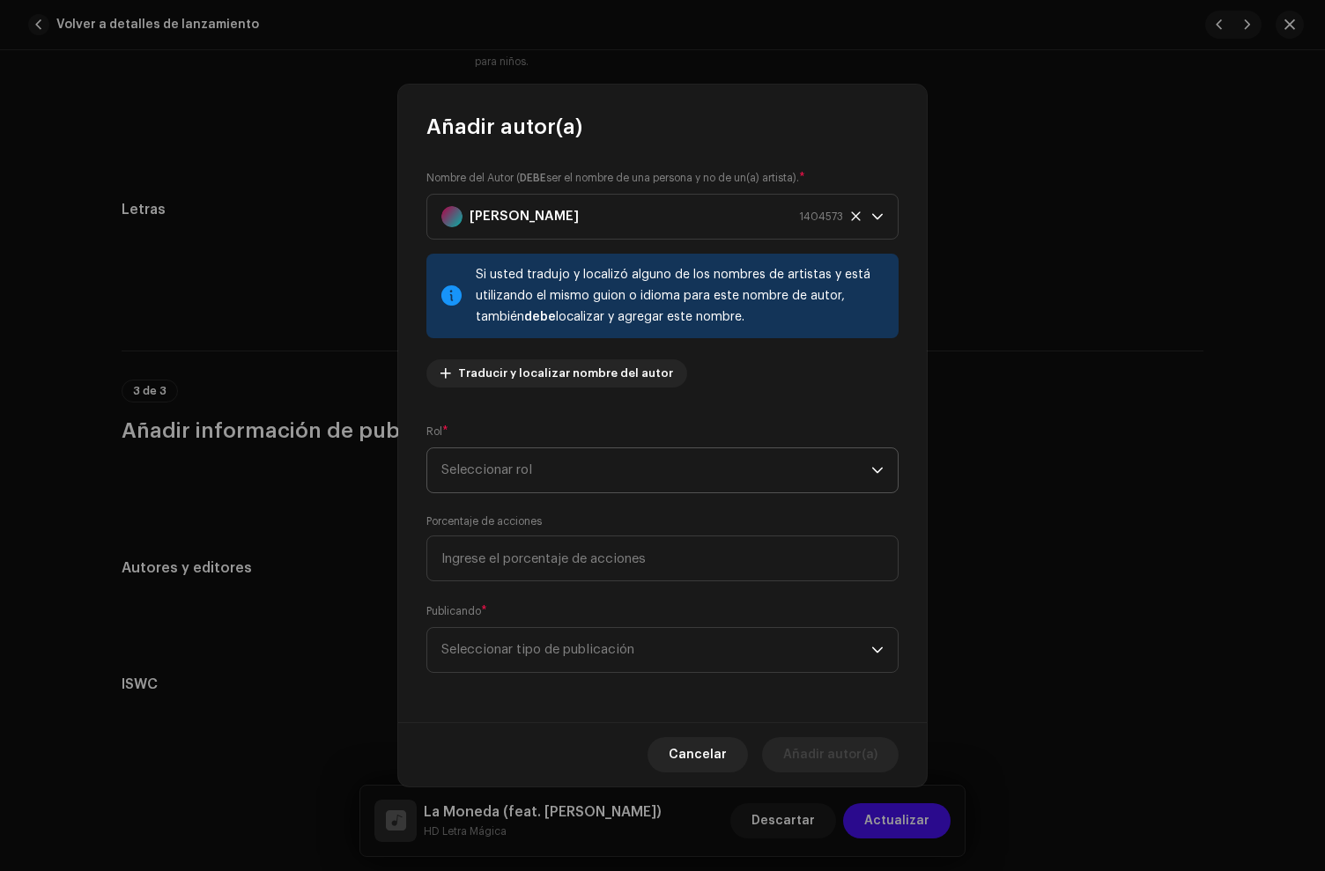
click at [504, 491] on span "Seleccionar rol" at bounding box center [656, 470] width 430 height 44
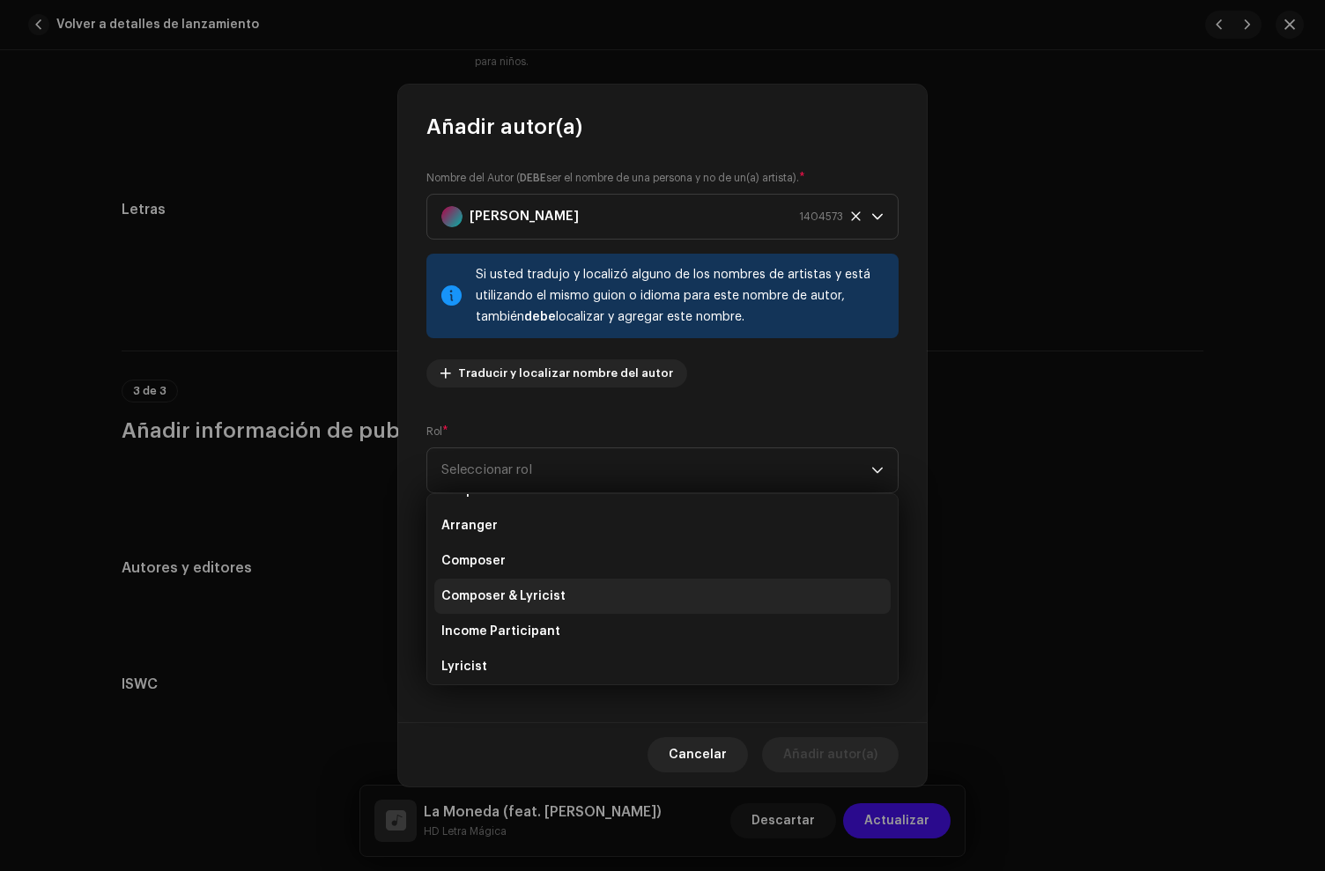
click at [492, 579] on li "Composer & Lyricist" at bounding box center [662, 596] width 456 height 35
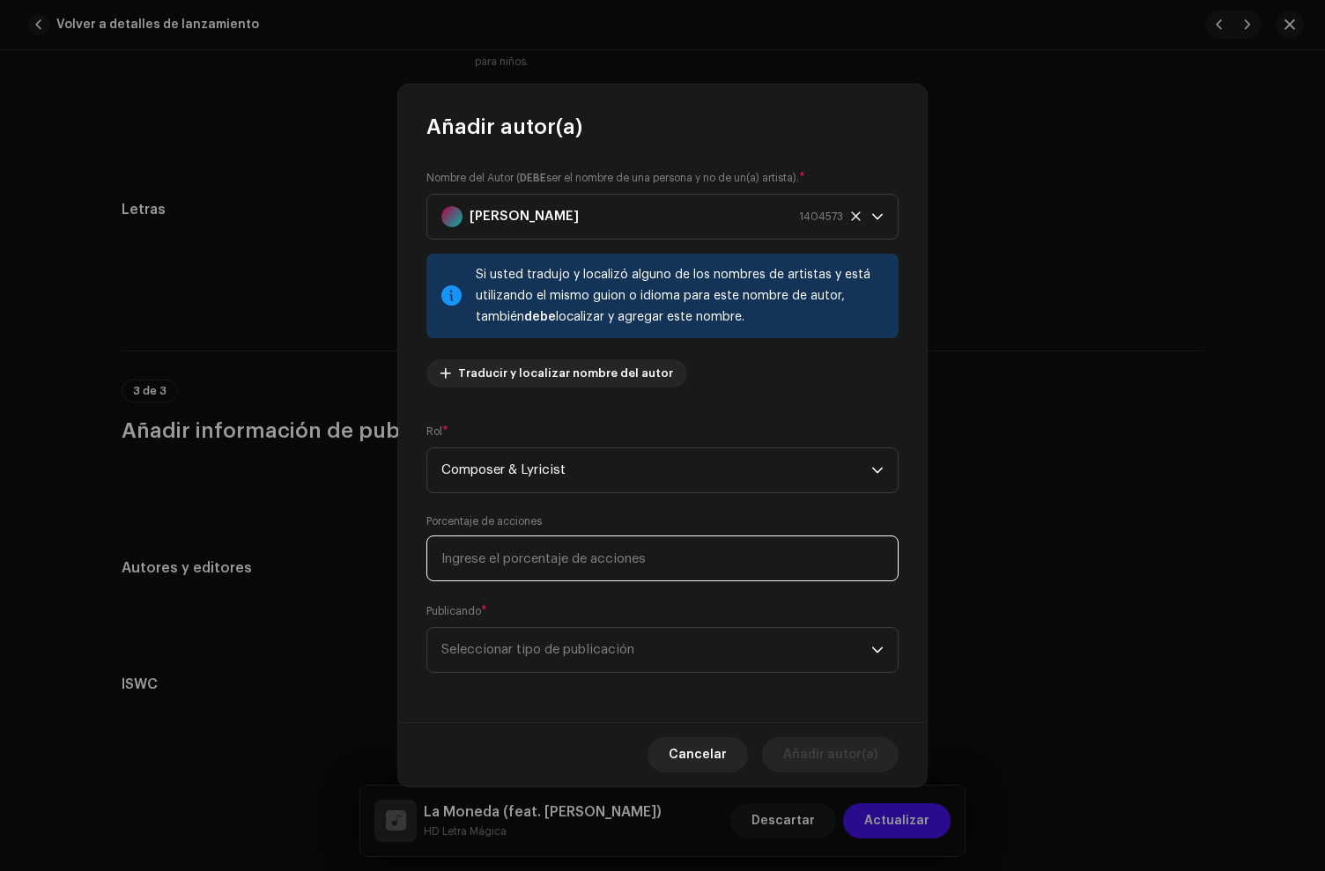
click at [502, 563] on input at bounding box center [662, 559] width 472 height 46
type input "34,00"
click at [506, 635] on span "Seleccionar tipo de publicación" at bounding box center [656, 650] width 430 height 44
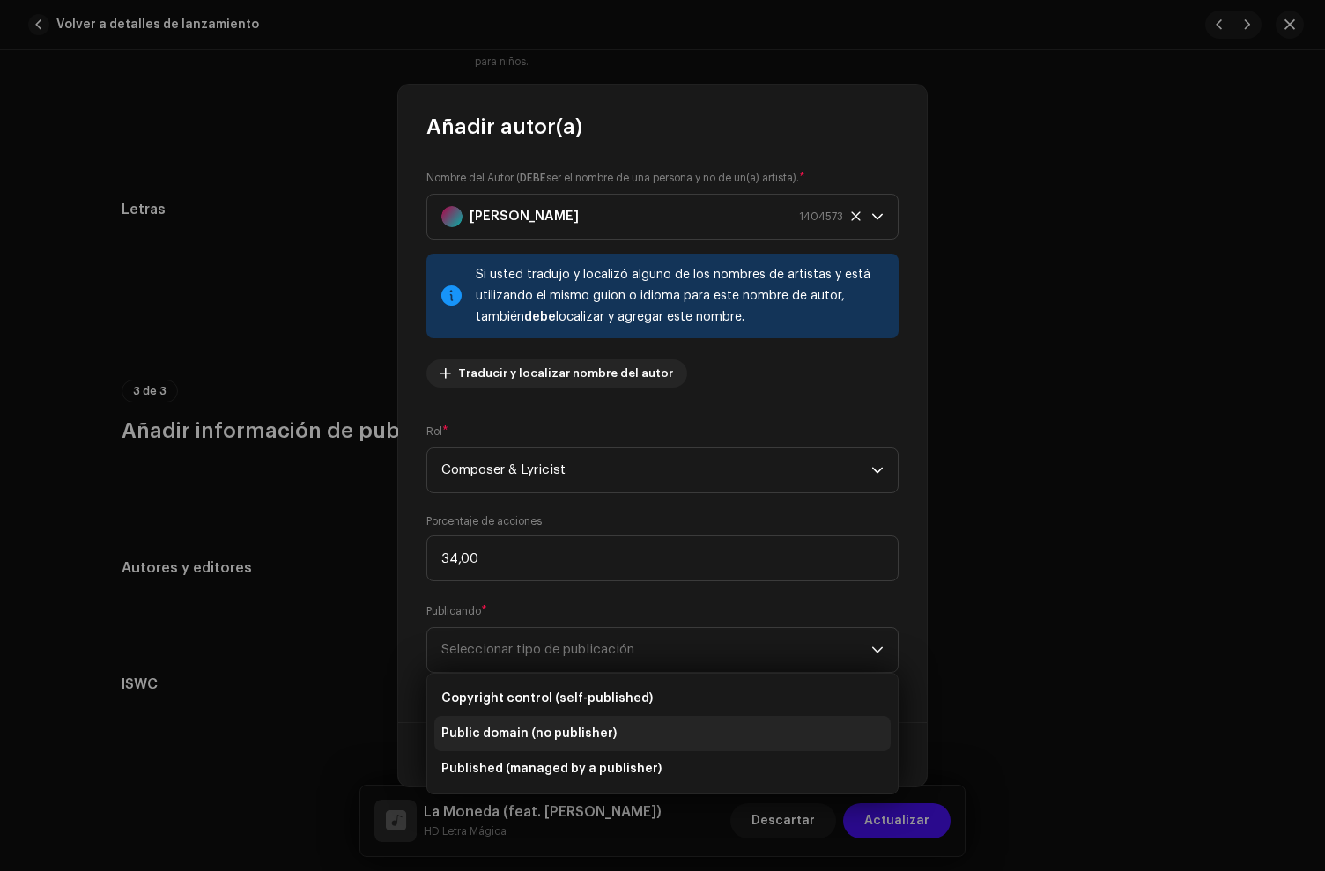
drag, startPoint x: 540, startPoint y: 692, endPoint x: 604, endPoint y: 733, distance: 76.5
click at [540, 692] on span "Copyright control (self-published)" at bounding box center [546, 699] width 211 height 18
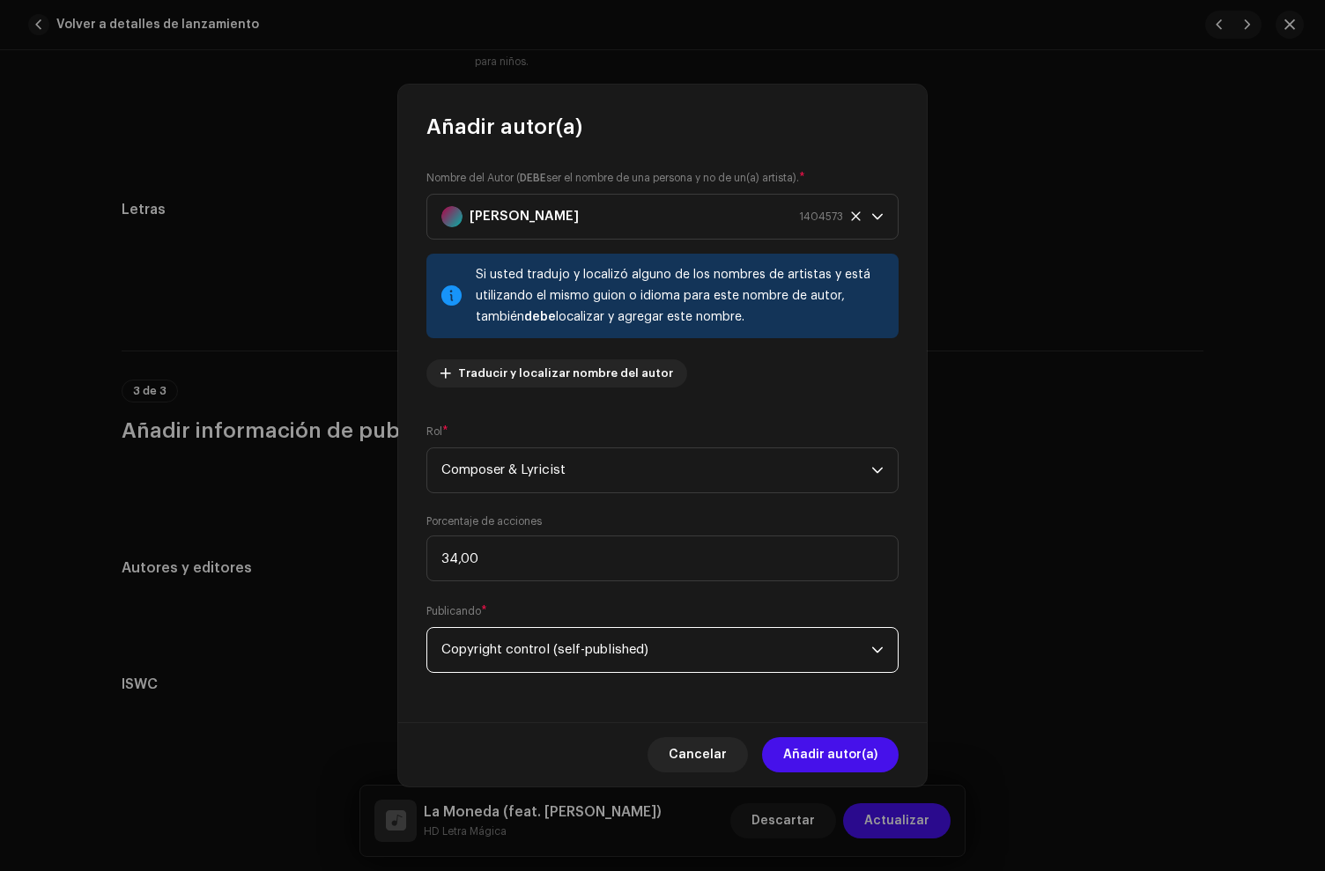
drag, startPoint x: 803, startPoint y: 763, endPoint x: 484, endPoint y: 558, distance: 379.3
click at [803, 761] on span "Añadir autor(a)" at bounding box center [830, 754] width 94 height 35
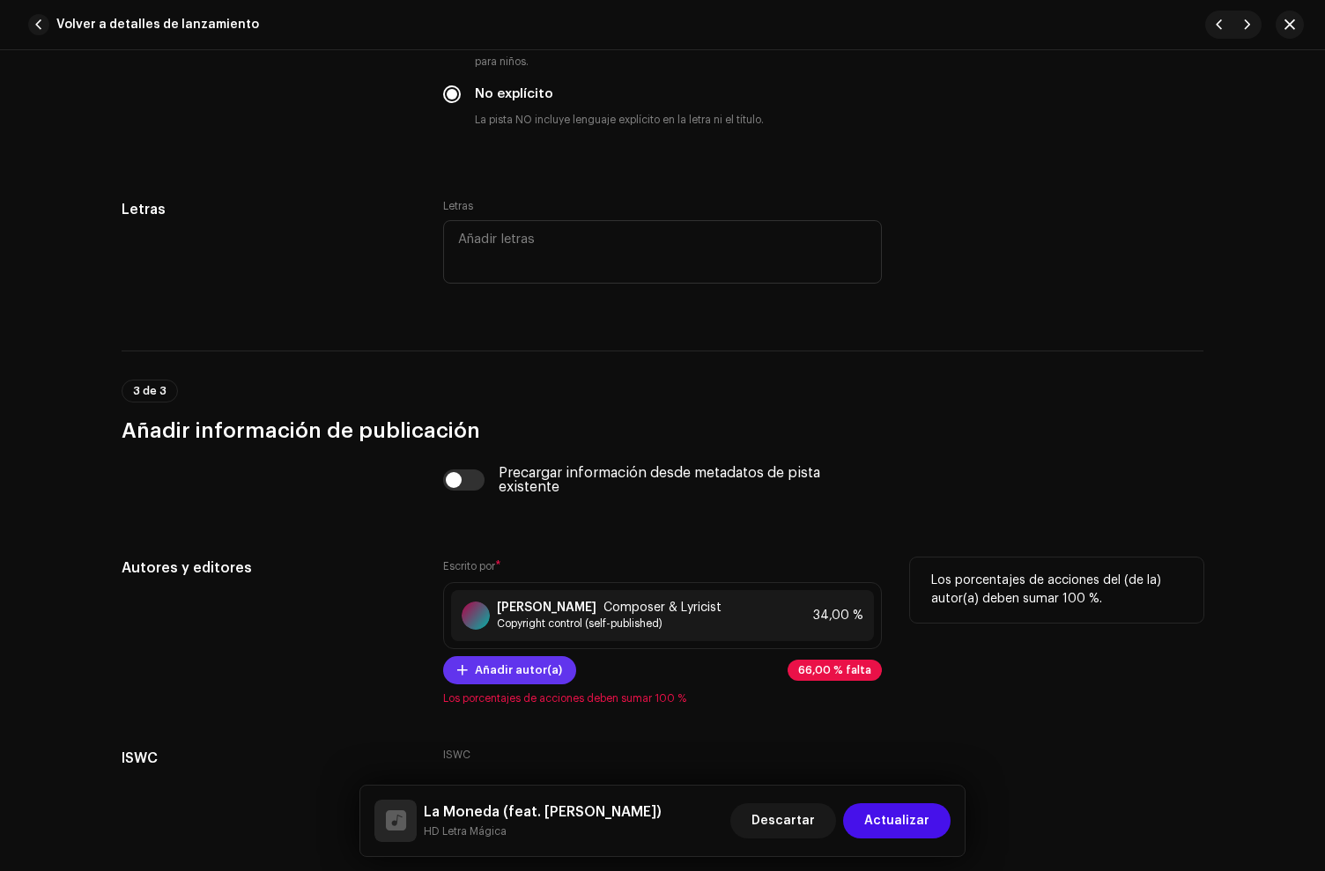
click at [507, 688] on span "Añadir autor(a)" at bounding box center [518, 670] width 87 height 35
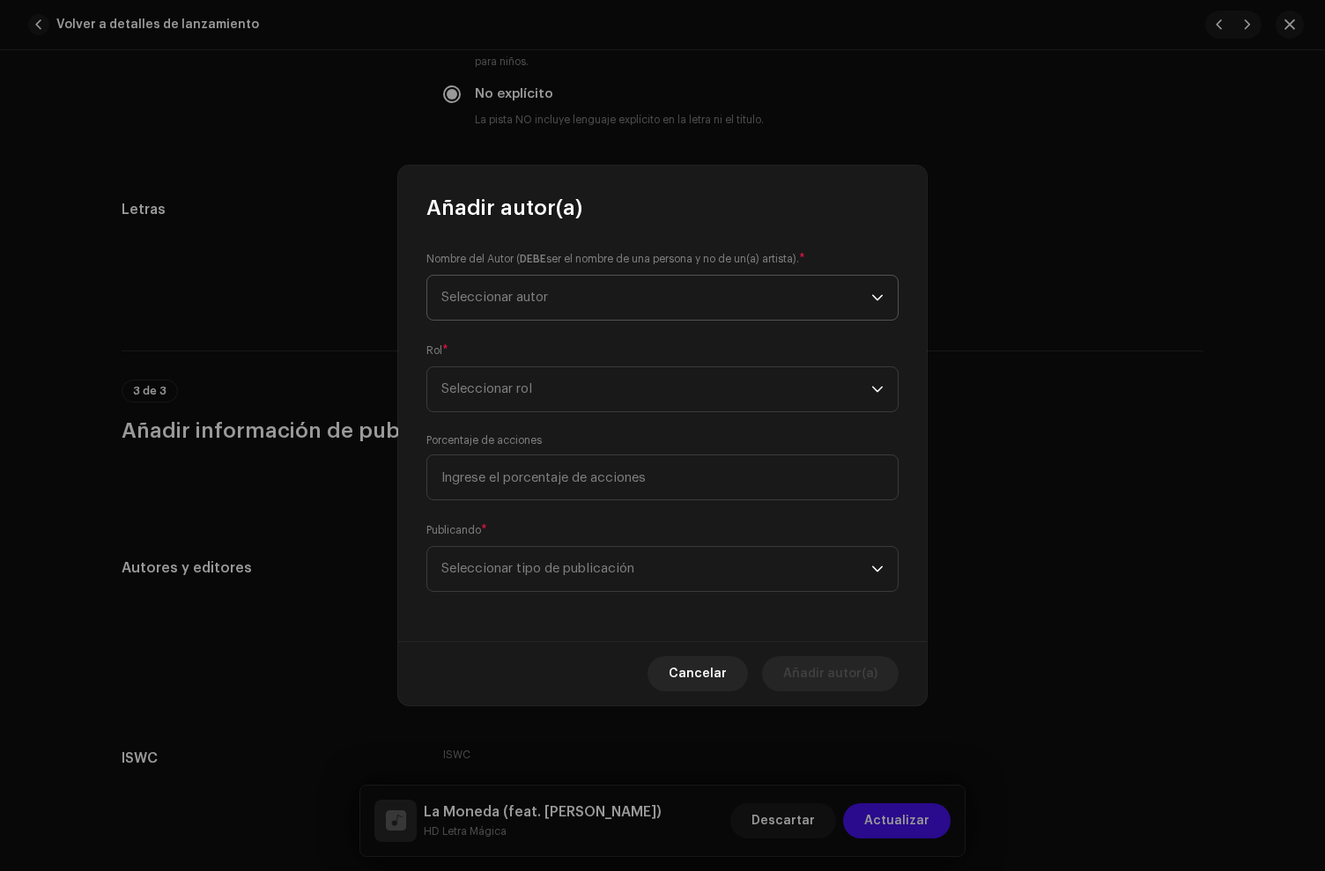
click at [543, 307] on span "Seleccionar autor" at bounding box center [656, 298] width 430 height 44
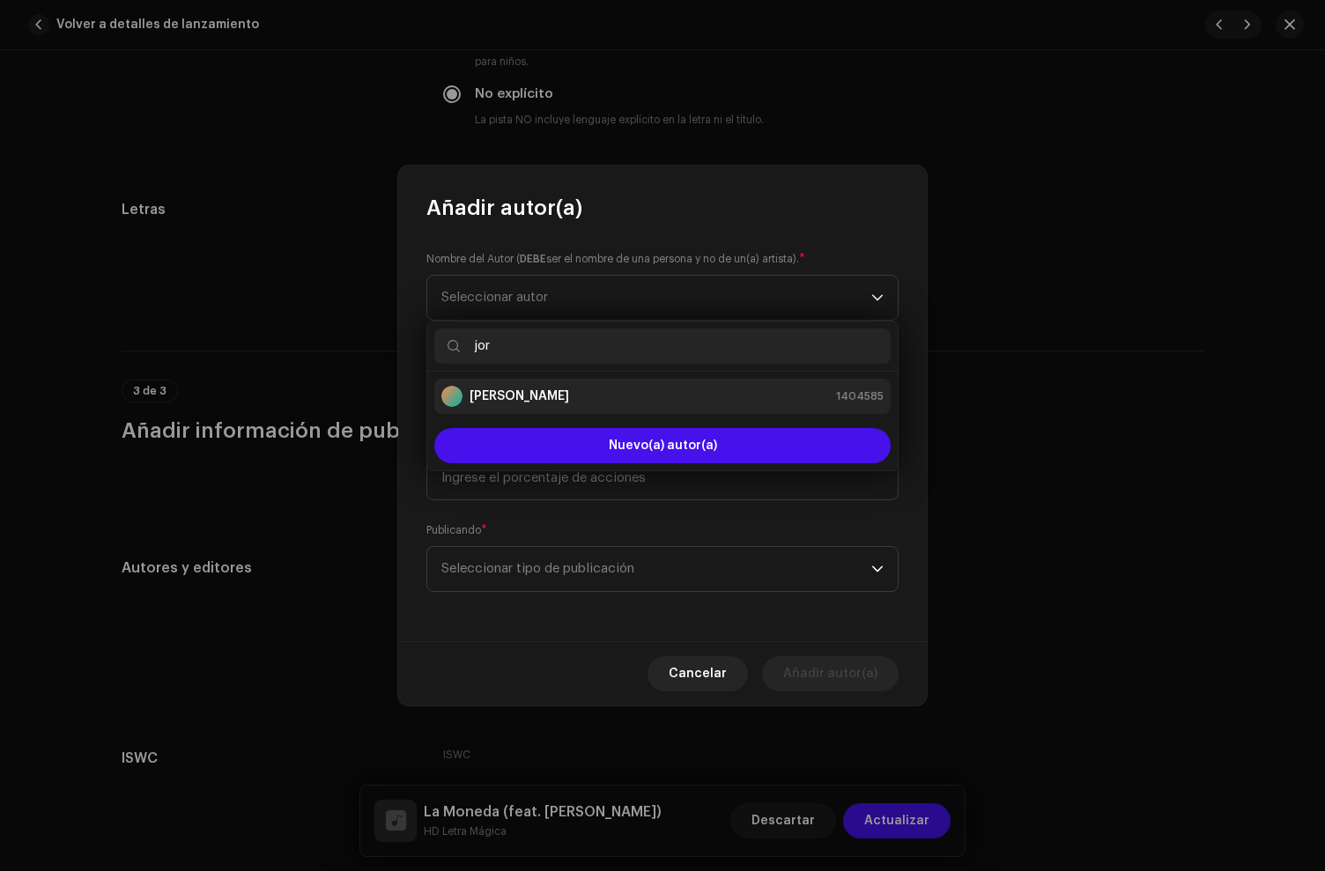
type input "jor"
click at [531, 397] on strong "[PERSON_NAME]" at bounding box center [520, 397] width 100 height 18
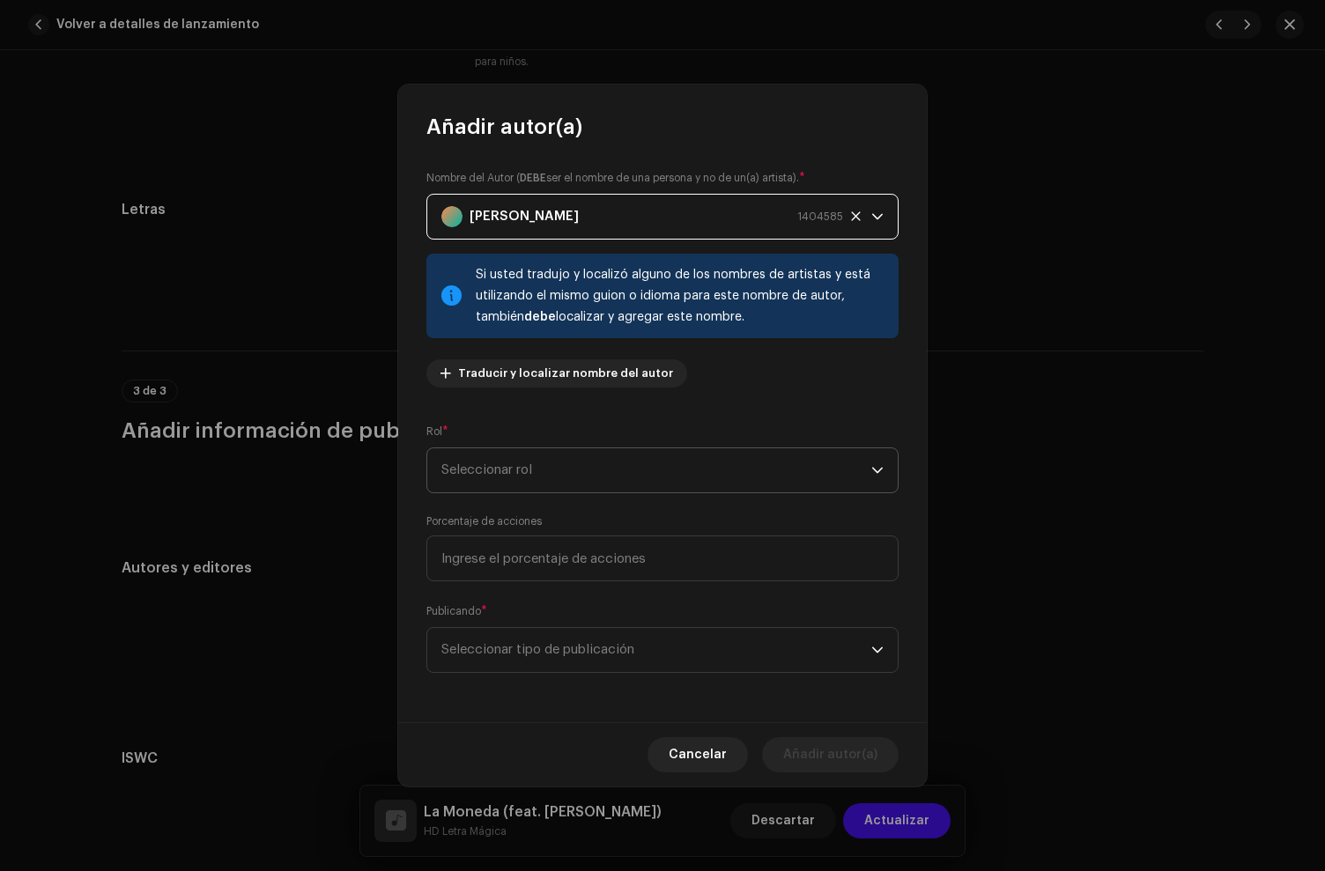
click at [524, 472] on span "Seleccionar rol" at bounding box center [656, 470] width 430 height 44
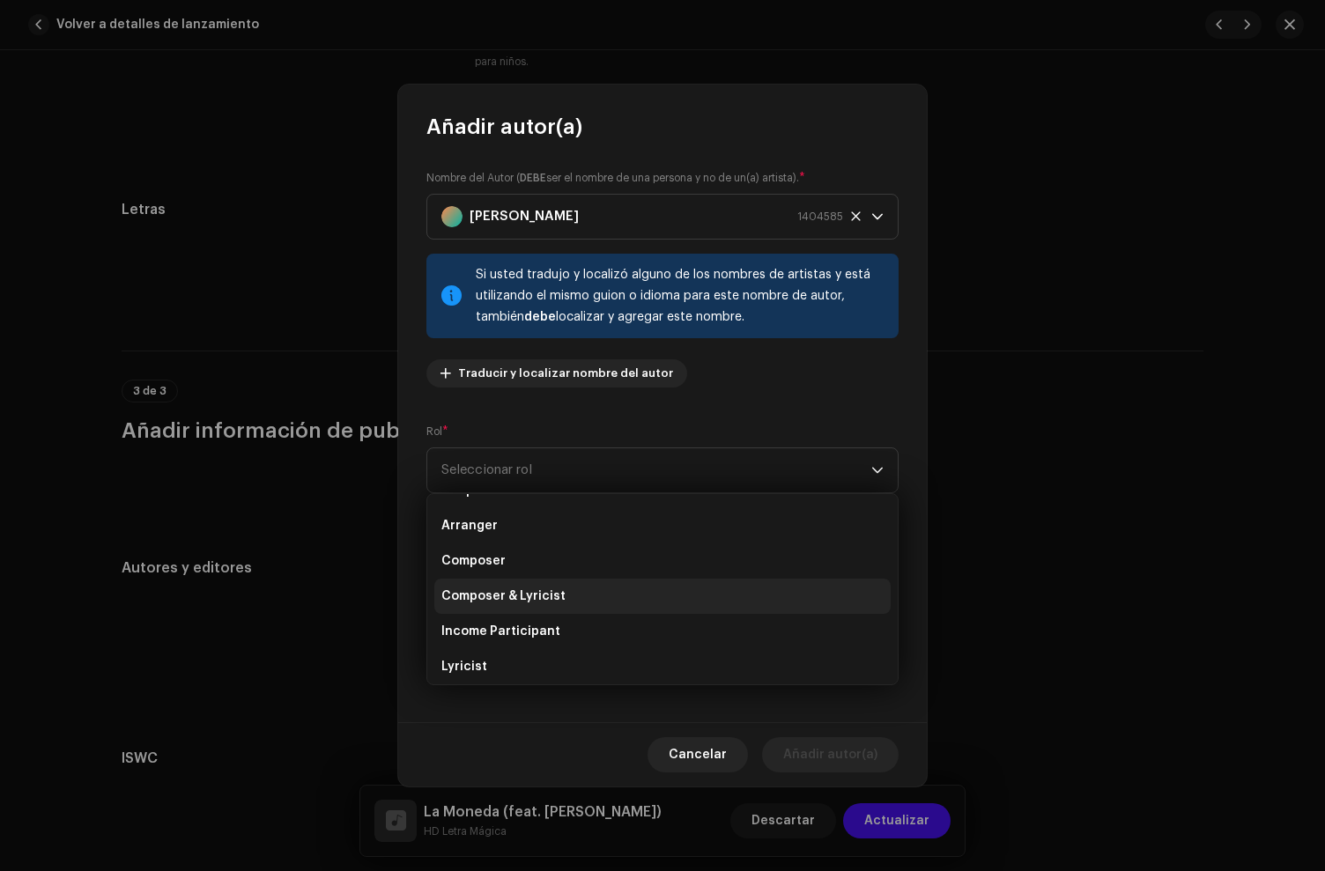
click at [501, 589] on span "Composer & Lyricist" at bounding box center [503, 597] width 124 height 18
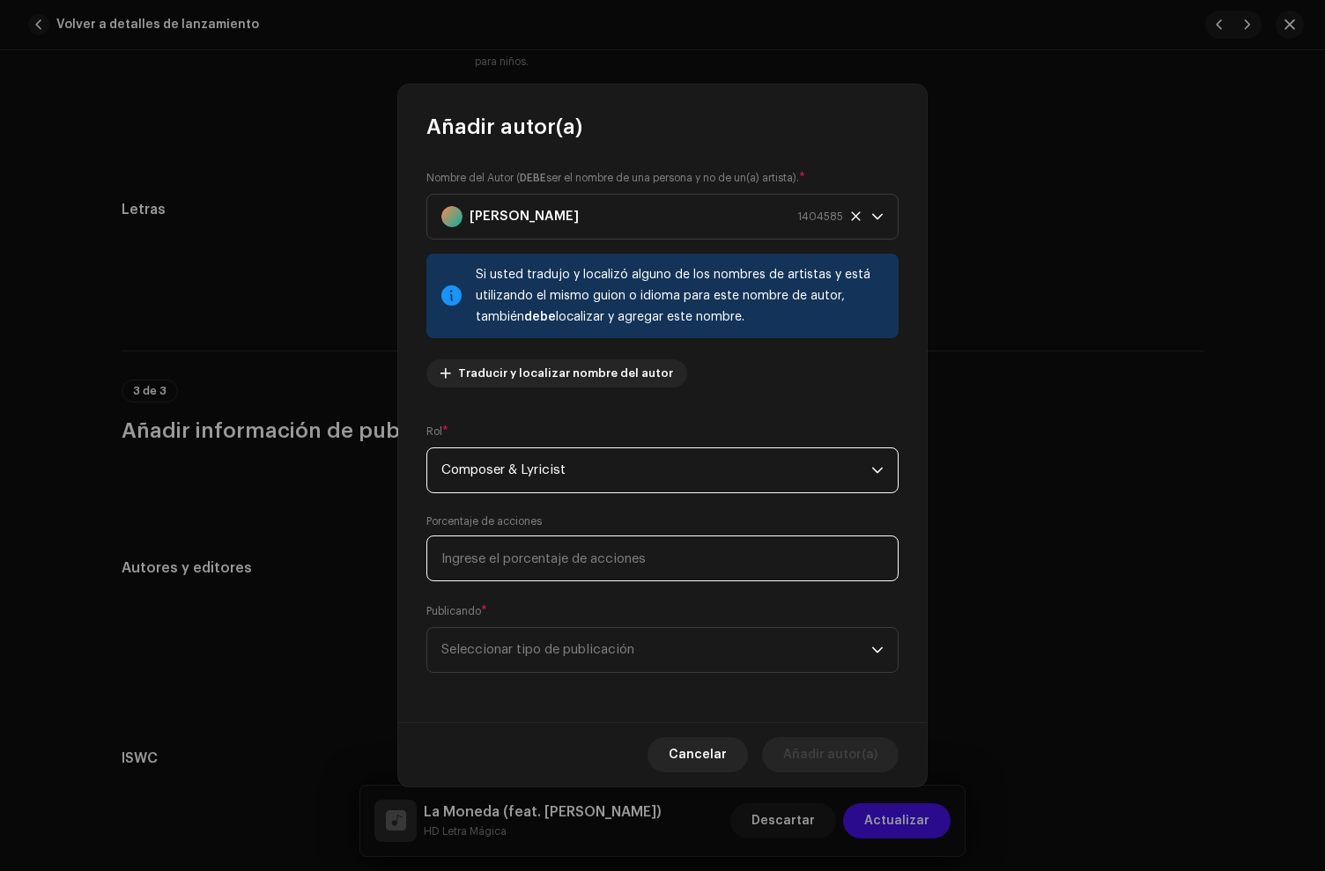
click at [507, 570] on input at bounding box center [662, 559] width 472 height 46
type input "33,00"
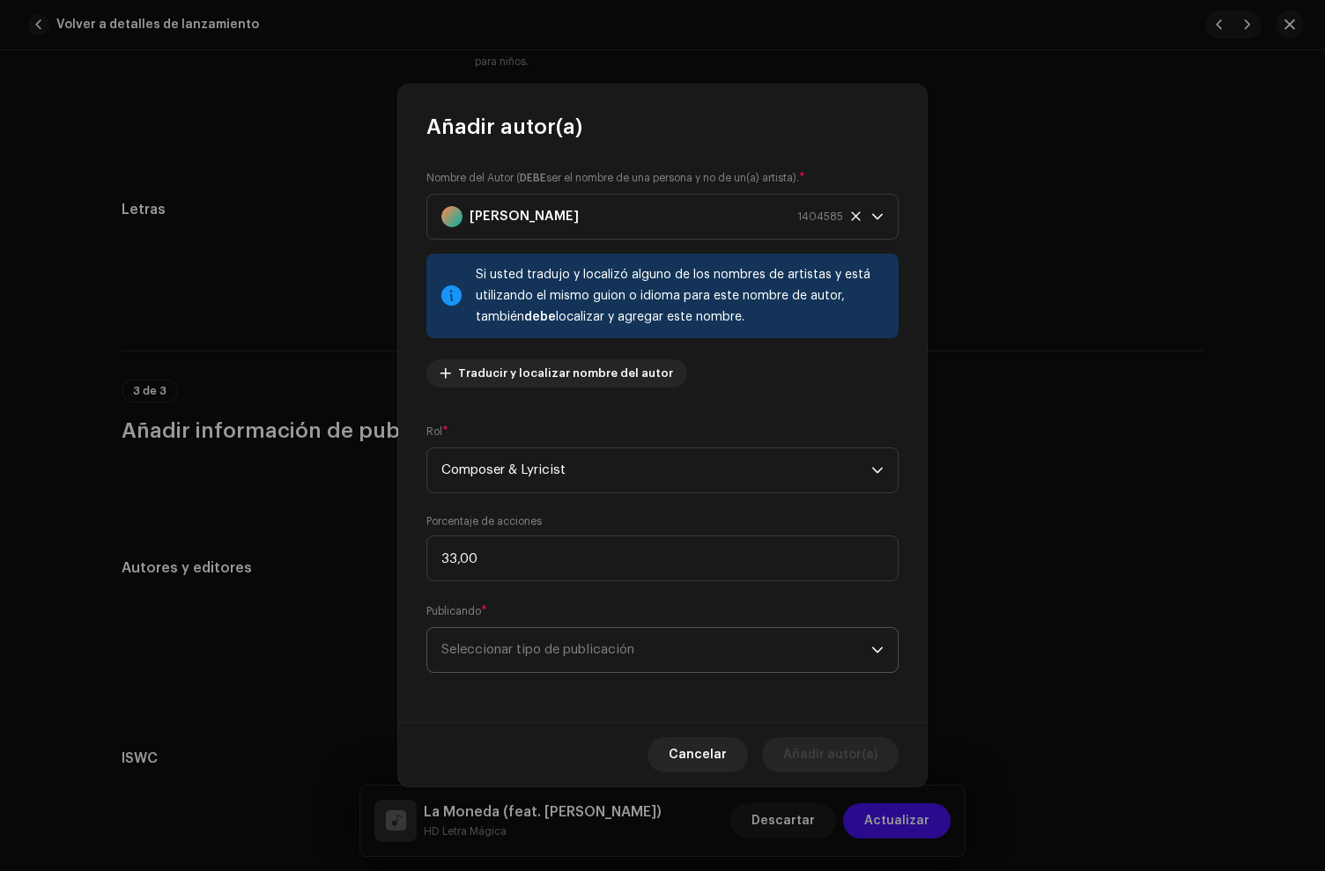
click at [524, 643] on span "Seleccionar tipo de publicación" at bounding box center [656, 650] width 430 height 44
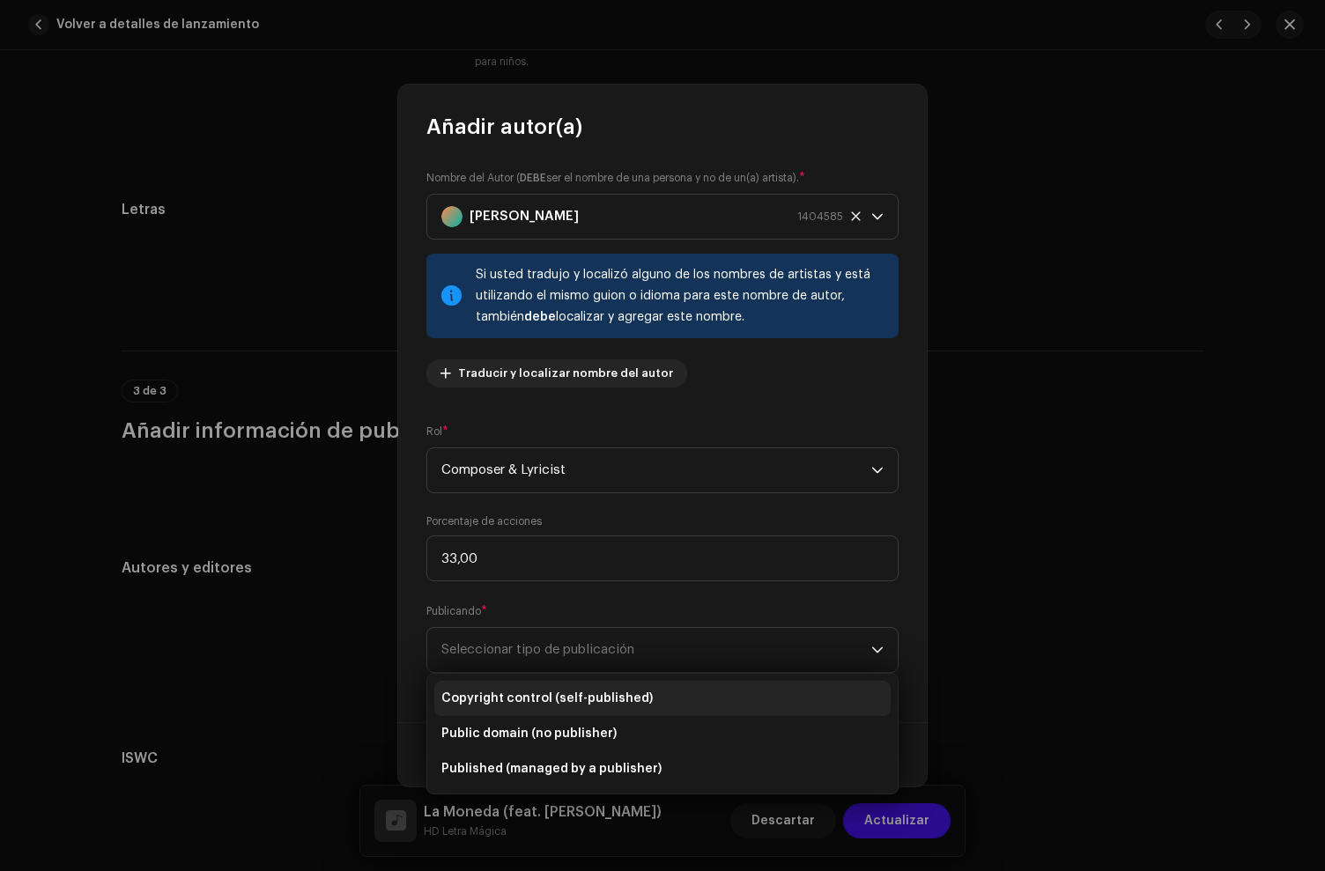
drag, startPoint x: 537, startPoint y: 691, endPoint x: 802, endPoint y: 781, distance: 280.3
click at [537, 691] on span "Copyright control (self-published)" at bounding box center [546, 699] width 211 height 18
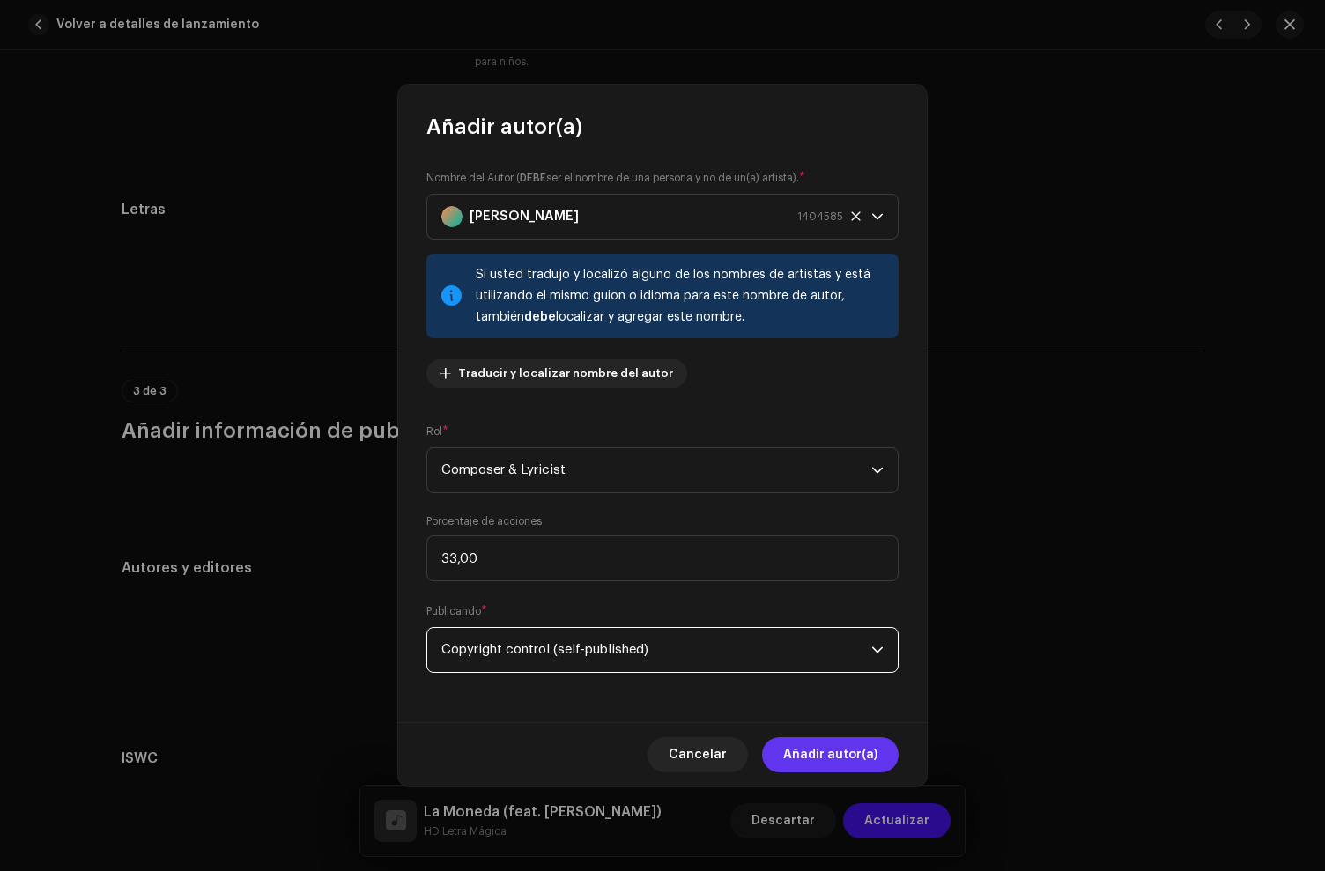
click at [828, 748] on span "Añadir autor(a)" at bounding box center [830, 754] width 94 height 35
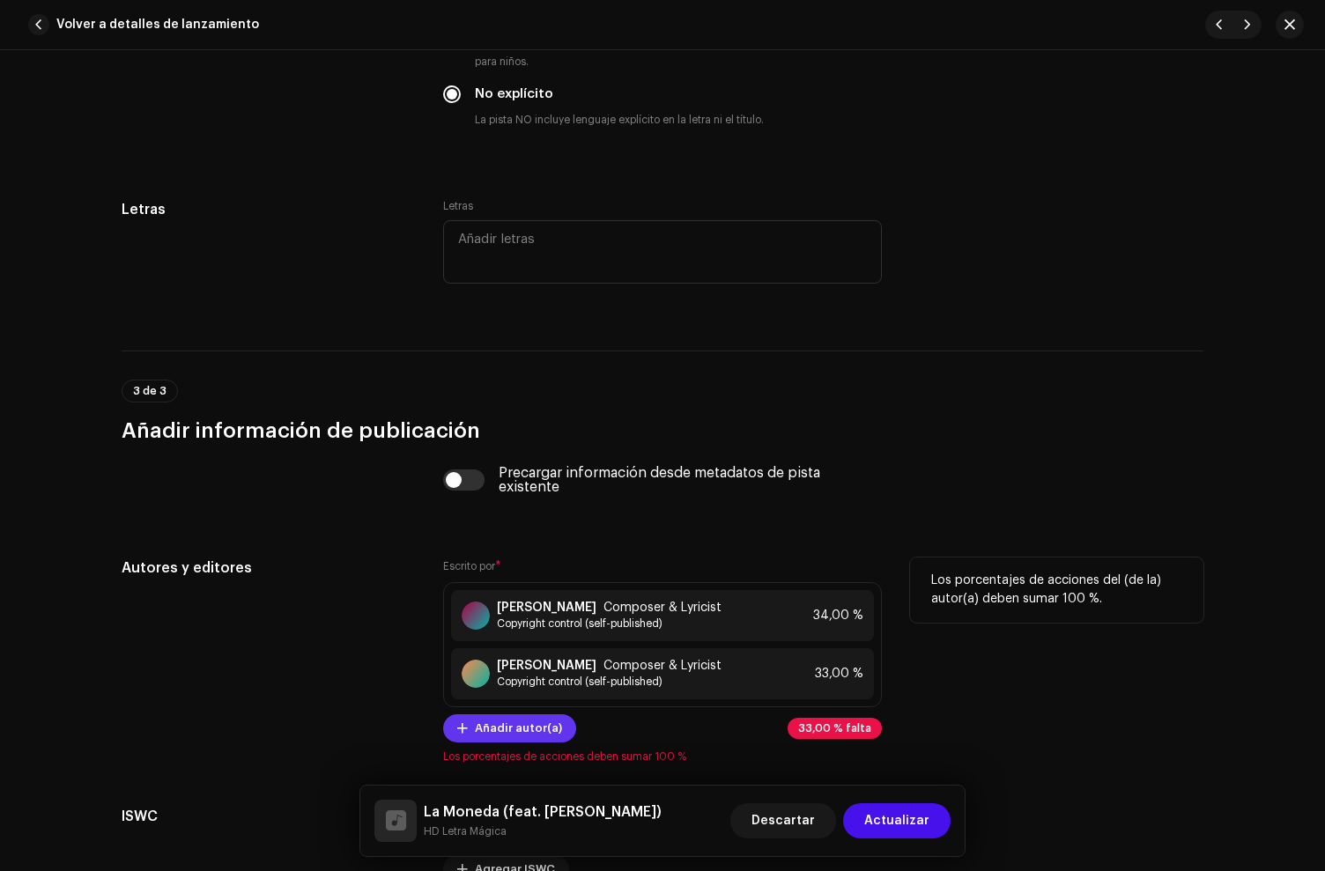
click at [511, 746] on span "Añadir autor(a)" at bounding box center [518, 728] width 87 height 35
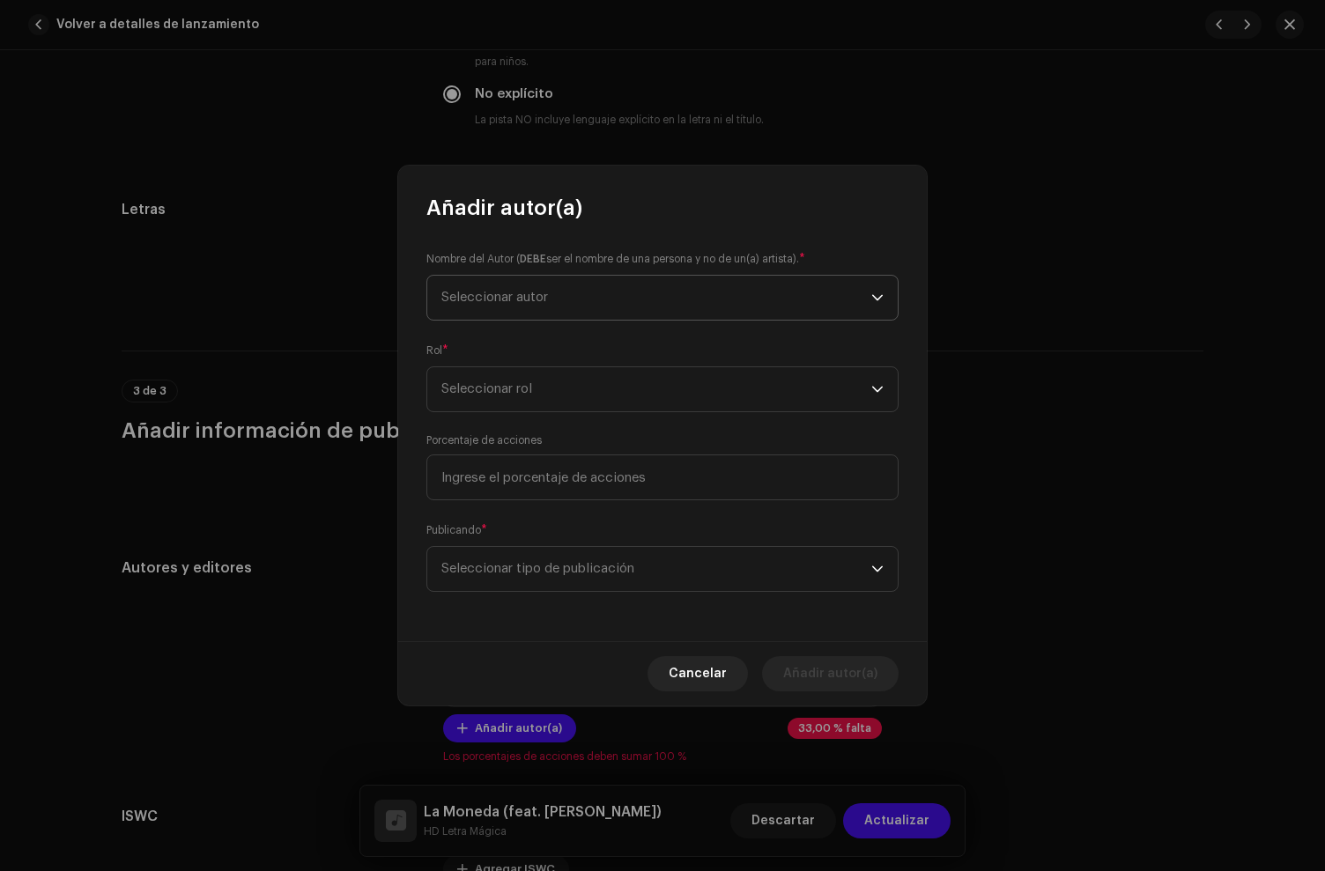
click at [517, 306] on span "Seleccionar autor" at bounding box center [656, 298] width 430 height 44
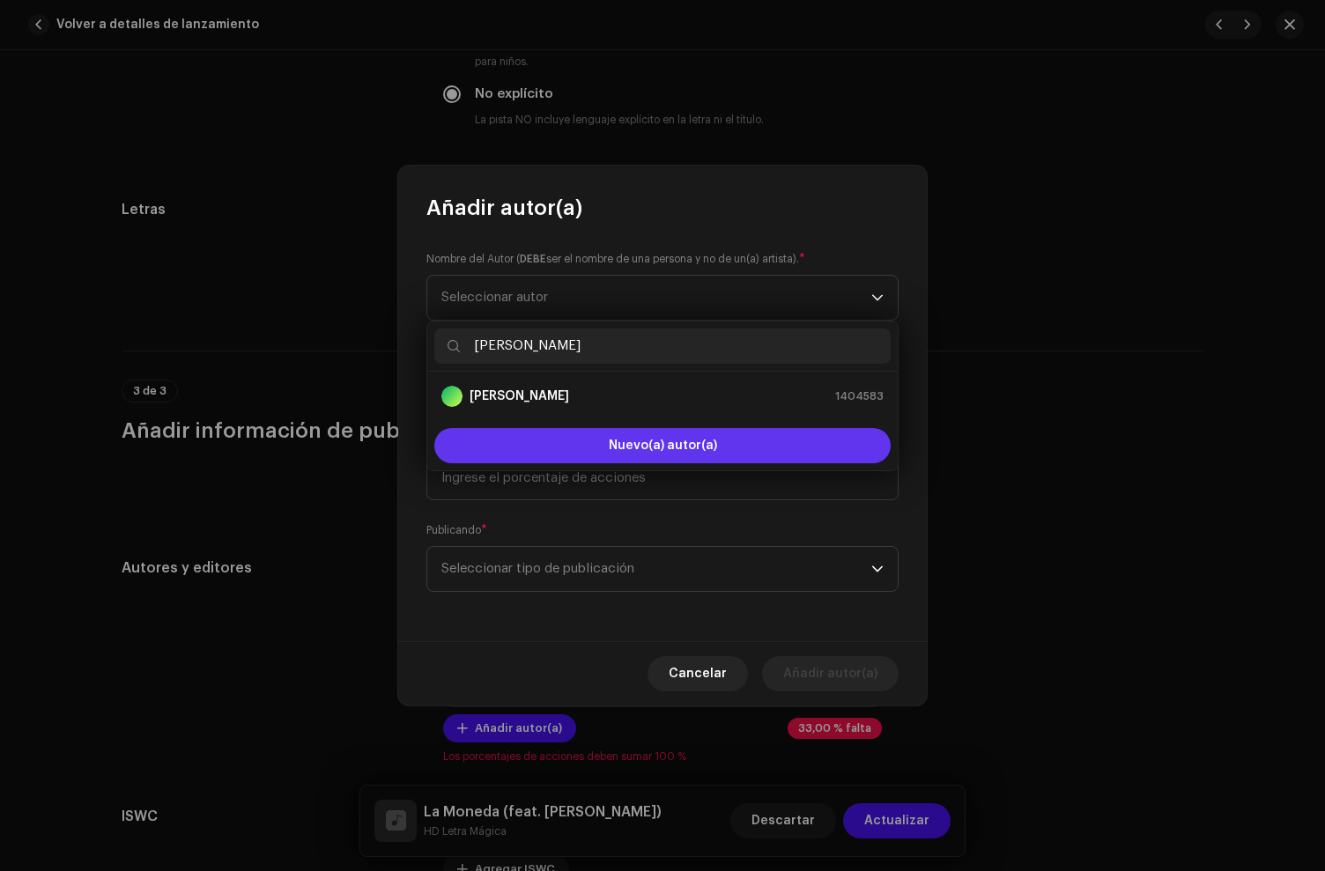
type input "[PERSON_NAME]"
click at [565, 434] on button "Nuevo(a) autor(a)" at bounding box center [662, 445] width 456 height 35
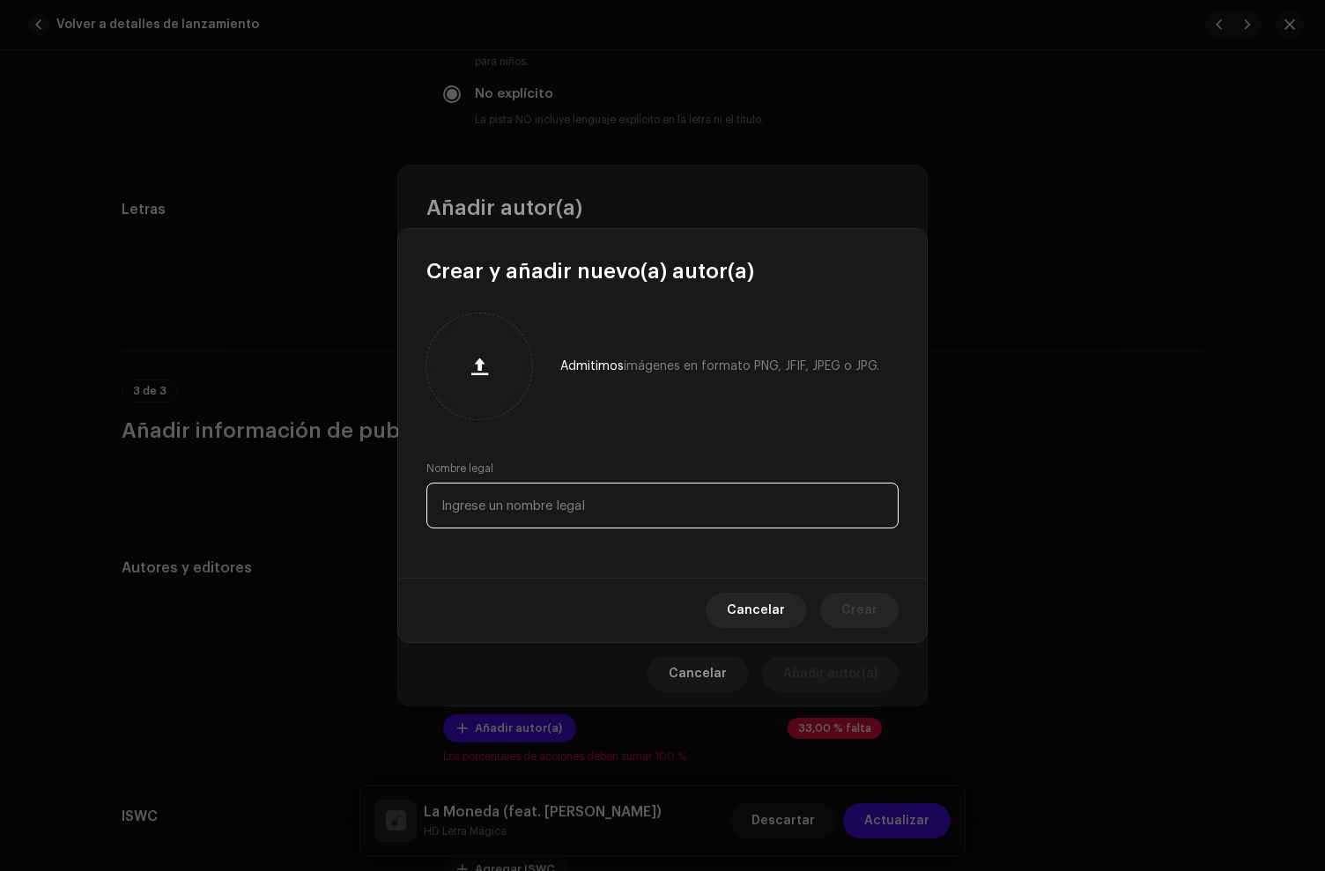
click at [530, 517] on input "text" at bounding box center [662, 506] width 472 height 46
paste input "[PERSON_NAME]"
click at [535, 508] on input "[PERSON_NAME]" at bounding box center [662, 506] width 472 height 46
click at [585, 507] on input "[PERSON_NAME]" at bounding box center [662, 506] width 472 height 46
type input "[PERSON_NAME]"
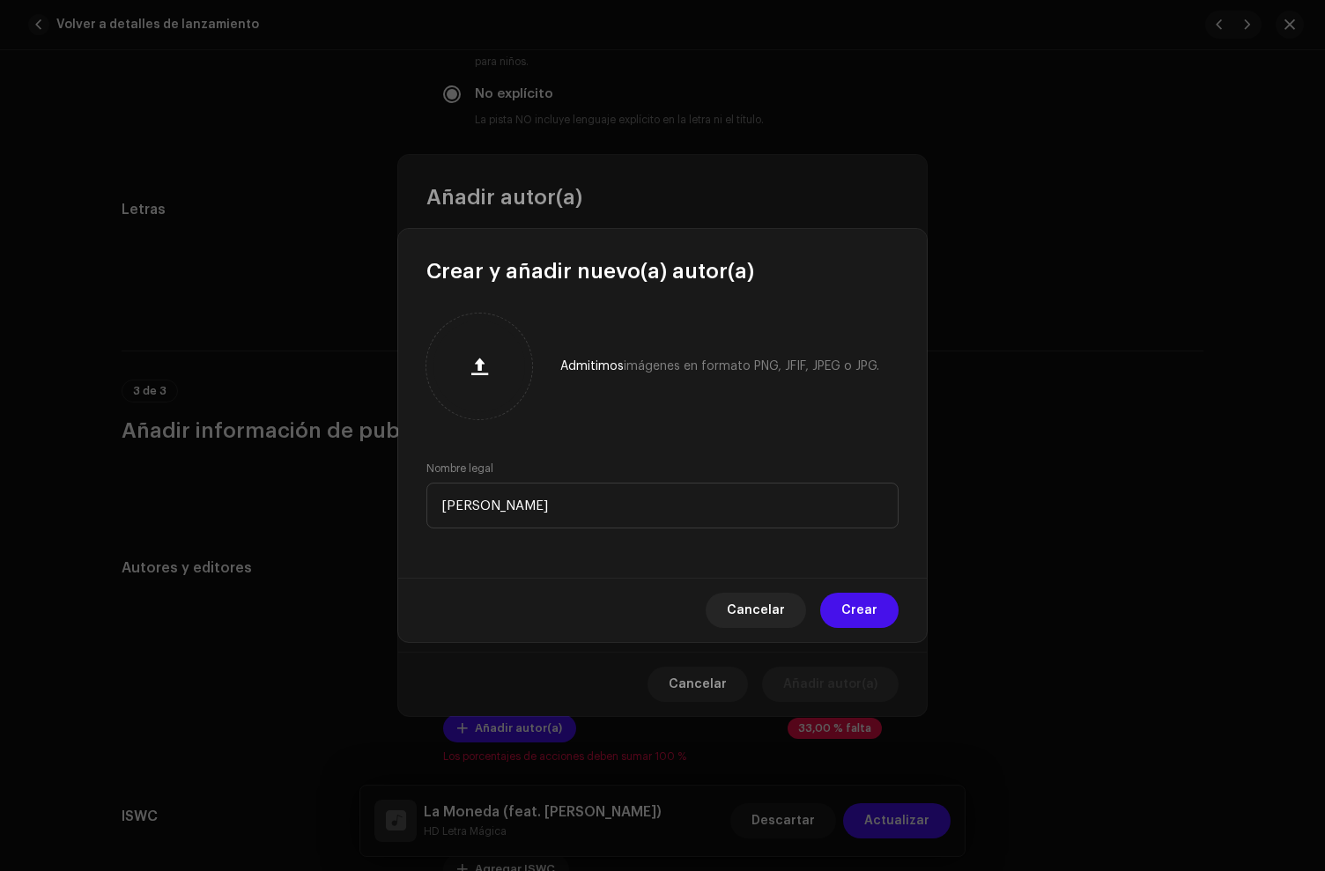
click at [623, 429] on div "Admitimos imágenes en formato PNG, JFIF, JPEG o JPG. Nombre legal [PERSON_NAME]" at bounding box center [662, 431] width 529 height 292
click at [840, 614] on button "Crear" at bounding box center [859, 610] width 78 height 35
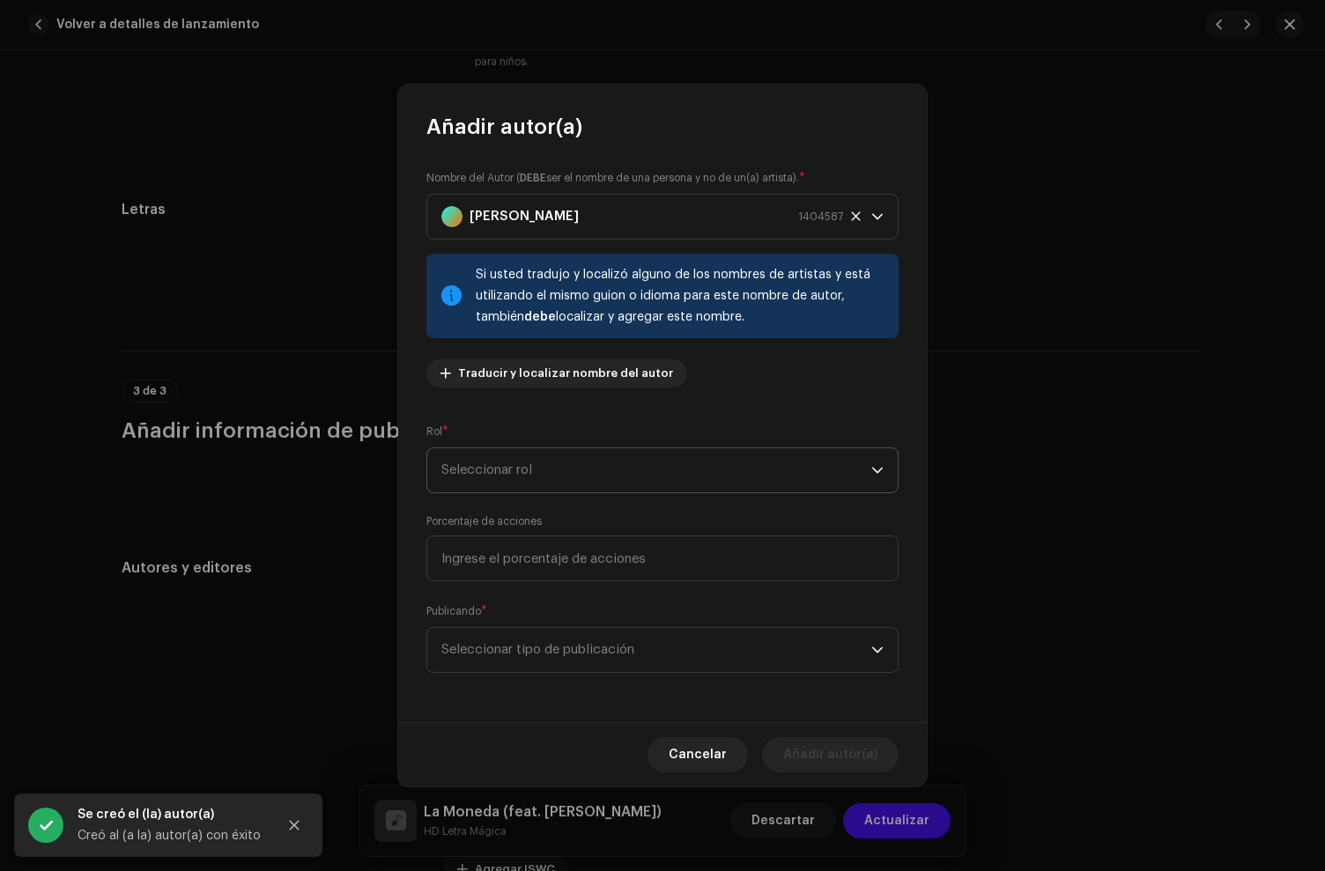
click at [533, 470] on span "Seleccionar rol" at bounding box center [656, 470] width 430 height 44
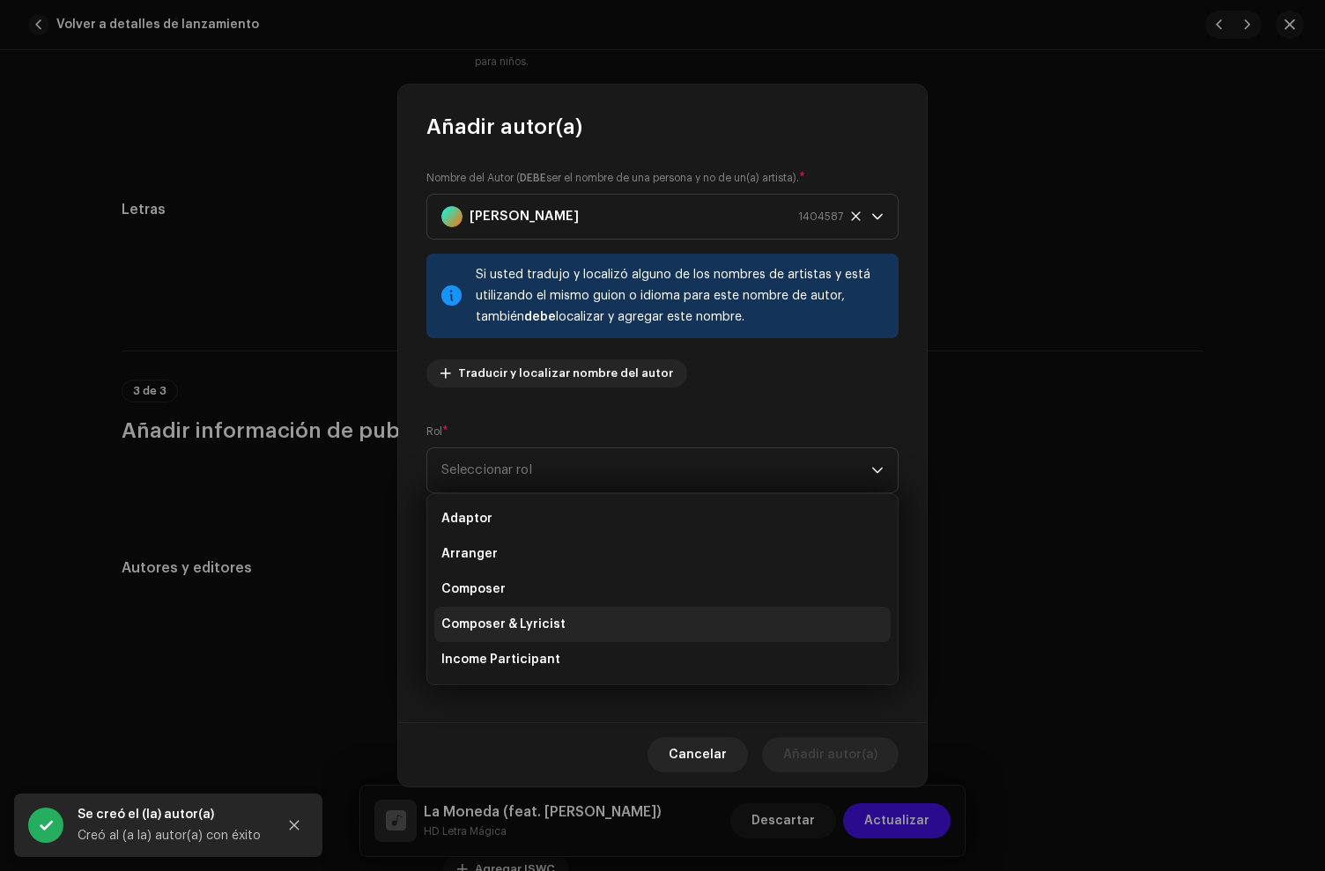
click at [523, 611] on li "Composer & Lyricist" at bounding box center [662, 624] width 456 height 35
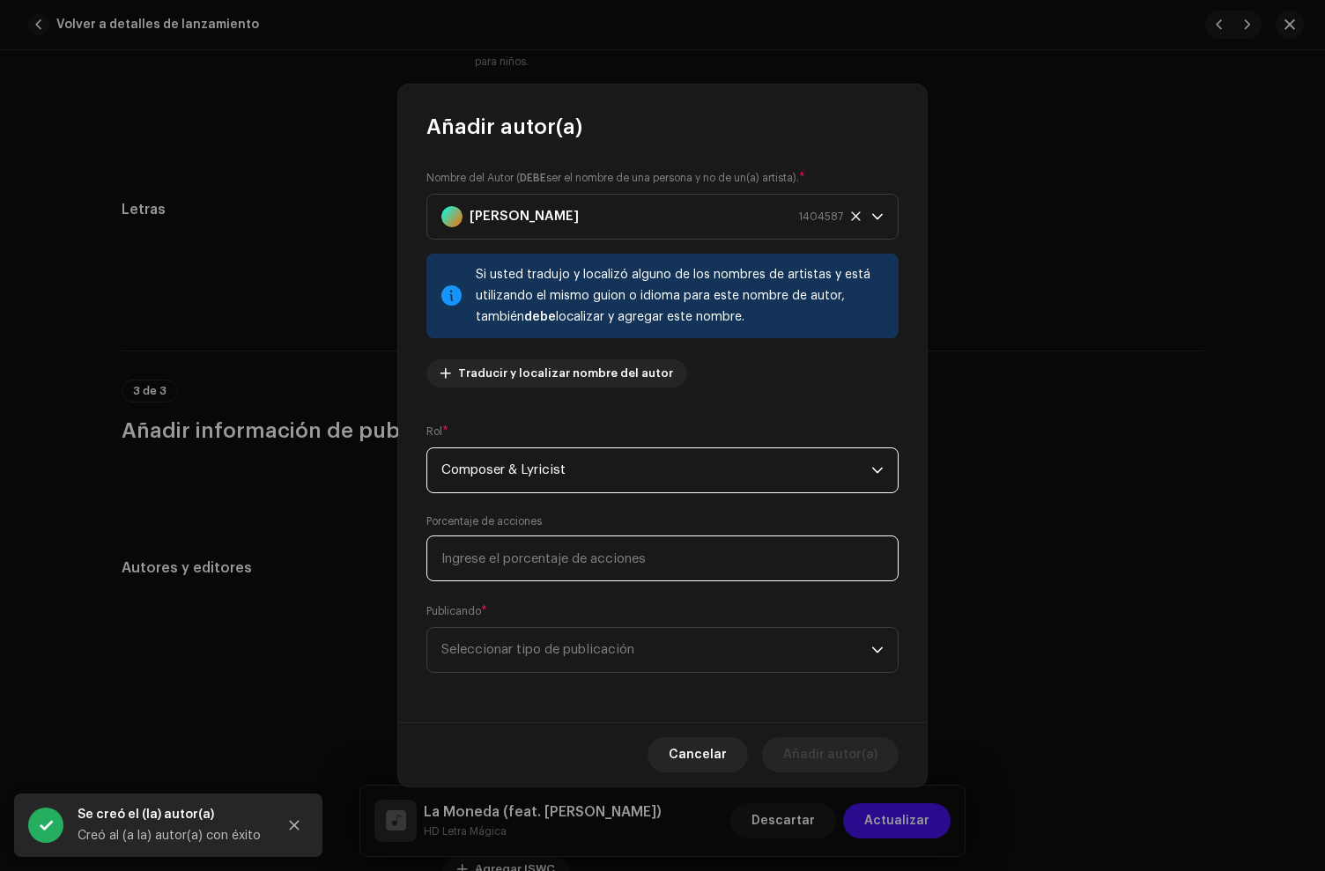
click at [527, 560] on input at bounding box center [662, 559] width 472 height 46
type input "33,00"
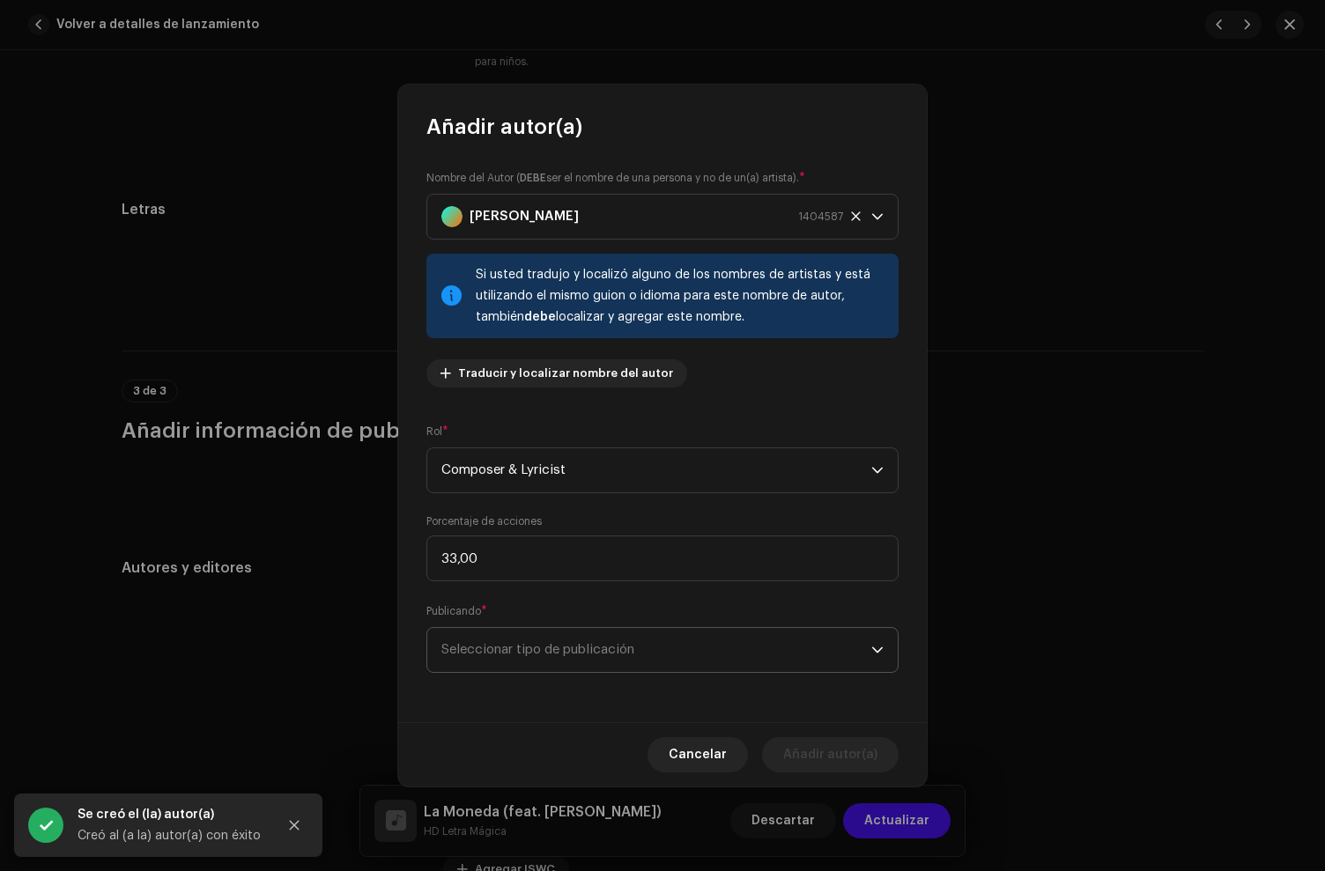
click at [533, 657] on span "Seleccionar tipo de publicación" at bounding box center [656, 650] width 430 height 44
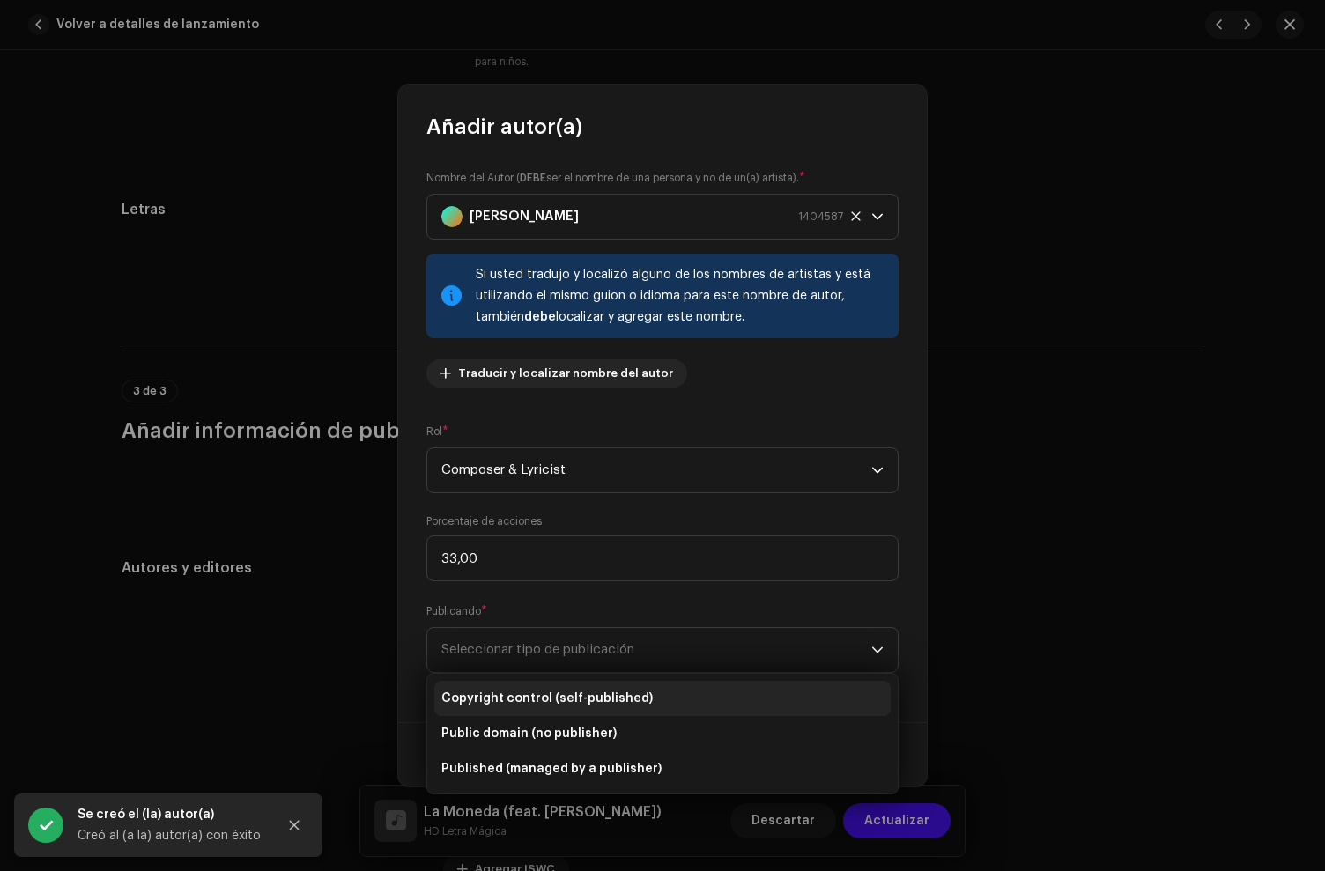
drag, startPoint x: 566, startPoint y: 698, endPoint x: 855, endPoint y: 774, distance: 299.8
click at [566, 698] on span "Copyright control (self-published)" at bounding box center [546, 699] width 211 height 18
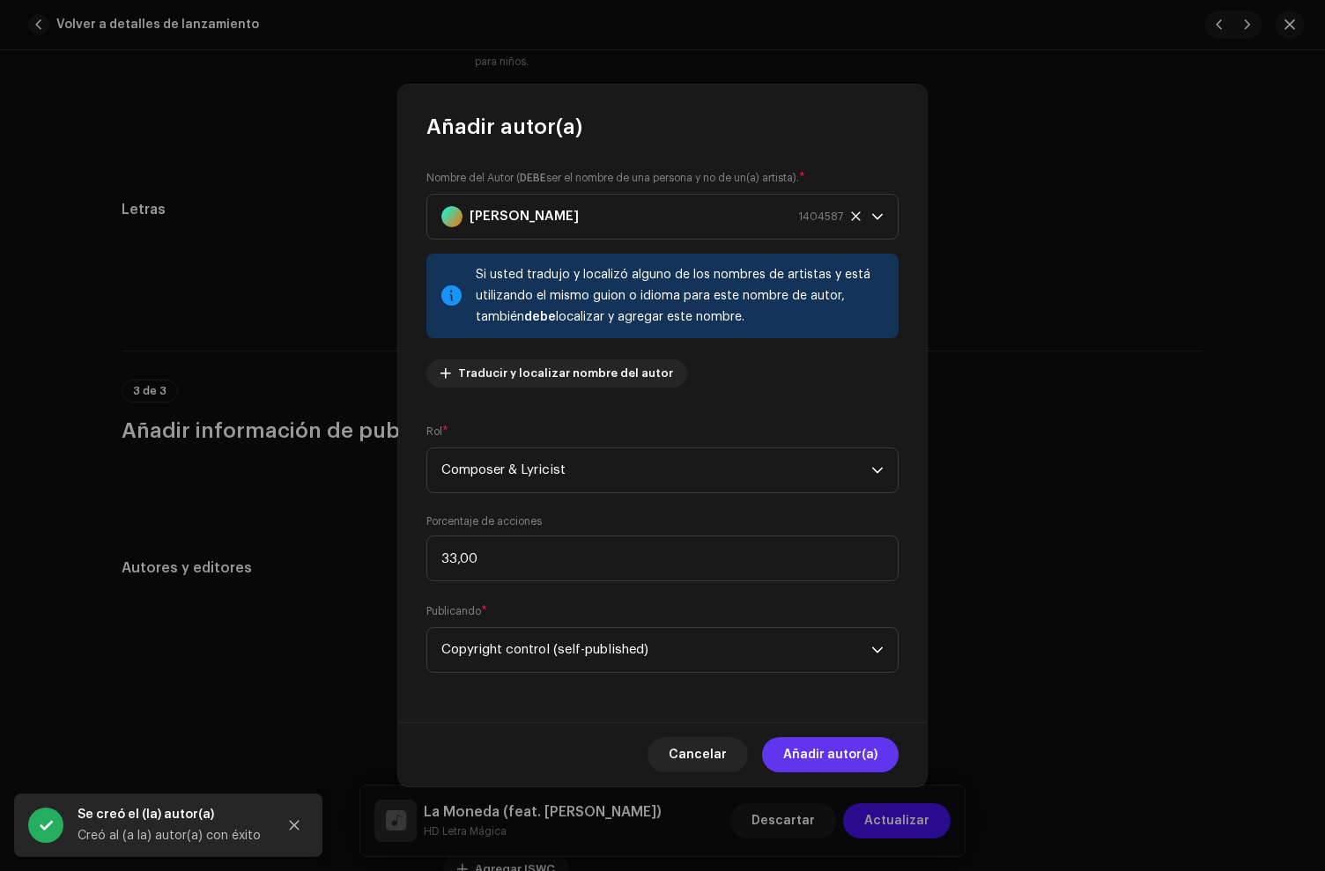
click at [854, 756] on span "Añadir autor(a)" at bounding box center [830, 754] width 94 height 35
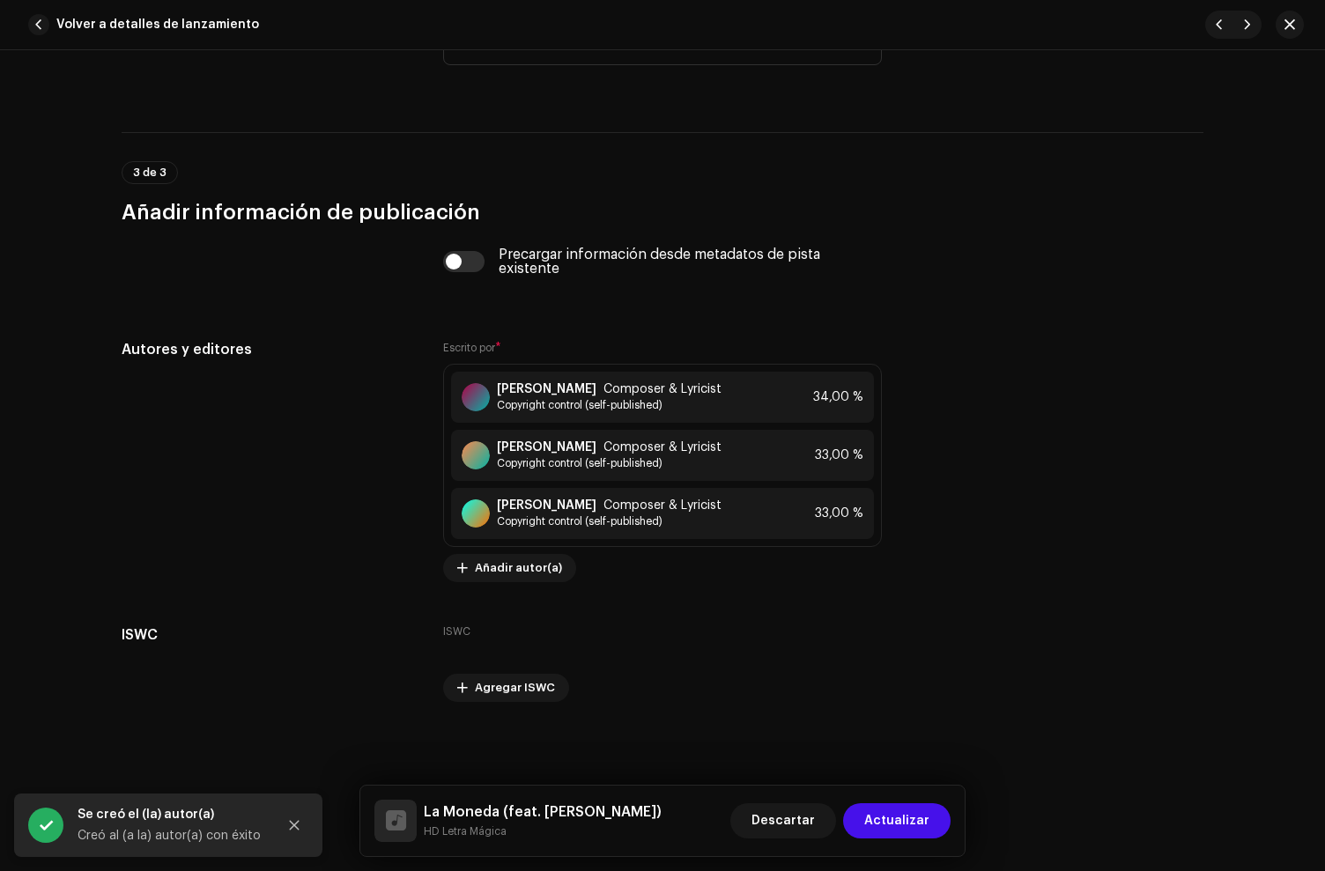
scroll to position [3736, 0]
drag, startPoint x: 900, startPoint y: 825, endPoint x: 835, endPoint y: 693, distance: 146.6
click at [900, 825] on span "Actualizar" at bounding box center [896, 820] width 65 height 35
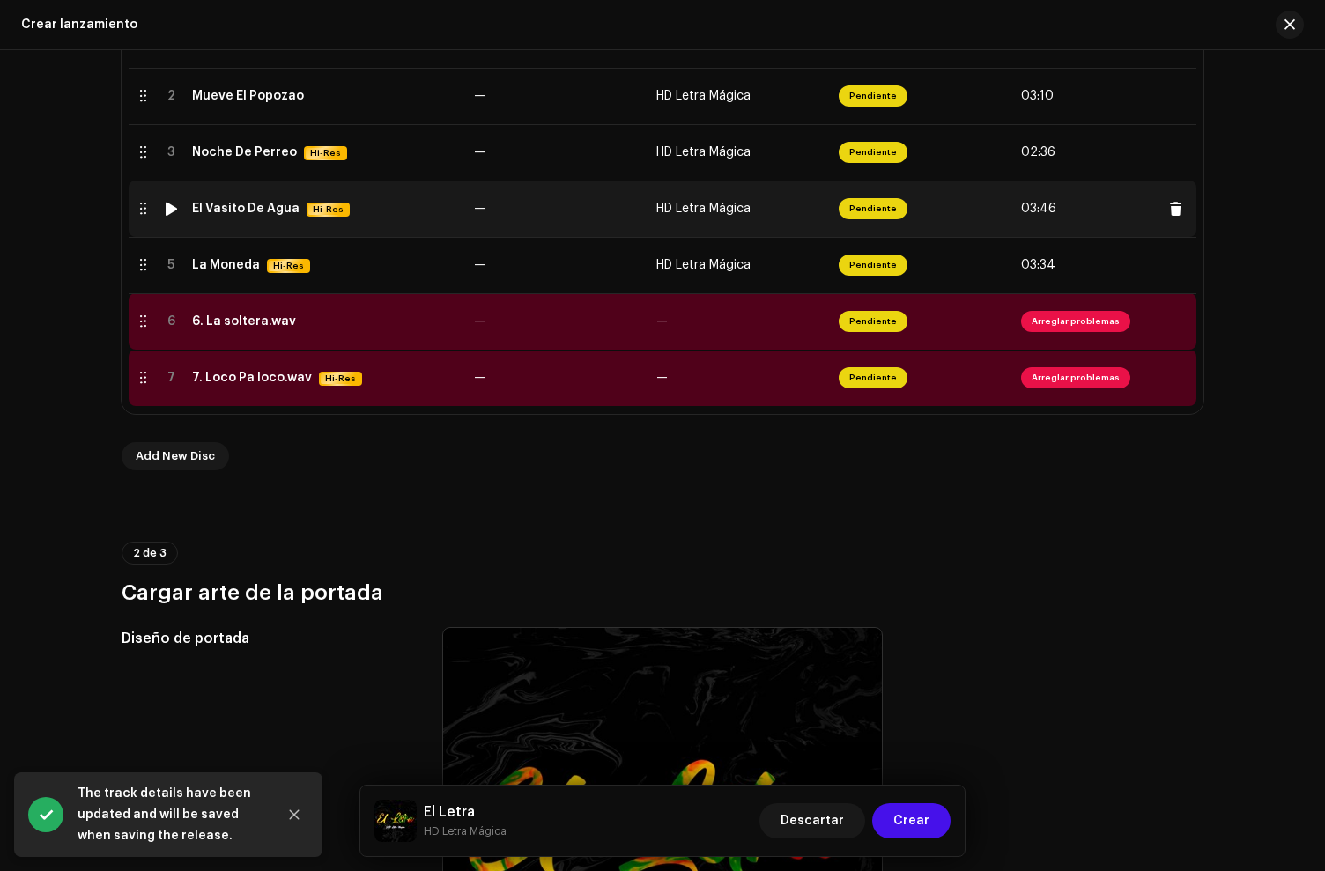
scroll to position [474, 0]
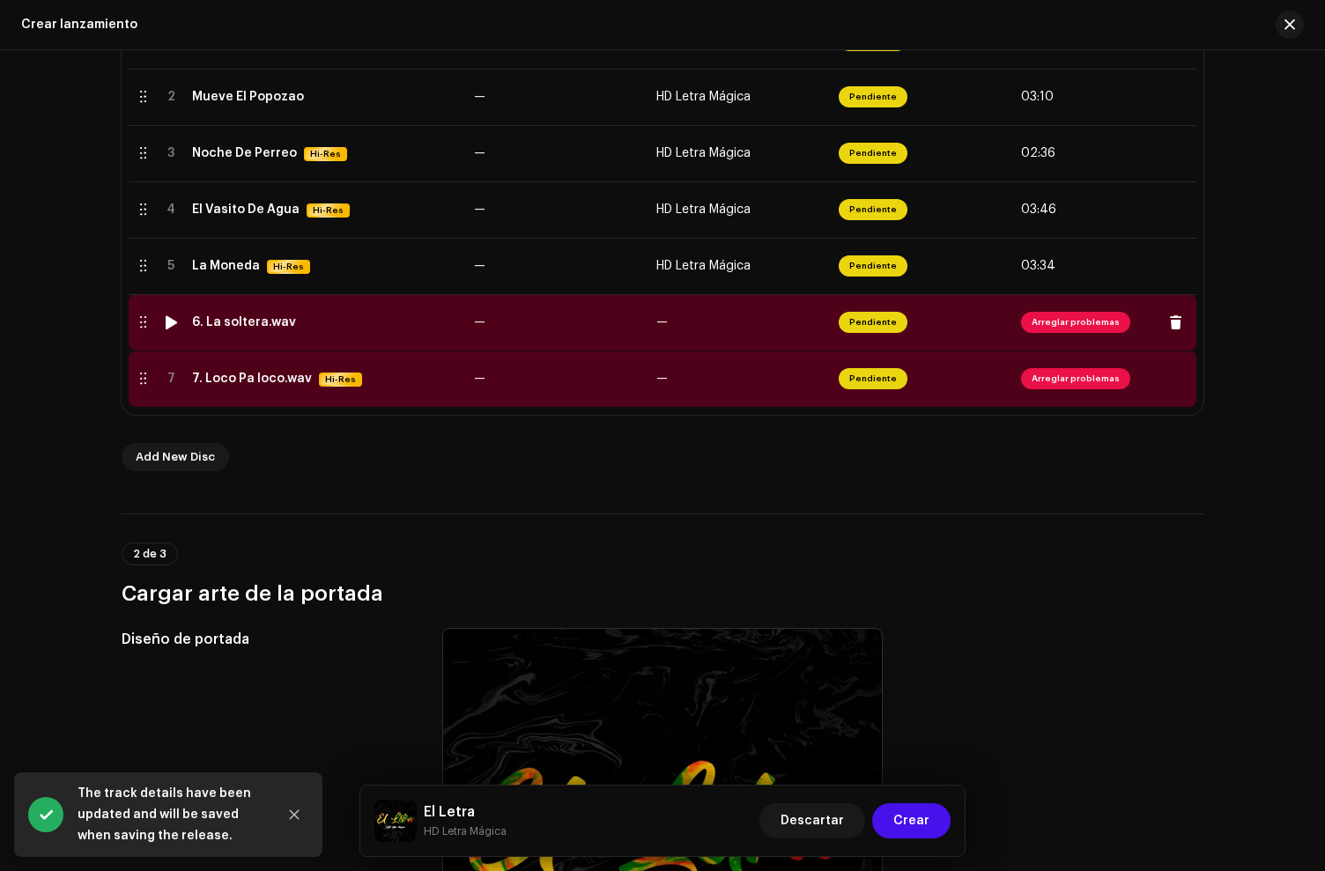
click at [321, 330] on td "6. La soltera.wav" at bounding box center [326, 322] width 282 height 56
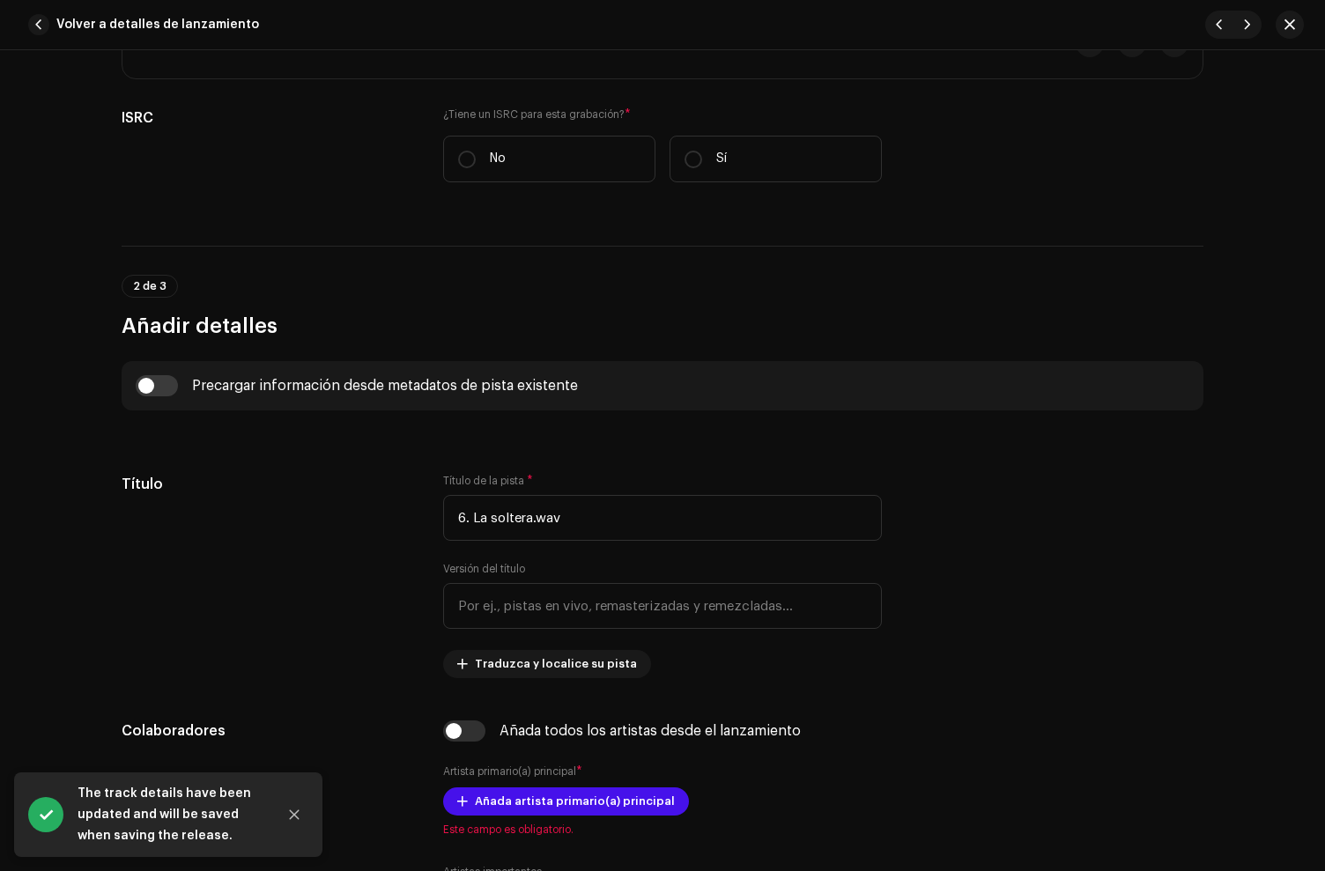
scroll to position [601, 0]
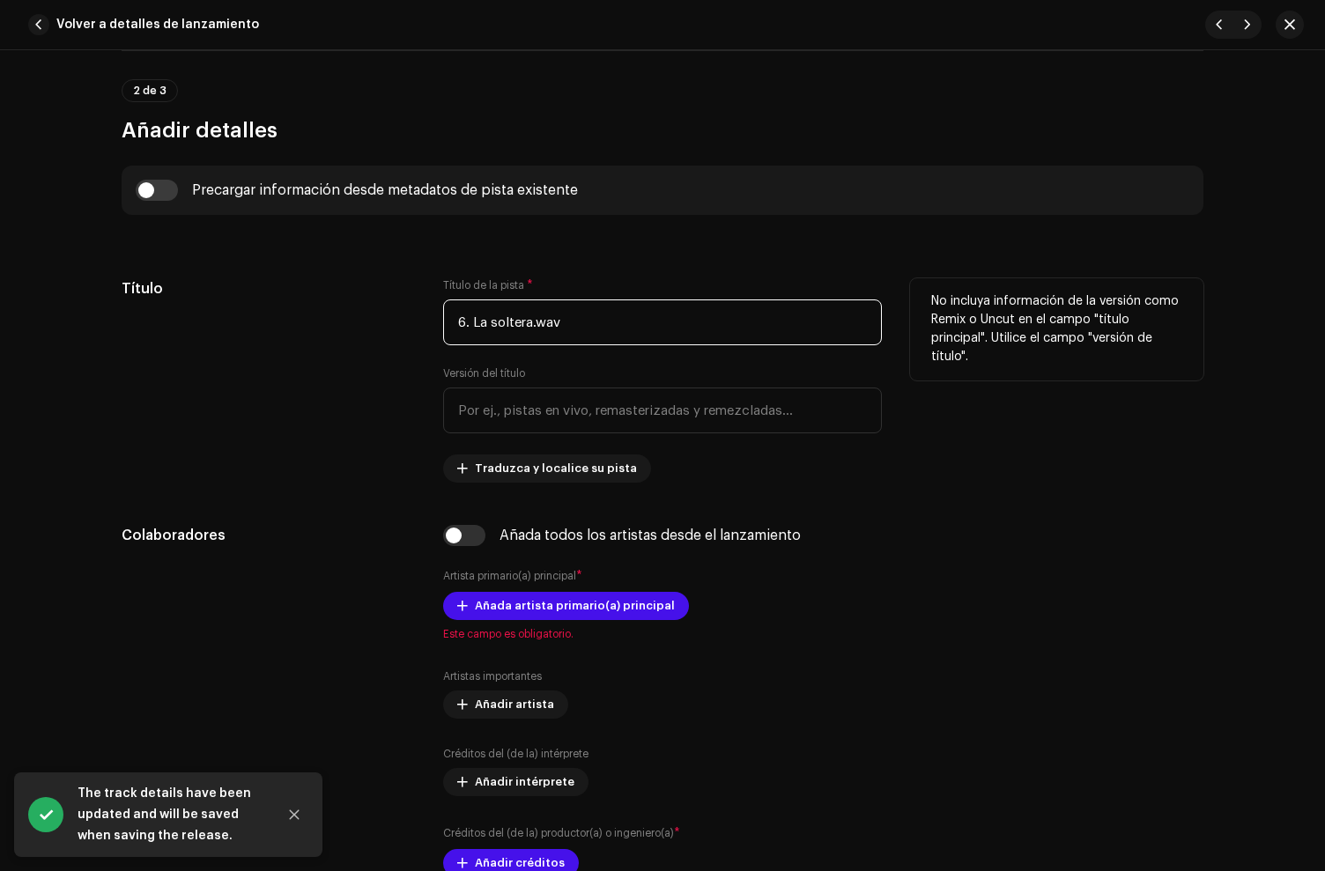
click at [495, 327] on input "6. La soltera.wav" at bounding box center [662, 323] width 439 height 46
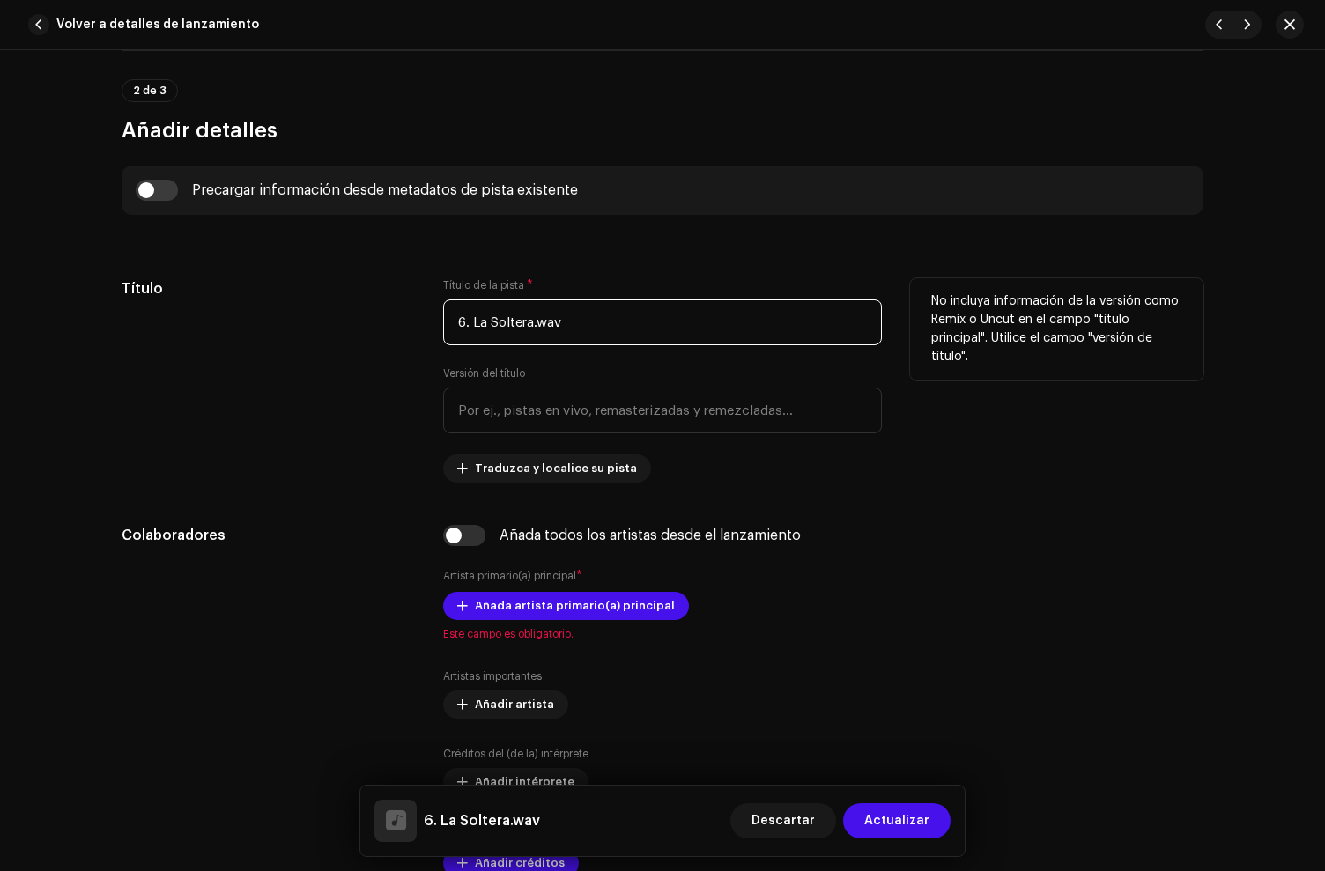
drag, startPoint x: 471, startPoint y: 325, endPoint x: 421, endPoint y: 323, distance: 50.2
click at [421, 323] on div "Título Título de la pista * 6. La Soltera.wav Versión del título Traduzca y loc…" at bounding box center [663, 380] width 1082 height 204
click at [639, 317] on input "La Soltera.wav" at bounding box center [662, 323] width 439 height 46
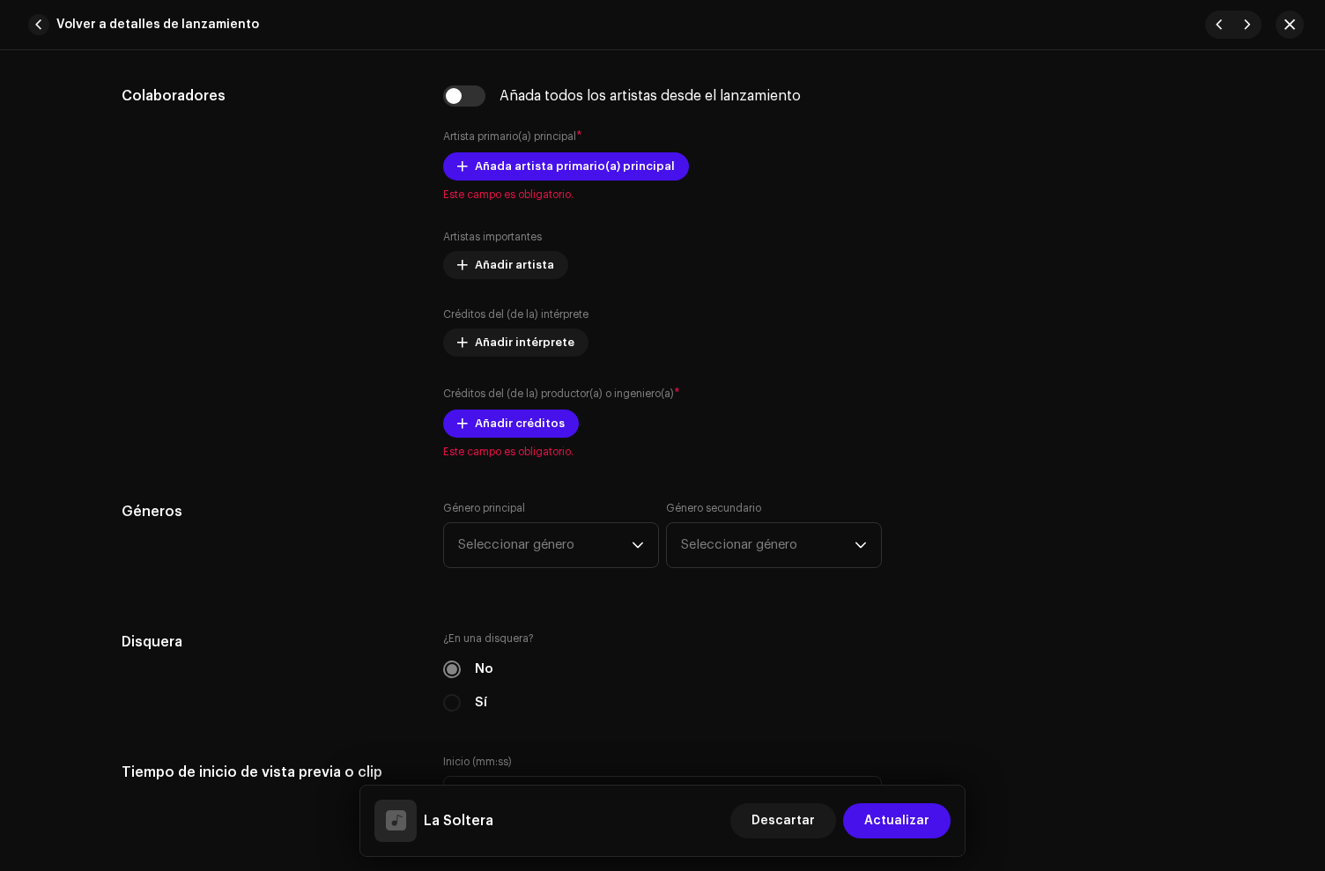
scroll to position [552, 0]
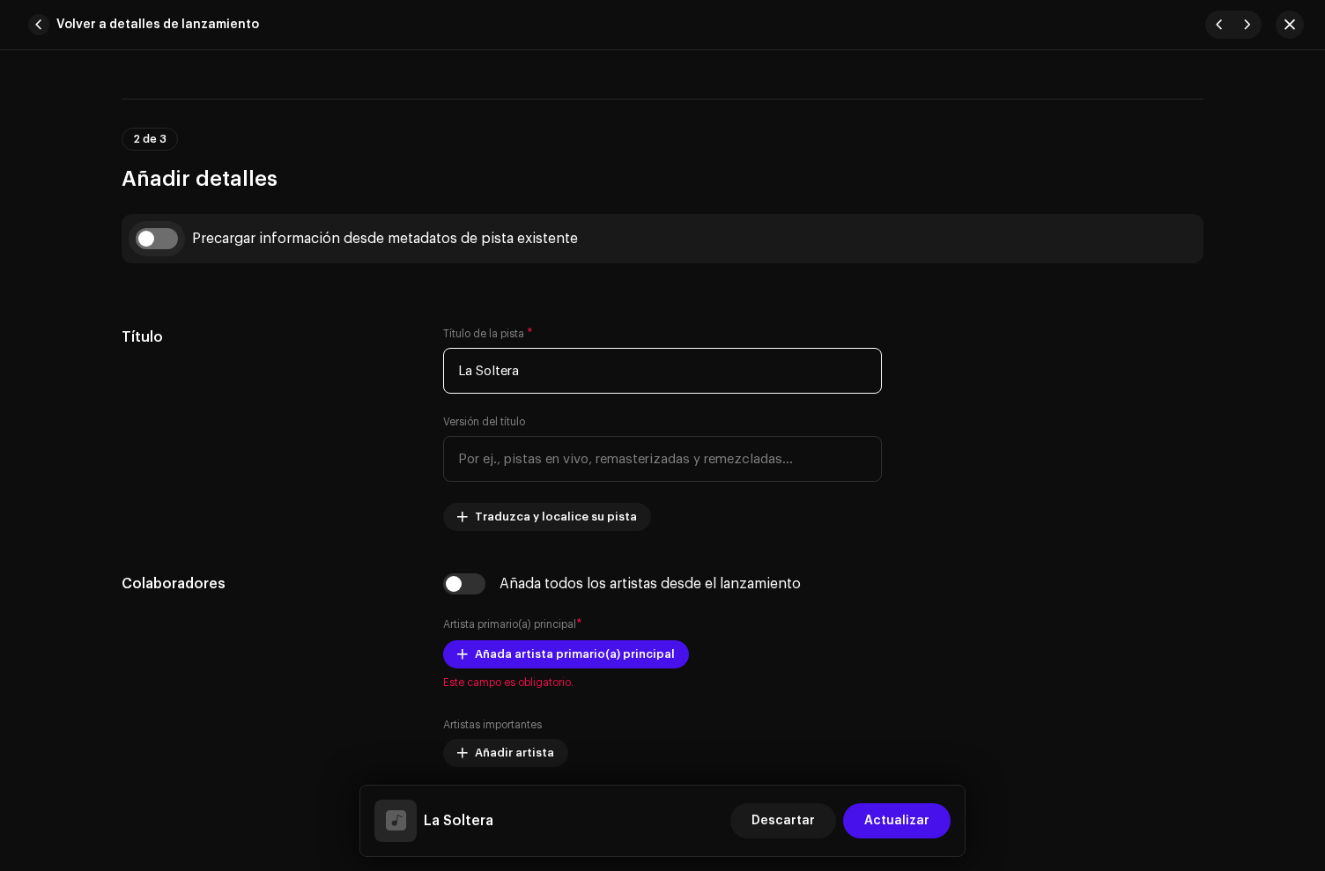
type input "La Soltera"
click at [144, 236] on input "checkbox" at bounding box center [157, 238] width 42 height 21
checkbox input "true"
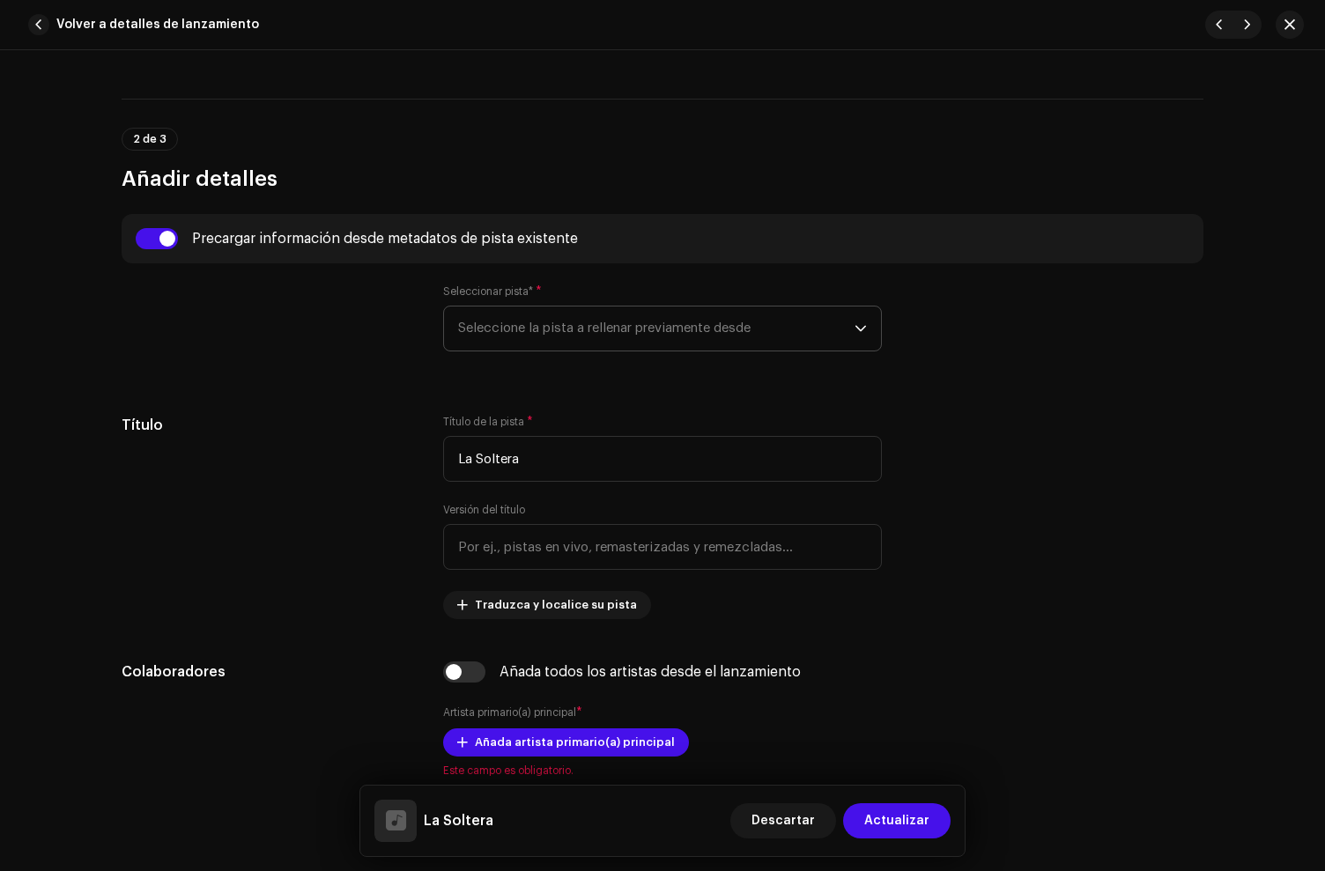
drag, startPoint x: 621, startPoint y: 331, endPoint x: 609, endPoint y: 347, distance: 20.1
click at [621, 331] on span "Seleccione la pista a rellenar previamente desde" at bounding box center [656, 329] width 396 height 44
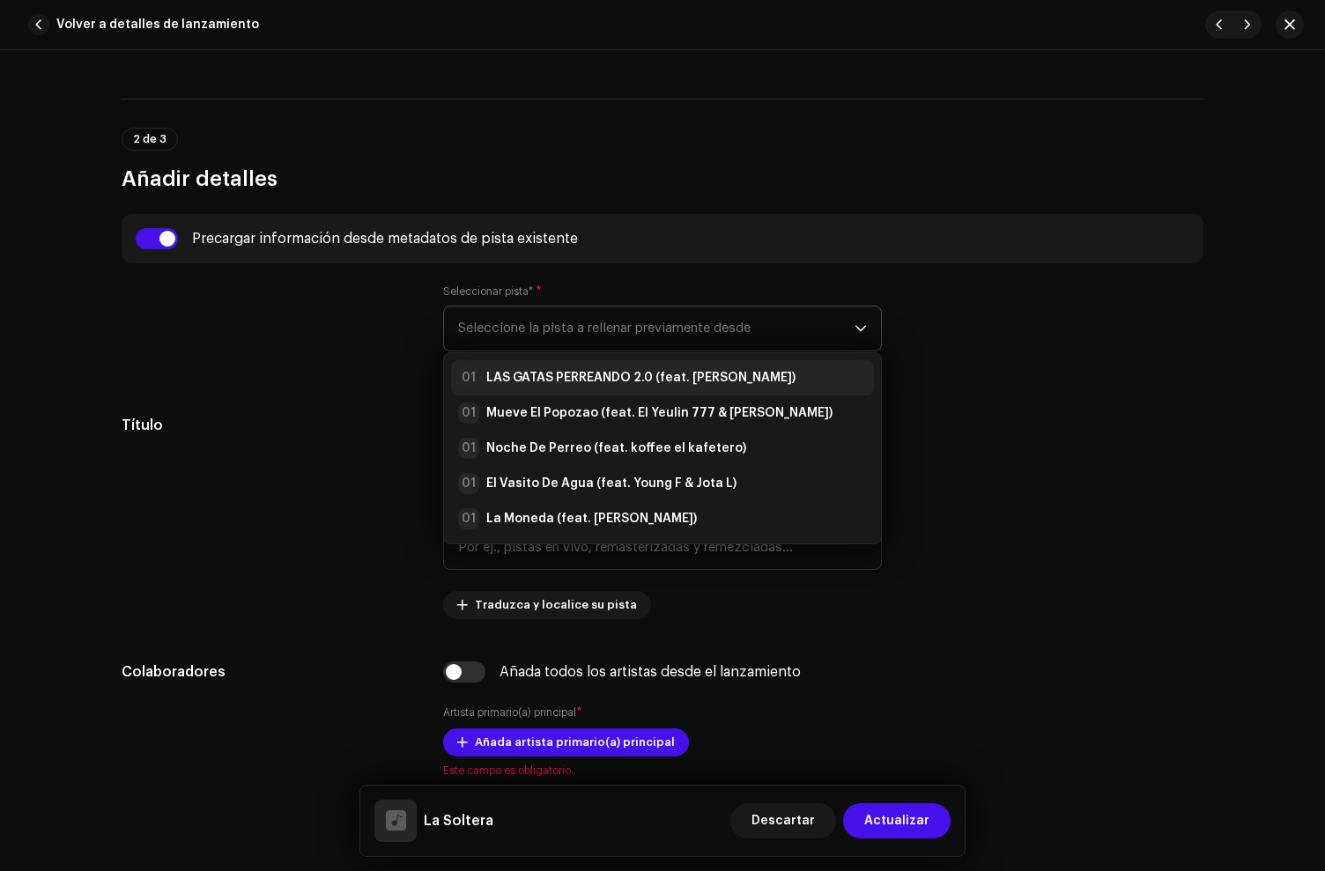
click at [563, 378] on strong "LAS GATAS PERREANDO 2.0 (feat. [PERSON_NAME])" at bounding box center [640, 378] width 309 height 18
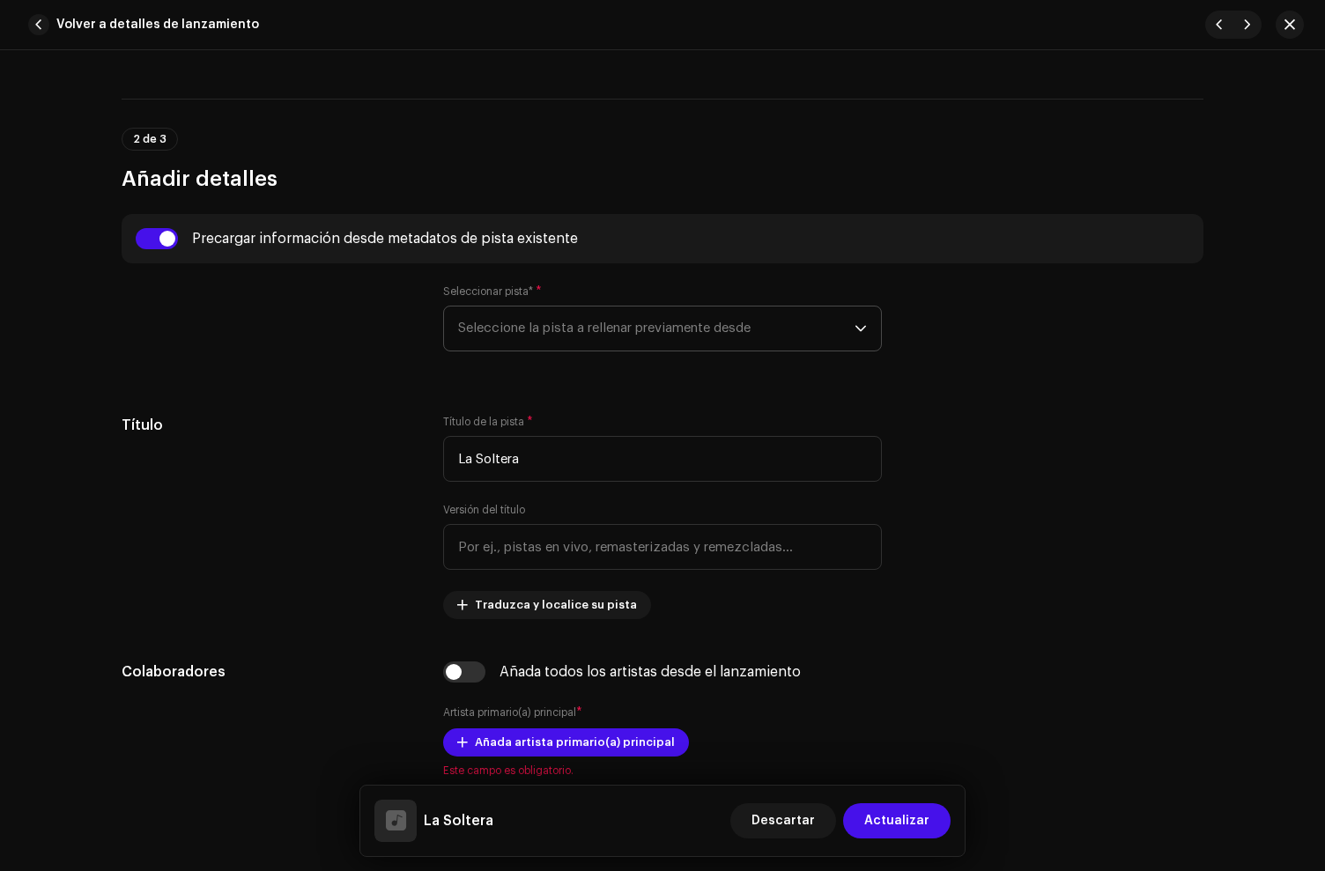
type input "00:00"
radio input "true"
type input "HD Letra Mágica"
checkbox input "true"
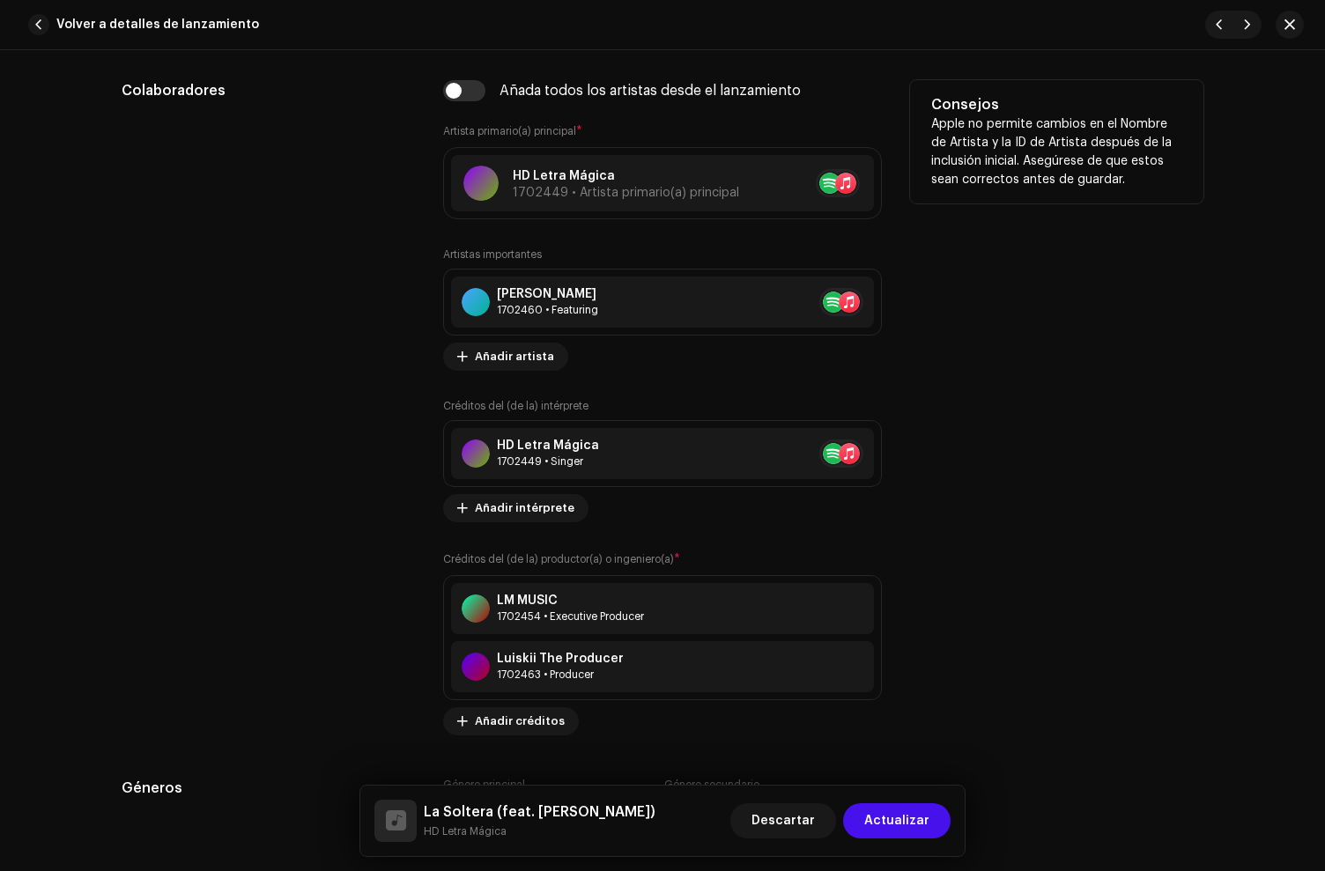
scroll to position [1136, 0]
click at [856, 667] on button at bounding box center [852, 665] width 21 height 21
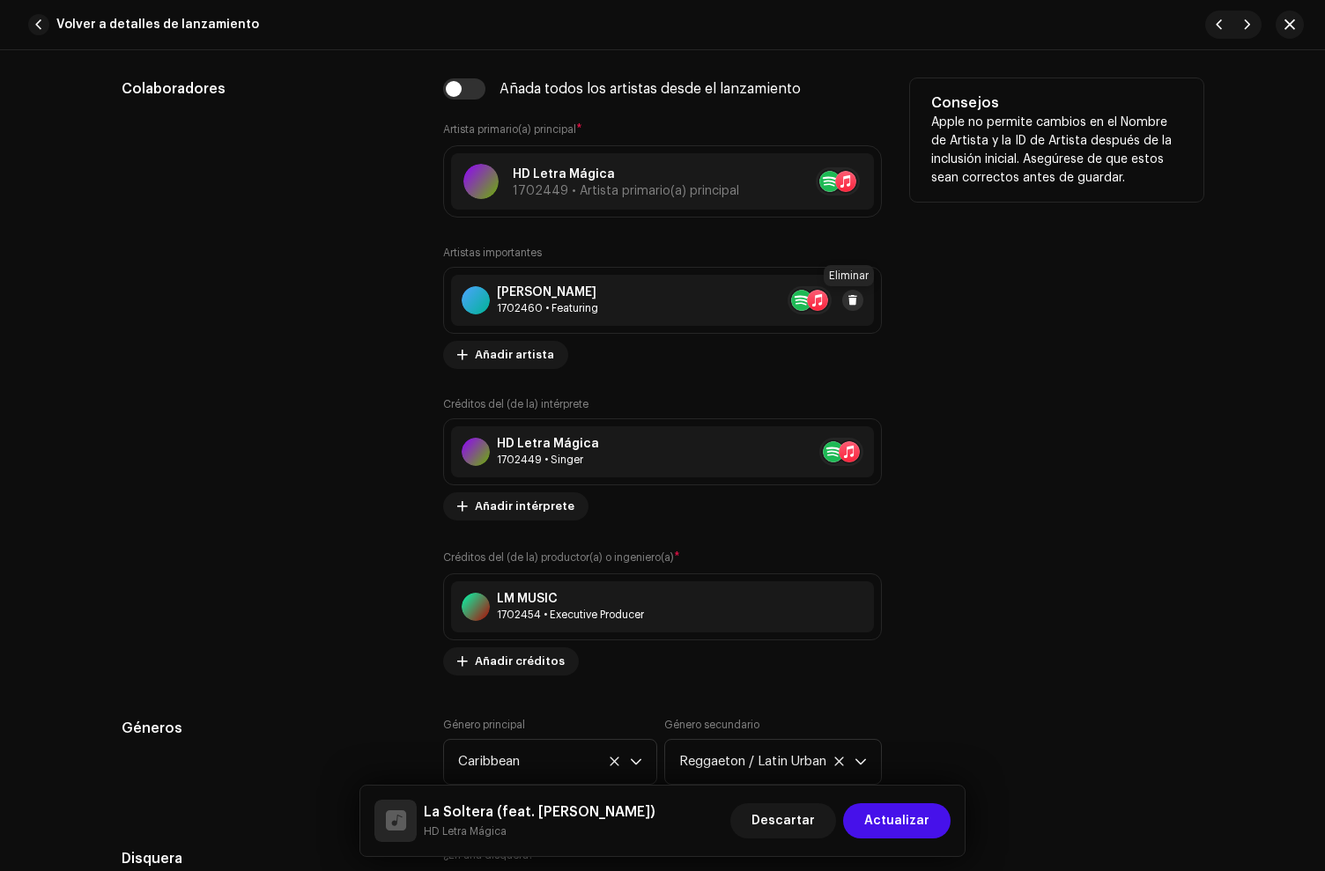
click at [848, 301] on span at bounding box center [853, 300] width 11 height 14
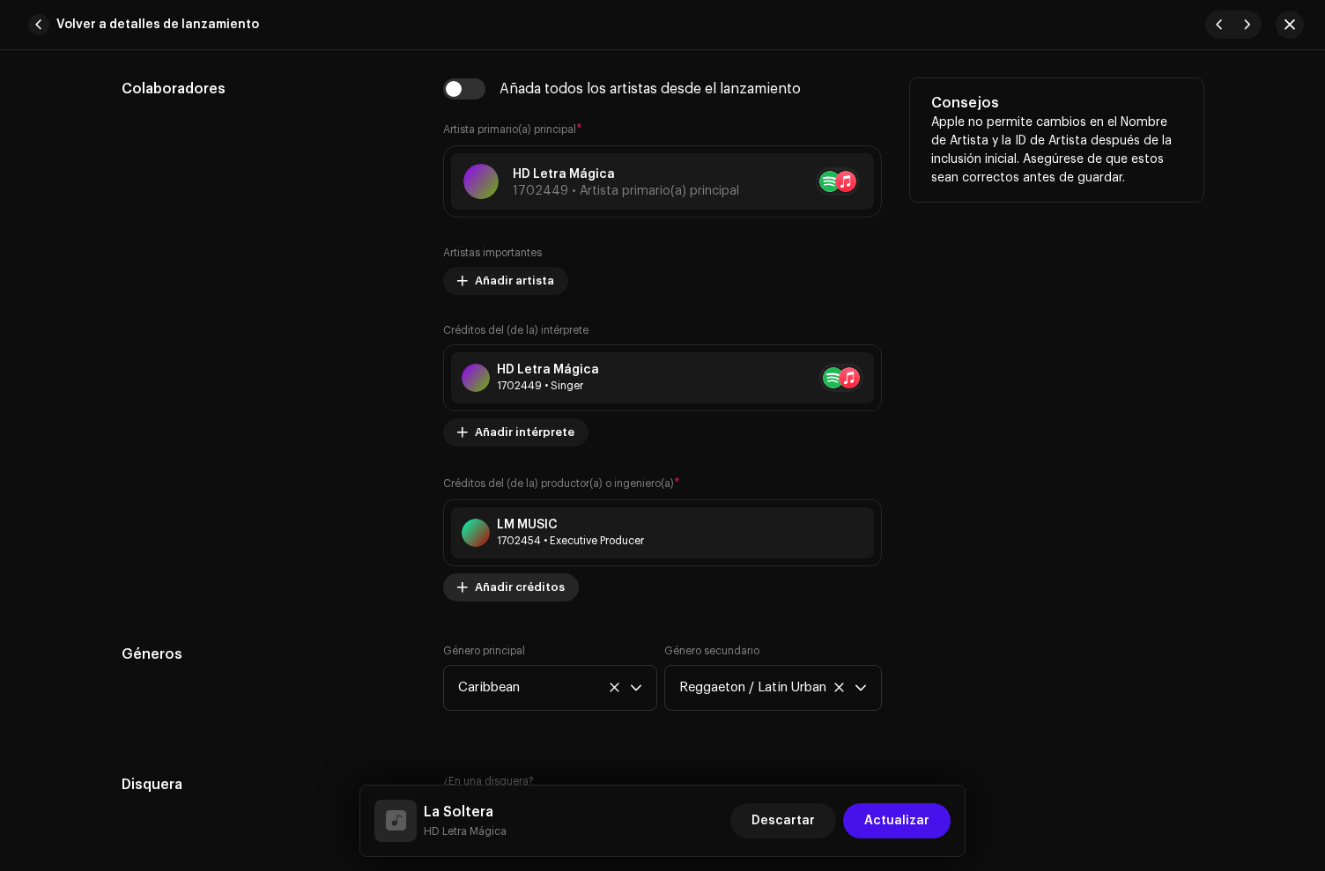
click at [496, 596] on span "Añadir créditos" at bounding box center [520, 587] width 90 height 35
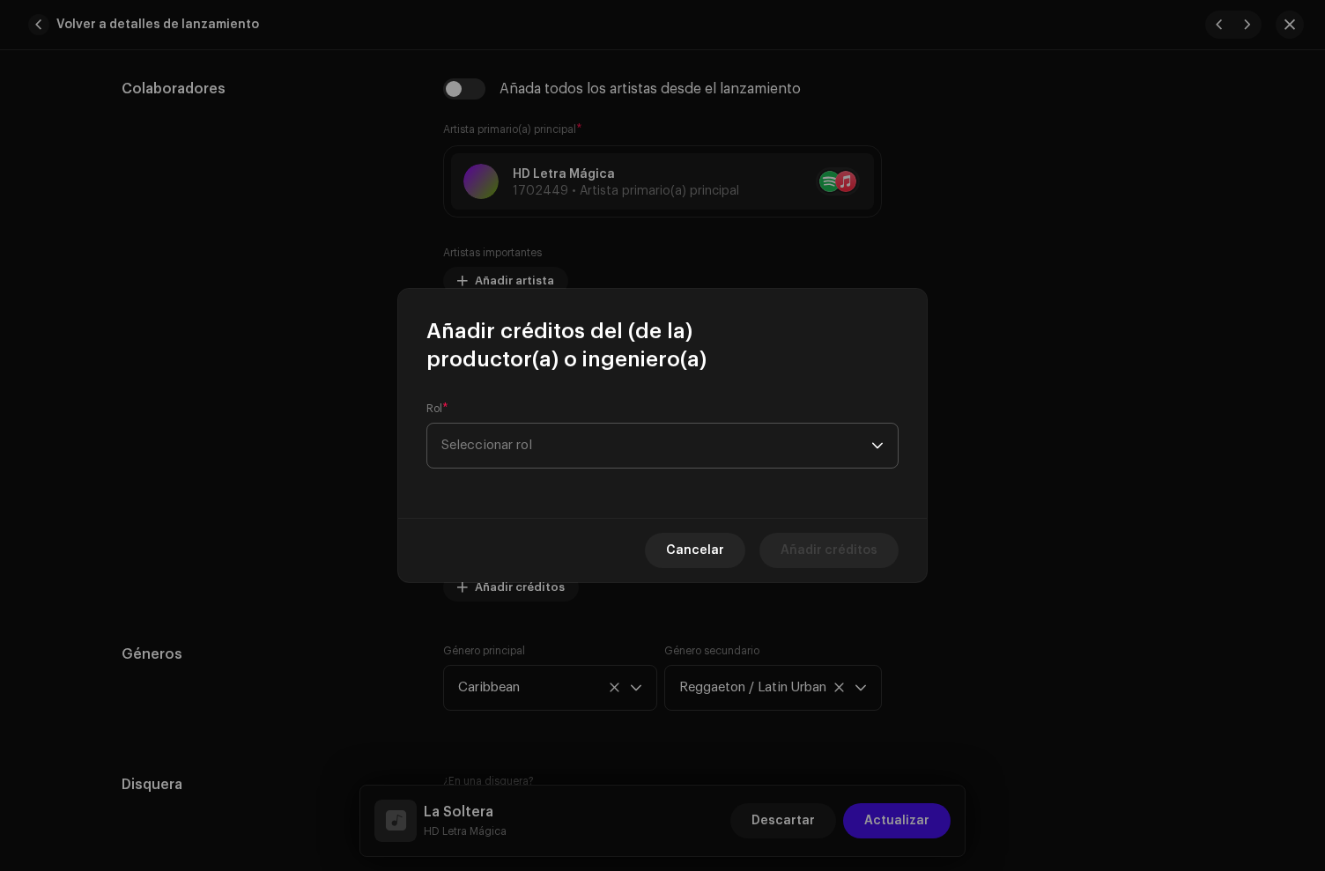
click at [499, 444] on span "Seleccionar rol" at bounding box center [656, 446] width 430 height 44
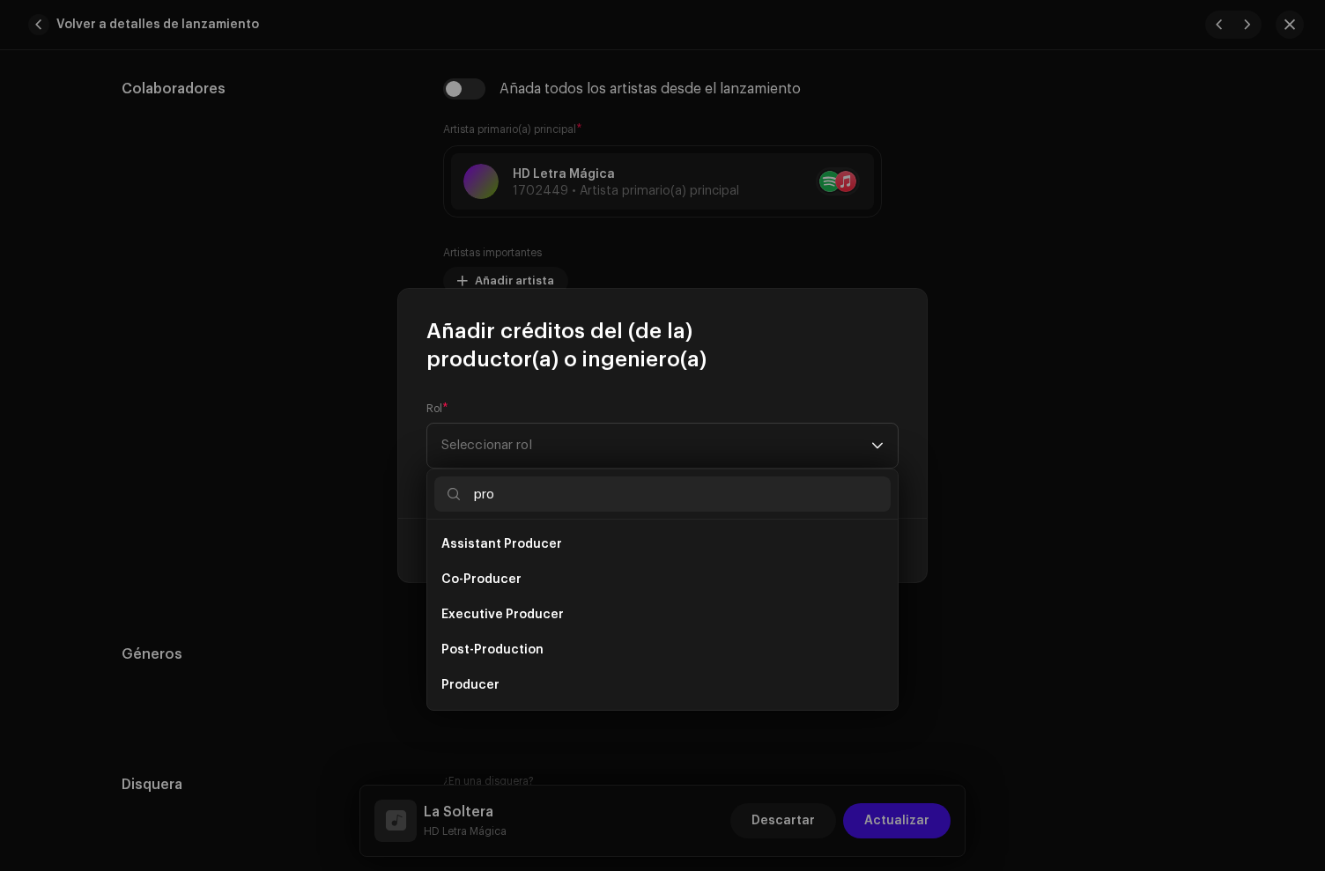
scroll to position [28, 0]
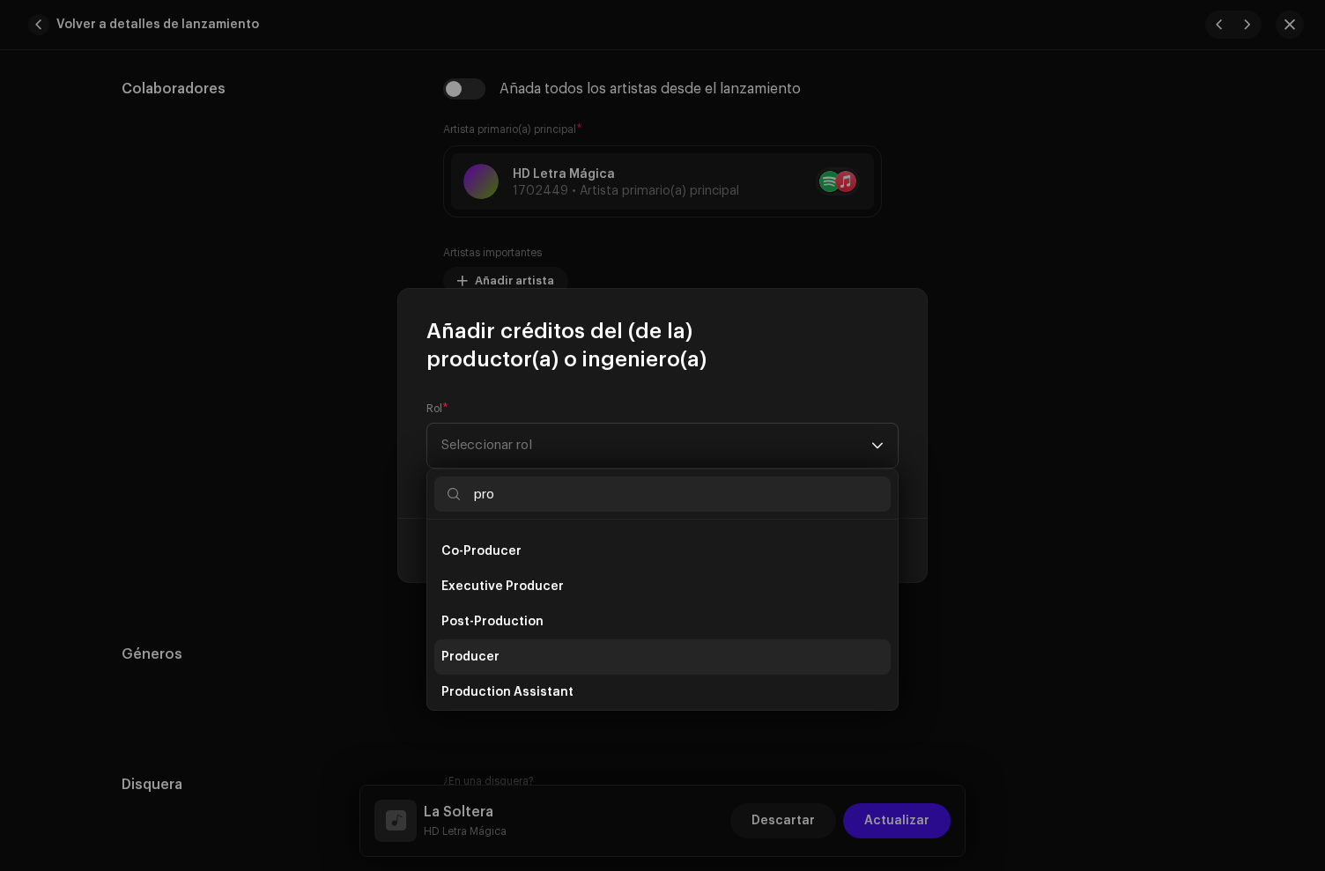
type input "pro"
click at [492, 662] on span "Producer" at bounding box center [470, 657] width 58 height 18
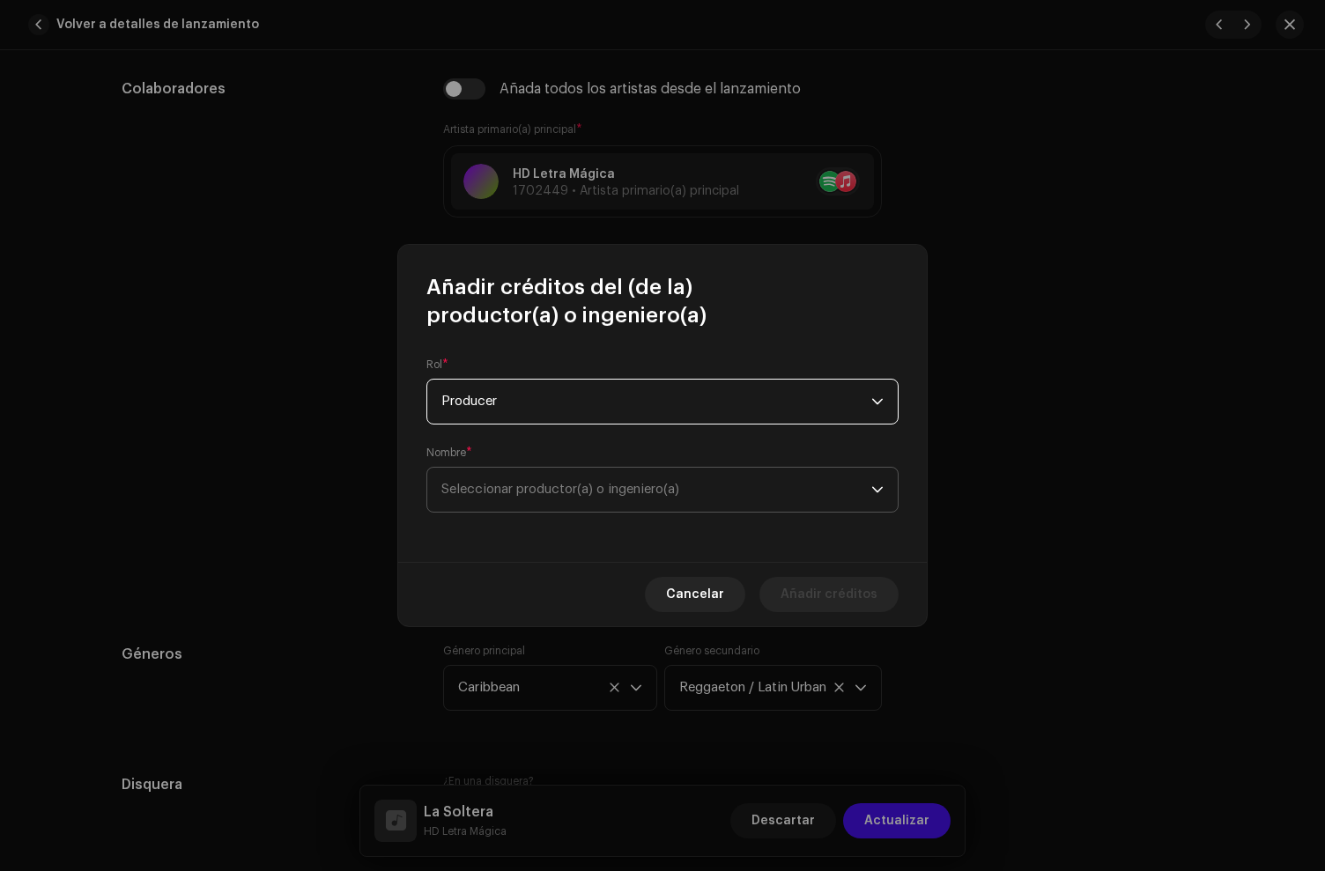
click at [566, 492] on span "Seleccionar productor(a) o ingeniero(a)" at bounding box center [560, 489] width 238 height 13
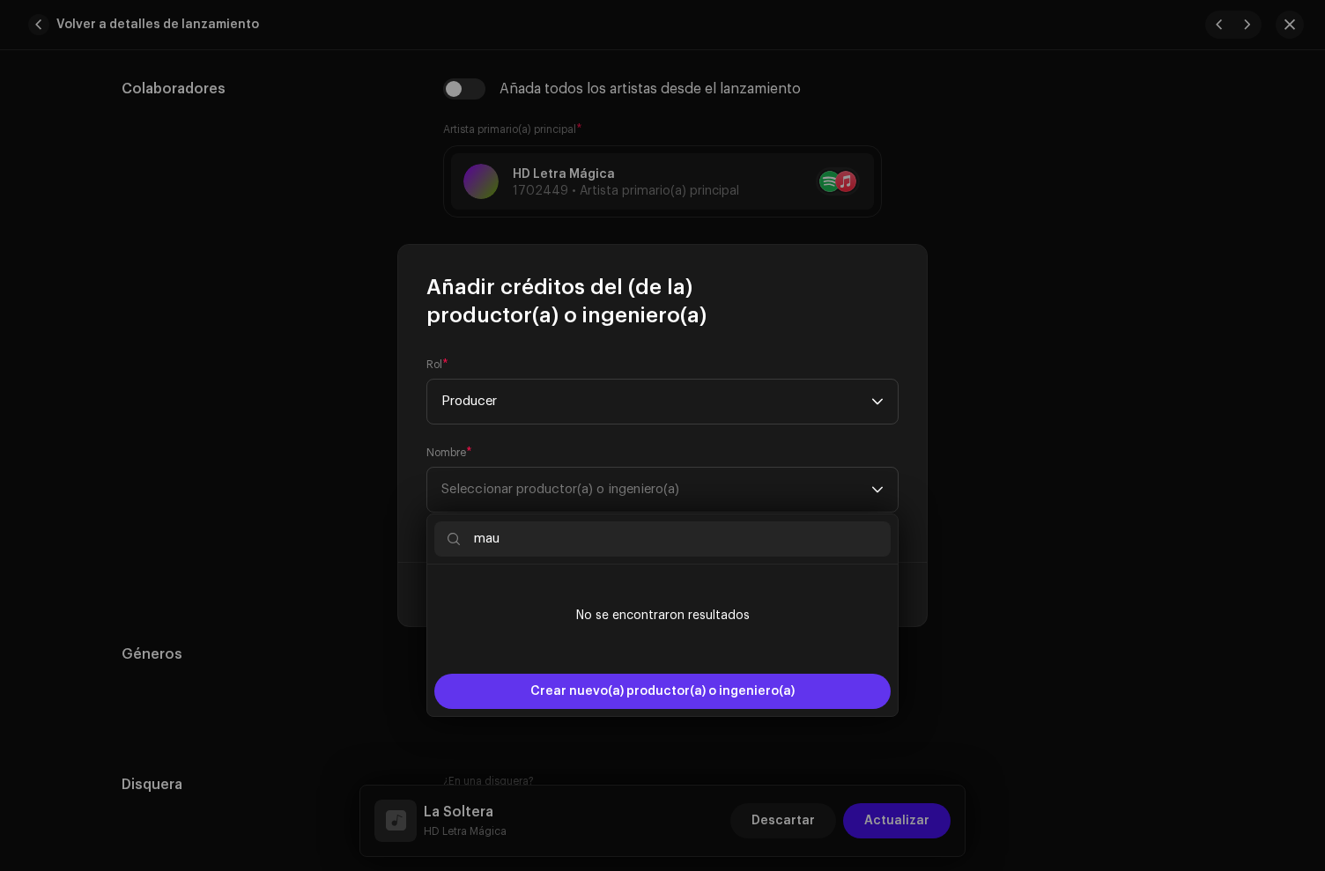
type input "mau"
click at [591, 687] on span "Crear nuevo(a) productor(a) o ingeniero(a)" at bounding box center [662, 691] width 264 height 35
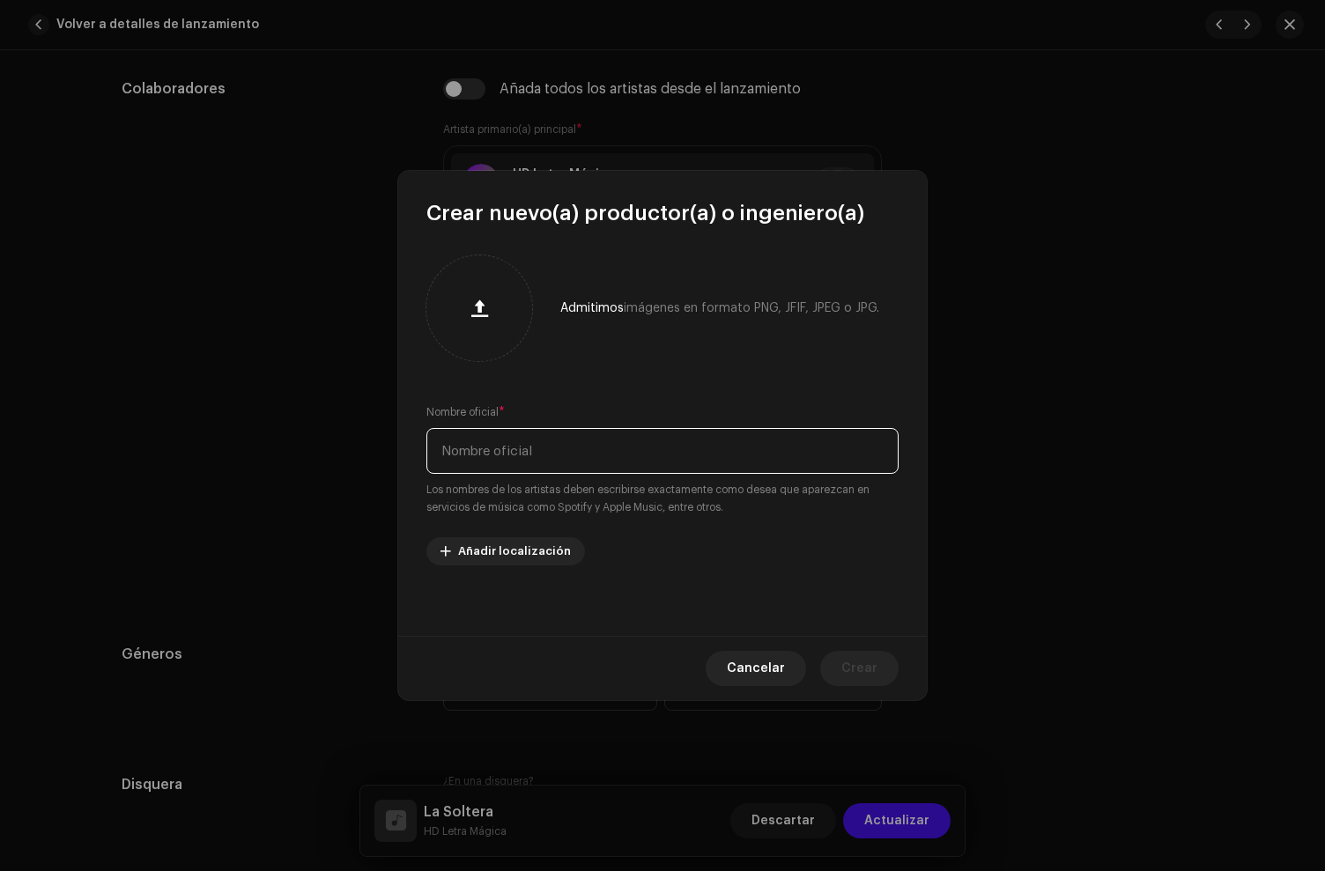
click at [501, 448] on input "text" at bounding box center [662, 451] width 472 height 46
paste input "[PERSON_NAME] the producer"
click at [490, 455] on input "[PERSON_NAME] the producer" at bounding box center [662, 451] width 472 height 46
click at [517, 451] on input "[PERSON_NAME] The producer" at bounding box center [662, 451] width 472 height 46
type input "[PERSON_NAME] The Producer"
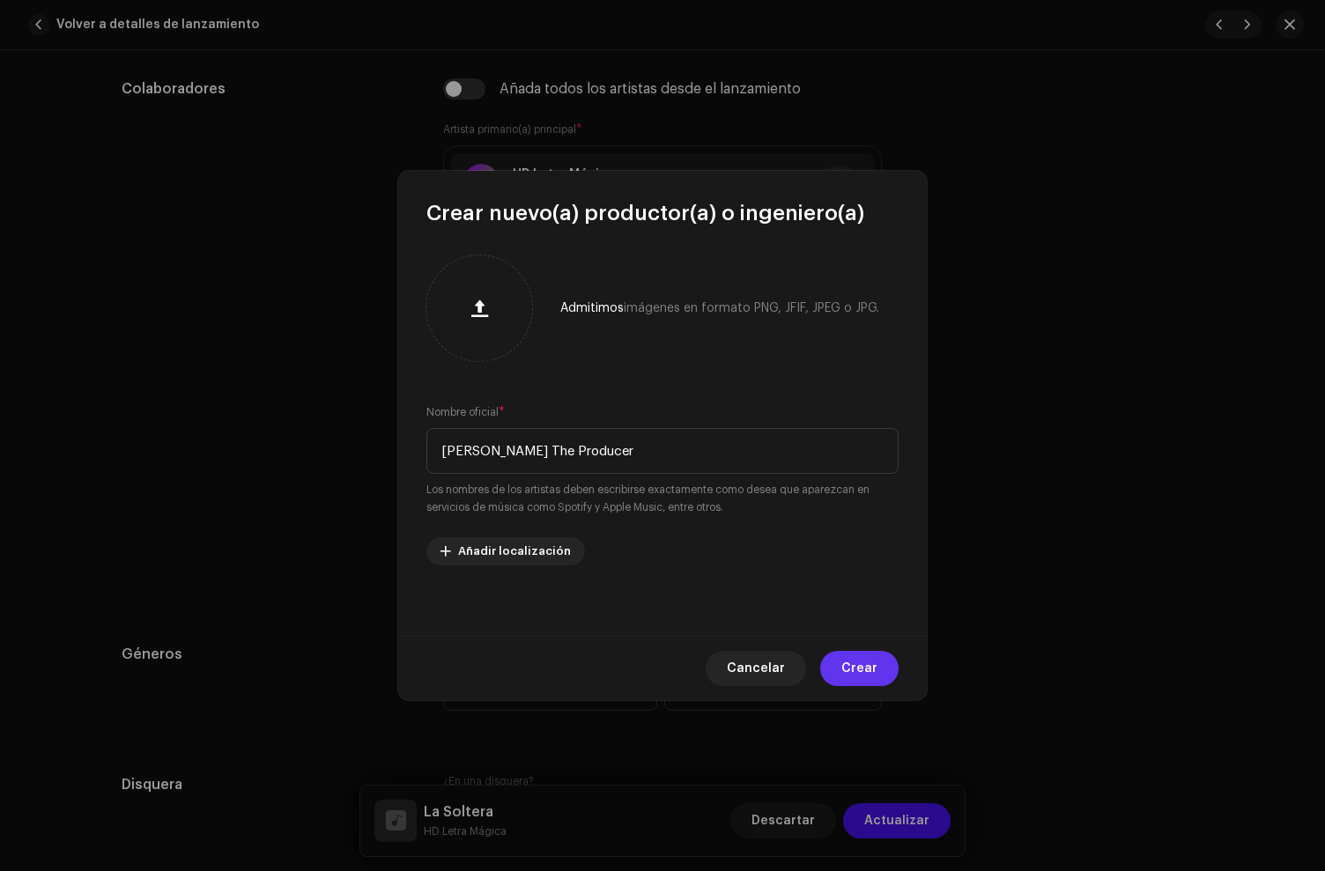
click at [859, 652] on span "Crear" at bounding box center [859, 668] width 36 height 35
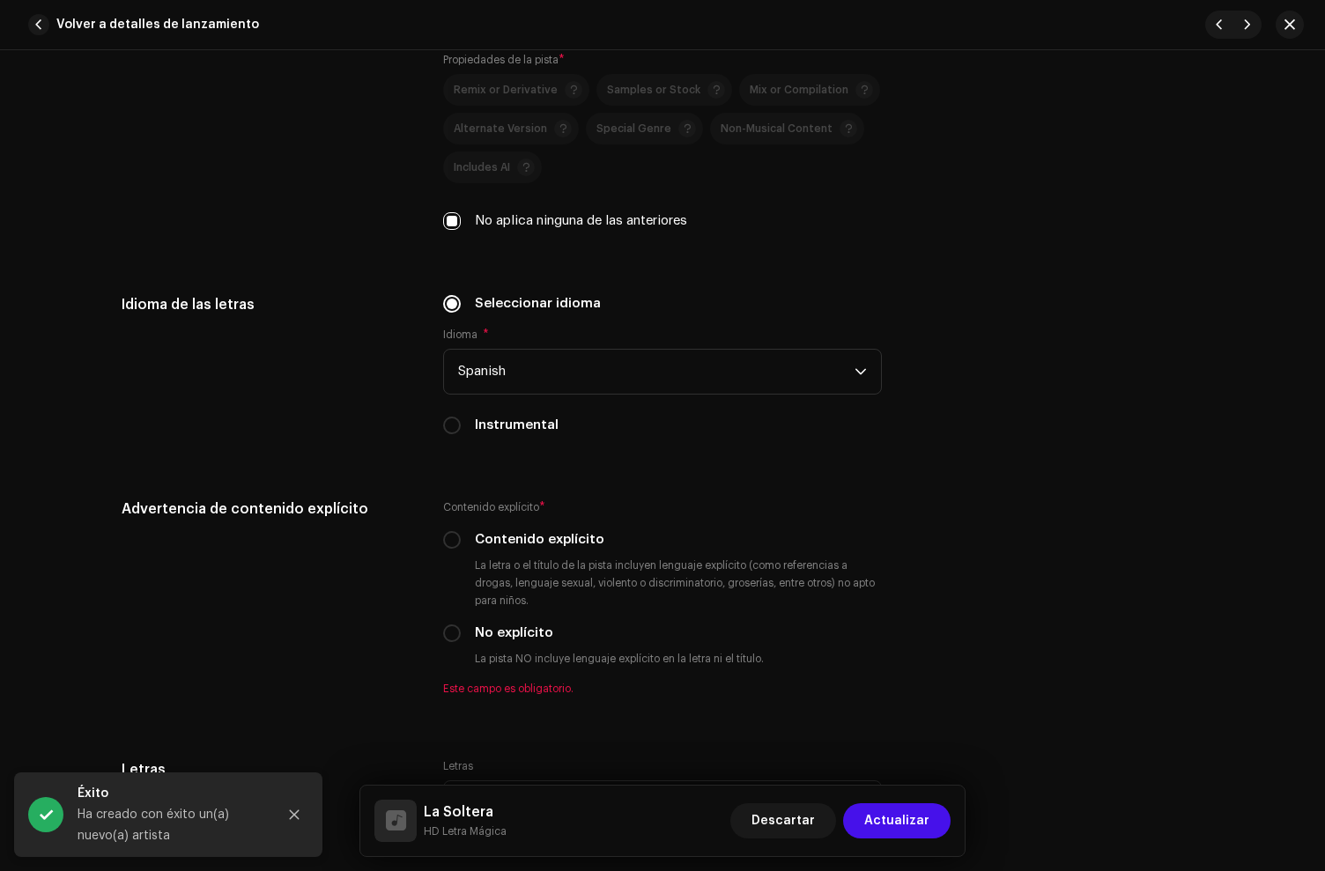
scroll to position [2936, 0]
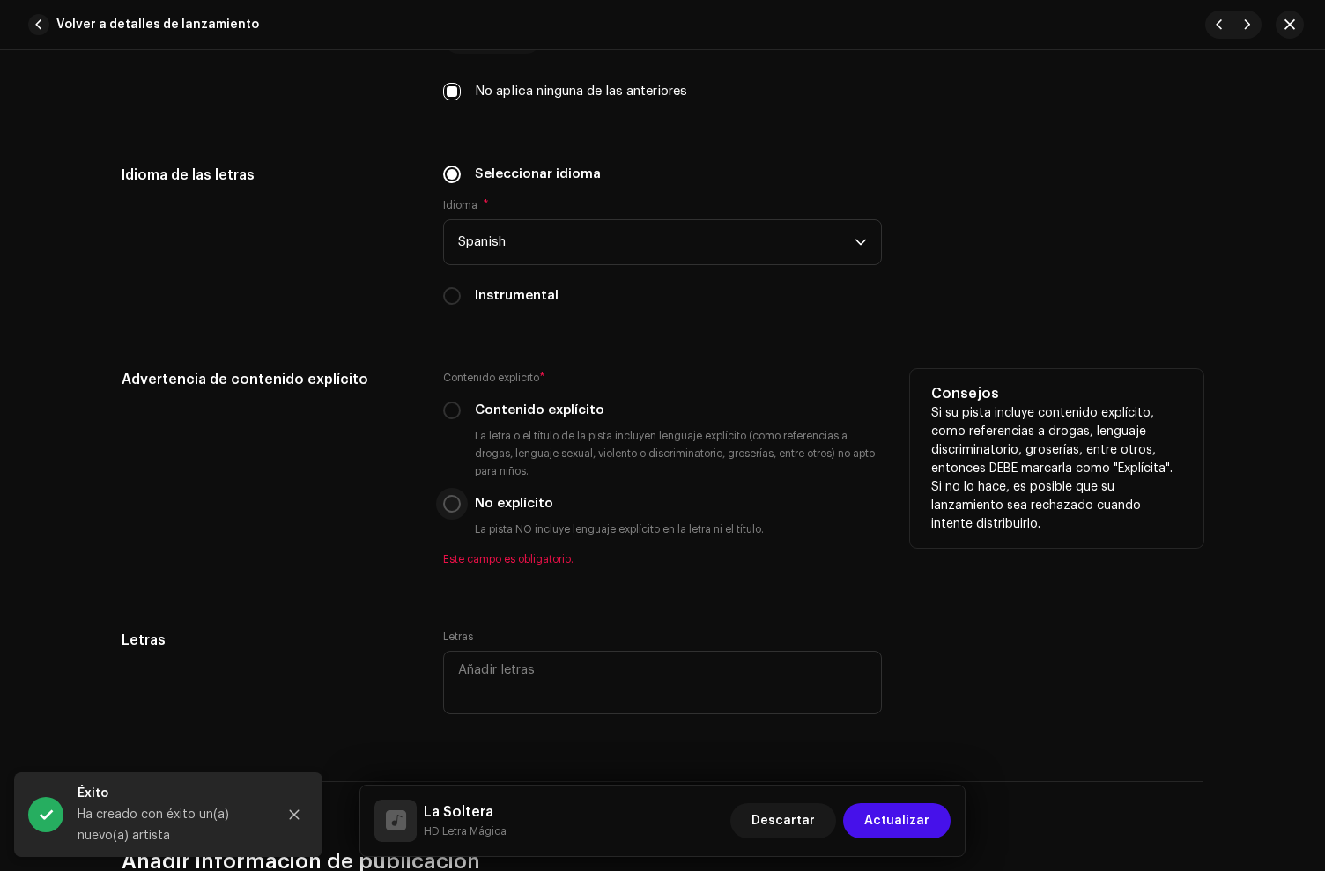
click at [454, 500] on p-radiobutton at bounding box center [452, 504] width 18 height 18
click at [451, 505] on input "No explícito" at bounding box center [452, 504] width 18 height 18
radio input "true"
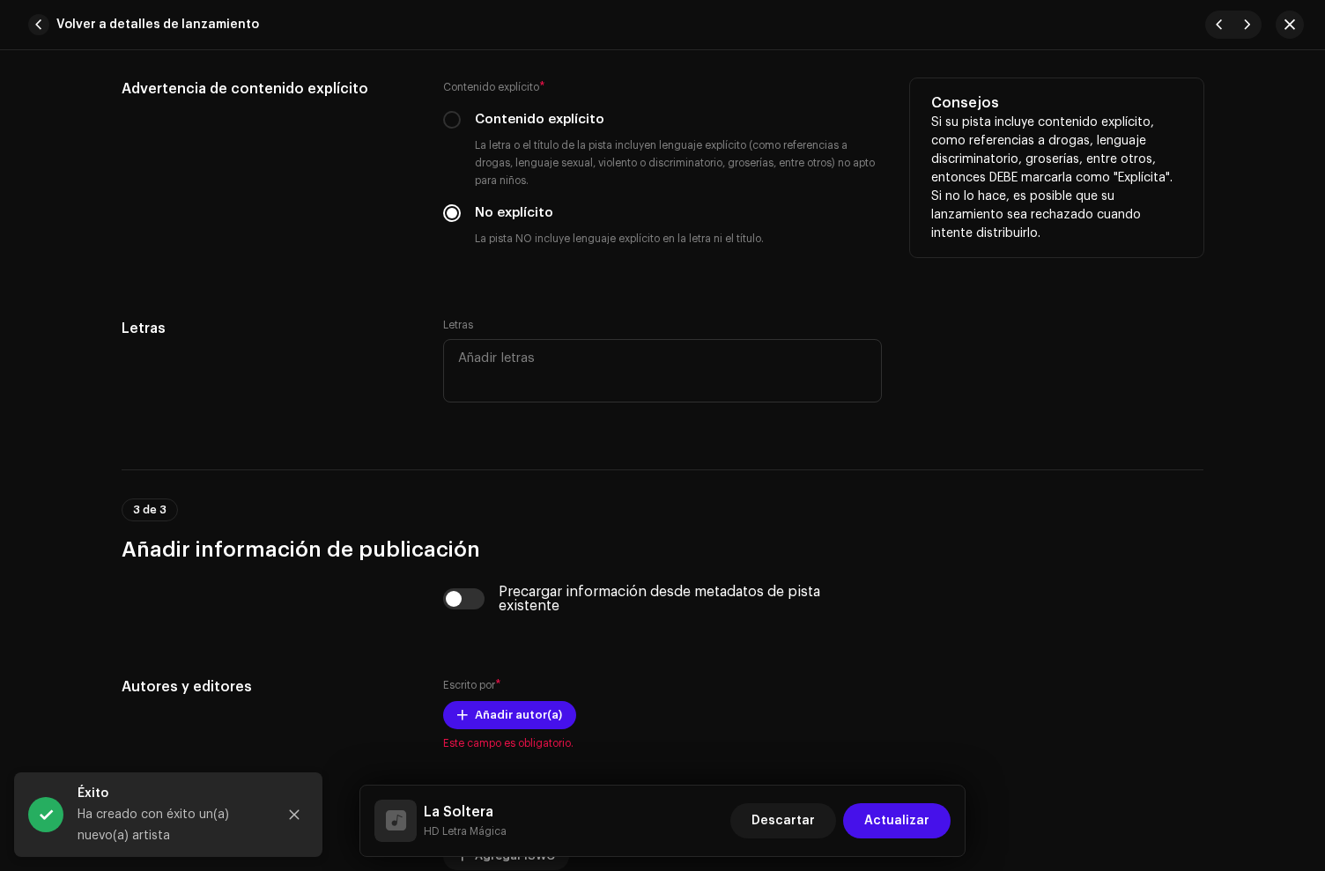
scroll to position [3360, 0]
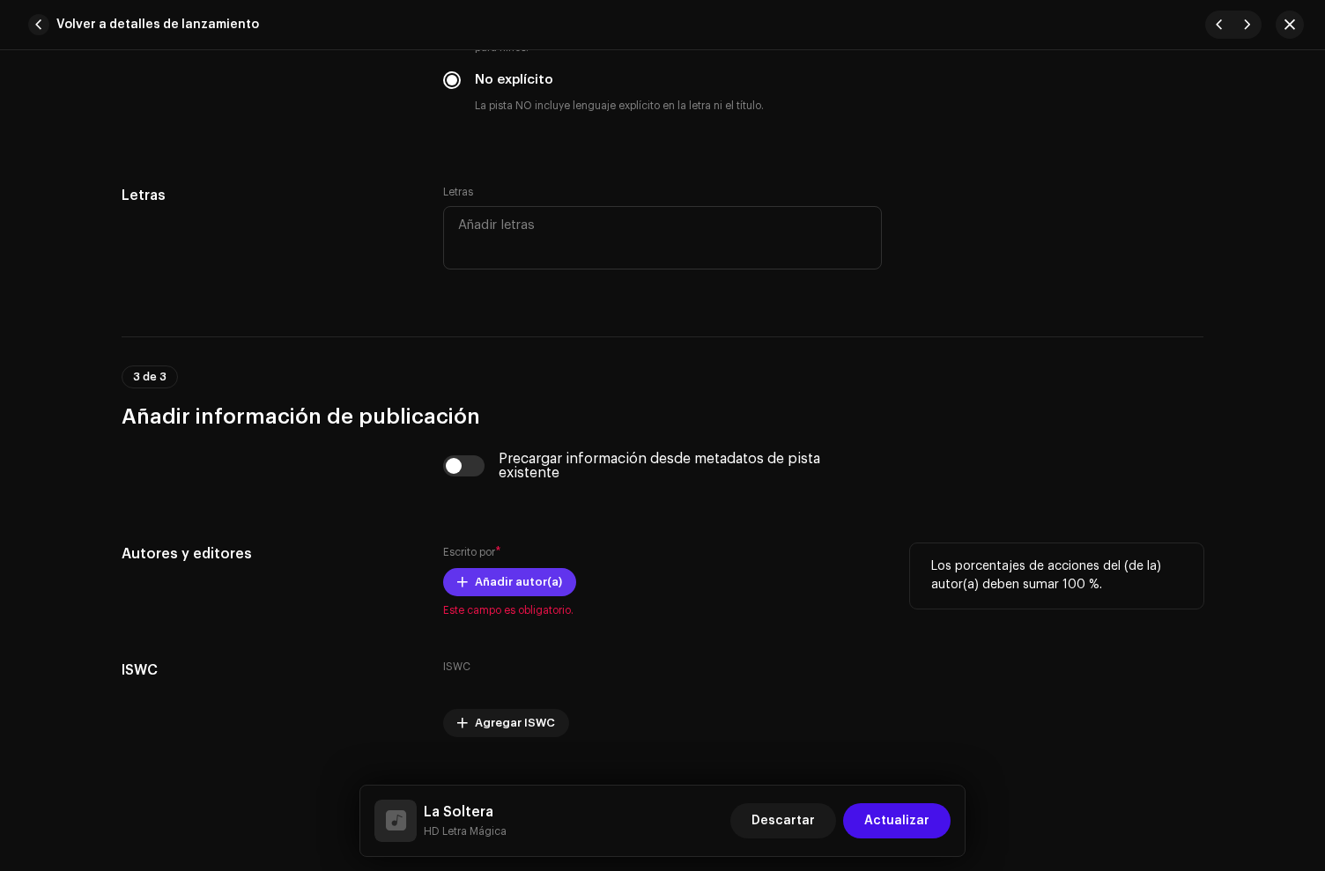
click at [502, 595] on span "Añadir autor(a)" at bounding box center [518, 582] width 87 height 35
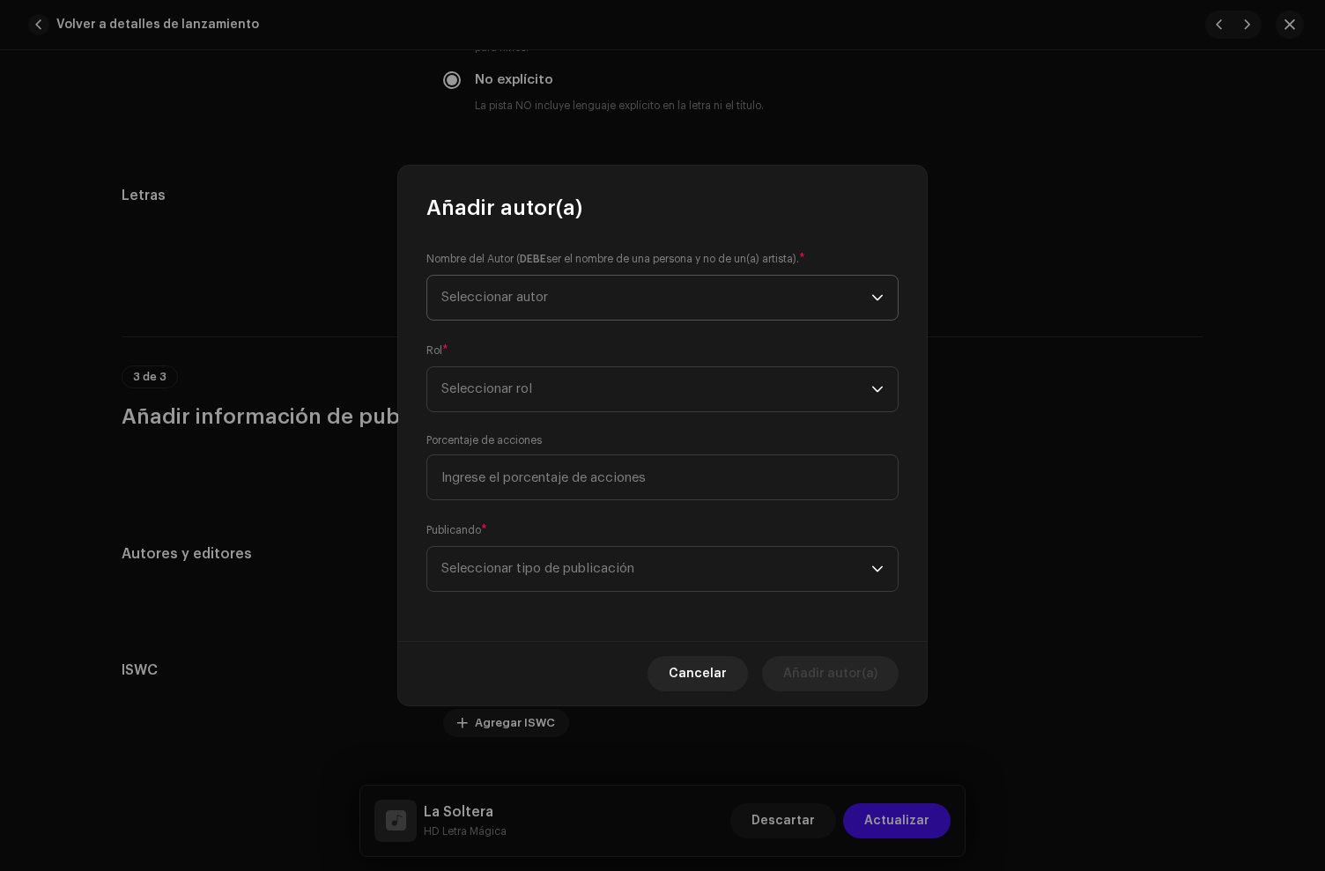
click at [506, 307] on span "Seleccionar autor" at bounding box center [656, 298] width 430 height 44
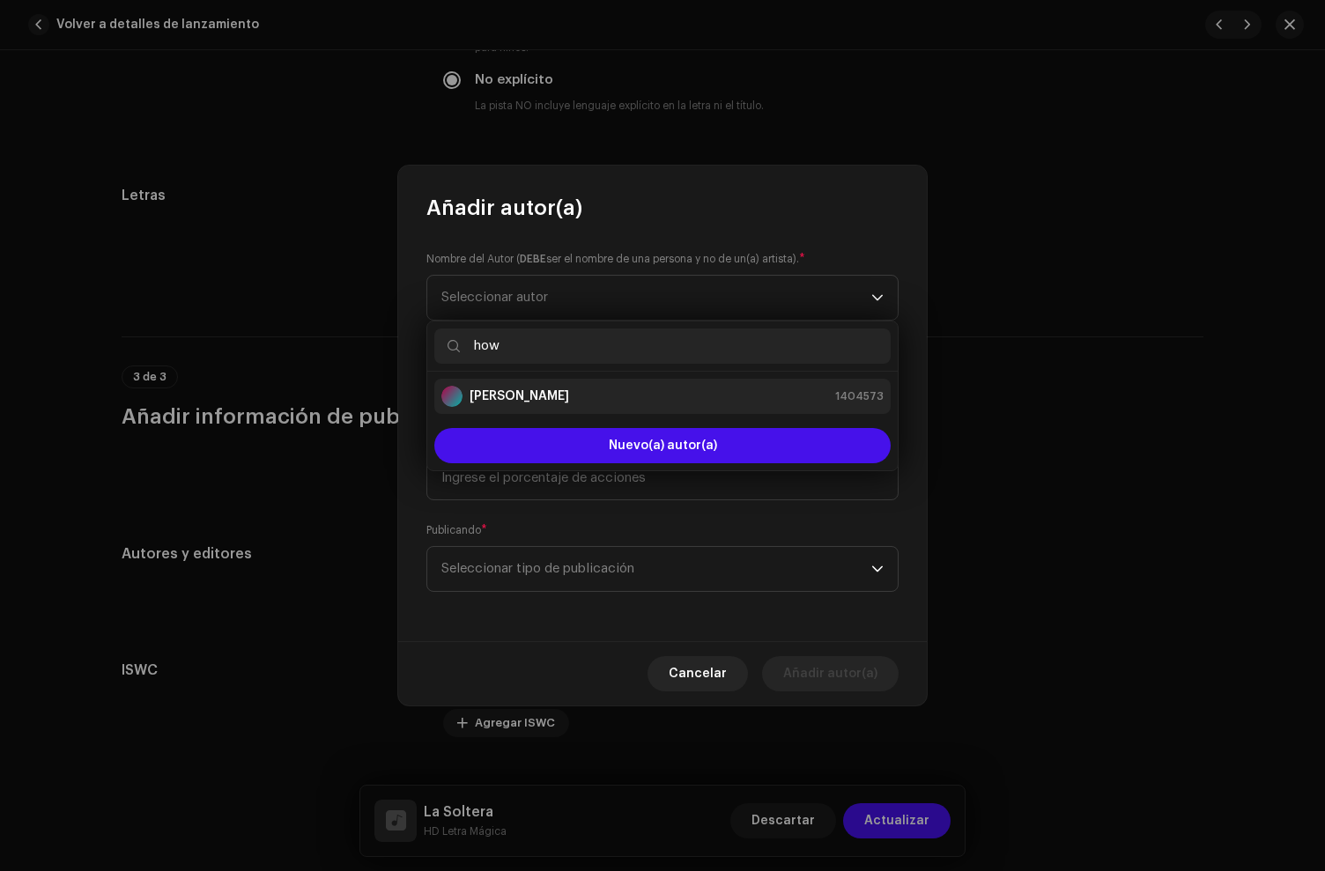
type input "how"
click at [505, 392] on strong "[PERSON_NAME]" at bounding box center [520, 397] width 100 height 18
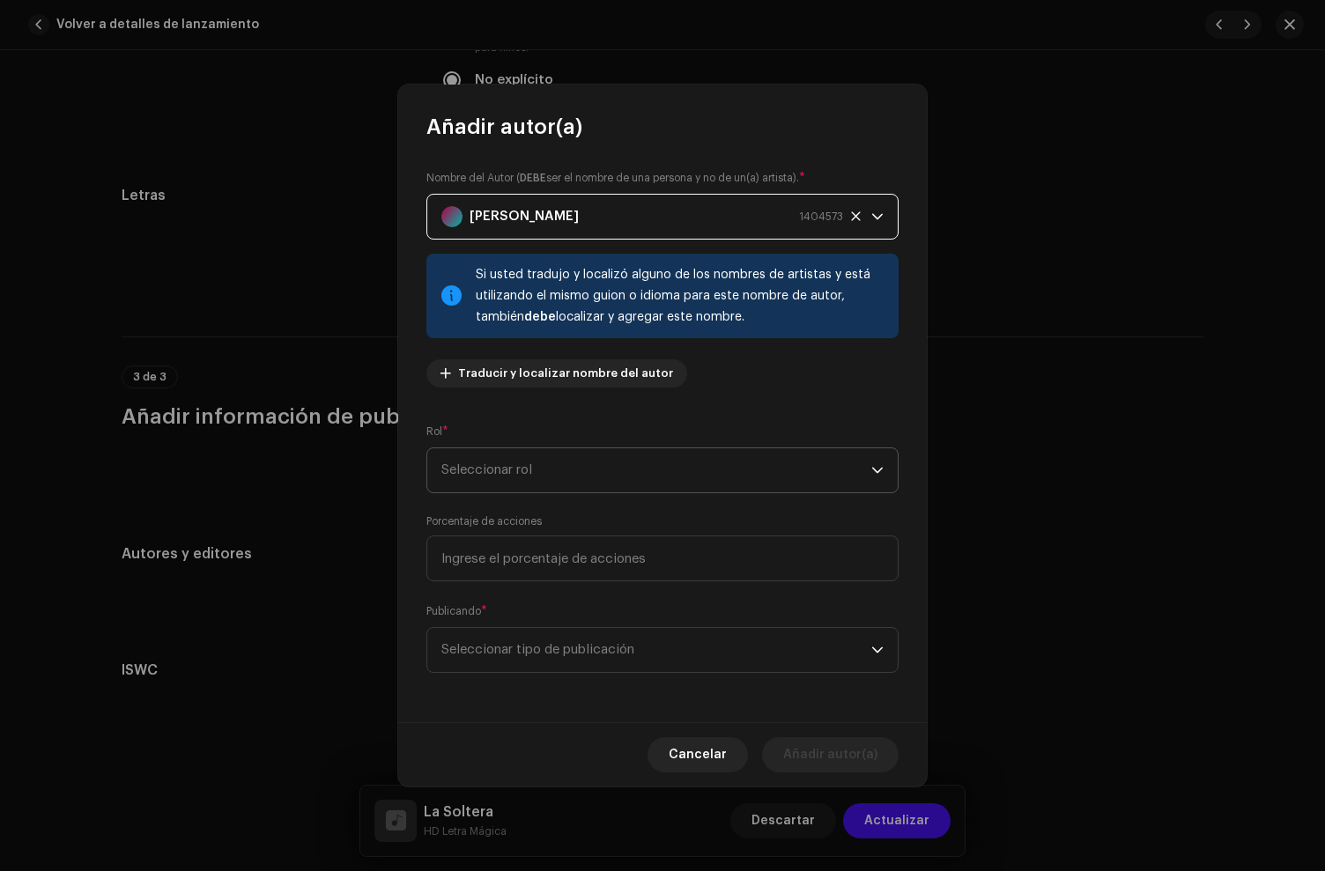
click at [529, 471] on span "Seleccionar rol" at bounding box center [656, 470] width 430 height 44
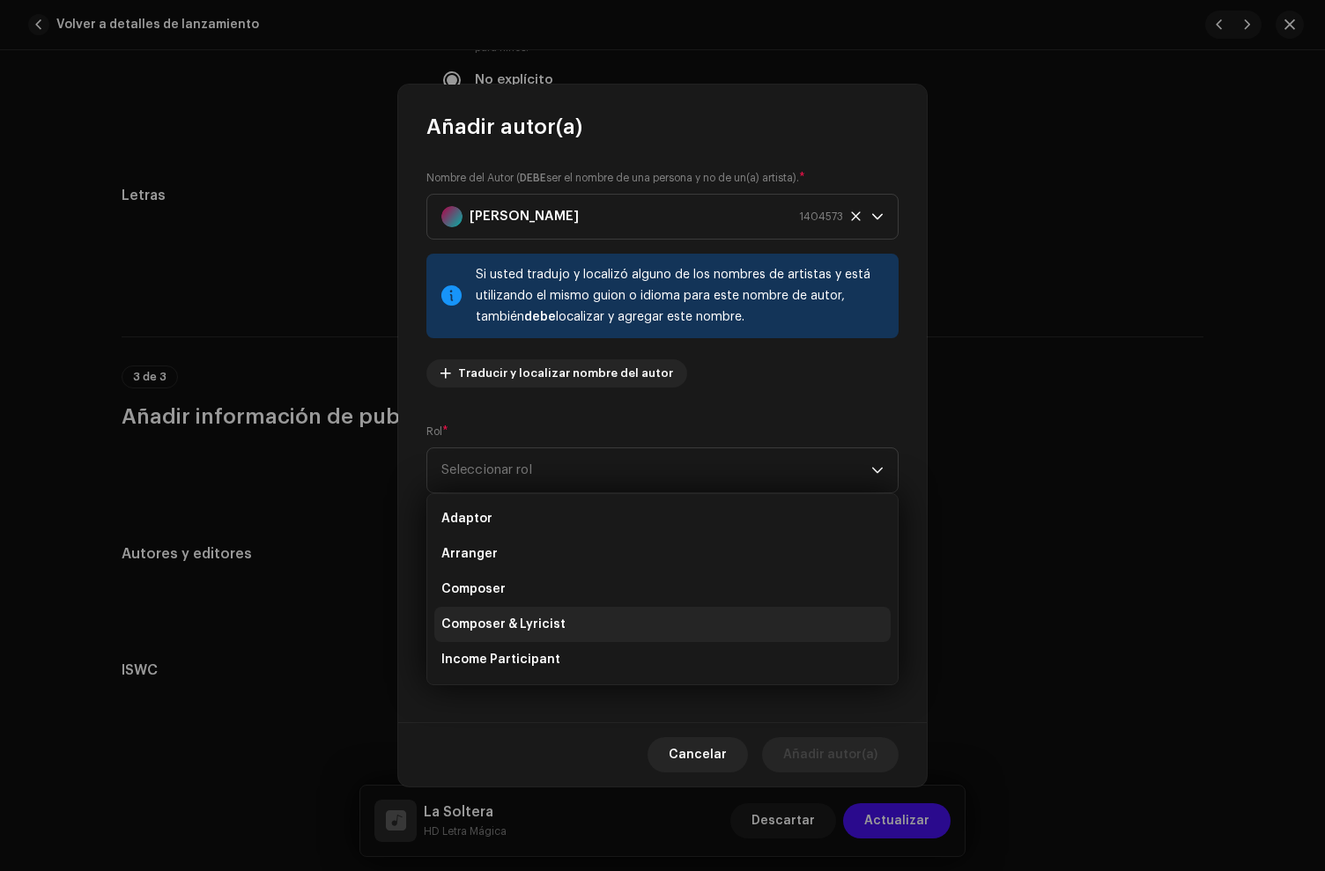
click at [504, 631] on span "Composer & Lyricist" at bounding box center [503, 625] width 124 height 18
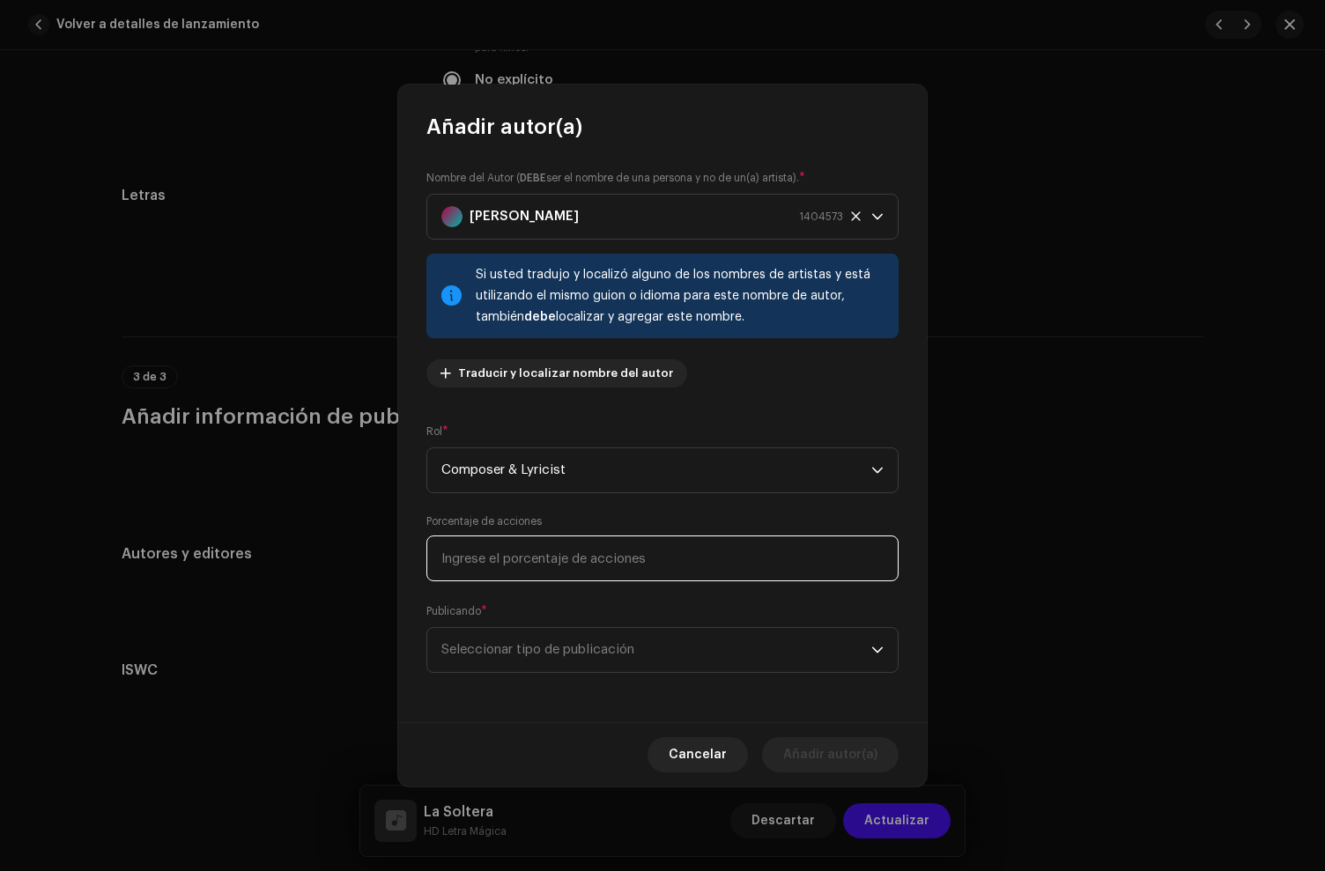
click at [507, 554] on input at bounding box center [662, 559] width 472 height 46
type input "34,00"
click at [571, 643] on span "Seleccionar tipo de publicación" at bounding box center [656, 650] width 430 height 44
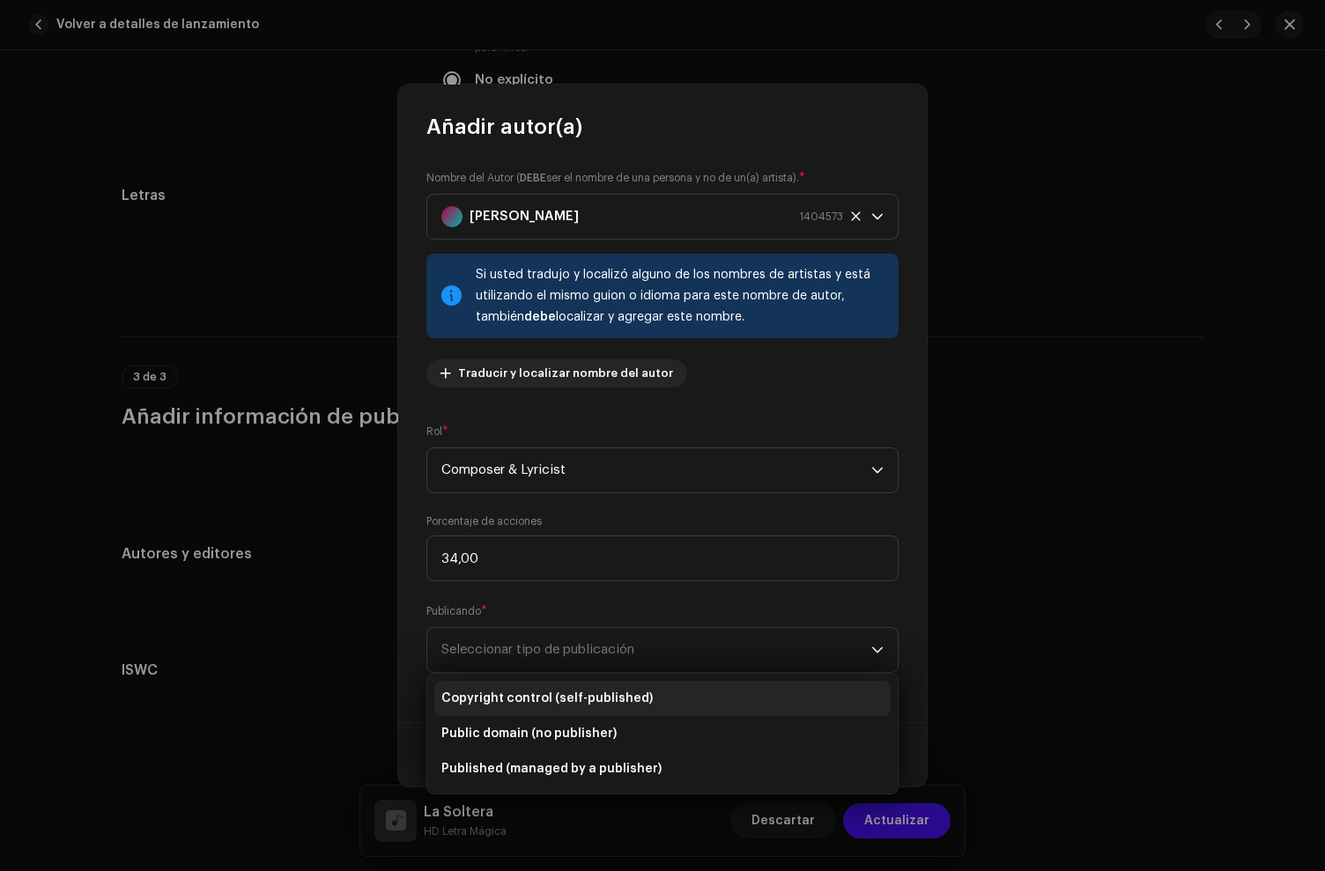
click at [566, 690] on span "Copyright control (self-published)" at bounding box center [546, 699] width 211 height 18
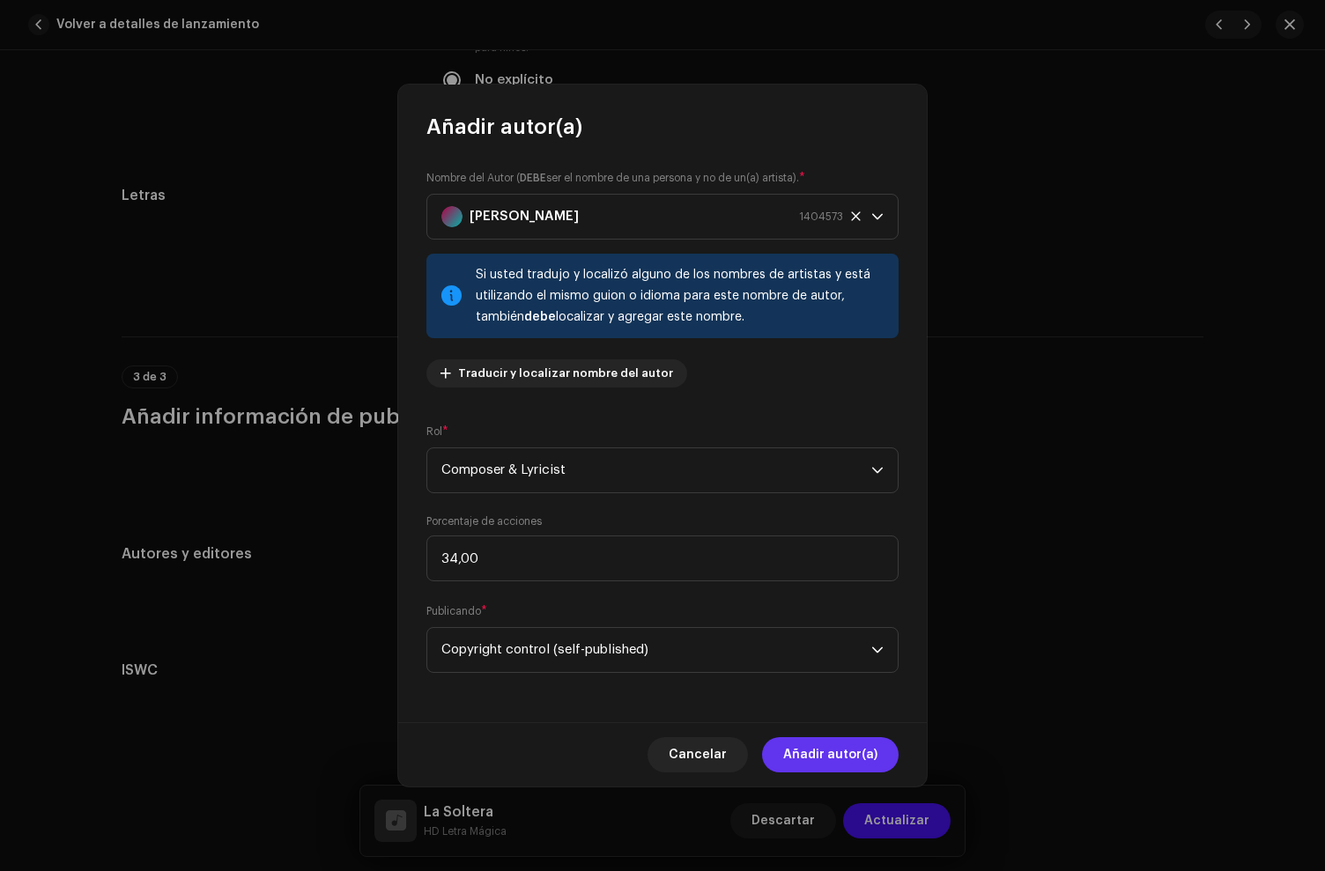
click at [872, 758] on span "Añadir autor(a)" at bounding box center [830, 754] width 94 height 35
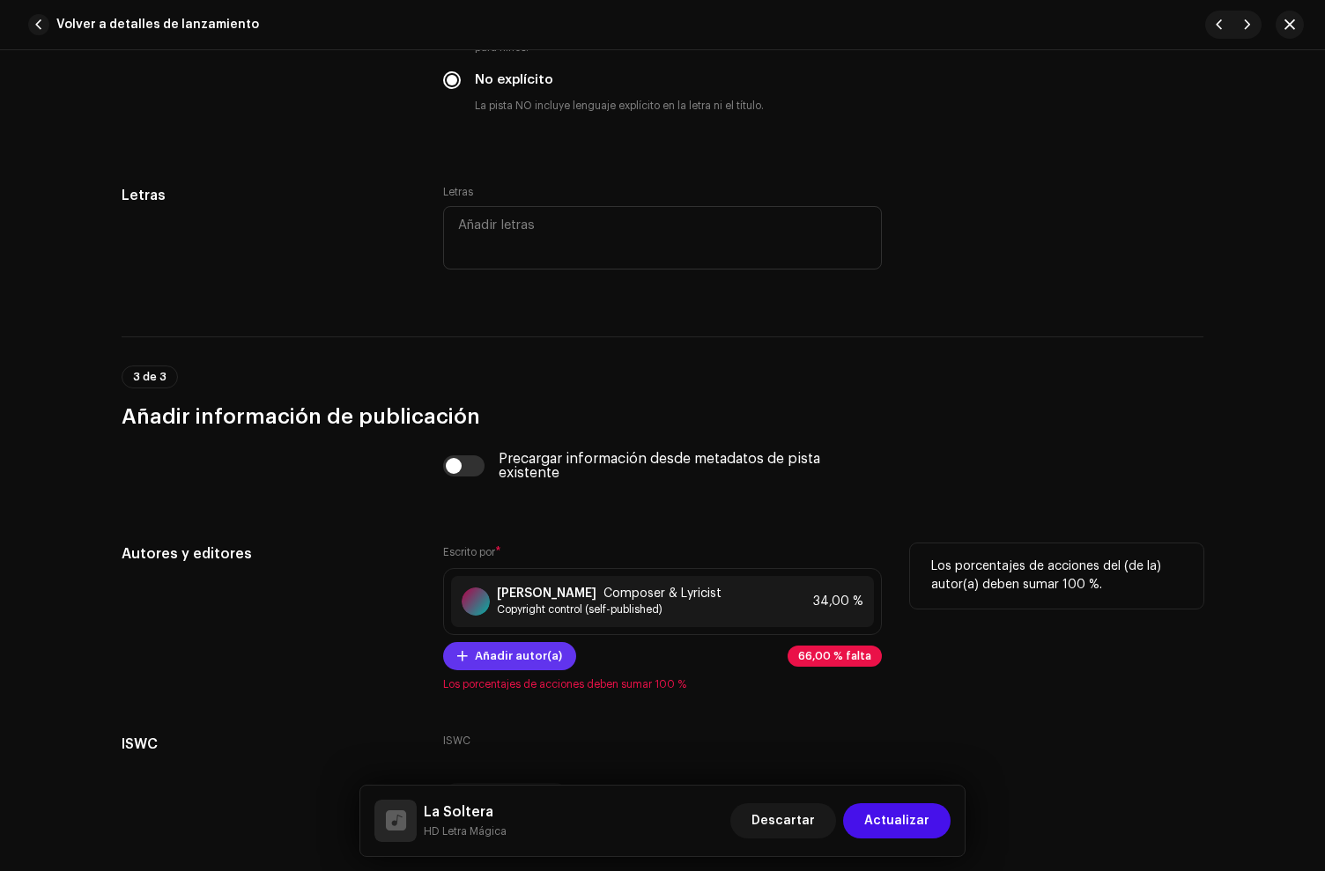
click at [454, 670] on button "Añadir autor(a)" at bounding box center [509, 656] width 133 height 28
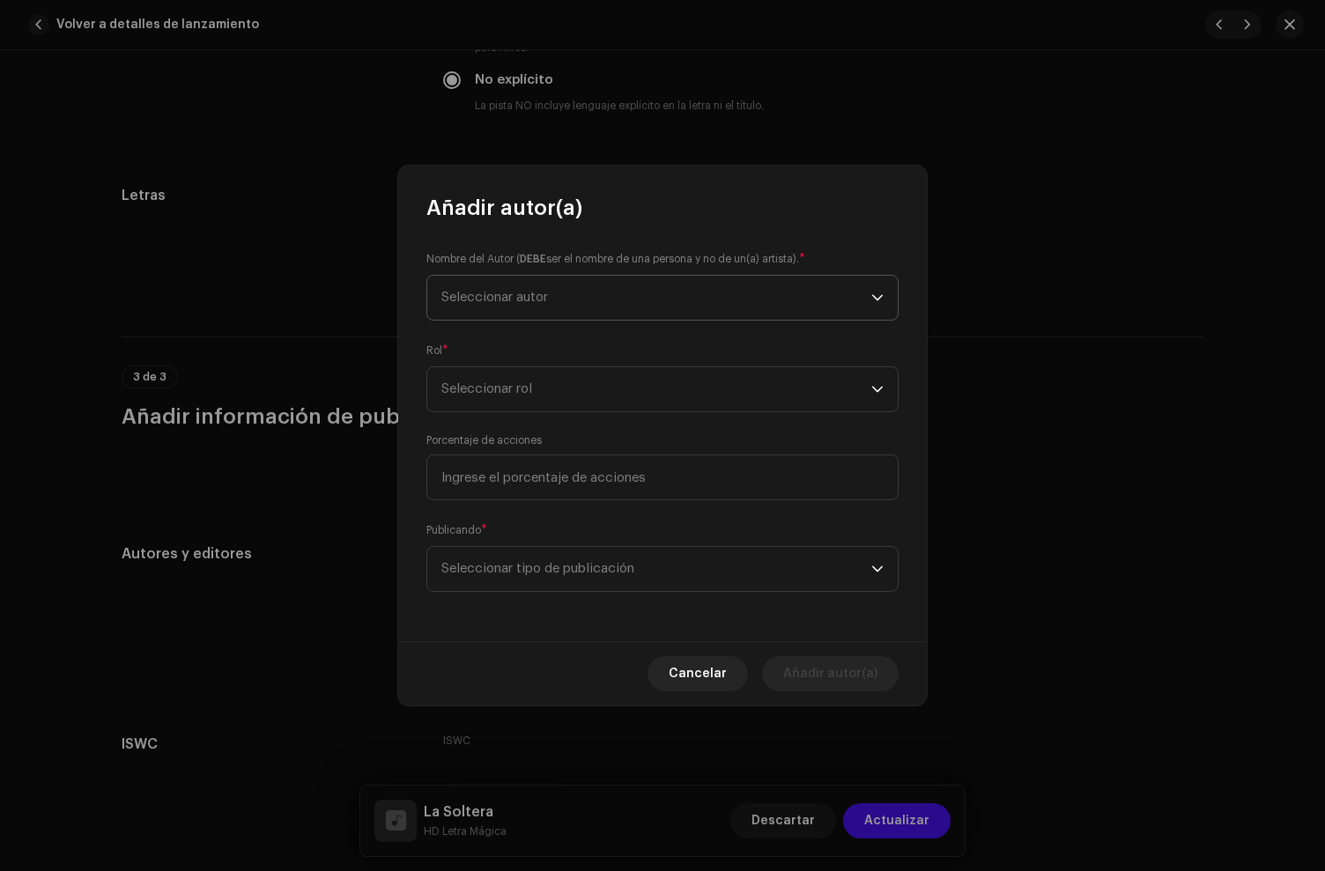
click at [501, 316] on span "Seleccionar autor" at bounding box center [656, 298] width 430 height 44
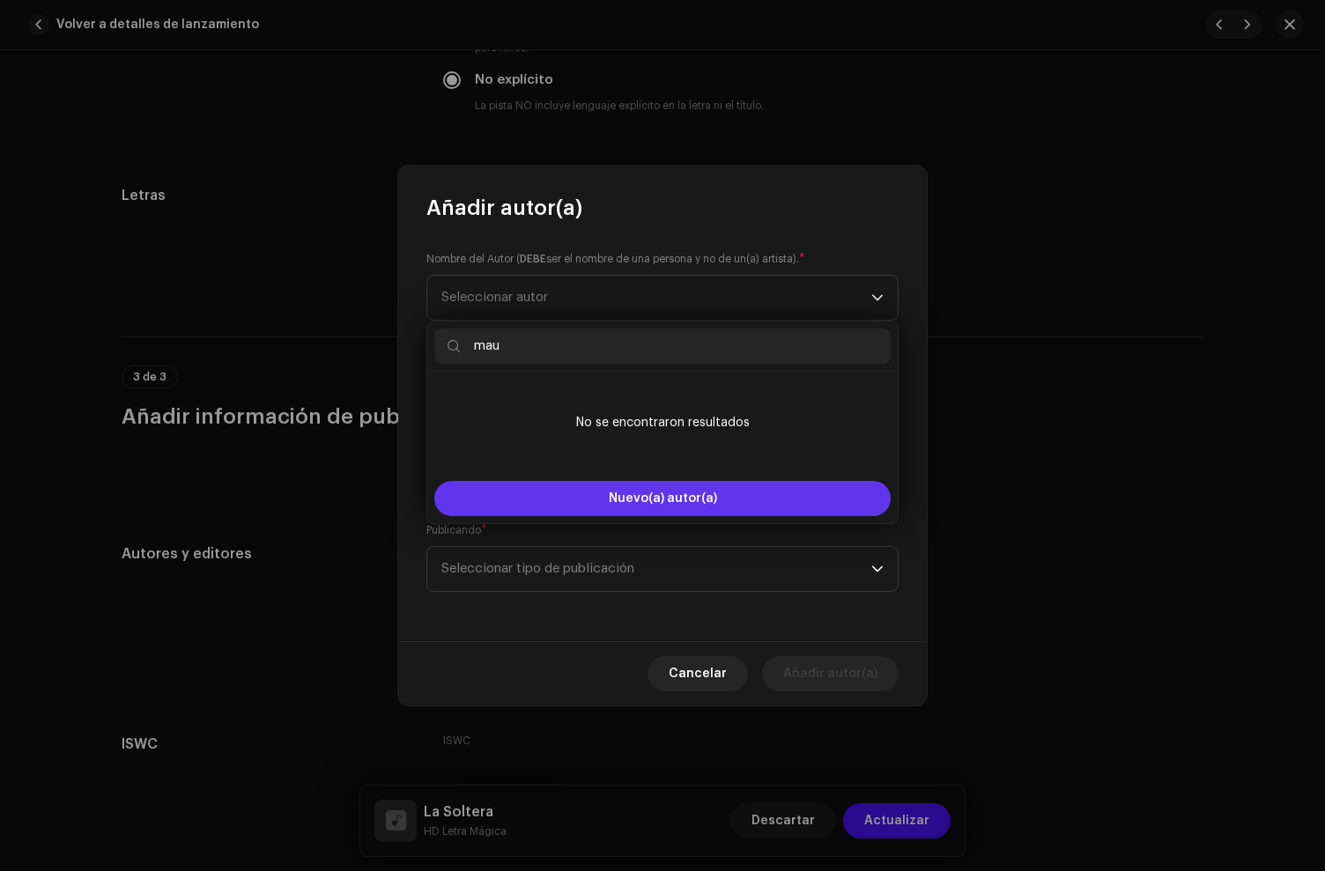
type input "mau"
click at [583, 495] on button "Nuevo(a) autor(a)" at bounding box center [662, 498] width 456 height 35
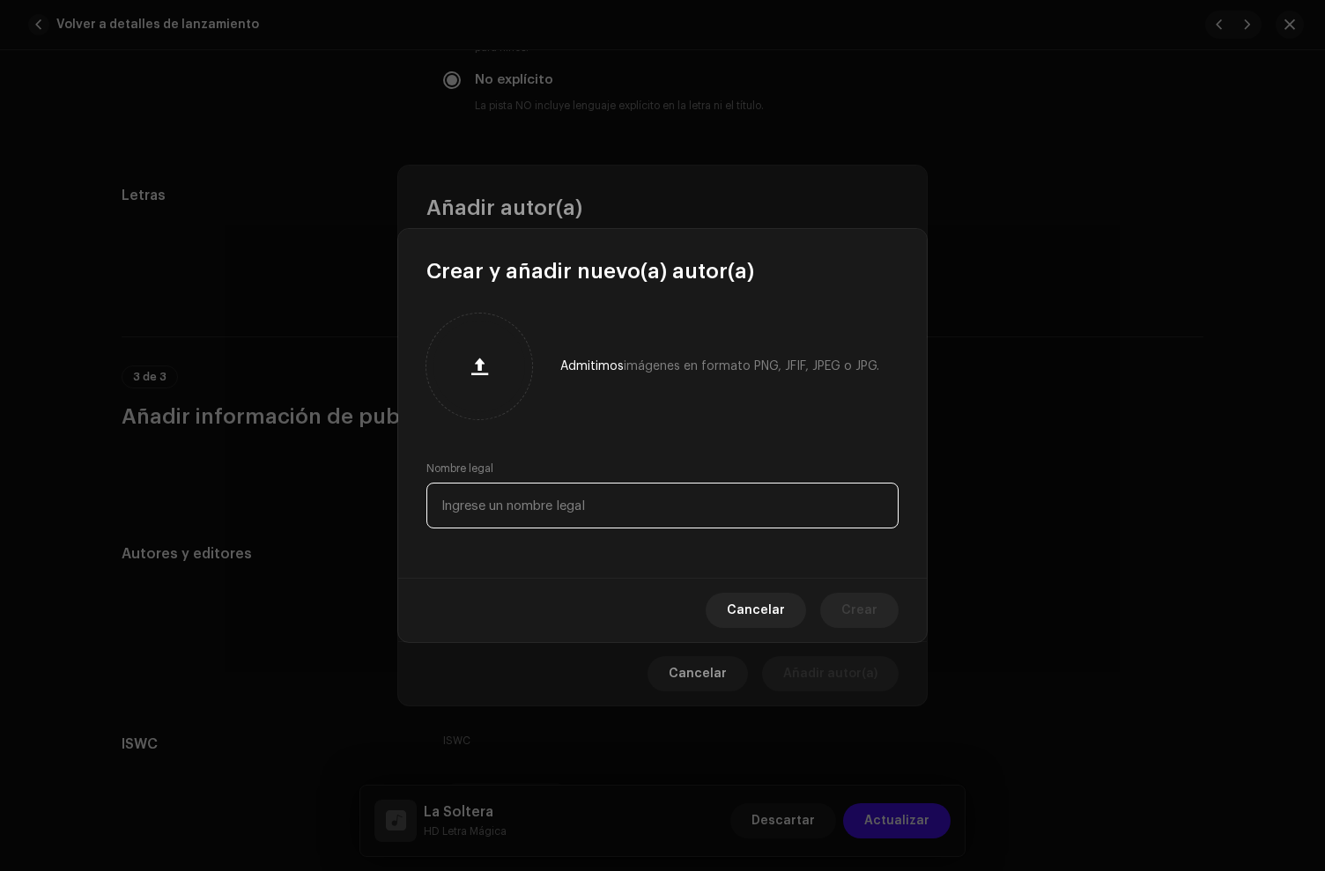
click at [506, 503] on input "text" at bounding box center [662, 506] width 472 height 46
paste input "[PERSON_NAME] the producer"
type input "[PERSON_NAME] the producer"
click at [528, 509] on input "text" at bounding box center [662, 506] width 472 height 46
paste input "[PERSON_NAME]"
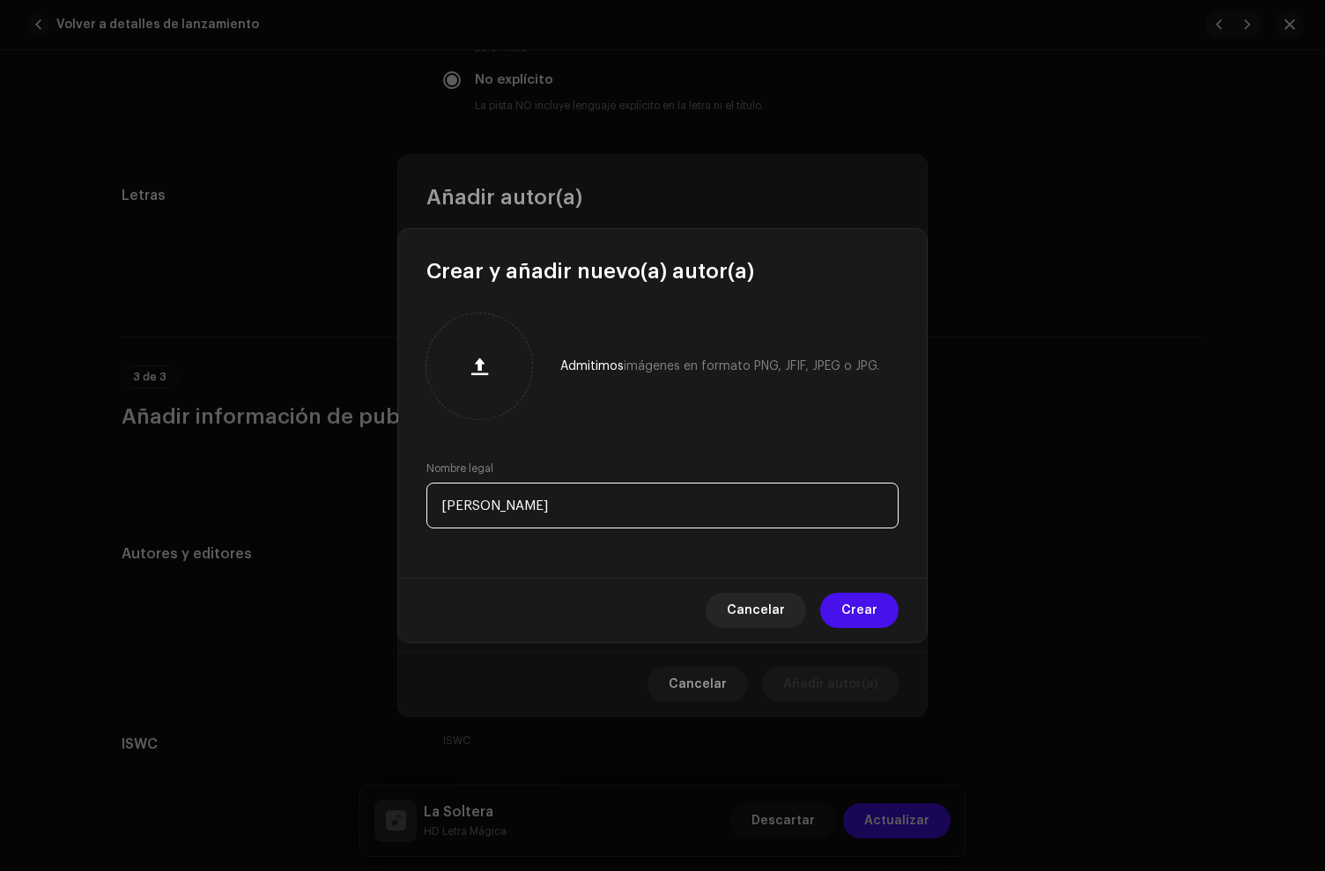
drag, startPoint x: 491, startPoint y: 507, endPoint x: 506, endPoint y: 530, distance: 27.4
click at [491, 509] on input "[PERSON_NAME]" at bounding box center [662, 506] width 472 height 46
click at [519, 510] on input "[PERSON_NAME]" at bounding box center [662, 506] width 472 height 46
click at [582, 510] on input "[PERSON_NAME]" at bounding box center [662, 506] width 472 height 46
type input "[PERSON_NAME]"
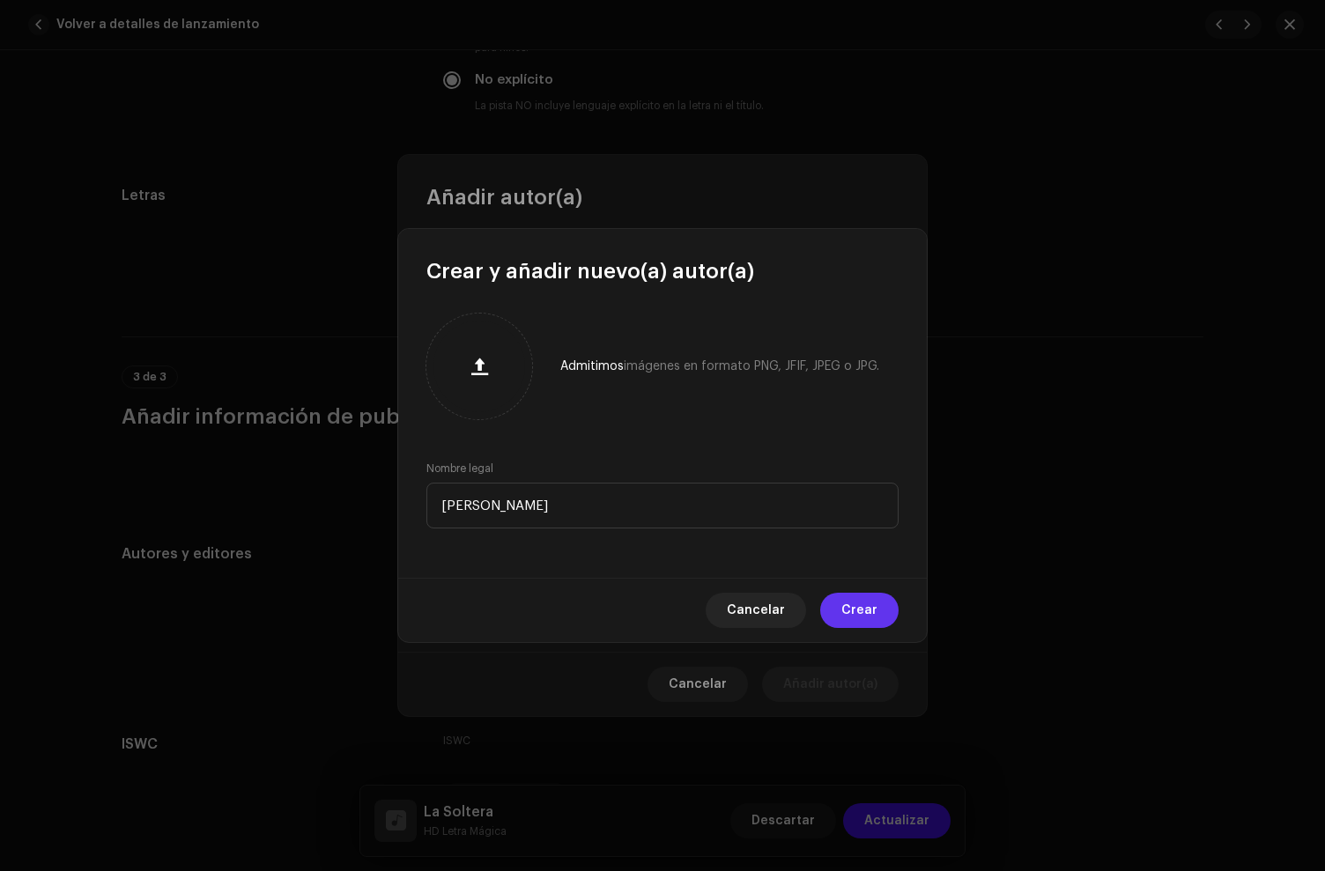
click at [861, 605] on span "Crear" at bounding box center [859, 610] width 36 height 35
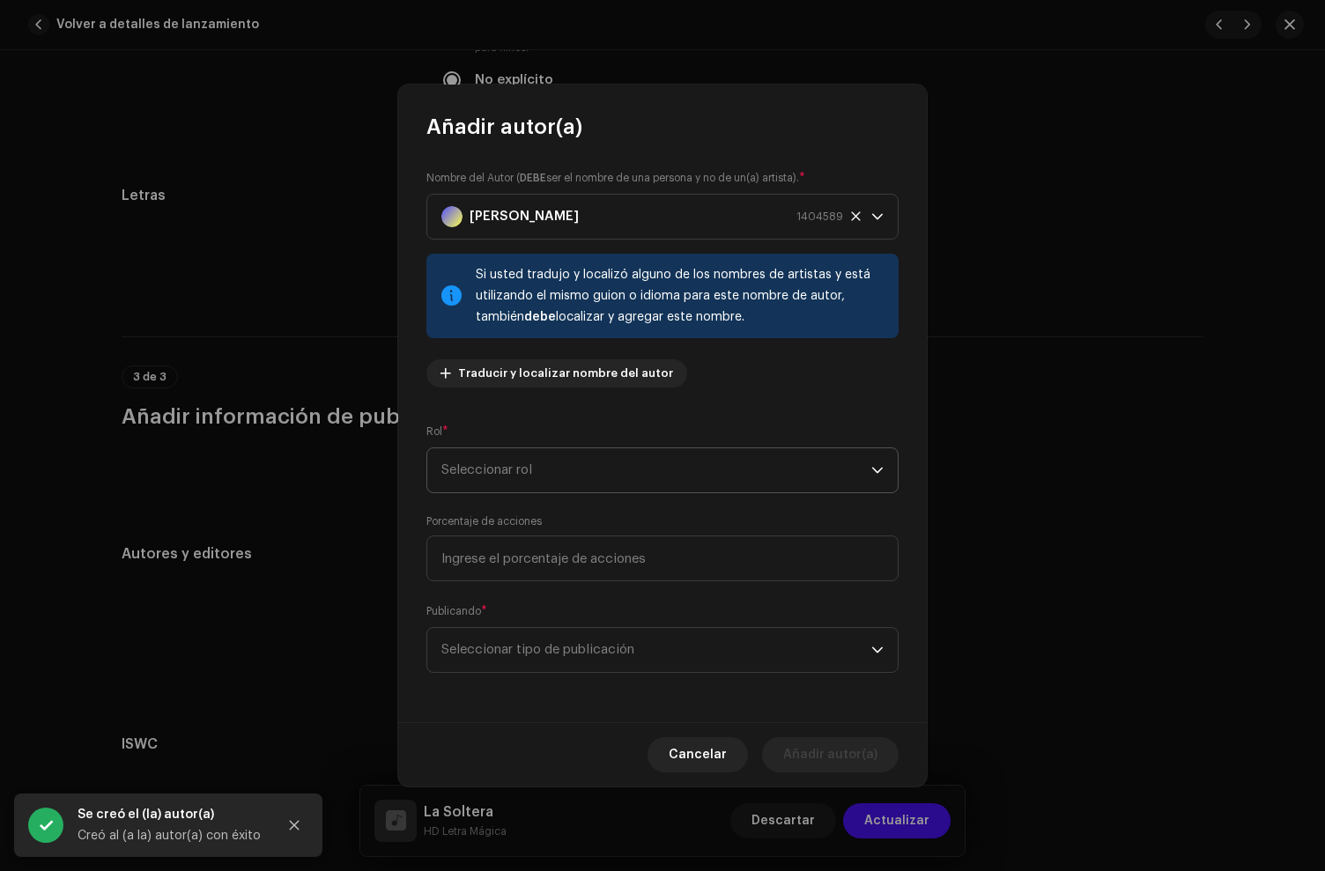
click at [514, 478] on span "Seleccionar rol" at bounding box center [656, 470] width 430 height 44
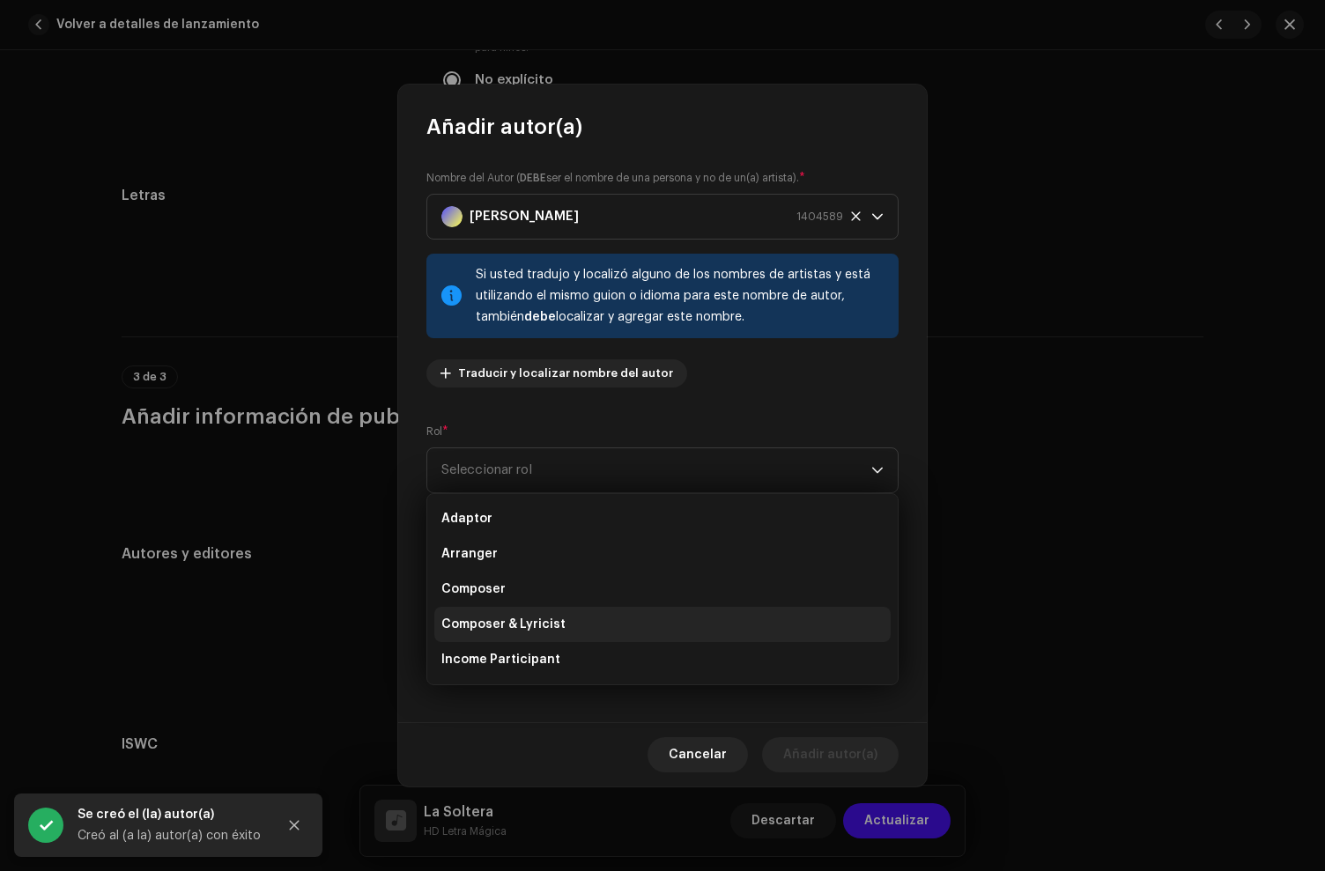
click at [520, 622] on span "Composer & Lyricist" at bounding box center [503, 625] width 124 height 18
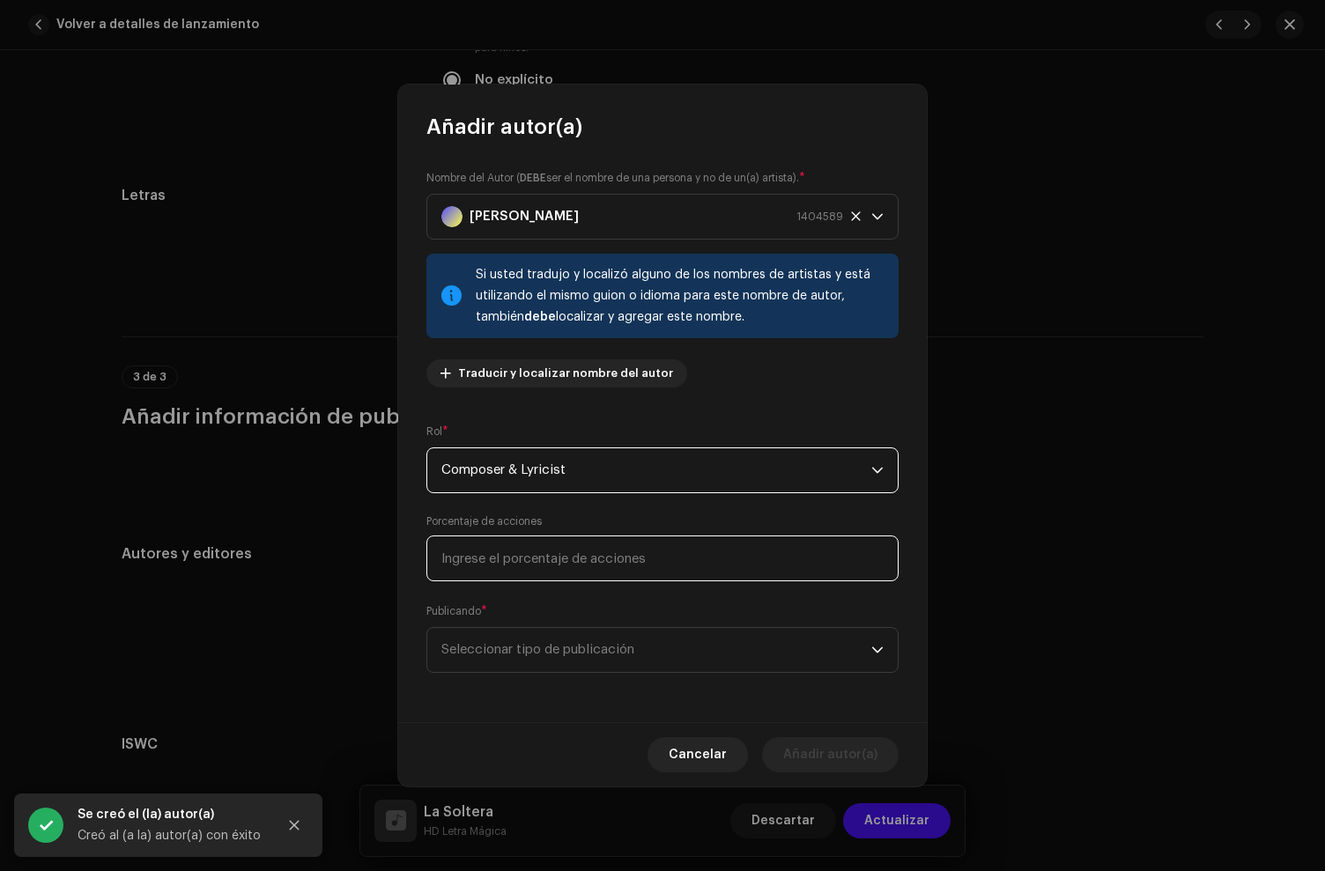
click at [513, 566] on input at bounding box center [662, 559] width 472 height 46
type input "33,00"
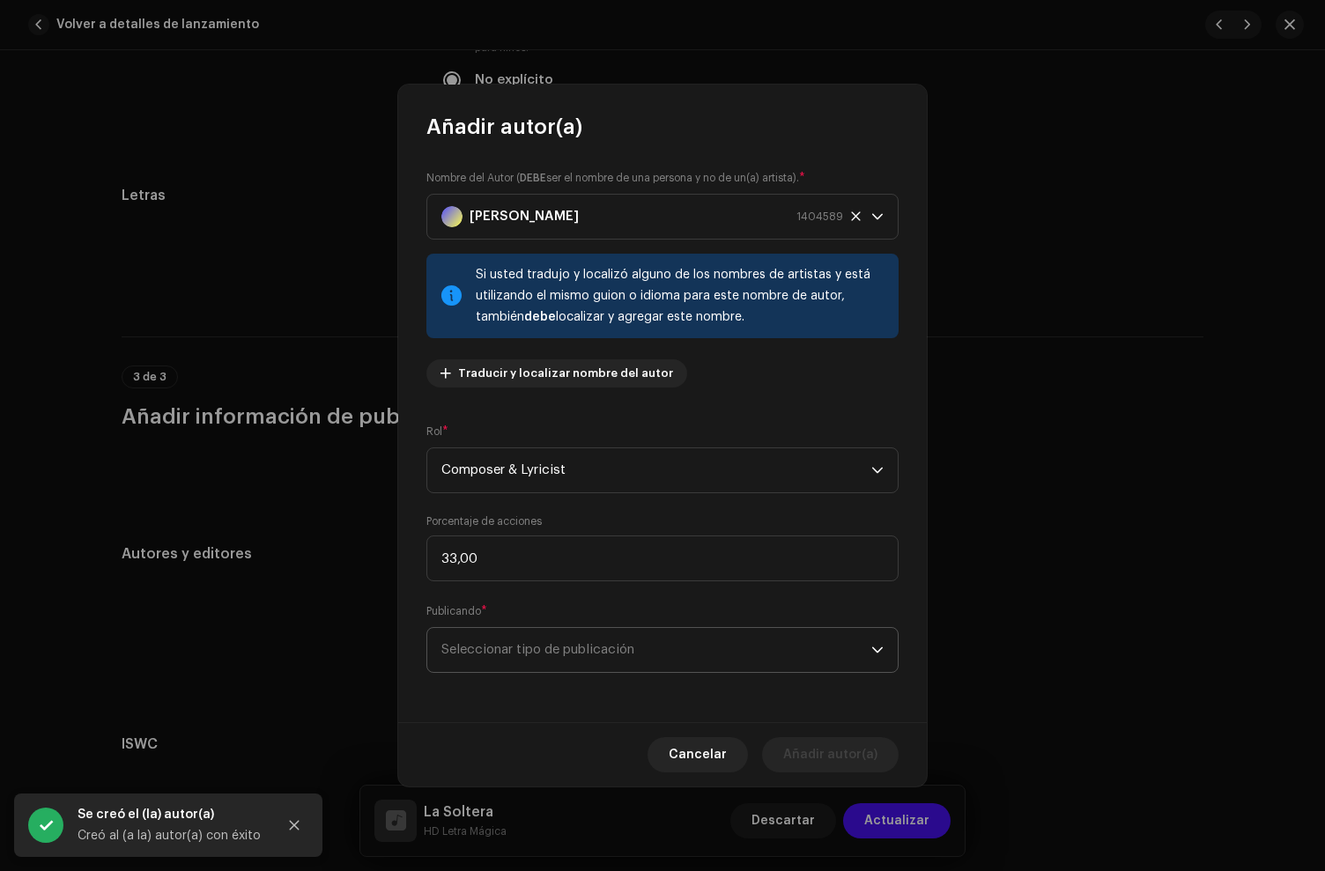
click at [534, 648] on span "Seleccionar tipo de publicación" at bounding box center [656, 650] width 430 height 44
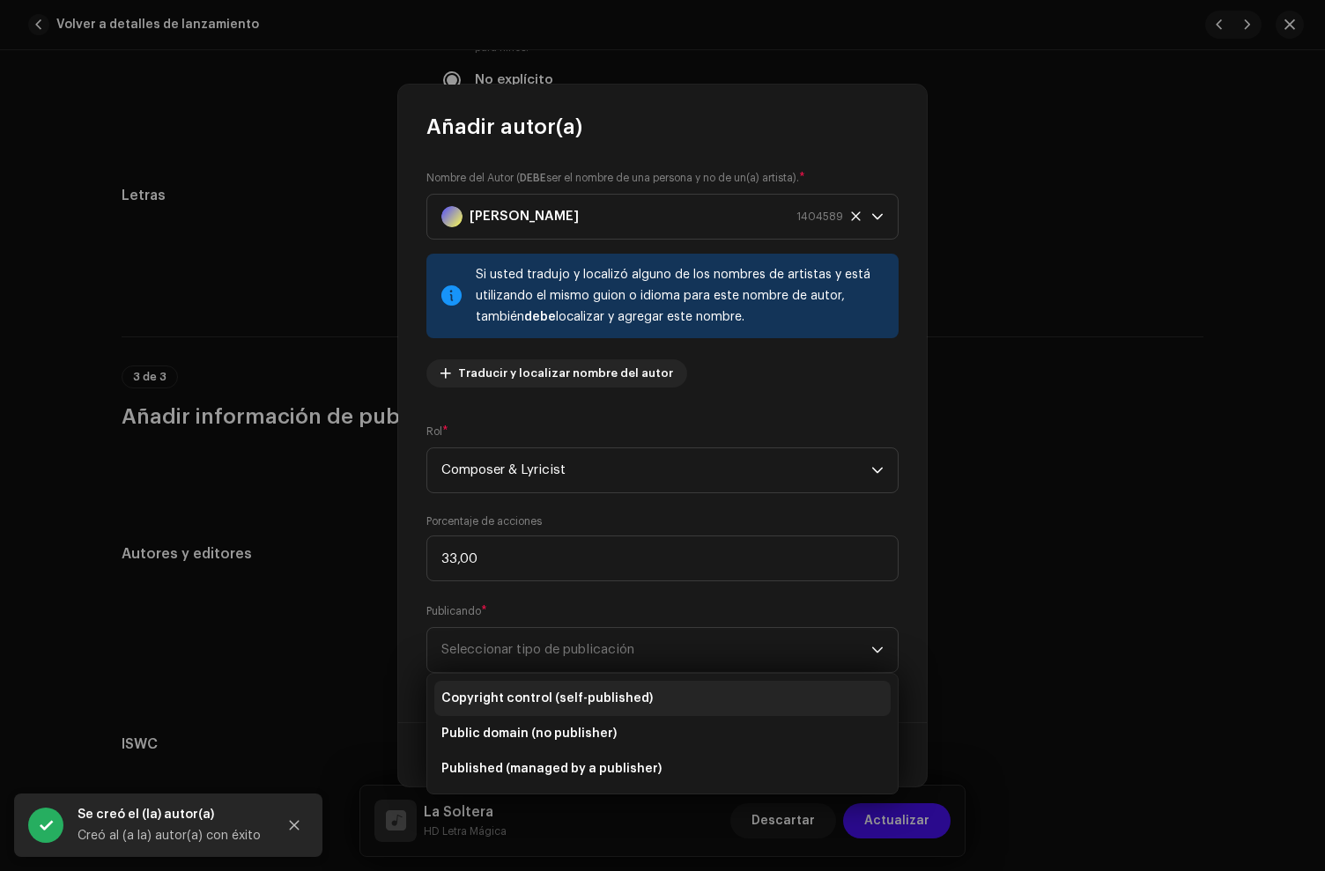
click at [564, 698] on span "Copyright control (self-published)" at bounding box center [546, 699] width 211 height 18
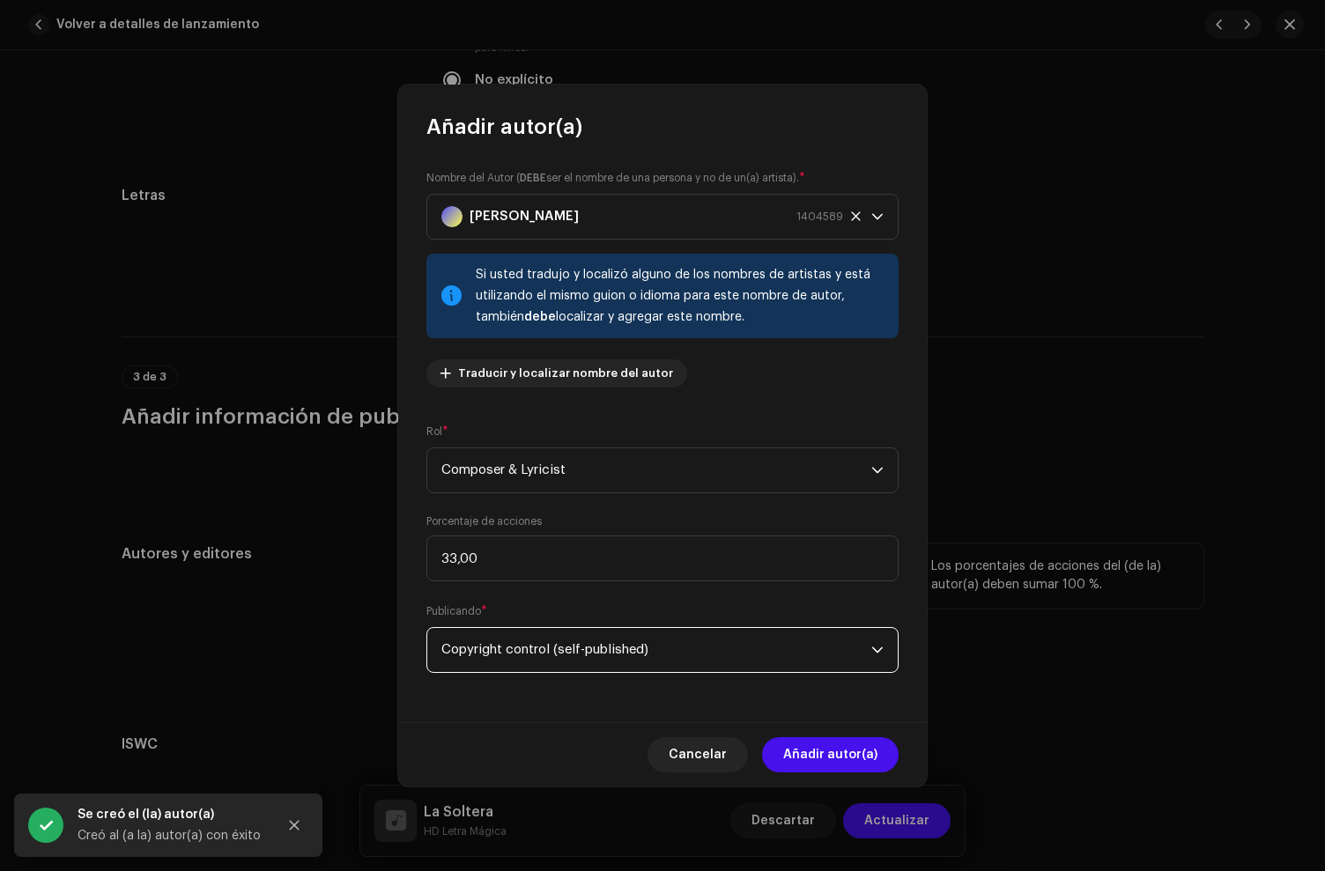
click at [817, 748] on span "Añadir autor(a)" at bounding box center [830, 754] width 94 height 35
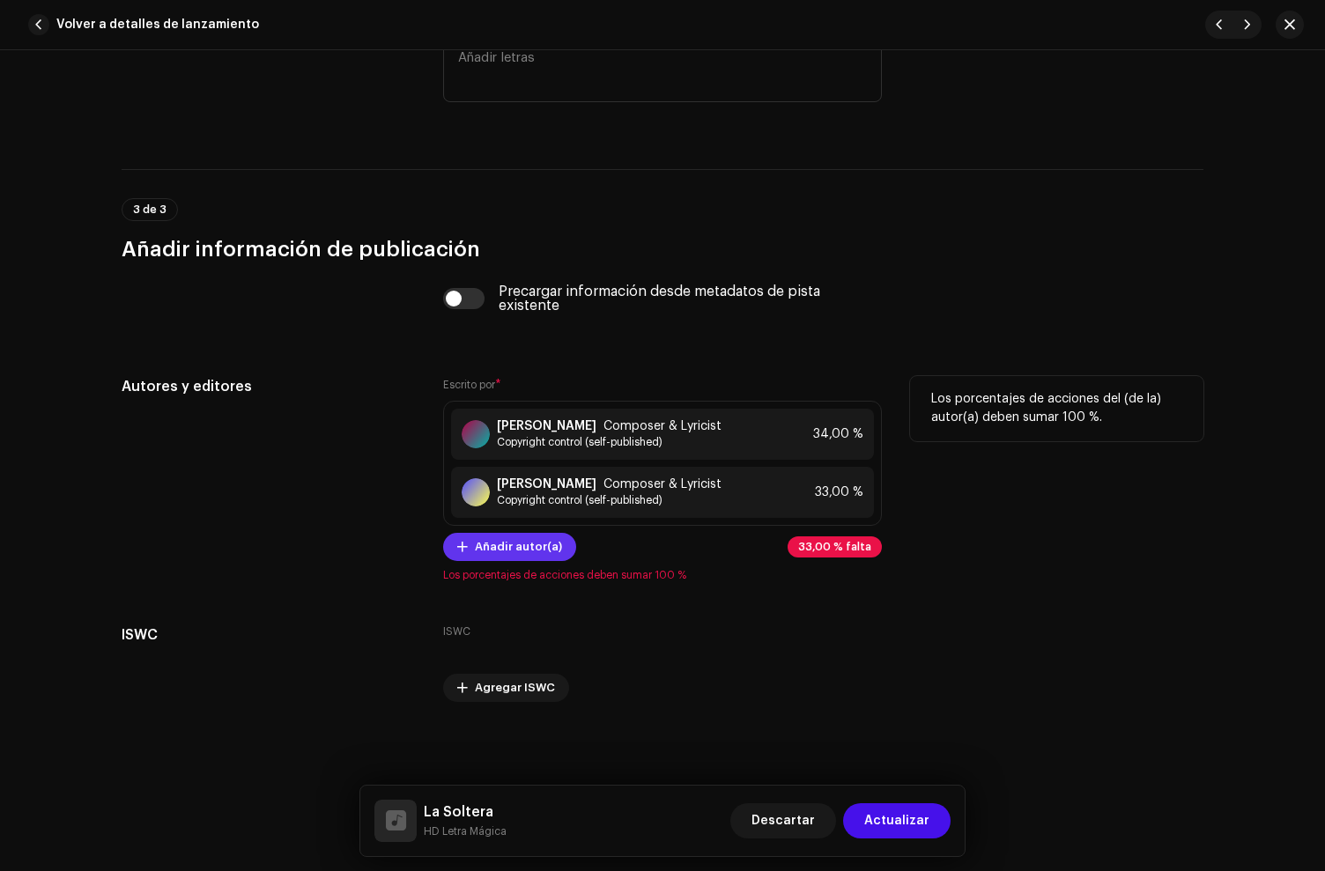
scroll to position [3548, 0]
click at [498, 542] on span "Añadir autor(a)" at bounding box center [518, 546] width 87 height 35
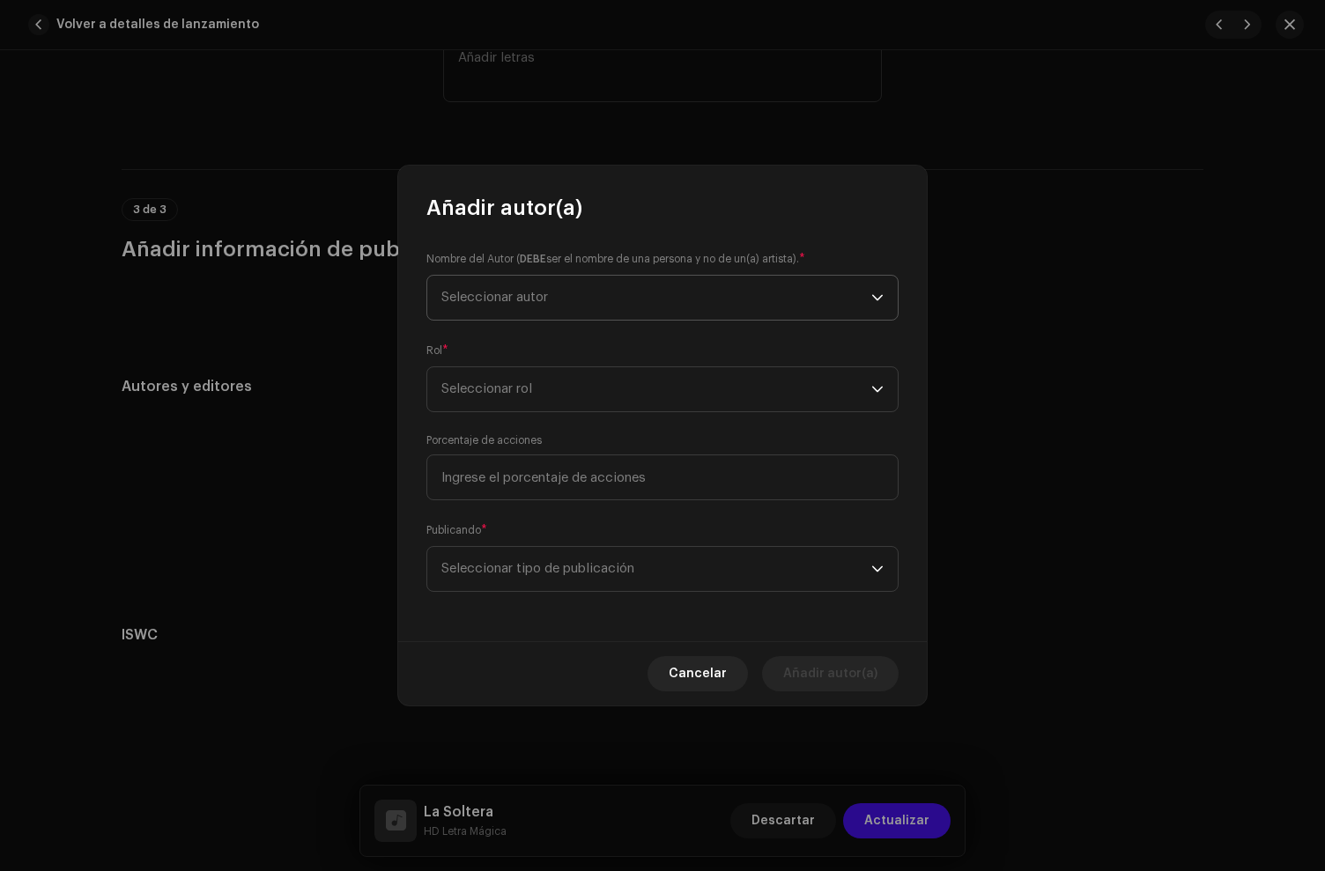
click at [526, 307] on span "Seleccionar autor" at bounding box center [656, 298] width 430 height 44
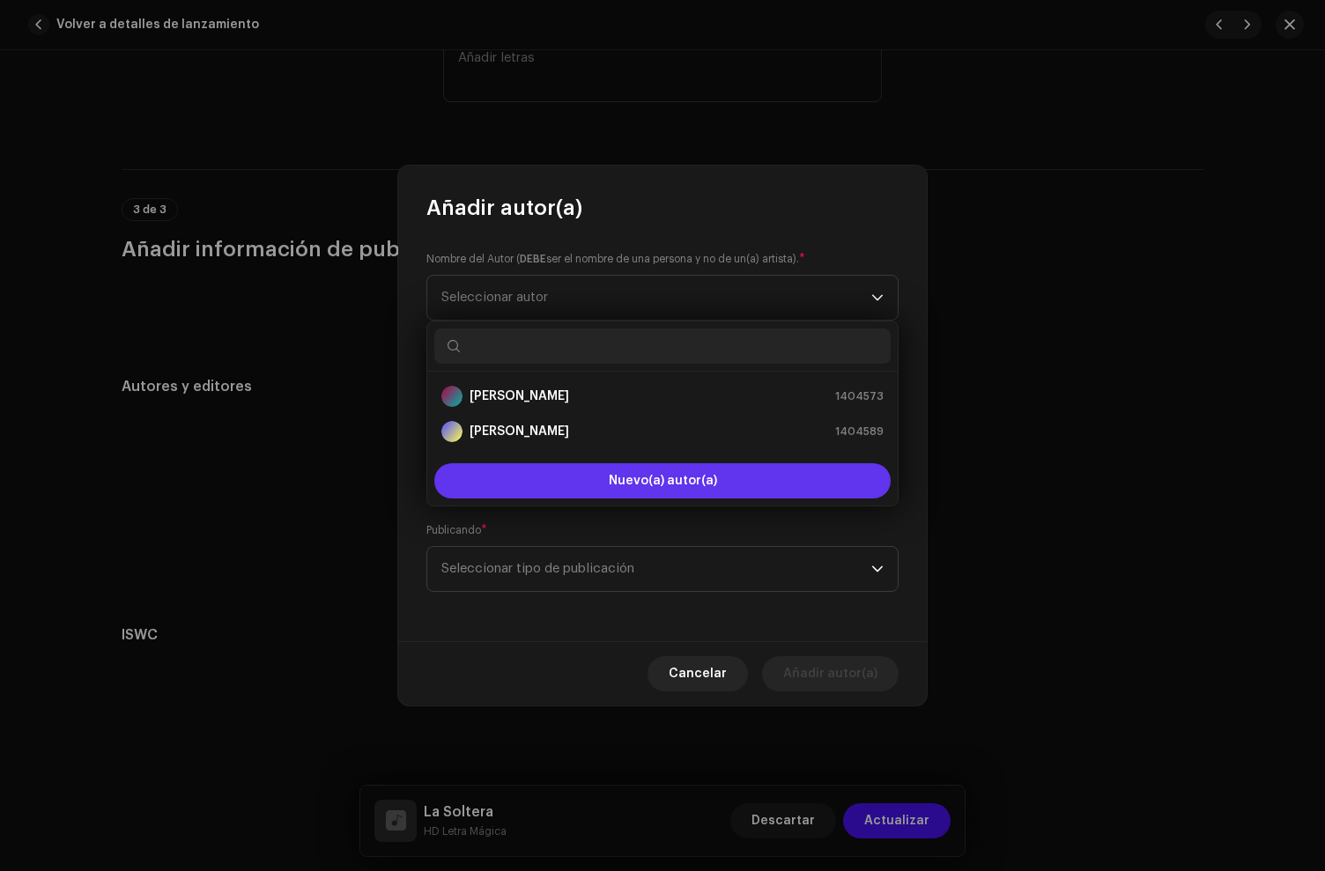
click at [563, 469] on button "Nuevo(a) autor(a)" at bounding box center [662, 480] width 456 height 35
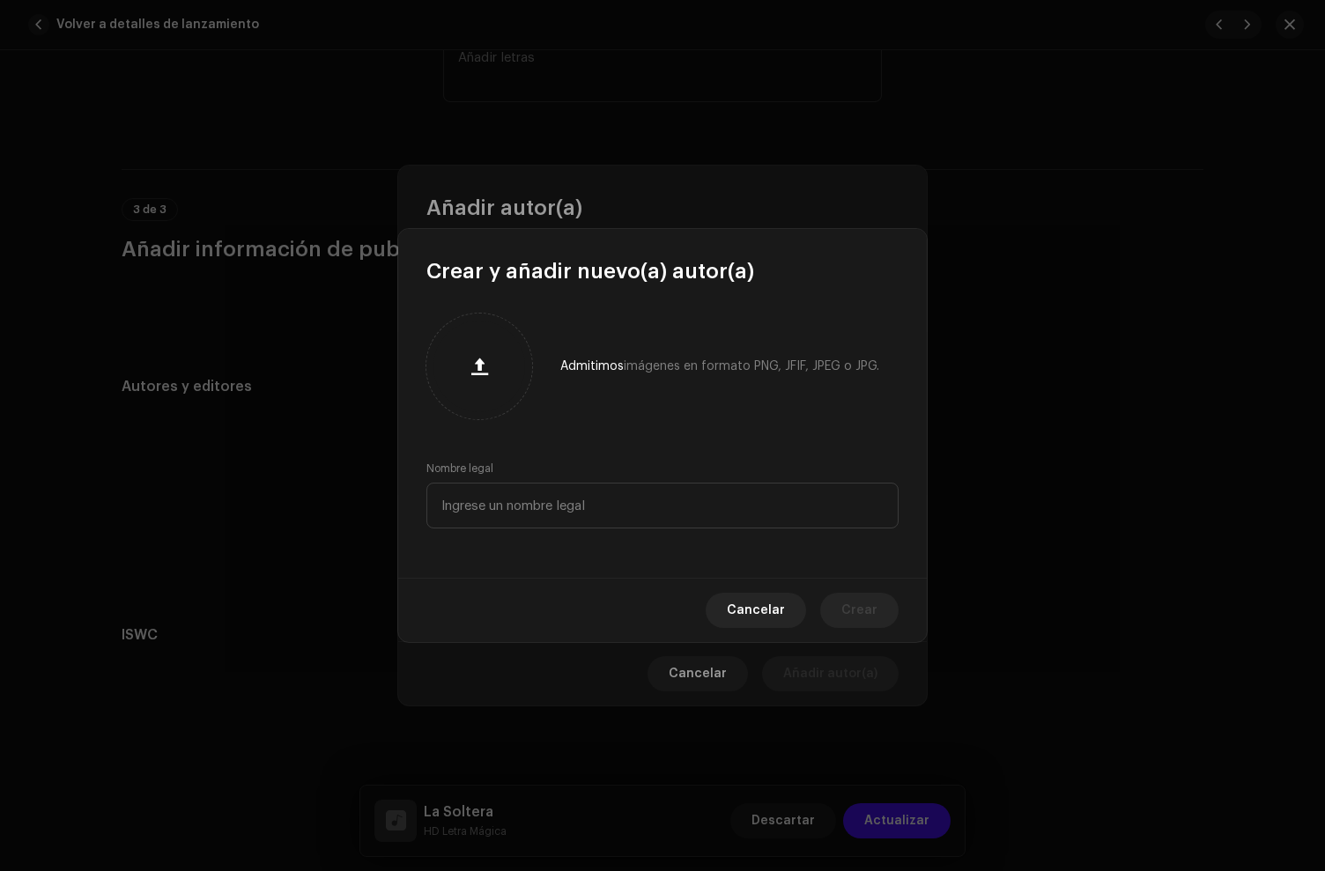
drag, startPoint x: 756, startPoint y: 612, endPoint x: 628, endPoint y: 462, distance: 197.5
click at [756, 611] on span "Cancelar" at bounding box center [756, 610] width 58 height 35
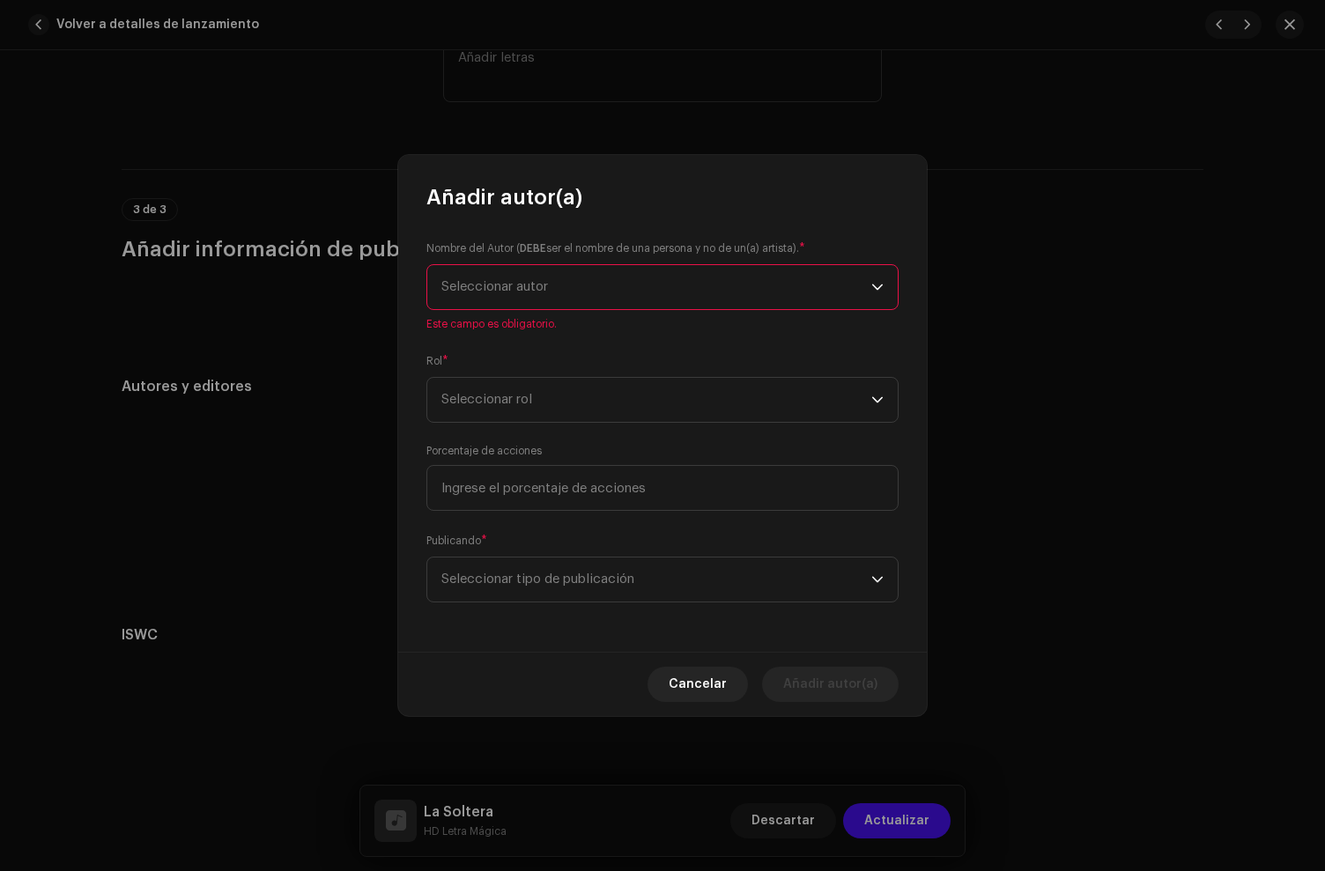
click at [548, 281] on span "Seleccionar autor" at bounding box center [494, 286] width 107 height 13
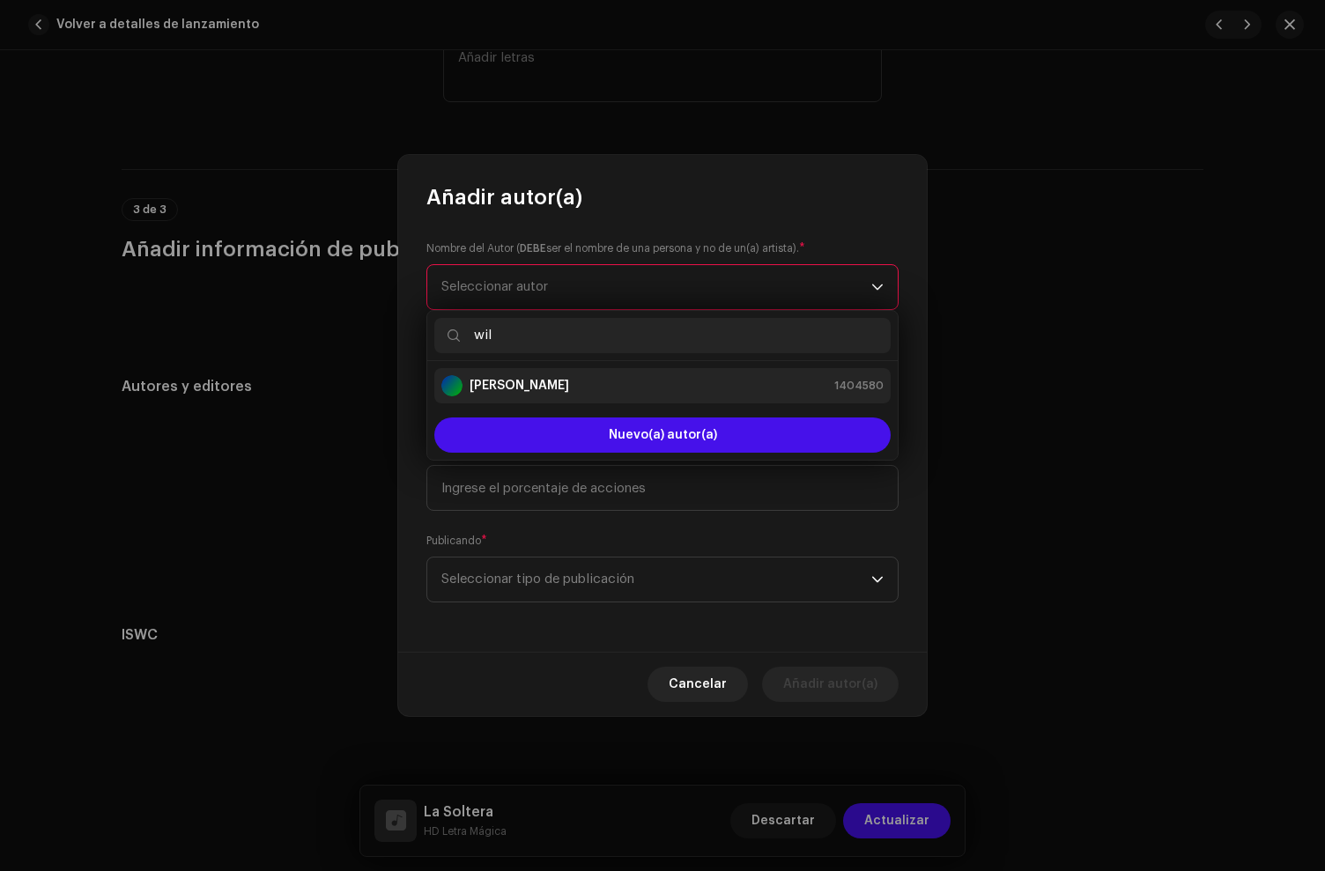
type input "wil"
click at [547, 390] on strong "[PERSON_NAME]" at bounding box center [520, 386] width 100 height 18
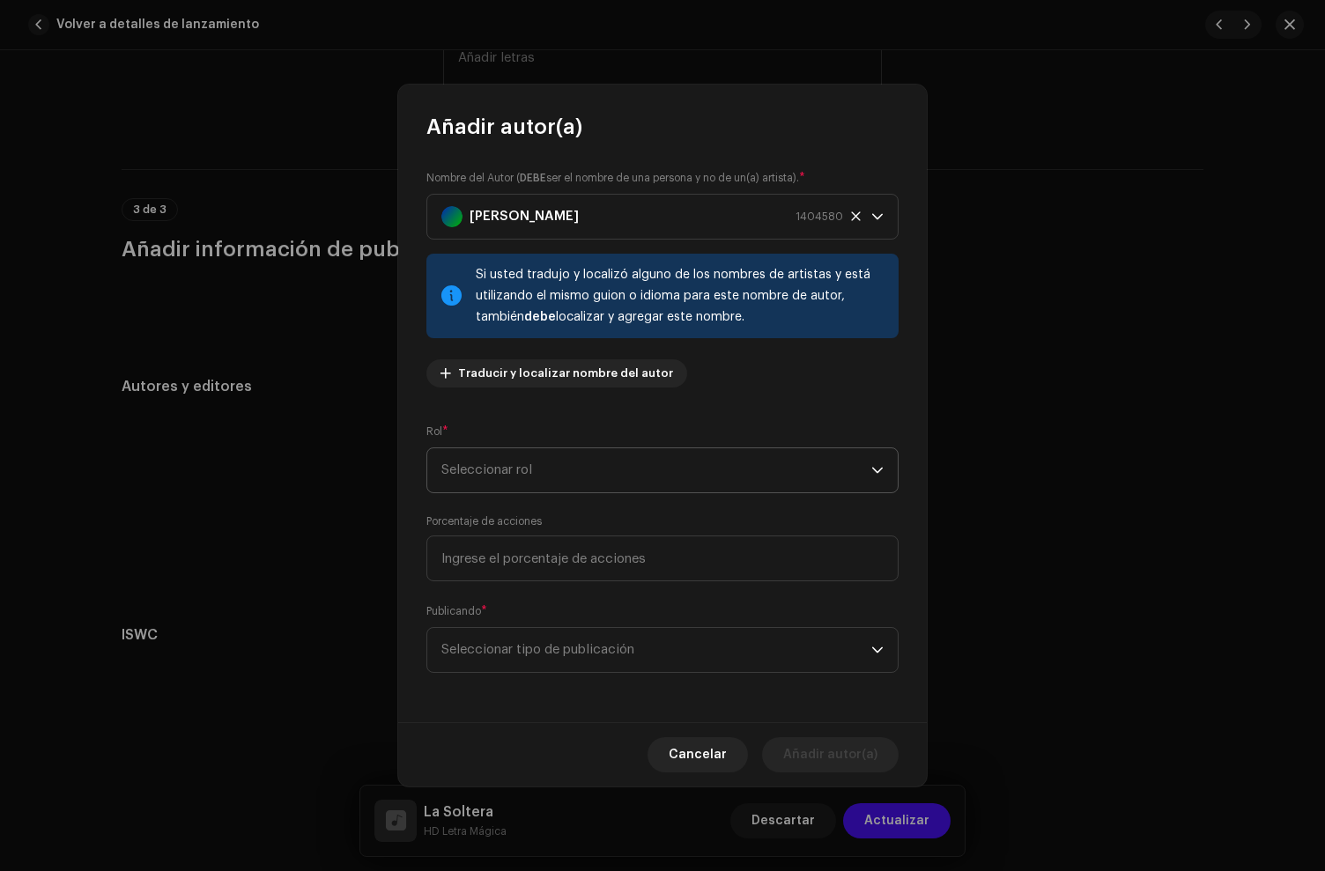
click at [526, 456] on span "Seleccionar rol" at bounding box center [656, 470] width 430 height 44
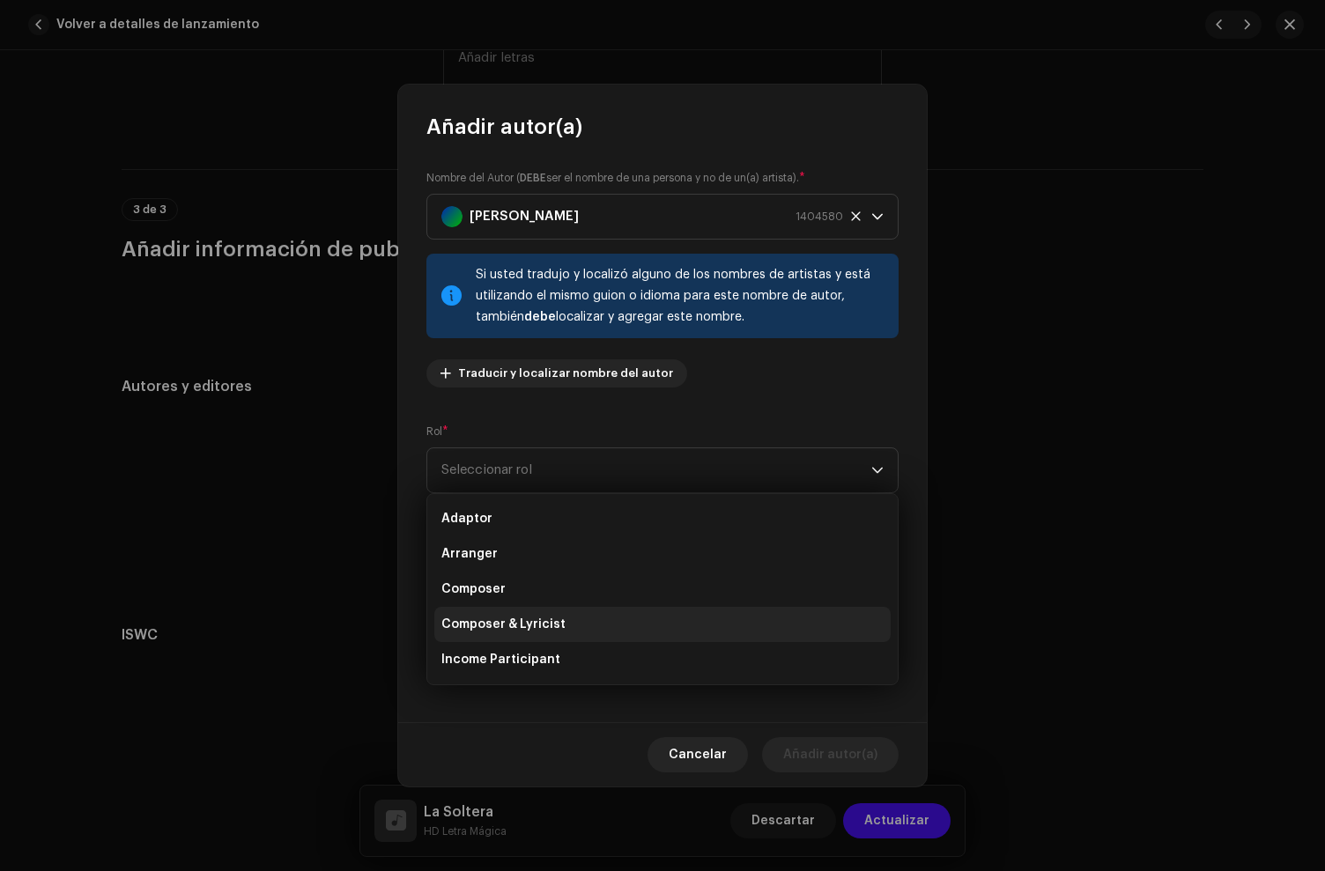
click at [527, 618] on span "Composer & Lyricist" at bounding box center [503, 625] width 124 height 18
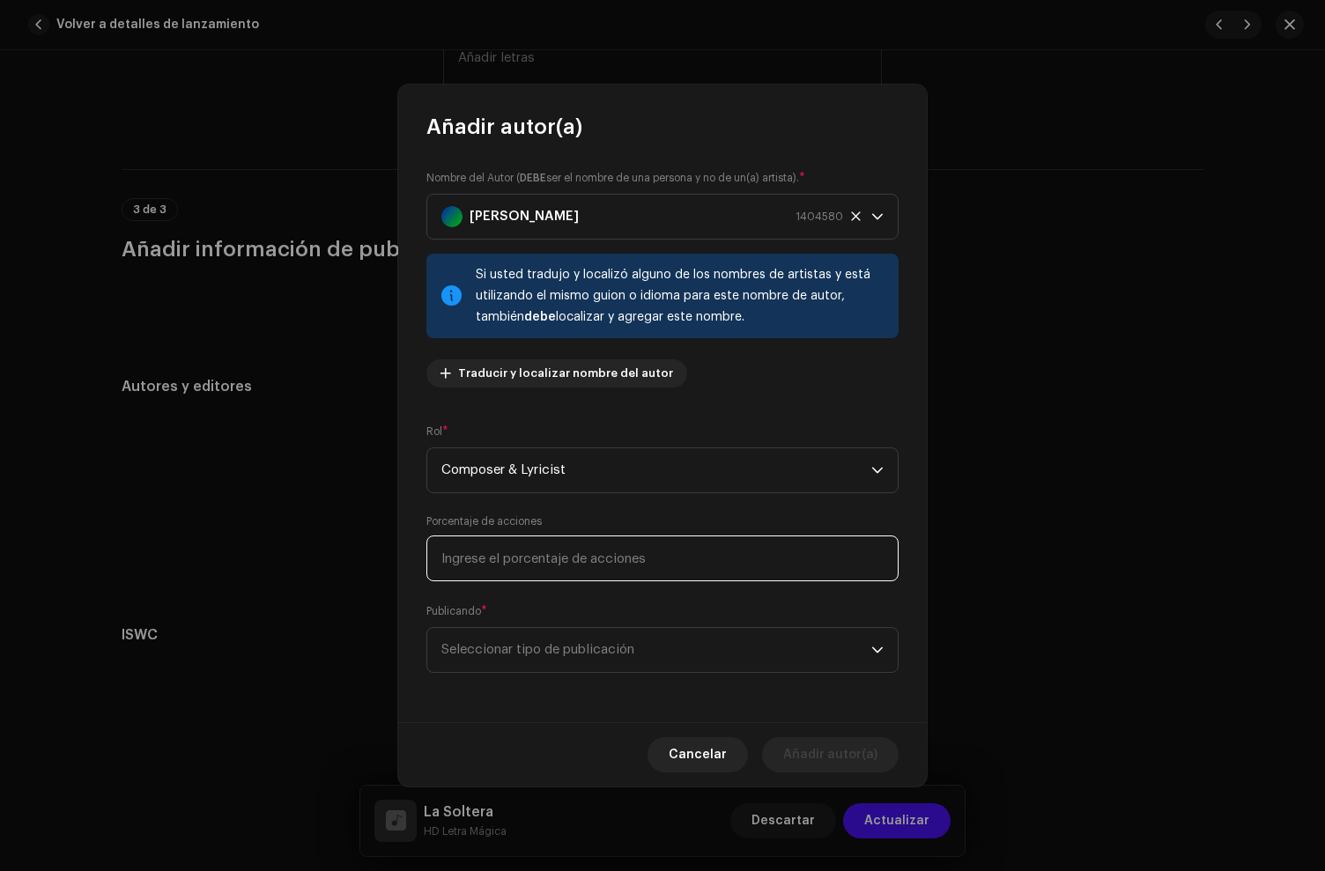
click at [549, 568] on input at bounding box center [662, 559] width 472 height 46
type input "33,00"
click at [566, 655] on span "Seleccionar tipo de publicación" at bounding box center [656, 650] width 430 height 44
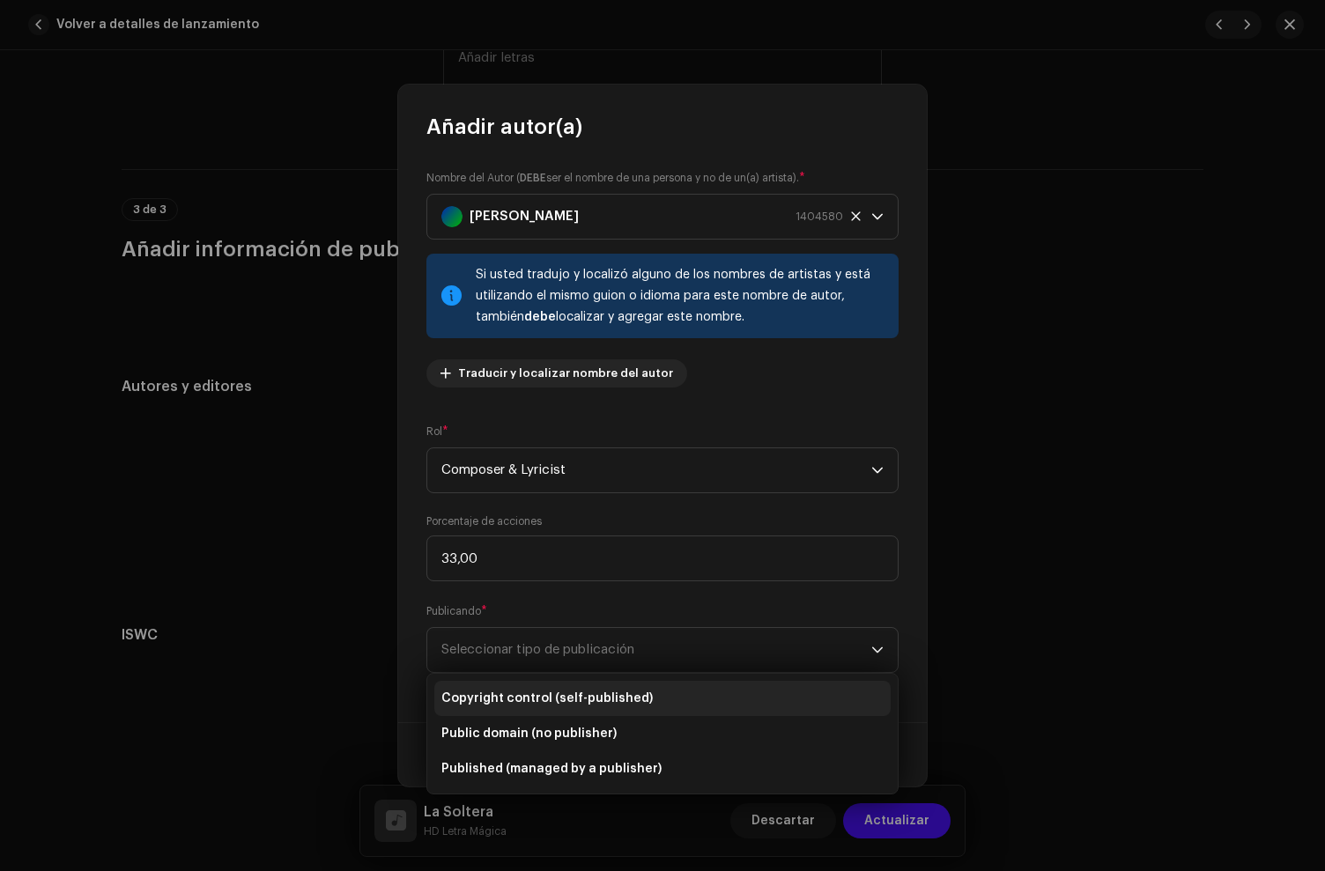
click at [571, 686] on li "Copyright control (self-published)" at bounding box center [662, 698] width 456 height 35
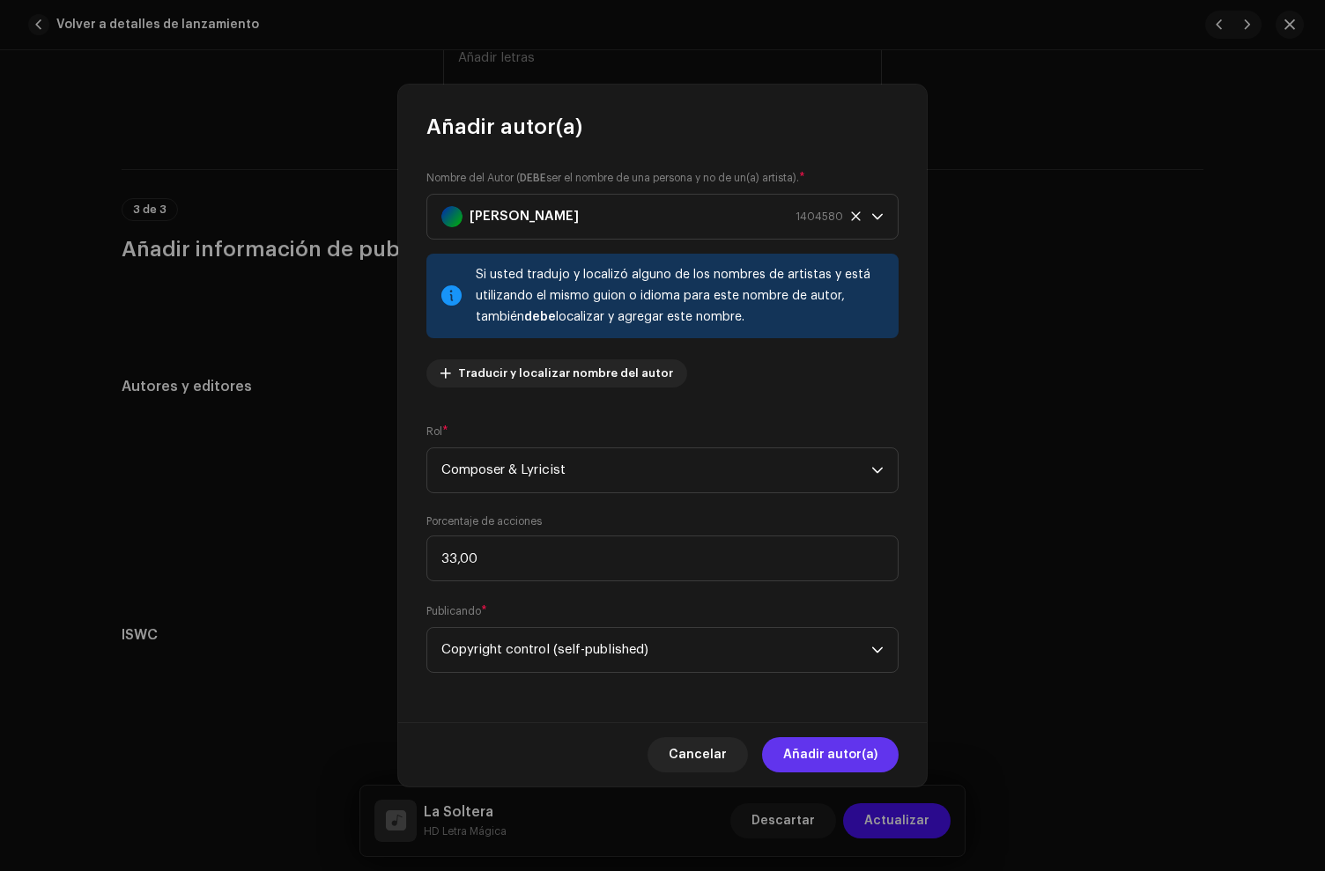
click at [862, 759] on span "Añadir autor(a)" at bounding box center [830, 754] width 94 height 35
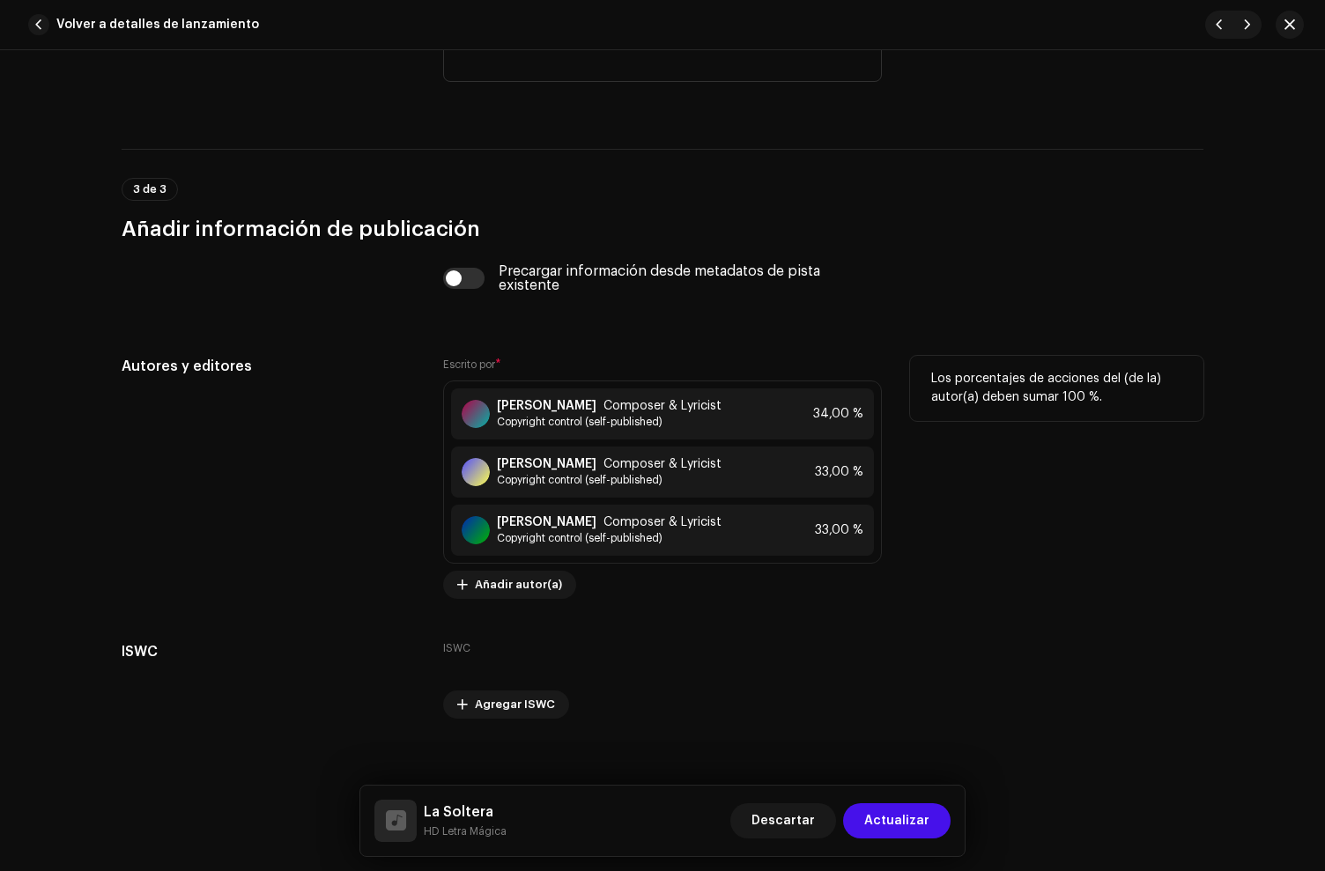
scroll to position [3585, 0]
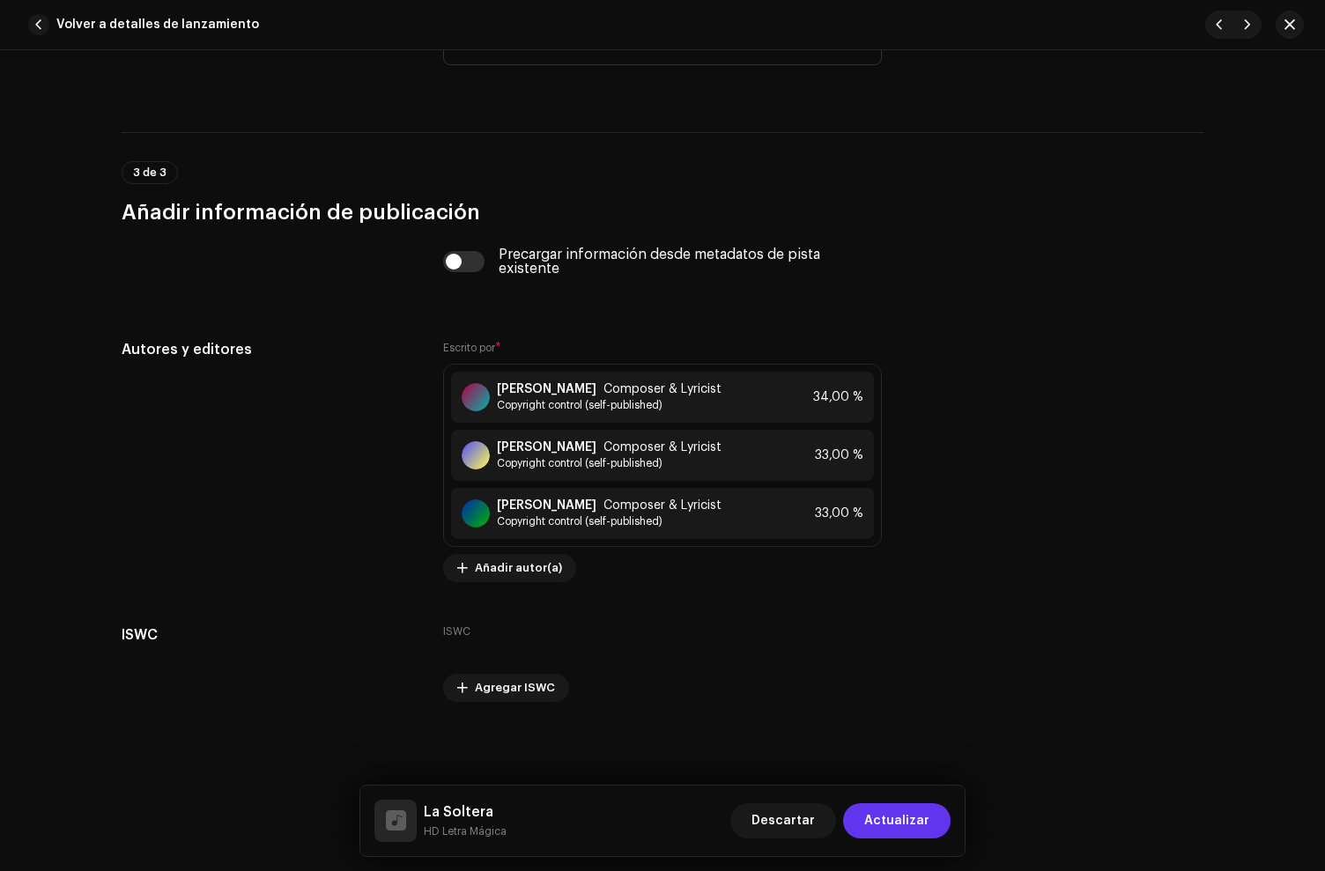
drag, startPoint x: 905, startPoint y: 818, endPoint x: 583, endPoint y: 422, distance: 510.5
click at [905, 816] on span "Actualizar" at bounding box center [896, 820] width 65 height 35
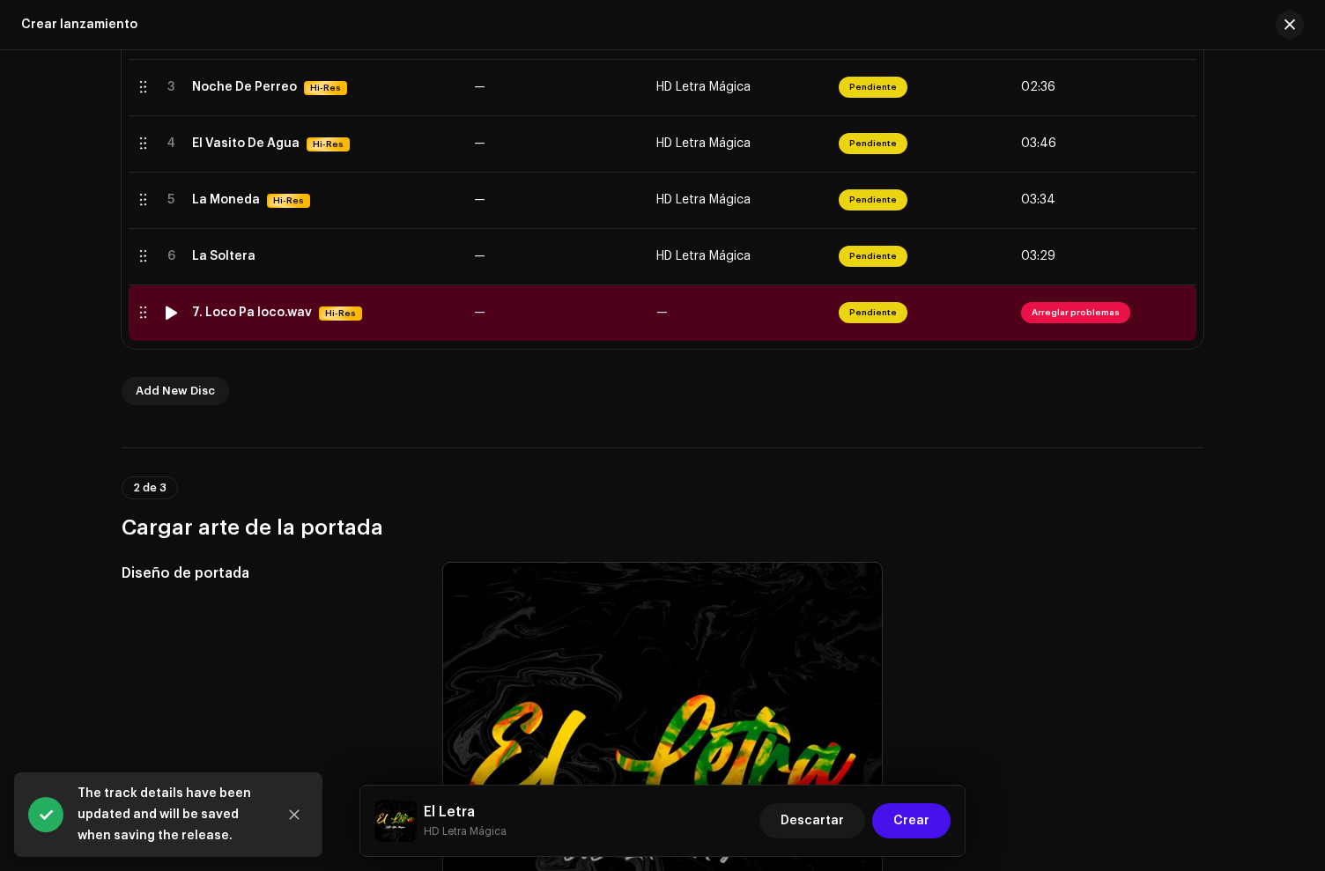
scroll to position [543, 0]
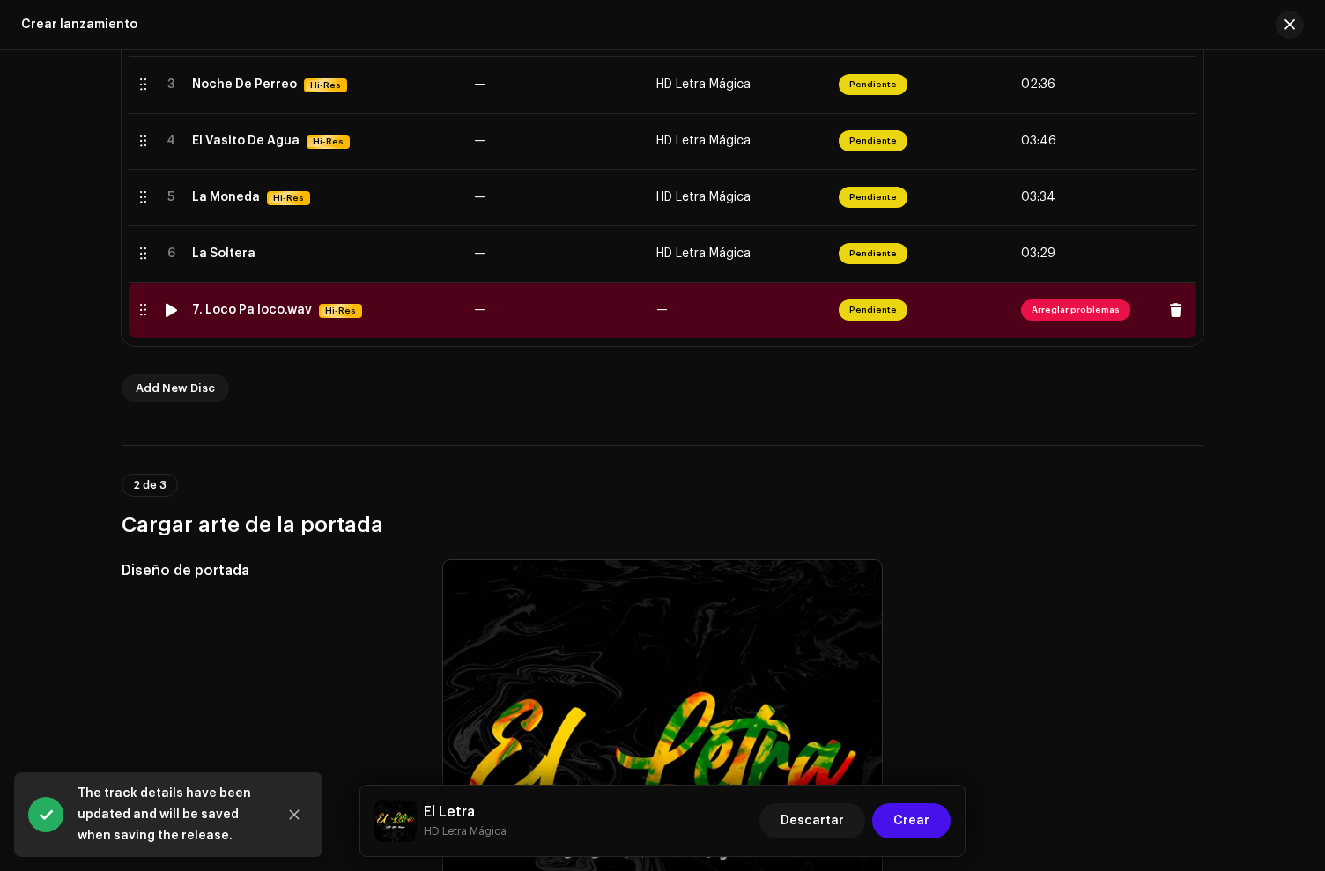
click at [255, 318] on td "7. Loco Pa loco.wav Hi-Res" at bounding box center [326, 310] width 282 height 56
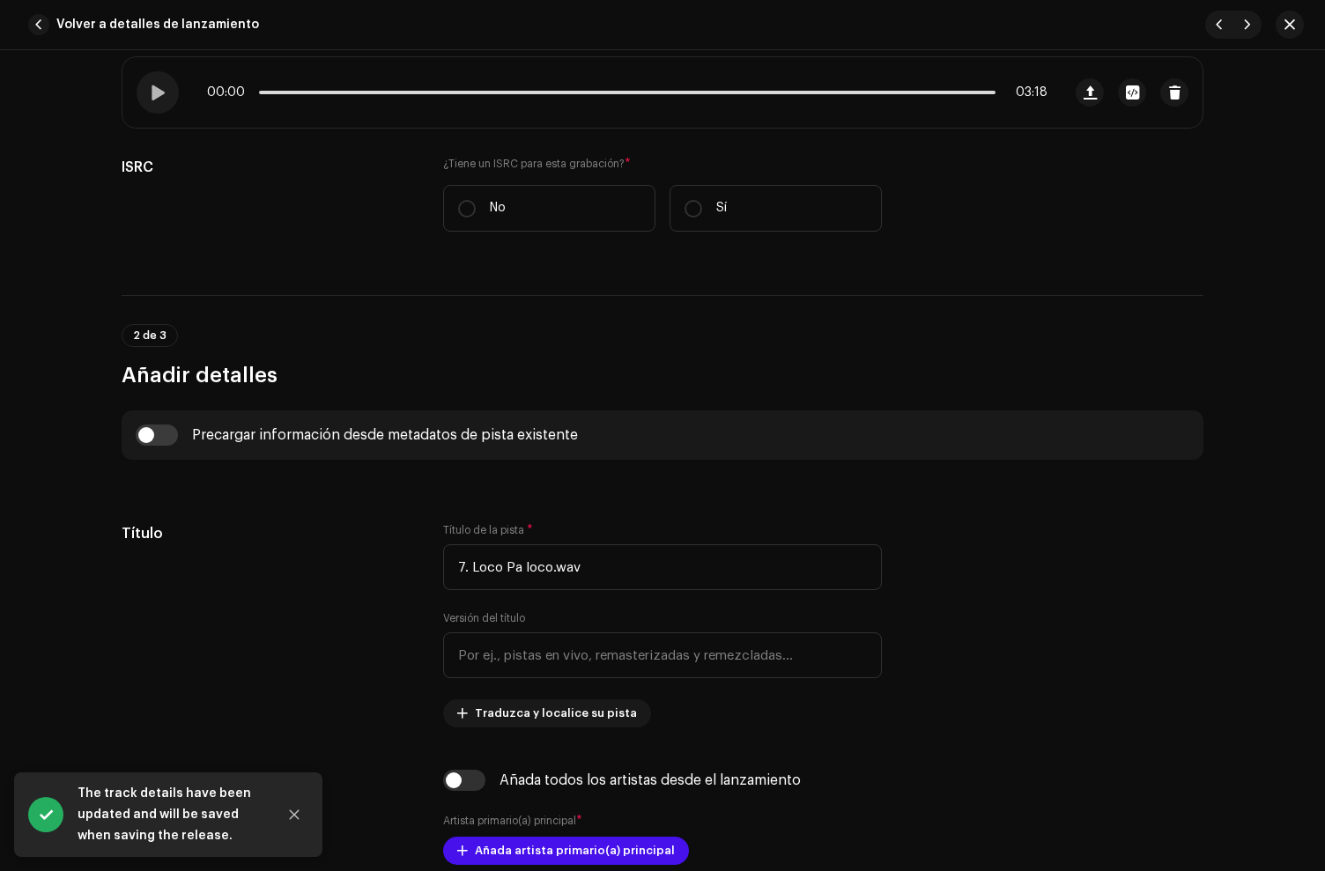
scroll to position [433, 0]
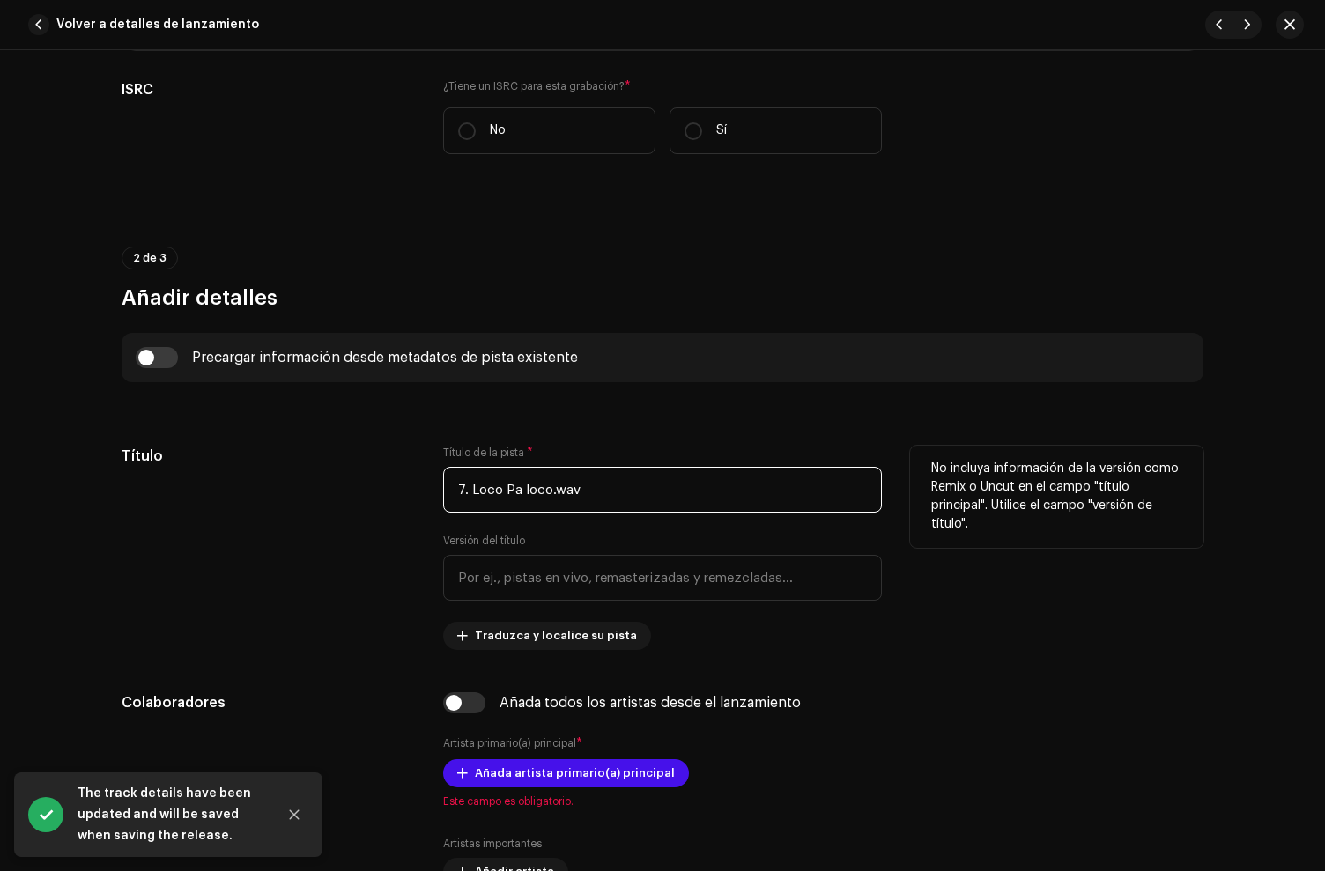
drag, startPoint x: 466, startPoint y: 490, endPoint x: 380, endPoint y: 460, distance: 91.4
click at [380, 460] on div "Título Título de la pista * 7. Loco Pa loco.wav Versión del título Traduzca y l…" at bounding box center [663, 548] width 1082 height 204
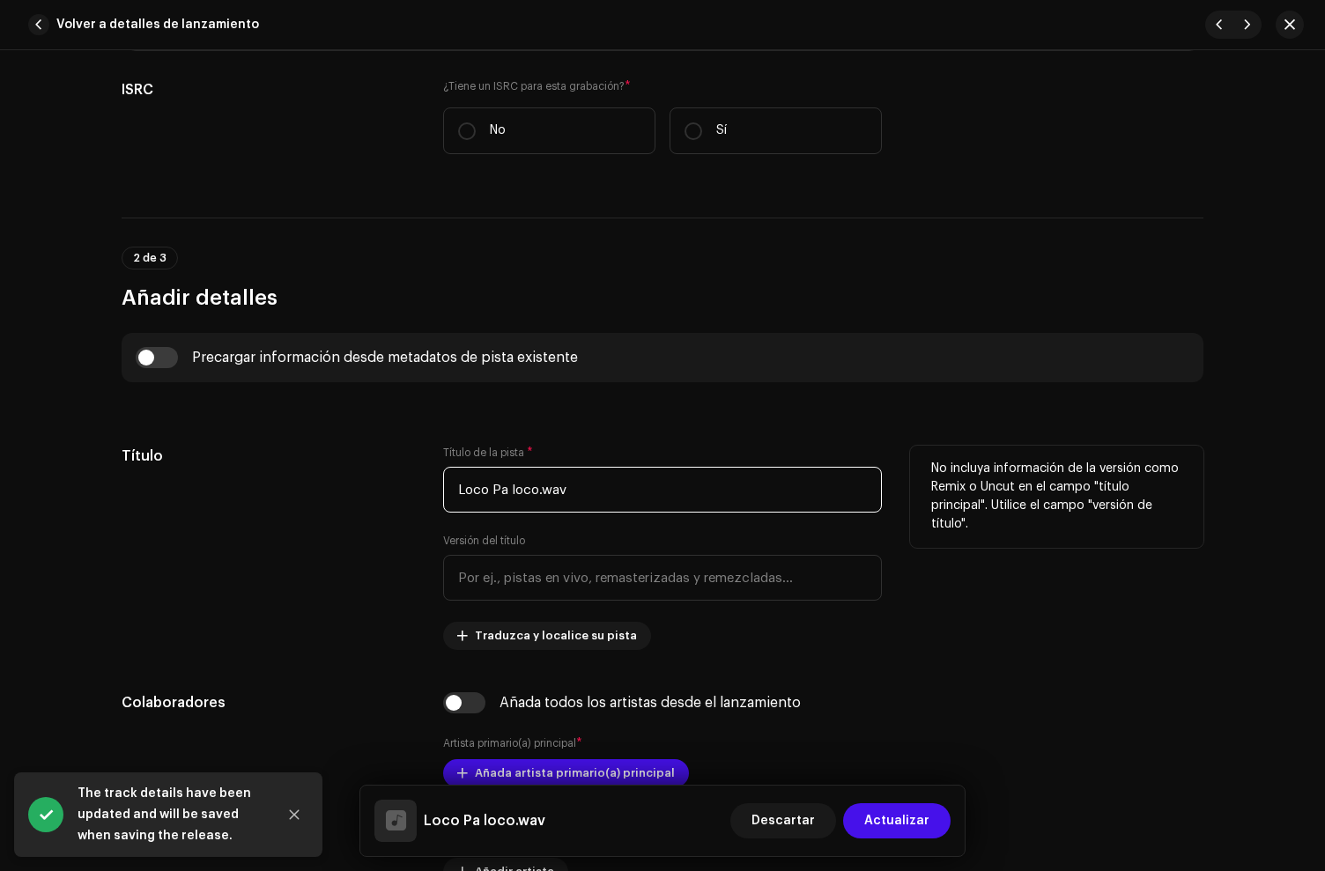
click at [573, 491] on input "Loco Pa loco.wav" at bounding box center [662, 490] width 439 height 46
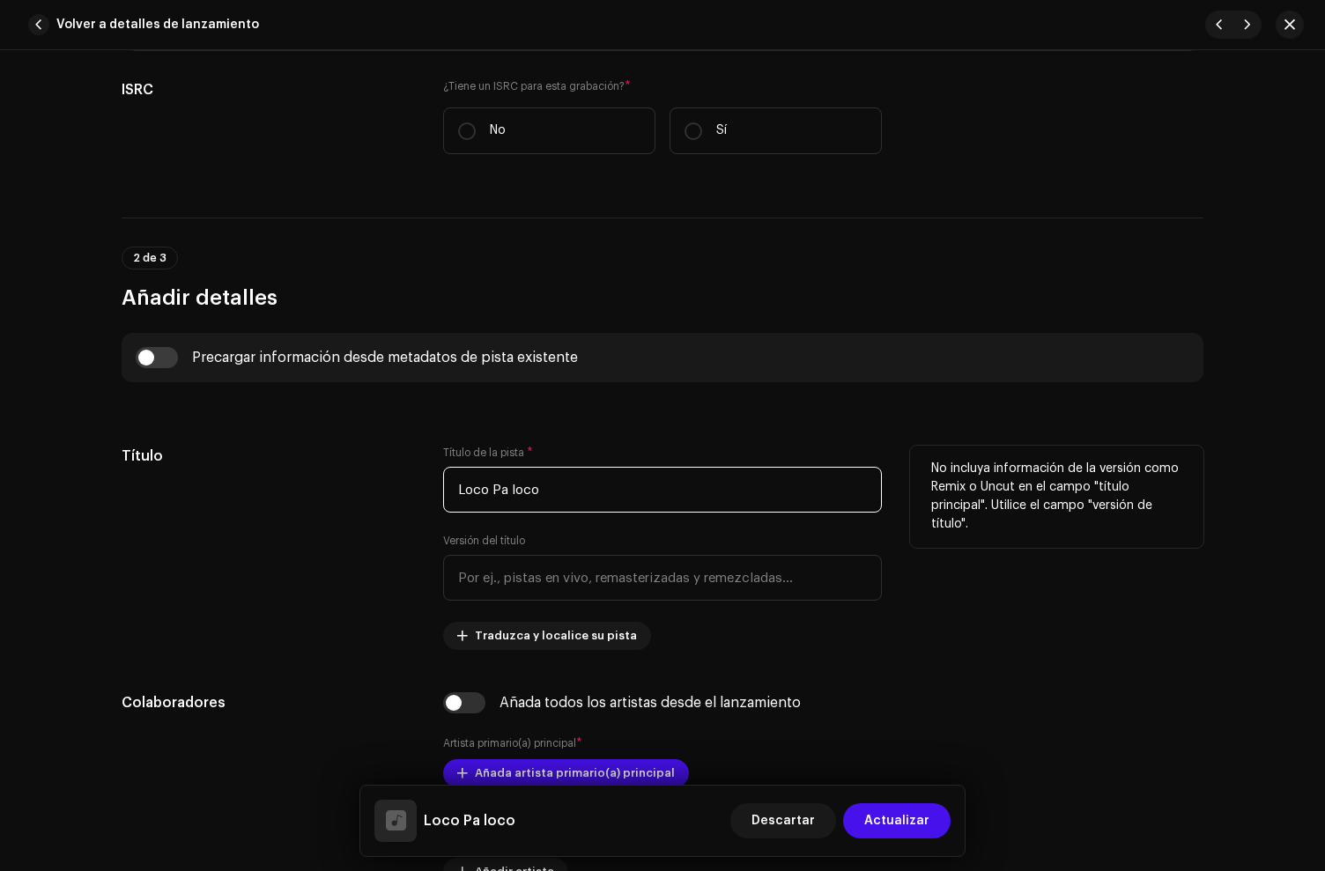
click at [513, 492] on input "Loco Pa loco" at bounding box center [662, 490] width 439 height 46
click at [500, 492] on input "Loco Pa Loco" at bounding box center [662, 490] width 439 height 46
type input "Loco Pa' Loco"
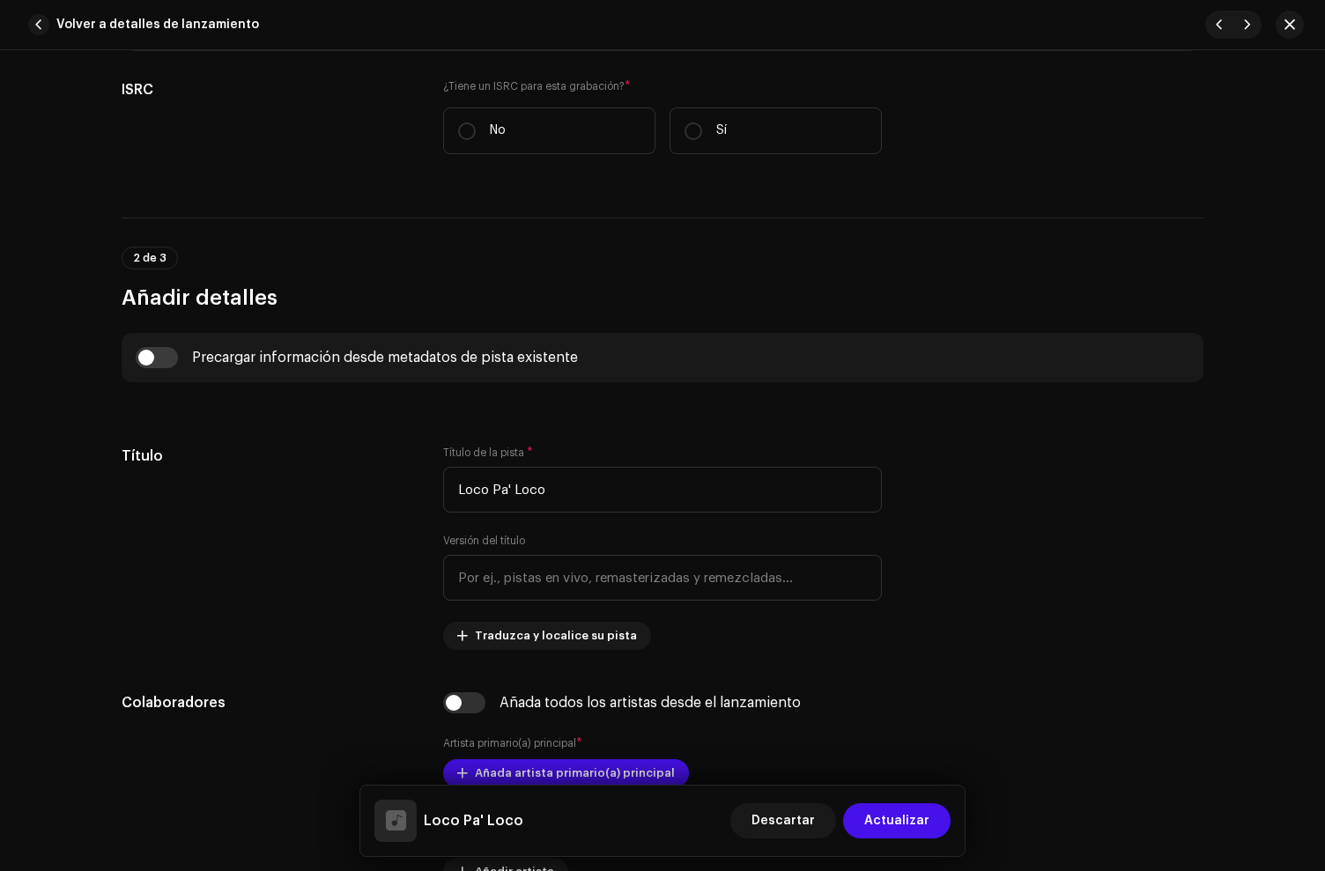
click at [154, 357] on input "checkbox" at bounding box center [157, 357] width 42 height 21
checkbox input "true"
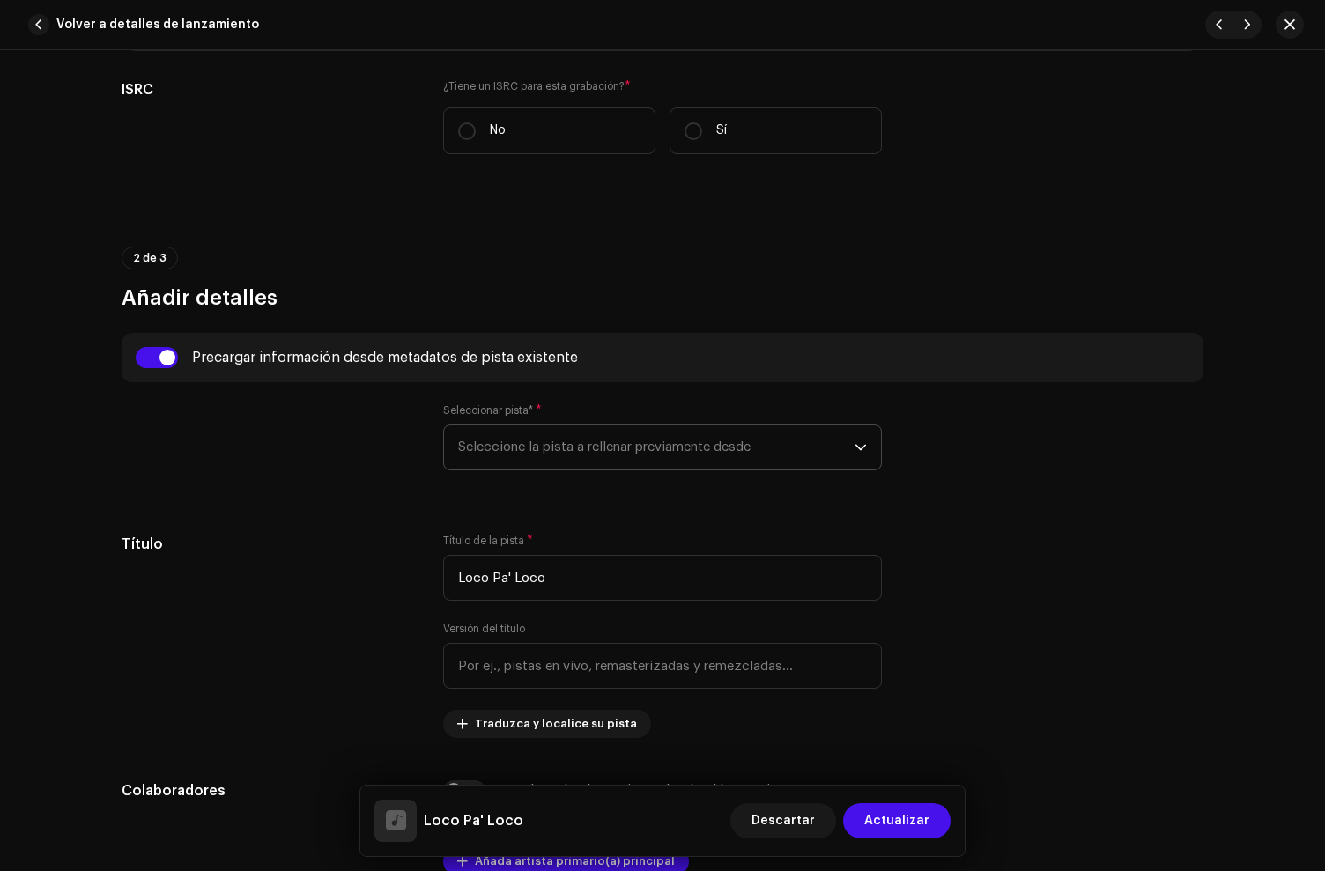
click at [536, 443] on span "Seleccione la pista a rellenar previamente desde" at bounding box center [656, 448] width 396 height 44
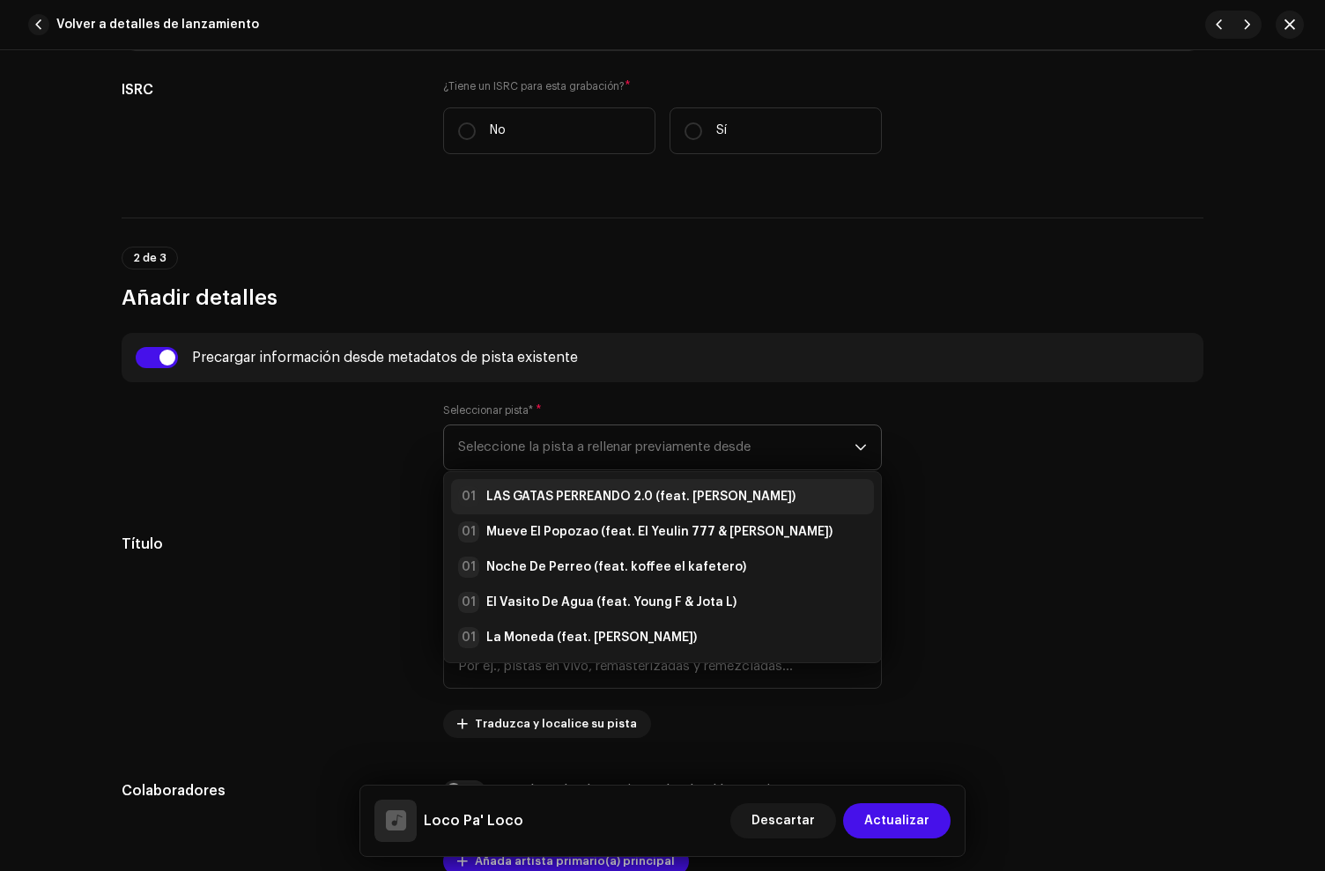
click at [566, 503] on strong "LAS GATAS PERREANDO 2.0 (feat. [PERSON_NAME])" at bounding box center [640, 497] width 309 height 18
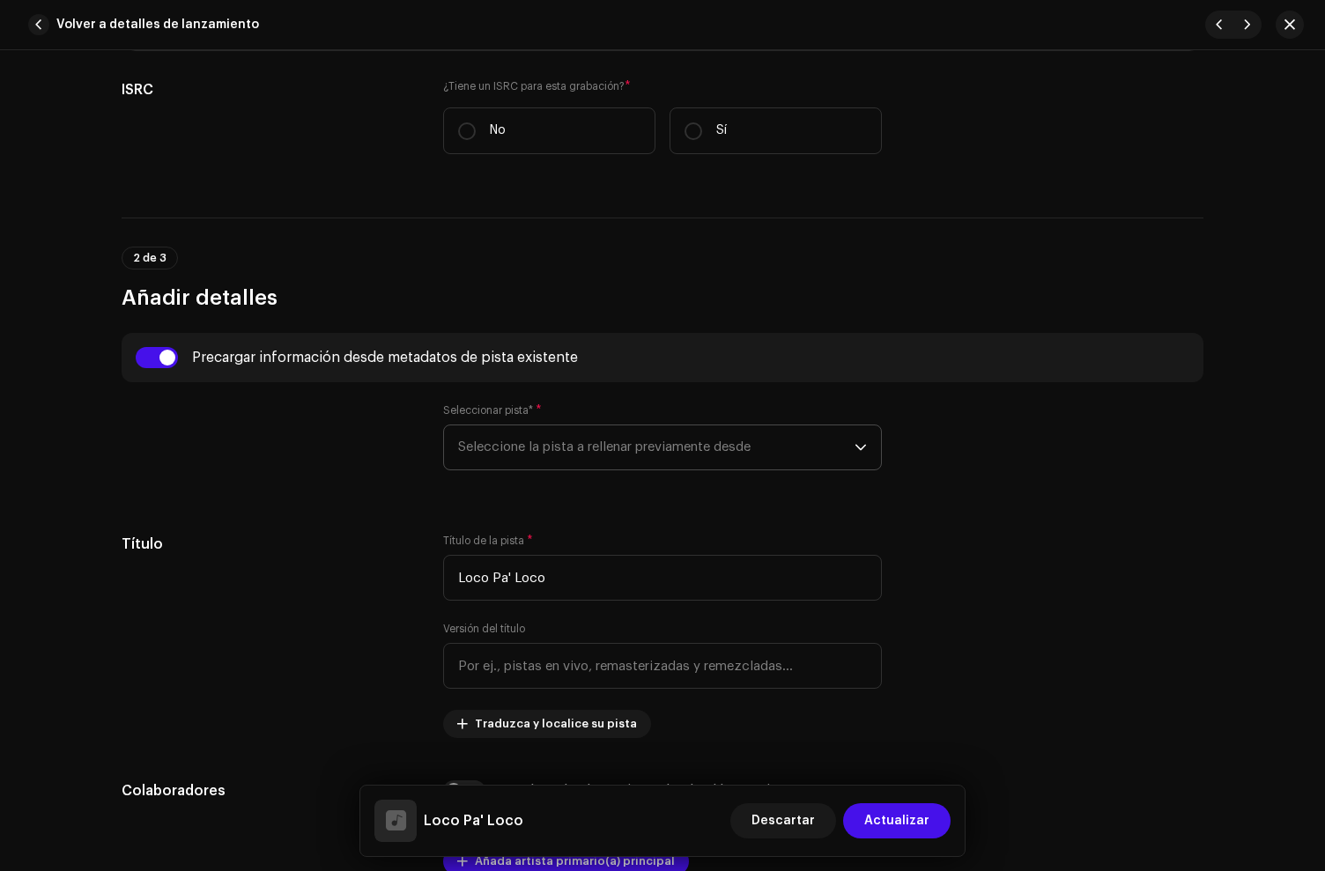
type input "00:00"
radio input "true"
type input "HD Letra Mágica"
checkbox input "true"
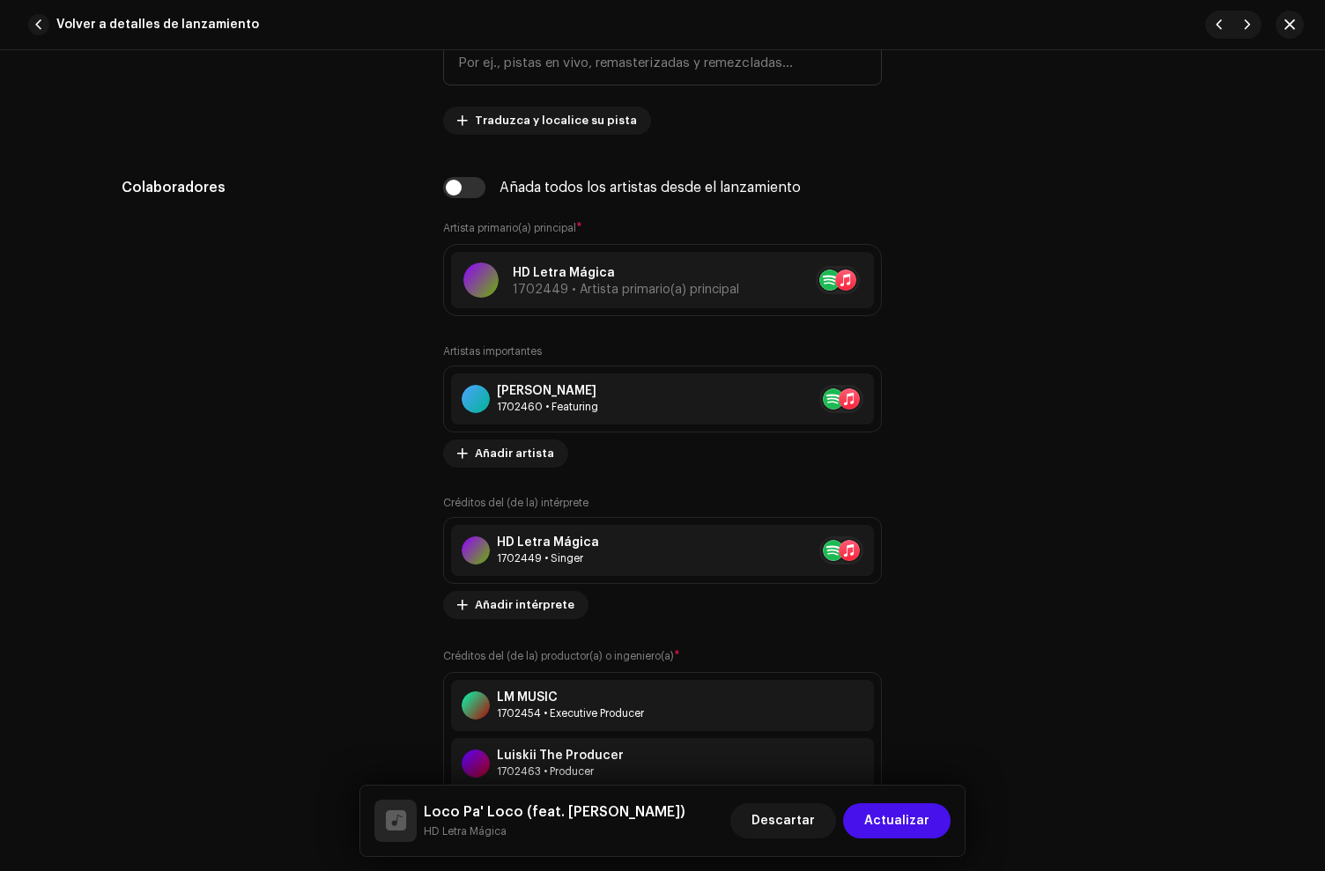
scroll to position [1222, 0]
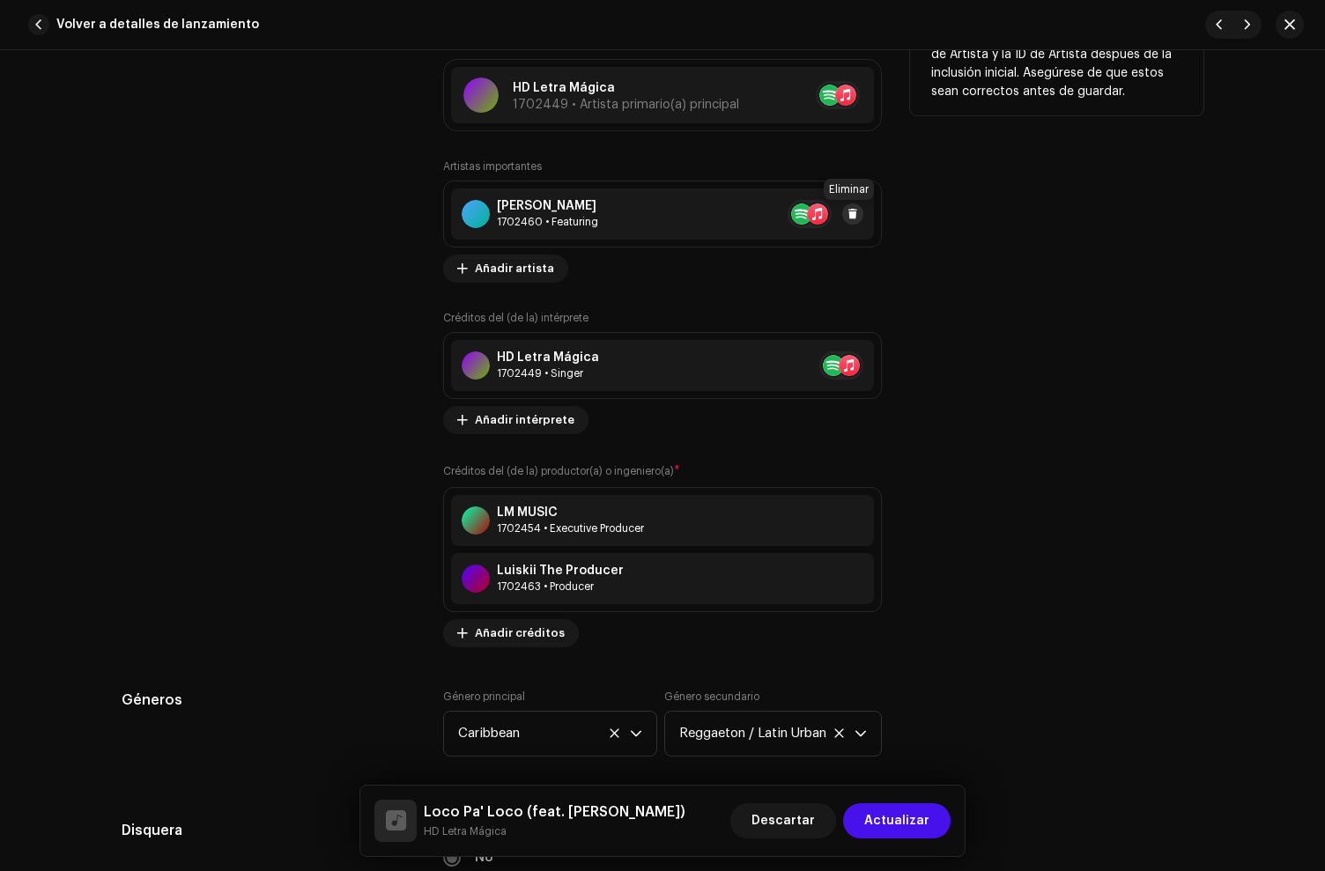
click at [855, 215] on button at bounding box center [852, 214] width 21 height 21
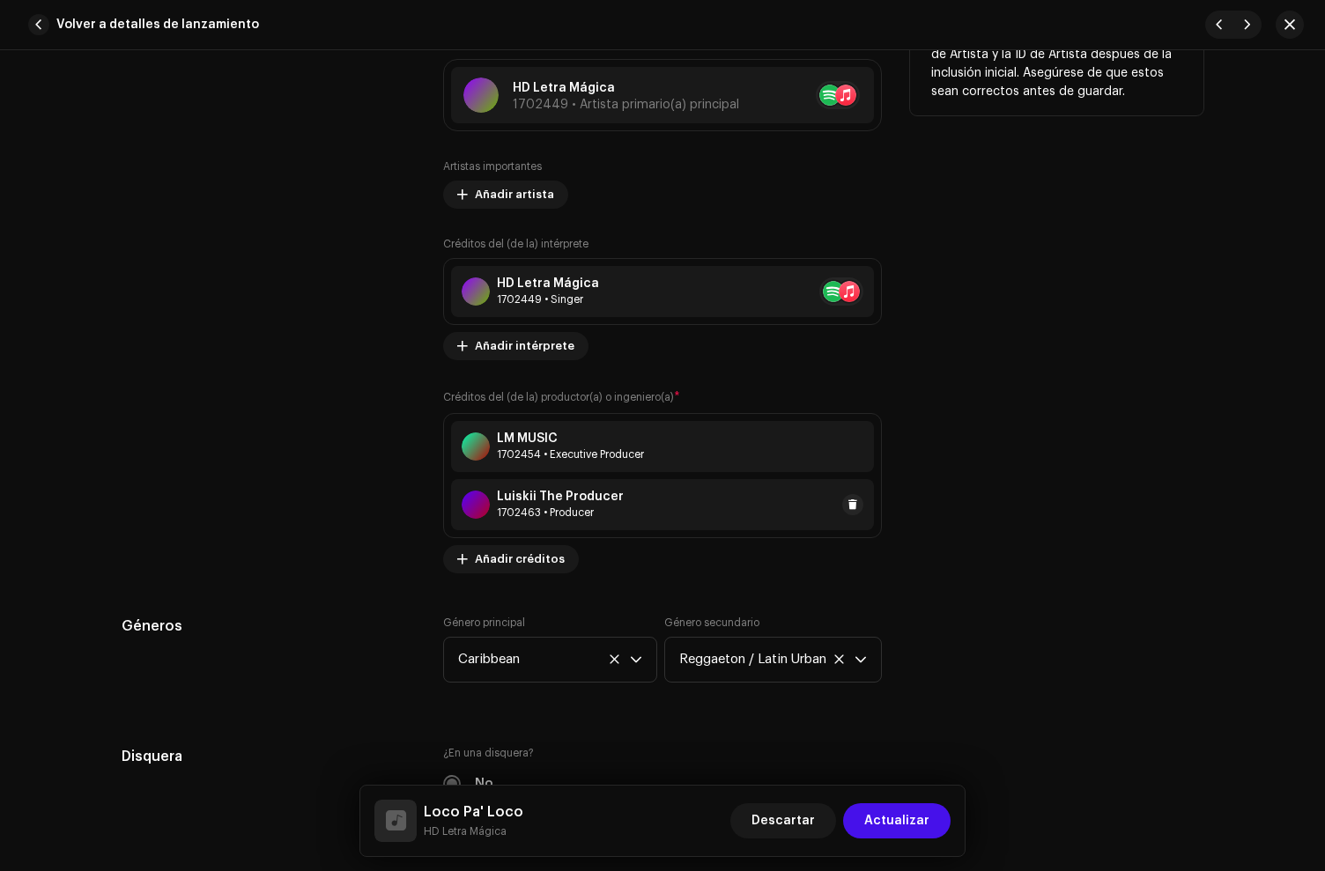
click at [809, 506] on div "Luiskii The Producer 1702463 • Producer" at bounding box center [662, 504] width 423 height 51
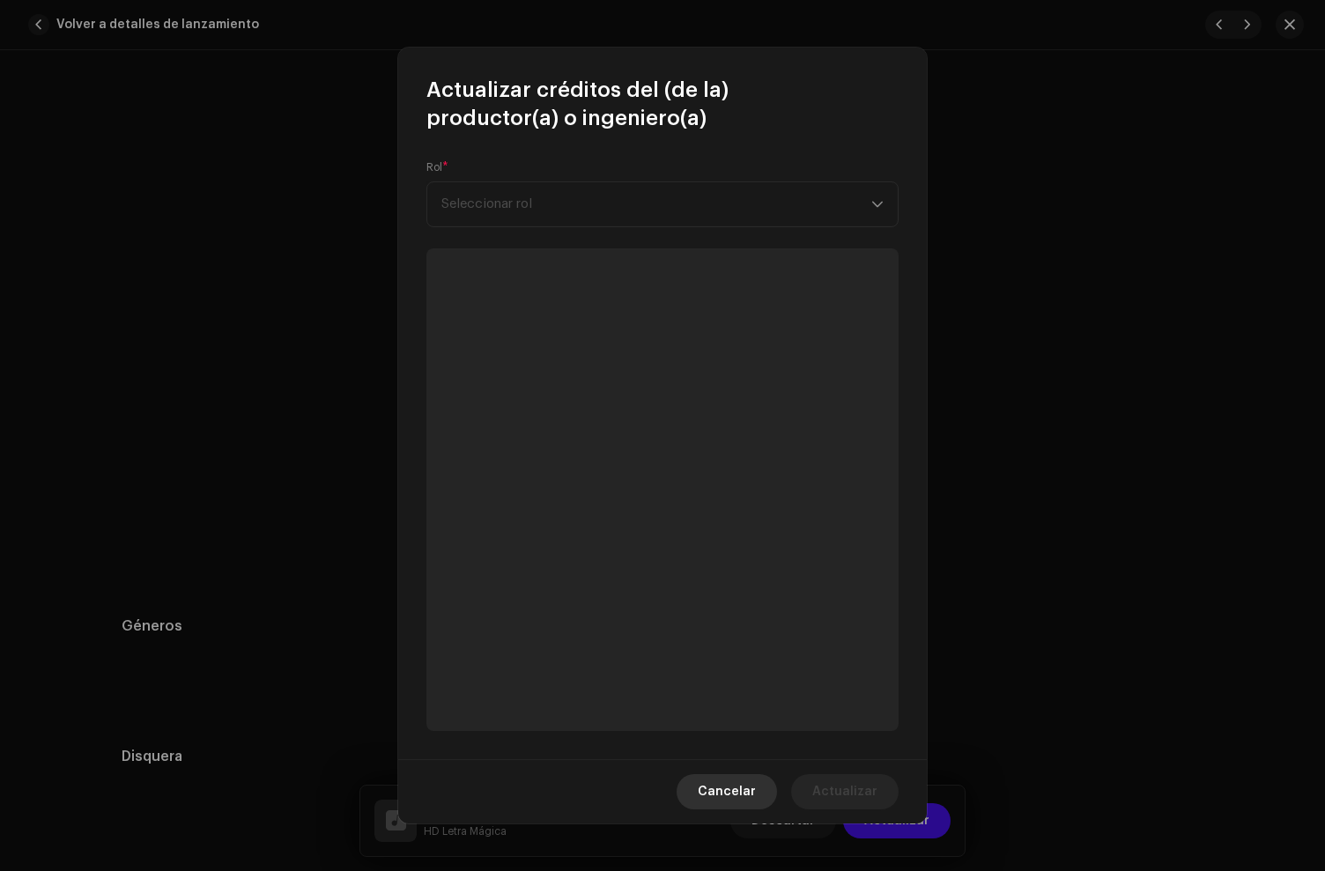
click at [724, 781] on span "Cancelar" at bounding box center [727, 791] width 58 height 35
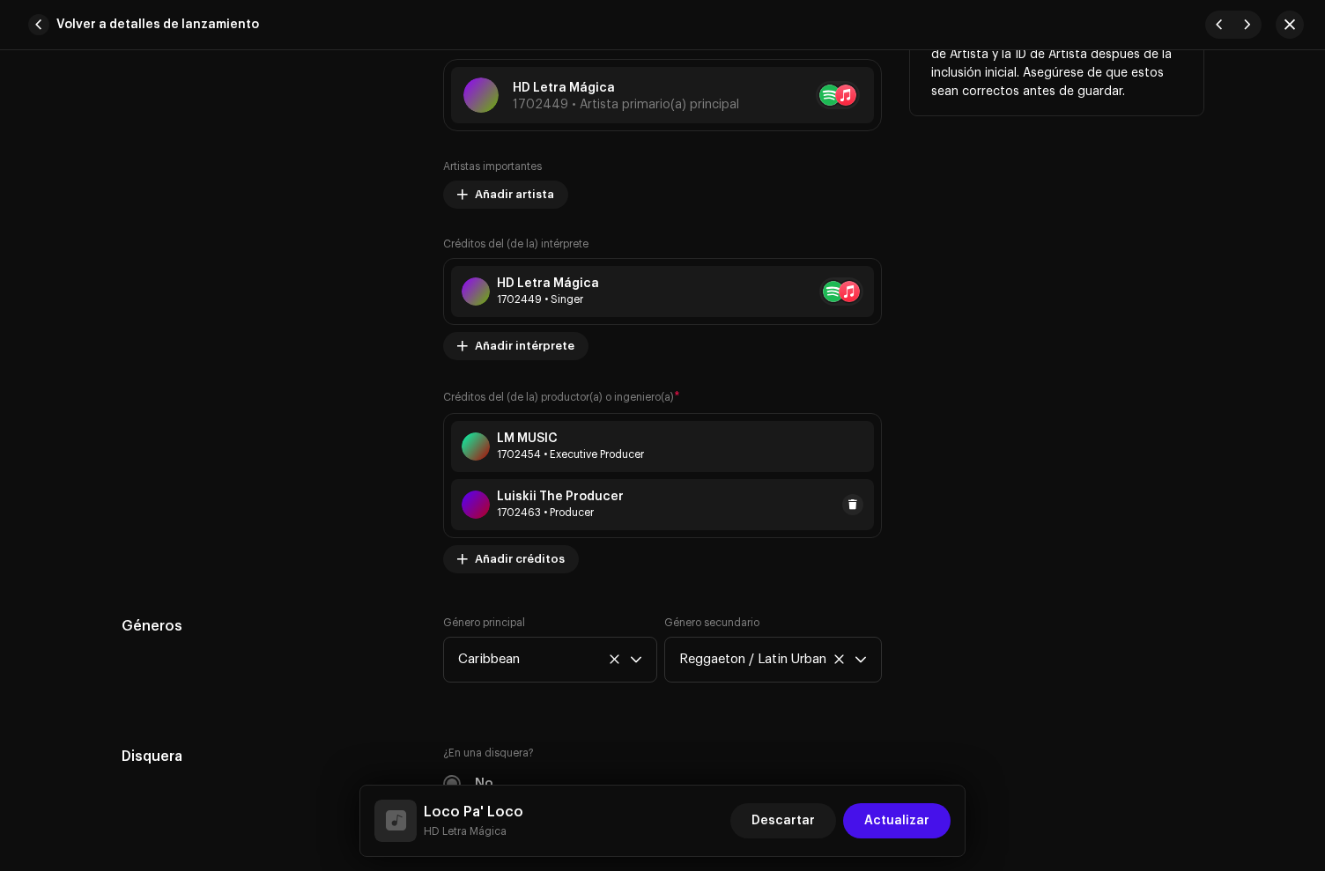
click at [662, 511] on div "Luiskii The Producer 1702463 • Producer" at bounding box center [662, 504] width 423 height 51
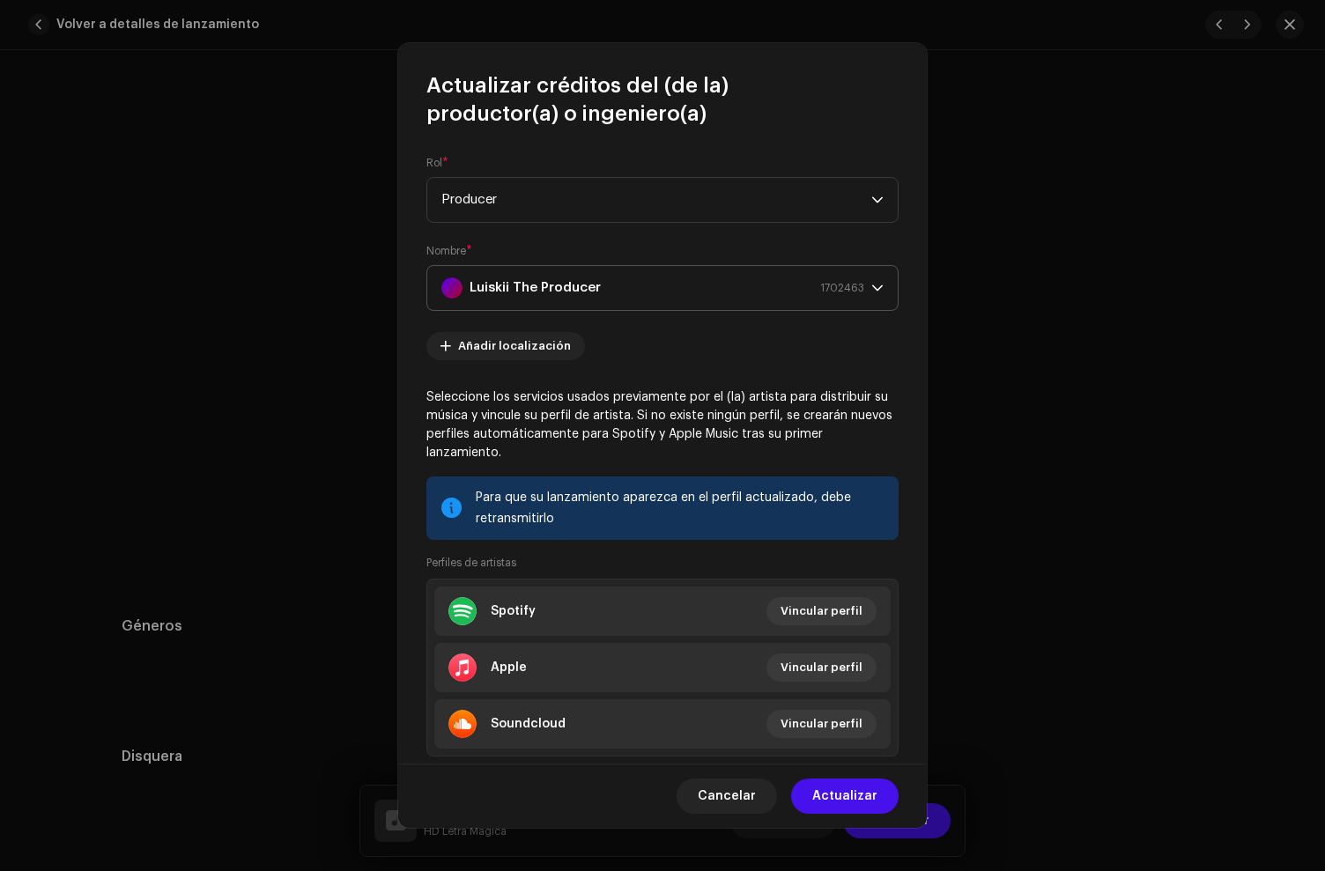
click at [536, 293] on strong "Luiskii The Producer" at bounding box center [535, 288] width 131 height 44
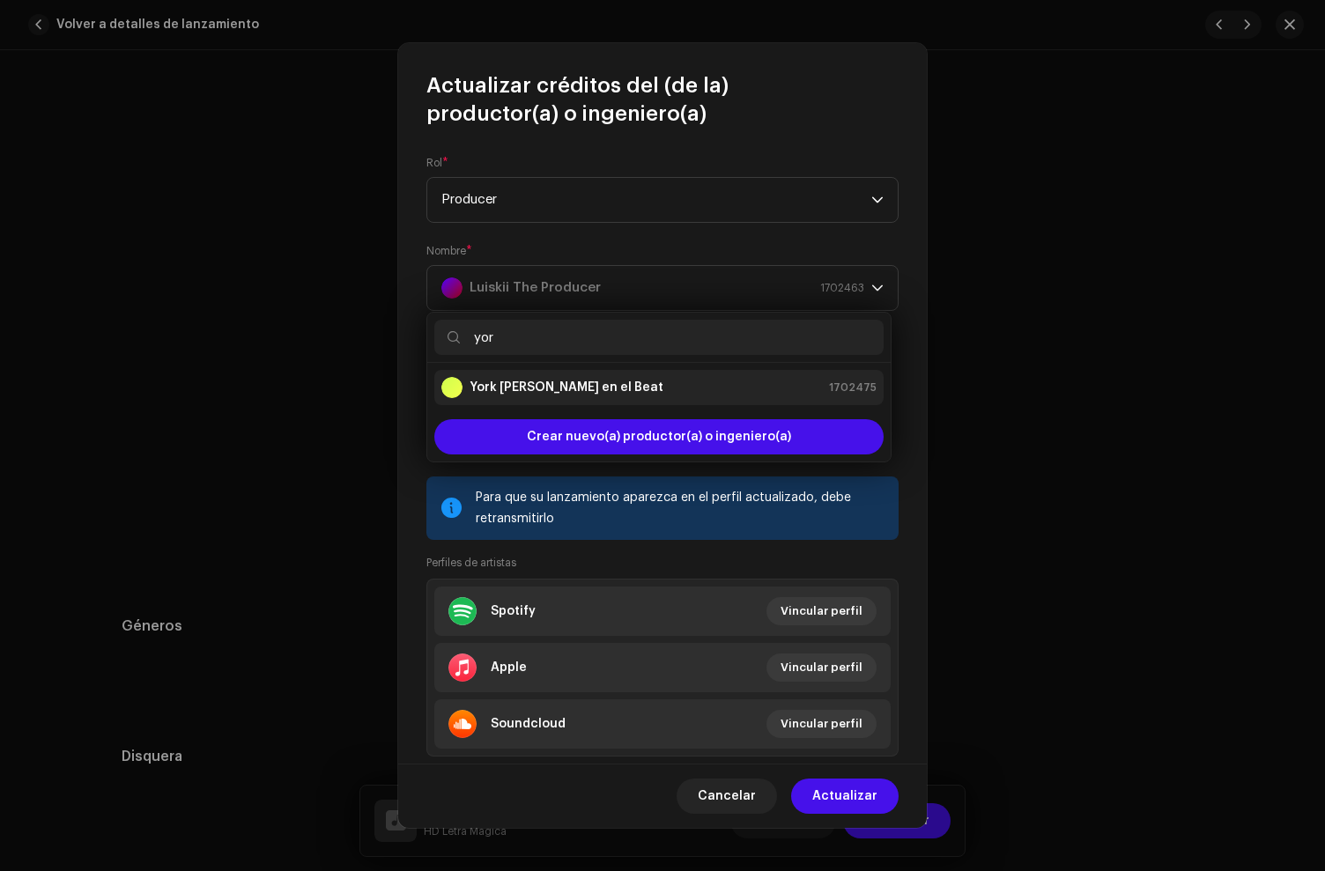
type input "yor"
click at [574, 392] on strong "York [PERSON_NAME] en el Beat" at bounding box center [567, 388] width 194 height 18
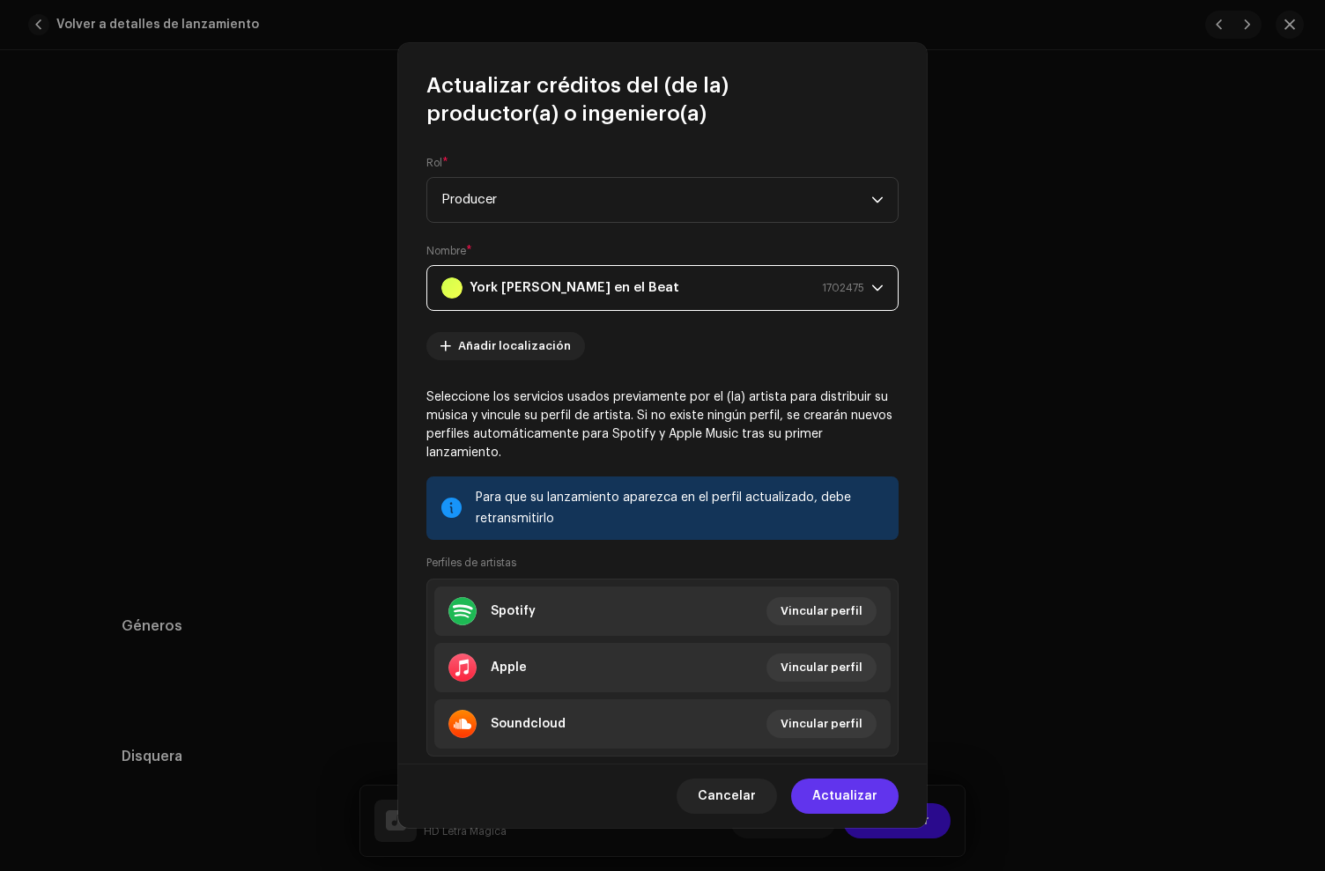
scroll to position [44, 0]
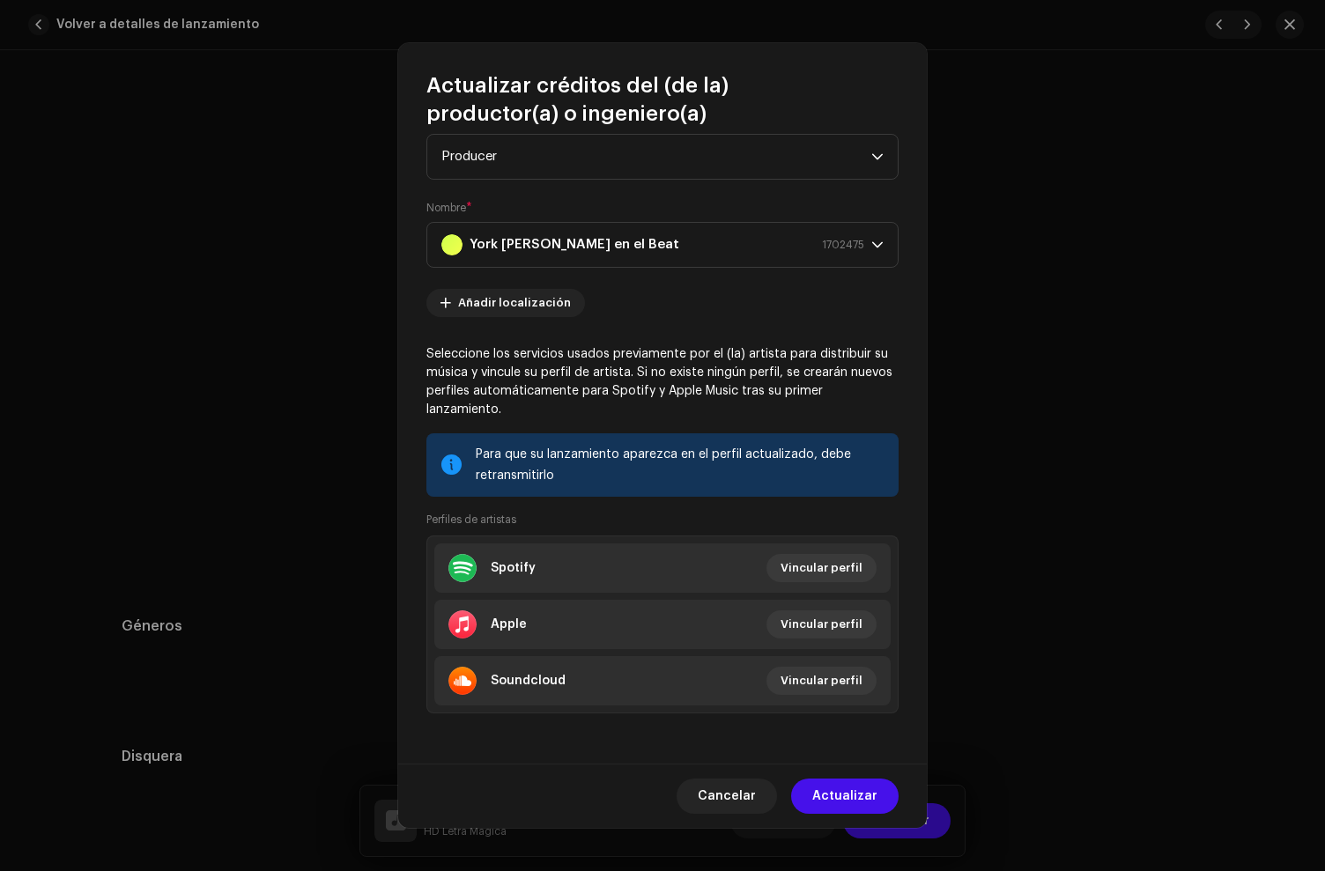
drag, startPoint x: 862, startPoint y: 788, endPoint x: 837, endPoint y: 650, distance: 139.8
click at [862, 788] on span "Actualizar" at bounding box center [844, 796] width 65 height 35
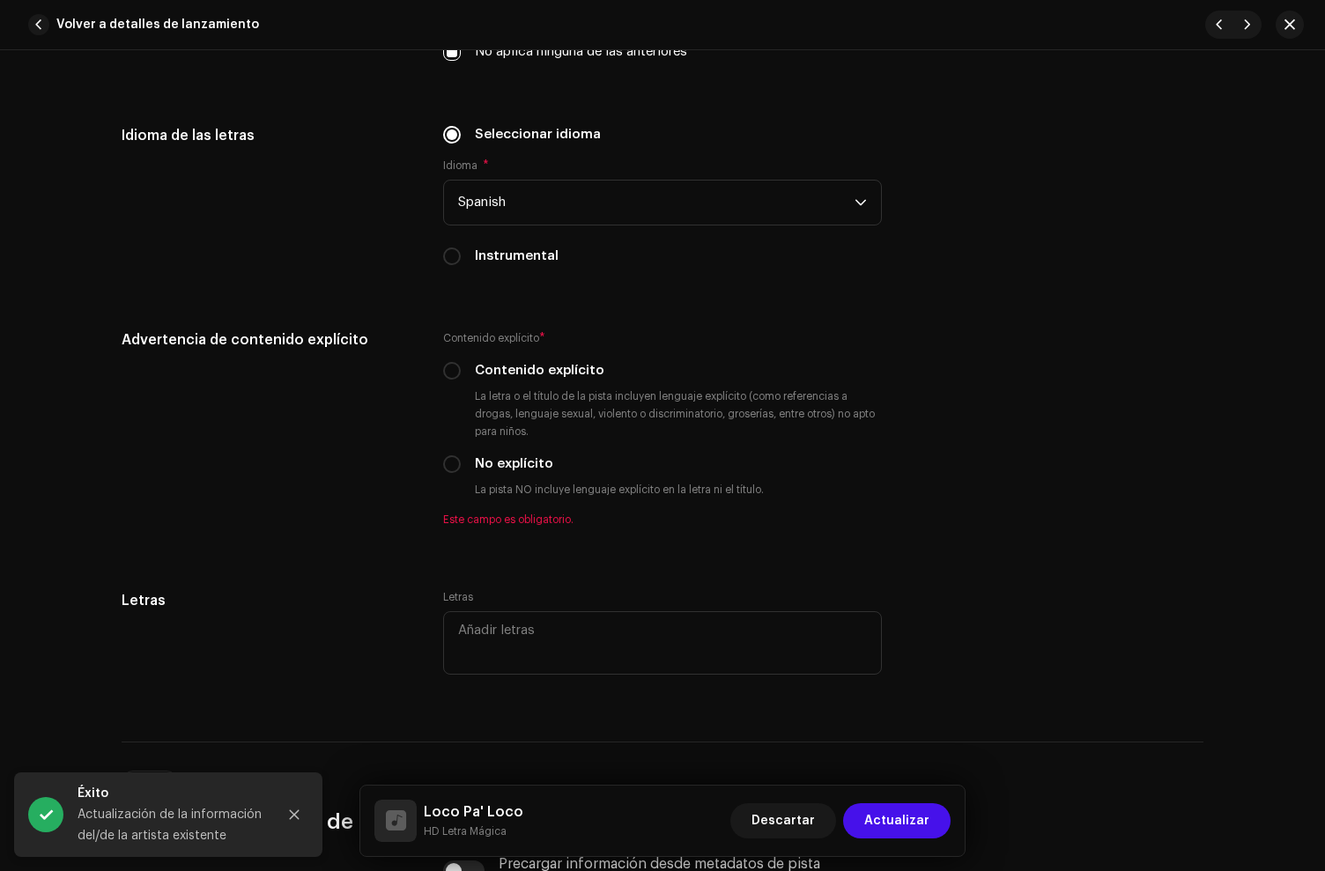
scroll to position [2980, 0]
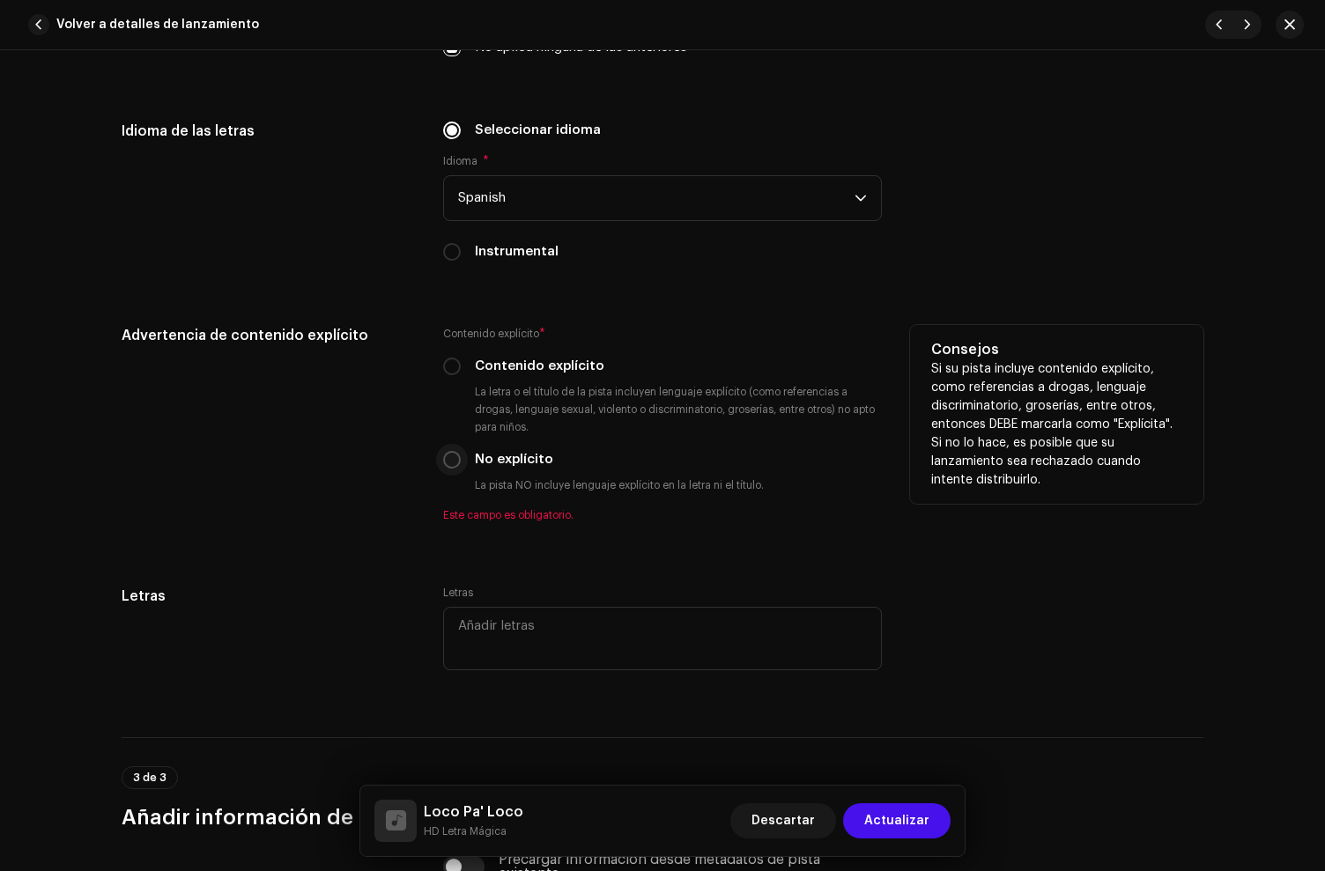
click at [448, 465] on input "No explícito" at bounding box center [452, 460] width 18 height 18
radio input "true"
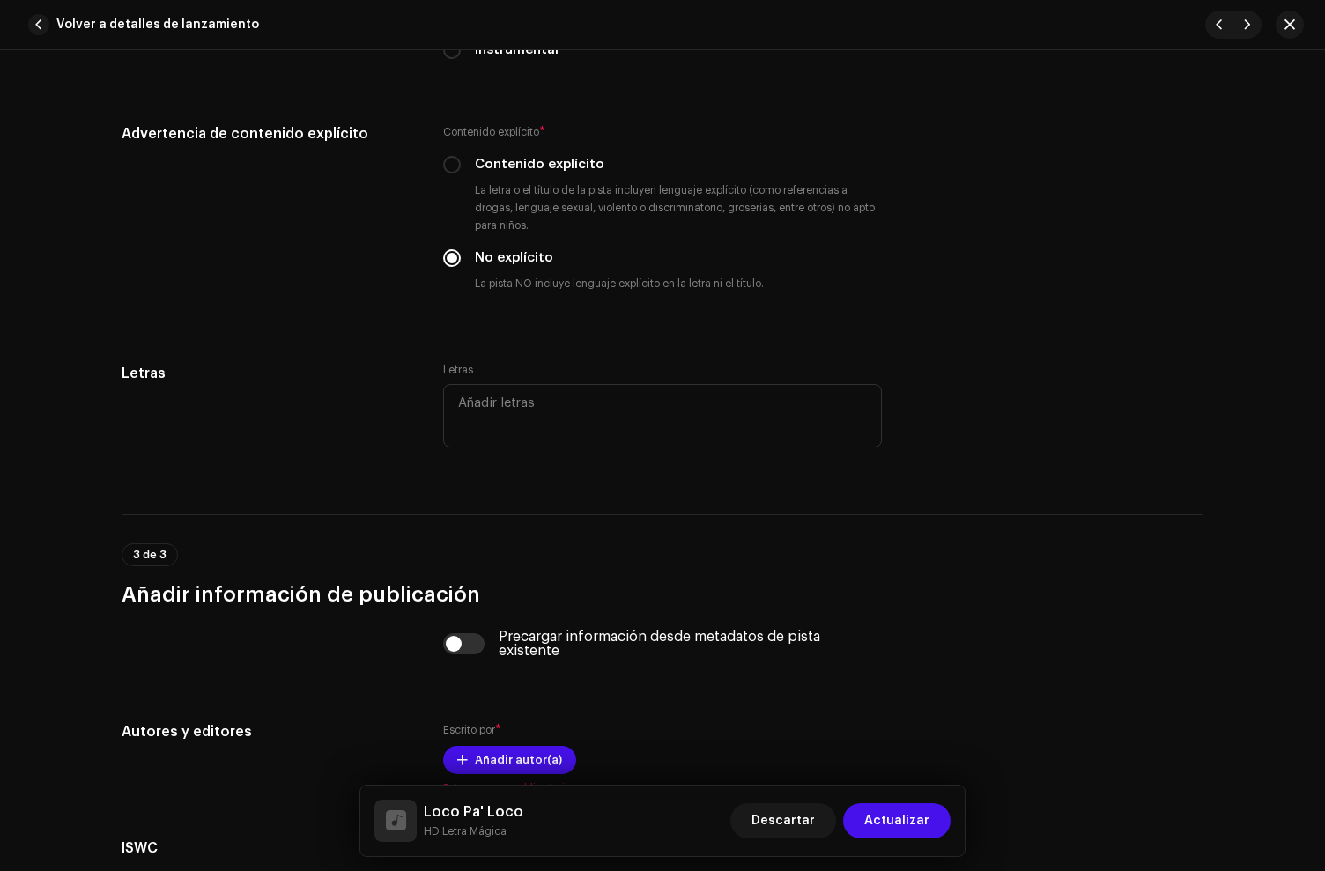
scroll to position [3348, 0]
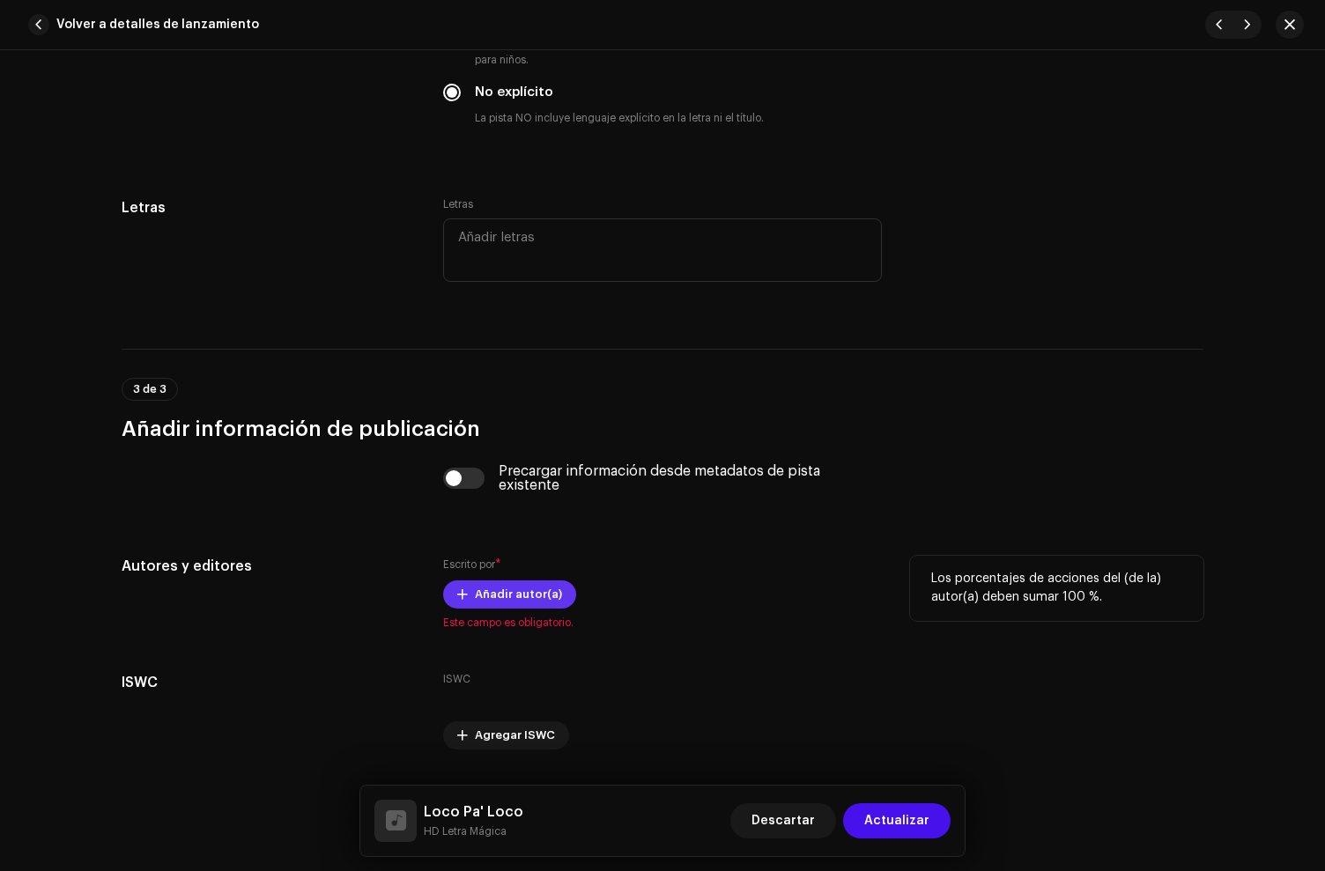
click at [528, 601] on span "Añadir autor(a)" at bounding box center [518, 594] width 87 height 35
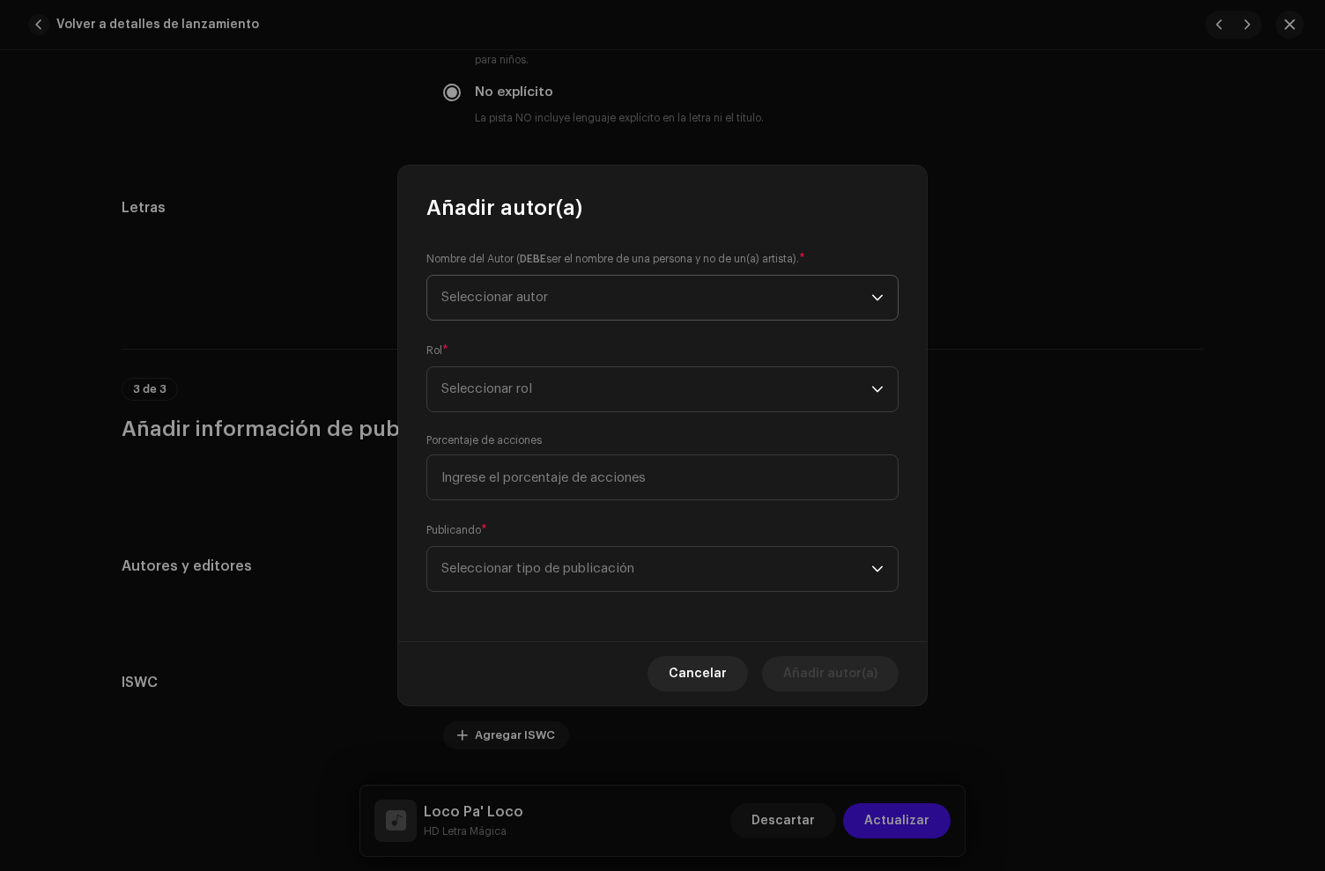
click at [512, 309] on span "Seleccionar autor" at bounding box center [656, 298] width 430 height 44
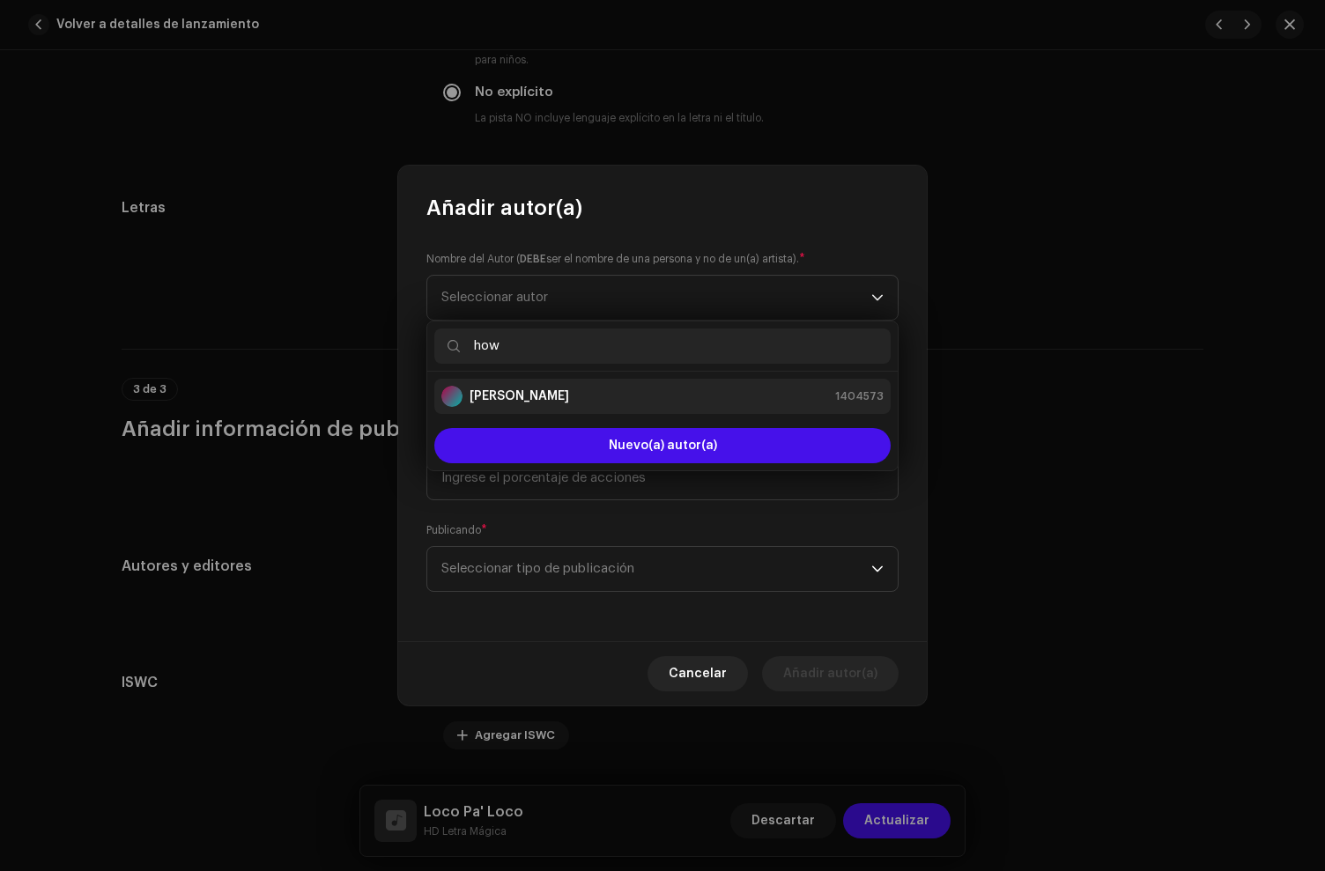
type input "how"
click at [537, 393] on strong "[PERSON_NAME]" at bounding box center [520, 397] width 100 height 18
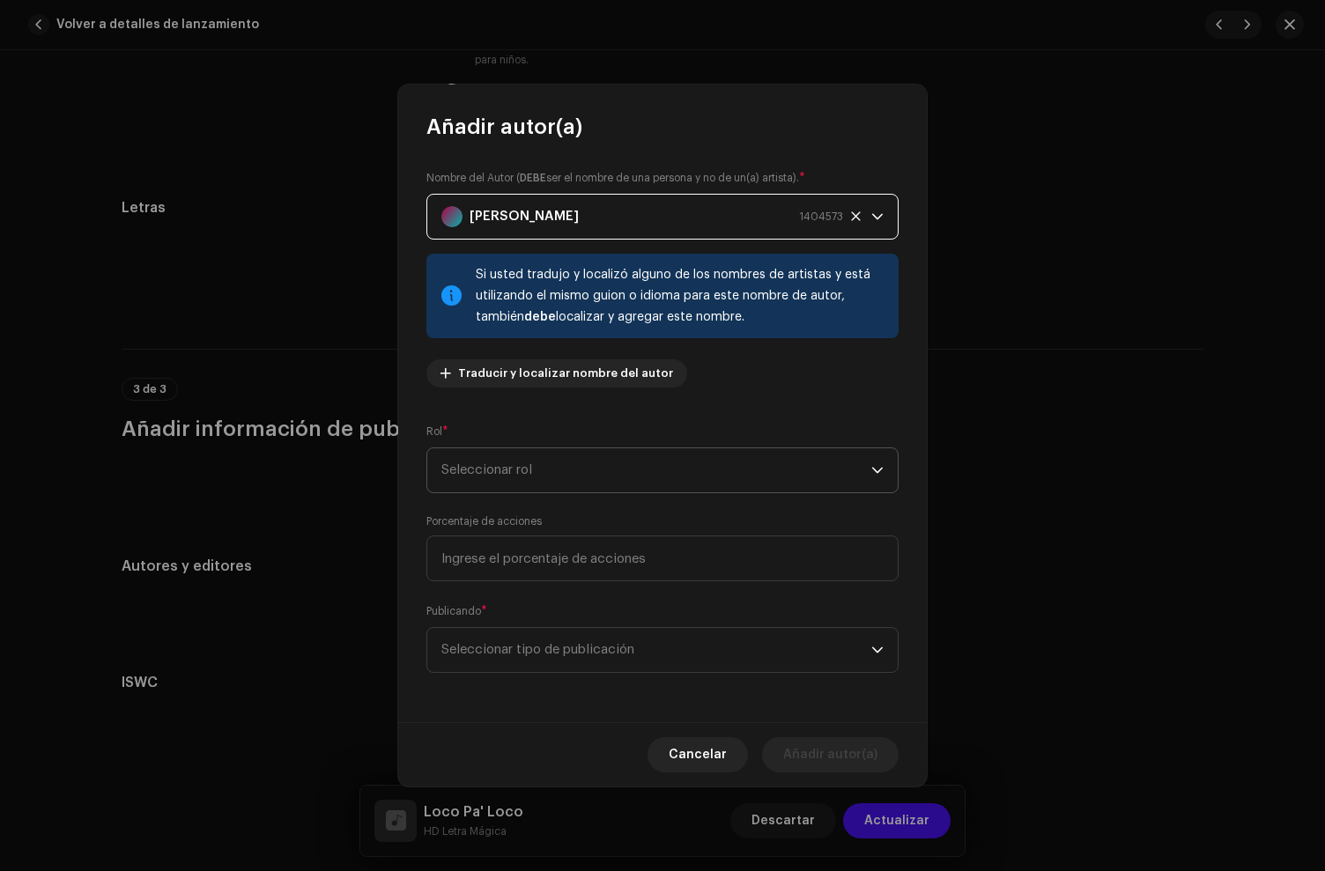
click at [529, 460] on span "Seleccionar rol" at bounding box center [656, 470] width 430 height 44
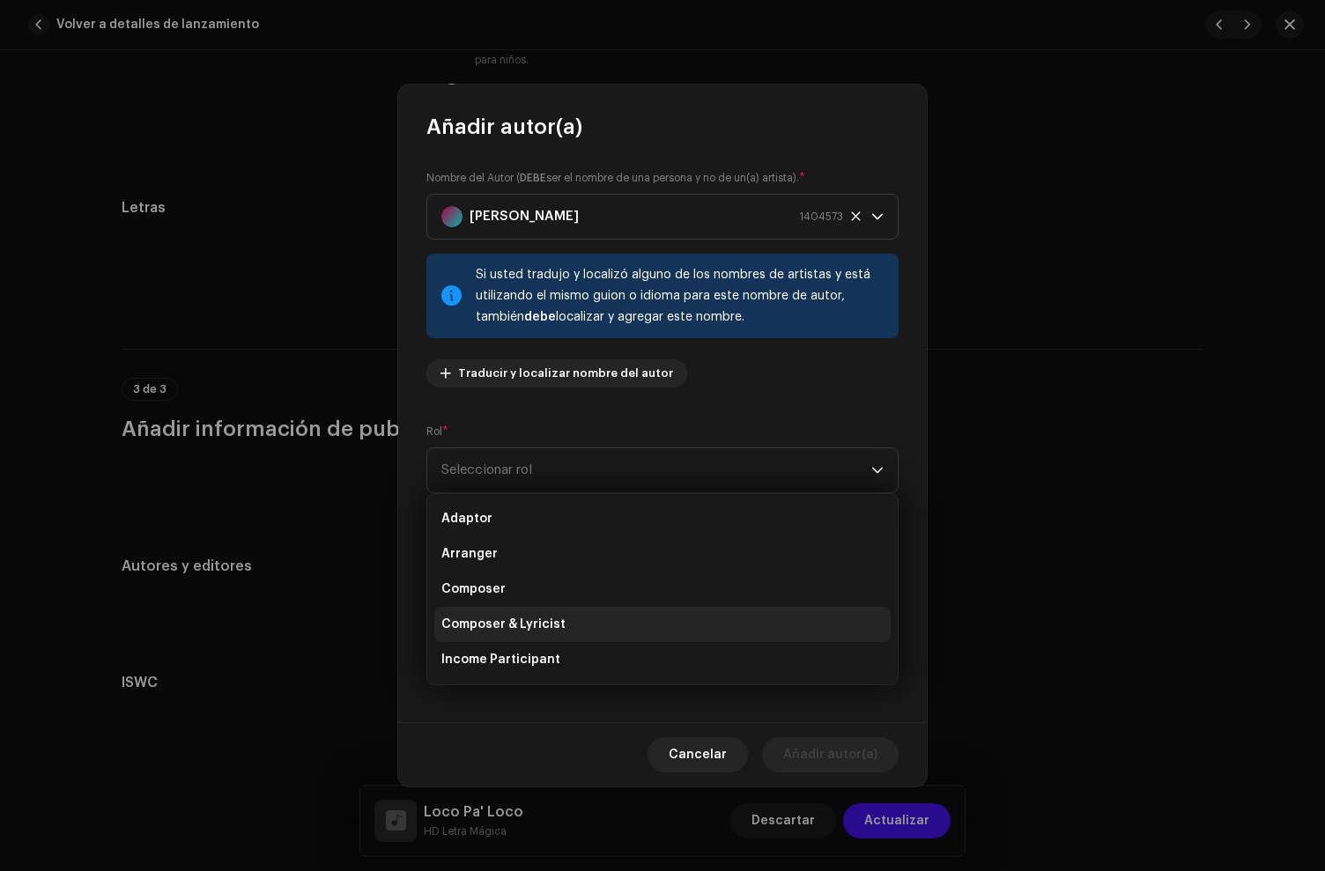
click at [516, 622] on span "Composer & Lyricist" at bounding box center [503, 625] width 124 height 18
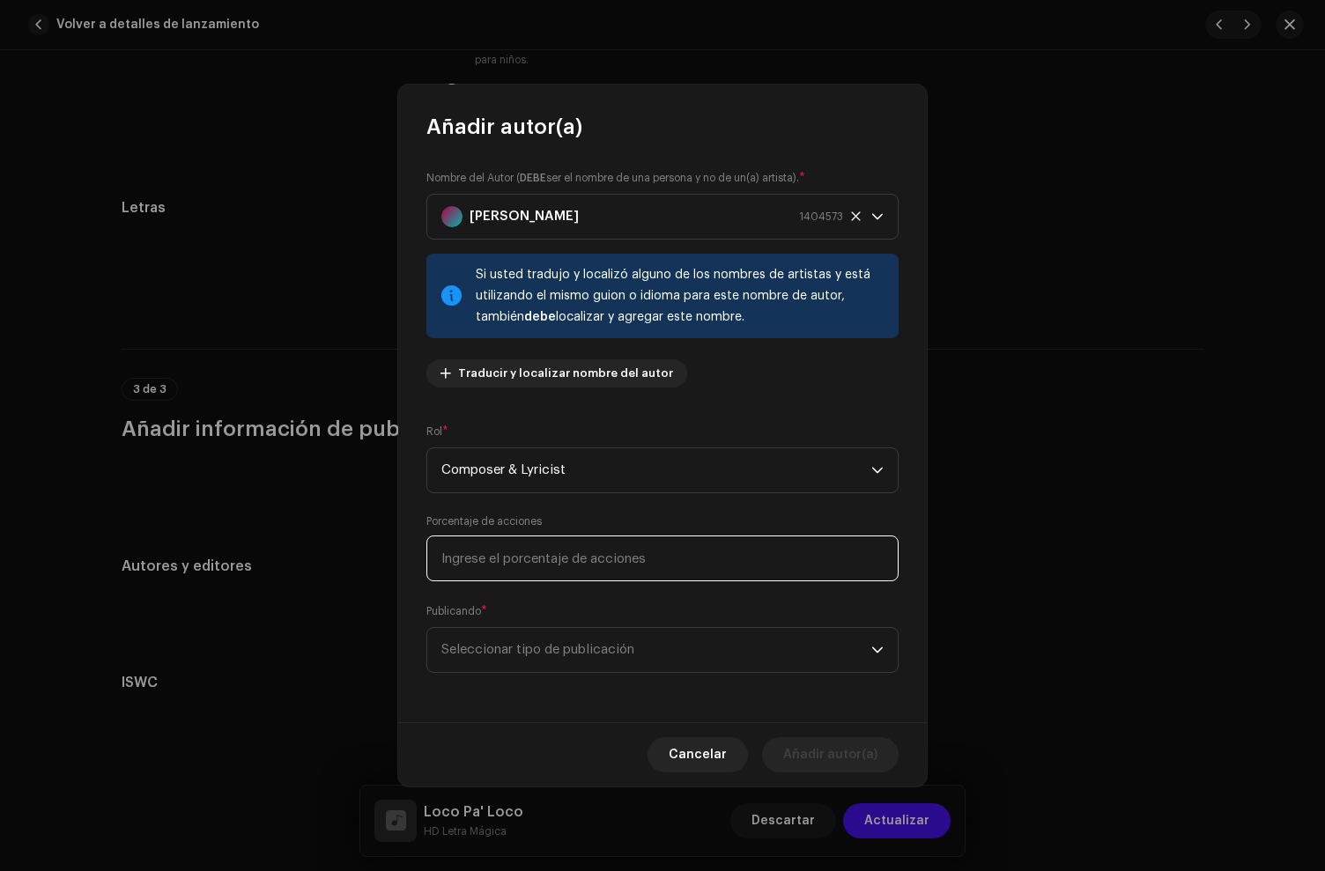
click at [523, 559] on input at bounding box center [662, 559] width 472 height 46
type input "25,00"
drag, startPoint x: 574, startPoint y: 615, endPoint x: 572, endPoint y: 645, distance: 30.0
click at [574, 617] on div "Publicando * Seleccionar tipo de publicación" at bounding box center [662, 638] width 472 height 70
click at [572, 653] on span "Seleccionar tipo de publicación" at bounding box center [656, 650] width 430 height 44
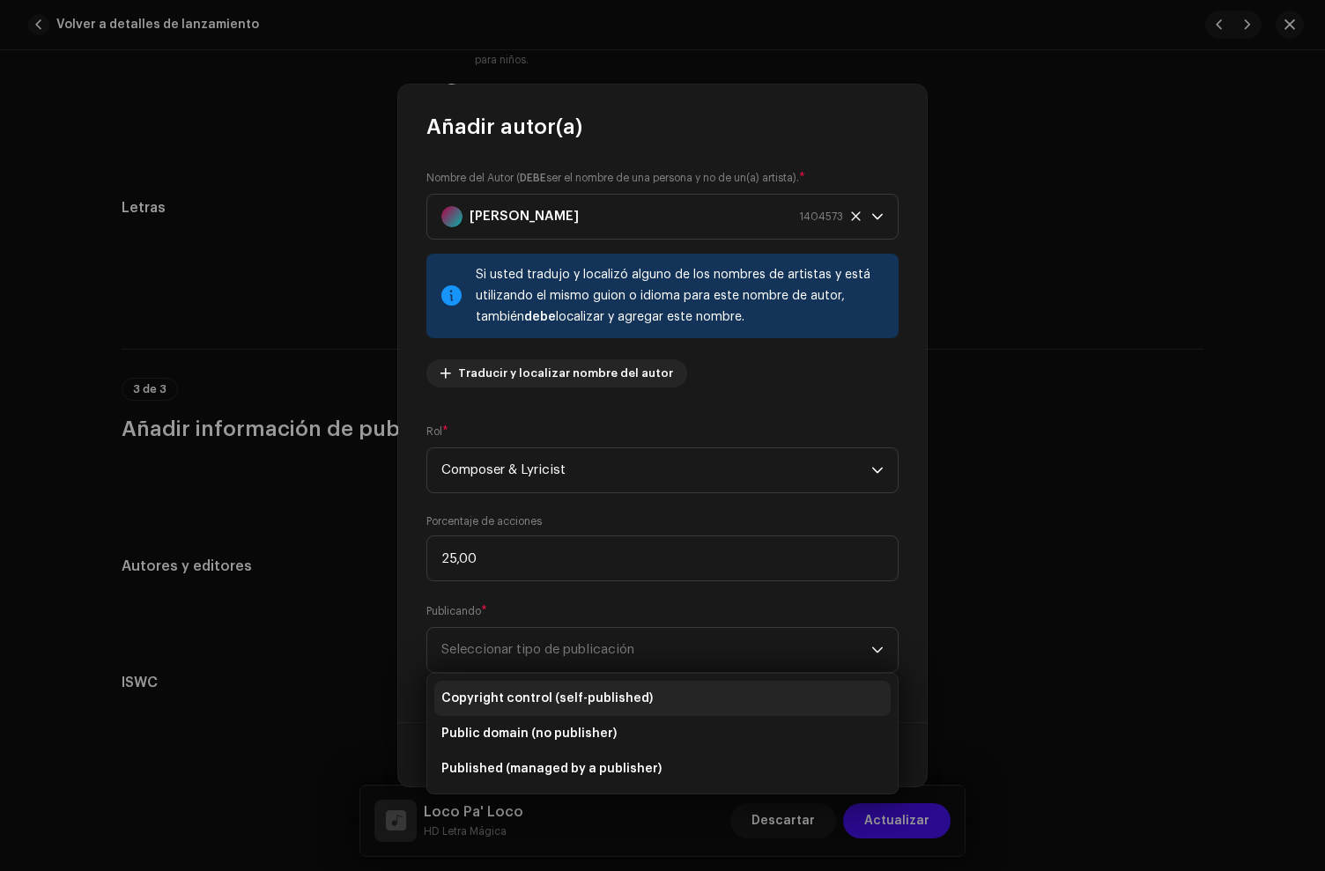
drag, startPoint x: 559, startPoint y: 694, endPoint x: 607, endPoint y: 714, distance: 51.4
click at [565, 697] on span "Copyright control (self-published)" at bounding box center [546, 699] width 211 height 18
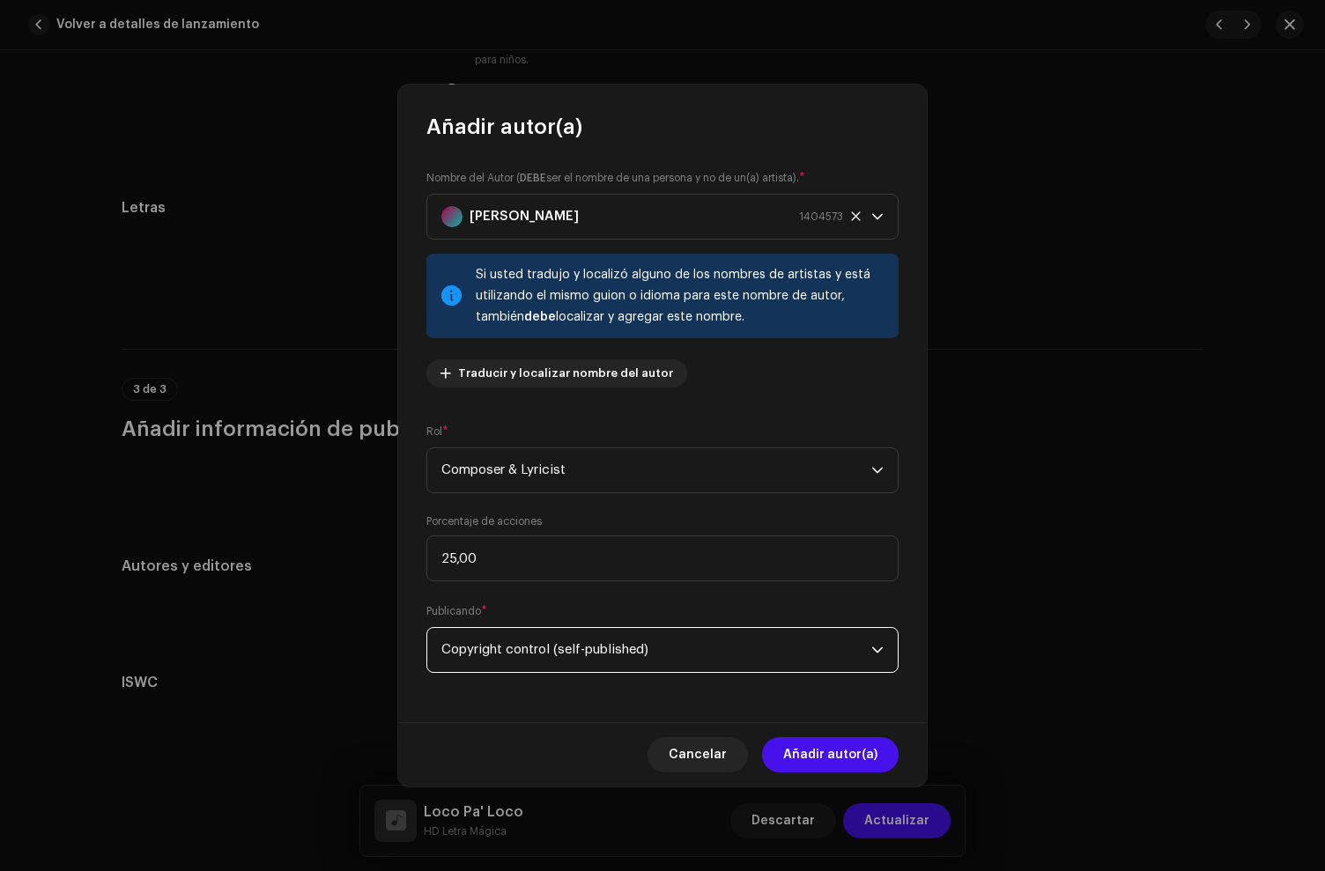
drag, startPoint x: 892, startPoint y: 753, endPoint x: 869, endPoint y: 755, distance: 23.0
click at [877, 754] on button "Añadir autor(a)" at bounding box center [830, 754] width 137 height 35
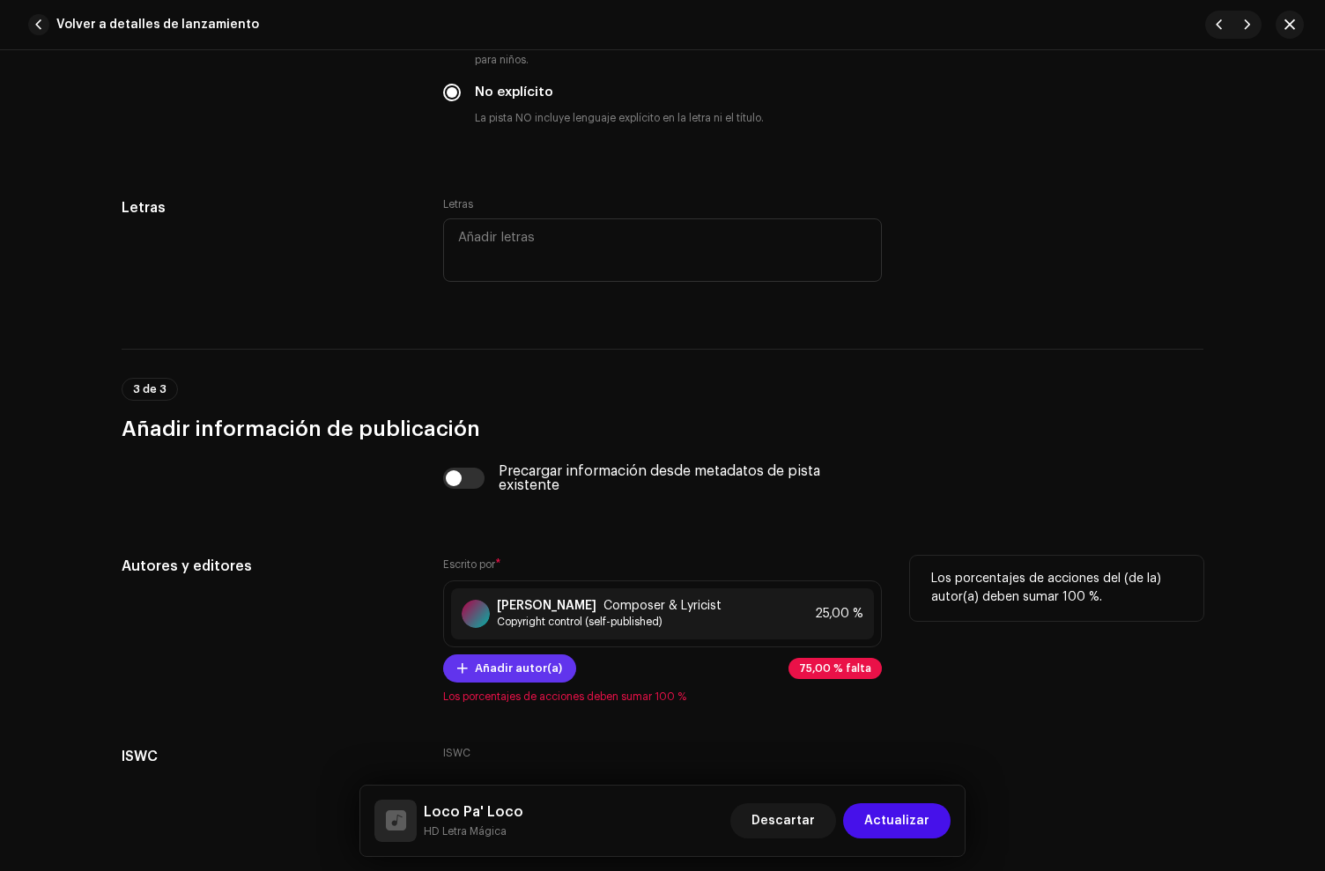
click at [537, 686] on span "Añadir autor(a)" at bounding box center [518, 668] width 87 height 35
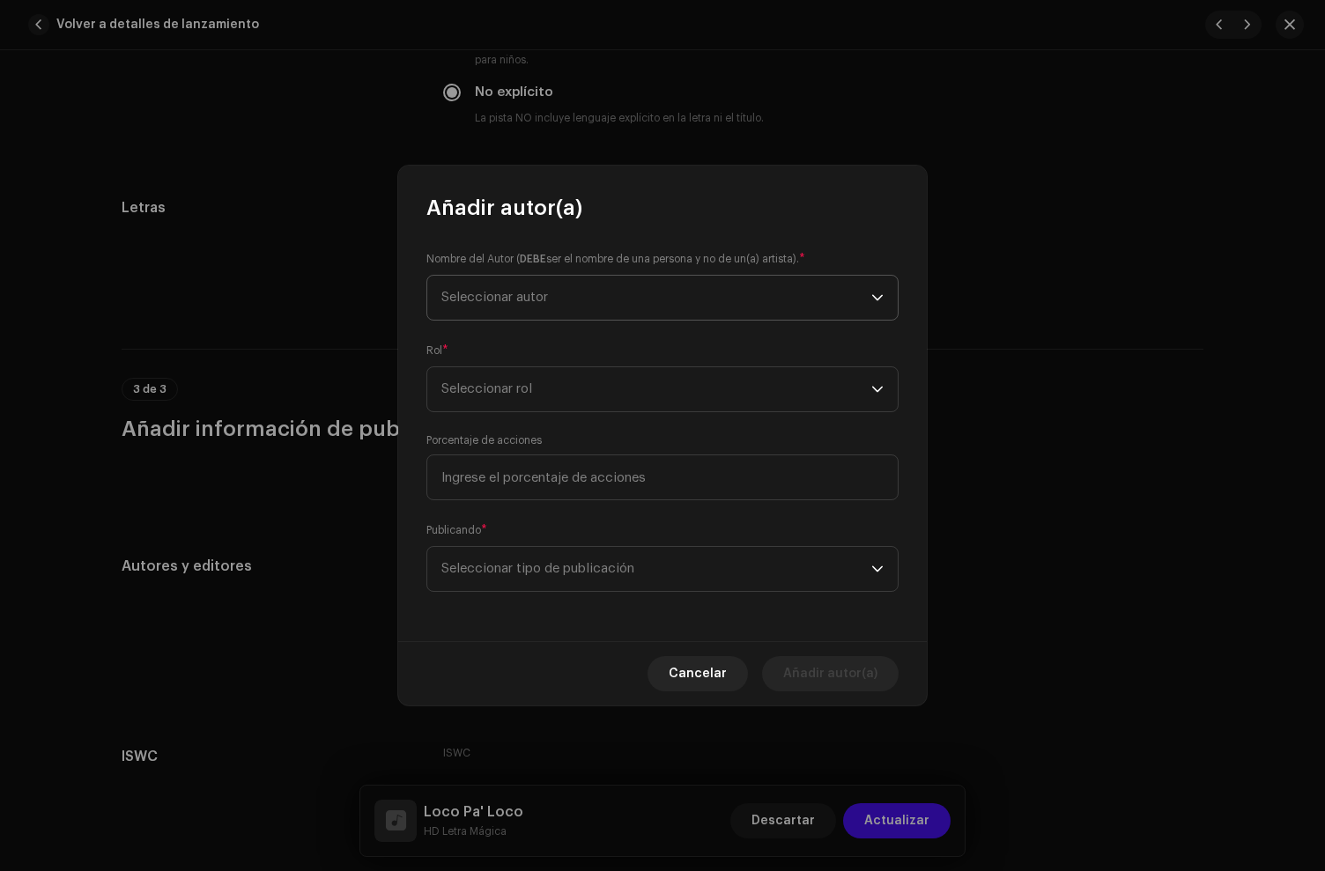
click at [531, 307] on span "Seleccionar autor" at bounding box center [656, 298] width 430 height 44
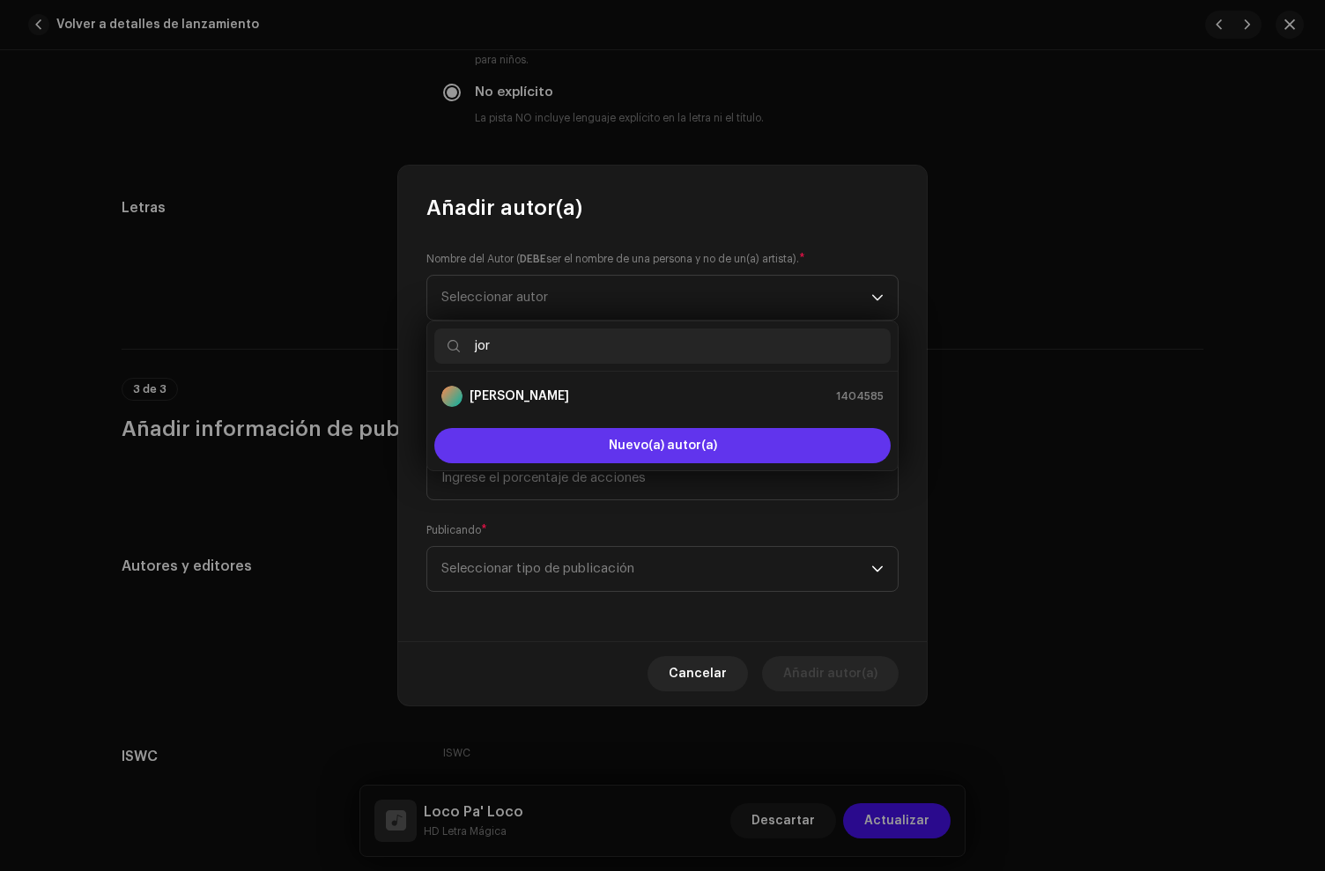
type input "jor"
click at [726, 453] on button "Nuevo(a) autor(a)" at bounding box center [662, 445] width 456 height 35
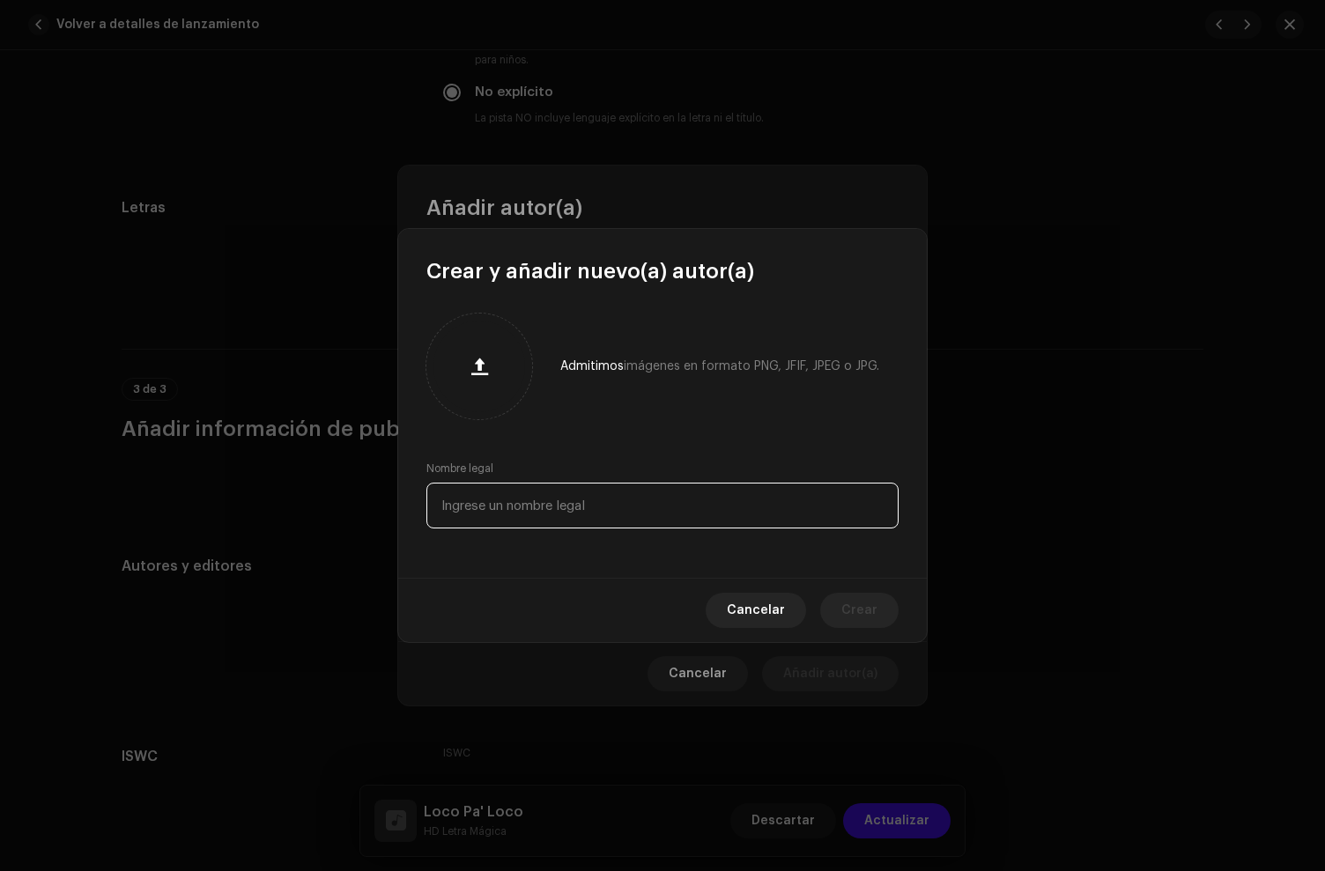
click at [498, 507] on input "text" at bounding box center [662, 506] width 472 height 46
paste input "[PERSON_NAME]"
click at [447, 506] on input "[PERSON_NAME]" at bounding box center [662, 506] width 472 height 46
click at [594, 506] on input "[PERSON_NAME]" at bounding box center [662, 506] width 472 height 46
click at [589, 508] on input "[PERSON_NAME]" at bounding box center [662, 506] width 472 height 46
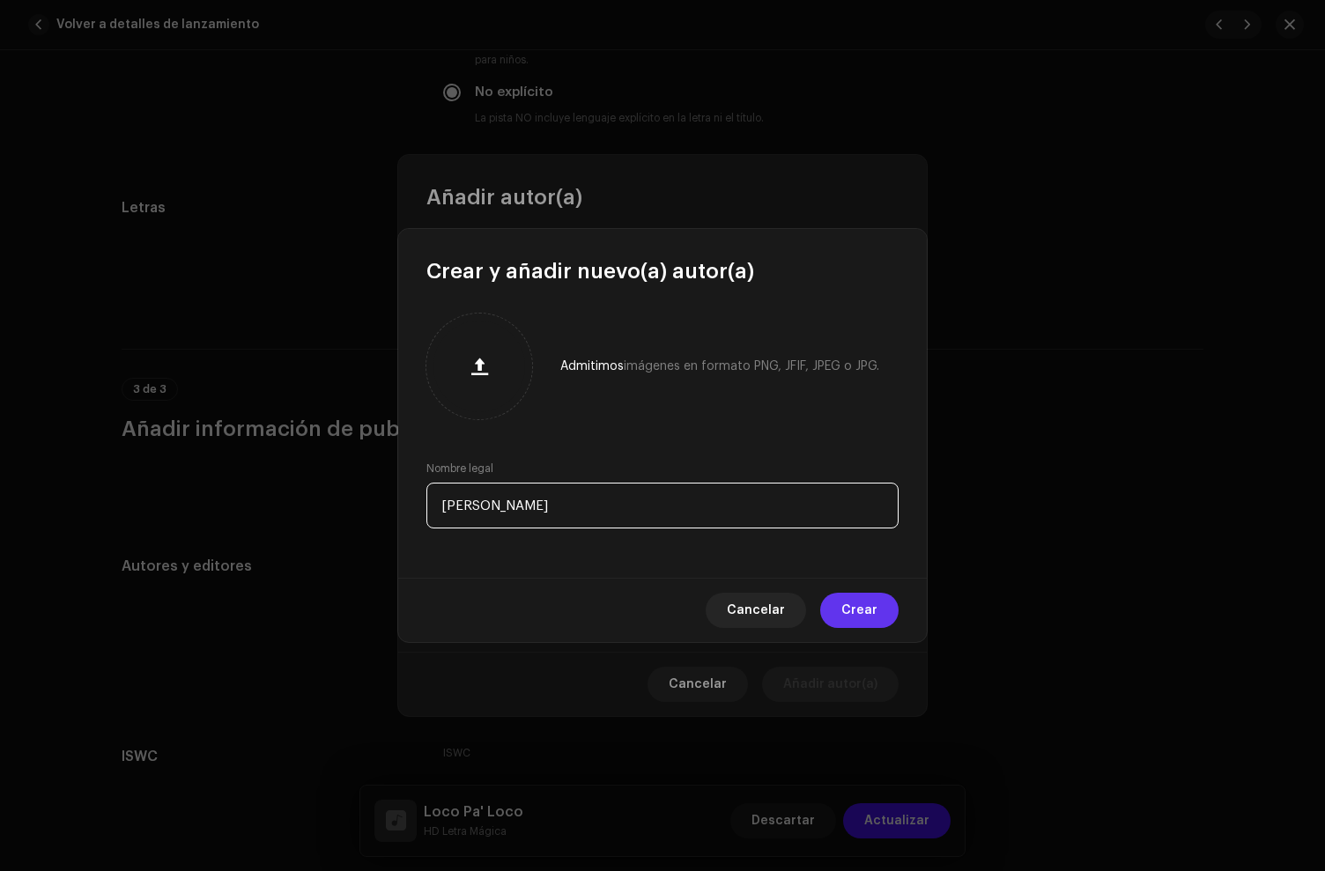
type input "[PERSON_NAME]"
click at [852, 602] on span "Crear" at bounding box center [859, 610] width 36 height 35
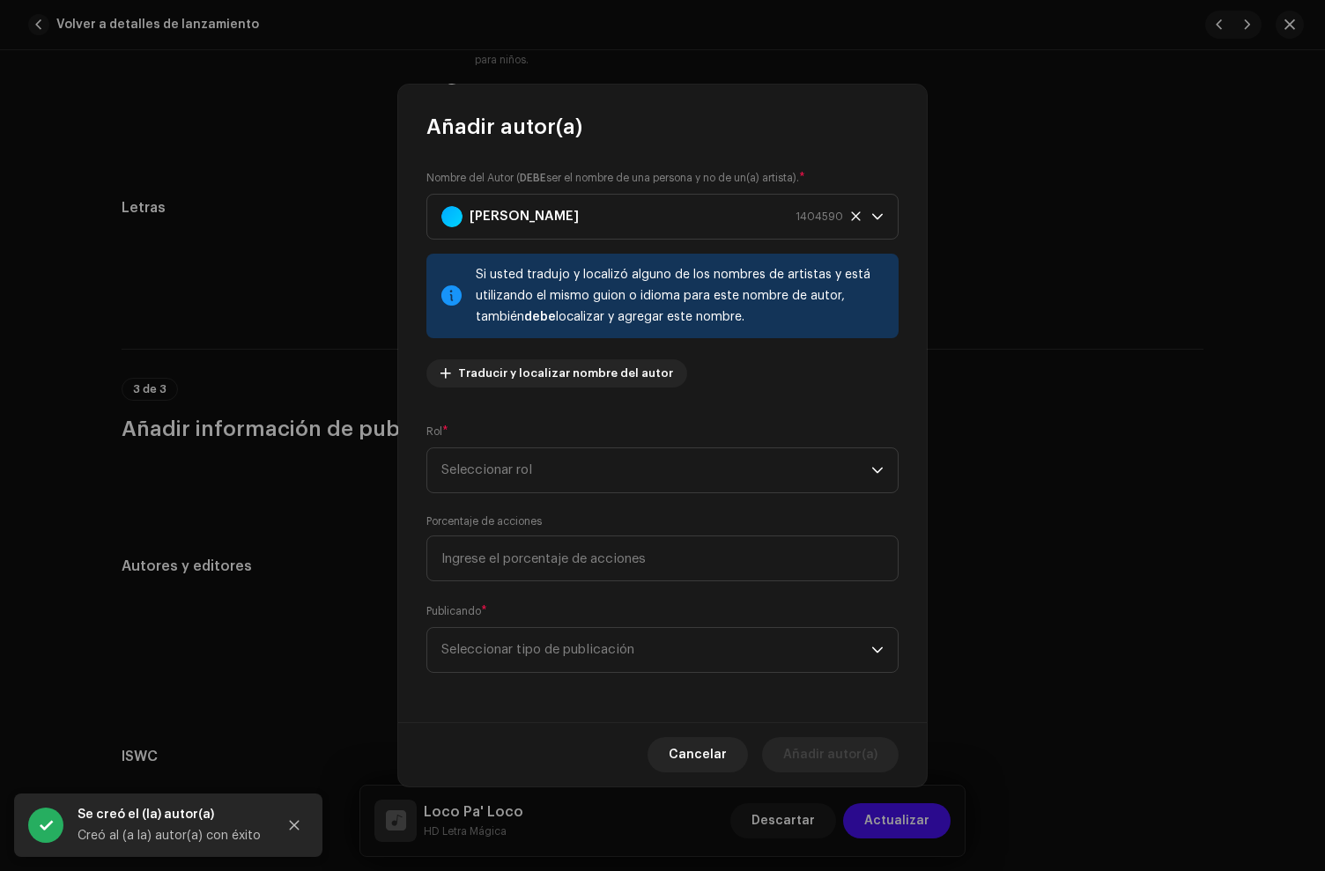
click at [512, 494] on div "Nombre del Autor ( DEBE ser el nombre de una persona y no de un(a) artista). * …" at bounding box center [662, 431] width 529 height 581
click at [505, 479] on span "Seleccionar rol" at bounding box center [656, 470] width 430 height 44
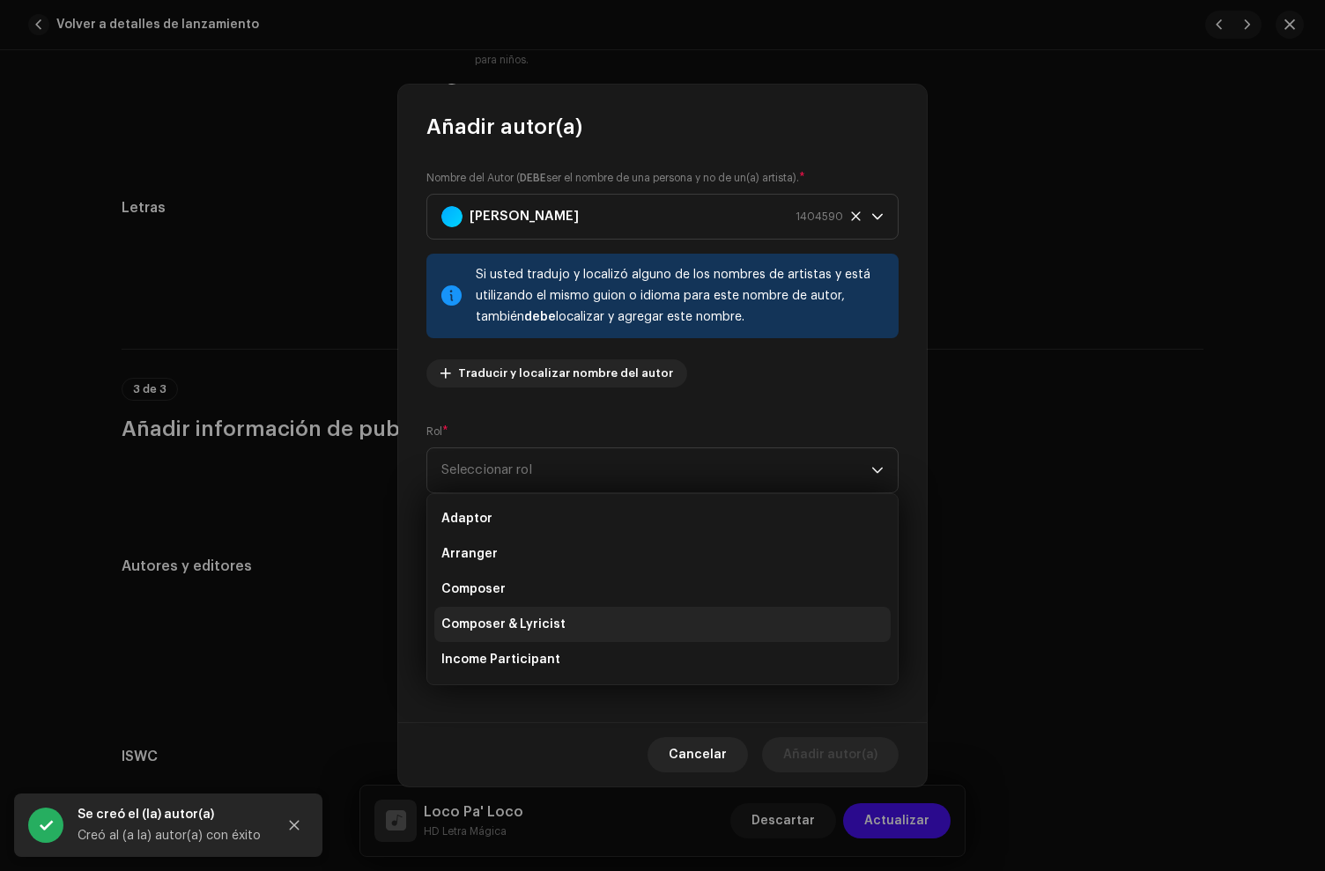
click at [545, 621] on span "Composer & Lyricist" at bounding box center [503, 625] width 124 height 18
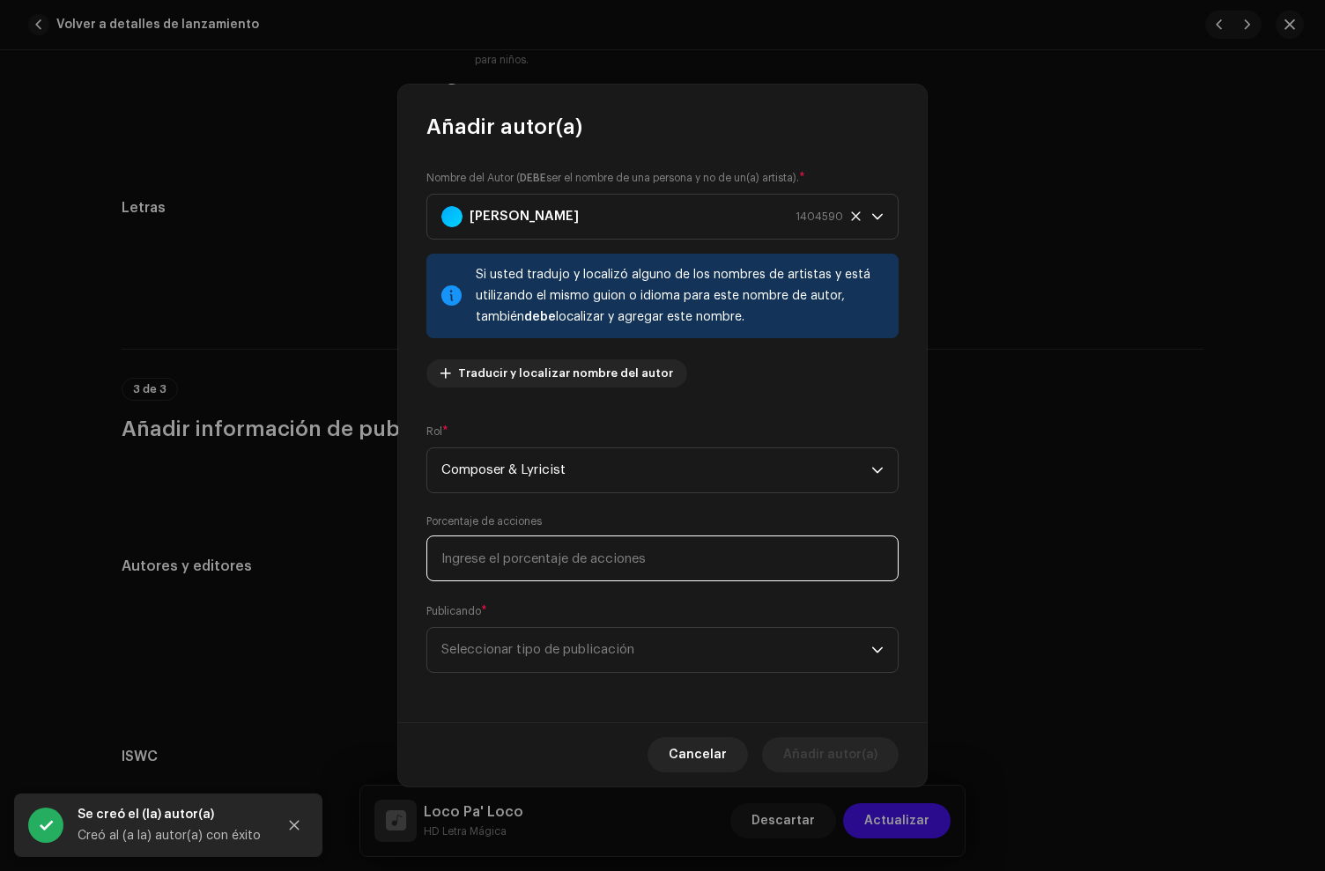
click at [538, 552] on input at bounding box center [662, 559] width 472 height 46
click at [566, 659] on span "Seleccionar tipo de publicación" at bounding box center [656, 650] width 430 height 44
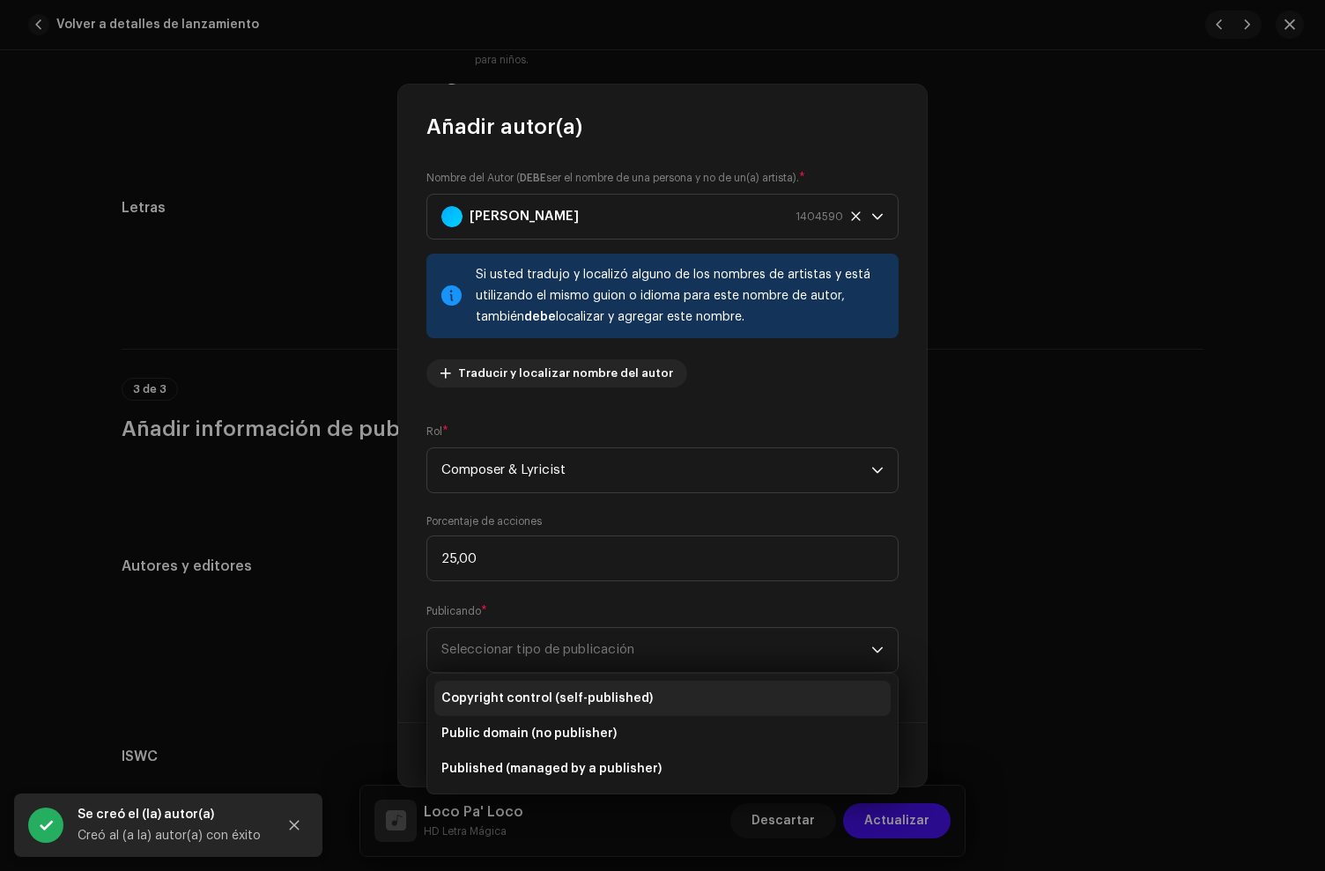
click at [565, 687] on li "Copyright control (self-published)" at bounding box center [662, 698] width 456 height 35
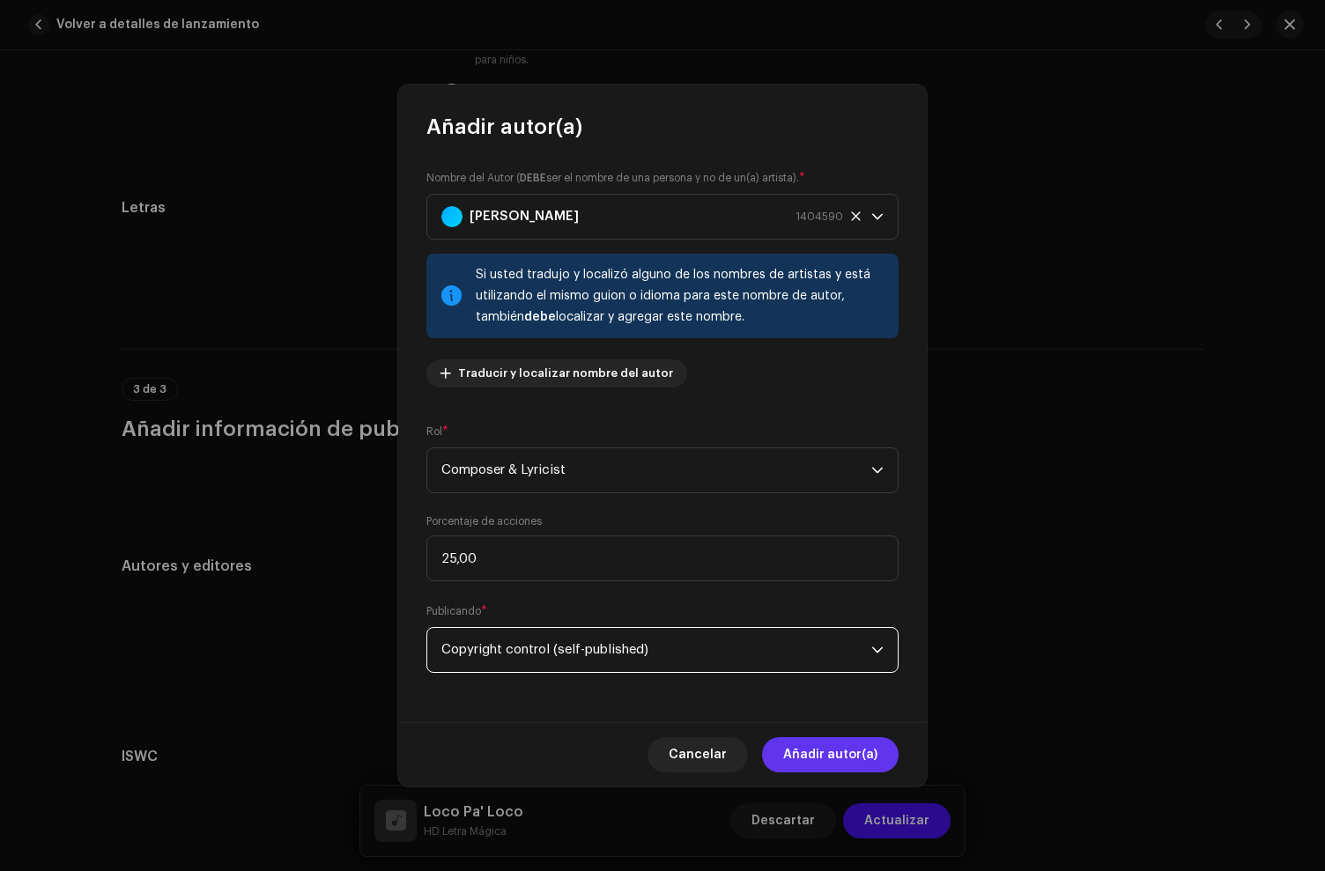
click at [841, 749] on span "Añadir autor(a)" at bounding box center [830, 754] width 94 height 35
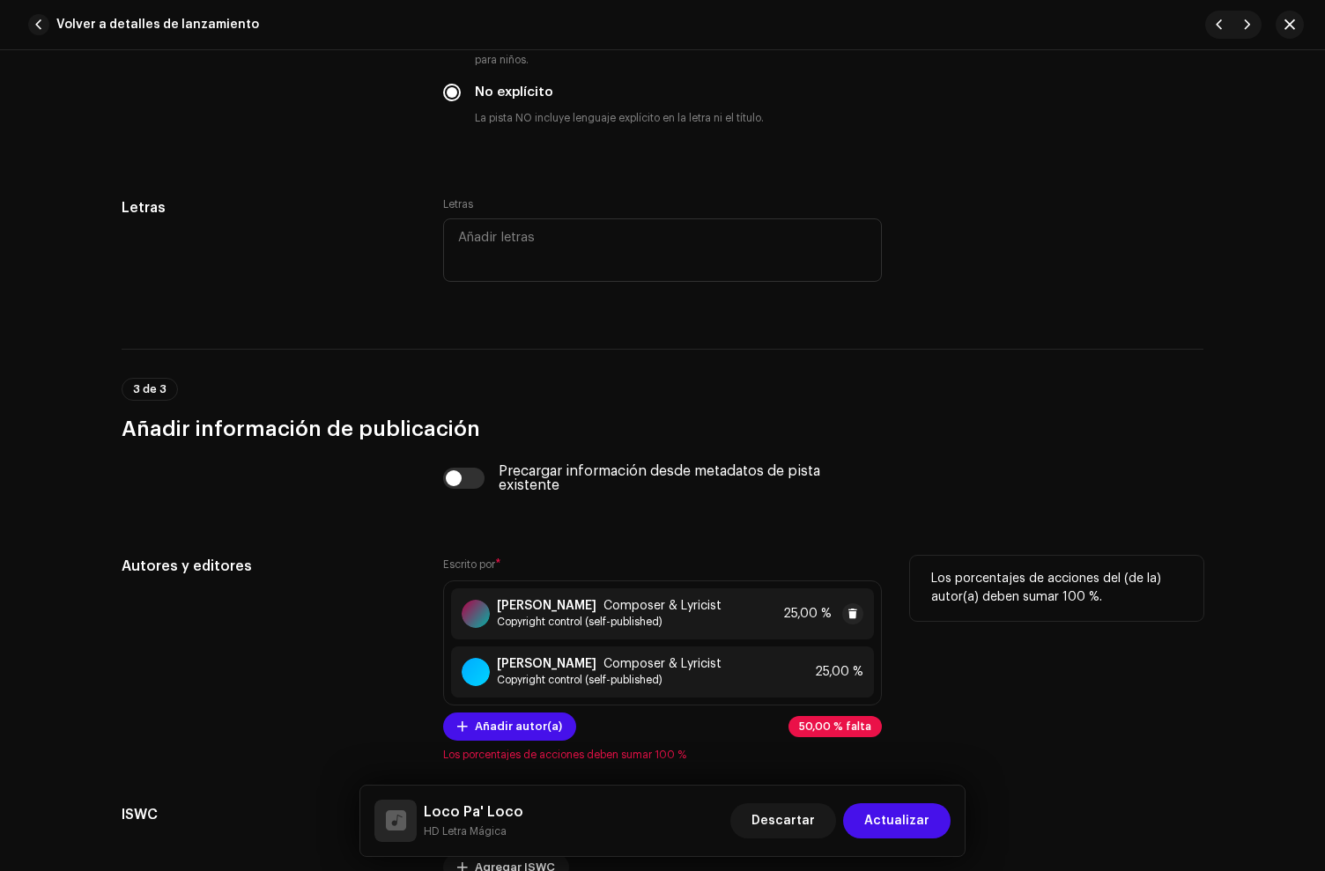
scroll to position [3564, 0]
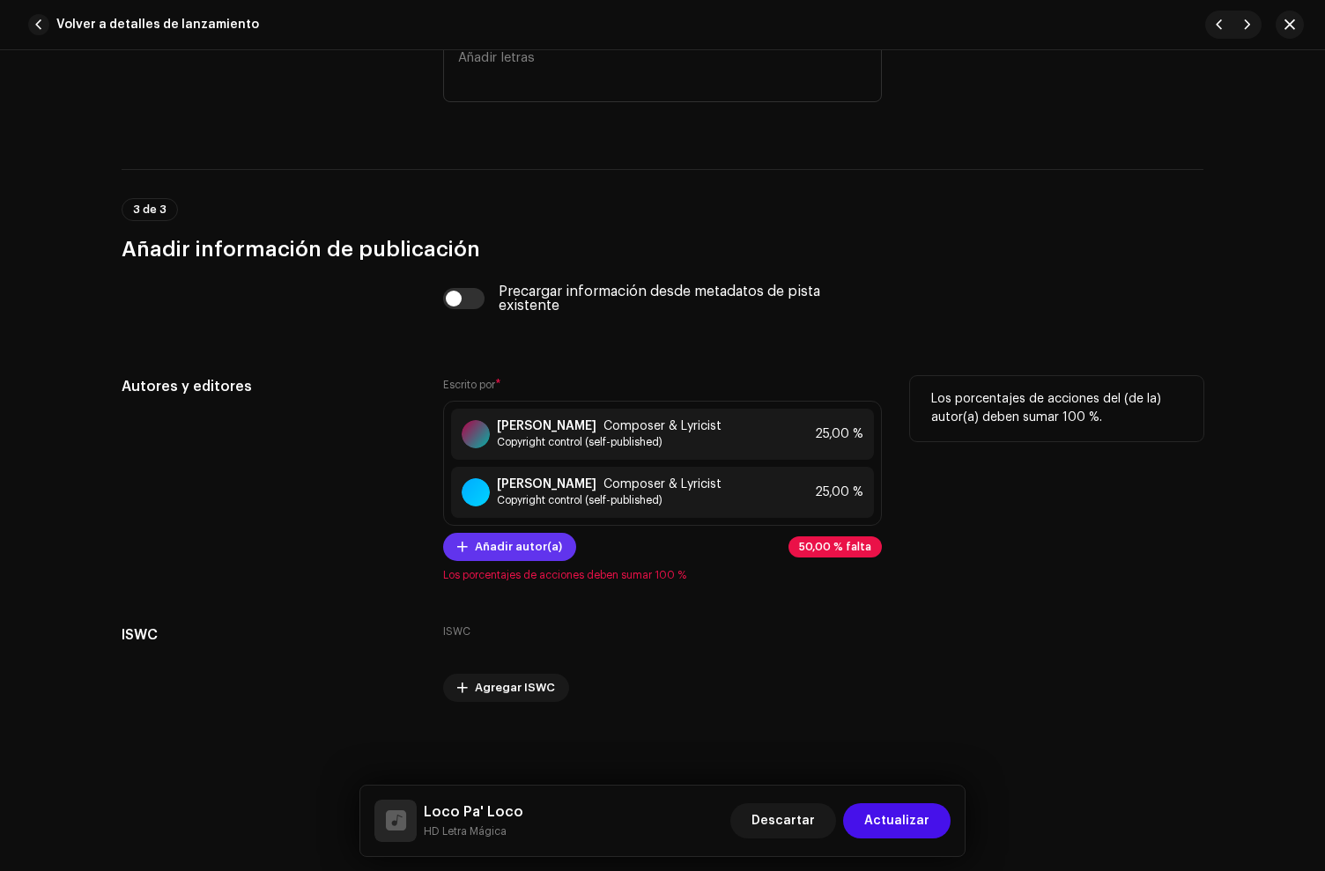
click at [511, 544] on span "Añadir autor(a)" at bounding box center [518, 546] width 87 height 35
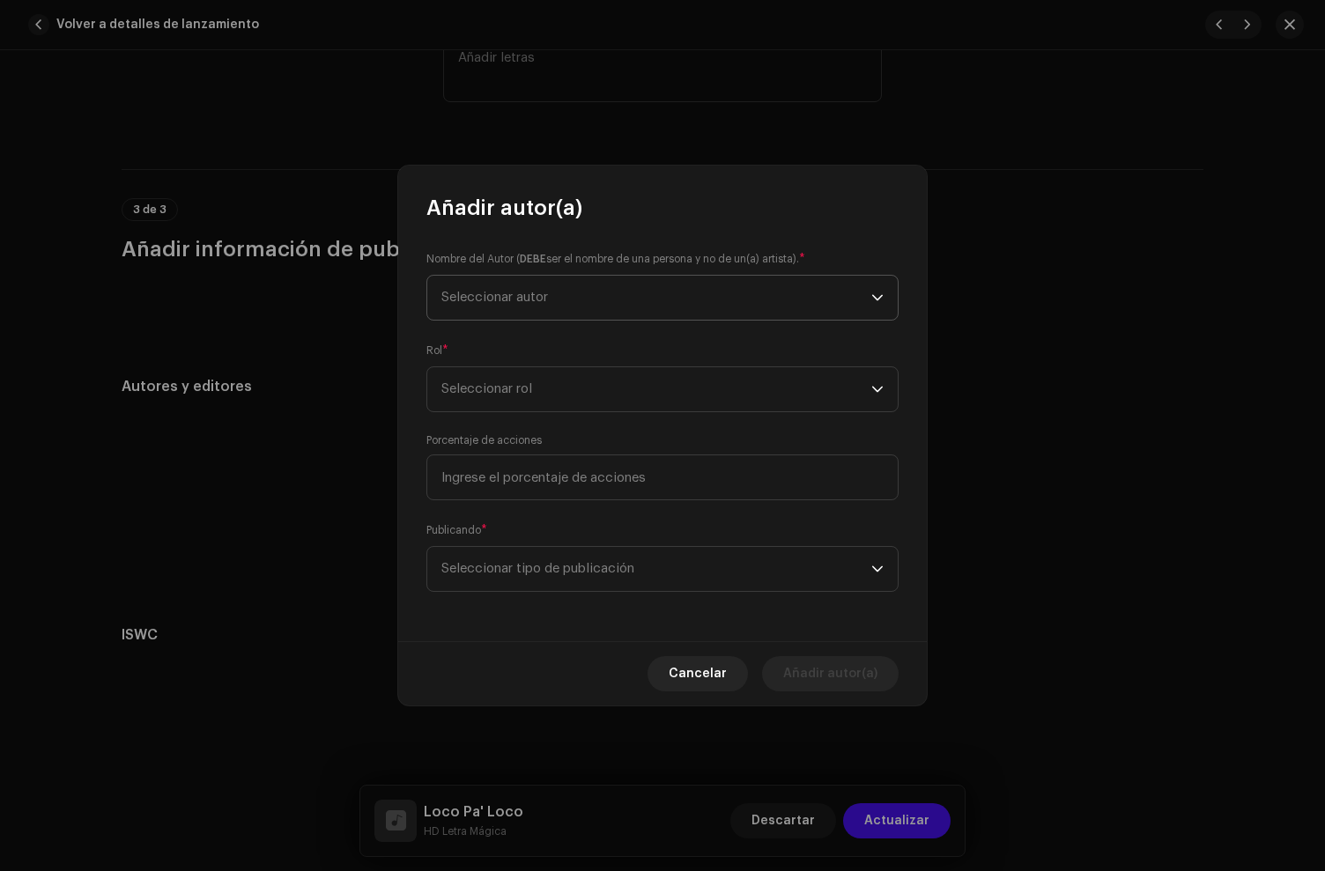
click at [511, 295] on span "Seleccionar autor" at bounding box center [494, 297] width 107 height 13
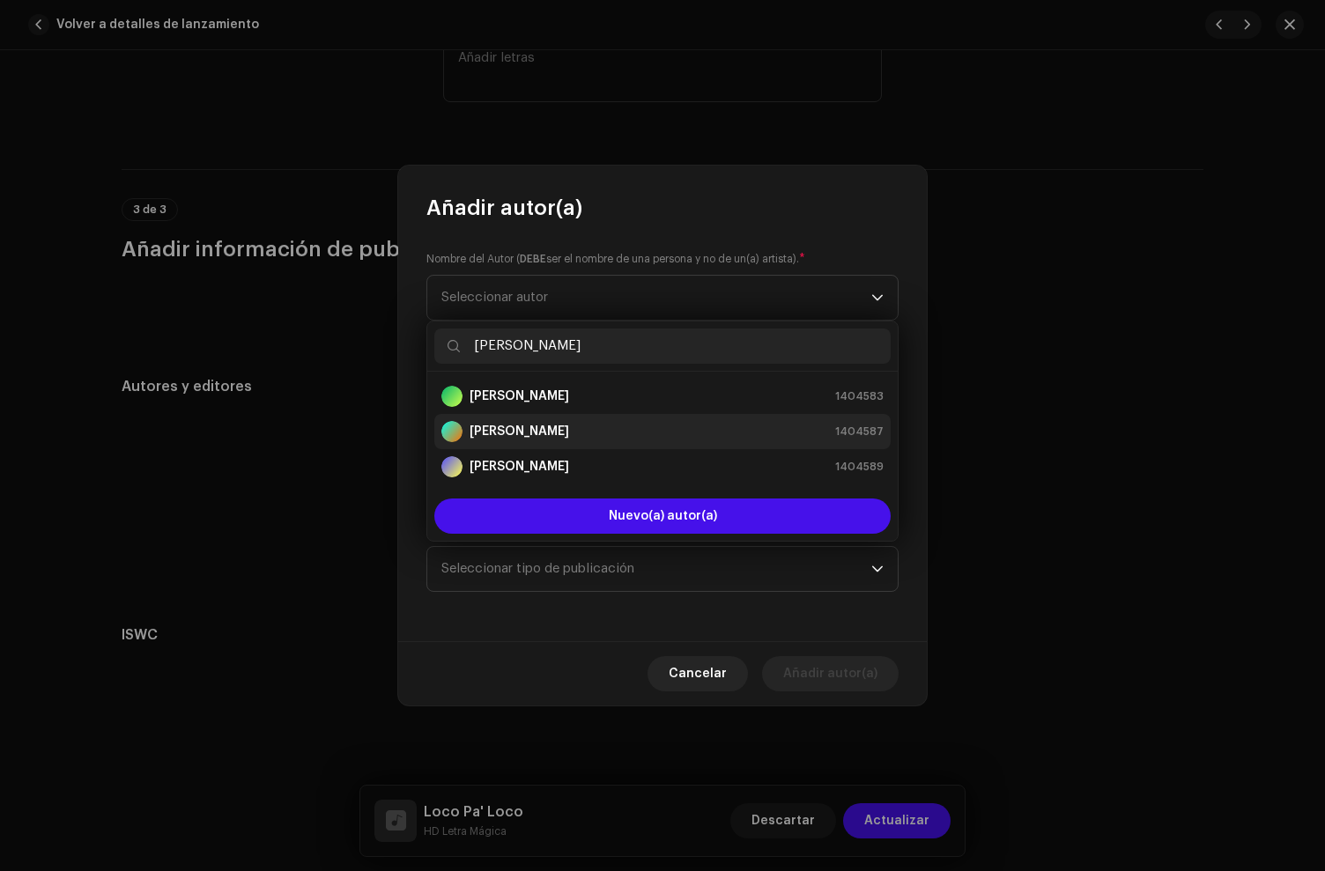
click at [569, 432] on strong "[PERSON_NAME]" at bounding box center [520, 432] width 100 height 18
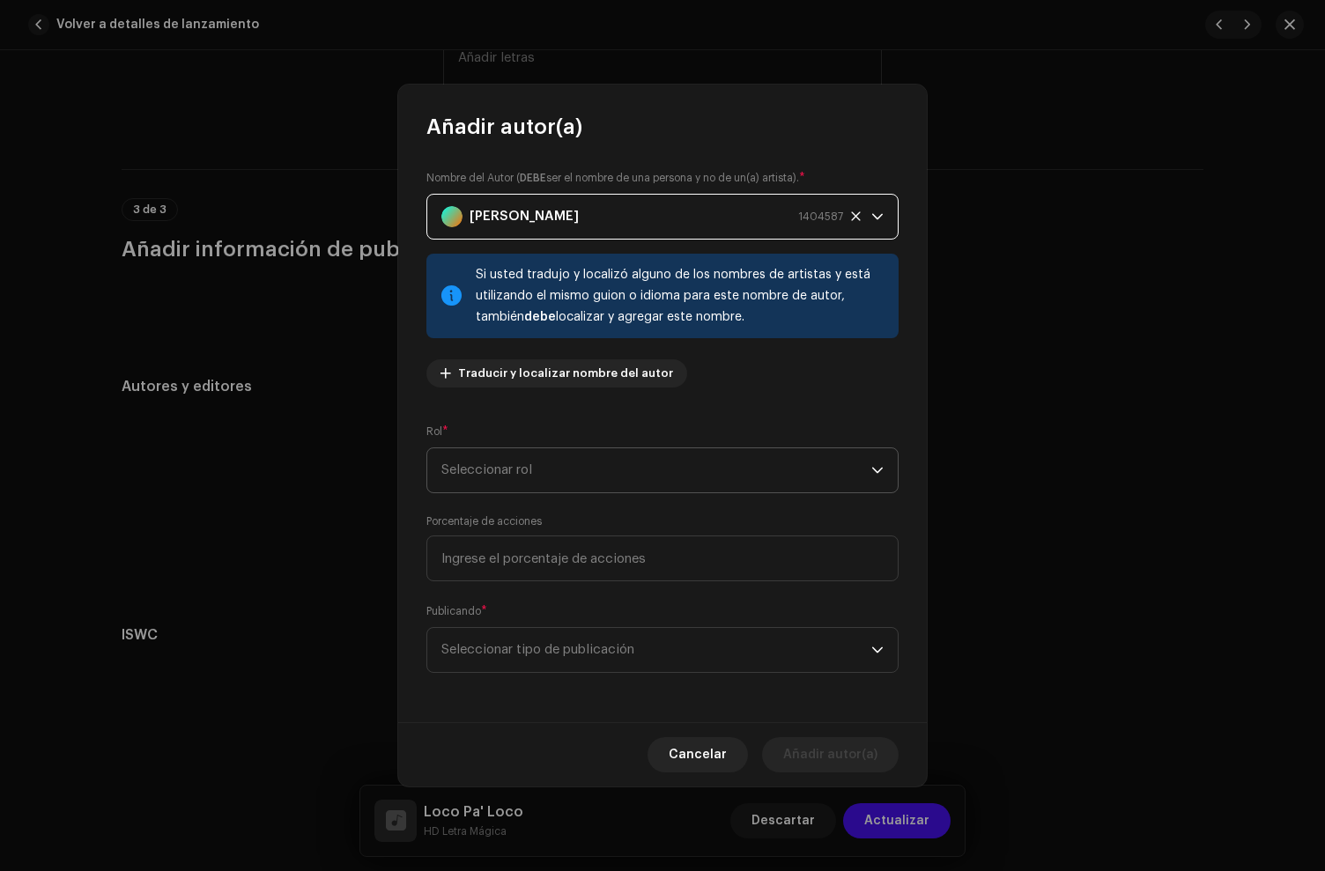
click at [558, 483] on span "Seleccionar rol" at bounding box center [656, 470] width 430 height 44
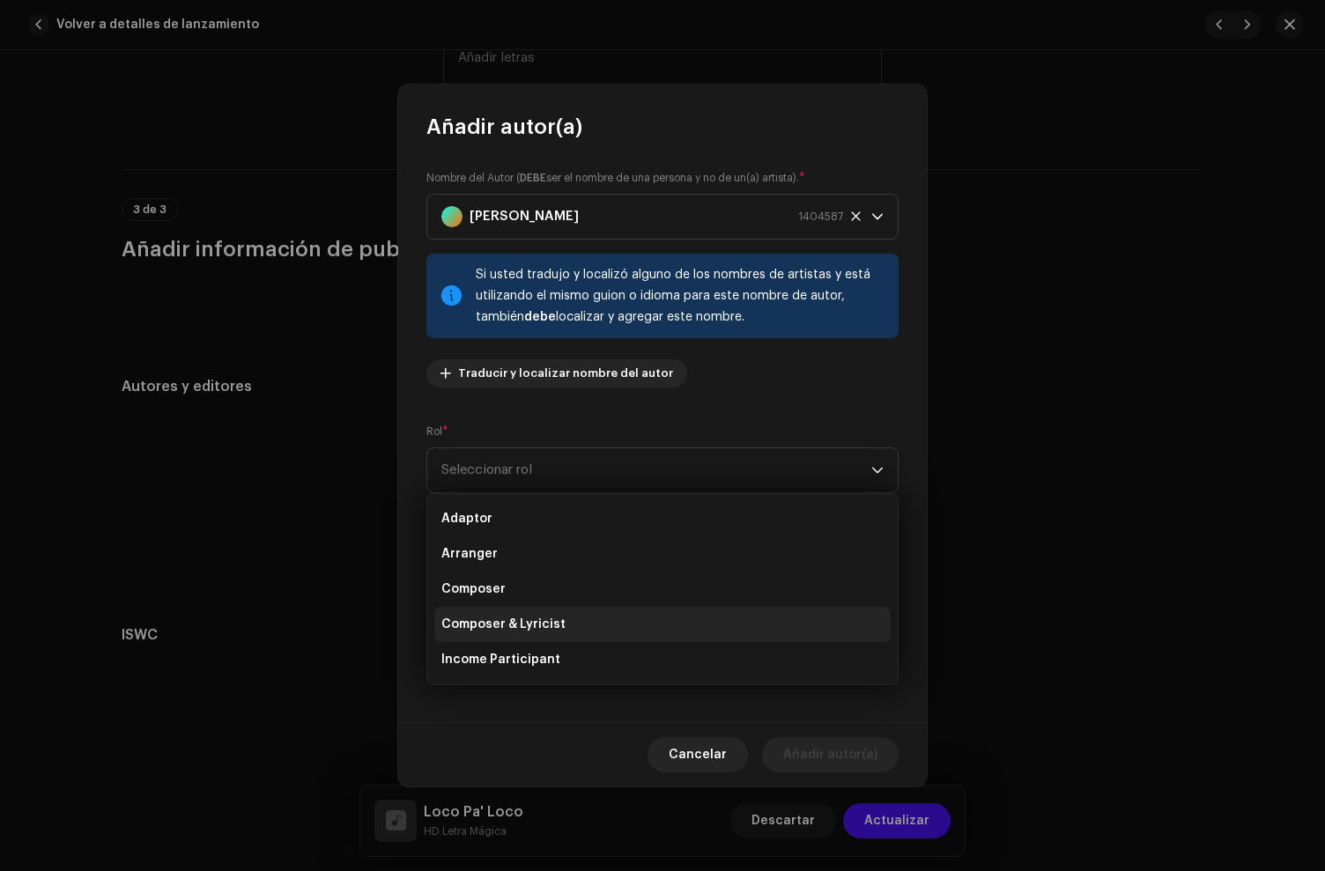
click at [517, 631] on span "Composer & Lyricist" at bounding box center [503, 625] width 124 height 18
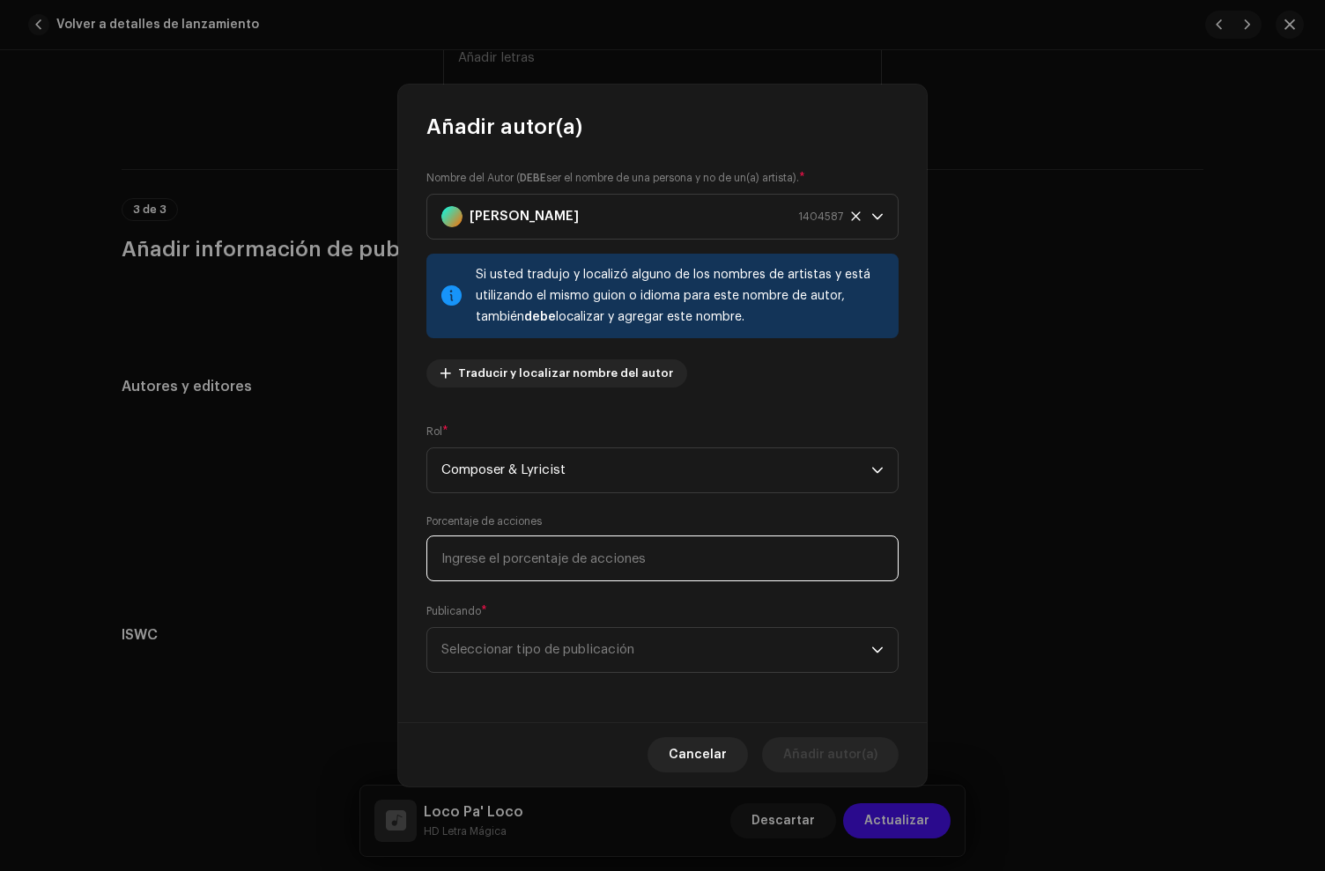
click at [518, 553] on input at bounding box center [662, 559] width 472 height 46
click at [544, 658] on span "Seleccionar tipo de publicación" at bounding box center [656, 650] width 430 height 44
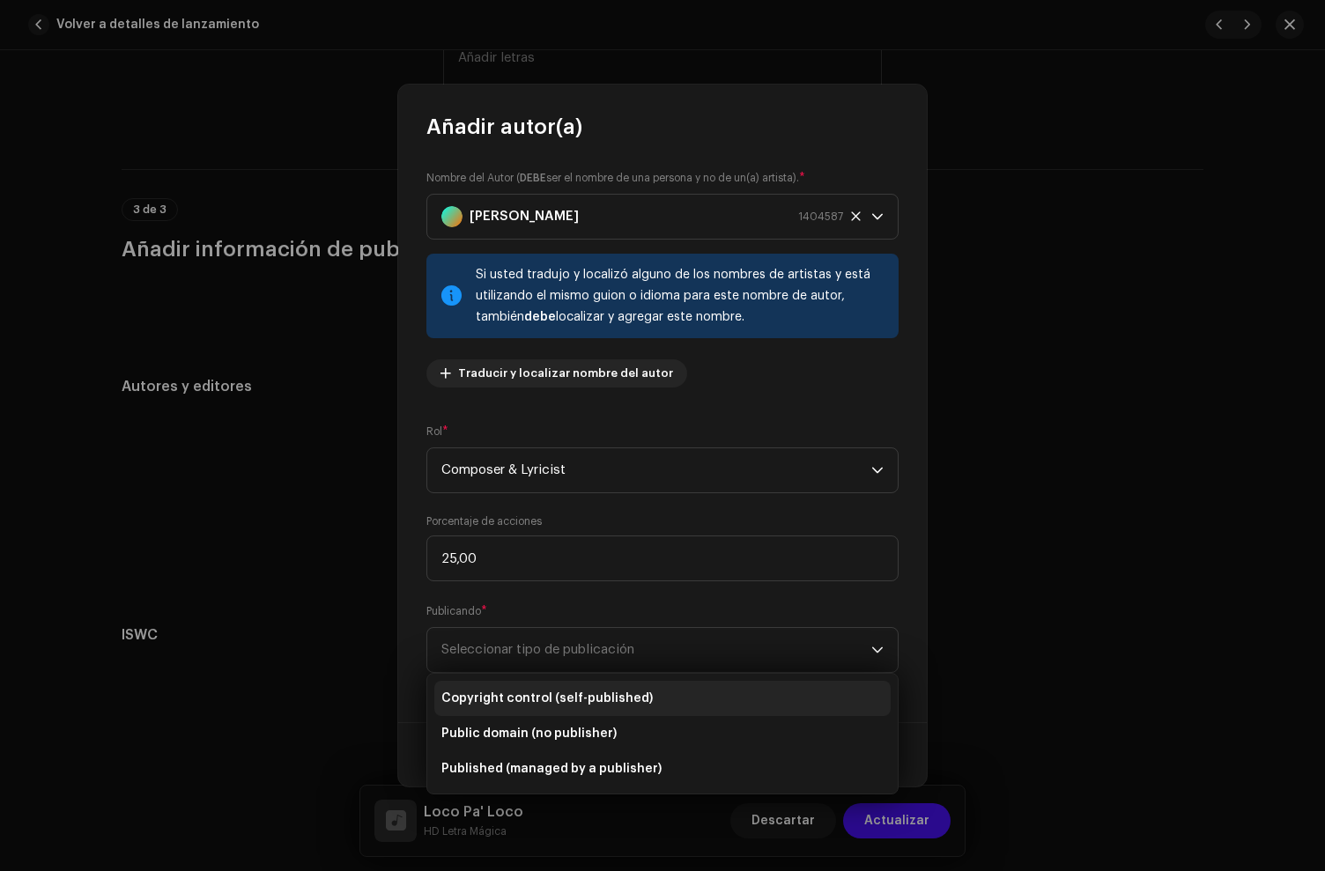
click at [558, 707] on li "Copyright control (self-published)" at bounding box center [662, 698] width 456 height 35
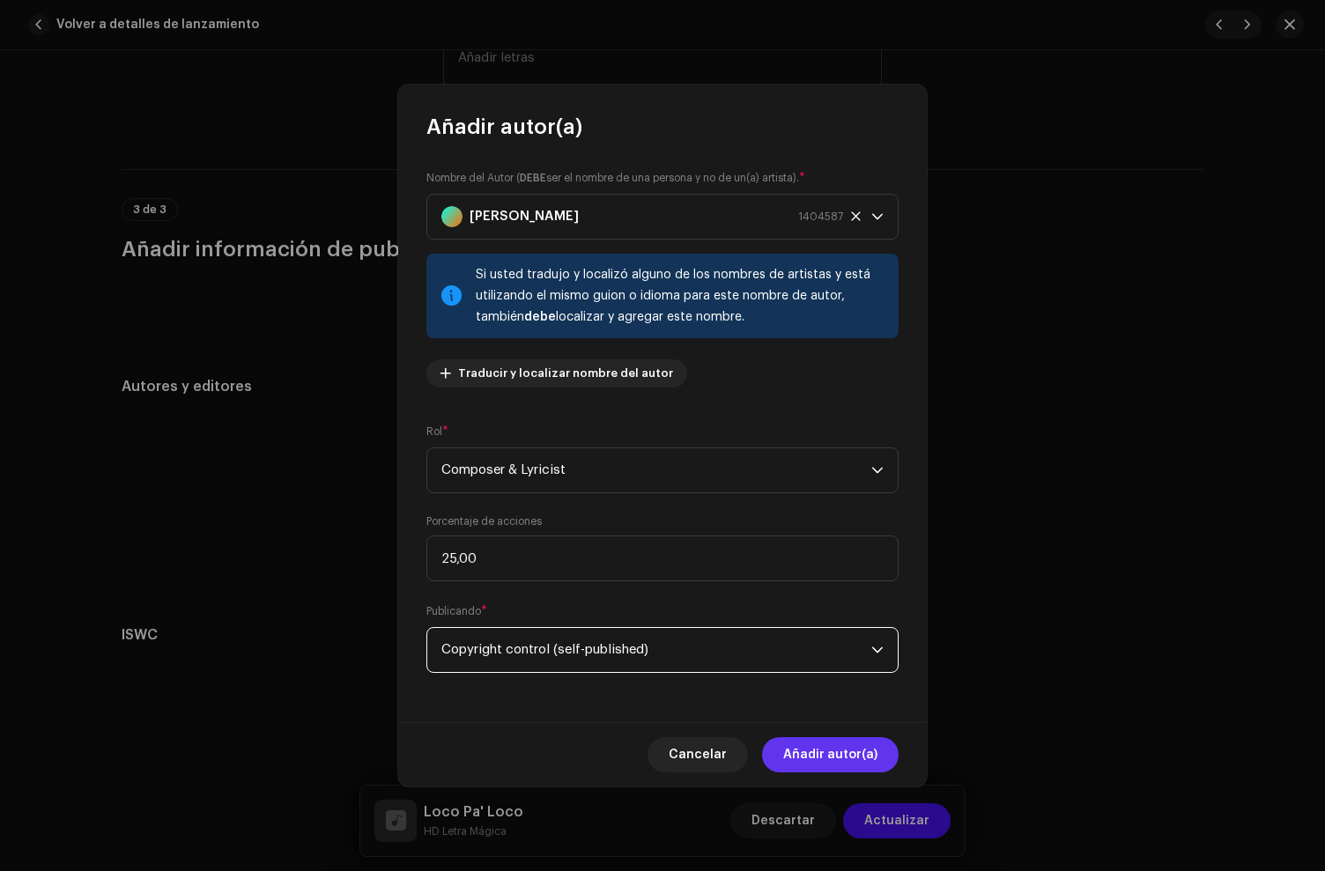
click at [849, 750] on span "Añadir autor(a)" at bounding box center [830, 754] width 94 height 35
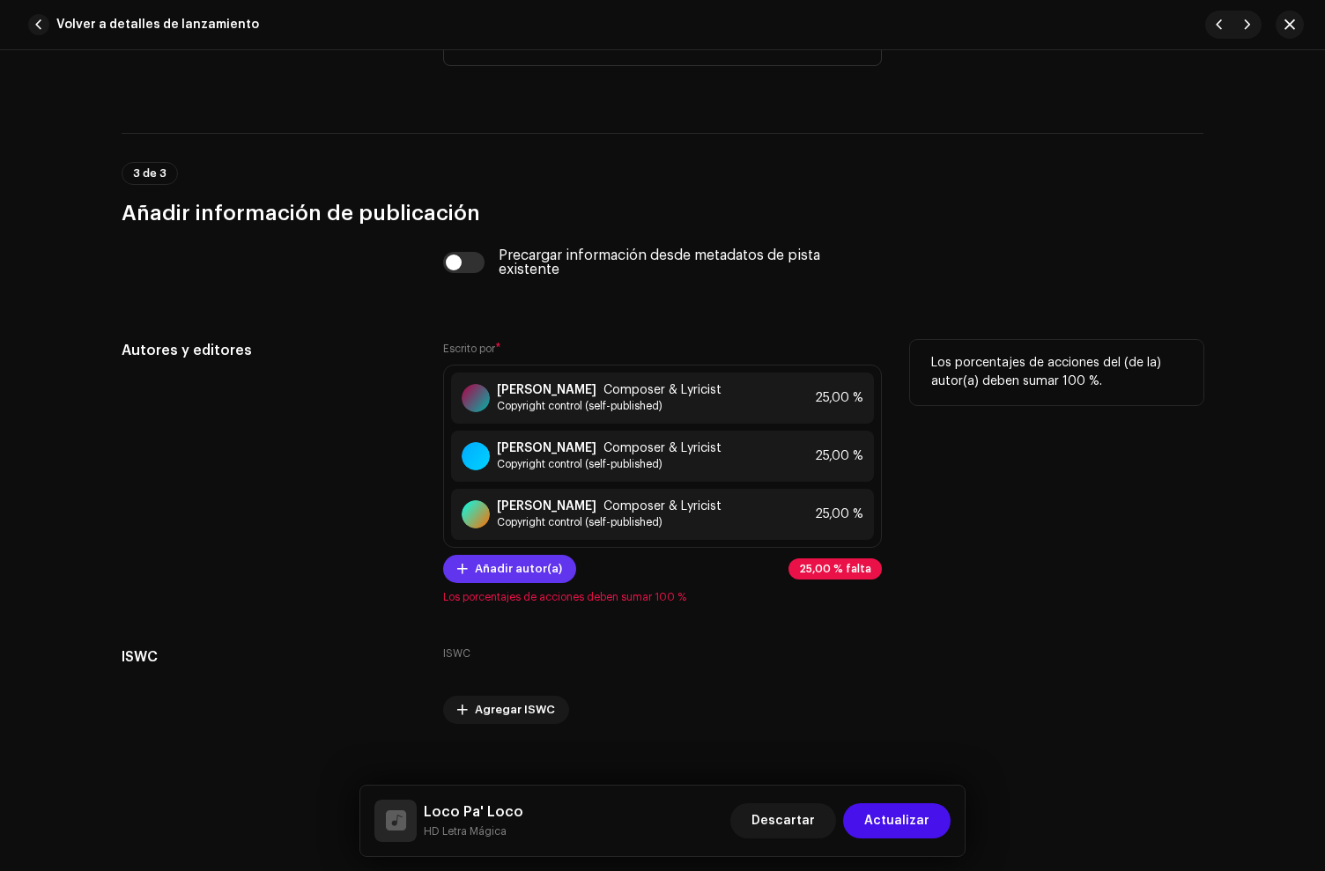
click at [513, 587] on span "Añadir autor(a)" at bounding box center [518, 569] width 87 height 35
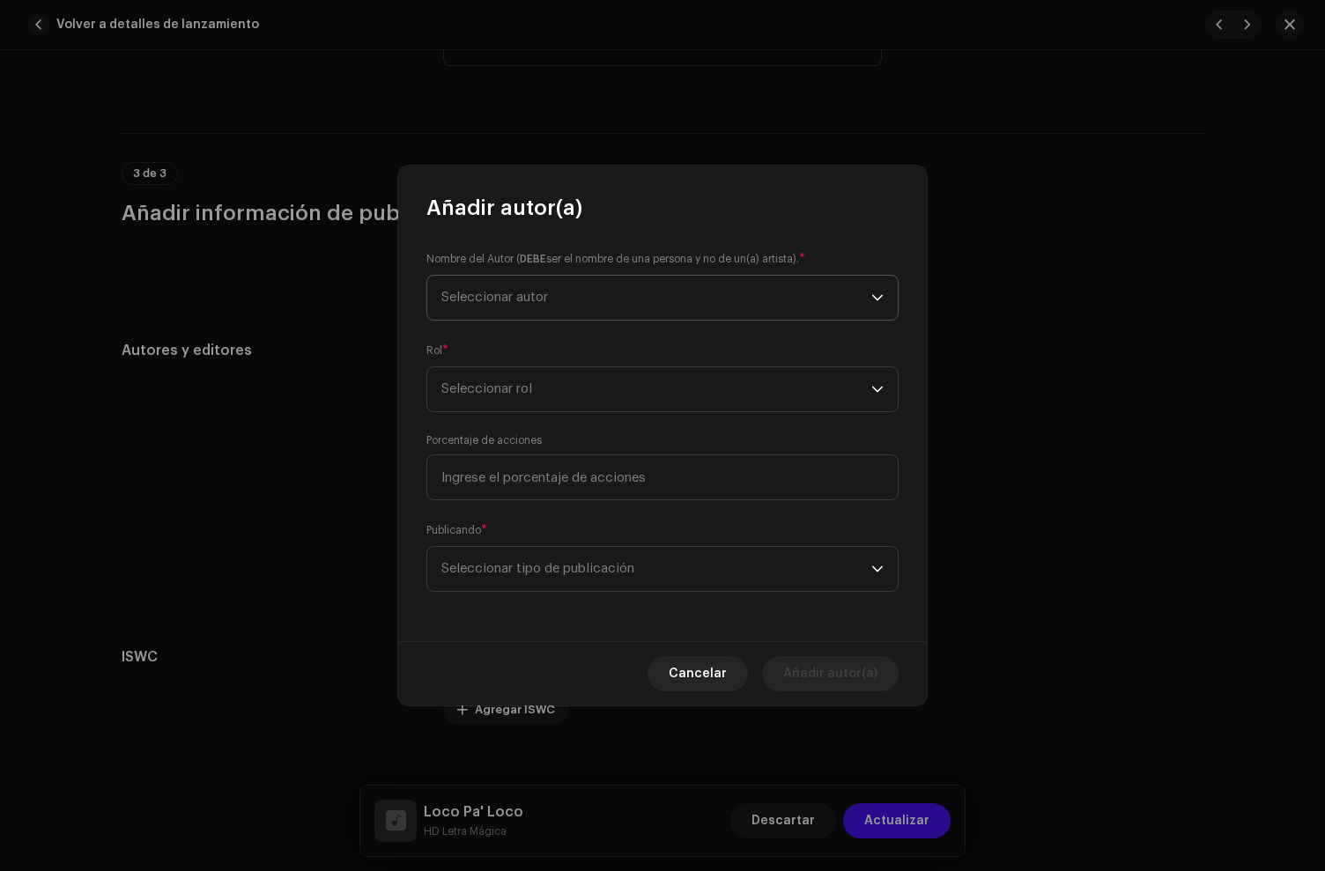
click at [552, 311] on span "Seleccionar autor" at bounding box center [656, 298] width 430 height 44
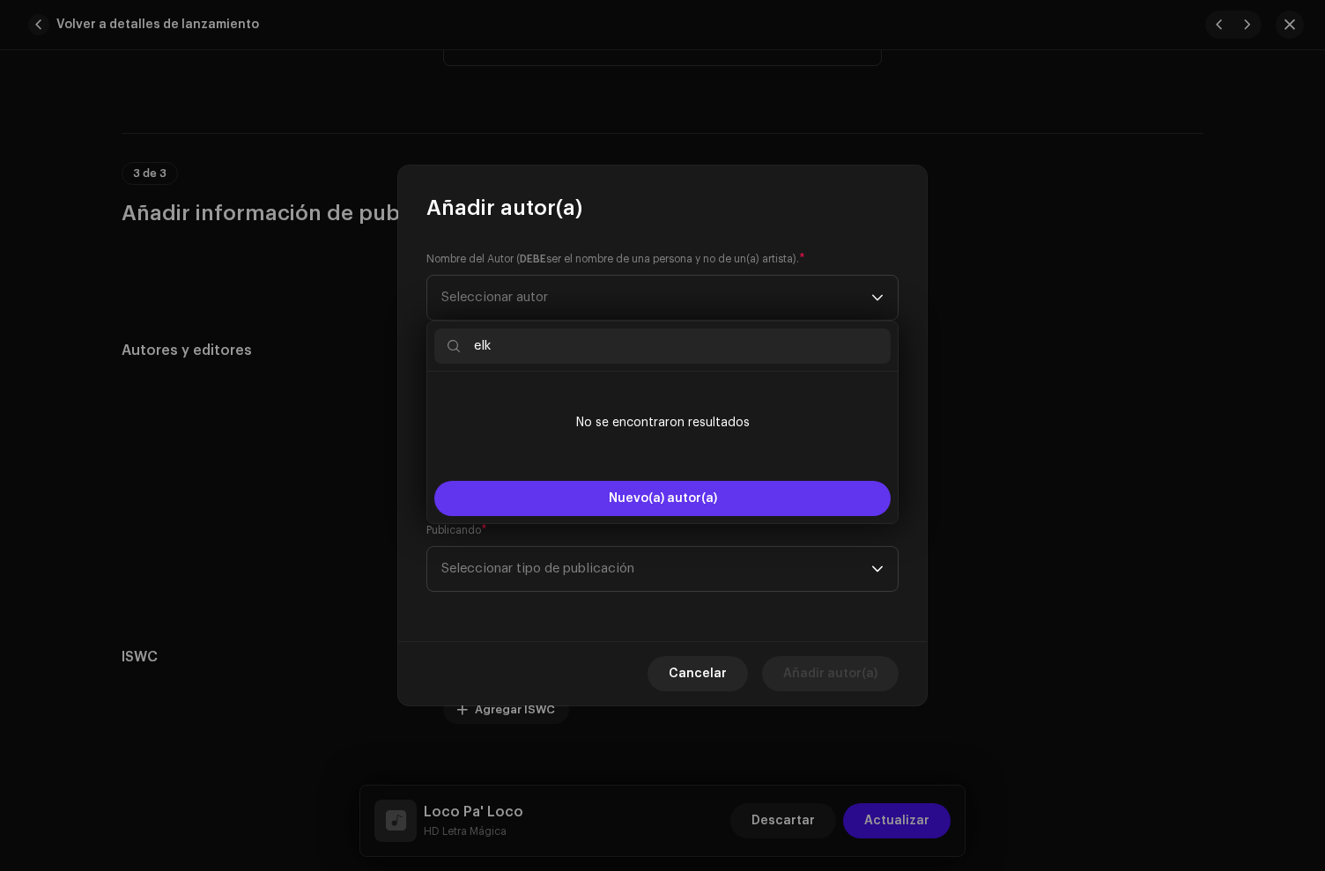
click at [563, 491] on button "Nuevo(a) autor(a)" at bounding box center [662, 498] width 456 height 35
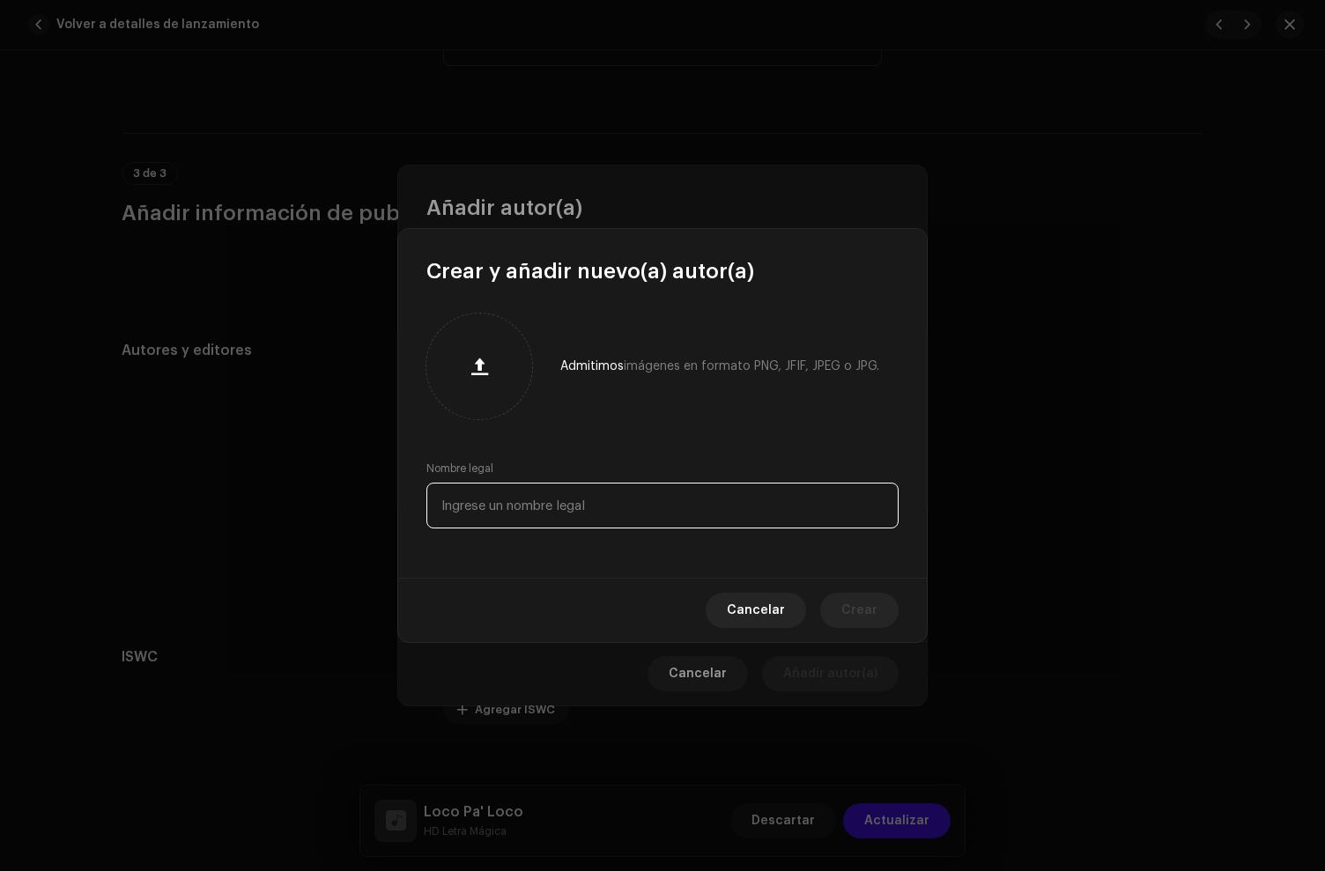
click at [526, 500] on input "text" at bounding box center [662, 506] width 472 height 46
paste input "[PERSON_NAME]"
click at [588, 504] on input "[PERSON_NAME]" at bounding box center [662, 506] width 472 height 46
drag, startPoint x: 690, startPoint y: 520, endPoint x: 434, endPoint y: 503, distance: 256.0
click at [434, 503] on input "[PERSON_NAME]" at bounding box center [662, 506] width 472 height 46
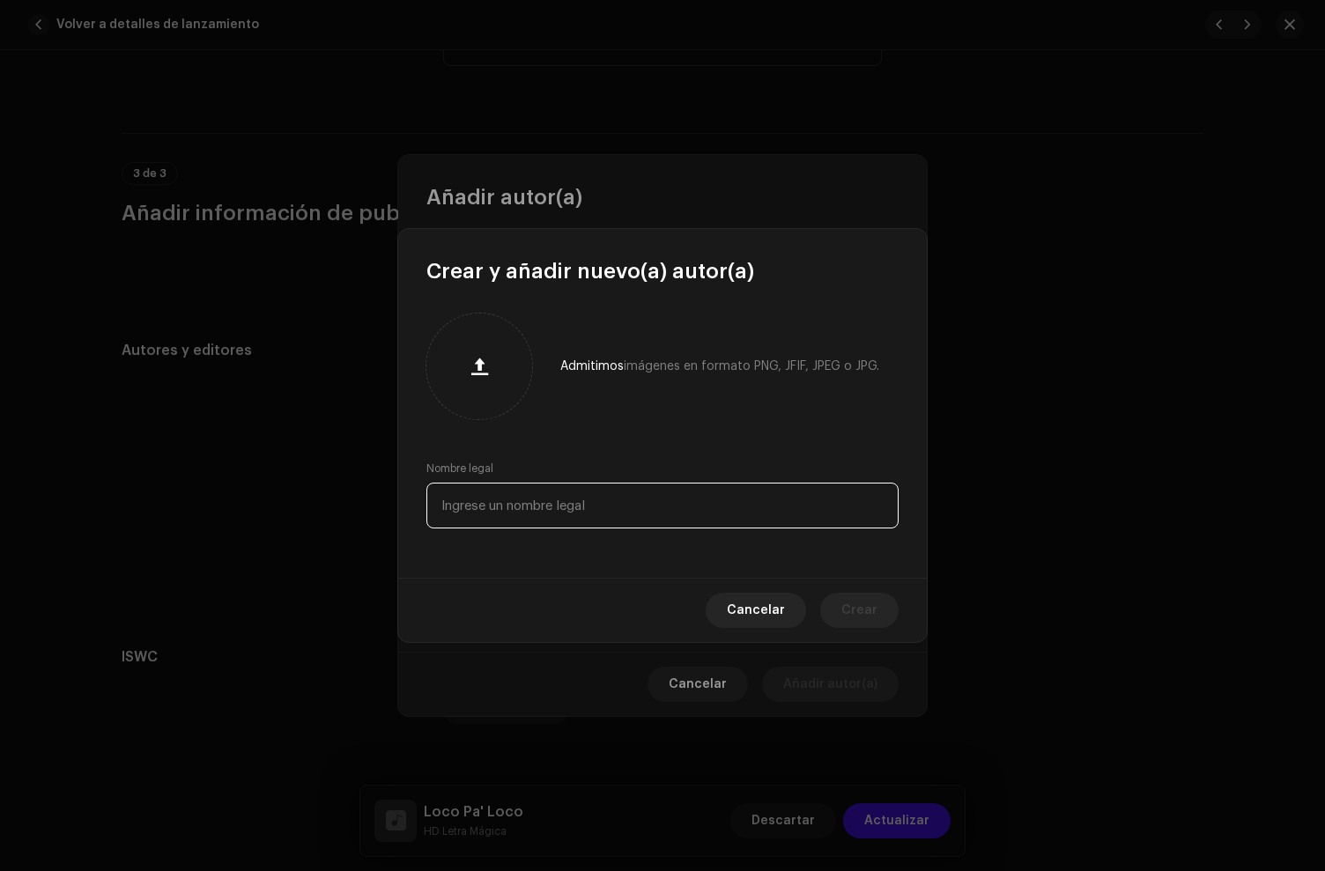
click at [608, 517] on input "text" at bounding box center [662, 506] width 472 height 46
paste input "[PERSON_NAME]"
click at [535, 507] on input "[PERSON_NAME]" at bounding box center [662, 506] width 472 height 46
click at [593, 508] on input "[PERSON_NAME]" at bounding box center [662, 506] width 472 height 46
drag, startPoint x: 633, startPoint y: 514, endPoint x: 706, endPoint y: 523, distance: 73.7
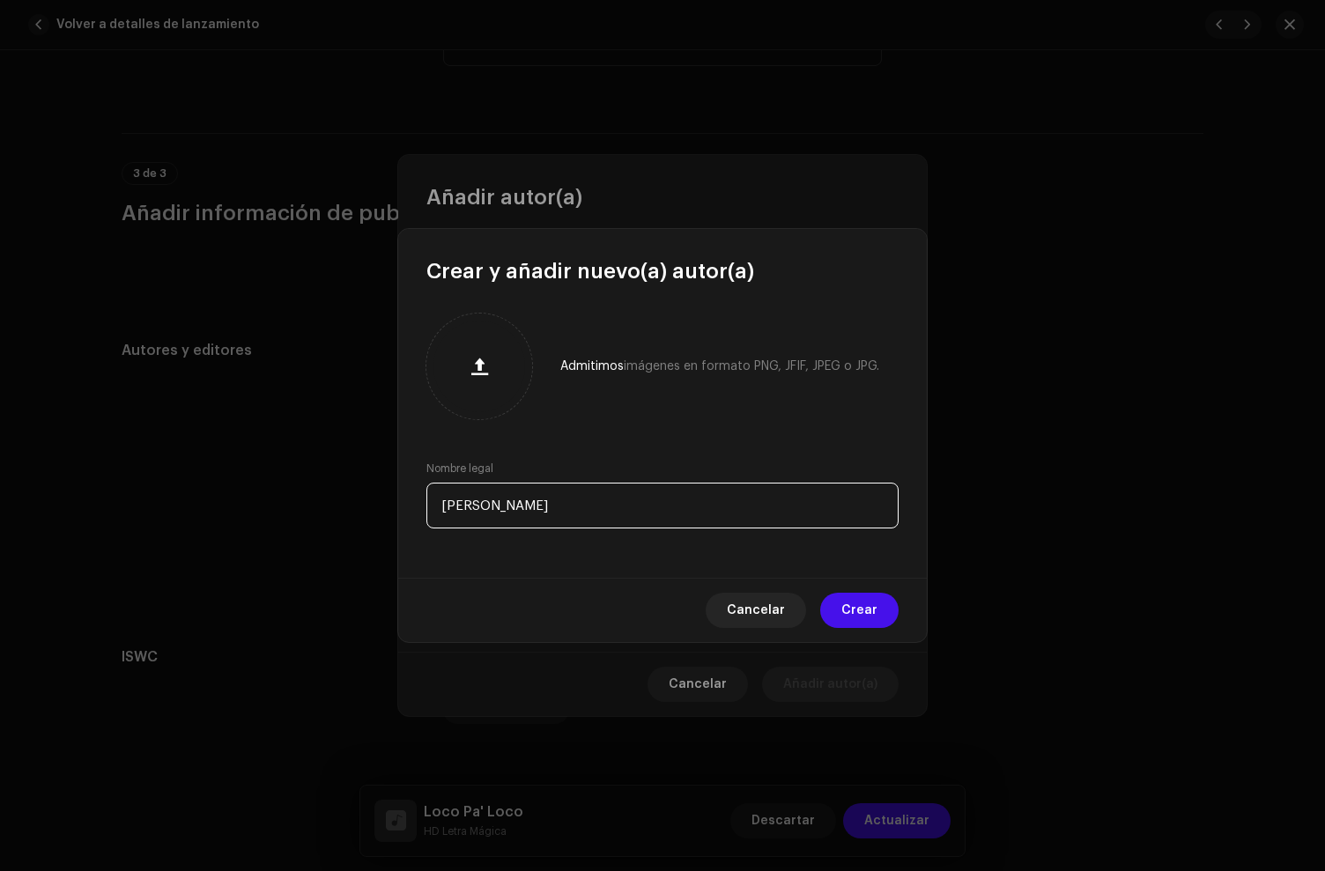
click at [655, 522] on input "[PERSON_NAME]" at bounding box center [662, 506] width 472 height 46
click at [877, 620] on button "Crear" at bounding box center [859, 610] width 78 height 35
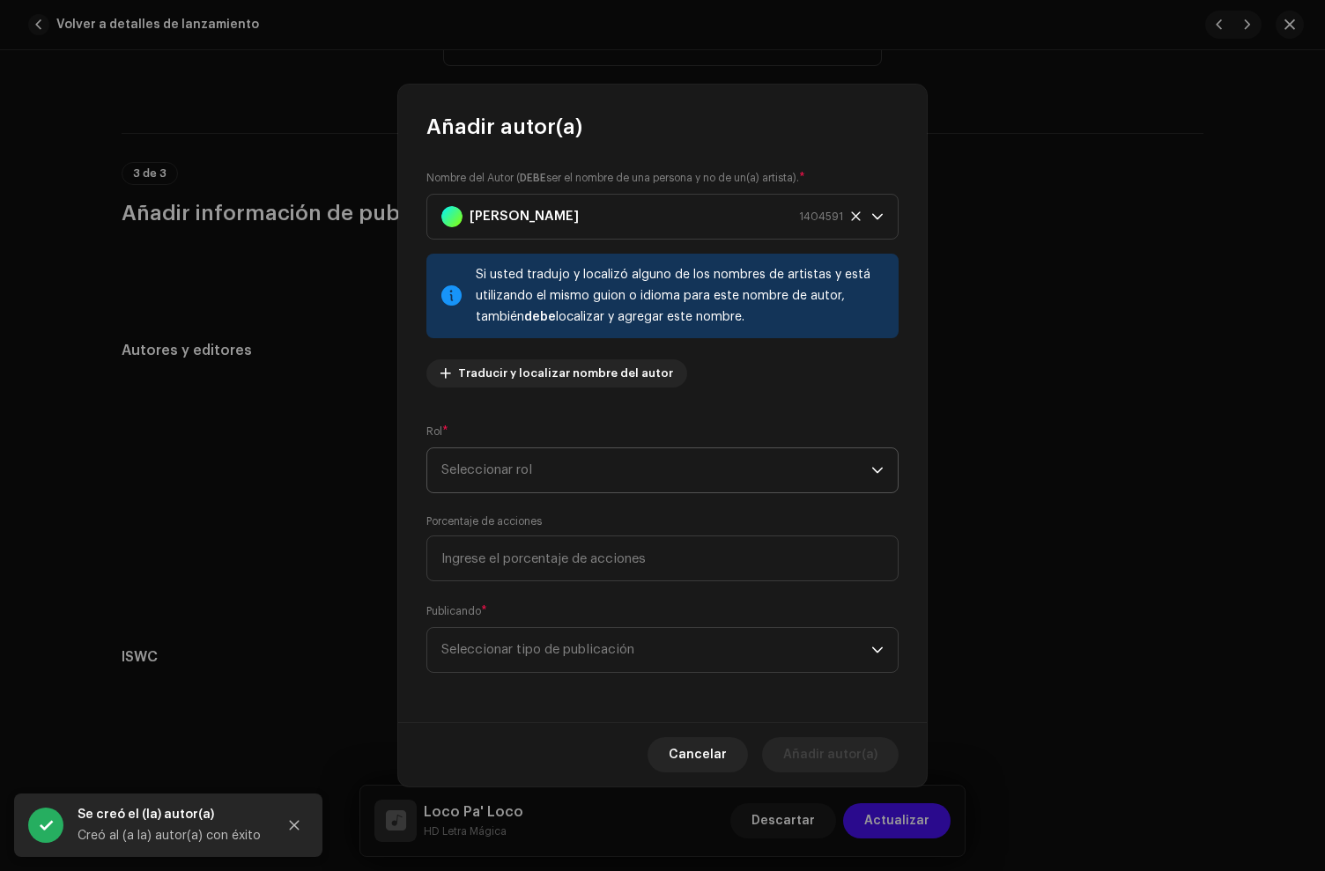
click at [506, 475] on span "Seleccionar rol" at bounding box center [656, 470] width 430 height 44
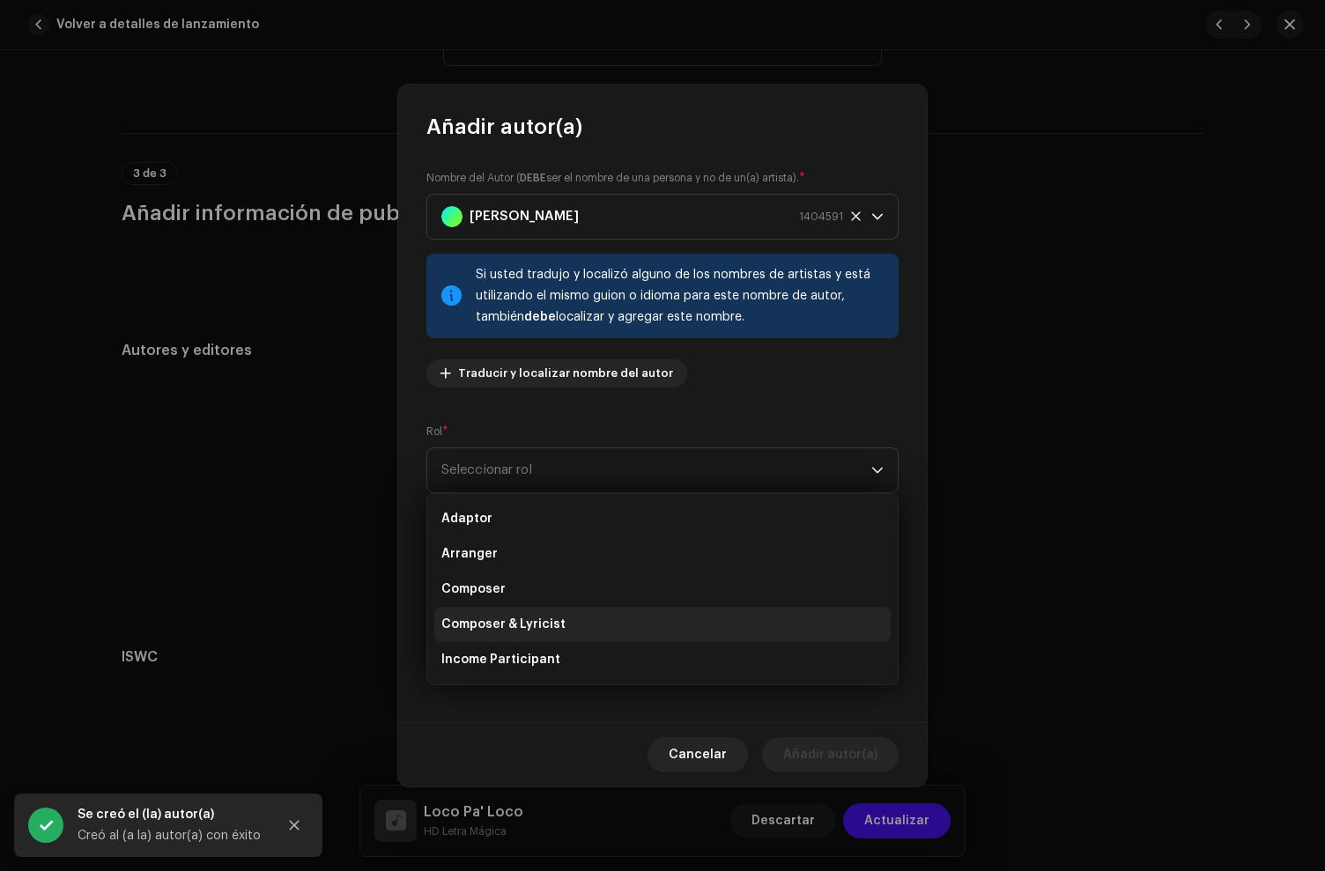
click at [518, 621] on span "Composer & Lyricist" at bounding box center [503, 625] width 124 height 18
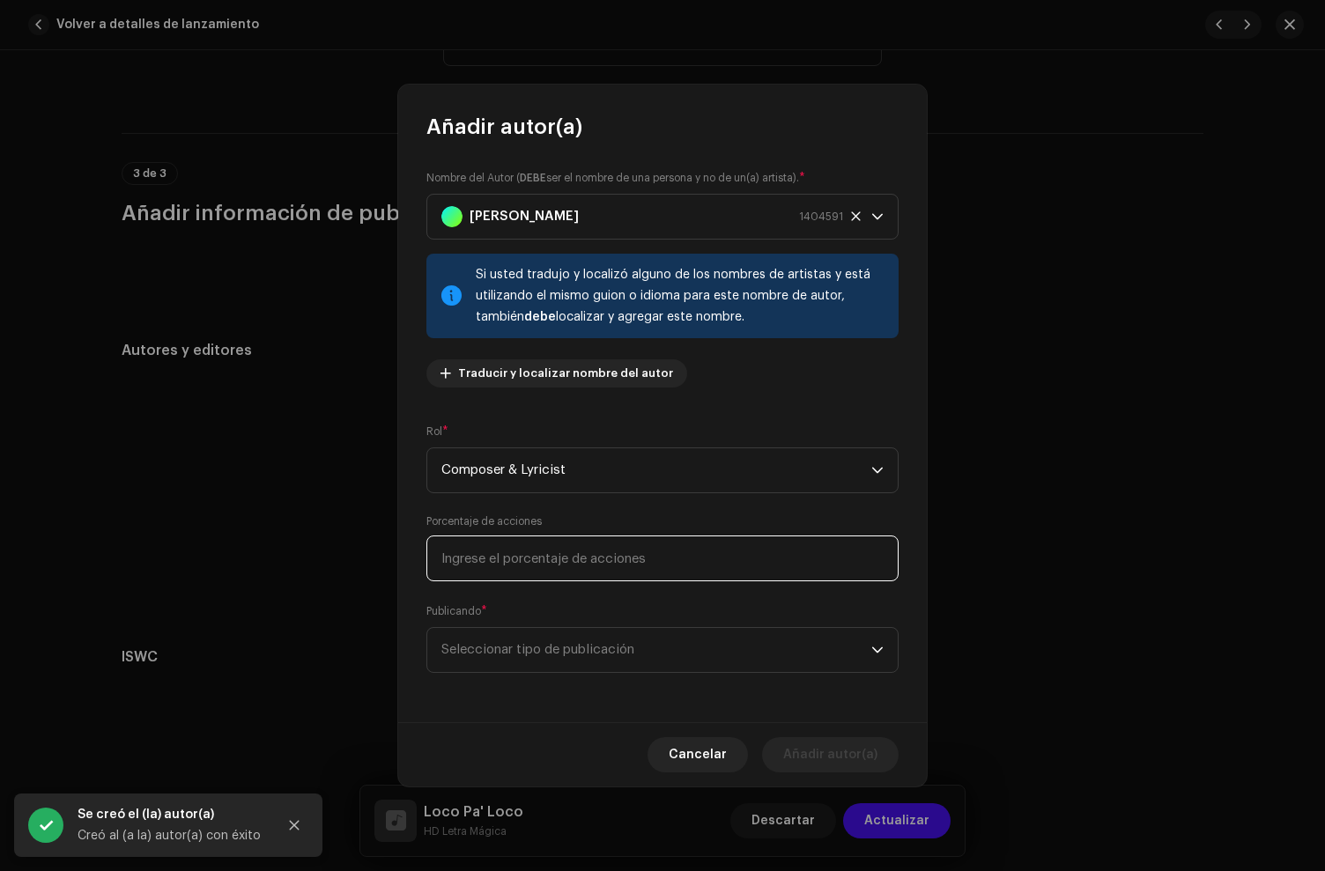
click at [509, 565] on input at bounding box center [662, 559] width 472 height 46
click at [539, 646] on span "Seleccionar tipo de publicación" at bounding box center [656, 650] width 430 height 44
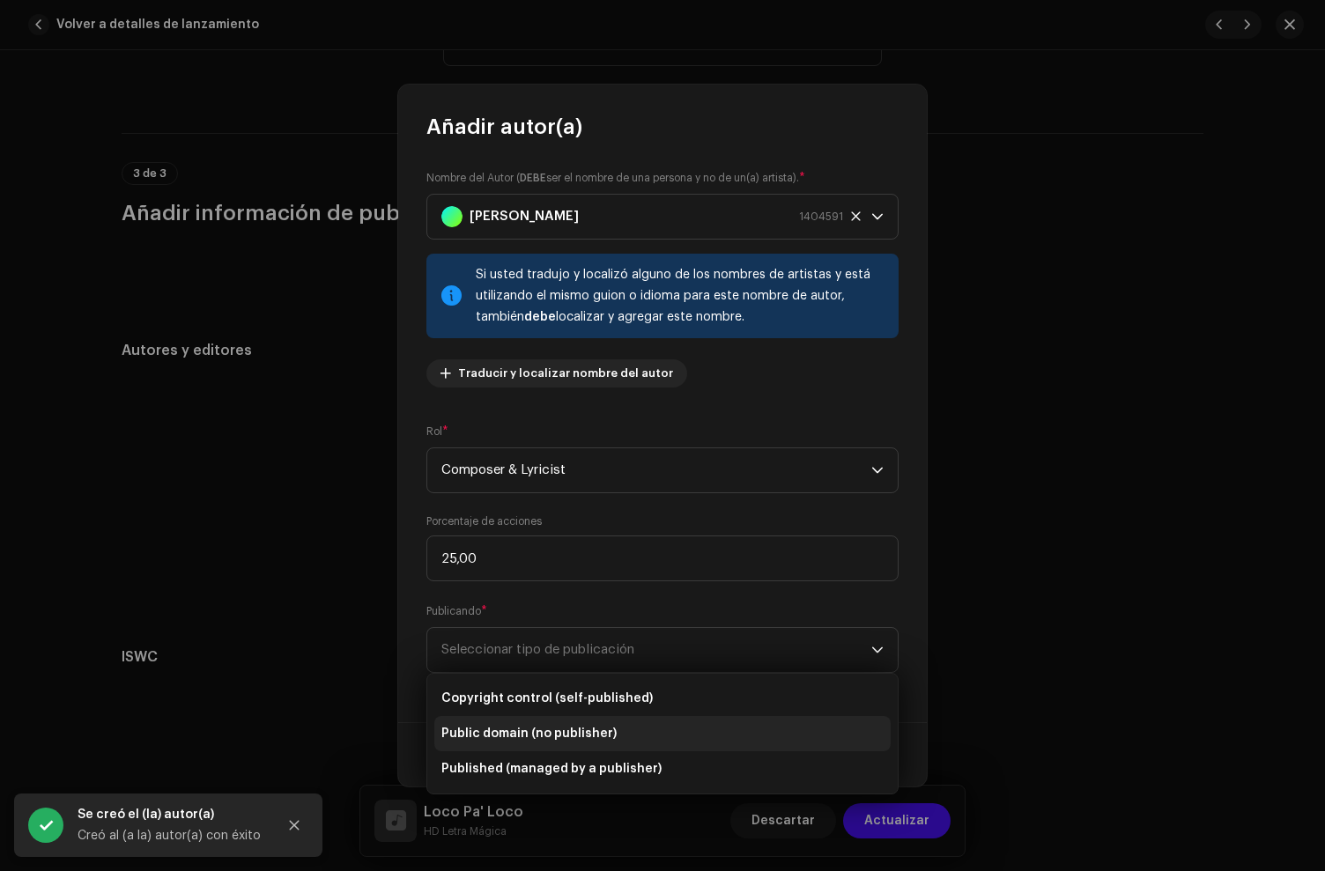
drag, startPoint x: 579, startPoint y: 693, endPoint x: 658, endPoint y: 712, distance: 81.4
click at [579, 694] on span "Copyright control (self-published)" at bounding box center [546, 699] width 211 height 18
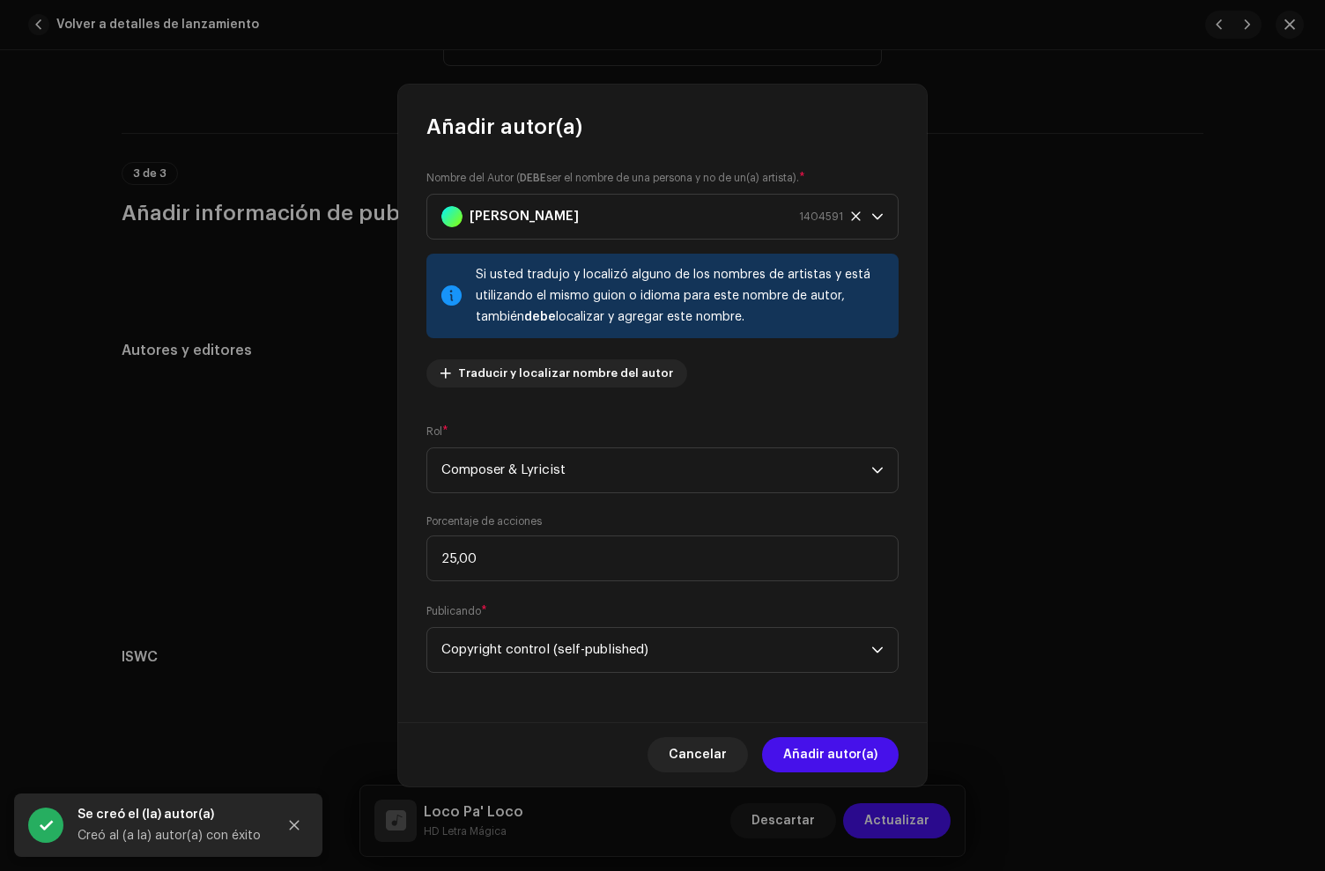
drag, startPoint x: 821, startPoint y: 745, endPoint x: 825, endPoint y: 729, distance: 17.1
click at [822, 745] on span "Añadir autor(a)" at bounding box center [830, 754] width 94 height 35
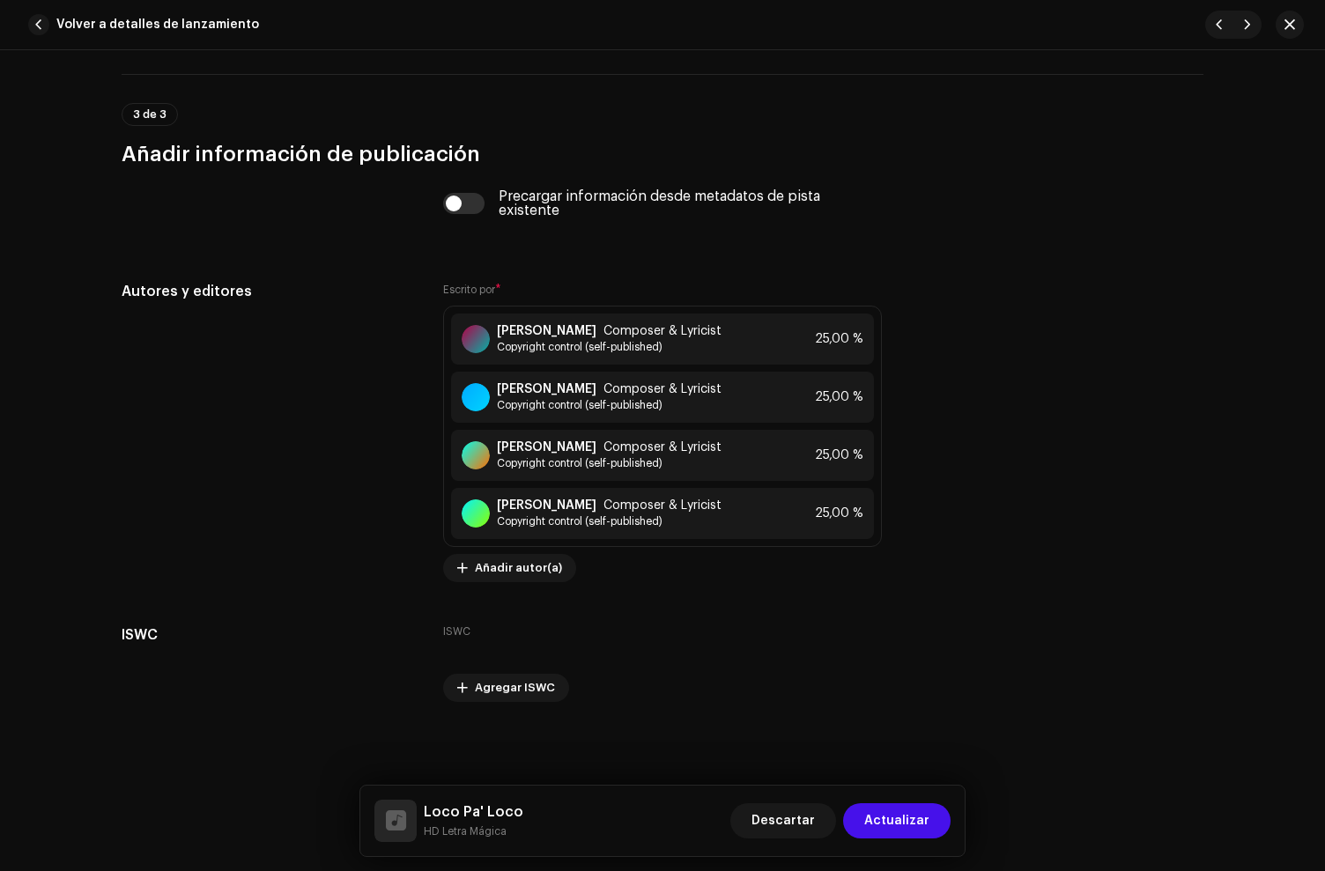
scroll to position [3690, 0]
click at [912, 813] on span "Actualizar" at bounding box center [896, 820] width 65 height 35
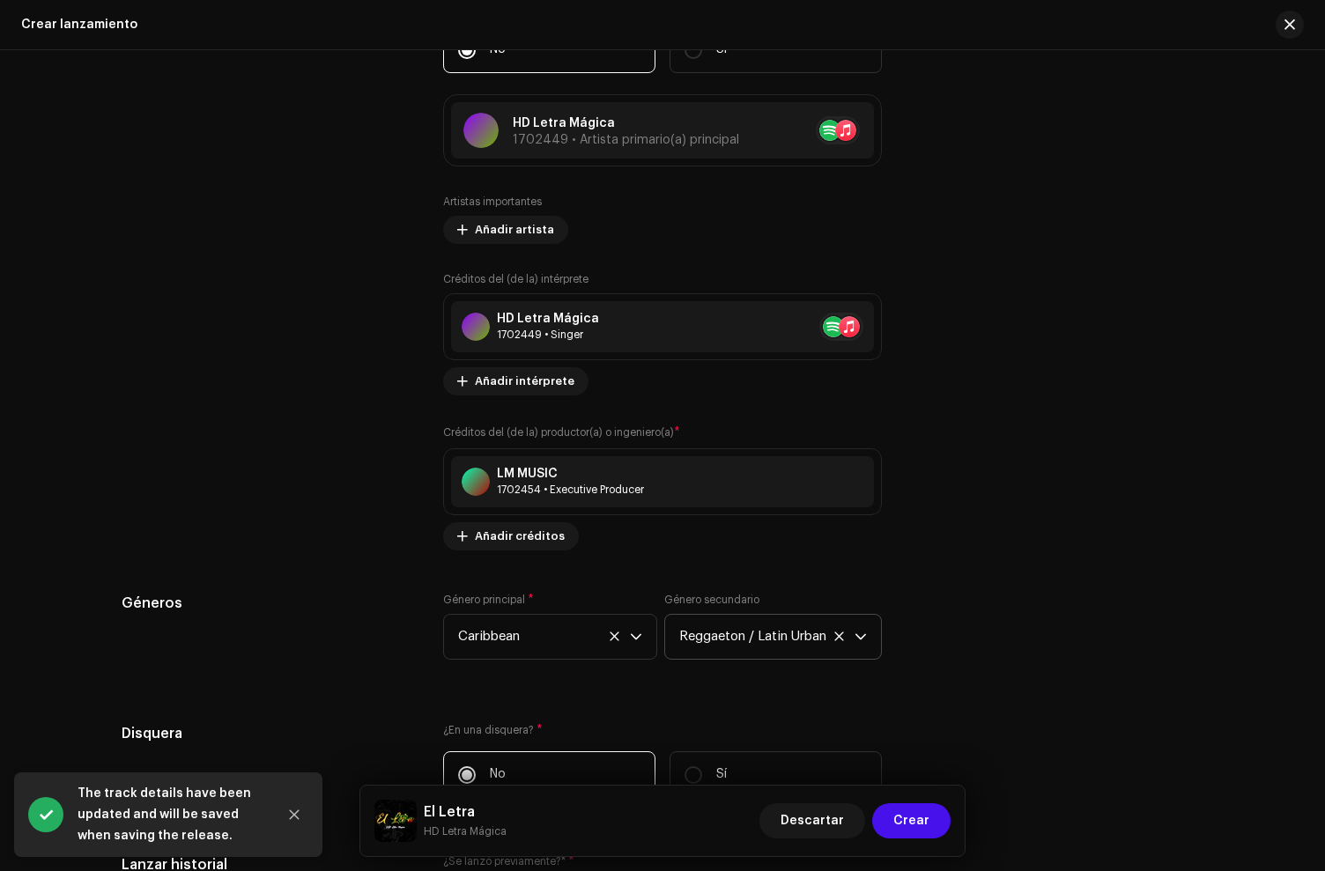
scroll to position [2547, 0]
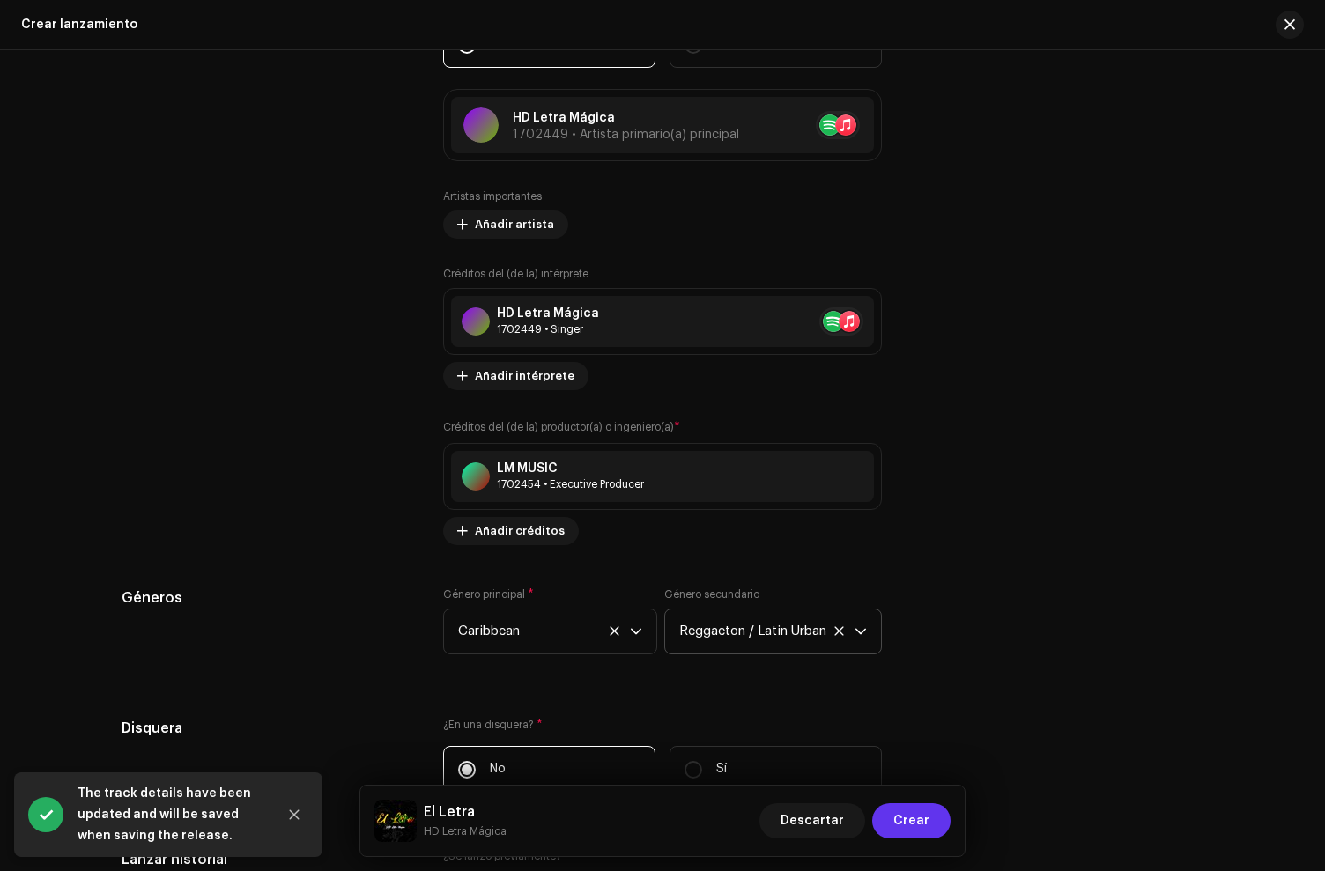
click at [910, 820] on span "Crear" at bounding box center [911, 820] width 36 height 35
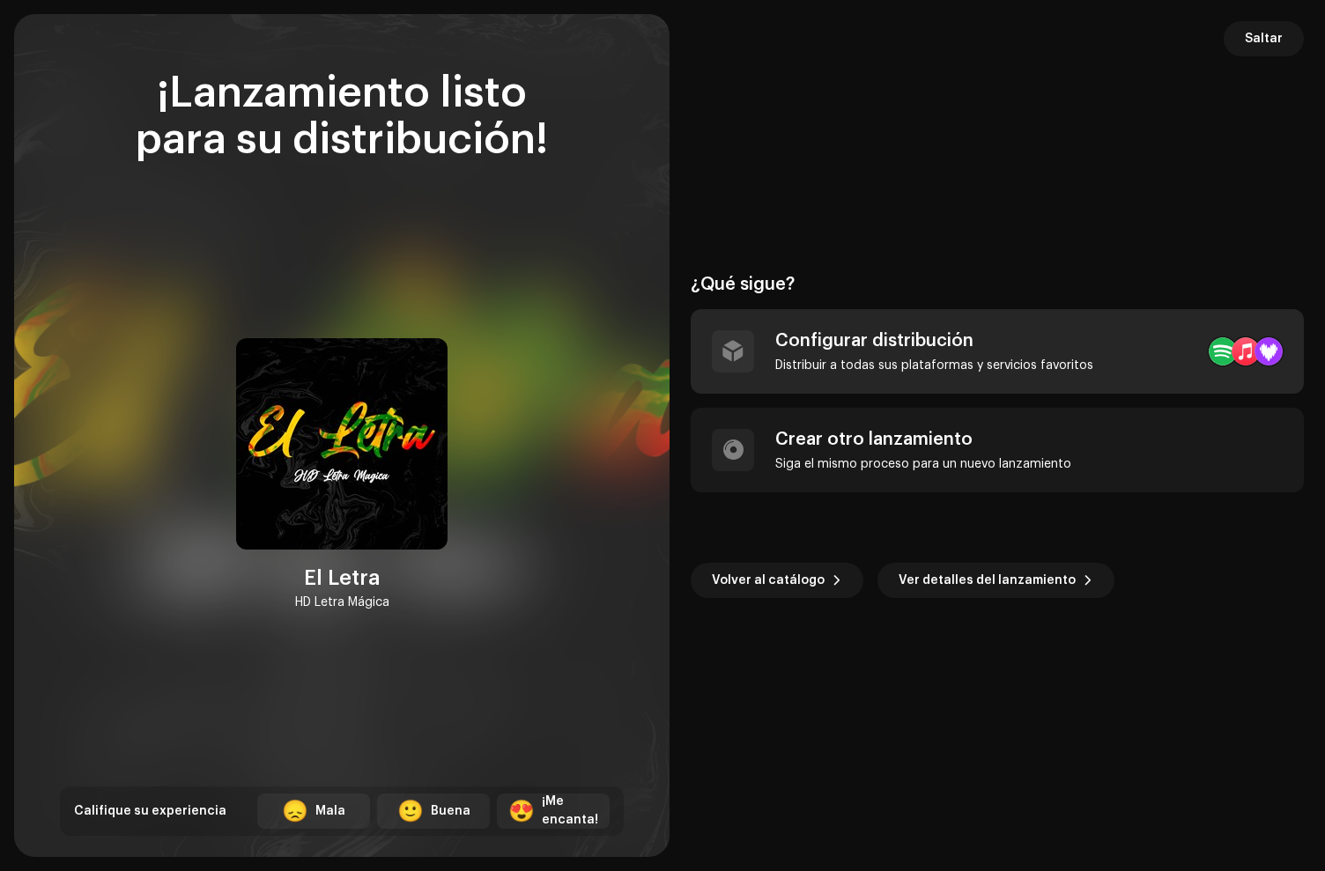
click at [855, 359] on div "Distribuir a todas sus plataformas y servicios favoritos" at bounding box center [934, 366] width 318 height 14
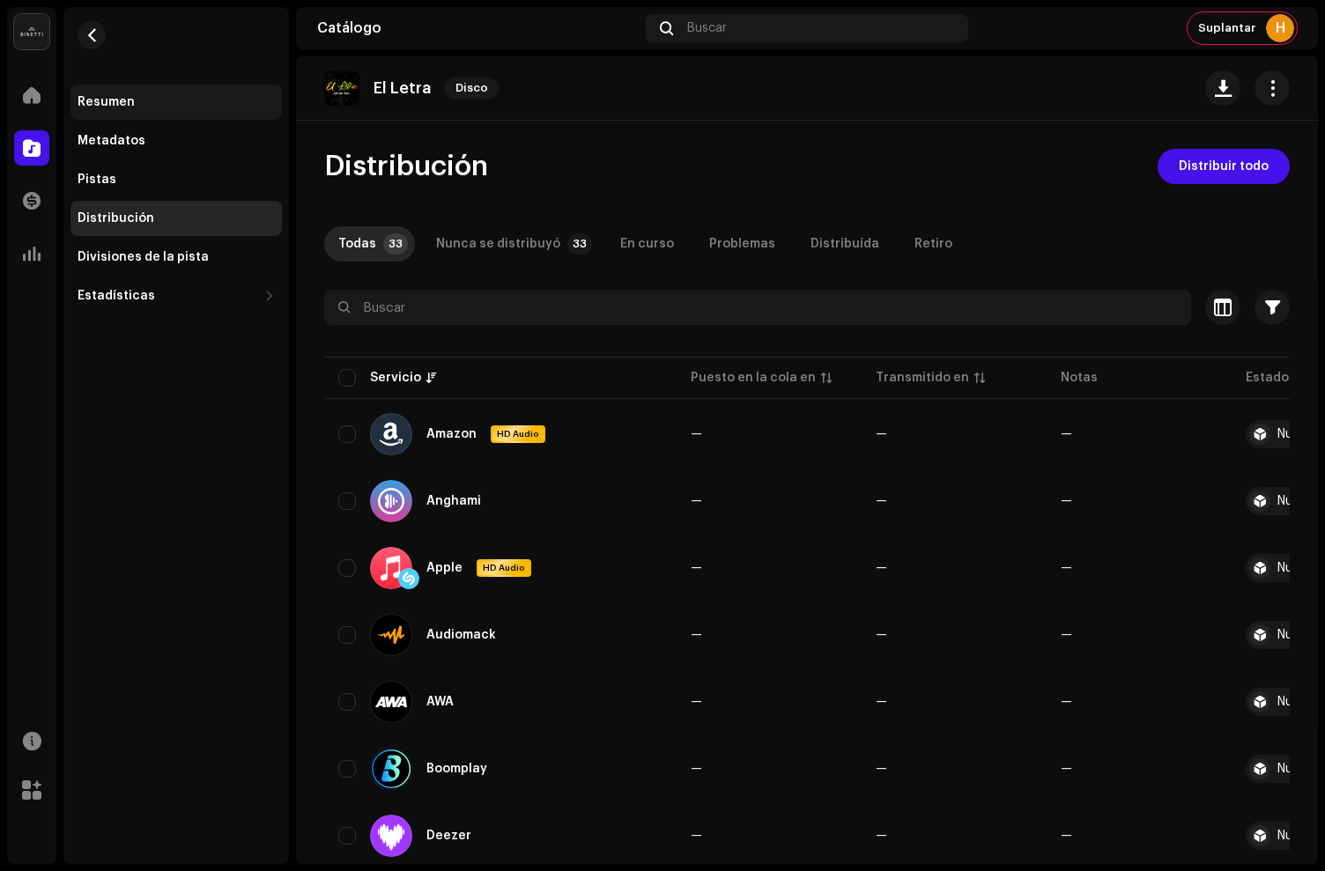
click at [123, 102] on div "Resumen" at bounding box center [106, 102] width 57 height 14
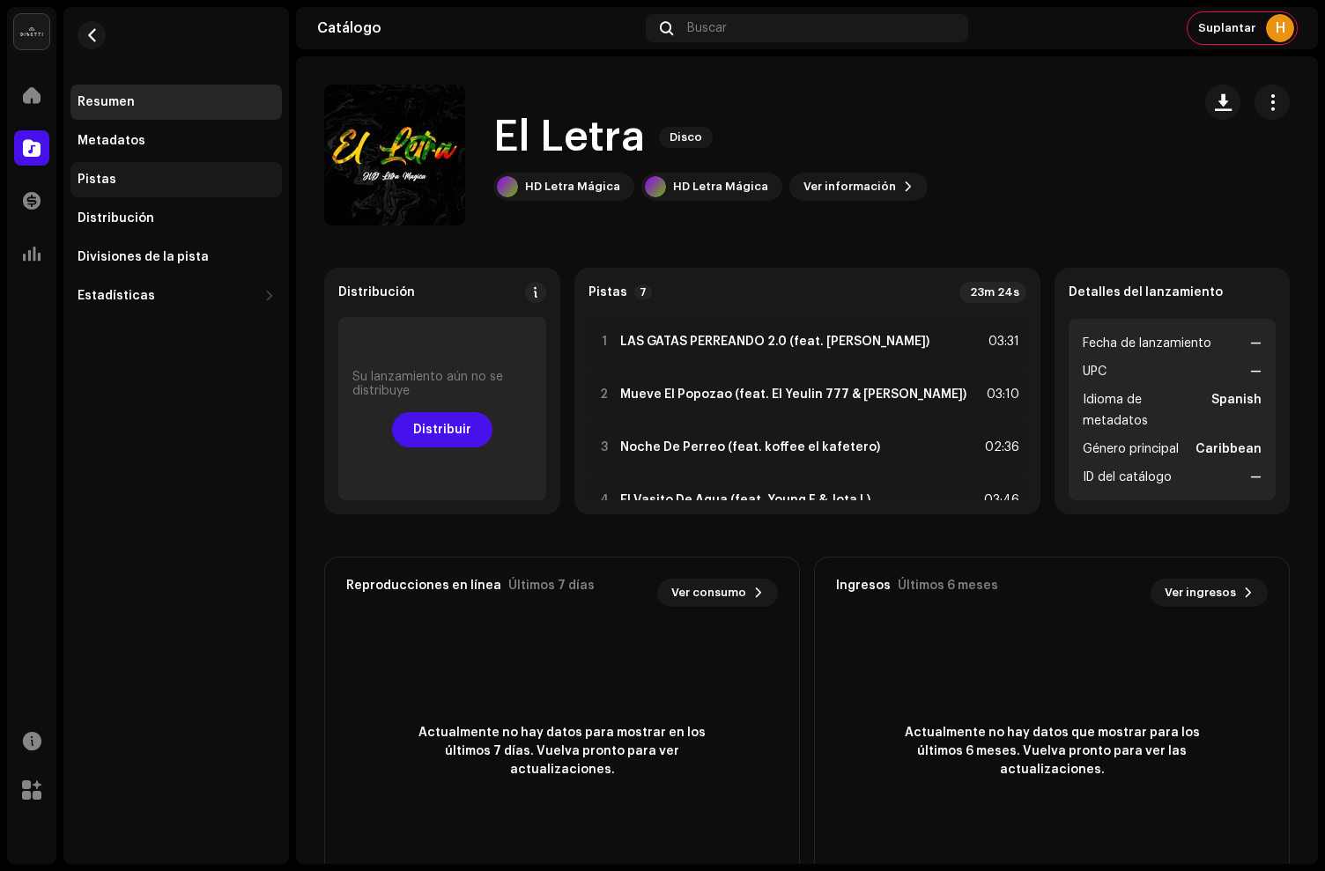
click at [101, 179] on div "Pistas" at bounding box center [97, 180] width 39 height 14
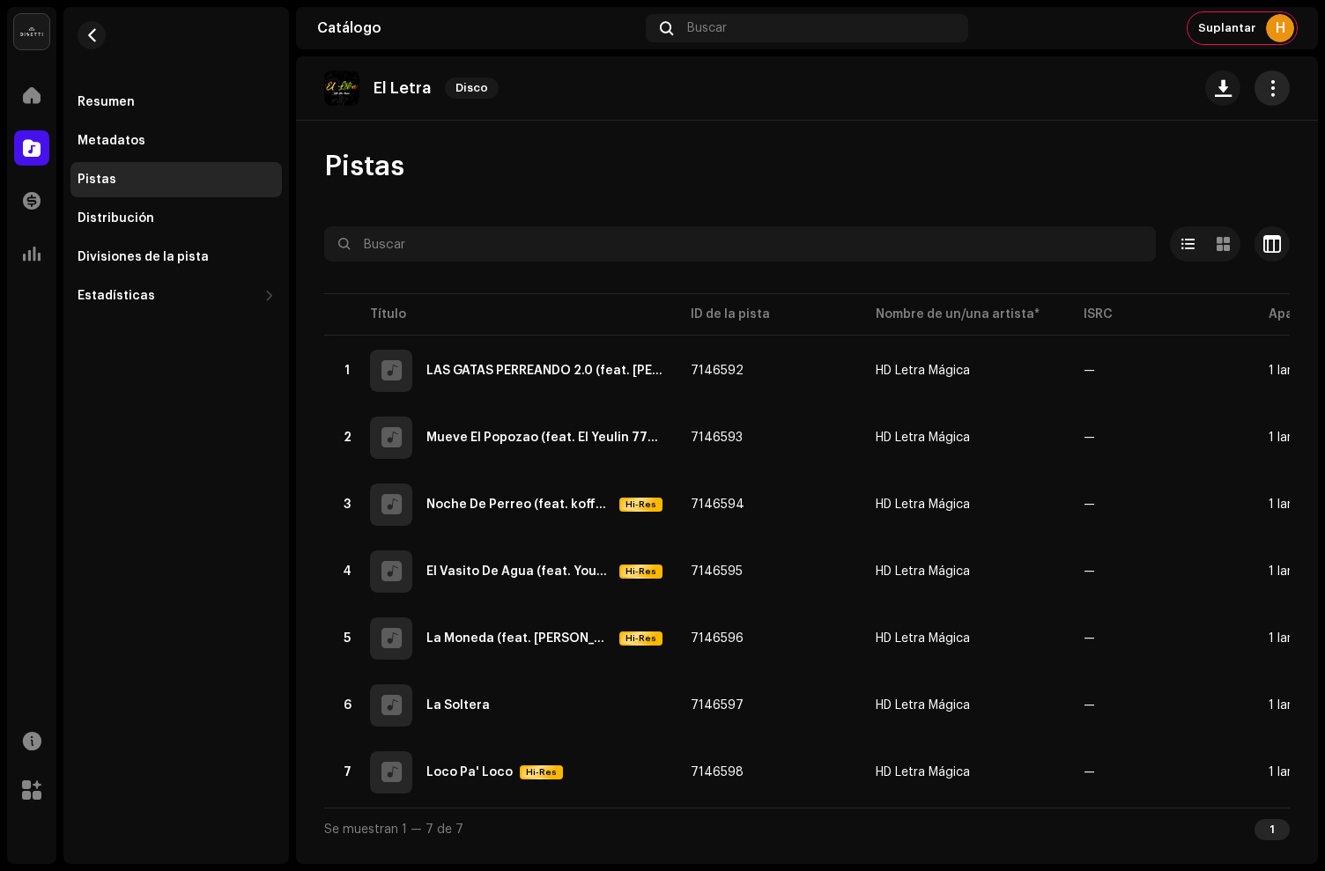
click at [1282, 92] on button "button" at bounding box center [1272, 87] width 35 height 35
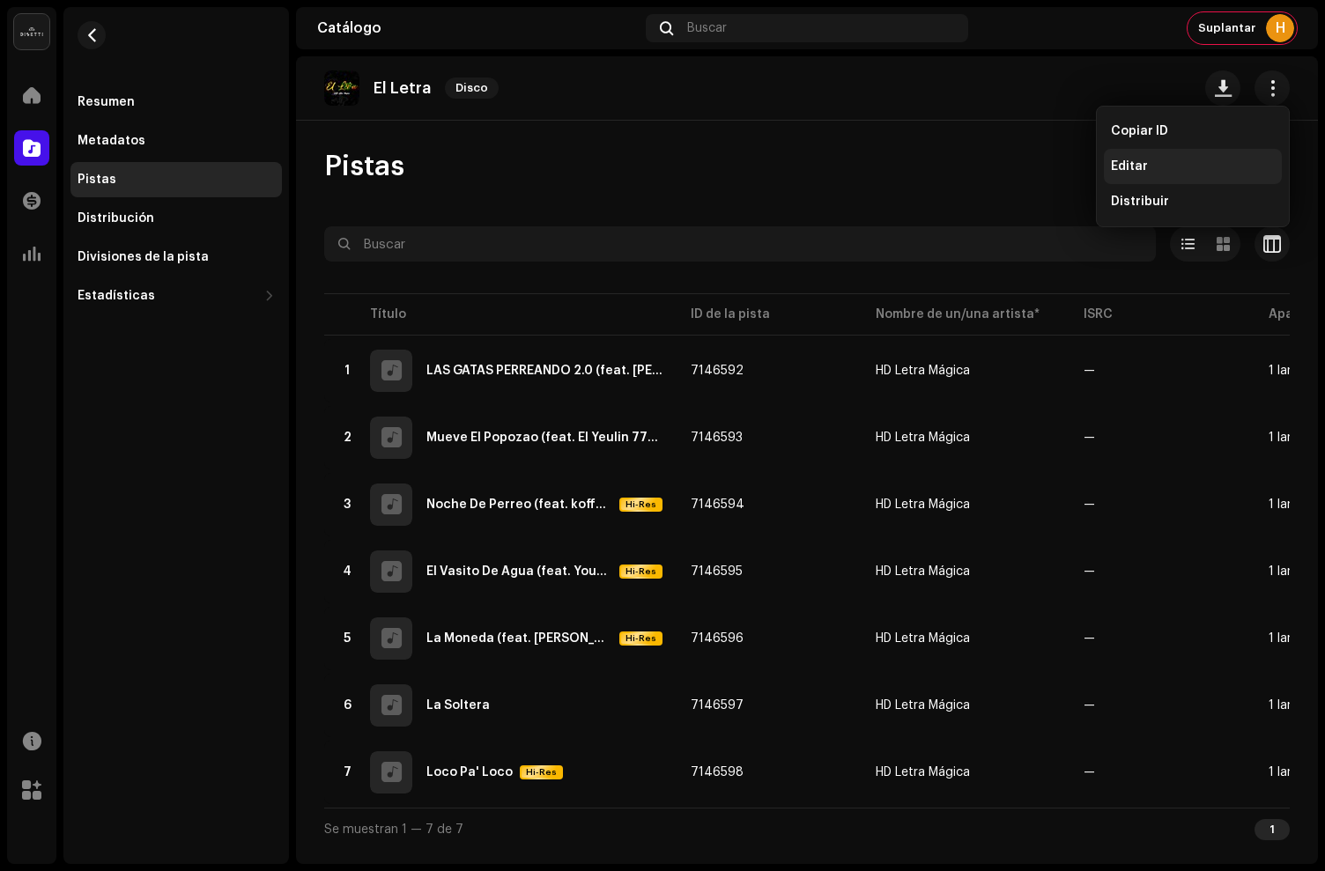
click at [1170, 159] on div "Editar" at bounding box center [1193, 166] width 164 height 14
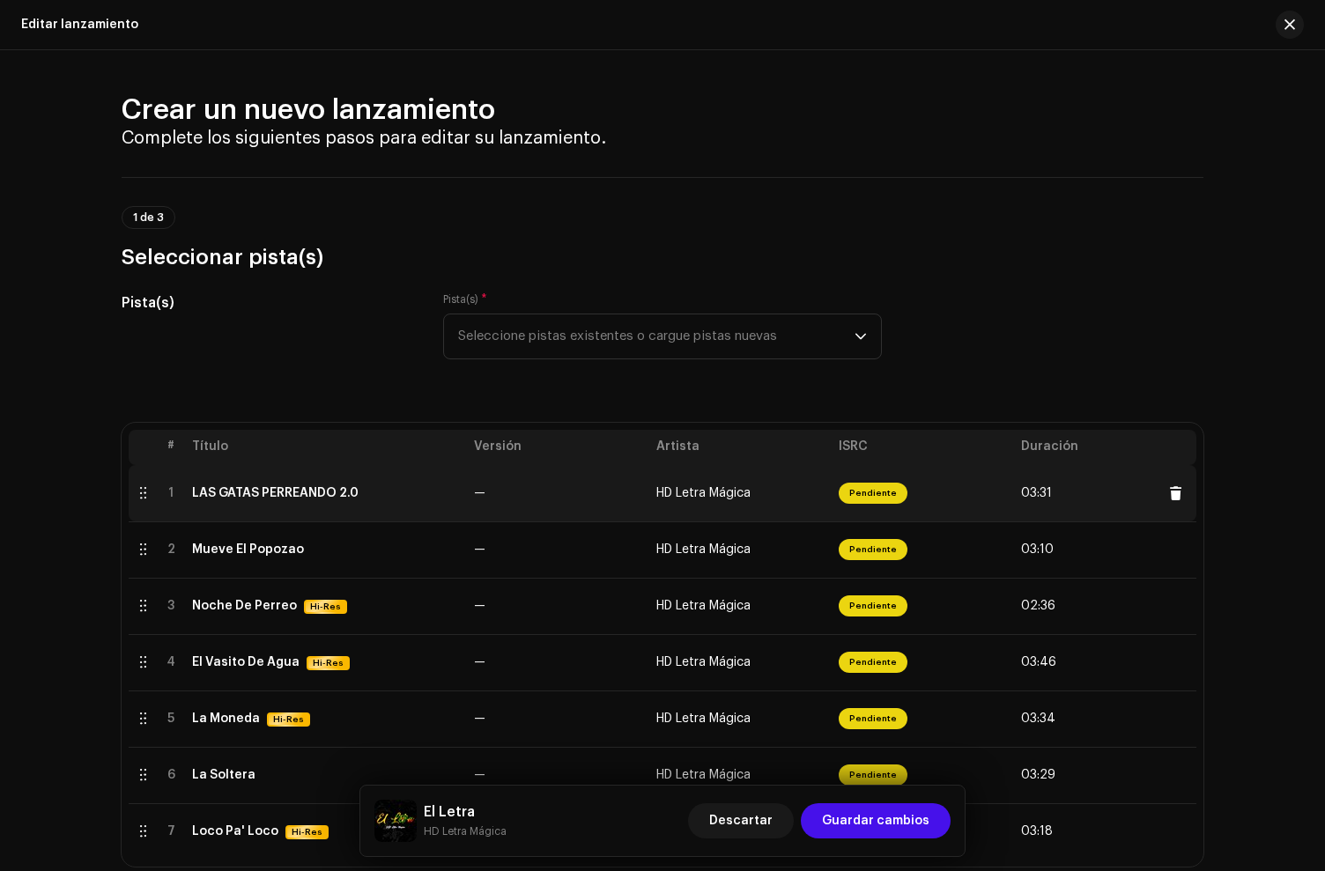
scroll to position [43, 0]
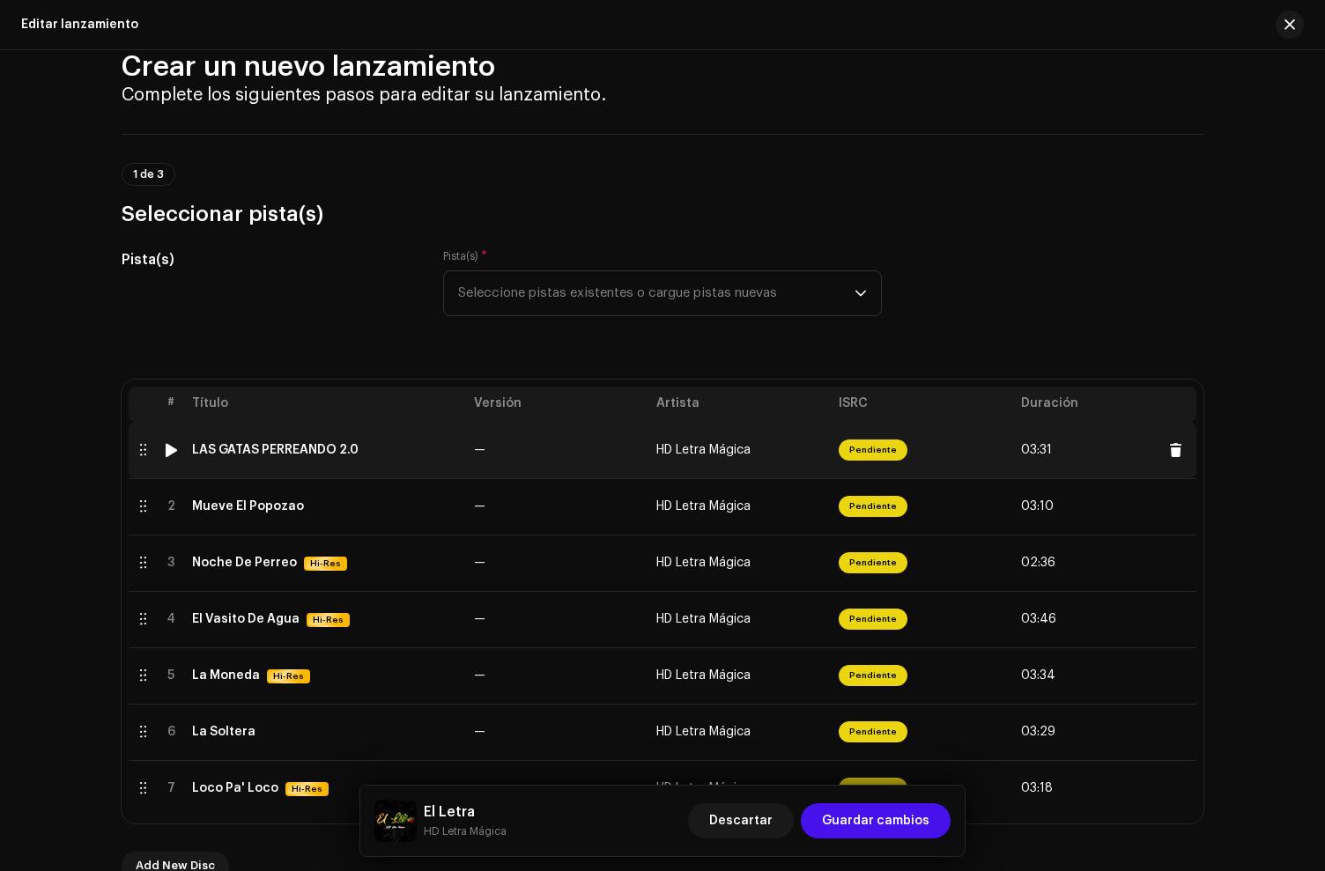
click at [380, 440] on td "LAS GATAS PERREANDO 2.0" at bounding box center [326, 450] width 282 height 56
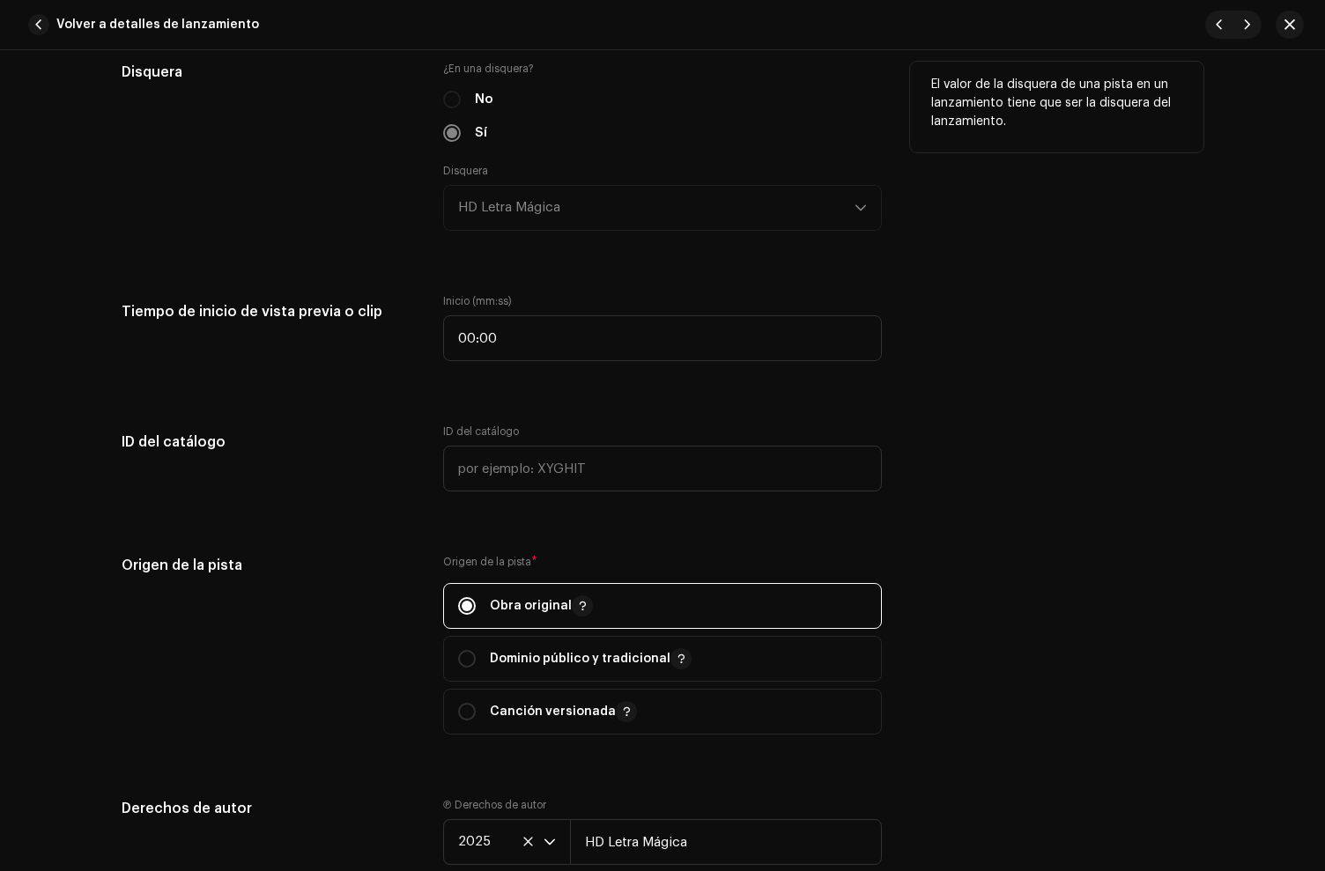
scroll to position [1932, 0]
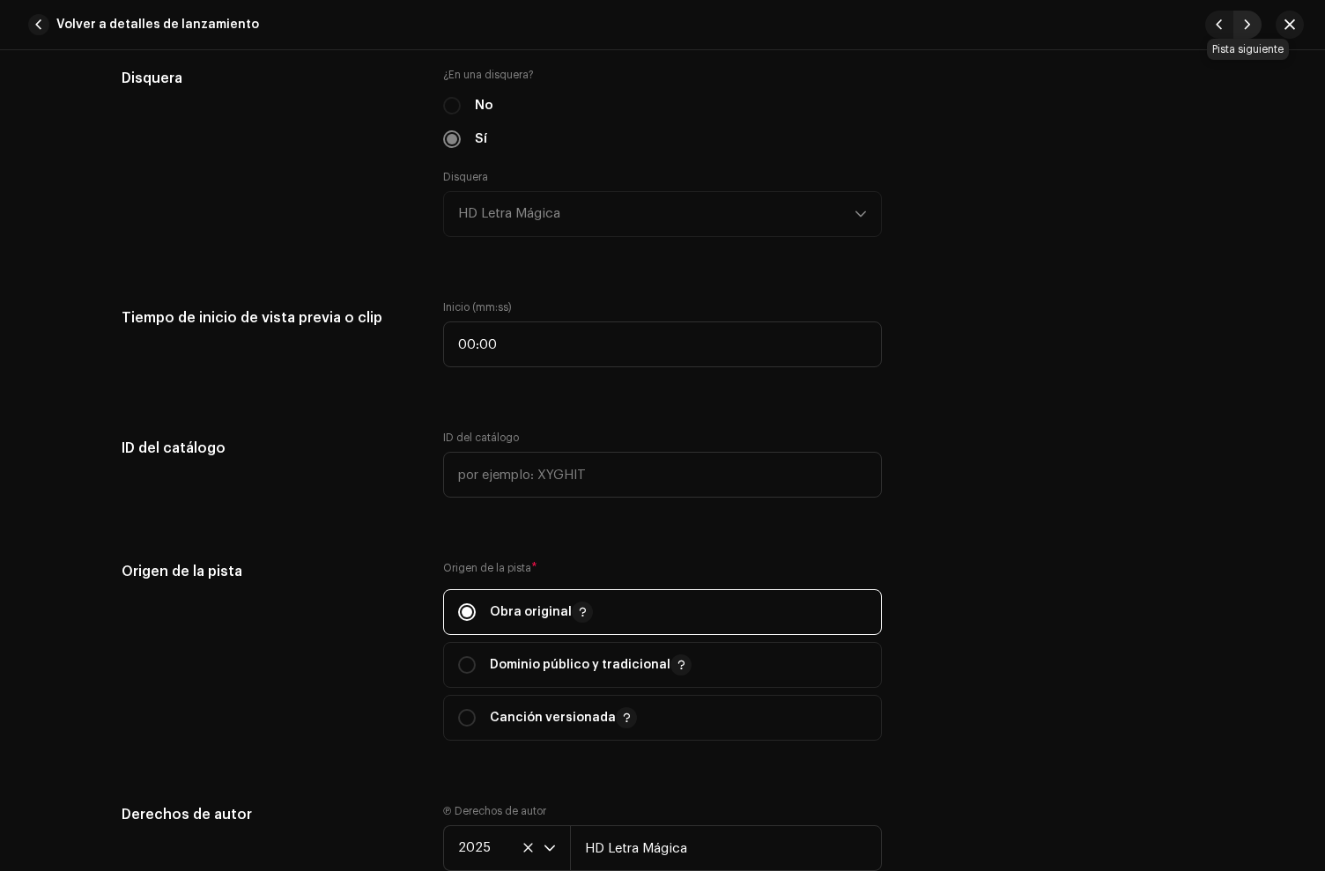
click at [1247, 28] on span "button" at bounding box center [1247, 25] width 11 height 14
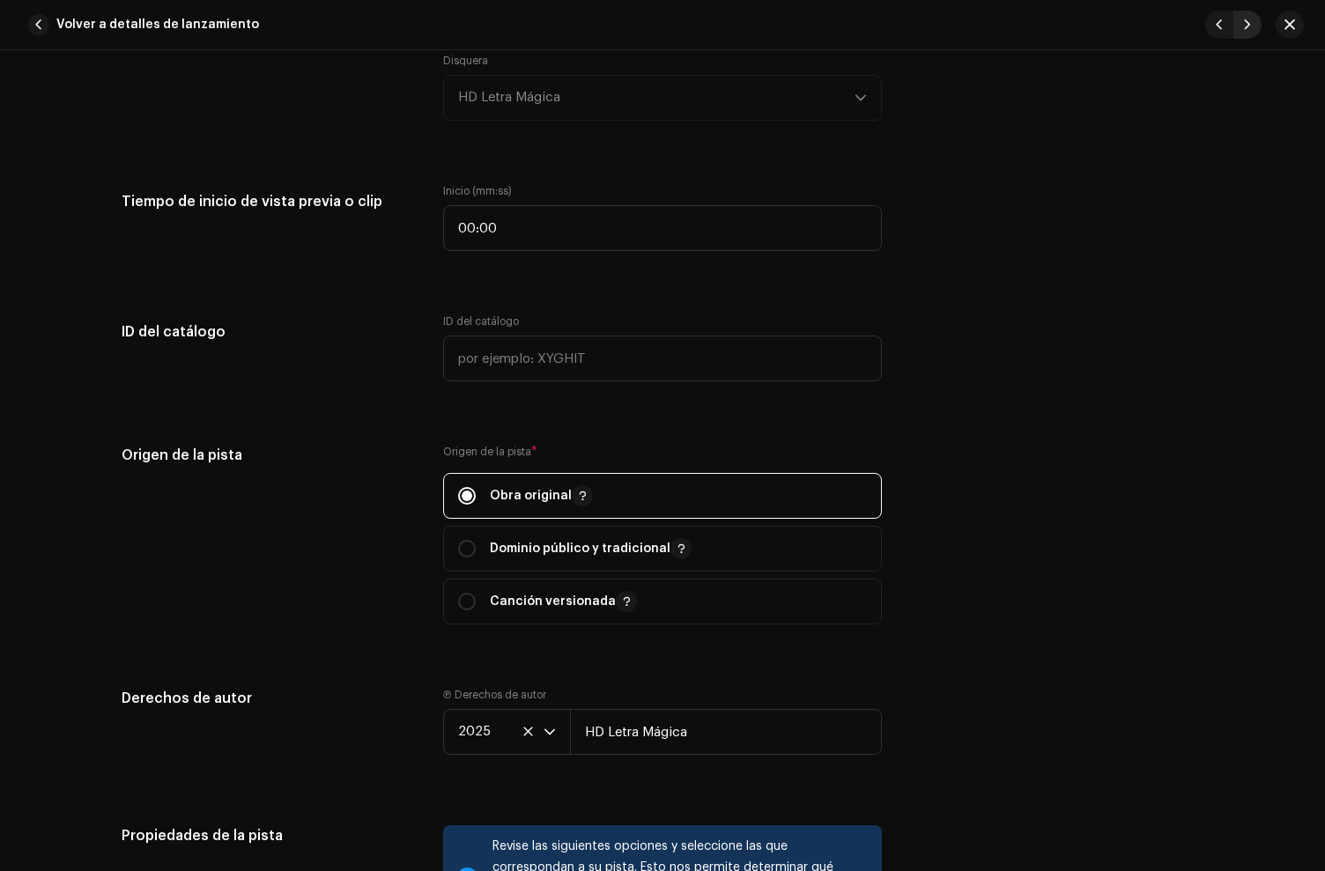
click at [1247, 28] on span "button" at bounding box center [1247, 25] width 11 height 14
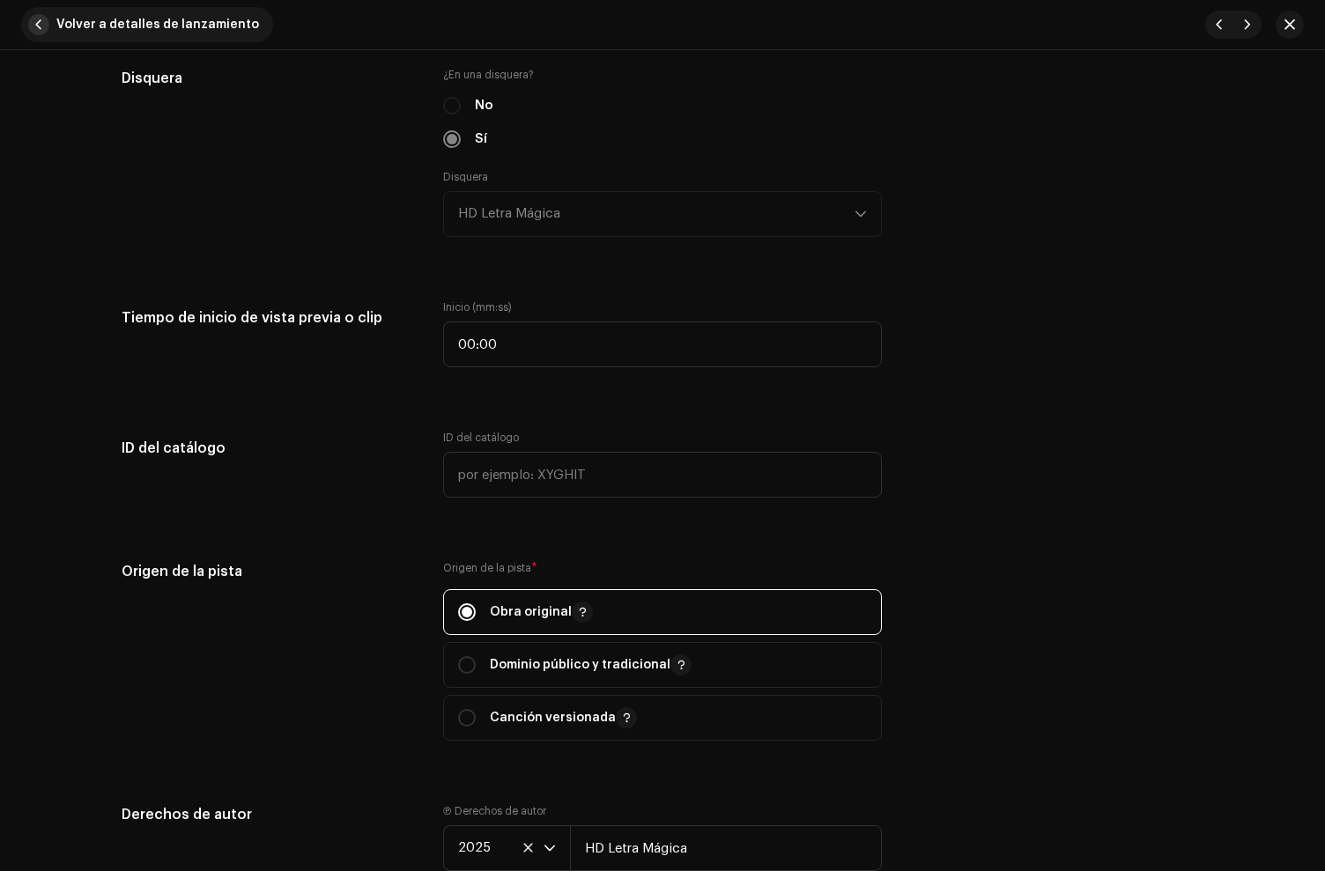
click at [31, 26] on span "button" at bounding box center [38, 24] width 21 height 21
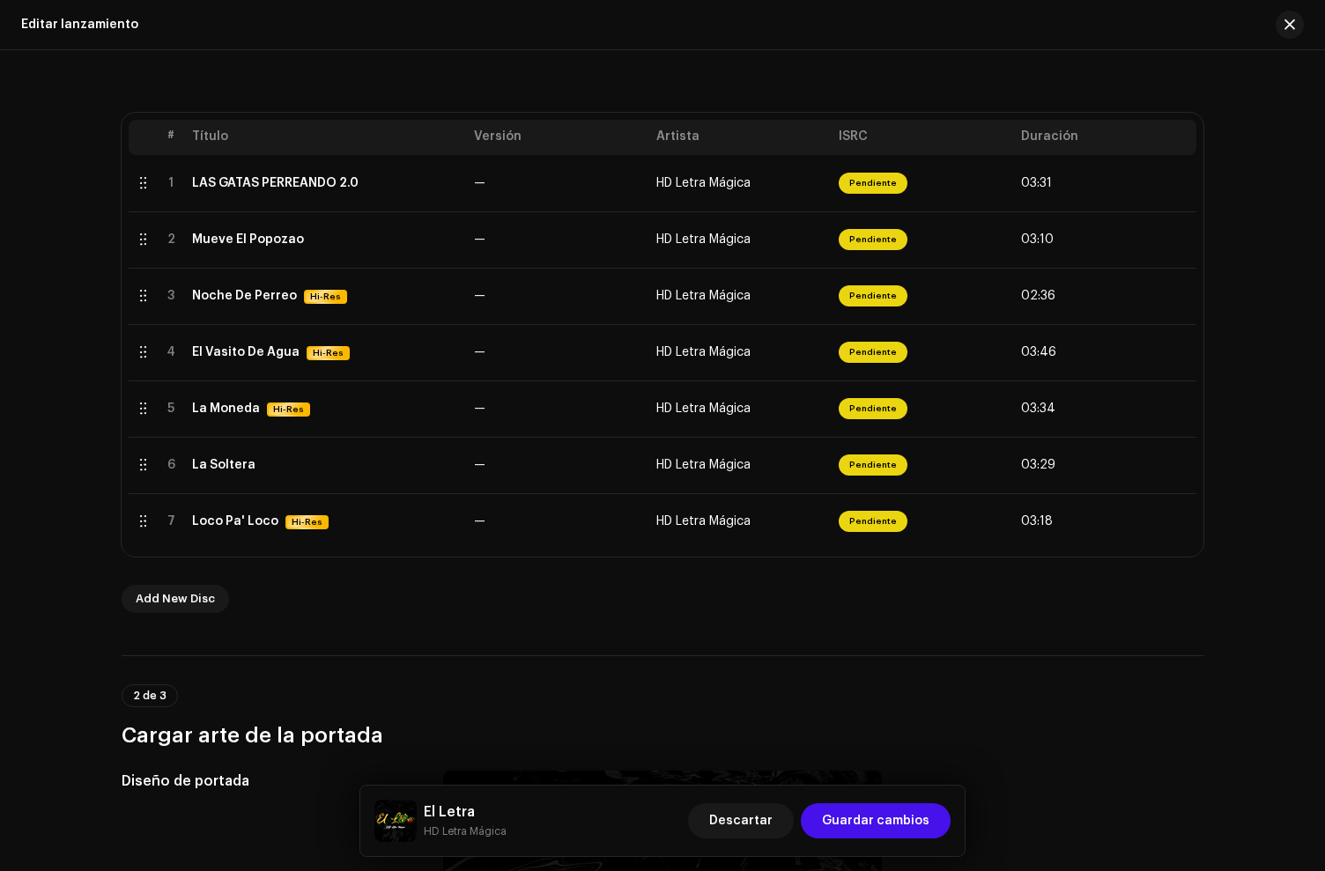
scroll to position [304, 0]
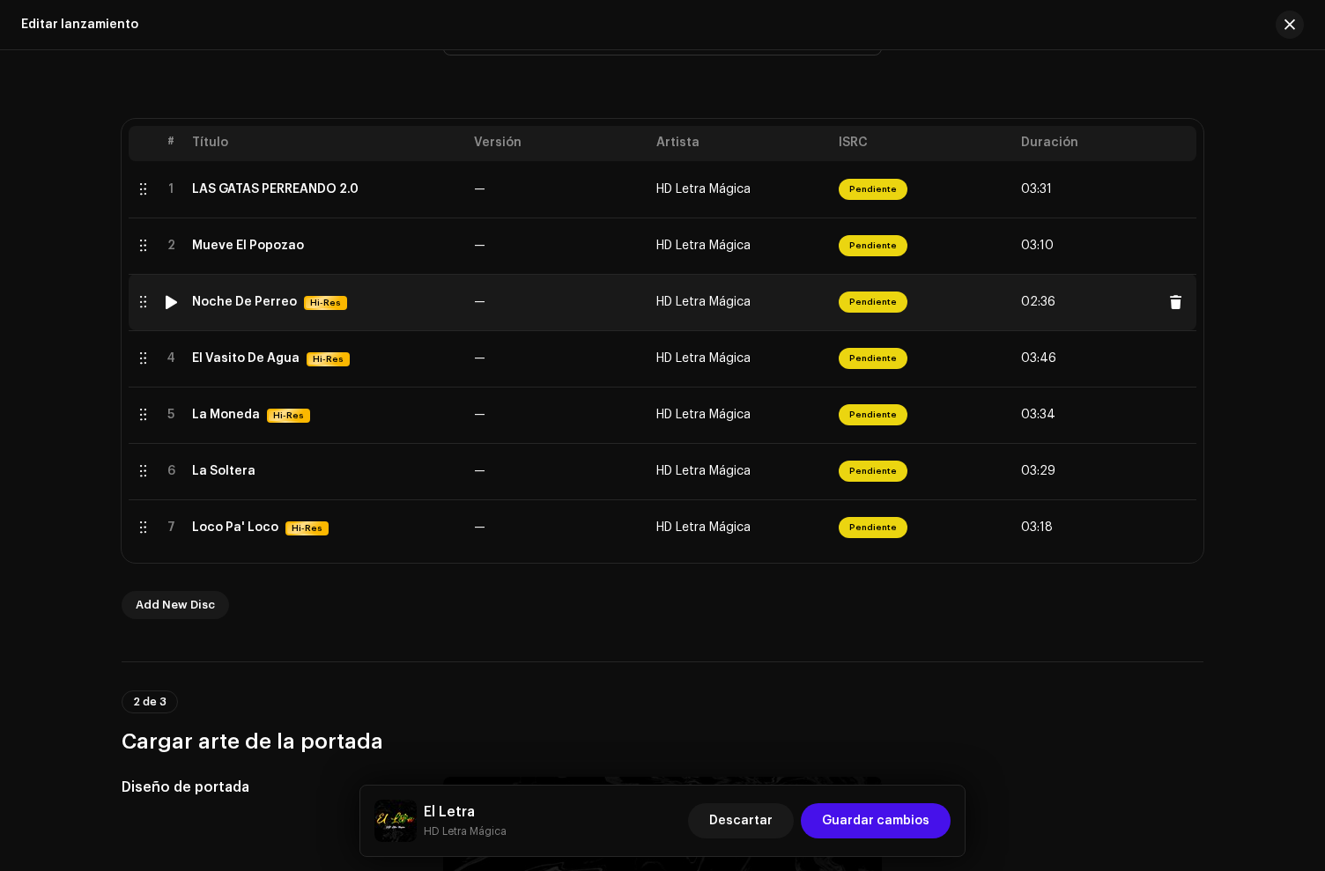
click at [364, 305] on div "Noche De Perreo Hi-Res" at bounding box center [326, 302] width 268 height 15
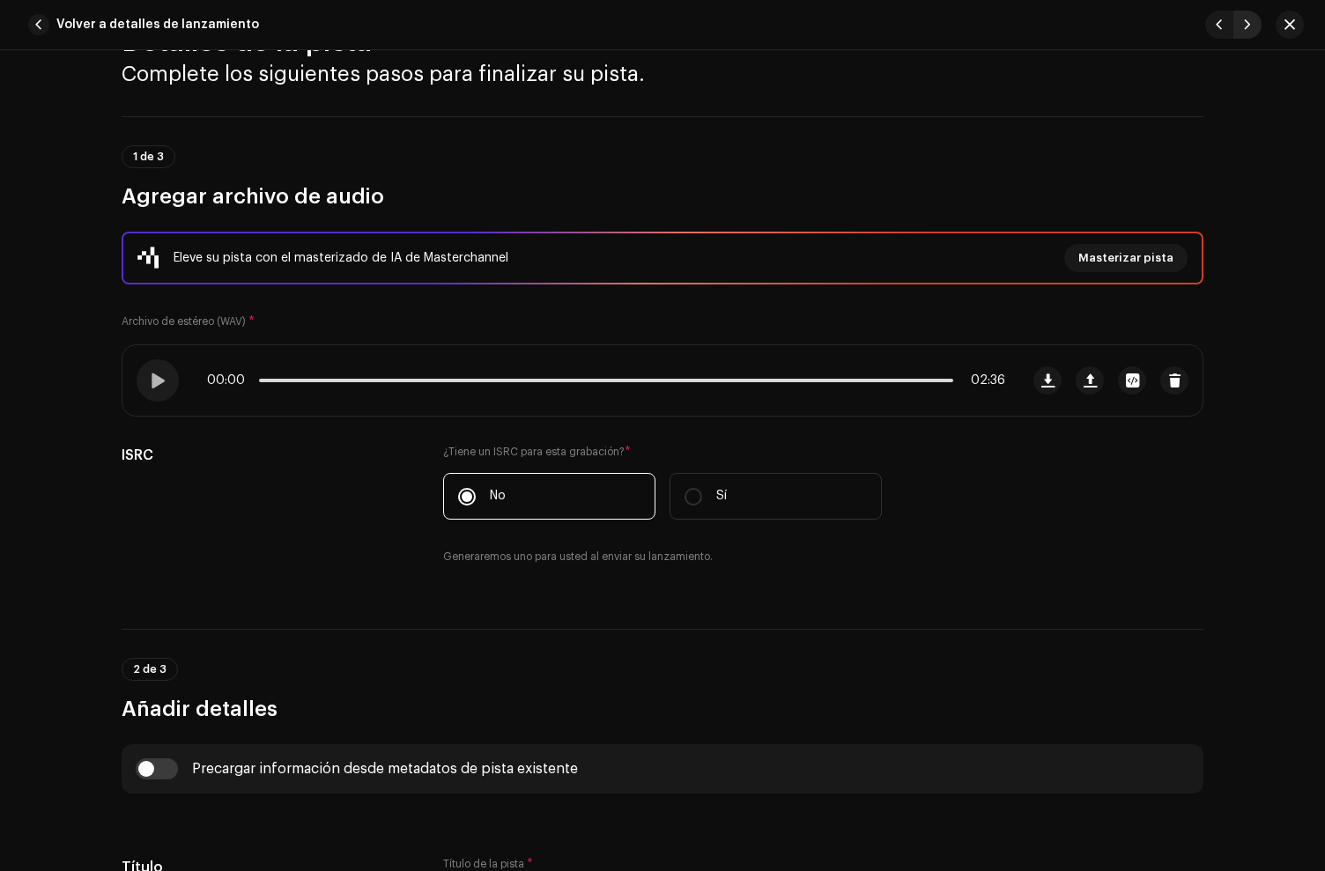
scroll to position [55, 0]
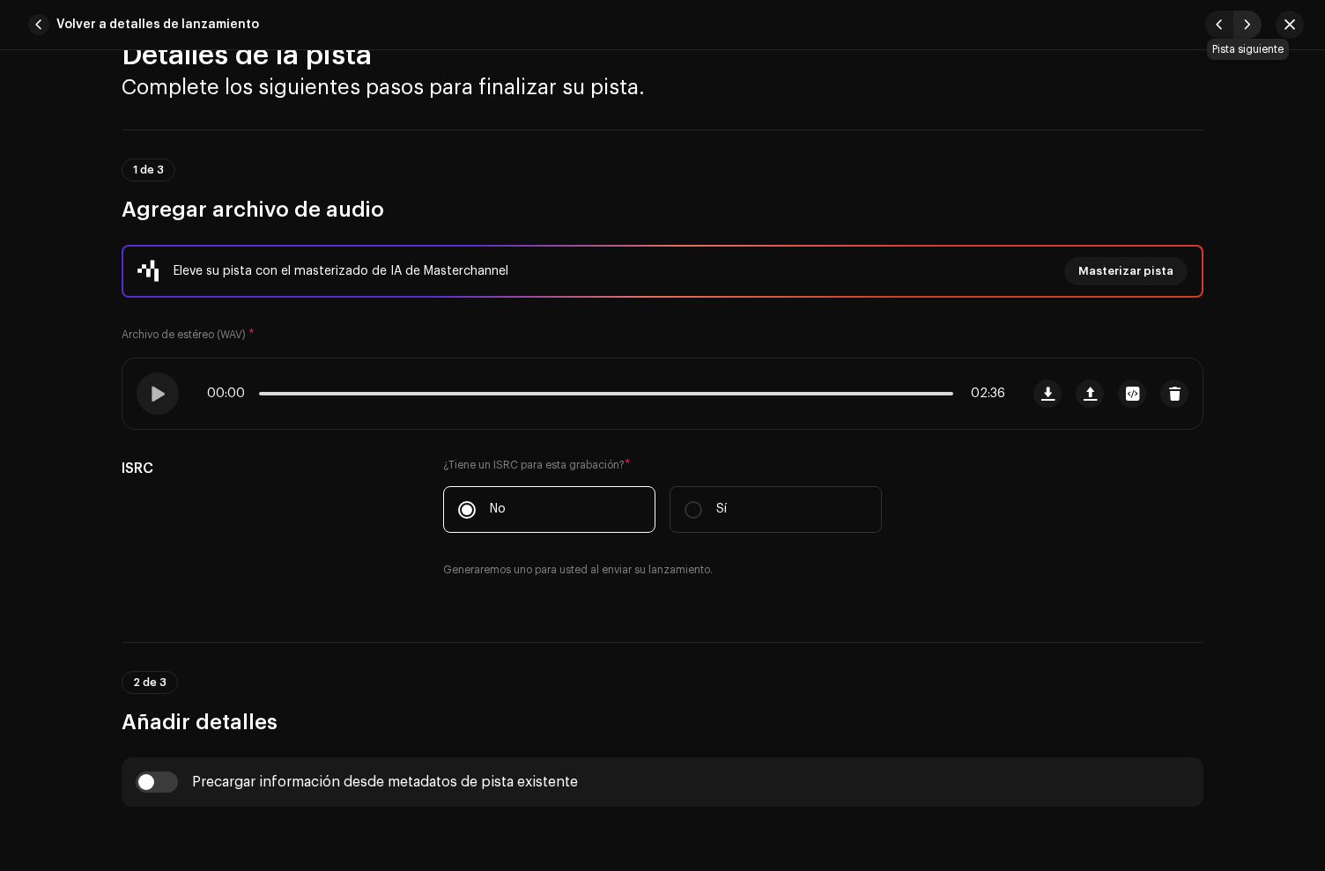
click at [1247, 30] on span "button" at bounding box center [1247, 25] width 11 height 14
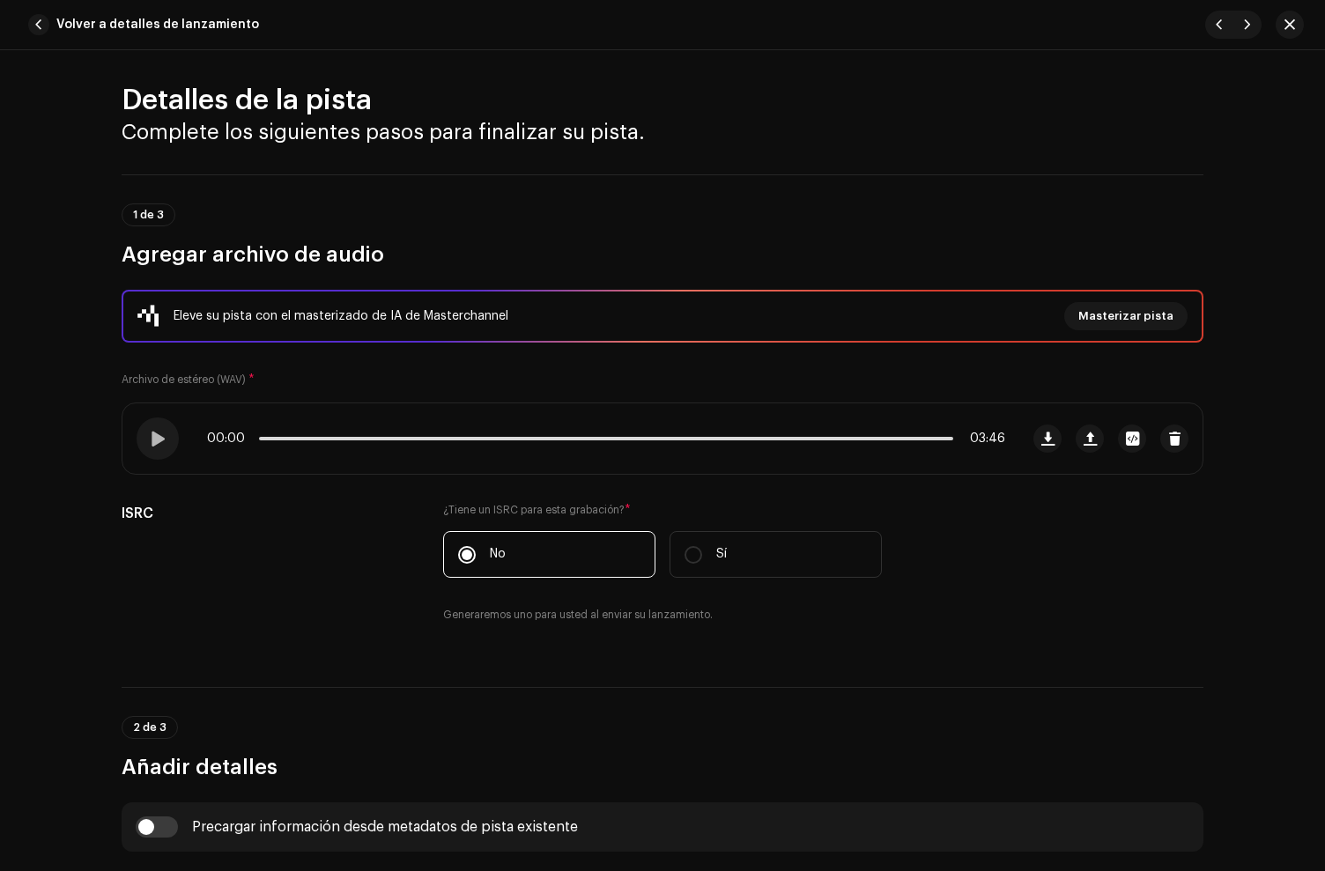
scroll to position [0, 0]
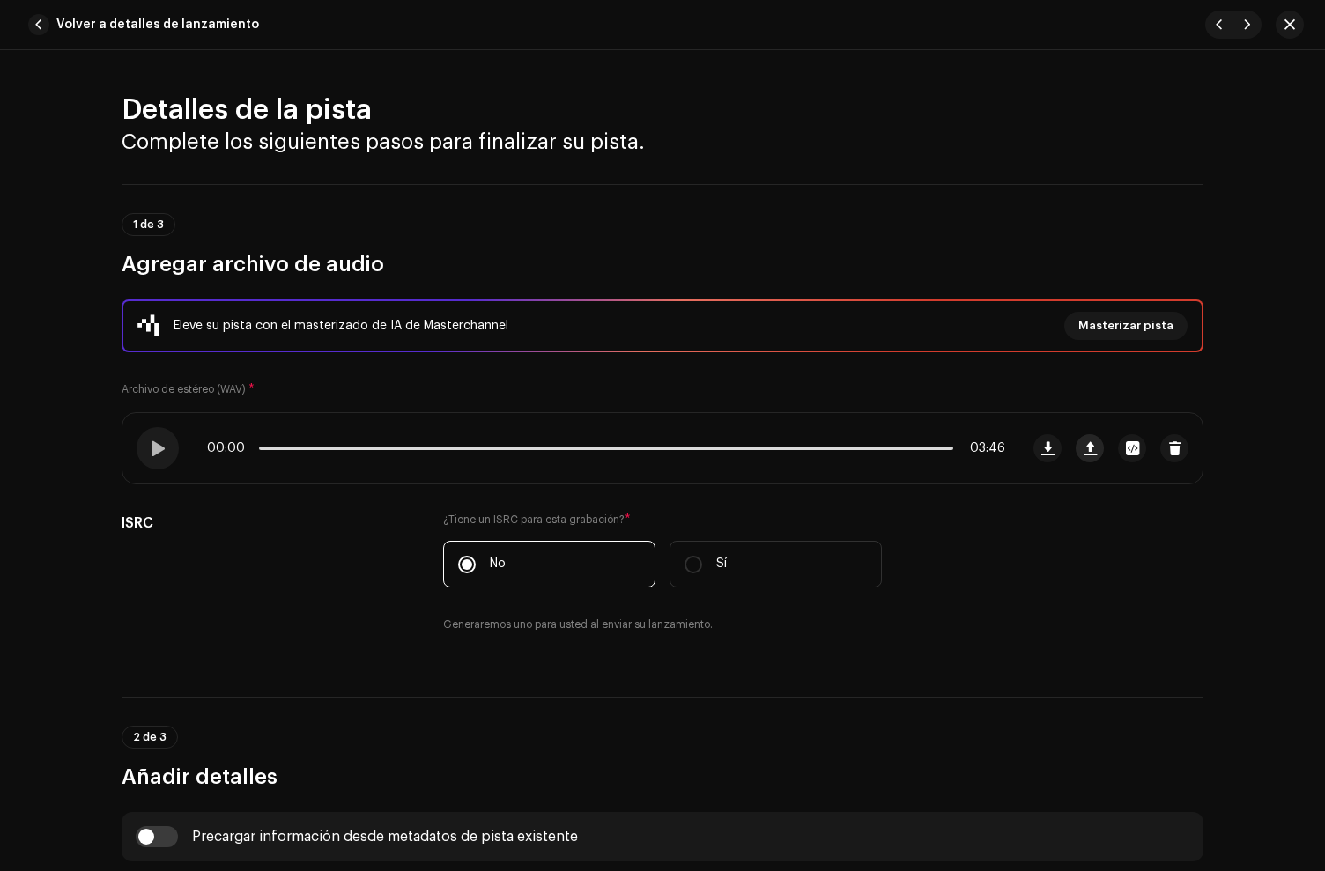
drag, startPoint x: 1040, startPoint y: 444, endPoint x: 1095, endPoint y: 453, distance: 56.2
click at [1112, 411] on div "Eleve su pista con el masterizado de IA de Masterchannel Masterizar pista Archi…" at bounding box center [663, 477] width 1082 height 355
click at [1092, 449] on button "button" at bounding box center [1090, 448] width 28 height 28
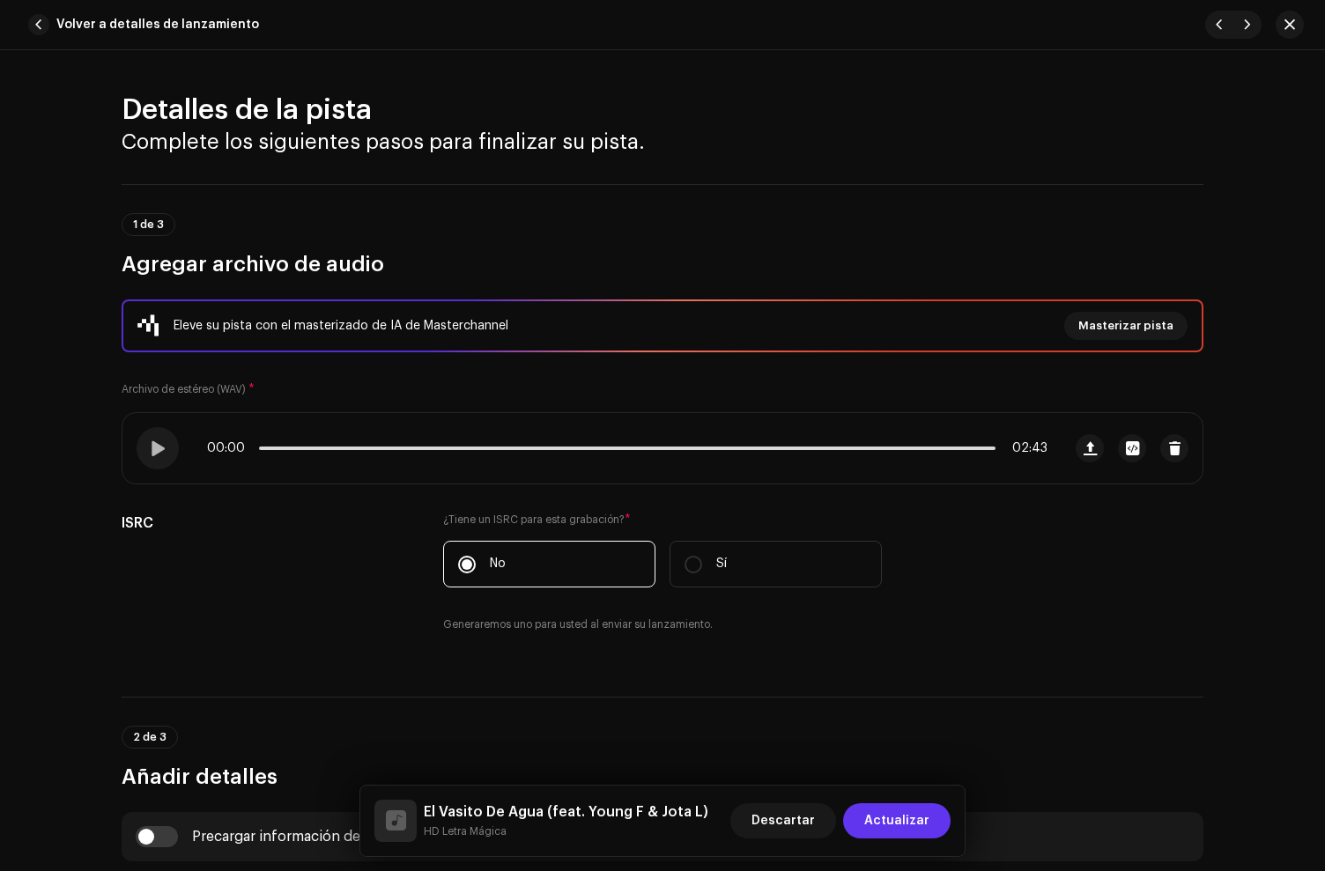
click at [905, 812] on span "Actualizar" at bounding box center [896, 820] width 65 height 35
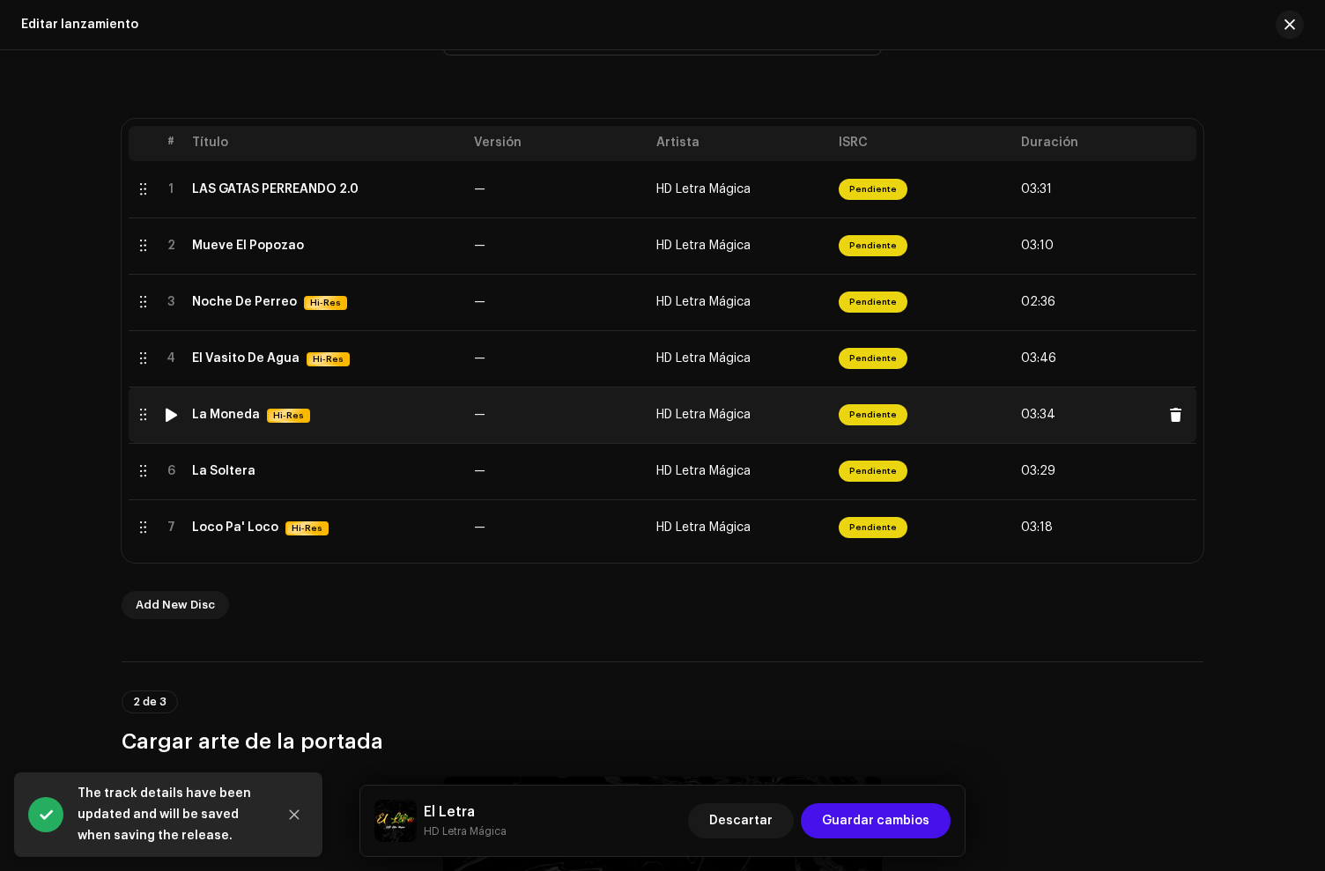
click at [366, 411] on div "La Moneda Hi-Res" at bounding box center [326, 415] width 268 height 15
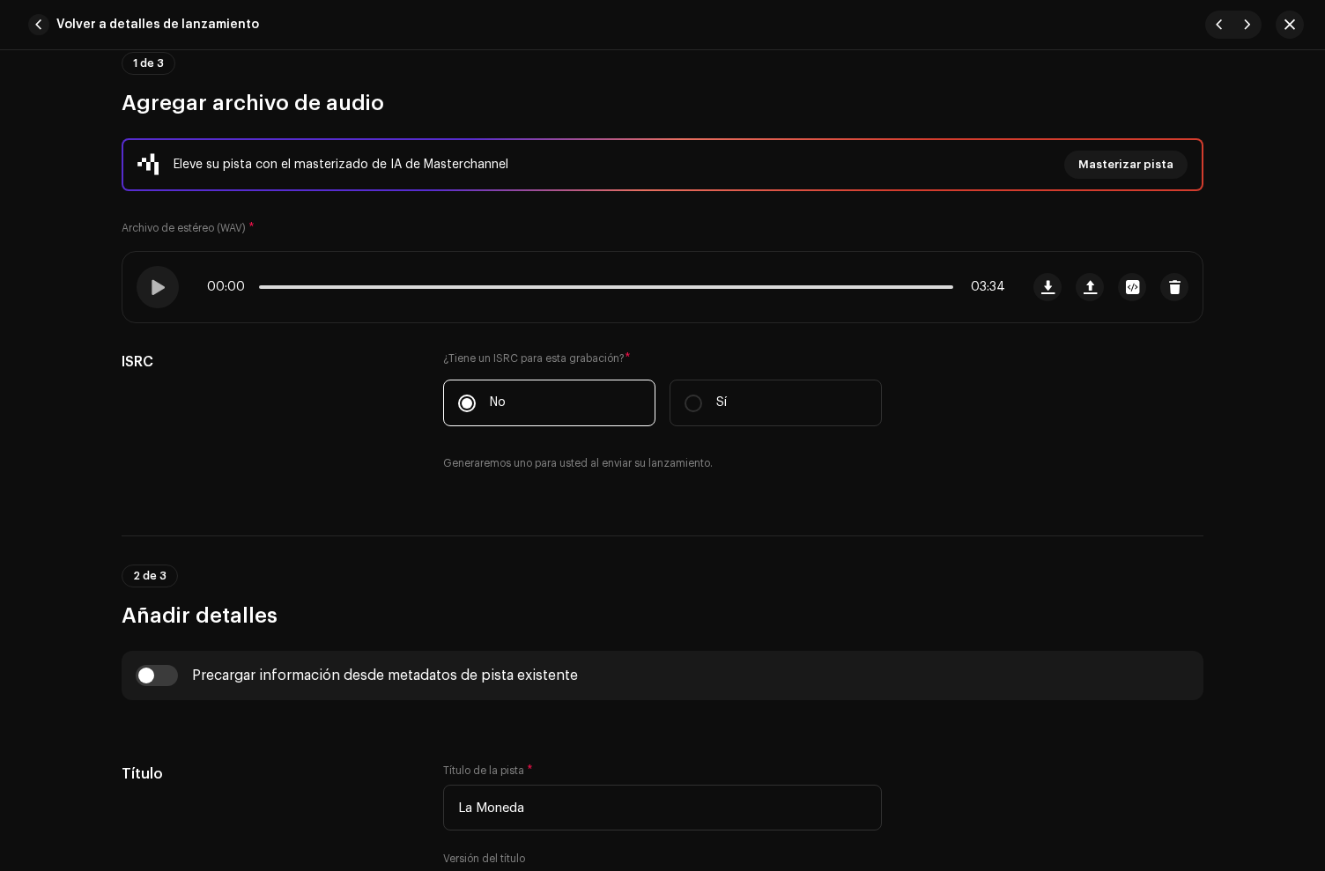
scroll to position [155, 0]
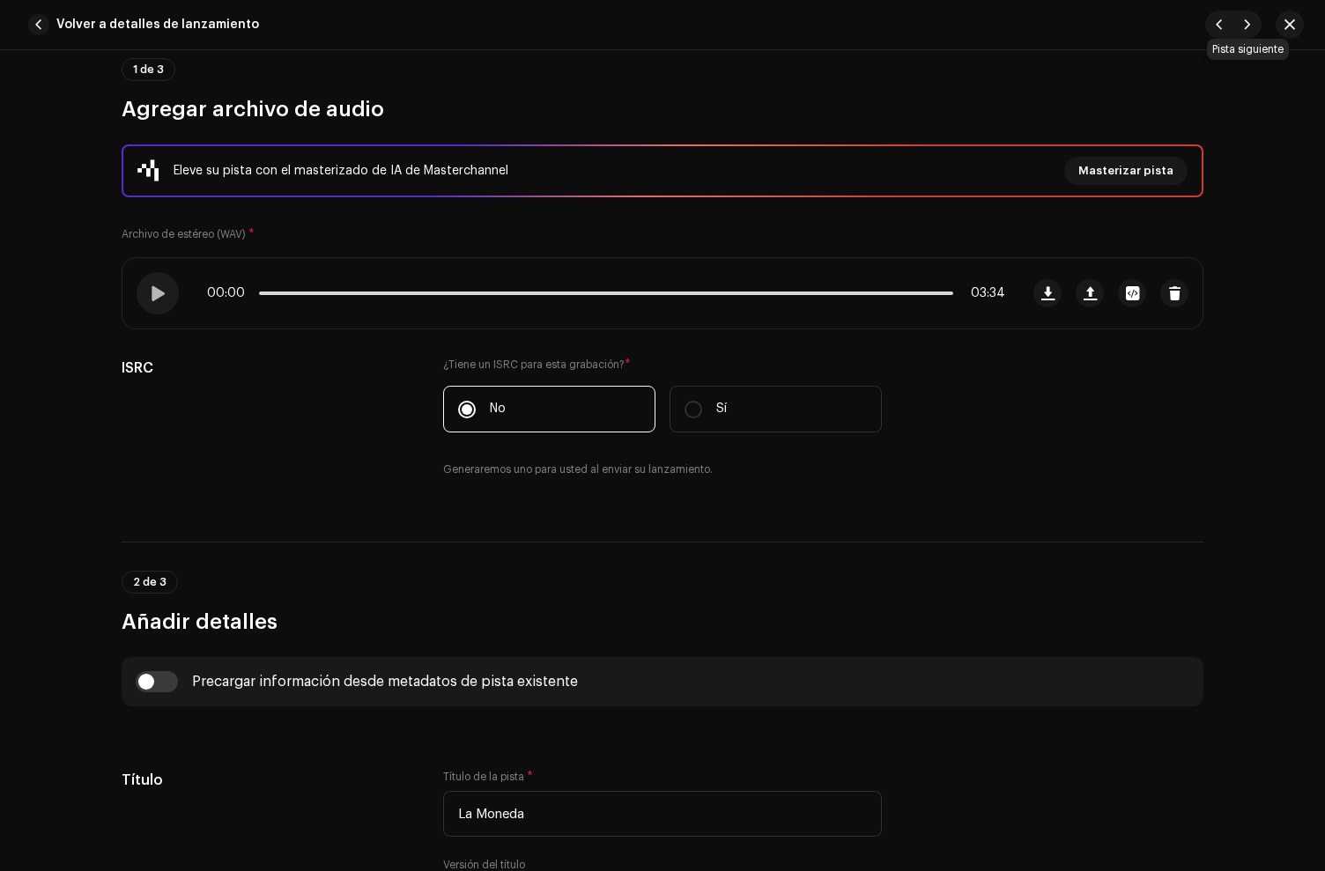
drag, startPoint x: 1244, startPoint y: 28, endPoint x: 1240, endPoint y: 41, distance: 13.9
click at [1244, 28] on span "button" at bounding box center [1247, 25] width 11 height 14
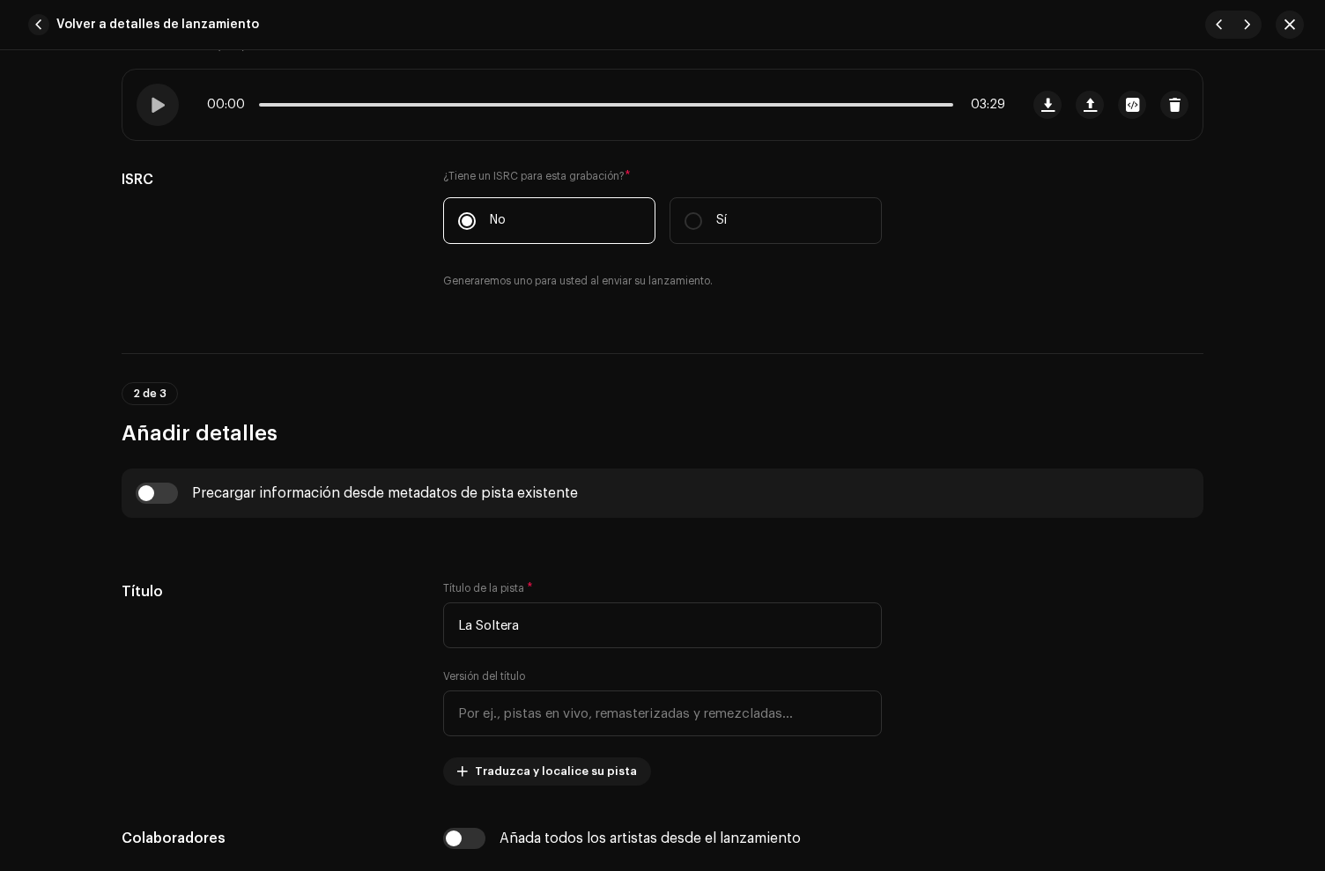
scroll to position [515, 0]
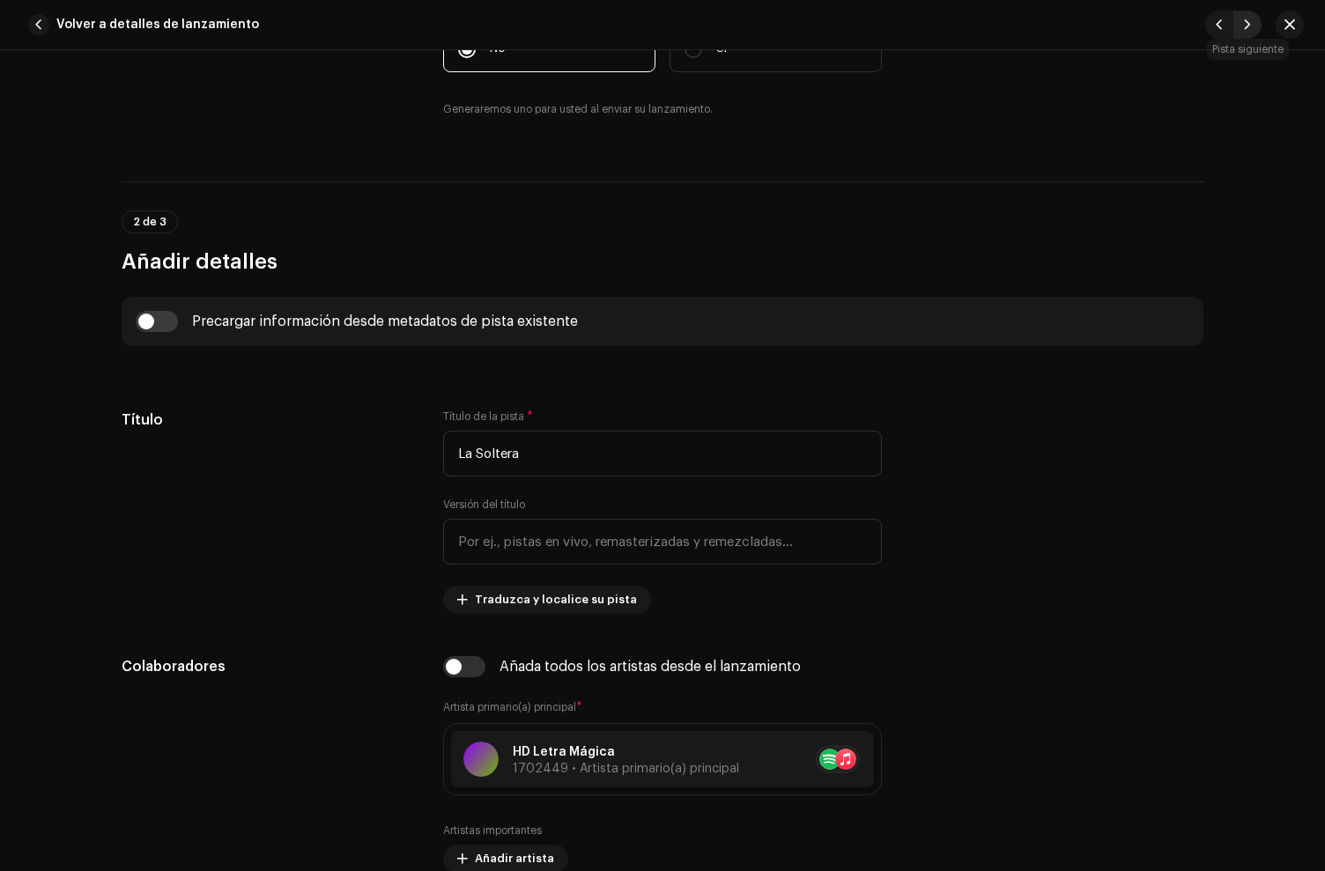
click at [1243, 23] on span "button" at bounding box center [1247, 25] width 11 height 14
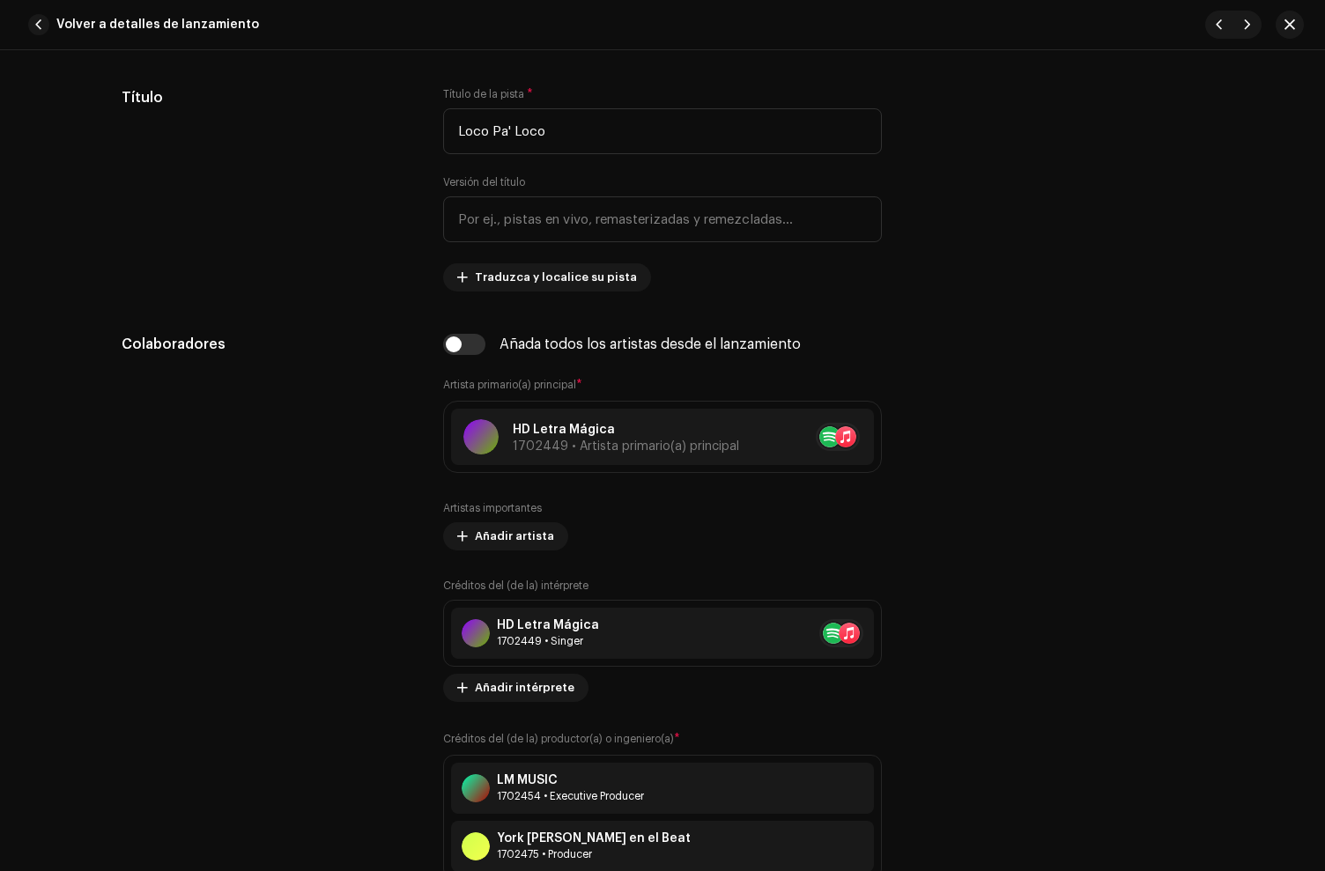
scroll to position [840, 0]
click at [35, 23] on span "button" at bounding box center [38, 24] width 21 height 21
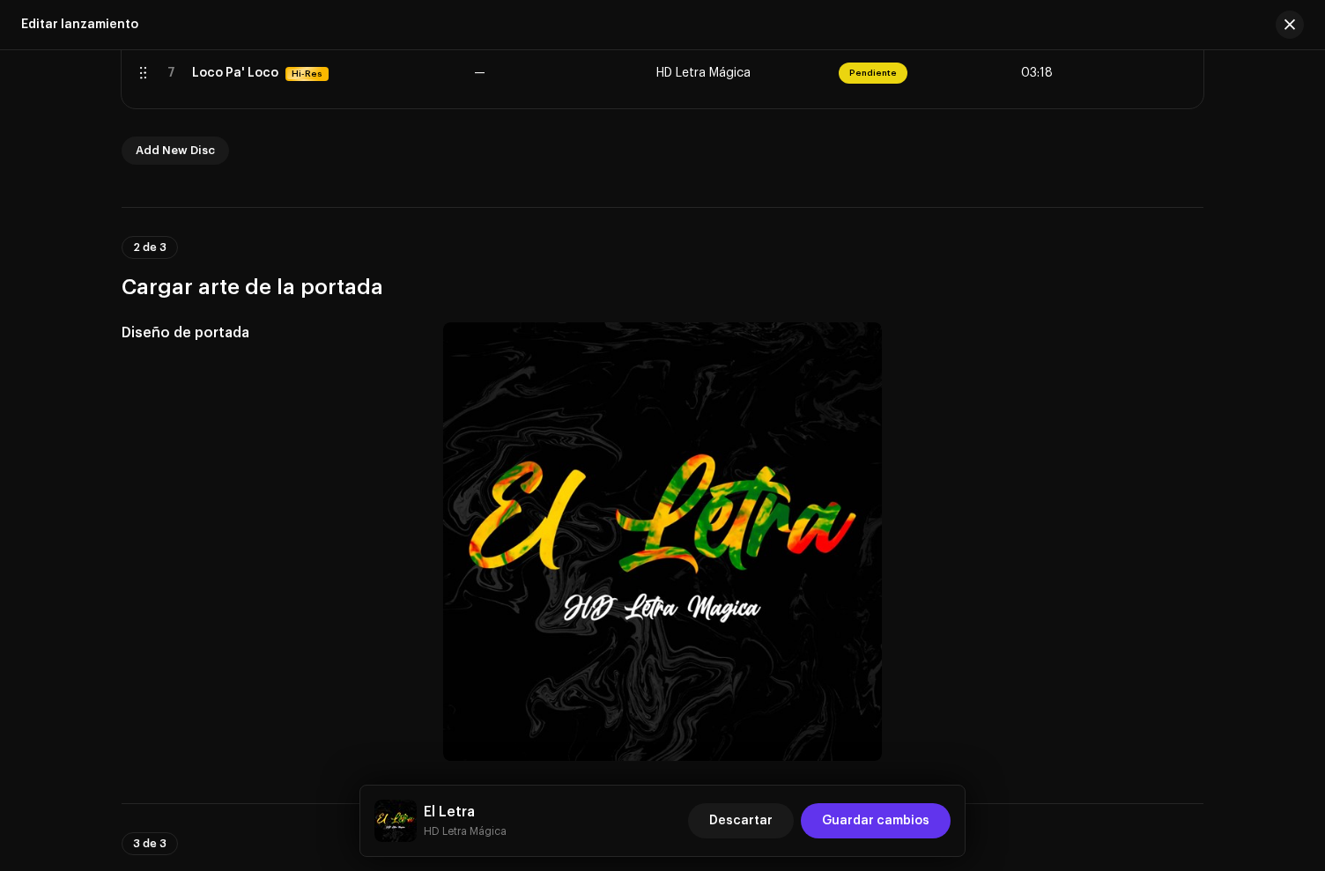
scroll to position [778, 0]
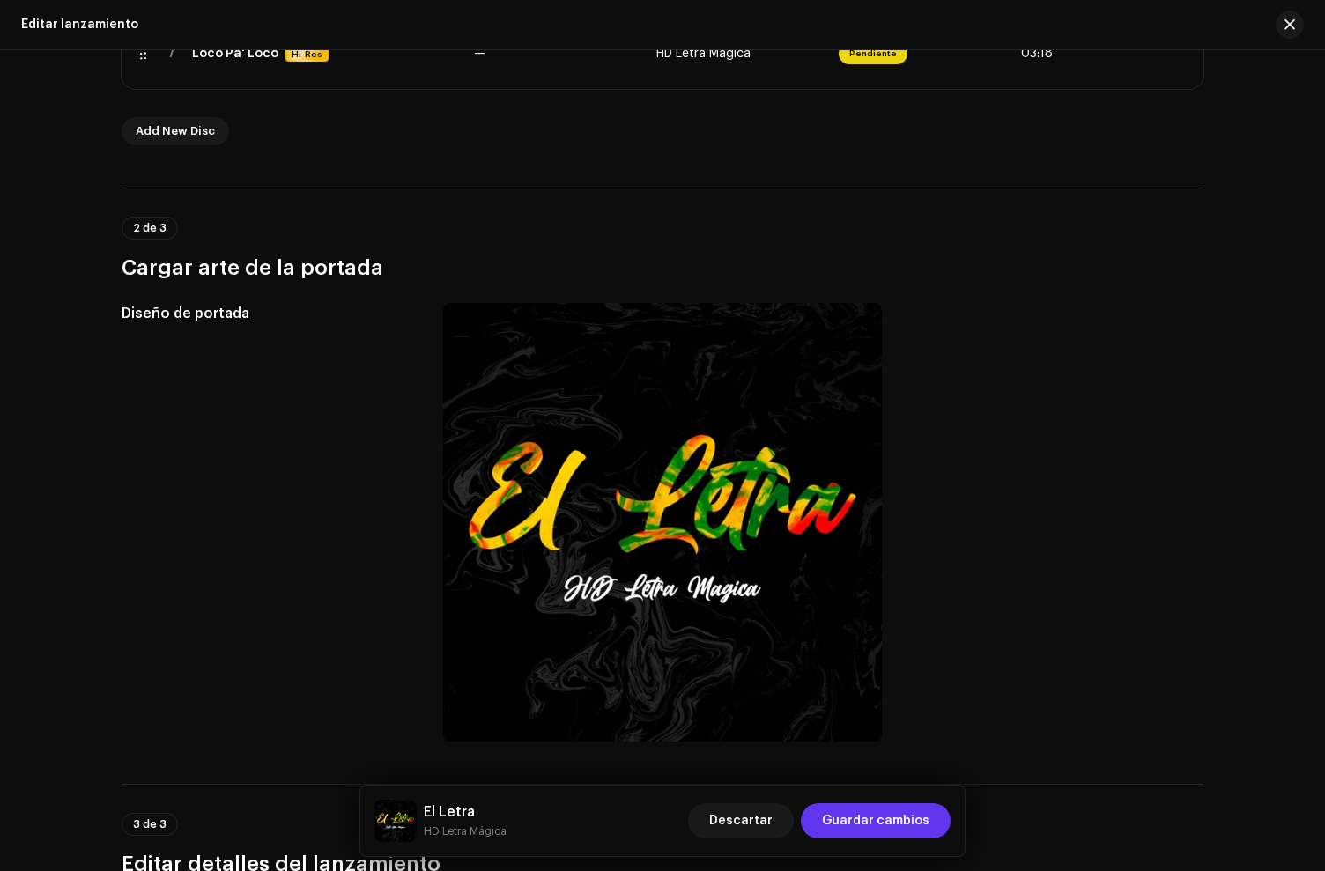
click at [879, 811] on span "Guardar cambios" at bounding box center [875, 820] width 107 height 35
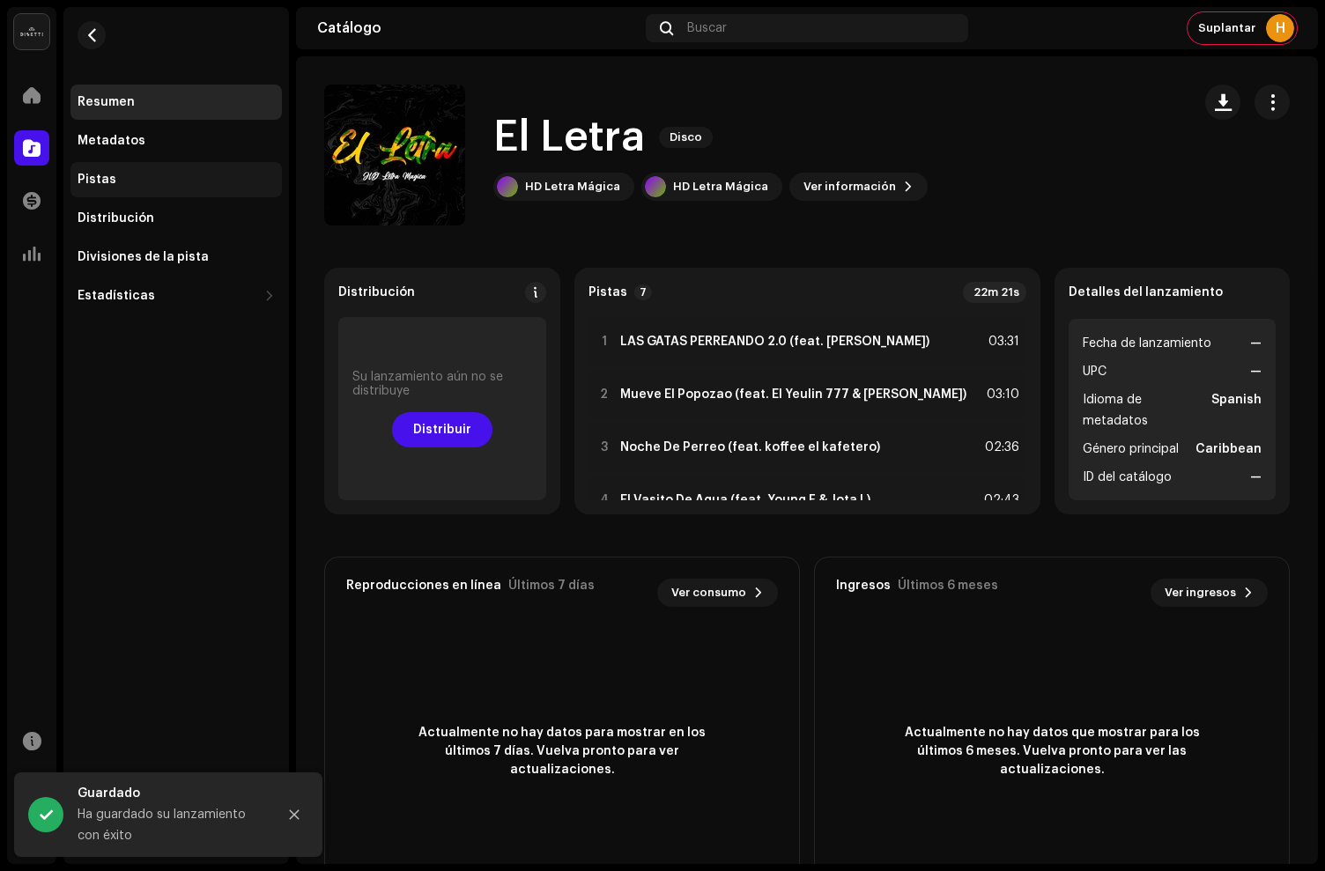
click at [97, 176] on div "Pistas" at bounding box center [97, 180] width 39 height 14
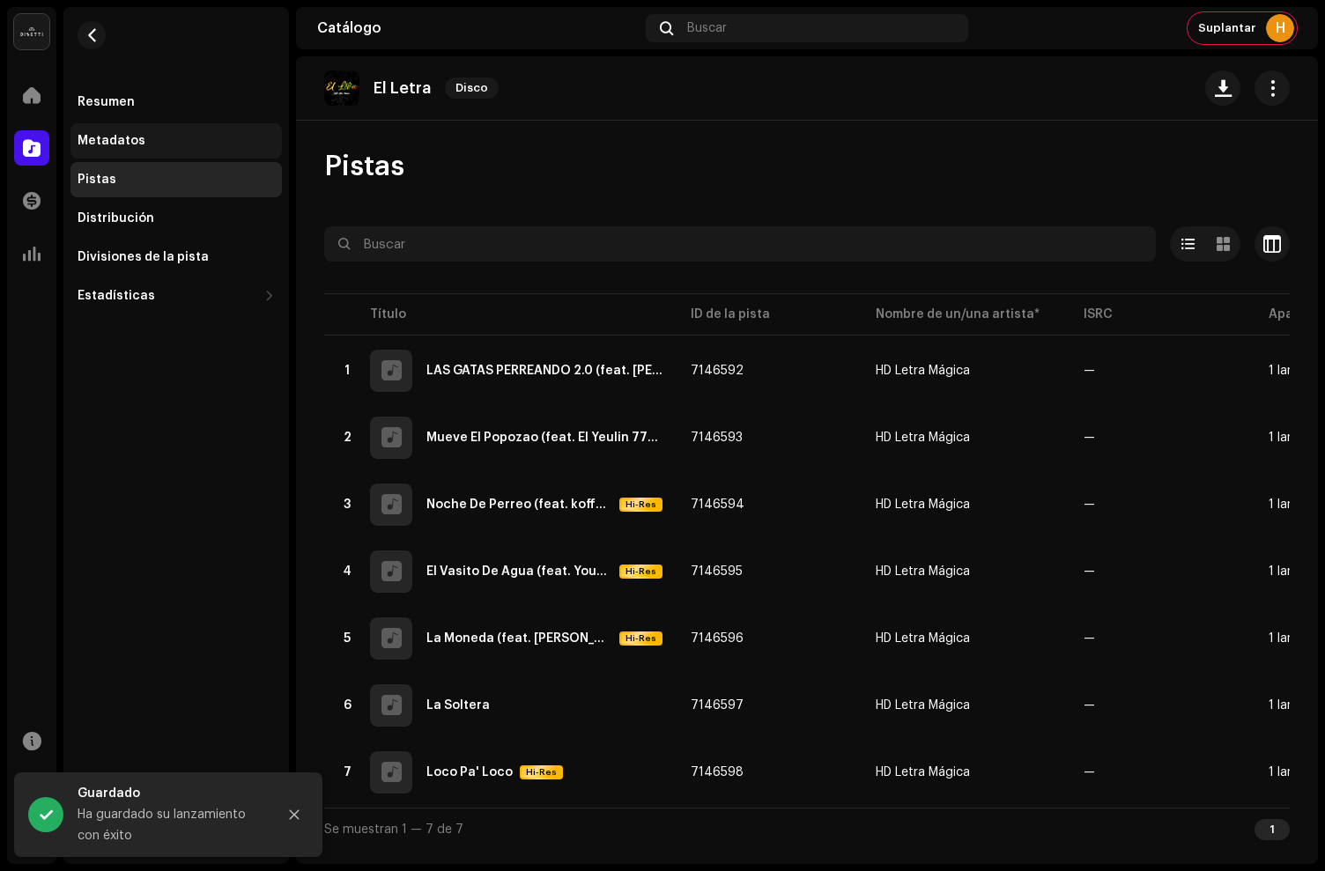
click at [157, 140] on div "Metadatos" at bounding box center [176, 141] width 197 height 14
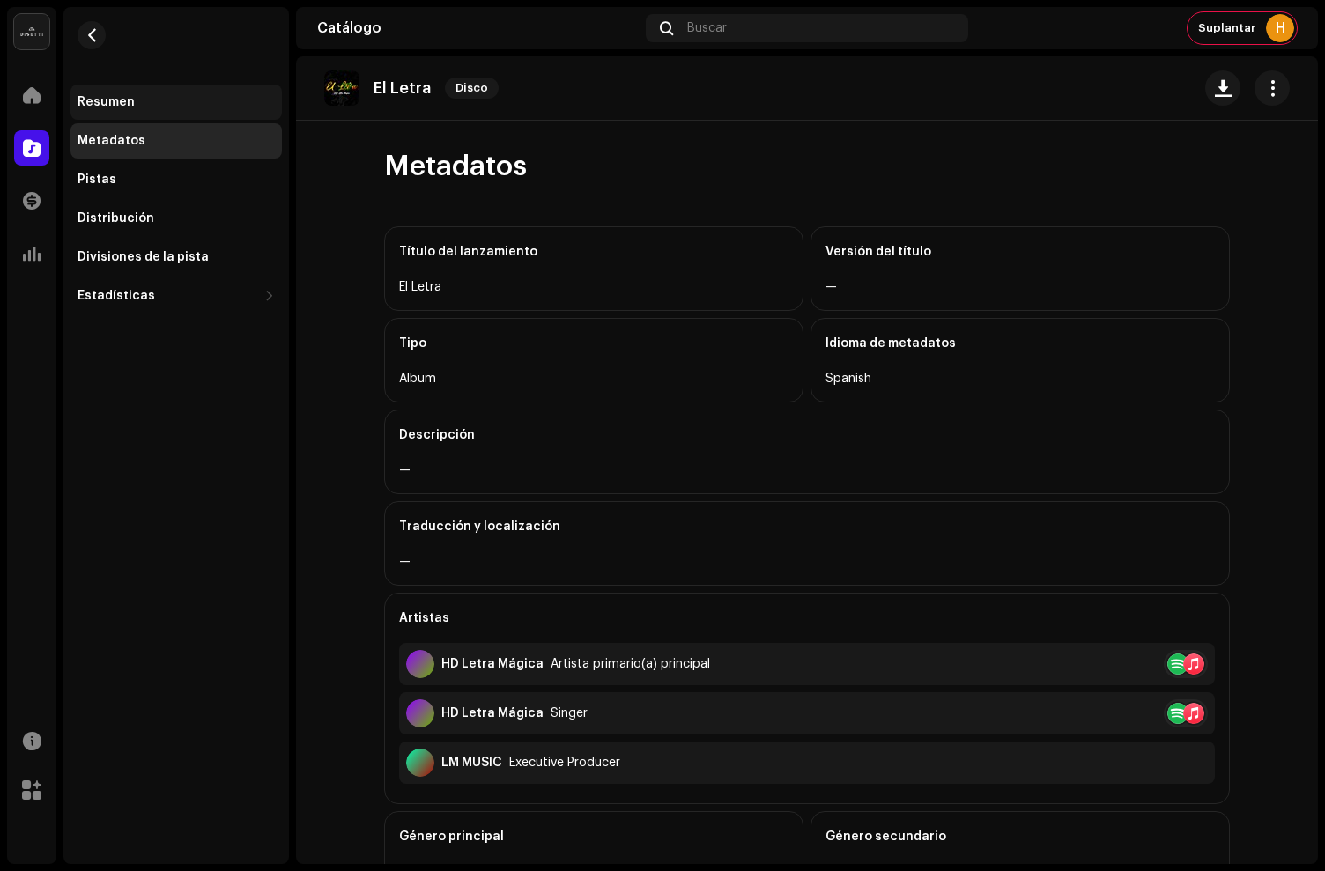
click at [129, 100] on div "Resumen" at bounding box center [106, 102] width 57 height 14
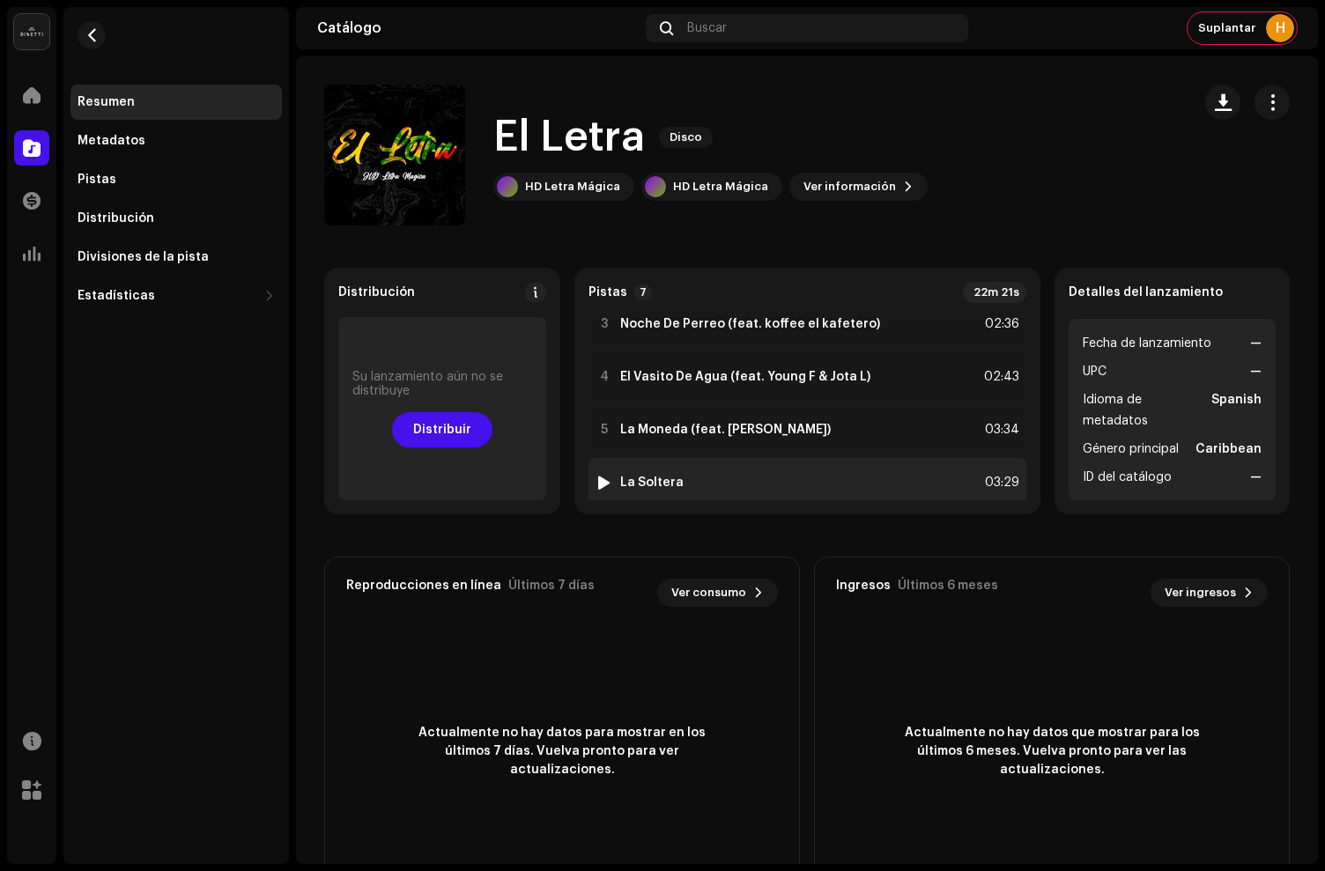
scroll to position [108, 0]
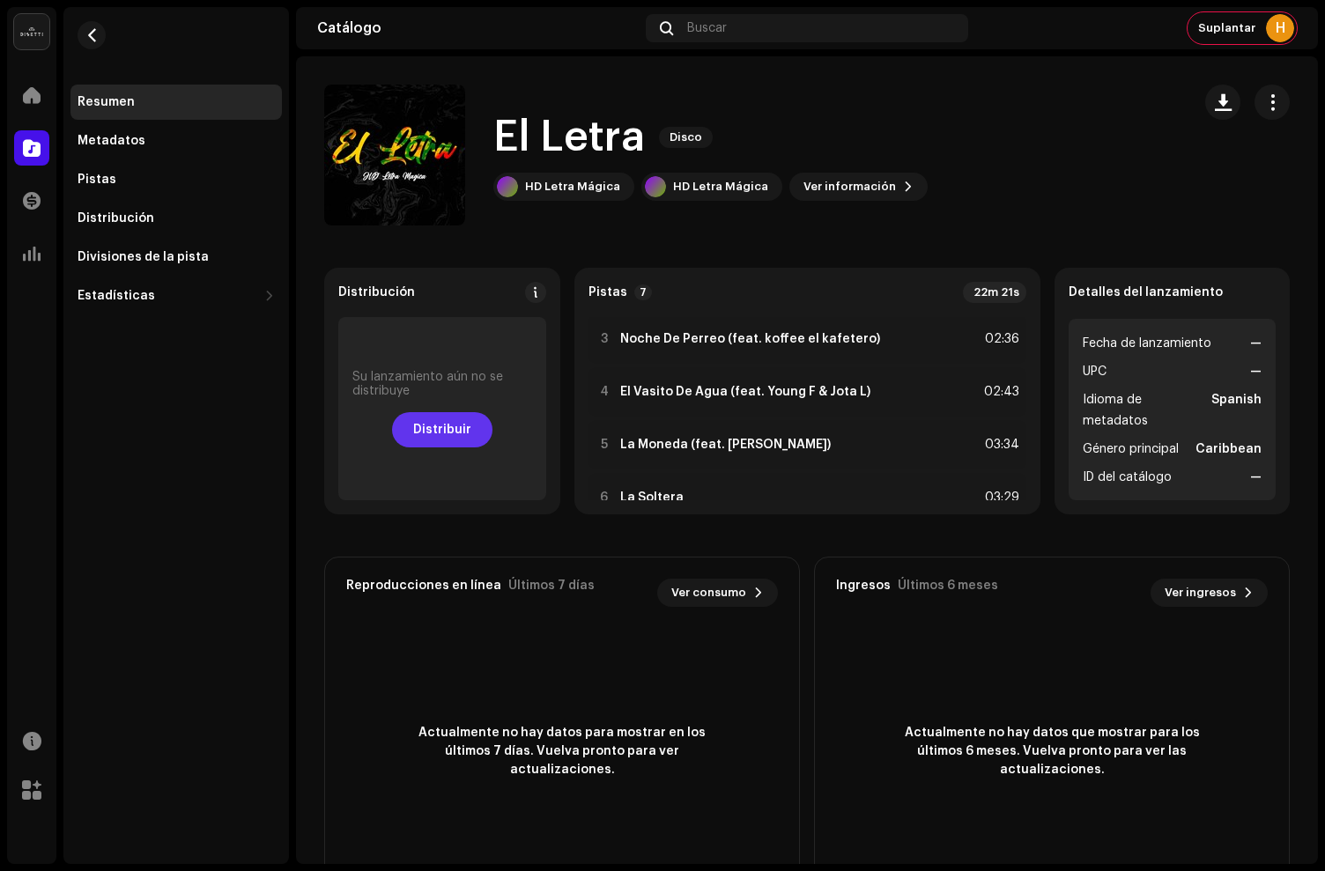
click at [492, 433] on button "Distribuir" at bounding box center [442, 429] width 100 height 35
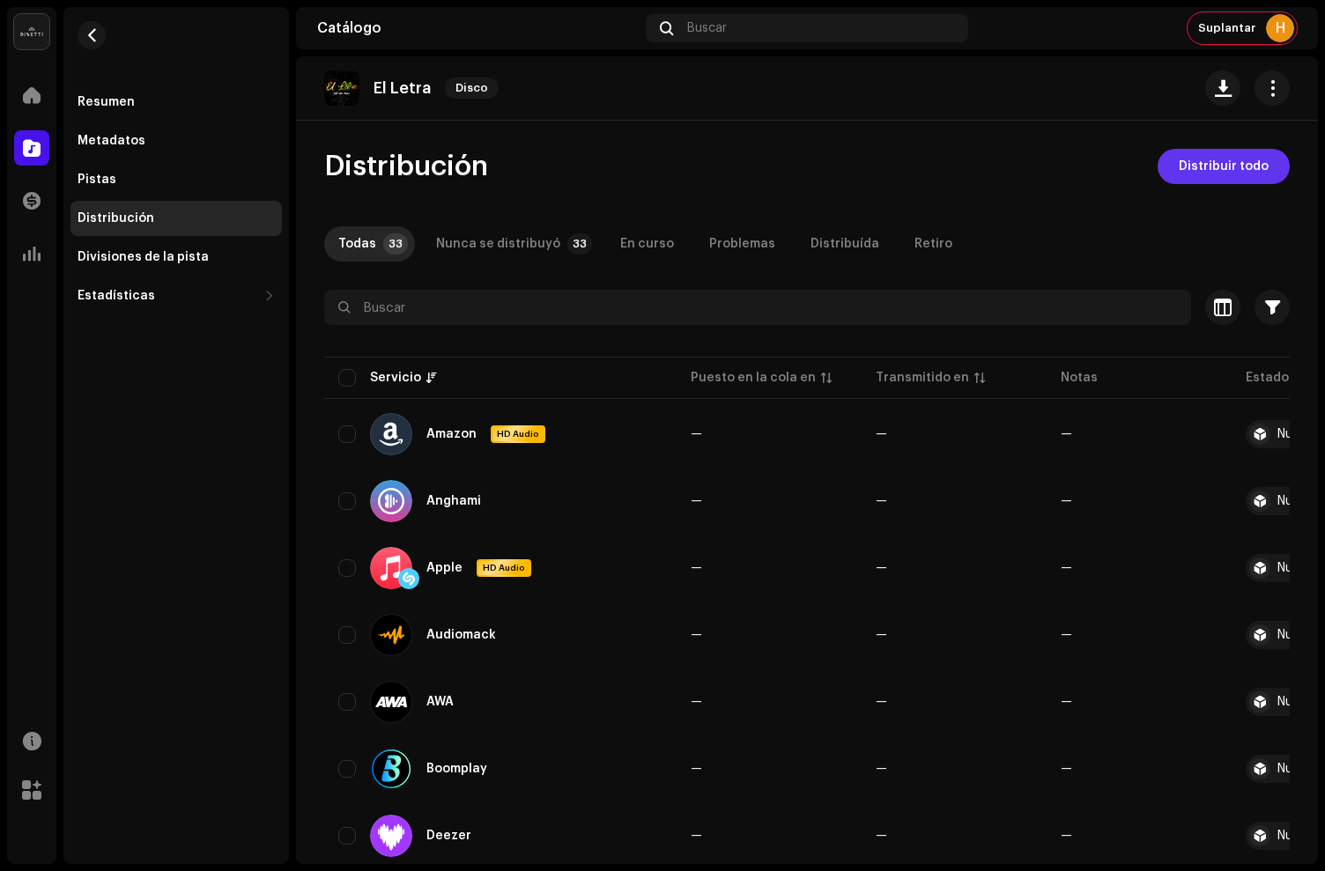
click at [1198, 163] on span "Distribuir todo" at bounding box center [1224, 166] width 90 height 35
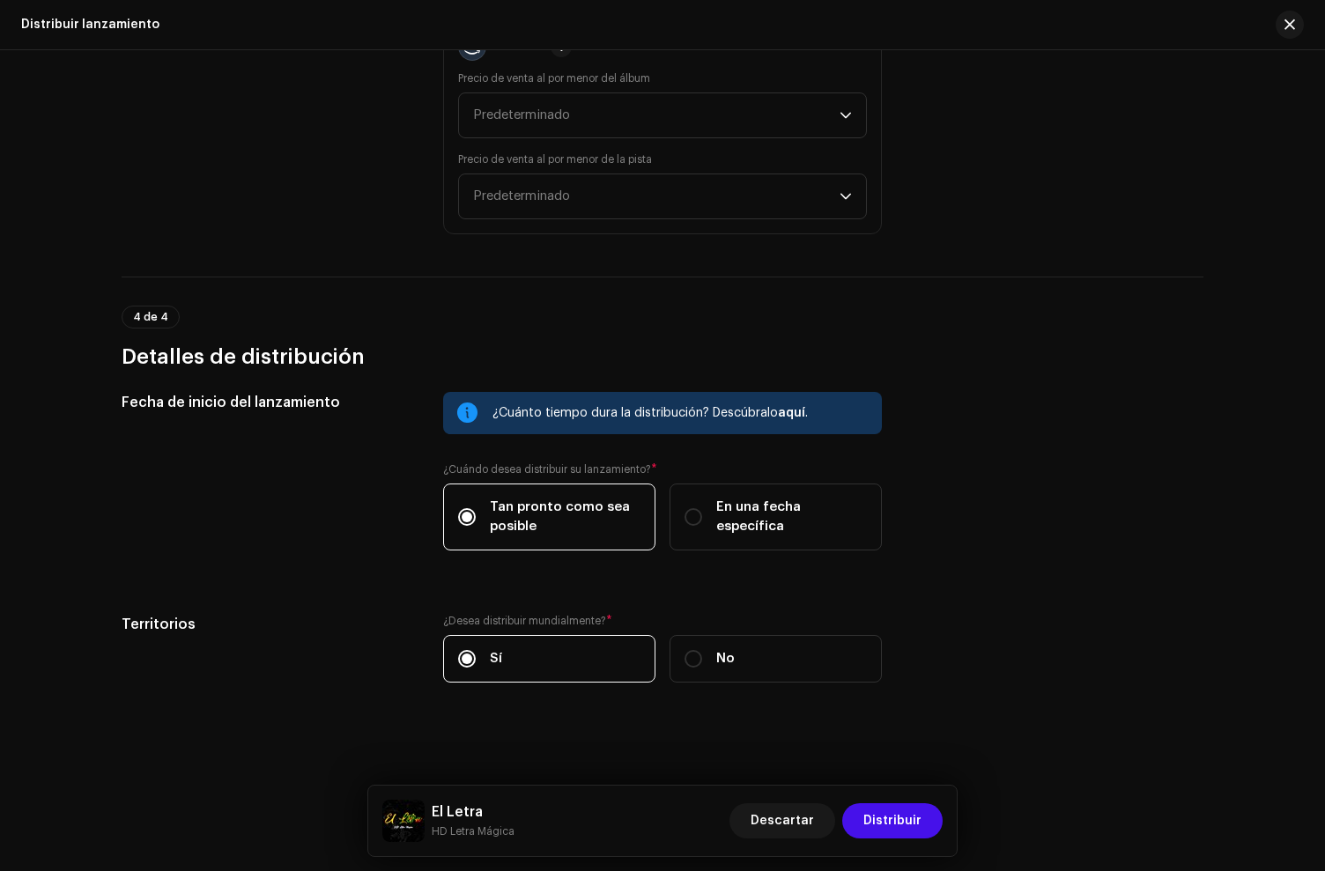
scroll to position [3425, 0]
click at [920, 826] on span "Distribuir" at bounding box center [892, 820] width 58 height 35
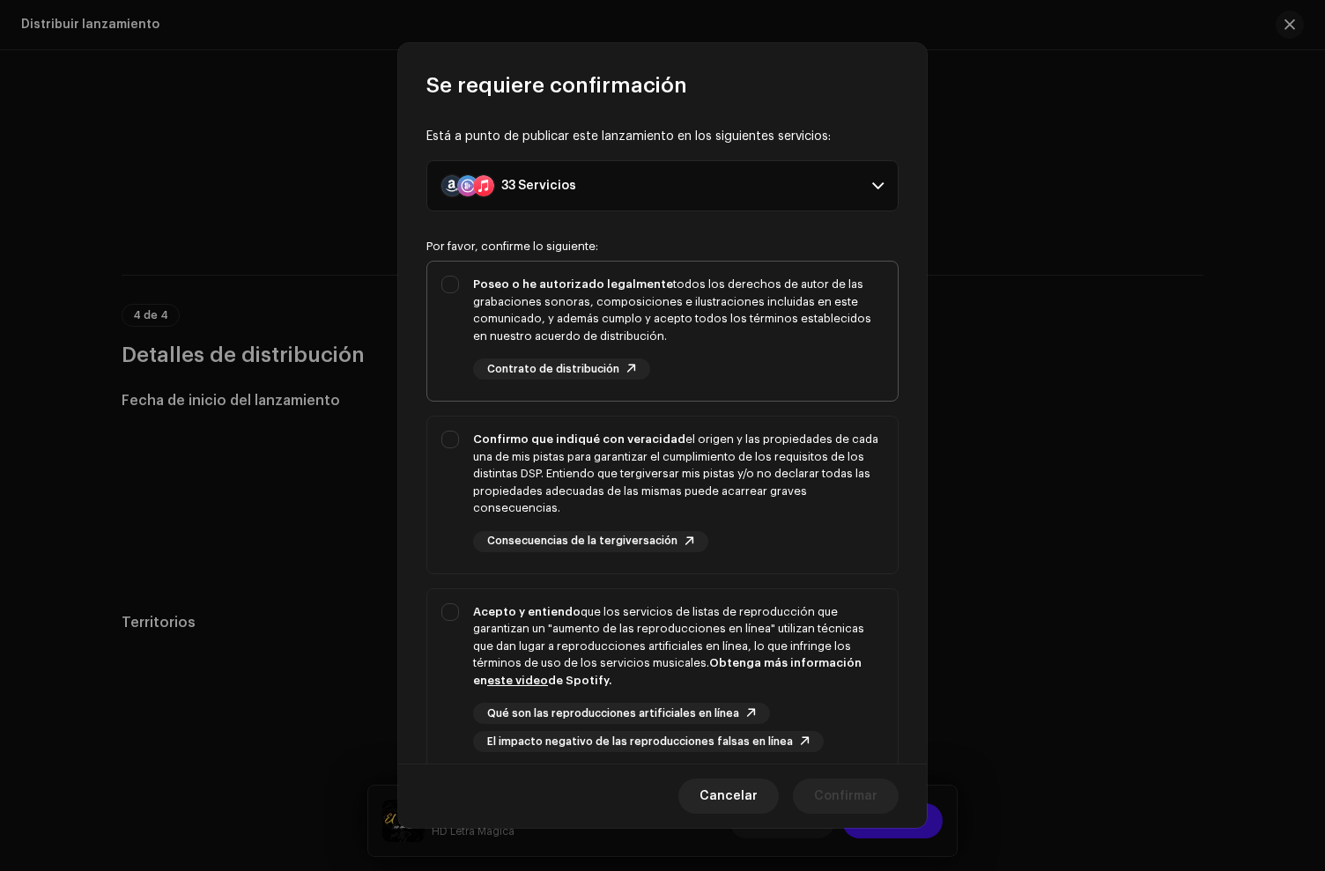
click at [752, 288] on div "Poseo o he autorizado legalmente todos los derechos de autor de las grabaciones…" at bounding box center [678, 310] width 411 height 69
drag, startPoint x: 766, startPoint y: 471, endPoint x: 785, endPoint y: 600, distance: 129.9
click at [767, 474] on div "Confirmo que indiqué con veracidad el origen y las propiedades de cada una de m…" at bounding box center [678, 474] width 411 height 86
click at [787, 618] on div "Acepto y entiendo que los servicios de listas de reproducción que garantizan un…" at bounding box center [678, 646] width 411 height 86
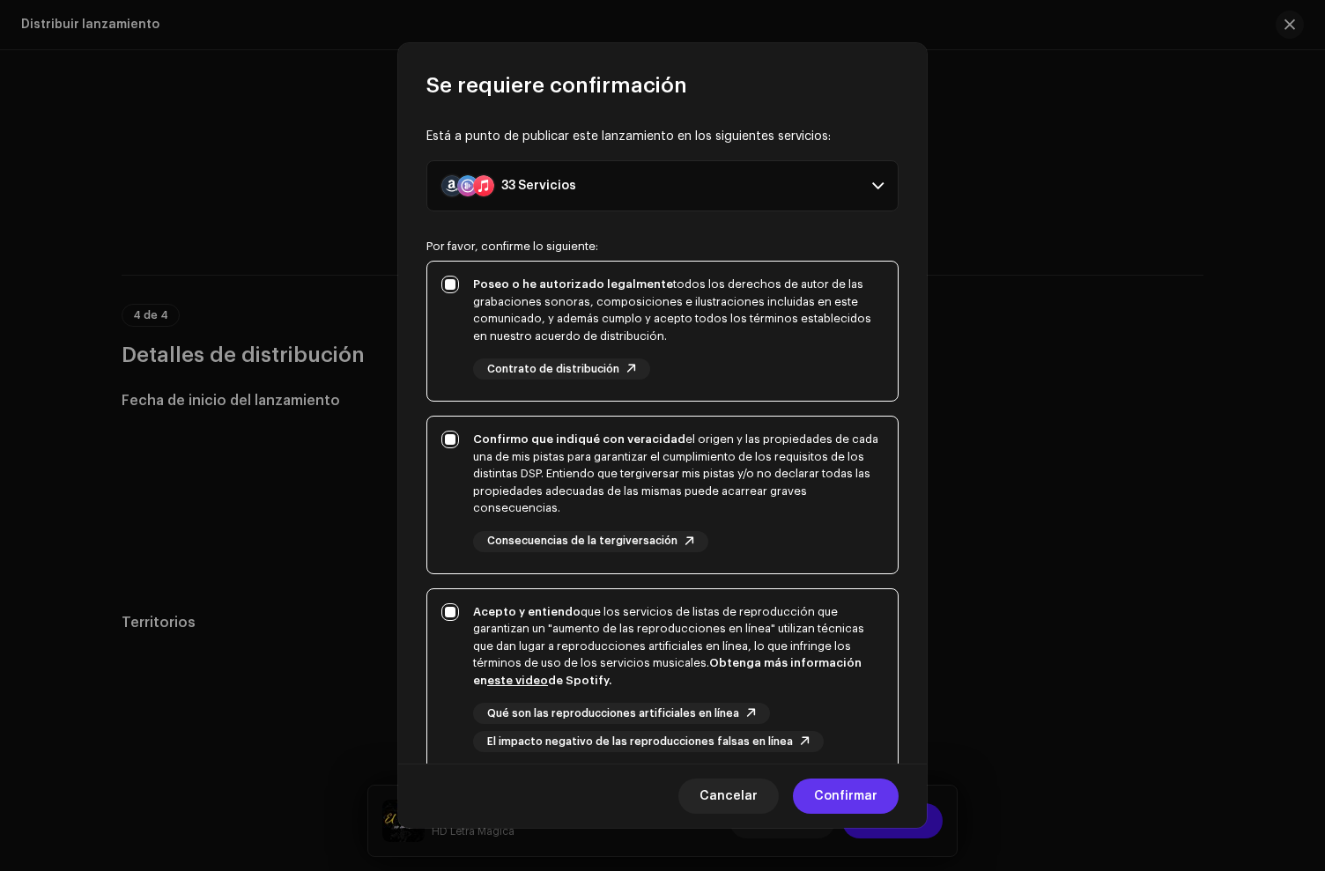
scroll to position [152, 0]
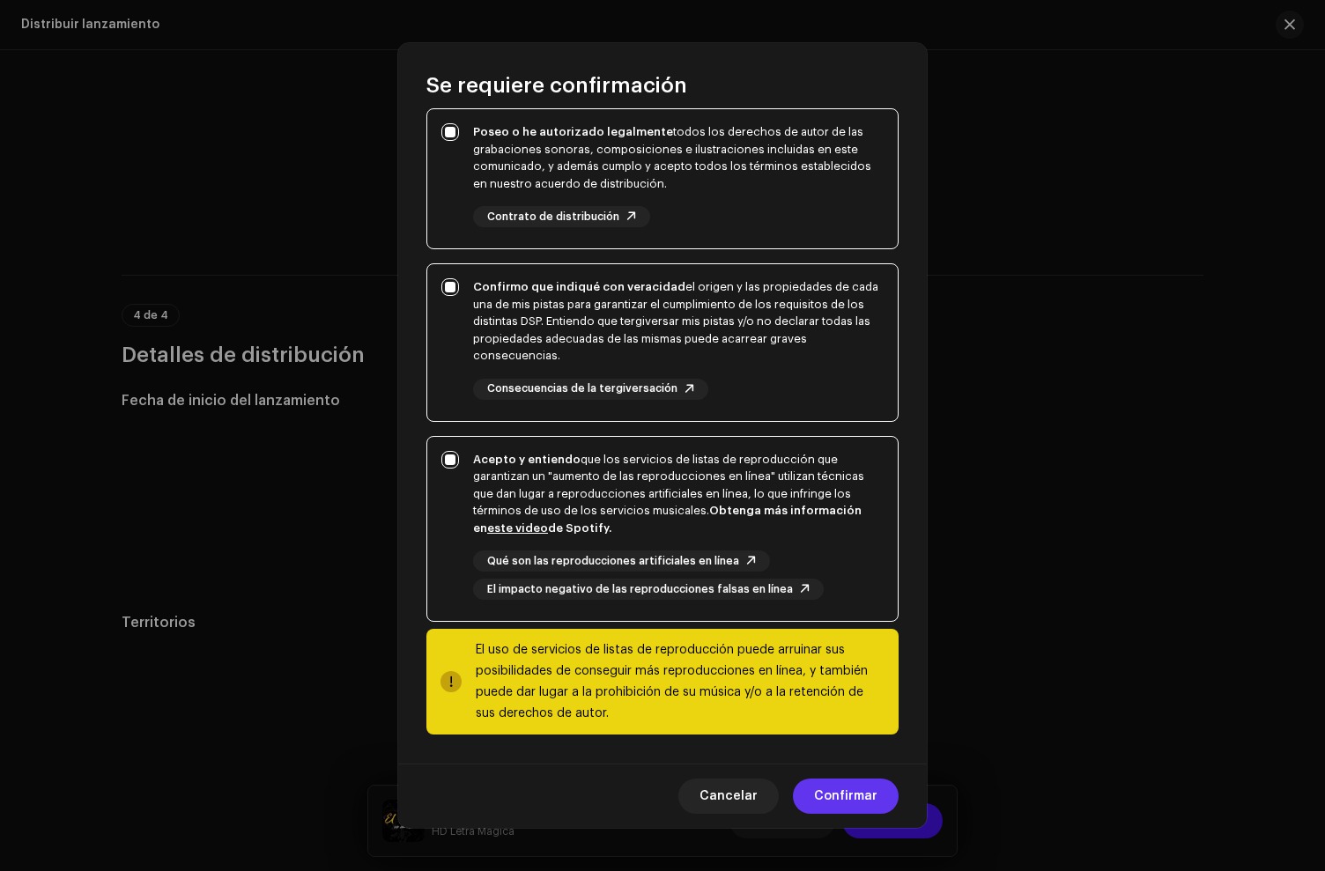
click at [834, 796] on span "Confirmar" at bounding box center [845, 796] width 63 height 35
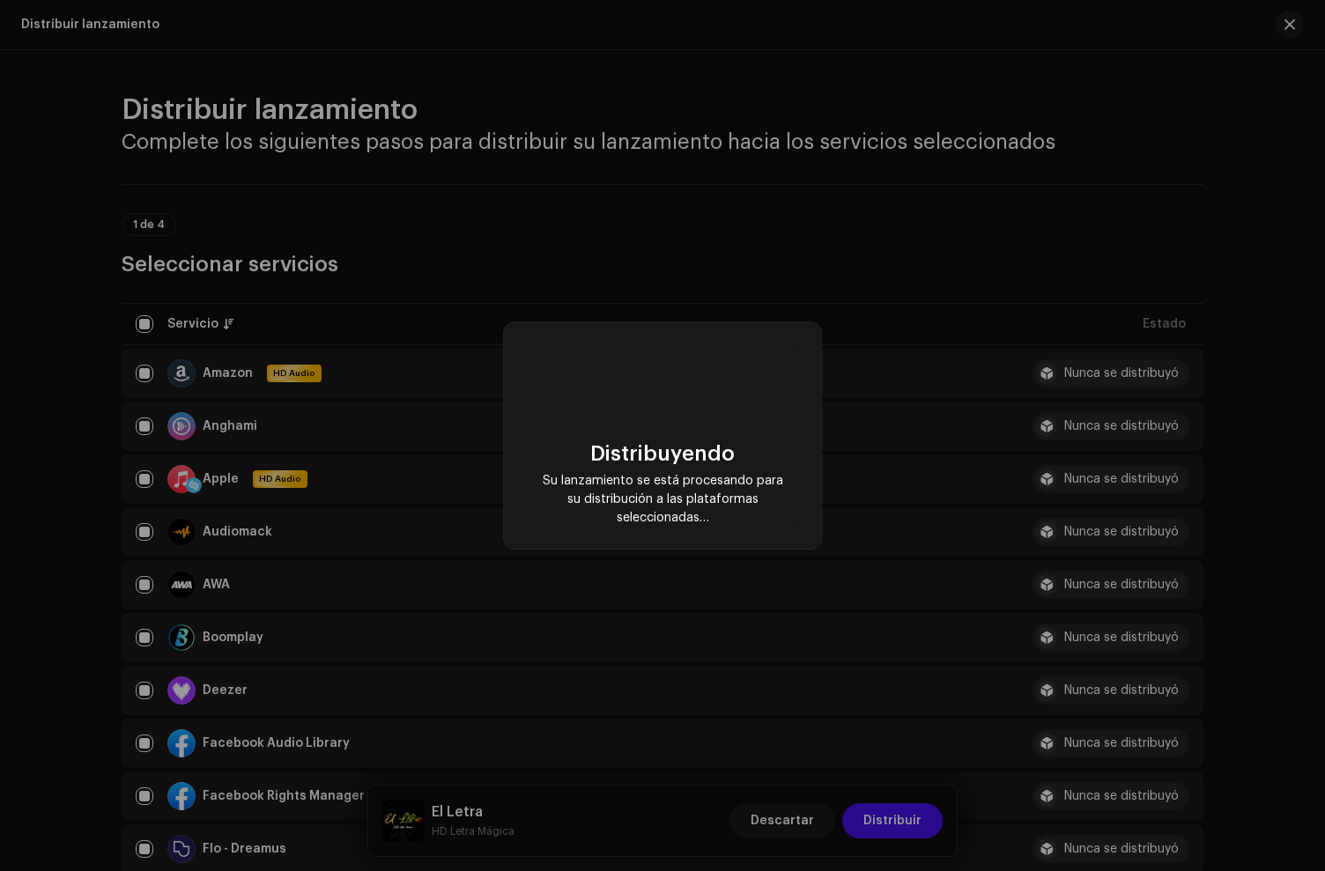
scroll to position [3425, 0]
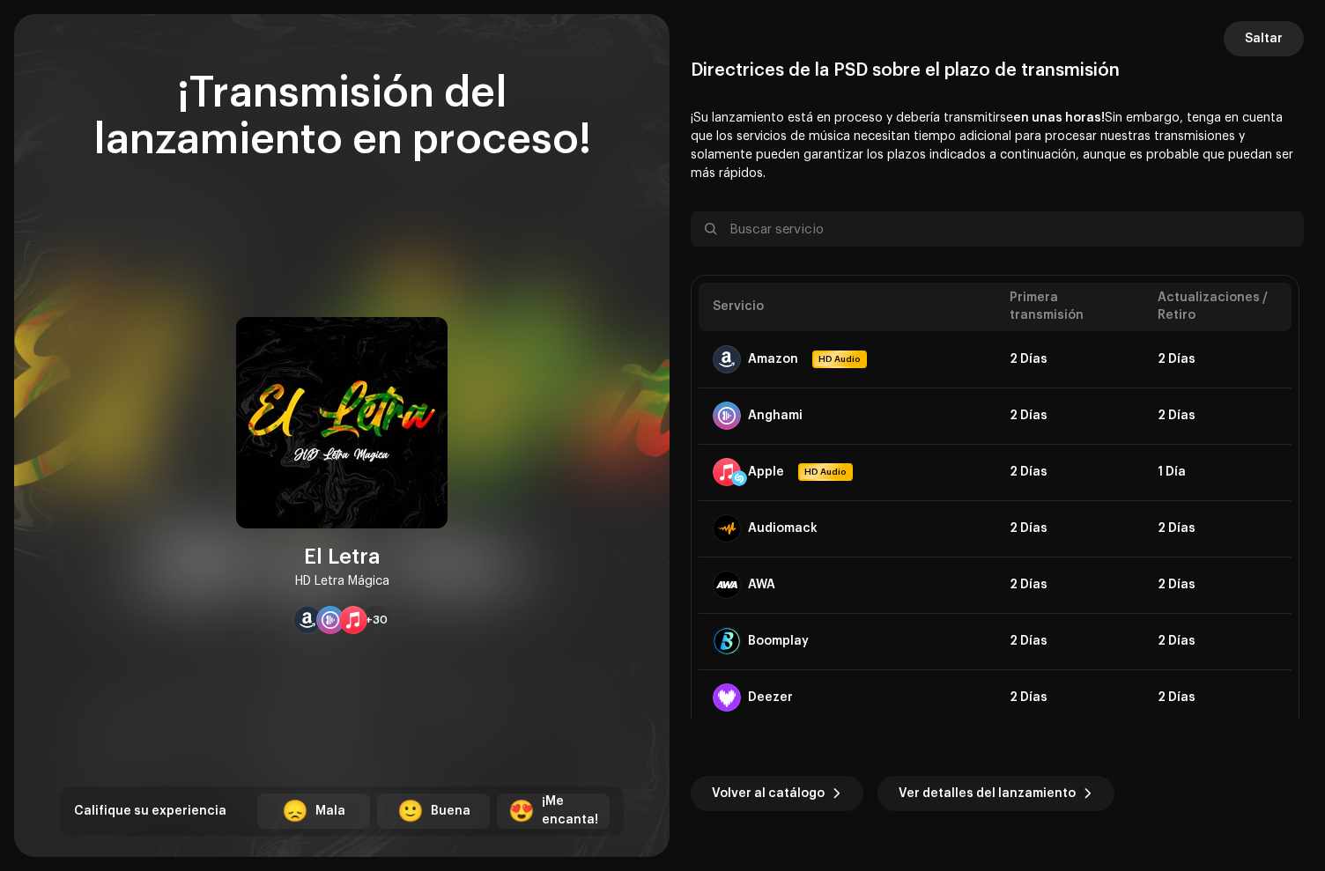
click at [1251, 42] on span "Saltar" at bounding box center [1264, 38] width 38 height 35
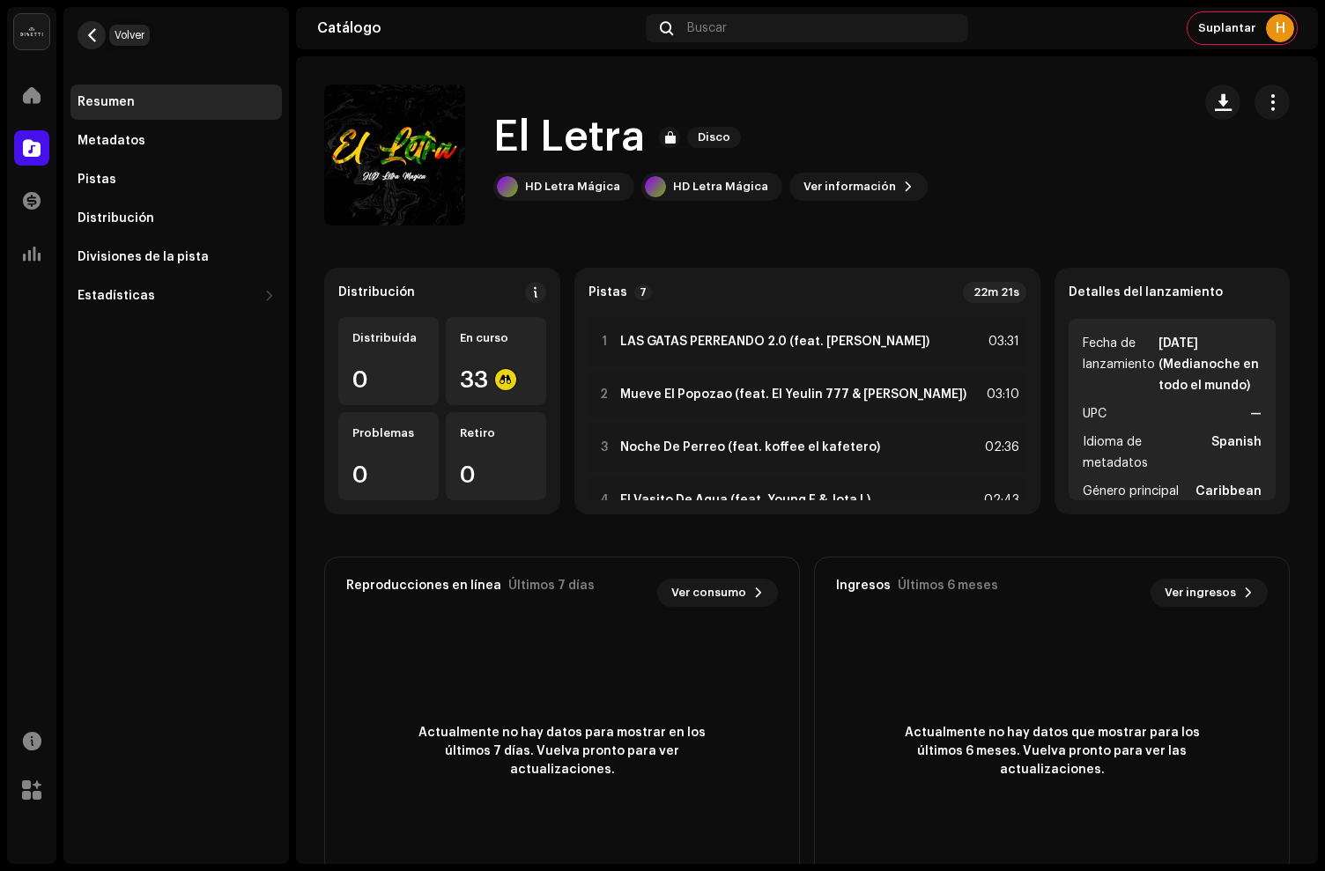
click at [90, 33] on span "button" at bounding box center [91, 35] width 13 height 14
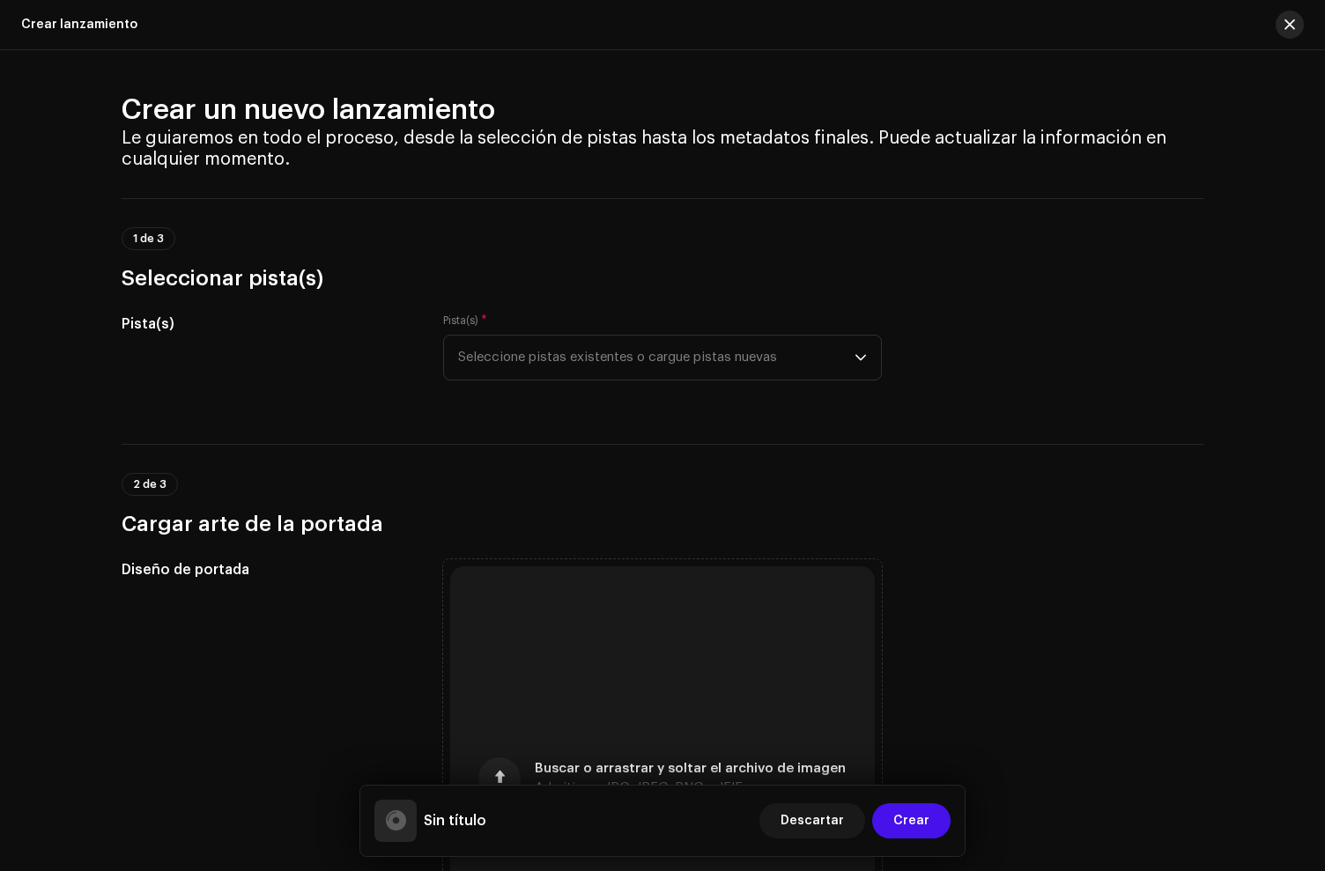
click at [1288, 33] on button "button" at bounding box center [1290, 25] width 28 height 28
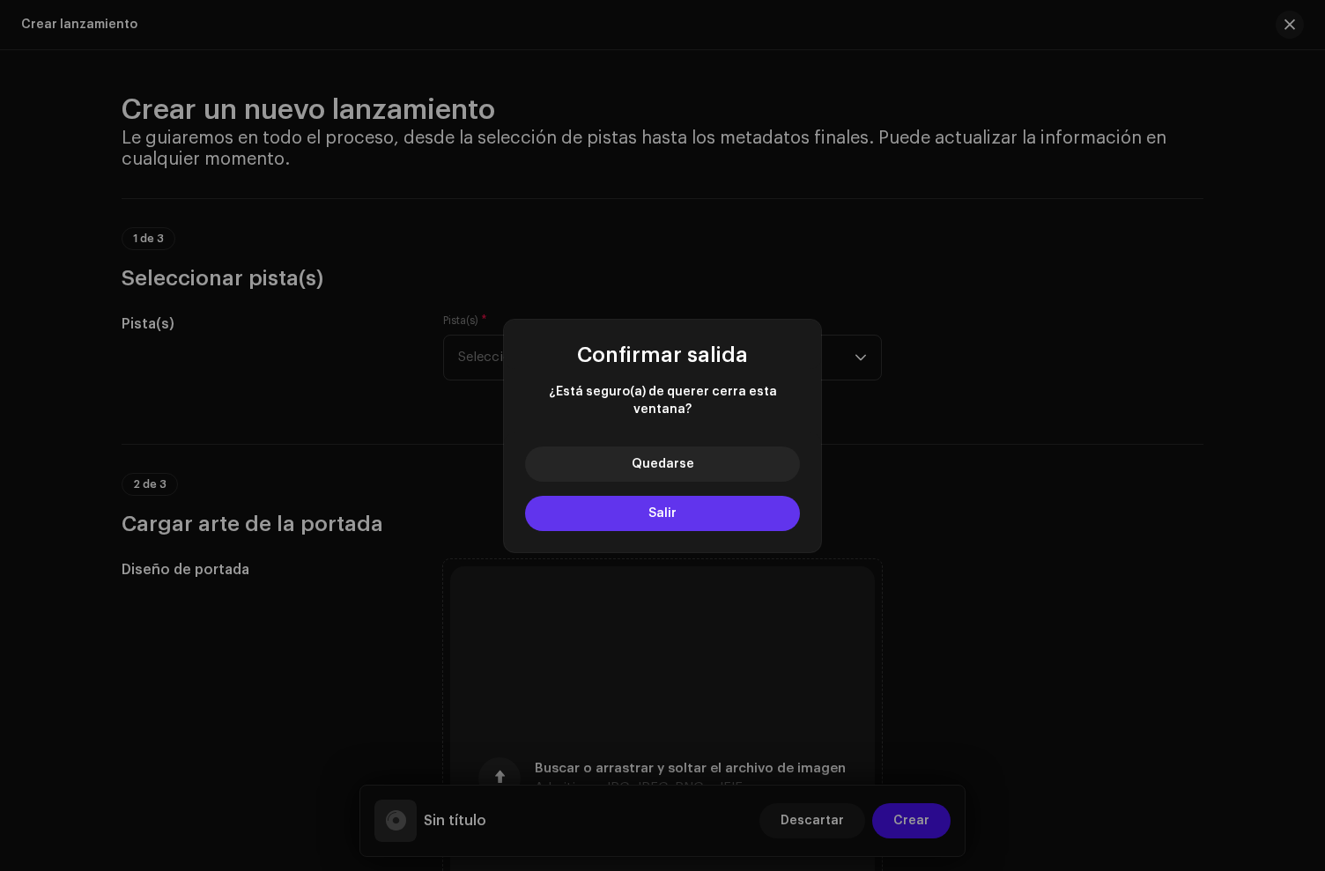
click at [694, 507] on button "Salir" at bounding box center [662, 513] width 275 height 35
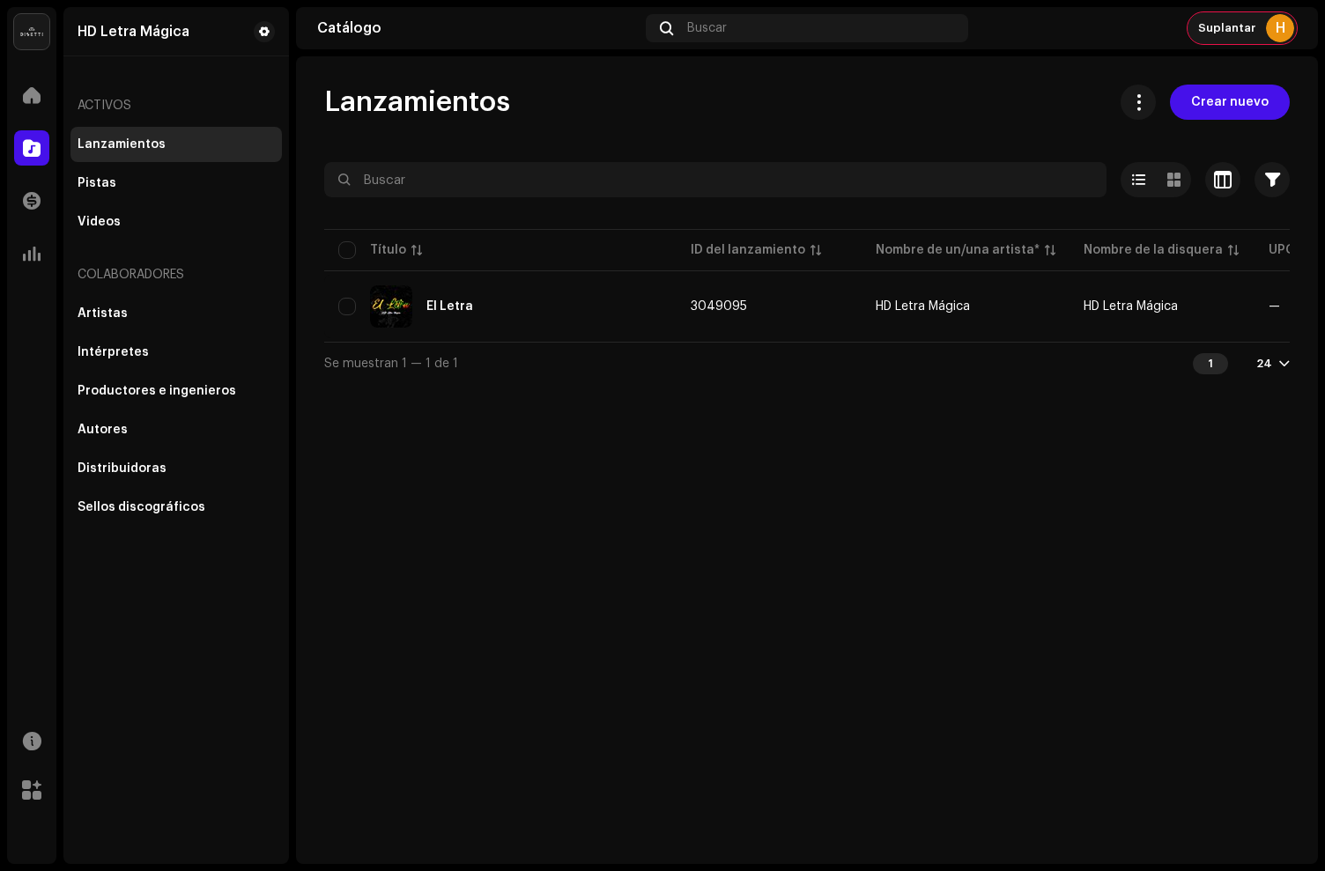
click at [1225, 38] on div "Suplantar H" at bounding box center [1242, 28] width 109 height 32
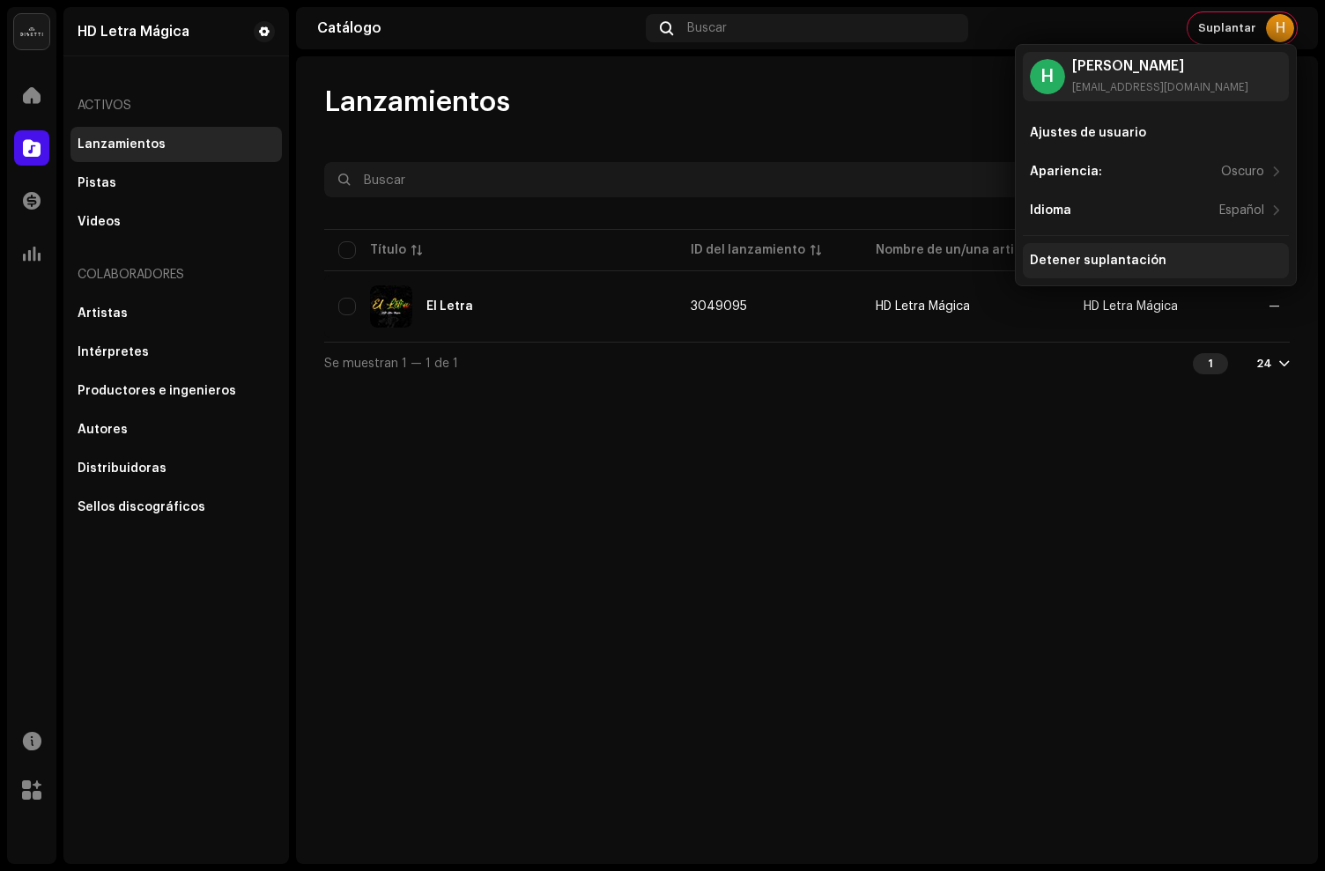
click at [1073, 249] on div "Detener suplantación" at bounding box center [1156, 260] width 266 height 35
